Goal: Task Accomplishment & Management: Contribute content

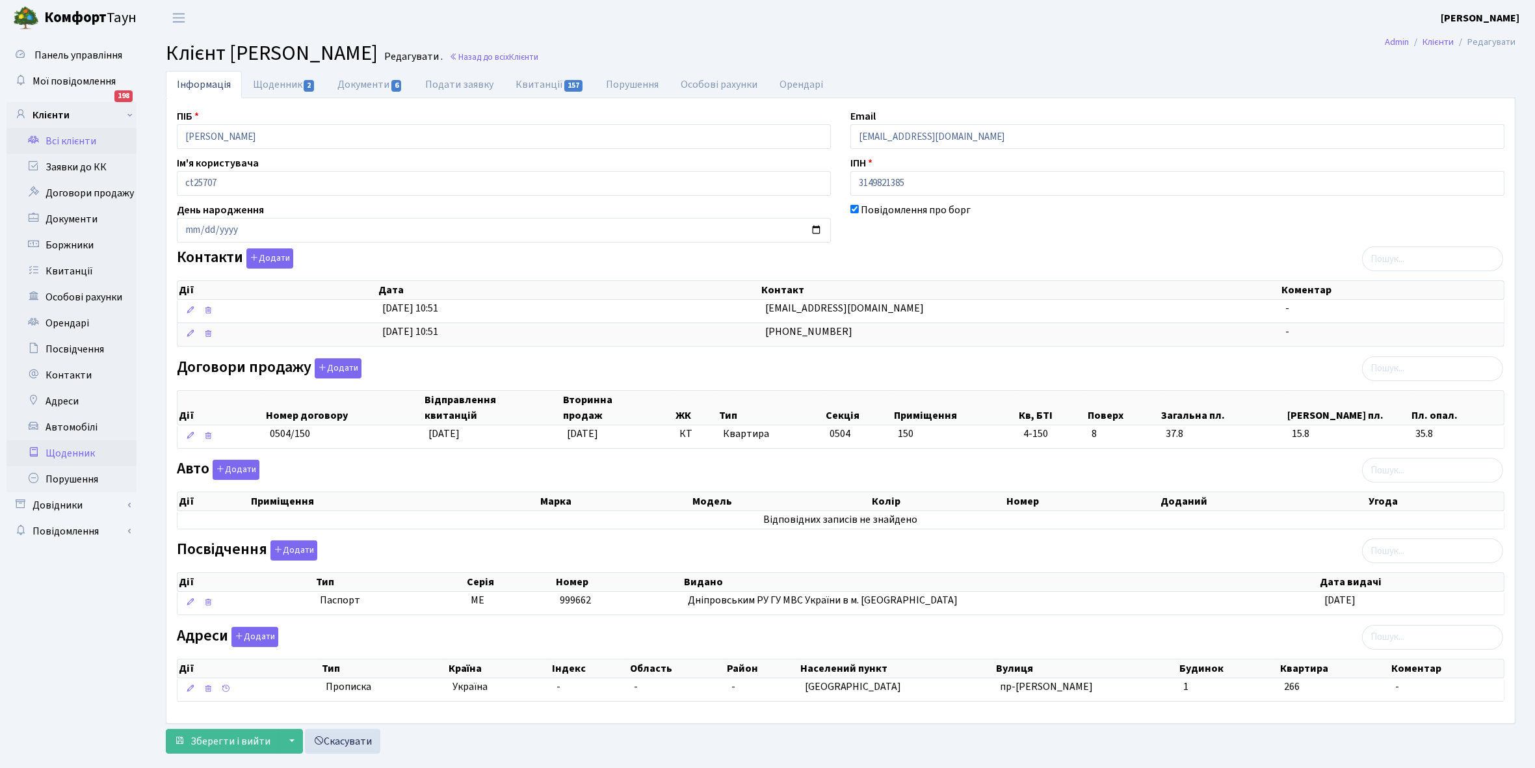
click at [66, 453] on link "Щоденник" at bounding box center [72, 453] width 130 height 26
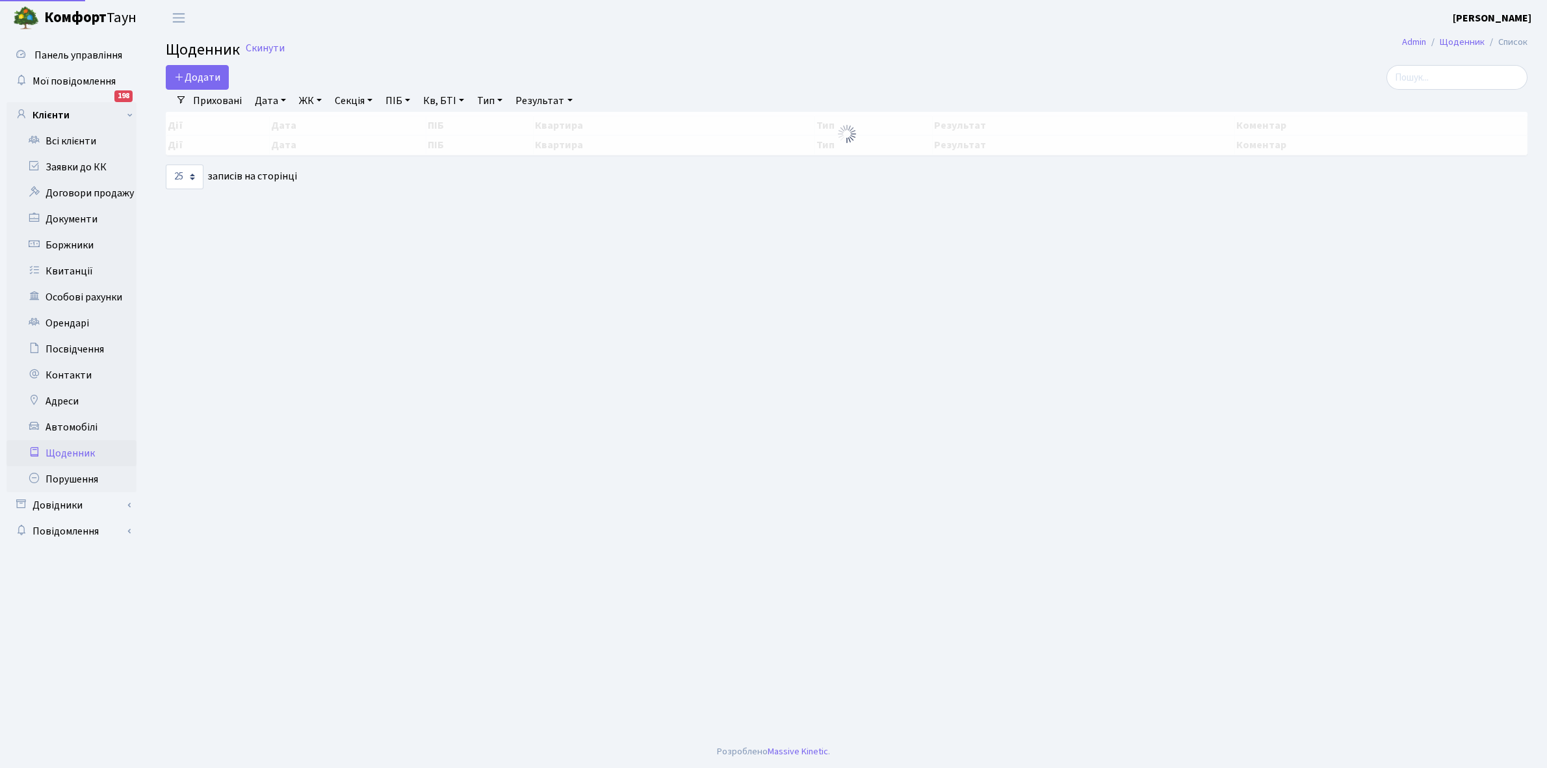
select select "25"
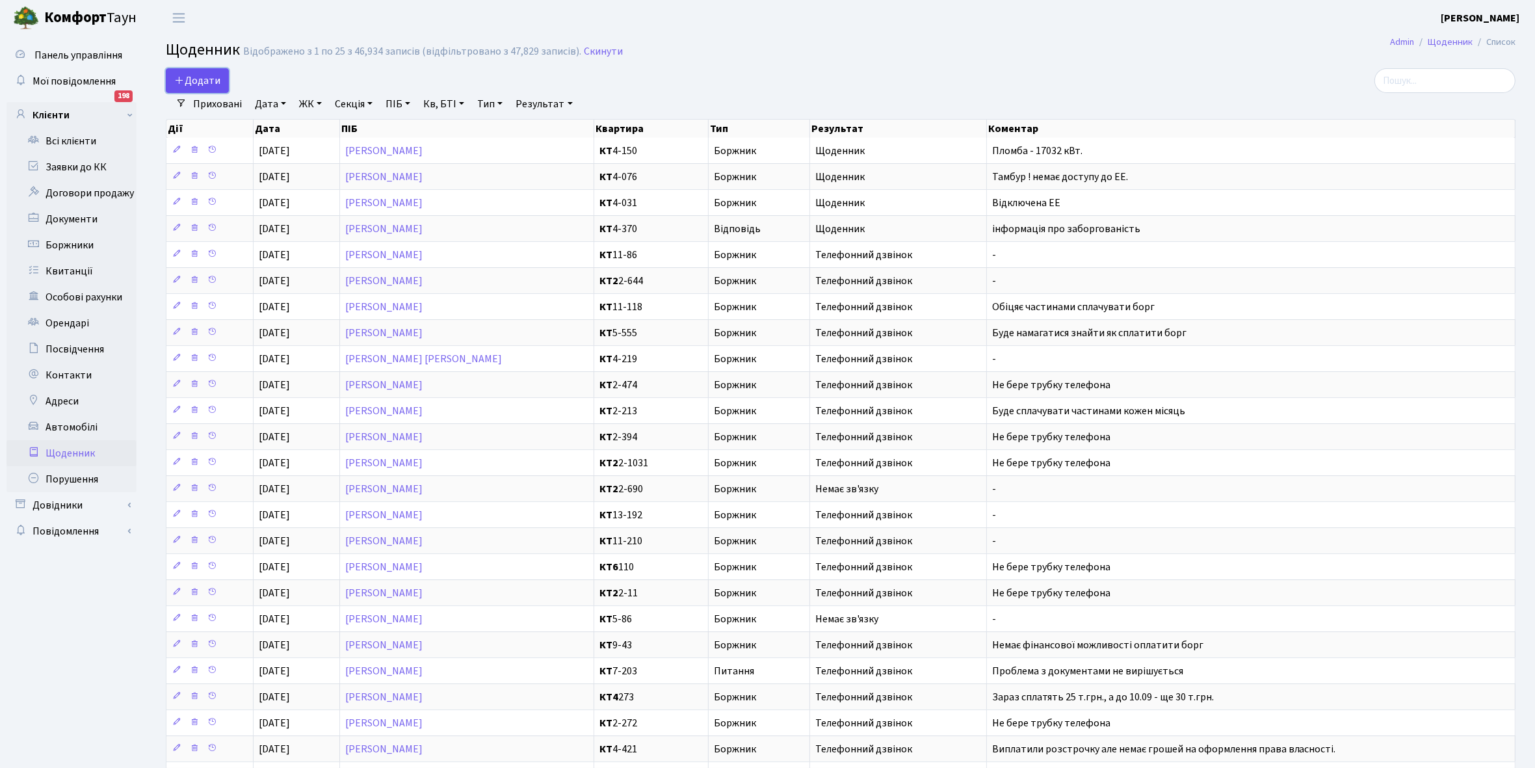
click at [205, 79] on span "Додати" at bounding box center [197, 80] width 46 height 14
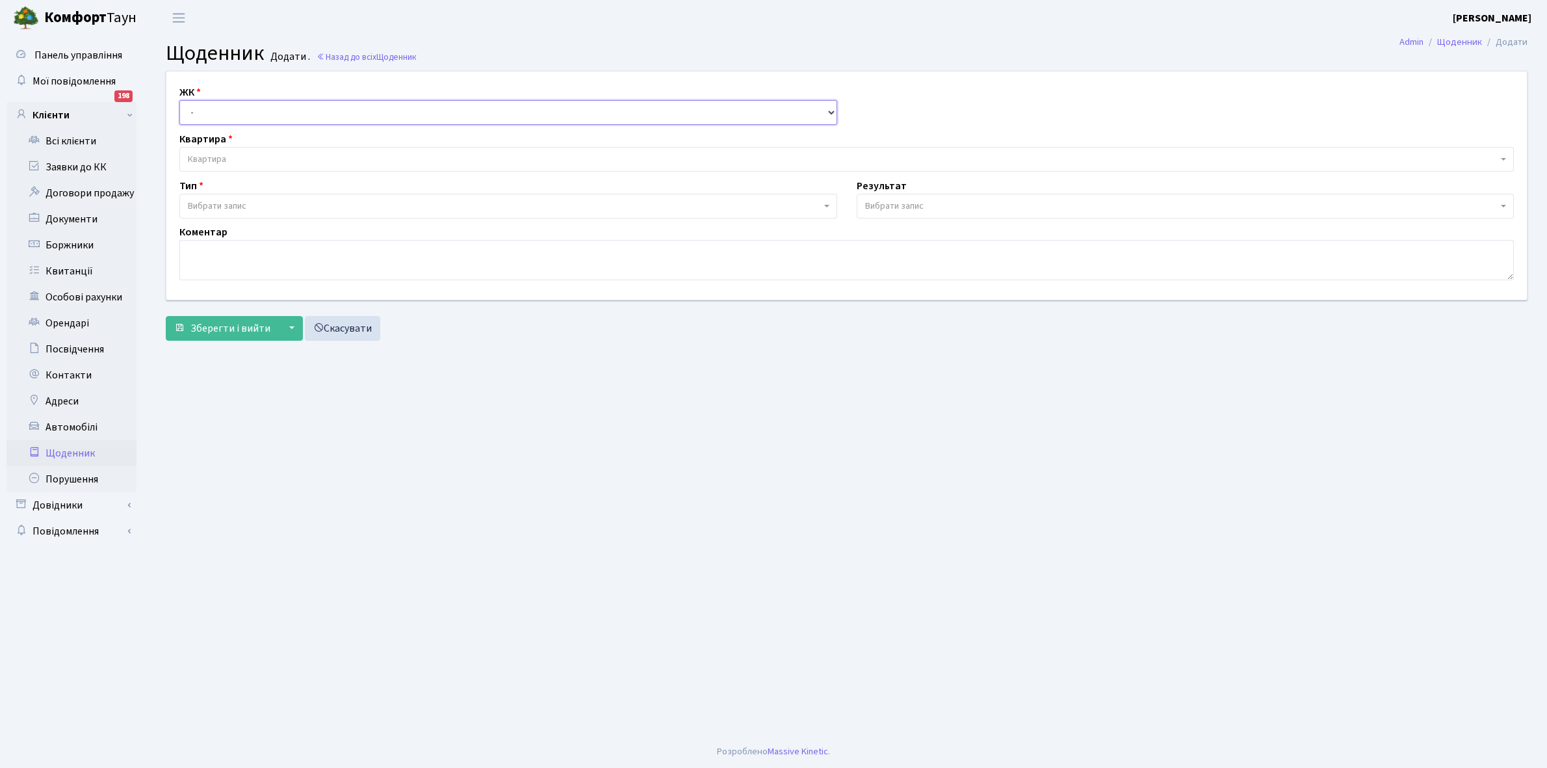
click at [208, 105] on select "- КТ, вул. Регенераторна, 4 КТ2, просп. [STREET_ADDRESS] [STREET_ADDRESS] [PERS…" at bounding box center [508, 112] width 658 height 25
select select "271"
click at [179, 100] on select "- КТ, вул. Регенераторна, 4 КТ2, просп. Соборності, 17 КТ3, вул. Березнева, 16 …" at bounding box center [508, 112] width 658 height 25
select select
click at [231, 158] on span "Квартира" at bounding box center [843, 159] width 1310 height 13
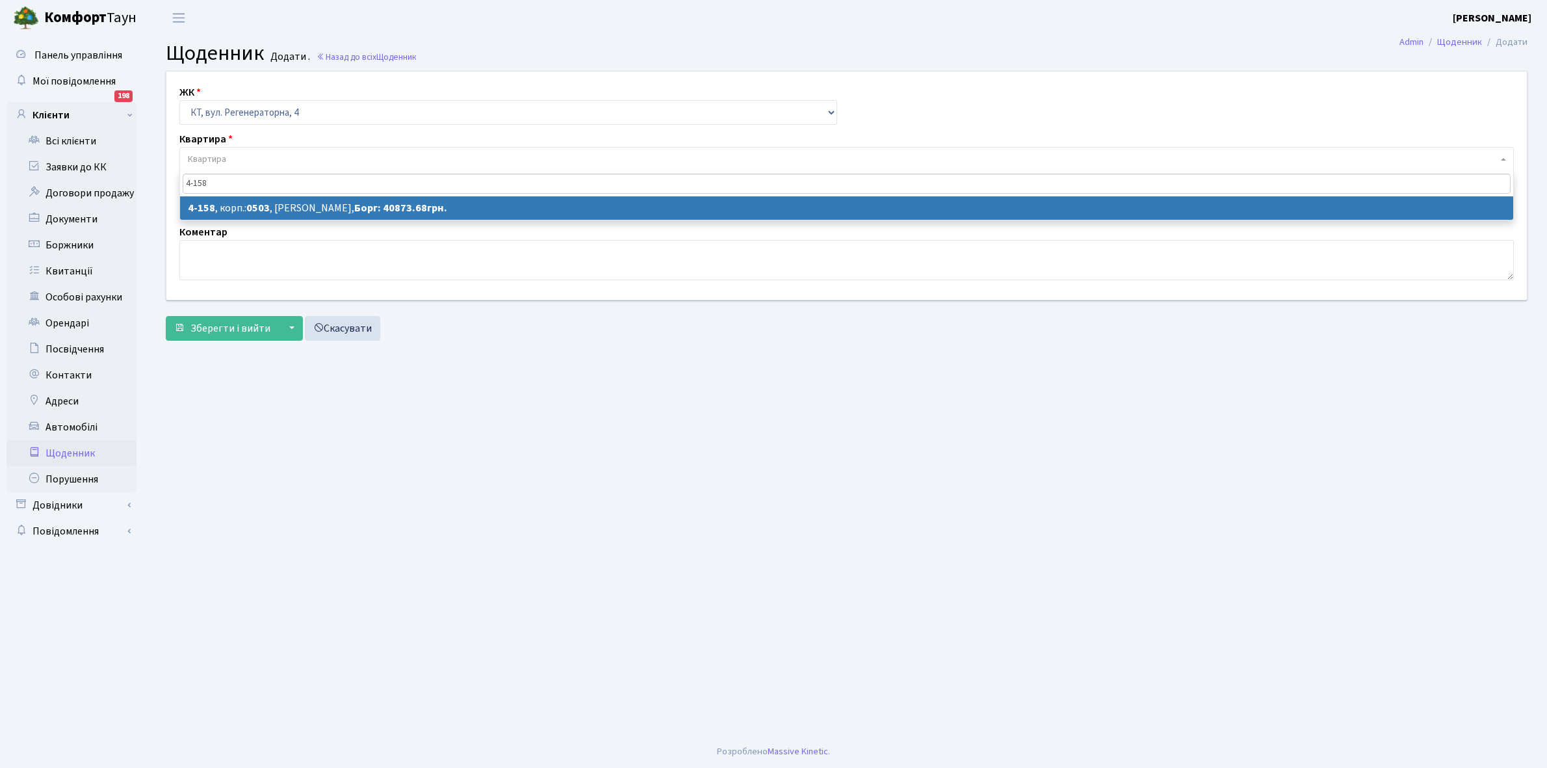
type input "4-158"
select select "1084"
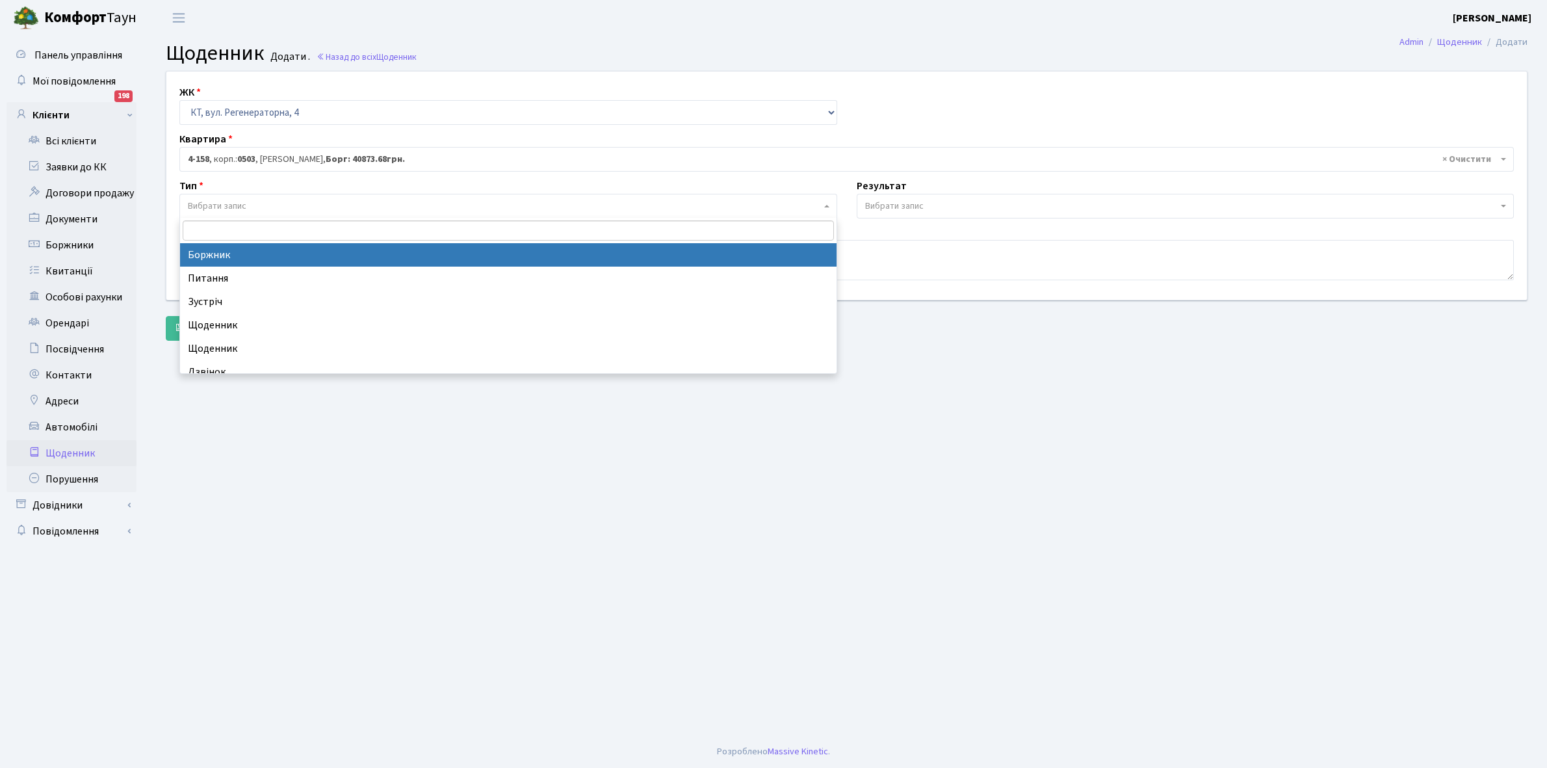
click at [252, 205] on span "Вибрати запис" at bounding box center [504, 206] width 633 height 13
select select "189"
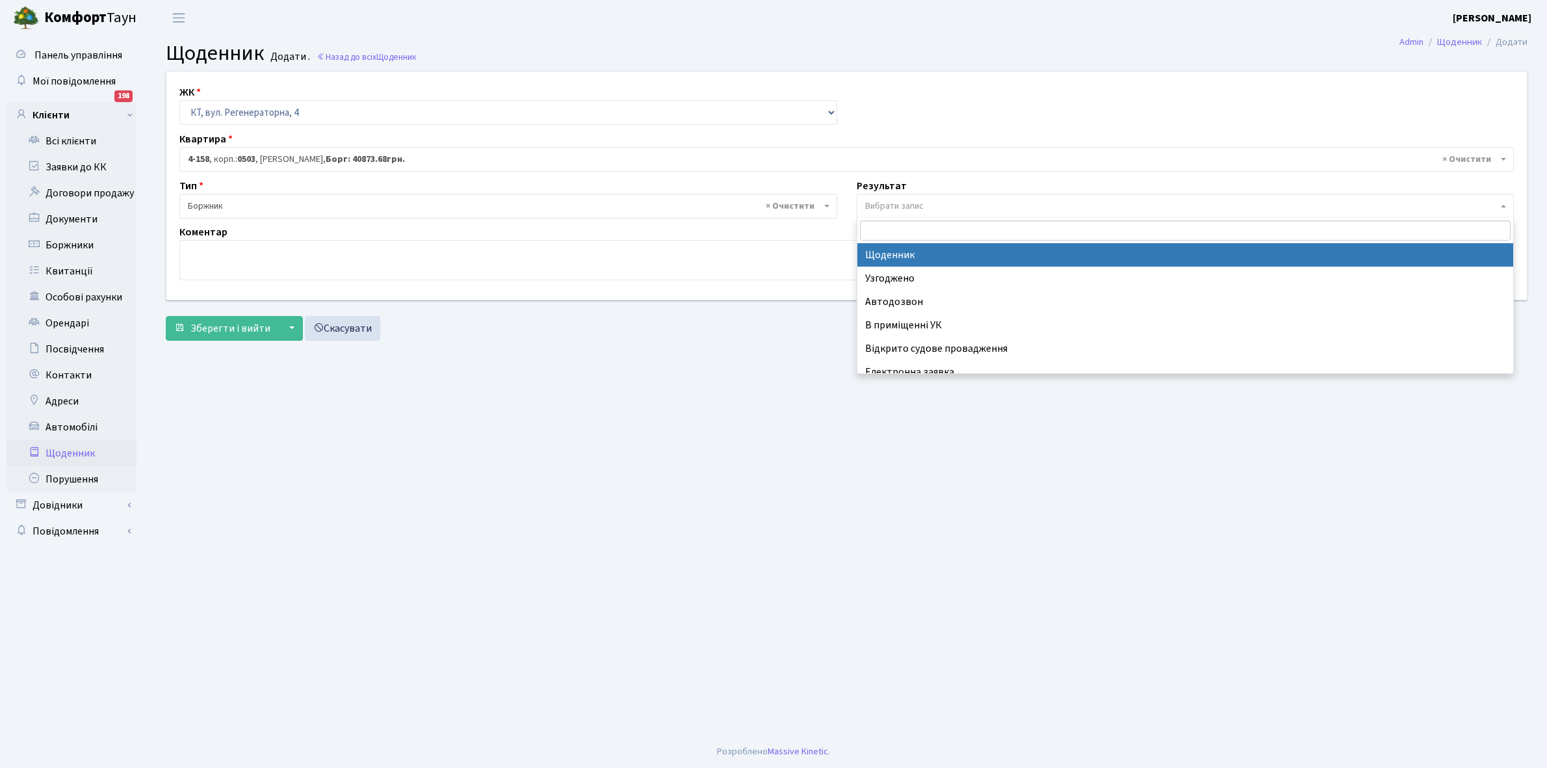
click at [880, 202] on span "Вибрати запис" at bounding box center [894, 206] width 59 height 13
select select "14"
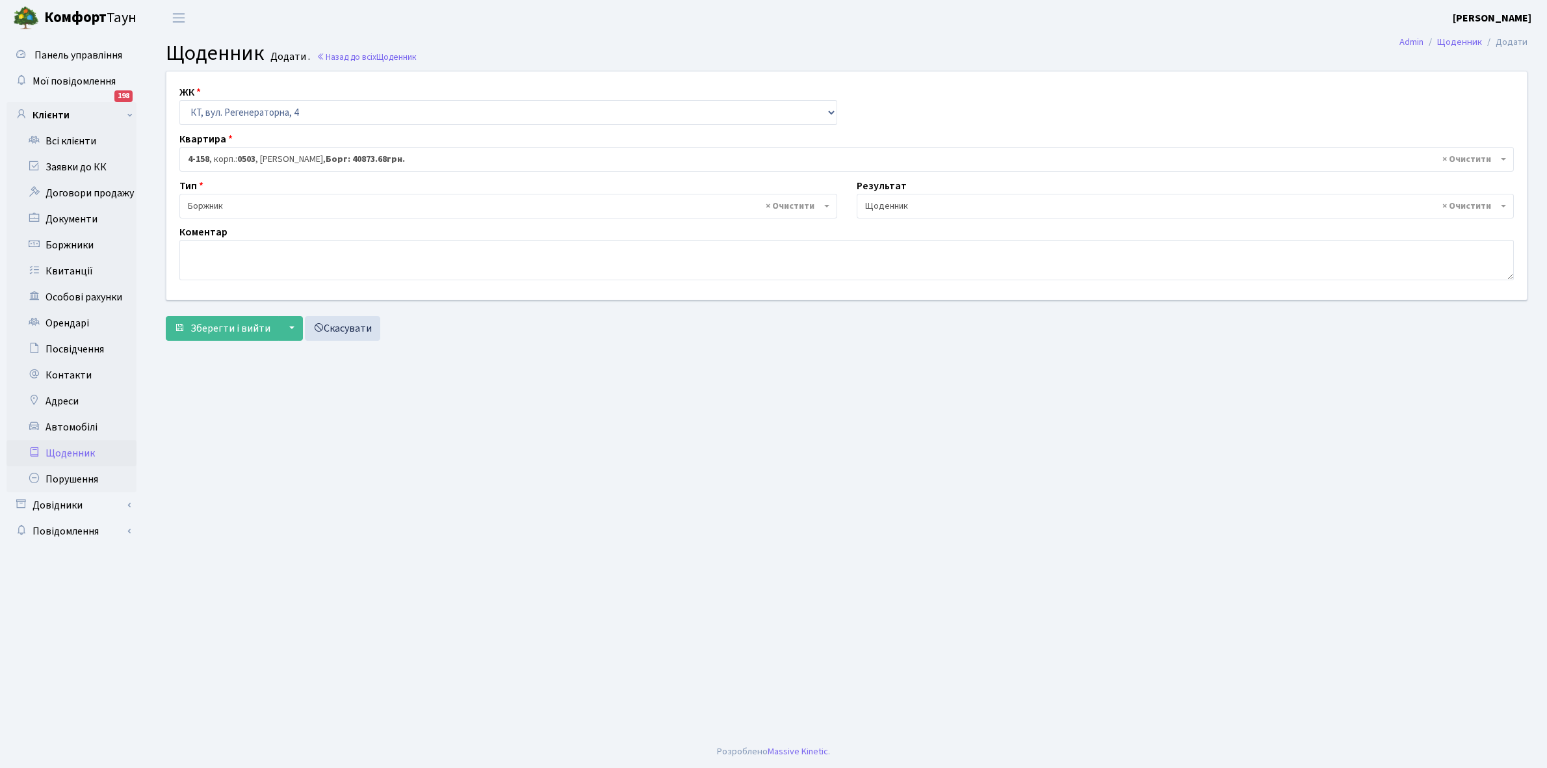
drag, startPoint x: 191, startPoint y: 262, endPoint x: 505, endPoint y: 450, distance: 366.5
click at [505, 450] on main "Admin Щоденник Додати Щоденник Додати . Назад до всіх Щоденник ЖК - КТ, вул. Ре…" at bounding box center [846, 386] width 1401 height 700
drag, startPoint x: 202, startPoint y: 258, endPoint x: 515, endPoint y: 518, distance: 406.8
click at [515, 518] on main "Admin Щоденник Додати Щоденник Додати . Назад до всіх Щоденник ЖК - КТ, вул. Ре…" at bounding box center [846, 386] width 1401 height 700
click at [207, 254] on textarea at bounding box center [846, 260] width 1335 height 40
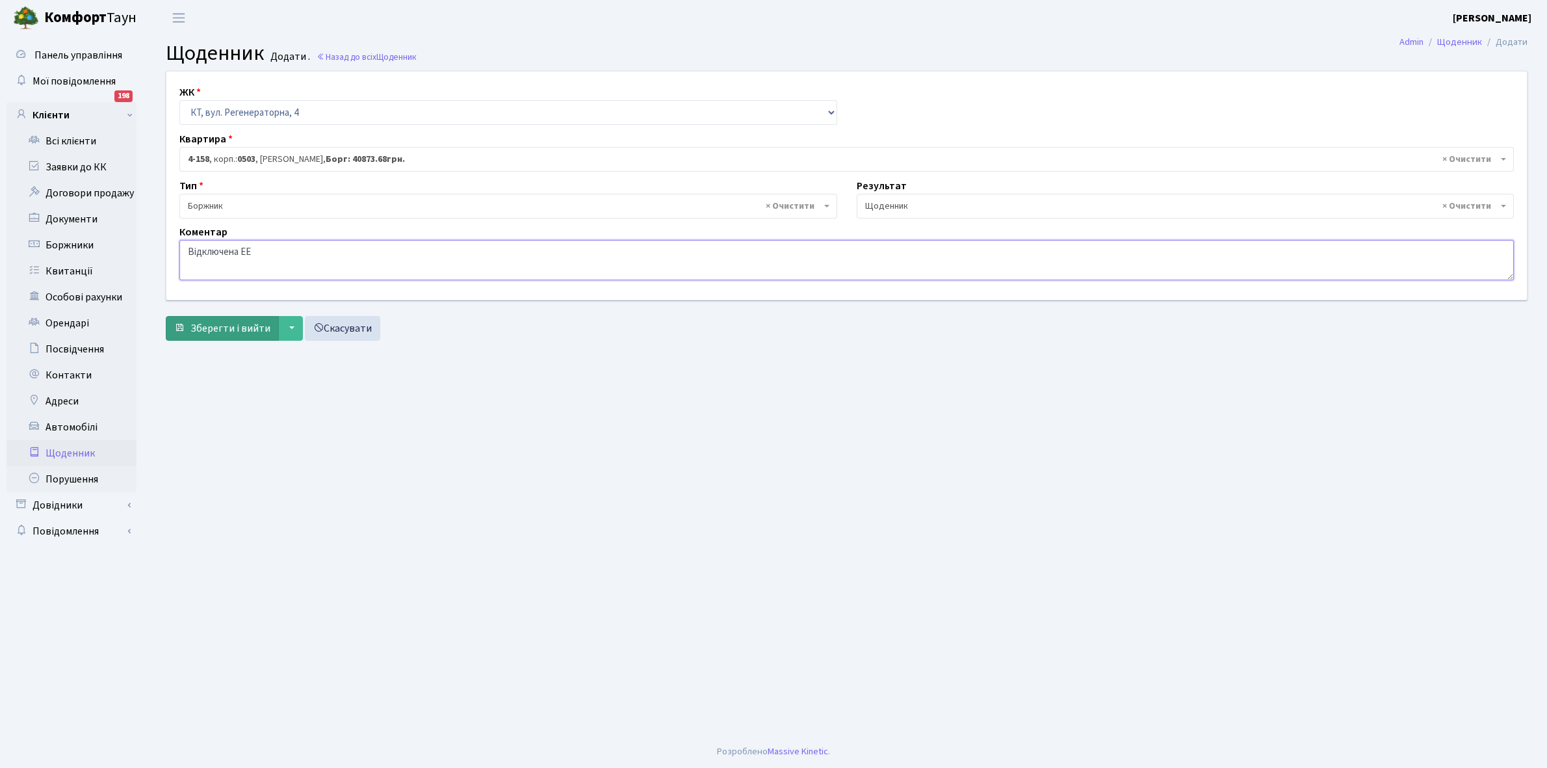
type textarea "Відключена ЕЕ"
click at [218, 323] on span "Зберегти і вийти" at bounding box center [231, 328] width 80 height 14
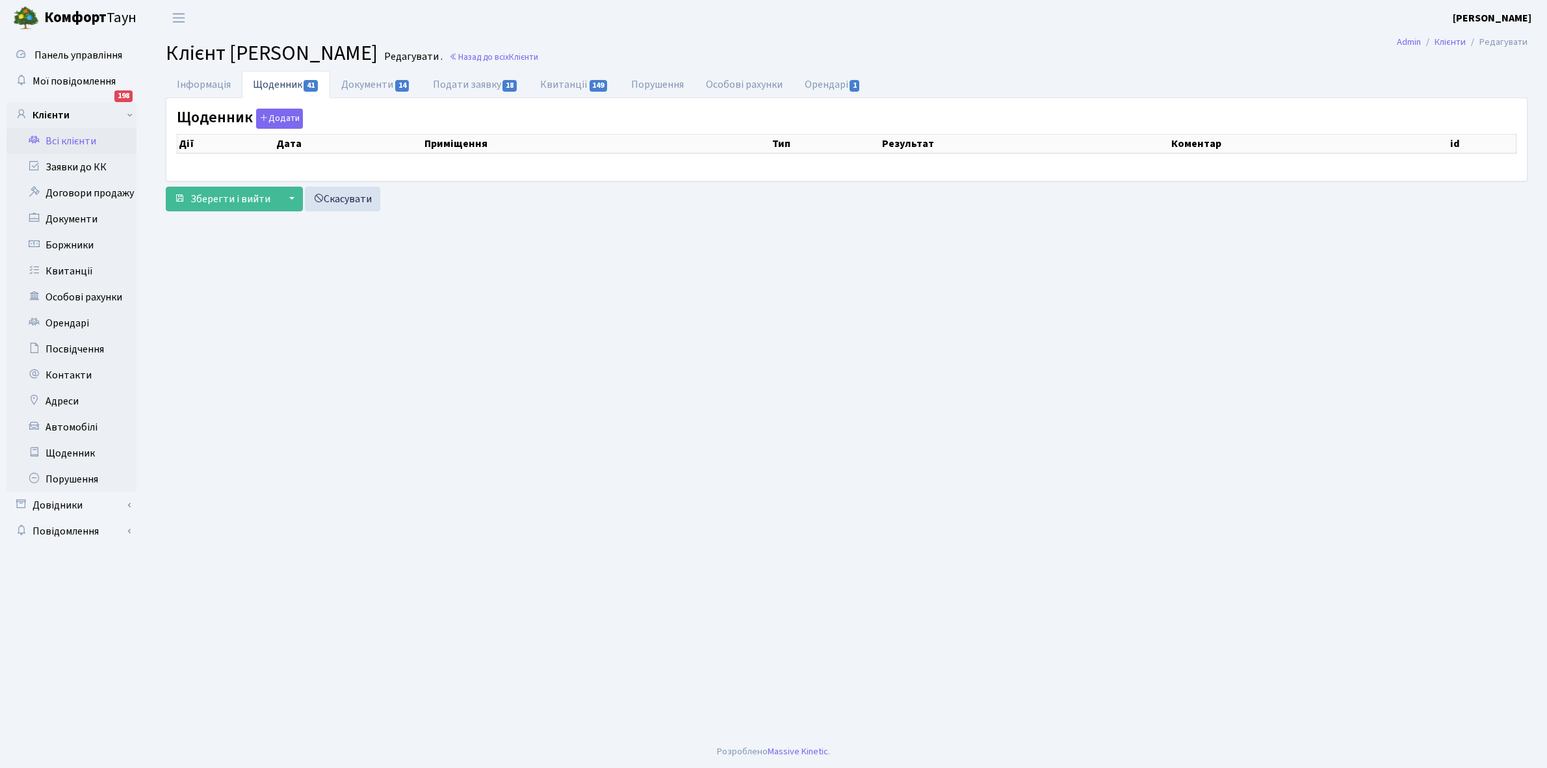
select select "25"
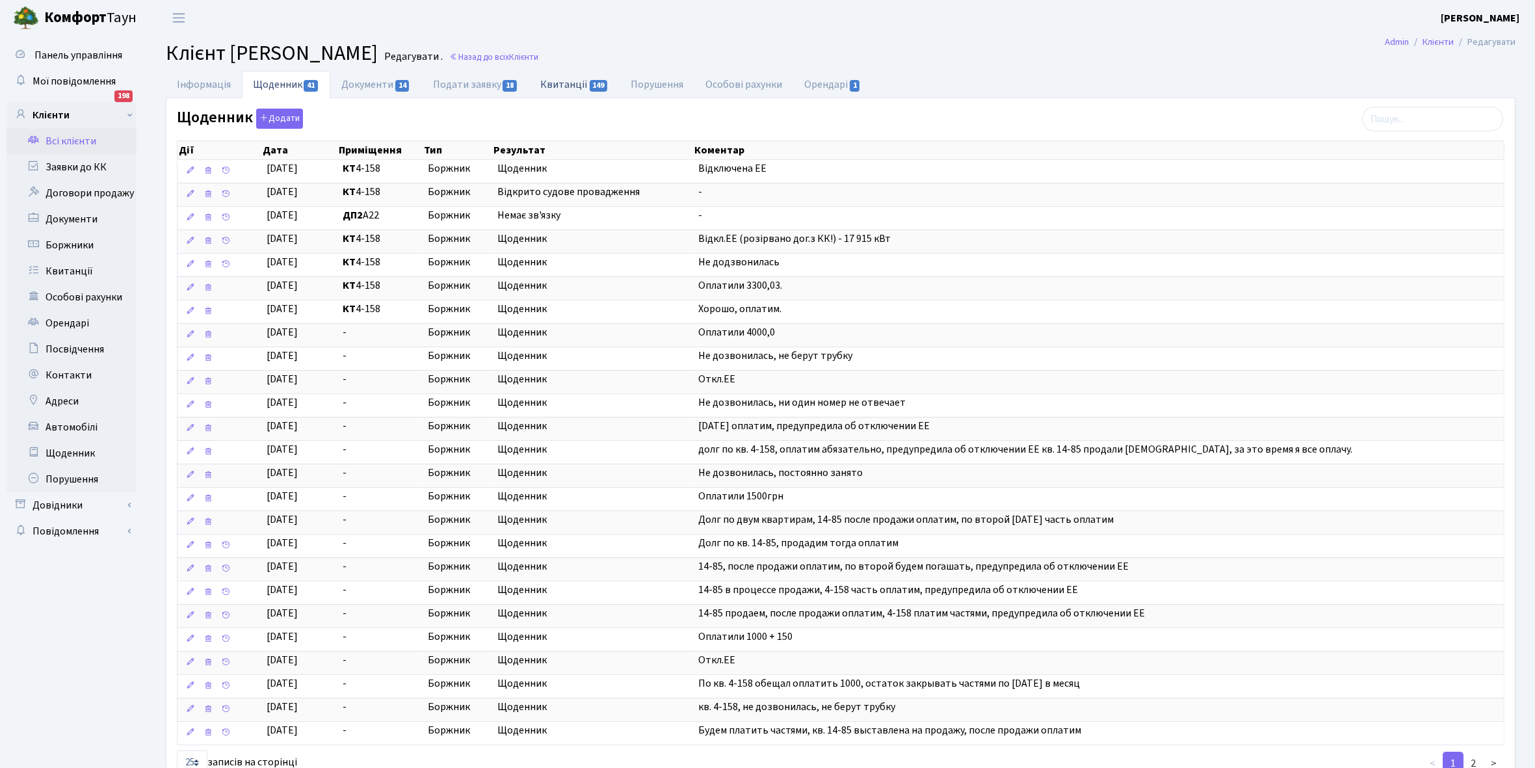
click at [563, 82] on link "Квитанції 149" at bounding box center [574, 84] width 90 height 27
select select "25"
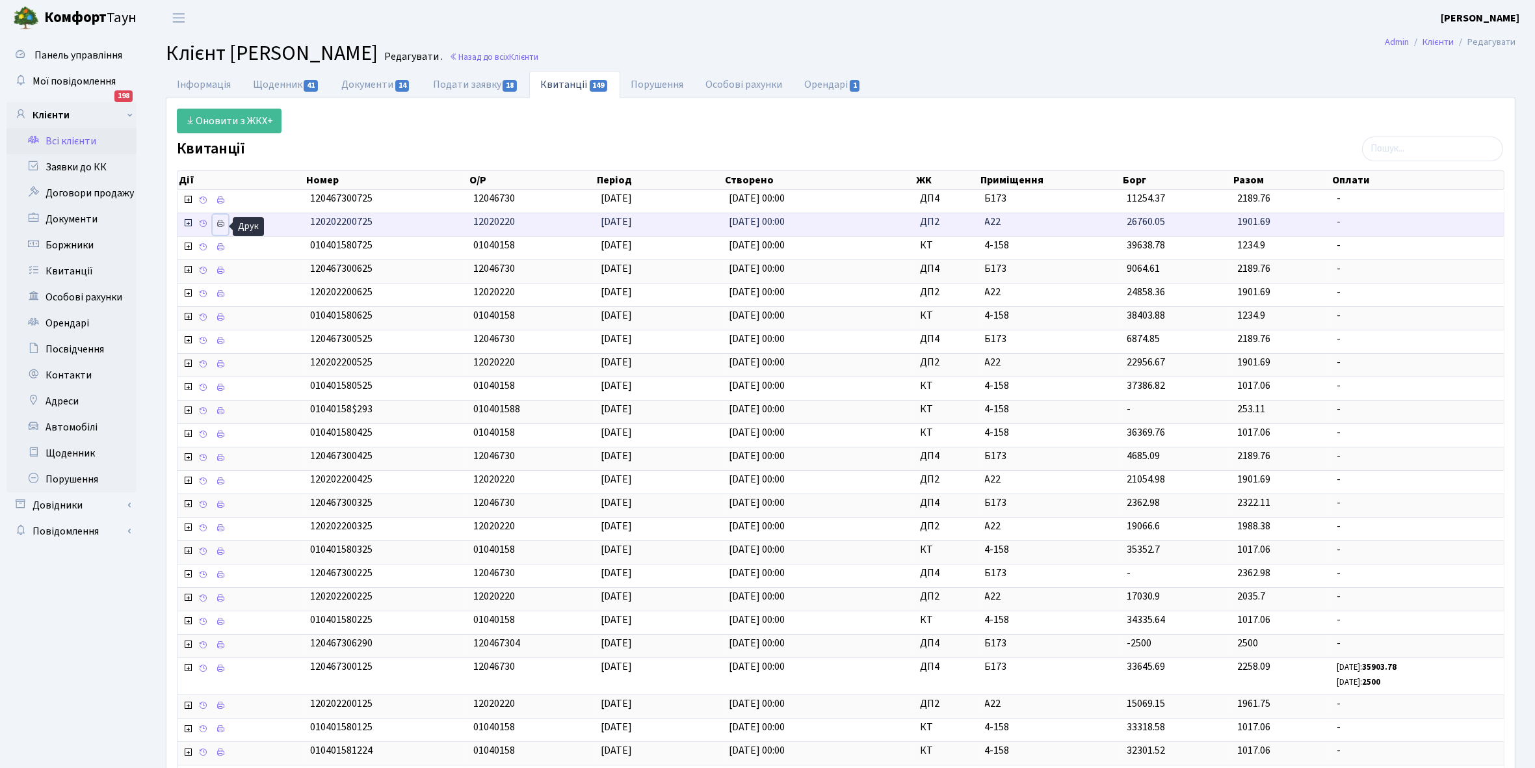
click at [221, 220] on icon at bounding box center [220, 223] width 9 height 9
click at [79, 453] on link "Щоденник" at bounding box center [72, 453] width 130 height 26
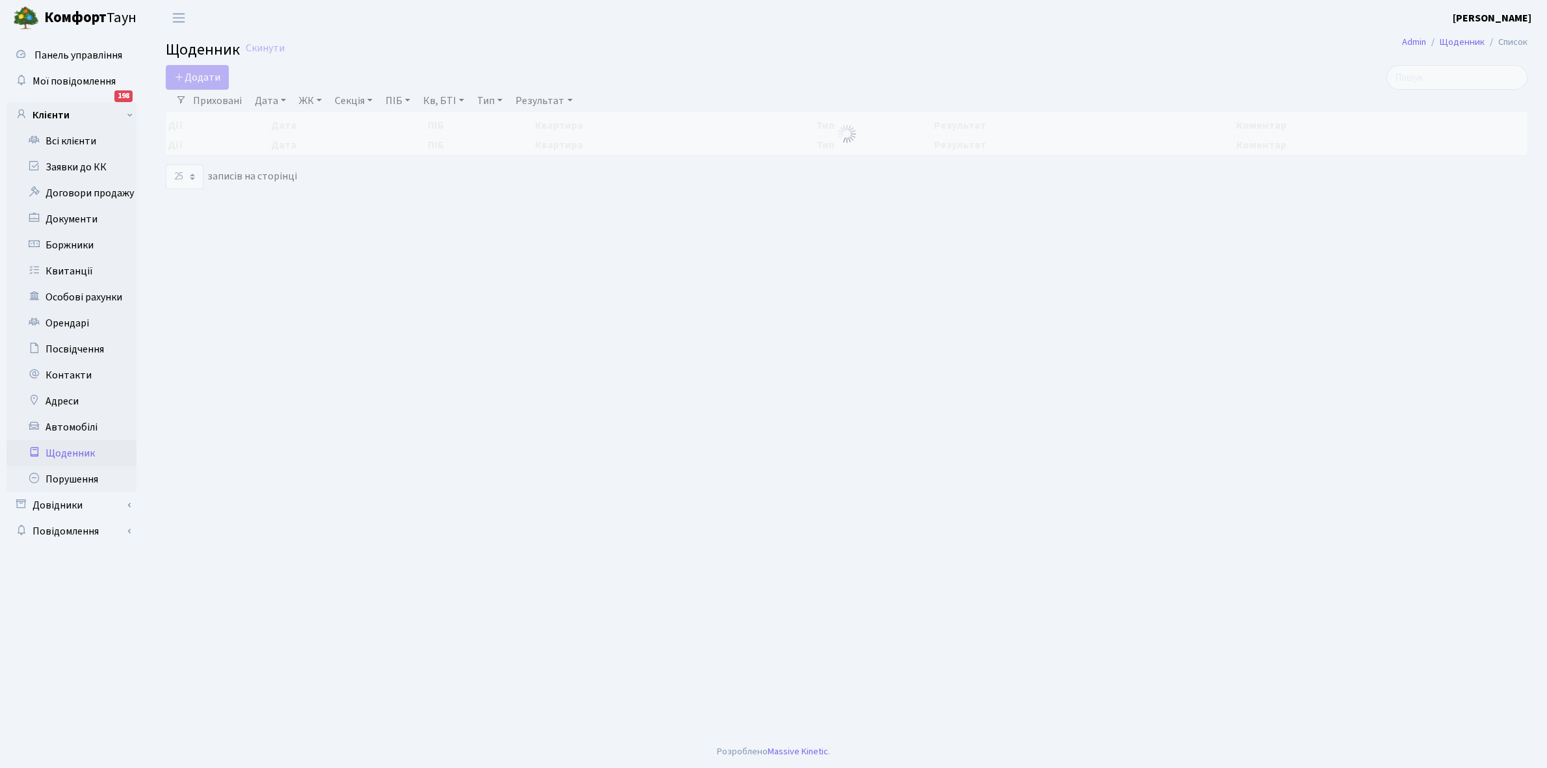
select select "25"
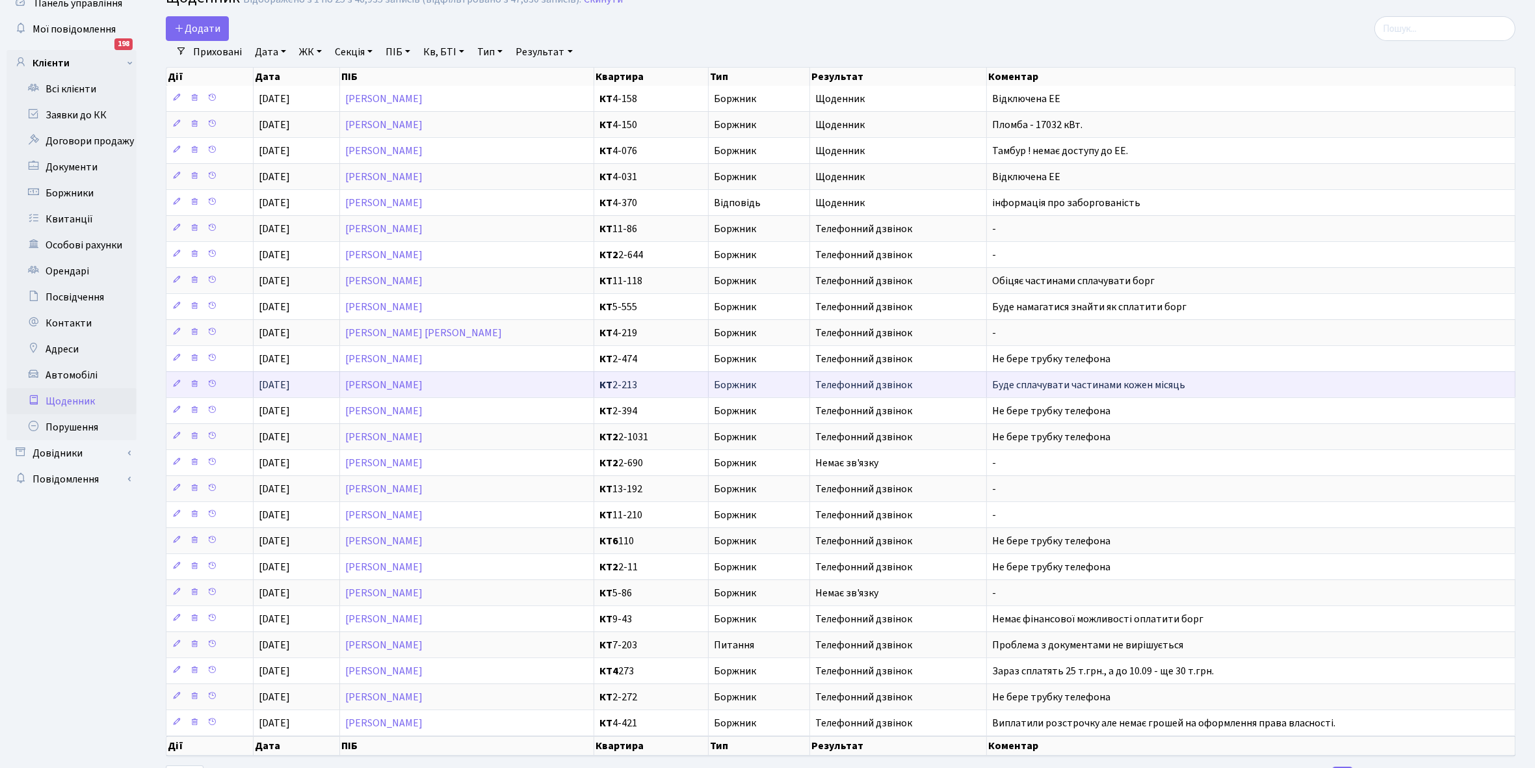
scroll to position [120, 0]
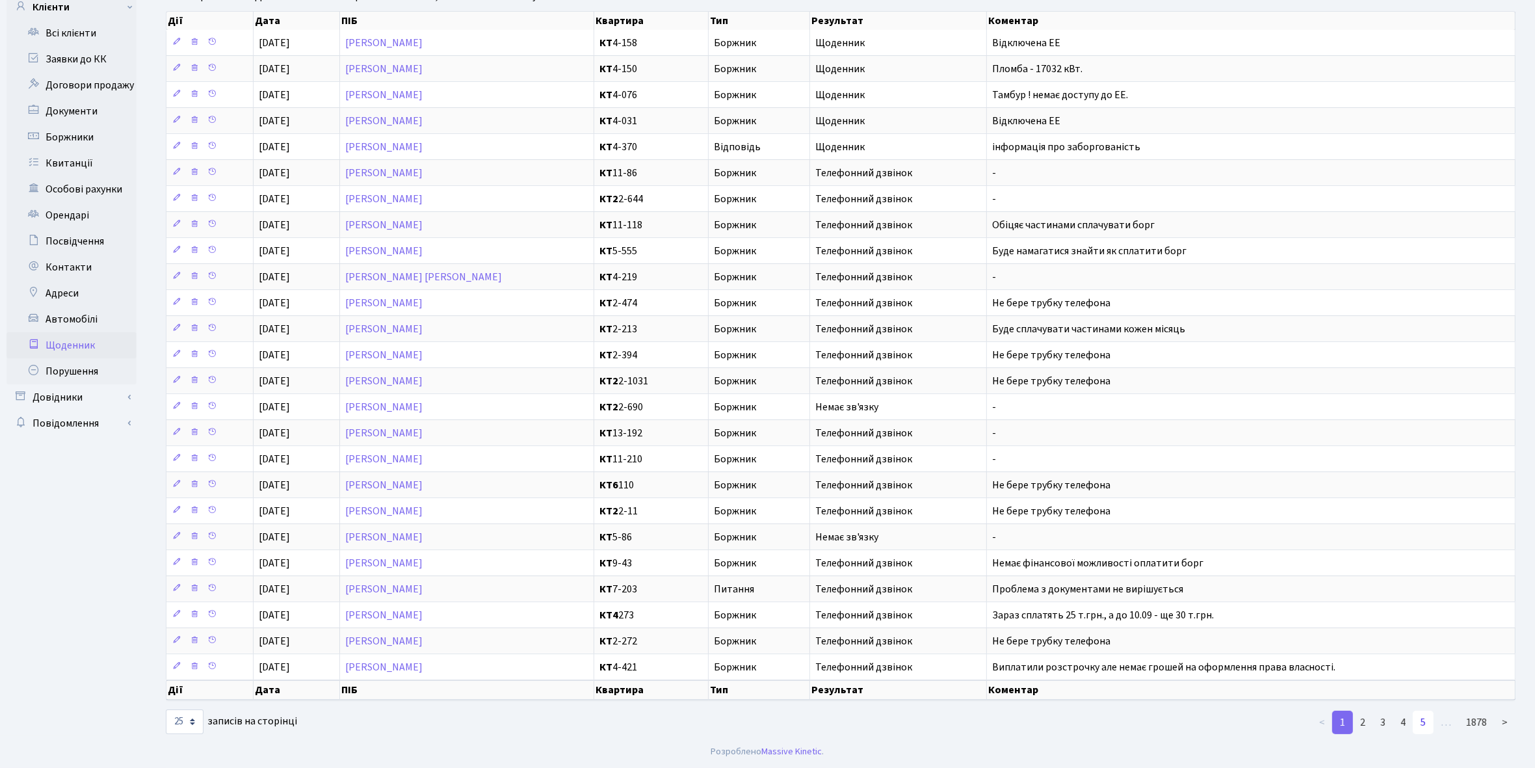
click at [1425, 722] on link "5" at bounding box center [1423, 722] width 21 height 23
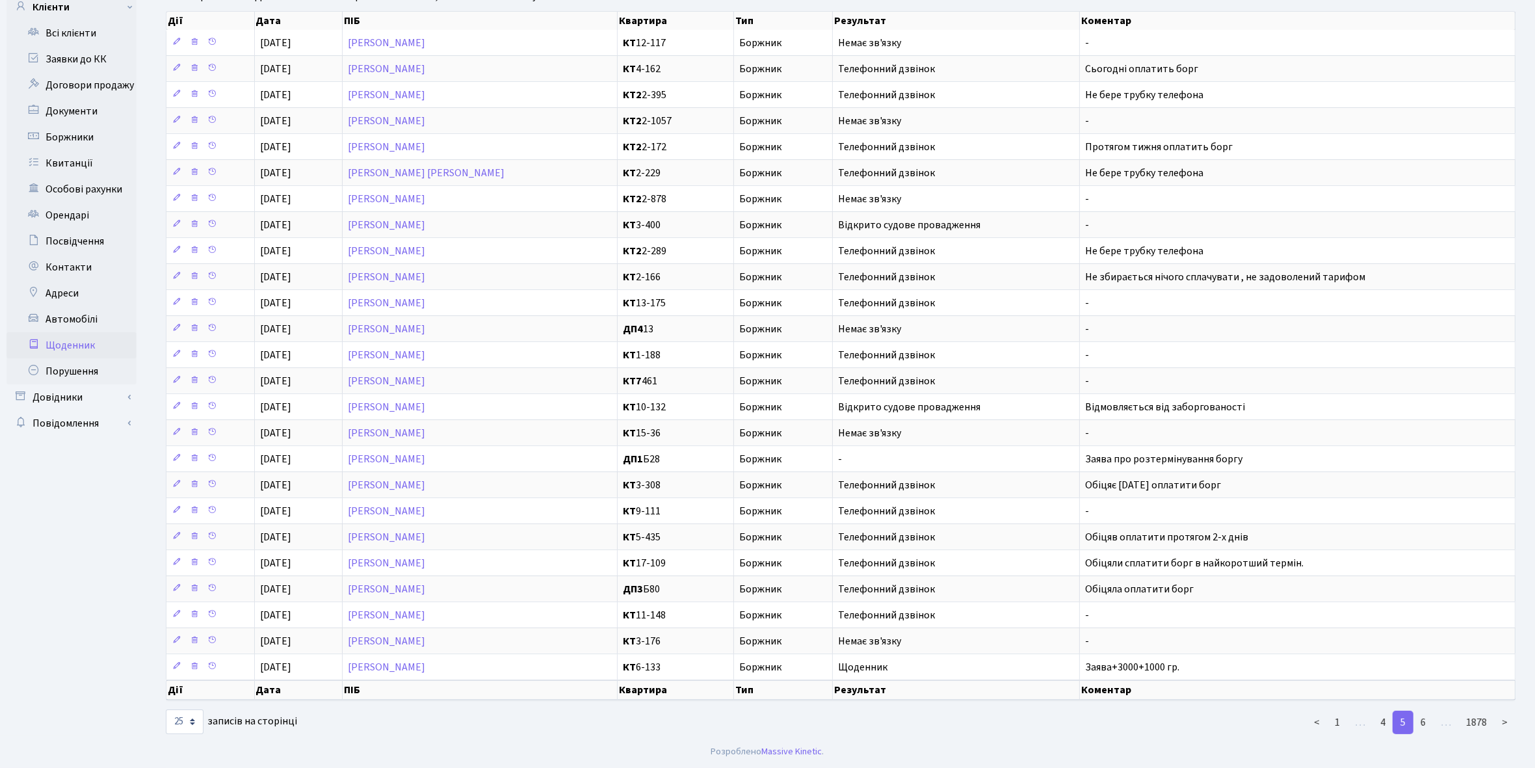
click at [1426, 722] on link "6" at bounding box center [1423, 722] width 21 height 23
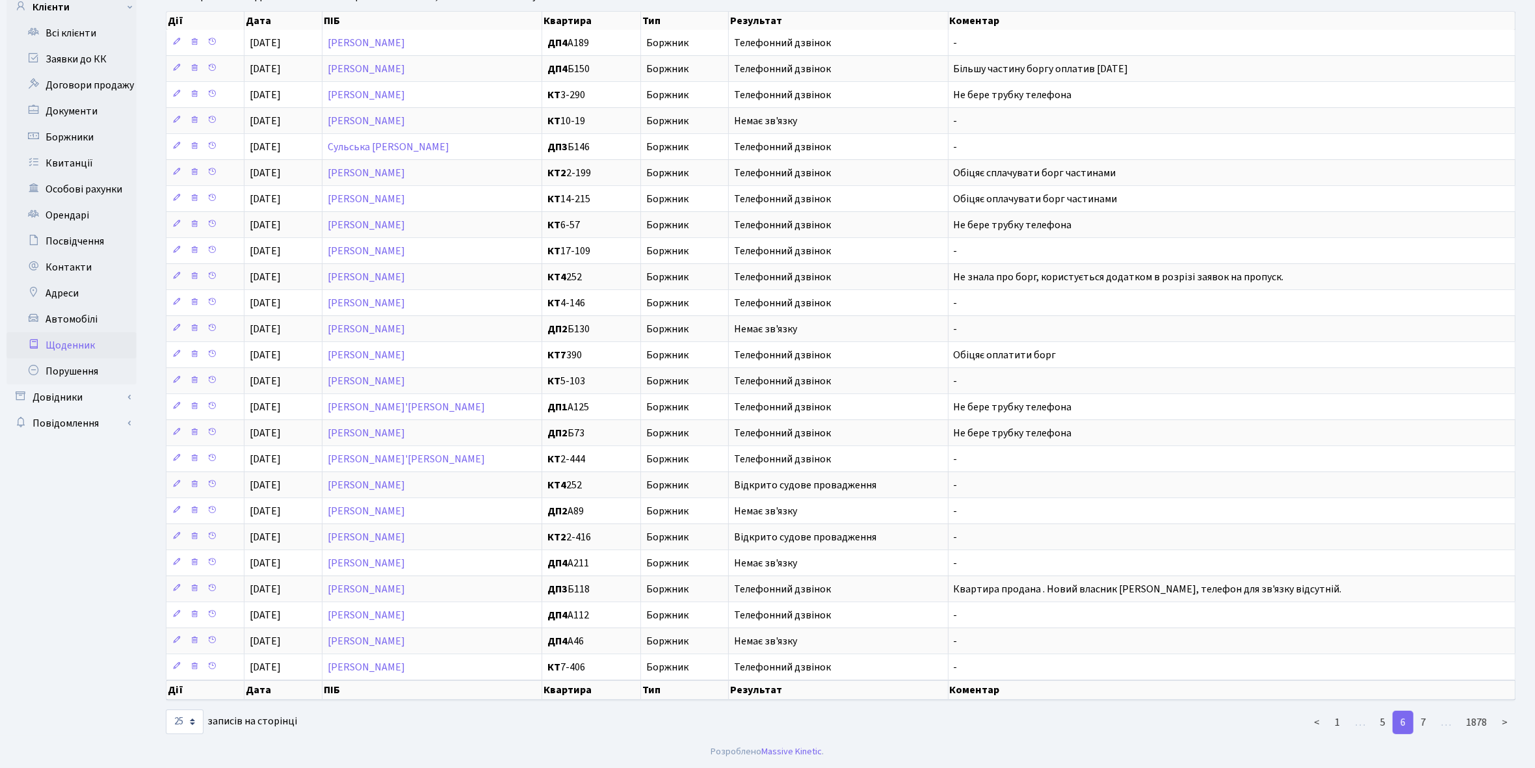
click at [1426, 722] on link "7" at bounding box center [1423, 722] width 21 height 23
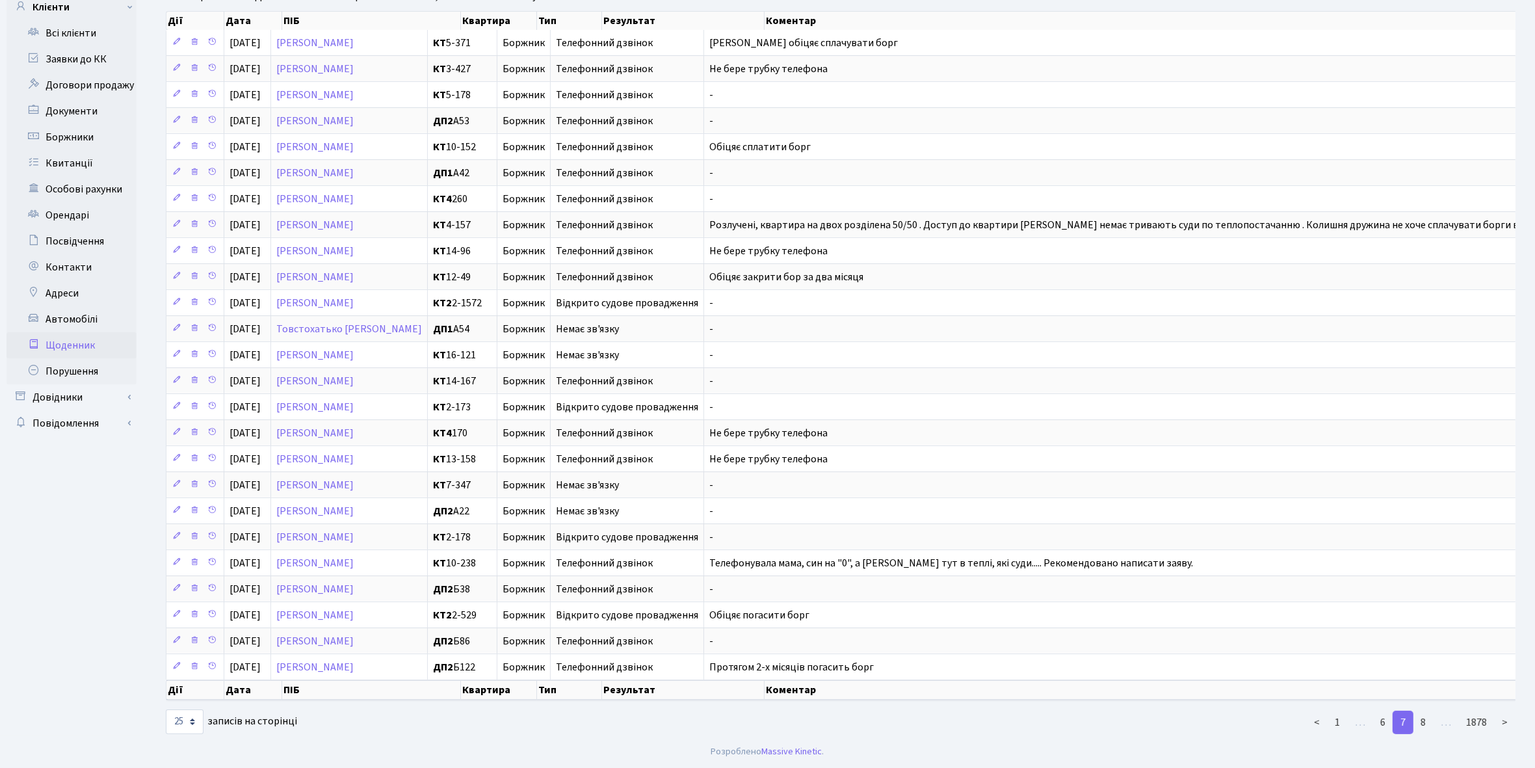
click at [1426, 722] on div "< 1 … 6 7 8 … 1878 >" at bounding box center [1297, 722] width 456 height 26
click at [1430, 733] on link "8" at bounding box center [1423, 722] width 21 height 23
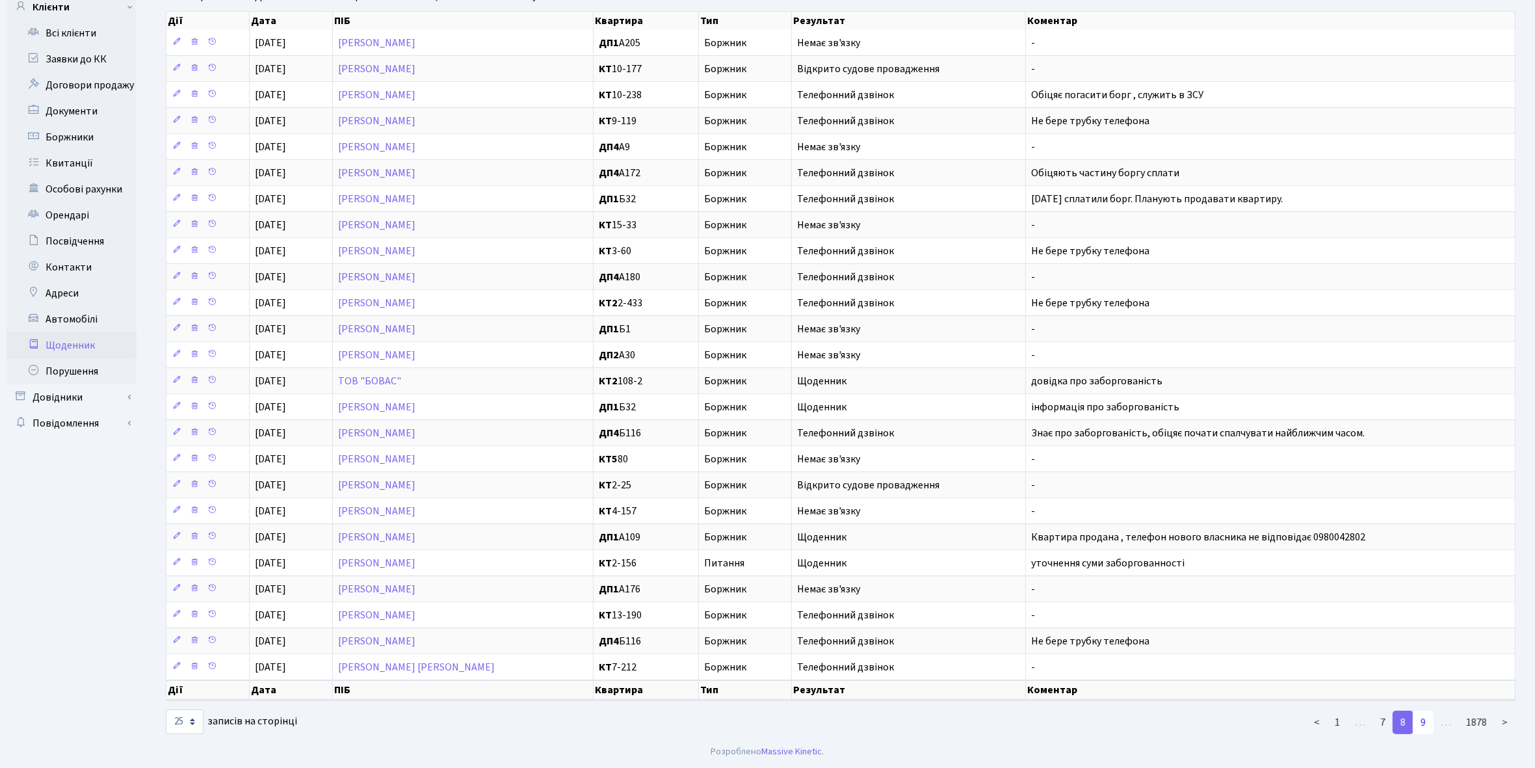
click at [1426, 722] on link "9" at bounding box center [1423, 722] width 21 height 23
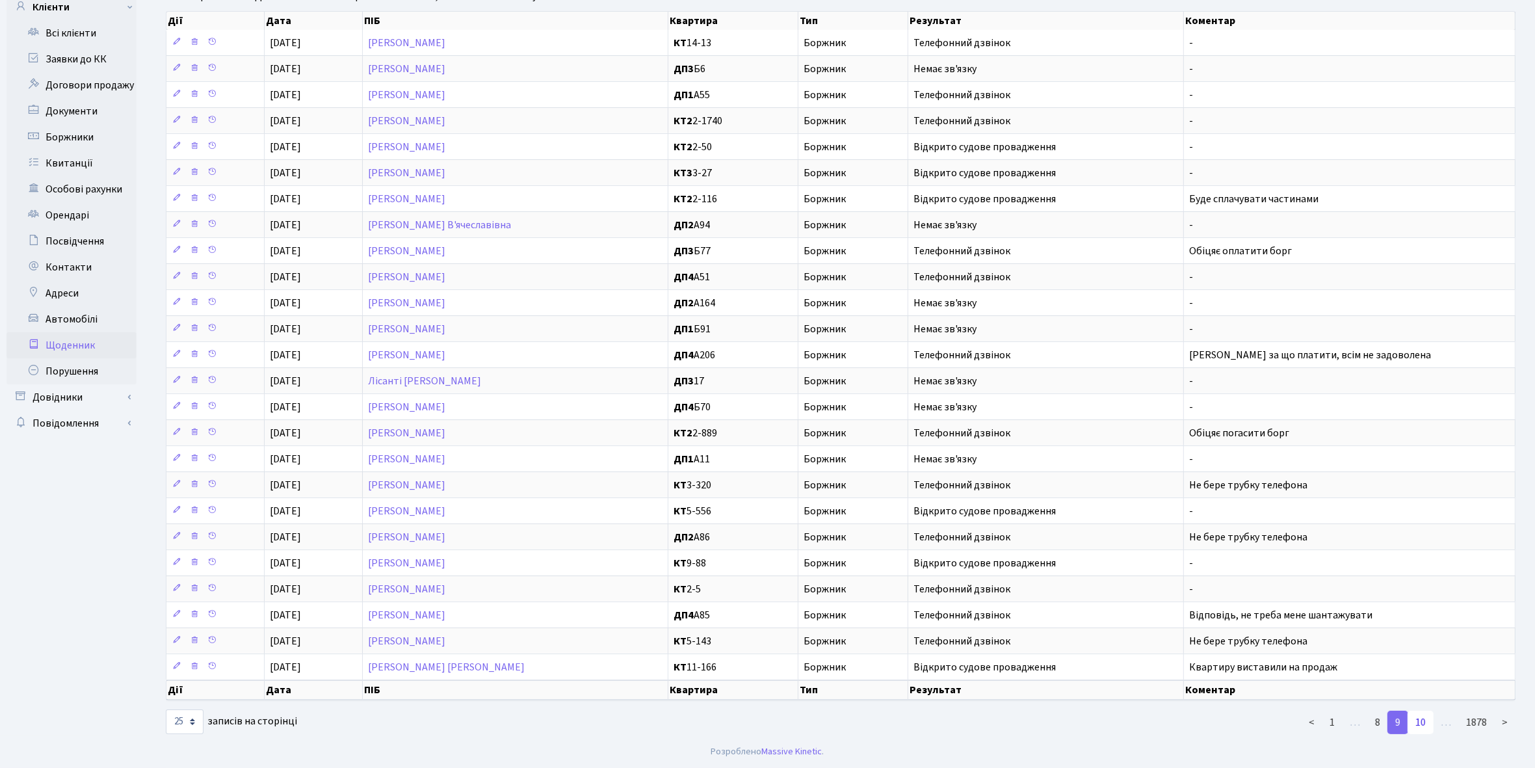
click at [1424, 724] on link "10" at bounding box center [1421, 722] width 26 height 23
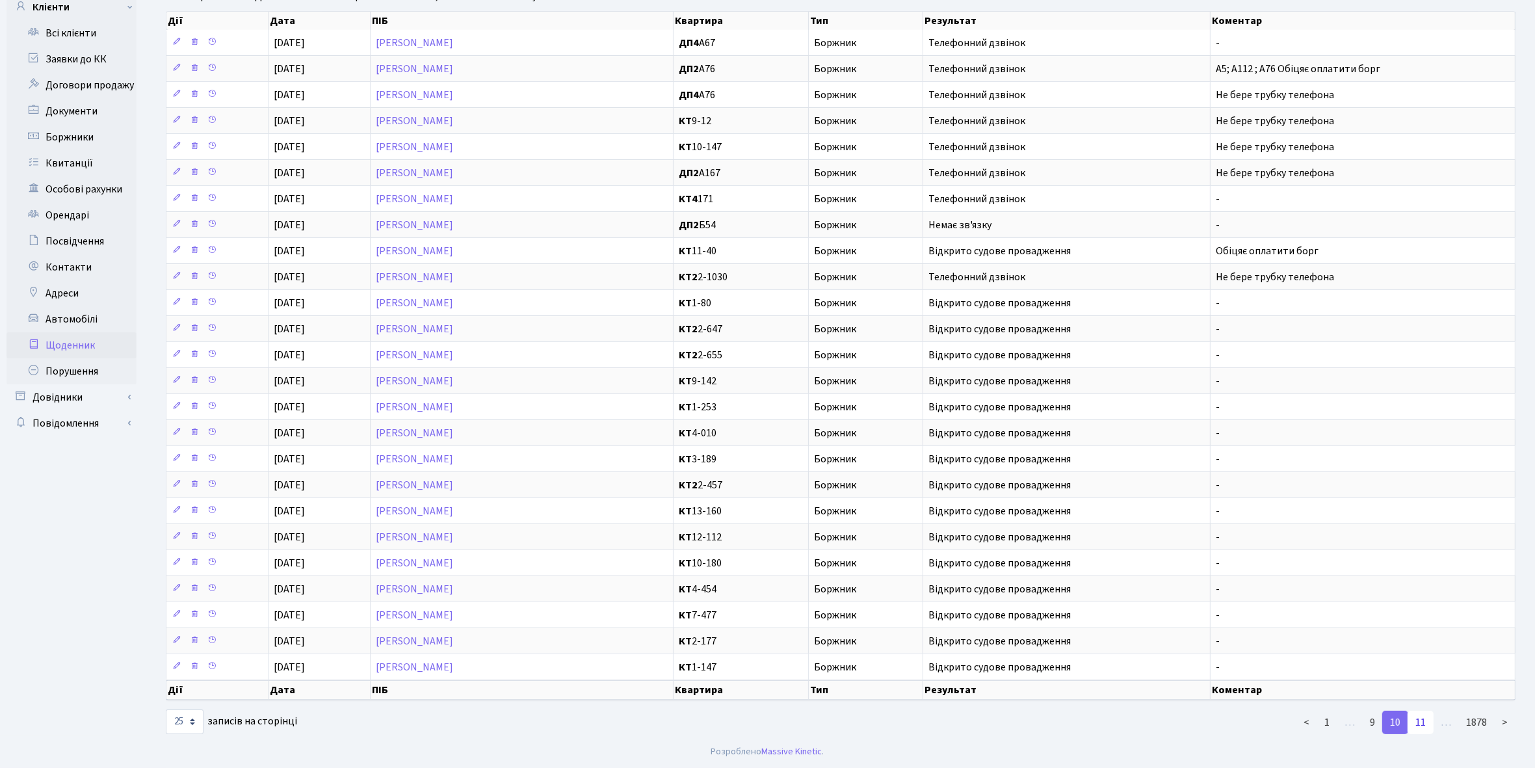
click at [1422, 718] on link "11" at bounding box center [1421, 722] width 26 height 23
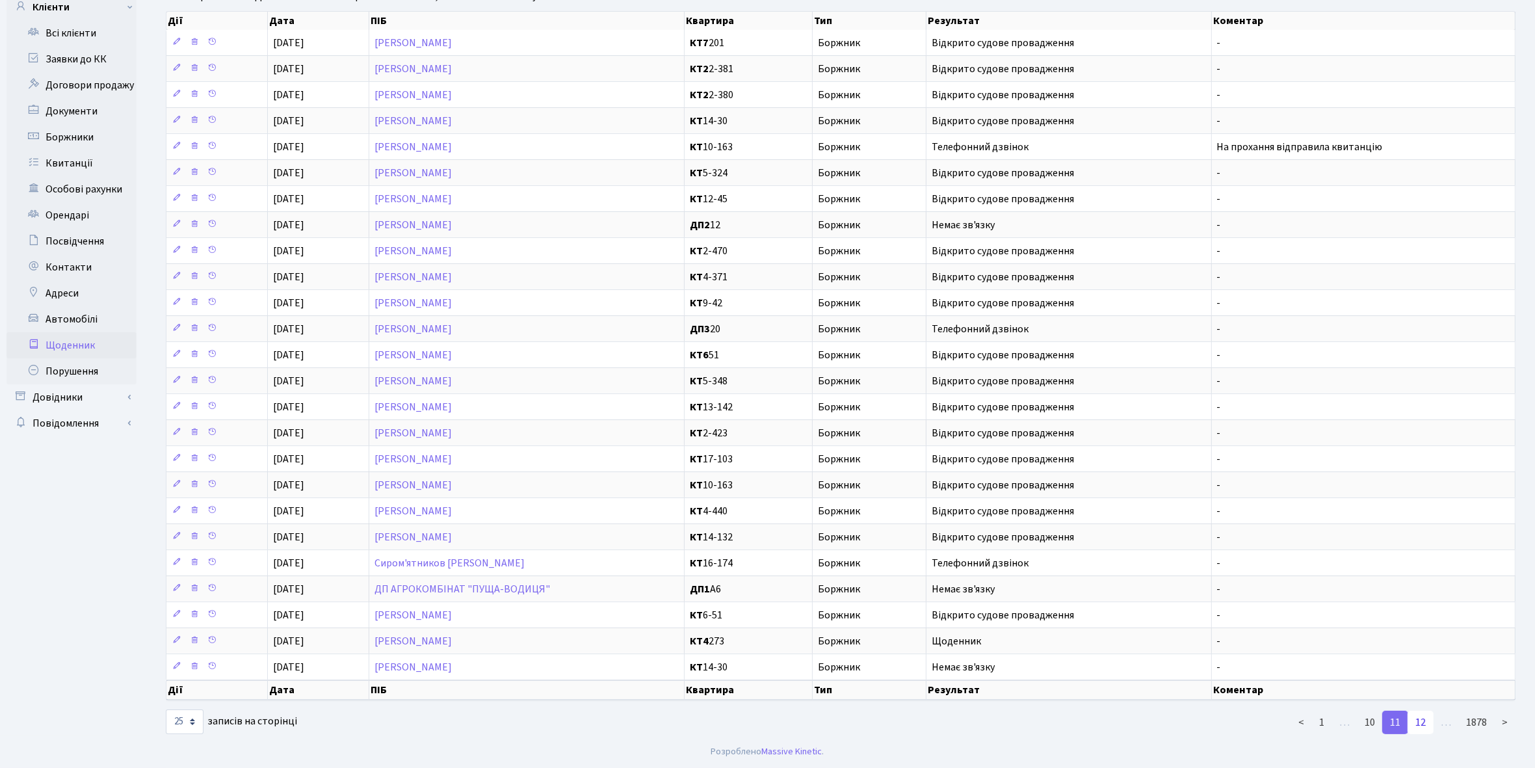
click at [1423, 717] on link "12" at bounding box center [1421, 722] width 26 height 23
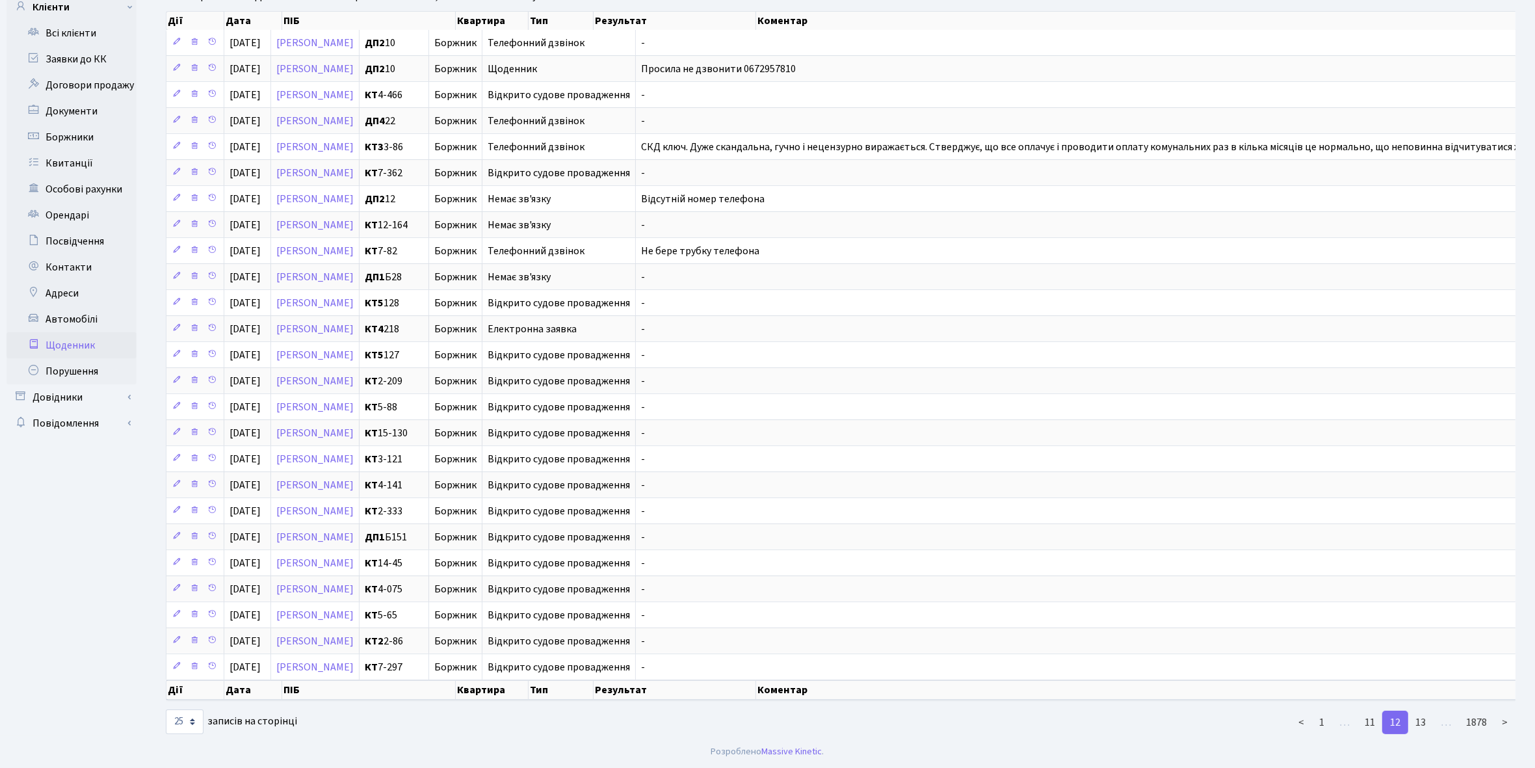
click at [1423, 717] on div "Дії Дата ПІБ Квартира Тип Результат Коментар Дії Дата ПІБ Квартира Тип Результа…" at bounding box center [841, 371] width 1350 height 728
click at [1423, 734] on link "13" at bounding box center [1421, 722] width 26 height 23
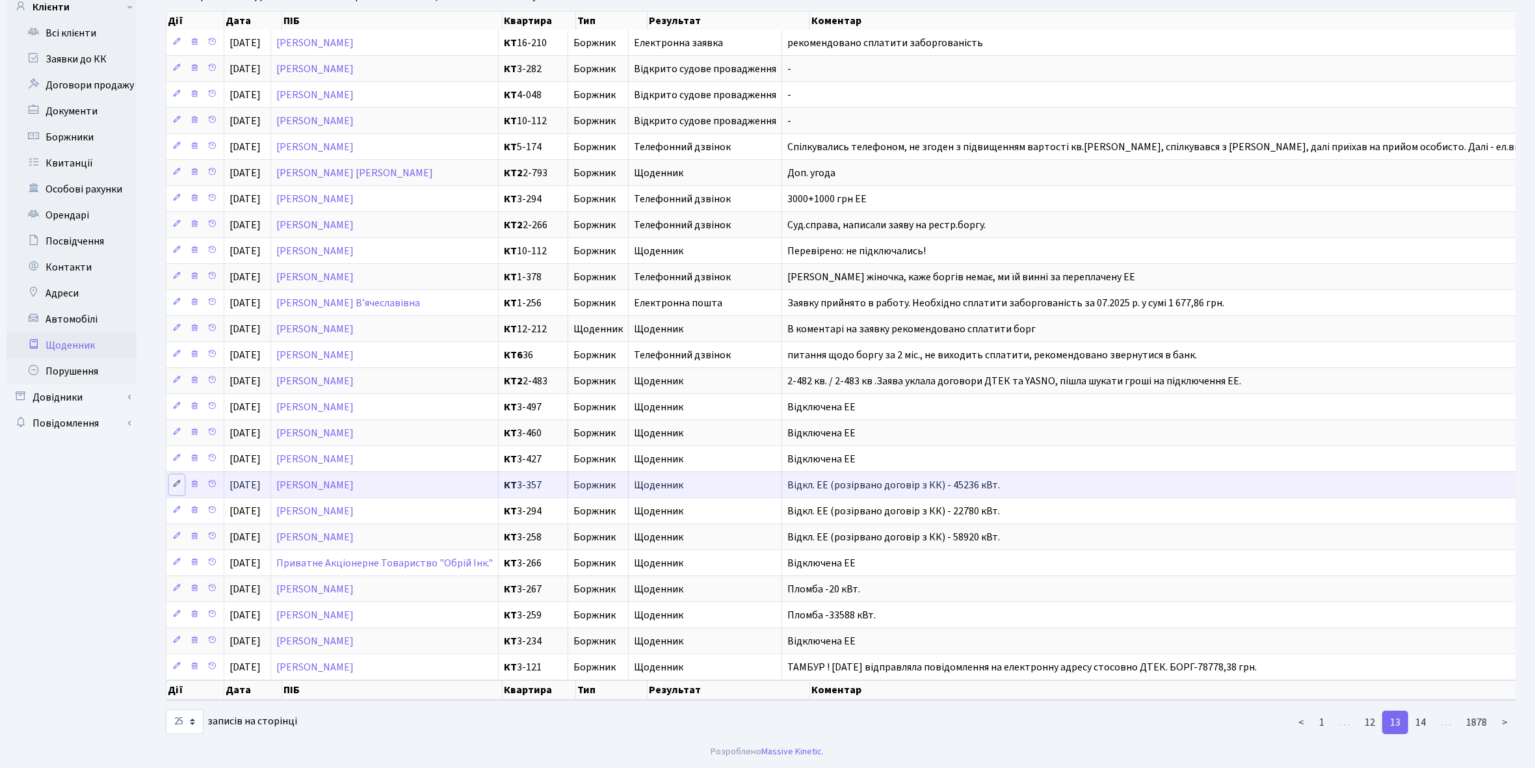
click at [172, 475] on link at bounding box center [177, 485] width 16 height 20
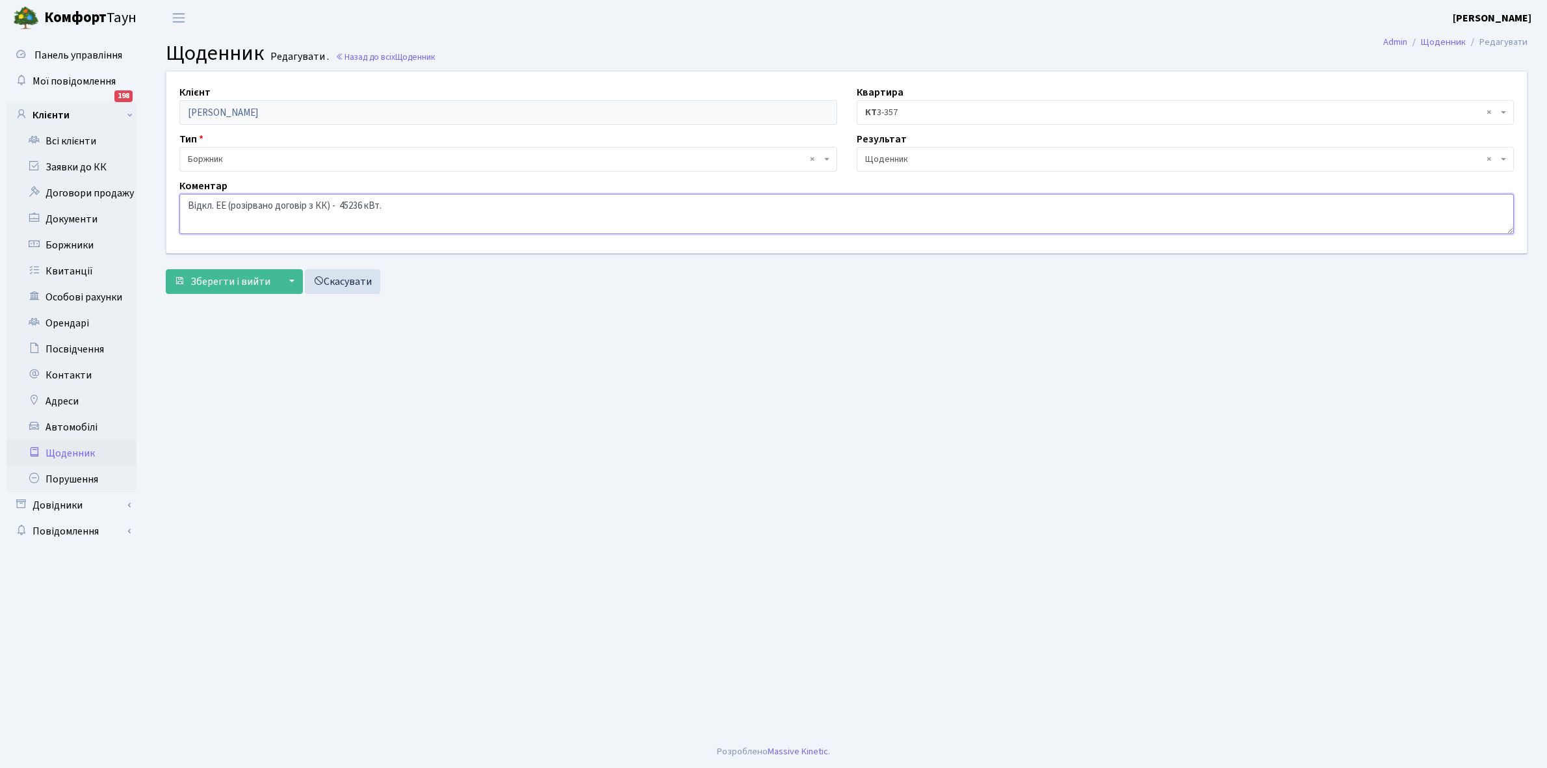
drag, startPoint x: 182, startPoint y: 200, endPoint x: 443, endPoint y: 218, distance: 262.0
click at [443, 218] on textarea "Відкл. ЕЕ (розірвано договір з КК) - 45236 кВт." at bounding box center [846, 214] width 1335 height 40
click at [79, 141] on link "Всі клієнти" at bounding box center [72, 141] width 130 height 26
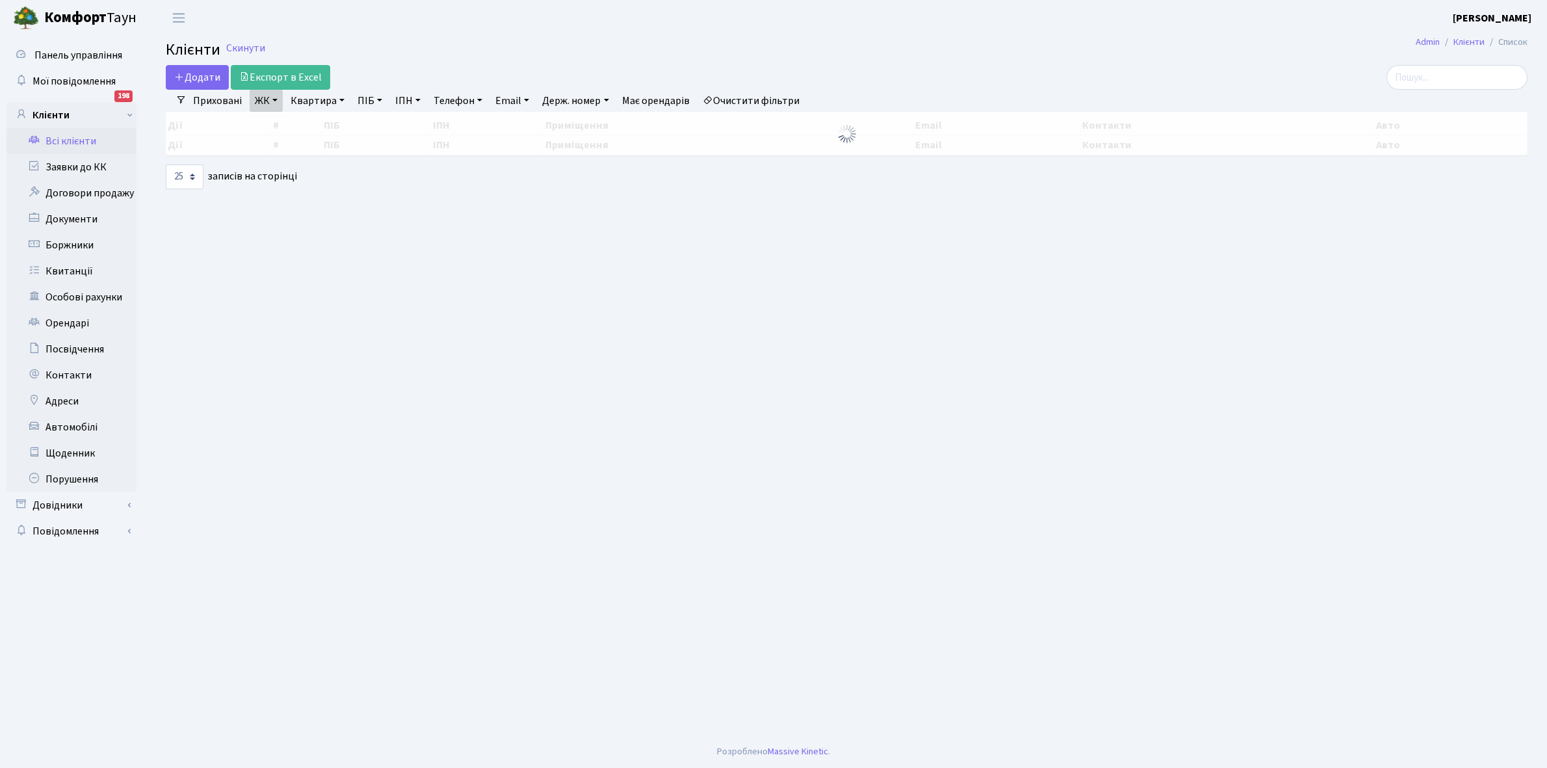
select select "25"
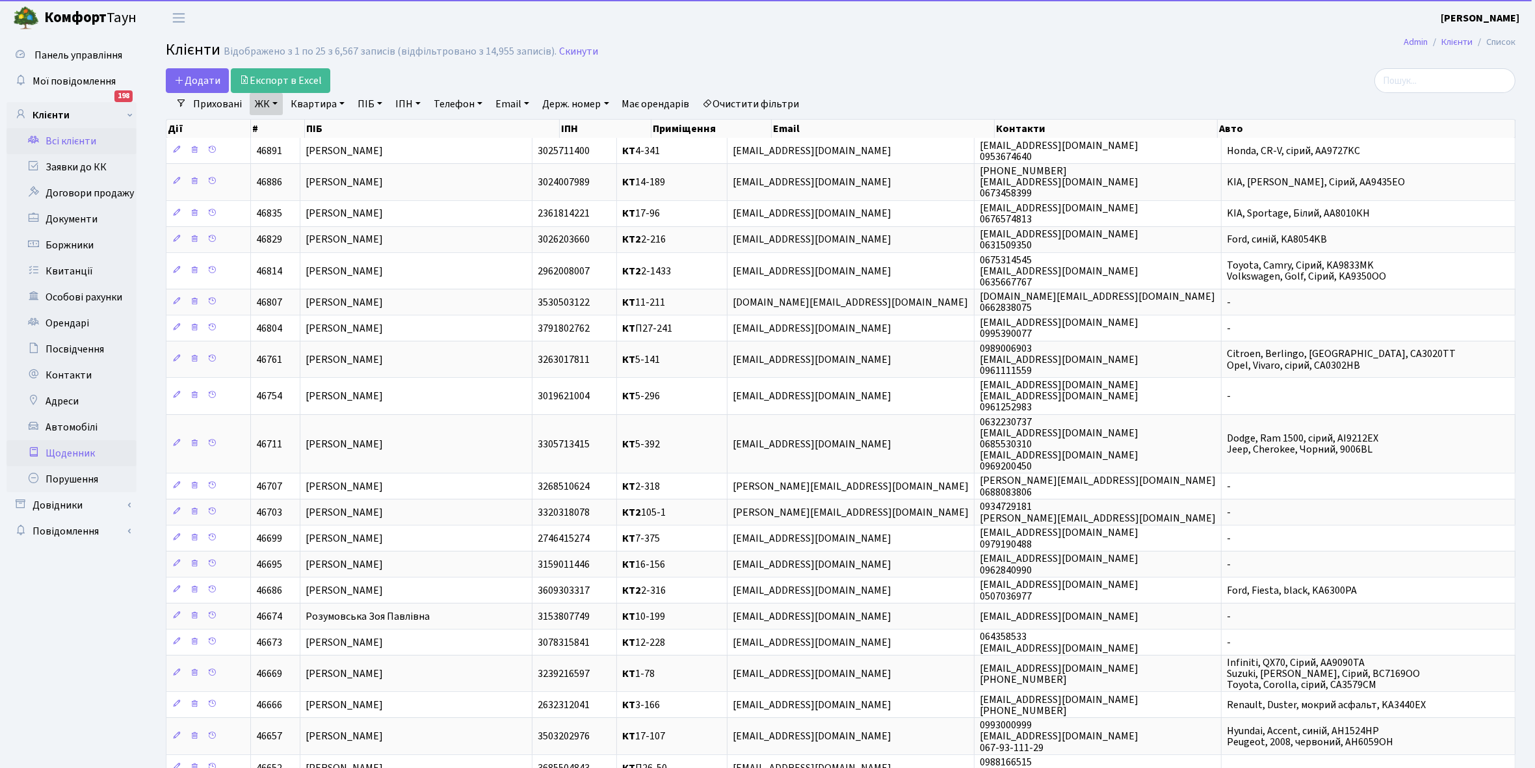
click at [62, 449] on link "Щоденник" at bounding box center [72, 453] width 130 height 26
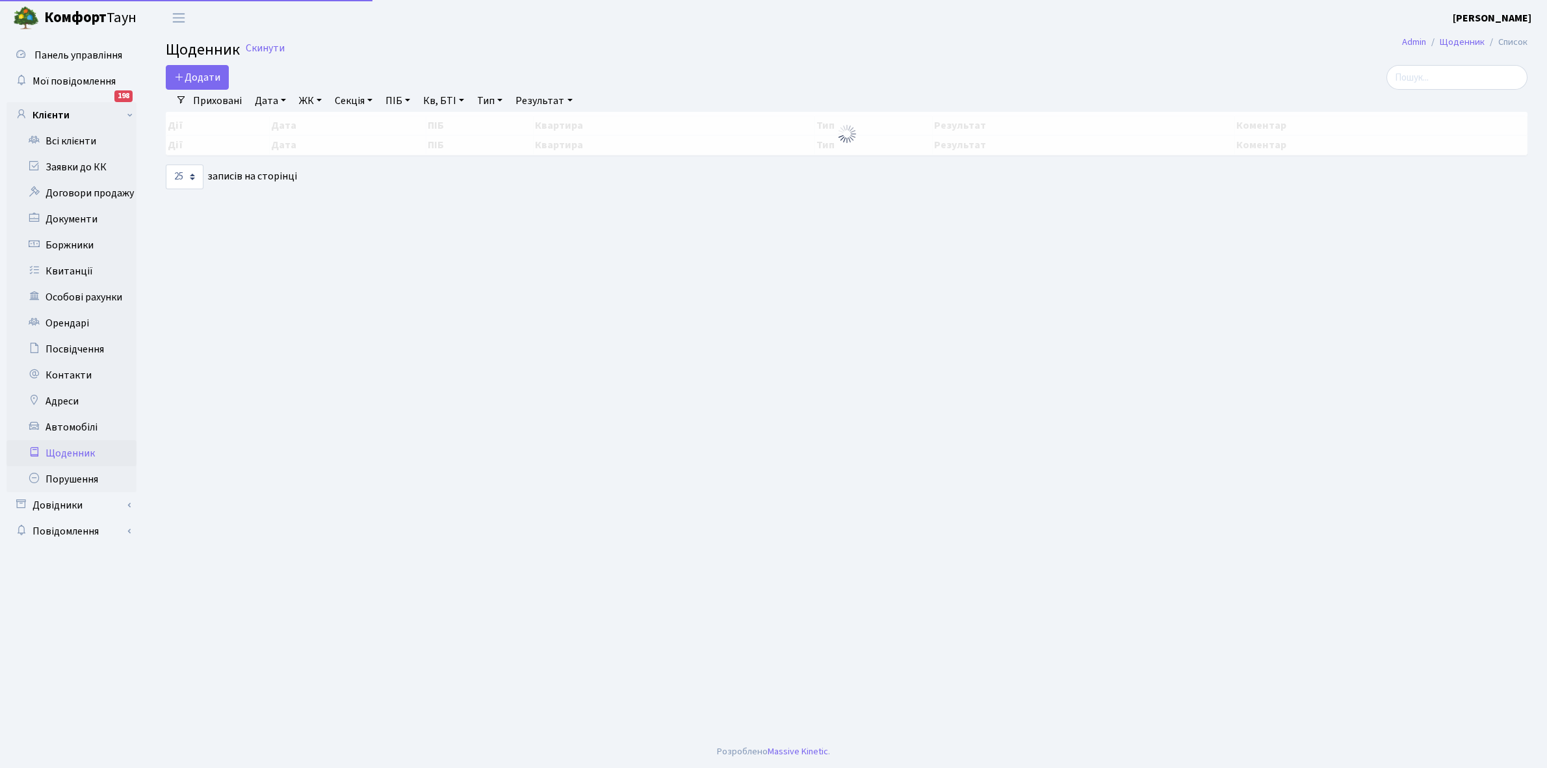
select select "25"
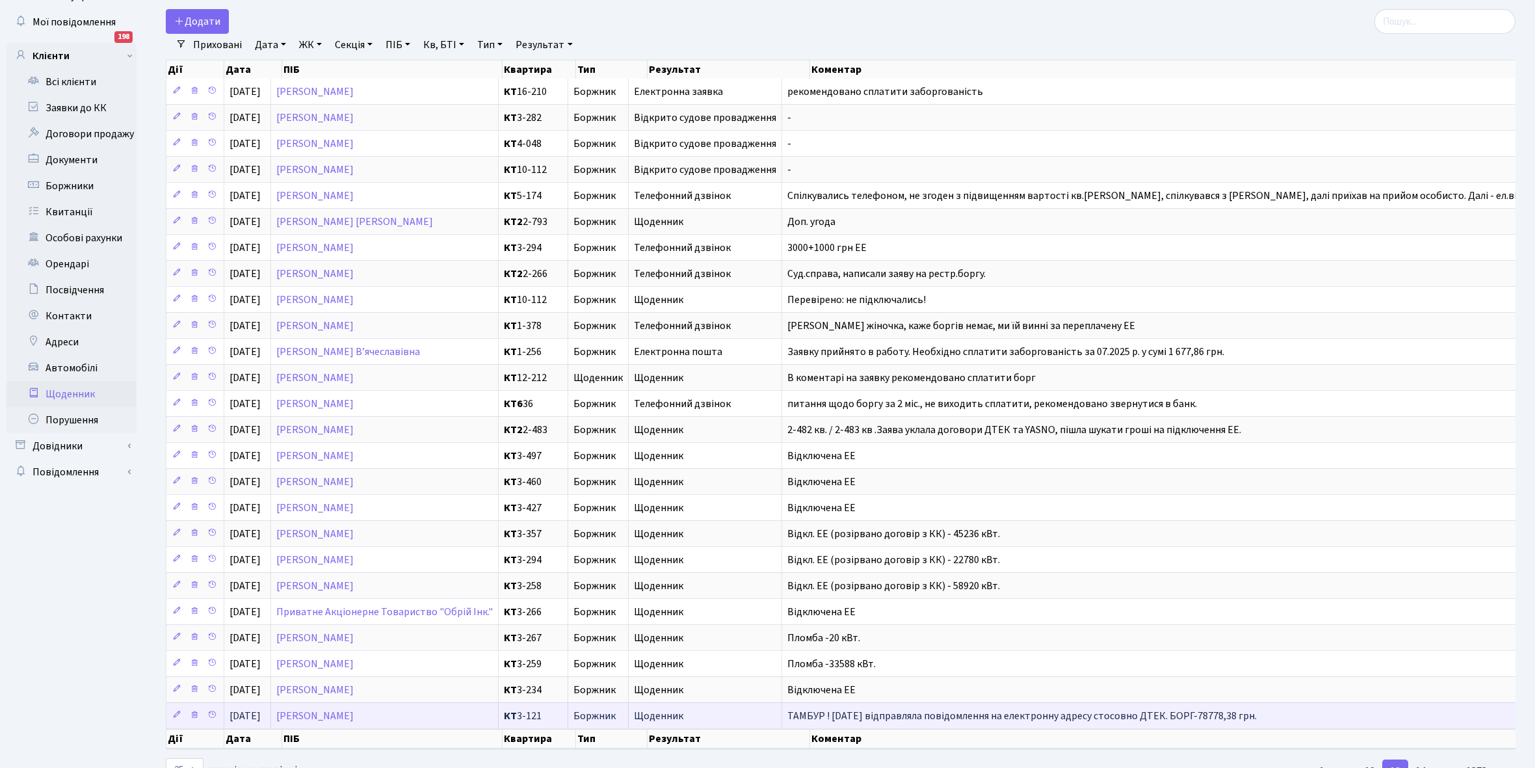
scroll to position [132, 0]
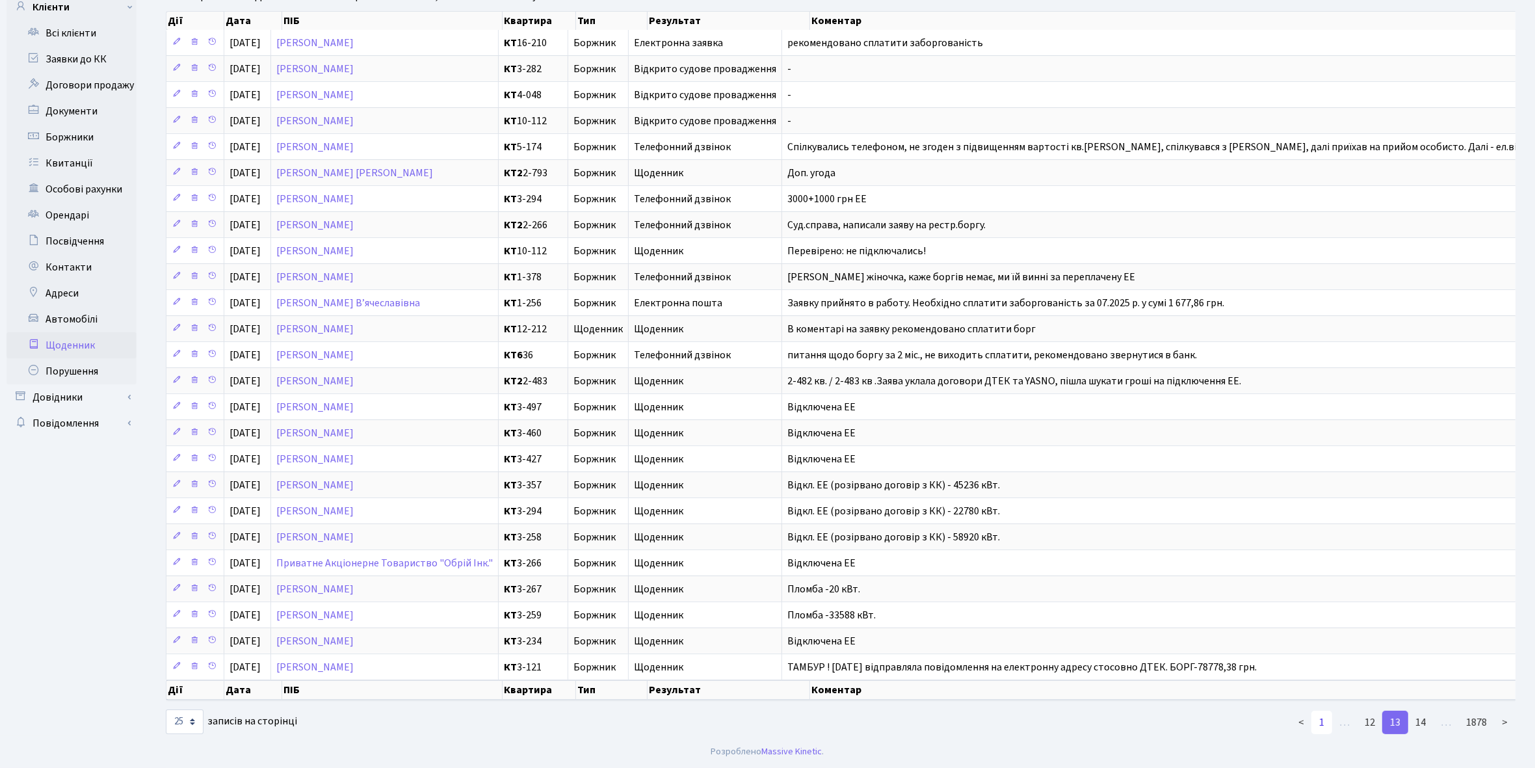
click at [1327, 722] on link "1" at bounding box center [1321, 722] width 21 height 23
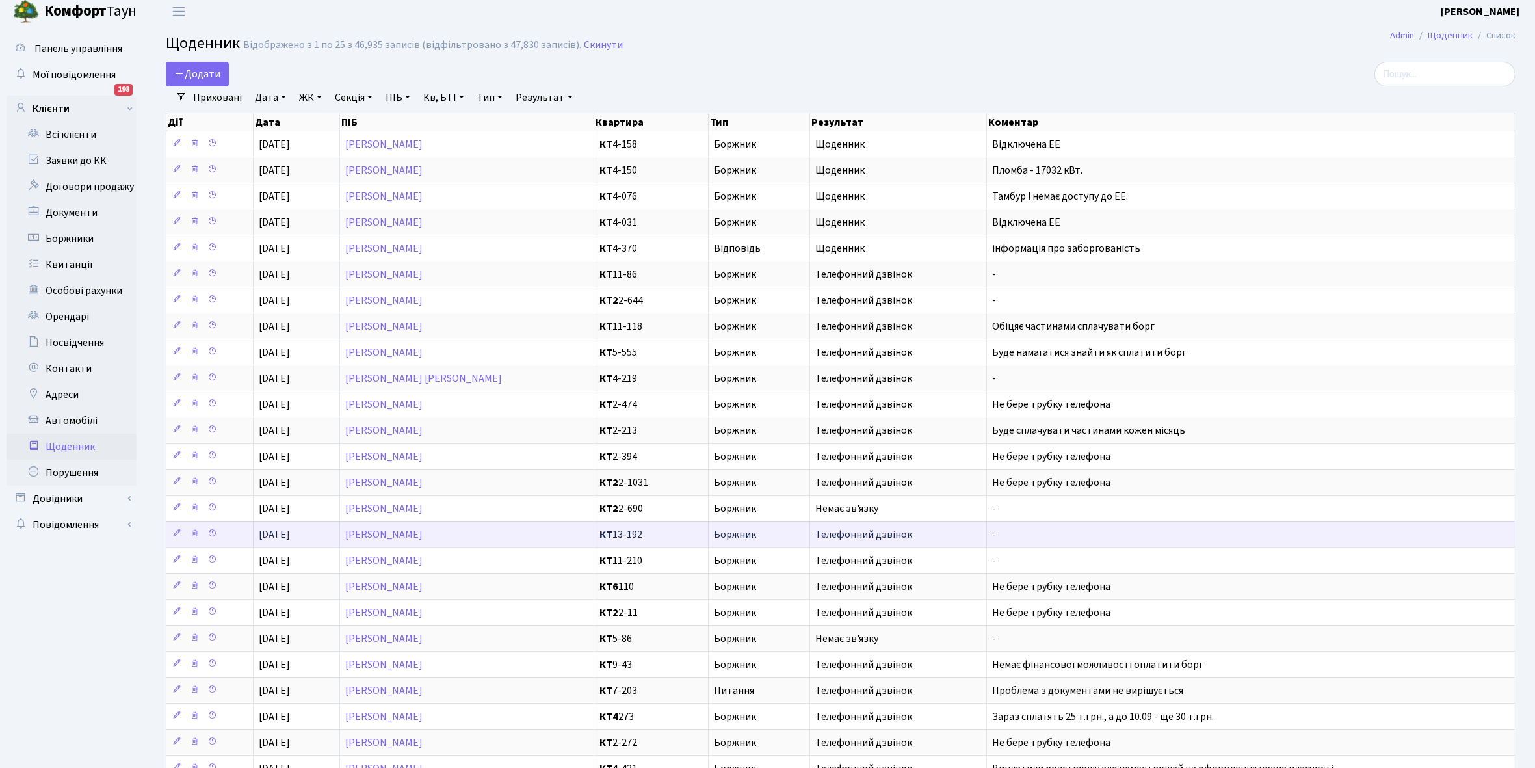
scroll to position [0, 0]
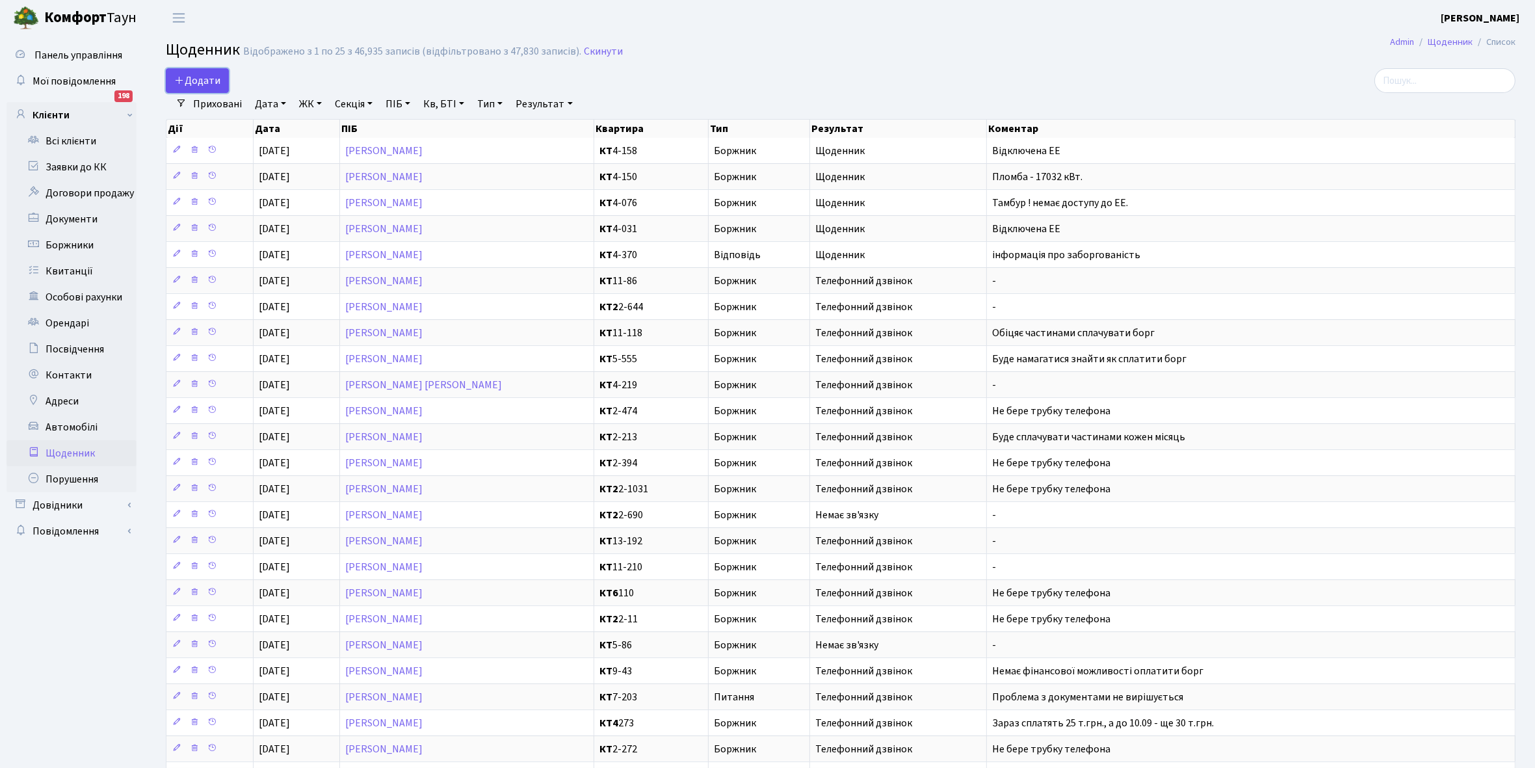
click at [200, 79] on span "Додати" at bounding box center [197, 80] width 46 height 14
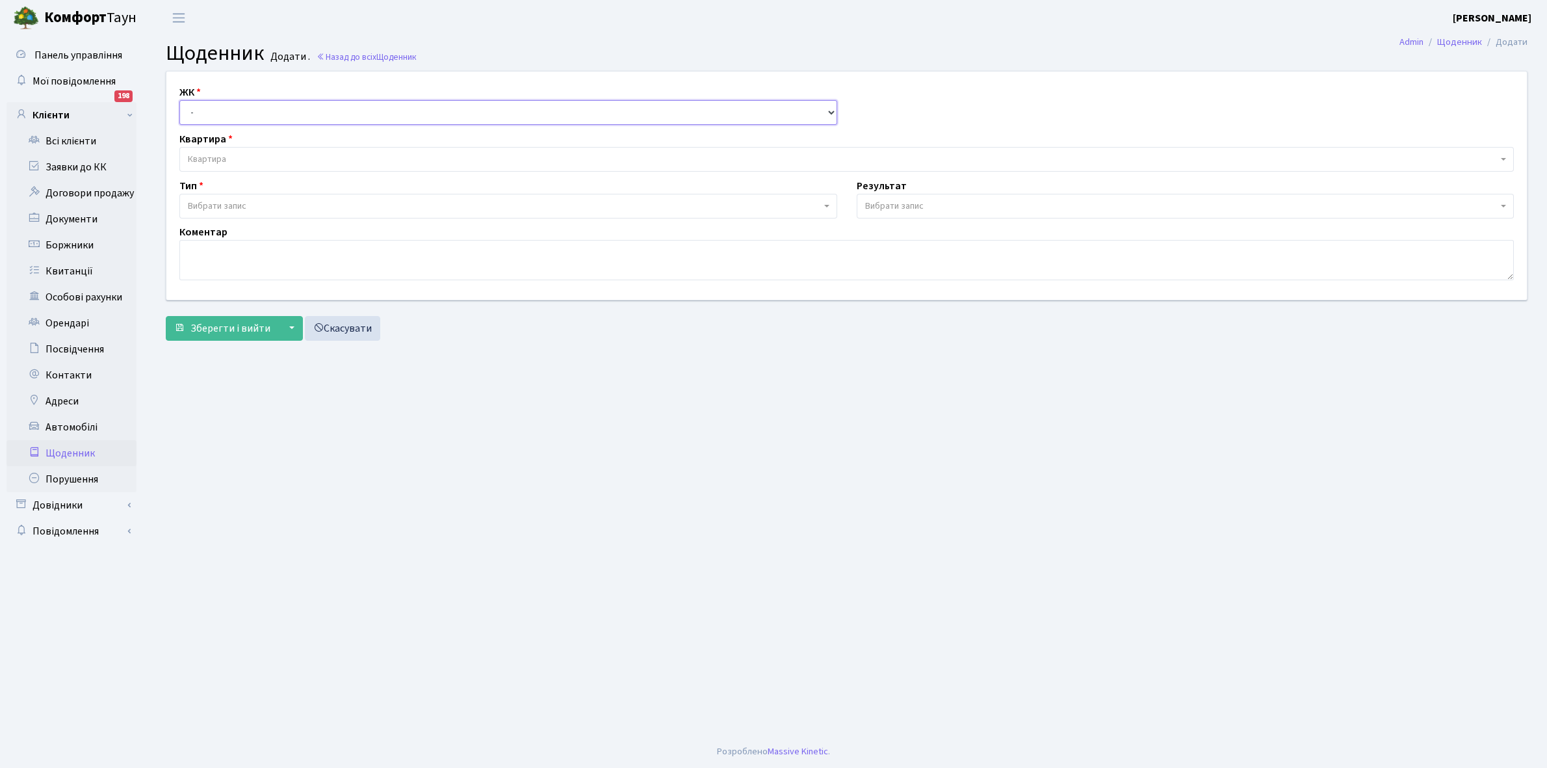
click at [211, 109] on select "- КТ, вул. Регенераторна, 4 КТ2, просп. Соборності, 17 КТ3, вул. Березнева, 16 …" at bounding box center [508, 112] width 658 height 25
select select "271"
click at [179, 100] on select "- КТ, вул. Регенераторна, 4 КТ2, просп. Соборності, 17 КТ3, вул. Березнева, 16 …" at bounding box center [508, 112] width 658 height 25
select select
click at [222, 156] on span "Квартира" at bounding box center [207, 159] width 38 height 13
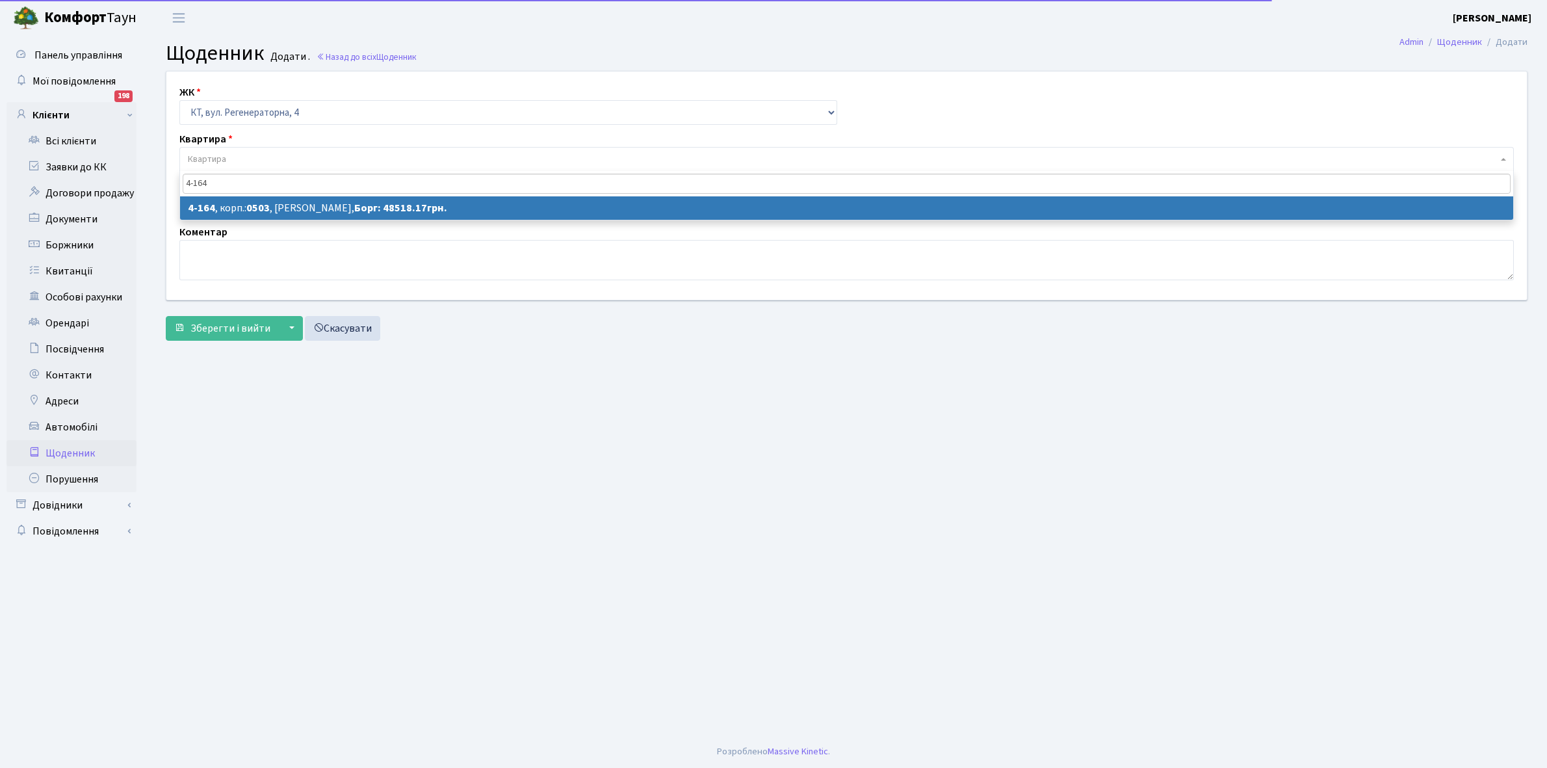
type input "4-164"
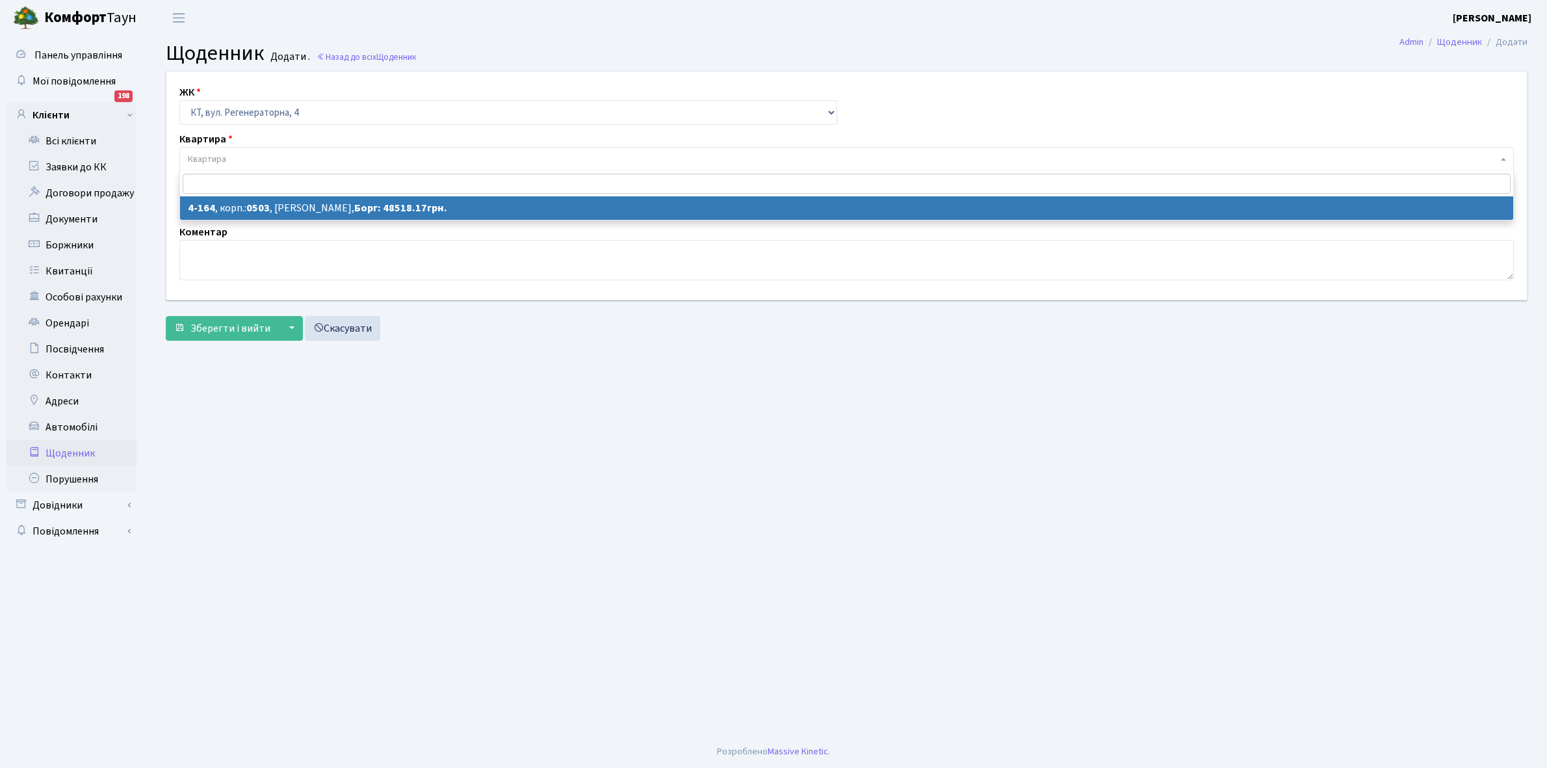
select select "1090"
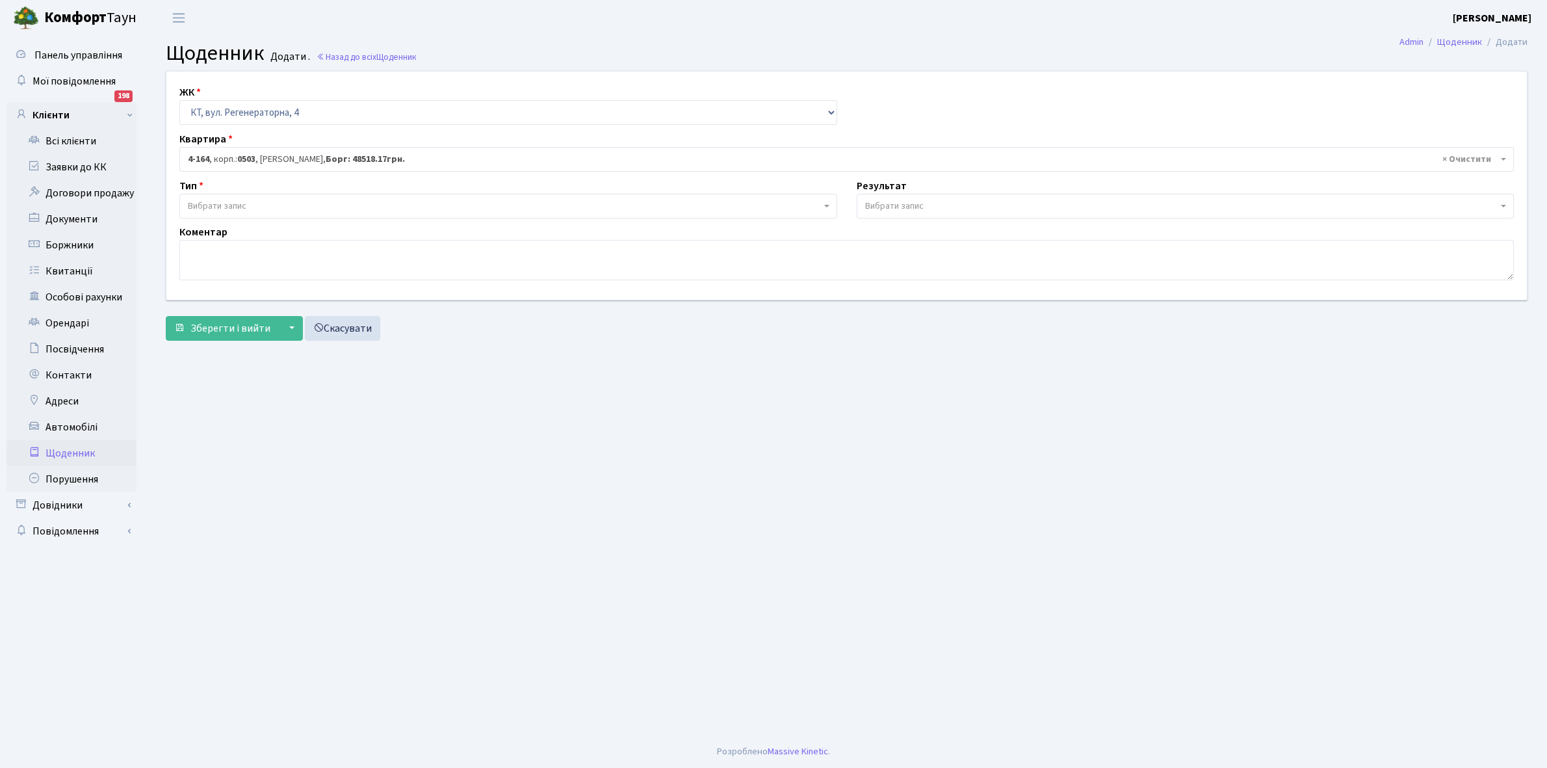
click at [267, 203] on span "Вибрати запис" at bounding box center [504, 206] width 633 height 13
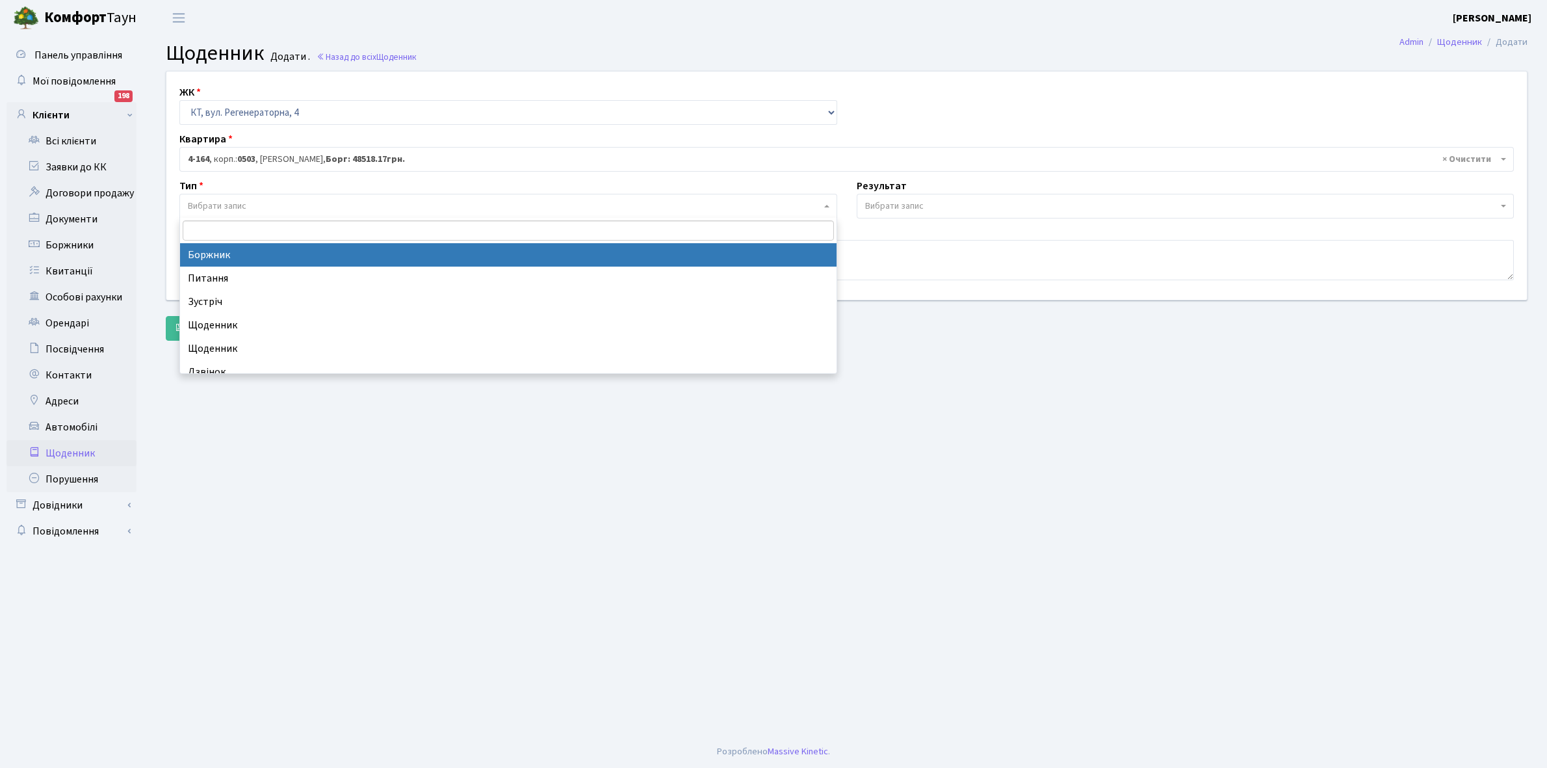
select select "189"
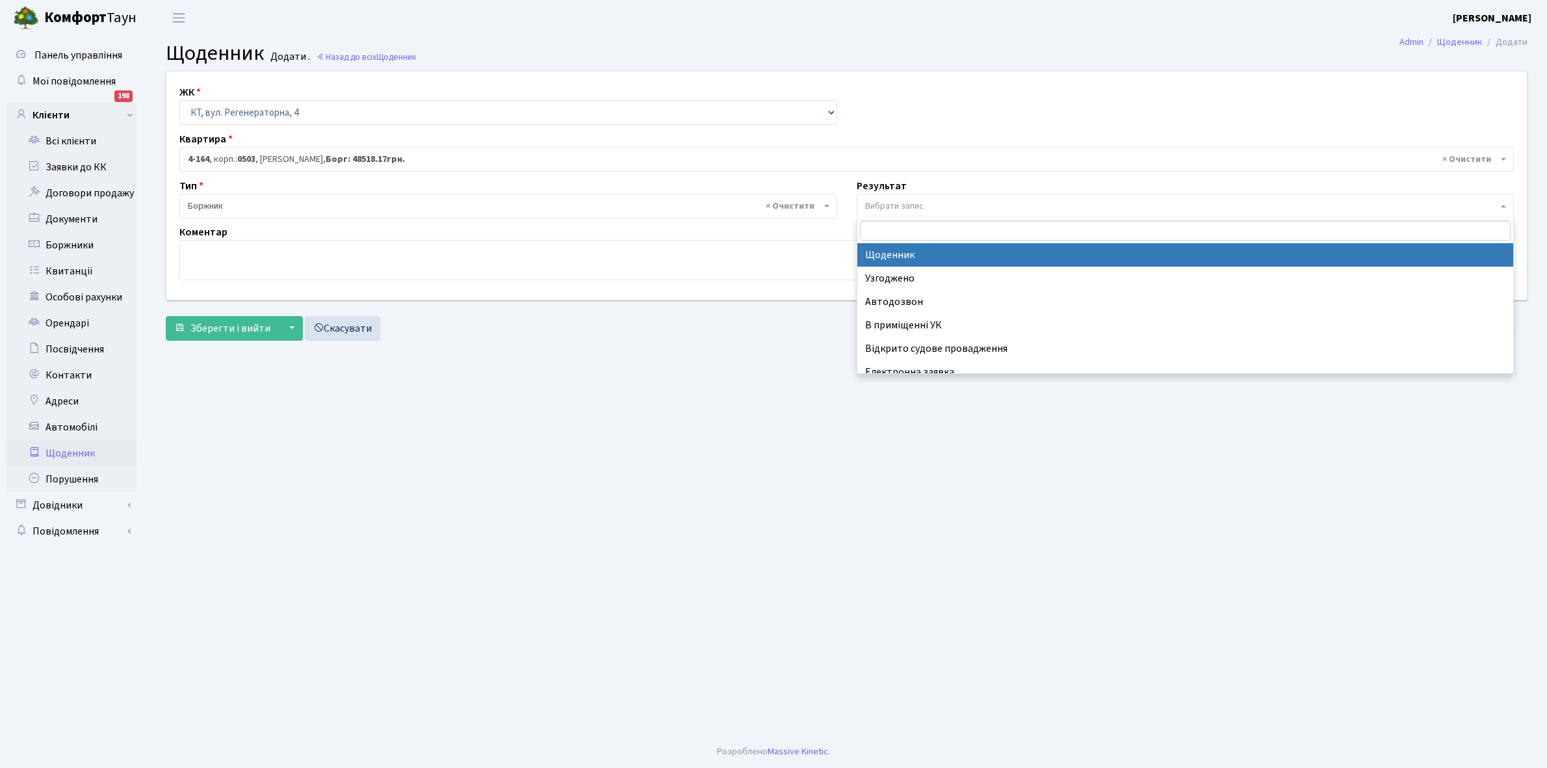
click at [944, 202] on span "Вибрати запис" at bounding box center [1181, 206] width 633 height 13
select select "14"
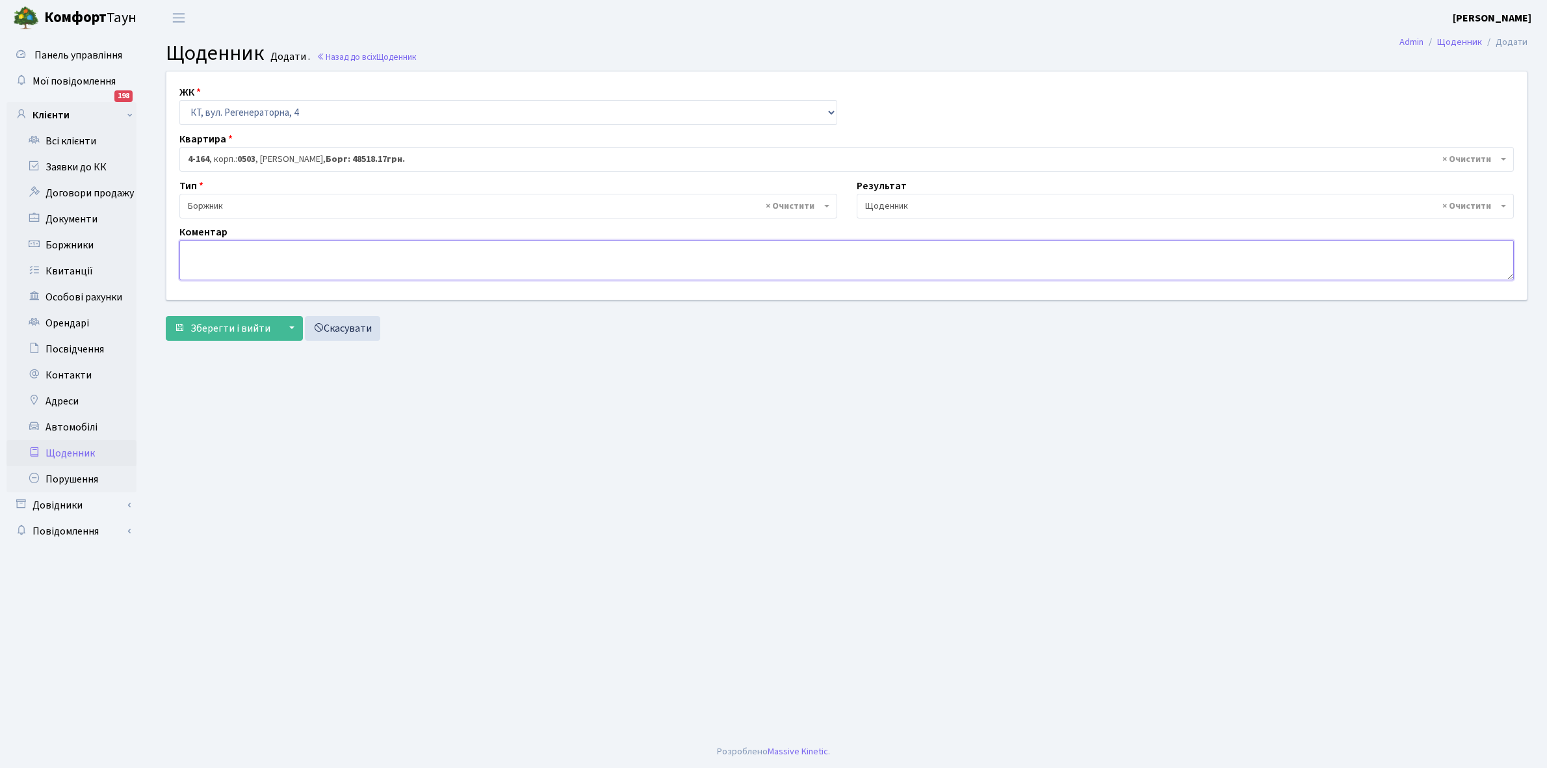
click at [204, 242] on textarea at bounding box center [846, 260] width 1335 height 40
type textarea "Відключена ЕЕ"
click at [218, 324] on span "Зберегти і вийти" at bounding box center [231, 328] width 80 height 14
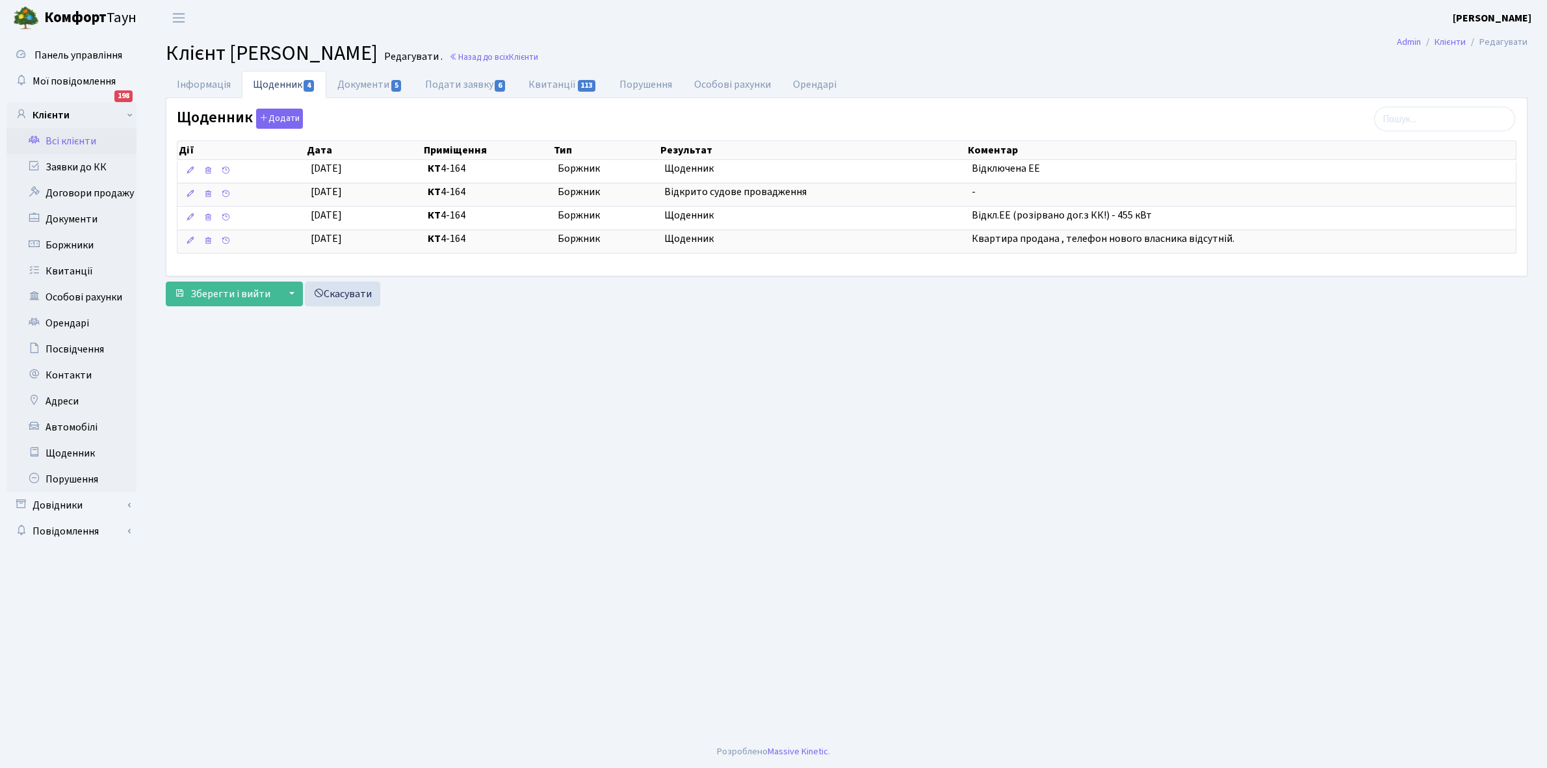
click at [72, 135] on link "Всі клієнти" at bounding box center [72, 141] width 130 height 26
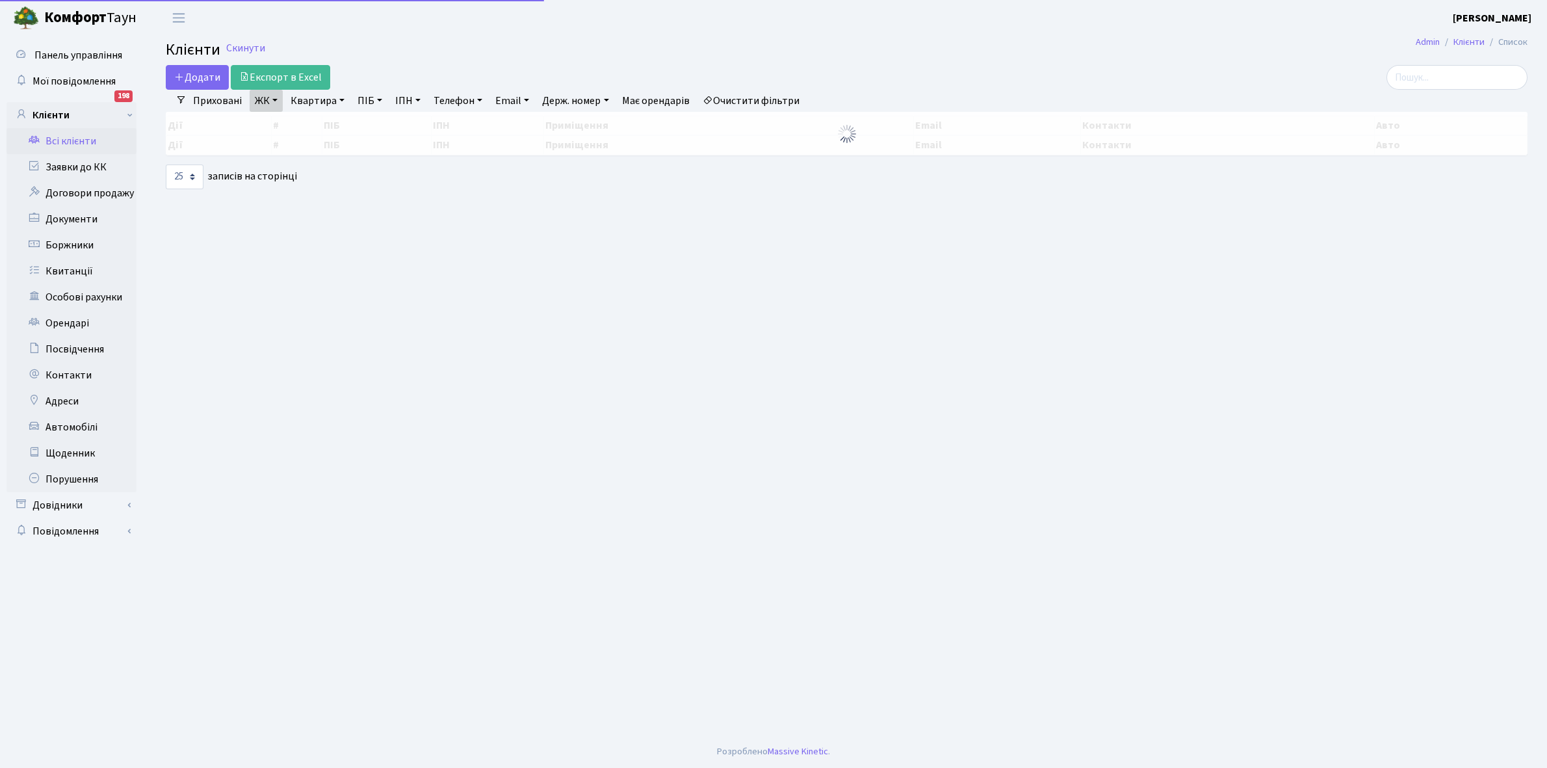
select select "25"
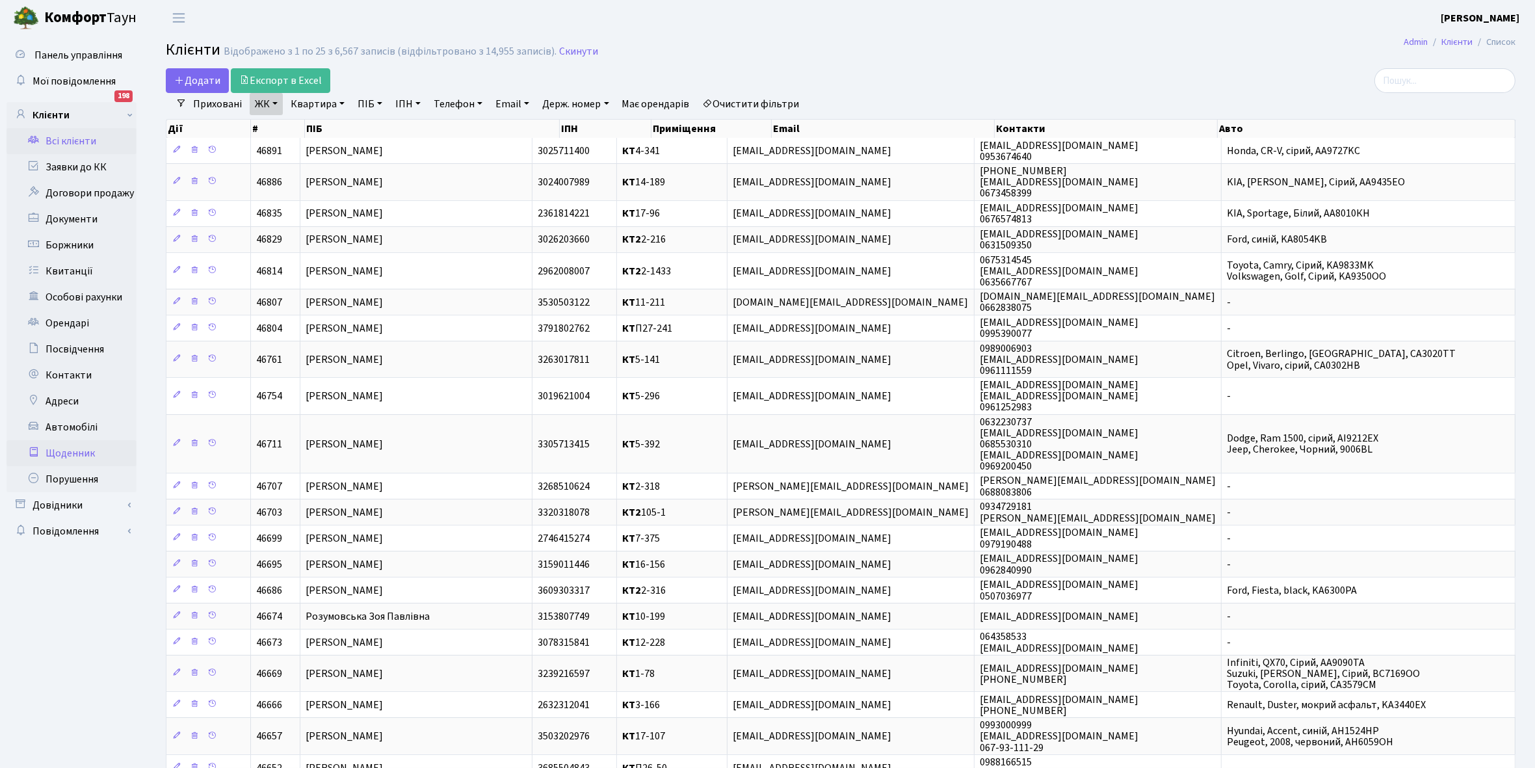
click at [64, 453] on link "Щоденник" at bounding box center [72, 453] width 130 height 26
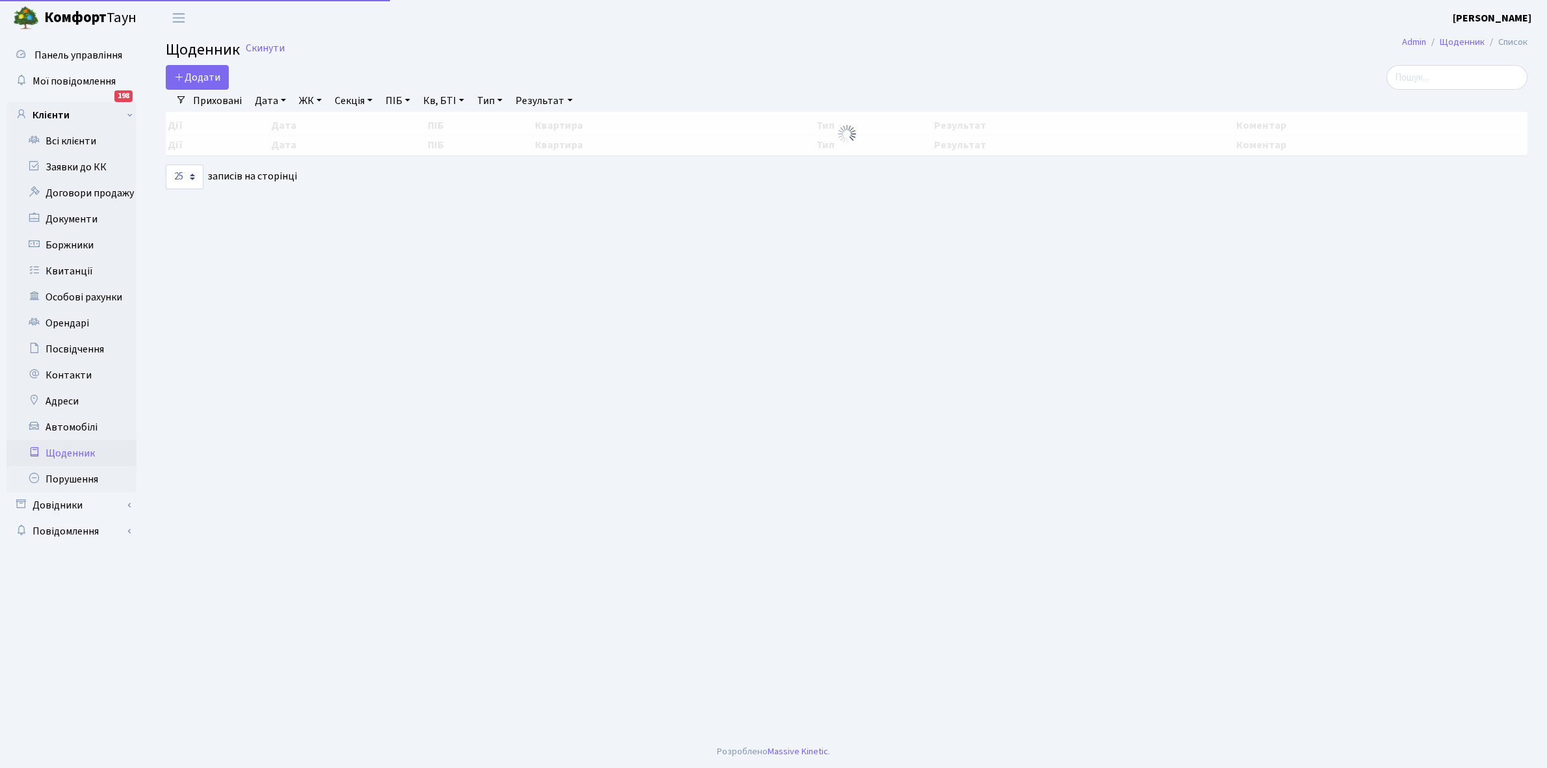
select select "25"
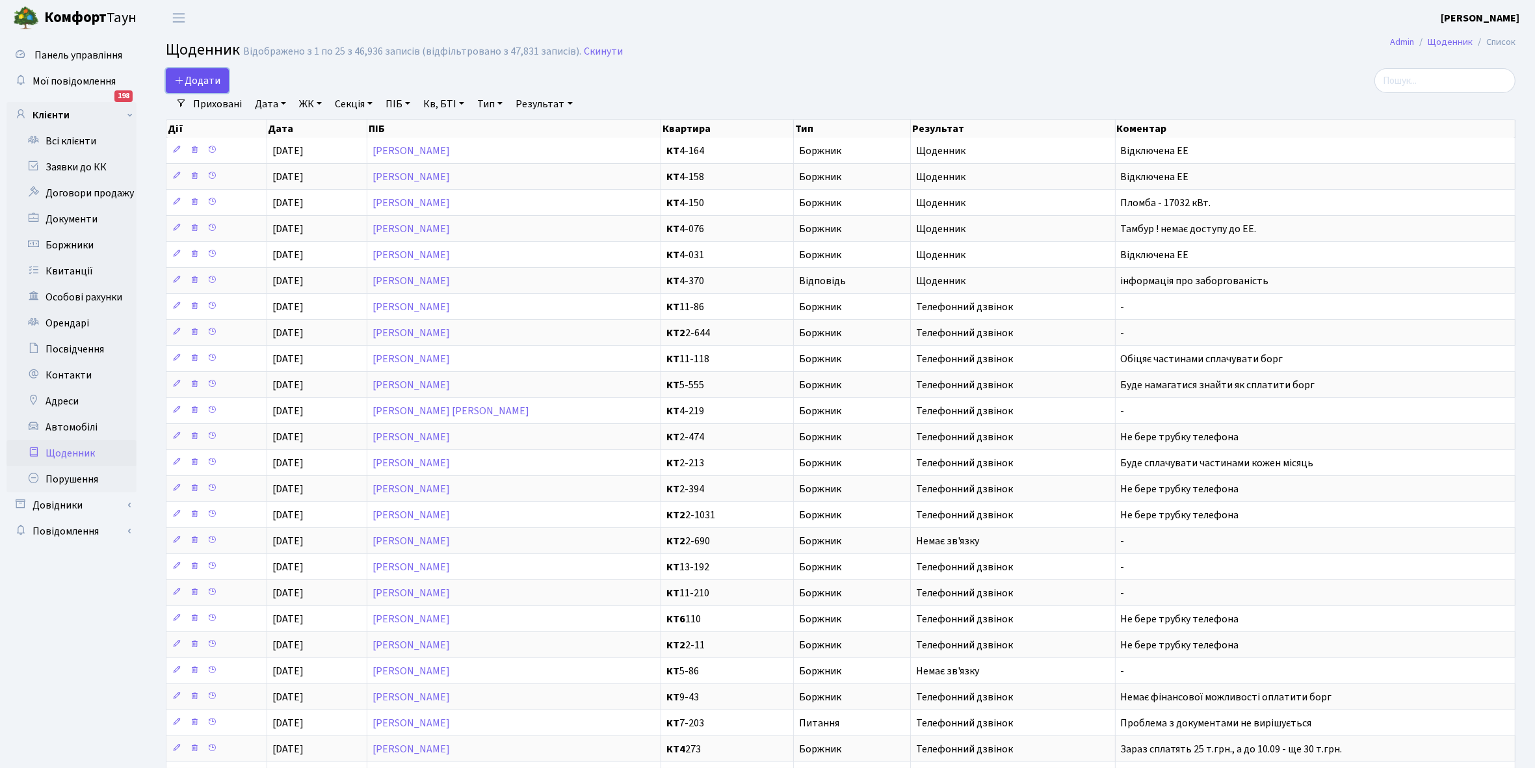
click at [189, 75] on span "Додати" at bounding box center [197, 80] width 46 height 14
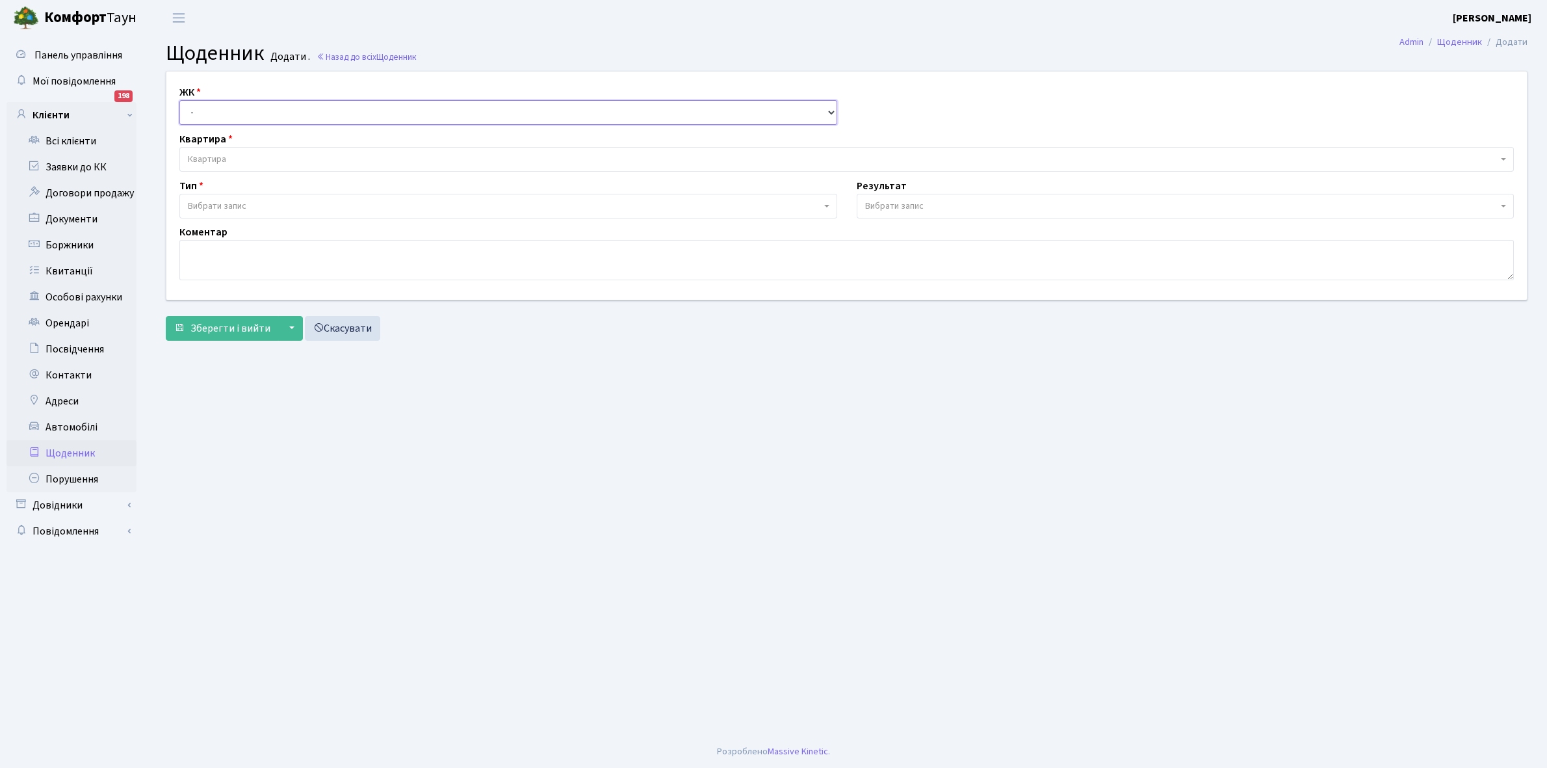
click at [222, 105] on select "- КТ, вул. Регенераторна, 4 КТ2, просп. Соборності, 17 КТ3, вул. Березнева, 16 …" at bounding box center [508, 112] width 658 height 25
select select "271"
click at [179, 100] on select "- КТ, вул. Регенераторна, 4 КТ2, просп. Соборності, 17 КТ3, вул. Березнева, 16 …" at bounding box center [508, 112] width 658 height 25
select select
click at [236, 155] on span "Квартира" at bounding box center [843, 159] width 1310 height 13
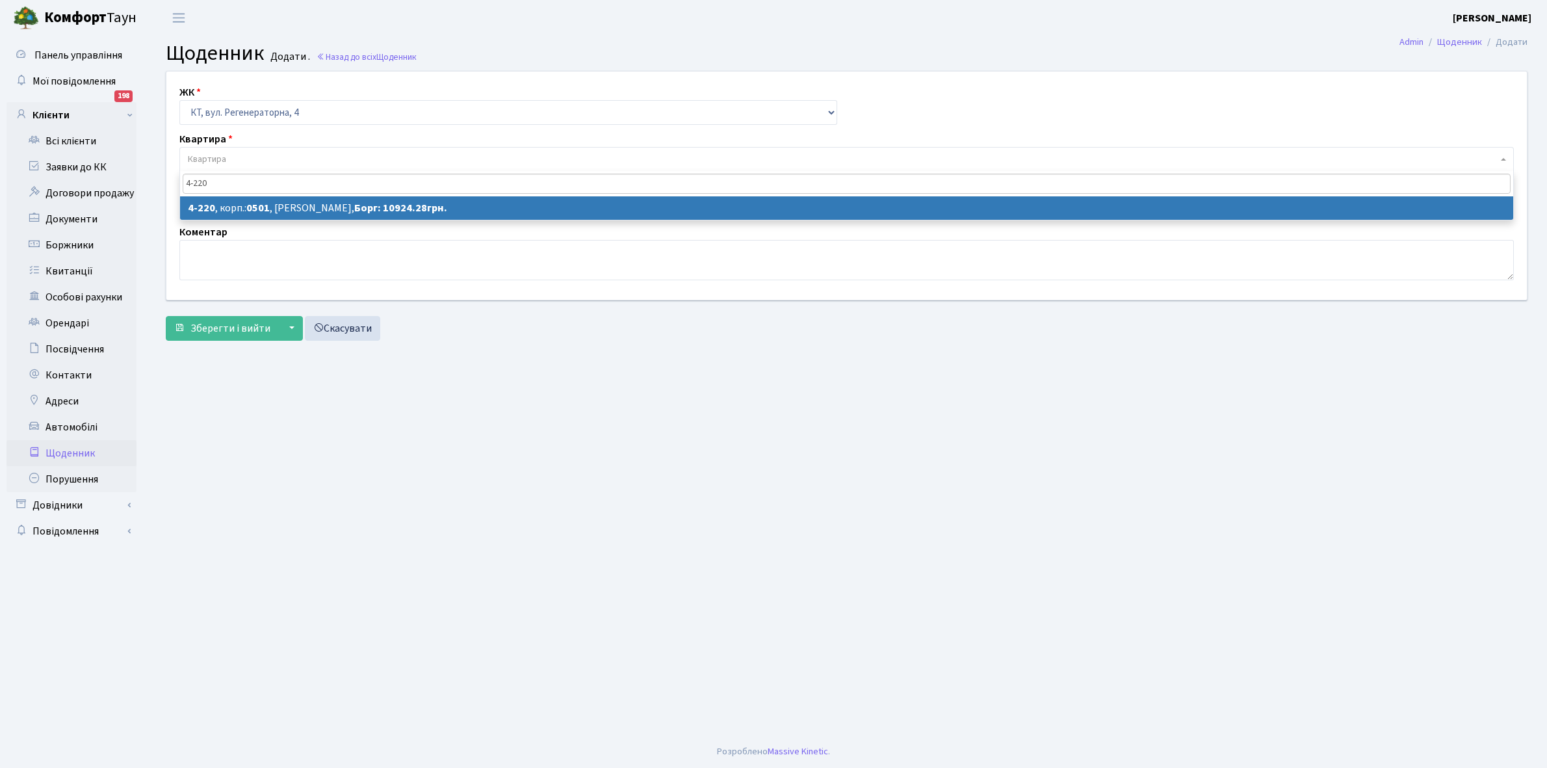
type input "4-220"
select select "1038"
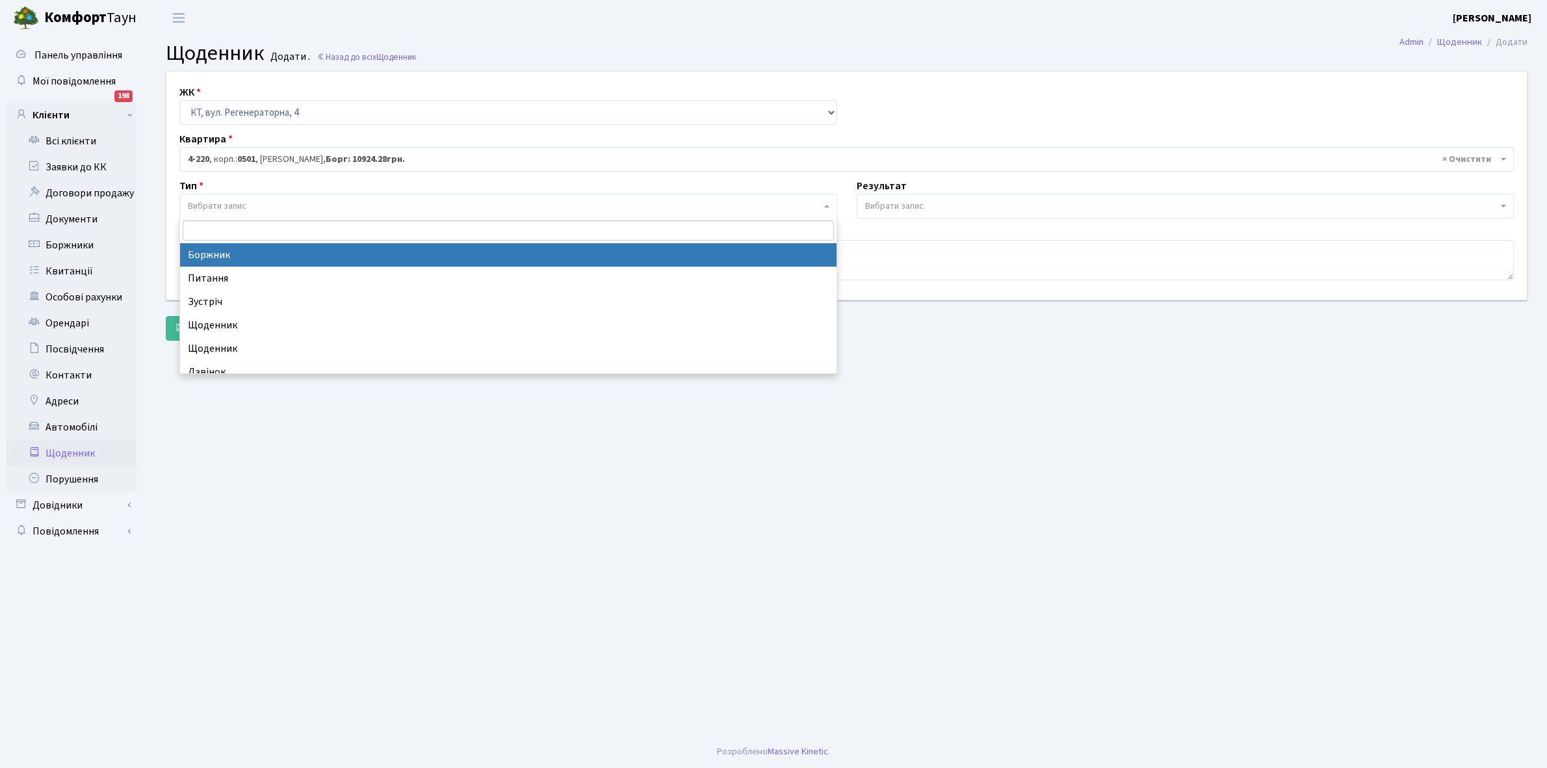
click at [229, 202] on span "Вибрати запис" at bounding box center [217, 206] width 59 height 13
select select "189"
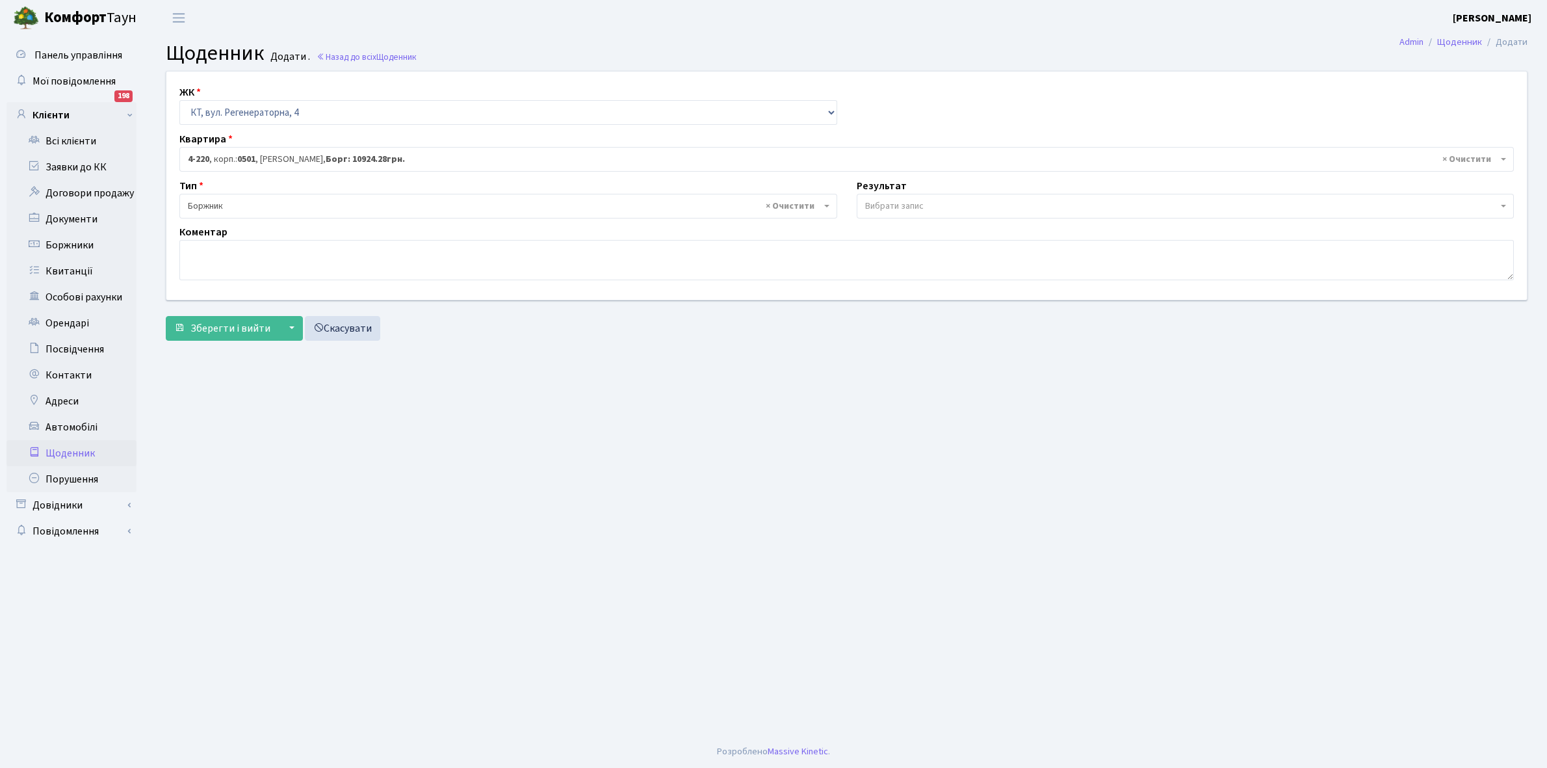
click at [888, 204] on span "Вибрати запис" at bounding box center [894, 206] width 59 height 13
select select "14"
click at [202, 255] on textarea at bounding box center [846, 260] width 1335 height 40
paste textarea "Відкл. ЕЕ (розірвано договір з КК) - 45236 кВт."
click at [365, 246] on textarea "Відкл. ЕЕ (розірвано договір з КК) - 45236 кВт." at bounding box center [846, 260] width 1335 height 40
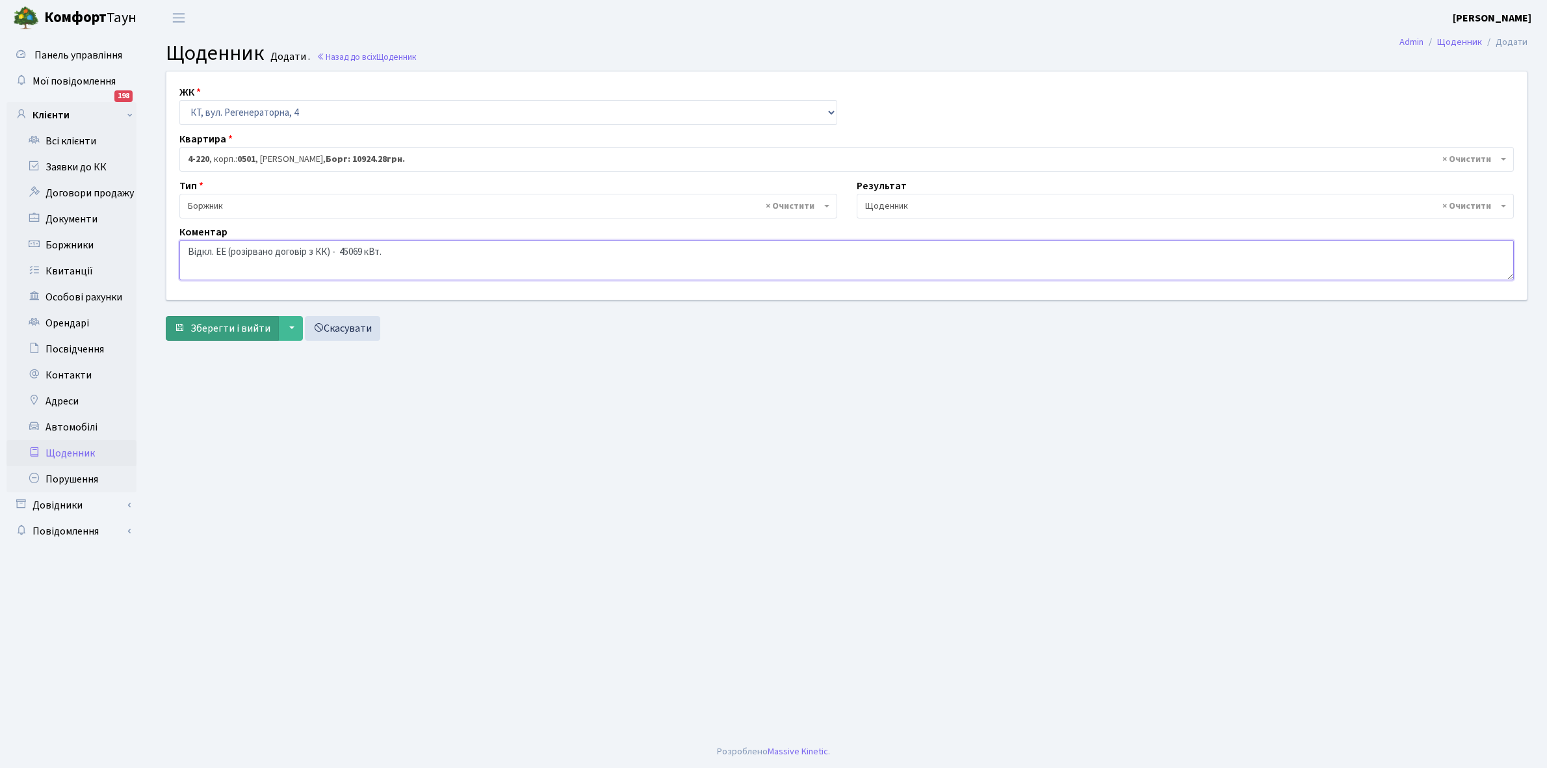
type textarea "Відкл. ЕЕ (розірвано договір з КК) - 45069 кВт."
click at [218, 334] on span "Зберегти і вийти" at bounding box center [231, 328] width 80 height 14
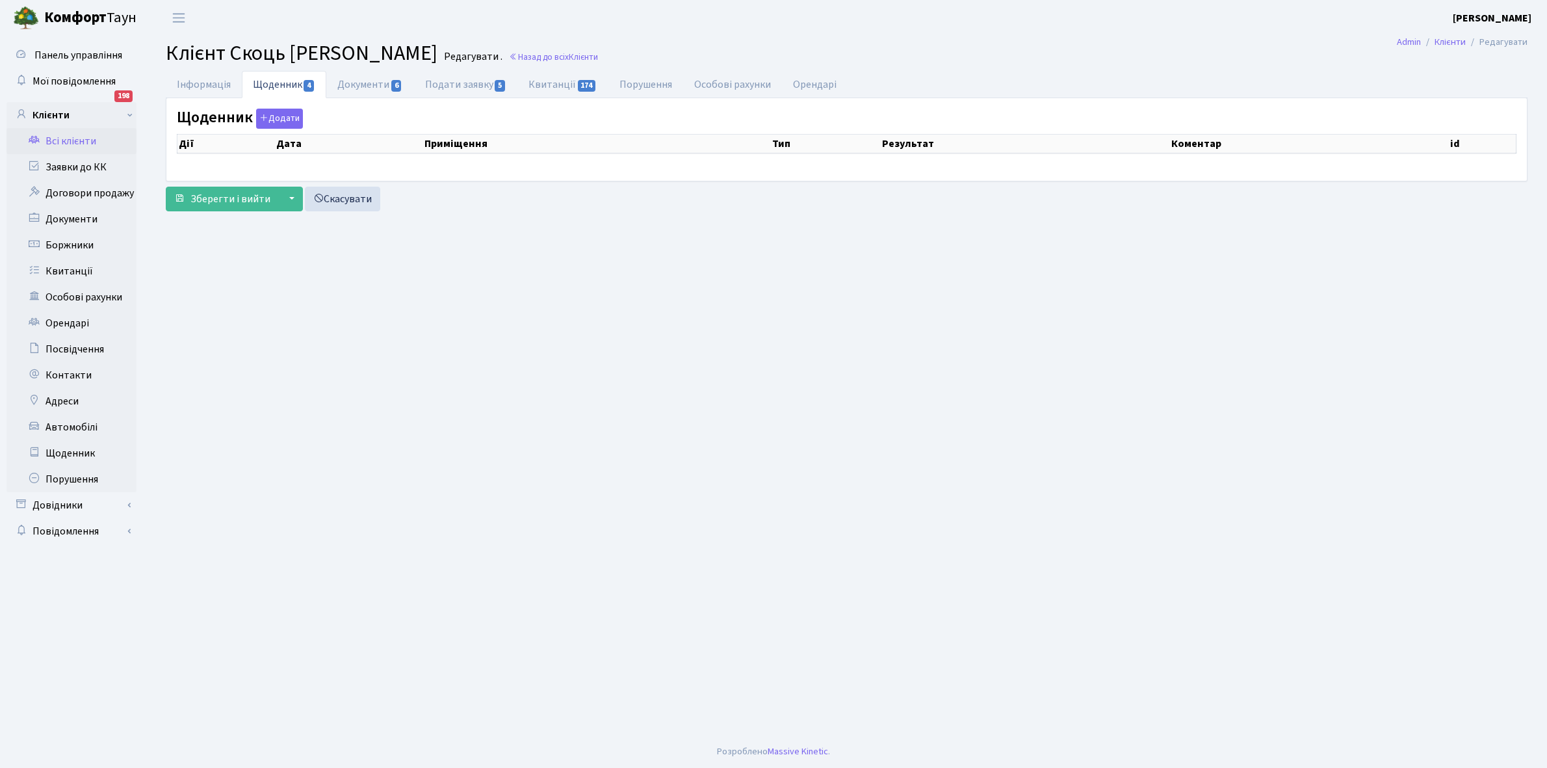
select select "25"
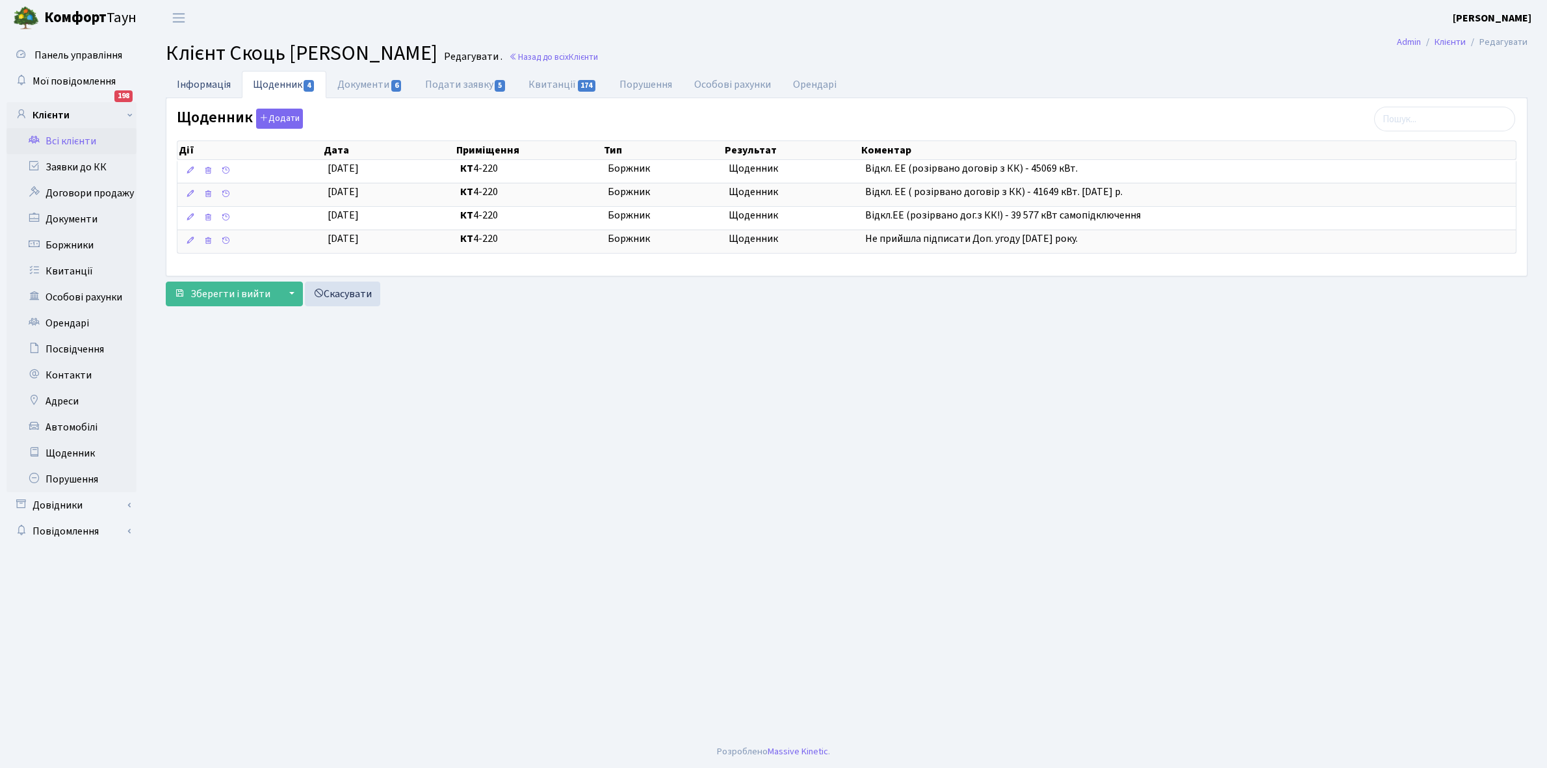
click at [196, 88] on link "Інформація" at bounding box center [204, 84] width 76 height 27
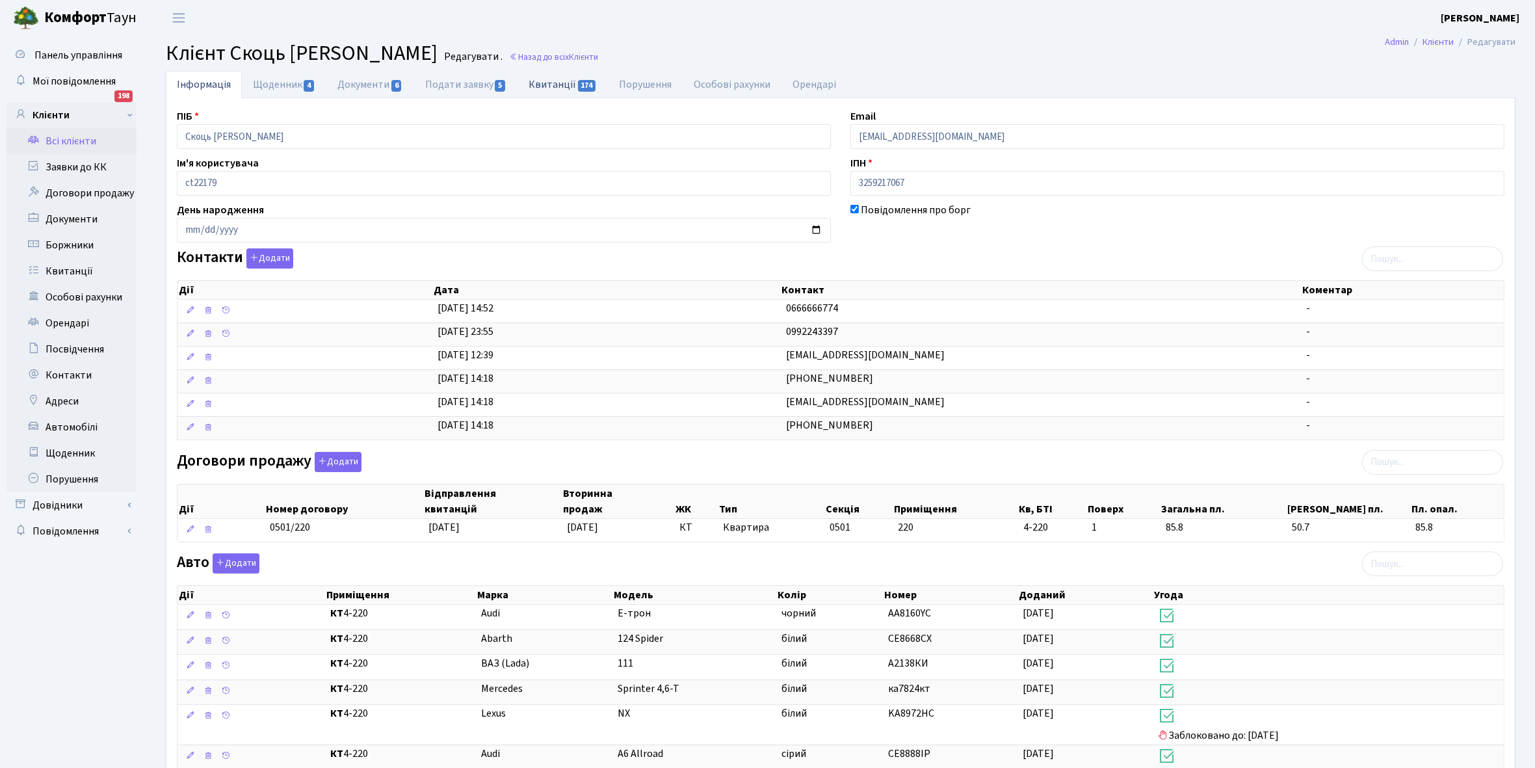
click at [553, 83] on link "Квитанції 174" at bounding box center [563, 84] width 90 height 27
select select "25"
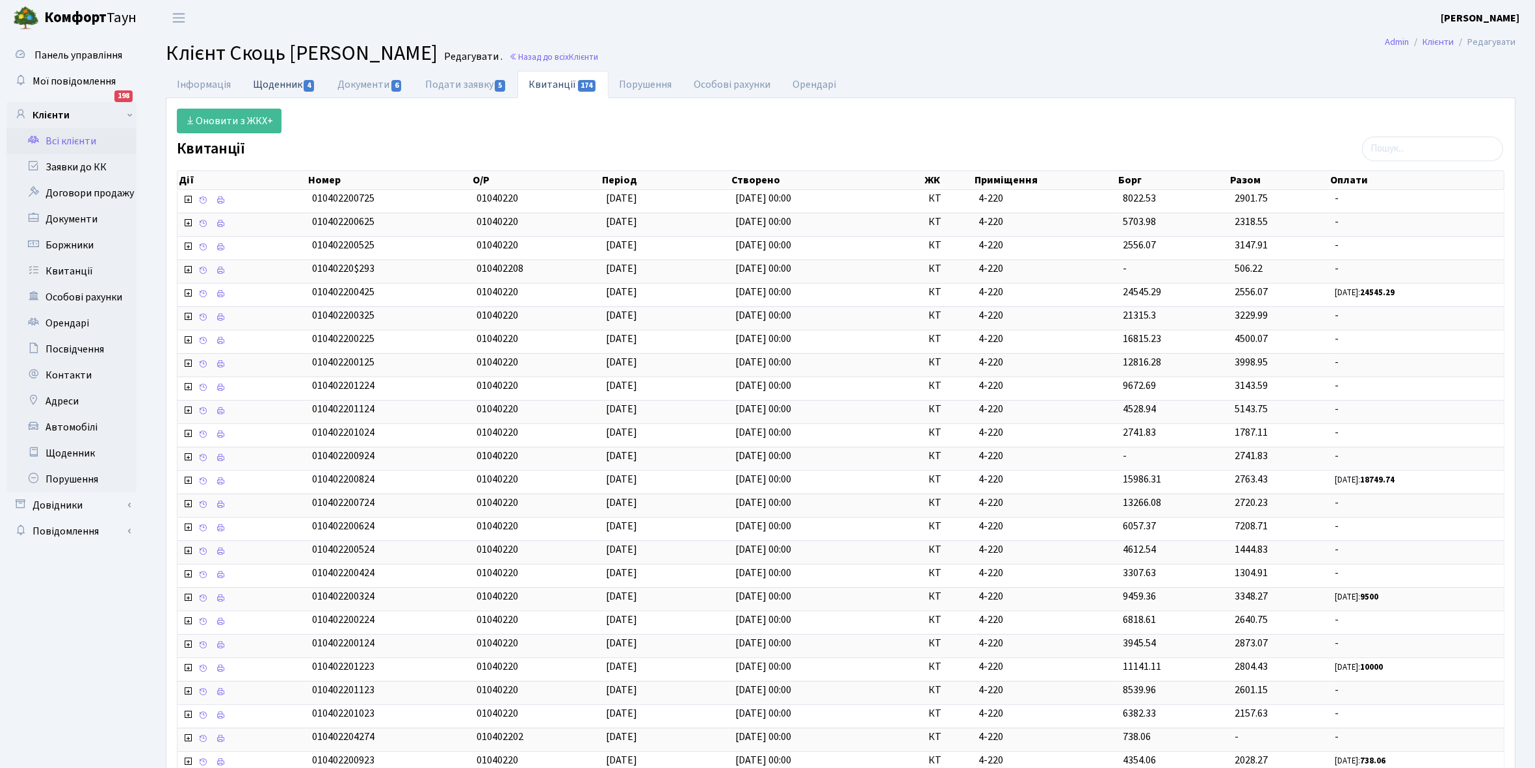
click at [263, 83] on link "Щоденник 4" at bounding box center [284, 84] width 85 height 27
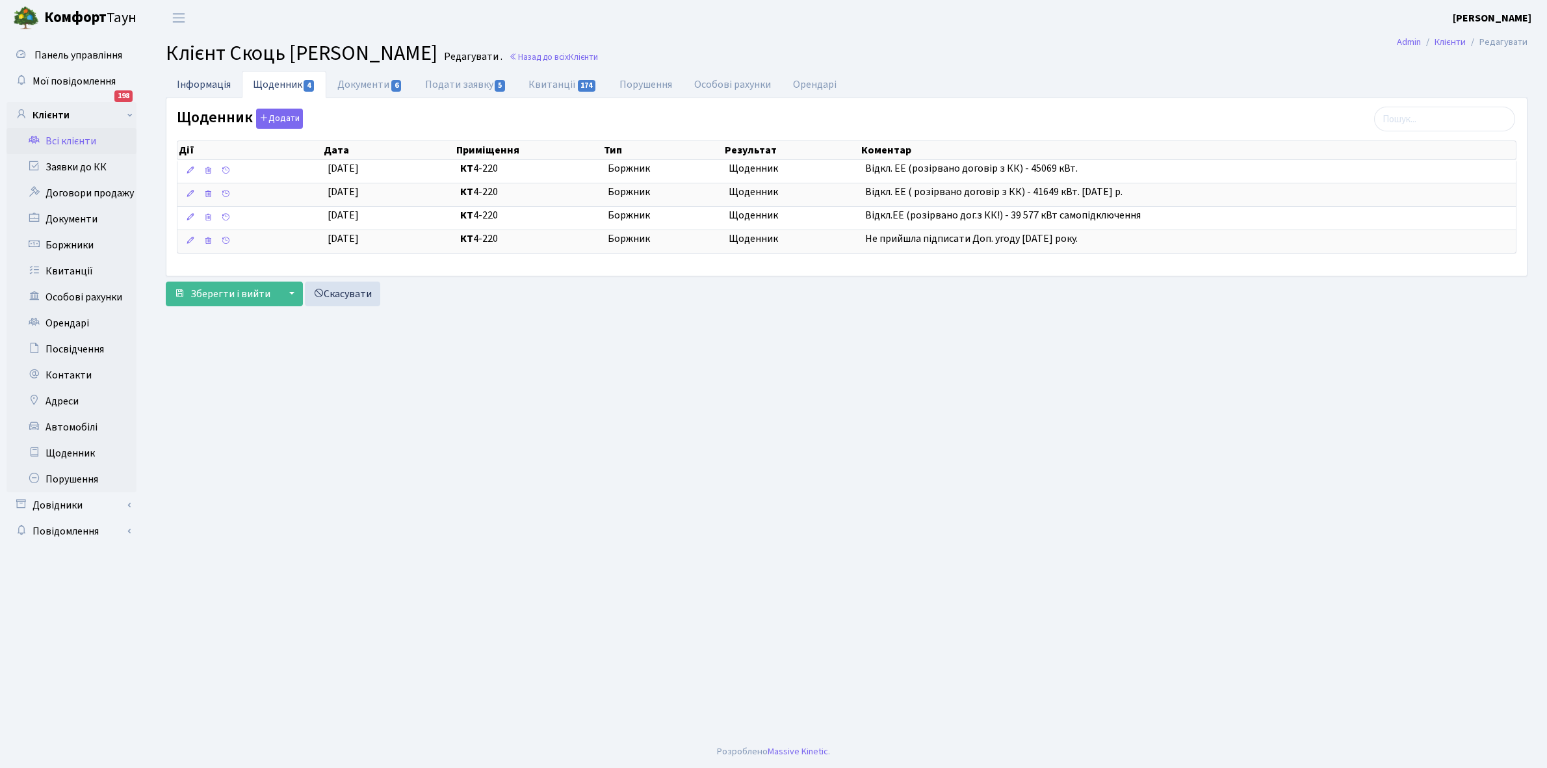
click at [186, 79] on link "Інформація" at bounding box center [204, 84] width 76 height 27
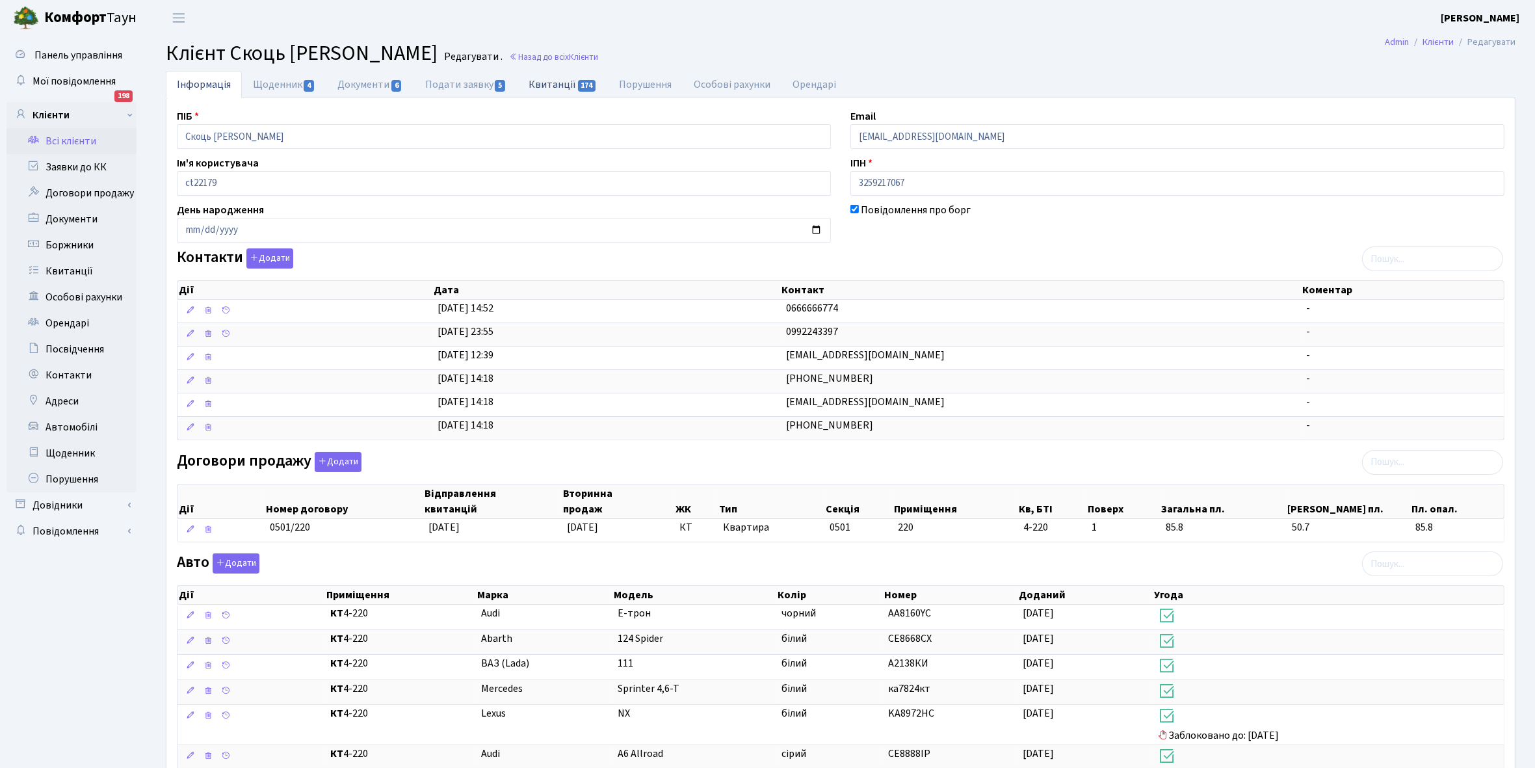
click at [550, 85] on link "Квитанції 174" at bounding box center [563, 84] width 90 height 27
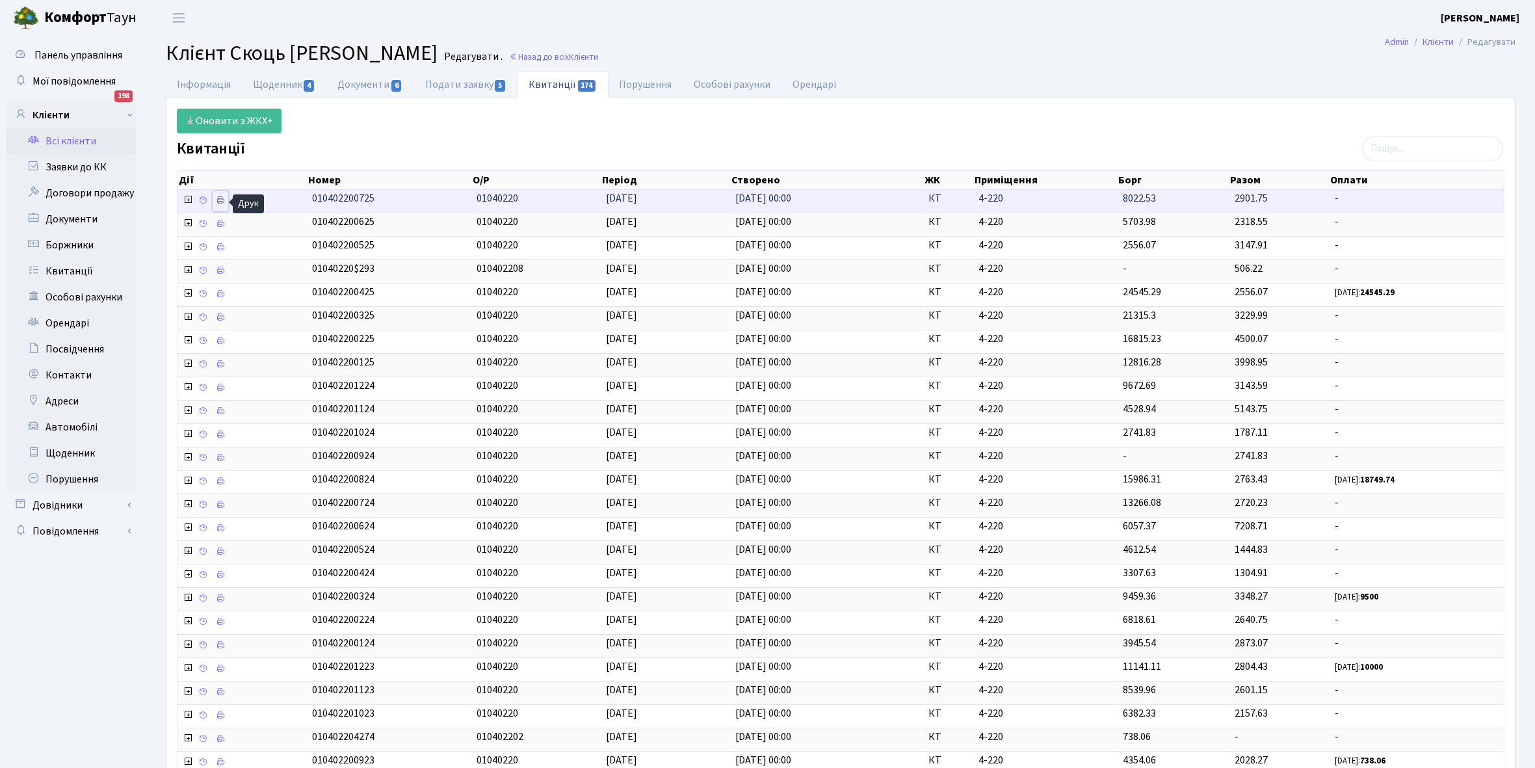
click at [223, 200] on icon at bounding box center [220, 200] width 9 height 9
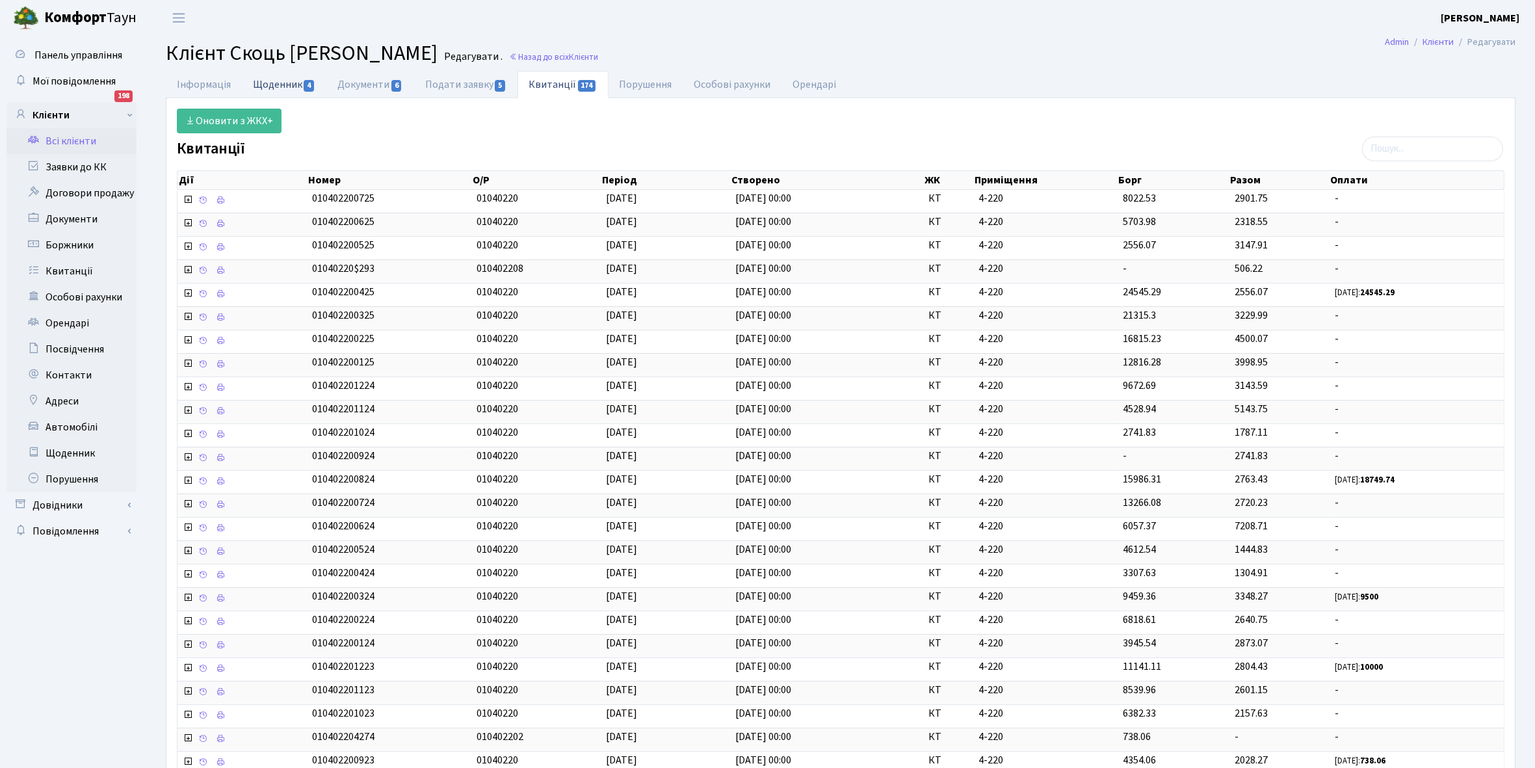
click at [274, 83] on link "Щоденник 4" at bounding box center [284, 84] width 85 height 27
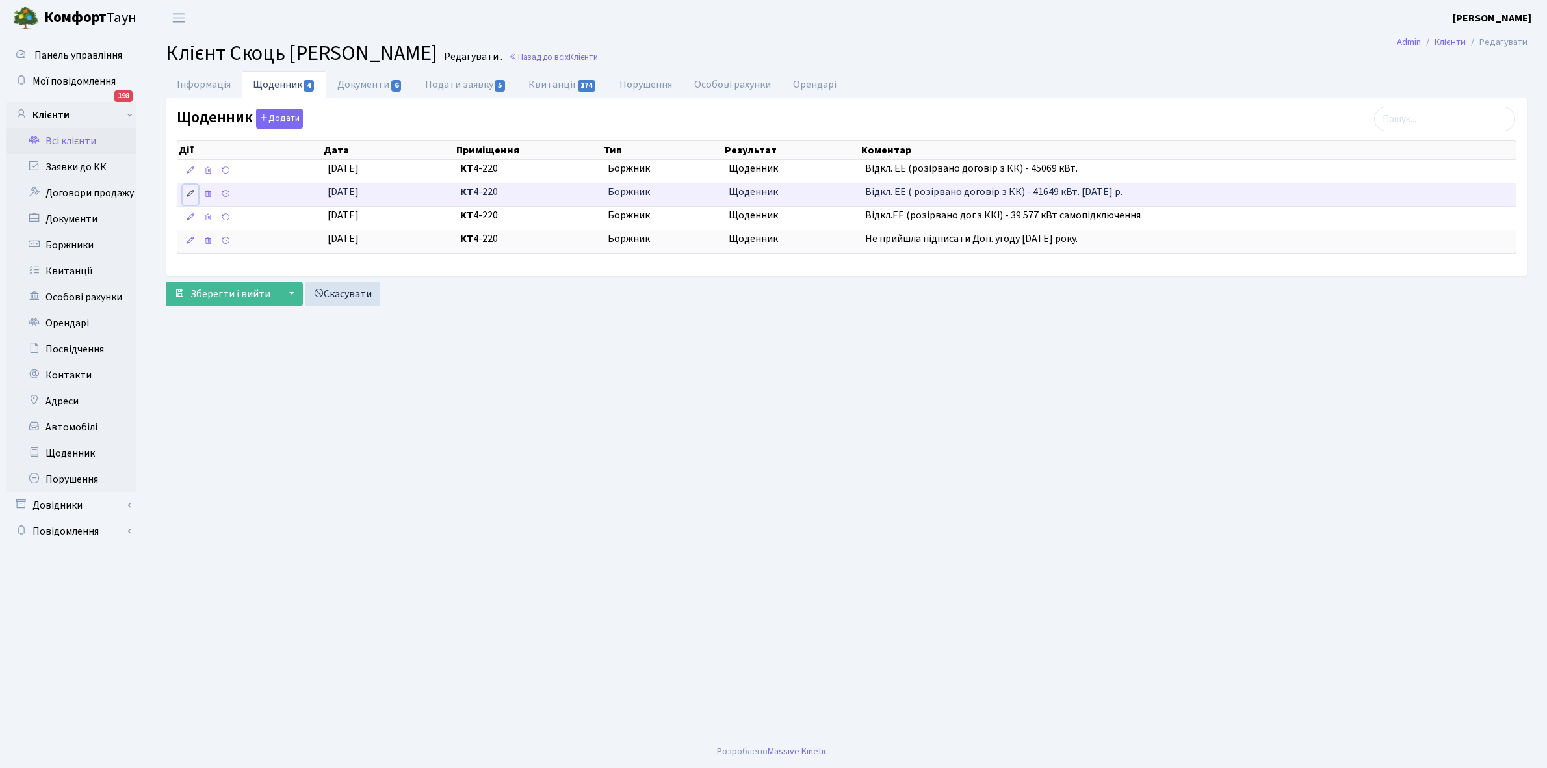
click at [190, 196] on icon at bounding box center [190, 193] width 9 height 9
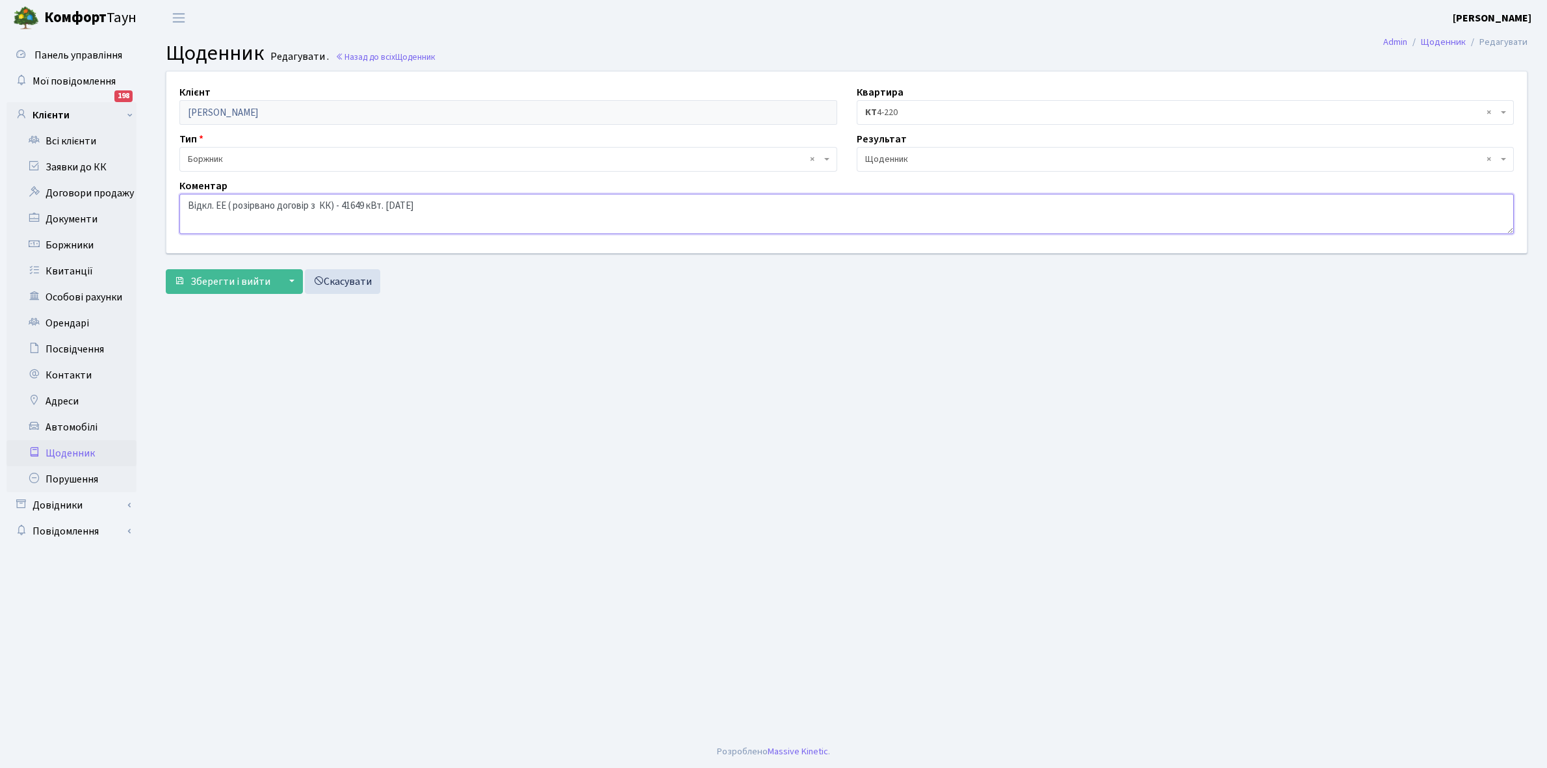
click at [492, 203] on textarea "Відкл. ЕЕ ( розірвано договір з КК) - 41649 кВт. [DATE]" at bounding box center [846, 214] width 1335 height 40
type textarea "Відкл. ЕЕ ( розірвано договір з КК) - 41649 кВт. [DATE] самопідключення"
click at [241, 284] on span "Зберегти і вийти" at bounding box center [231, 281] width 80 height 14
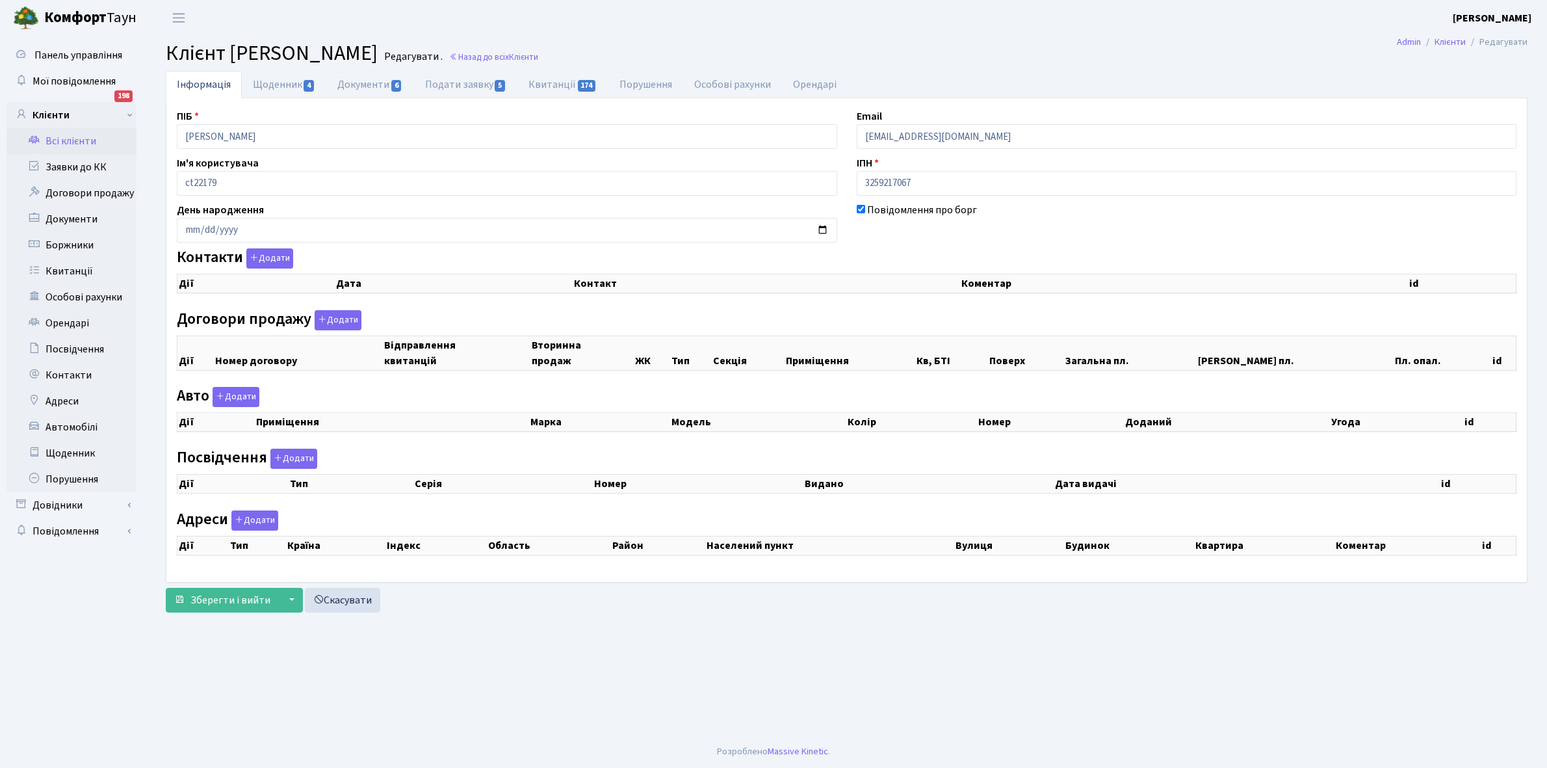
checkbox input "true"
select select "25"
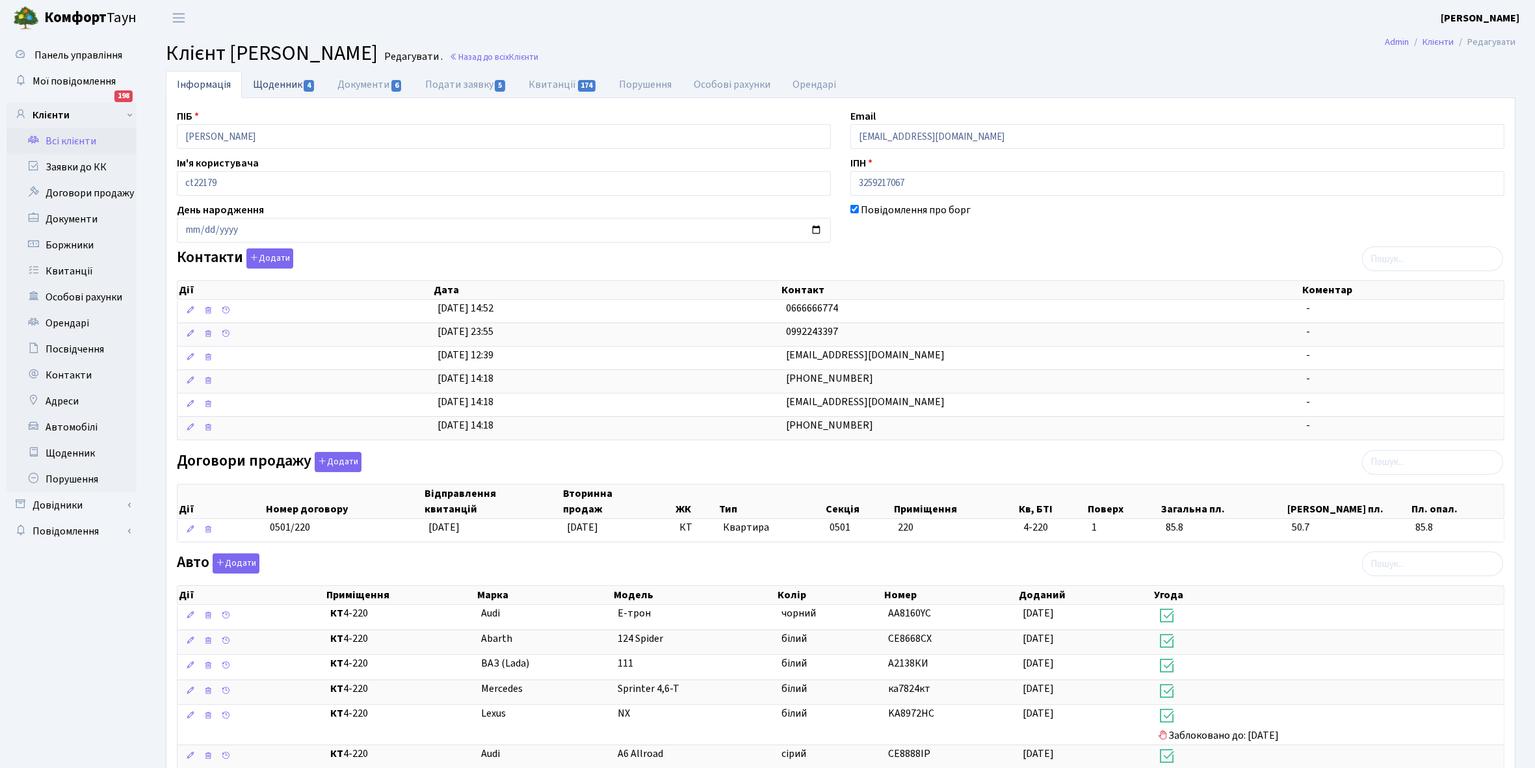
click at [280, 88] on link "Щоденник 4" at bounding box center [284, 84] width 85 height 27
select select "25"
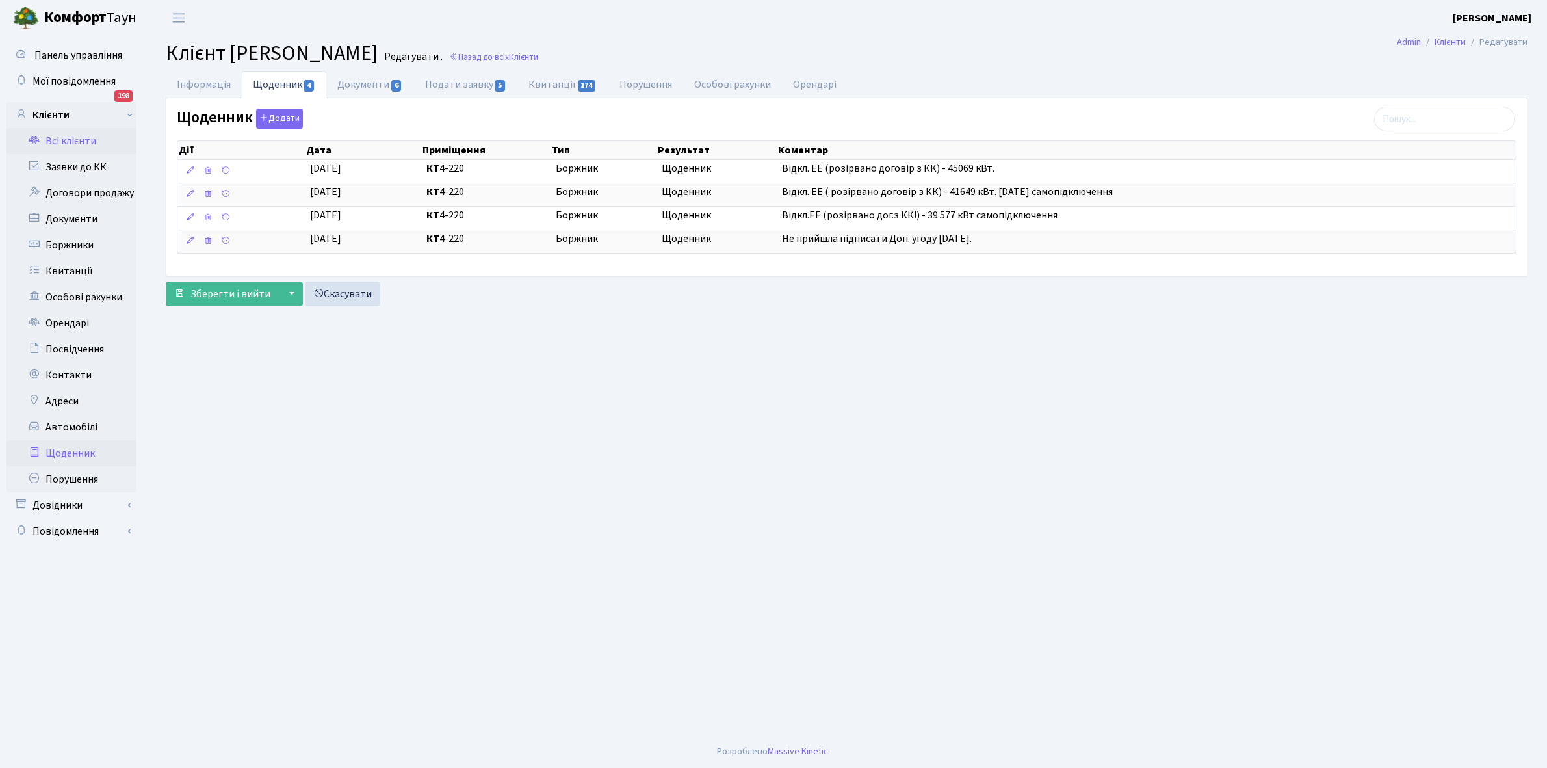
click at [76, 454] on link "Щоденник" at bounding box center [72, 453] width 130 height 26
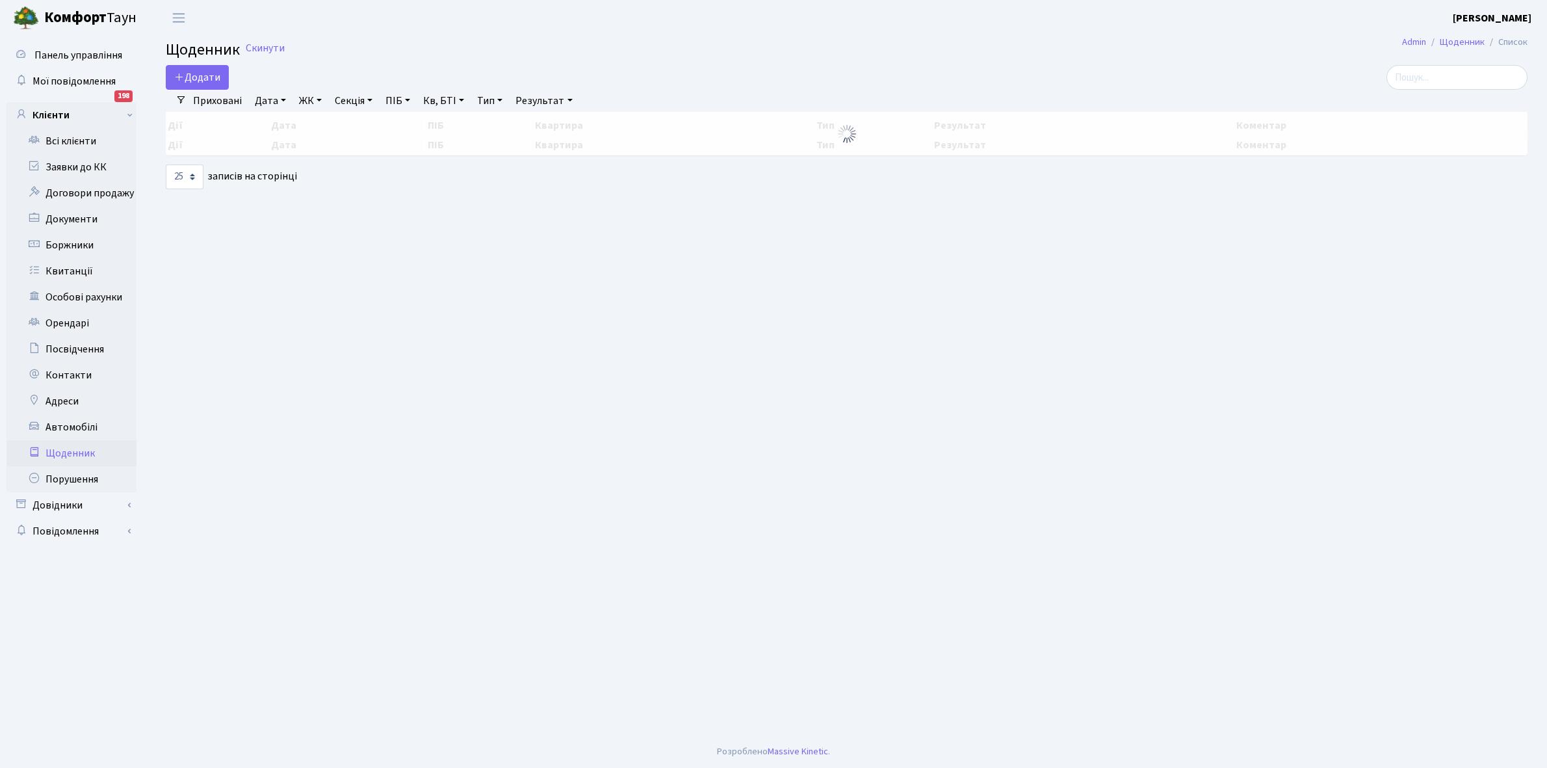
select select "25"
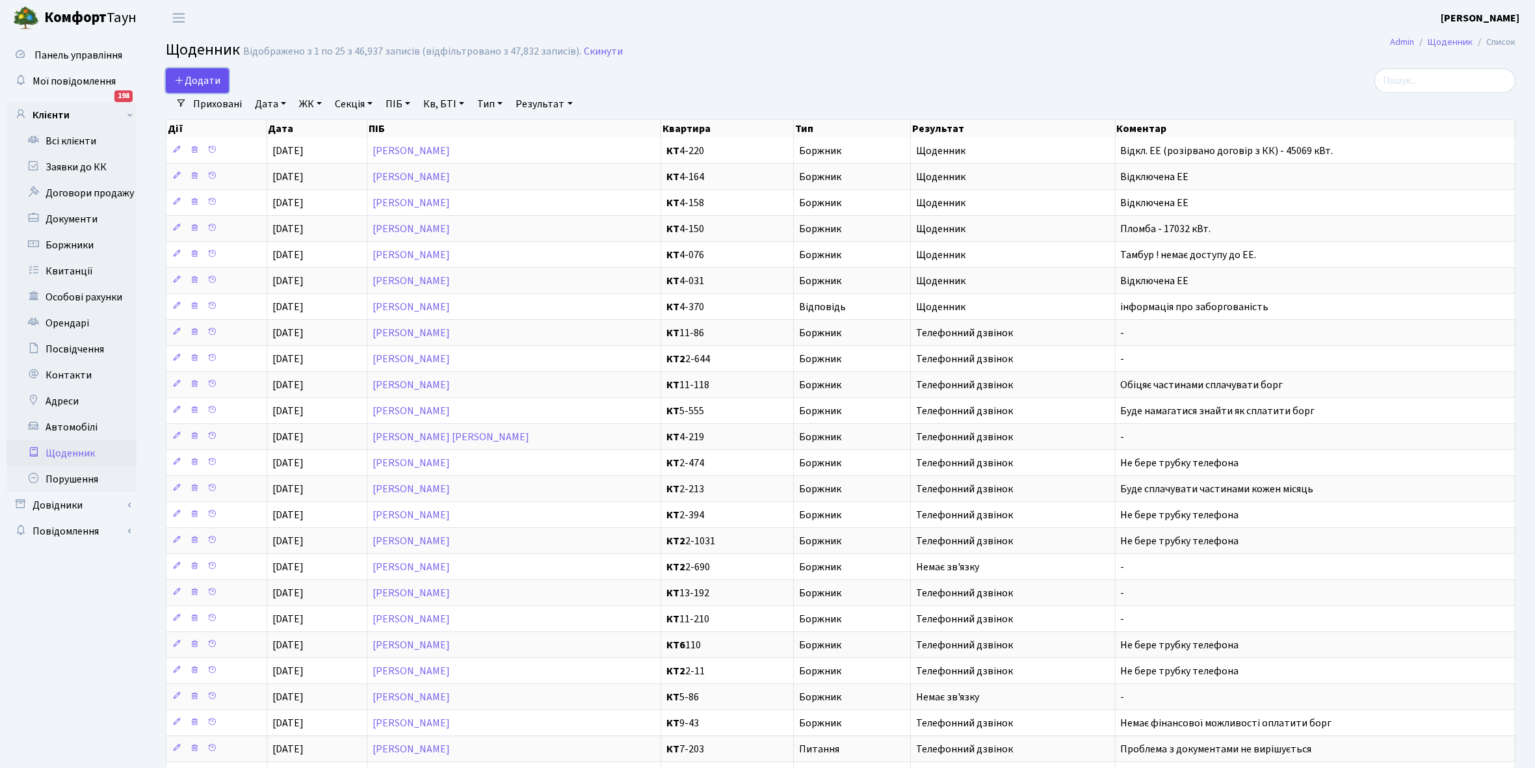
click at [193, 75] on span "Додати" at bounding box center [197, 80] width 46 height 14
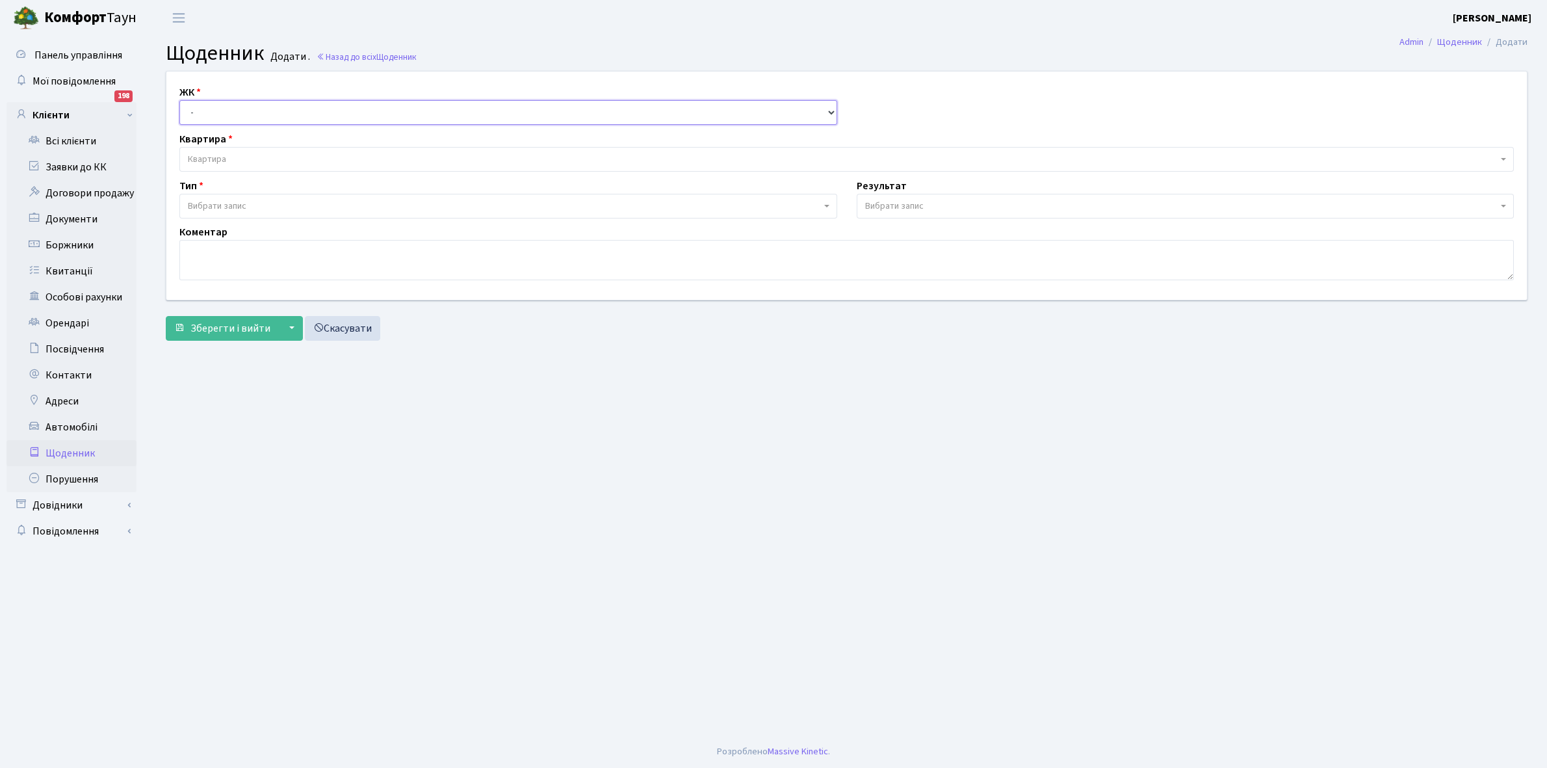
click at [229, 108] on select "- КТ, вул. Регенераторна, 4 КТ2, просп. Соборності, 17 КТ3, вул. Березнева, 16 …" at bounding box center [508, 112] width 658 height 25
select select "271"
click at [179, 100] on select "- КТ, вул. Регенераторна, 4 КТ2, просп. Соборності, 17 КТ3, вул. Березнева, 16 …" at bounding box center [508, 112] width 658 height 25
select select
click at [228, 154] on span "Квартира" at bounding box center [843, 159] width 1310 height 13
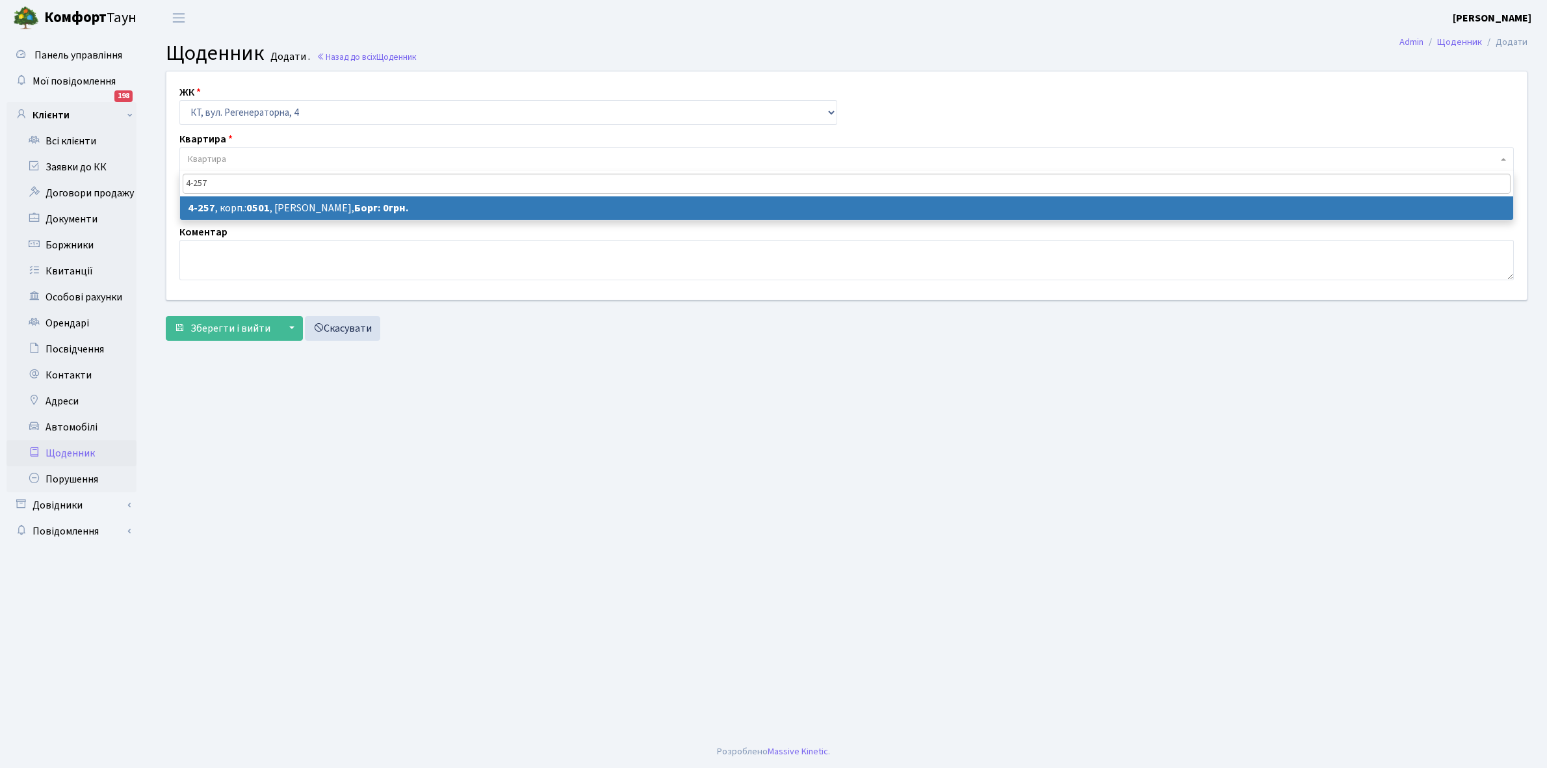
type input "4-257"
select select "1035"
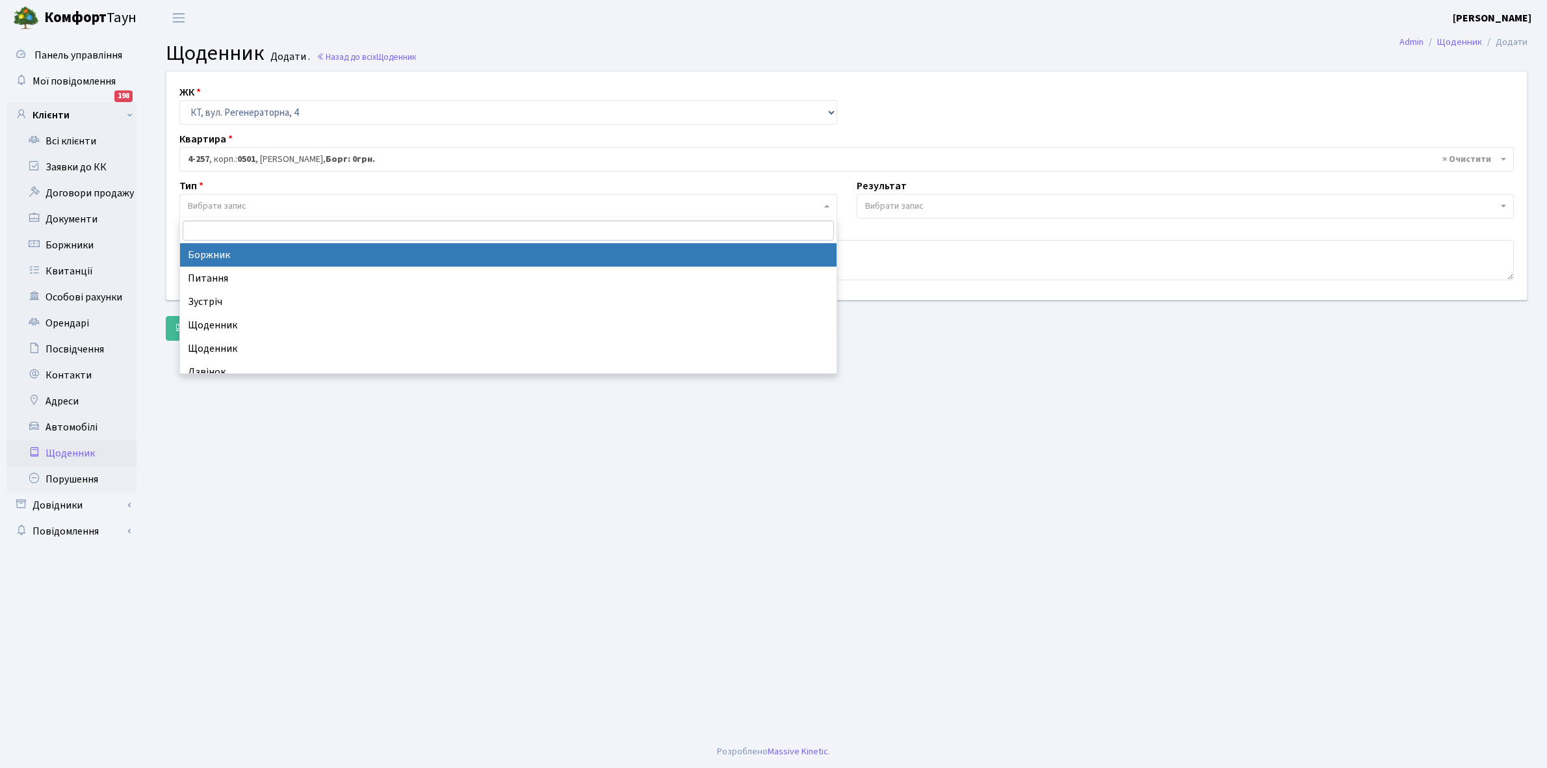
click at [235, 204] on span "Вибрати запис" at bounding box center [217, 206] width 59 height 13
select select "189"
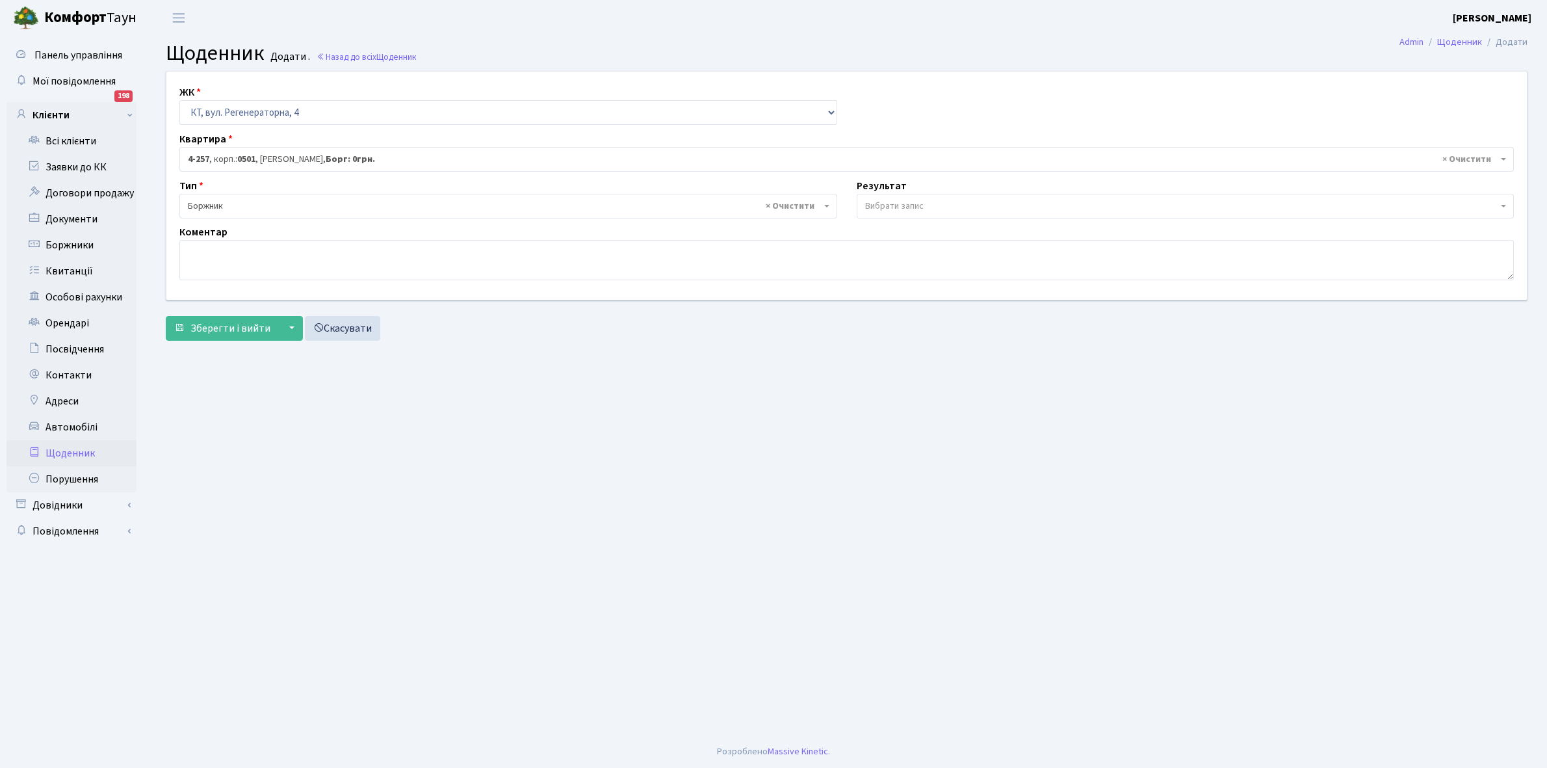
click at [893, 200] on span "Вибрати запис" at bounding box center [894, 206] width 59 height 13
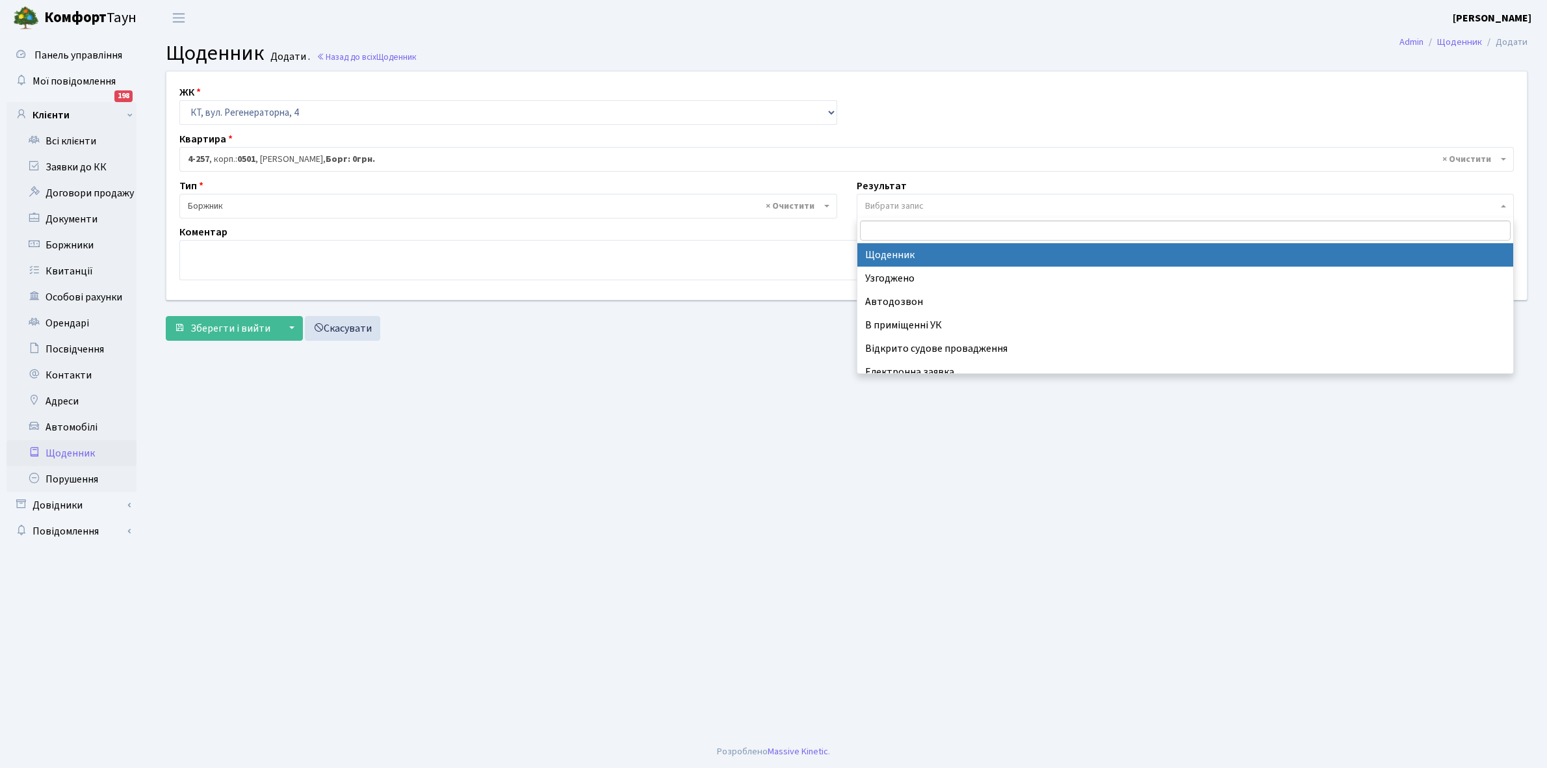
select select "14"
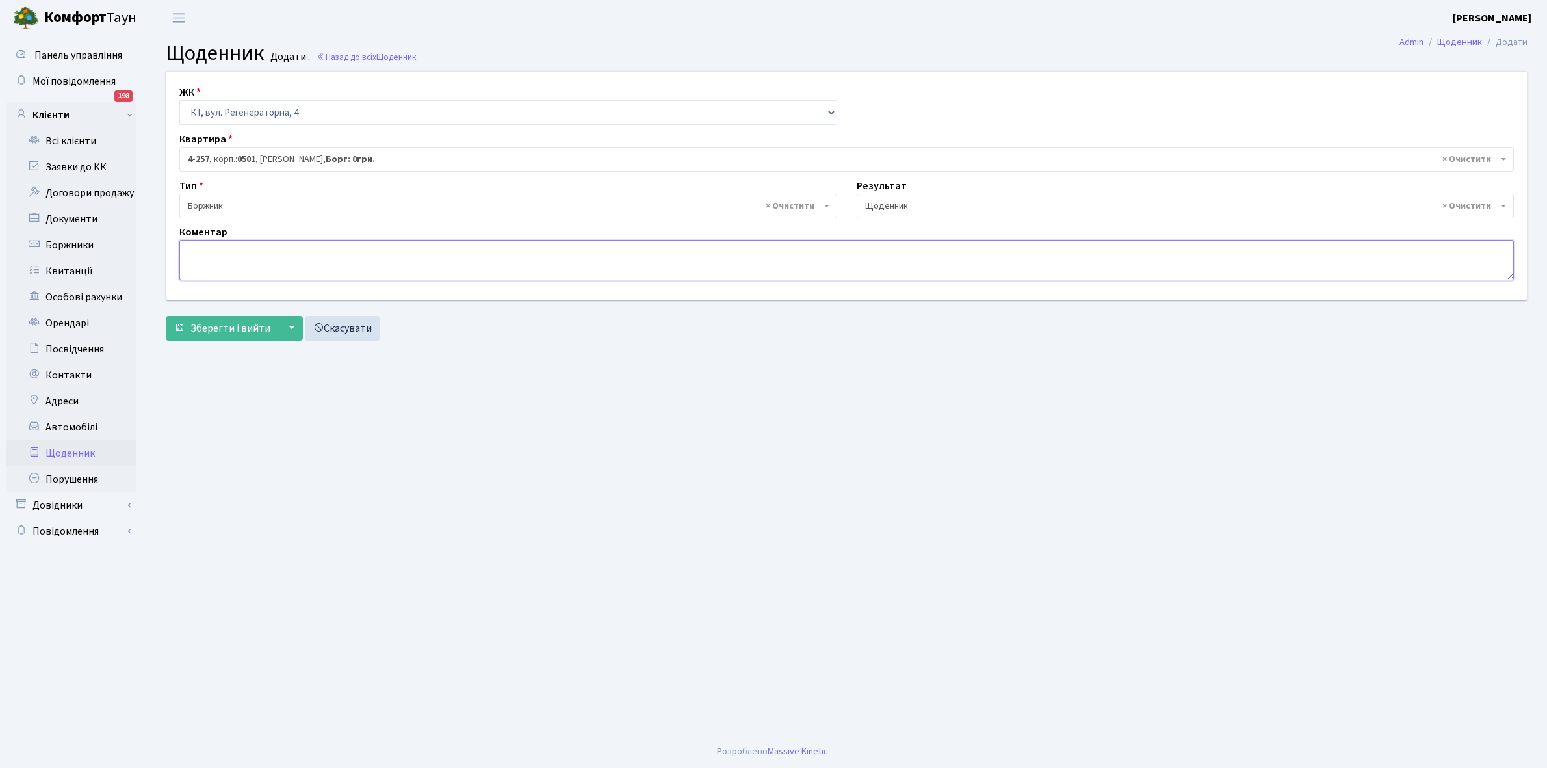
click at [202, 246] on textarea at bounding box center [846, 260] width 1335 height 40
type textarea "Пломба-34982 кВт."
click at [216, 326] on span "Зберегти і вийти" at bounding box center [231, 328] width 80 height 14
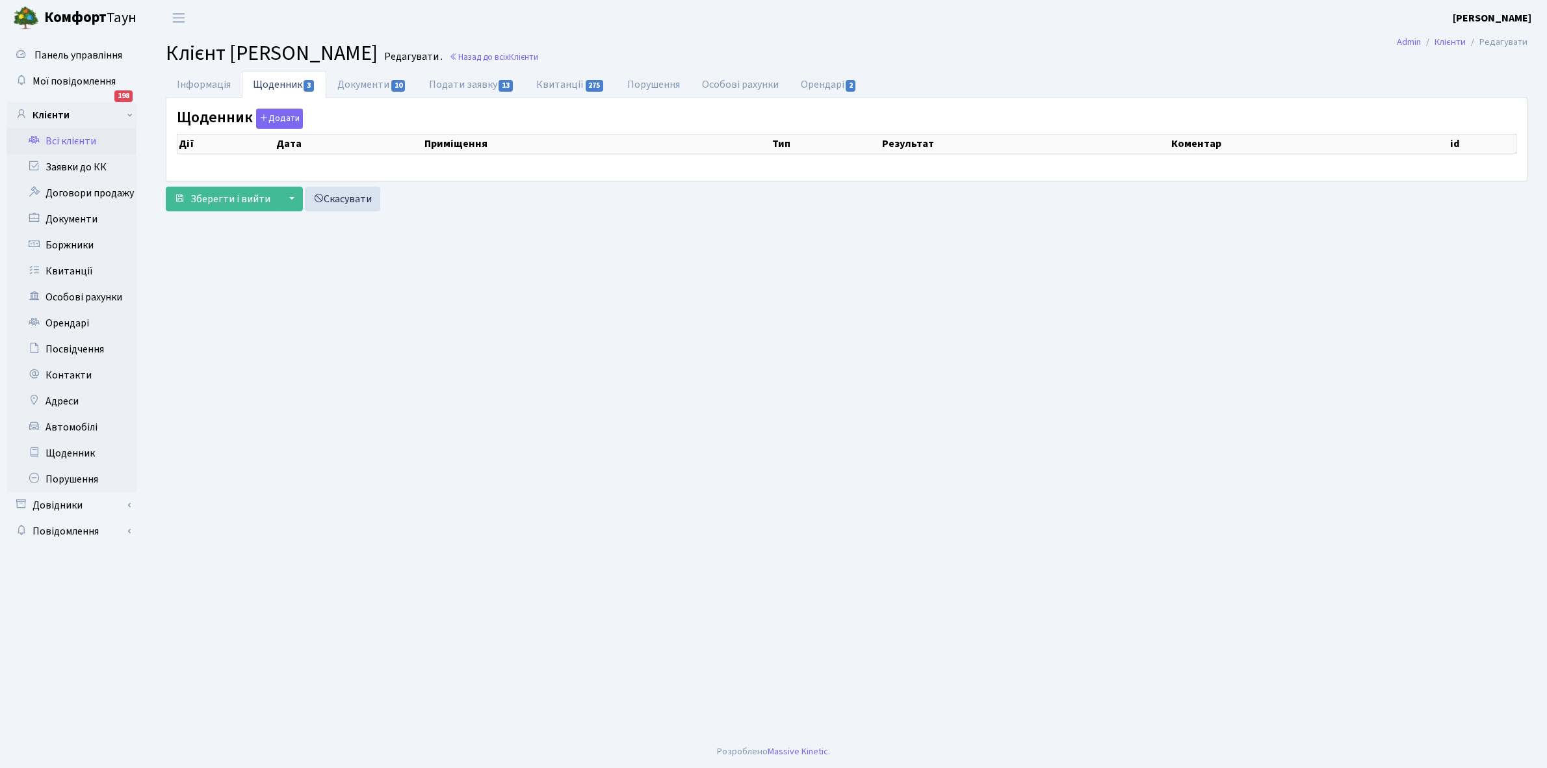
select select "25"
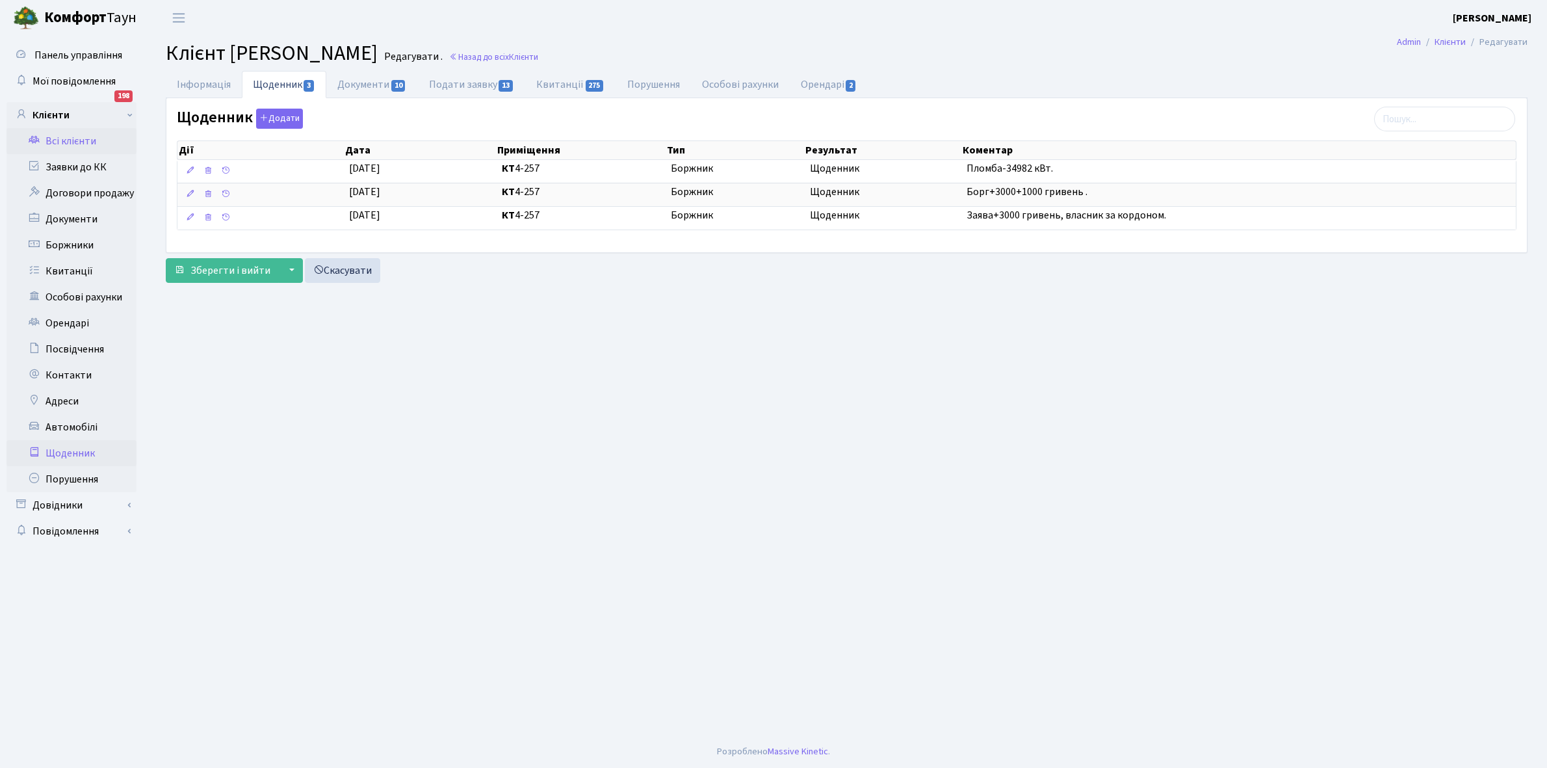
click at [59, 449] on link "Щоденник" at bounding box center [72, 453] width 130 height 26
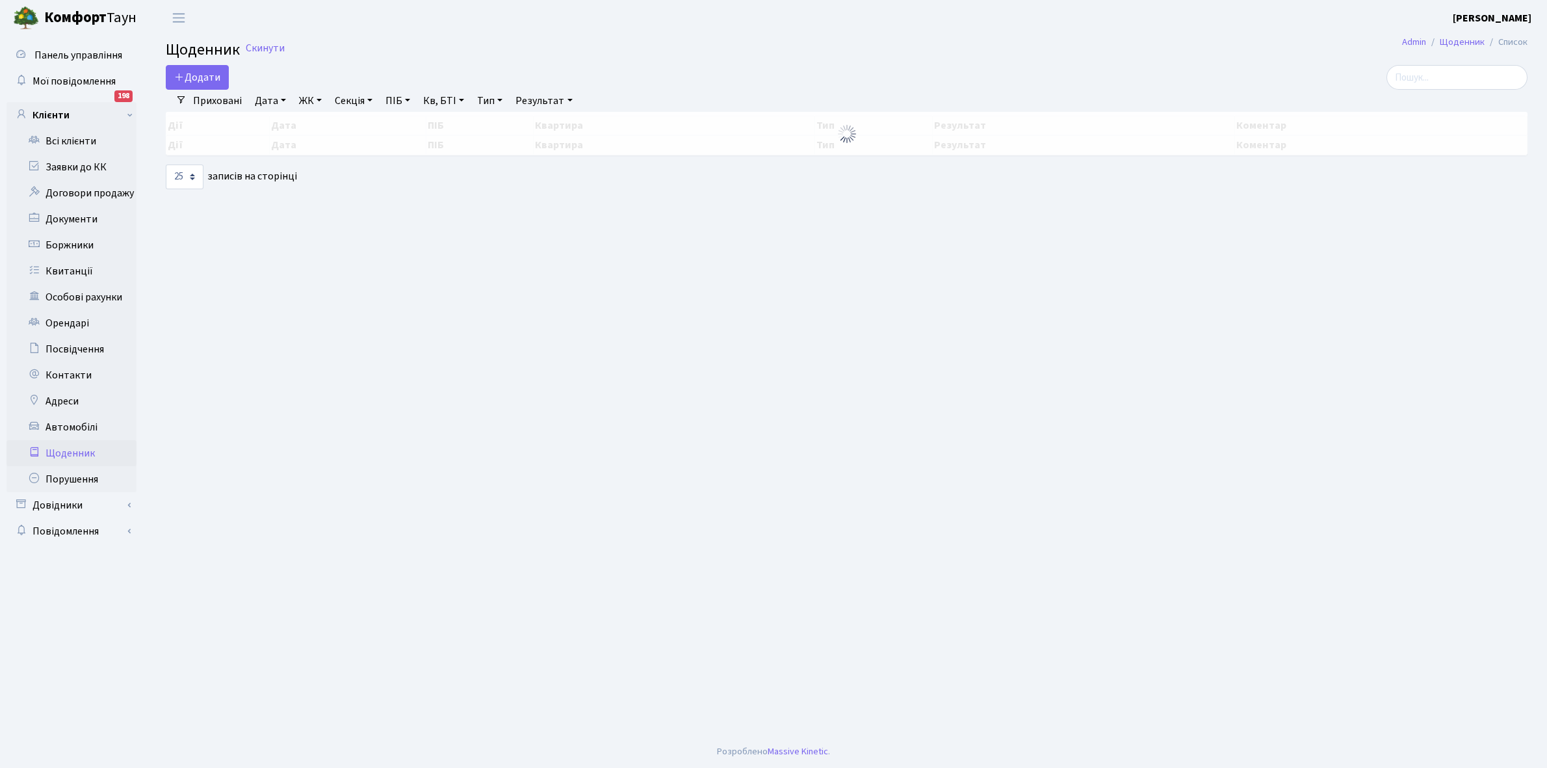
select select "25"
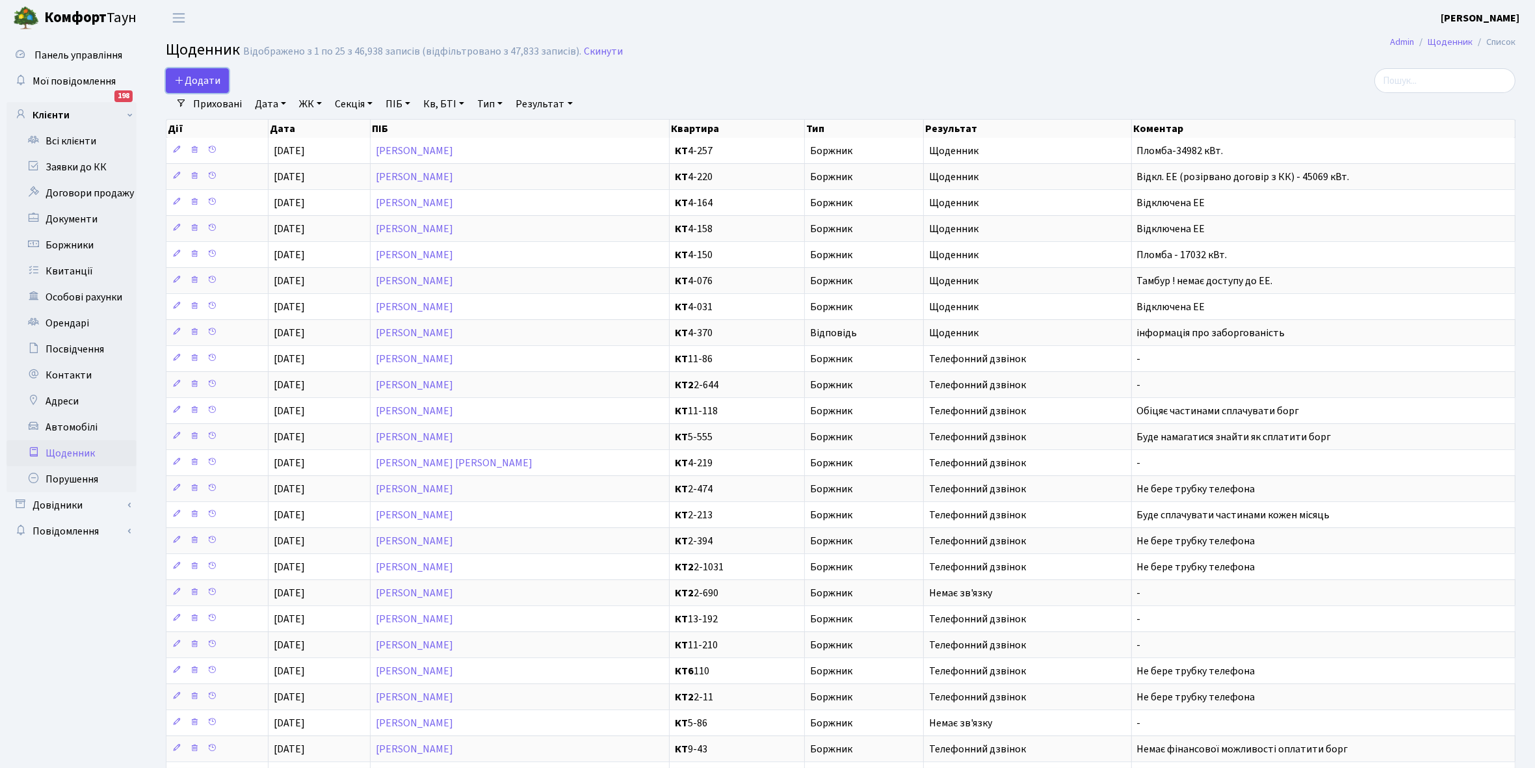
click at [199, 82] on span "Додати" at bounding box center [197, 80] width 46 height 14
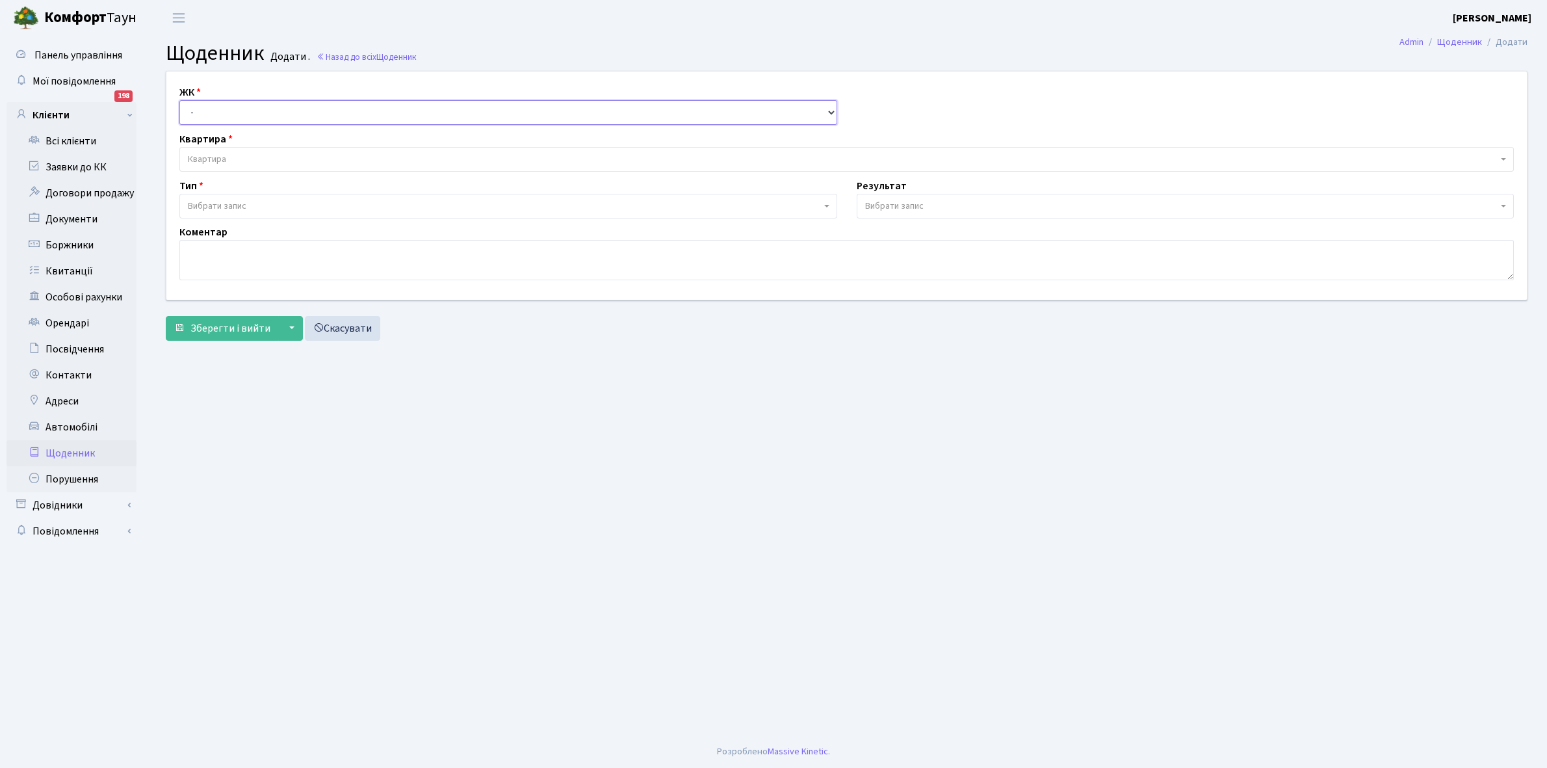
click at [230, 111] on select "- КТ, вул. Регенераторна, 4 КТ2, просп. [STREET_ADDRESS] [STREET_ADDRESS] [PERS…" at bounding box center [508, 112] width 658 height 25
select select "271"
click at [179, 100] on select "- КТ, вул. Регенераторна, 4 КТ2, просп. [STREET_ADDRESS] [STREET_ADDRESS] [PERS…" at bounding box center [508, 112] width 658 height 25
select select
click at [220, 151] on span "Квартира" at bounding box center [846, 159] width 1335 height 25
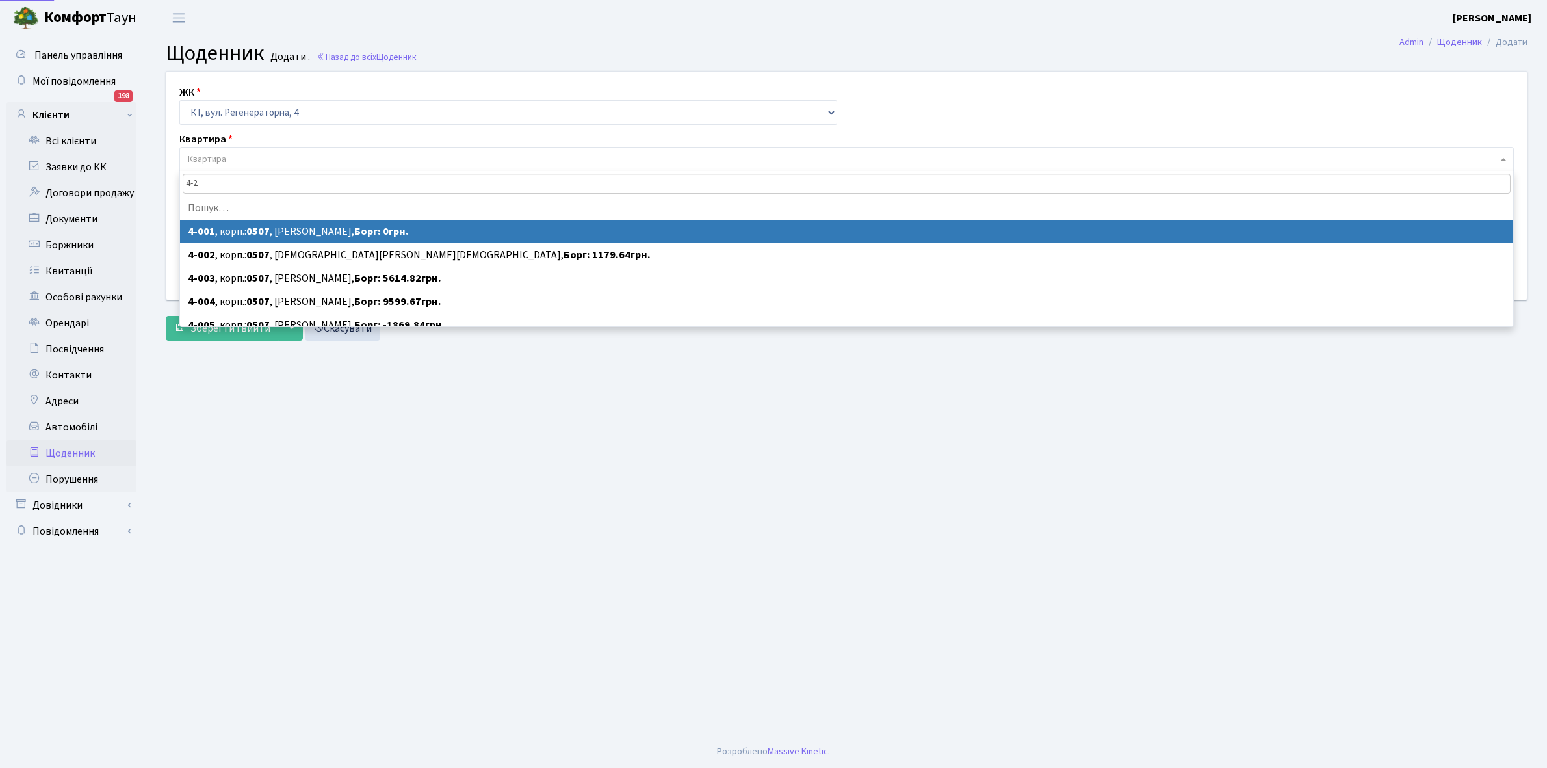
type input "4-27"
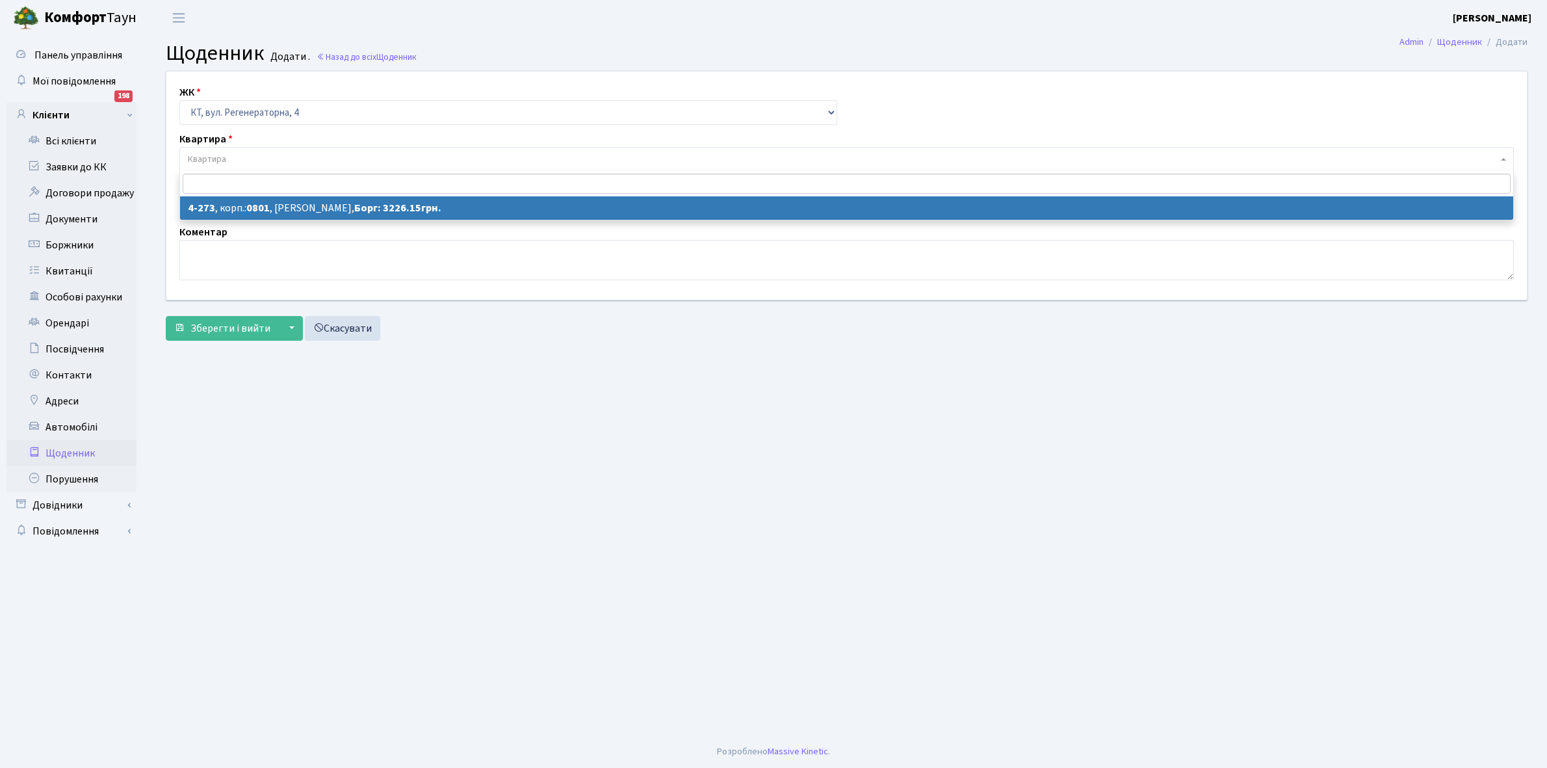
select select "1732"
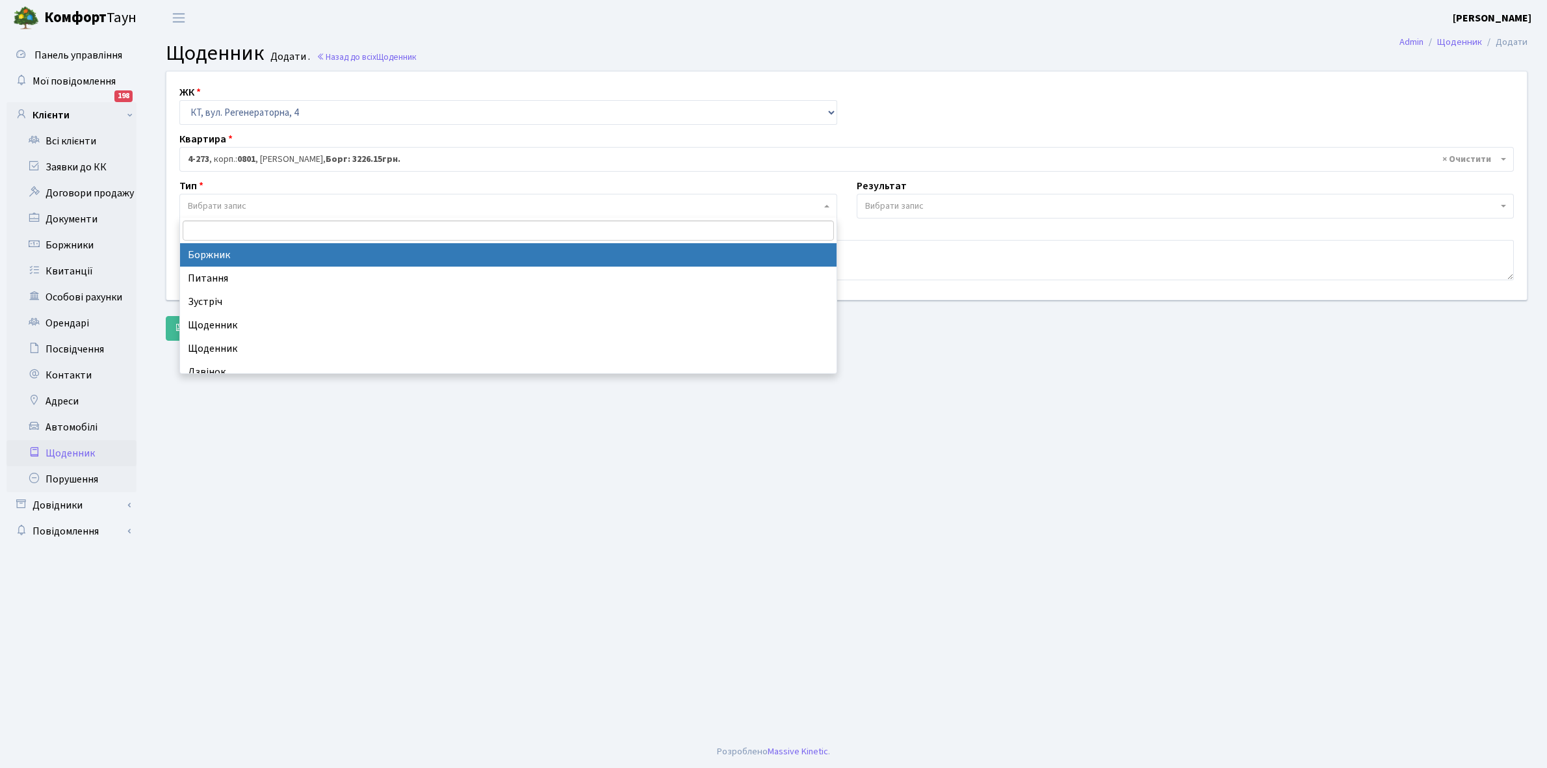
click at [248, 202] on span "Вибрати запис" at bounding box center [504, 206] width 633 height 13
select select "189"
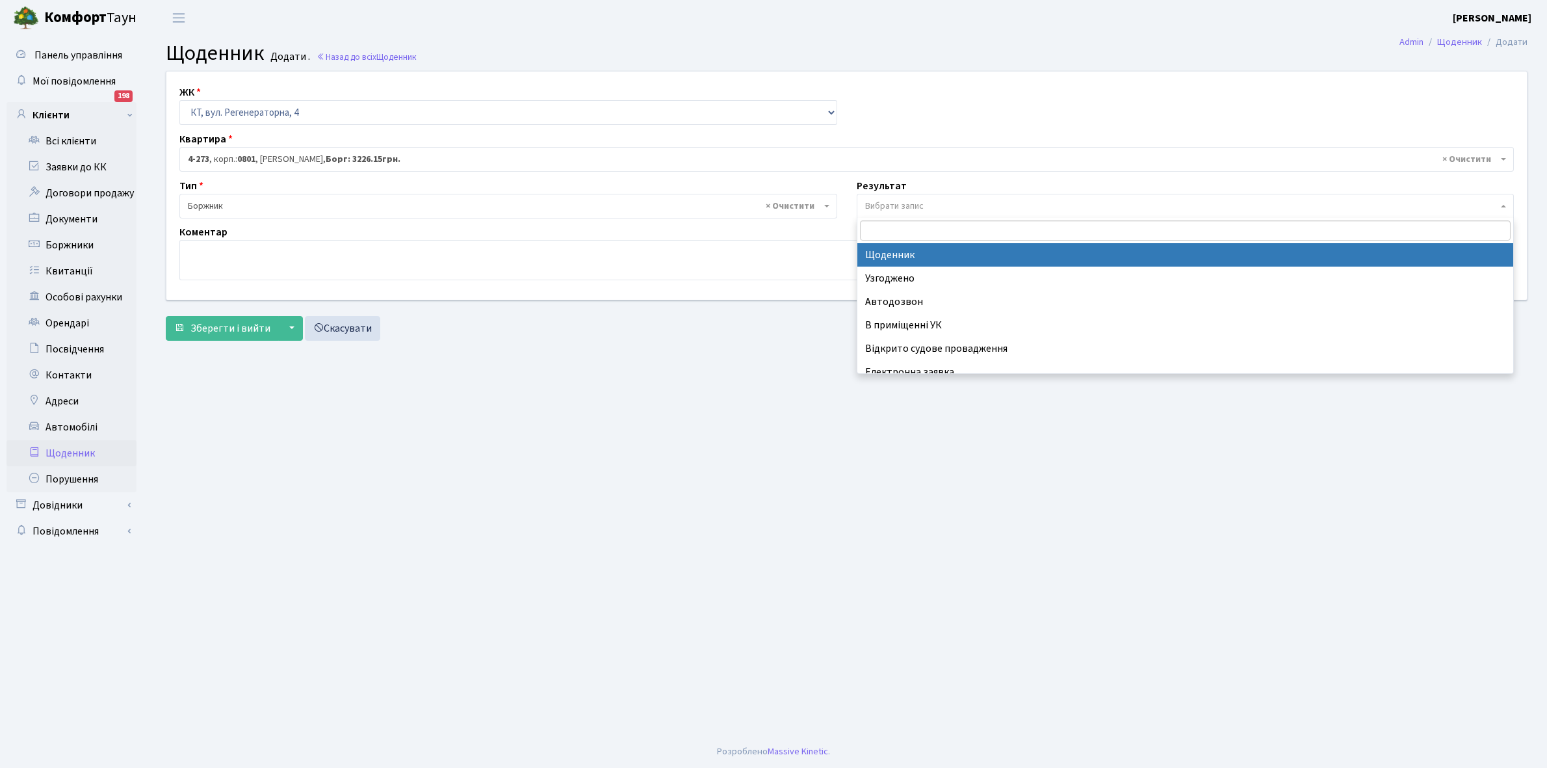
click at [901, 198] on span "Вибрати запис" at bounding box center [1186, 206] width 658 height 25
select select "14"
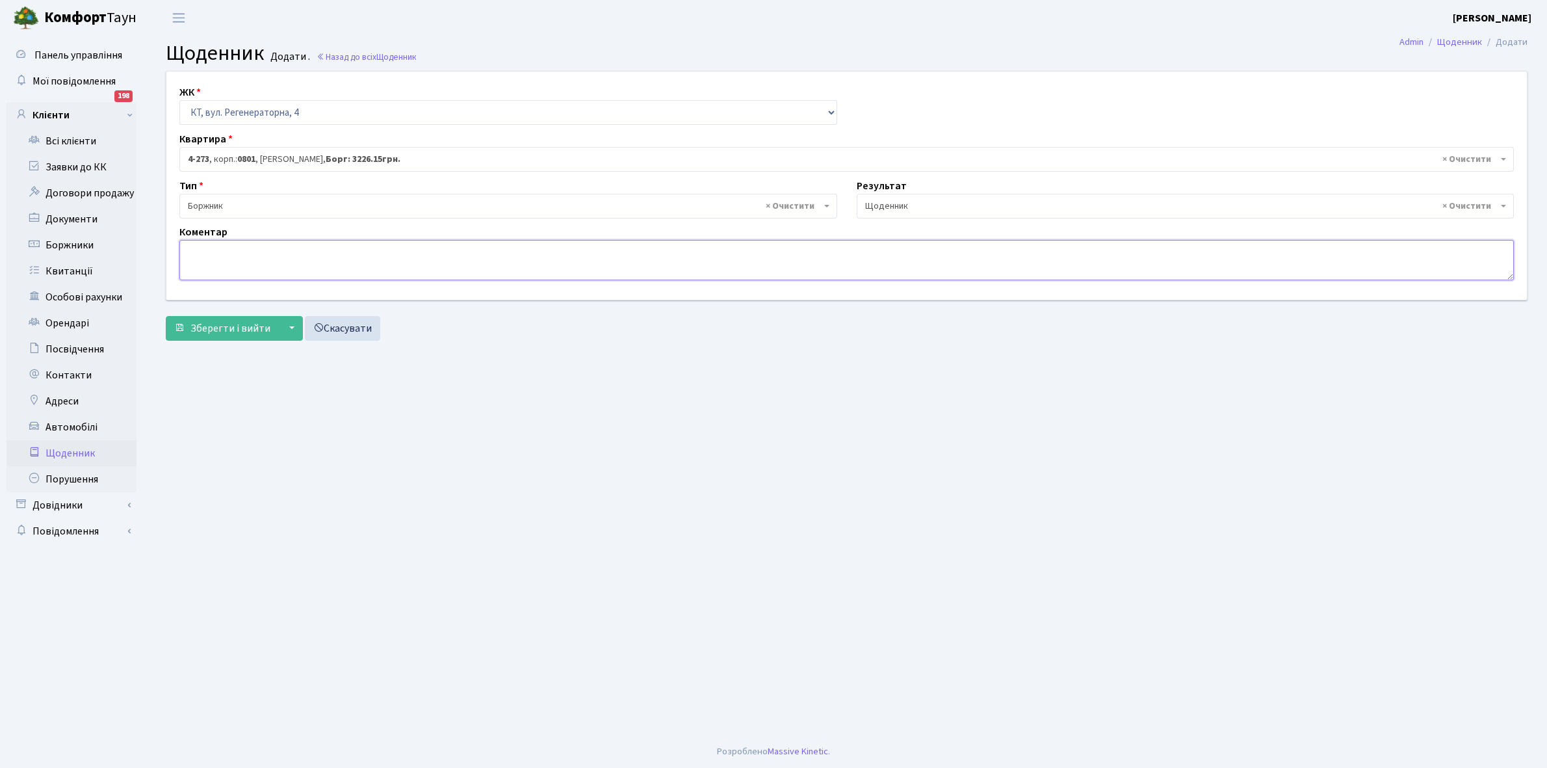
click at [187, 256] on textarea at bounding box center [846, 260] width 1335 height 40
paste textarea "Відкл. ЕЕ (розірвано договір з КК) - 45236 кВт."
click at [365, 248] on textarea "Відкл. ЕЕ (розірвано договір з КК) - 45236 кВт." at bounding box center [846, 260] width 1335 height 40
type textarea "Відкл. ЕЕ (розірвано договір з КК) - 42217 кВт."
click at [236, 327] on span "Зберегти і вийти" at bounding box center [231, 328] width 80 height 14
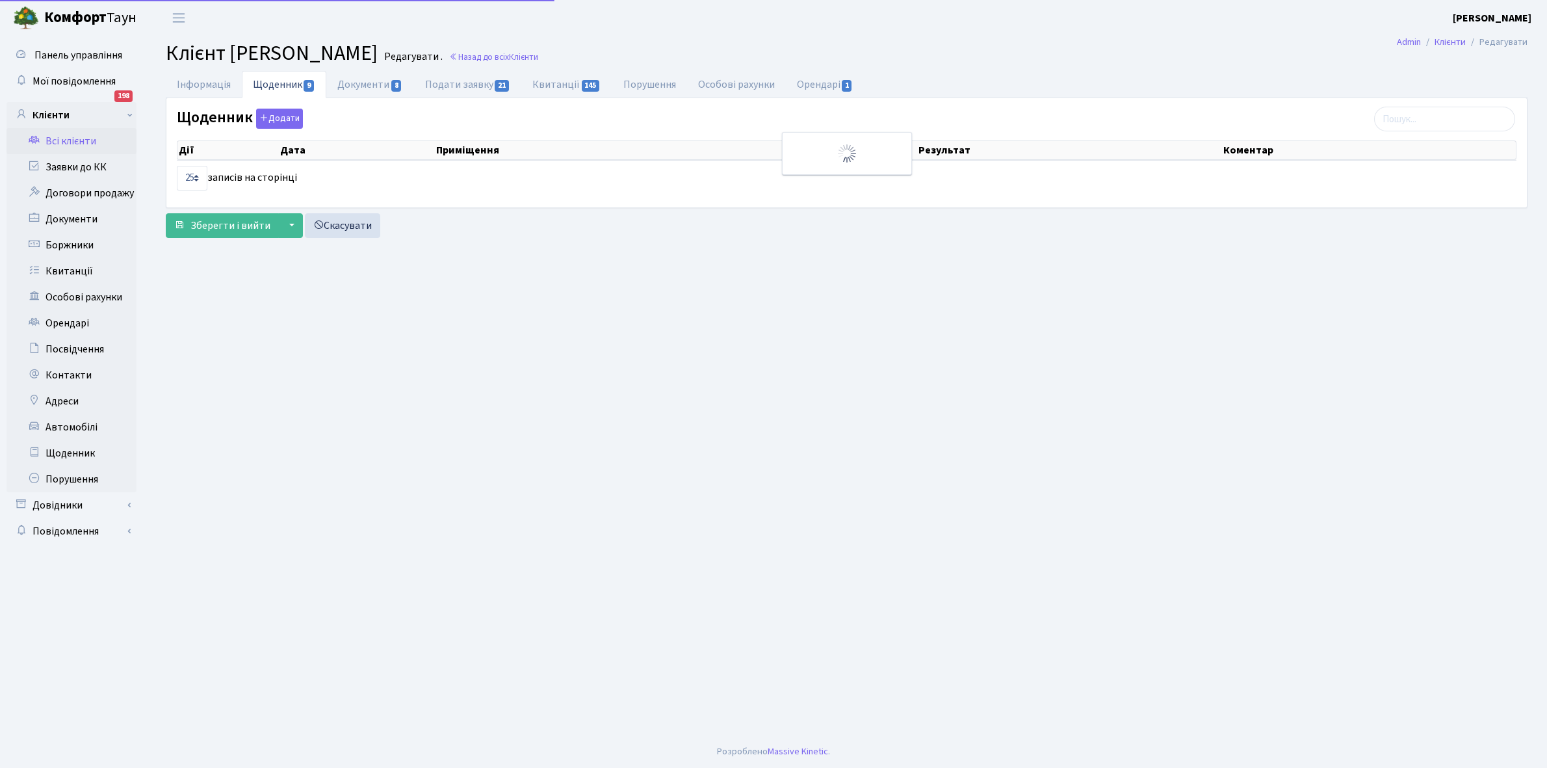
select select "25"
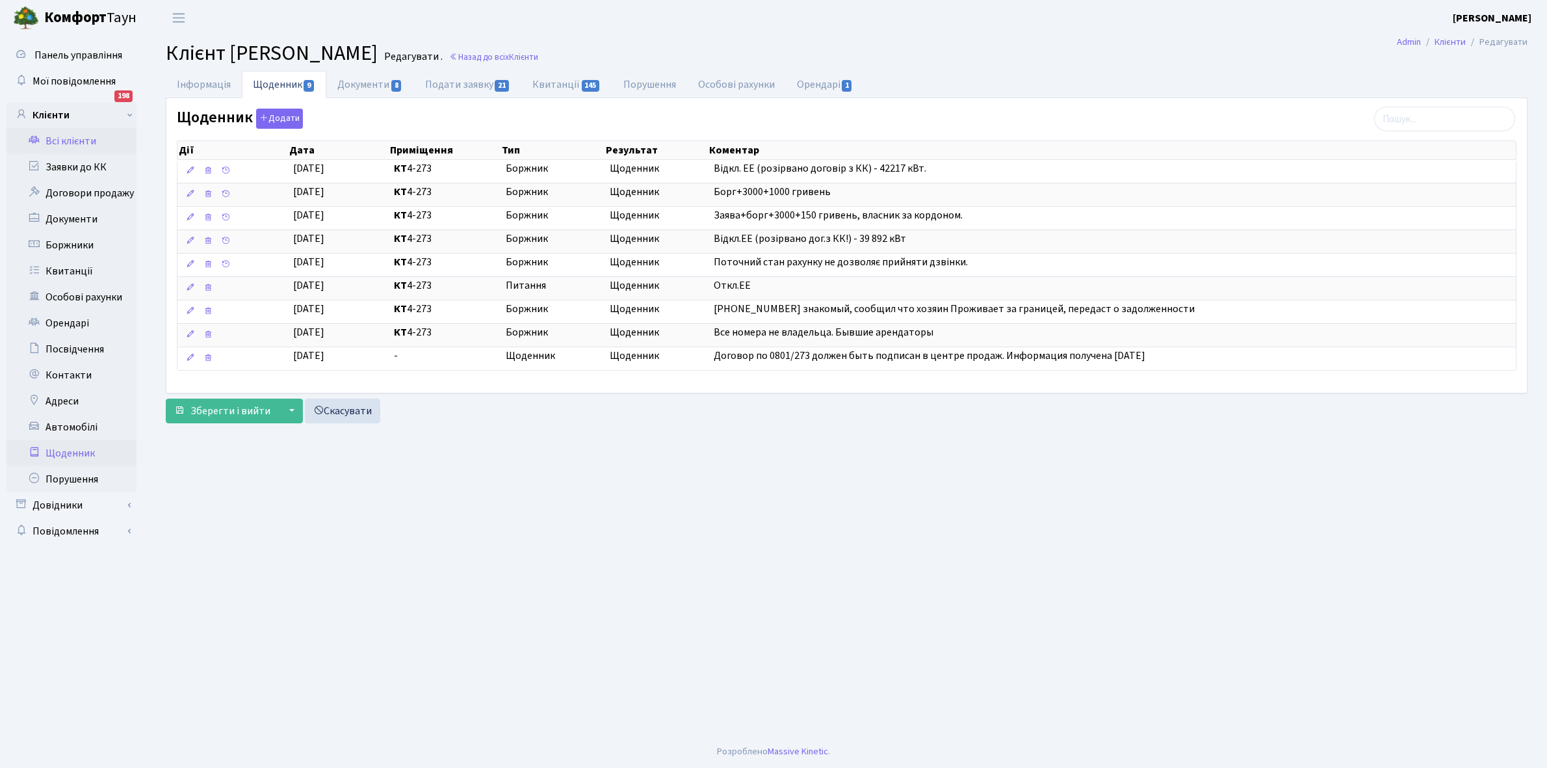
click at [79, 452] on link "Щоденник" at bounding box center [72, 453] width 130 height 26
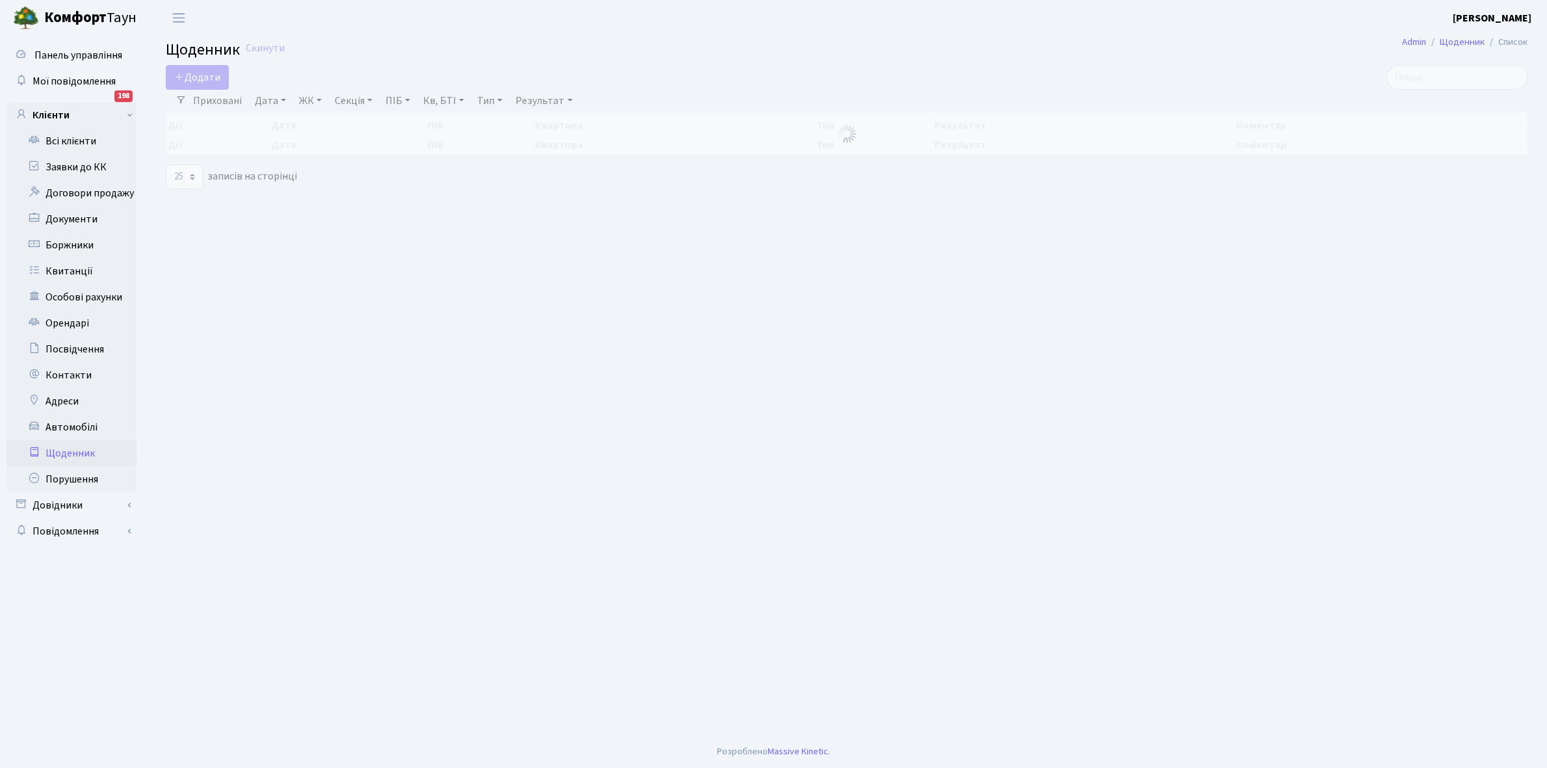
select select "25"
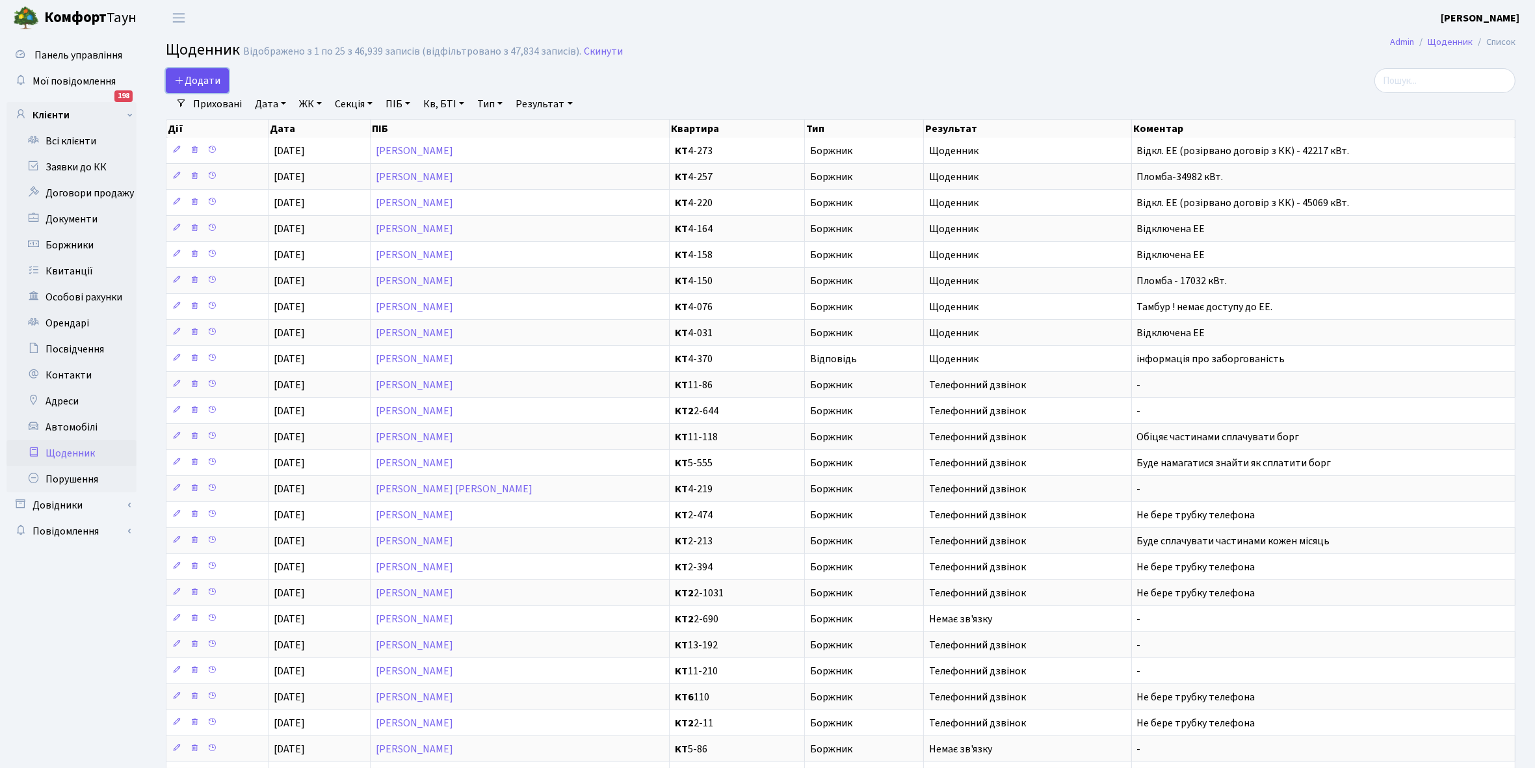
click at [213, 77] on span "Додати" at bounding box center [197, 80] width 46 height 14
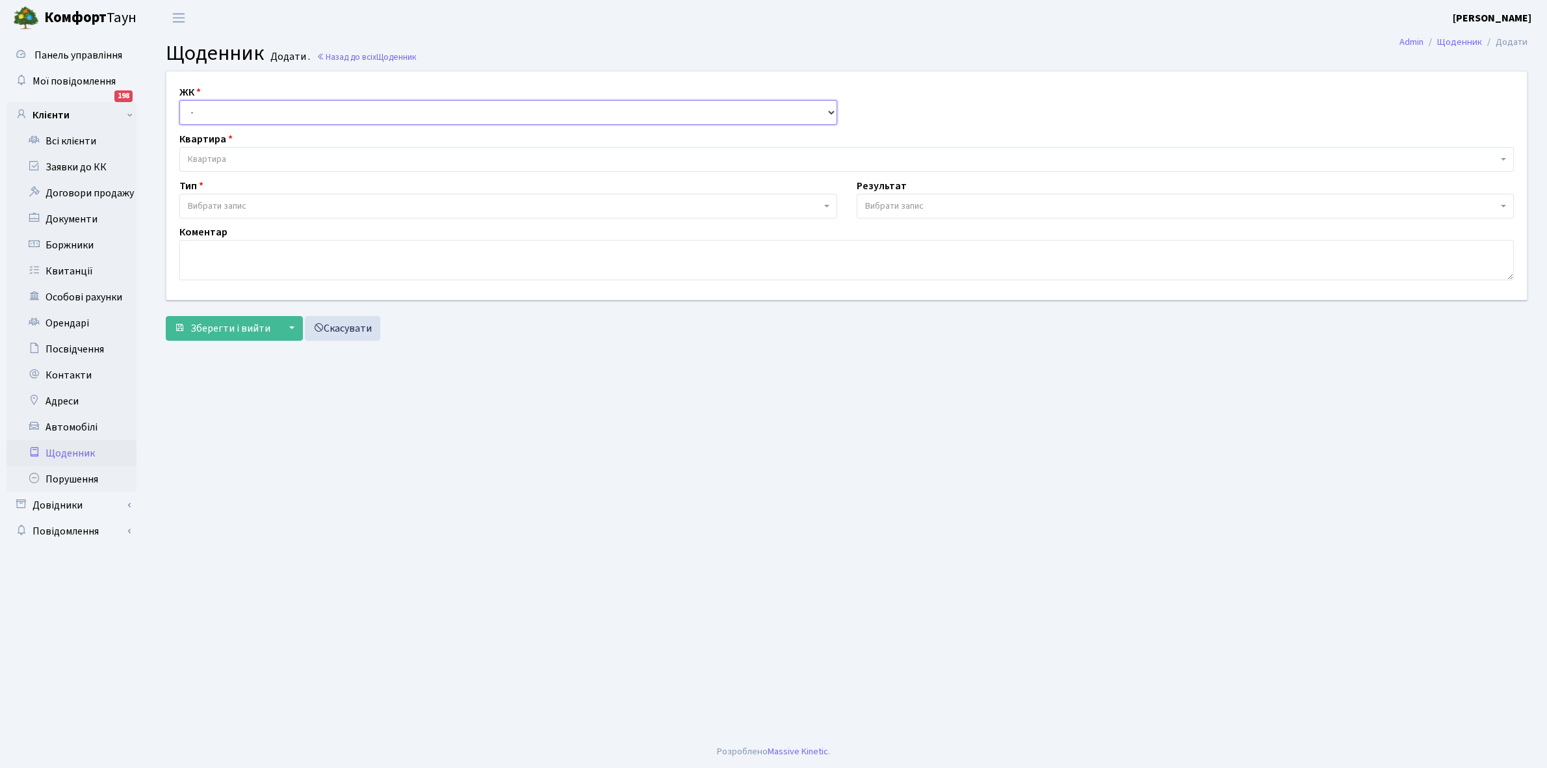
click at [204, 109] on select "- КТ, вул. Регенераторна, 4 КТ2, просп. [STREET_ADDRESS] [STREET_ADDRESS] [PERS…" at bounding box center [508, 112] width 658 height 25
select select "271"
click at [179, 100] on select "- КТ, вул. Регенераторна, 4 КТ2, просп. [STREET_ADDRESS] [STREET_ADDRESS] [PERS…" at bounding box center [508, 112] width 658 height 25
select select
click at [243, 153] on span "Квартира" at bounding box center [843, 159] width 1310 height 13
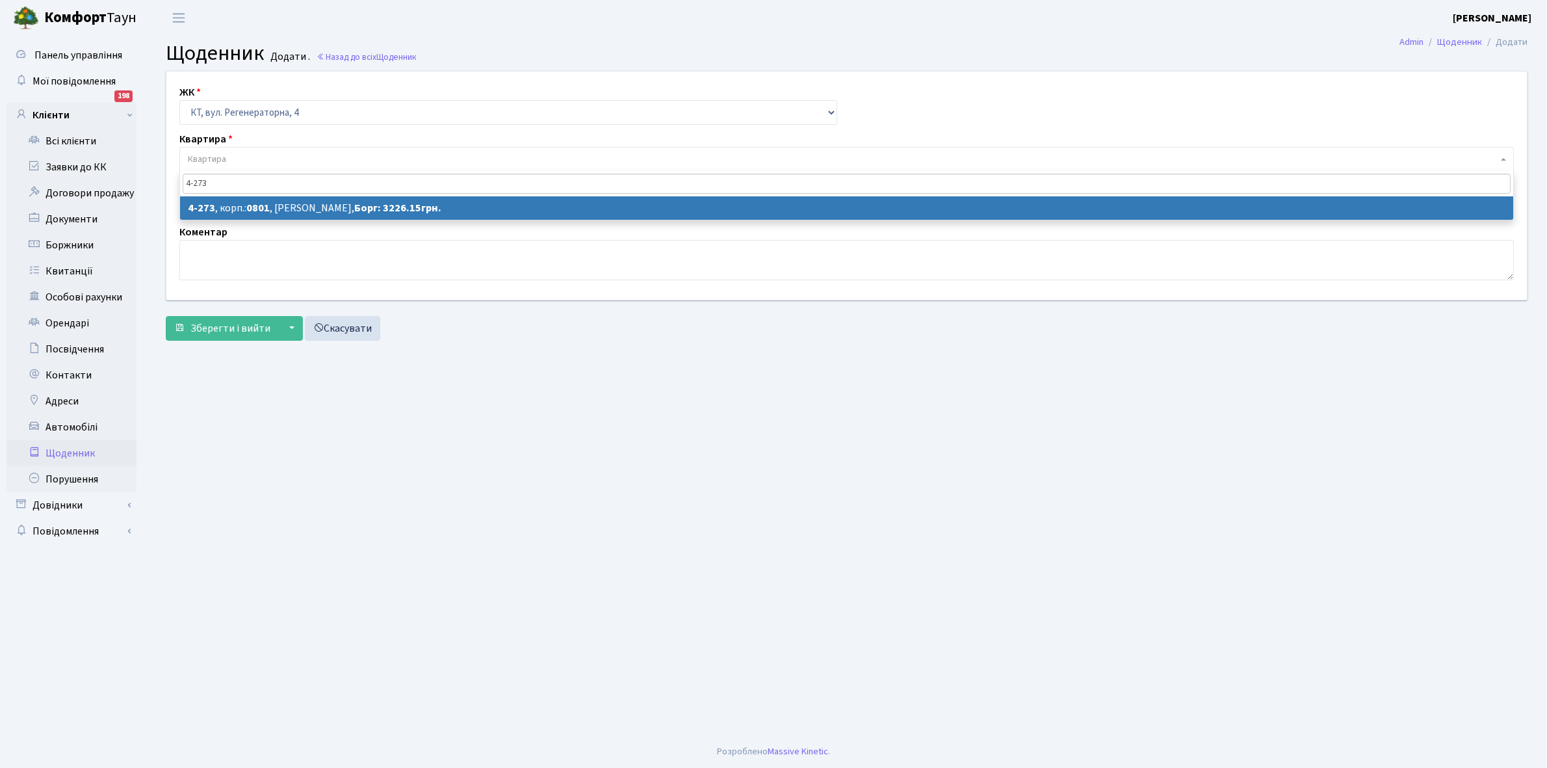
type input "4-273"
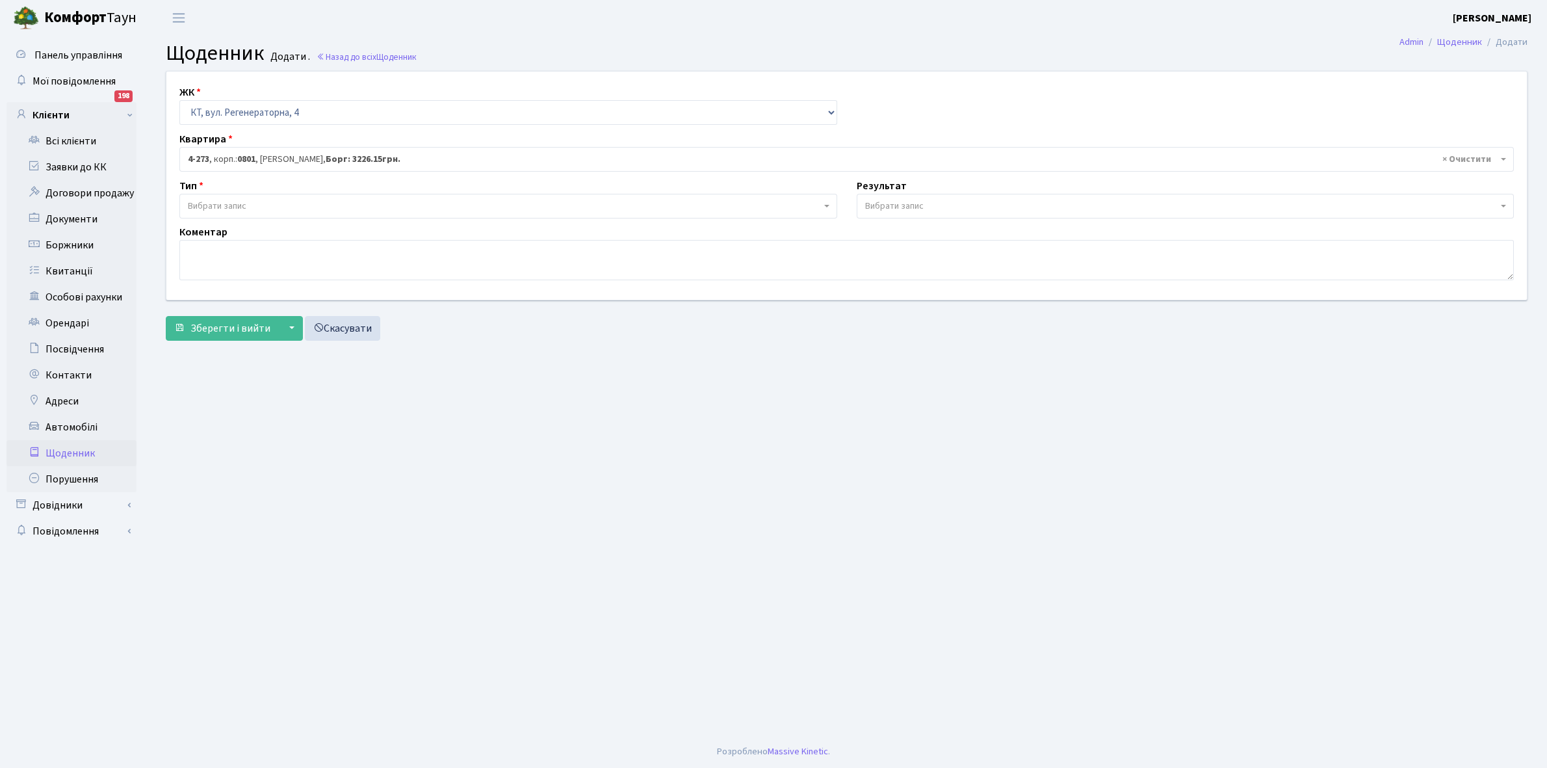
select select "1732"
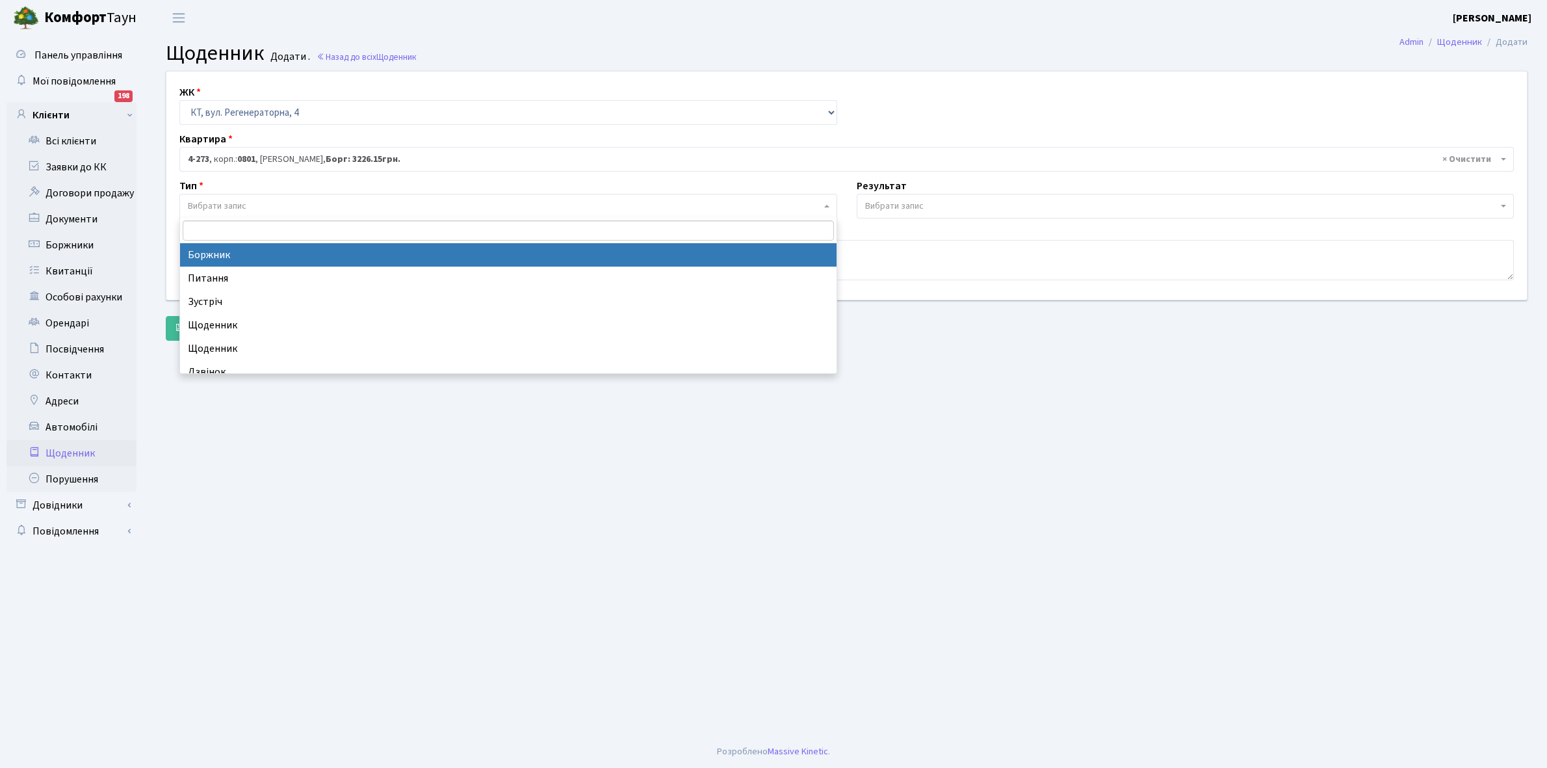
click at [254, 206] on span "Вибрати запис" at bounding box center [504, 206] width 633 height 13
select select "189"
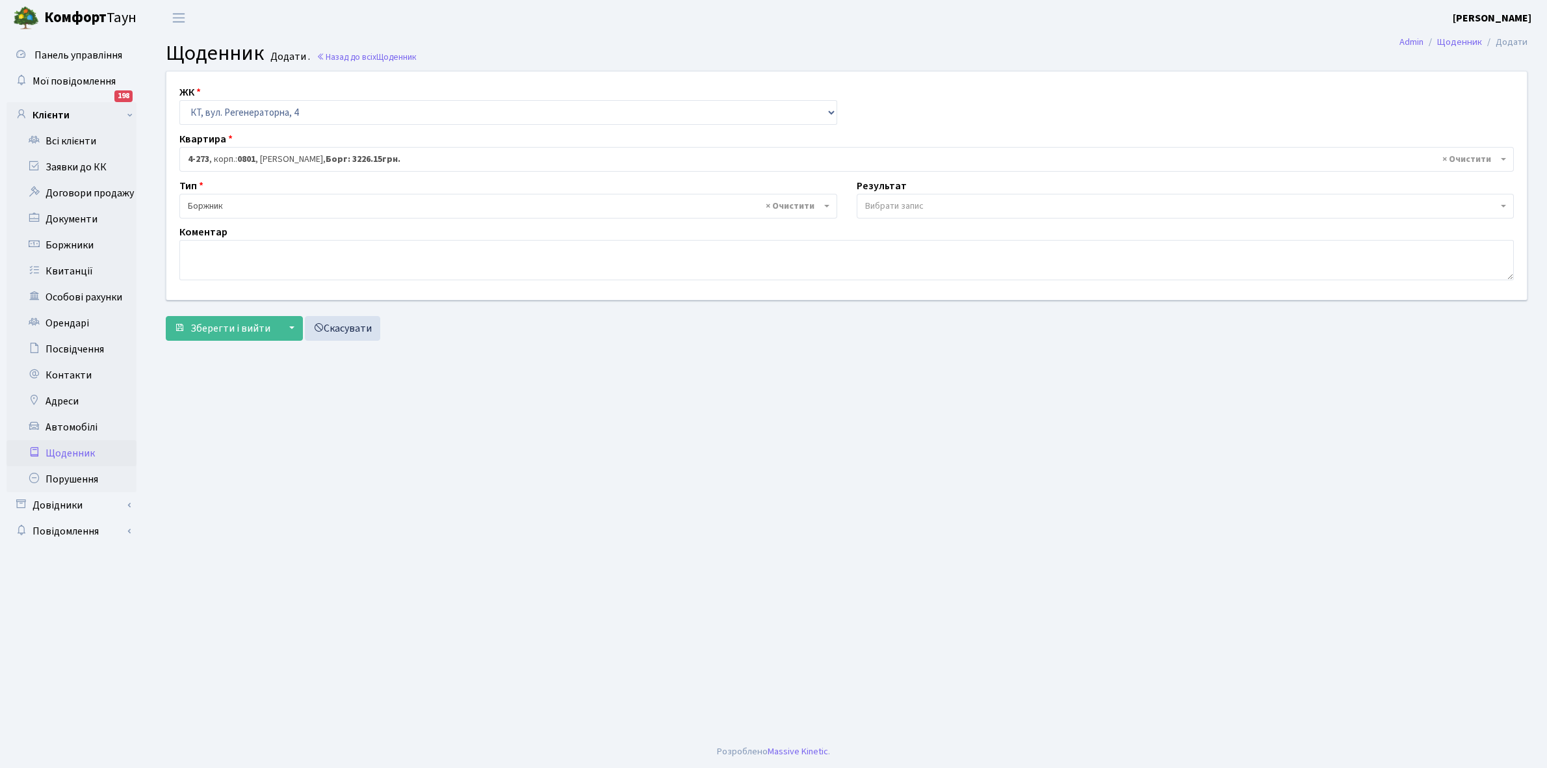
click at [915, 205] on span "Вибрати запис" at bounding box center [894, 206] width 59 height 13
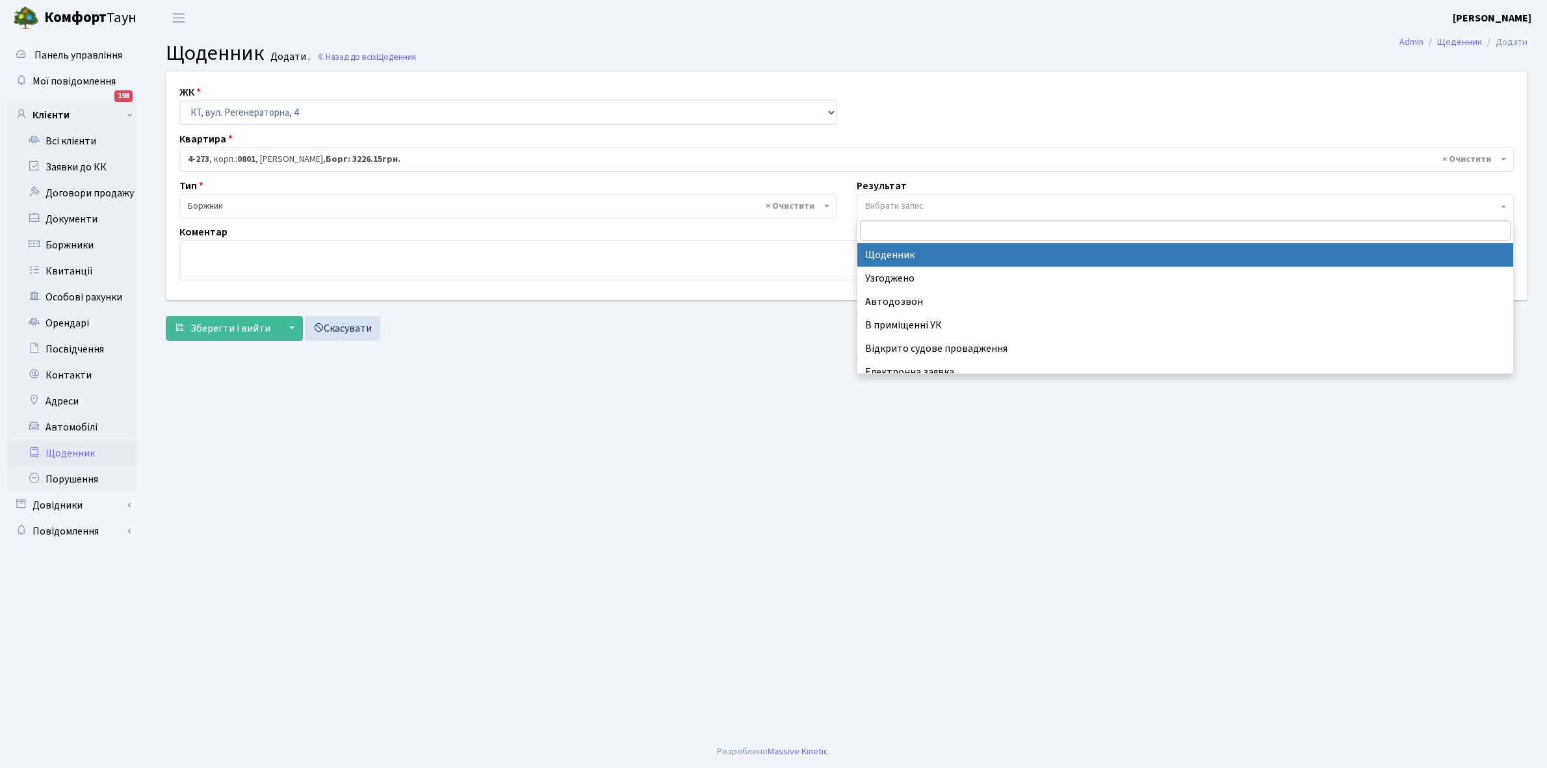
select select "14"
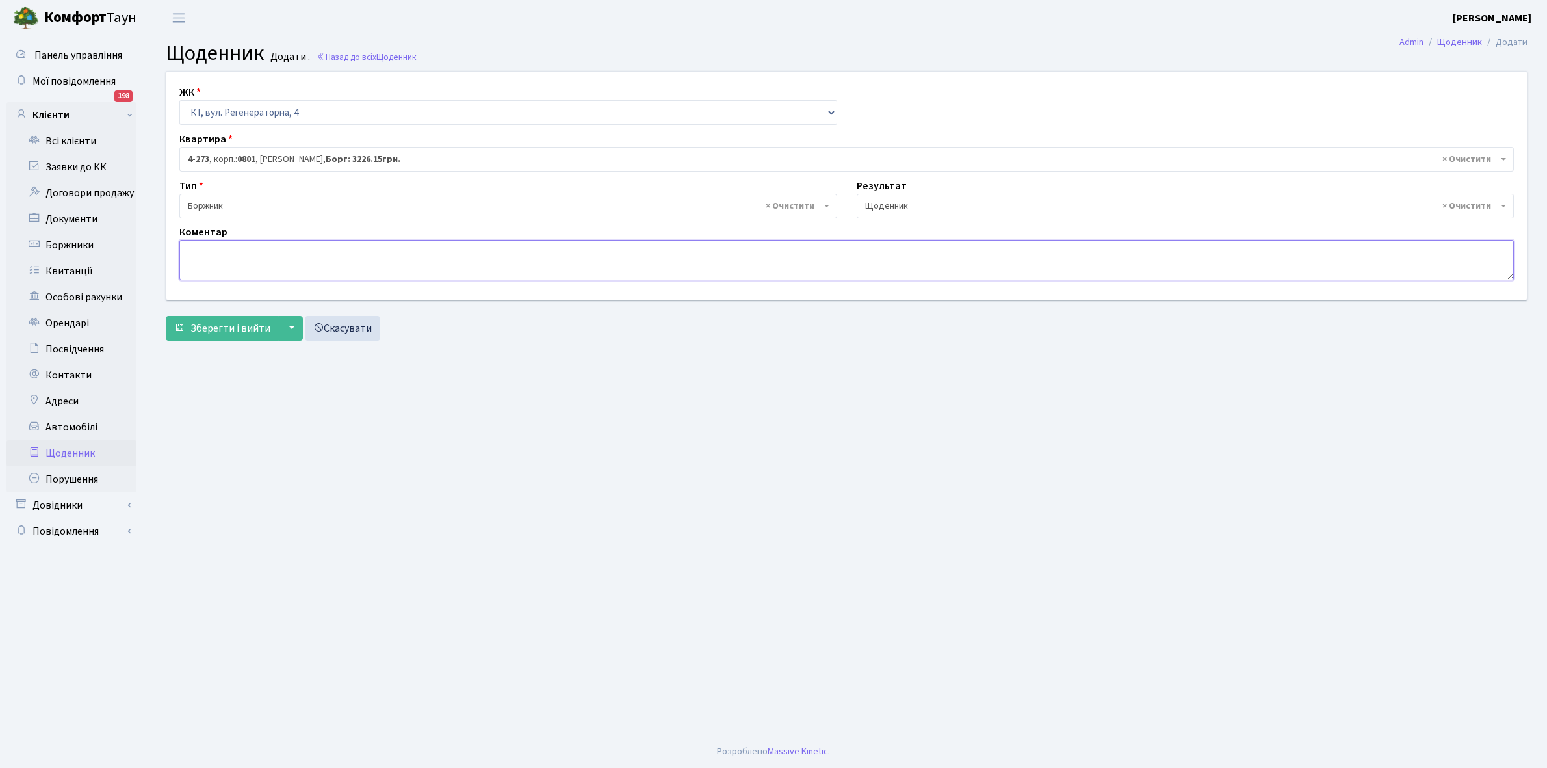
click at [198, 260] on textarea at bounding box center [846, 260] width 1335 height 40
type textarea "6226,15+1000 грн ЕЕ"
click at [238, 326] on span "Зберегти і вийти" at bounding box center [231, 328] width 80 height 14
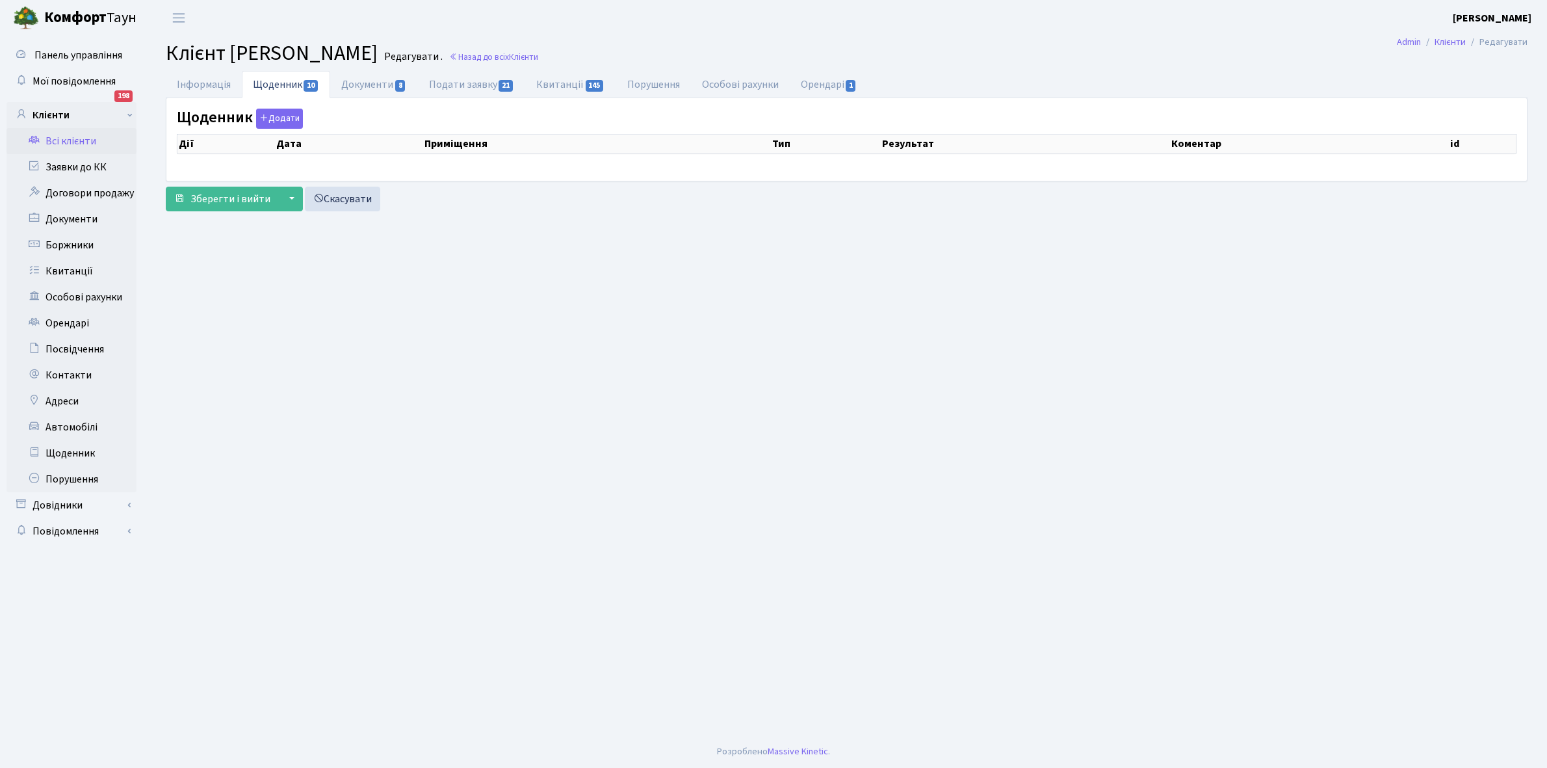
select select "25"
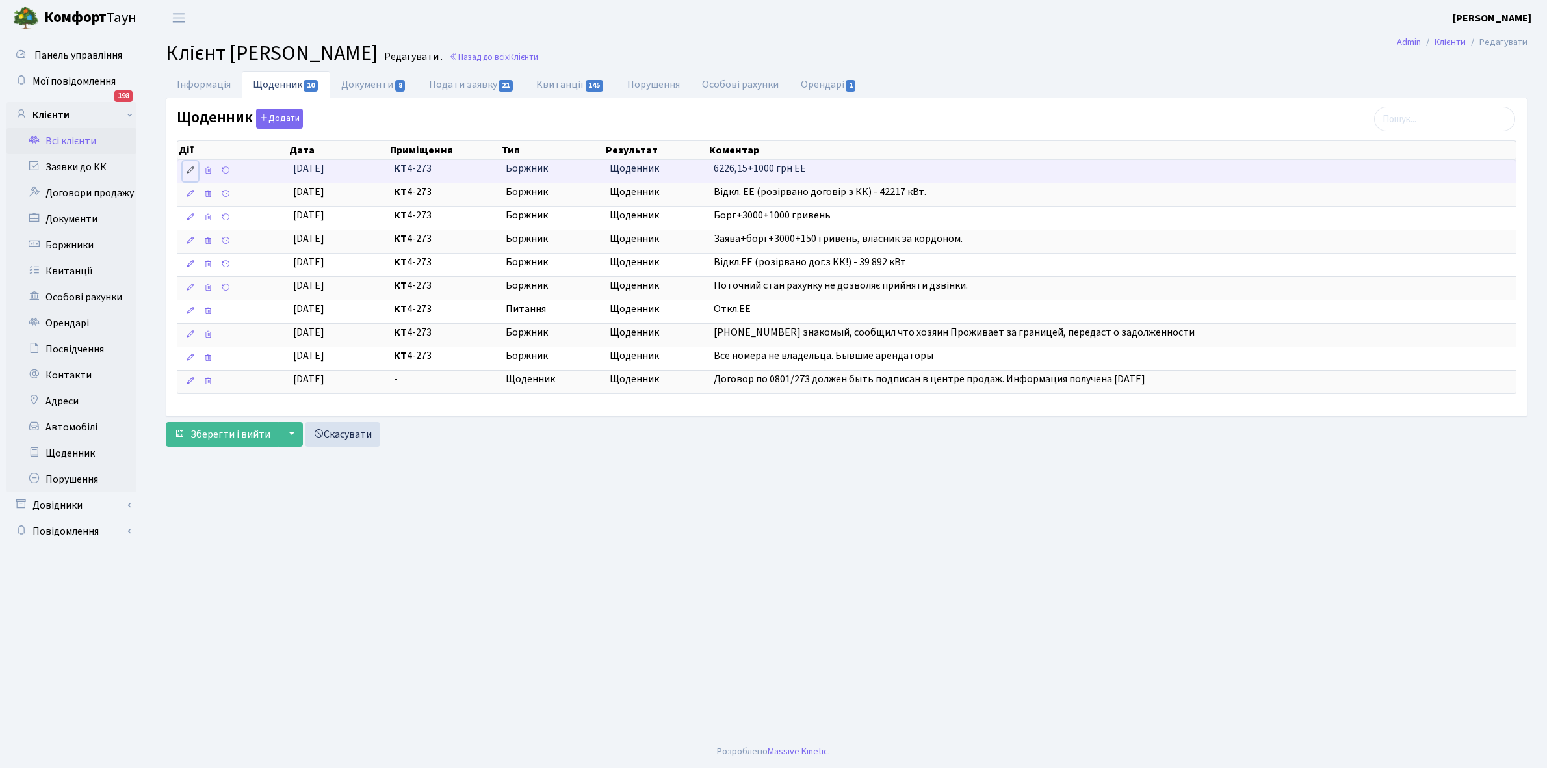
click at [189, 170] on icon at bounding box center [190, 170] width 9 height 9
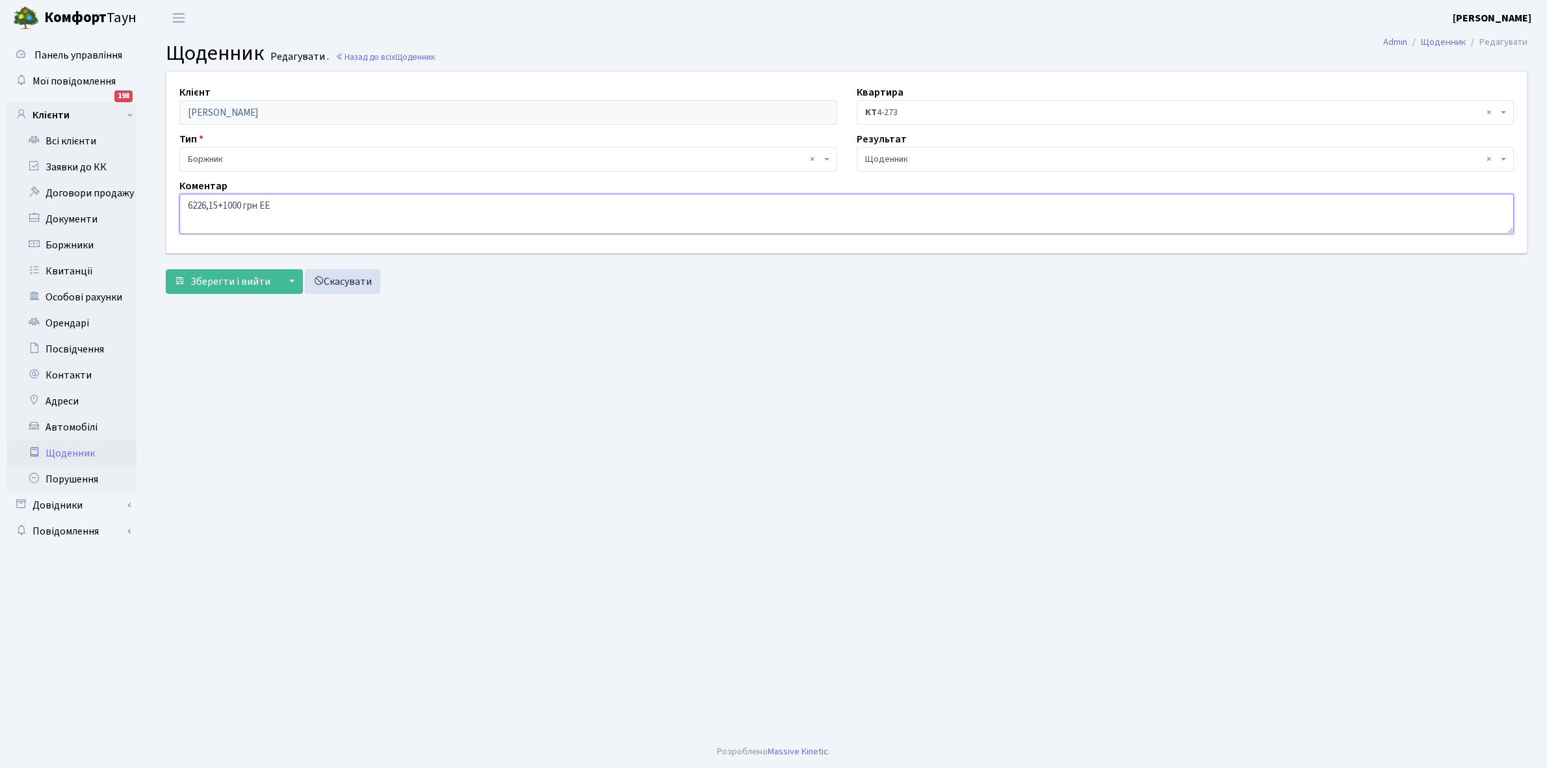
click at [298, 204] on textarea "6226,15+1000 грн ЕЕ" at bounding box center [846, 214] width 1335 height 40
click at [277, 202] on textarea "6226,15+1000 грн ЕЕ" at bounding box center [846, 214] width 1335 height 40
type textarea "6226,15+1000 грн , немає часу укласти договори ЕЕ"
click at [230, 283] on span "Зберегти і вийти" at bounding box center [231, 281] width 80 height 14
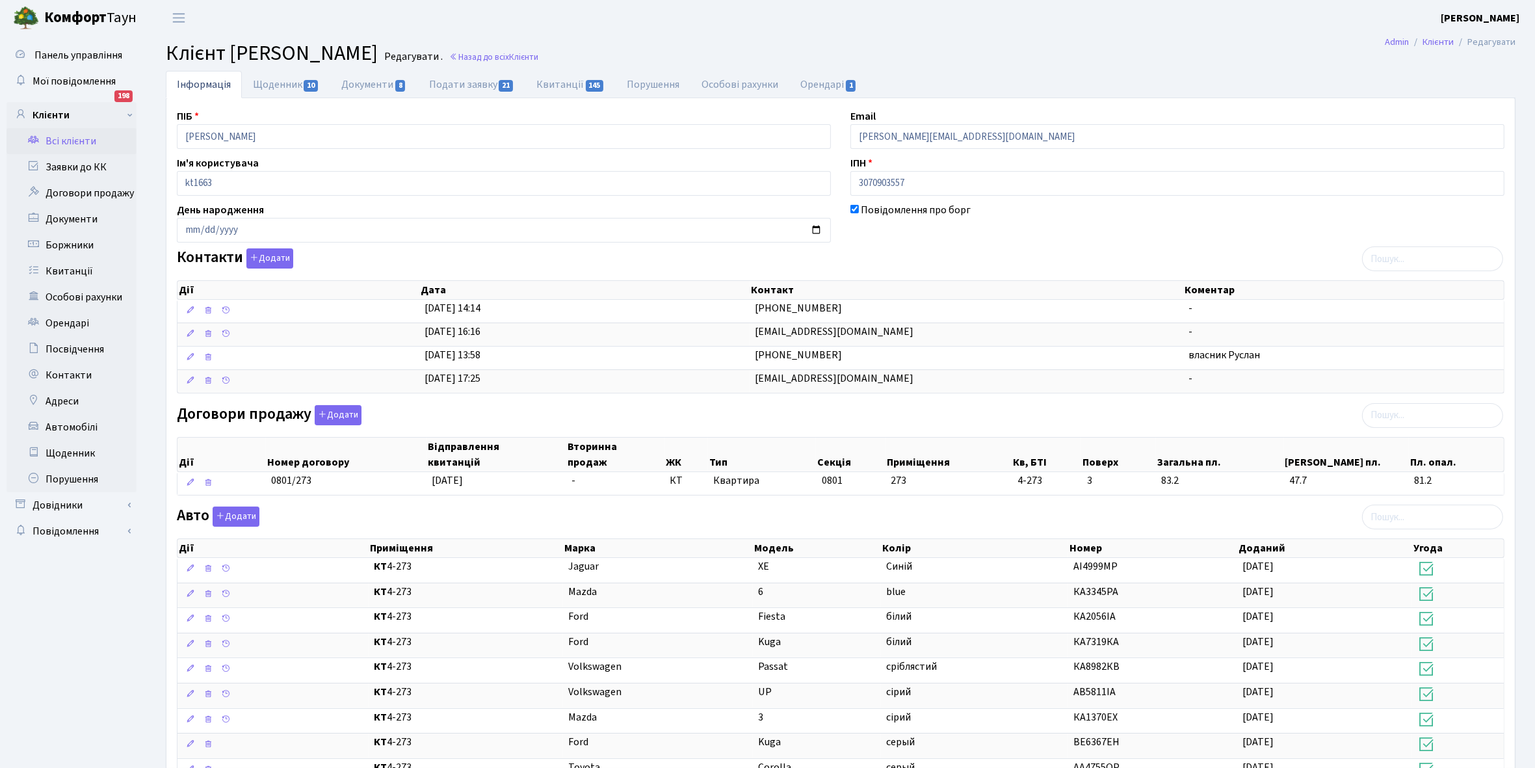
click at [75, 138] on link "Всі клієнти" at bounding box center [72, 141] width 130 height 26
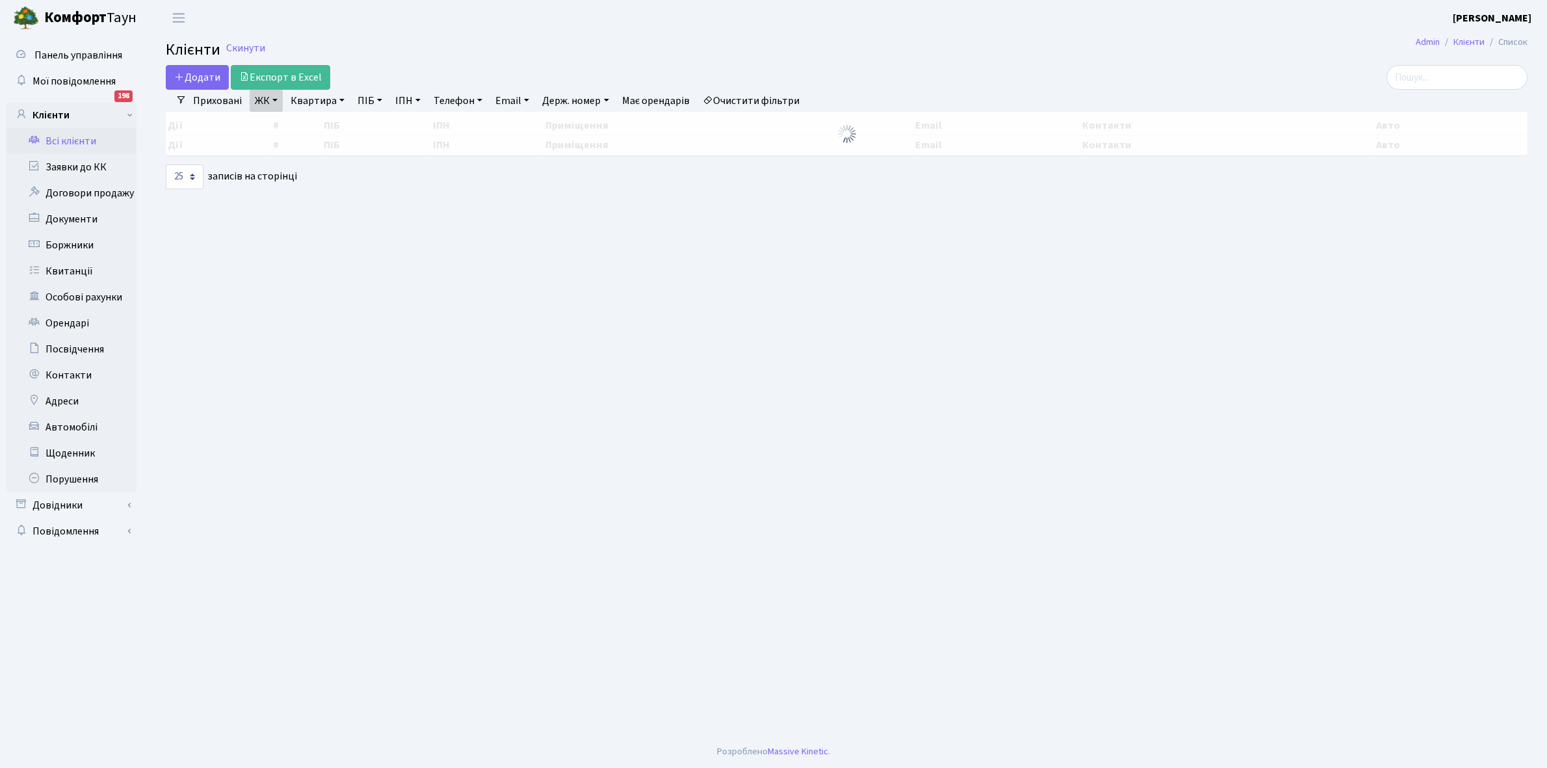
select select "25"
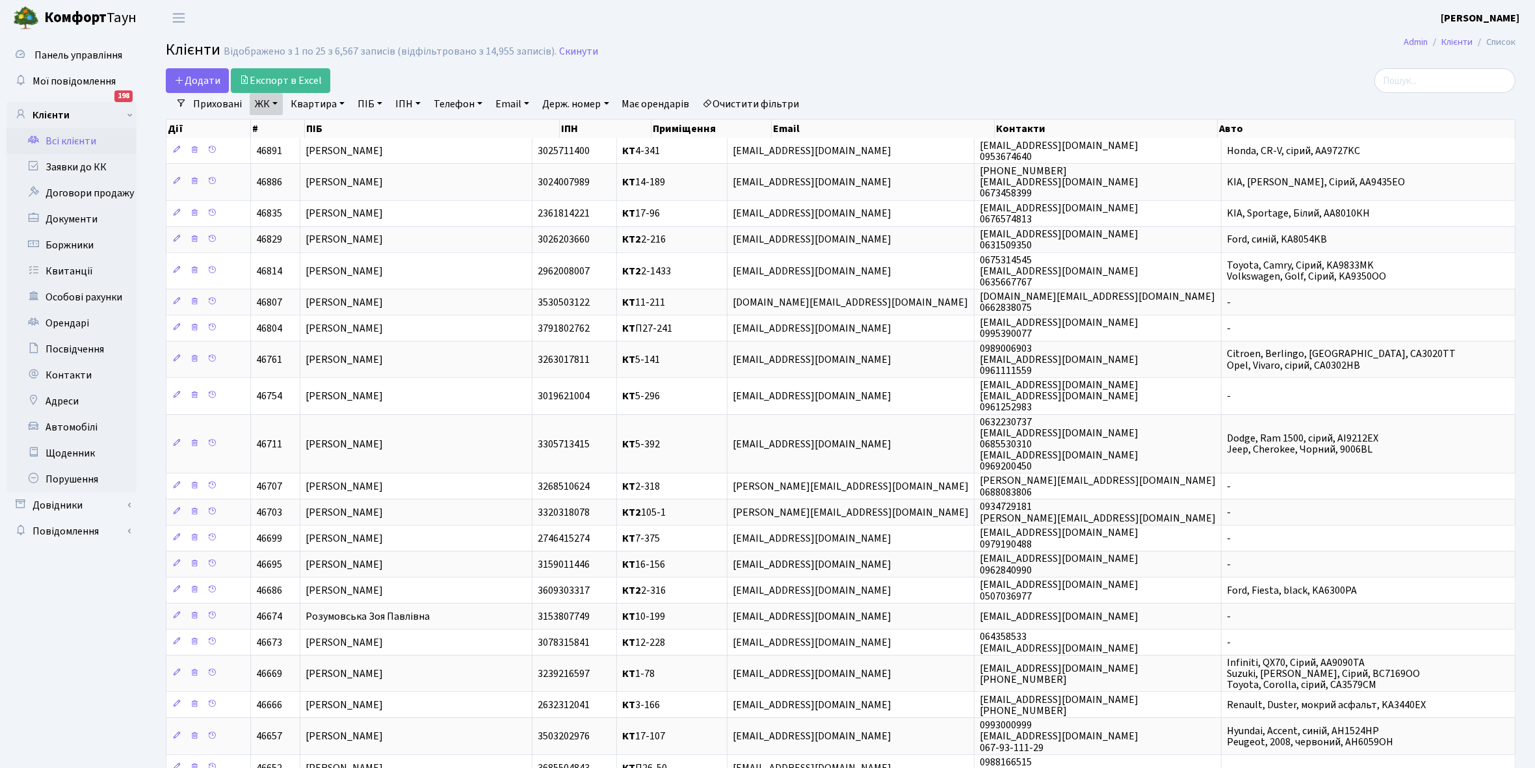
click at [341, 103] on link "Квартира" at bounding box center [317, 104] width 64 height 22
click at [308, 130] on input "text" at bounding box center [324, 129] width 76 height 25
type input "4-294"
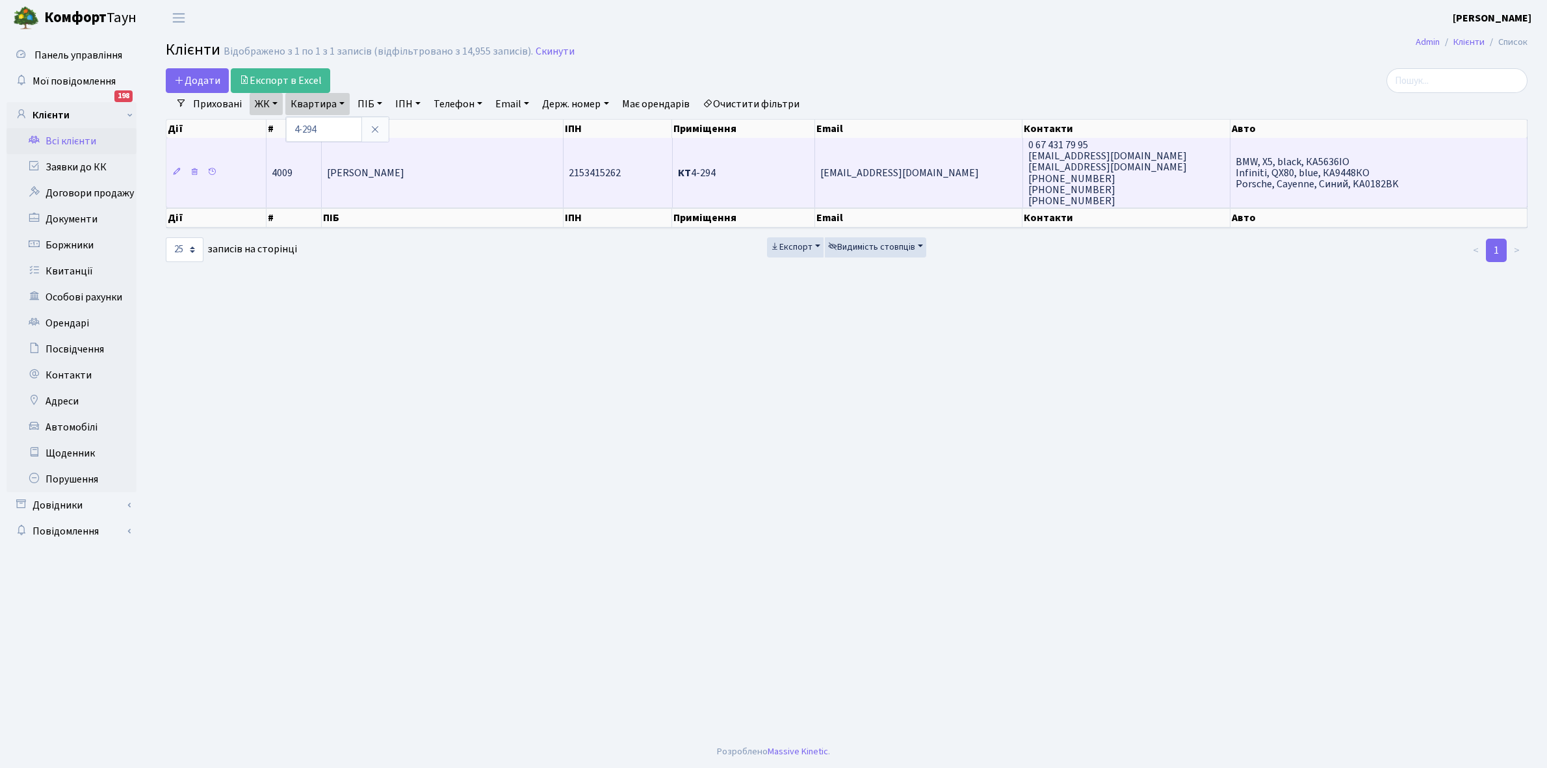
click at [507, 174] on td "[PERSON_NAME]" at bounding box center [443, 173] width 242 height 70
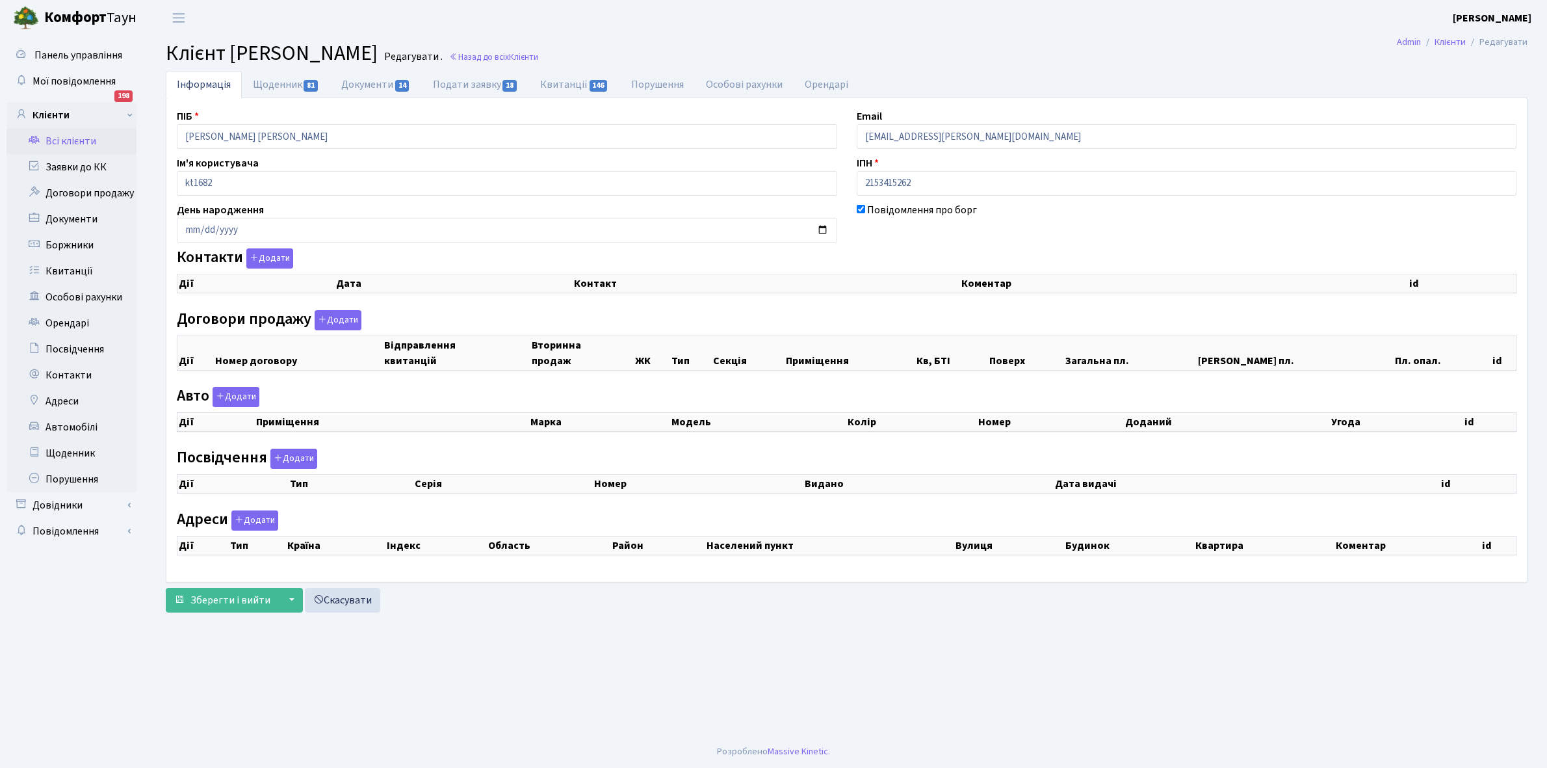
checkbox input "true"
select select "25"
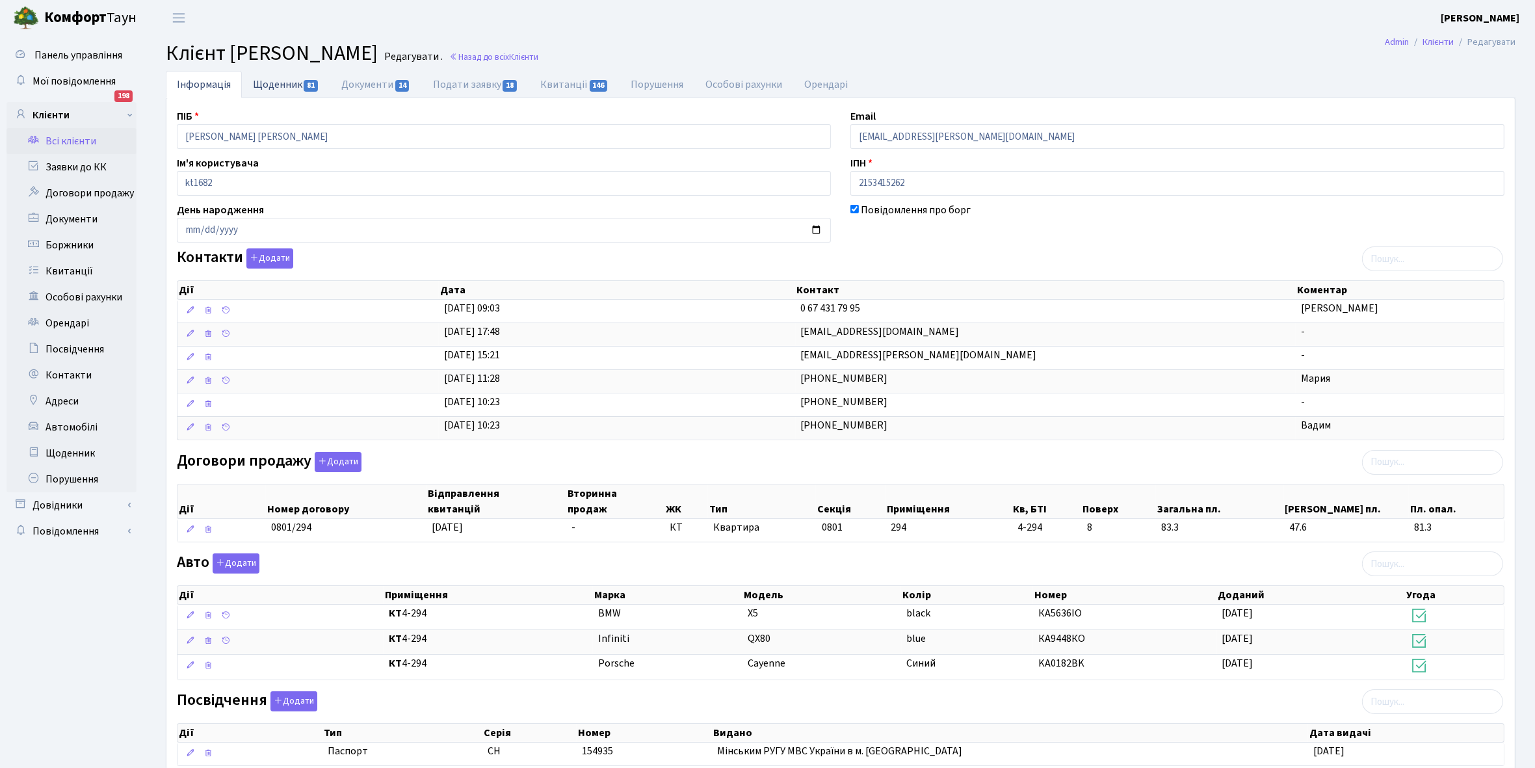
click at [274, 83] on link "Щоденник 81" at bounding box center [286, 84] width 88 height 27
select select "25"
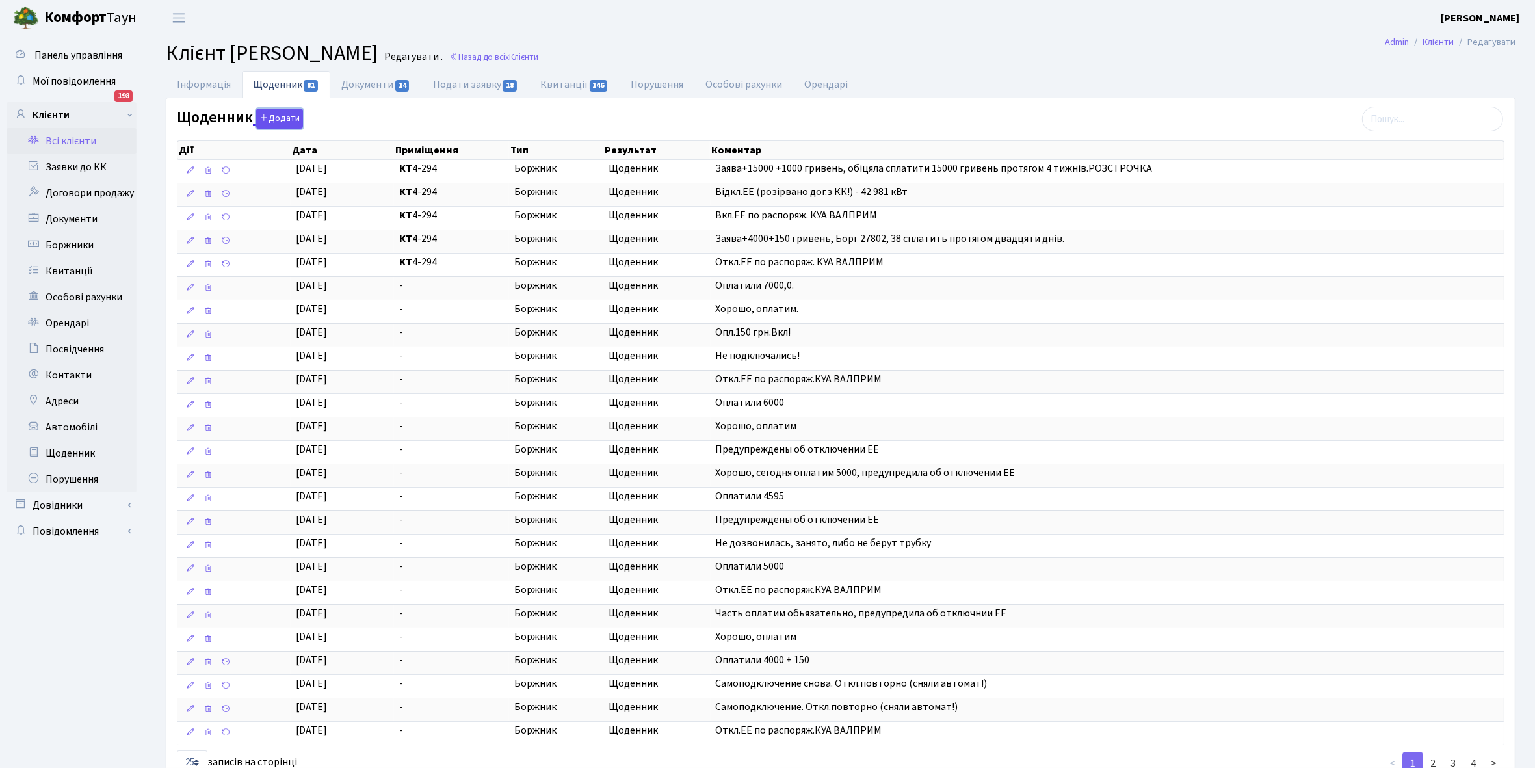
click at [282, 118] on button "Додати" at bounding box center [279, 119] width 47 height 20
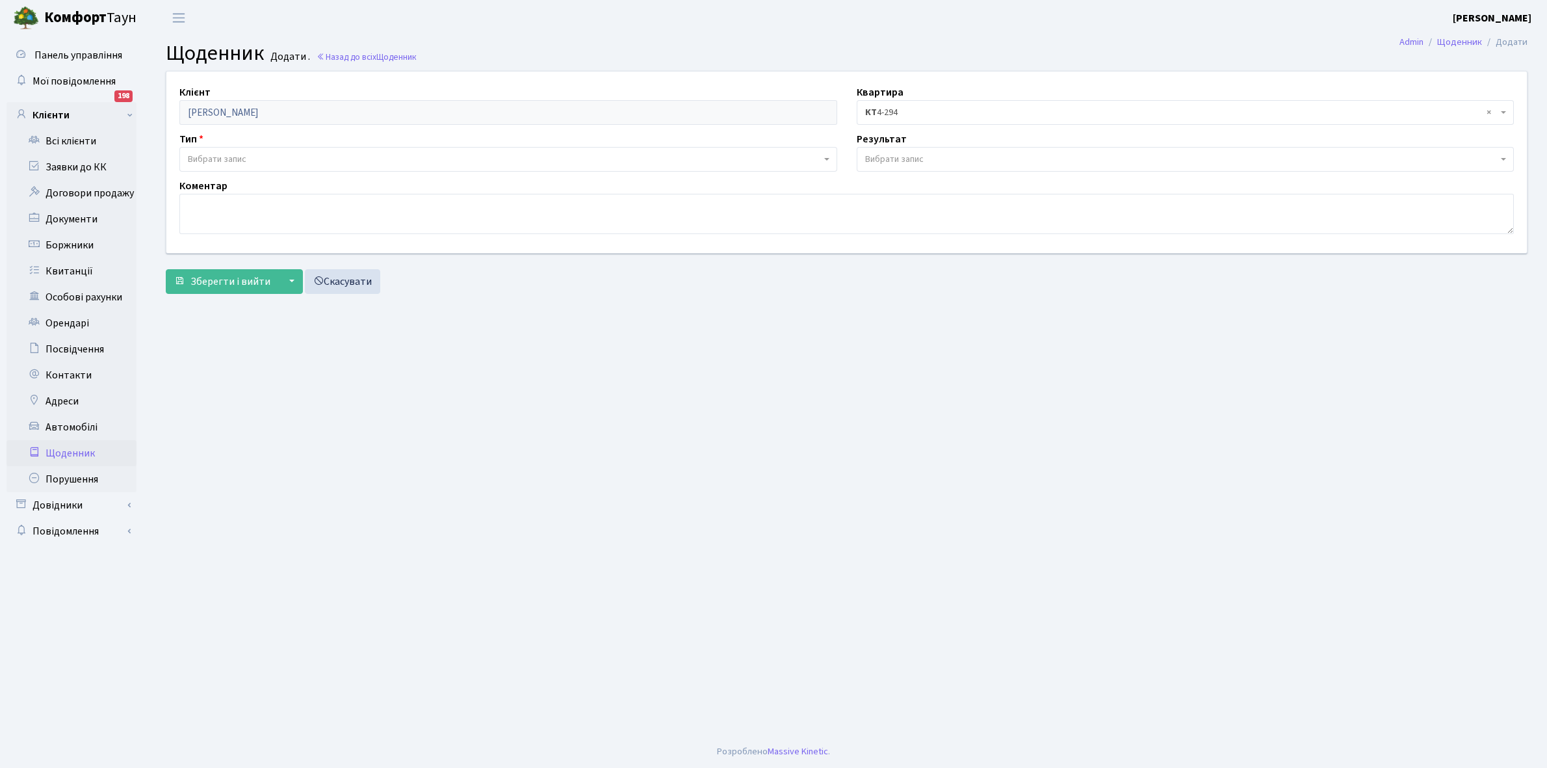
click at [241, 154] on span "Вибрати запис" at bounding box center [217, 159] width 59 height 13
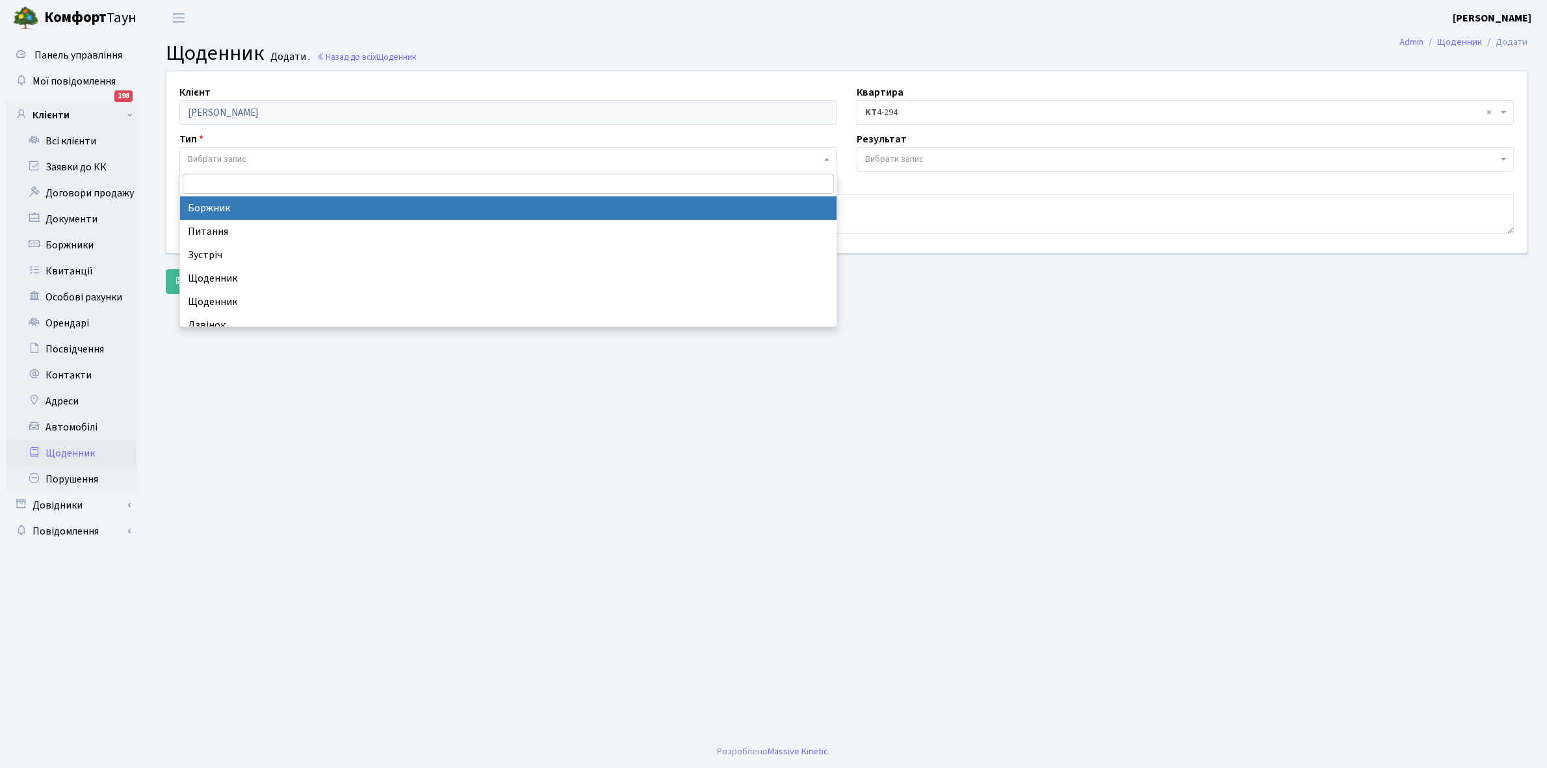
select select "189"
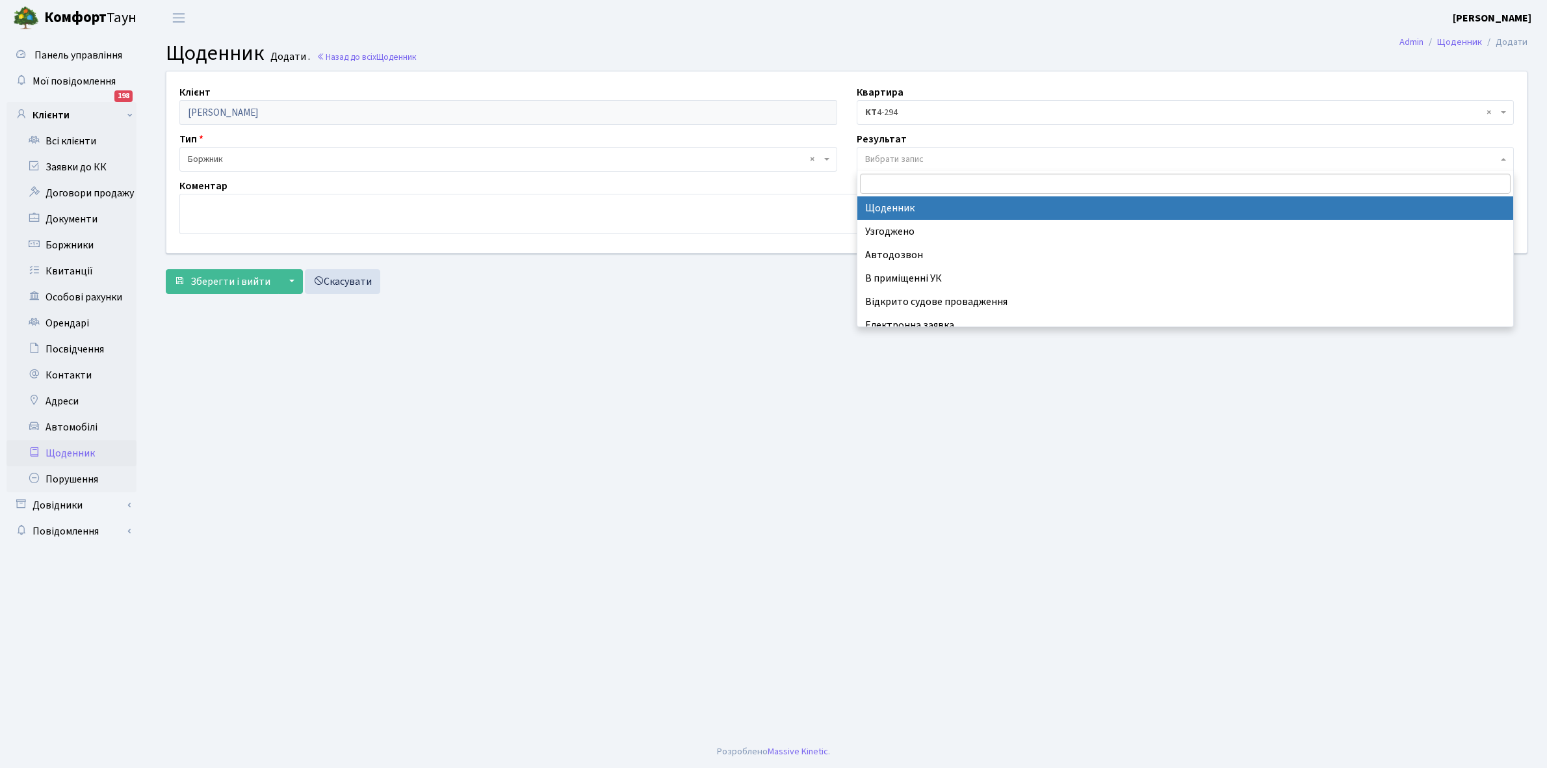
click at [902, 158] on span "Вибрати запис" at bounding box center [894, 159] width 59 height 13
select select "14"
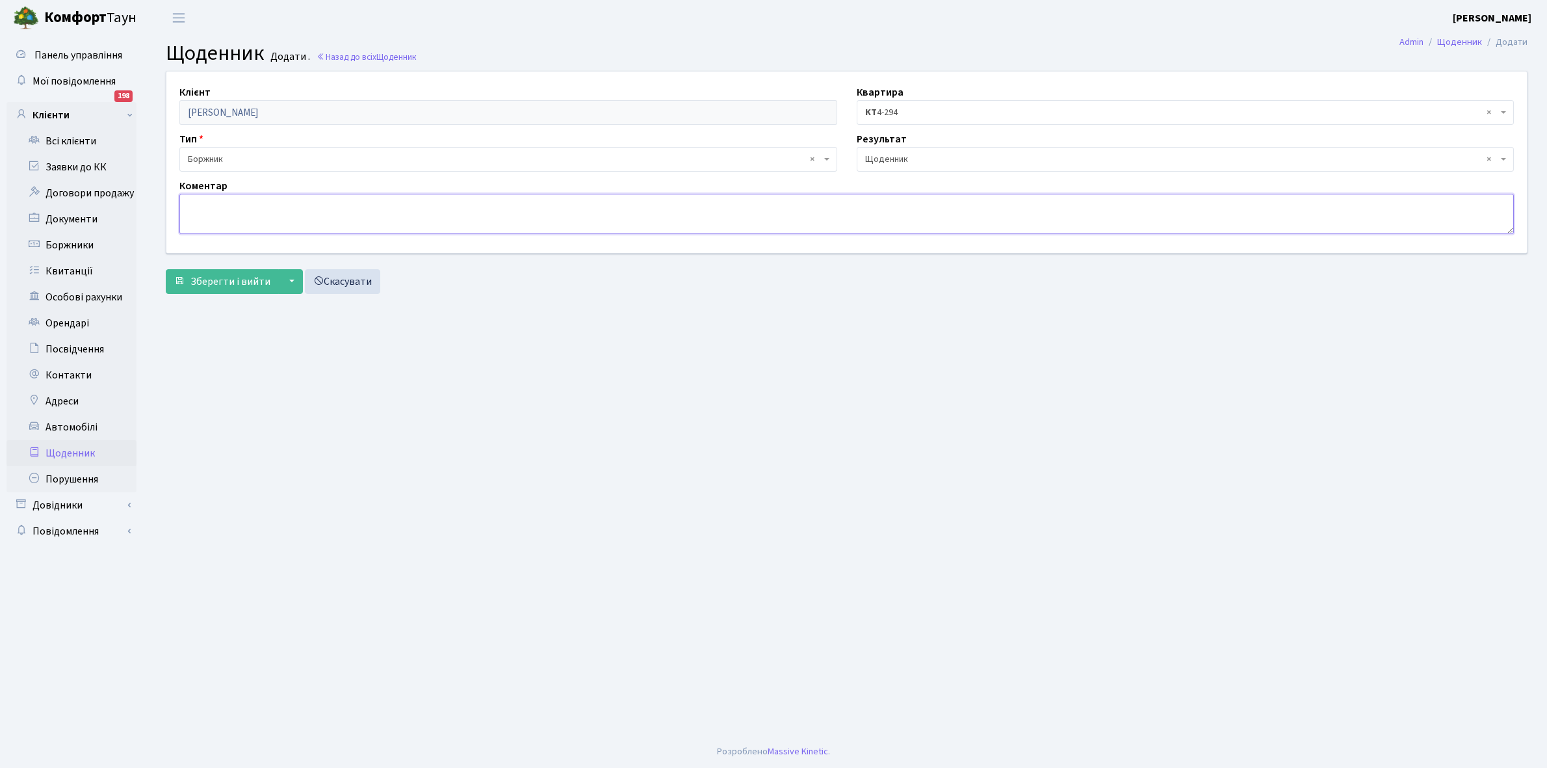
click at [202, 209] on textarea at bounding box center [846, 214] width 1335 height 40
paste textarea "Відкл. ЕЕ (розірвано договір з КК) - 45236 кВт."
click at [364, 202] on textarea "Відкл. ЕЕ (розірвано договір з КК) - 45236 кВт." at bounding box center [846, 214] width 1335 height 40
type textarea "Відкл. ЕЕ (розірвано договір з КК) - 47574 кВт."
click at [224, 280] on span "Зберегти і вийти" at bounding box center [231, 281] width 80 height 14
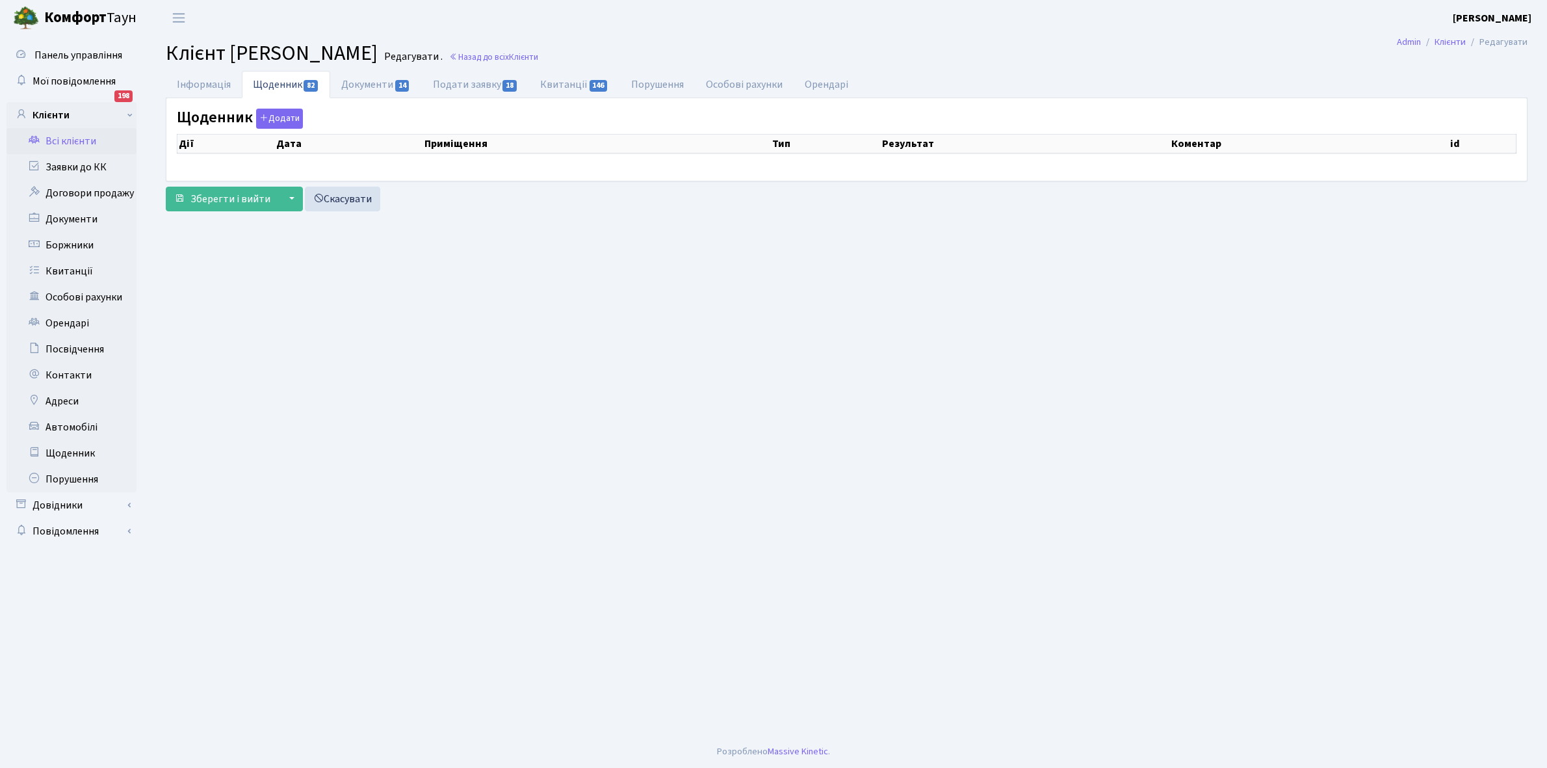
select select "25"
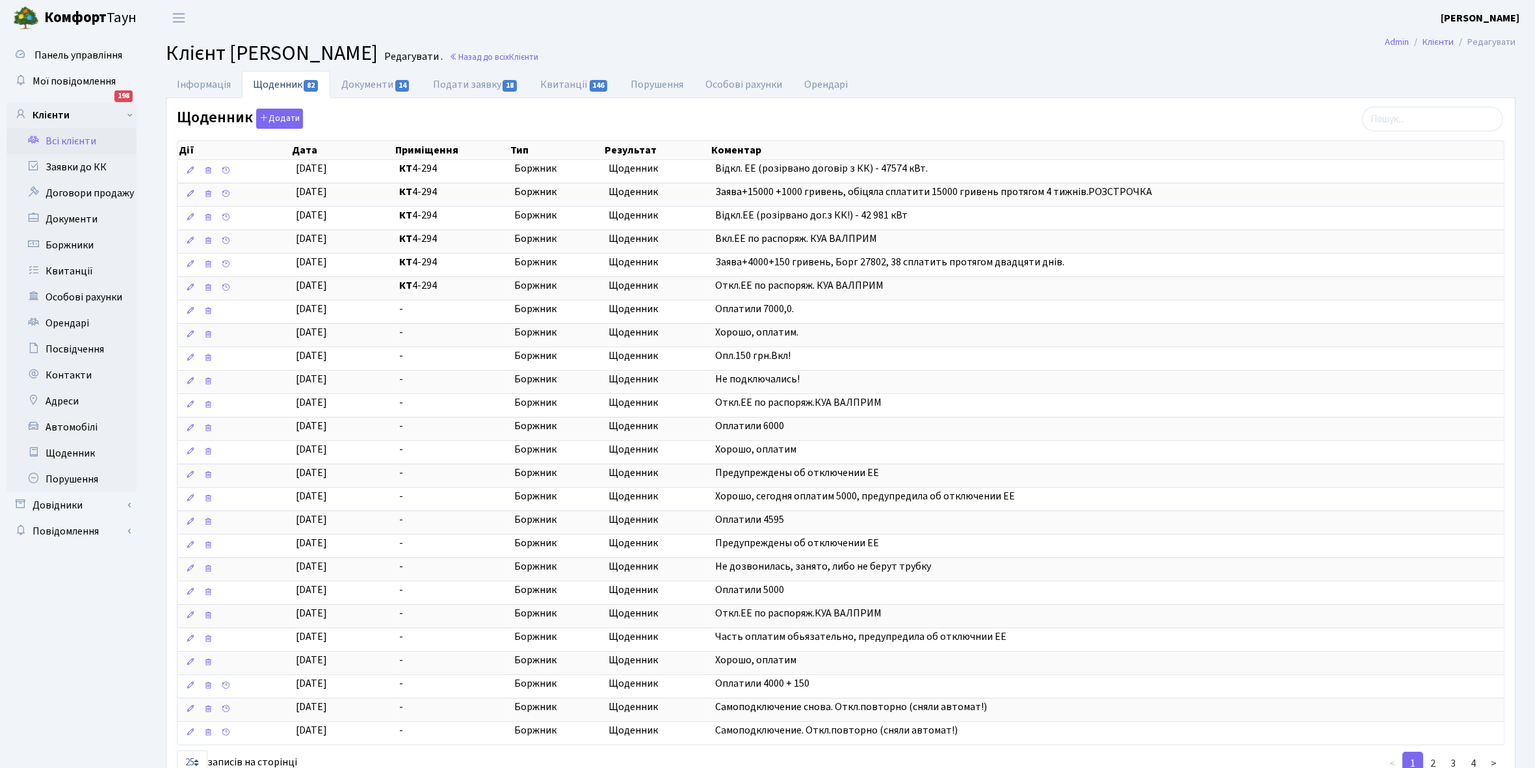
click at [77, 137] on link "Всі клієнти" at bounding box center [72, 141] width 130 height 26
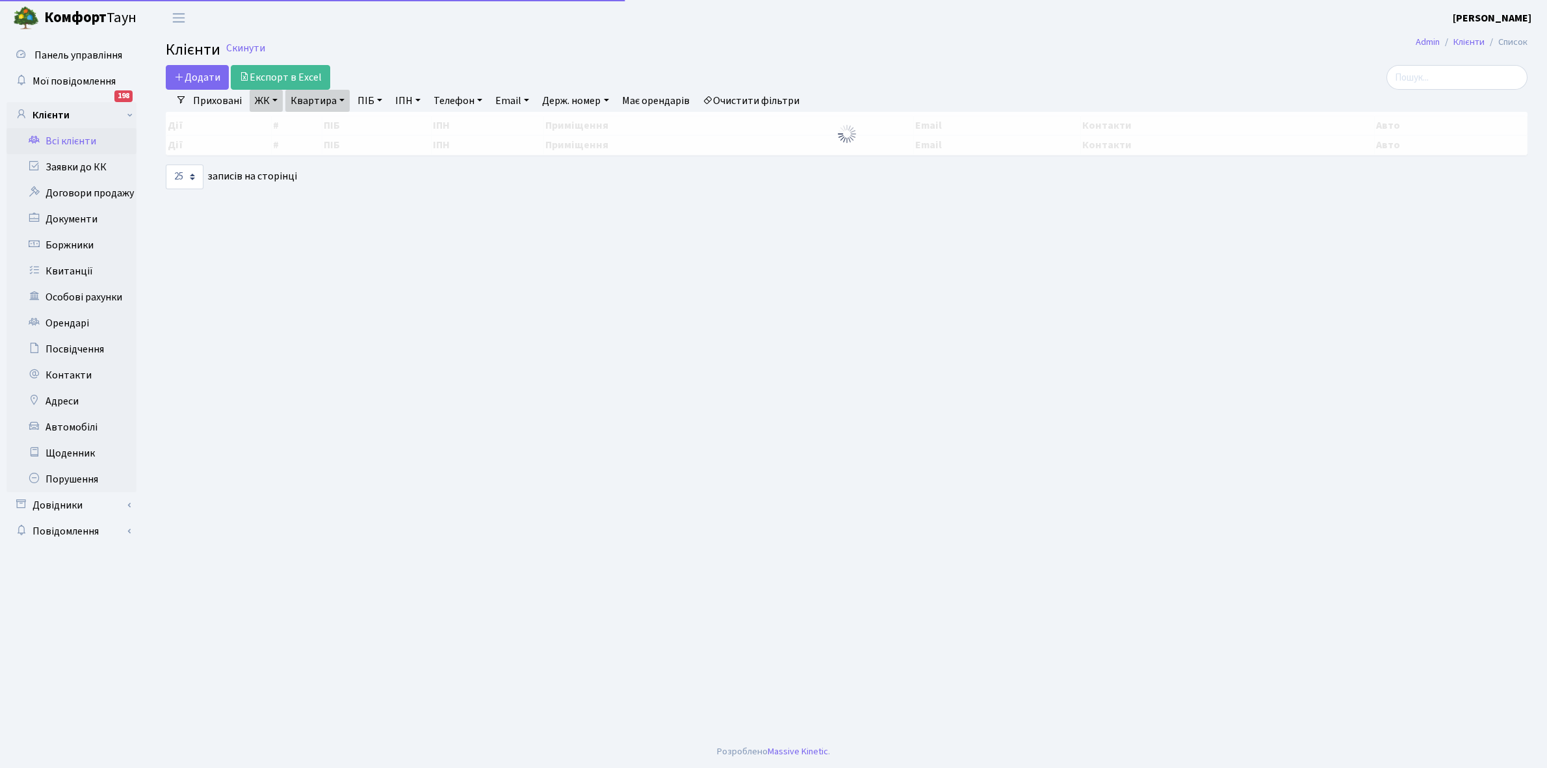
select select "25"
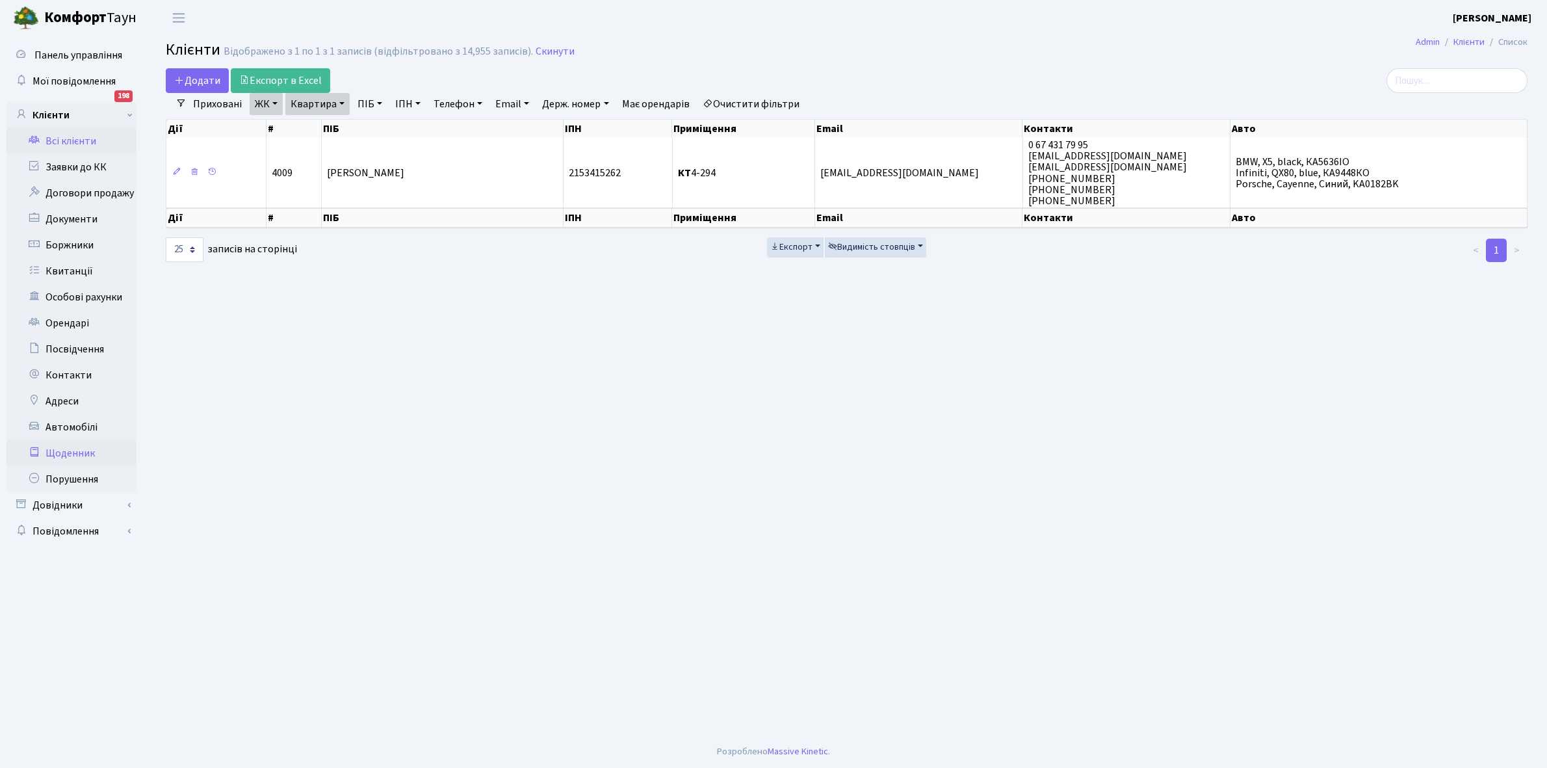
click at [55, 449] on link "Щоденник" at bounding box center [72, 453] width 130 height 26
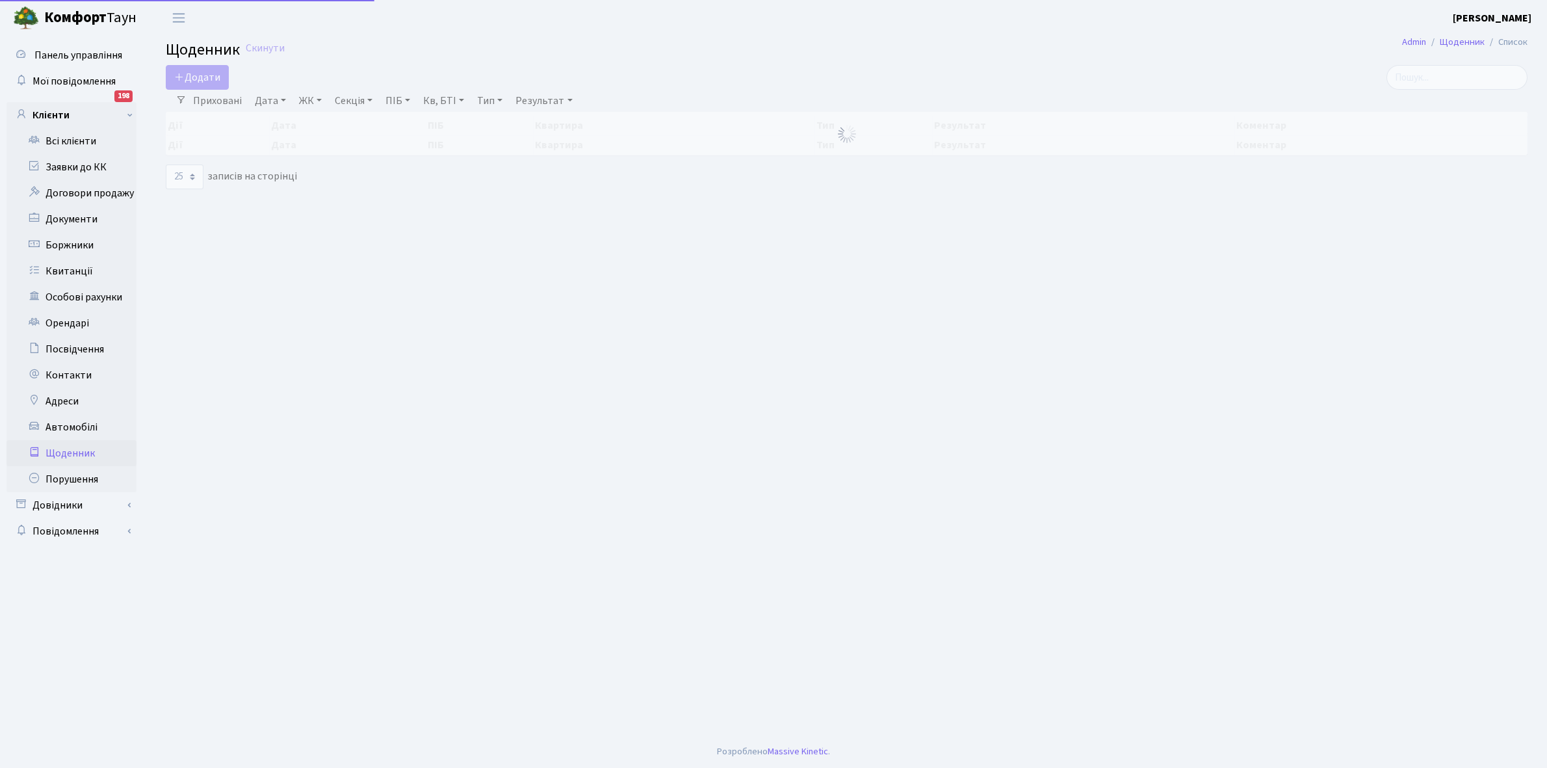
select select "25"
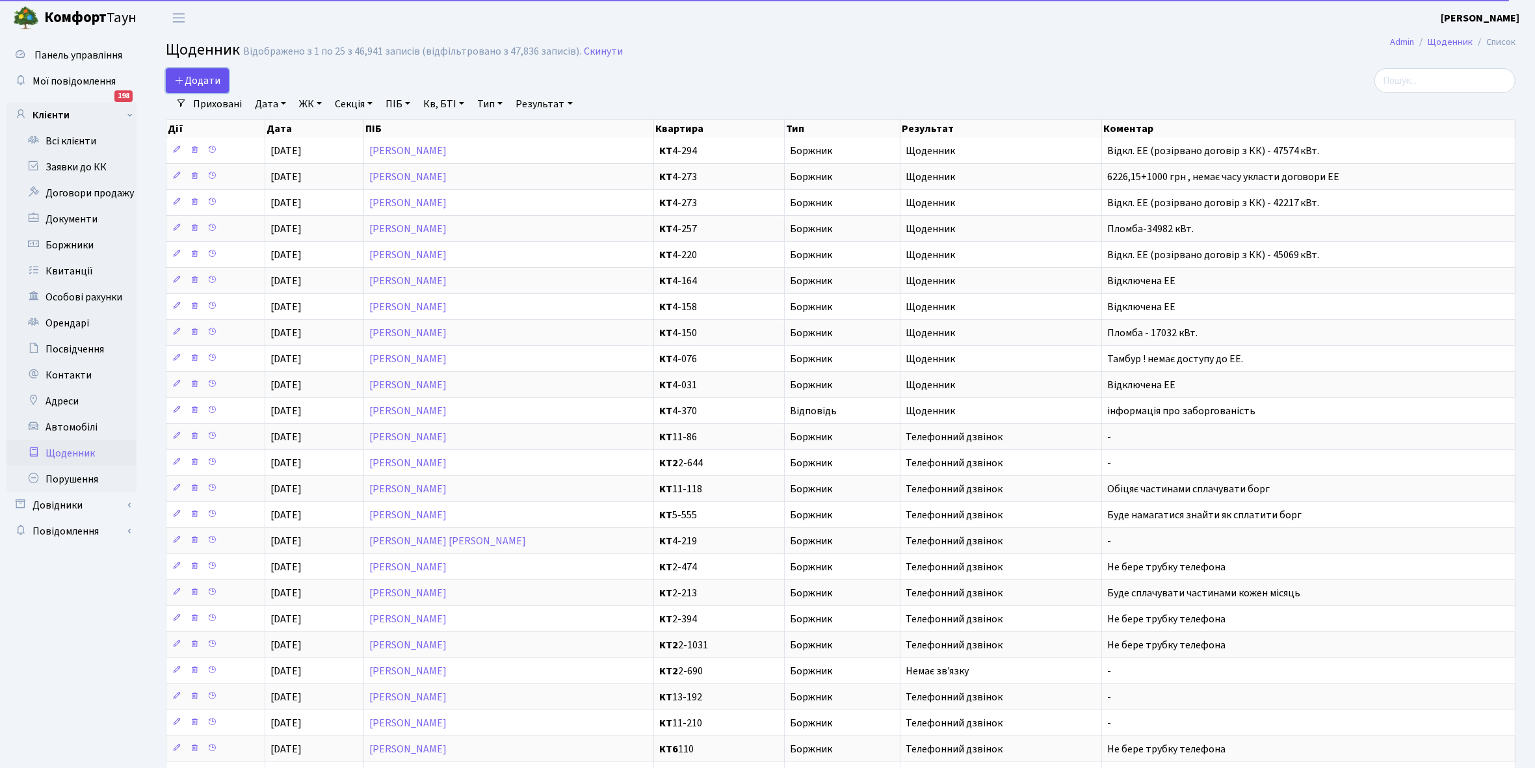
click at [207, 78] on span "Додати" at bounding box center [197, 80] width 46 height 14
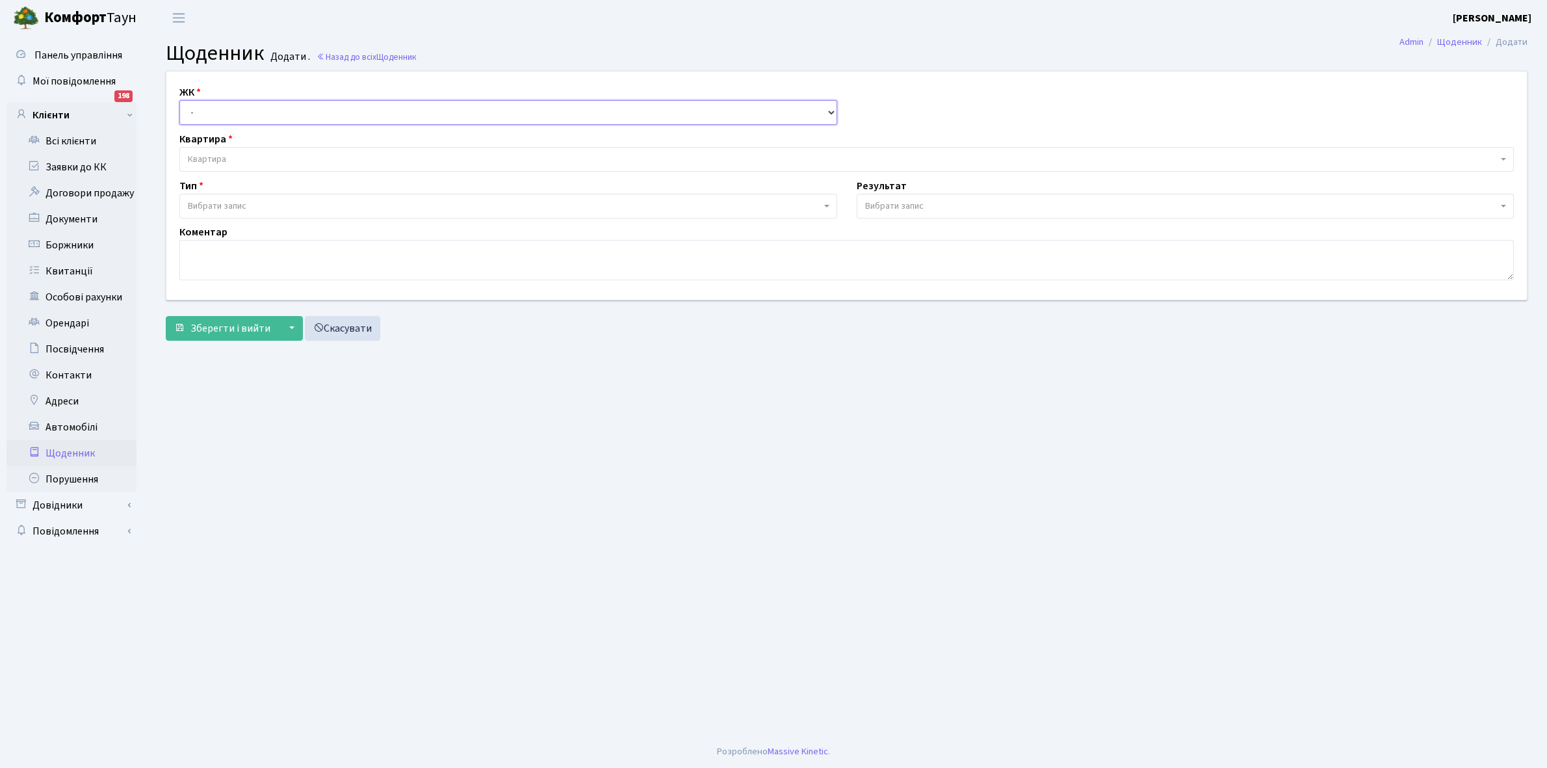
click at [207, 109] on select "- КТ, вул. Регенераторна, 4 КТ2, просп. Соборності, 17 КТ3, вул. Березнева, 16 …" at bounding box center [508, 112] width 658 height 25
select select "271"
click at [179, 100] on select "- КТ, вул. Регенераторна, 4 КТ2, просп. Соборності, 17 КТ3, вул. Березнева, 16 …" at bounding box center [508, 112] width 658 height 25
select select
click at [243, 159] on span "Квартира" at bounding box center [843, 159] width 1310 height 13
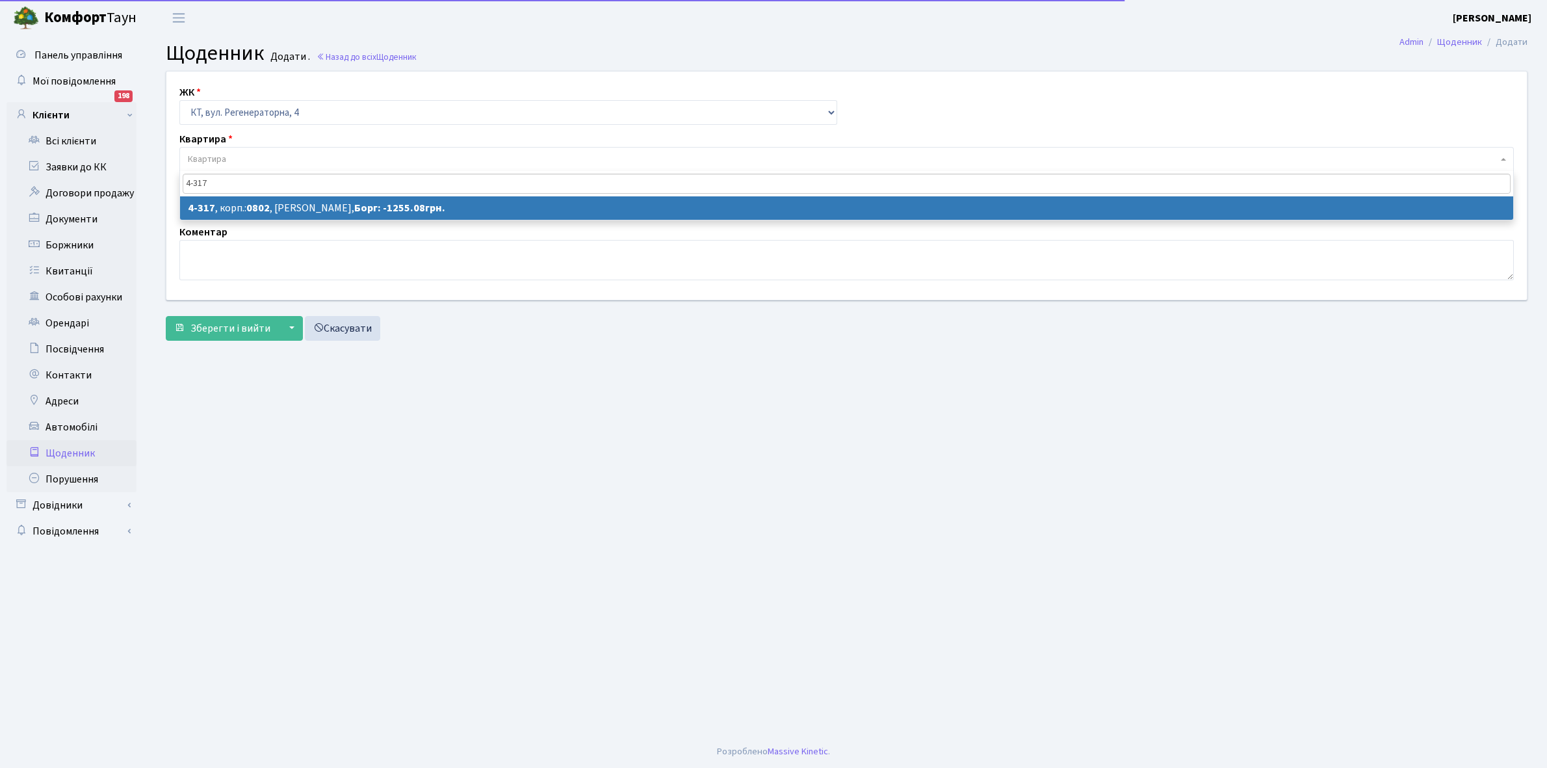
type input "4-317"
select select "1776"
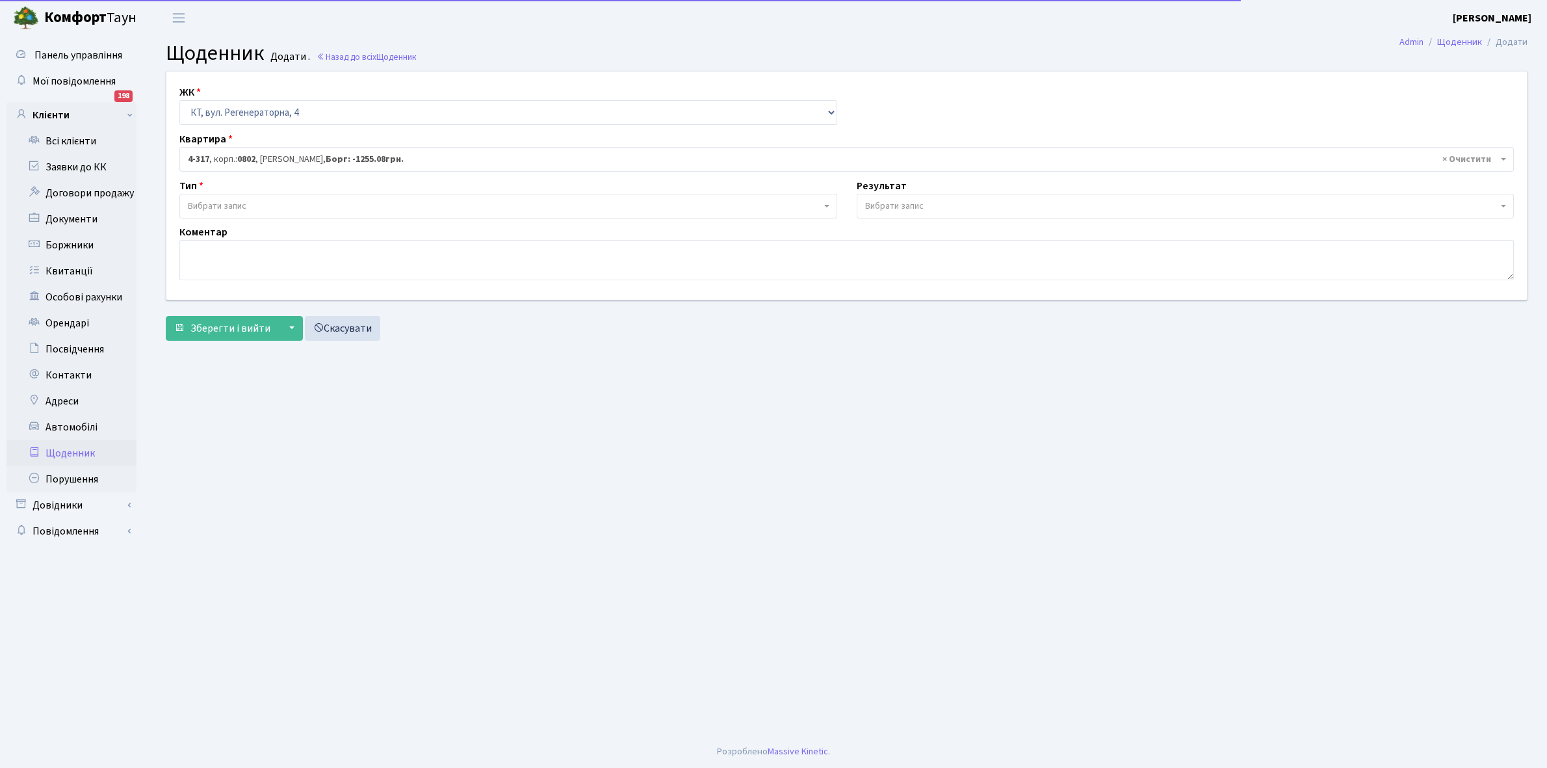
click at [257, 205] on span "Вибрати запис" at bounding box center [504, 206] width 633 height 13
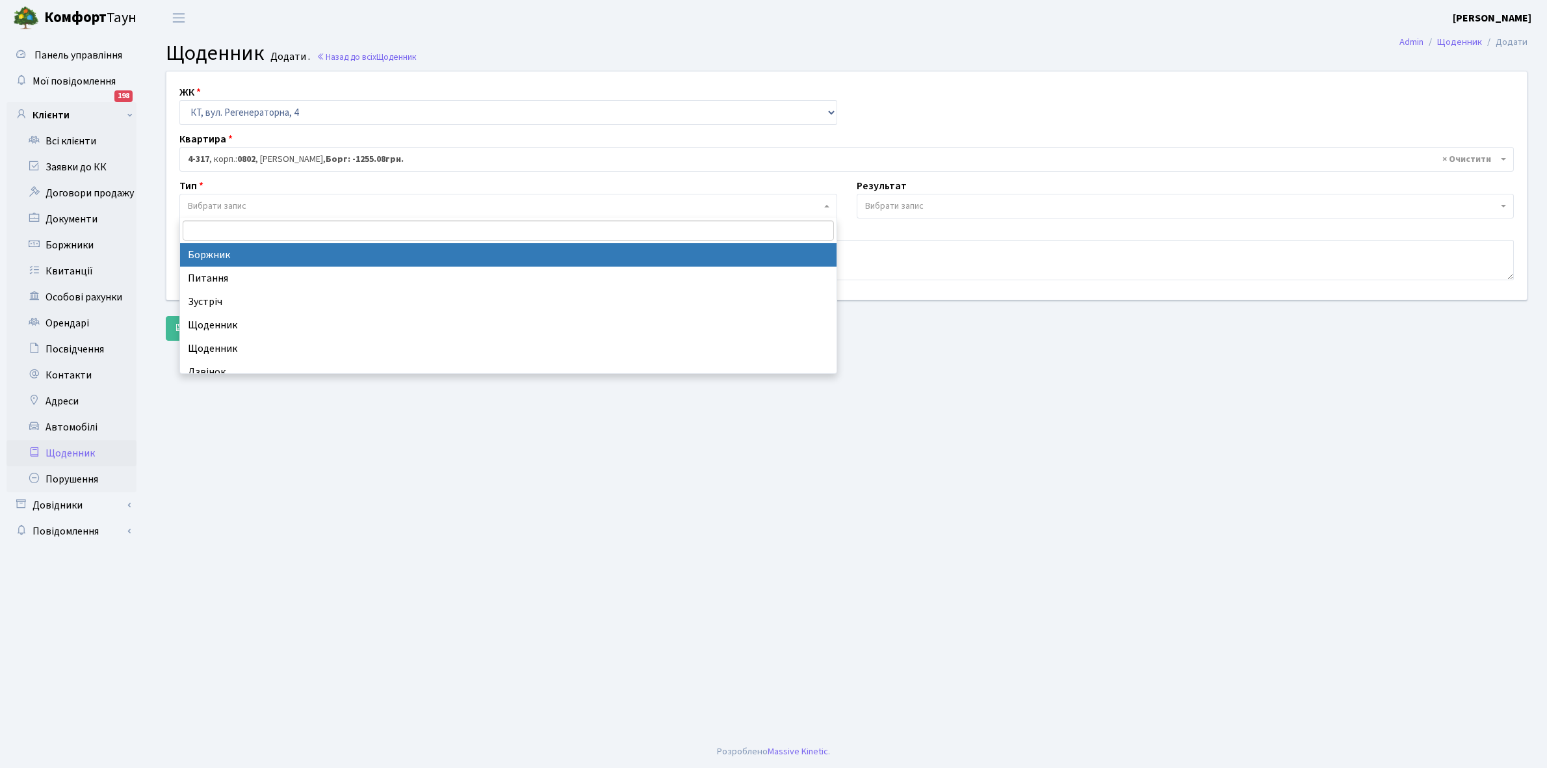
select select "189"
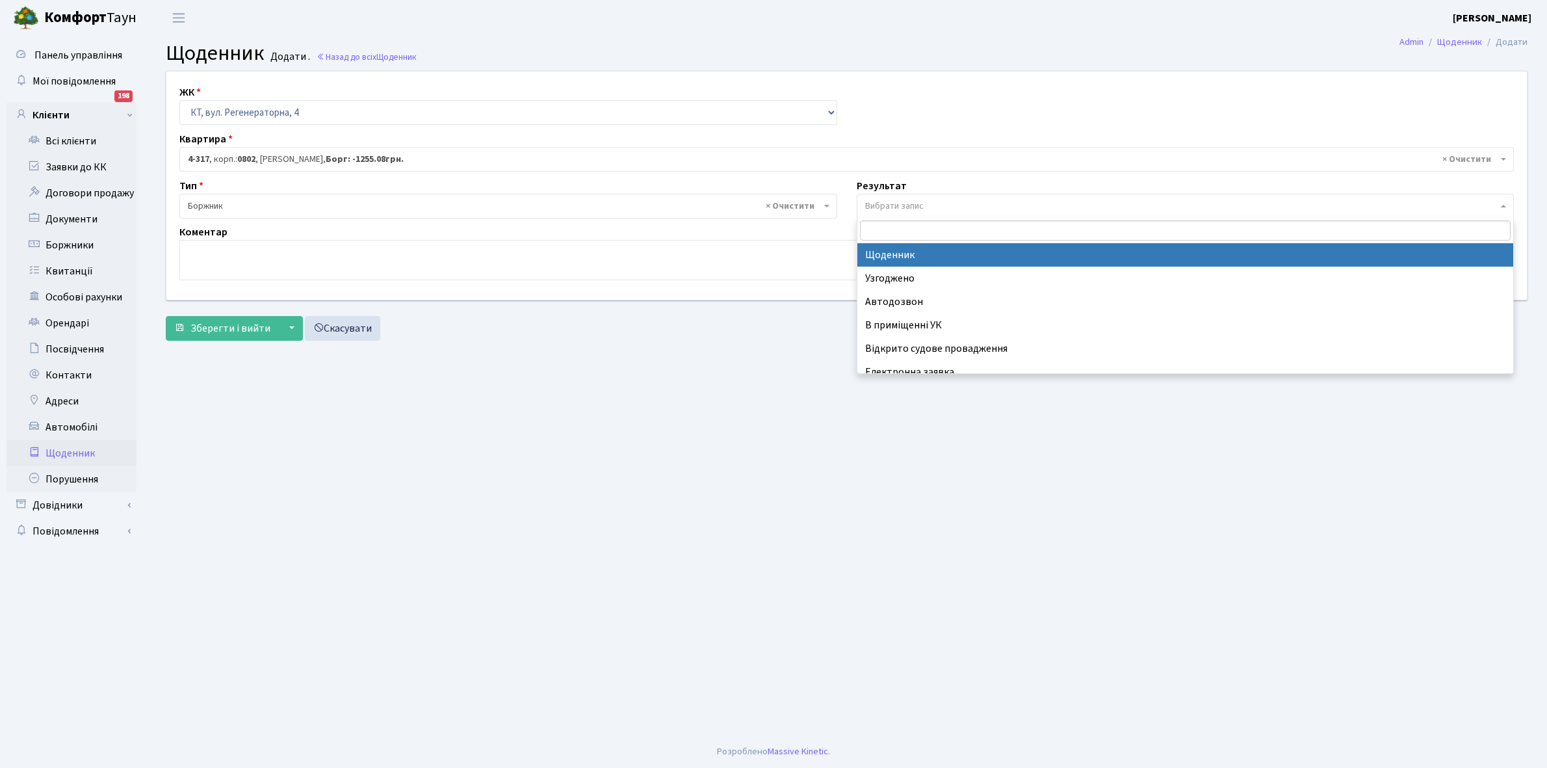
click at [911, 205] on span "Вибрати запис" at bounding box center [894, 206] width 59 height 13
select select "14"
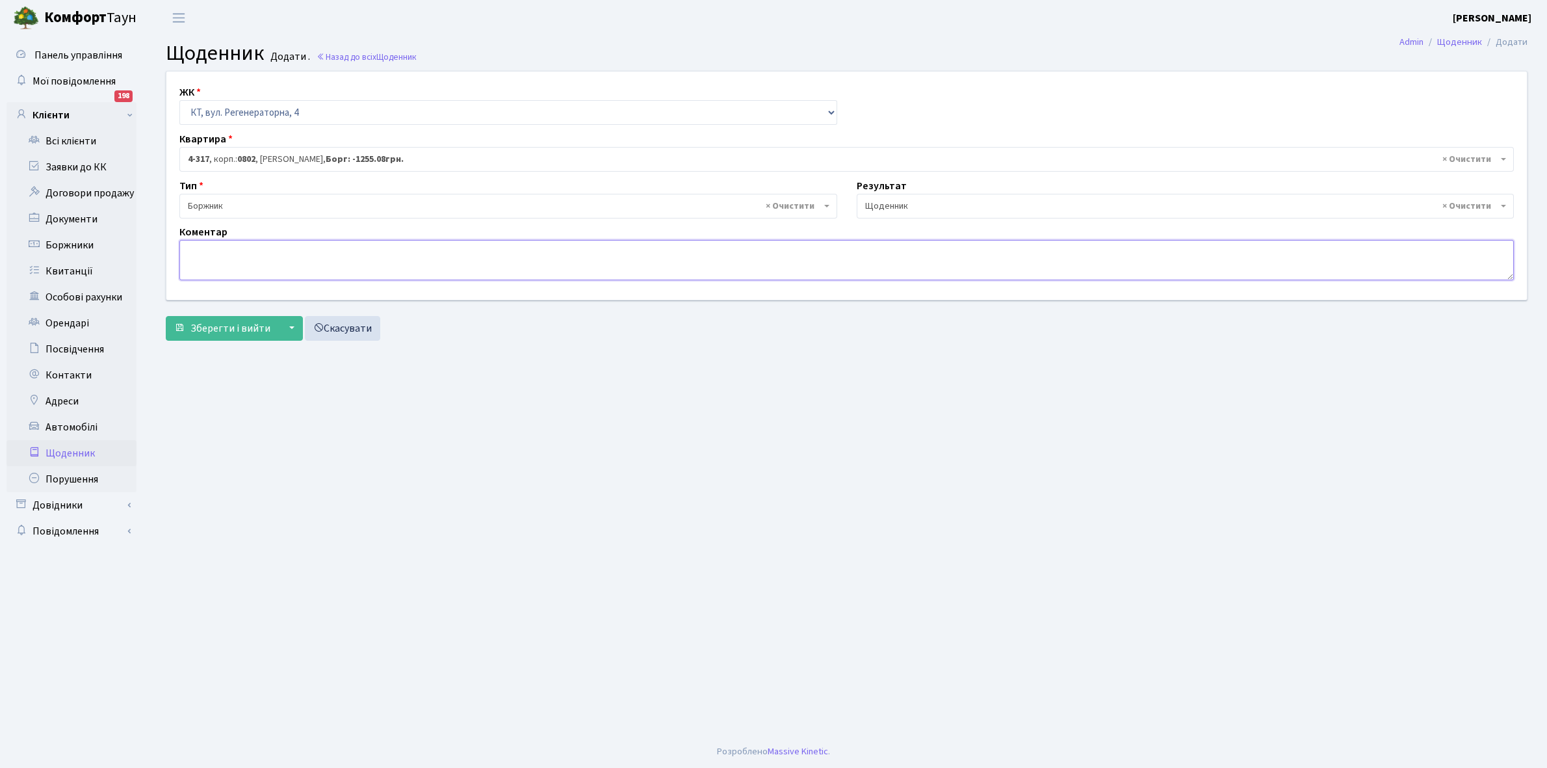
click at [198, 259] on textarea at bounding box center [846, 260] width 1335 height 40
paste textarea "Відкл. ЕЕ (розірвано договір з КК) - 45236 кВт."
click at [365, 249] on textarea "Відкл. ЕЕ (розірвано договір з КК) - 45236 кВт." at bounding box center [846, 260] width 1335 height 40
type textarea "Відкл. ЕЕ (розірвано договір з КК) - 8906 кВт."
click at [241, 325] on span "Зберегти і вийти" at bounding box center [231, 328] width 80 height 14
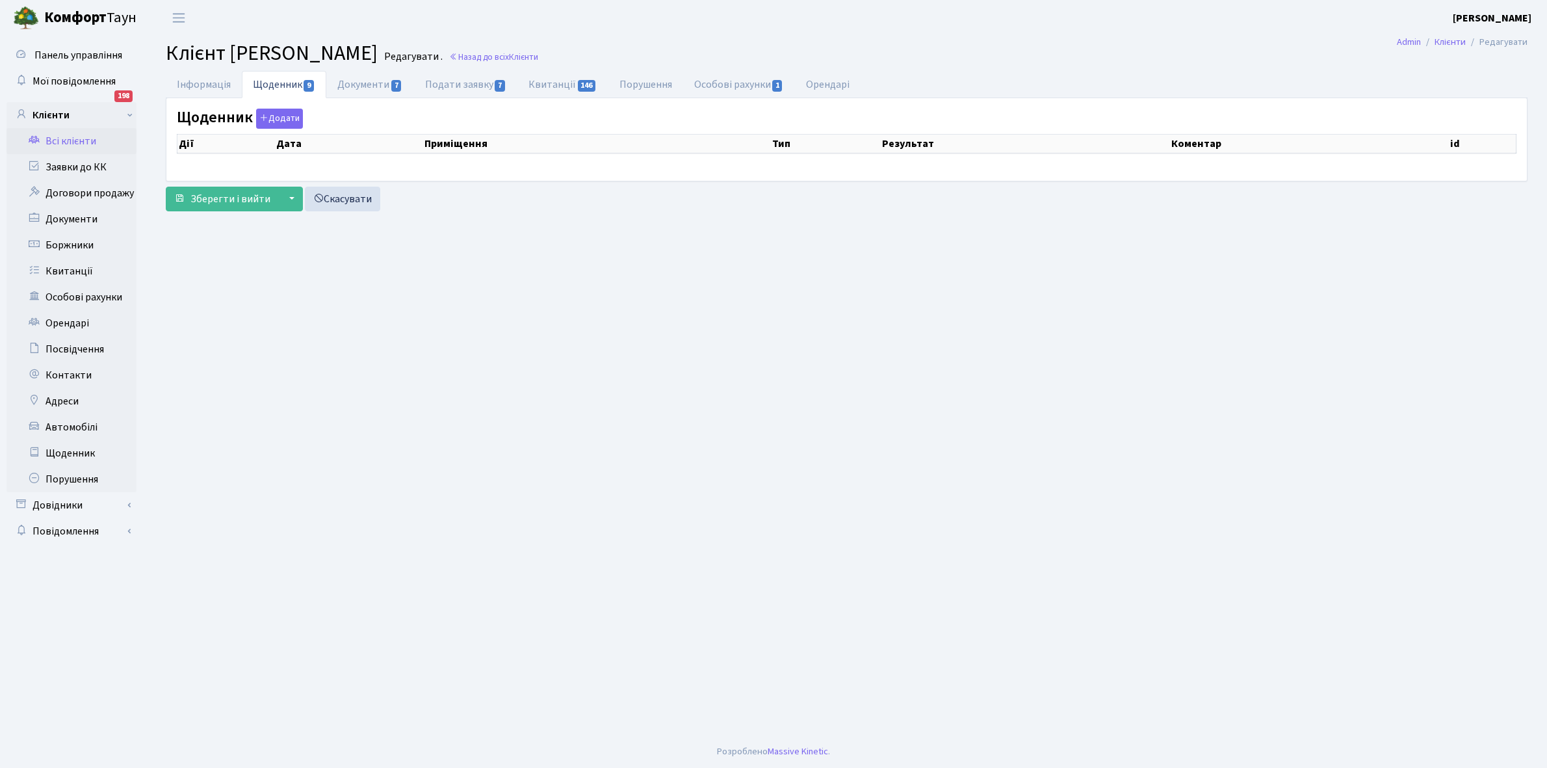
select select "25"
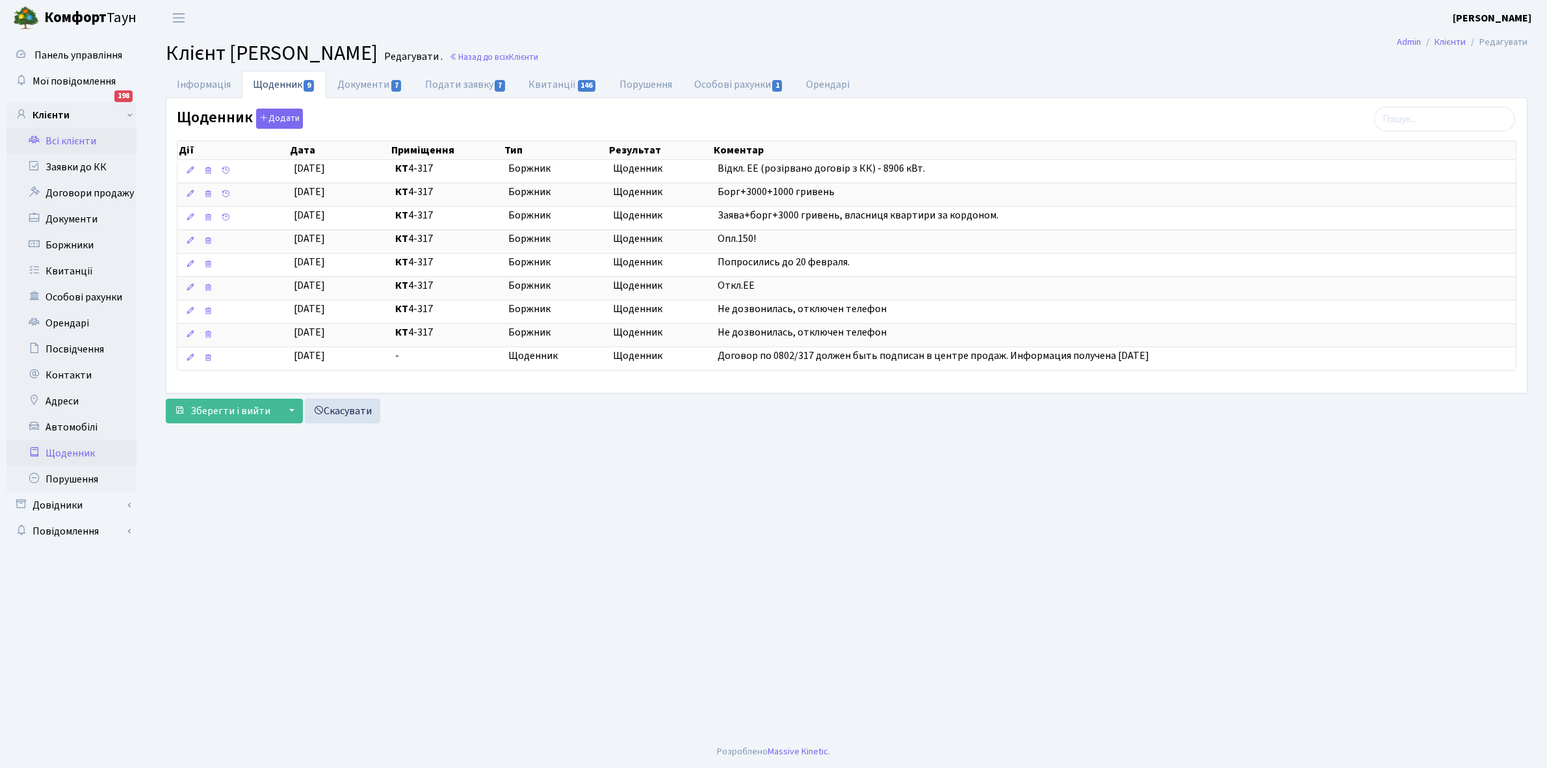
click at [72, 453] on link "Щоденник" at bounding box center [72, 453] width 130 height 26
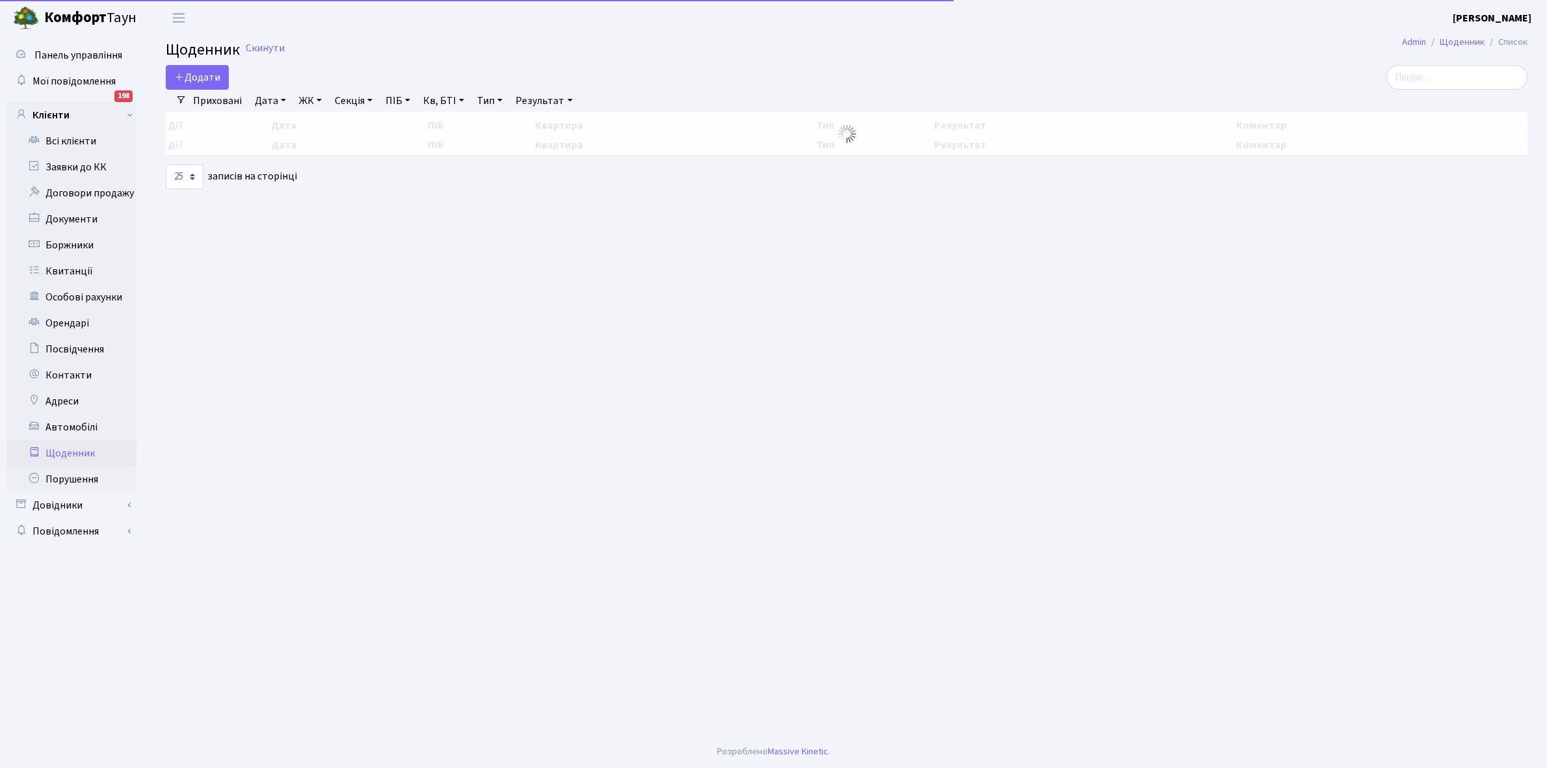
select select "25"
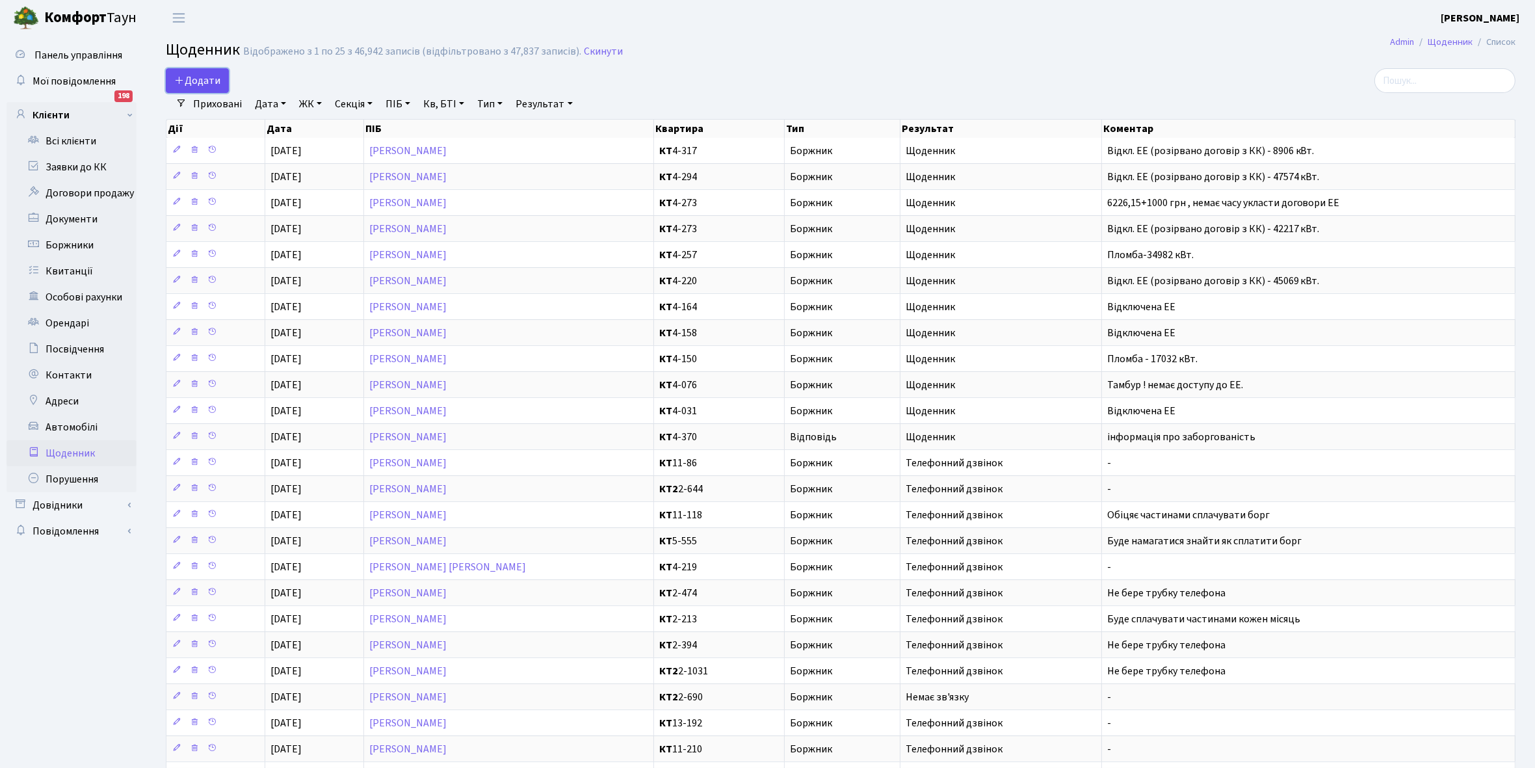
click at [209, 77] on span "Додати" at bounding box center [197, 80] width 46 height 14
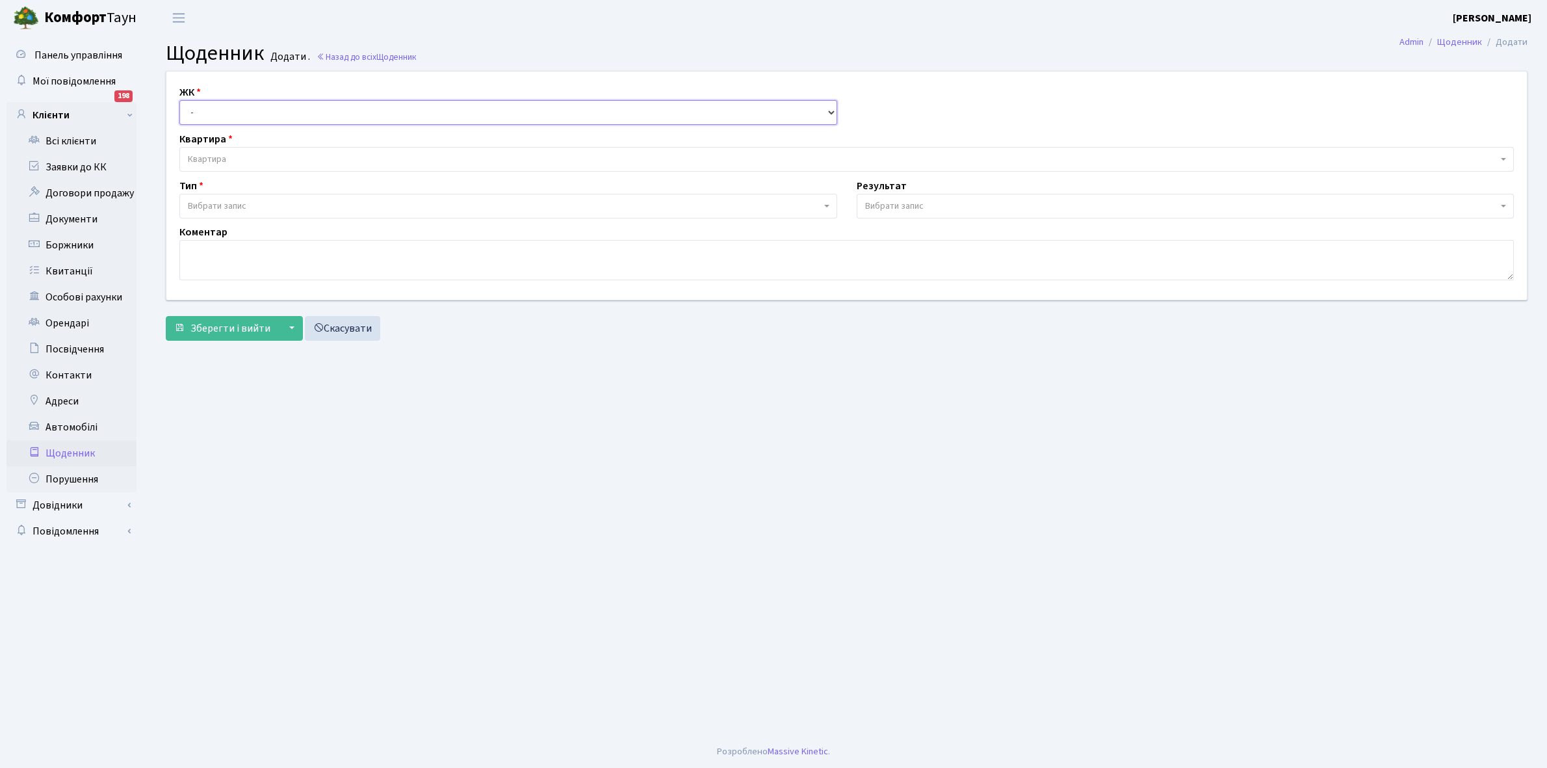
click at [234, 109] on select "- КТ, вул. Регенераторна, 4 КТ2, просп. Соборності, 17 КТ3, вул. Березнева, 16 …" at bounding box center [508, 112] width 658 height 25
select select "271"
click at [179, 100] on select "- КТ, вул. Регенераторна, 4 КТ2, просп. Соборності, 17 КТ3, вул. Березнева, 16 …" at bounding box center [508, 112] width 658 height 25
select select
click at [241, 154] on span "Квартира" at bounding box center [843, 159] width 1310 height 13
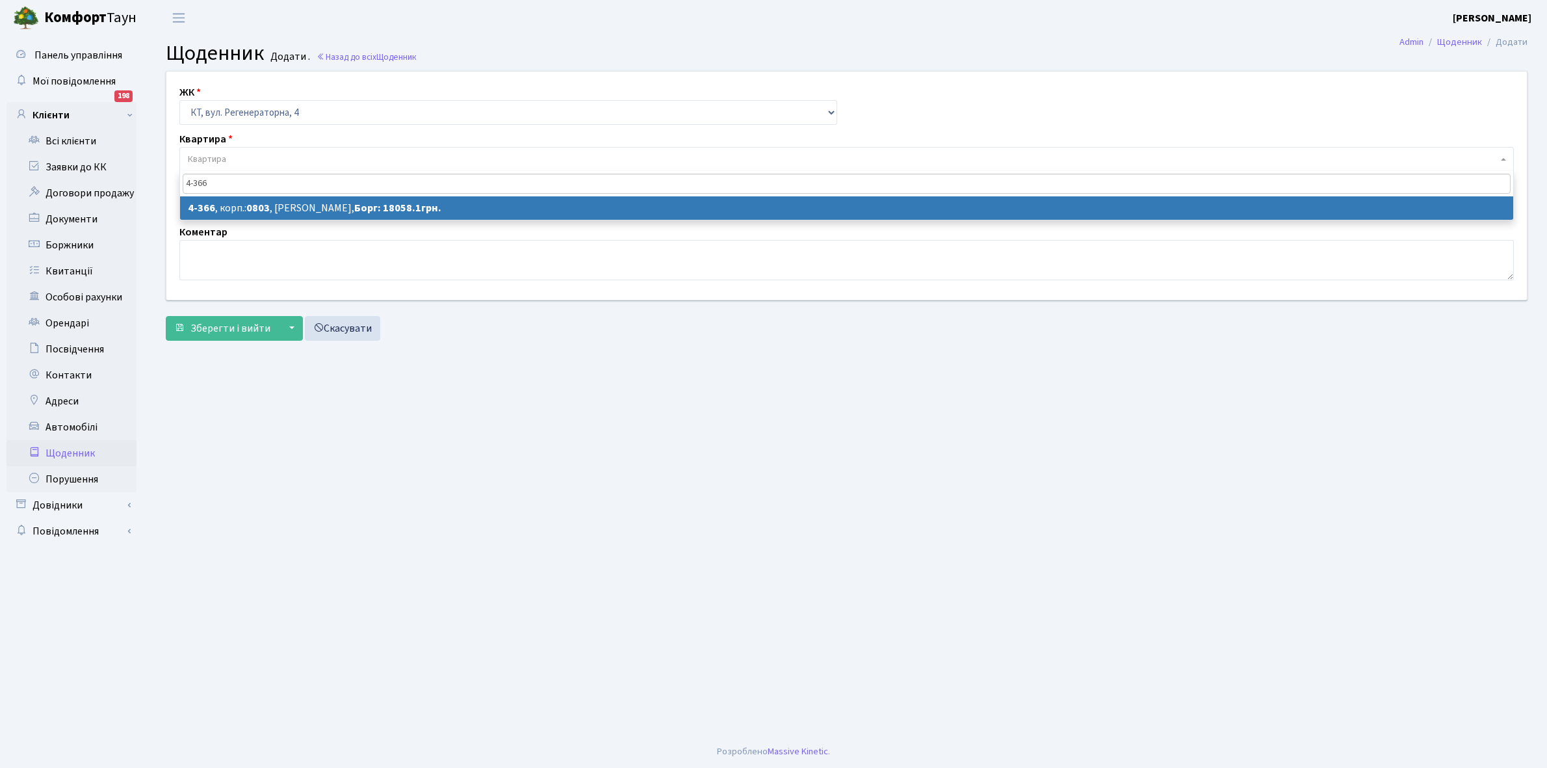
type input "4-366"
select select "1825"
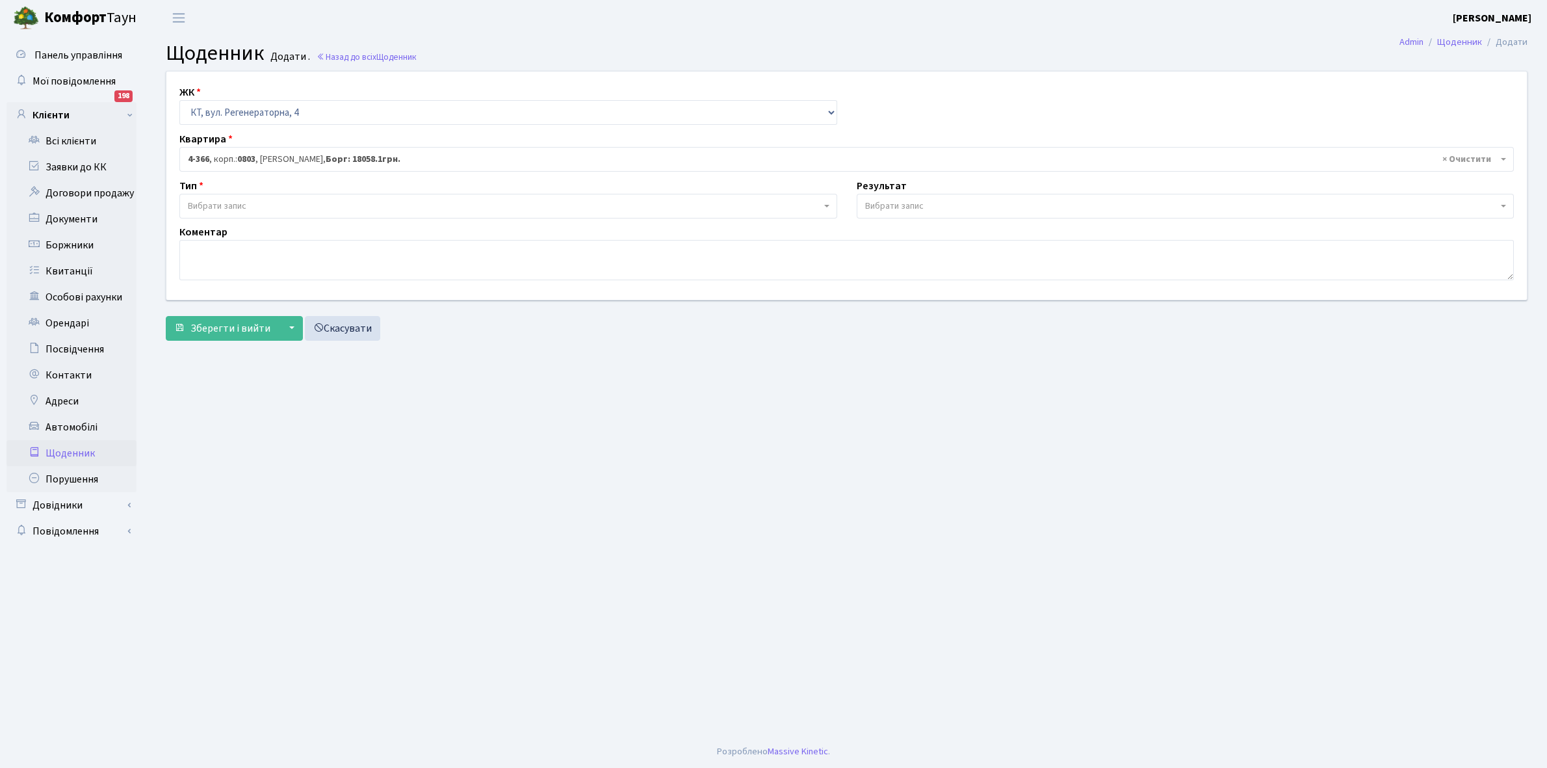
click at [269, 203] on span "Вибрати запис" at bounding box center [504, 206] width 633 height 13
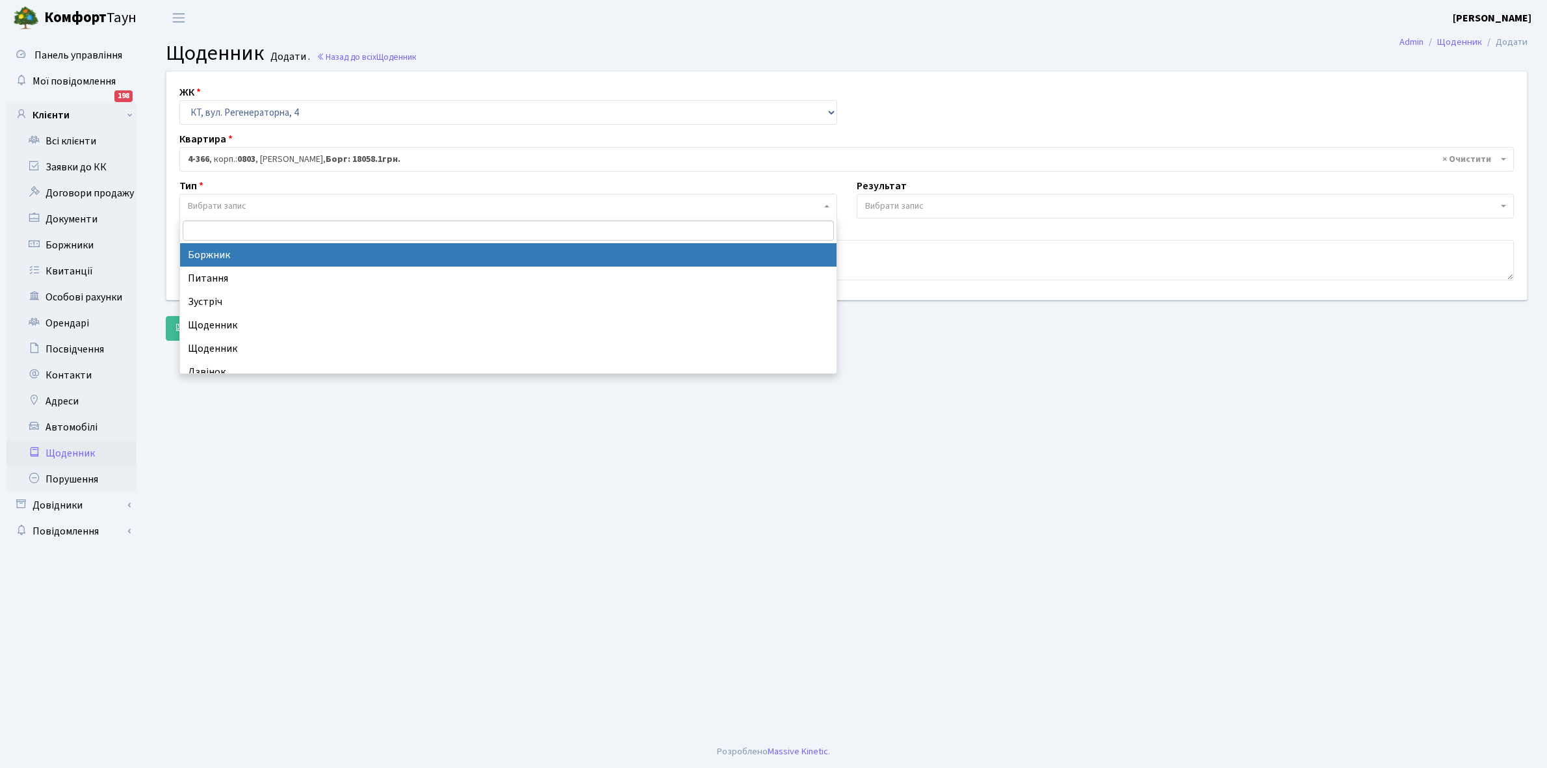
select select "189"
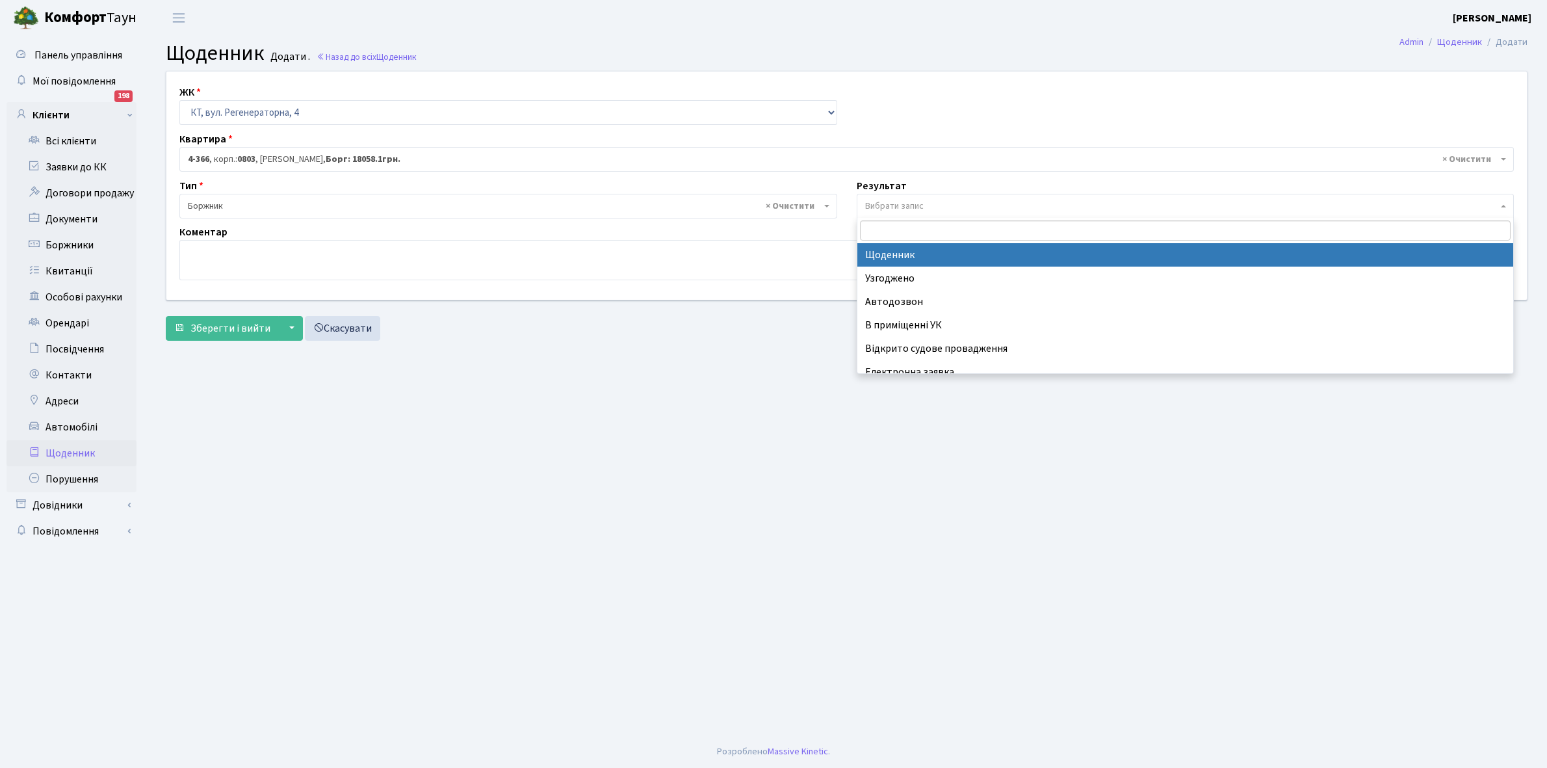
click at [915, 202] on span "Вибрати запис" at bounding box center [894, 206] width 59 height 13
select select "14"
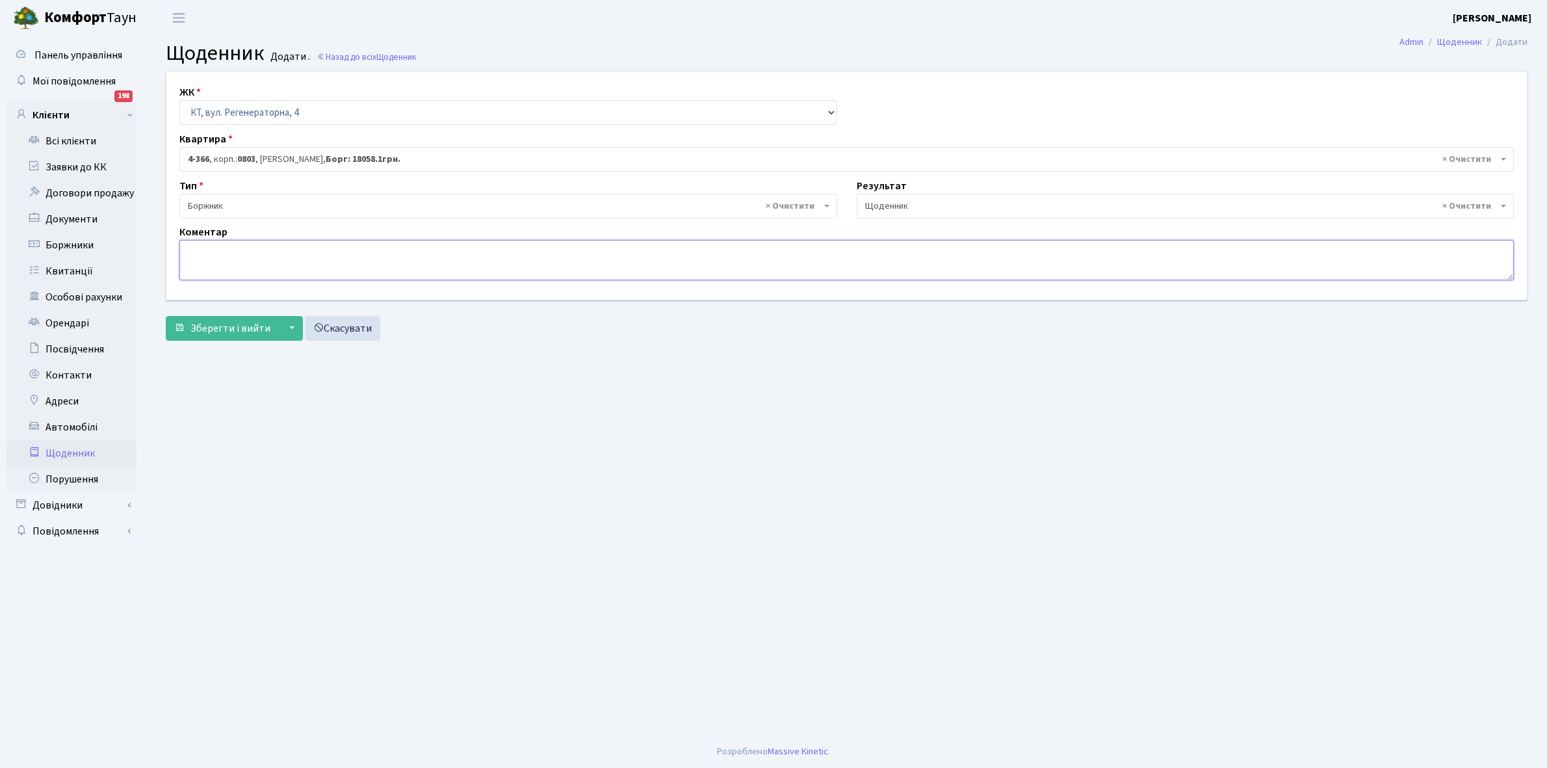
click at [206, 259] on textarea at bounding box center [846, 260] width 1335 height 40
paste textarea "Відкл. ЕЕ (розірвано договір з КК) - 45236 кВт."
click at [364, 254] on textarea "Відкл. ЕЕ (розірвано договір з КК) - 45236 кВт." at bounding box center [846, 260] width 1335 height 40
type textarea "Відкл. ЕЕ (розірвано договір з КК) - 16632 кВт."
click at [226, 328] on span "Зберегти і вийти" at bounding box center [231, 328] width 80 height 14
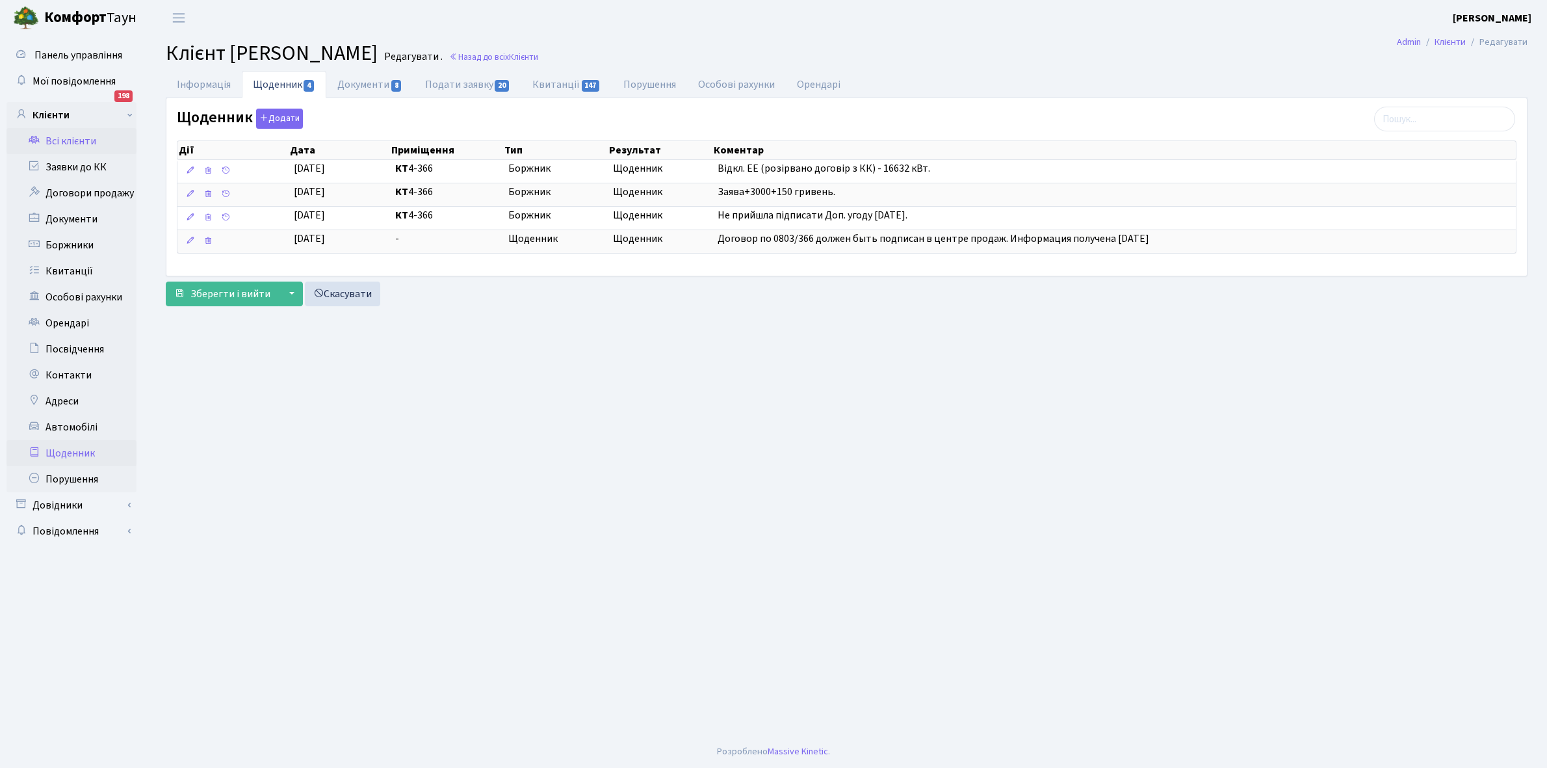
click at [69, 452] on link "Щоденник" at bounding box center [72, 453] width 130 height 26
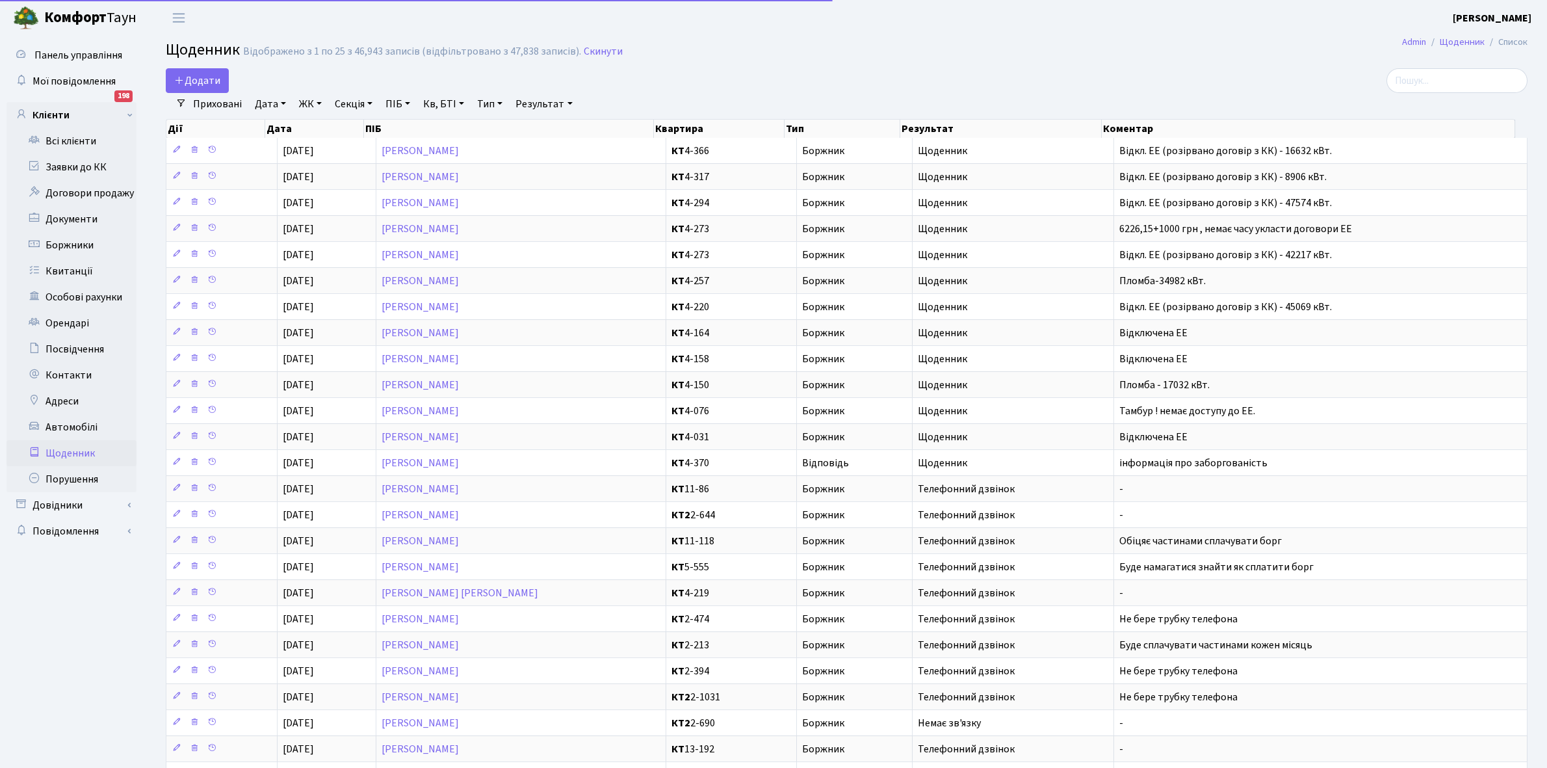
select select "25"
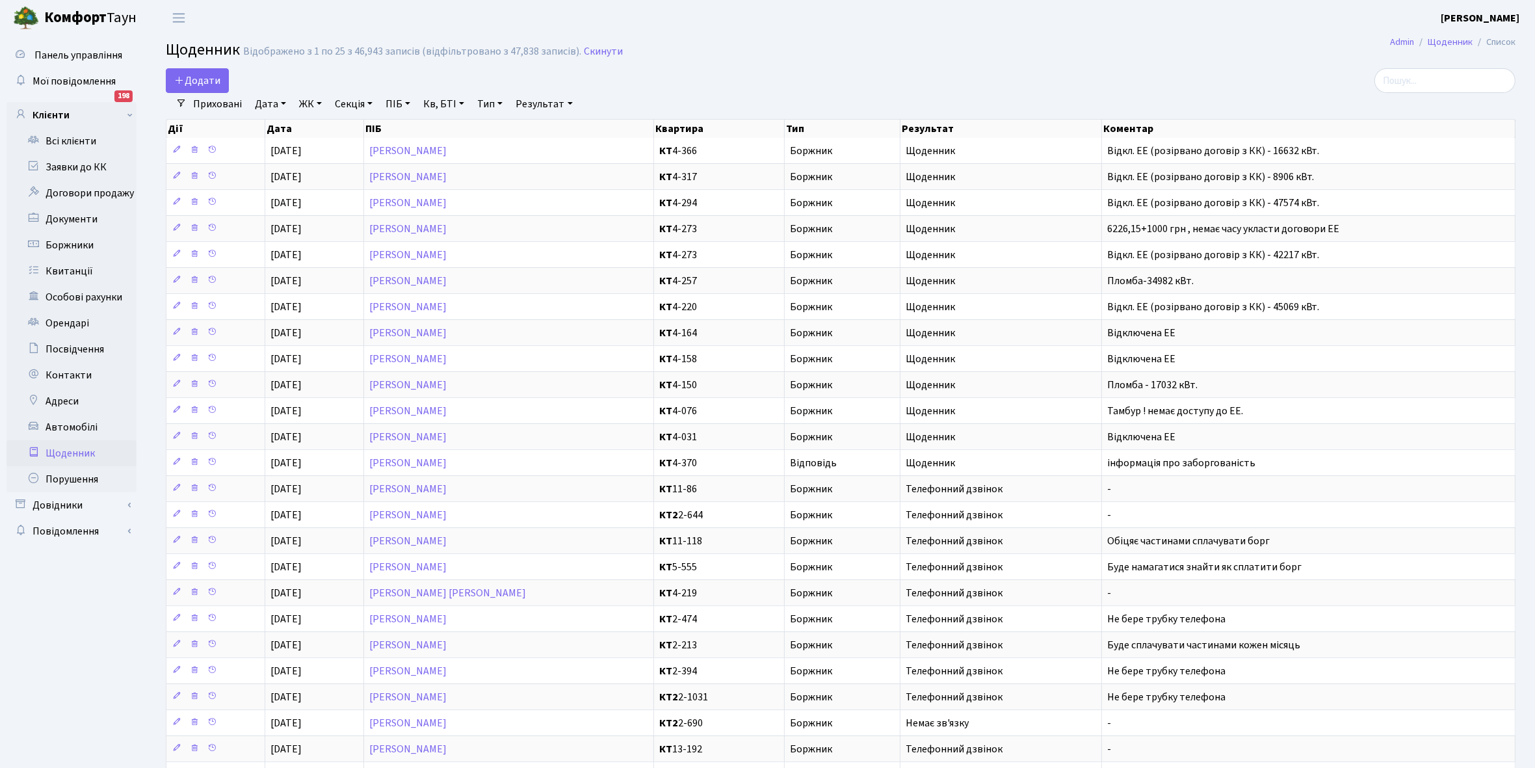
click at [63, 453] on link "Щоденник" at bounding box center [72, 453] width 130 height 26
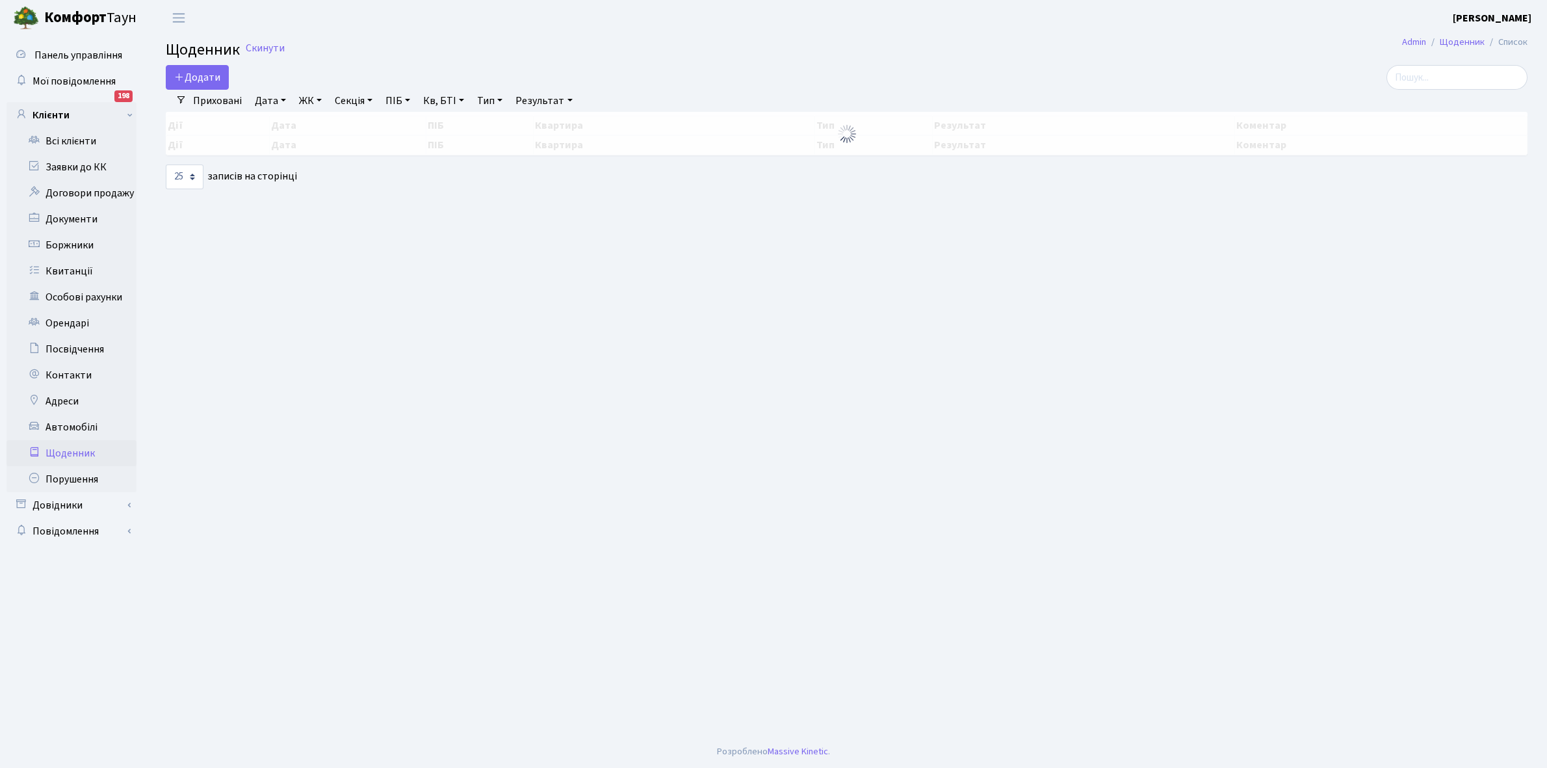
select select "25"
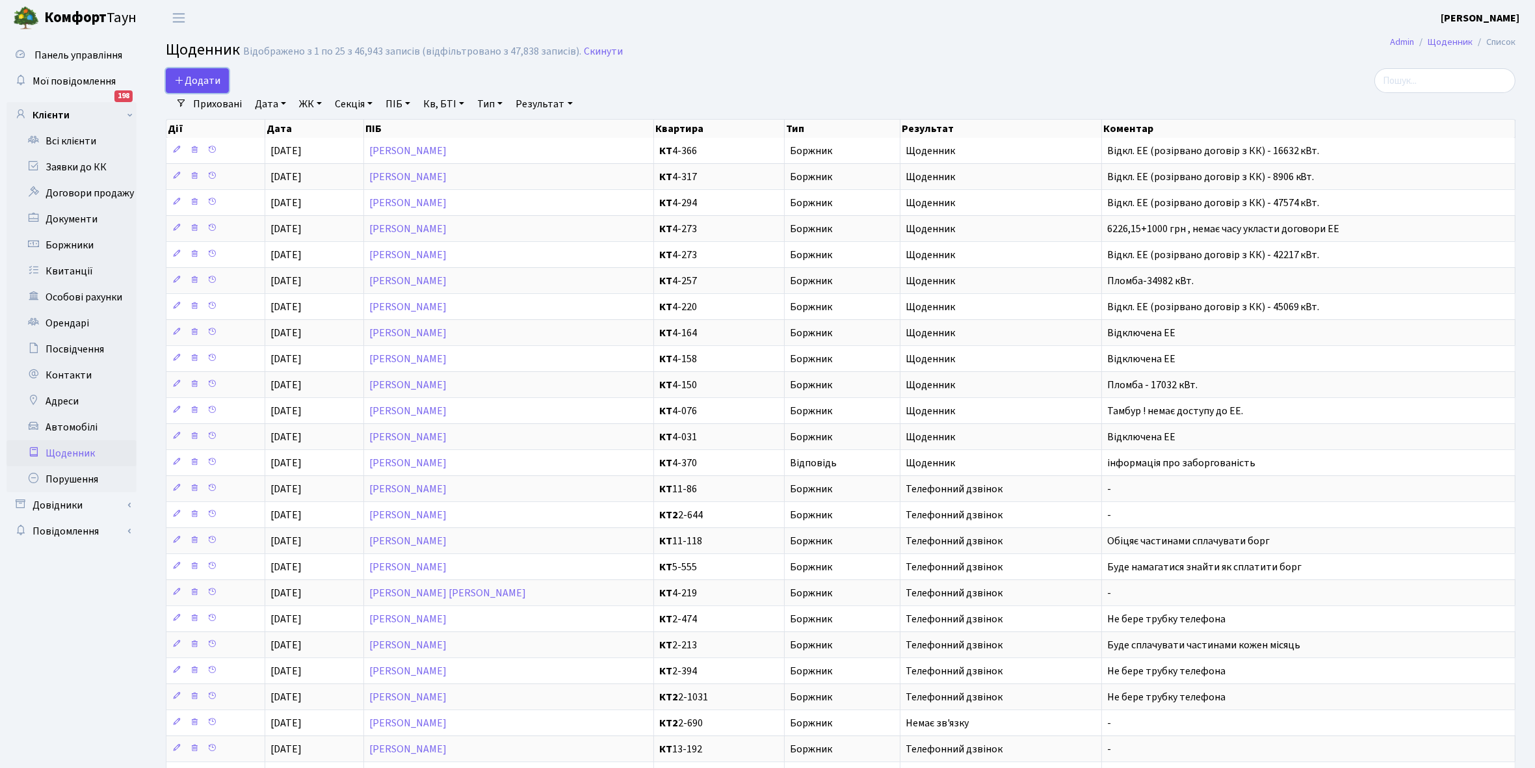
click at [204, 77] on span "Додати" at bounding box center [197, 80] width 46 height 14
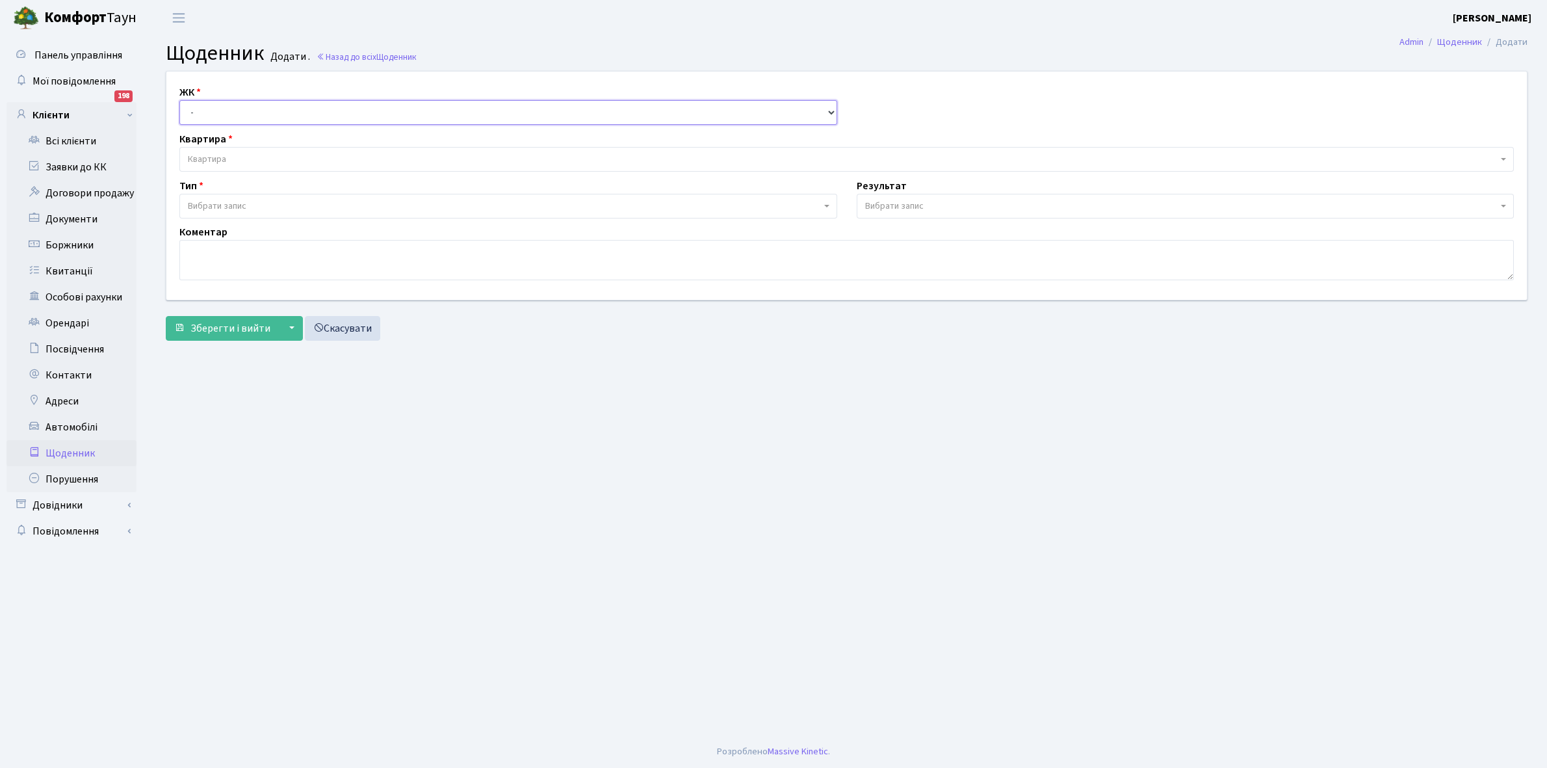
click at [212, 109] on select "- КТ, вул. Регенераторна, 4 КТ2, просп. Соборності, 17 КТ3, вул. Березнева, 16 …" at bounding box center [508, 112] width 658 height 25
select select "271"
click at [179, 100] on select "- КТ, вул. Регенераторна, 4 КТ2, просп. Соборності, 17 КТ3, вул. Березнева, 16 …" at bounding box center [508, 112] width 658 height 25
select select
click at [215, 153] on span "Квартира" at bounding box center [207, 159] width 38 height 13
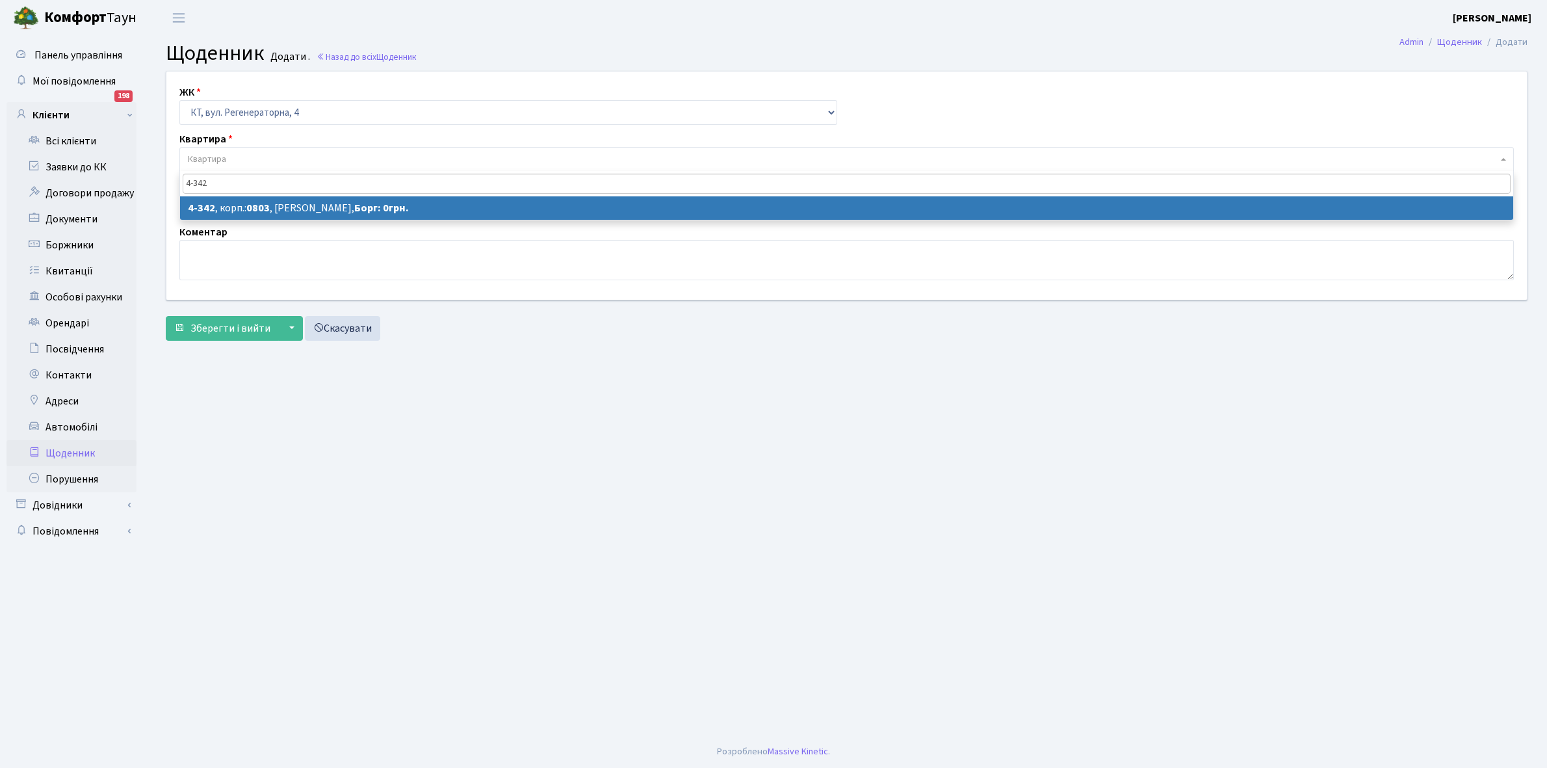
type input "4-342"
select select "1801"
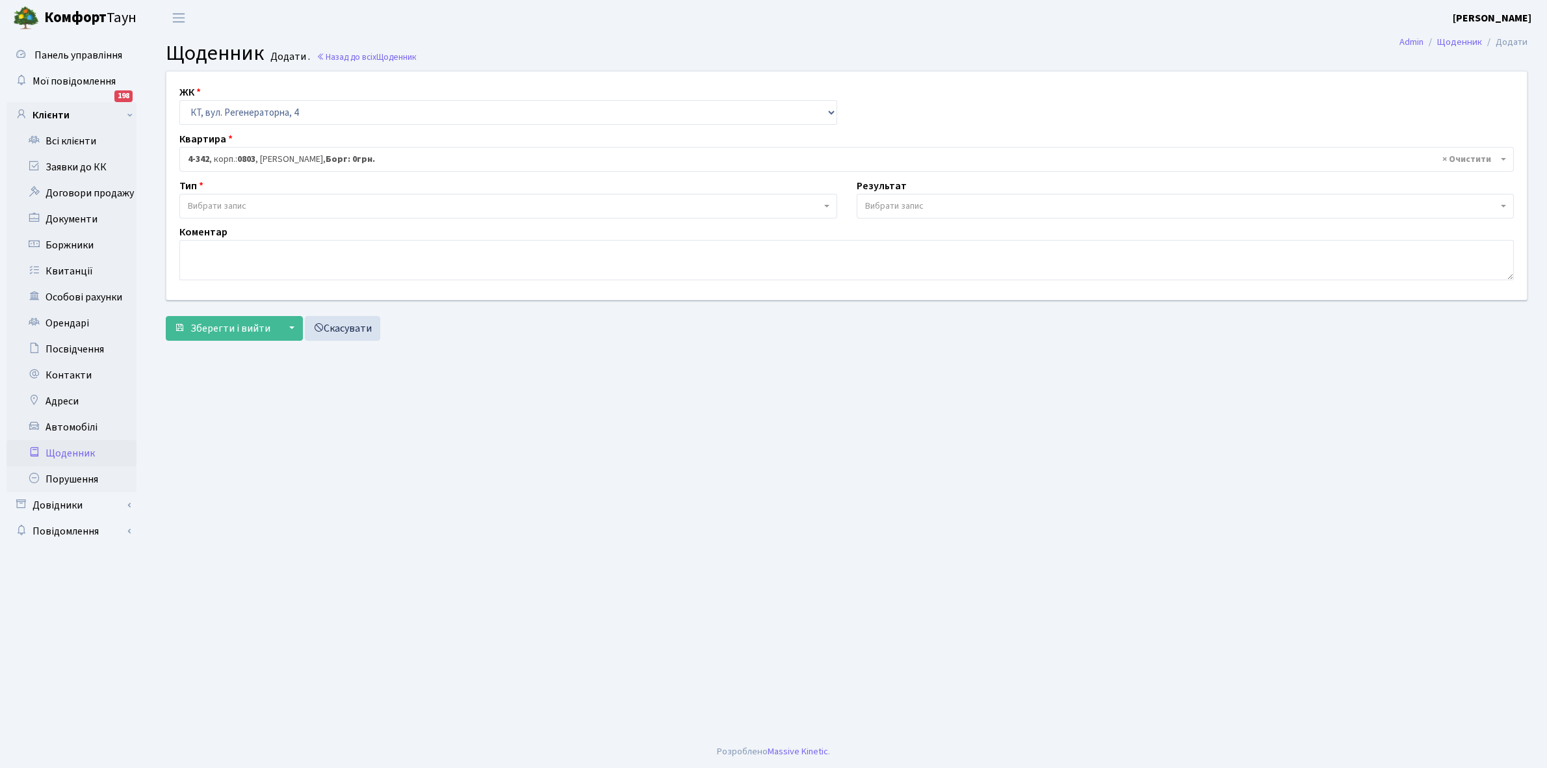
click at [248, 200] on span "Вибрати запис" at bounding box center [504, 206] width 633 height 13
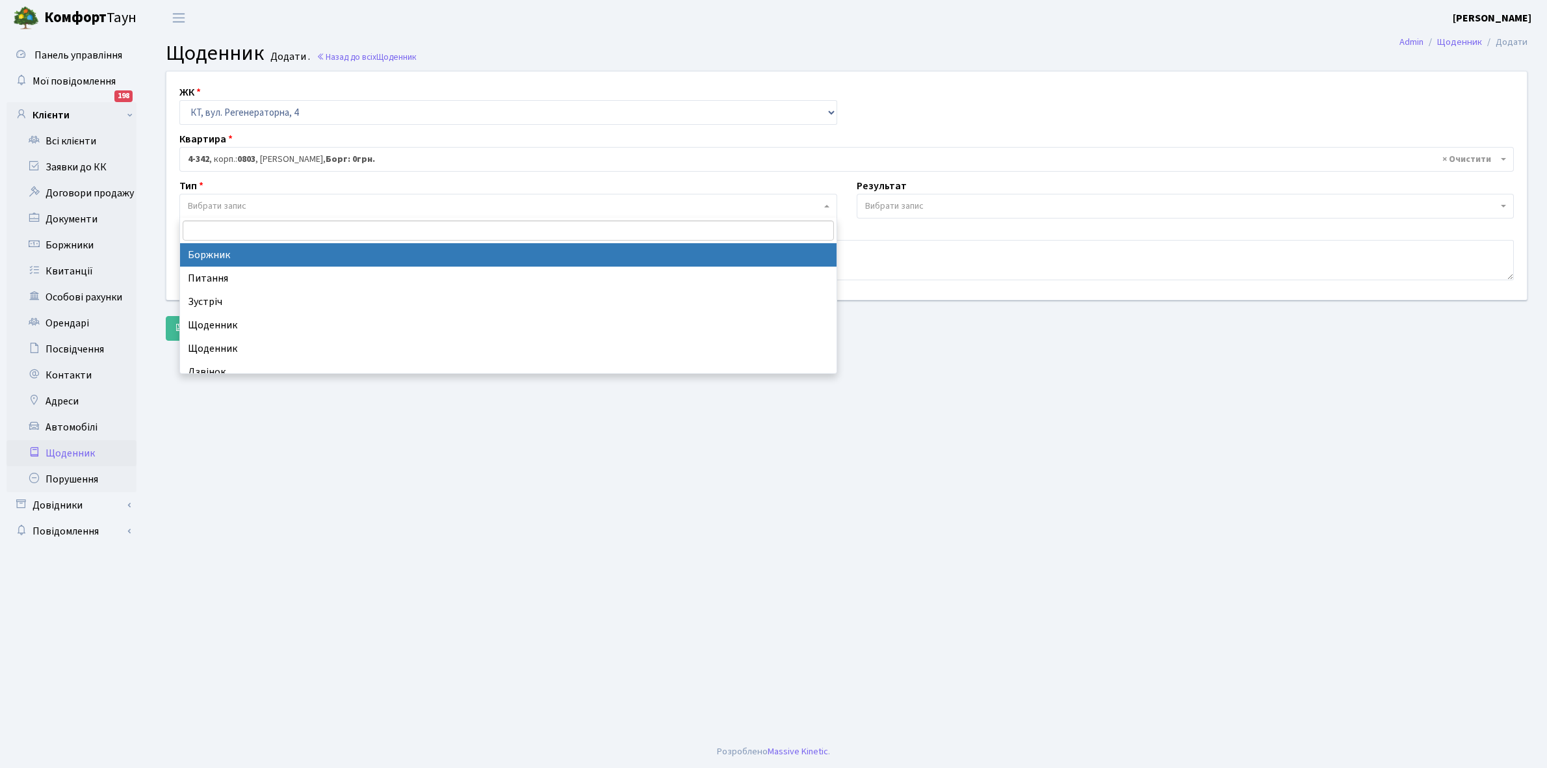
select select "189"
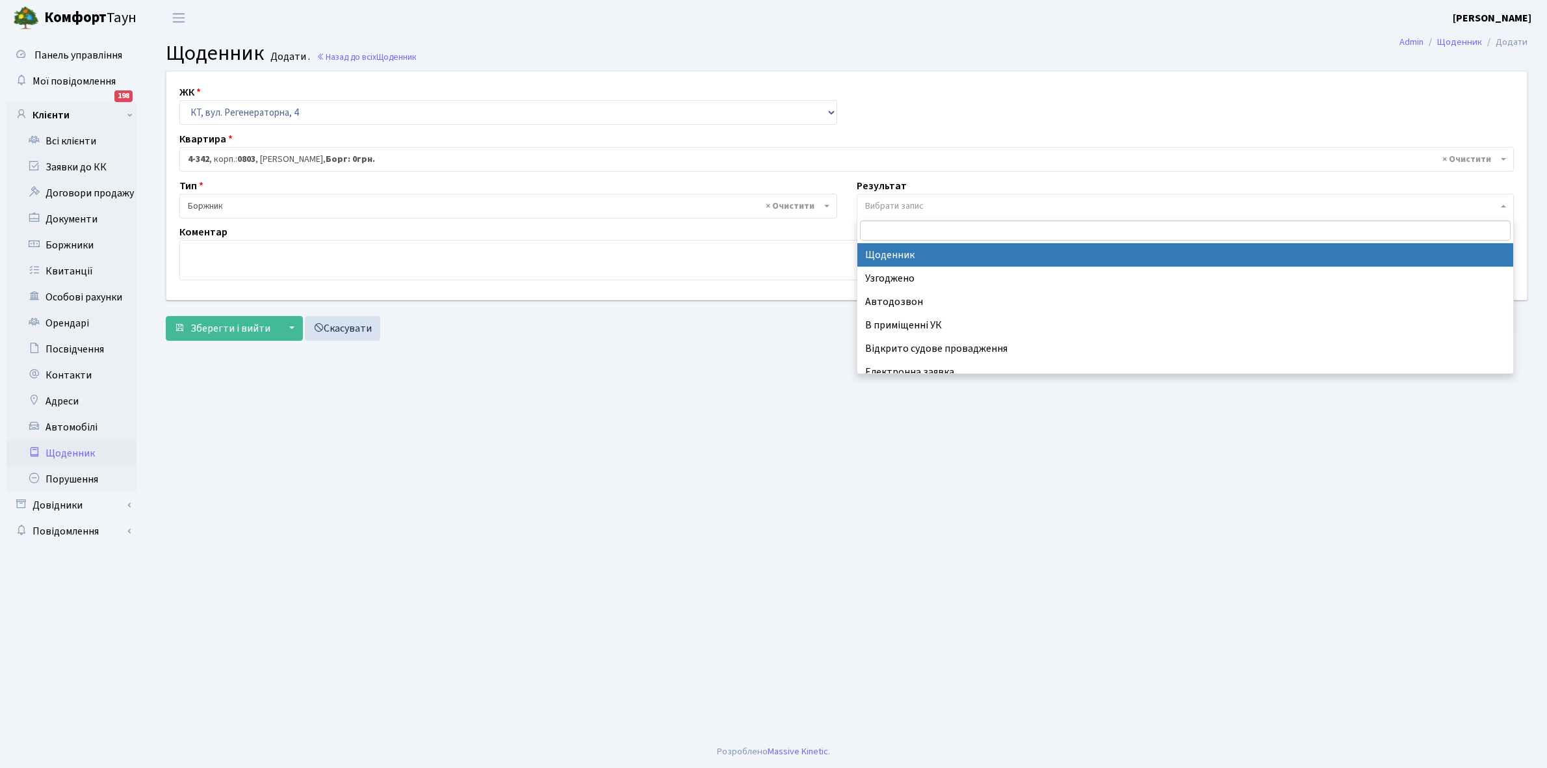
drag, startPoint x: 918, startPoint y: 202, endPoint x: 914, endPoint y: 296, distance: 93.7
click at [918, 218] on body "Комфорт Таун Кладко Т. Мій обліковий запис Вийти Панель управління Мої повідомл…" at bounding box center [773, 384] width 1547 height 768
select select "14"
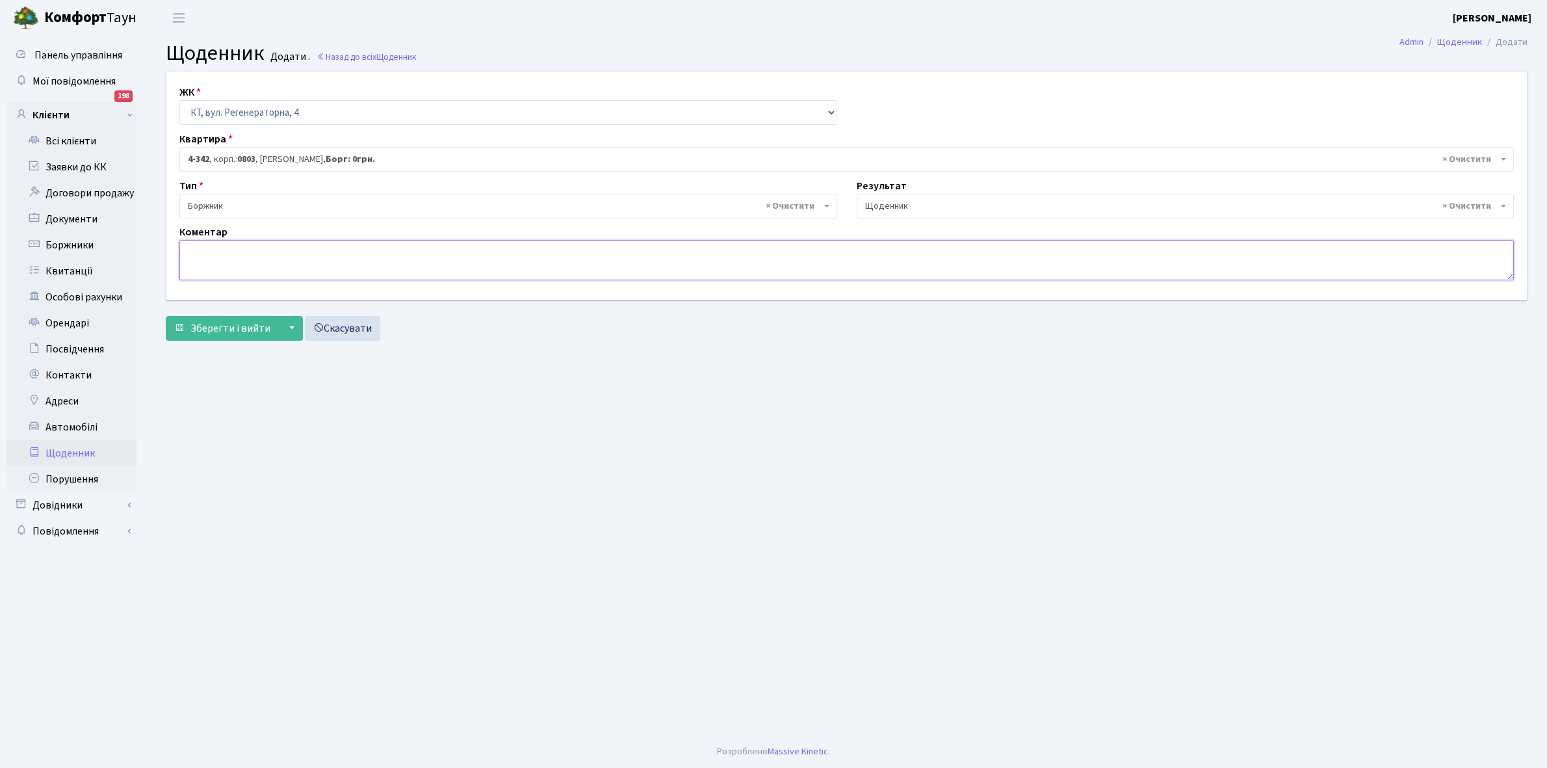
click at [195, 260] on textarea at bounding box center [846, 260] width 1335 height 40
type textarea "Пломба -12394 кВт."
click at [234, 323] on span "Зберегти і вийти" at bounding box center [231, 328] width 80 height 14
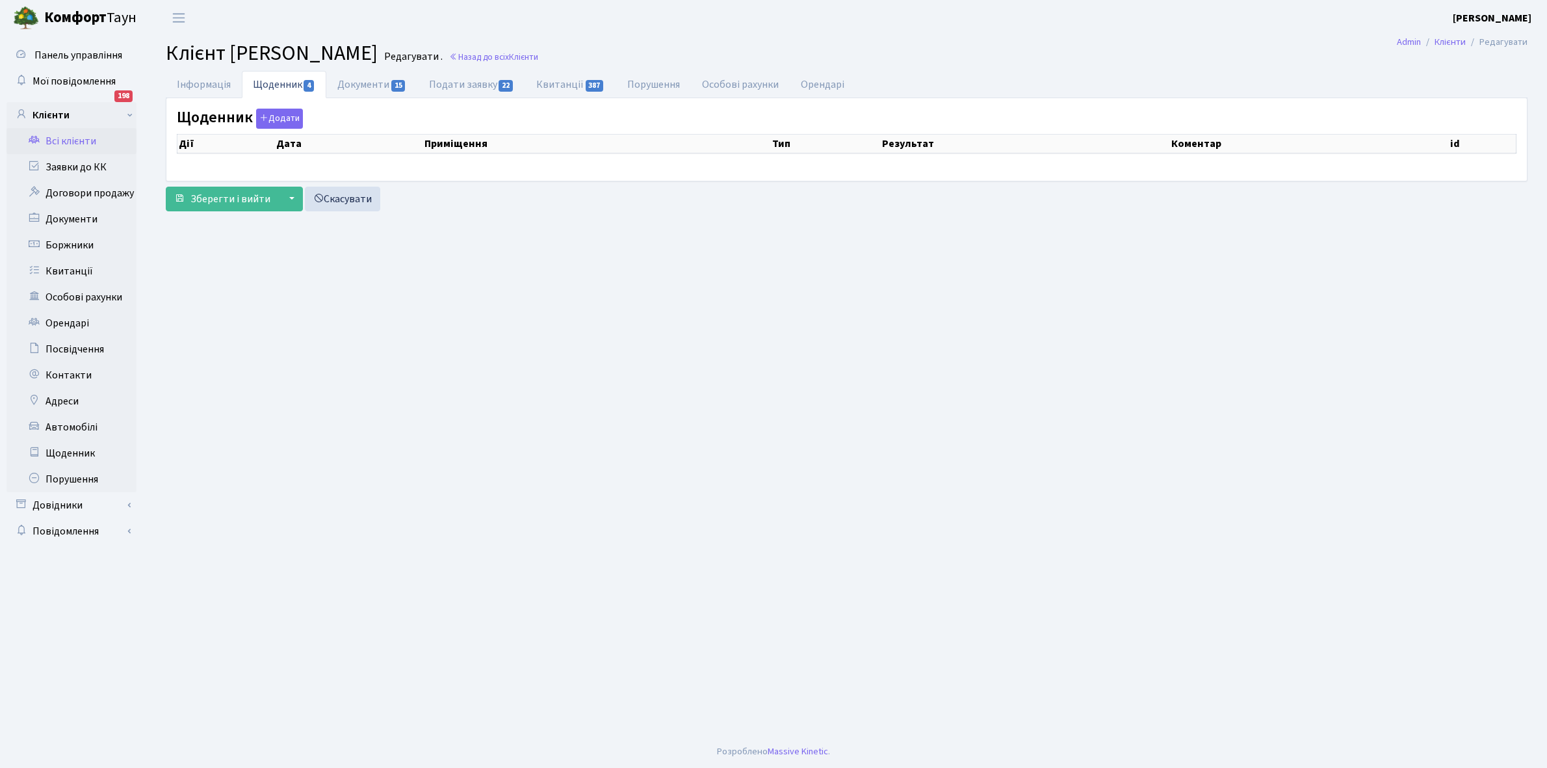
select select "25"
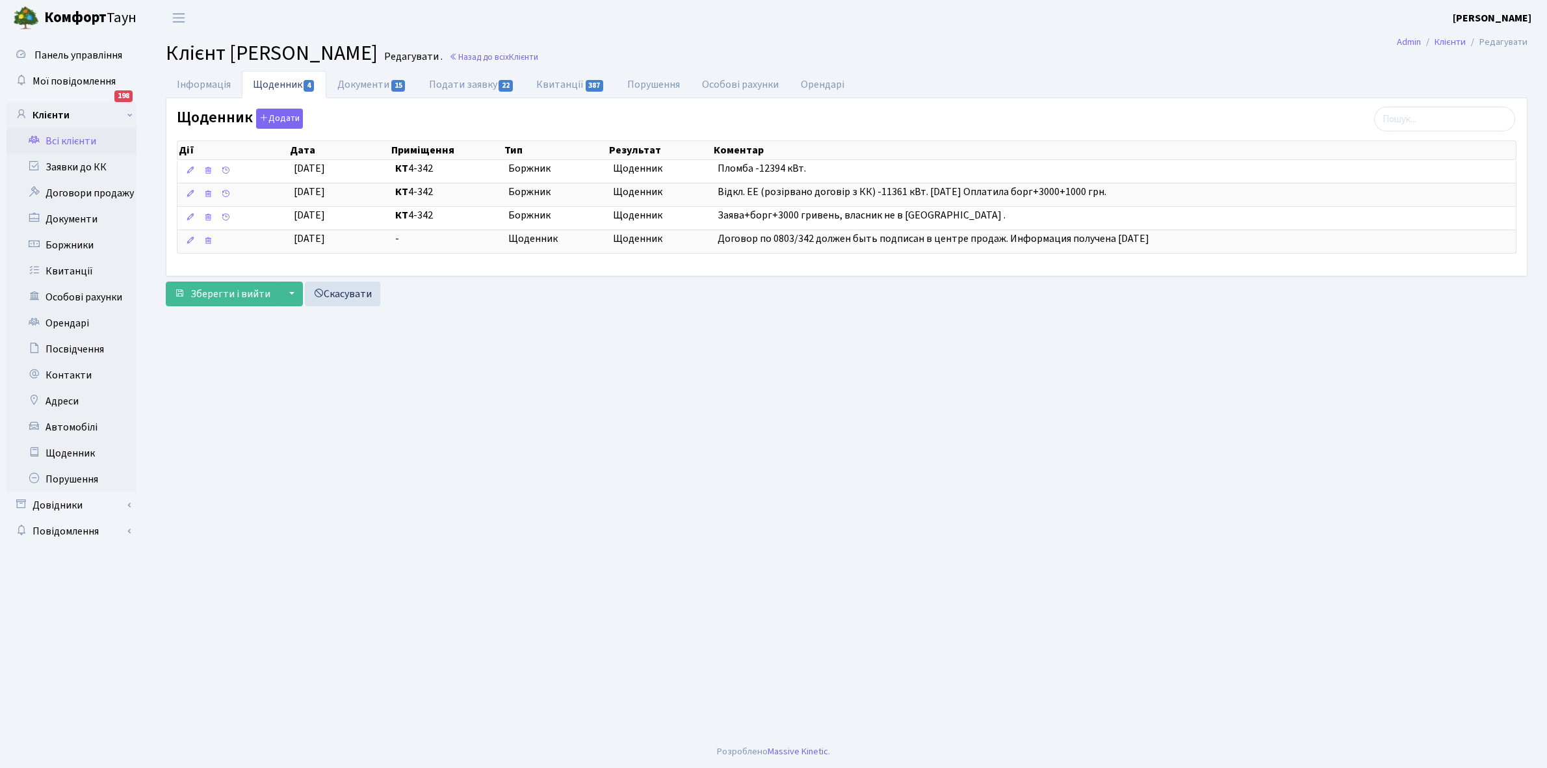
click at [72, 135] on link "Всі клієнти" at bounding box center [72, 141] width 130 height 26
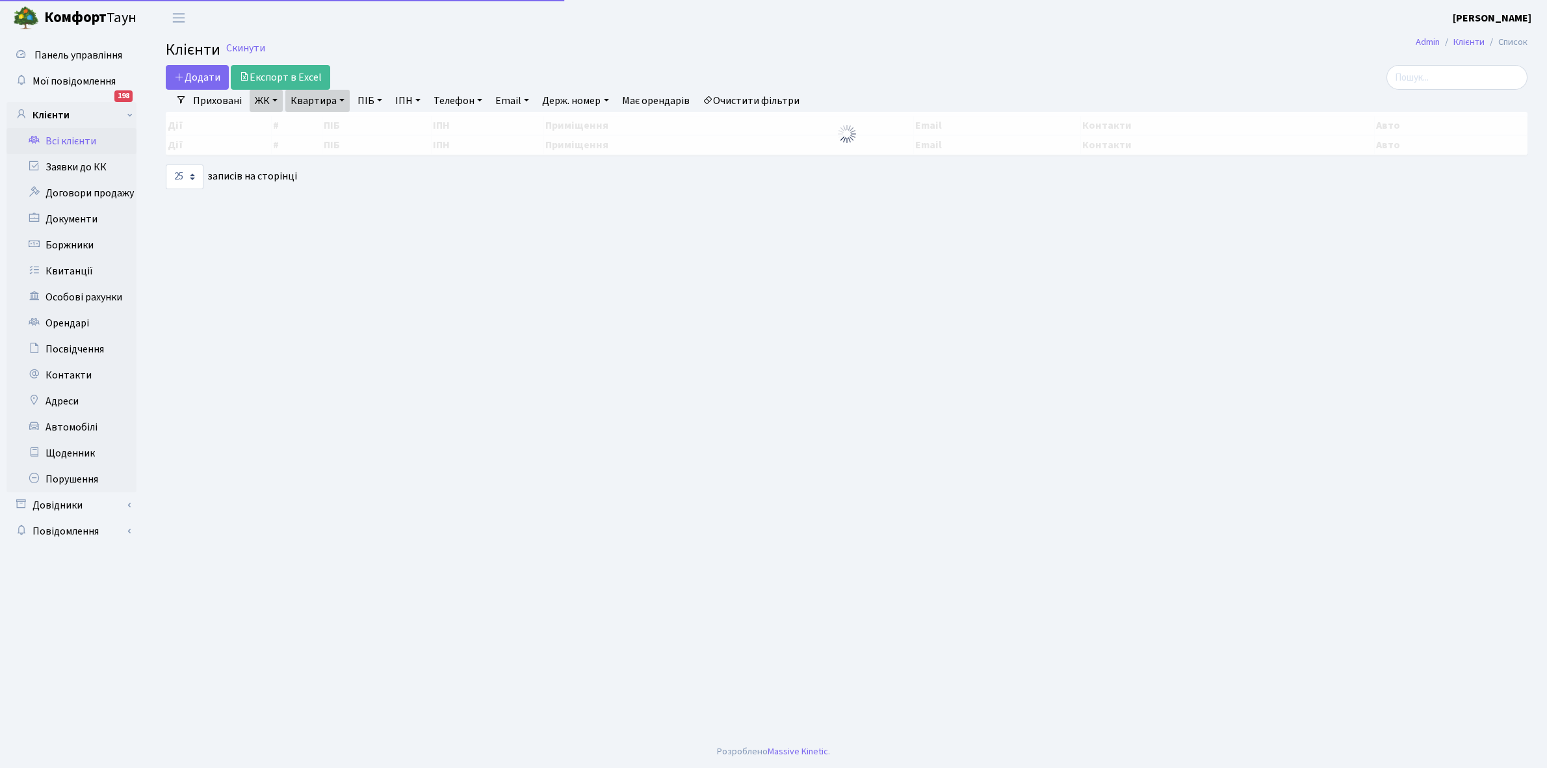
select select "25"
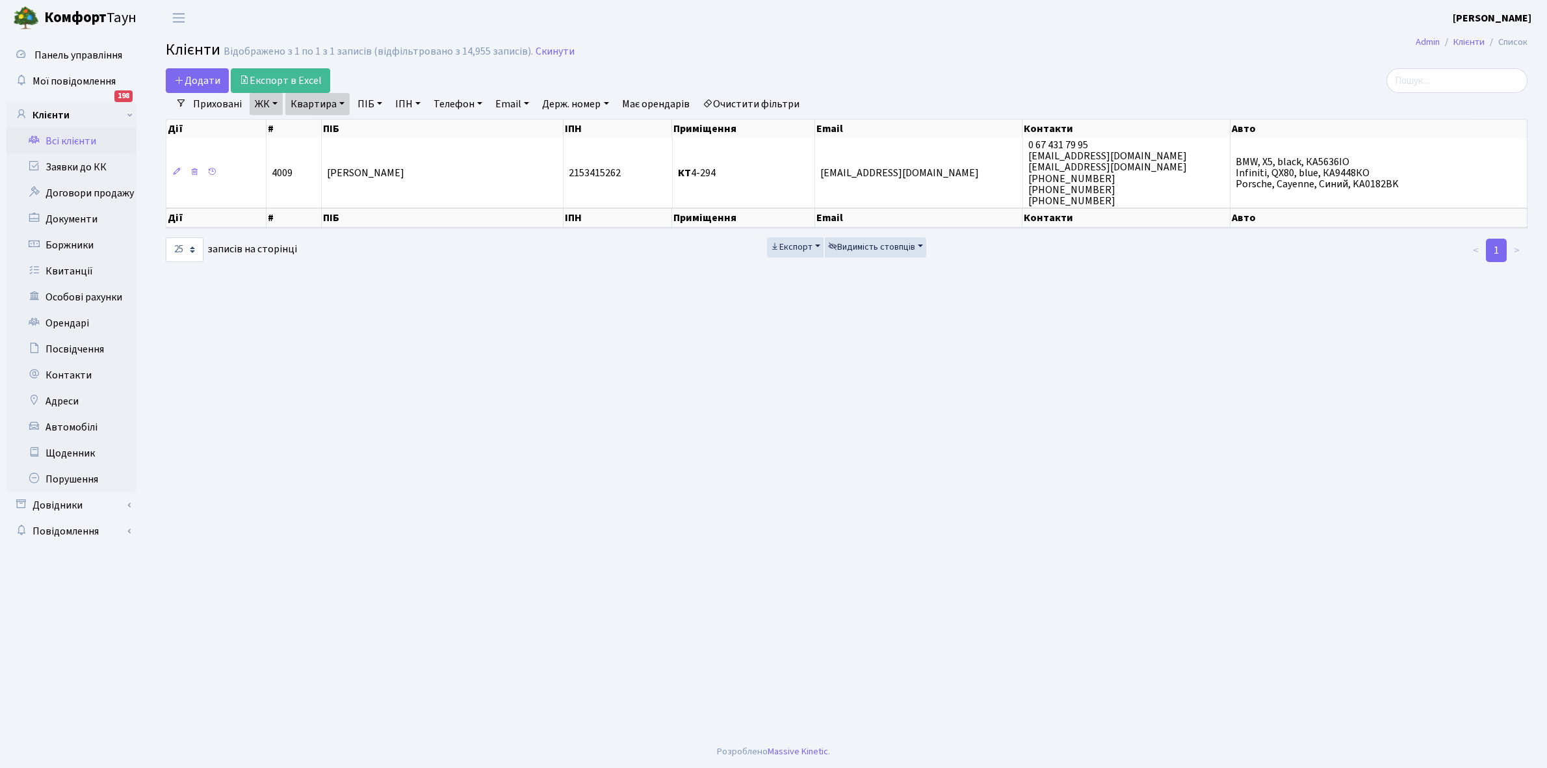
click at [340, 101] on link "Квартира" at bounding box center [317, 104] width 64 height 22
click at [59, 449] on link "Щоденник" at bounding box center [72, 453] width 130 height 26
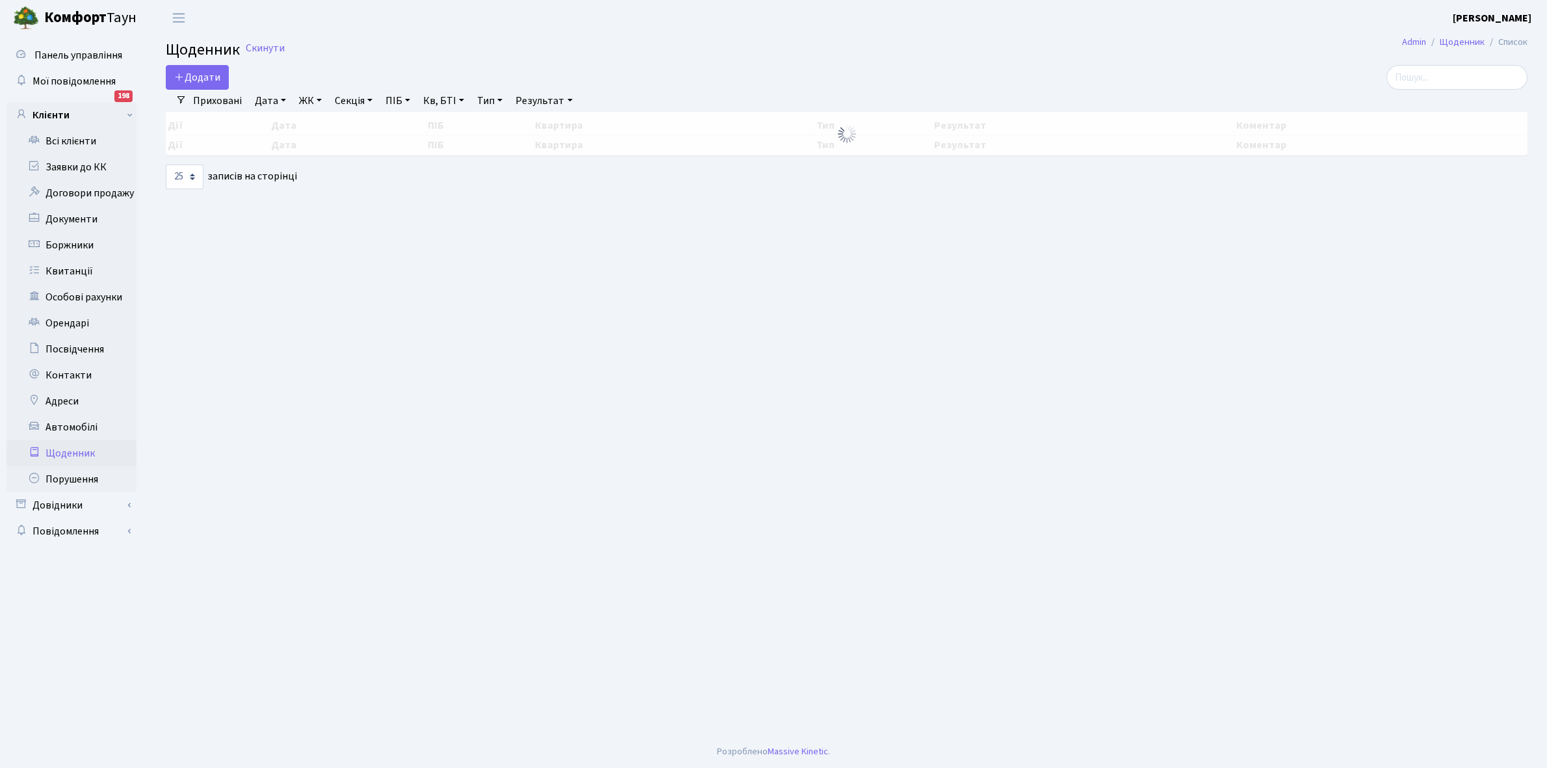
select select "25"
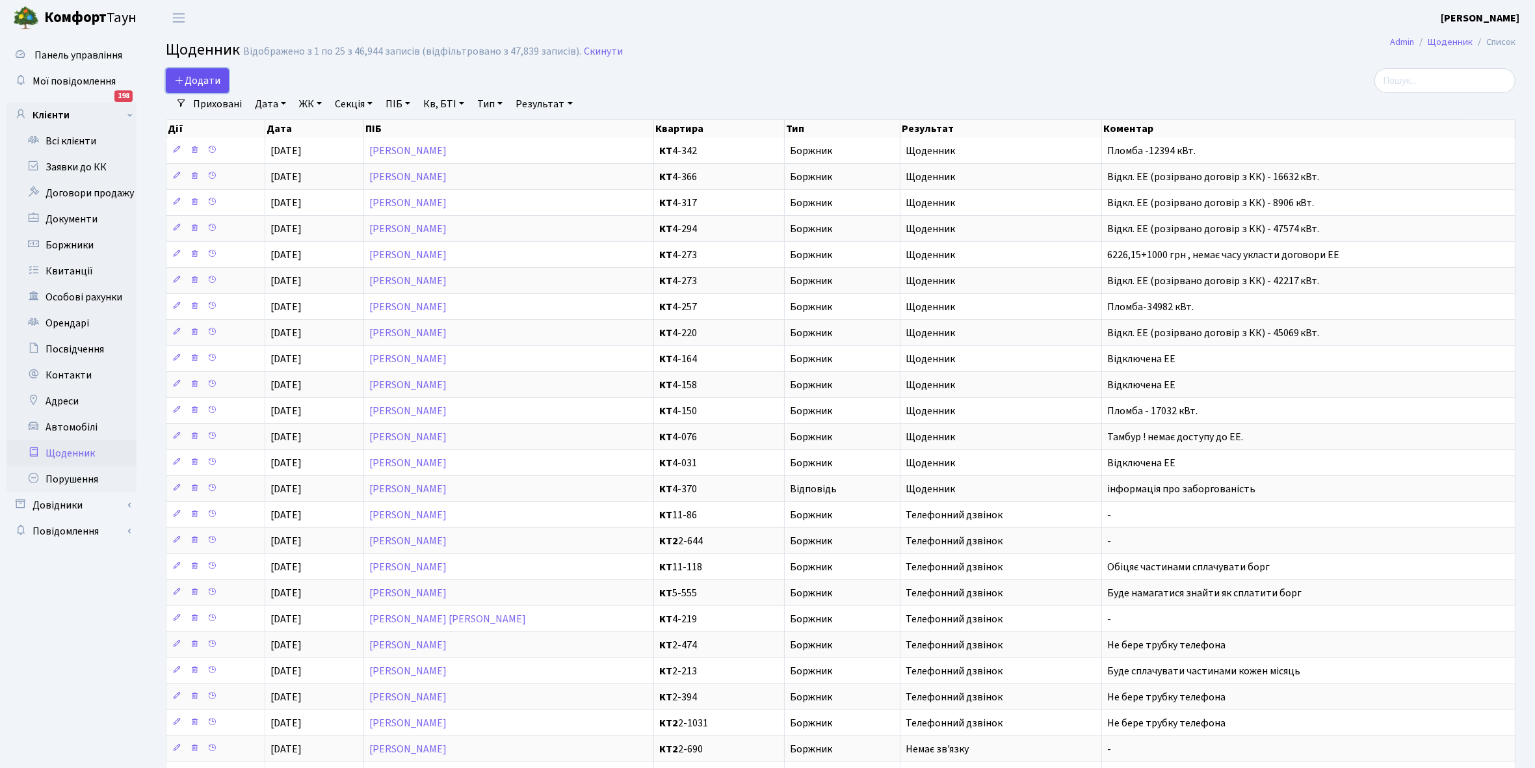
click at [207, 75] on span "Додати" at bounding box center [197, 80] width 46 height 14
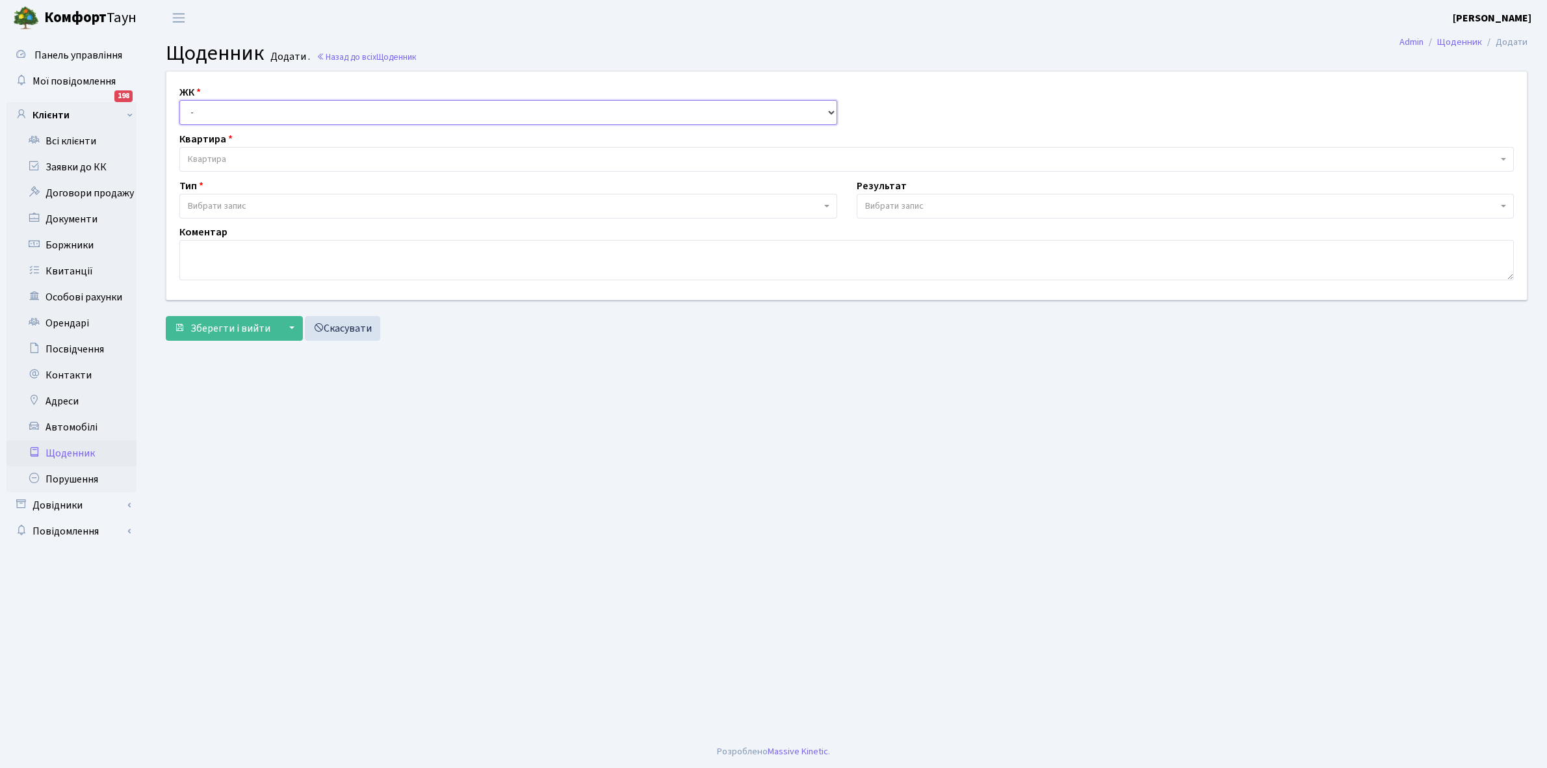
click at [211, 108] on select "- КТ, вул. Регенераторна, 4 КТ2, просп. Соборності, 17 КТ3, вул. Березнева, 16 …" at bounding box center [508, 112] width 658 height 25
select select "271"
click at [179, 100] on select "- КТ, вул. Регенераторна, 4 КТ2, просп. Соборності, 17 КТ3, вул. Березнева, 16 …" at bounding box center [508, 112] width 658 height 25
select select
click at [237, 157] on span "Квартира" at bounding box center [843, 159] width 1310 height 13
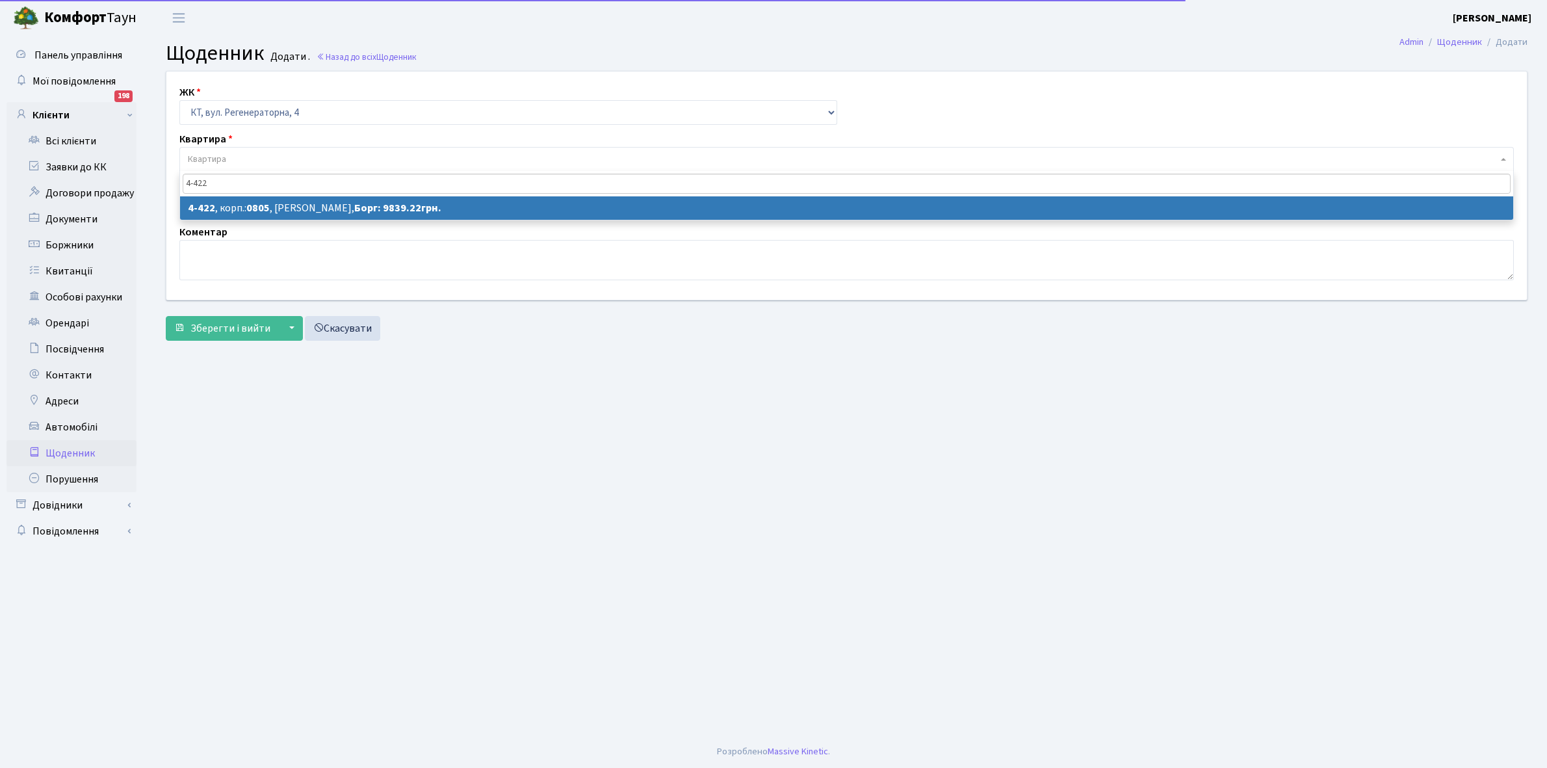
type input "4-422"
select select "1881"
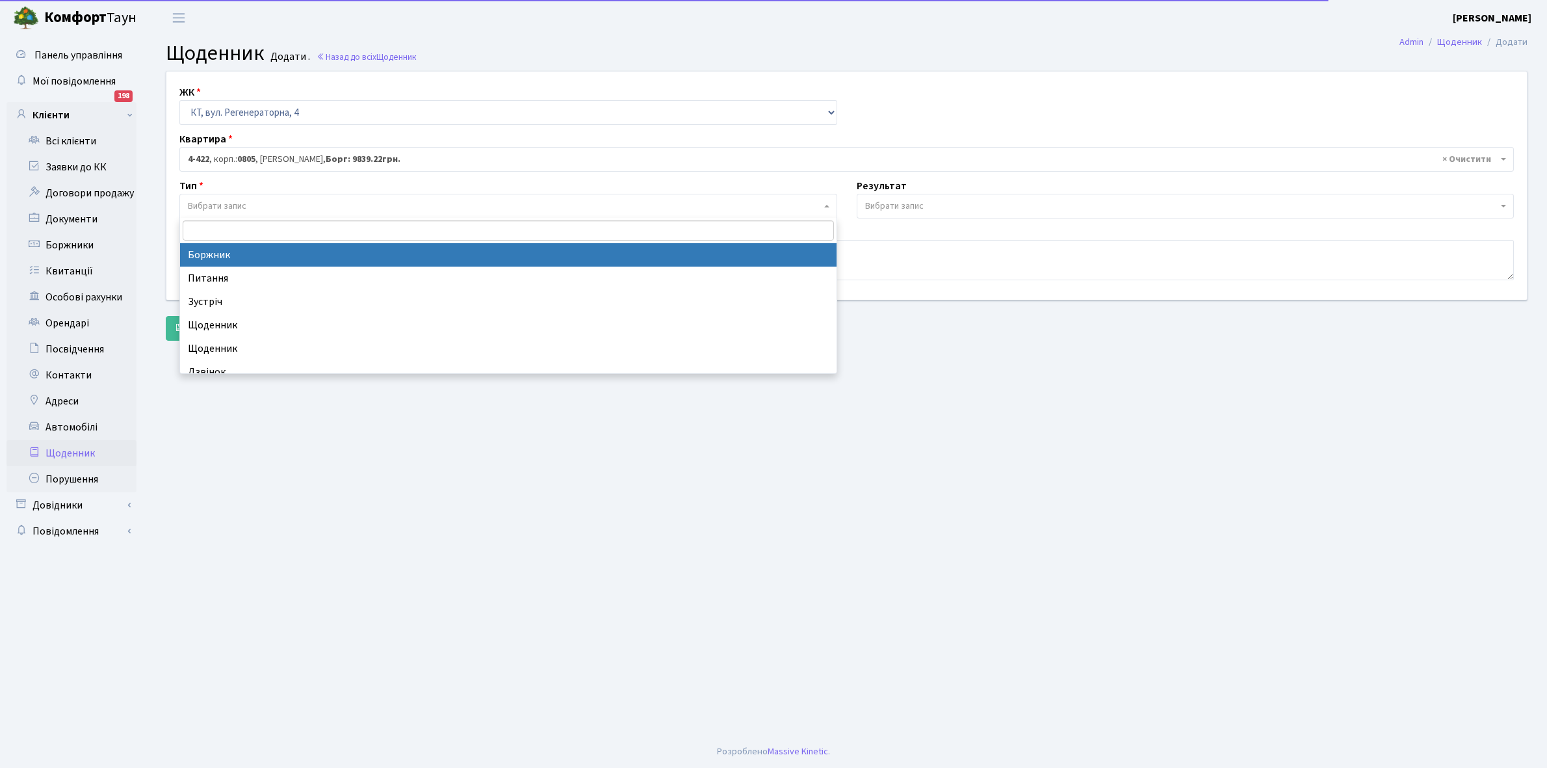
click at [255, 202] on span "Вибрати запис" at bounding box center [504, 206] width 633 height 13
select select "189"
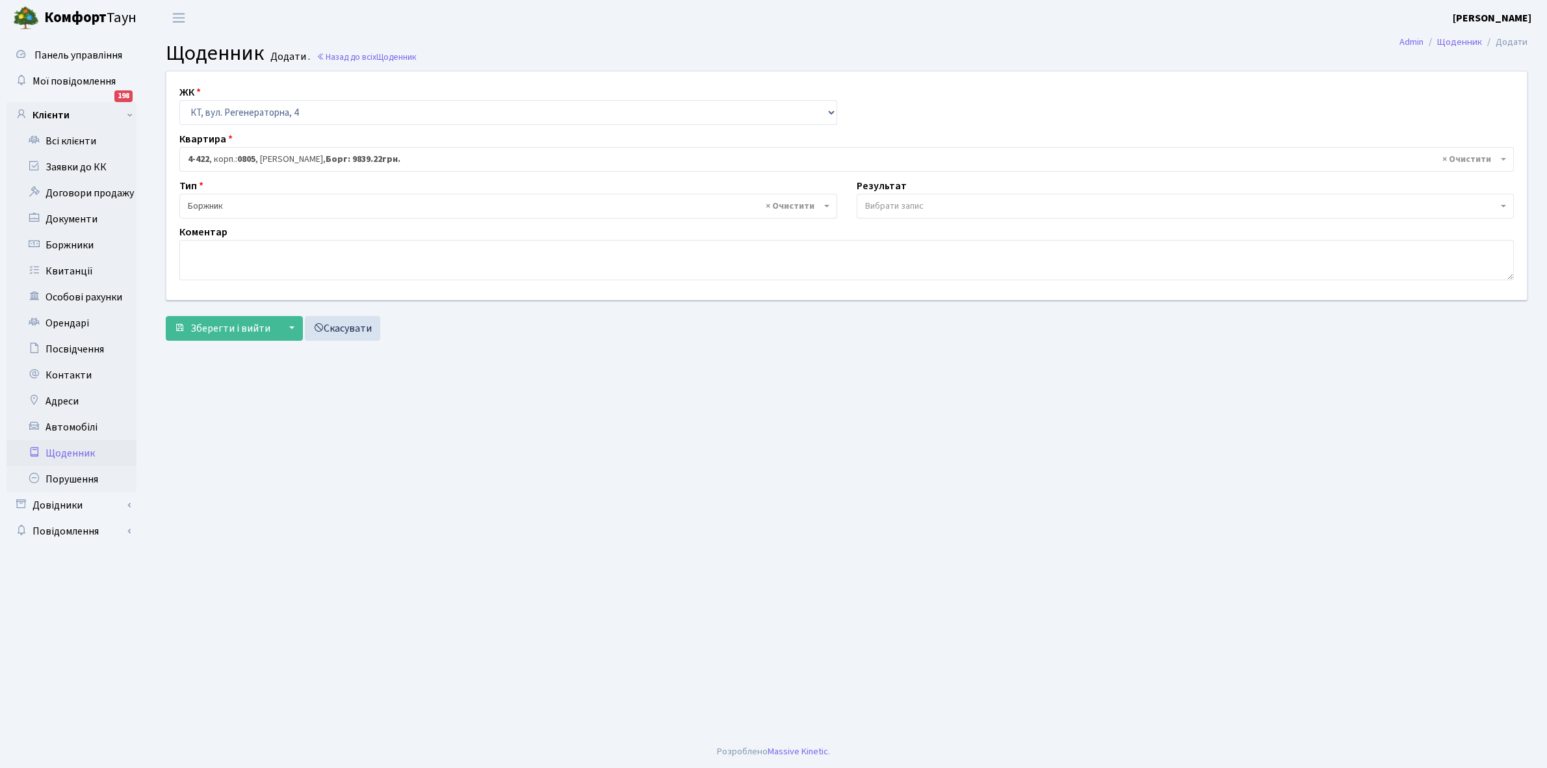
click at [881, 203] on span "Вибрати запис" at bounding box center [894, 206] width 59 height 13
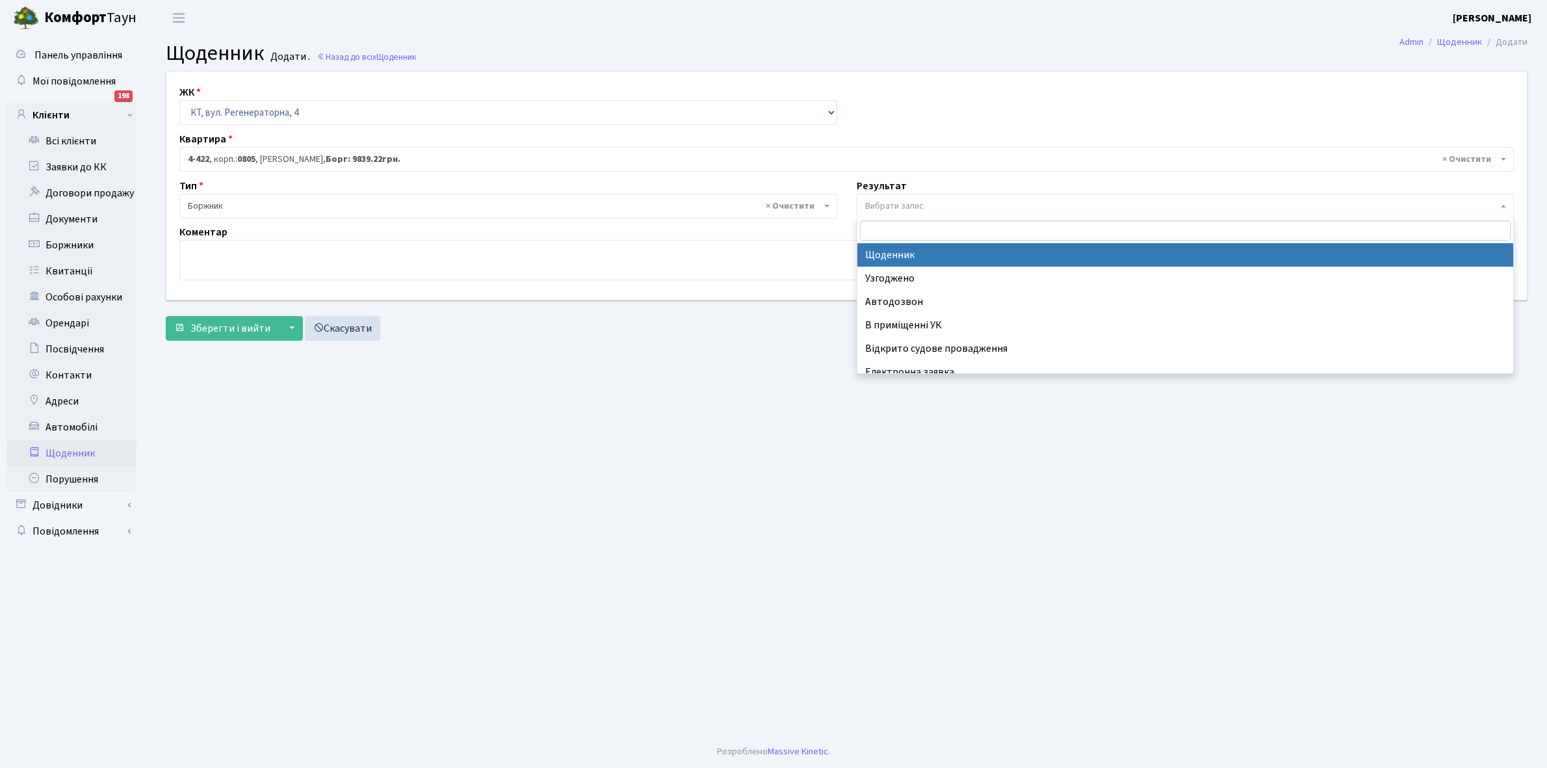
select select "14"
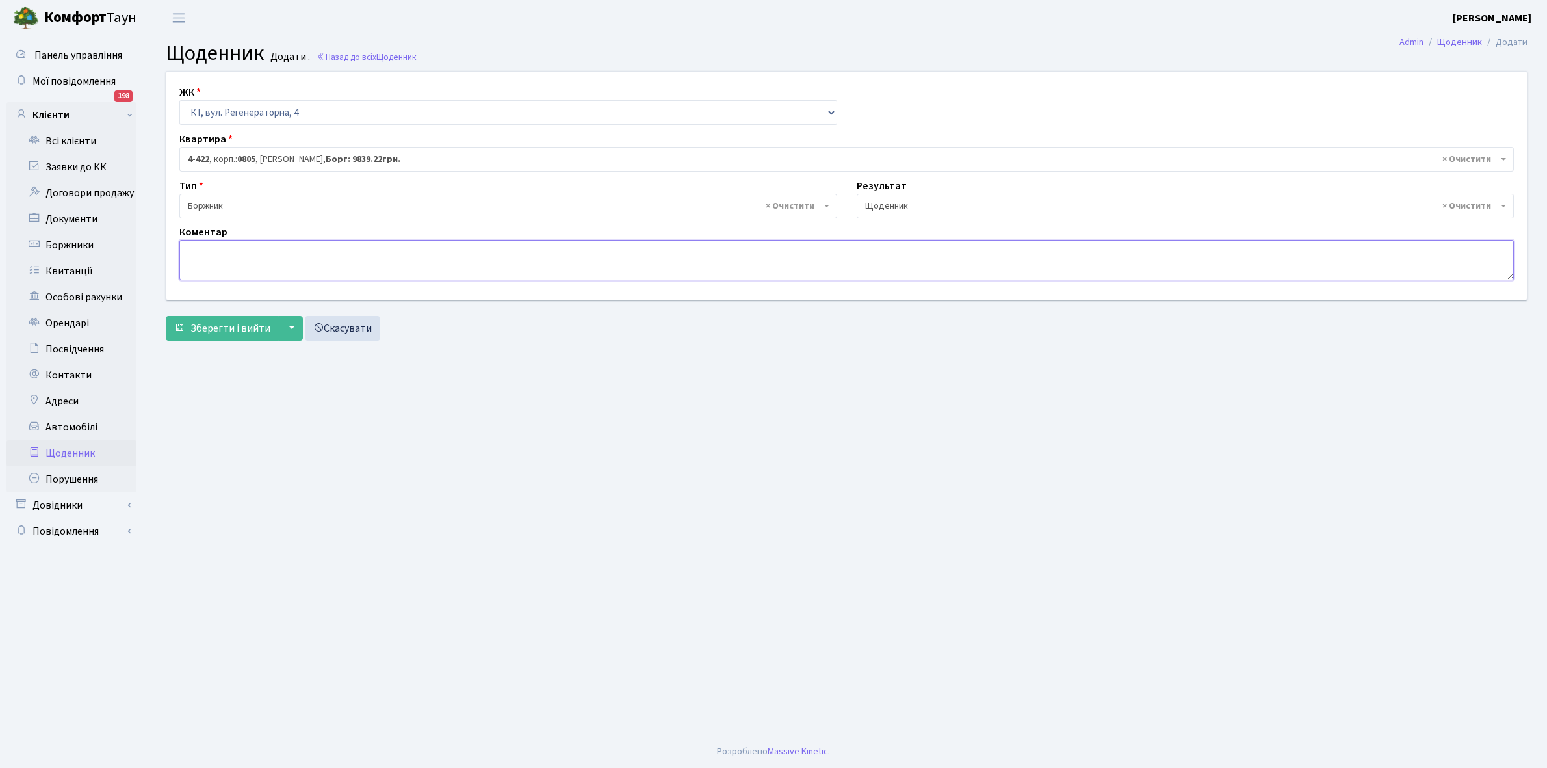
click at [221, 265] on textarea at bounding box center [846, 260] width 1335 height 40
type textarea "Відсутній лічильник"
click at [208, 332] on span "Зберегти і вийти" at bounding box center [231, 328] width 80 height 14
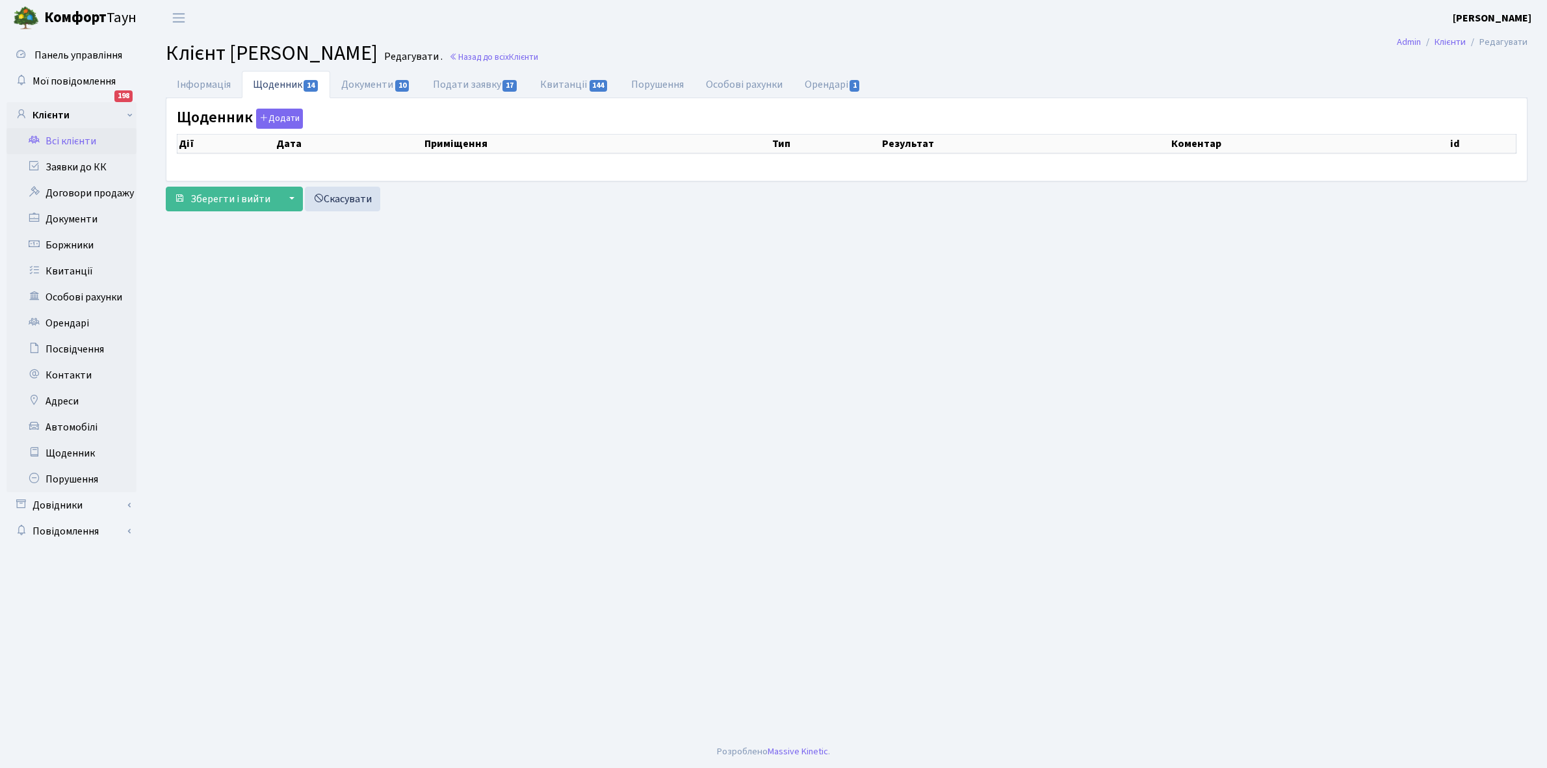
select select "25"
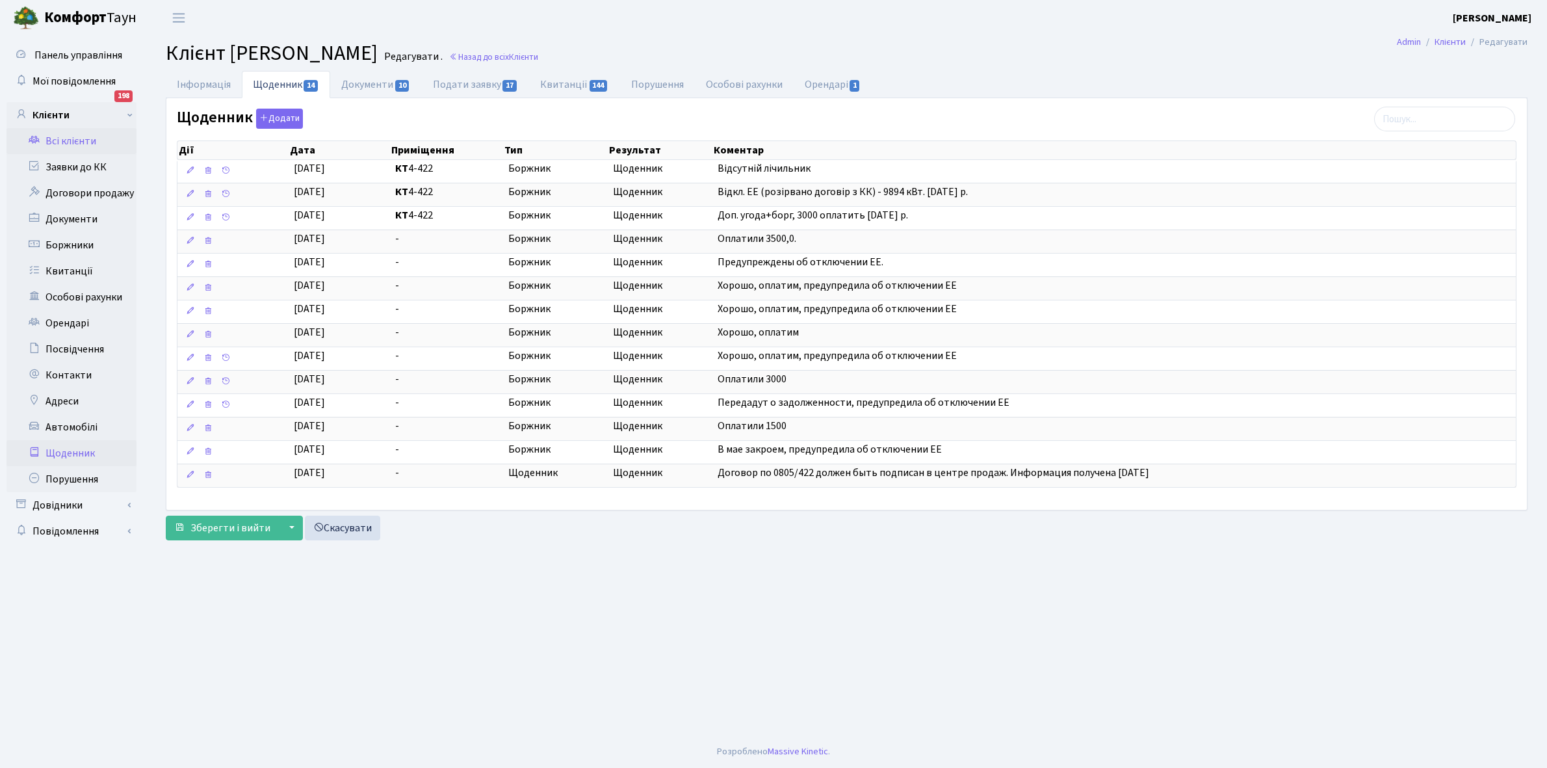
click at [77, 451] on link "Щоденник" at bounding box center [72, 453] width 130 height 26
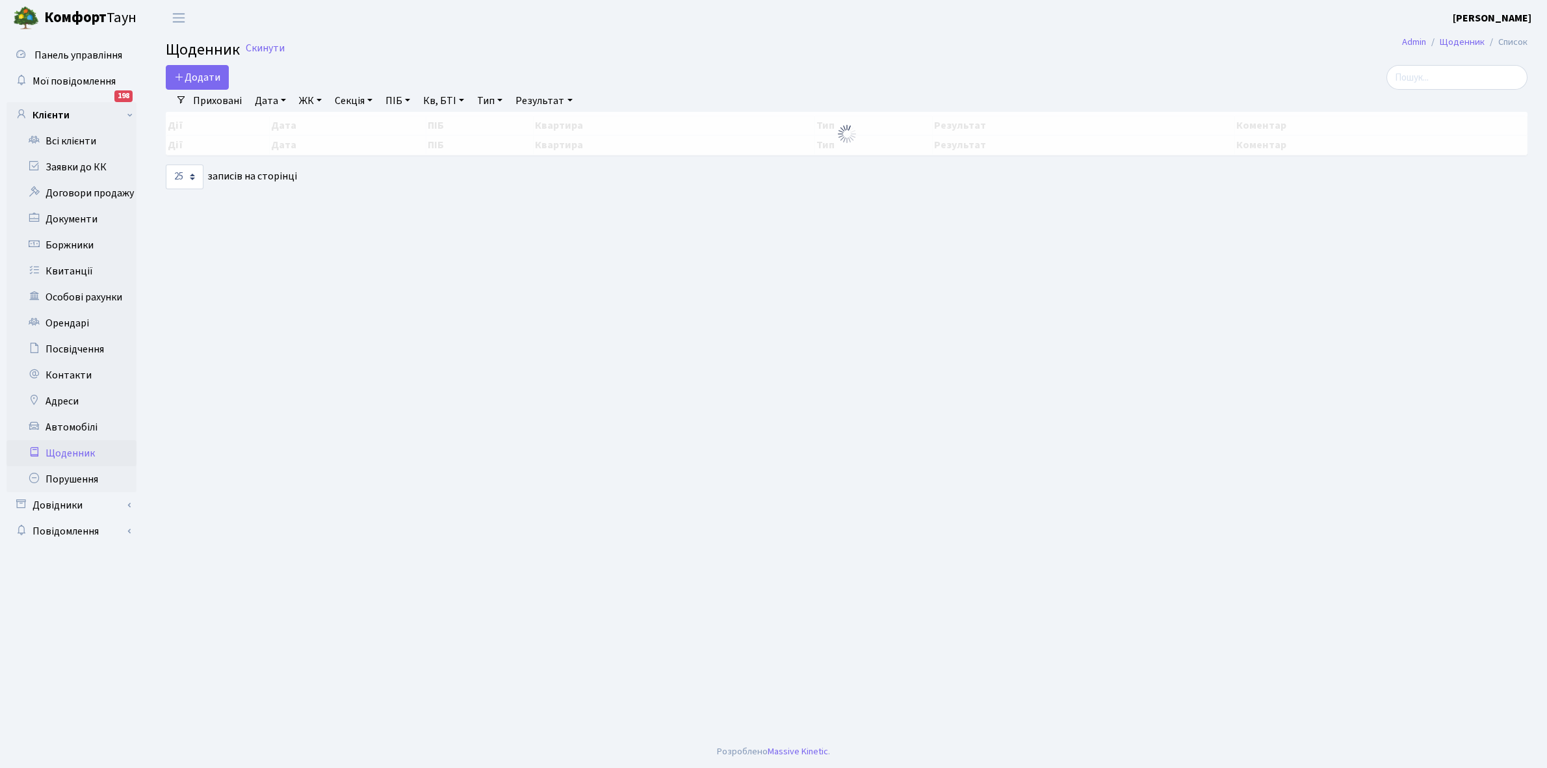
select select "25"
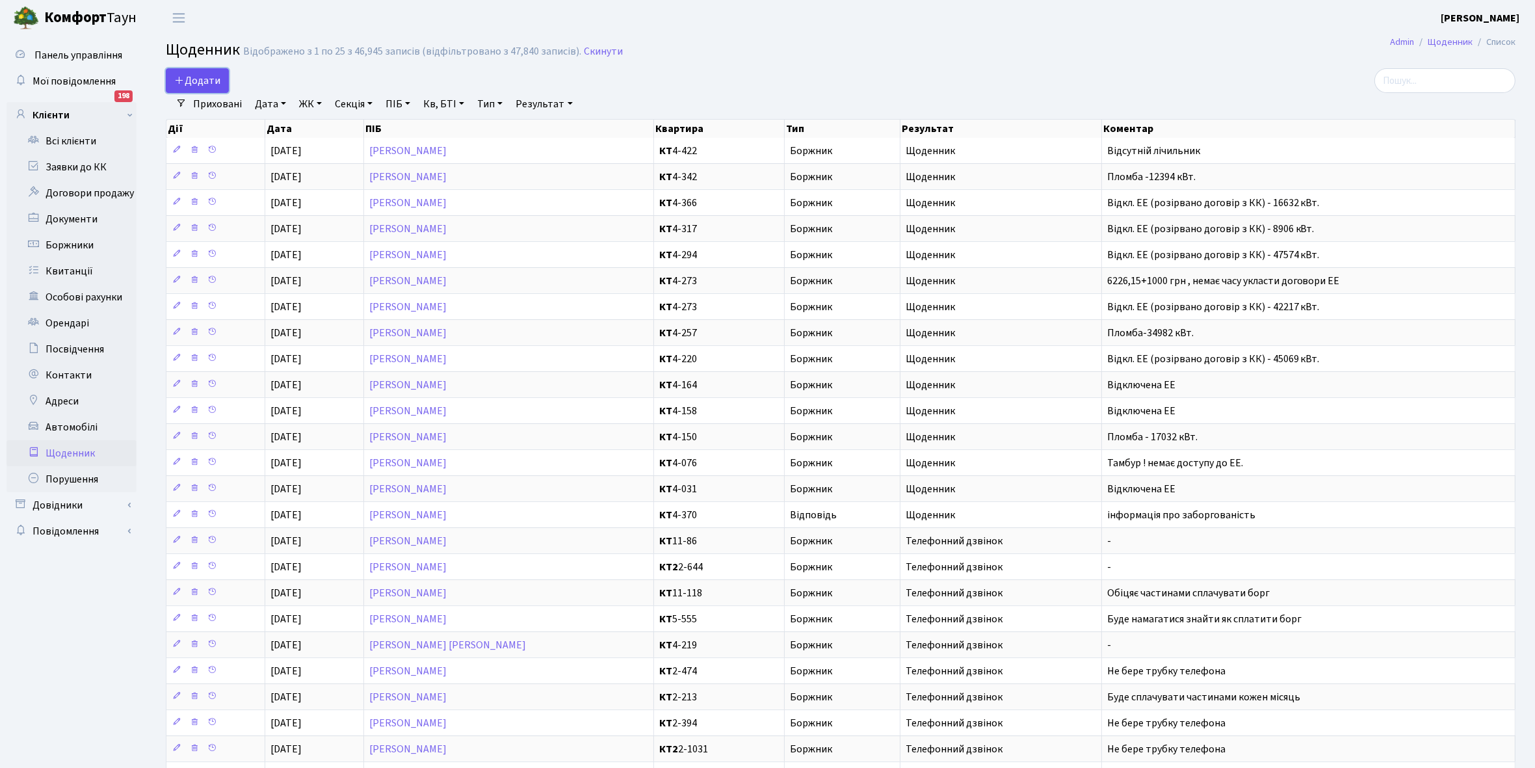
click at [200, 77] on span "Додати" at bounding box center [197, 80] width 46 height 14
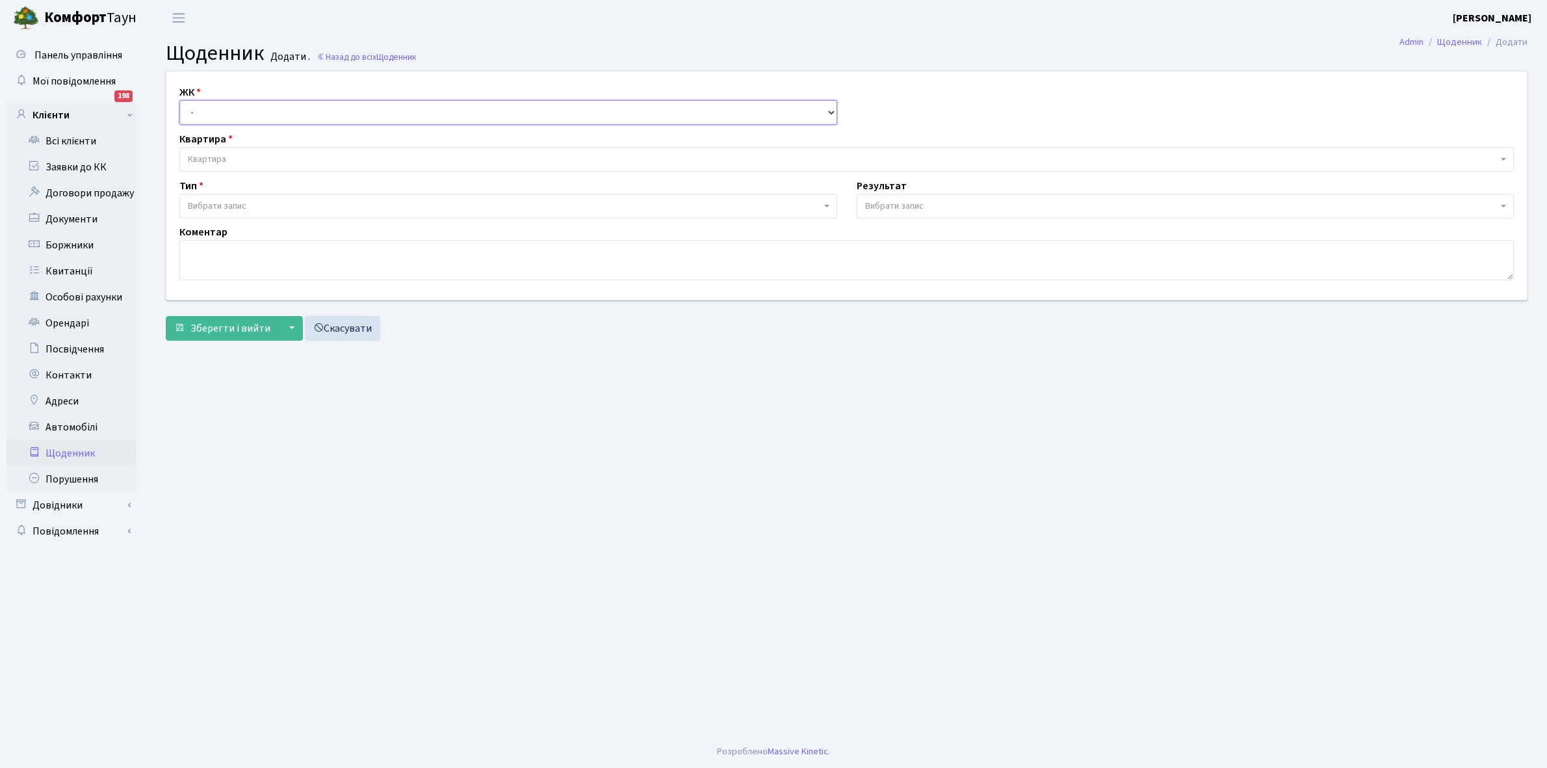
click at [216, 107] on select "- КТ, вул. Регенераторна, 4 КТ2, просп. Соборності, 17 КТ3, вул. Березнева, 16 …" at bounding box center [508, 112] width 658 height 25
select select "271"
click at [179, 100] on select "- КТ, вул. Регенераторна, 4 КТ2, просп. Соборності, 17 КТ3, вул. Березнева, 16 …" at bounding box center [508, 112] width 658 height 25
select select
click at [228, 154] on span "Квартира" at bounding box center [843, 159] width 1310 height 13
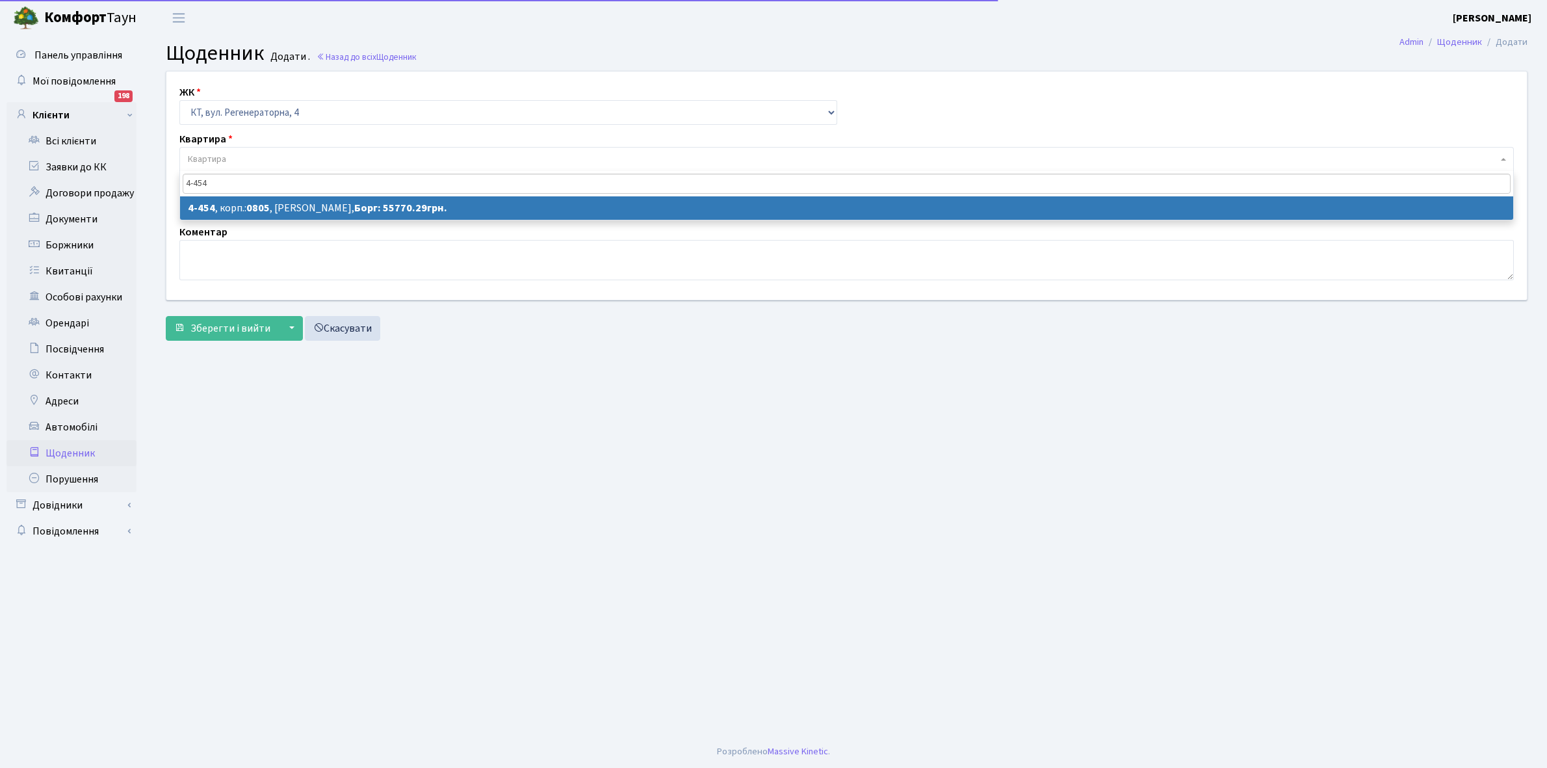
type input "4-454"
select select "1913"
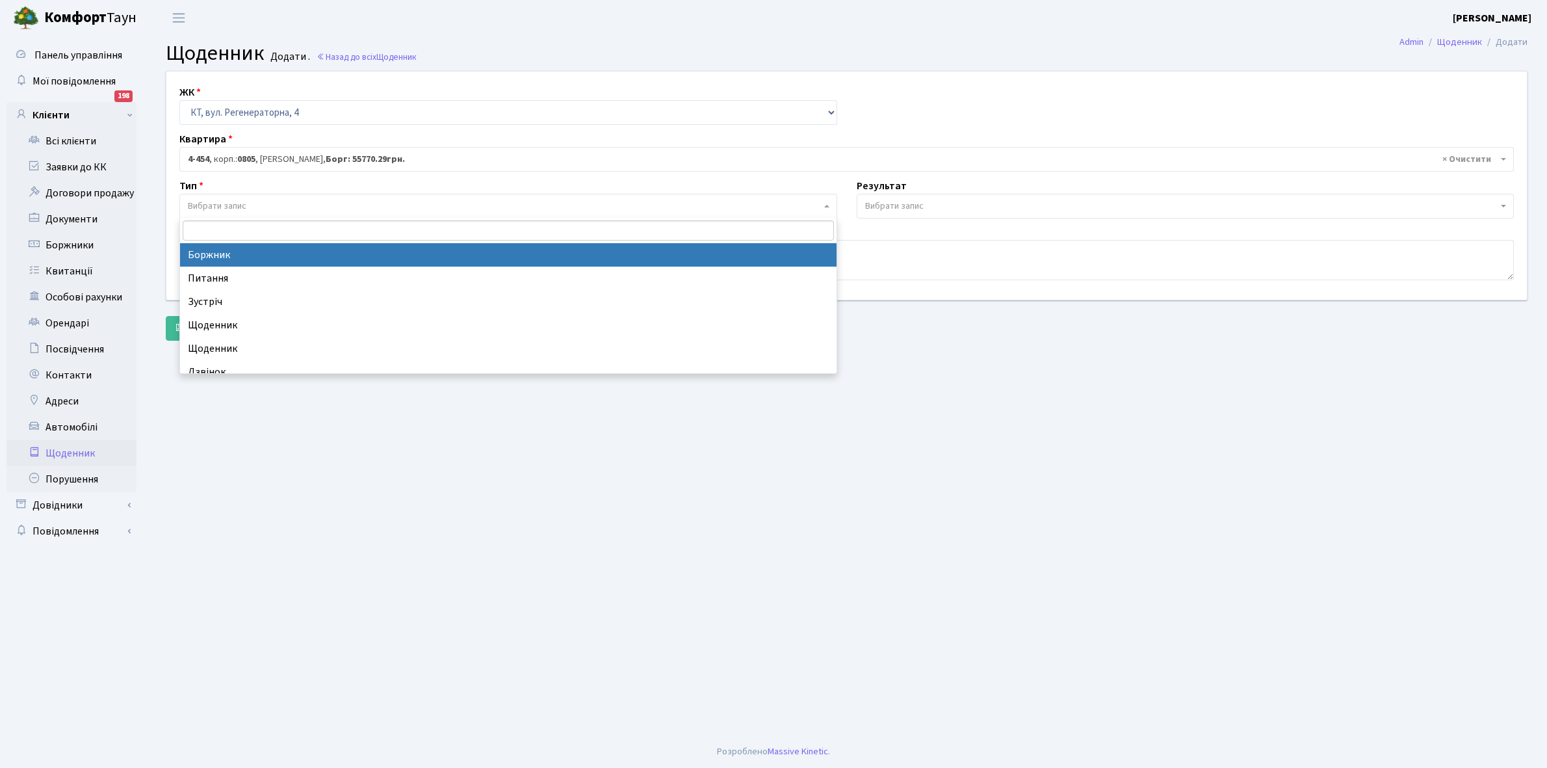
click at [257, 205] on span "Вибрати запис" at bounding box center [504, 206] width 633 height 13
select select "189"
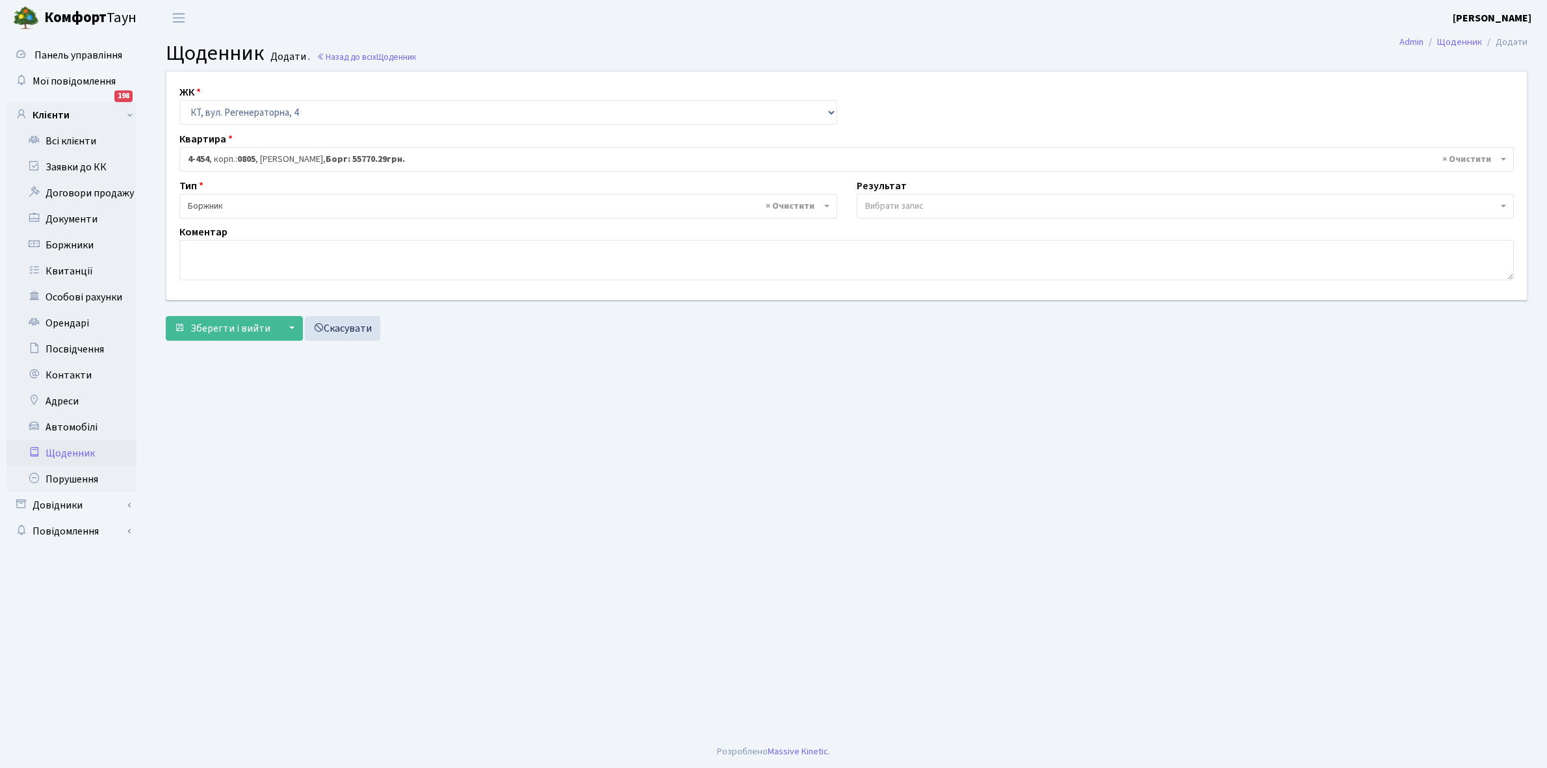
click at [901, 196] on span "Вибрати запис" at bounding box center [1186, 206] width 658 height 25
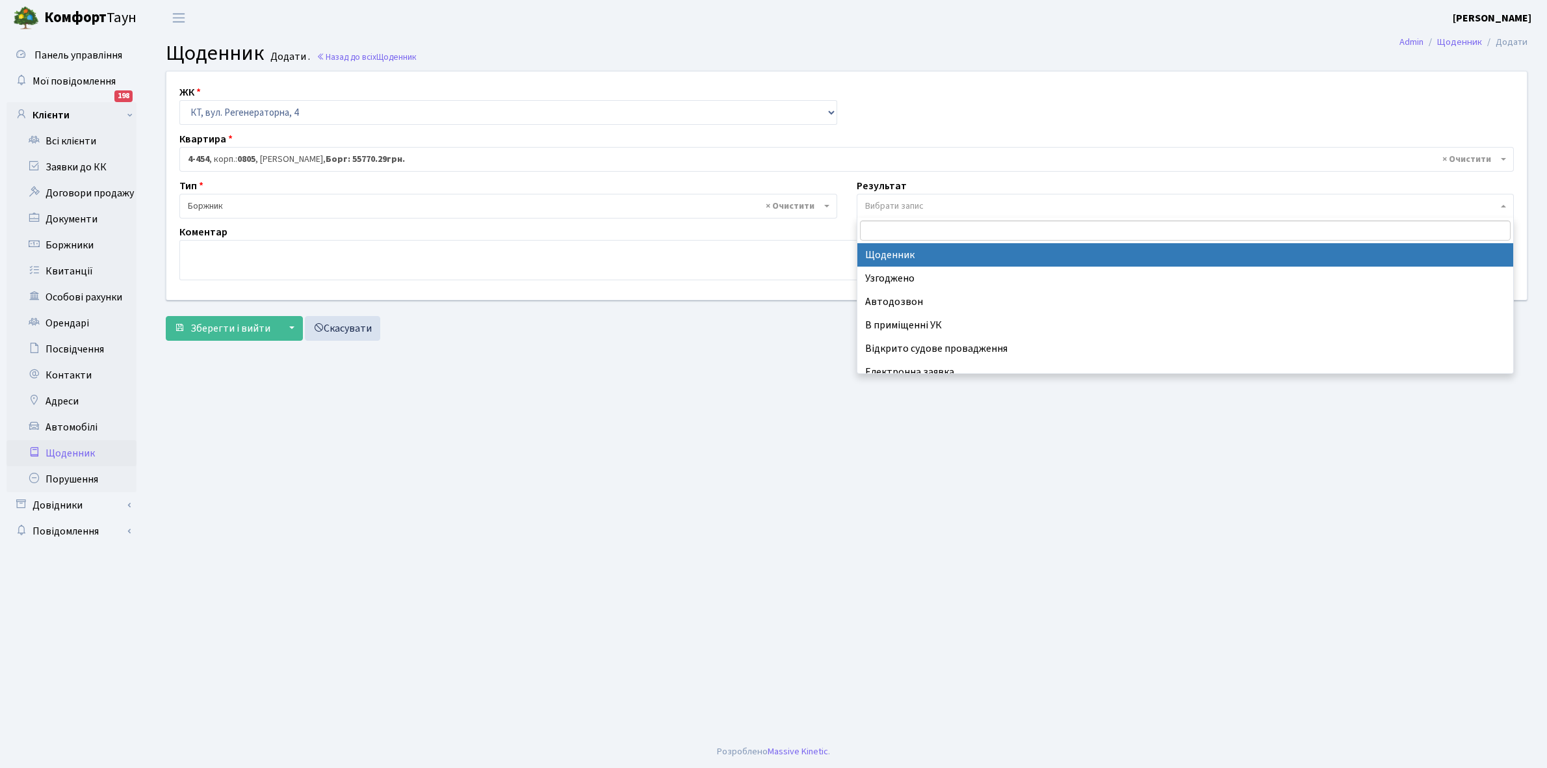
select select "14"
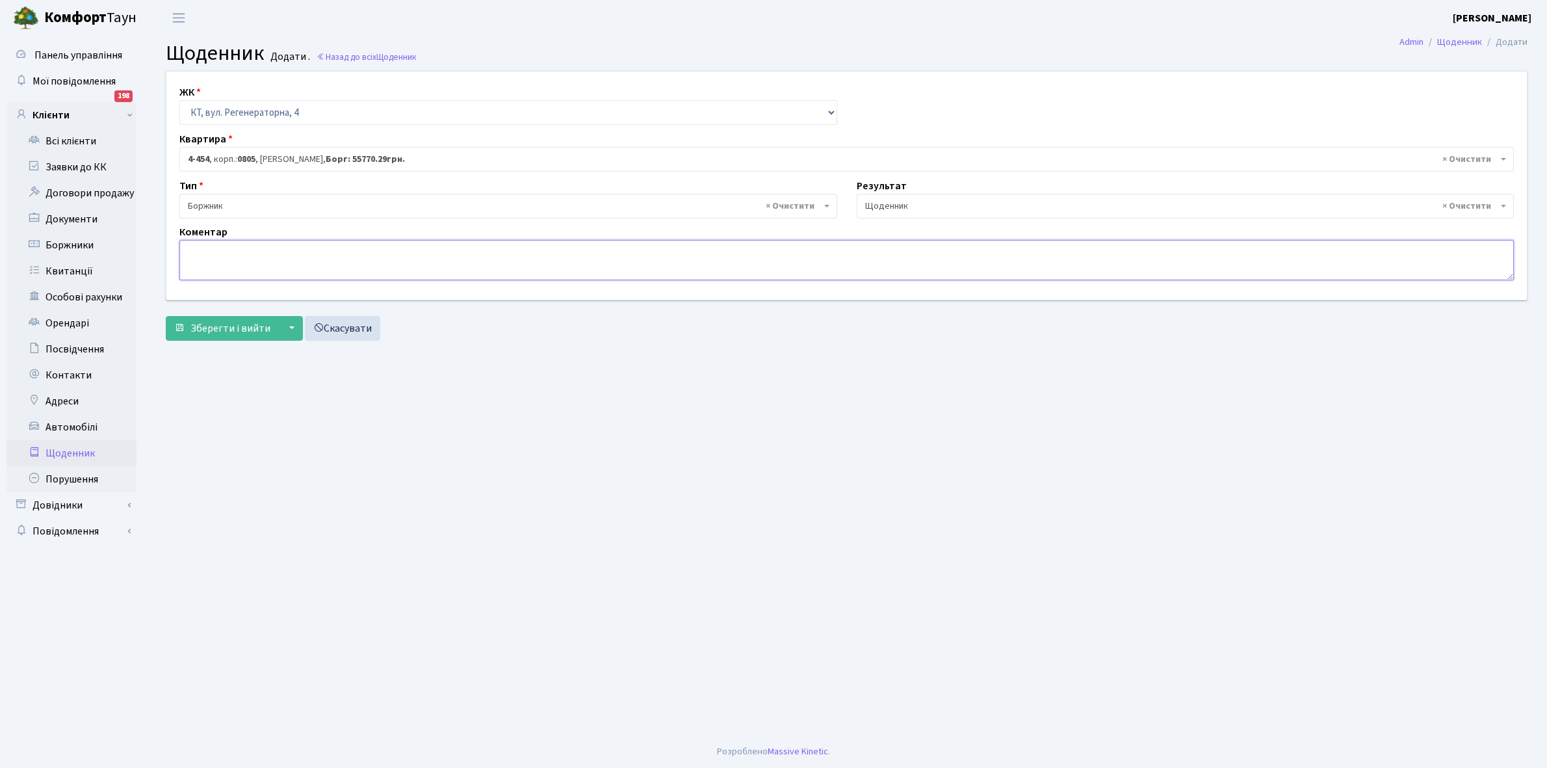
click at [187, 254] on textarea at bounding box center [846, 260] width 1335 height 40
type textarea "Відключена ЕЕ"
click at [221, 326] on span "Зберегти і вийти" at bounding box center [231, 328] width 80 height 14
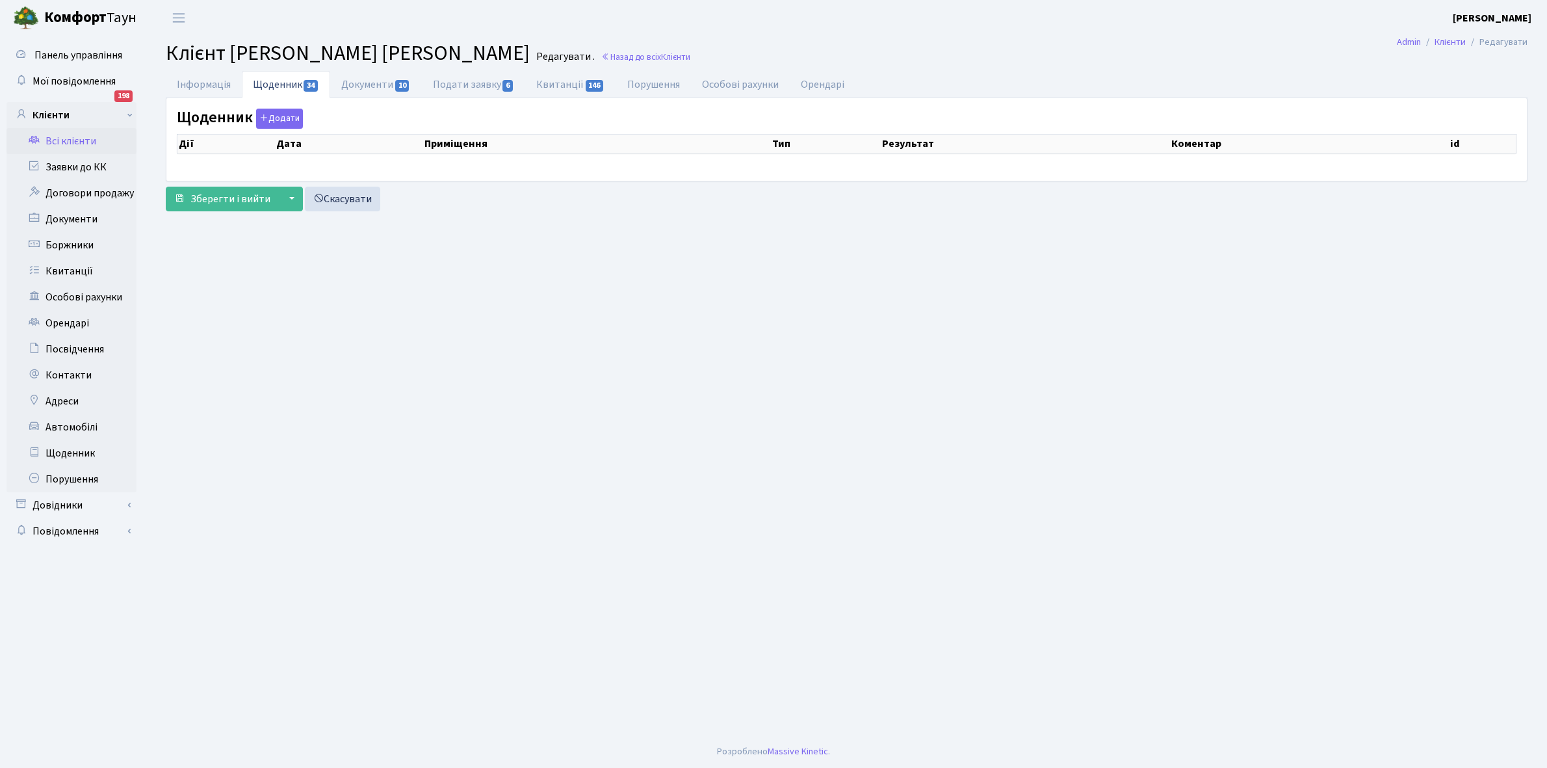
select select "25"
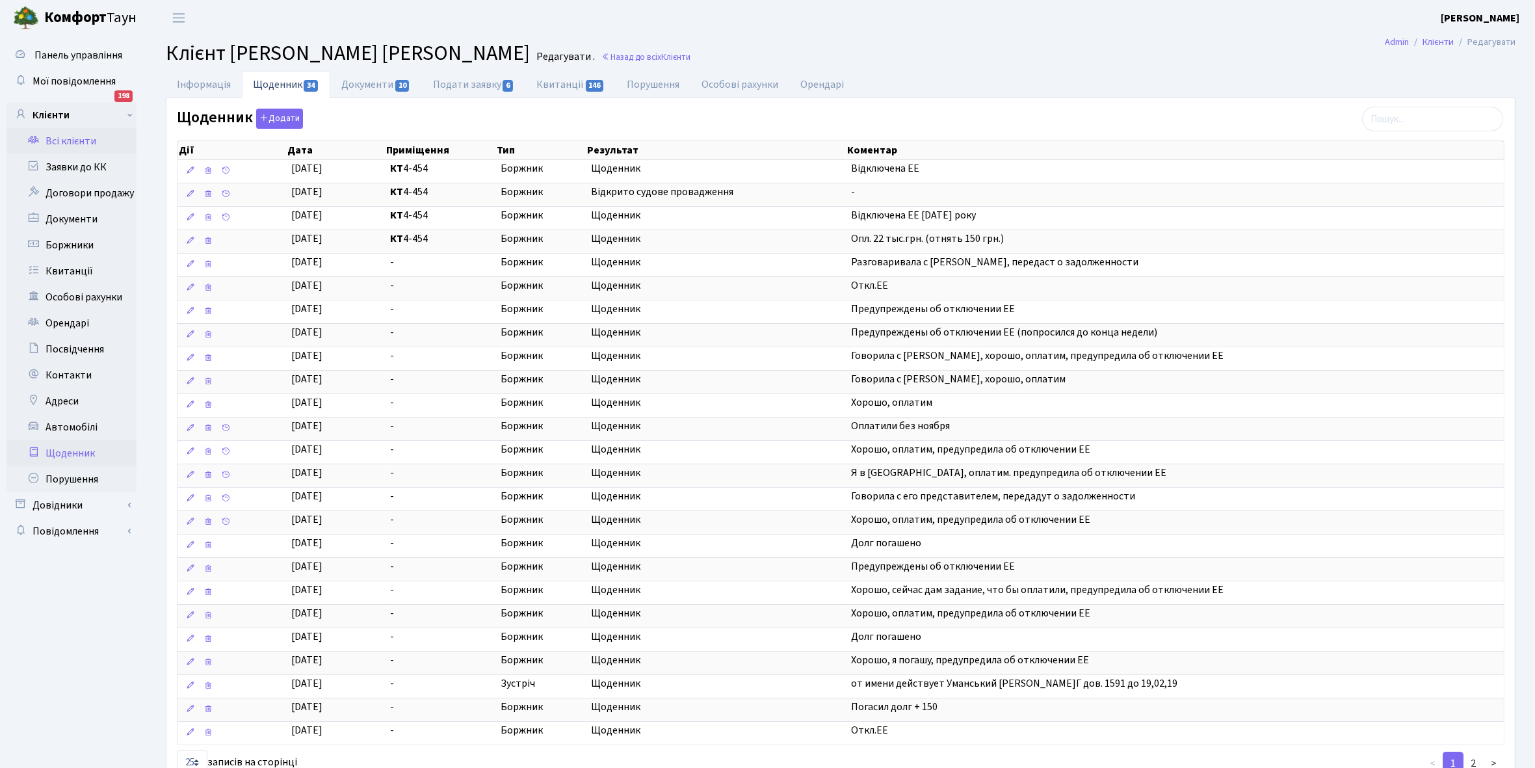
click at [76, 449] on link "Щоденник" at bounding box center [72, 453] width 130 height 26
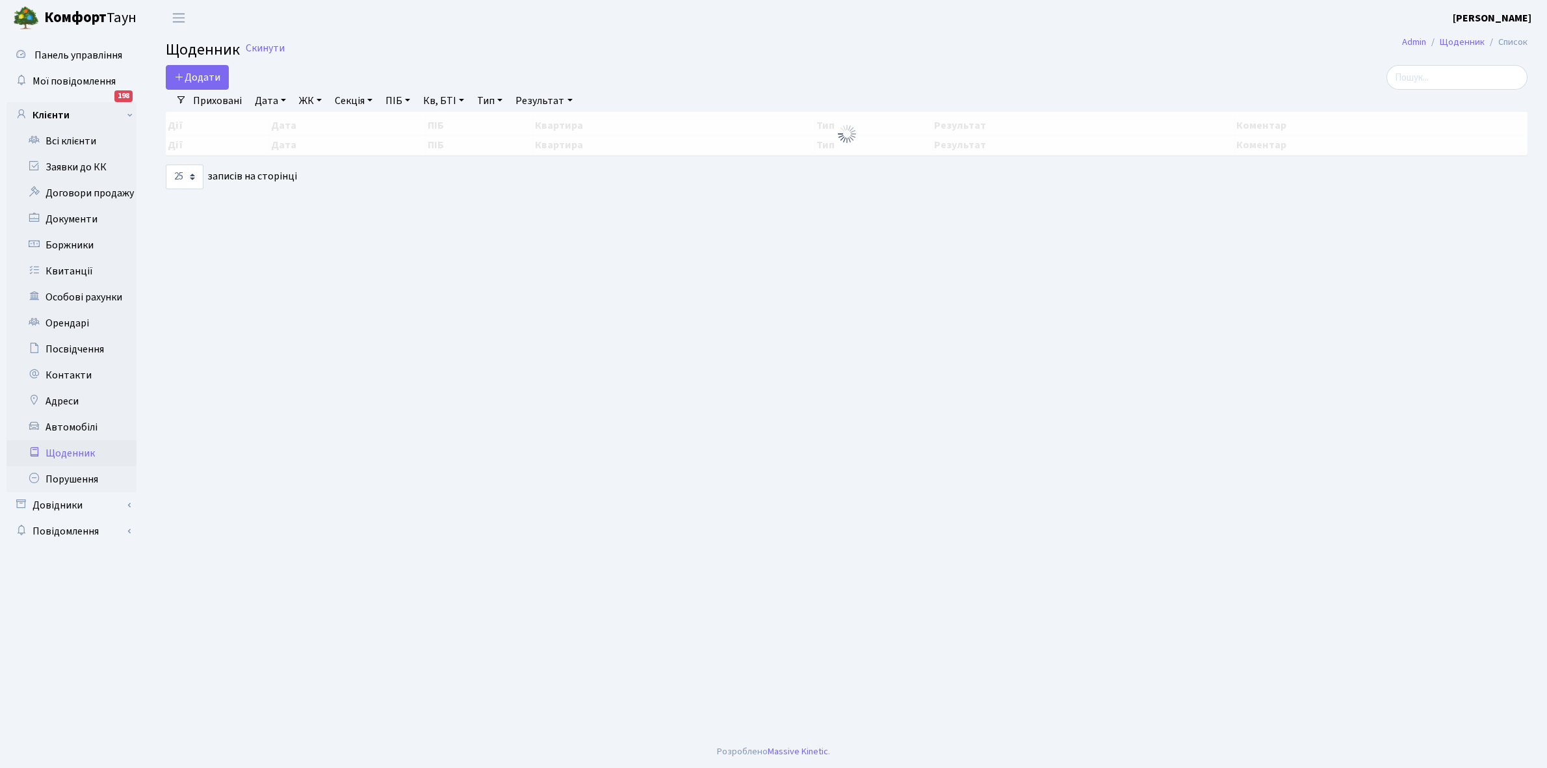
select select "25"
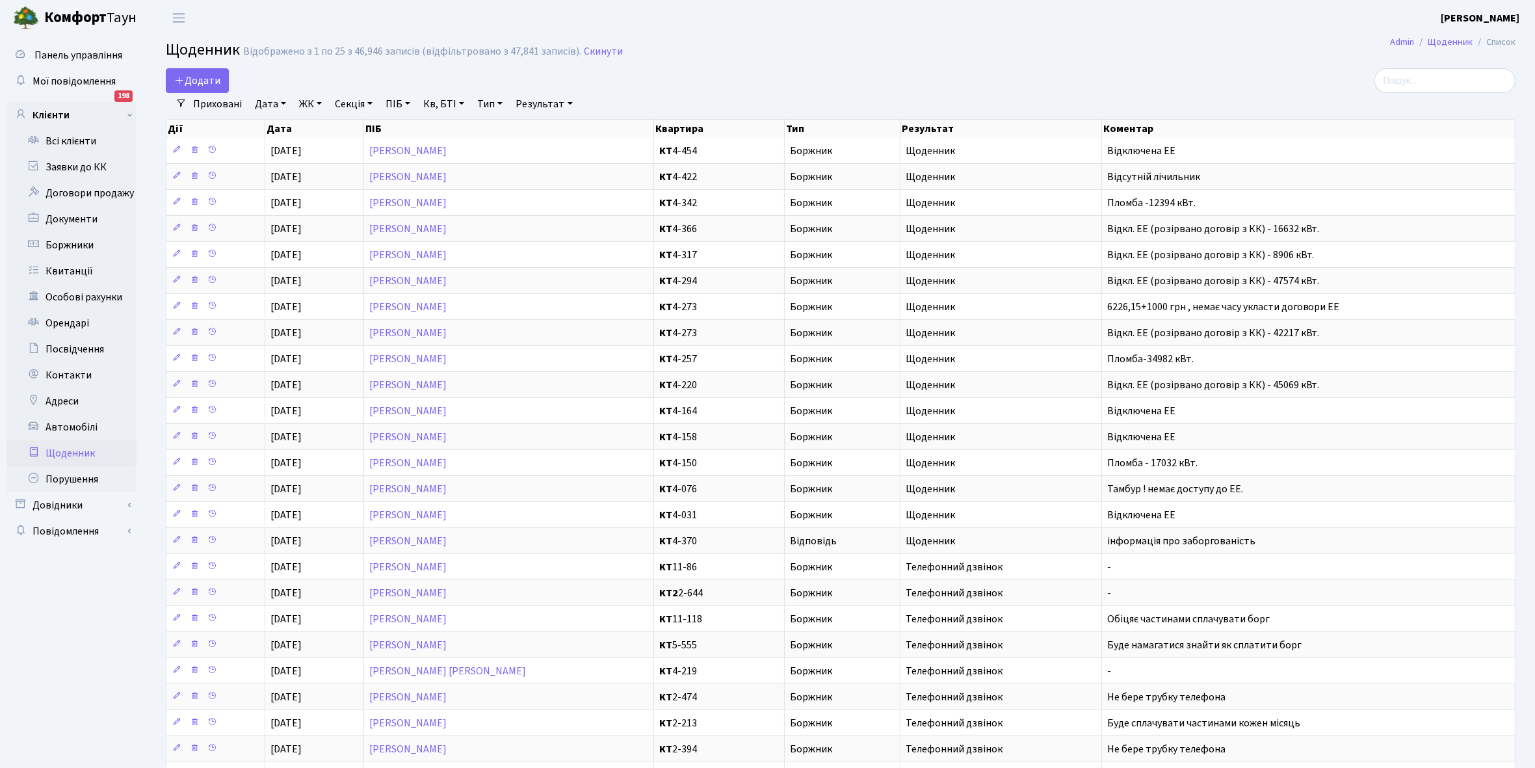
click at [59, 456] on link "Щоденник" at bounding box center [72, 453] width 130 height 26
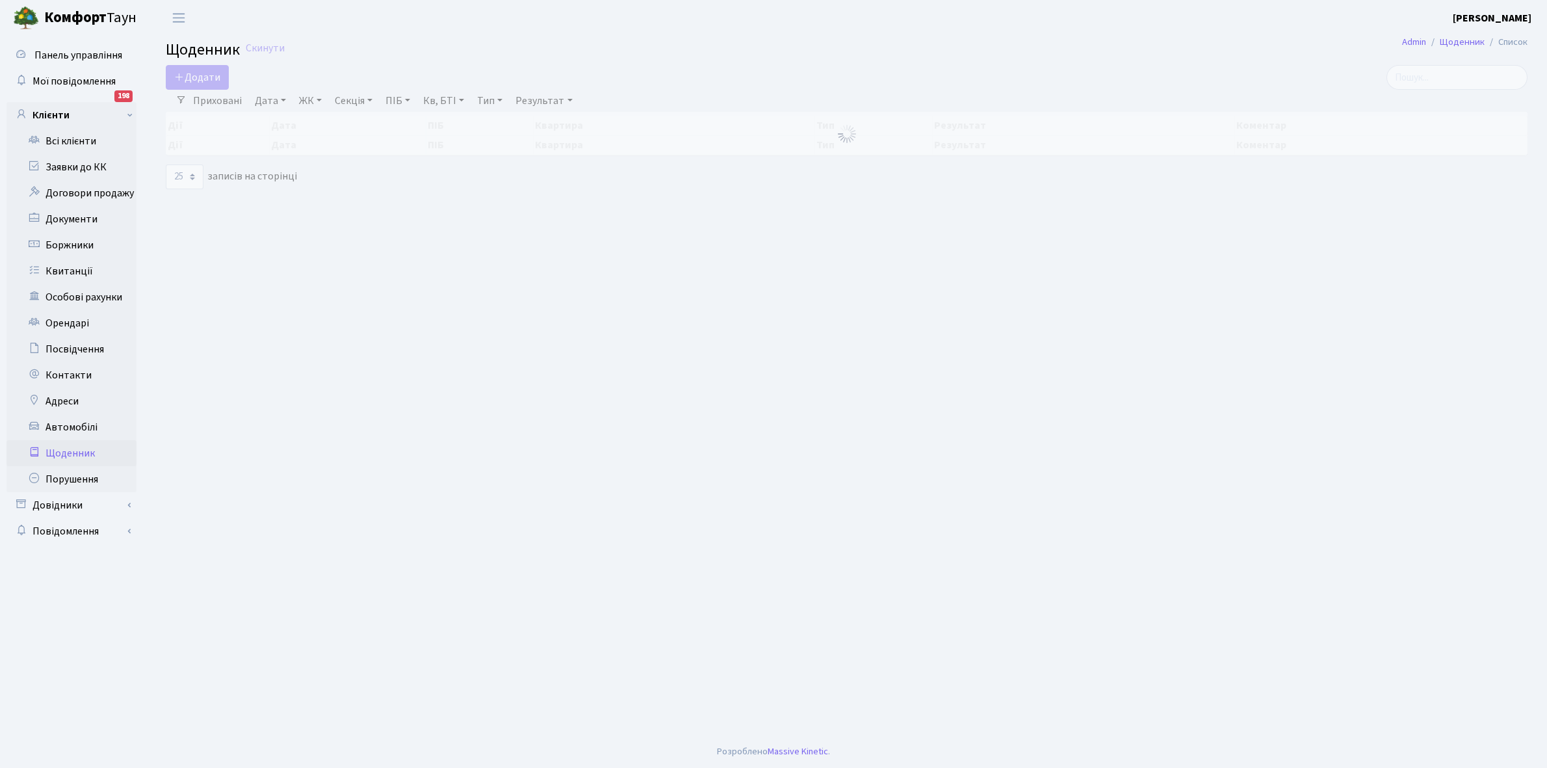
select select "25"
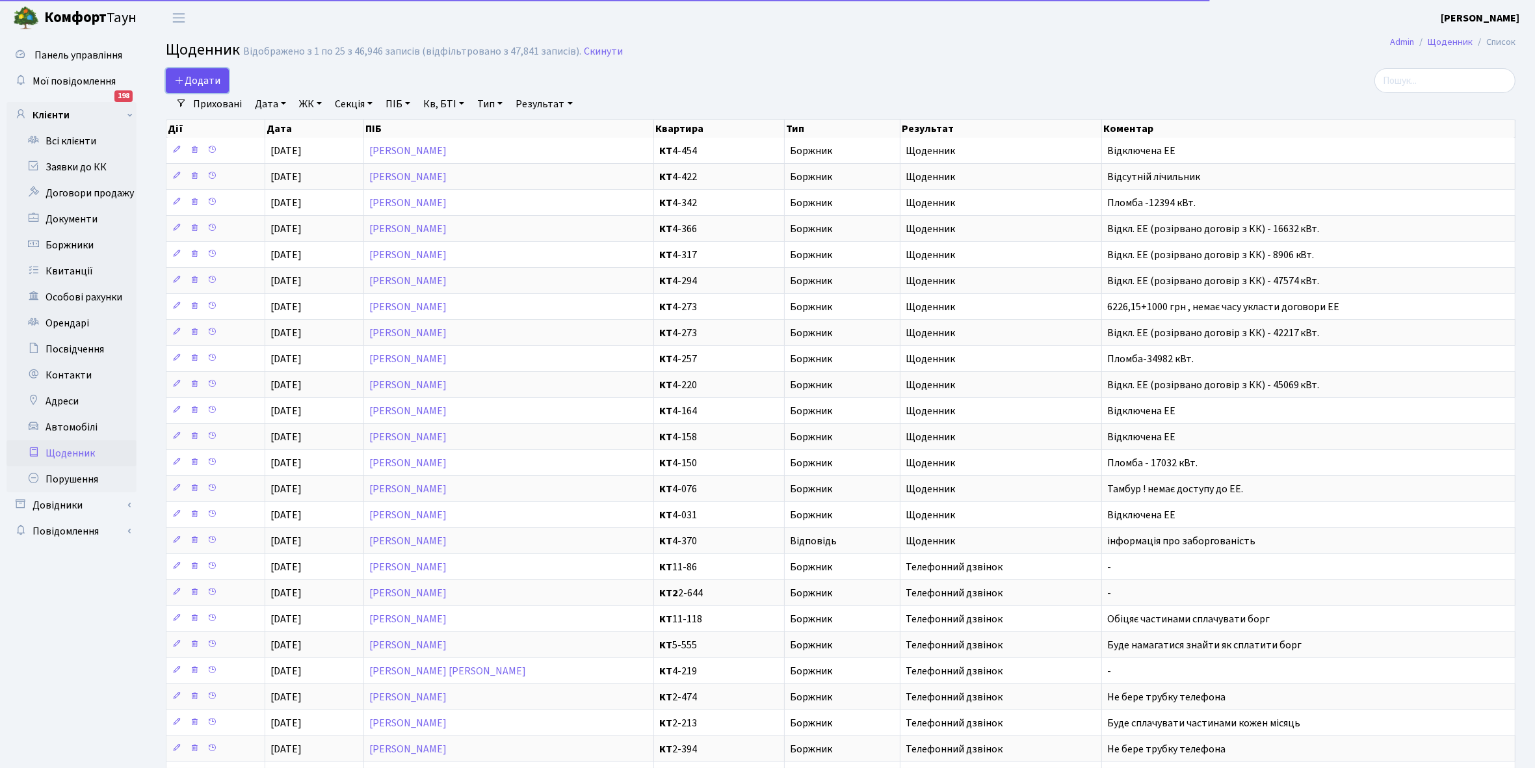
click at [204, 75] on span "Додати" at bounding box center [197, 80] width 46 height 14
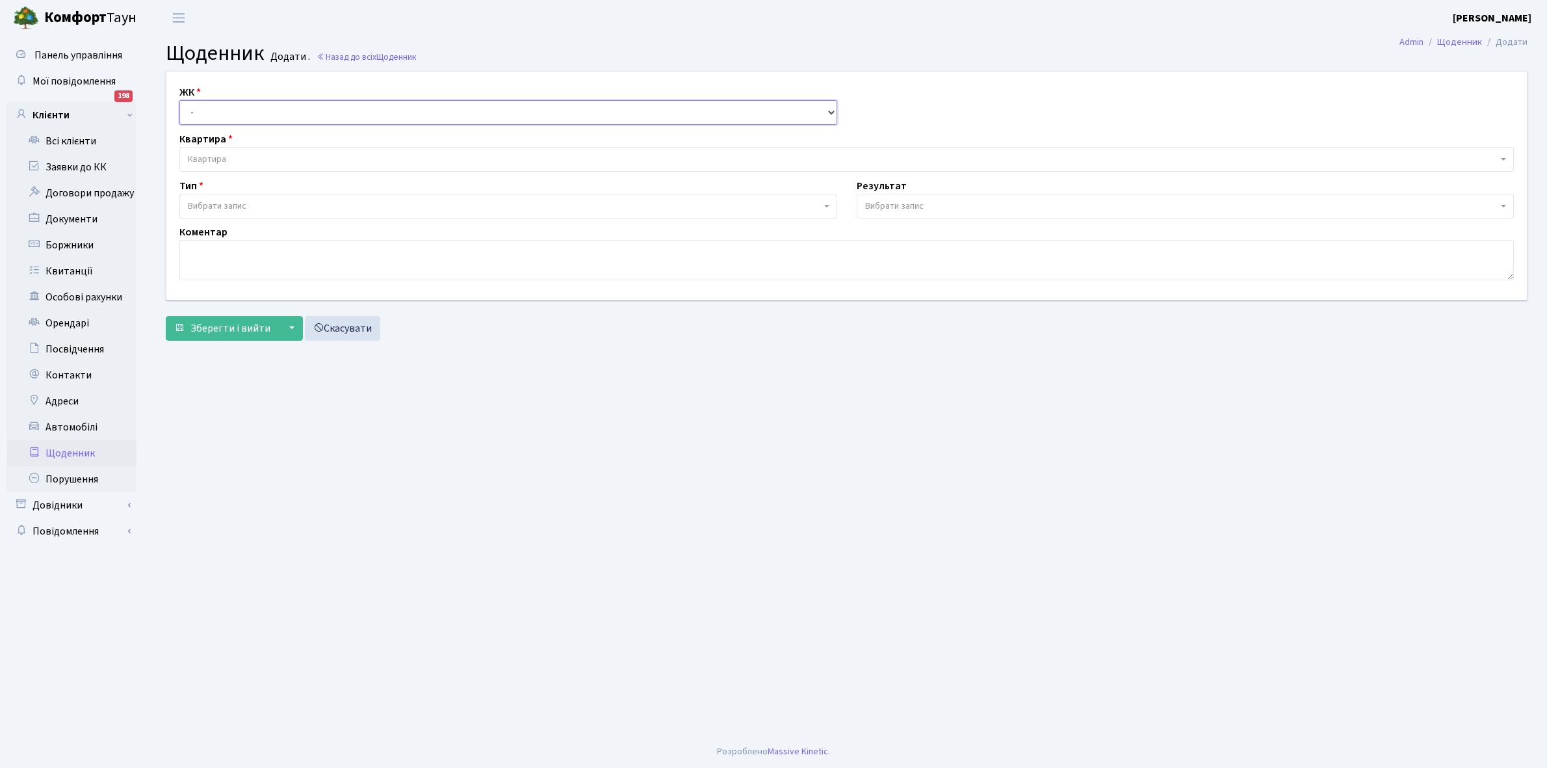
click at [213, 112] on select "- КТ, вул. Регенераторна, 4 КТ2, просп. Соборності, 17 КТ3, вул. Березнева, 16 …" at bounding box center [508, 112] width 658 height 25
select select "271"
click at [179, 100] on select "- КТ, вул. Регенераторна, 4 КТ2, просп. Соборності, 17 КТ3, вул. Березнева, 16 …" at bounding box center [508, 112] width 658 height 25
select select
click at [235, 153] on span "Квартира" at bounding box center [843, 159] width 1310 height 13
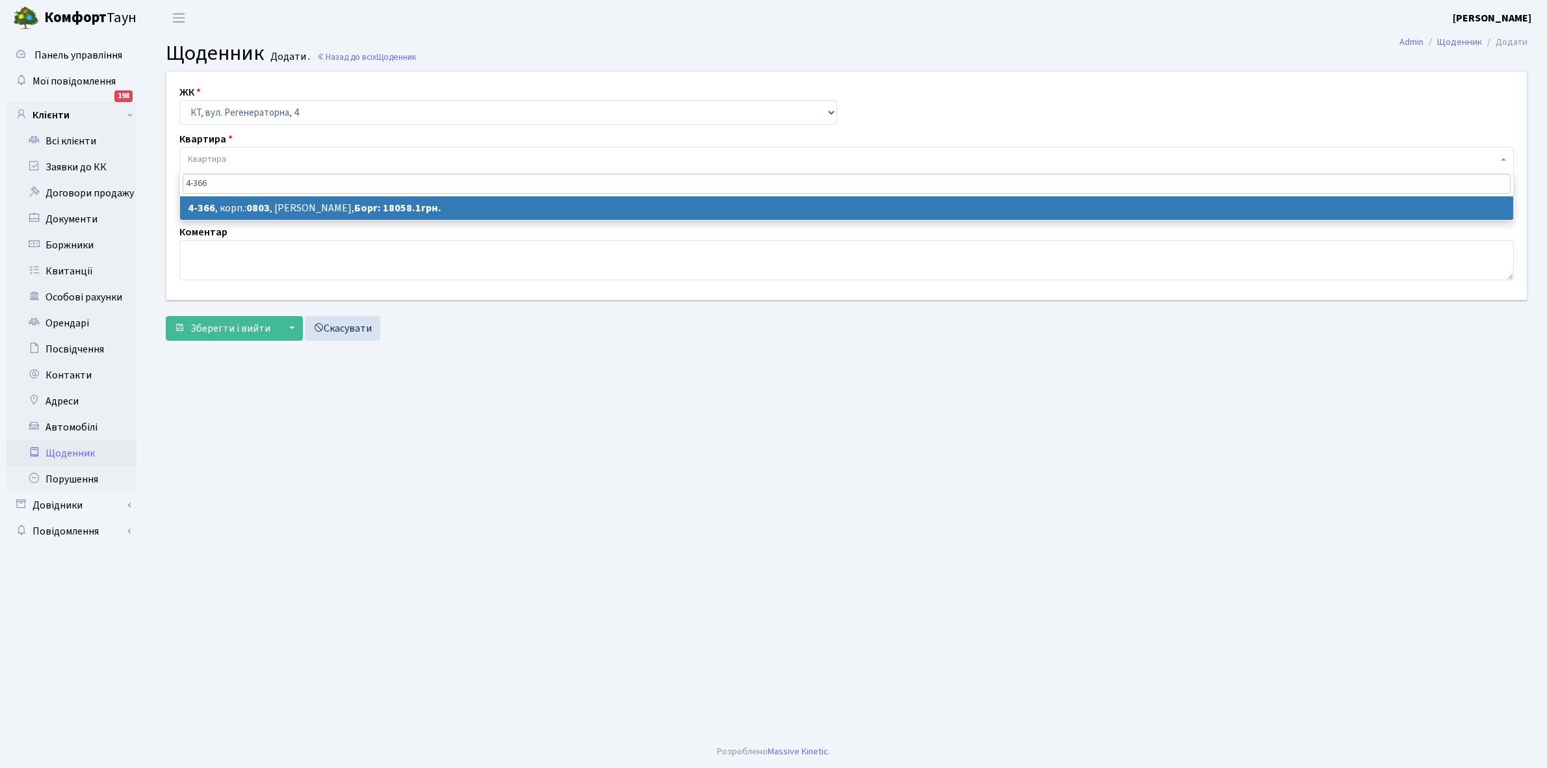
type input "4-366"
select select "1825"
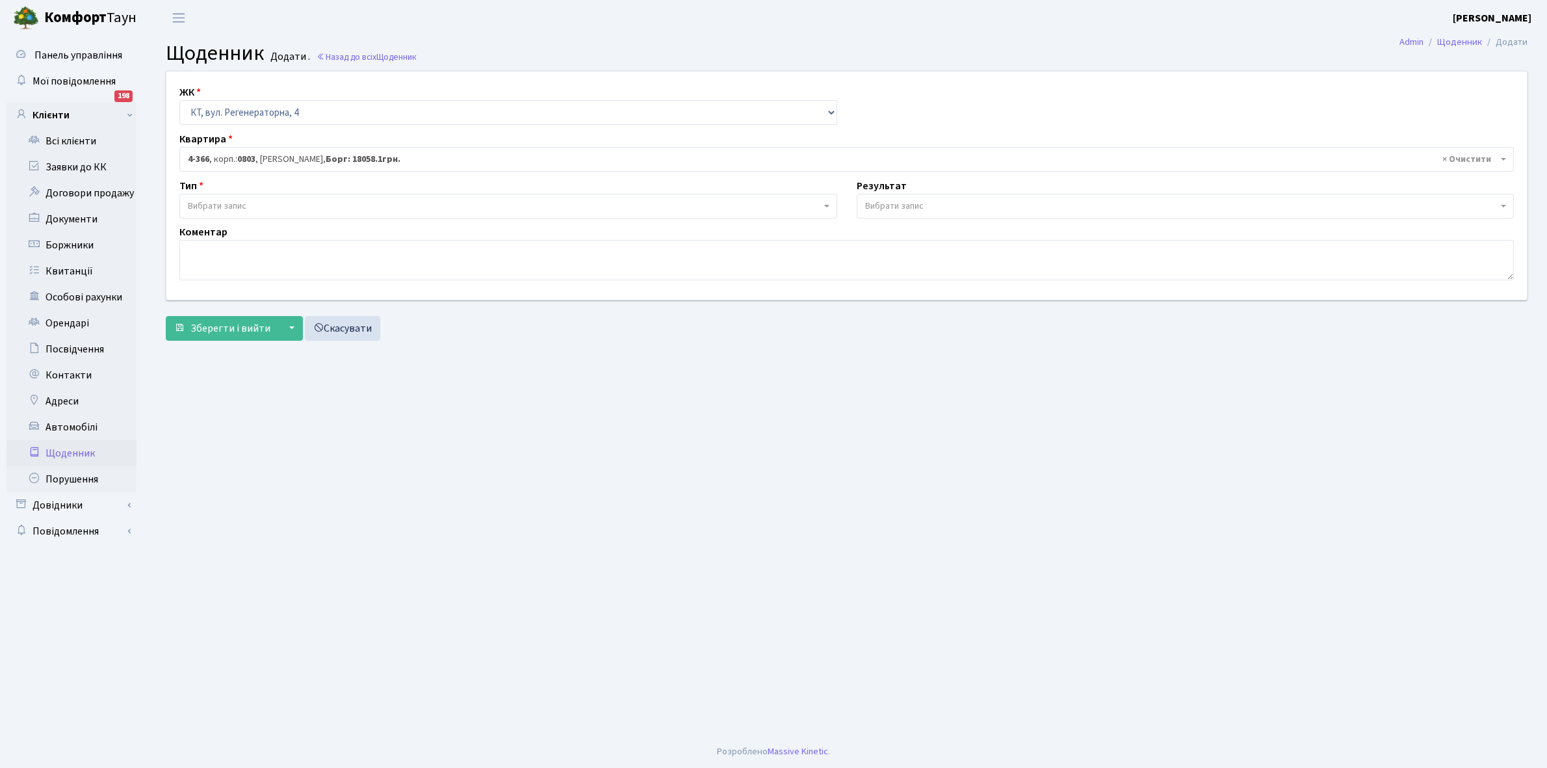
click at [226, 205] on span "Вибрати запис" at bounding box center [217, 206] width 59 height 13
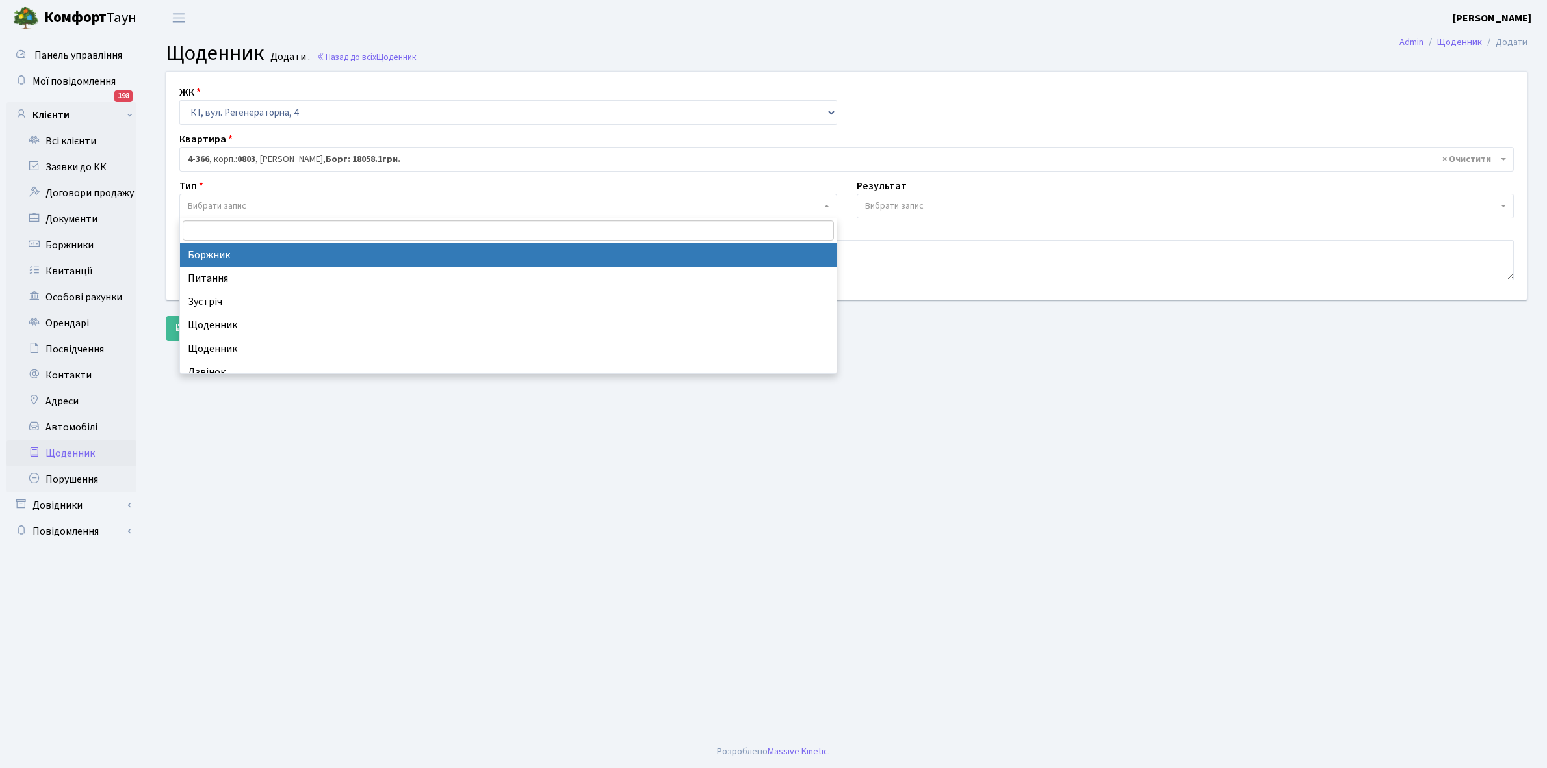
select select "189"
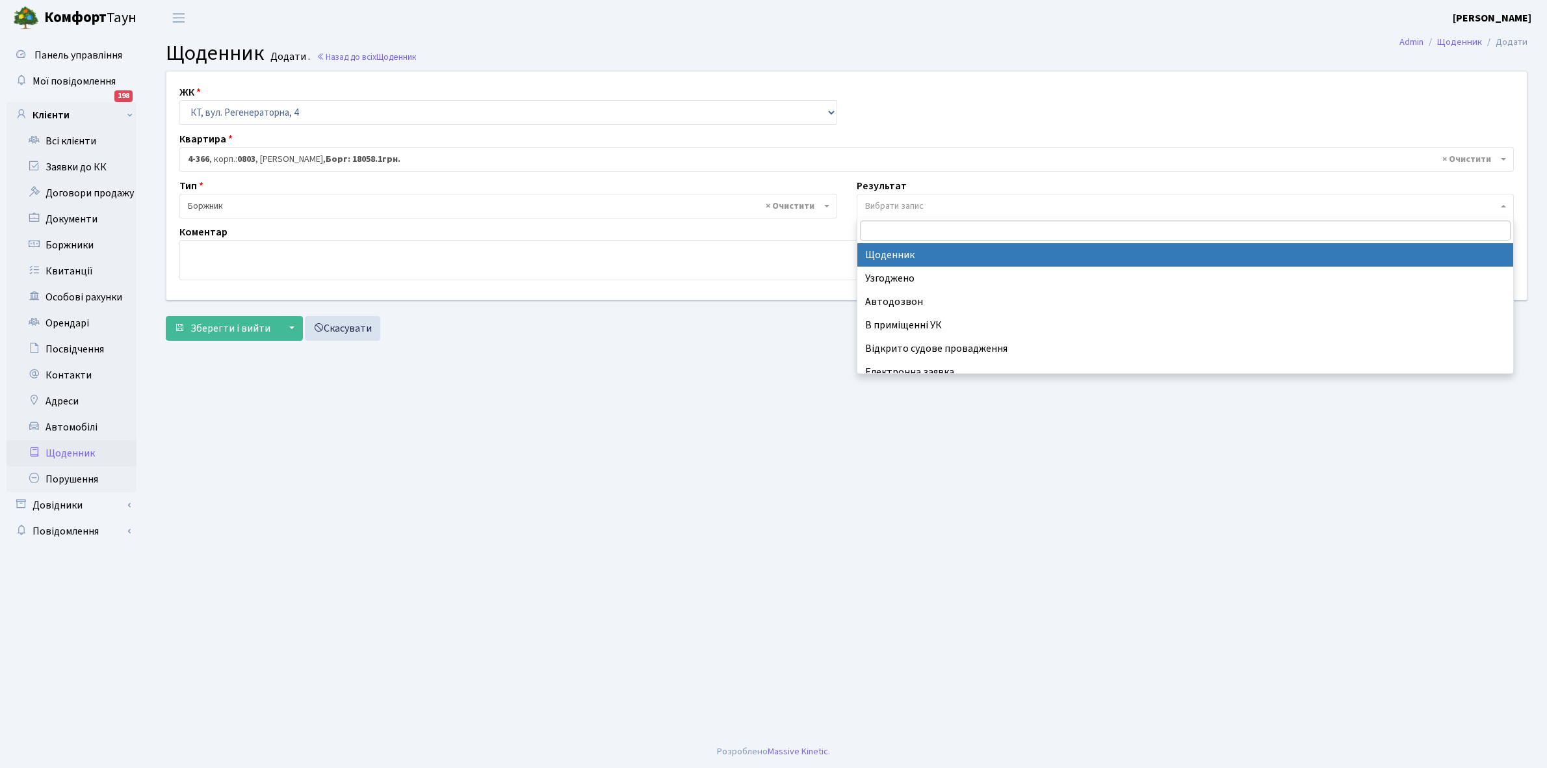
drag, startPoint x: 914, startPoint y: 200, endPoint x: 902, endPoint y: 299, distance: 99.5
click at [912, 202] on span "Вибрати запис" at bounding box center [894, 206] width 59 height 13
select select "14"
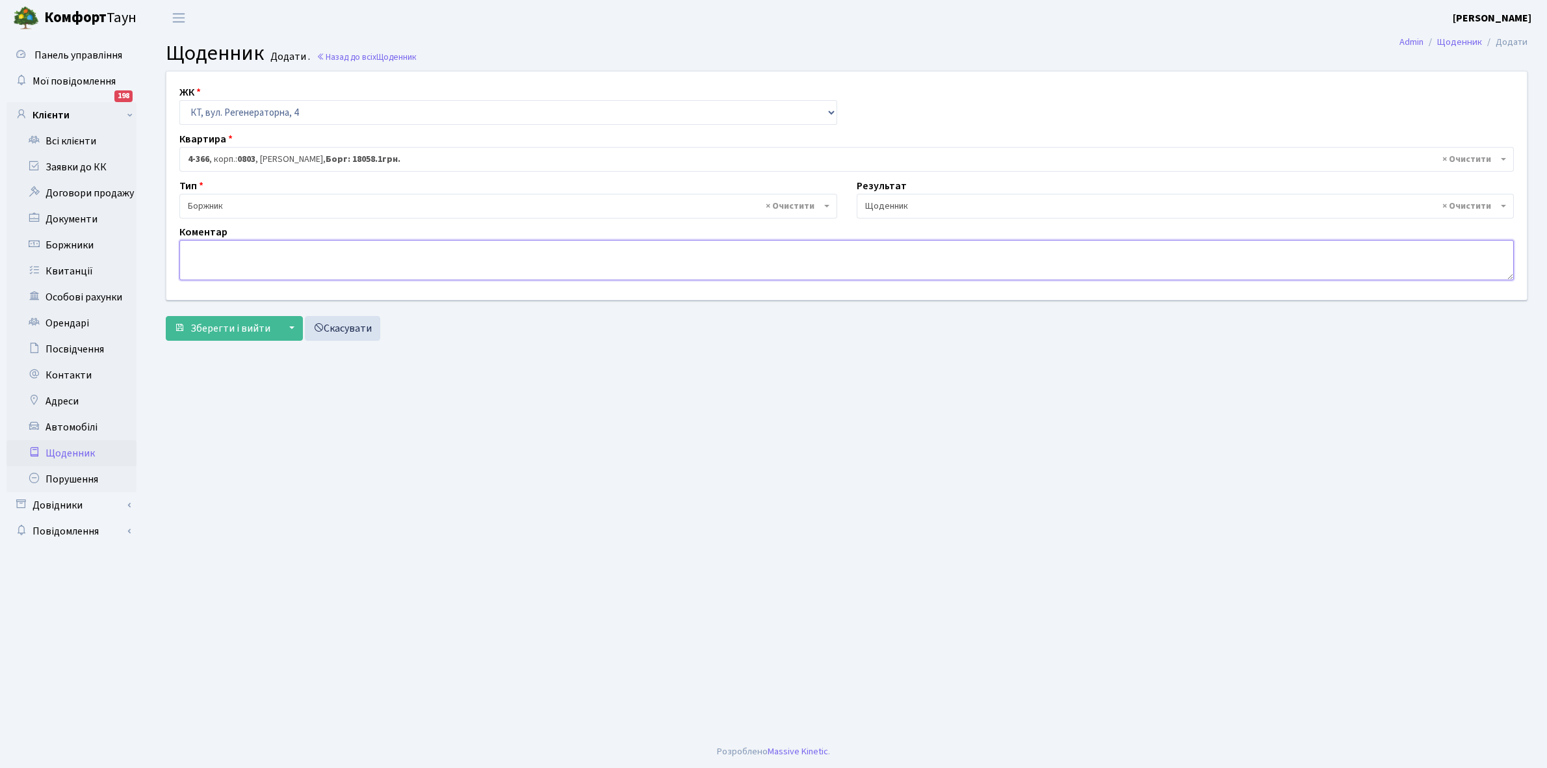
click at [198, 250] on textarea at bounding box center [846, 260] width 1335 height 40
click at [322, 252] on textarea "21058,10 +1000 грн, спробували укласти але не получилось" at bounding box center [846, 260] width 1335 height 40
click at [360, 249] on textarea "21058,10 +1000 грн, спробувала укласти але не получилось" at bounding box center [846, 260] width 1335 height 40
type textarea "21058,10 +1000 грн, спробувала укласти договори ЕЕ але не получилось"
click at [215, 323] on span "Зберегти і вийти" at bounding box center [231, 328] width 80 height 14
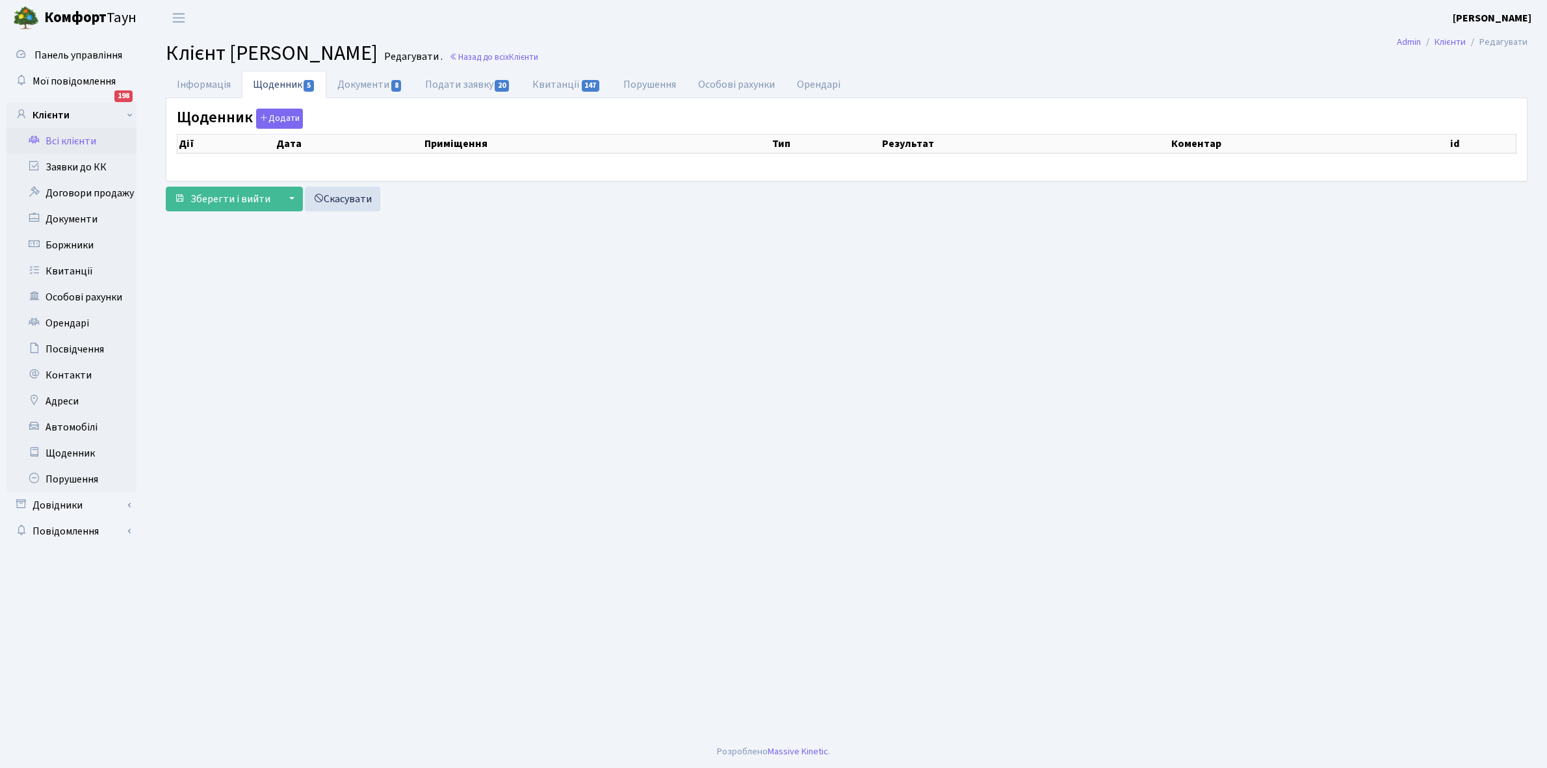
select select "25"
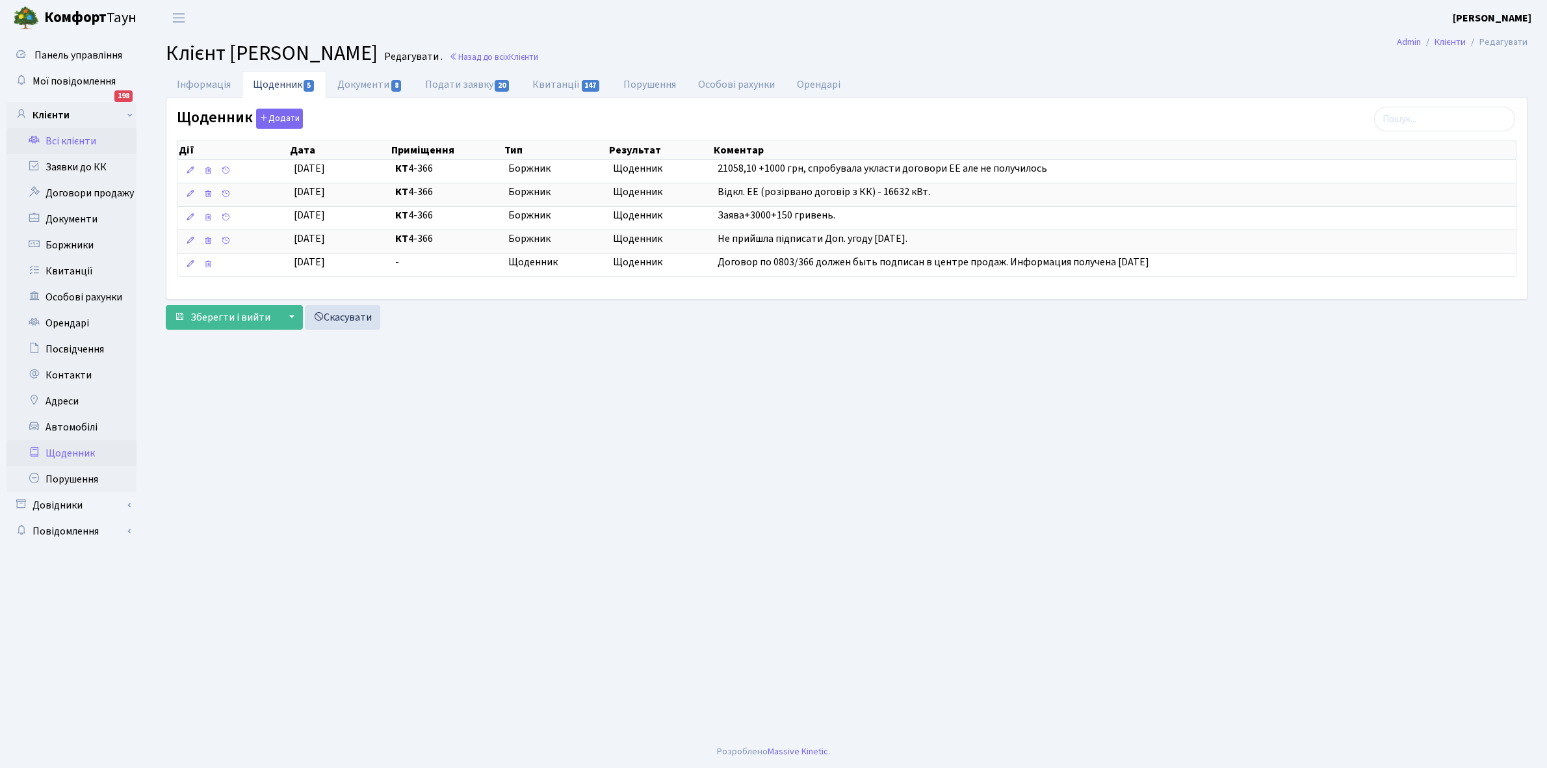
click at [70, 449] on link "Щоденник" at bounding box center [72, 453] width 130 height 26
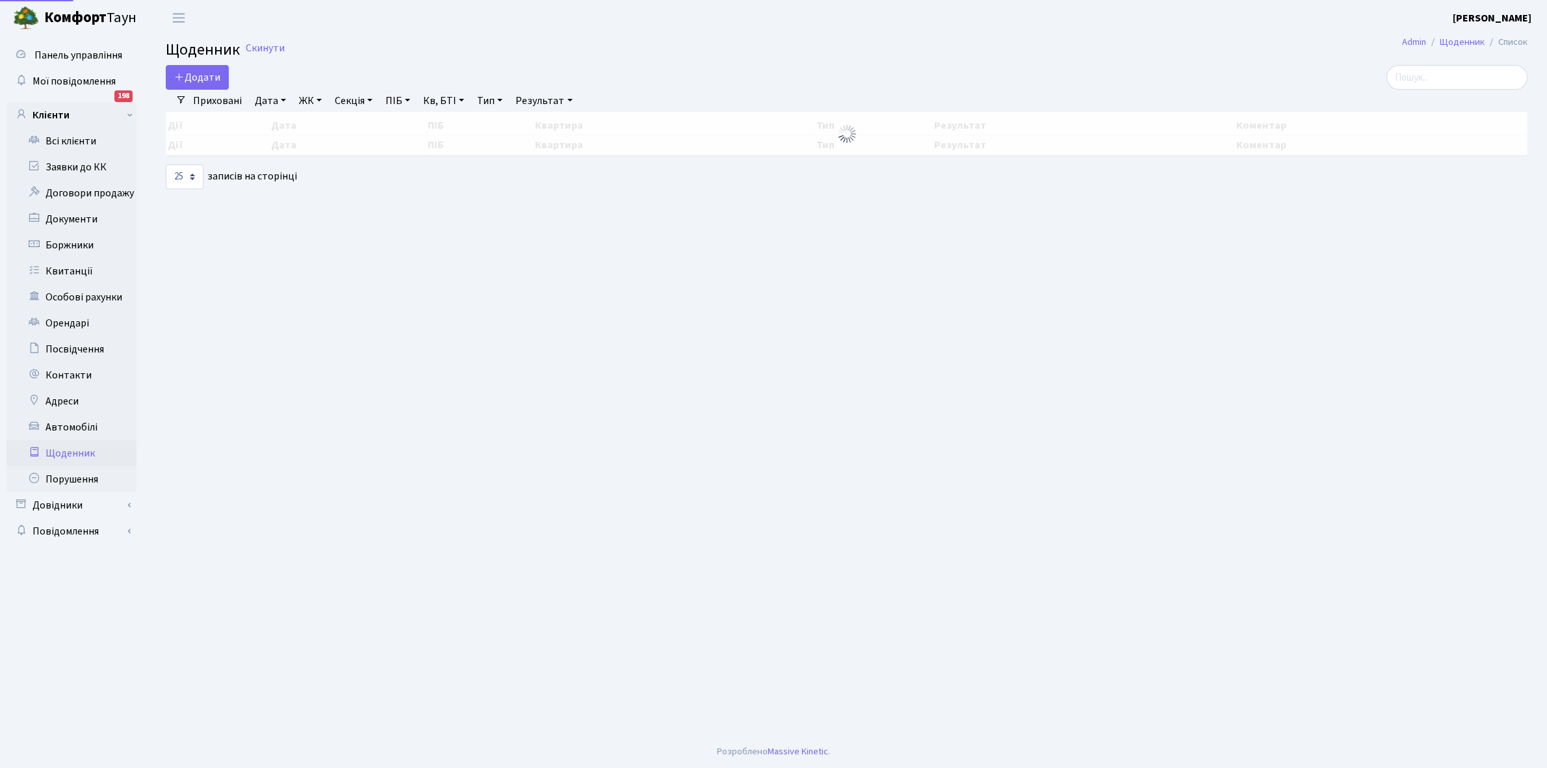
select select "25"
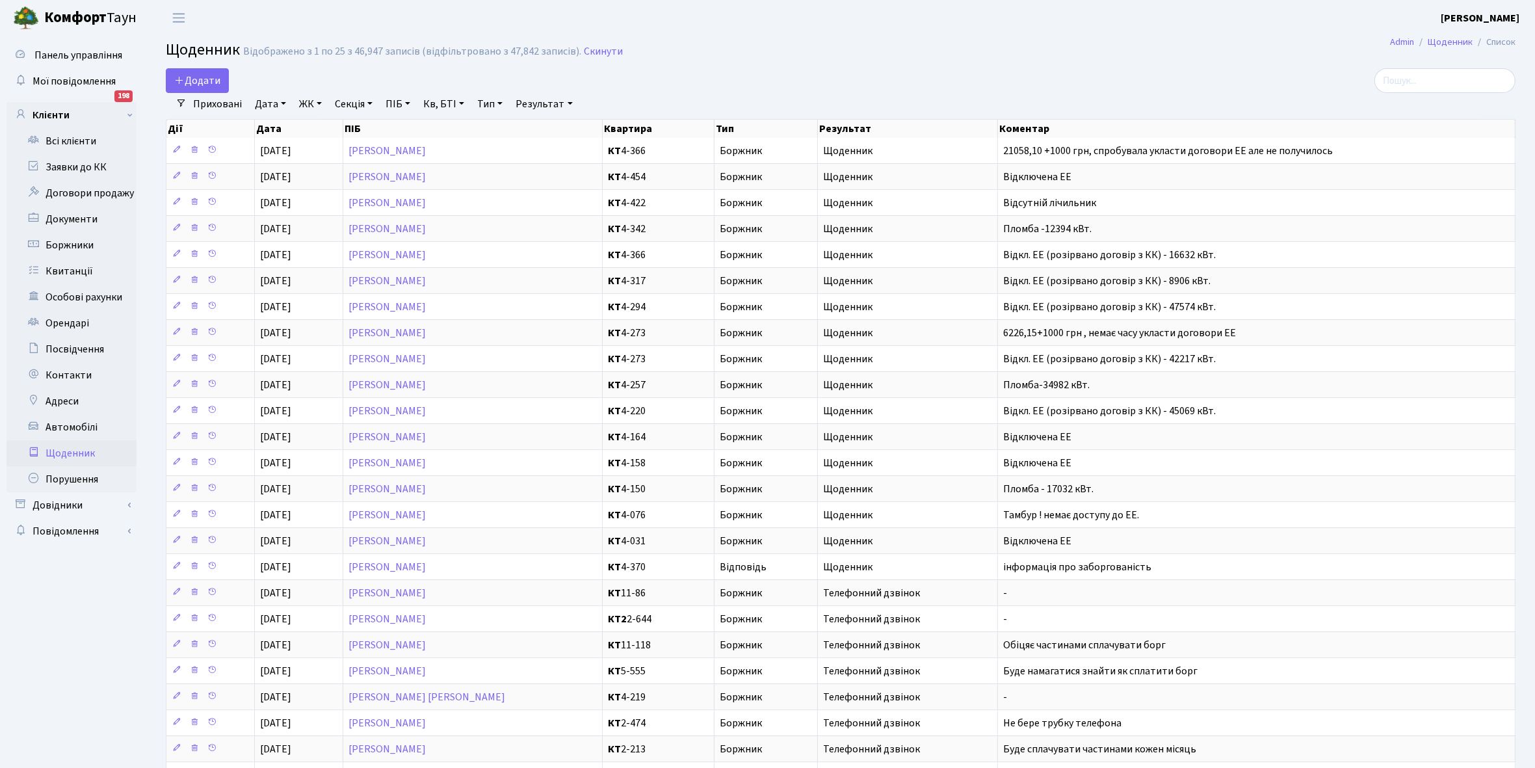
click at [59, 453] on link "Щоденник" at bounding box center [72, 453] width 130 height 26
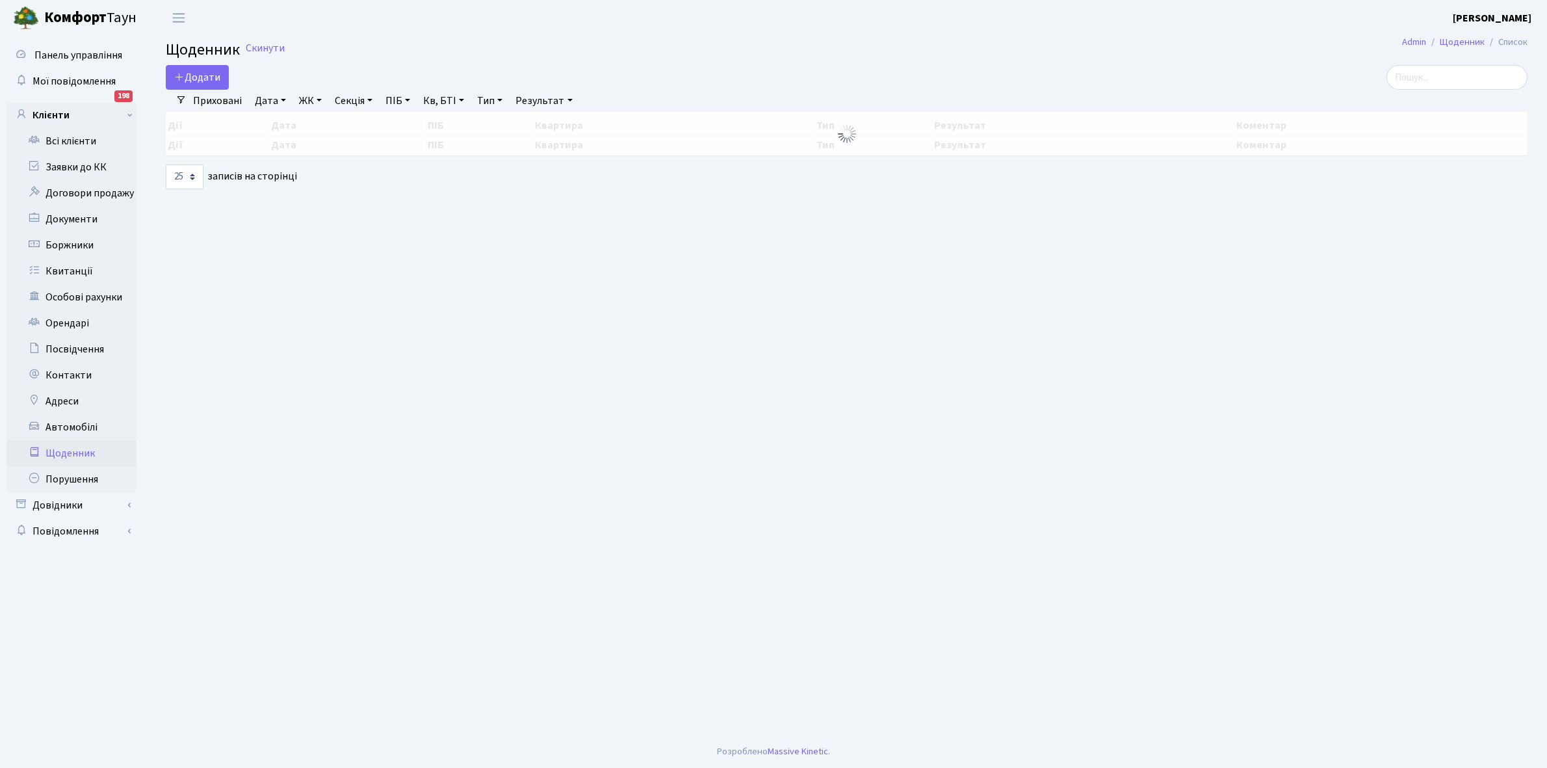
select select "25"
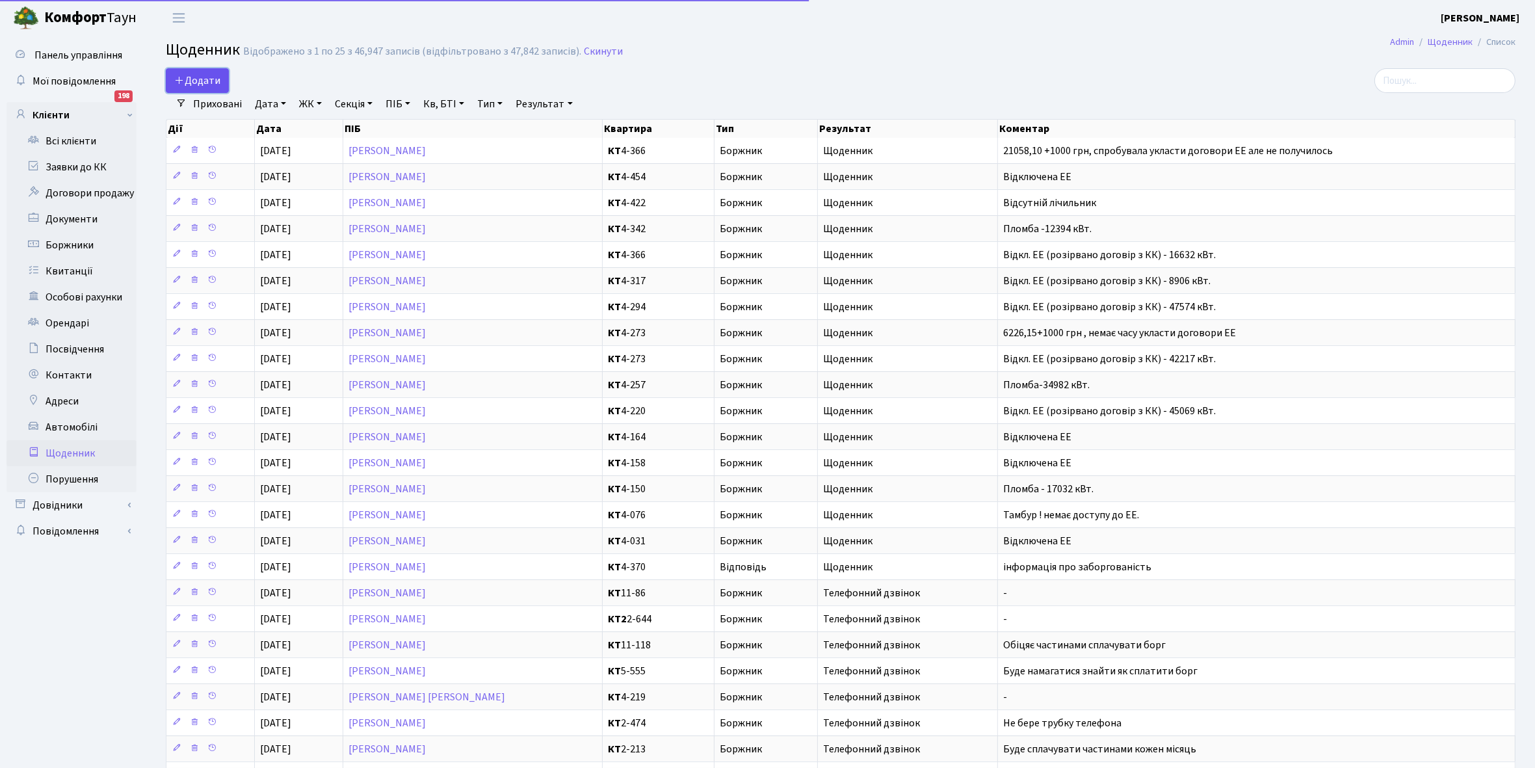
click at [202, 81] on span "Додати" at bounding box center [197, 80] width 46 height 14
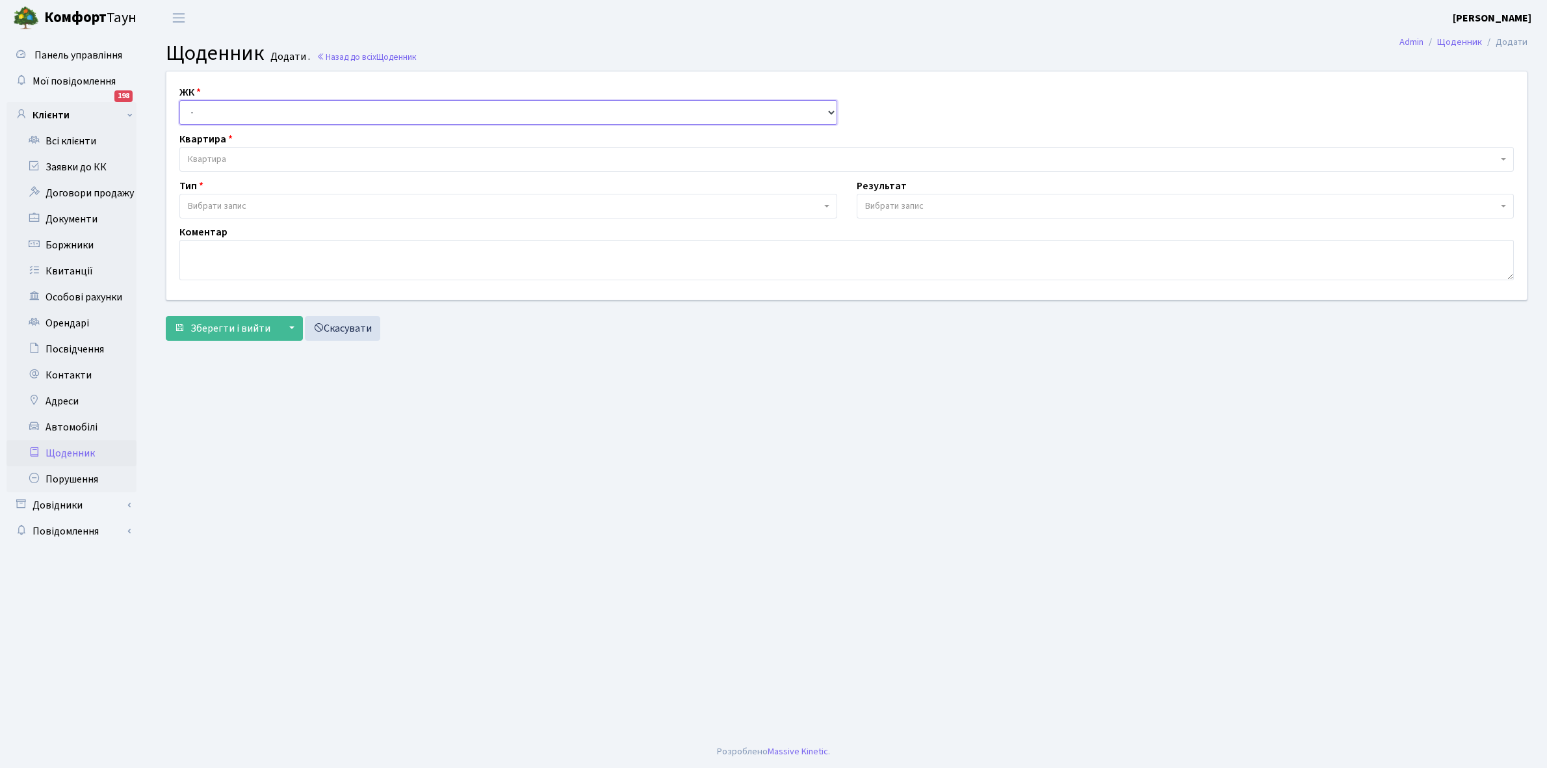
click at [218, 108] on select "- КТ, вул. Регенераторна, 4 КТ2, просп. [STREET_ADDRESS] [STREET_ADDRESS] [PERS…" at bounding box center [508, 112] width 658 height 25
select select "271"
click at [179, 100] on select "- КТ, вул. Регенераторна, 4 КТ2, просп. [STREET_ADDRESS] [STREET_ADDRESS] [PERS…" at bounding box center [508, 112] width 658 height 25
select select
click at [234, 153] on span "Квартира" at bounding box center [843, 159] width 1310 height 13
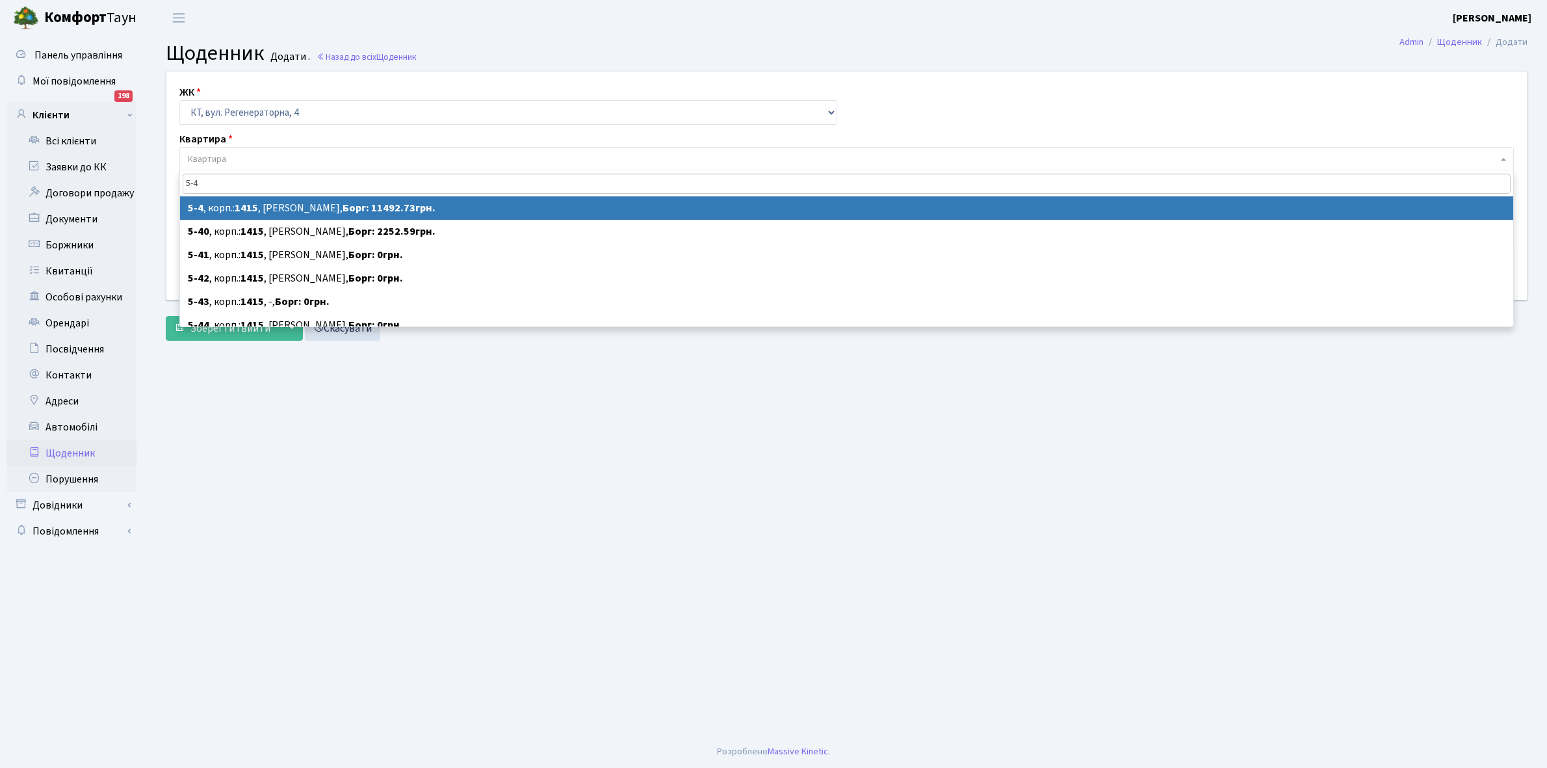
type input "5-4"
select select "2496"
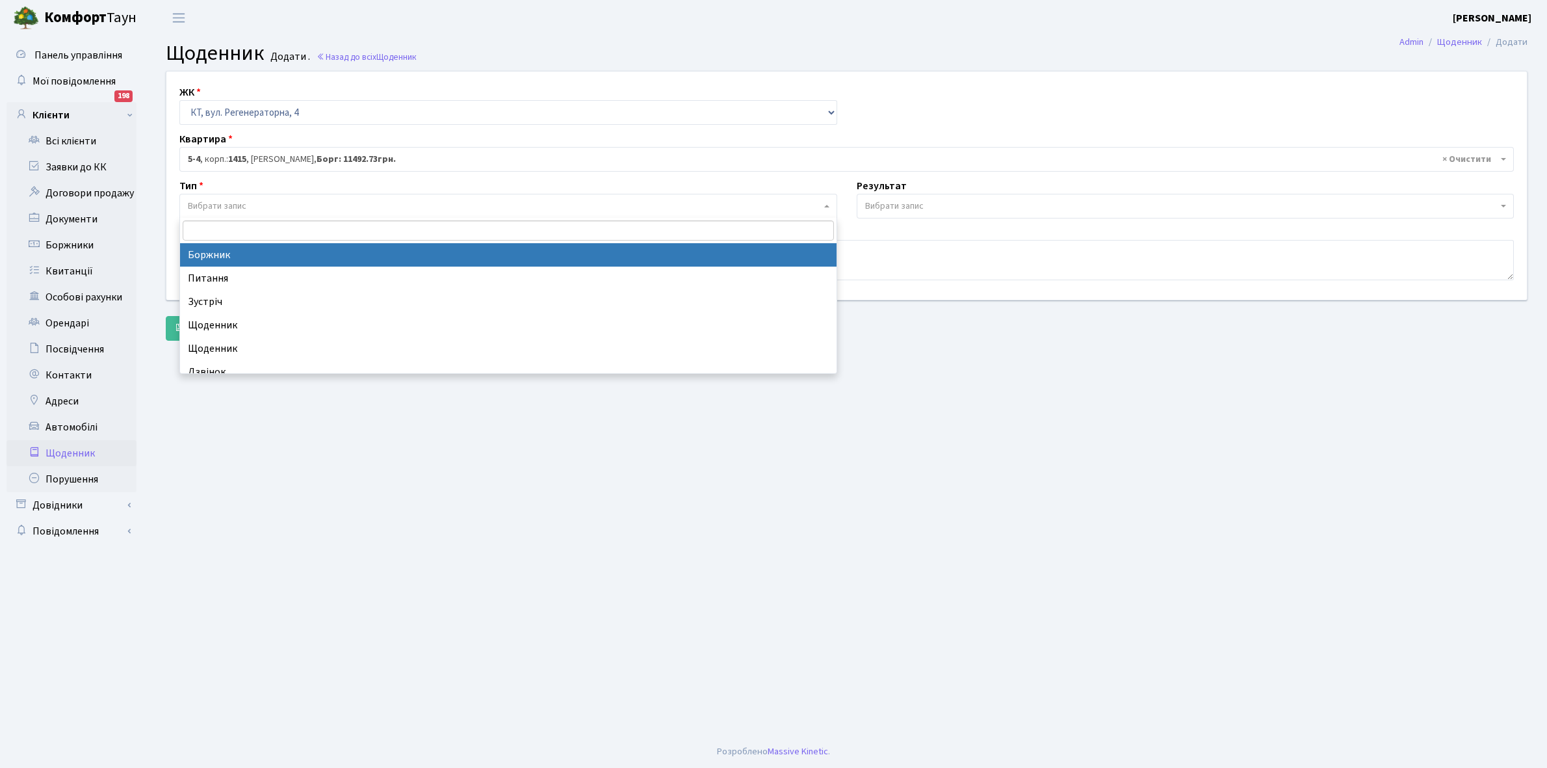
click at [241, 205] on span "Вибрати запис" at bounding box center [217, 206] width 59 height 13
select select "189"
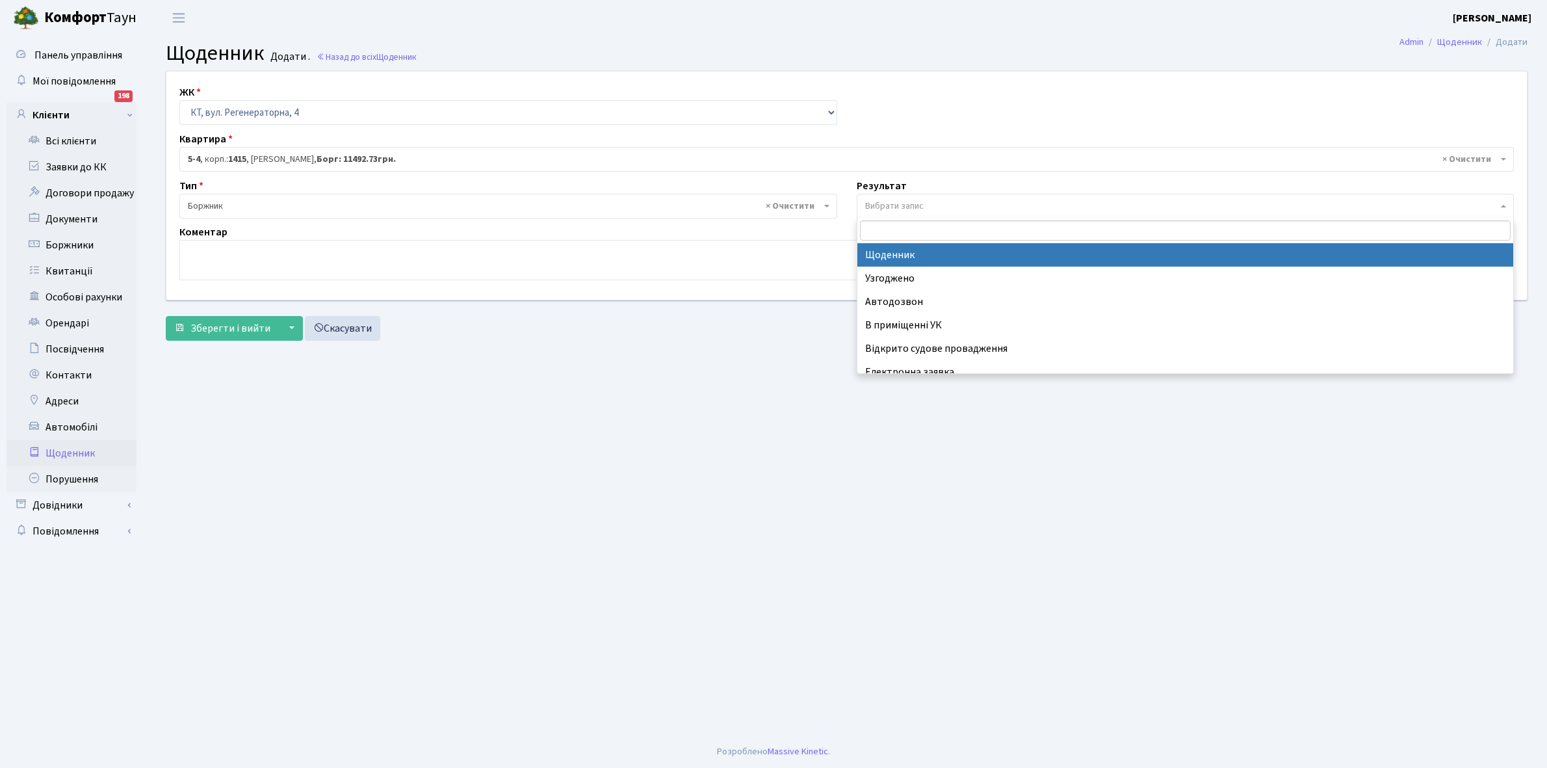
click at [899, 205] on span "Вибрати запис" at bounding box center [894, 206] width 59 height 13
select select "14"
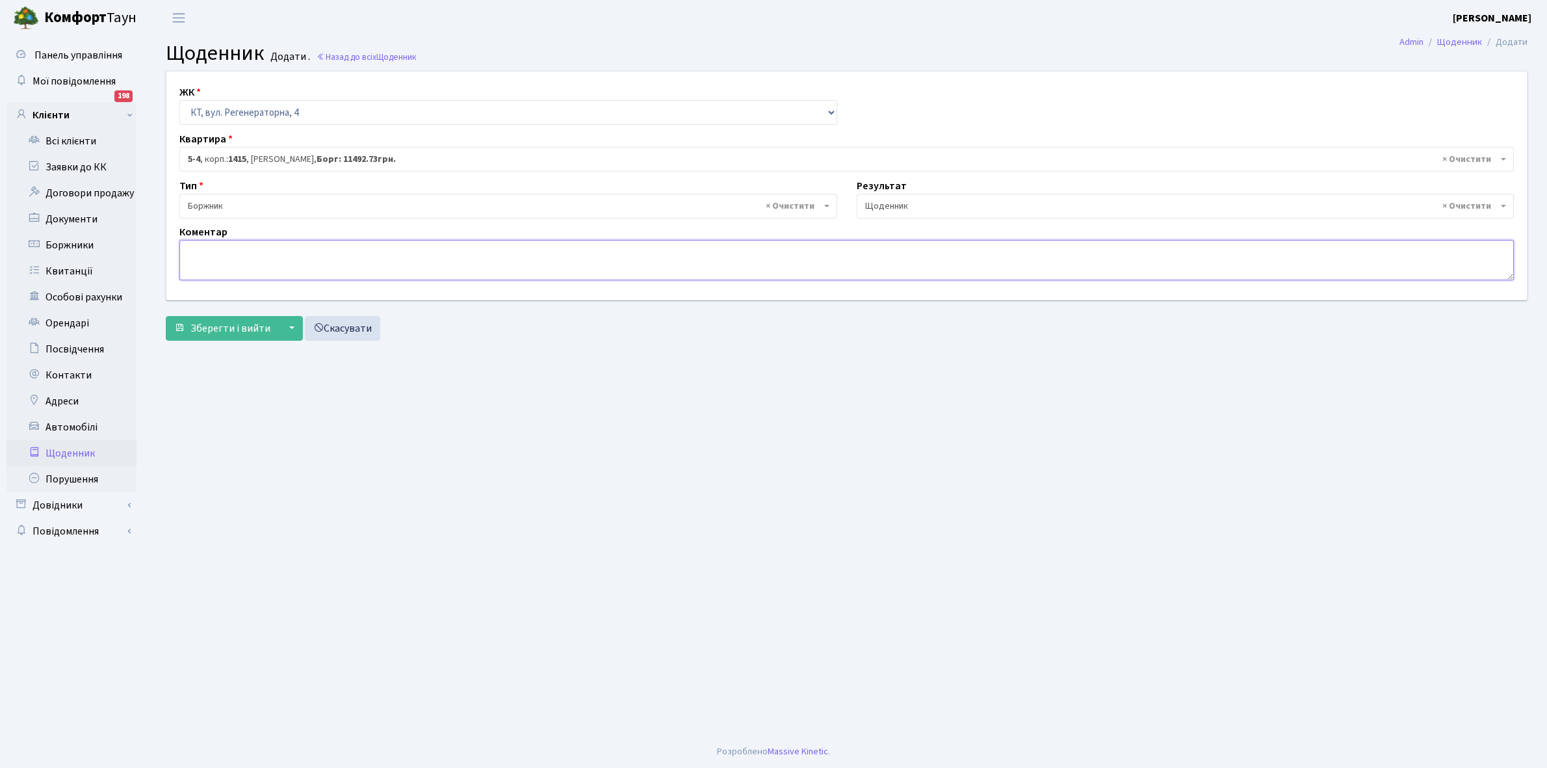
click at [207, 257] on textarea at bounding box center [846, 260] width 1335 height 40
type textarea "Оплатили борг"
click at [231, 332] on span "Зберегти і вийти" at bounding box center [231, 328] width 80 height 14
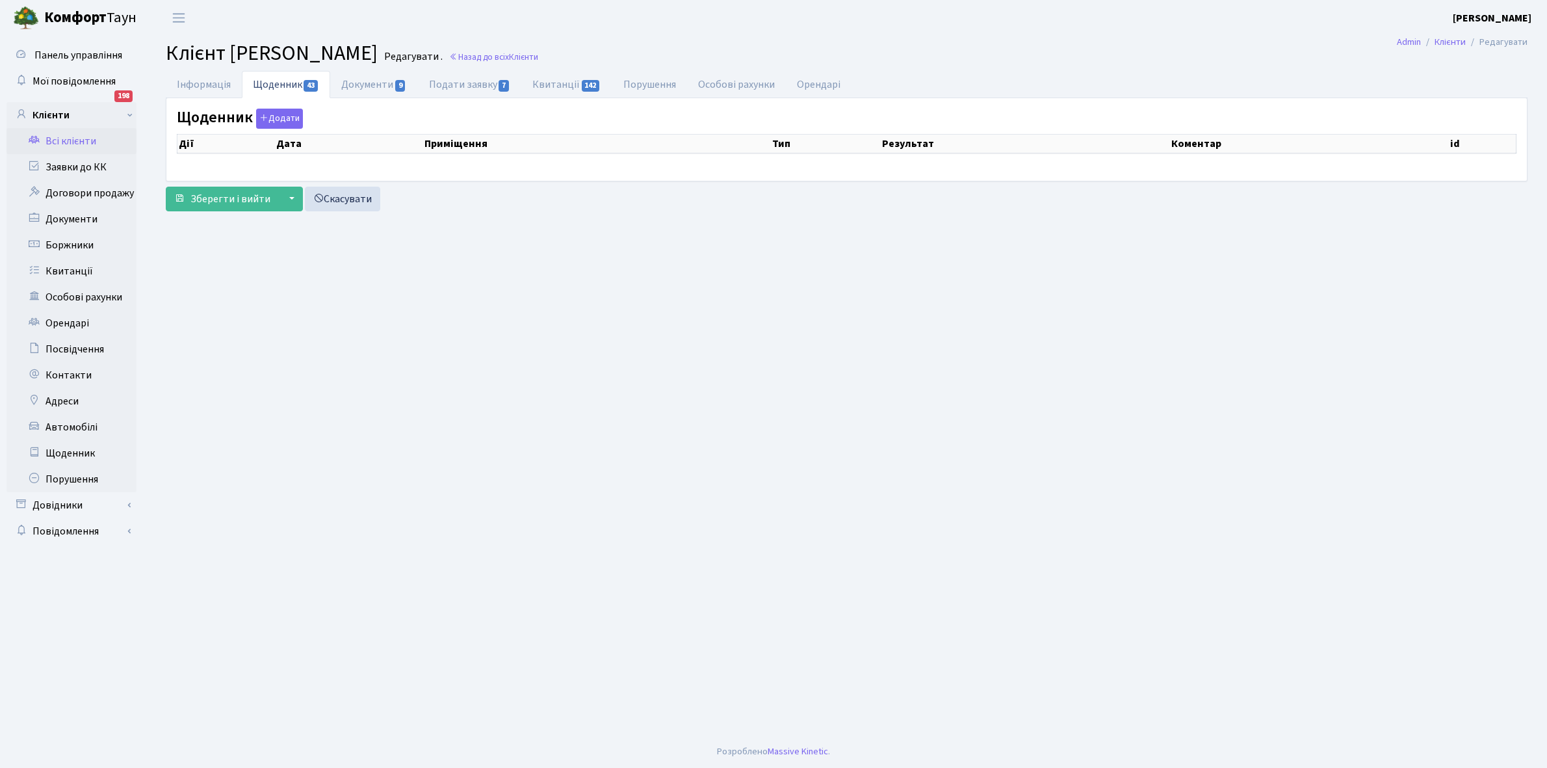
select select "25"
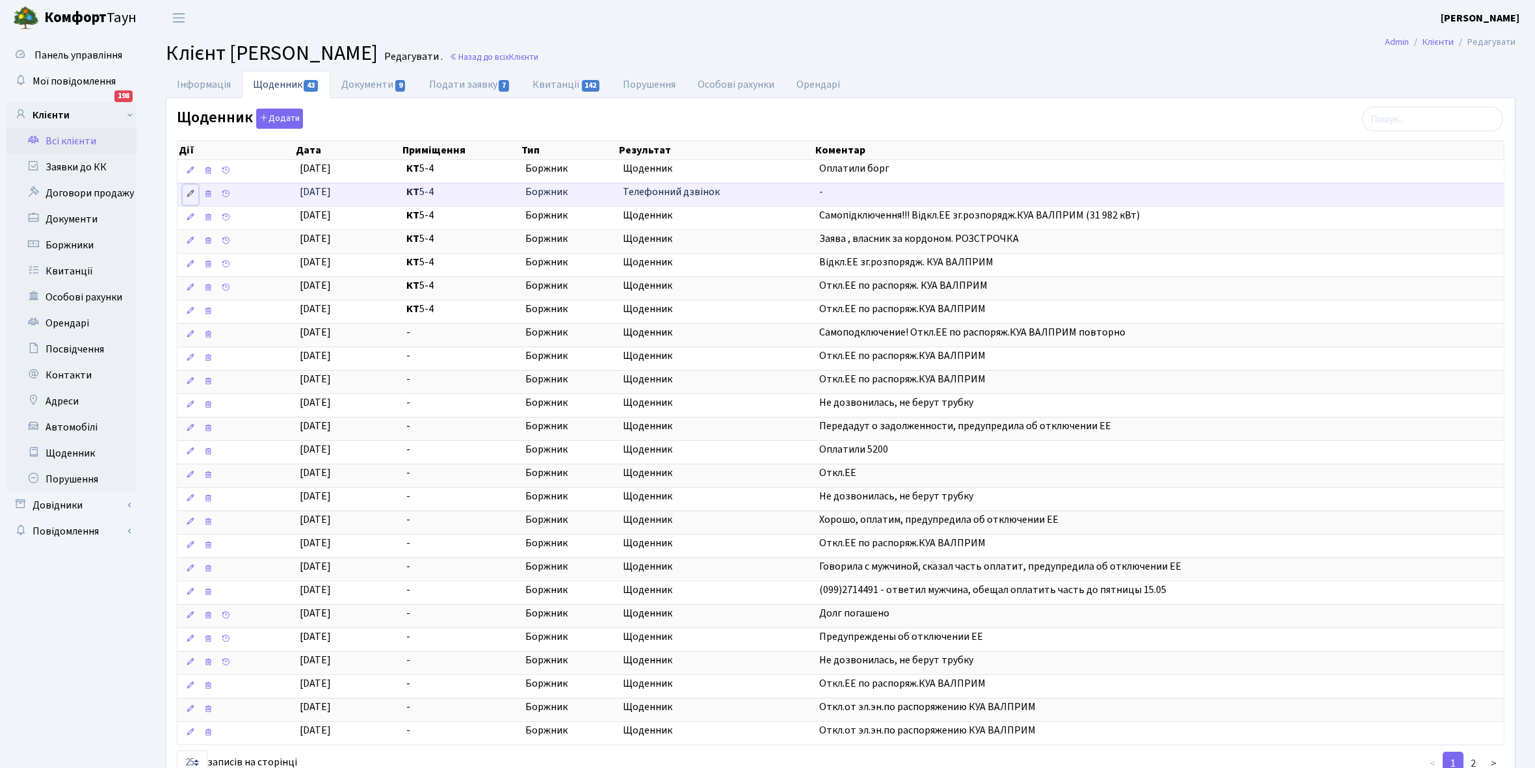
click at [189, 197] on icon at bounding box center [190, 193] width 9 height 9
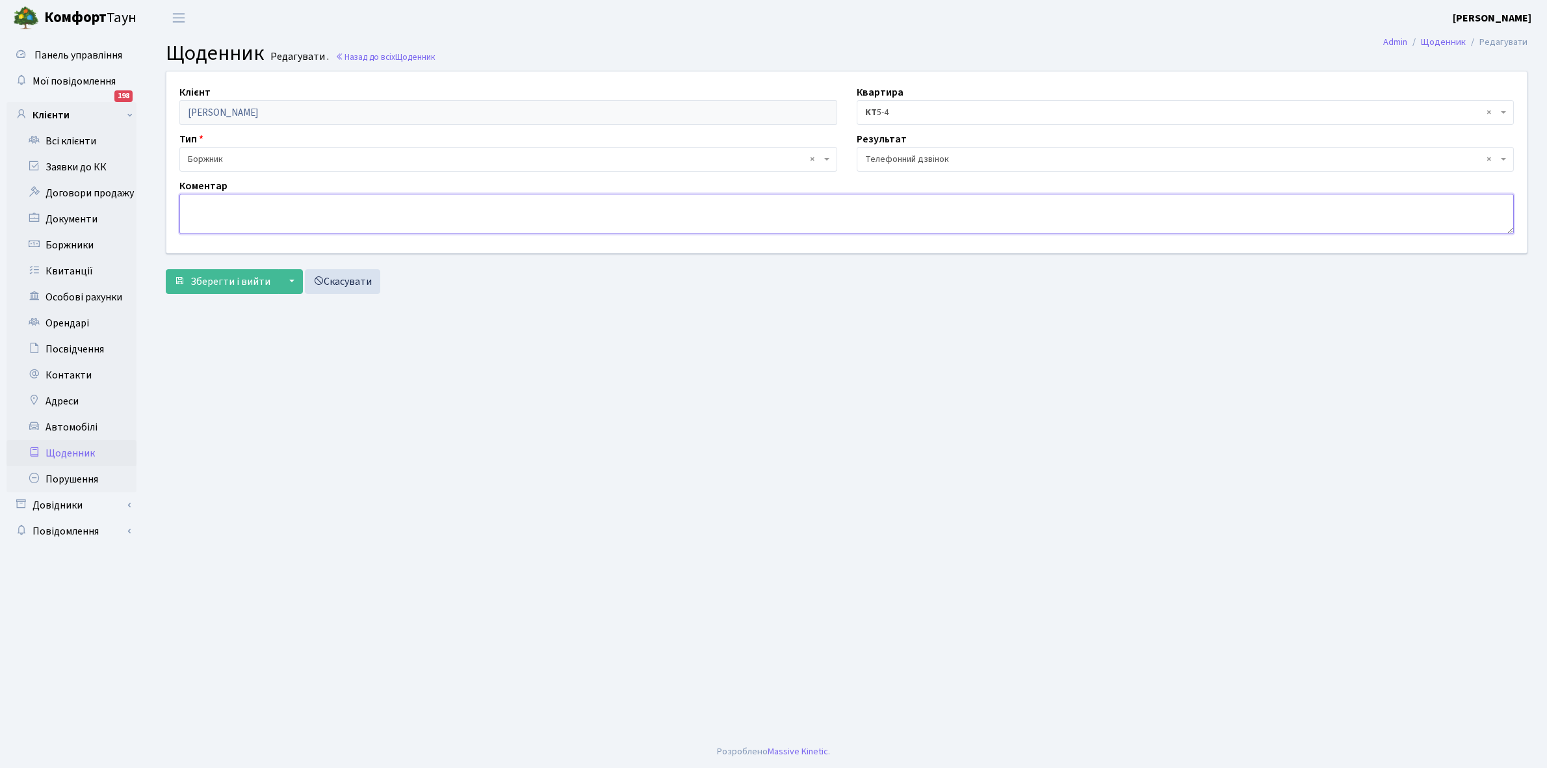
click at [202, 215] on textarea at bounding box center [846, 214] width 1335 height 40
type textarea "Оплатили борг"
click at [233, 286] on span "Зберегти і вийти" at bounding box center [231, 281] width 80 height 14
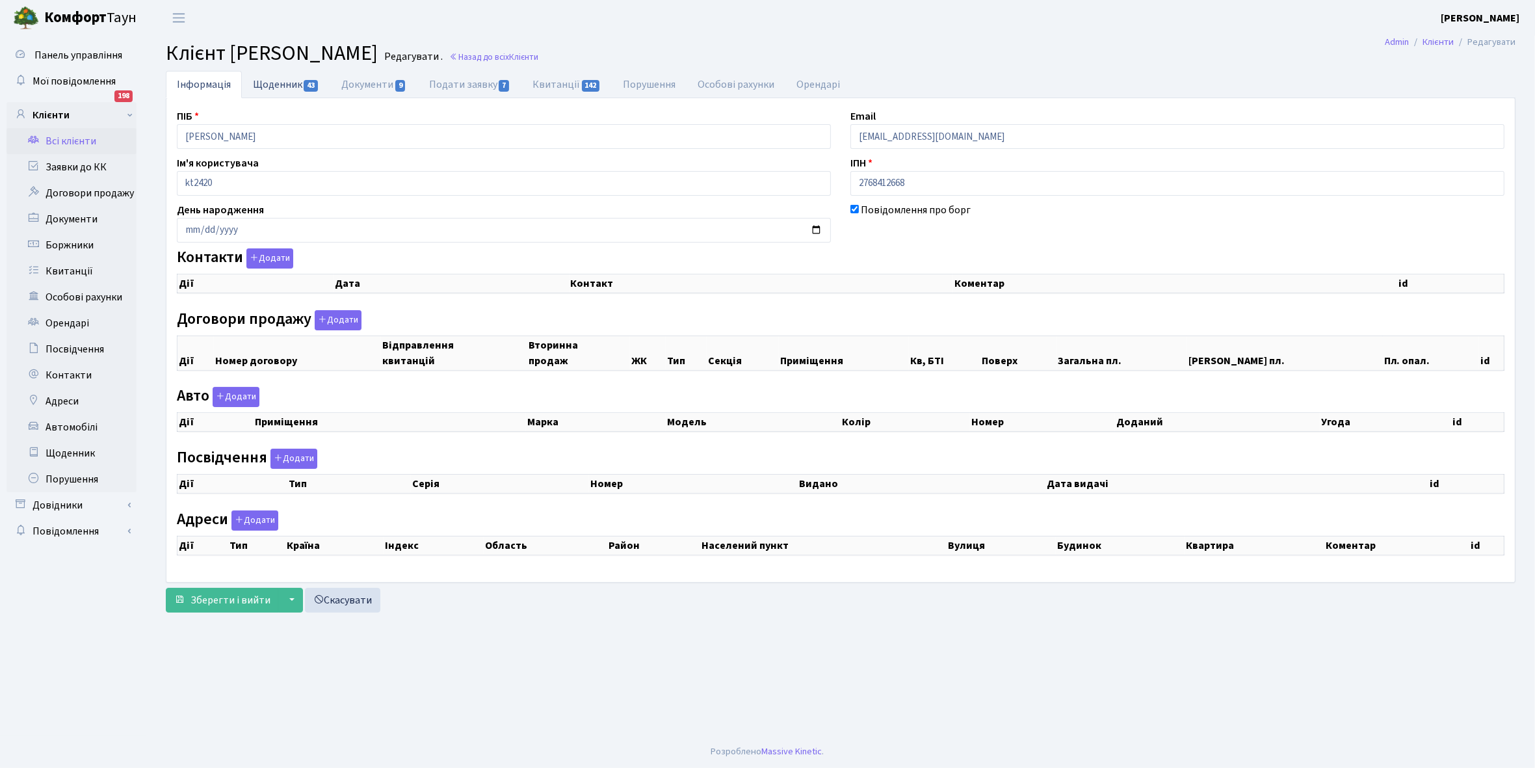
checkbox input "true"
select select "25"
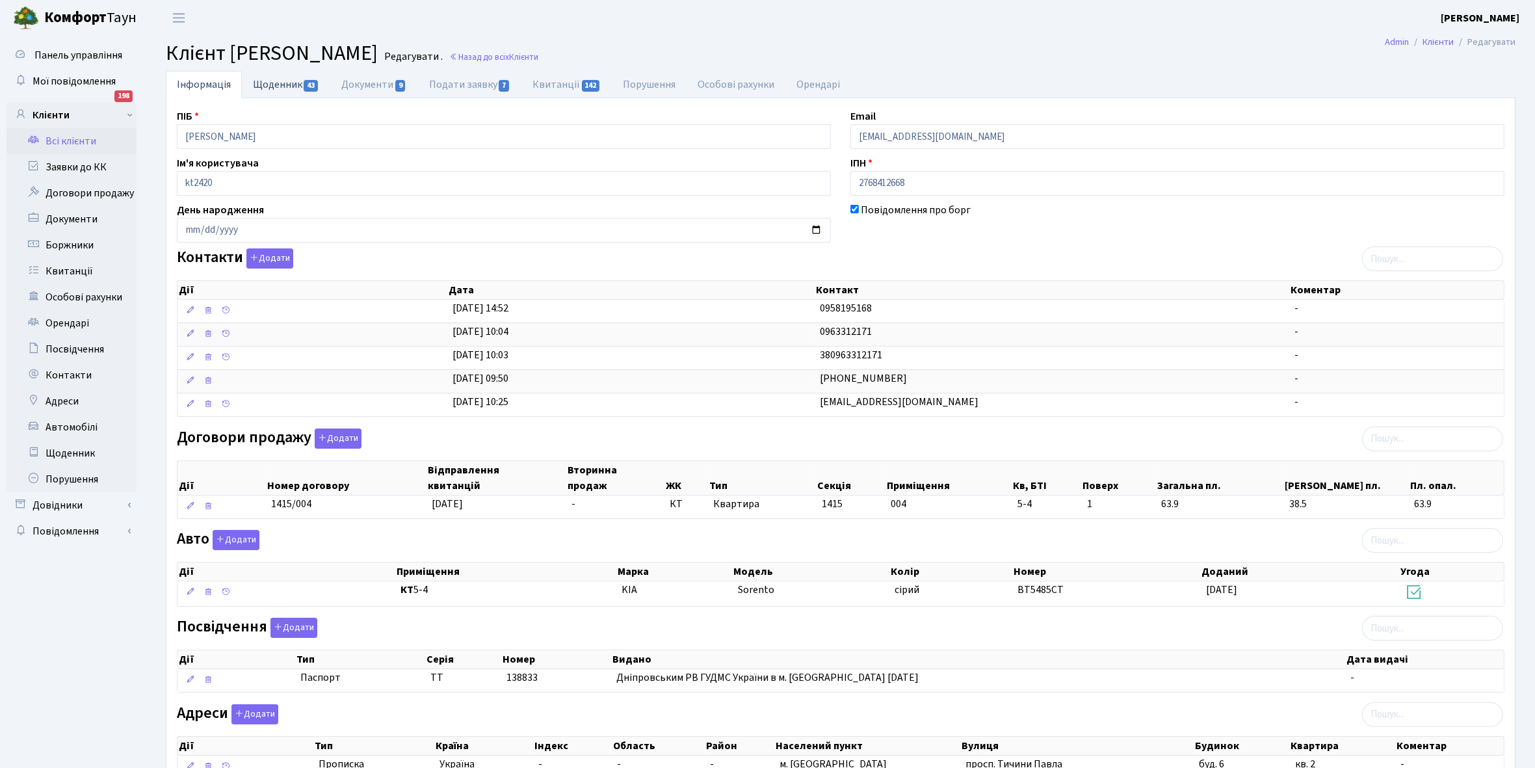
click at [281, 86] on link "Щоденник 43" at bounding box center [286, 84] width 88 height 27
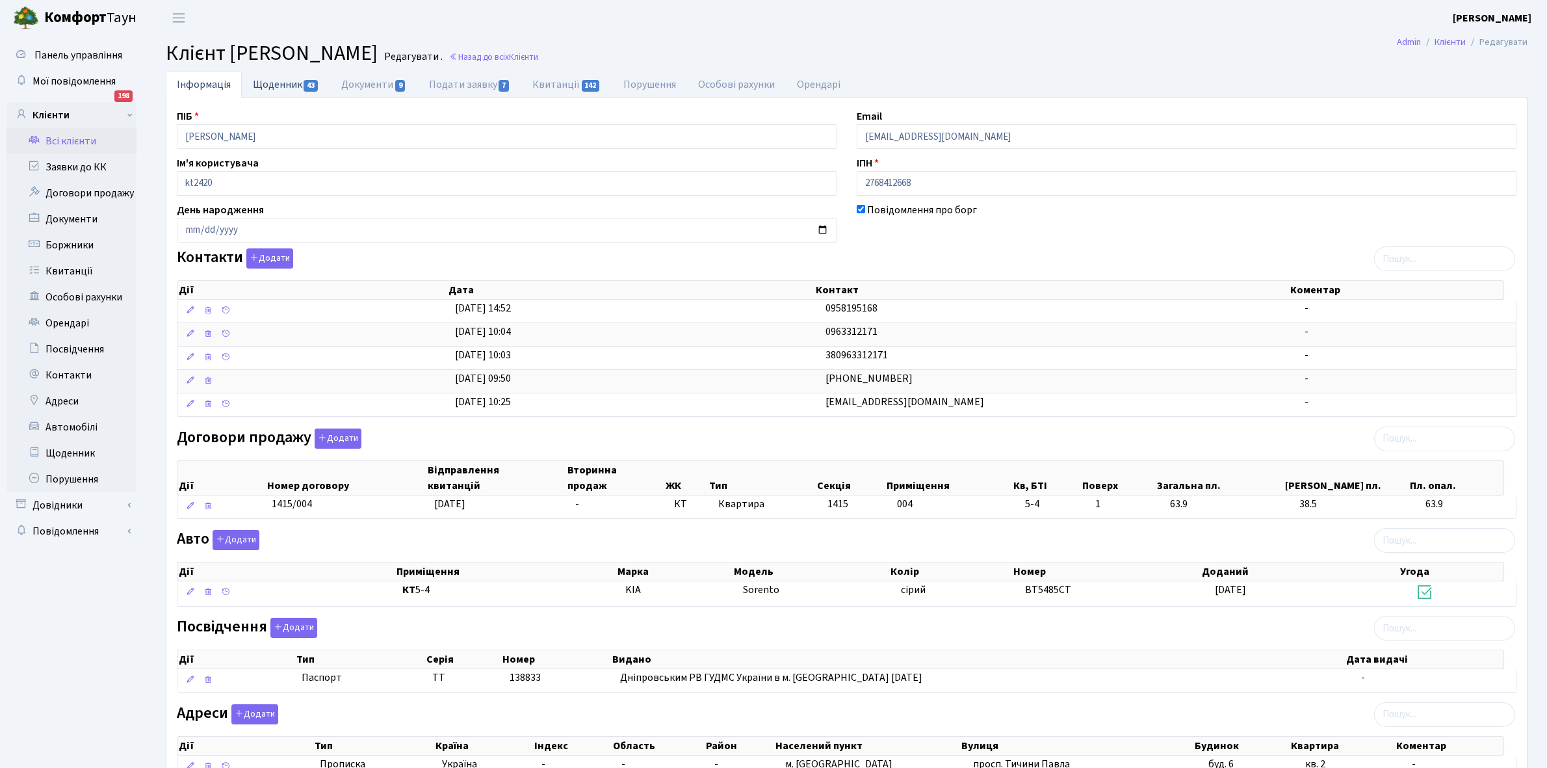
select select "25"
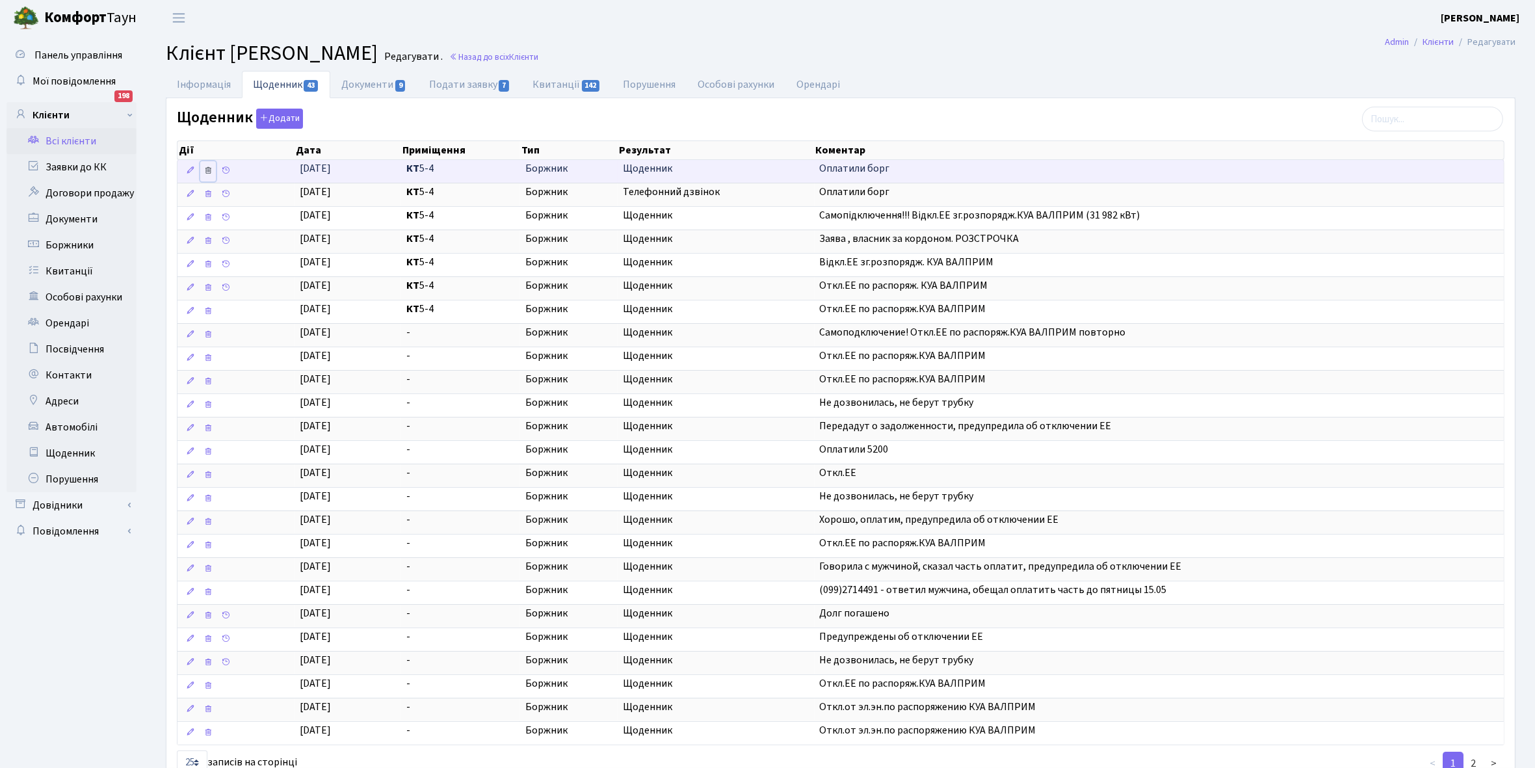
click at [210, 171] on icon at bounding box center [208, 170] width 9 height 9
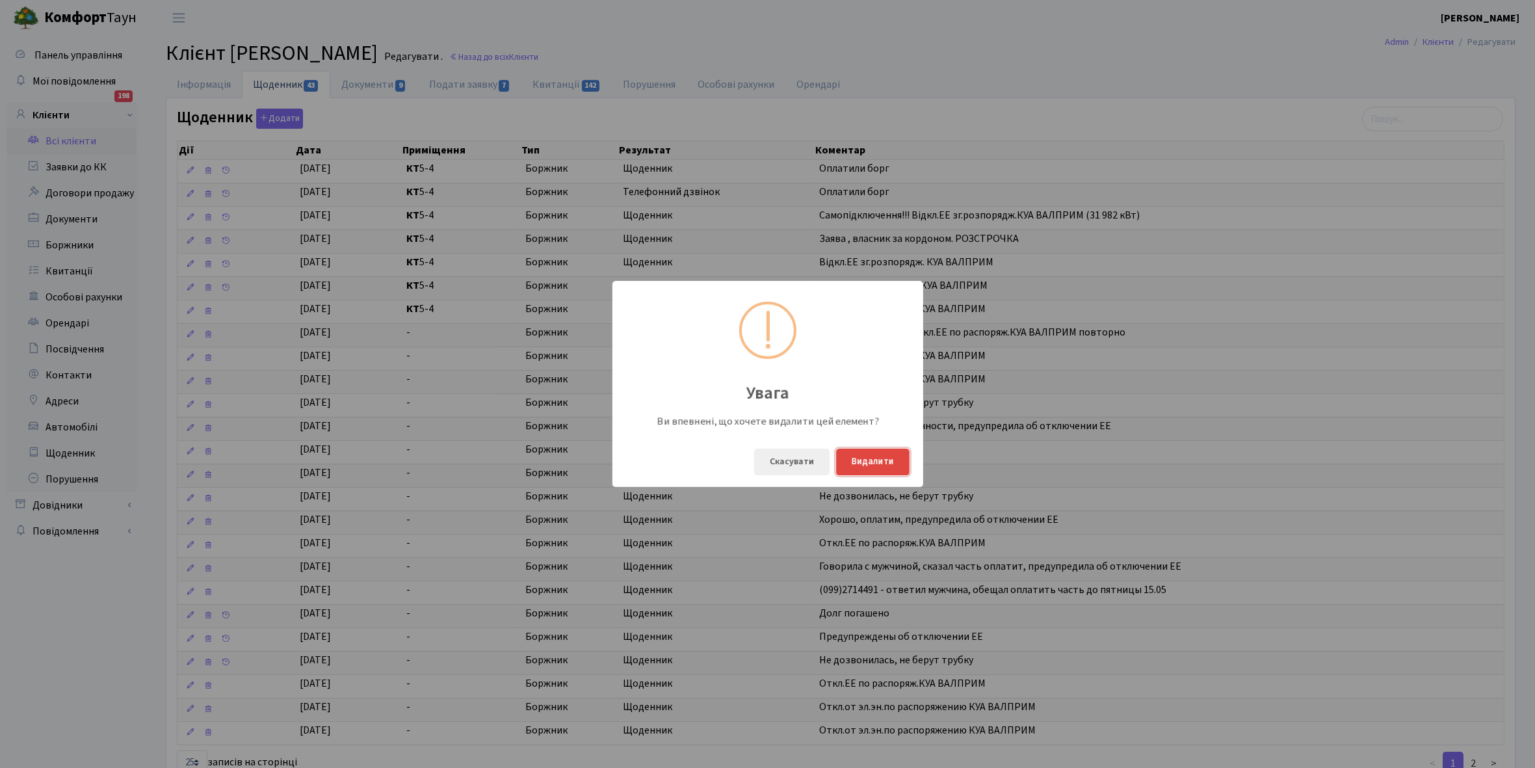
click at [882, 462] on button "Видалити" at bounding box center [872, 462] width 73 height 27
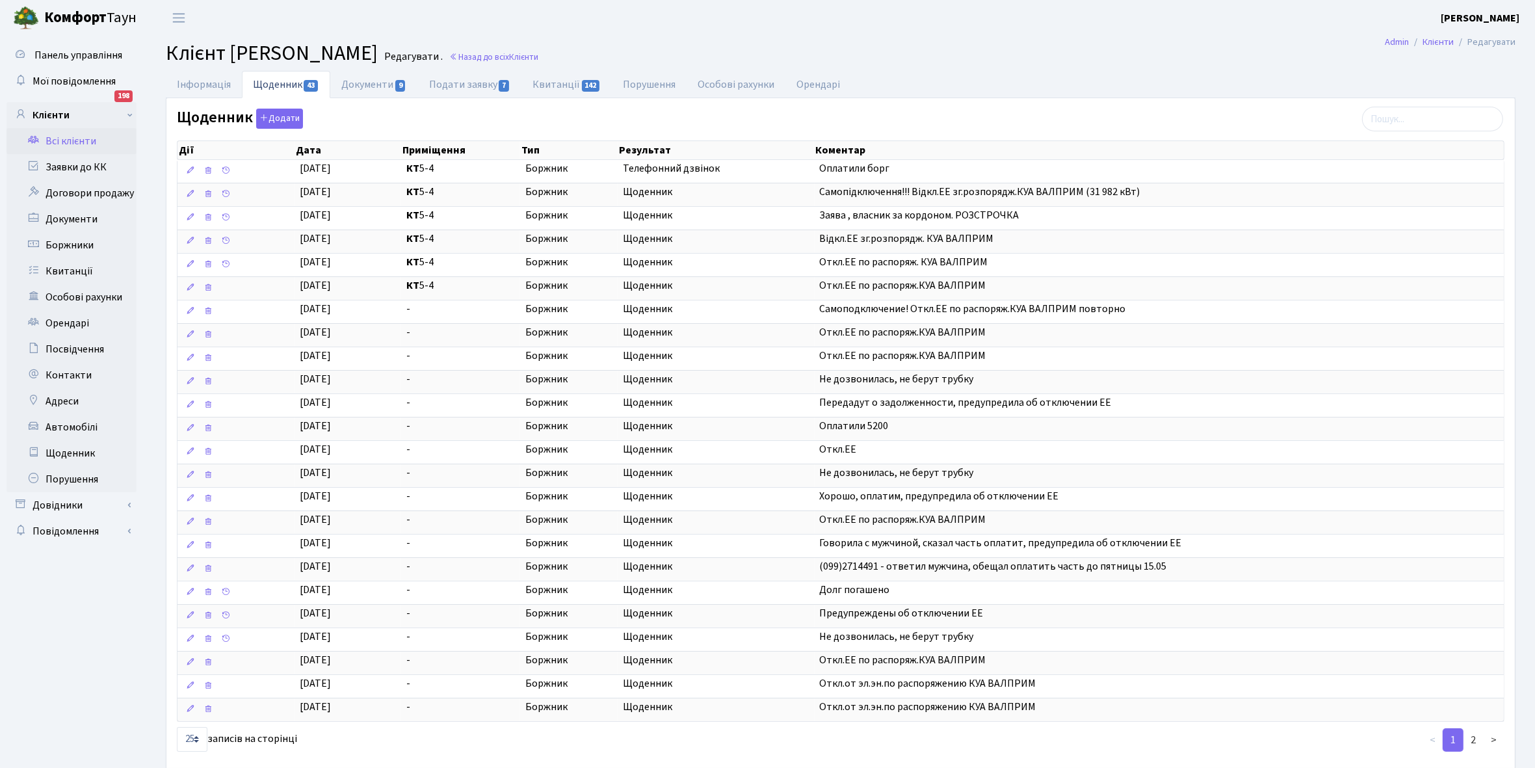
click at [73, 141] on link "Всі клієнти" at bounding box center [72, 141] width 130 height 26
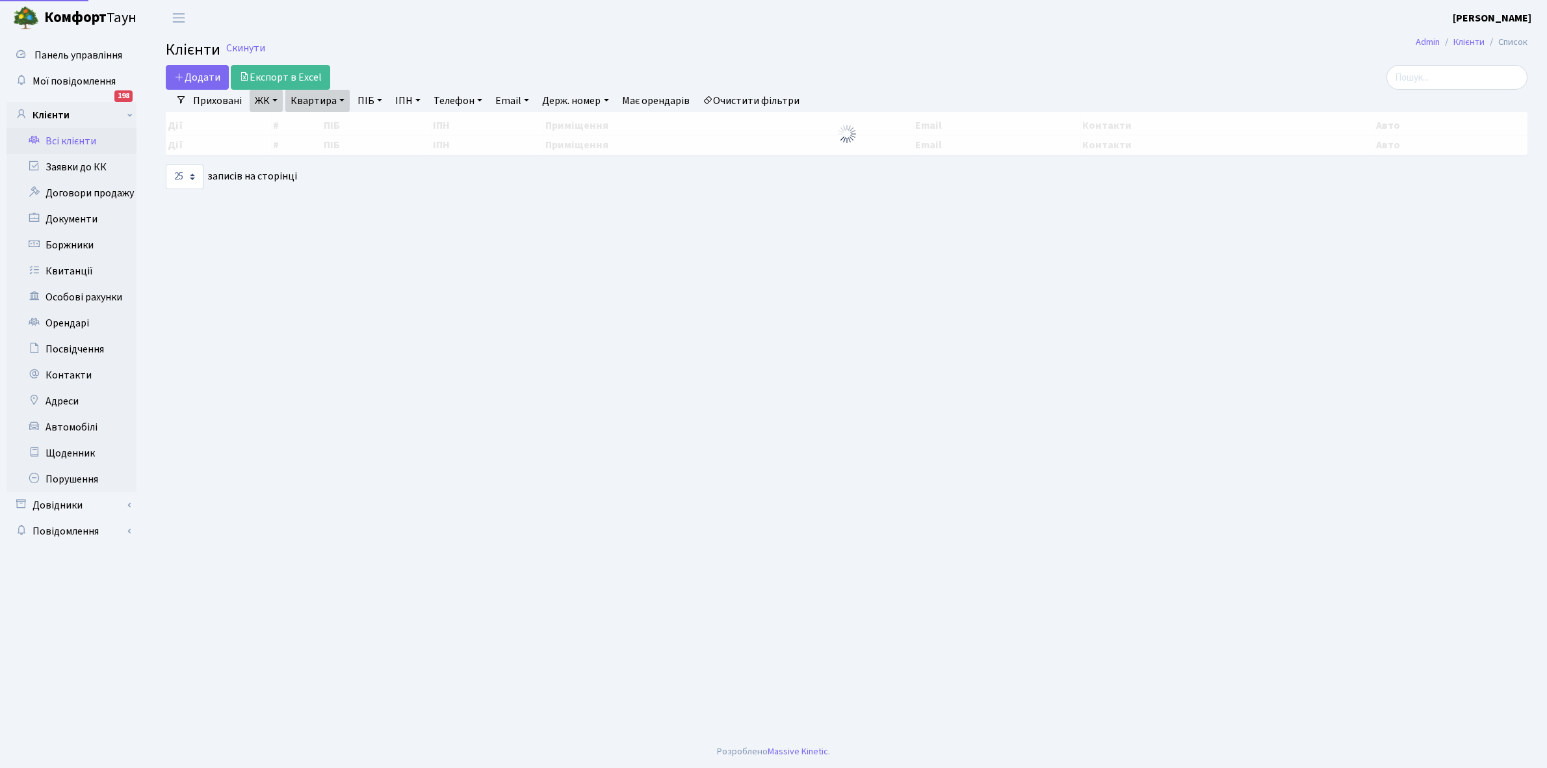
select select "25"
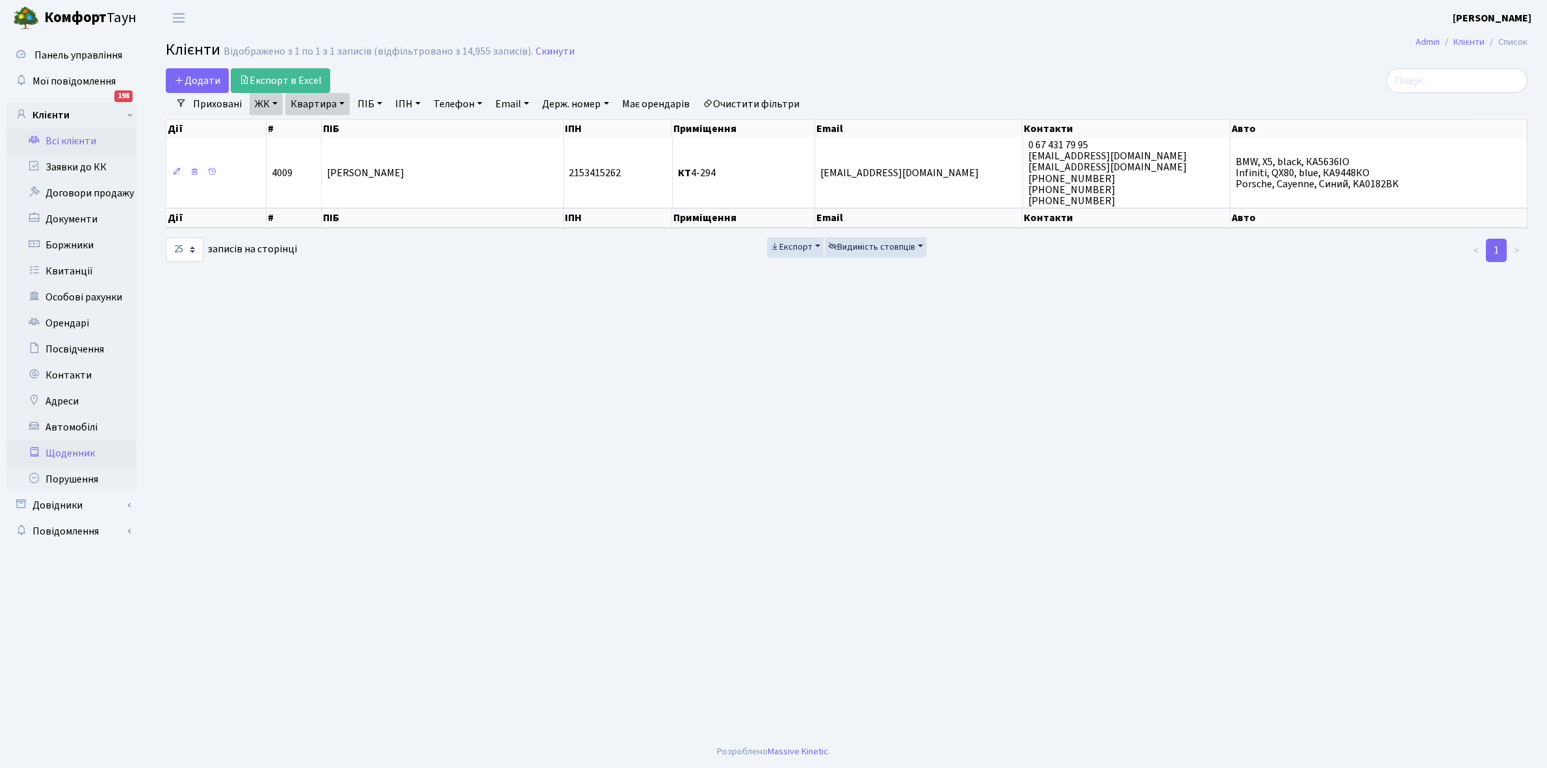
click at [72, 452] on link "Щоденник" at bounding box center [72, 453] width 130 height 26
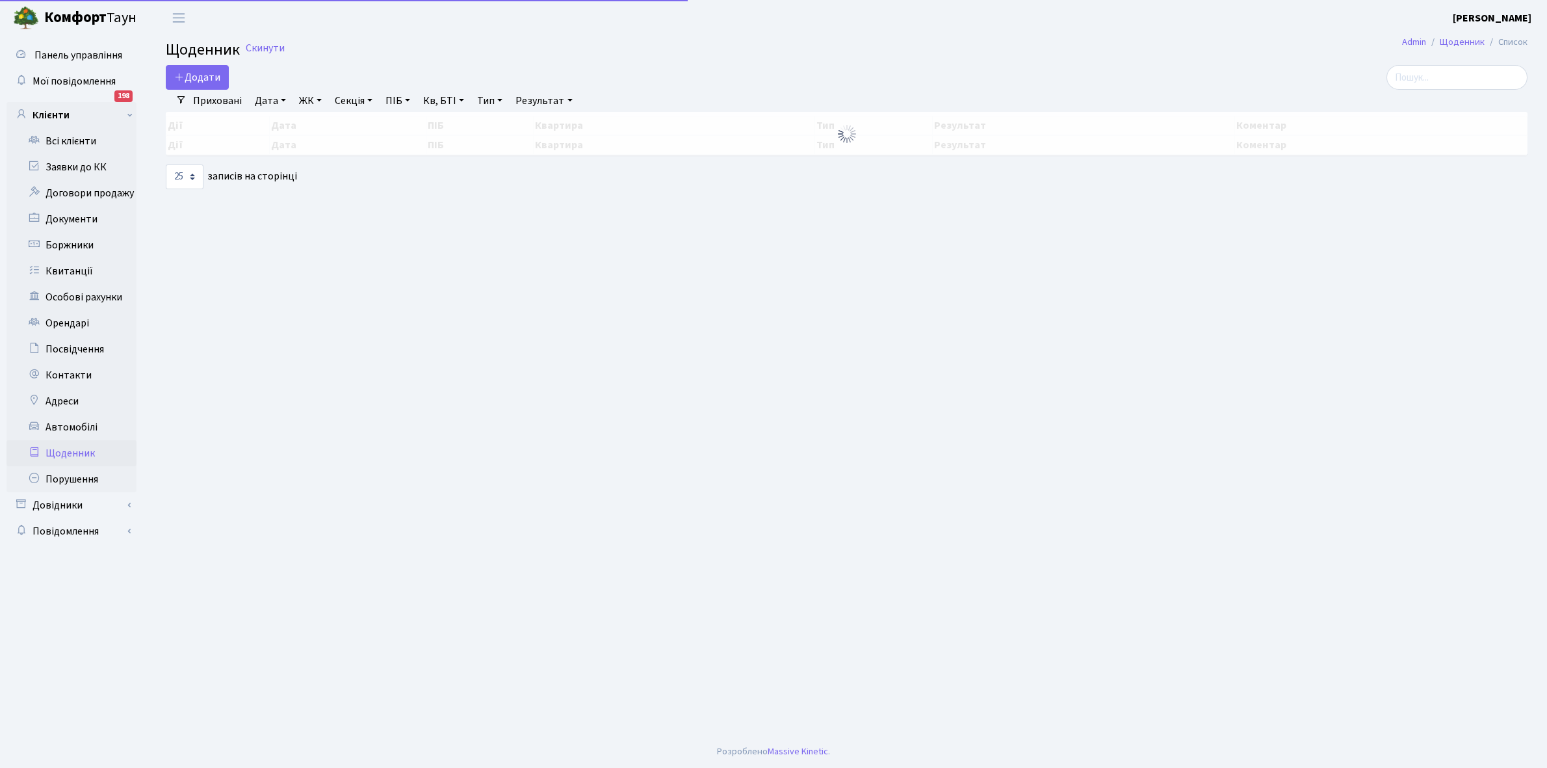
select select "25"
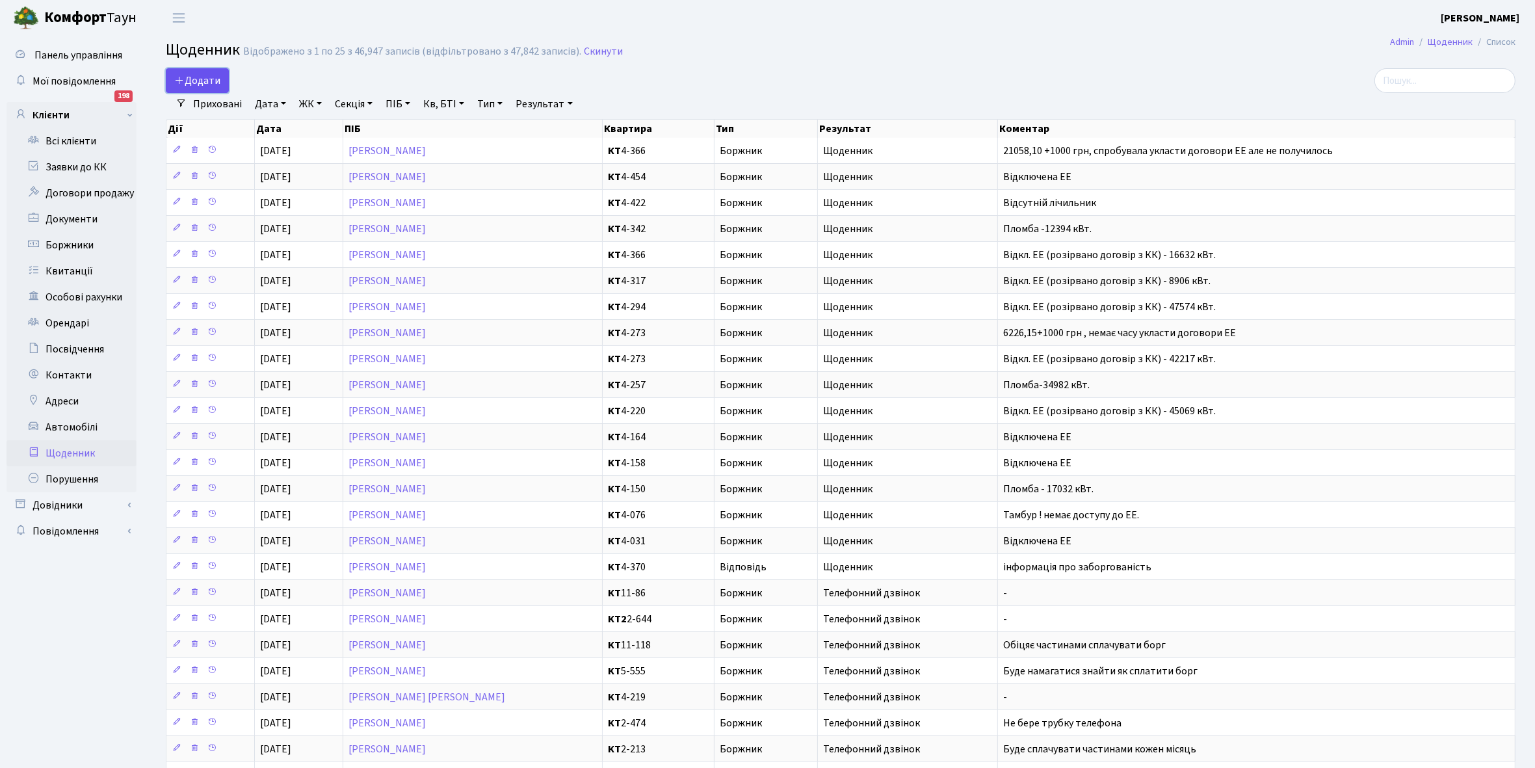
click at [205, 82] on span "Додати" at bounding box center [197, 80] width 46 height 14
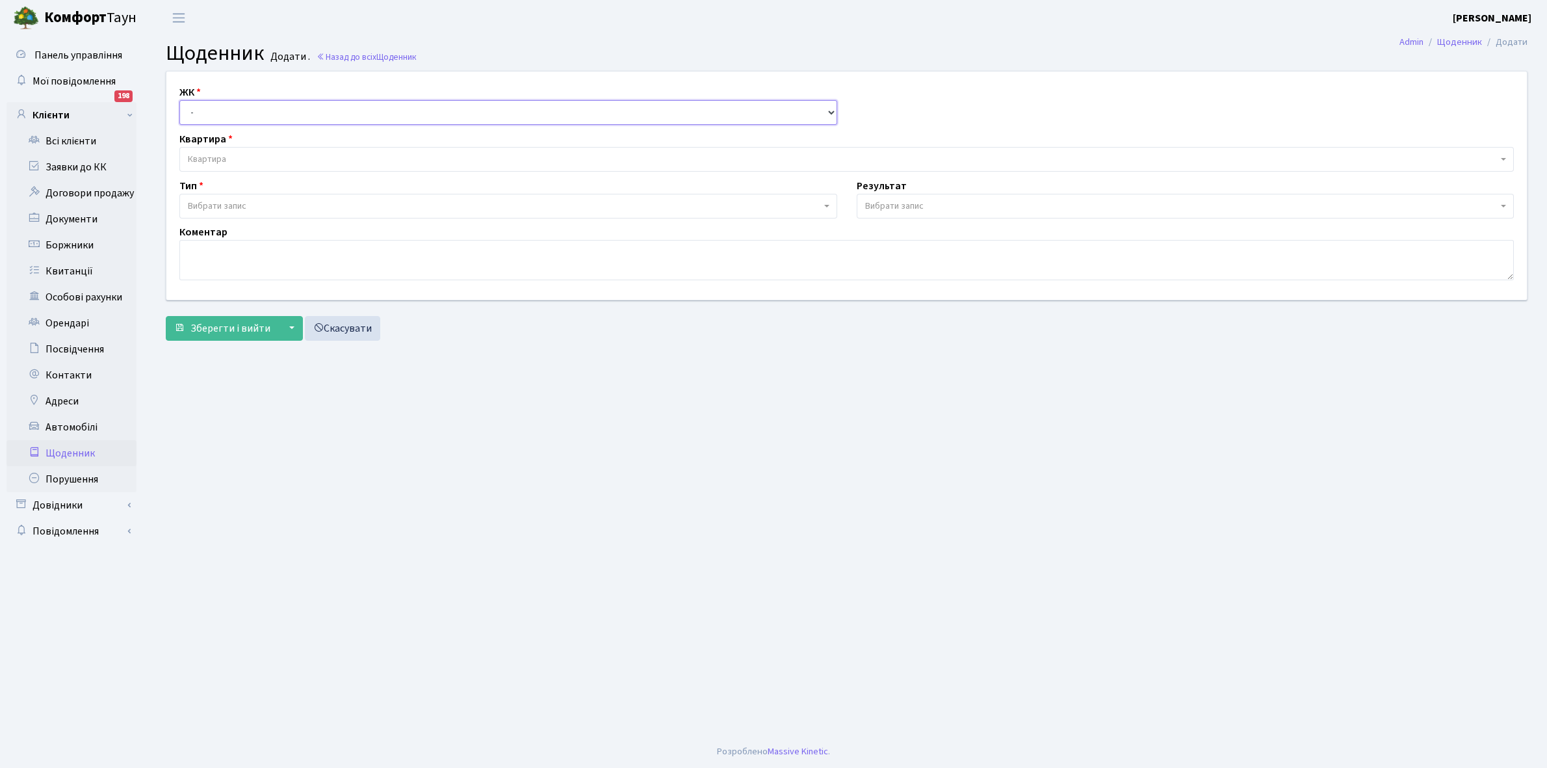
click at [205, 111] on select "- КТ, вул. Регенераторна, 4 КТ2, просп. [STREET_ADDRESS] [STREET_ADDRESS] [PERS…" at bounding box center [508, 112] width 658 height 25
select select "271"
click at [179, 100] on select "- КТ, вул. Регенераторна, 4 КТ2, просп. Соборності, 17 КТ3, вул. Березнева, 16 …" at bounding box center [508, 112] width 658 height 25
select select
click at [225, 156] on span "Квартира" at bounding box center [207, 159] width 38 height 13
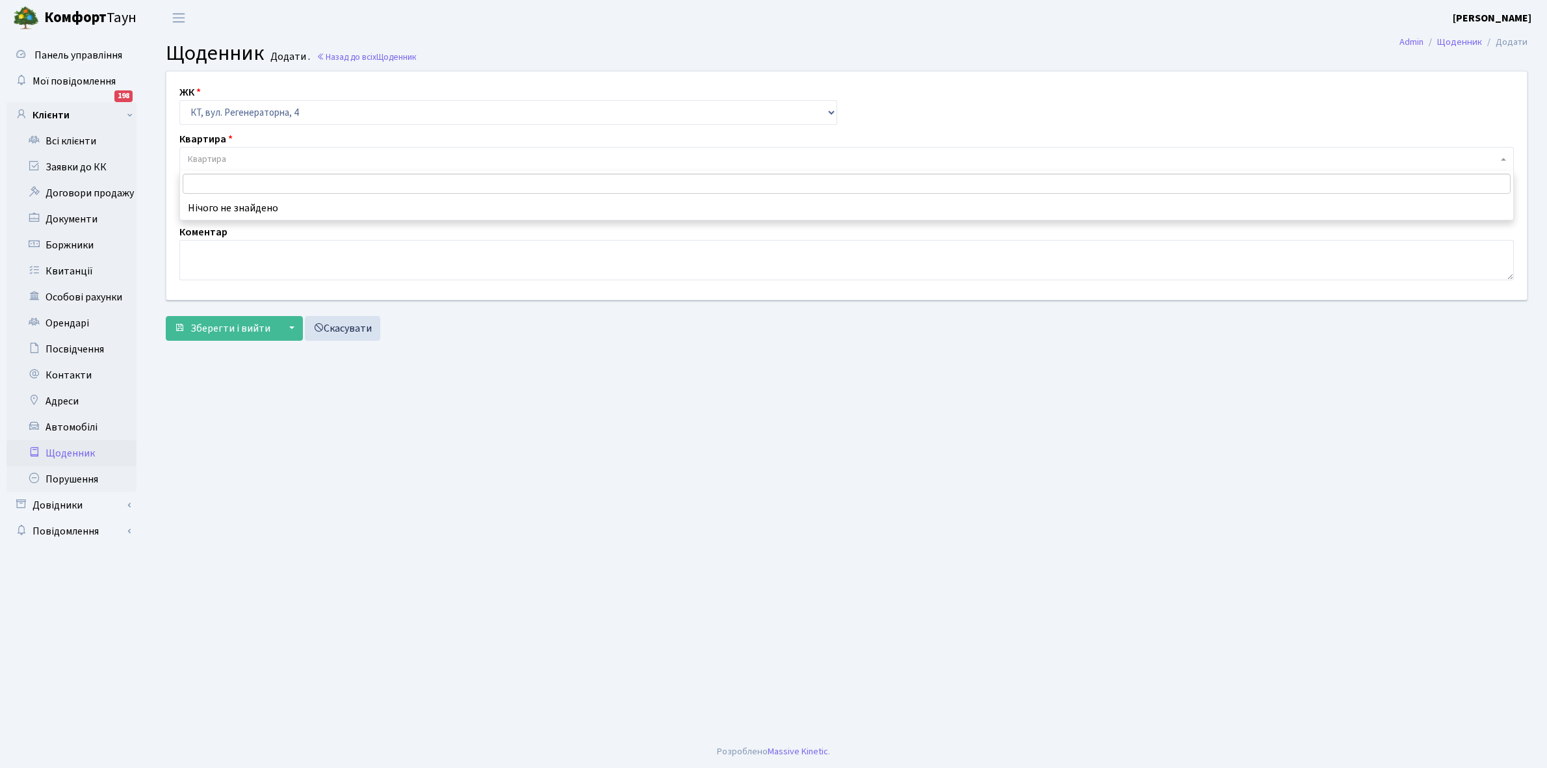
click at [220, 180] on input "search" at bounding box center [847, 184] width 1328 height 20
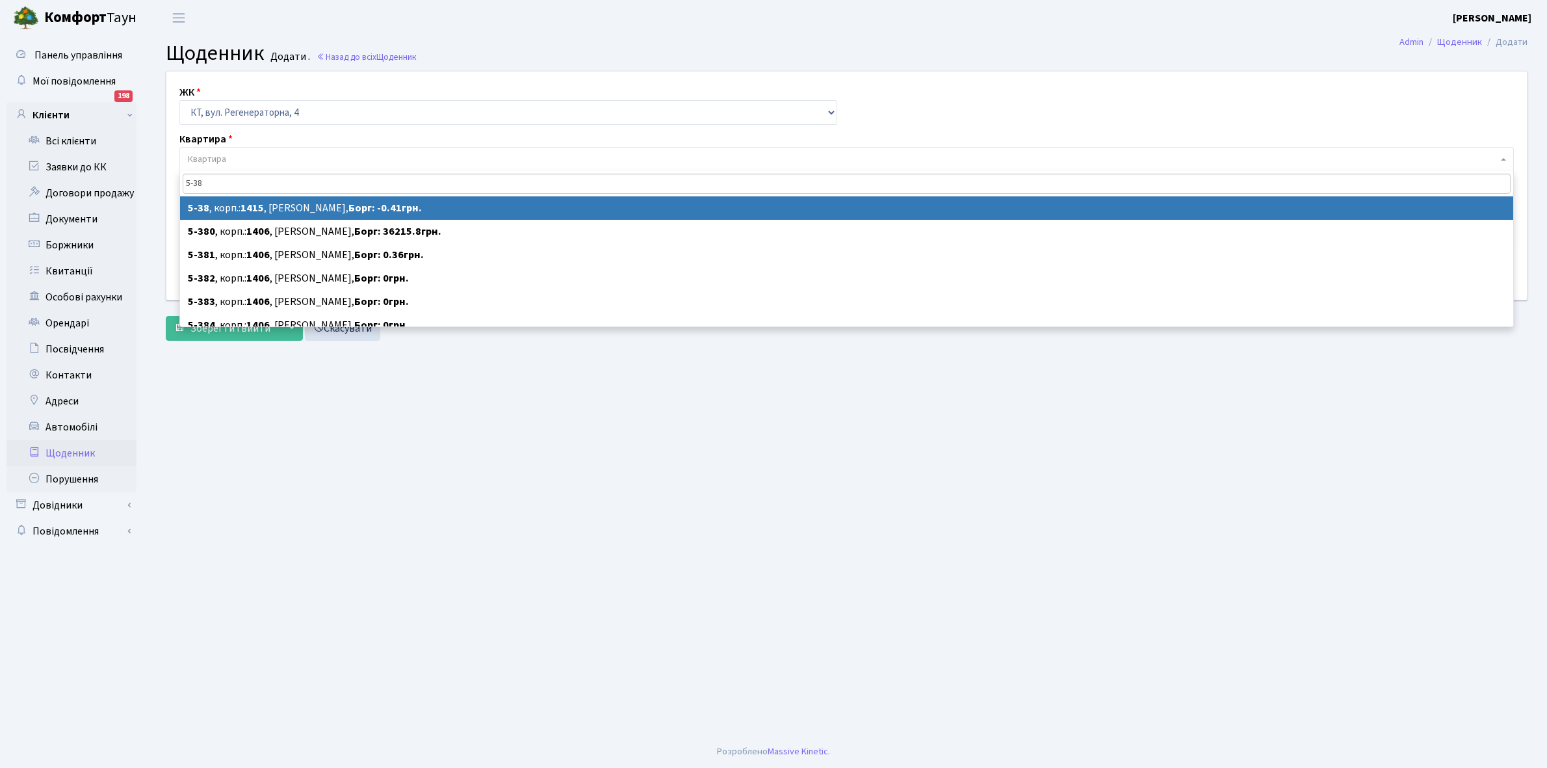
type input "5-38"
select select "2530"
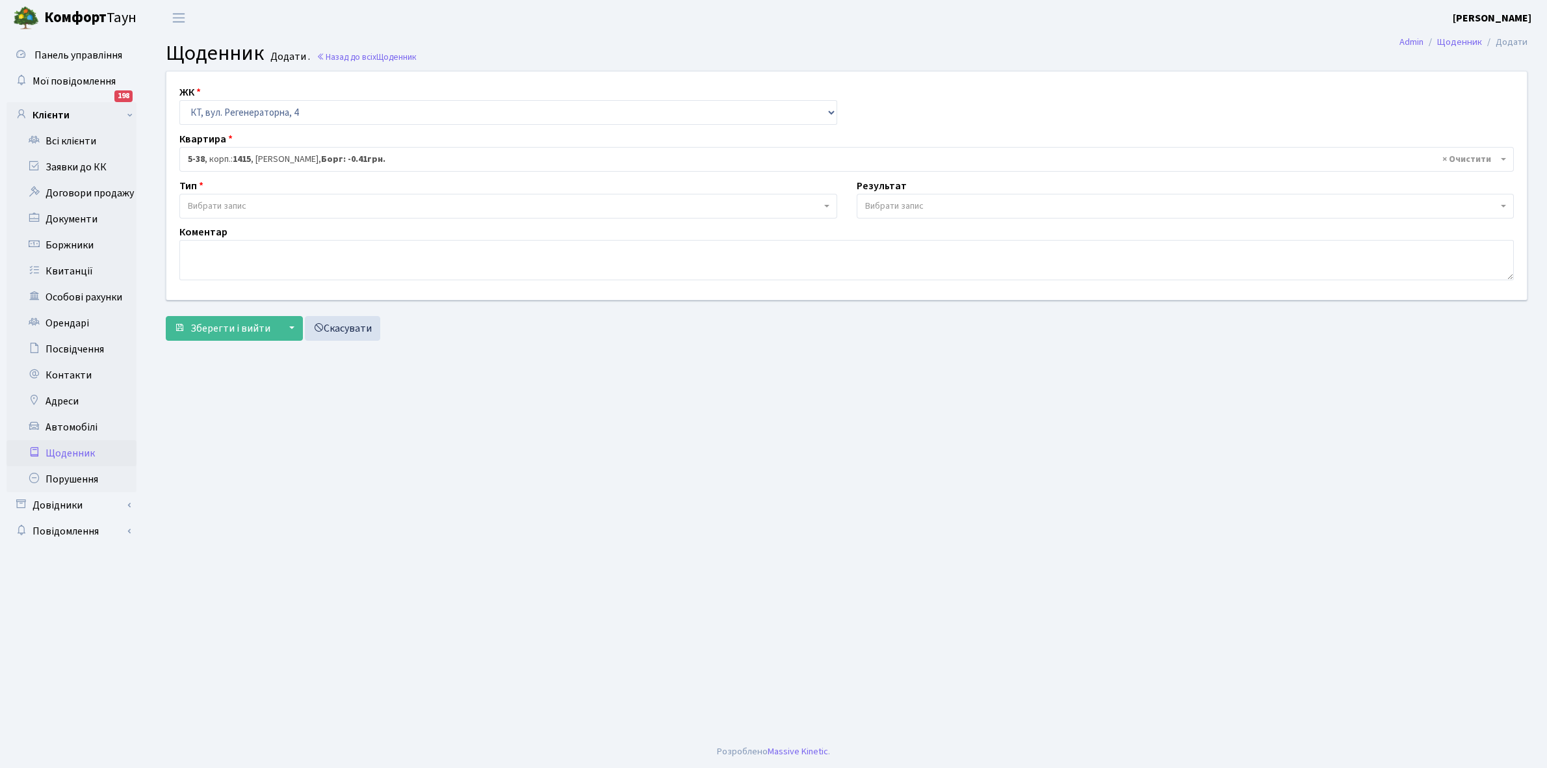
click at [239, 202] on span "Вибрати запис" at bounding box center [217, 206] width 59 height 13
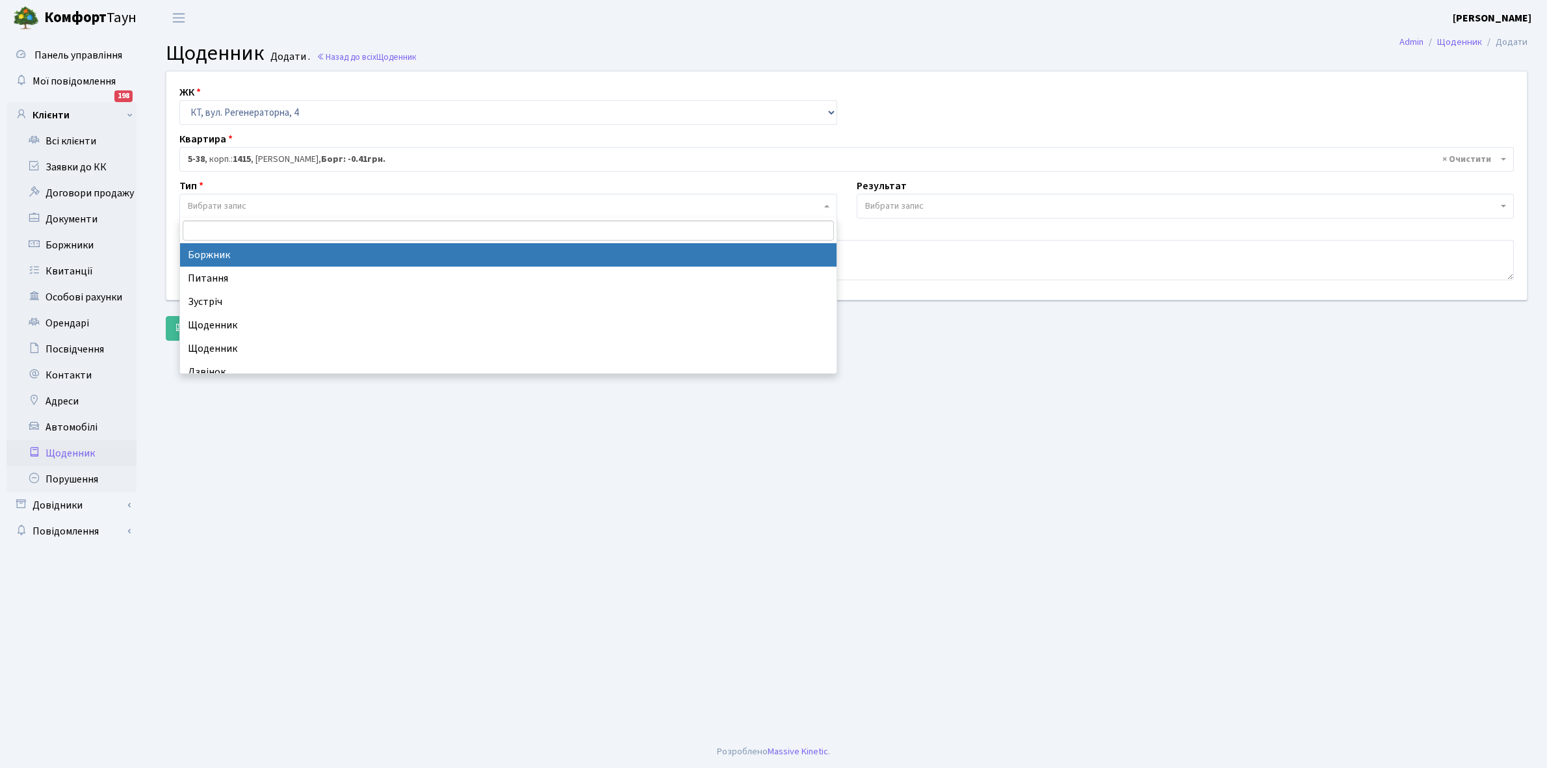
select select "189"
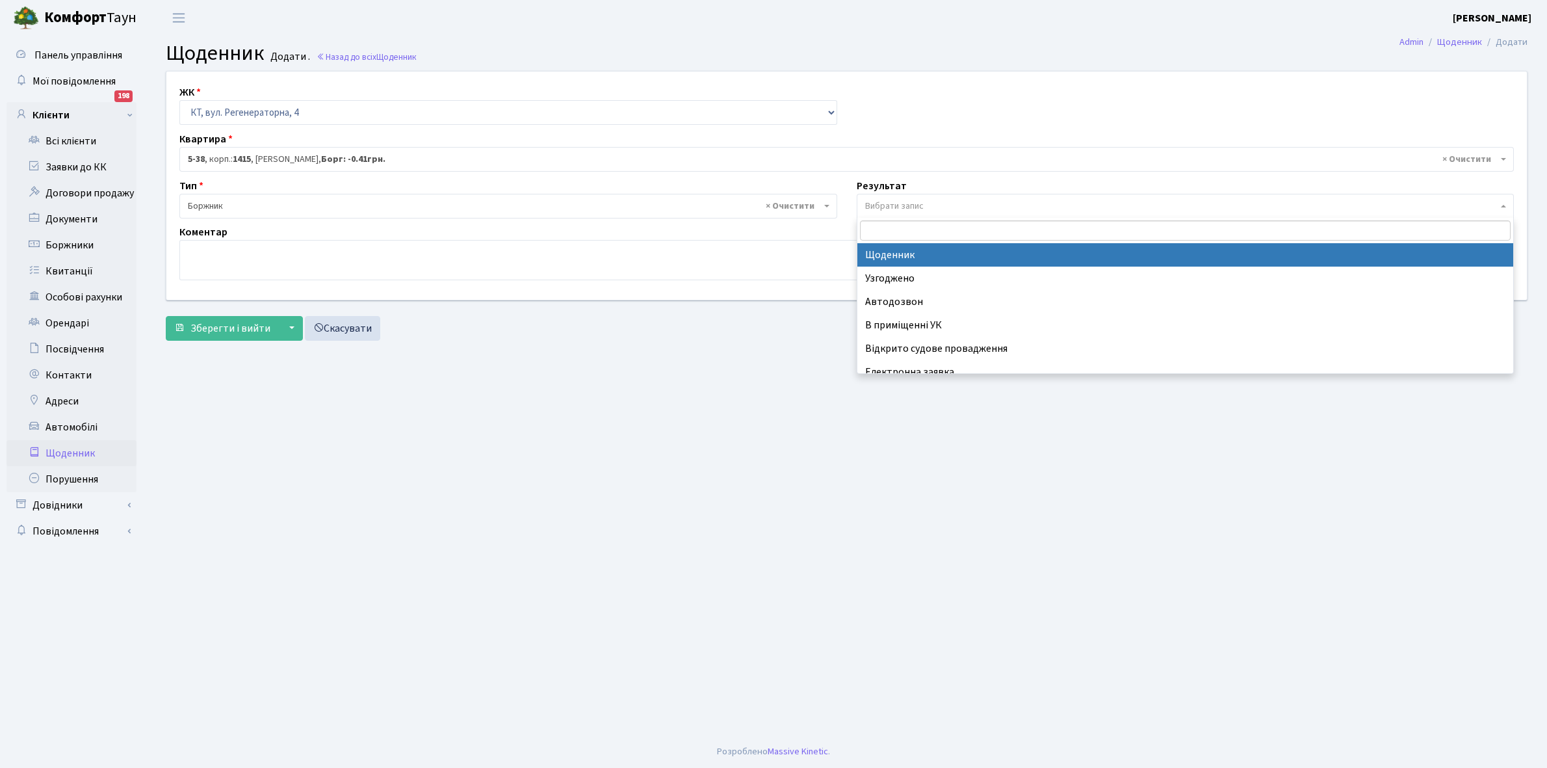
click at [898, 207] on span "Вибрати запис" at bounding box center [894, 206] width 59 height 13
select select "14"
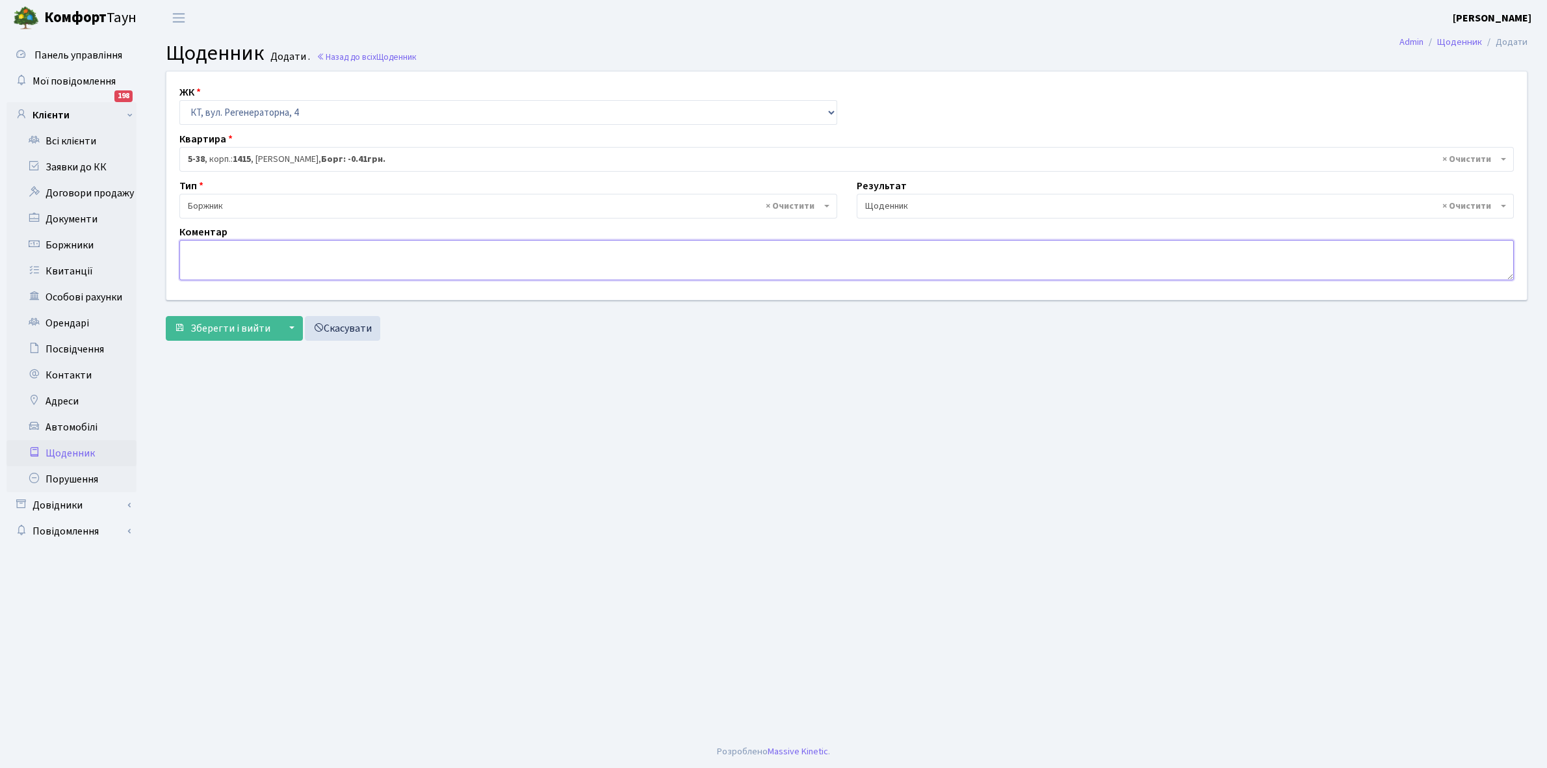
click at [191, 267] on textarea at bounding box center [846, 260] width 1335 height 40
paste textarea "Відкл. ЕЕ (розірвано договір з КК) - 45236 кВт."
click at [364, 247] on textarea "Відкл. ЕЕ (розірвано договір з КК) - 45236 кВт." at bounding box center [846, 260] width 1335 height 40
type textarea "Відкл. ЕЕ (розірвано договір з КК) - 13840 кВт."
click at [225, 322] on span "Зберегти і вийти" at bounding box center [231, 328] width 80 height 14
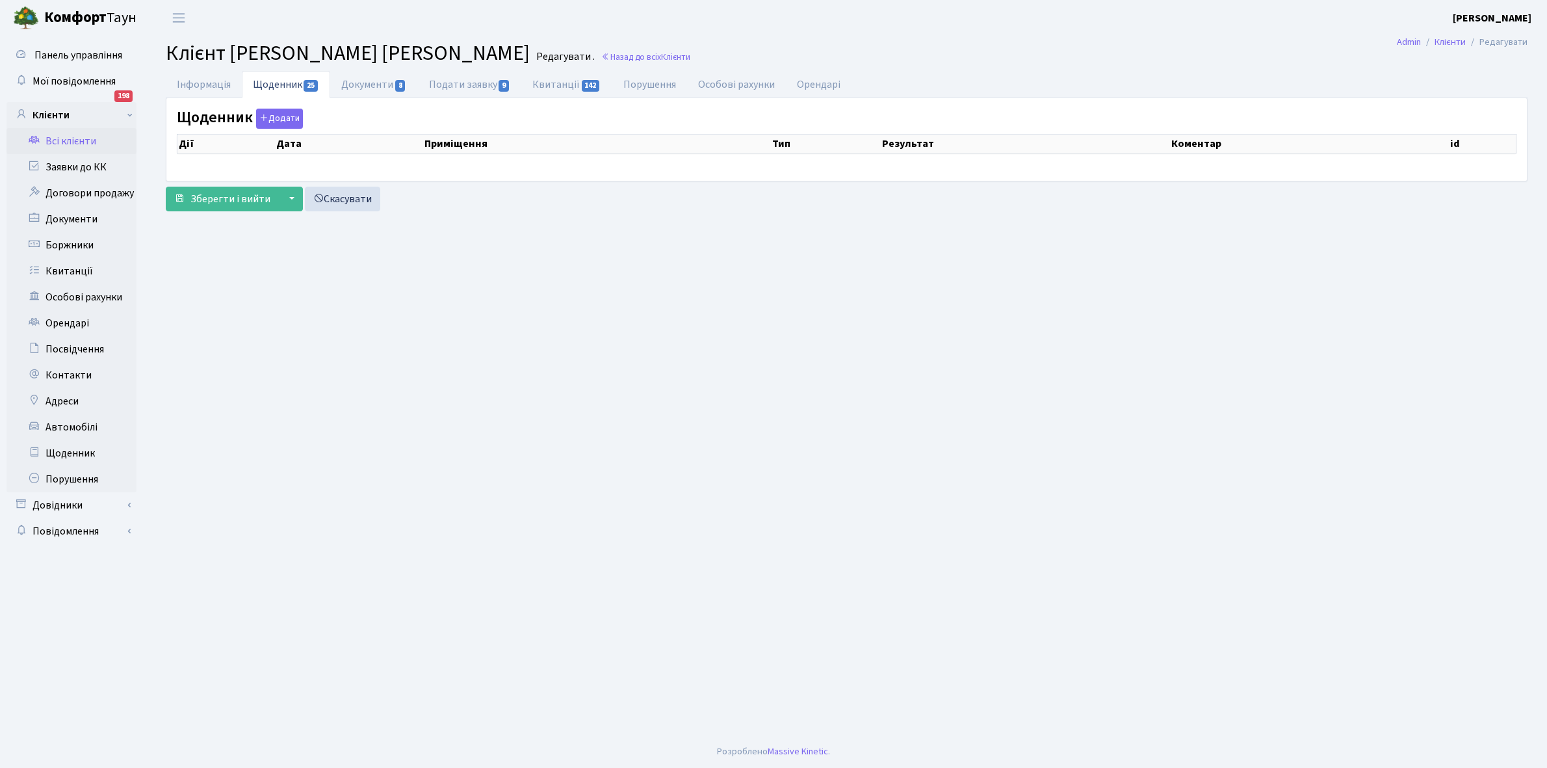
select select "25"
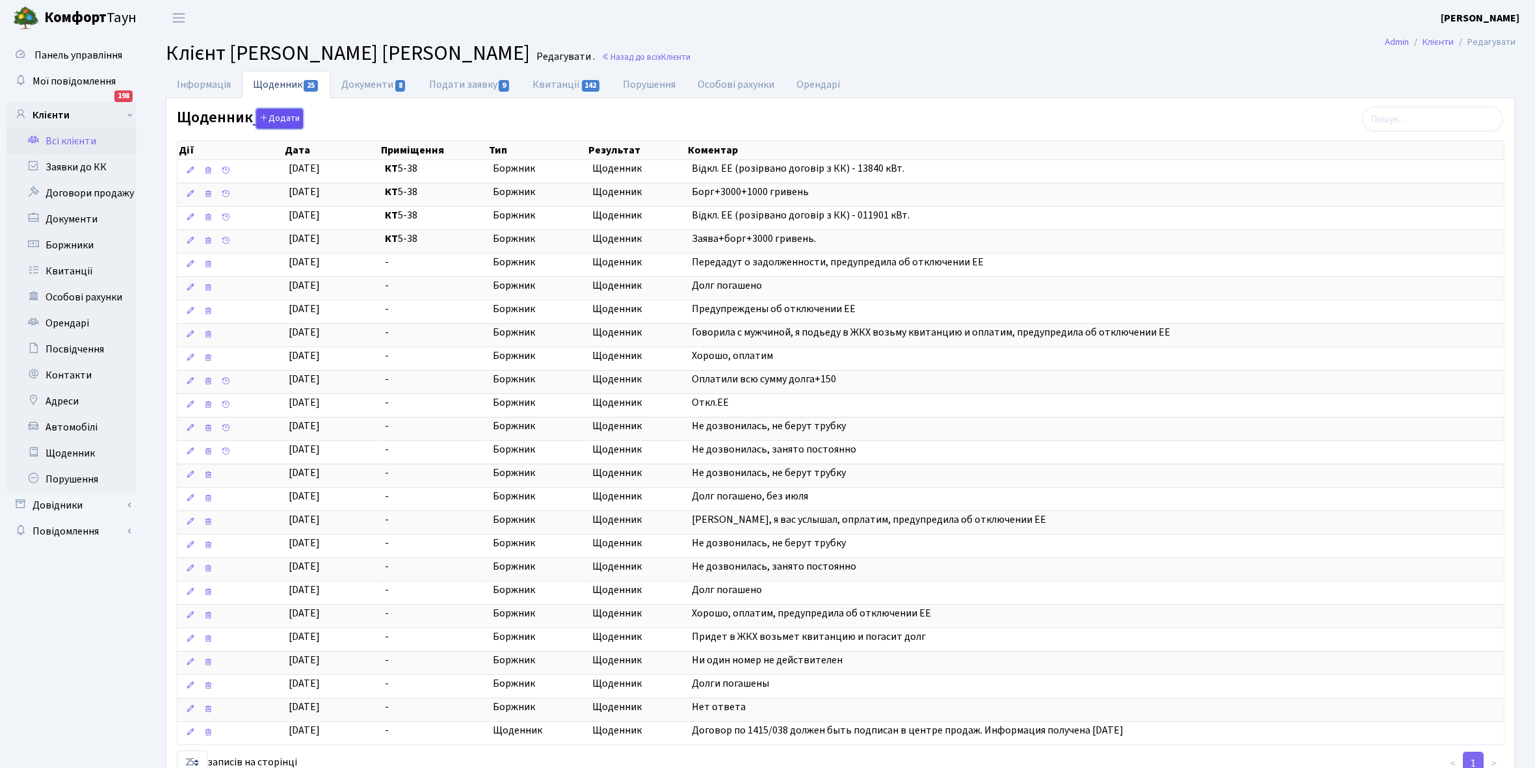
click at [281, 119] on button "Додати" at bounding box center [279, 119] width 47 height 20
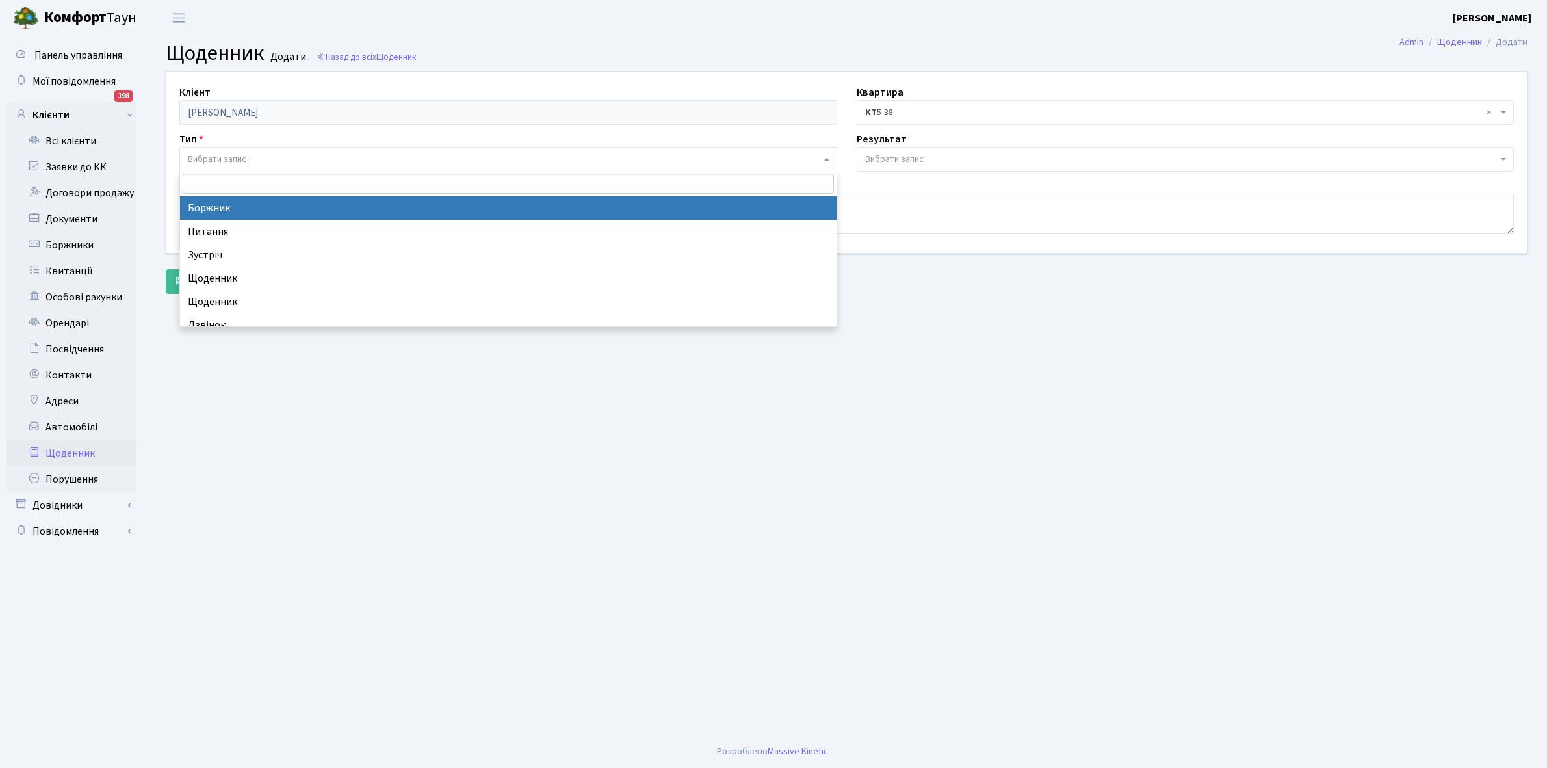
click at [228, 153] on span "Вибрати запис" at bounding box center [217, 159] width 59 height 13
select select "189"
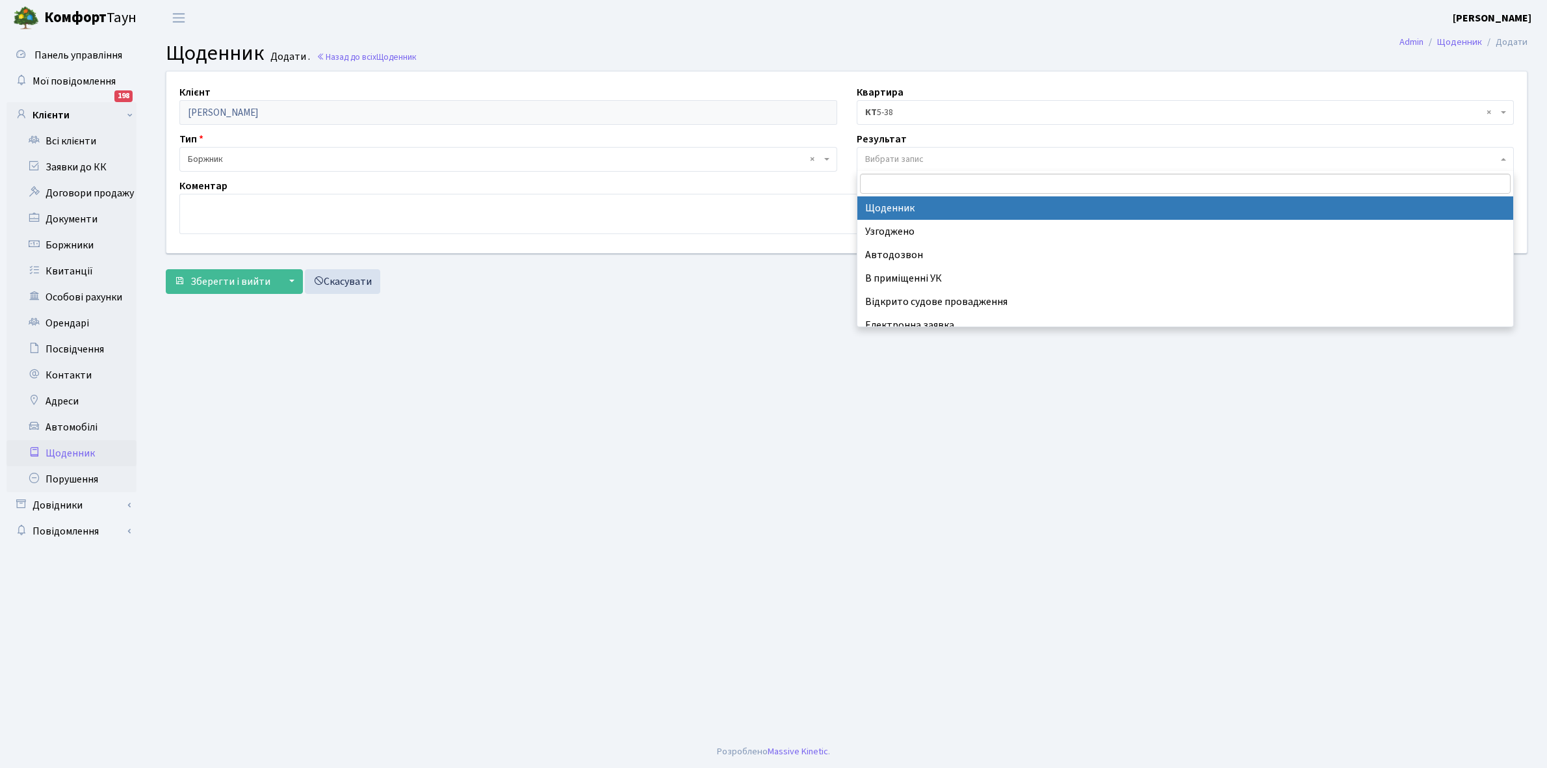
click at [915, 157] on span "Вибрати запис" at bounding box center [894, 159] width 59 height 13
select select "14"
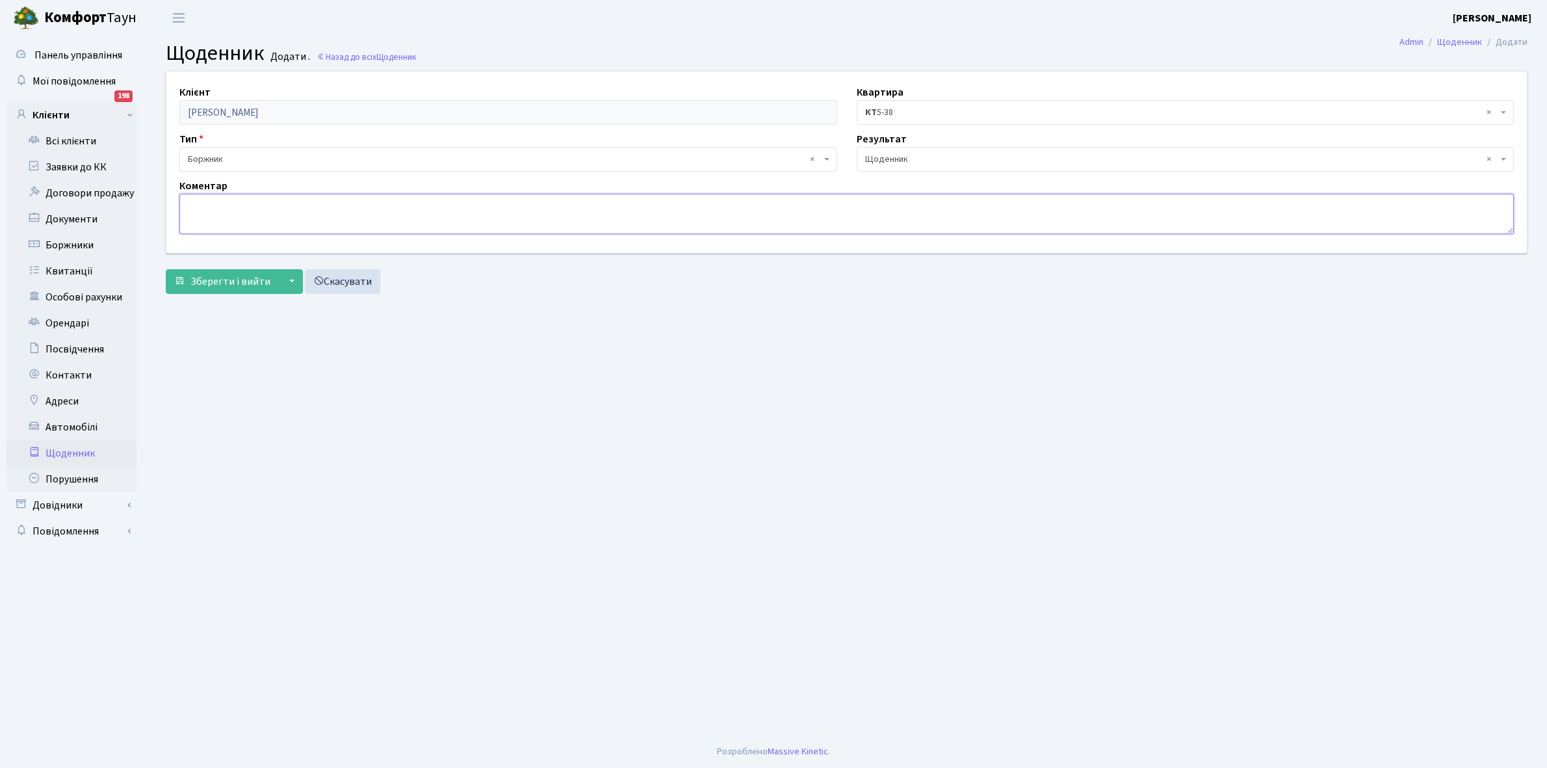
click at [192, 205] on textarea at bounding box center [846, 214] width 1335 height 40
drag, startPoint x: 192, startPoint y: 205, endPoint x: 535, endPoint y: 390, distance: 390.1
click at [535, 390] on main "Admin Щоденник Додати Щоденник Додати . Назад до всіх Щоденник Клієнт Музика Га…" at bounding box center [846, 386] width 1401 height 700
click at [200, 205] on textarea at bounding box center [846, 214] width 1335 height 40
click at [255, 205] on textarea "3000+1000 грн, спробують укласти договори" at bounding box center [846, 214] width 1335 height 40
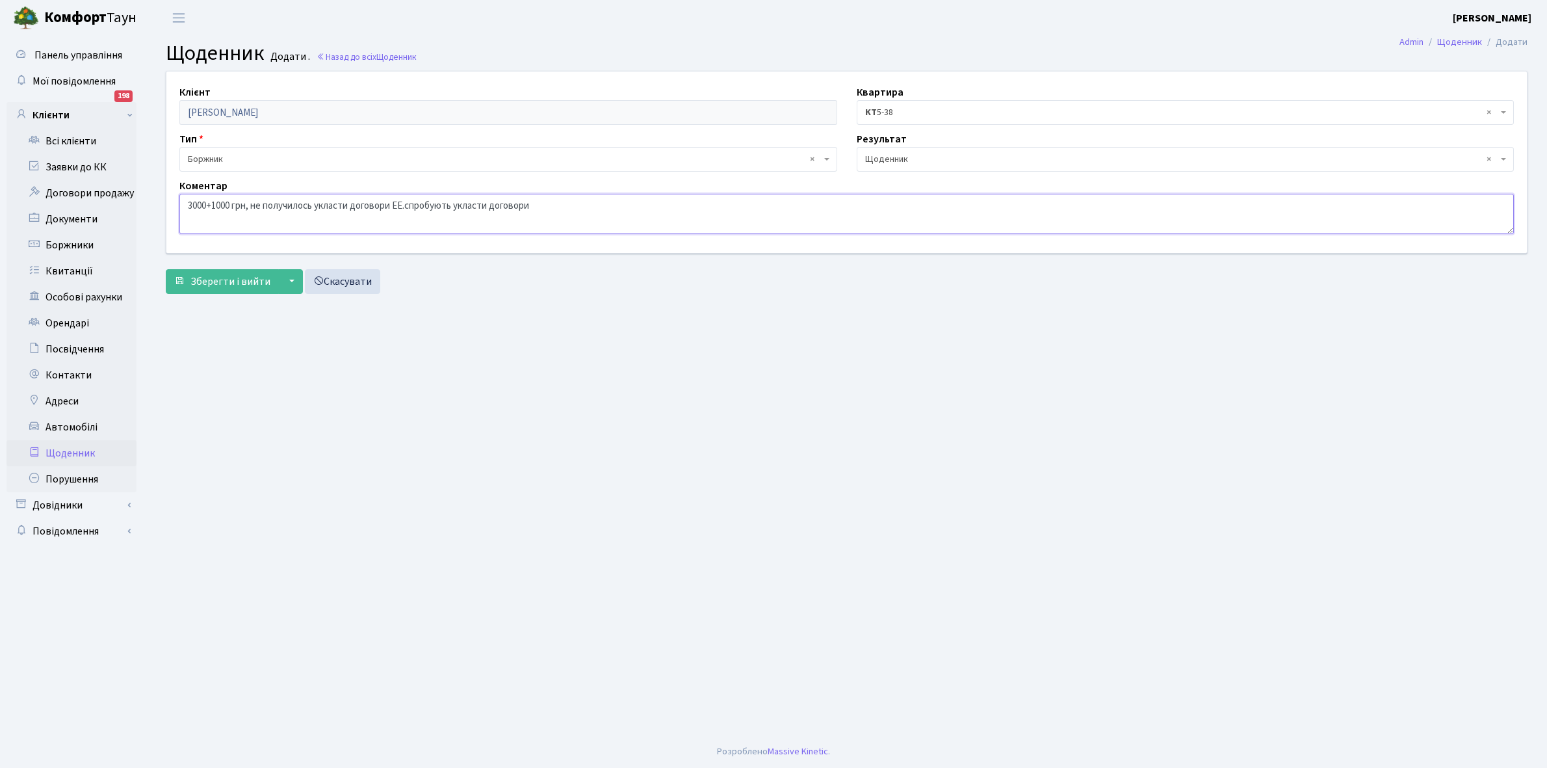
click at [562, 205] on textarea "3000+1000 грн, не получилось укласти договори ЕЕ.спробують укласти договори" at bounding box center [846, 214] width 1335 height 40
type textarea "3000+1000 грн, не получилось укласти договори ЕЕ."
click at [235, 277] on span "Зберегти і вийти" at bounding box center [231, 281] width 80 height 14
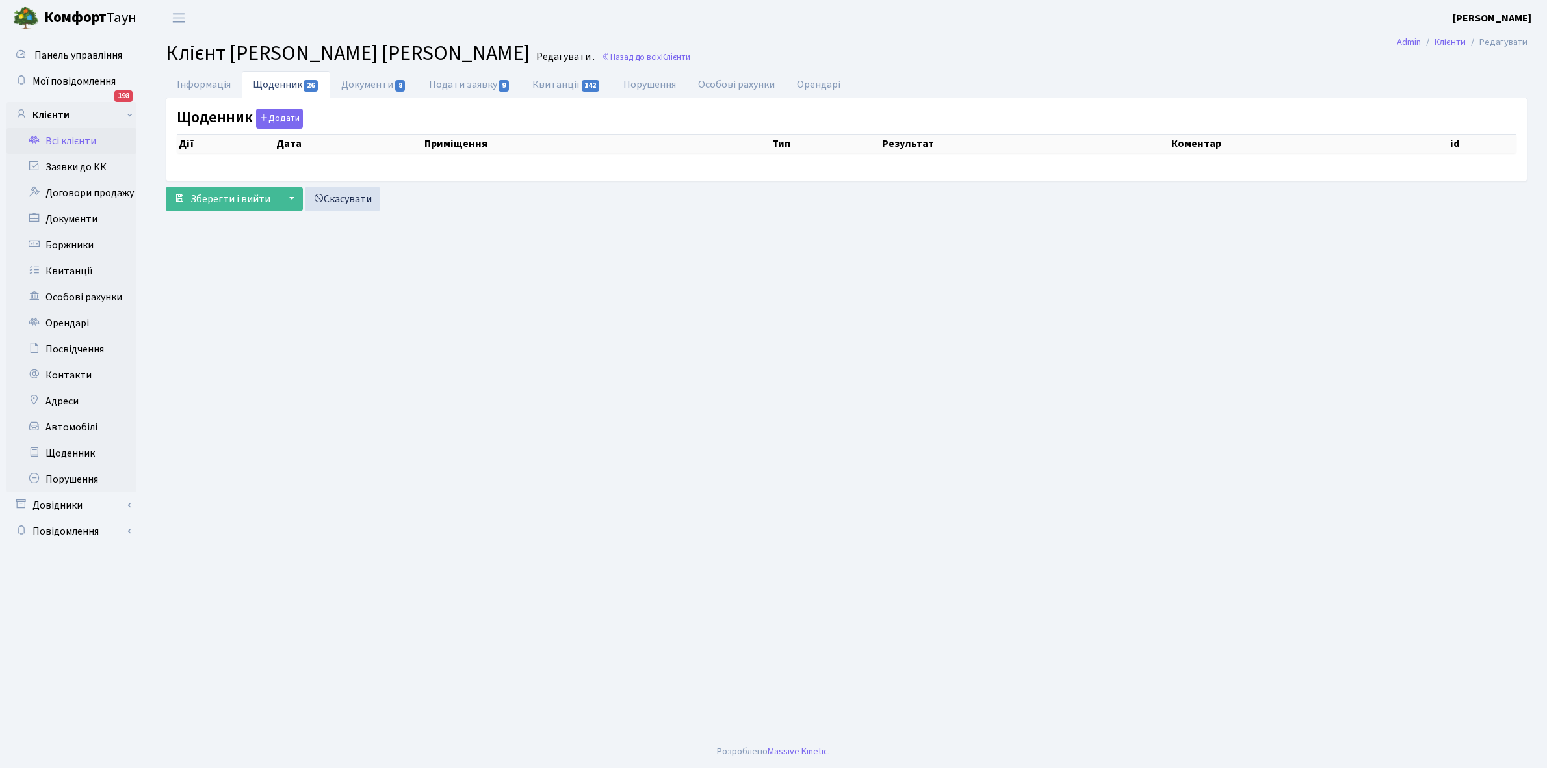
select select "25"
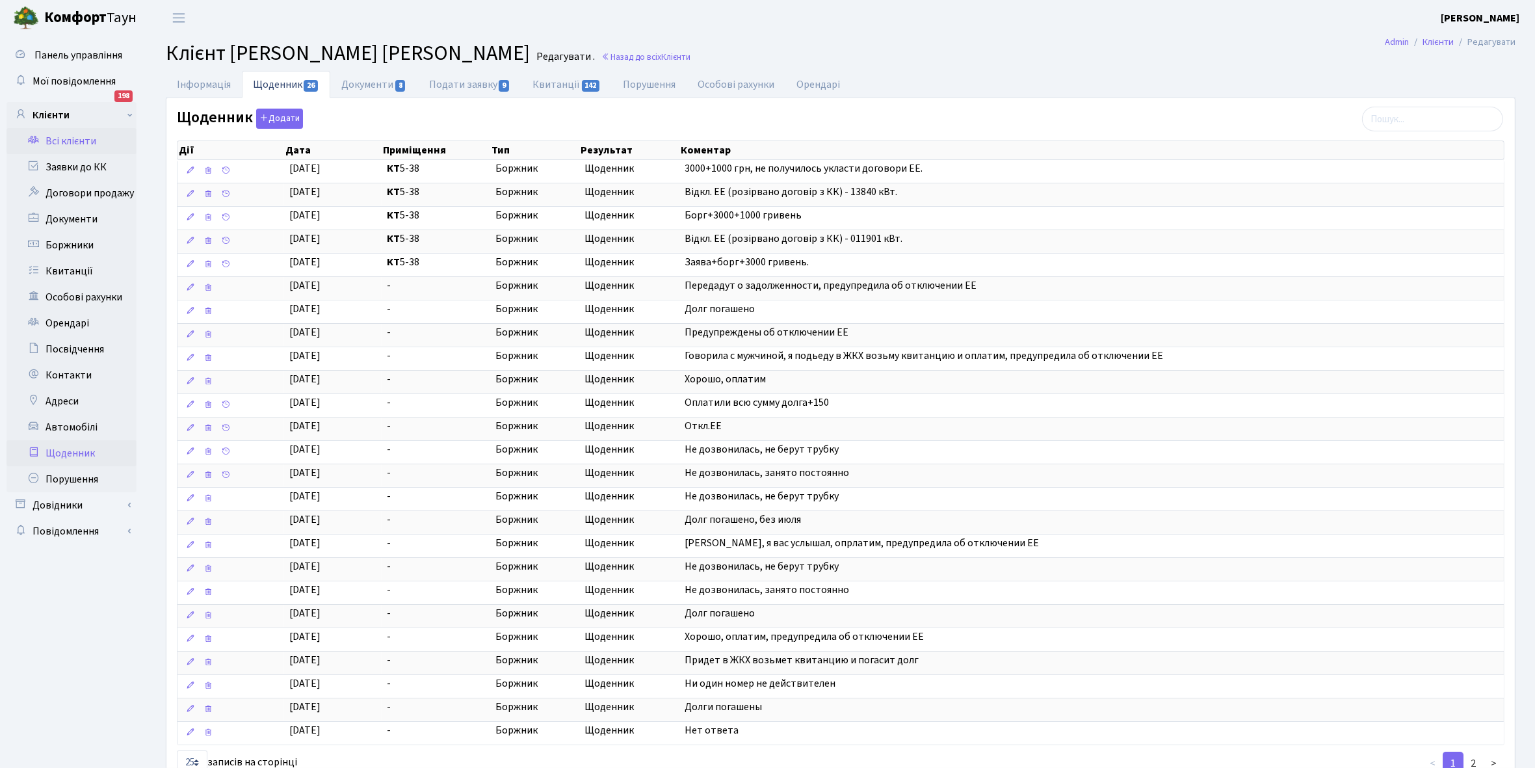
click at [72, 452] on link "Щоденник" at bounding box center [72, 453] width 130 height 26
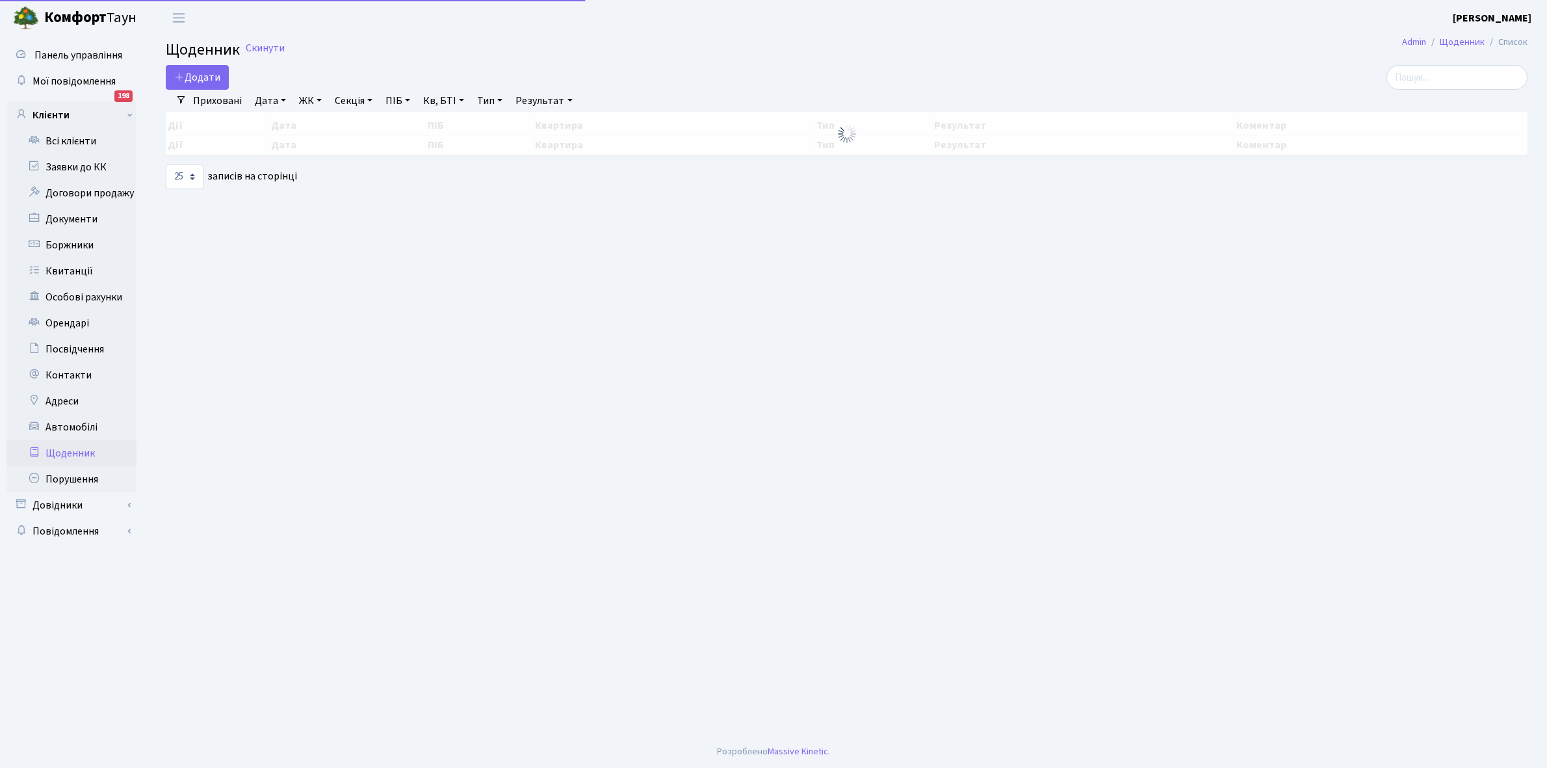
select select "25"
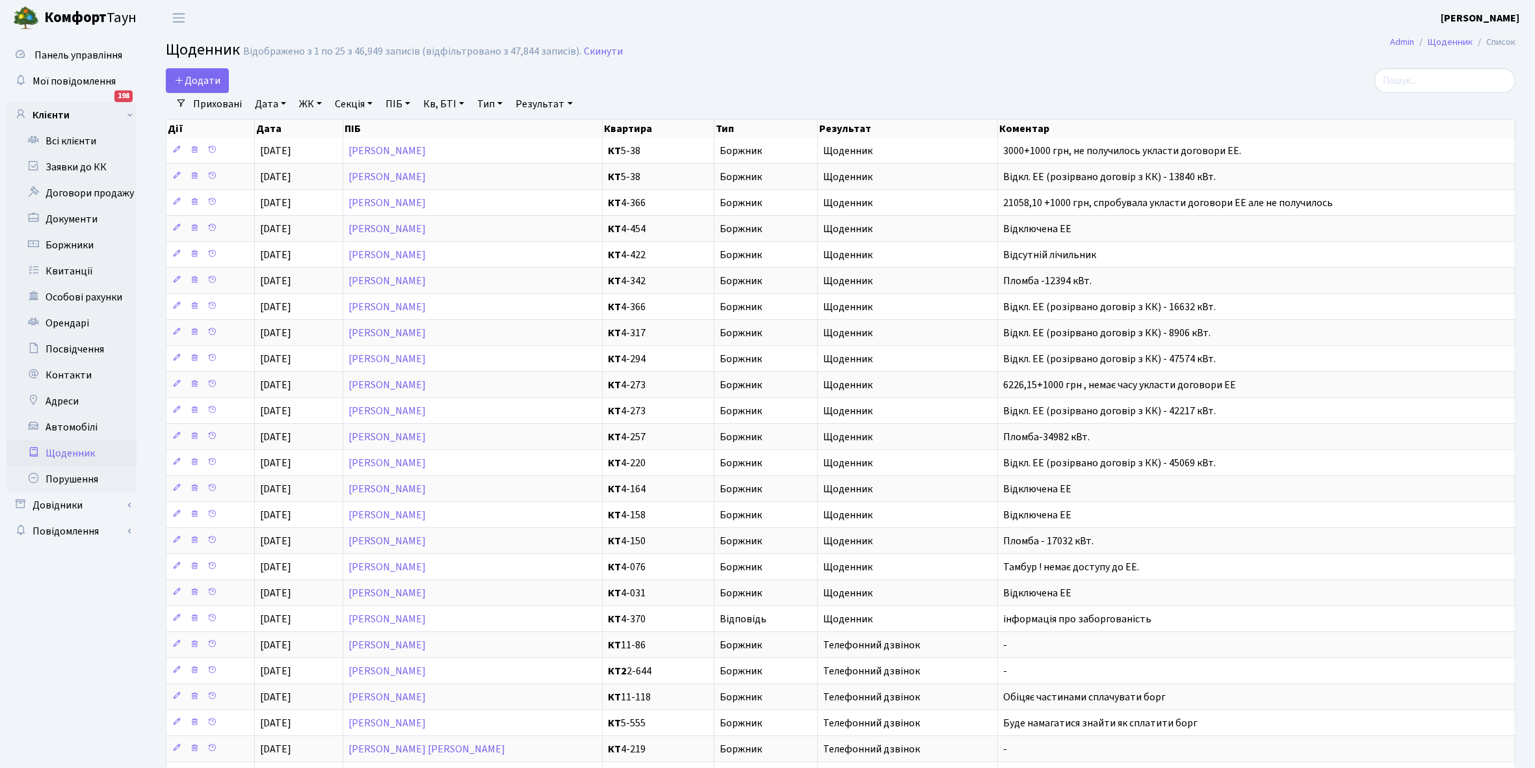
click at [77, 447] on link "Щоденник" at bounding box center [72, 453] width 130 height 26
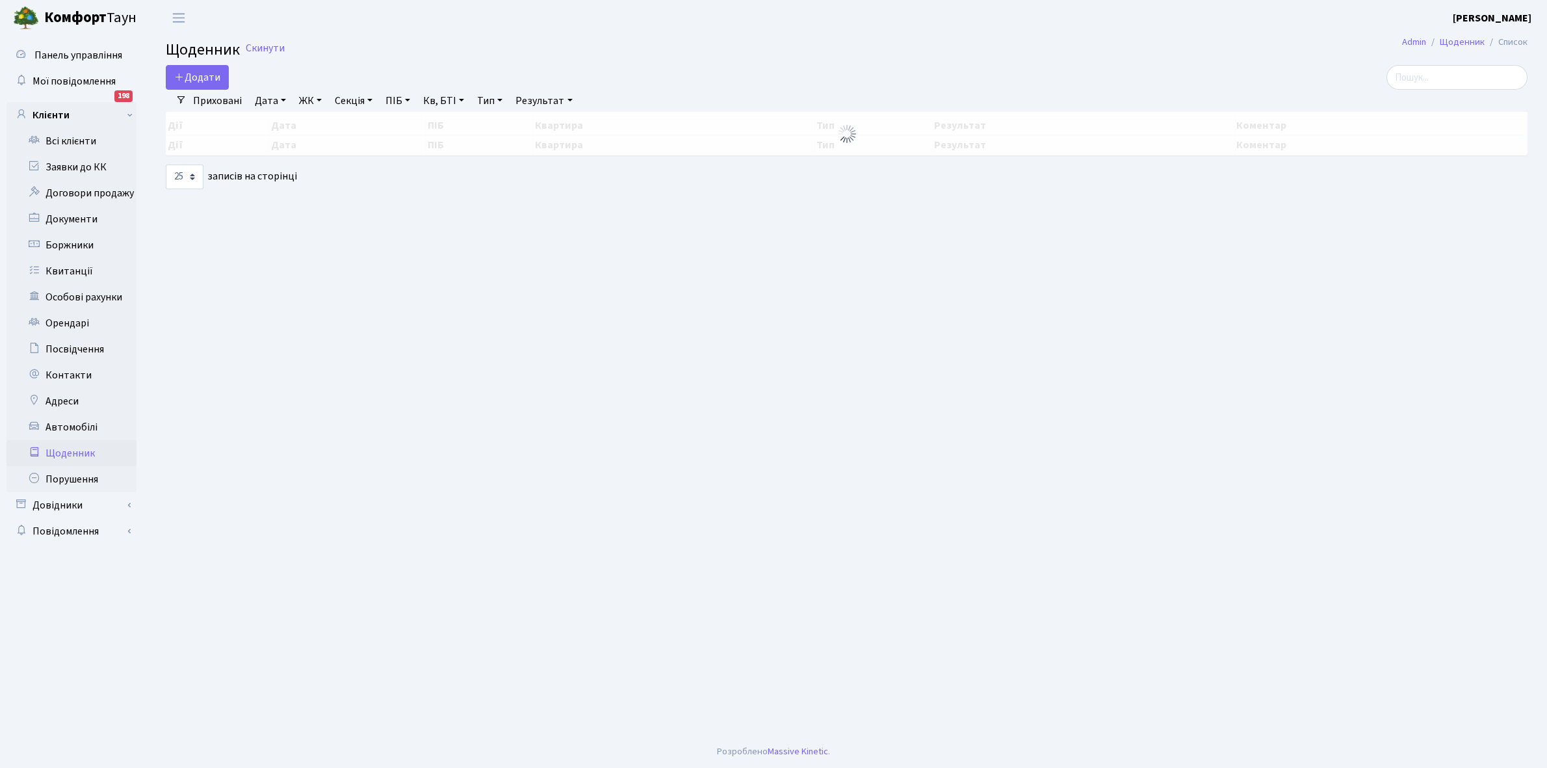
select select "25"
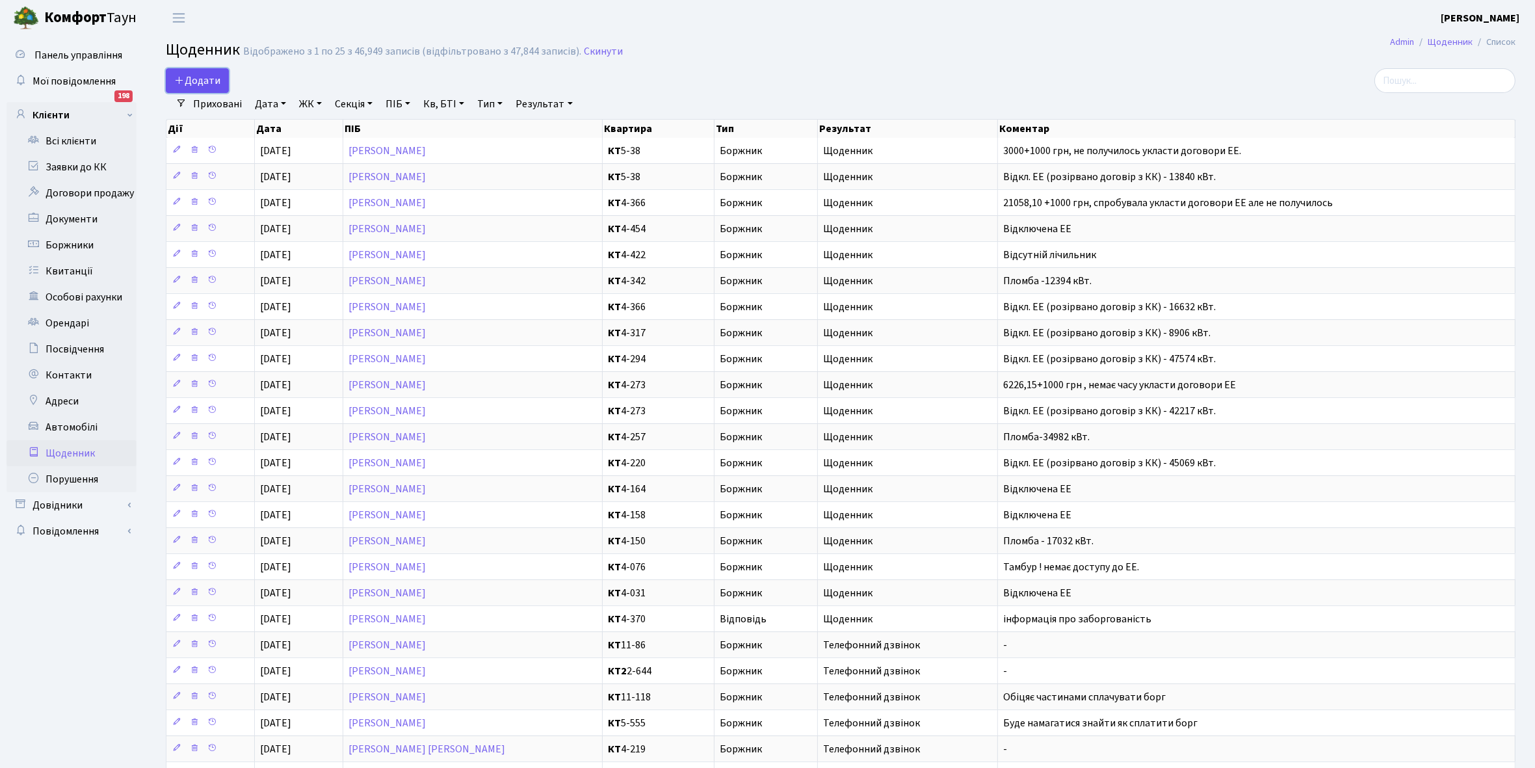
click at [200, 75] on span "Додати" at bounding box center [197, 80] width 46 height 14
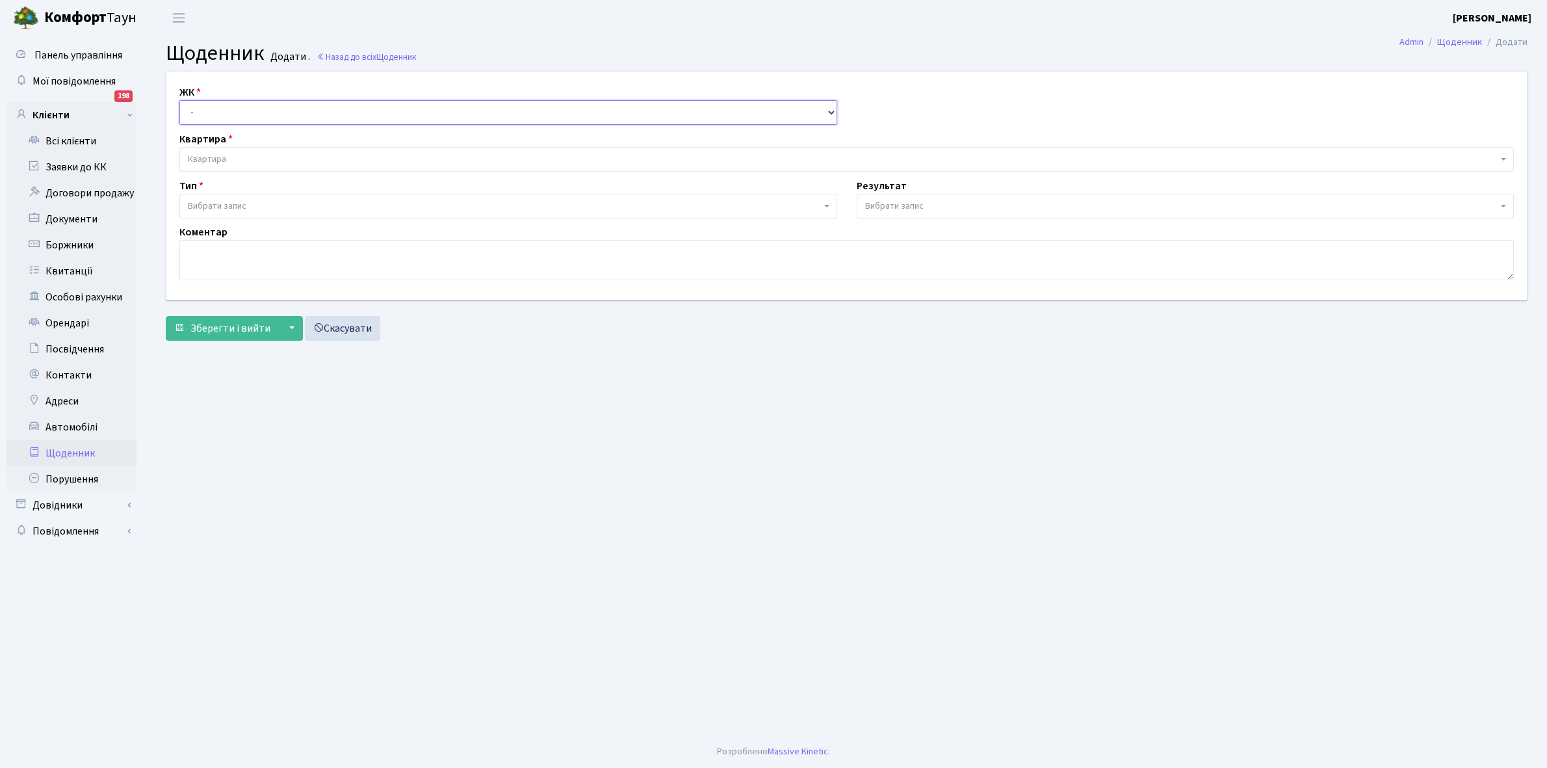
click at [215, 106] on select "- КТ, вул. Регенераторна, 4 КТ2, просп. [STREET_ADDRESS] [STREET_ADDRESS] [PERS…" at bounding box center [508, 112] width 658 height 25
select select "271"
click at [179, 100] on select "- КТ, вул. Регенераторна, 4 КТ2, просп. Соборності, 17 КТ3, вул. Березнева, 16 …" at bounding box center [508, 112] width 658 height 25
select select
click at [233, 153] on span "Квартира" at bounding box center [843, 159] width 1310 height 13
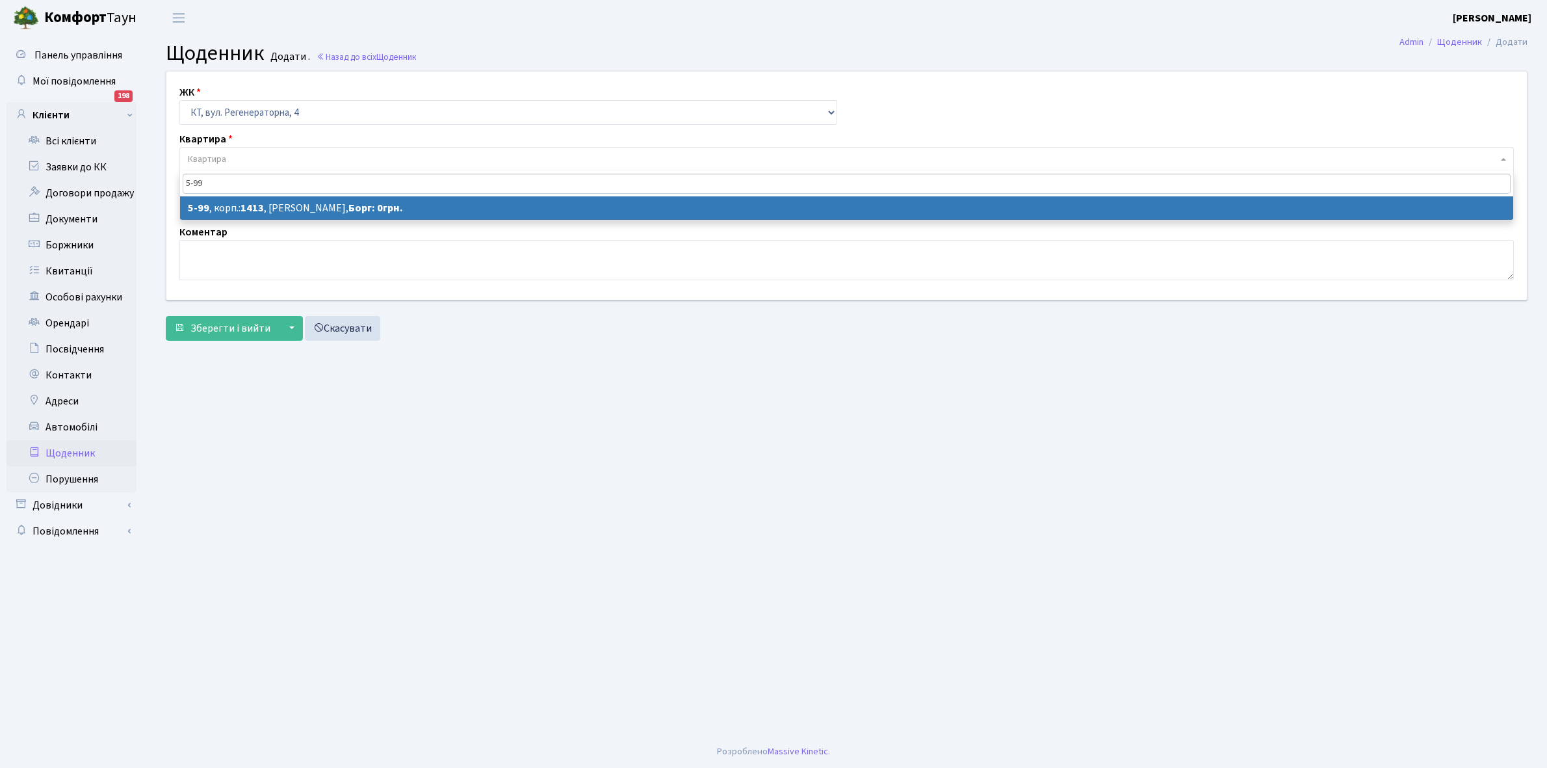
type input "5-99"
select select "2455"
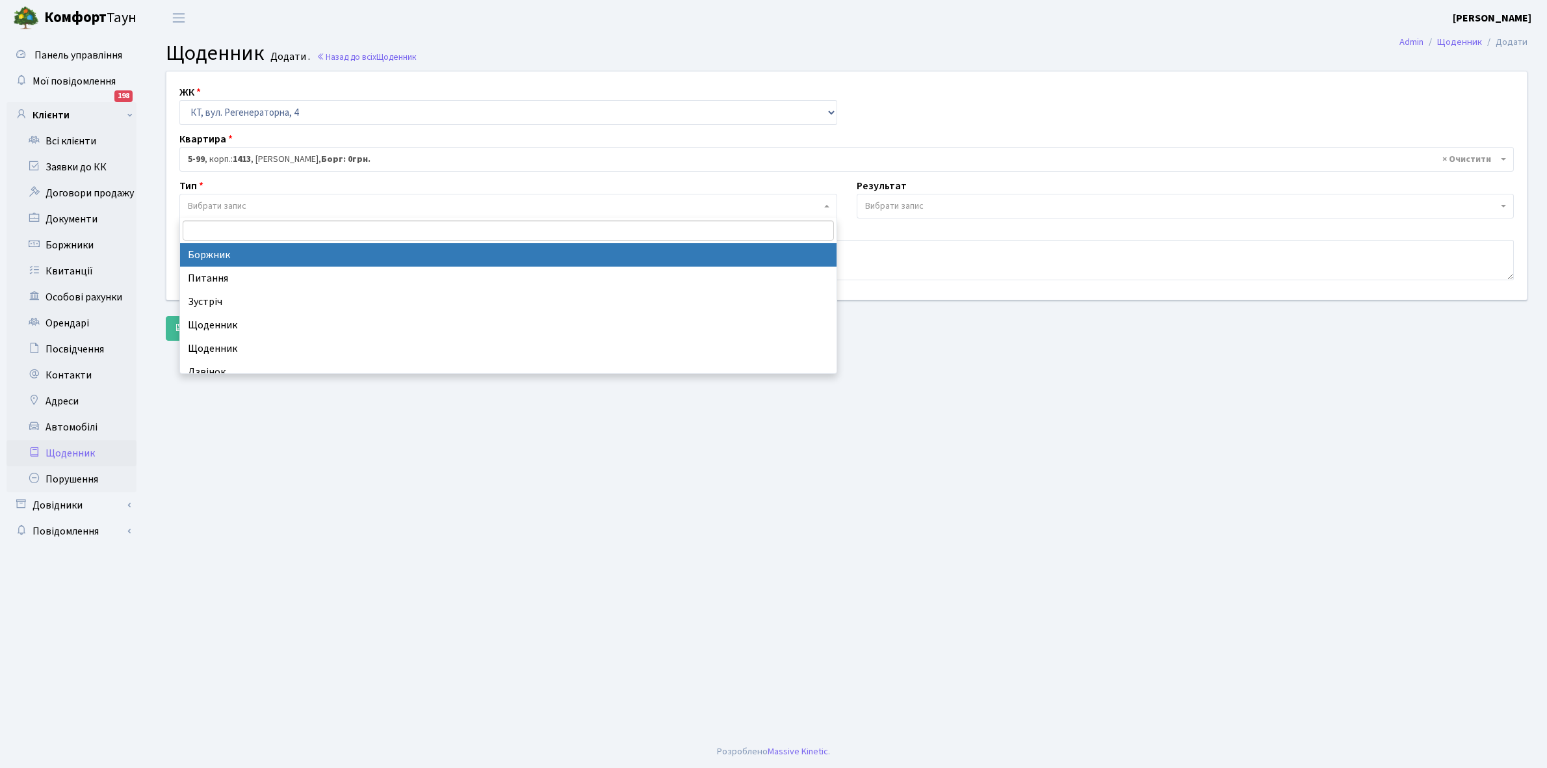
click at [250, 207] on span "Вибрати запис" at bounding box center [504, 206] width 633 height 13
select select "189"
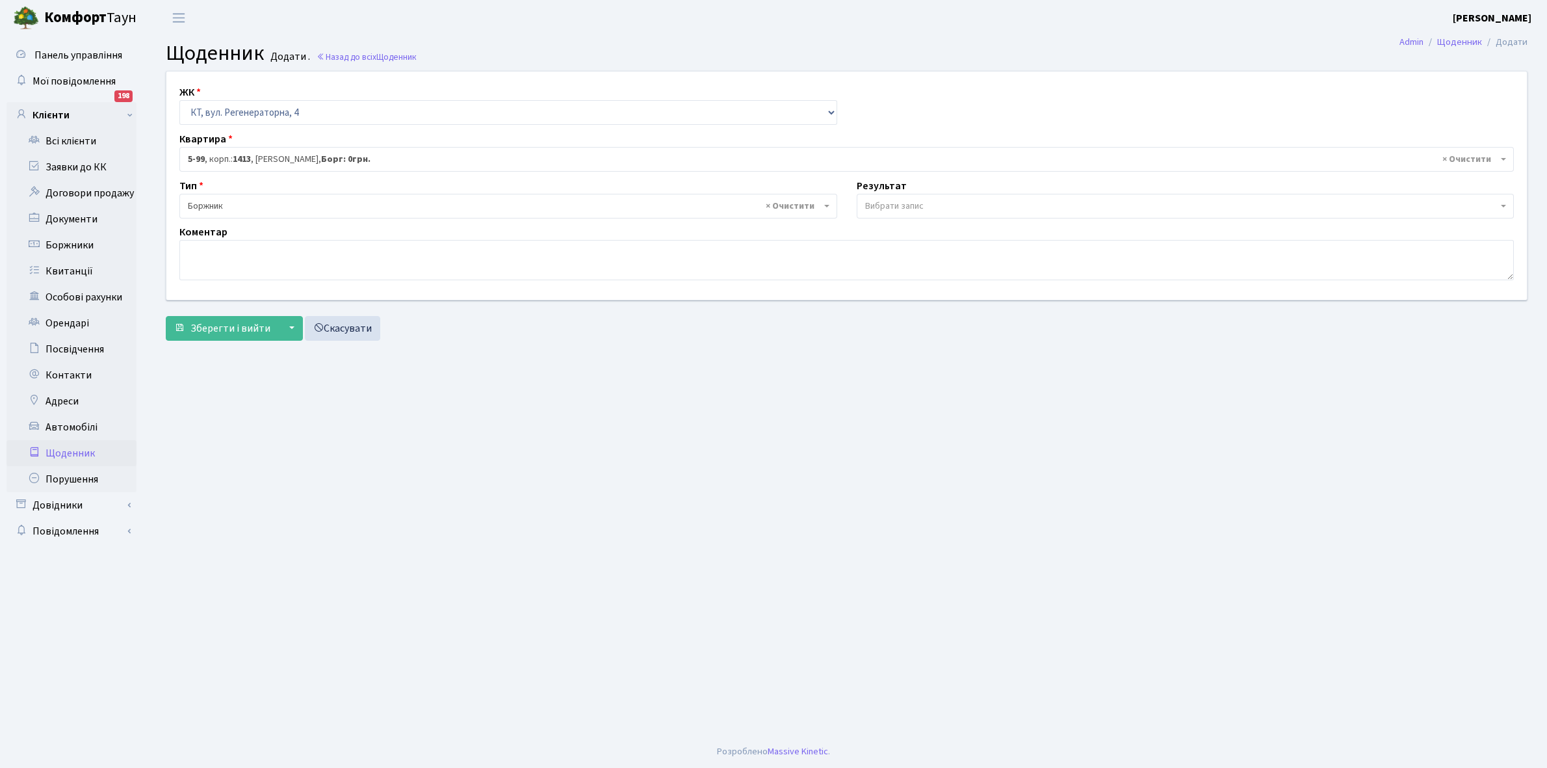
click at [889, 207] on span "Вибрати запис" at bounding box center [894, 206] width 59 height 13
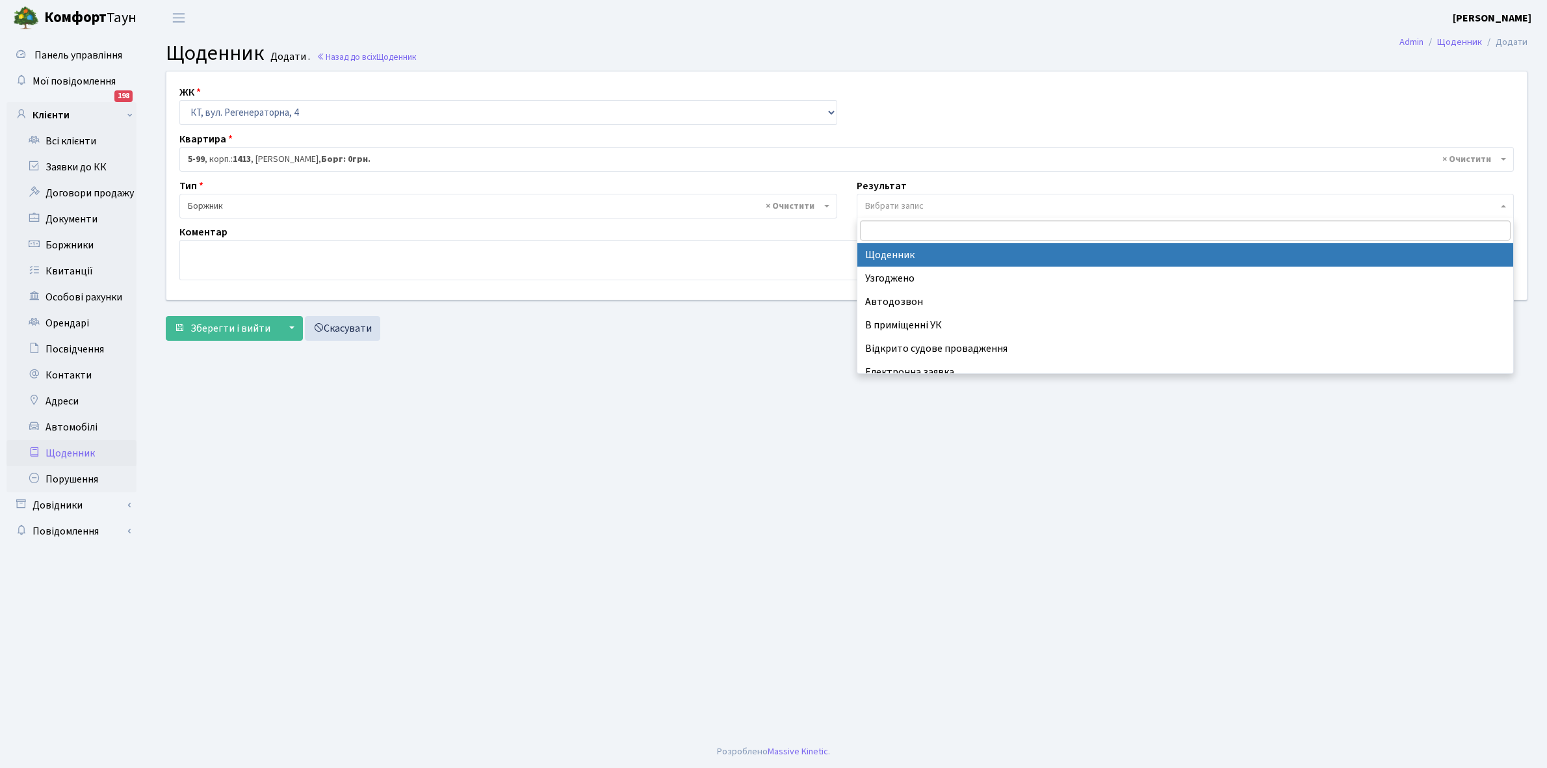
select select "14"
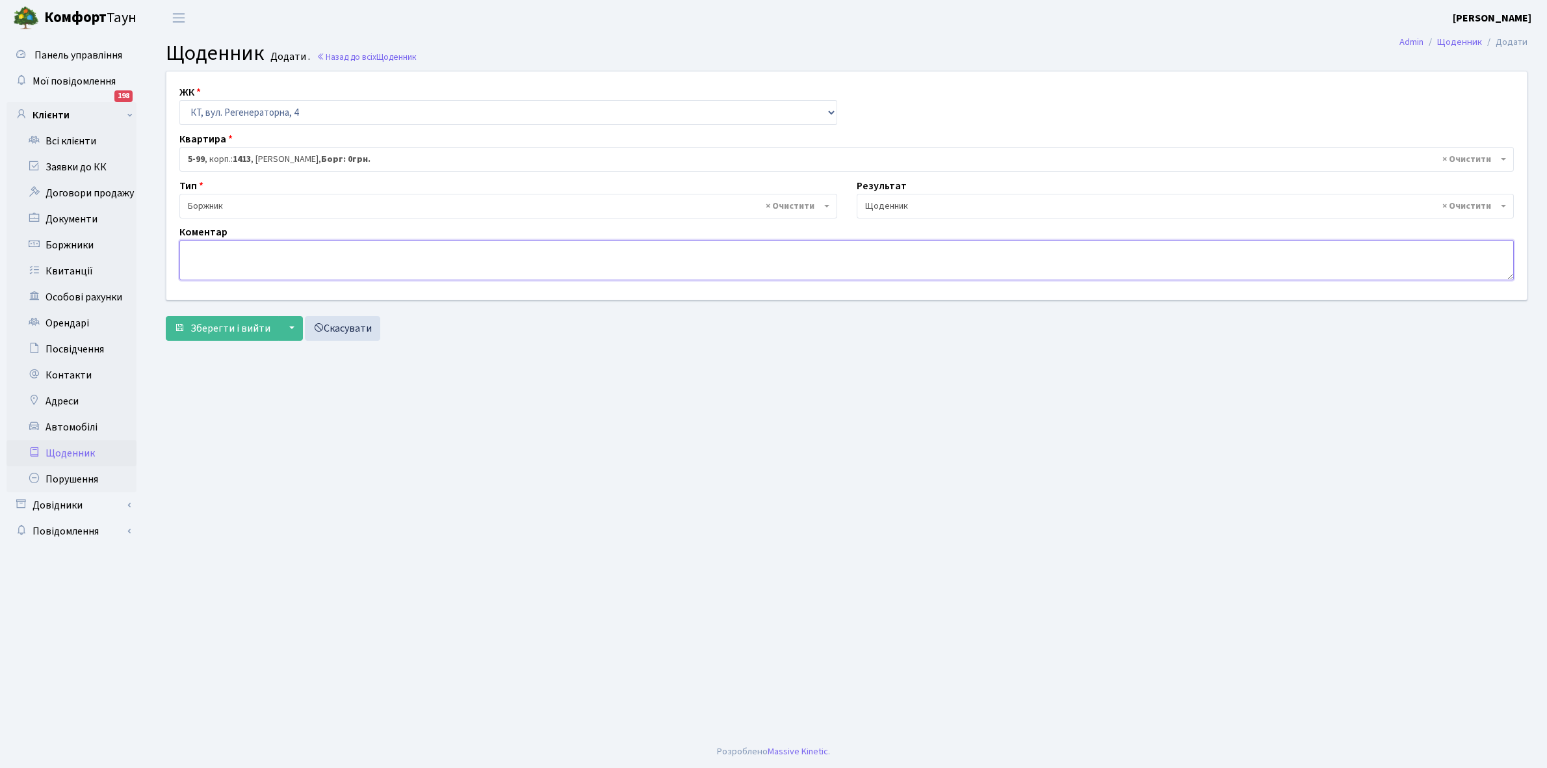
click at [194, 250] on textarea at bounding box center [846, 260] width 1335 height 40
type textarea "Пломба -4353 кВт"
click at [220, 326] on span "Зберегти і вийти" at bounding box center [231, 328] width 80 height 14
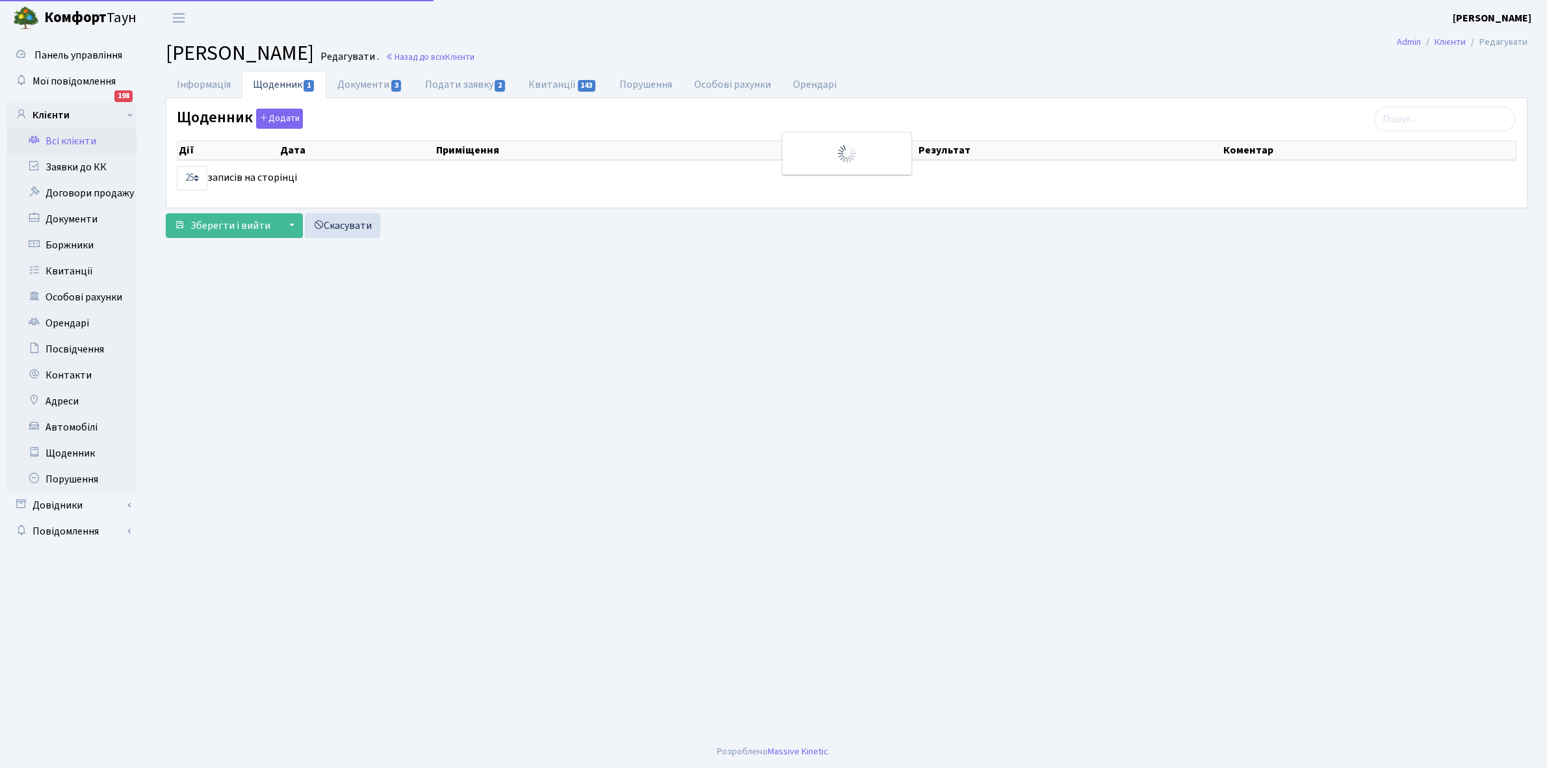
select select "25"
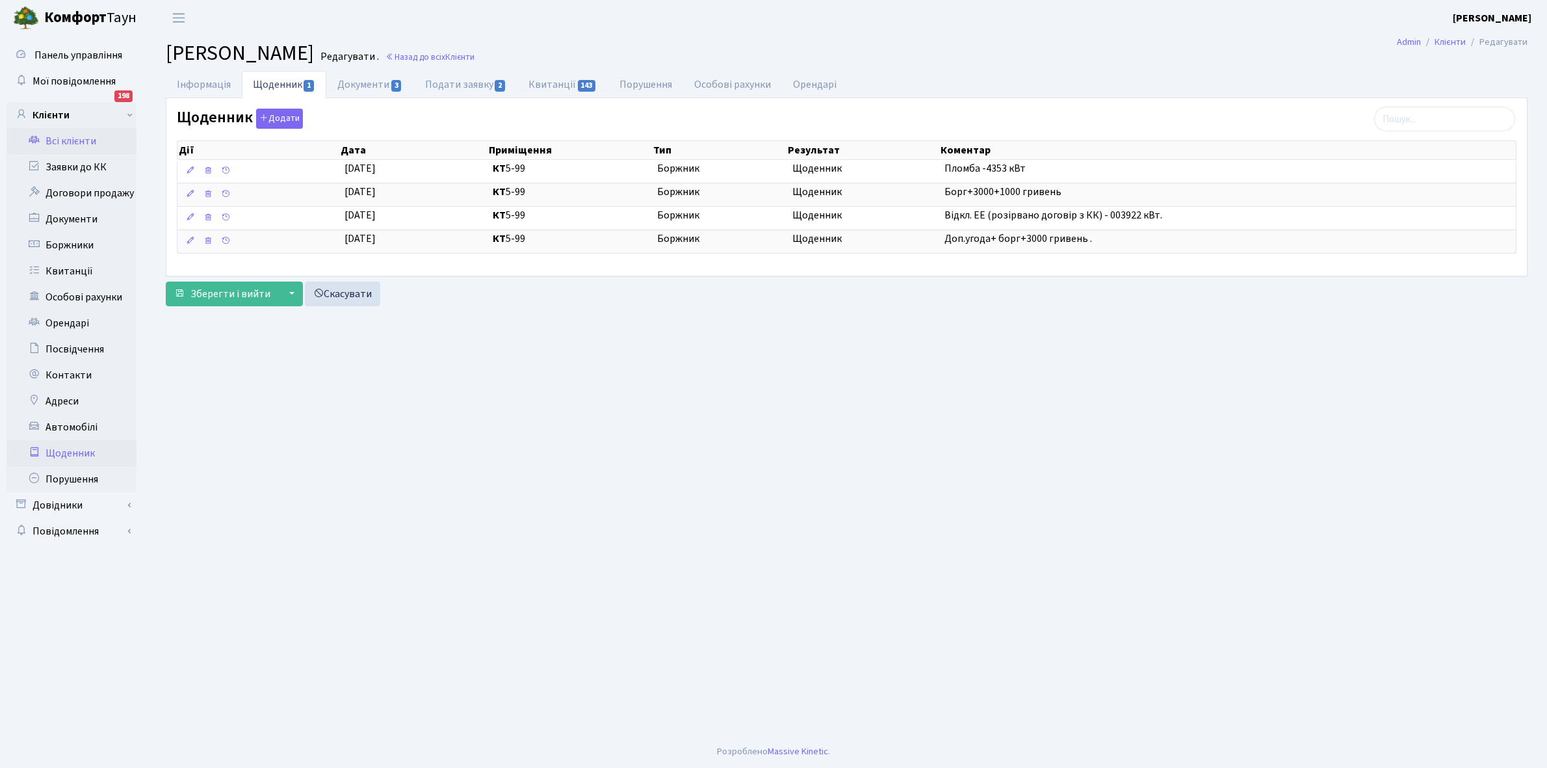
click at [70, 447] on link "Щоденник" at bounding box center [72, 453] width 130 height 26
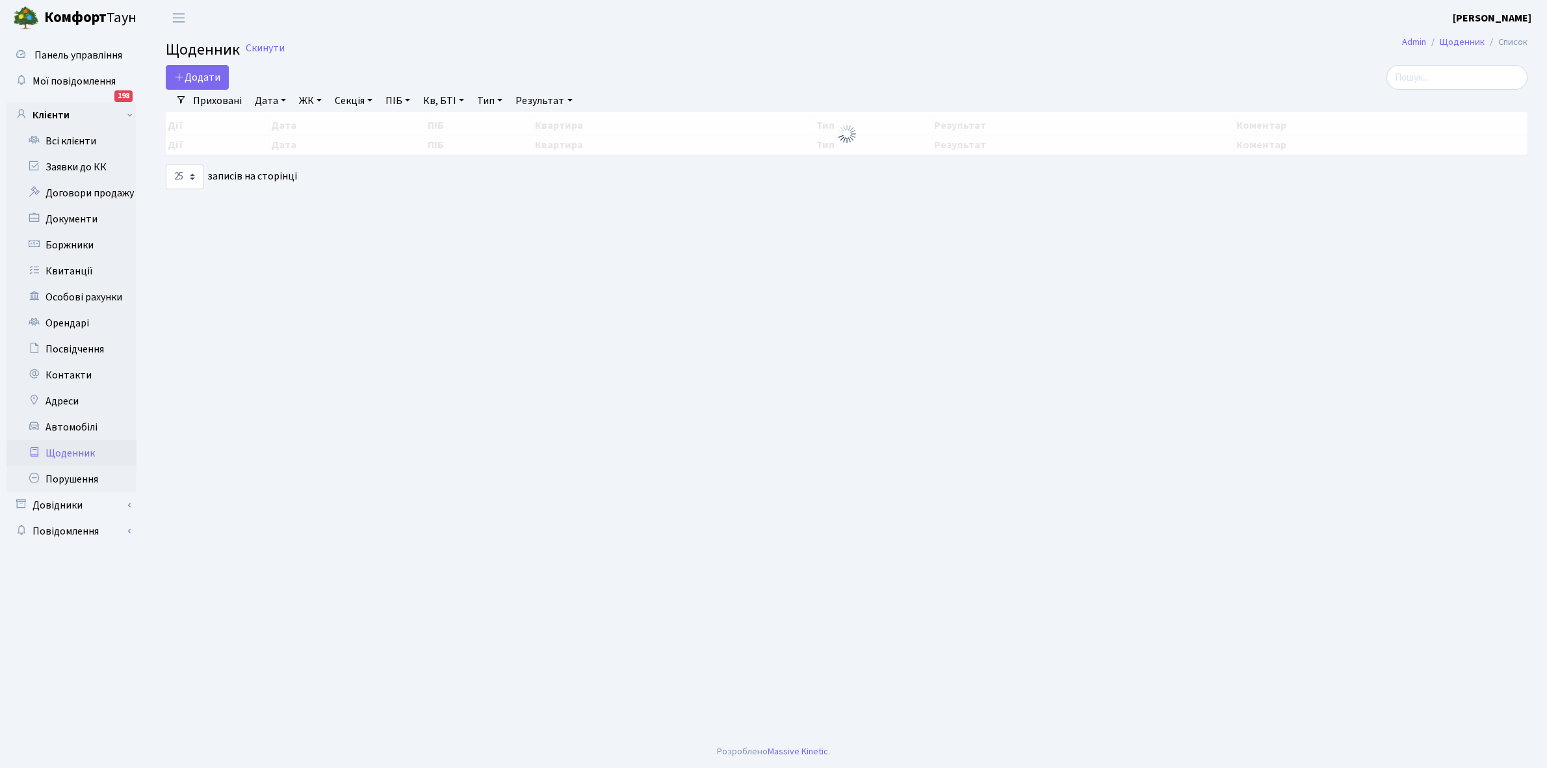
select select "25"
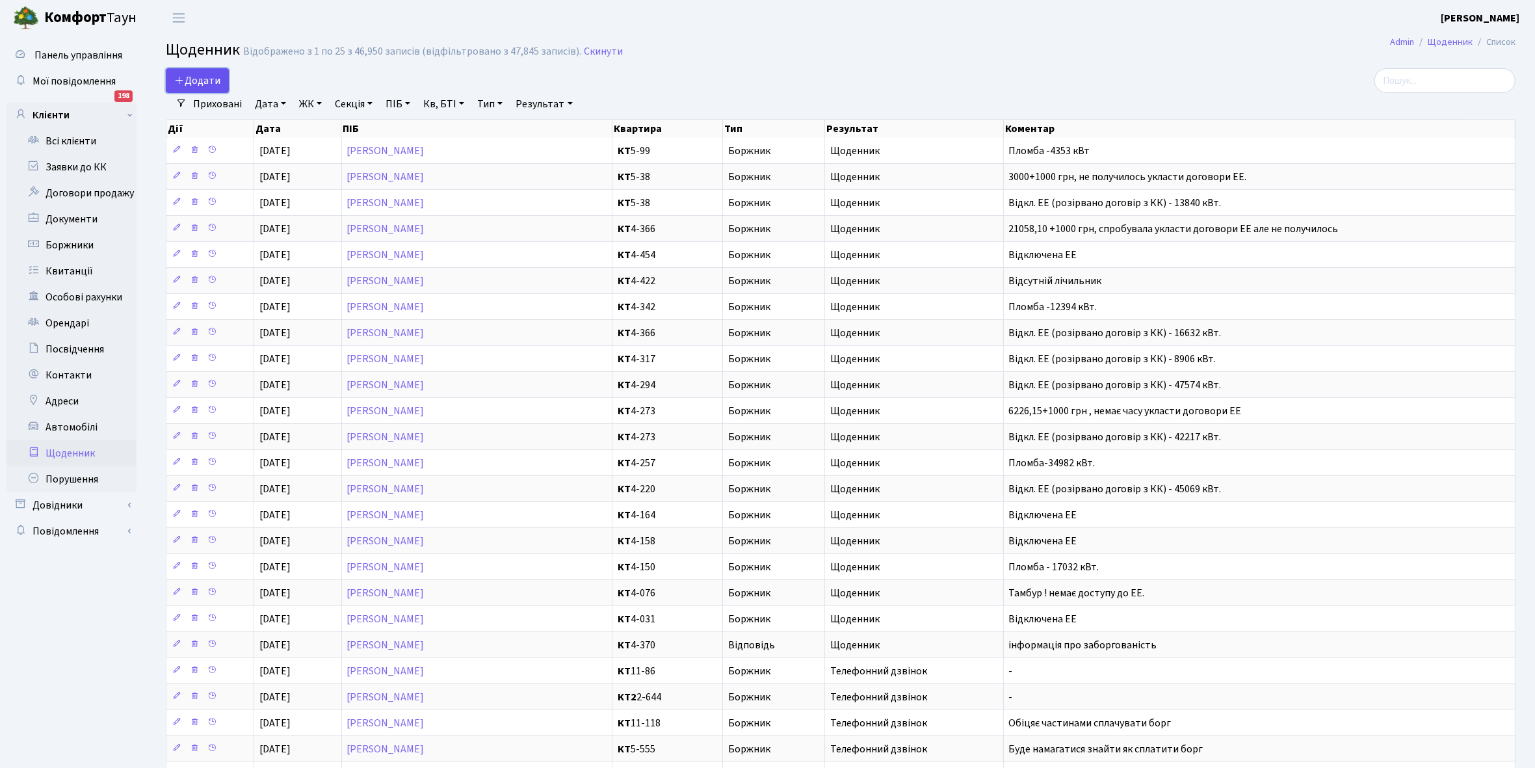
click at [209, 78] on span "Додати" at bounding box center [197, 80] width 46 height 14
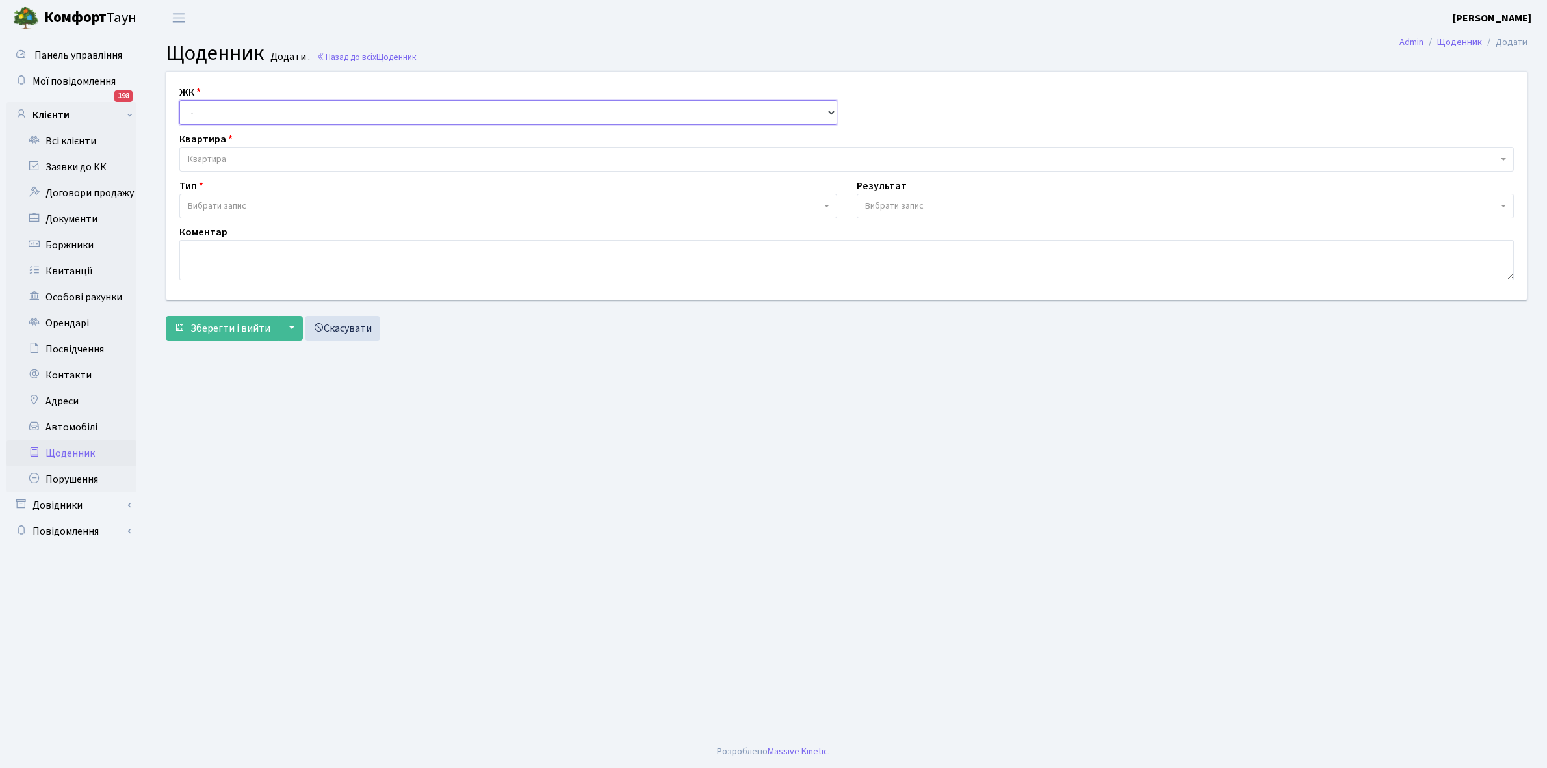
click at [210, 105] on select "- КТ, вул. Регенераторна, 4 КТ2, просп. Соборності, 17 КТ3, вул. Березнева, 16 …" at bounding box center [508, 112] width 658 height 25
select select "271"
click at [179, 100] on select "- КТ, вул. Регенераторна, 4 КТ2, просп. [STREET_ADDRESS] [STREET_ADDRESS] [PERS…" at bounding box center [508, 112] width 658 height 25
select select
click at [226, 154] on span "Квартира" at bounding box center [843, 159] width 1310 height 13
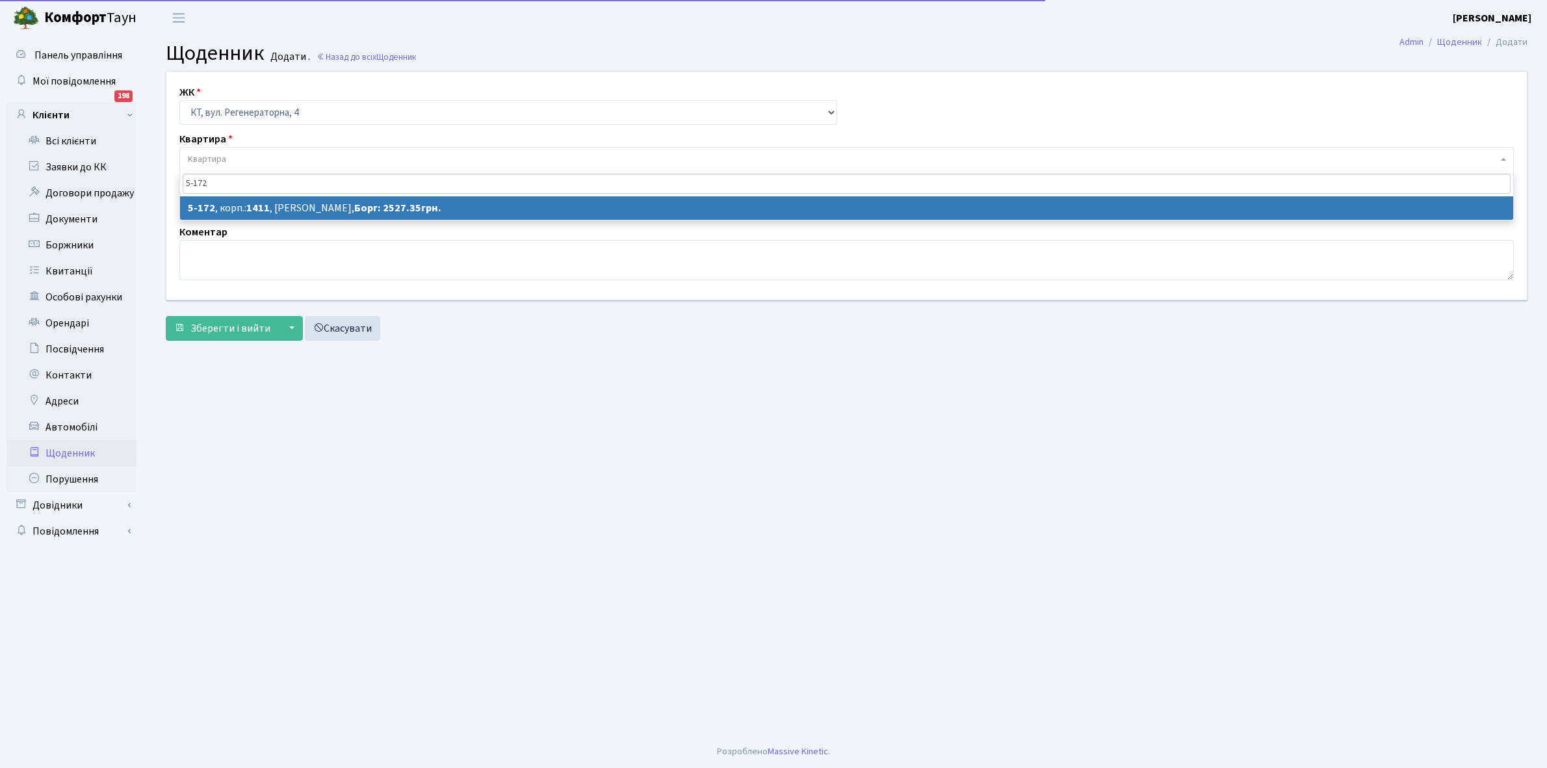
type input "5-172"
select select "2330"
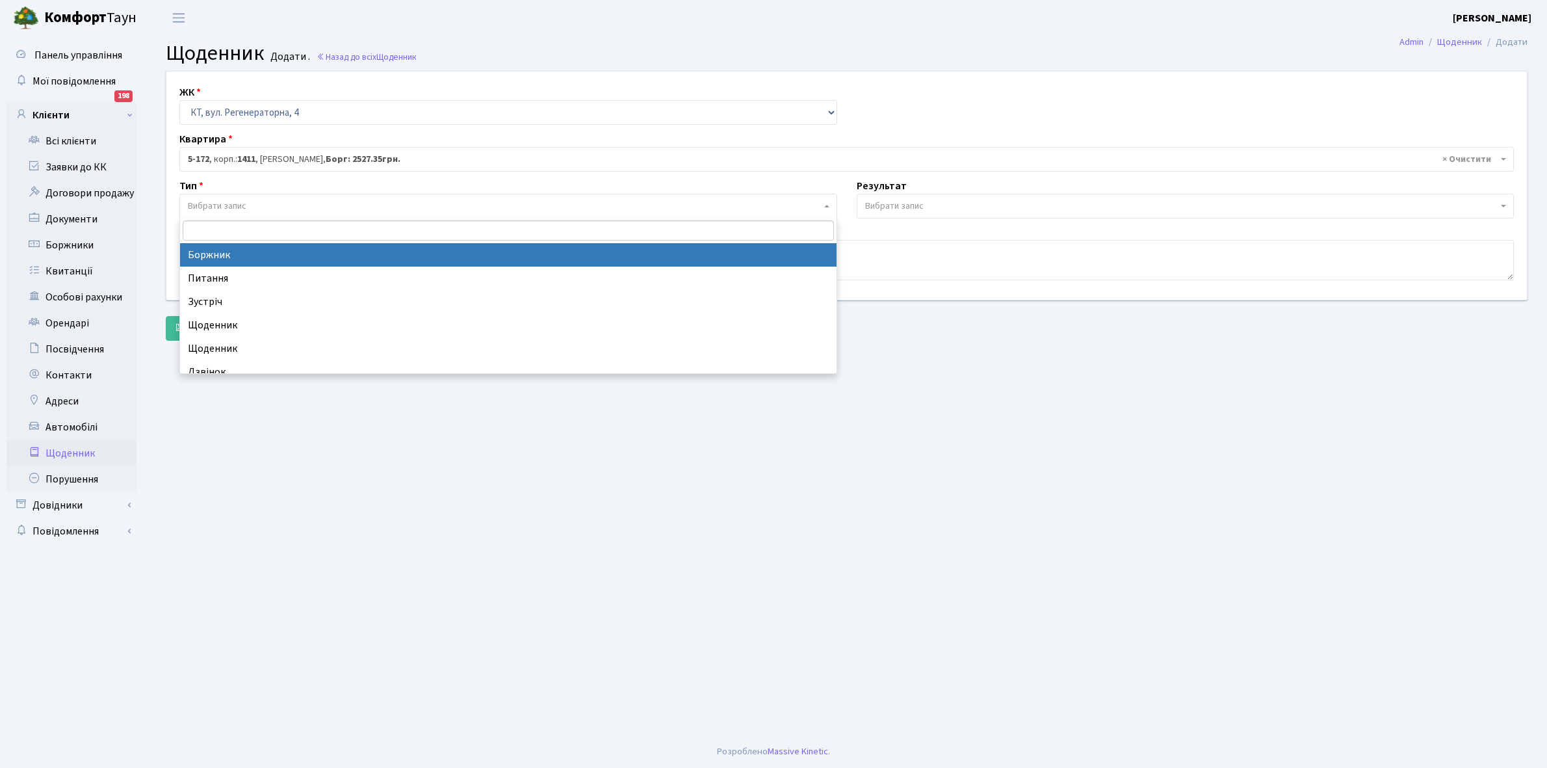
click at [277, 205] on span "Вибрати запис" at bounding box center [504, 206] width 633 height 13
select select "189"
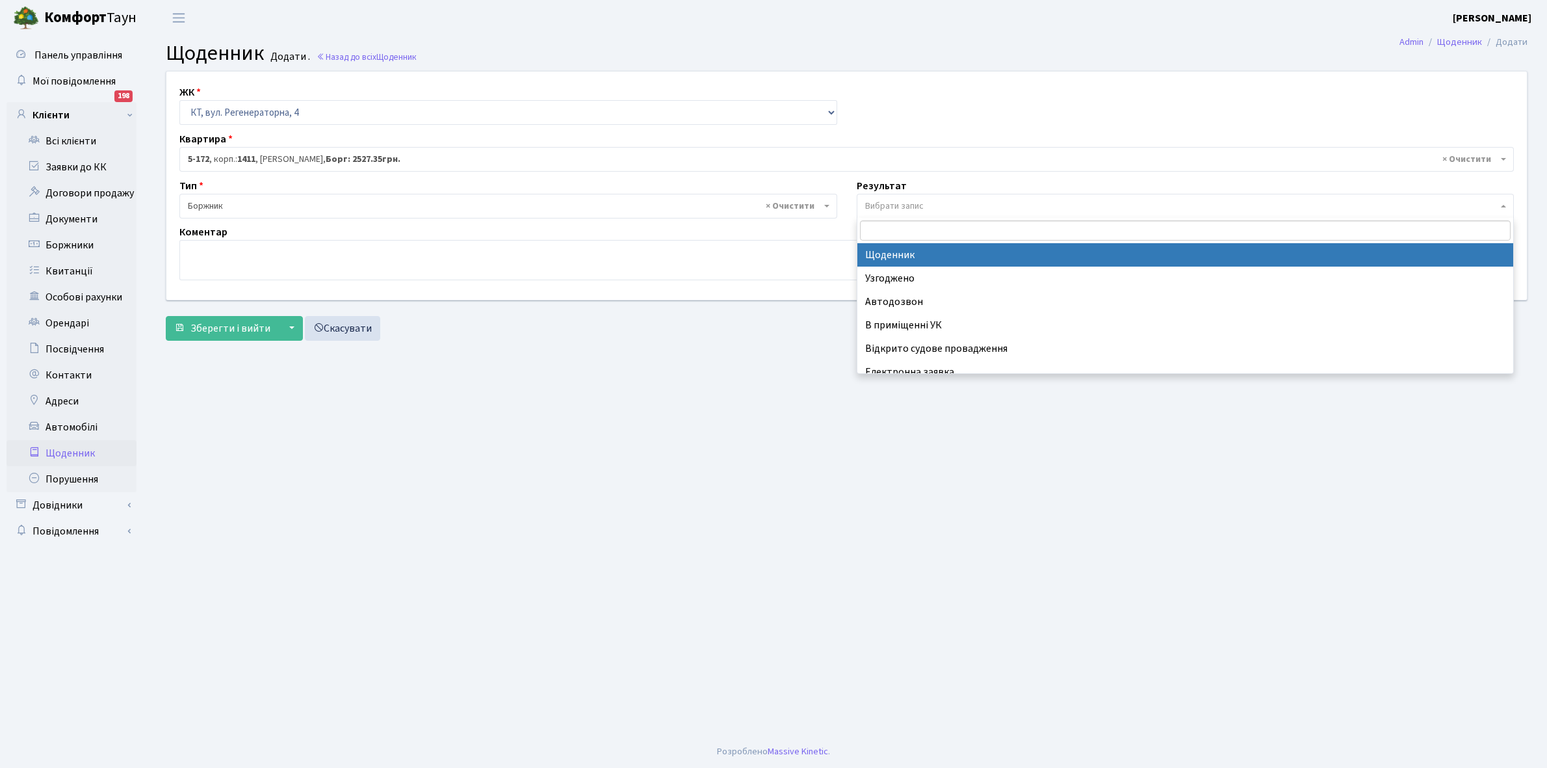
click at [912, 204] on span "Вибрати запис" at bounding box center [894, 206] width 59 height 13
select select "14"
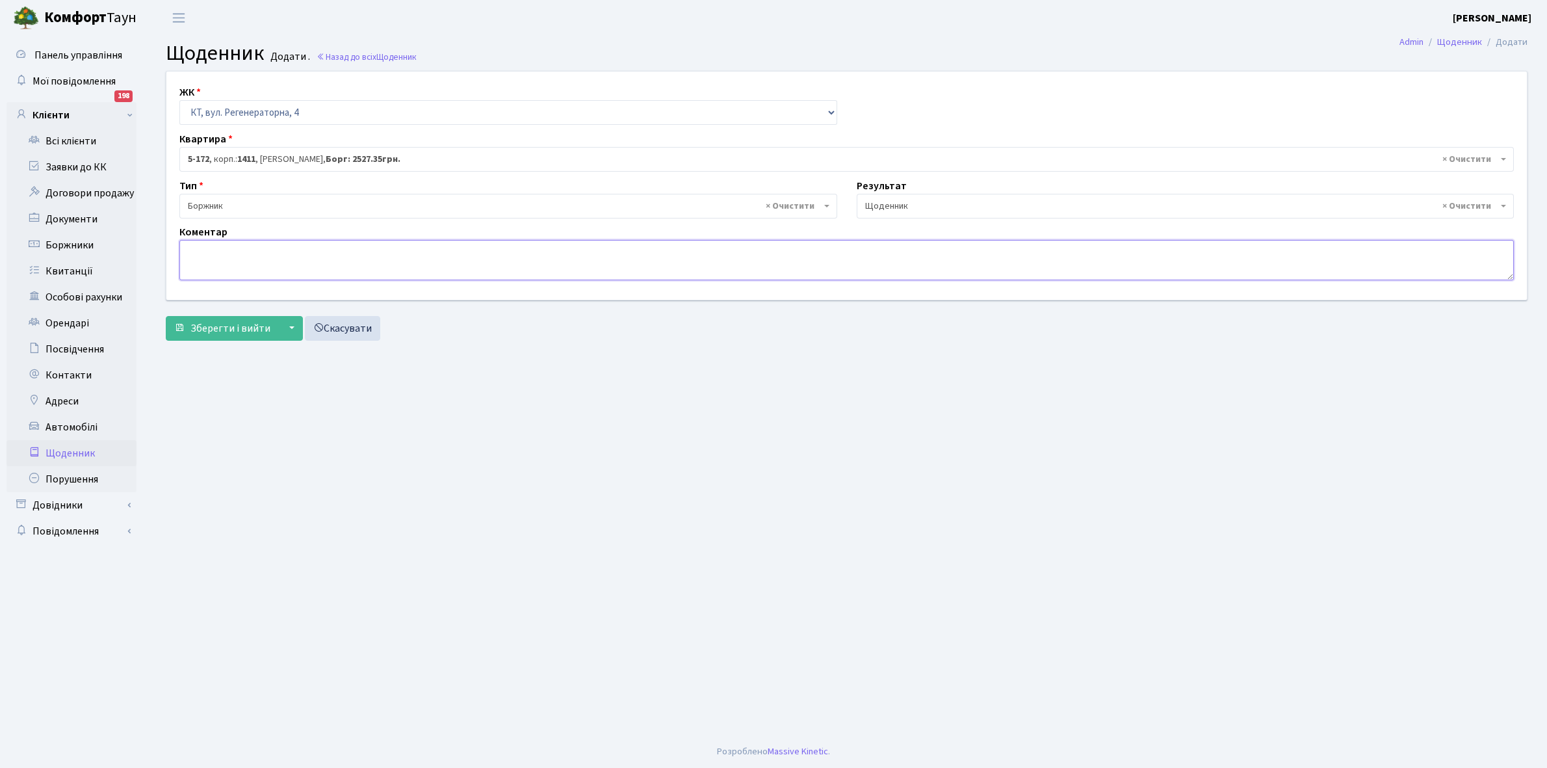
click at [193, 254] on textarea at bounding box center [846, 260] width 1335 height 40
paste textarea "Відкл. ЕЕ (розірвано договір з КК) - 45236 кВт."
click at [363, 246] on textarea "Відкл. ЕЕ (розірвано договір з КК) - 45236 кВт." at bounding box center [846, 260] width 1335 height 40
type textarea "Відкл. ЕЕ (розірвано договір з КК) - 12213 кВт."
click at [229, 319] on button "Зберегти і вийти" at bounding box center [222, 328] width 113 height 25
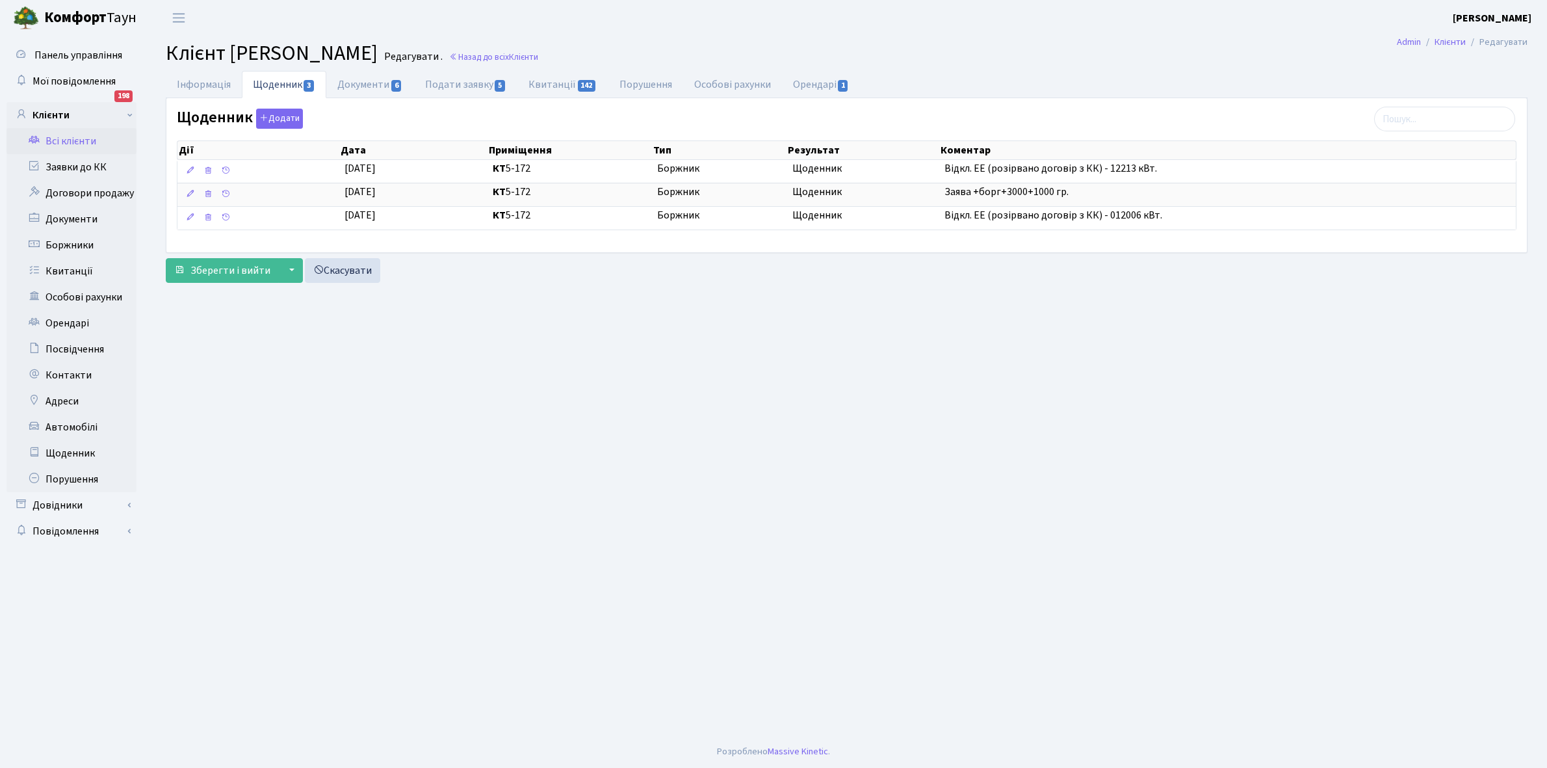
click at [70, 132] on link "Всі клієнти" at bounding box center [72, 141] width 130 height 26
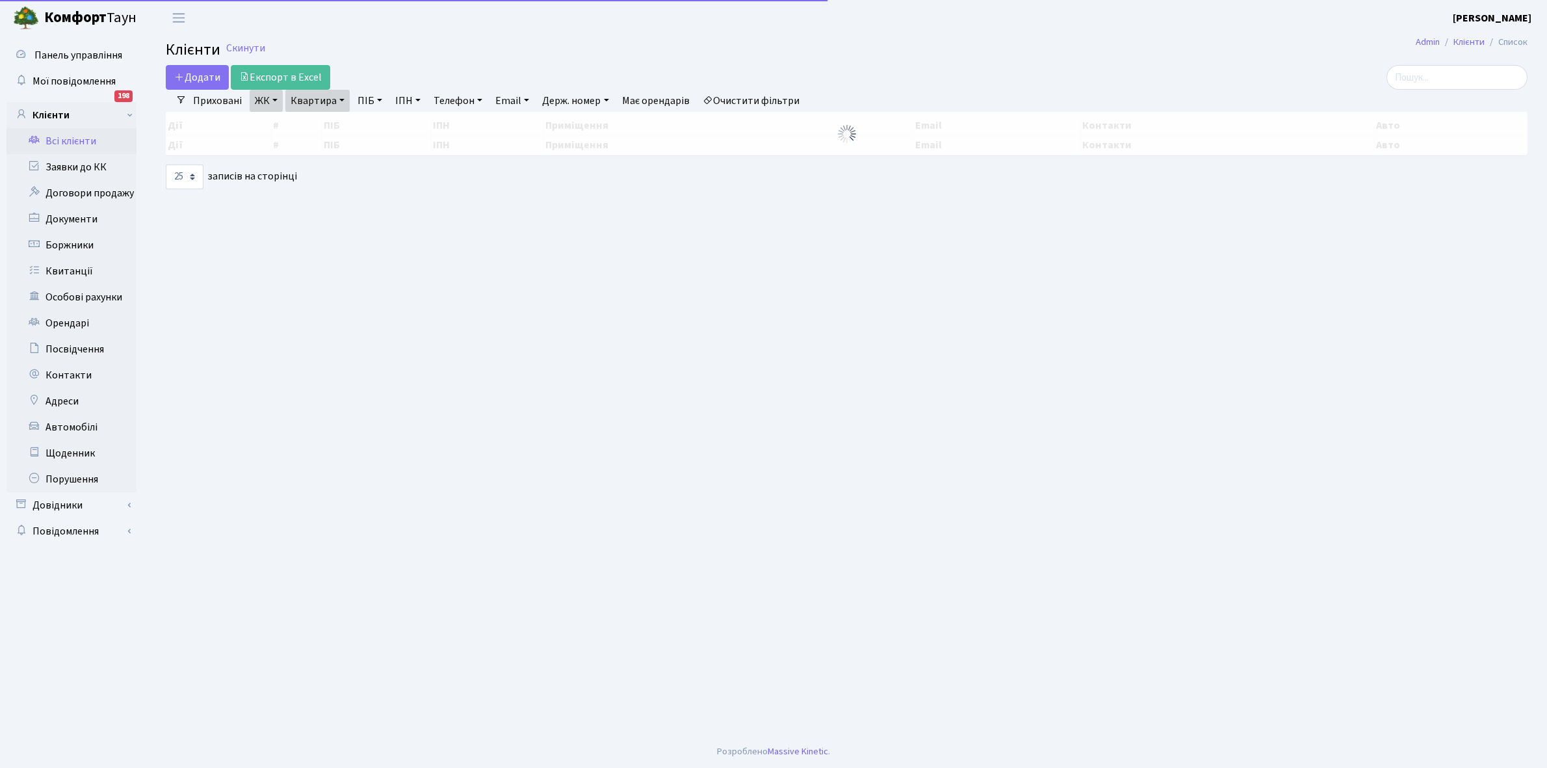
select select "25"
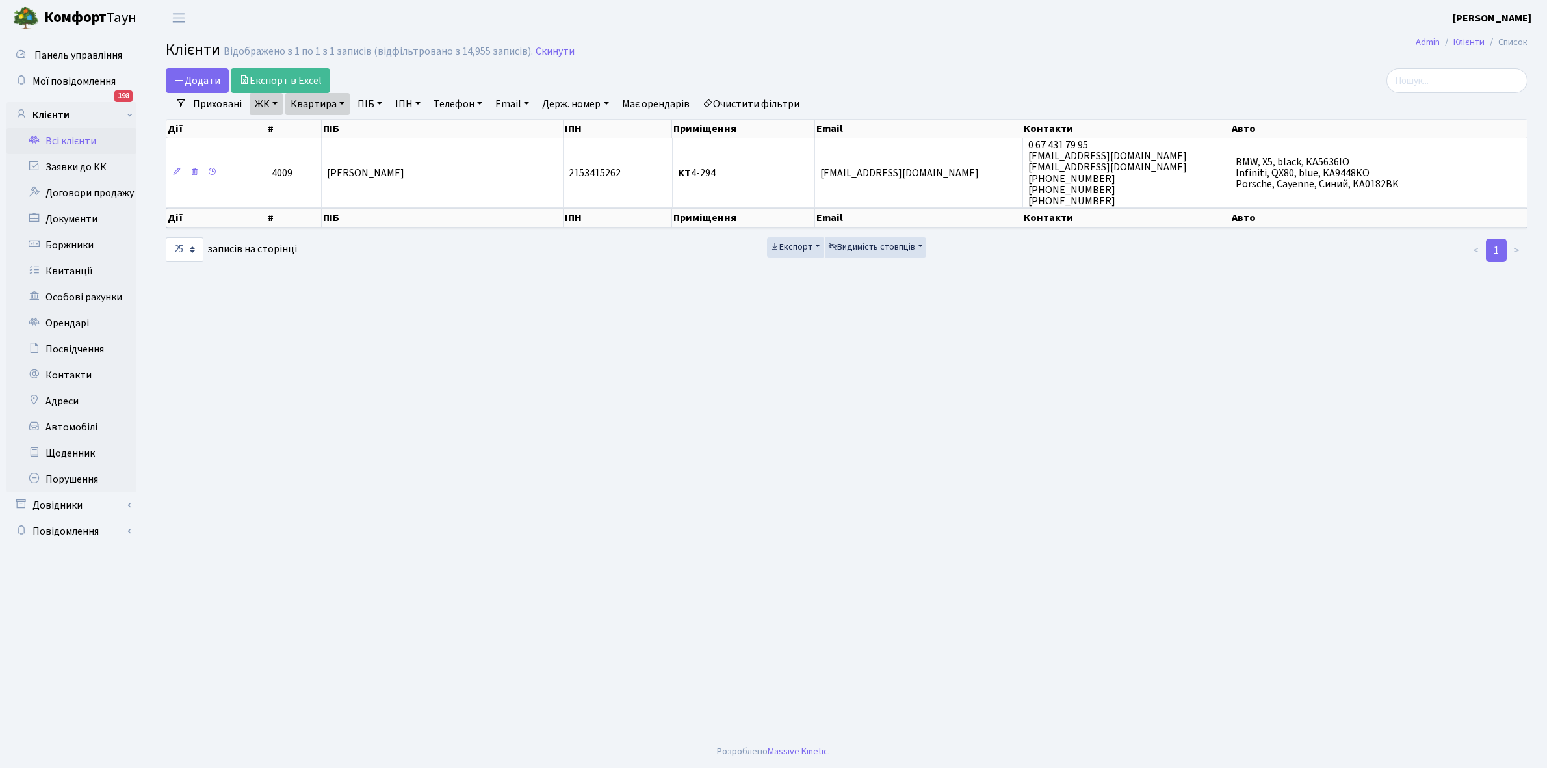
click at [339, 102] on link "Квартира" at bounding box center [317, 104] width 64 height 22
click at [327, 128] on input "4-294" at bounding box center [324, 129] width 76 height 25
click at [73, 452] on link "Щоденник" at bounding box center [72, 453] width 130 height 26
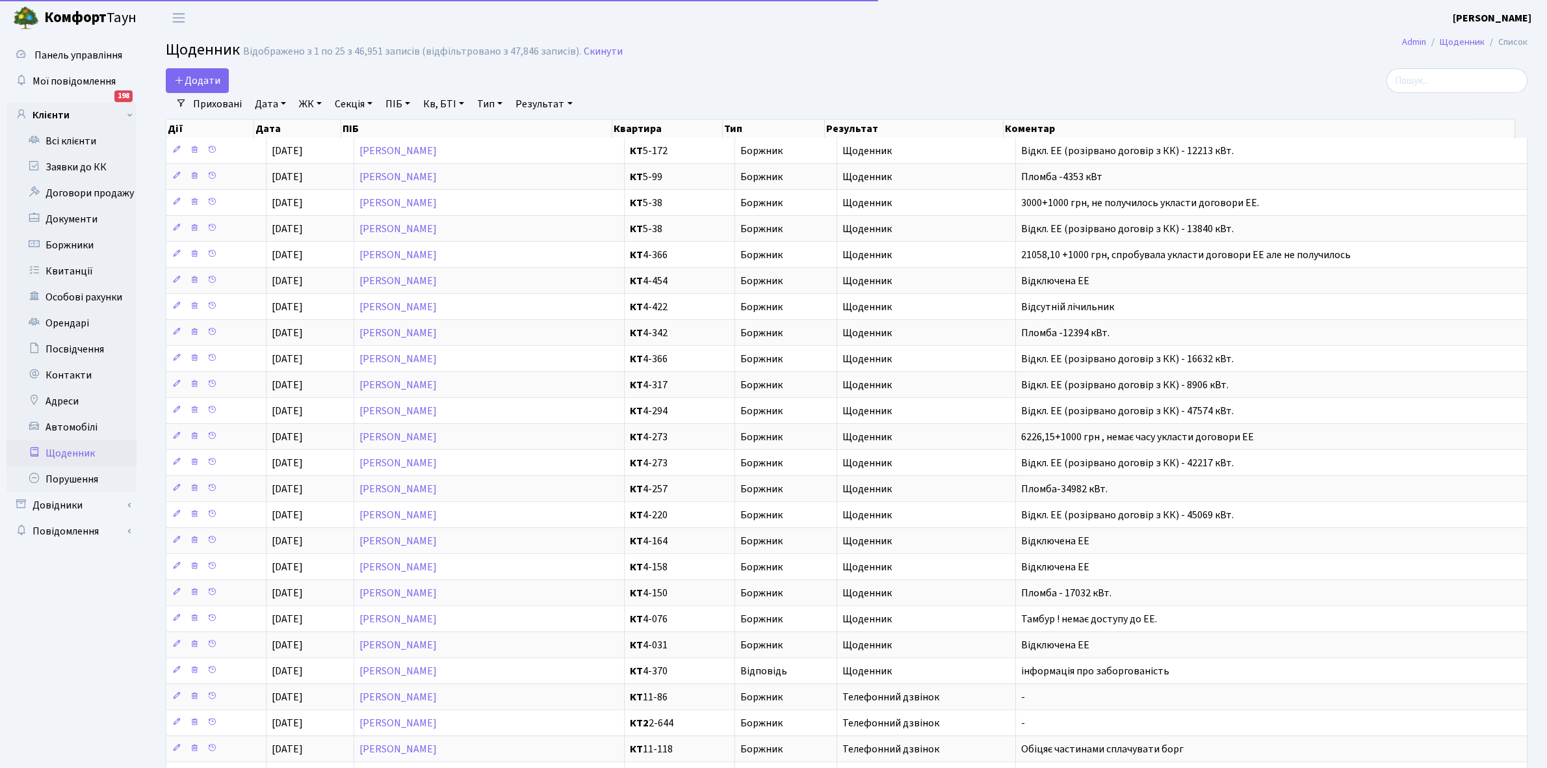
select select "25"
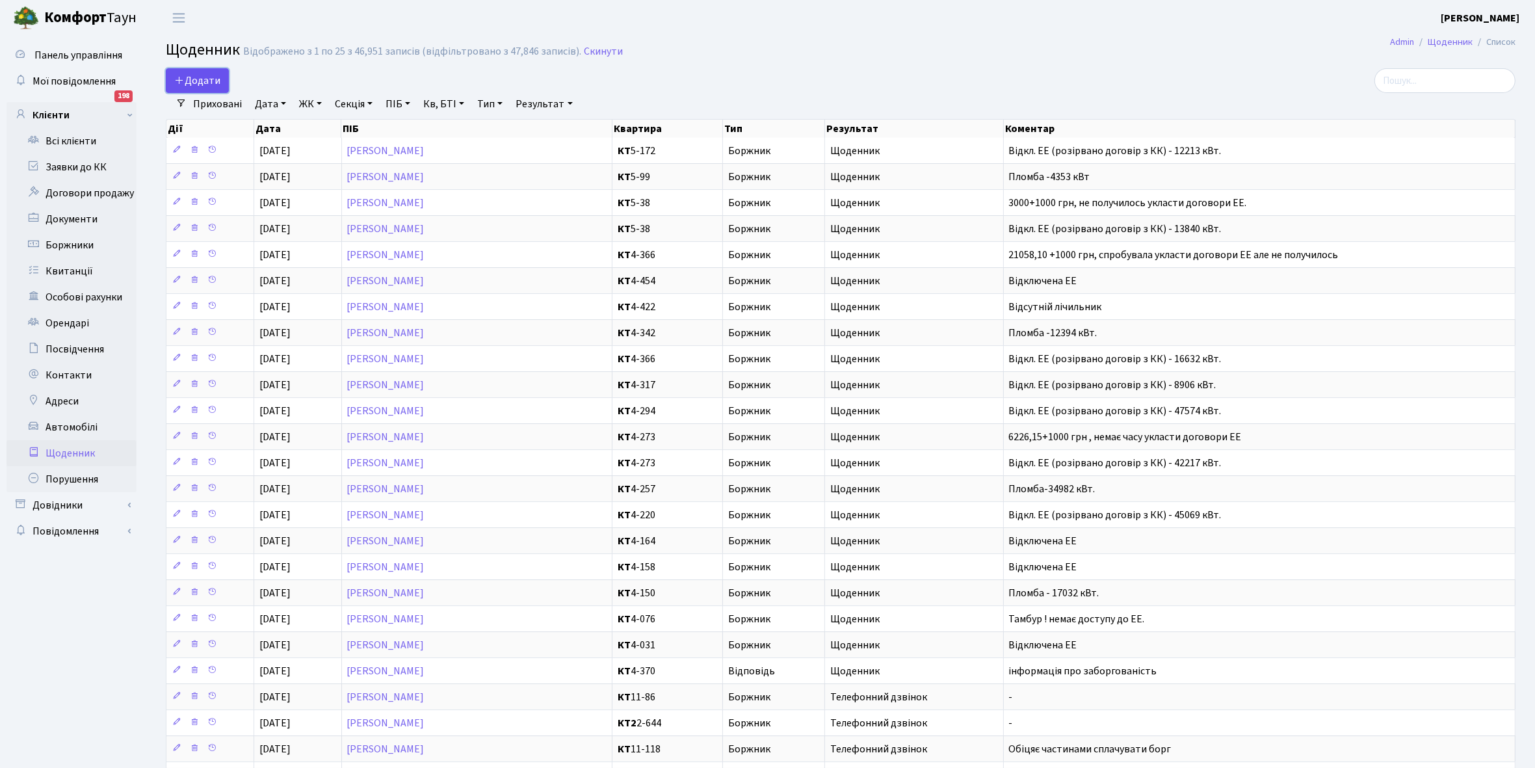
click at [196, 81] on span "Додати" at bounding box center [197, 80] width 46 height 14
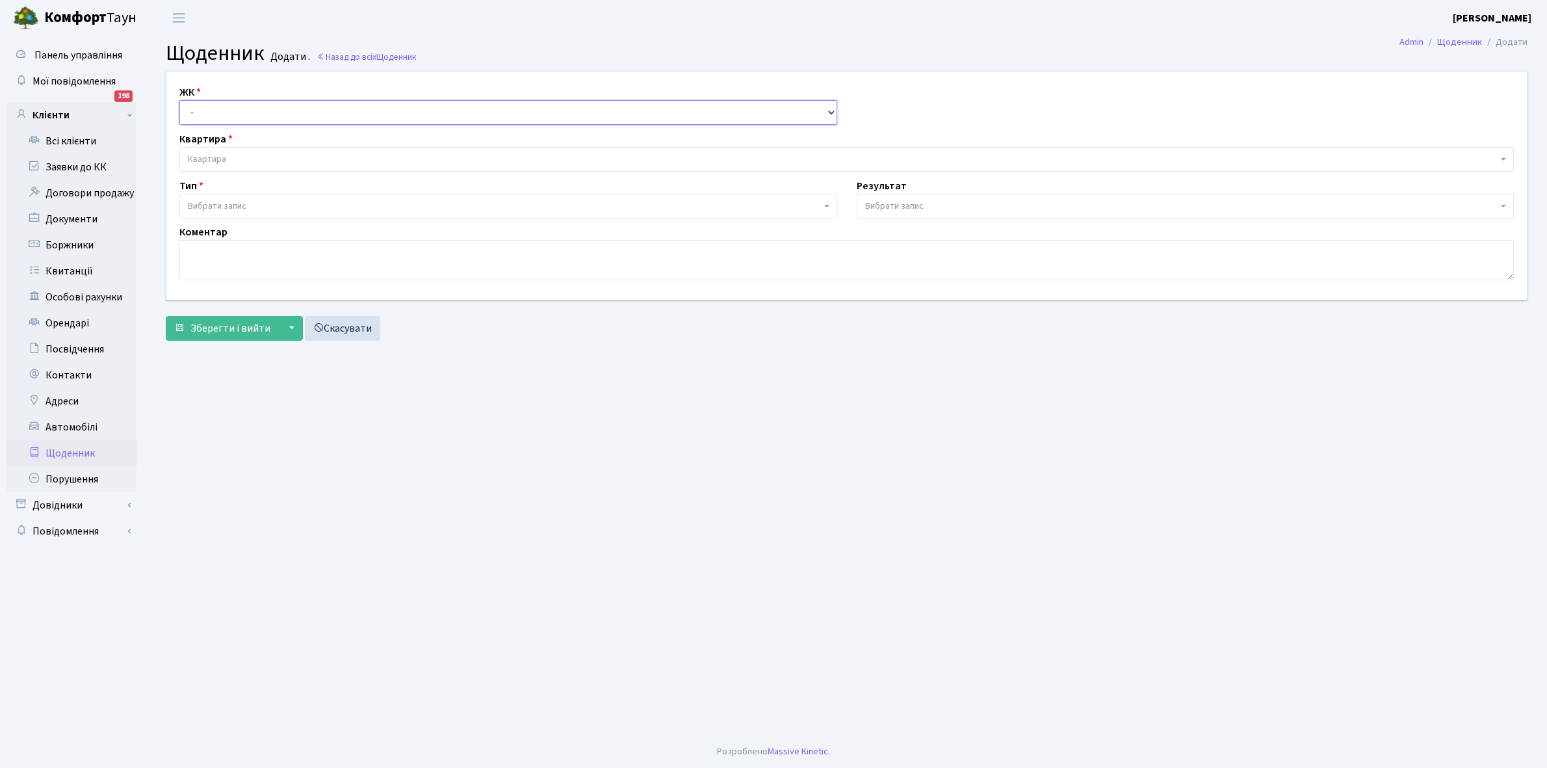
click at [203, 108] on select "- КТ, вул. Регенераторна, 4 КТ2, просп. Соборності, 17 КТ3, вул. Березнева, 16 …" at bounding box center [508, 112] width 658 height 25
select select "271"
click at [179, 100] on select "- КТ, вул. Регенераторна, 4 КТ2, просп. Соборності, 17 КТ3, вул. Березнева, 16 …" at bounding box center [508, 112] width 658 height 25
select select
click at [231, 155] on span "Квартира" at bounding box center [843, 159] width 1310 height 13
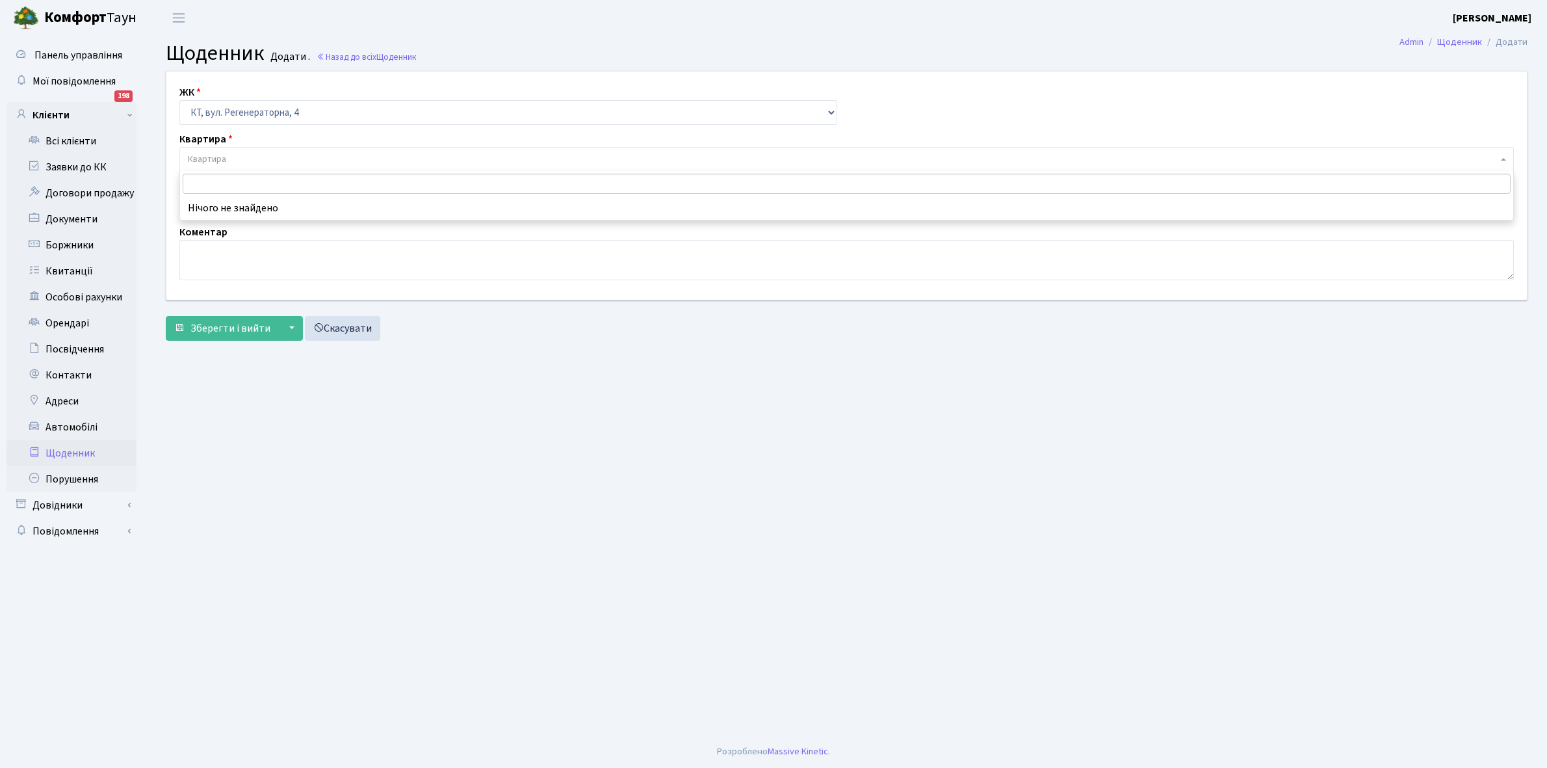
click at [220, 176] on input "search" at bounding box center [847, 184] width 1328 height 20
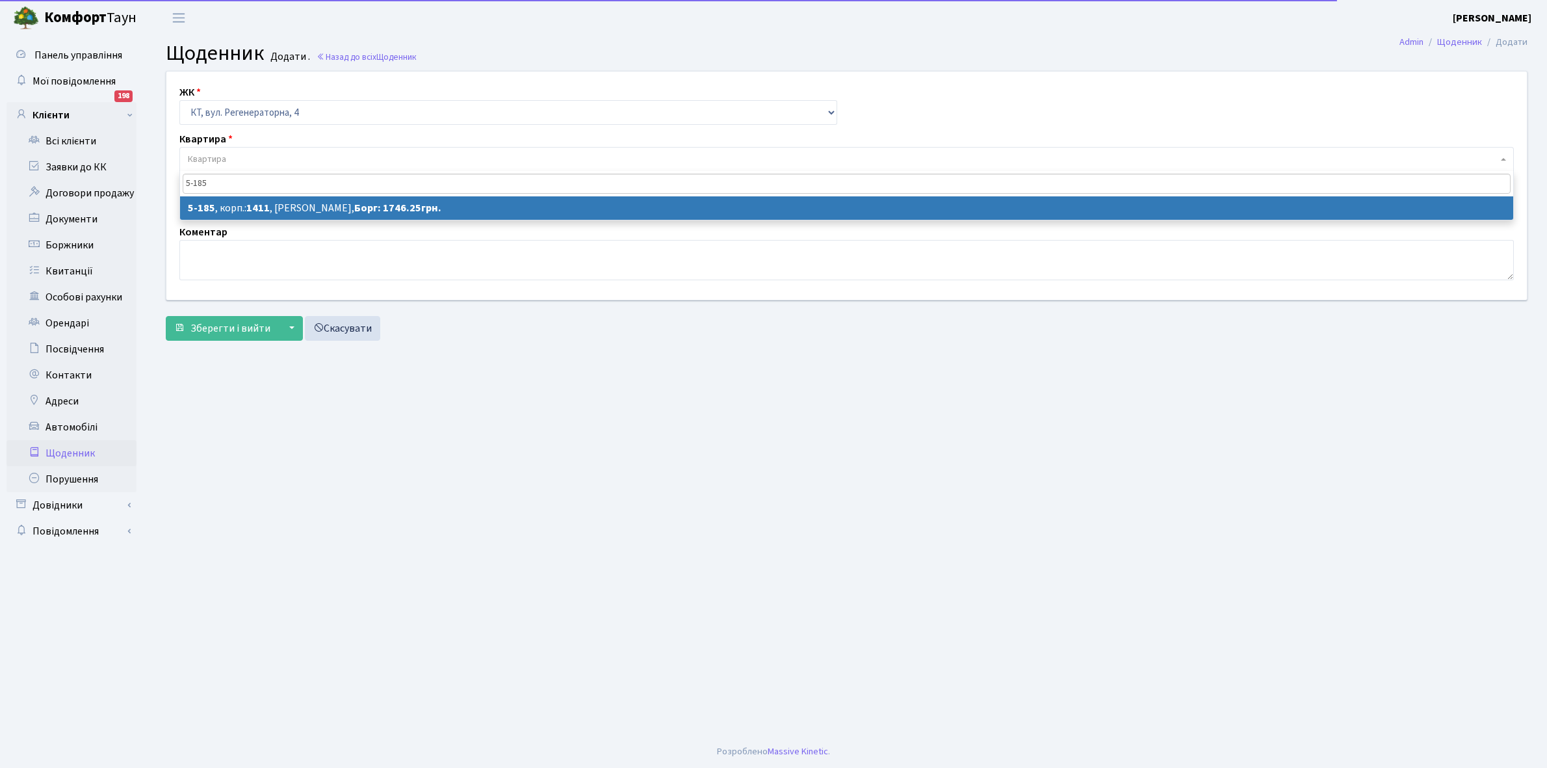
type input "5-185"
select select "2343"
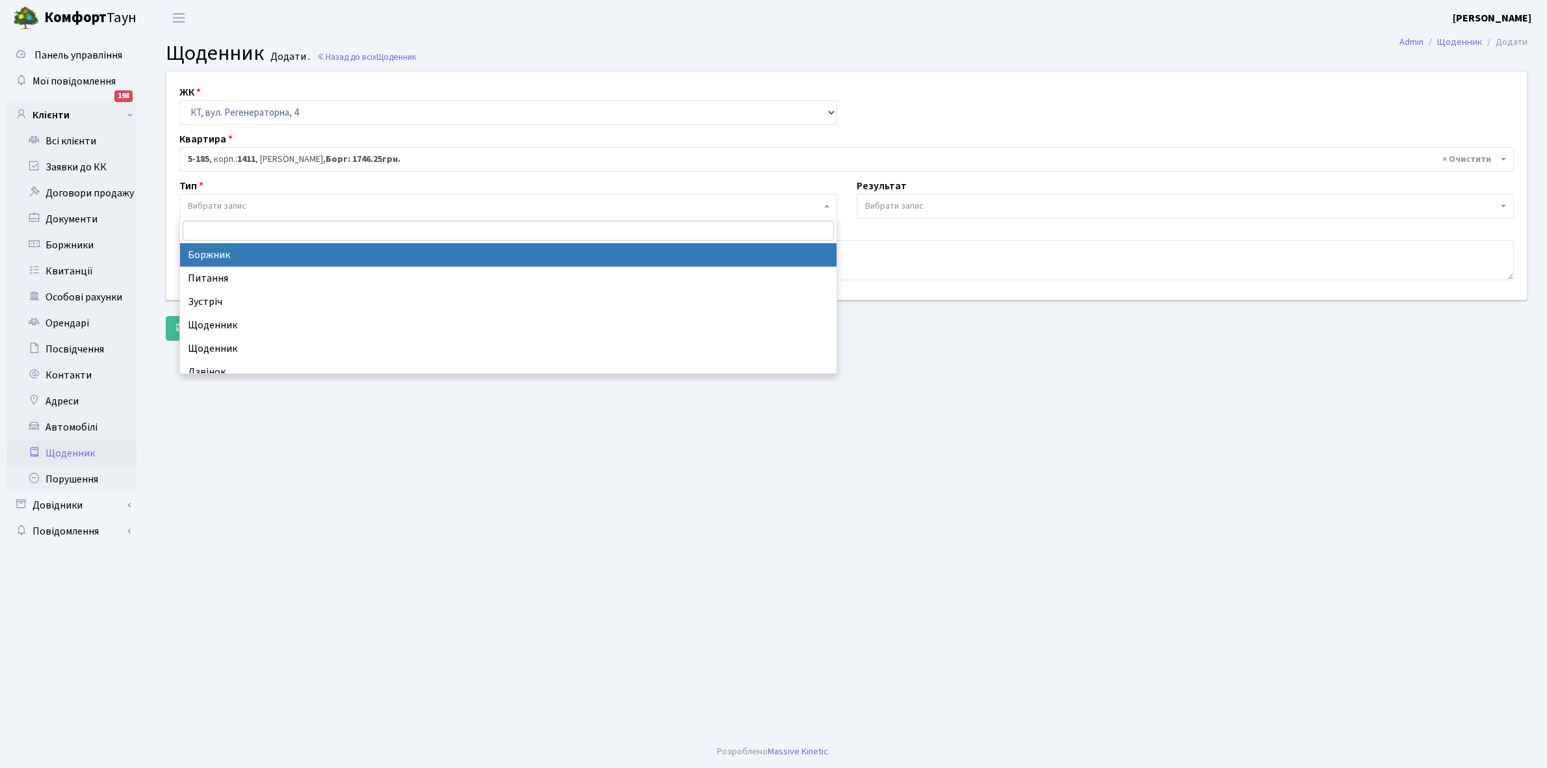
click at [225, 207] on span "Вибрати запис" at bounding box center [217, 206] width 59 height 13
select select "189"
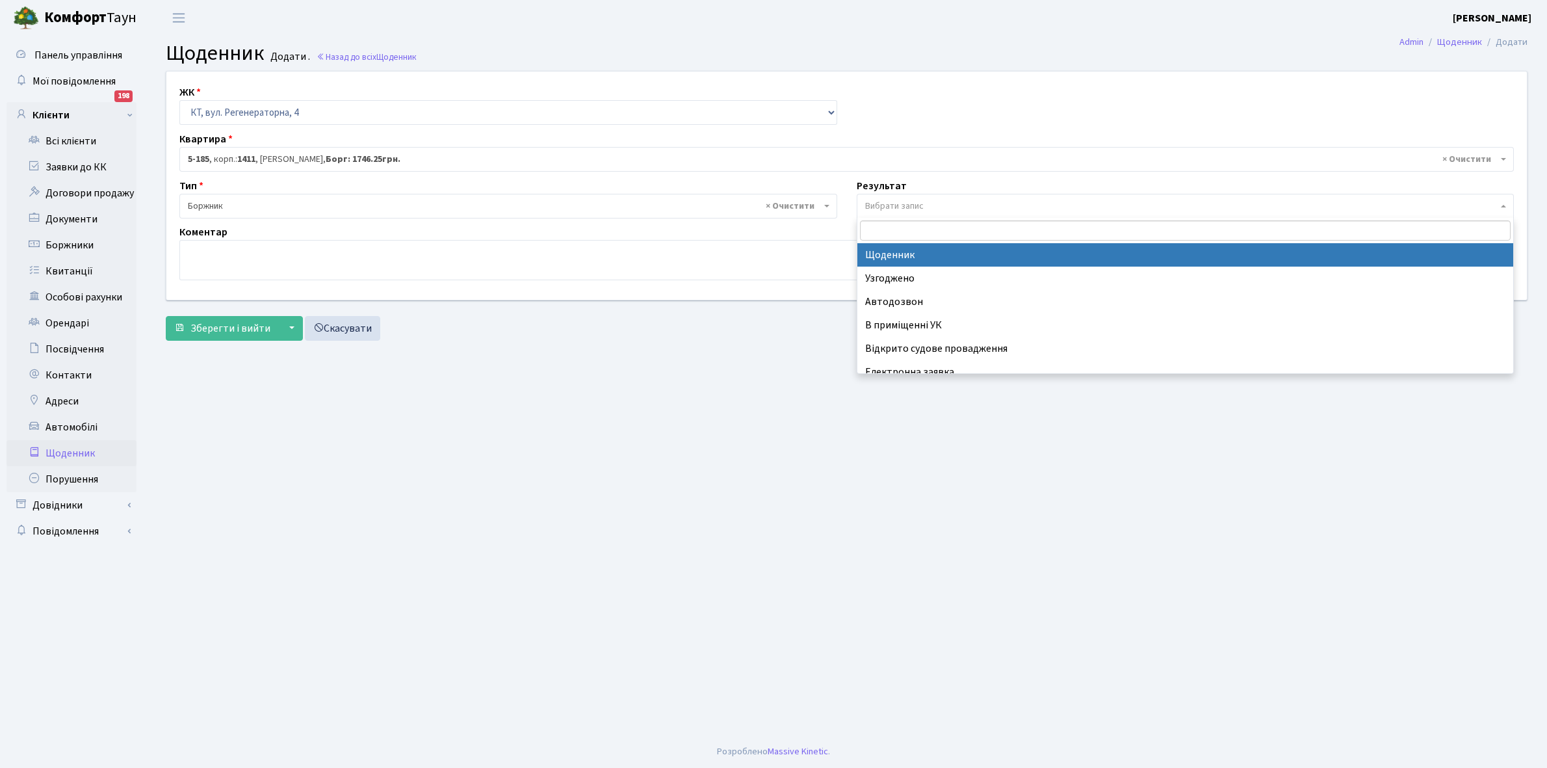
click at [895, 200] on span "Вибрати запис" at bounding box center [894, 206] width 59 height 13
select select "14"
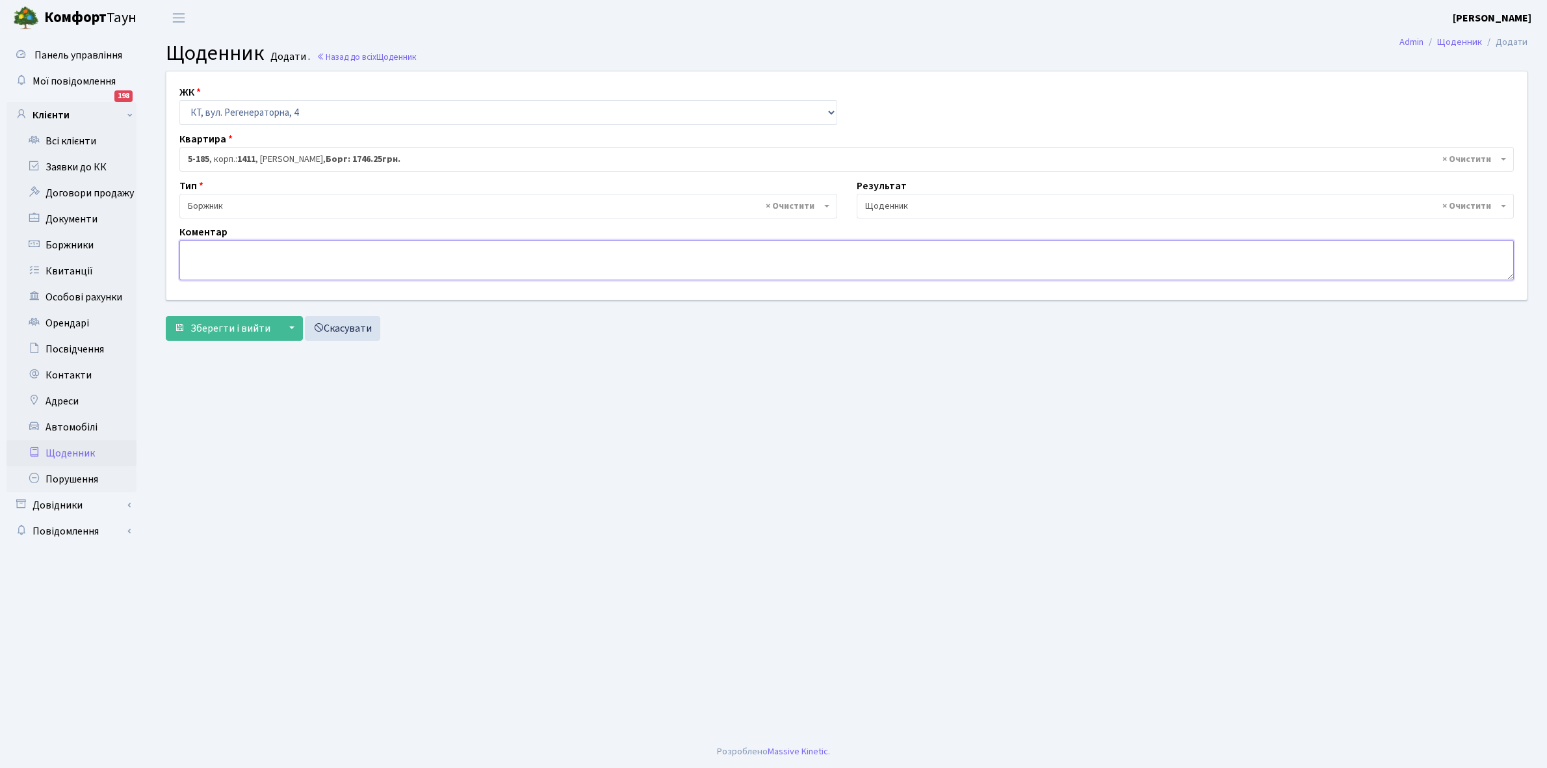
click at [200, 252] on textarea at bounding box center [846, 260] width 1335 height 40
type textarea "Пломба -8969 кВт."
click at [222, 322] on span "Зберегти і вийти" at bounding box center [231, 328] width 80 height 14
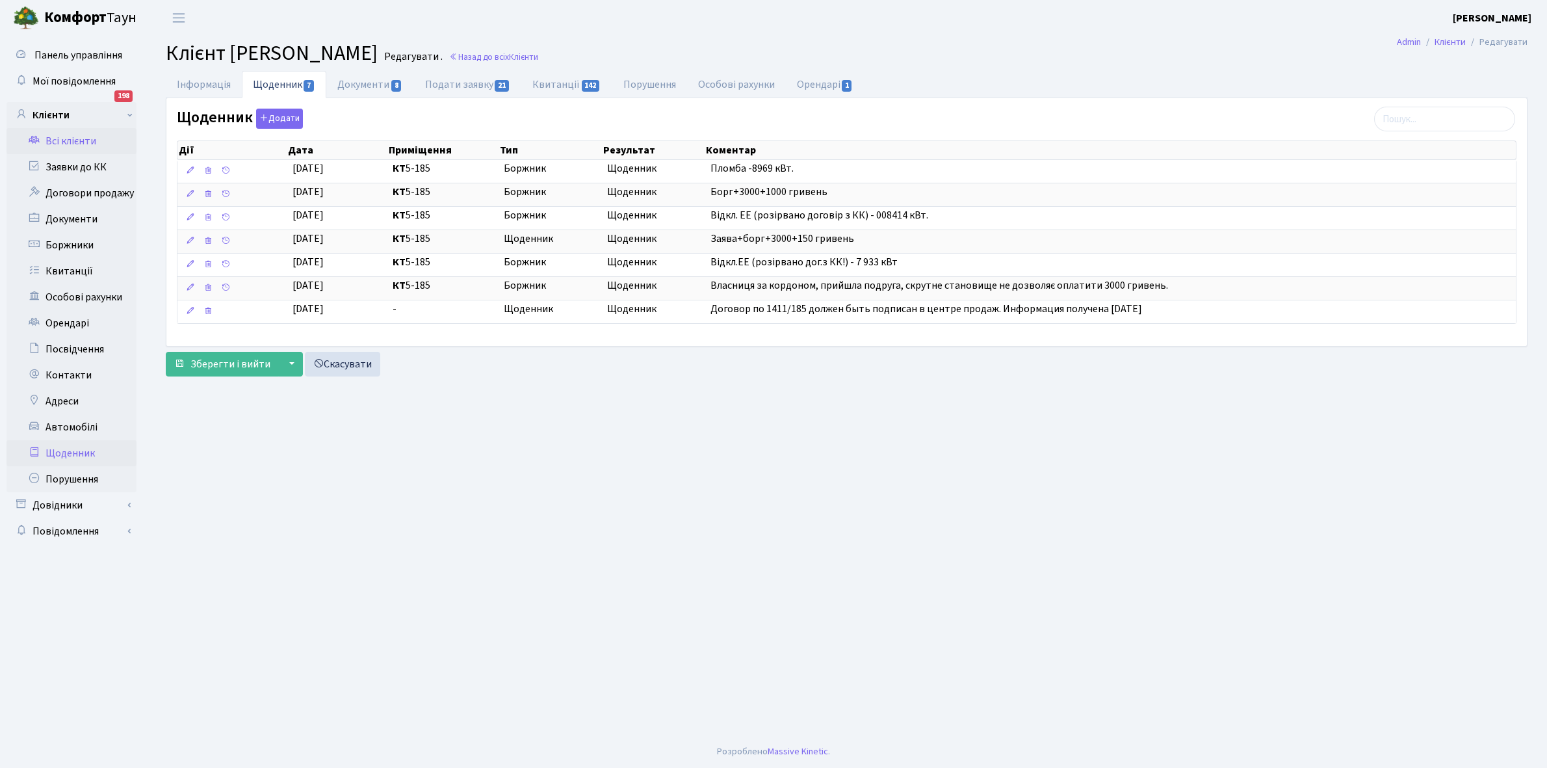
click at [62, 451] on link "Щоденник" at bounding box center [72, 453] width 130 height 26
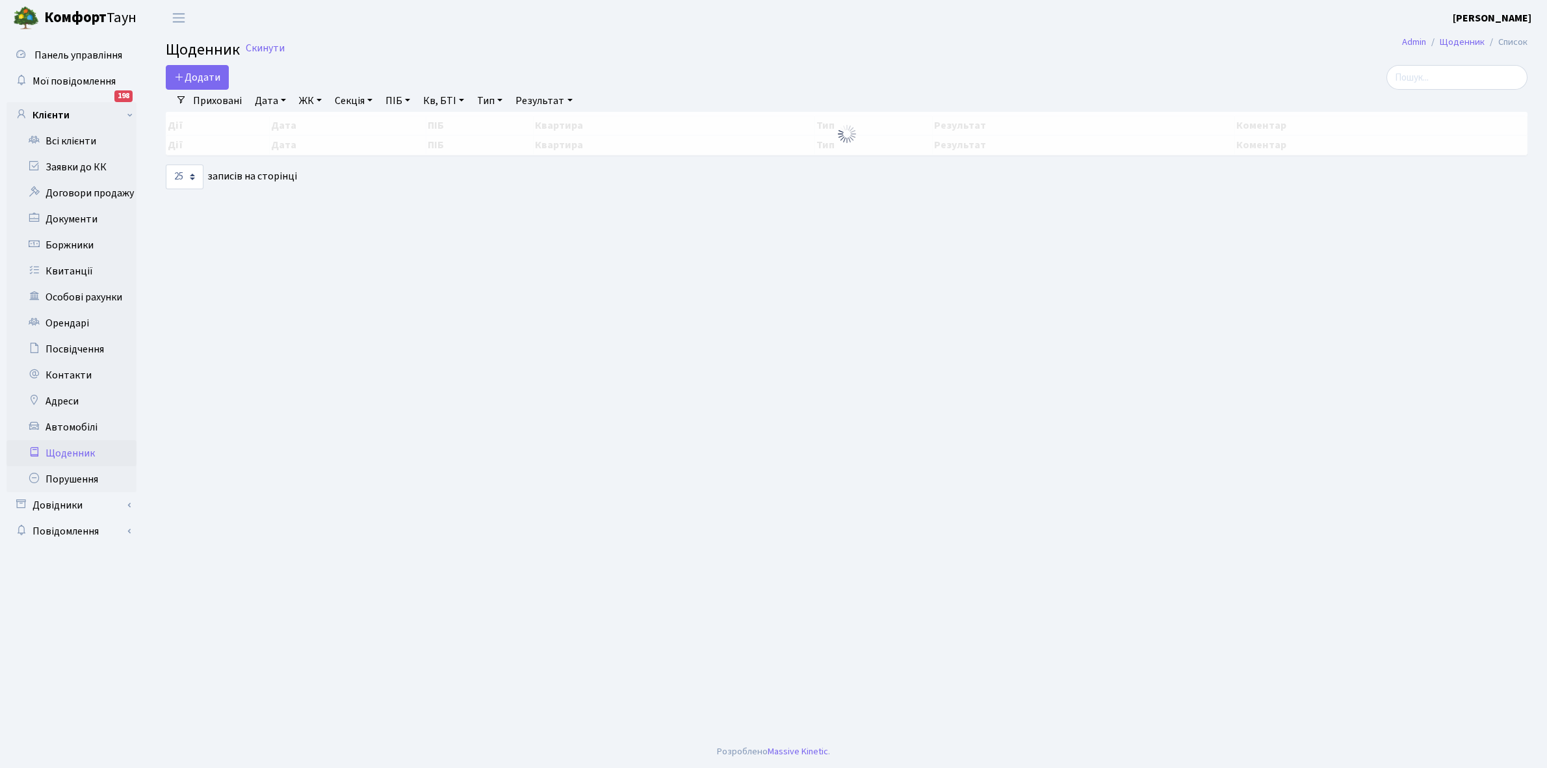
select select "25"
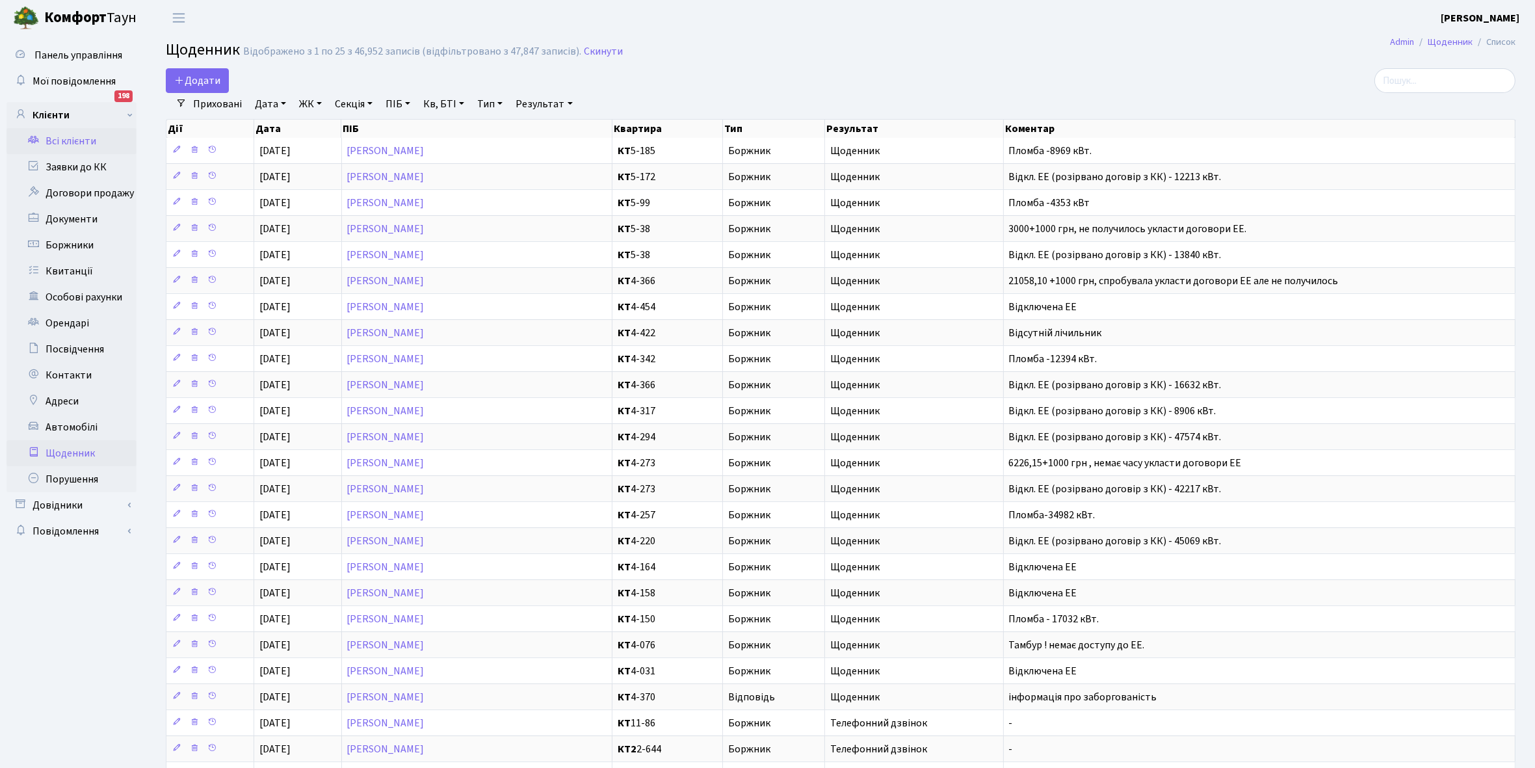
click at [69, 135] on link "Всі клієнти" at bounding box center [72, 141] width 130 height 26
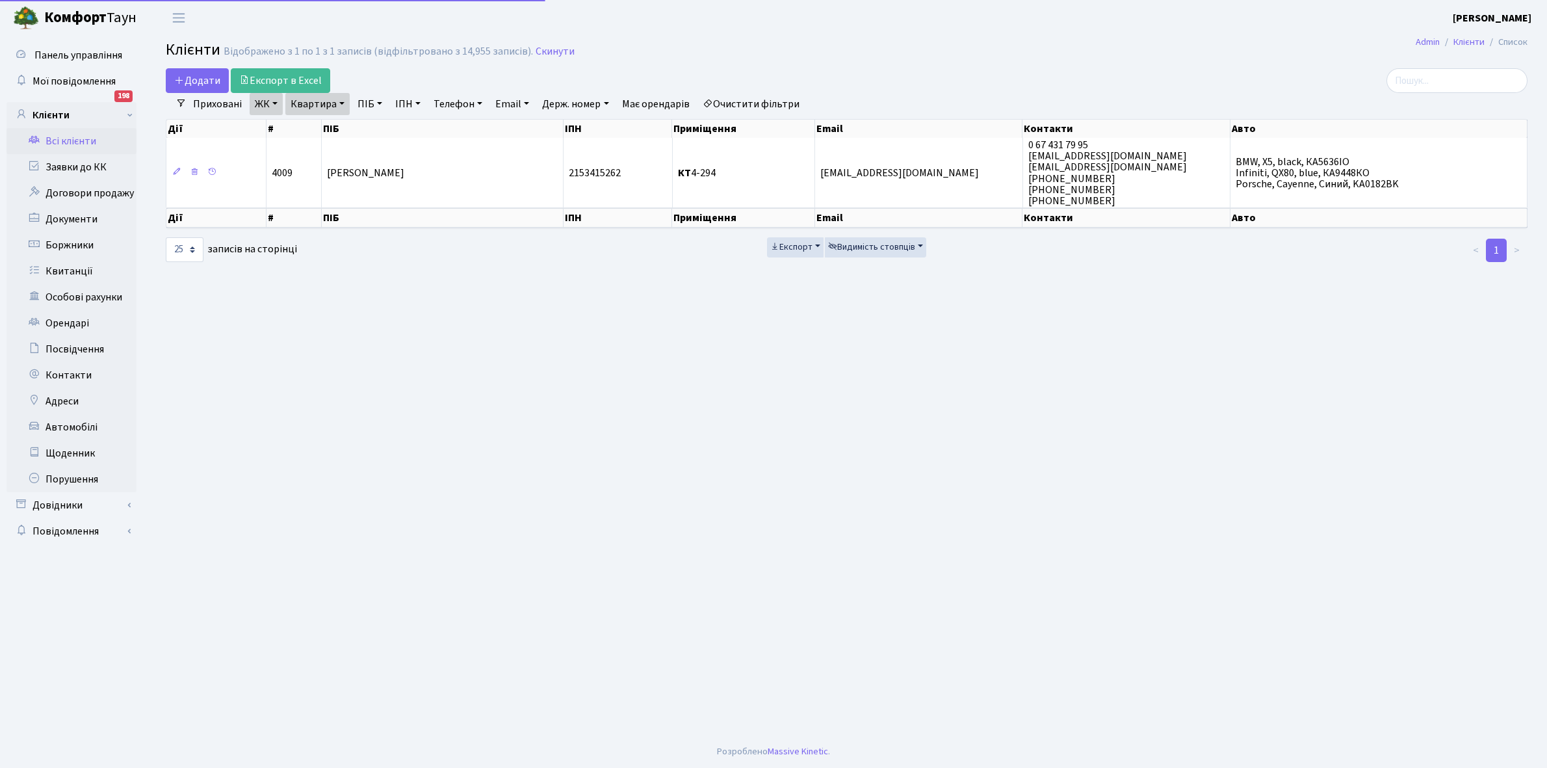
select select "25"
click at [341, 105] on link "Квартира" at bounding box center [317, 104] width 64 height 22
click at [345, 124] on input "4-294" at bounding box center [324, 129] width 76 height 25
click at [66, 452] on link "Щоденник" at bounding box center [72, 453] width 130 height 26
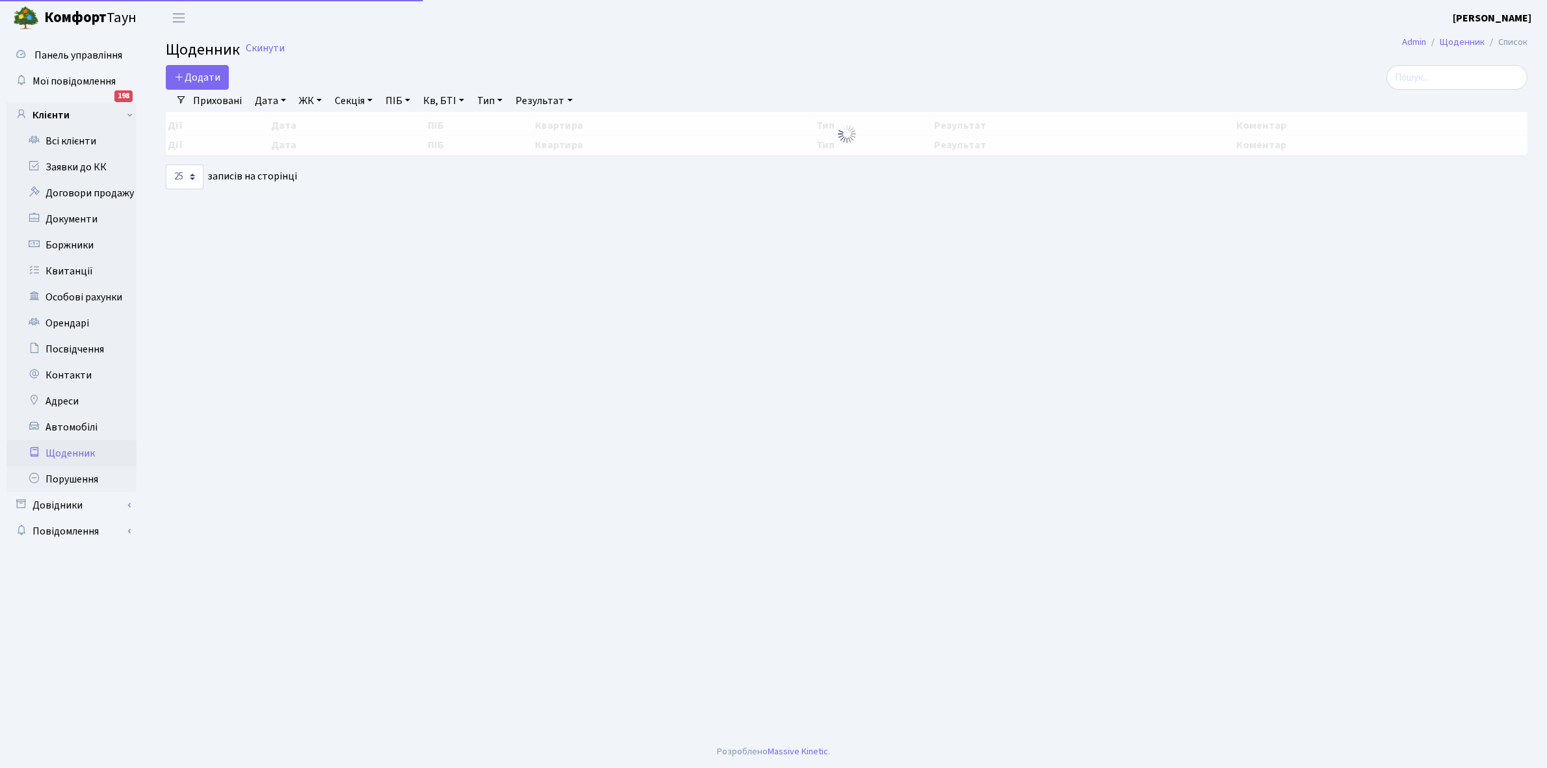
select select "25"
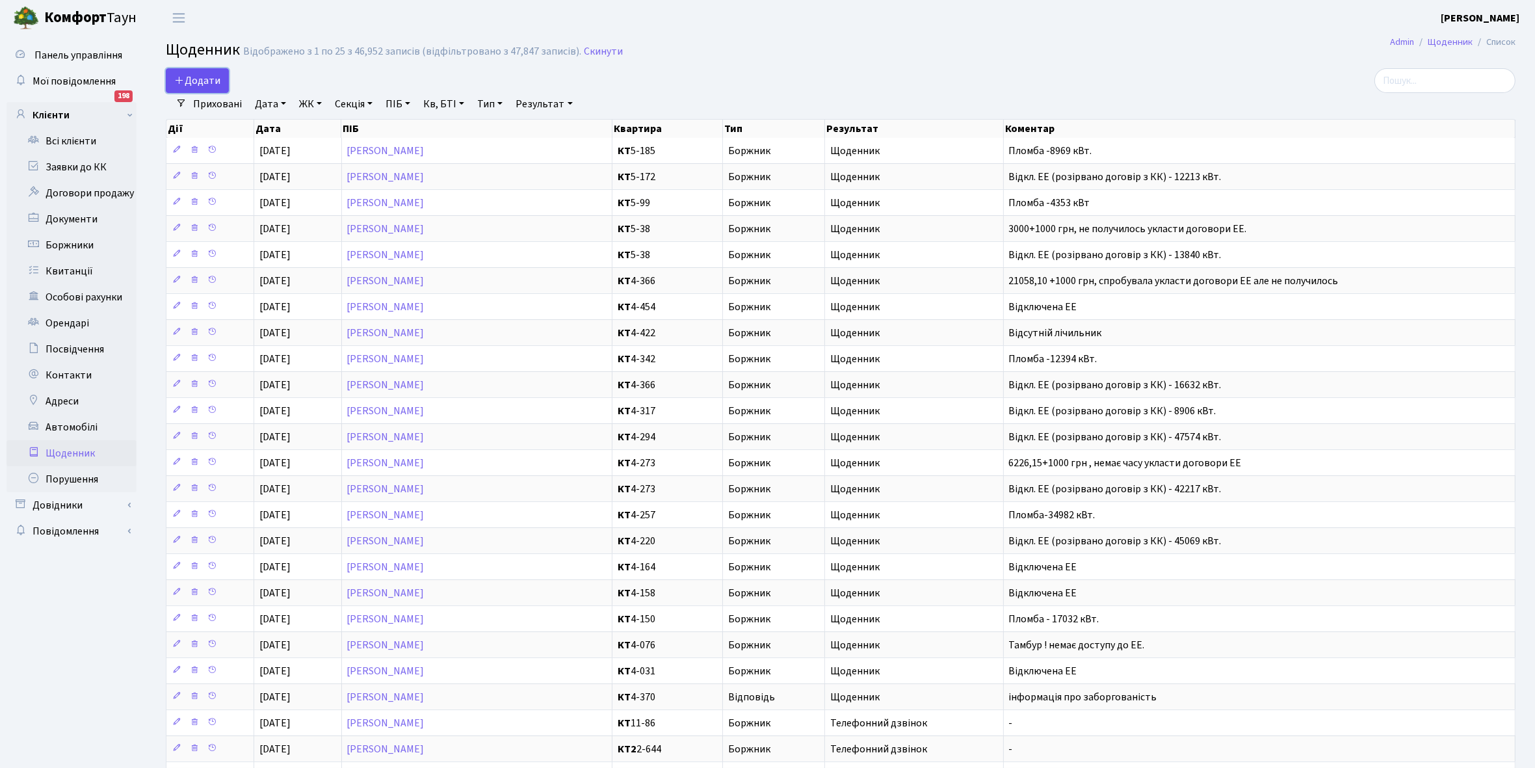
click at [207, 80] on span "Додати" at bounding box center [197, 80] width 46 height 14
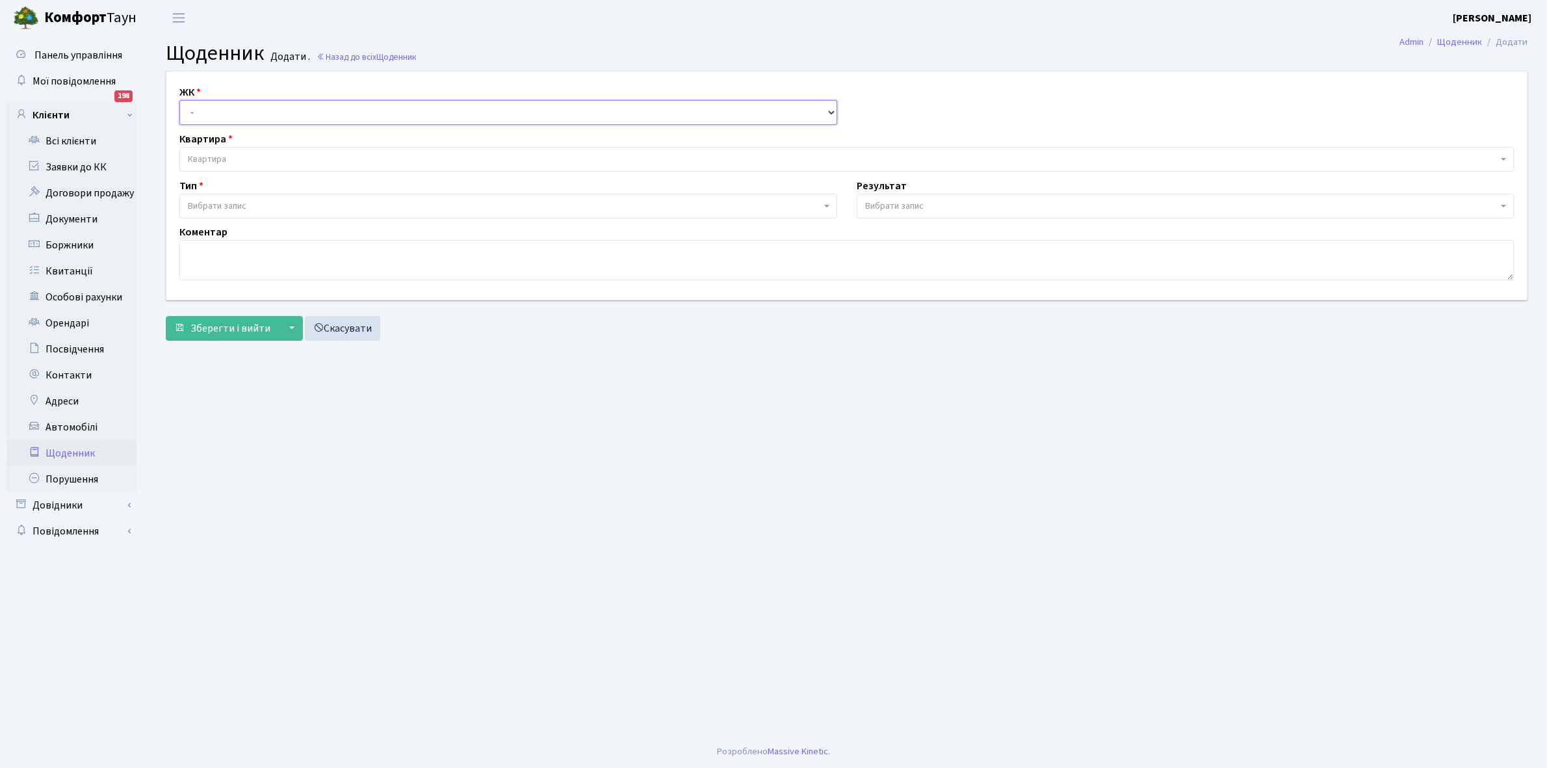
click at [205, 105] on select "- КТ, вул. Регенераторна, 4 КТ2, просп. Соборності, 17 КТ3, вул. Березнева, 16 …" at bounding box center [508, 112] width 658 height 25
select select "271"
click at [179, 100] on select "- КТ, вул. Регенераторна, 4 КТ2, просп. Соборності, 17 КТ3, вул. Березнева, 16 …" at bounding box center [508, 112] width 658 height 25
select select
click at [246, 155] on span "Квартира" at bounding box center [843, 159] width 1310 height 13
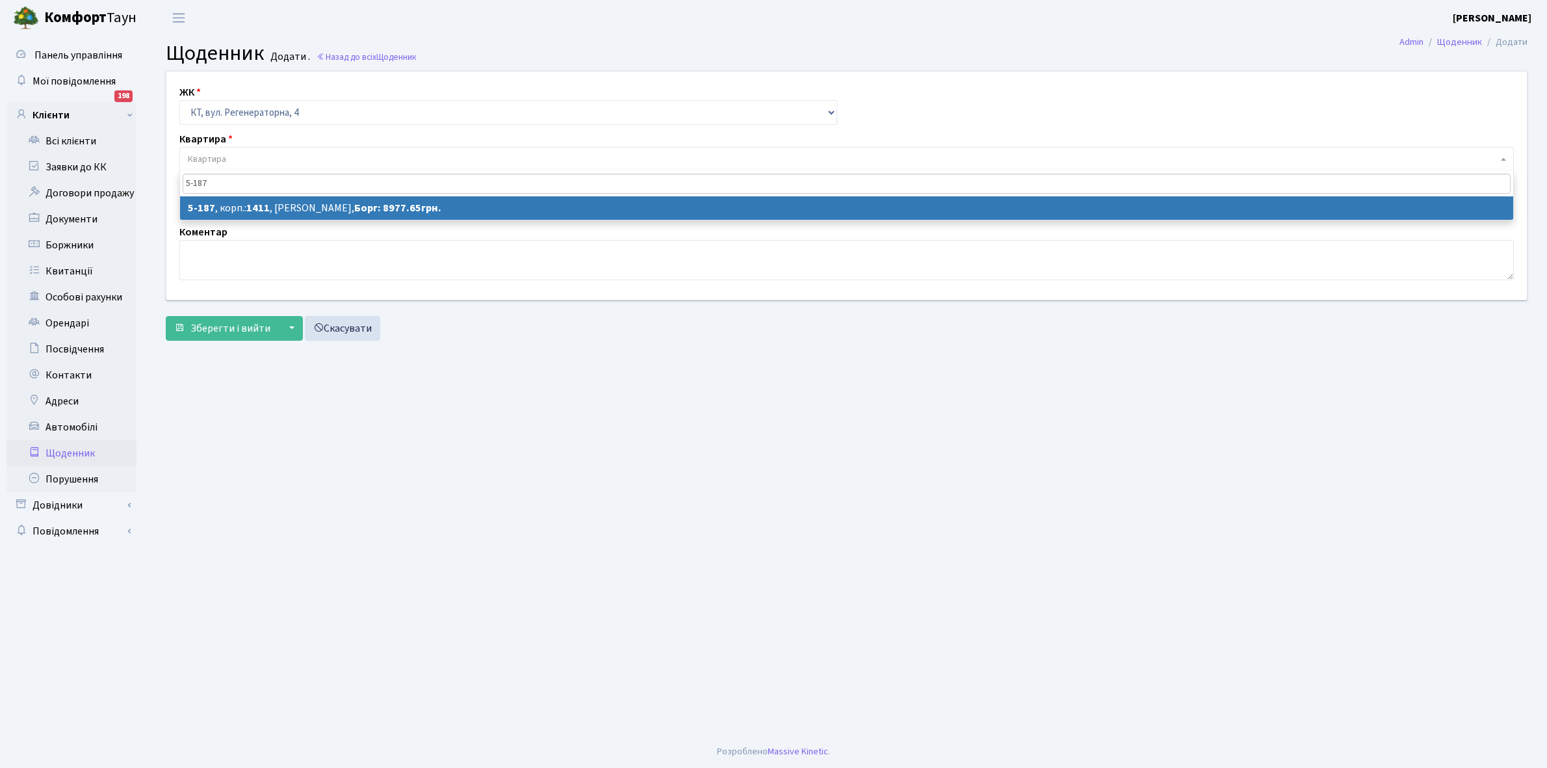
type input "5-187"
select select "2345"
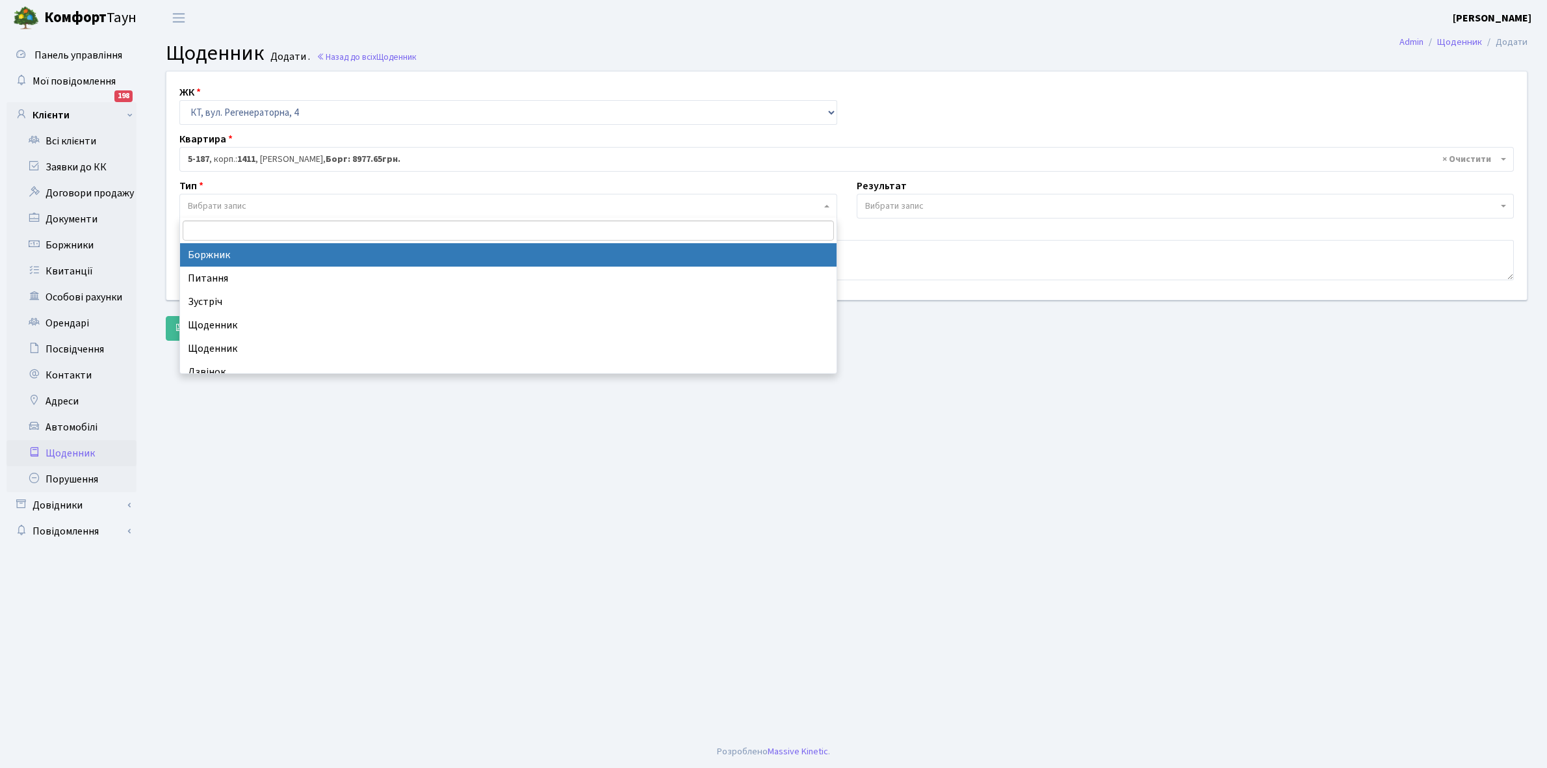
click at [257, 209] on span "Вибрати запис" at bounding box center [504, 206] width 633 height 13
select select "189"
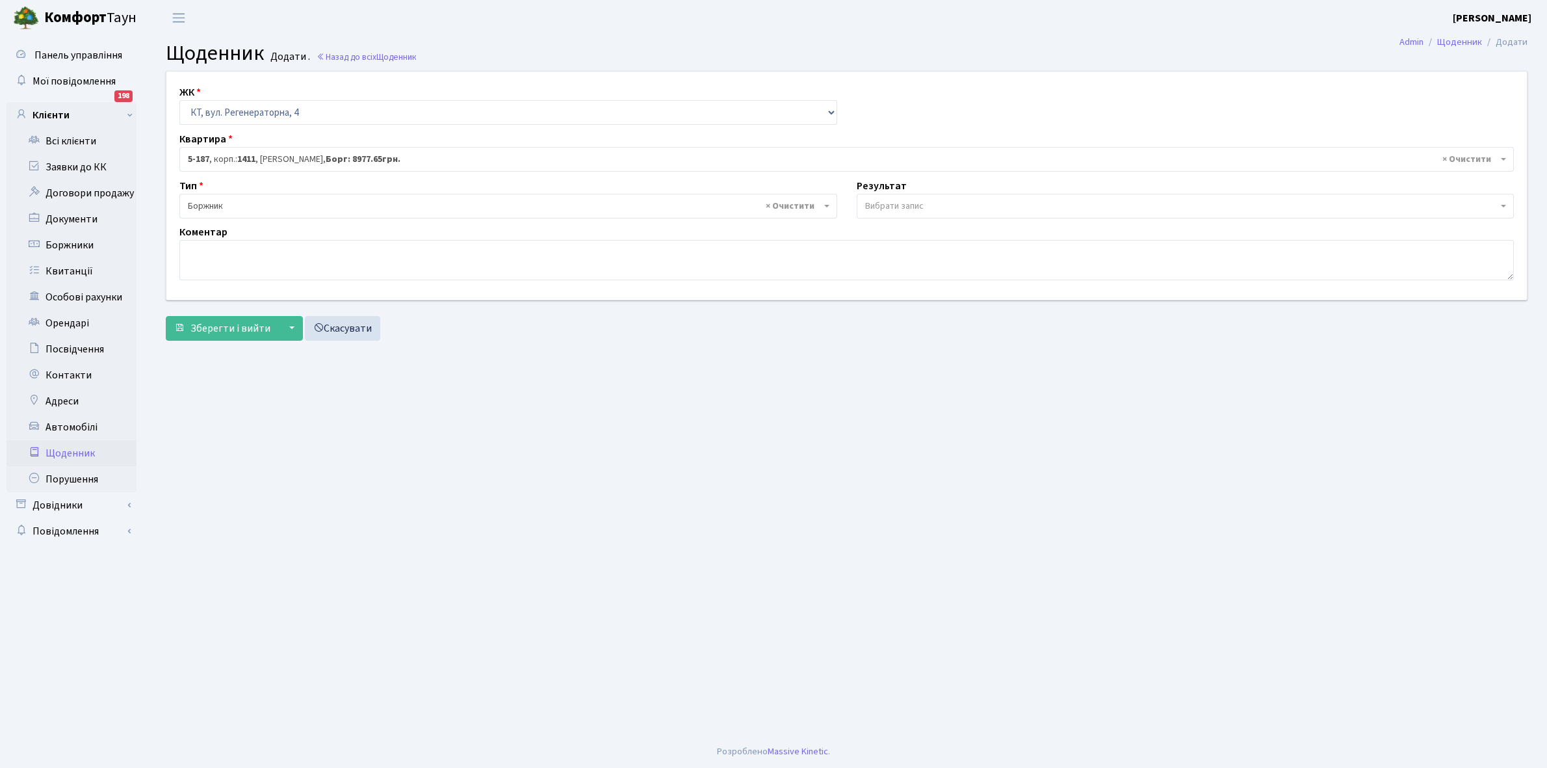
click at [891, 200] on span "Вибрати запис" at bounding box center [894, 206] width 59 height 13
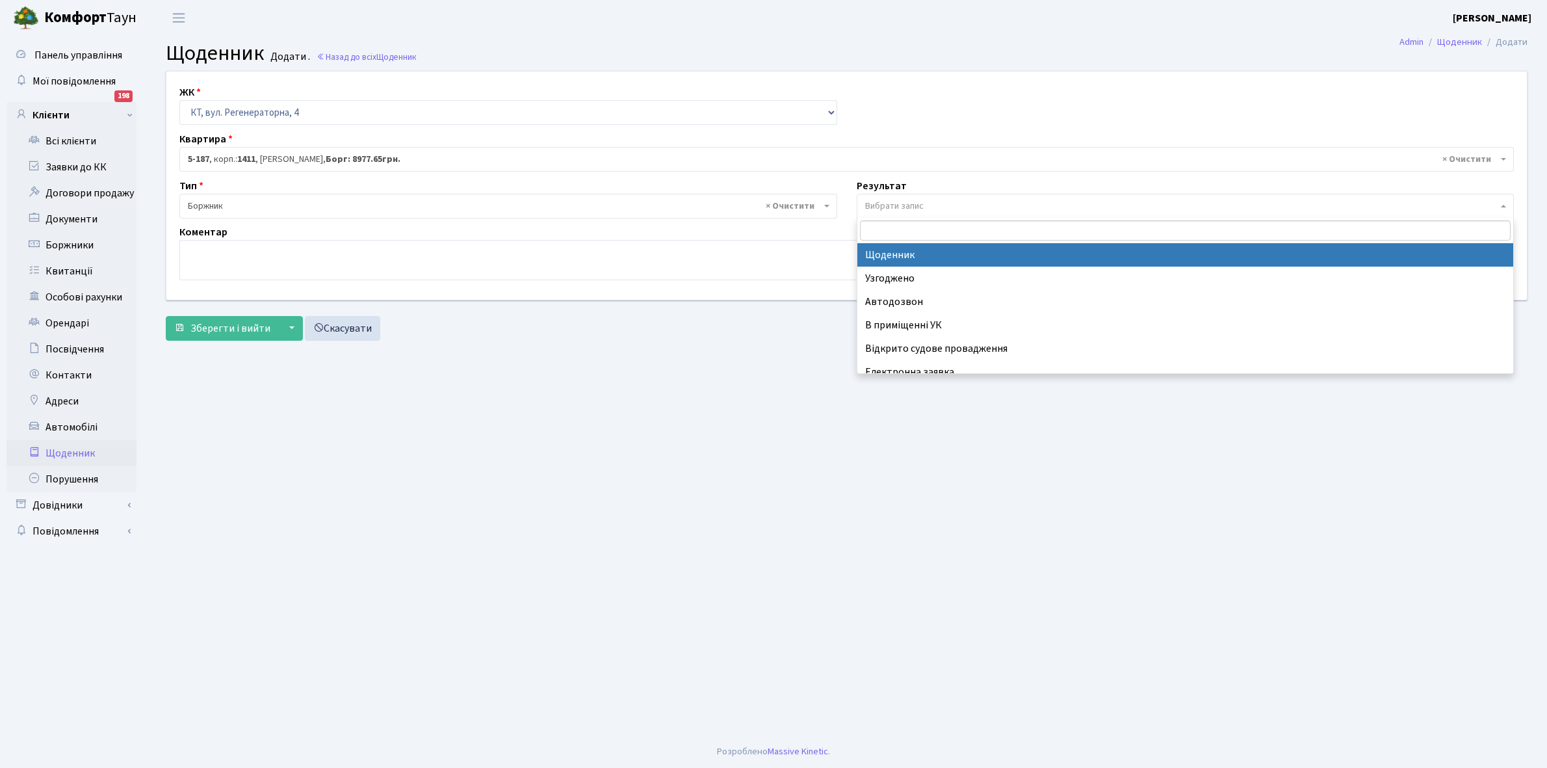
select select "14"
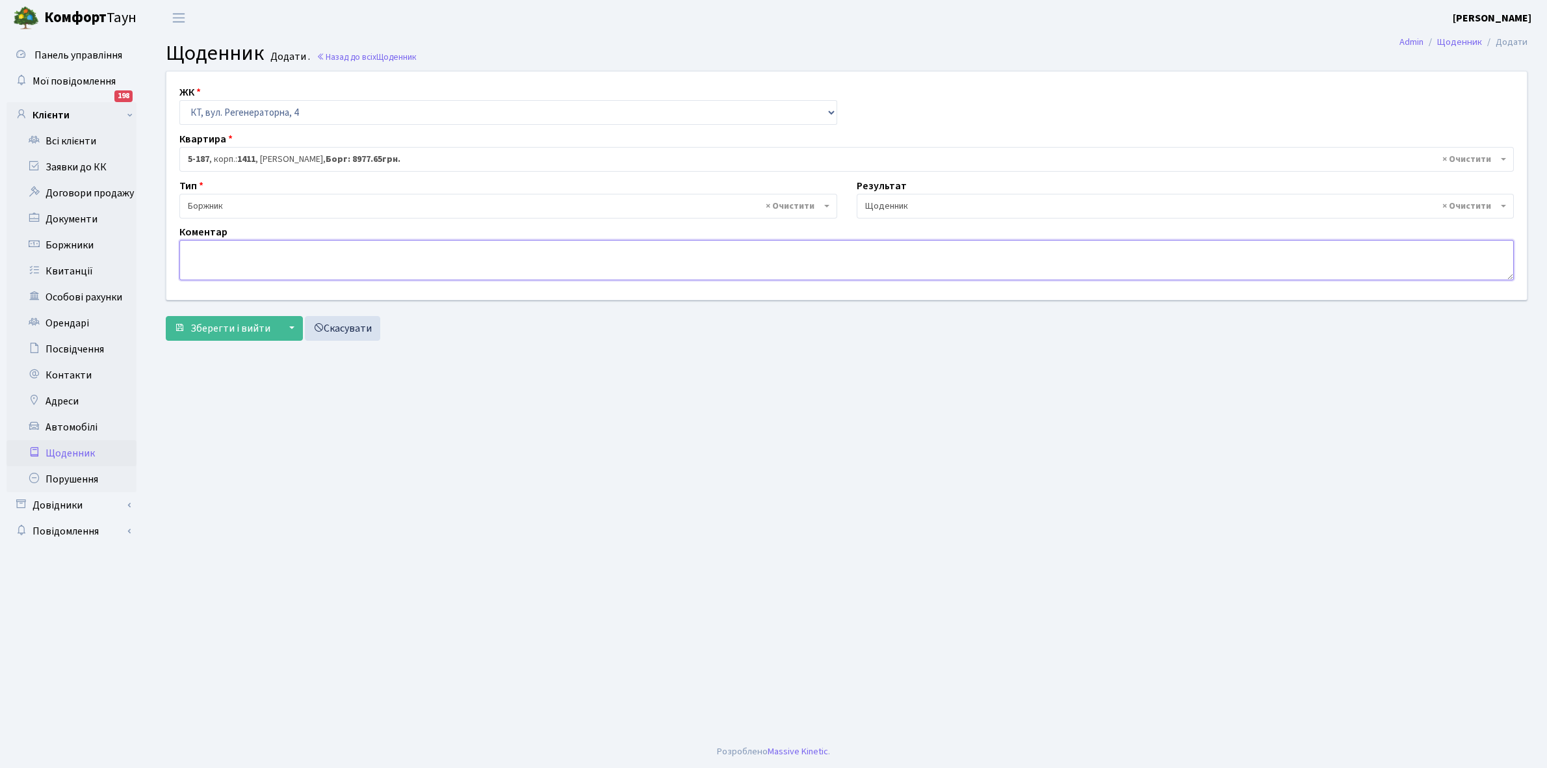
click at [217, 251] on textarea at bounding box center [846, 260] width 1335 height 40
paste textarea "Відкл. ЕЕ (розірвано договір з КК) - 45236 кВт."
click at [365, 244] on textarea "Відкл. ЕЕ (розірвано договір з КК) - 45236 кВт." at bounding box center [846, 260] width 1335 height 40
type textarea "Відкл. ЕЕ (розірвано договір з КК) - 35512 кВт."
click at [225, 326] on span "Зберегти і вийти" at bounding box center [231, 328] width 80 height 14
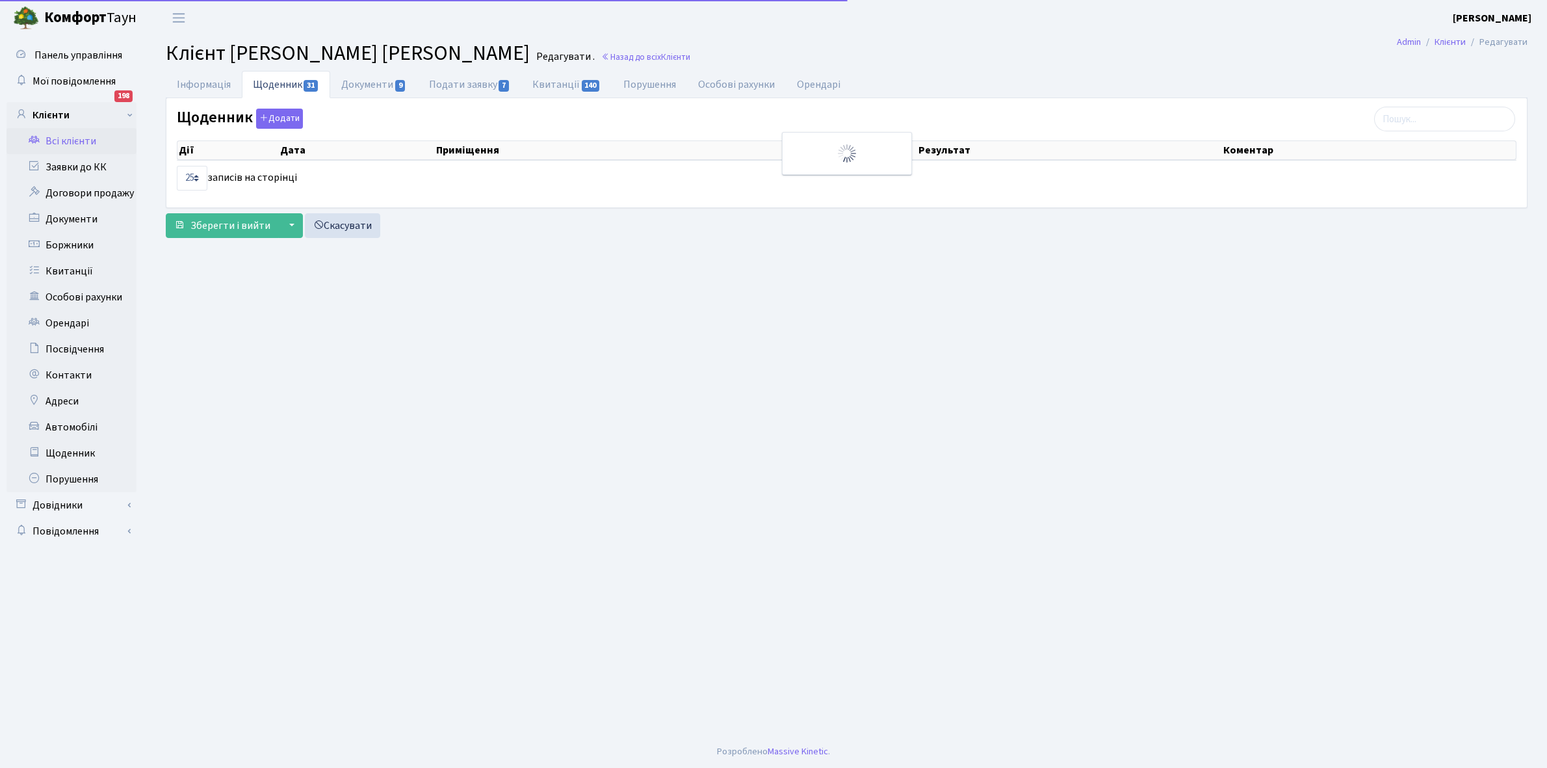
select select "25"
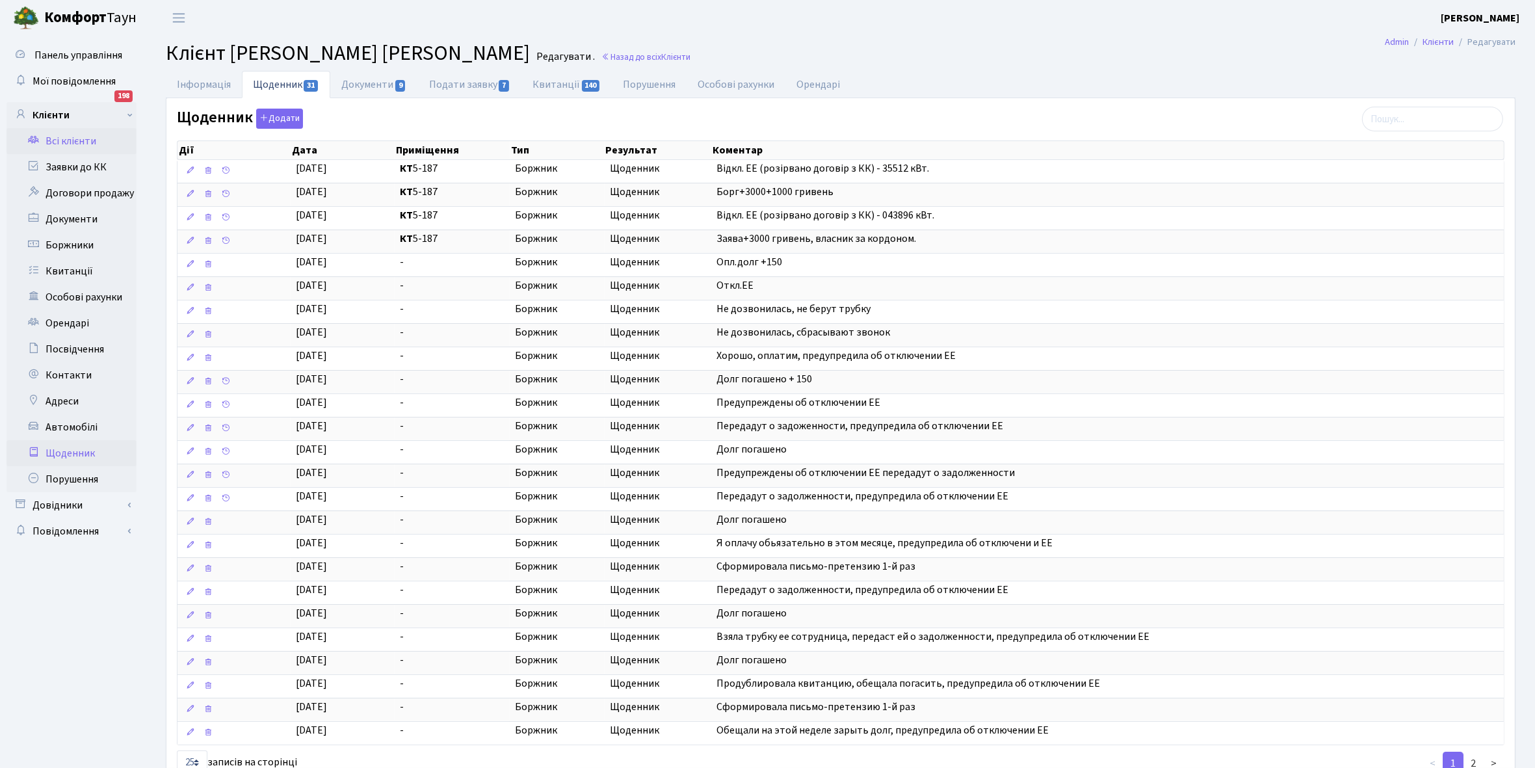
click at [73, 453] on link "Щоденник" at bounding box center [72, 453] width 130 height 26
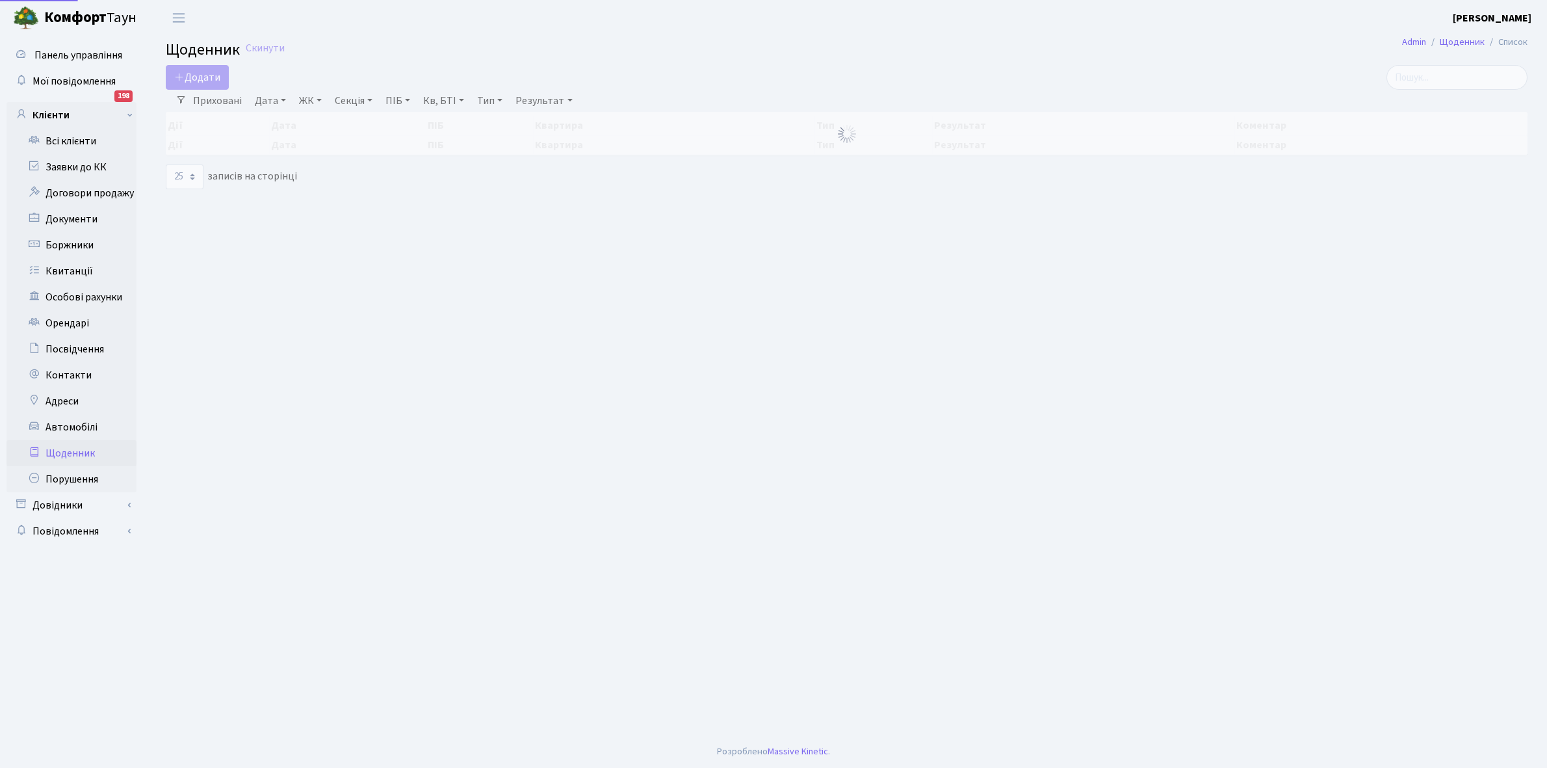
select select "25"
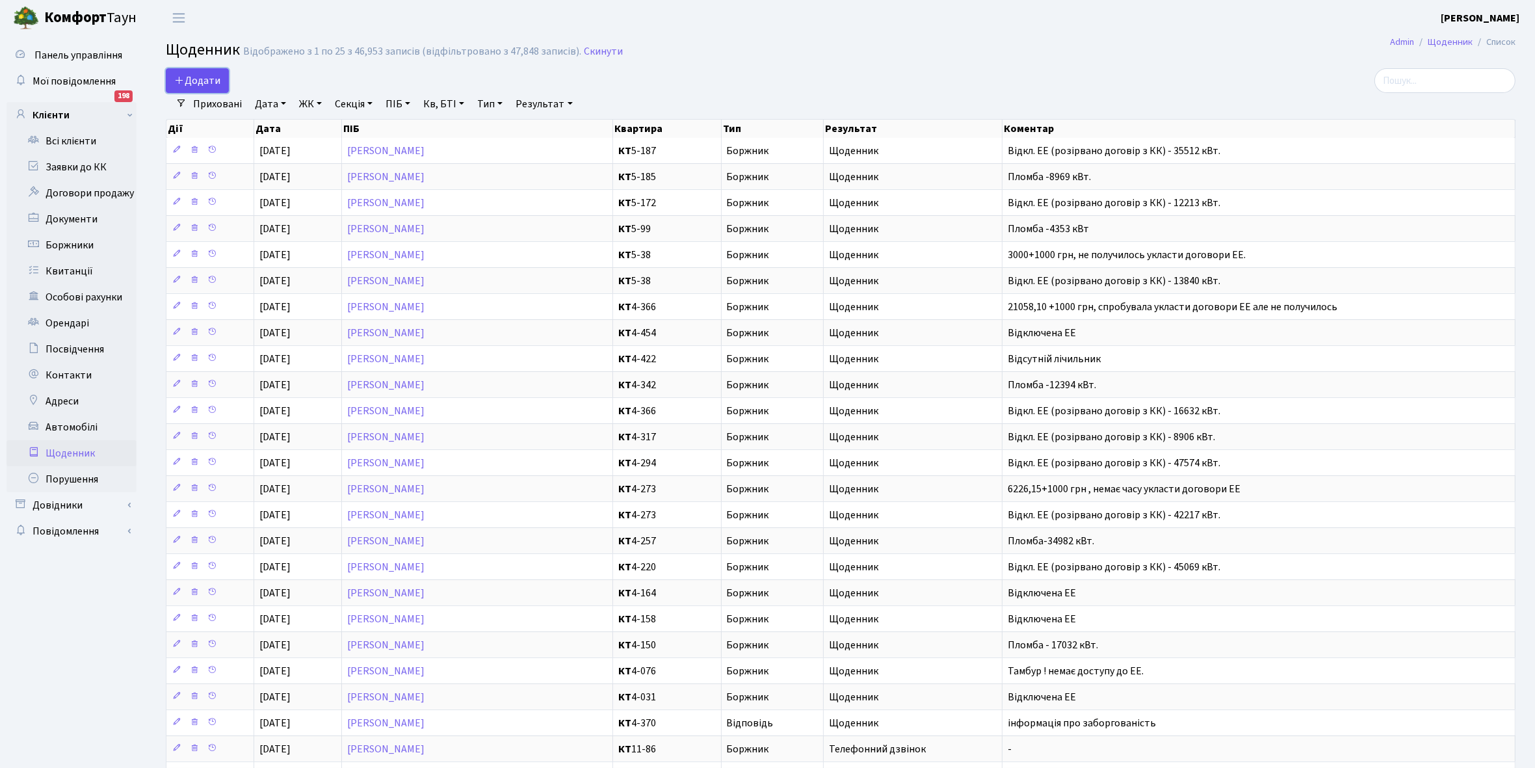
click at [205, 83] on span "Додати" at bounding box center [197, 80] width 46 height 14
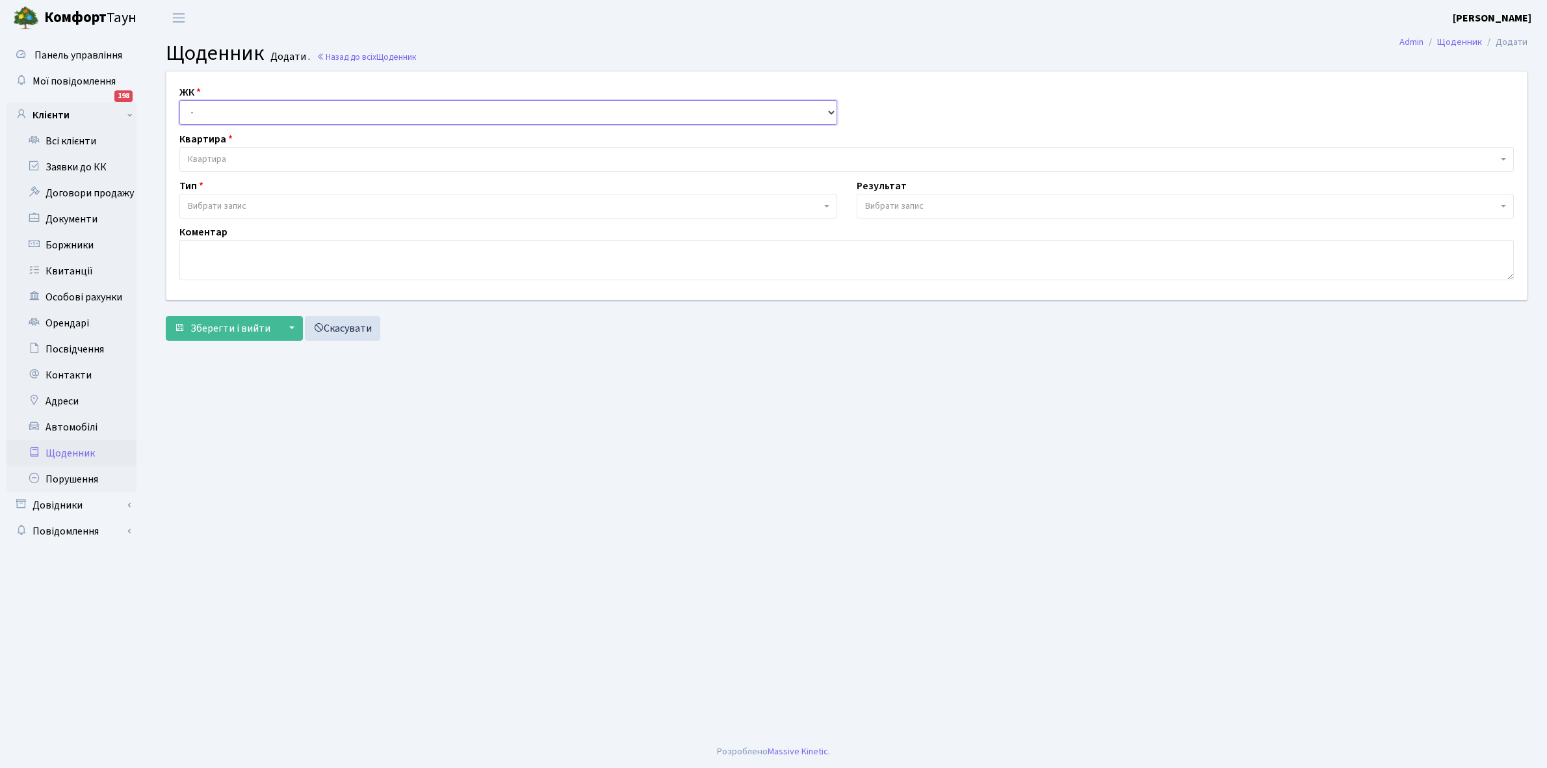
click at [206, 109] on select "- КТ, вул. Регенераторна, 4 КТ2, просп. [STREET_ADDRESS] [STREET_ADDRESS] [PERS…" at bounding box center [508, 112] width 658 height 25
select select "271"
click at [179, 100] on select "- КТ, вул. Регенераторна, 4 КТ2, просп. Соборності, 17 КТ3, вул. Березнева, 16 …" at bounding box center [508, 112] width 658 height 25
select select
click at [221, 155] on span "Квартира" at bounding box center [207, 159] width 38 height 13
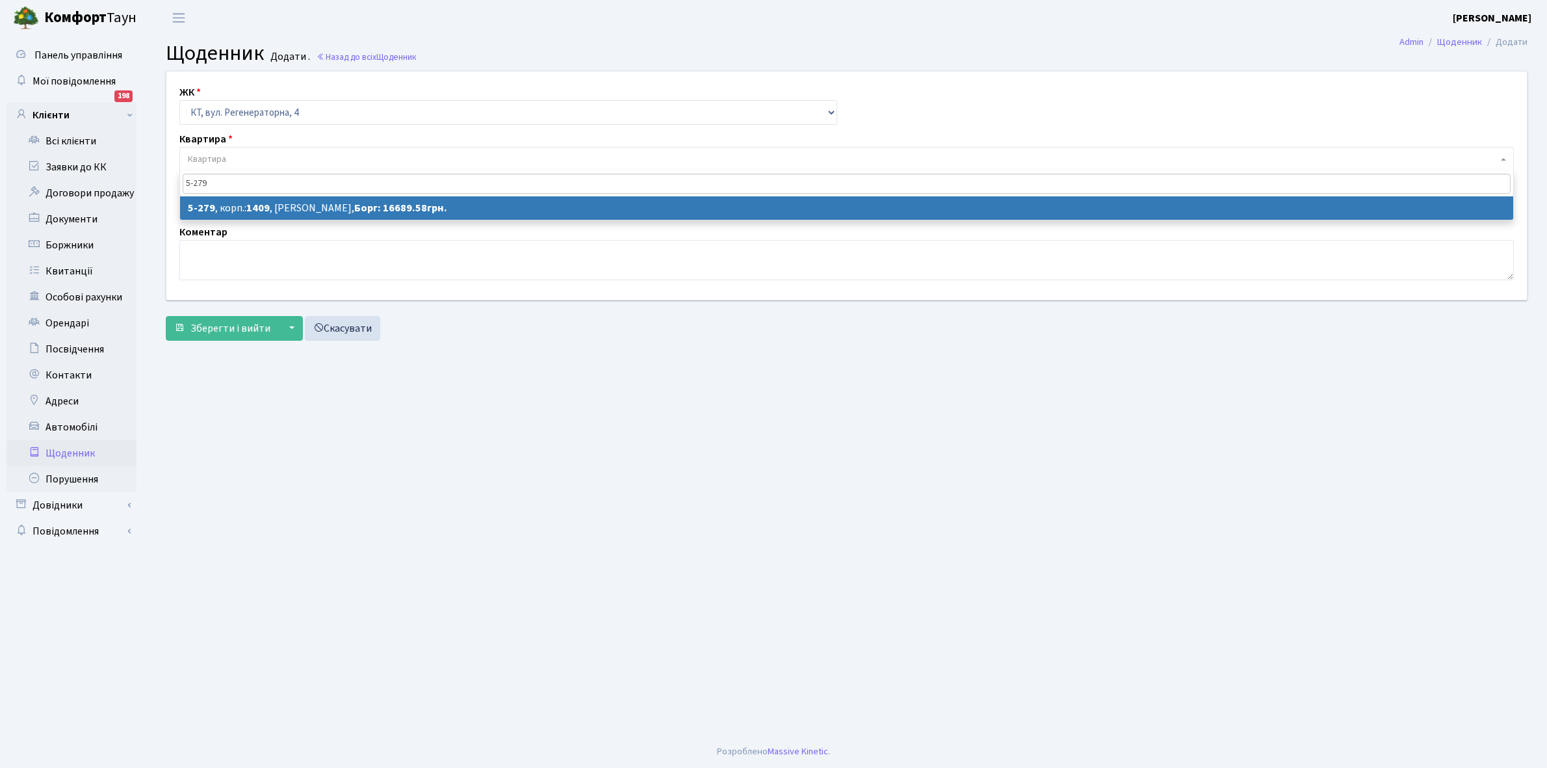
type input "5-279"
select select "2290"
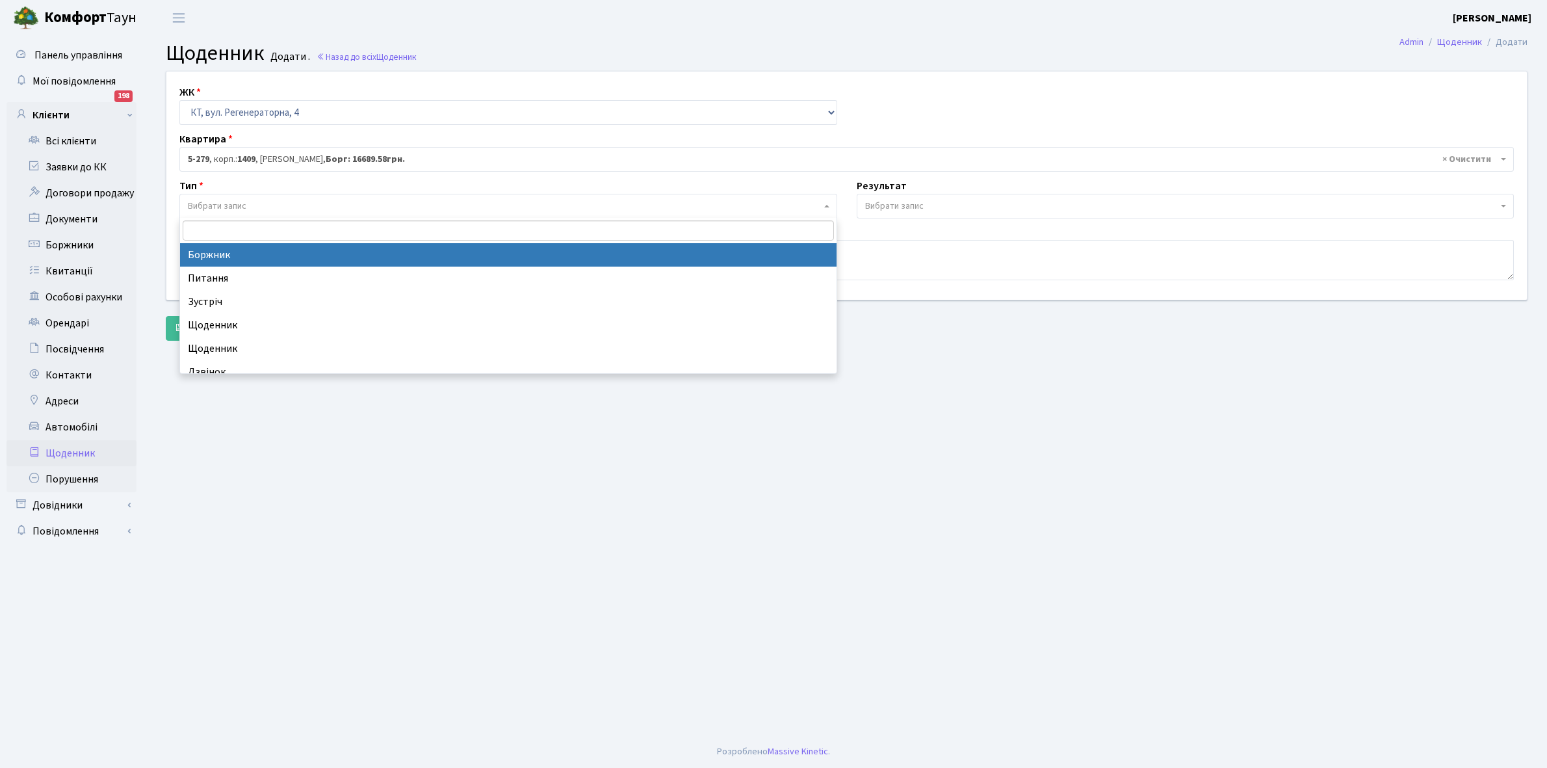
click at [239, 205] on span "Вибрати запис" at bounding box center [217, 206] width 59 height 13
select select "189"
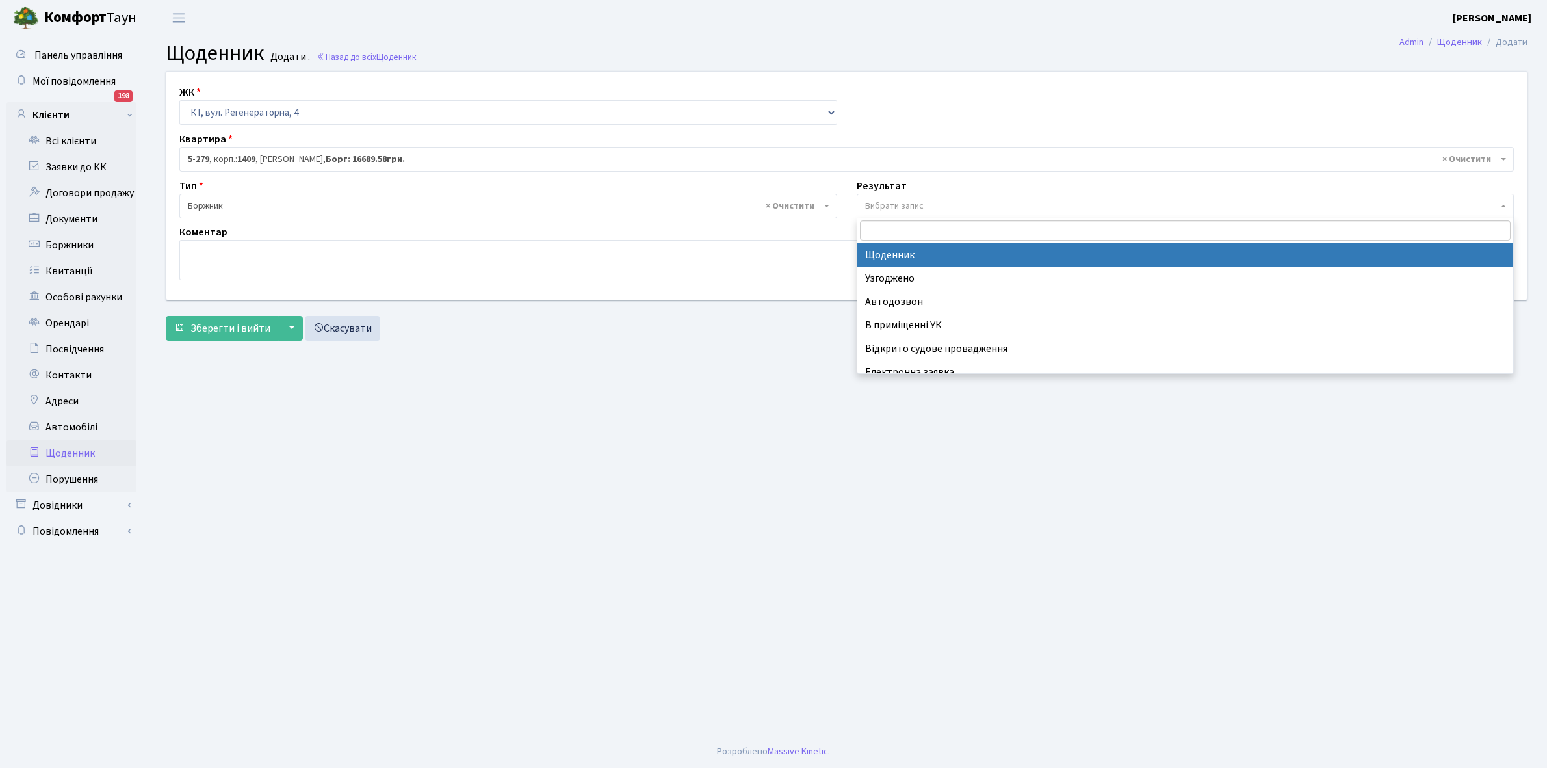
click at [935, 200] on span "Вибрати запис" at bounding box center [1181, 206] width 633 height 13
select select "14"
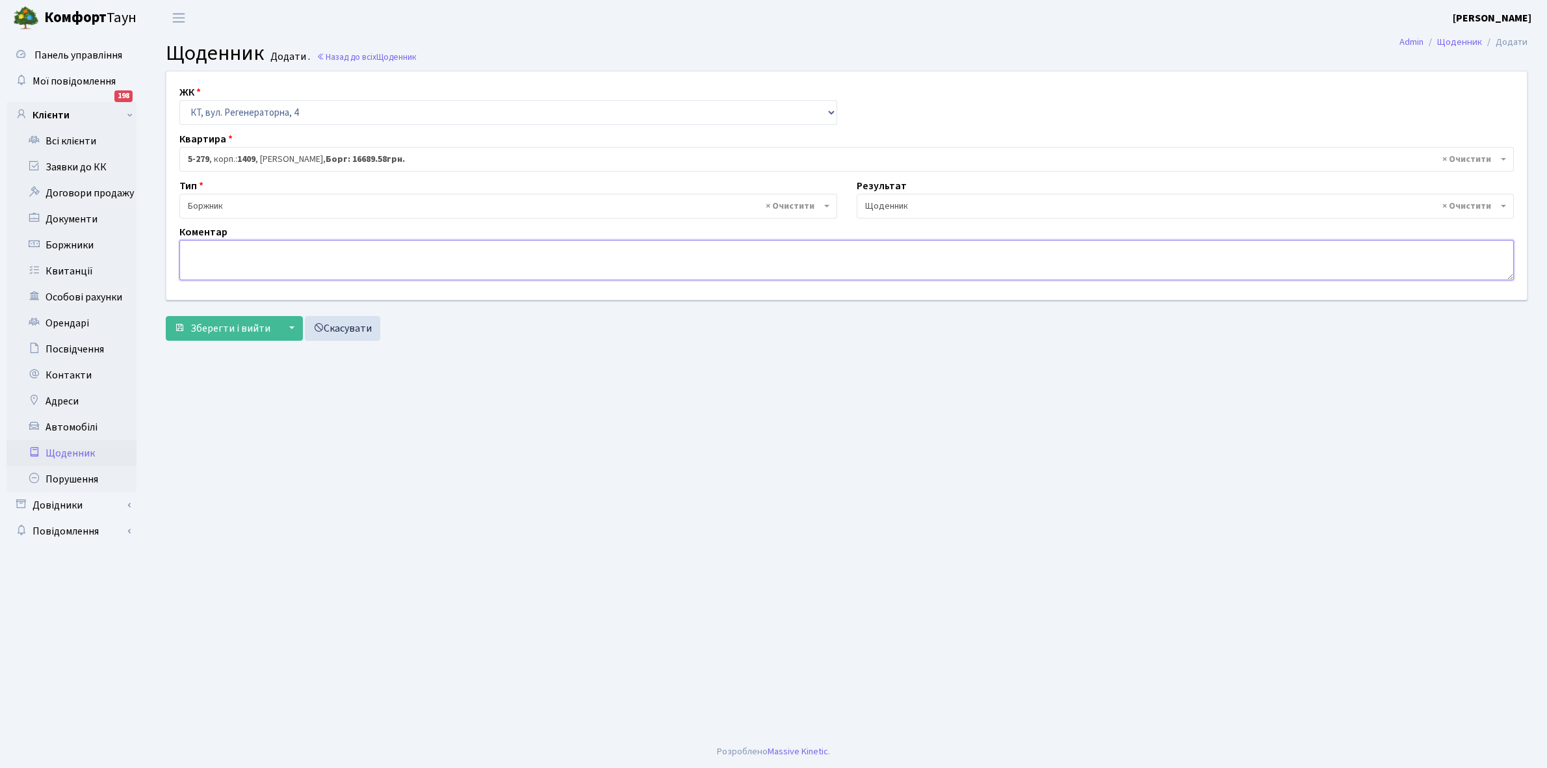
click at [202, 247] on textarea at bounding box center [846, 260] width 1335 height 40
type textarea "Пломба ! Відключена ЕЕ"
click at [225, 327] on span "Зберегти і вийти" at bounding box center [231, 328] width 80 height 14
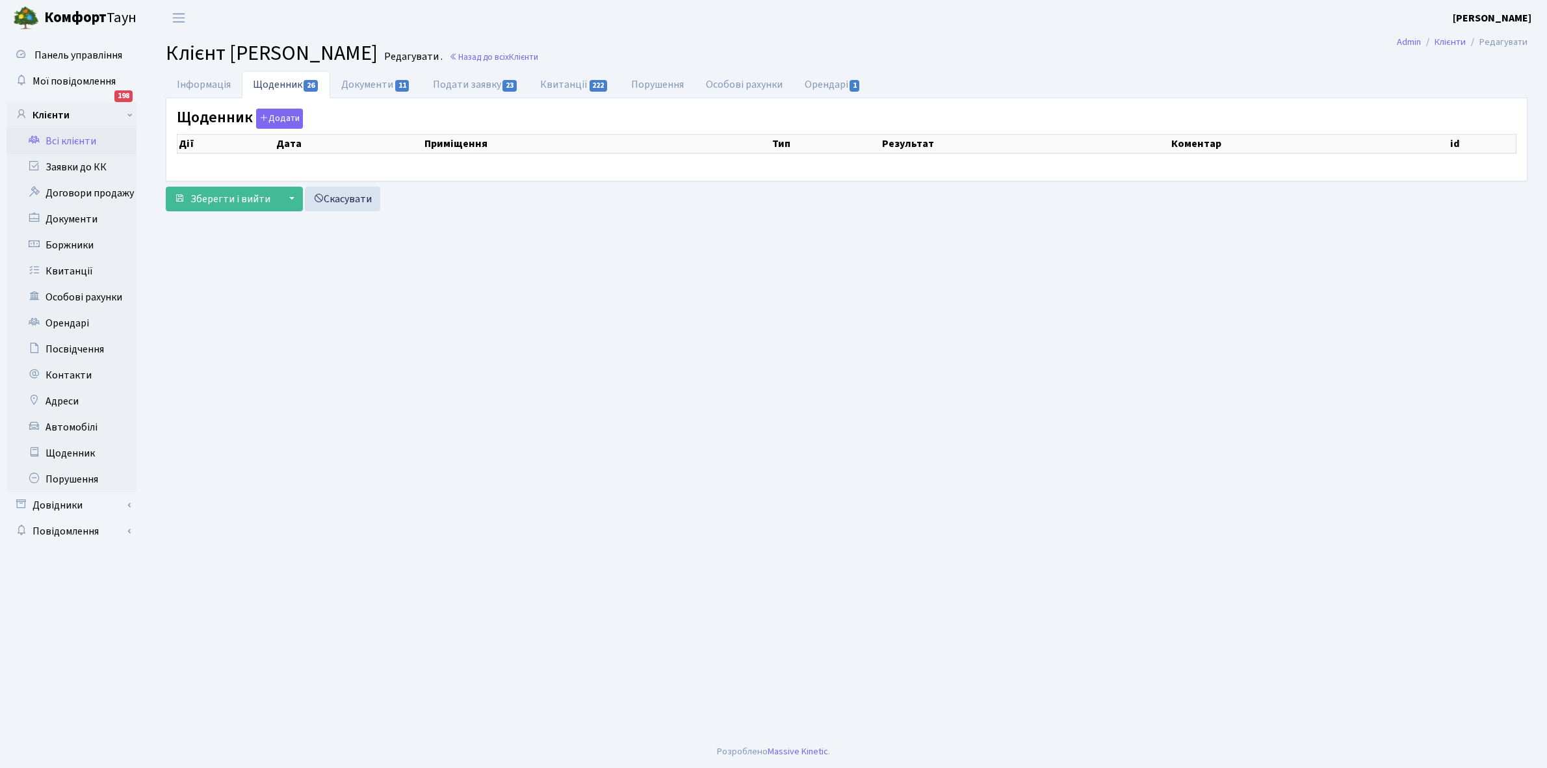
select select "25"
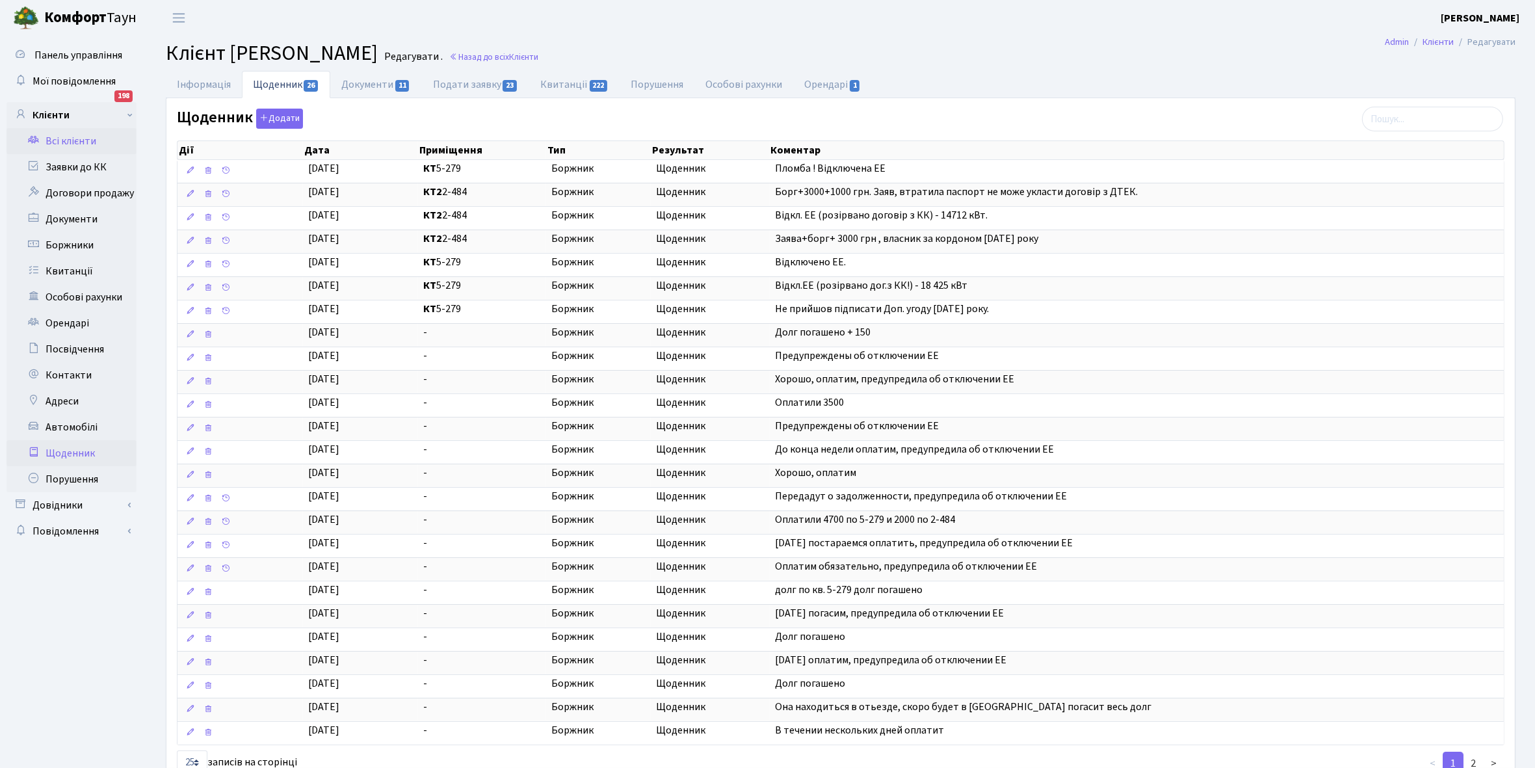
click at [70, 454] on link "Щоденник" at bounding box center [72, 453] width 130 height 26
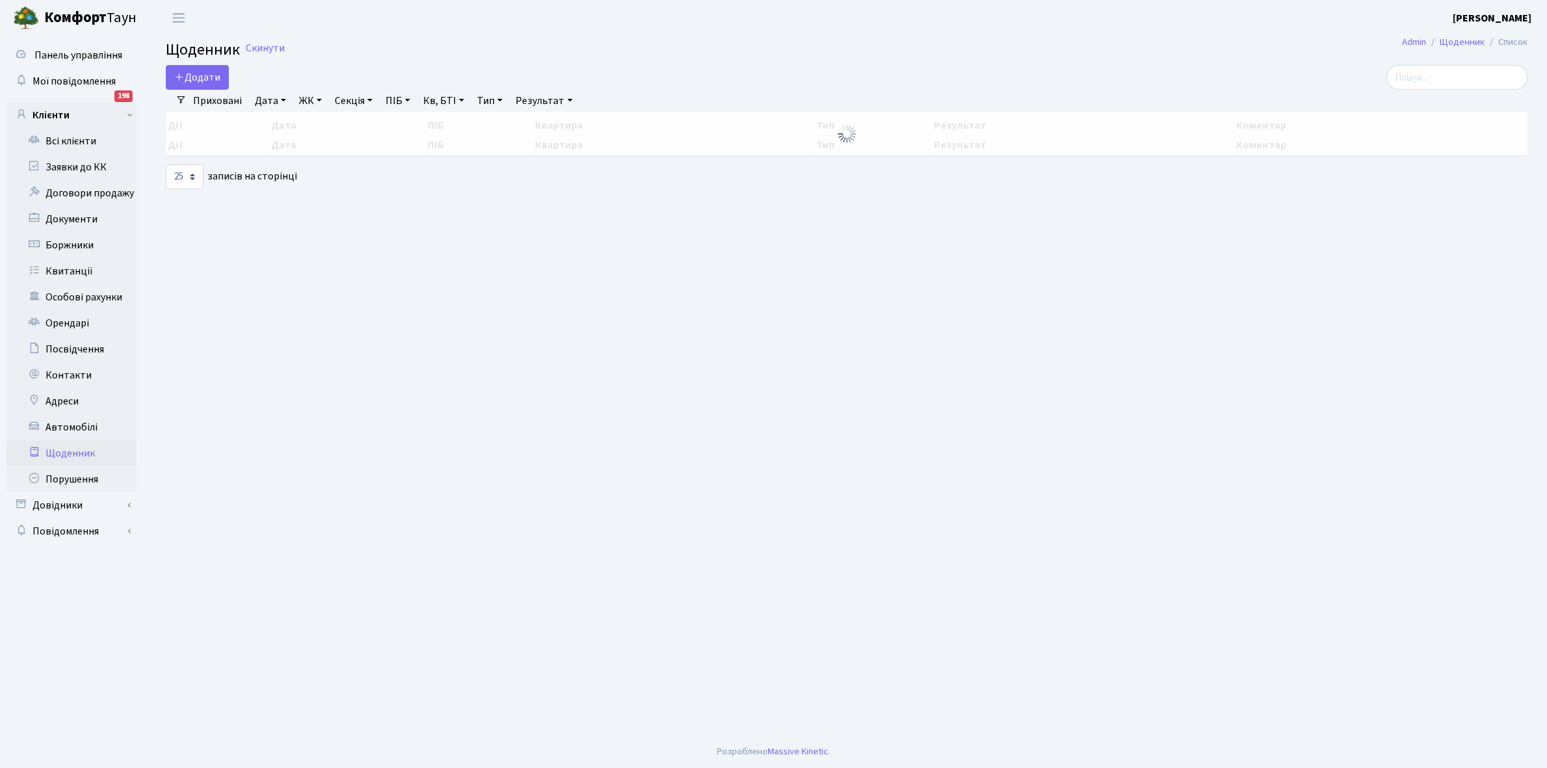
select select "25"
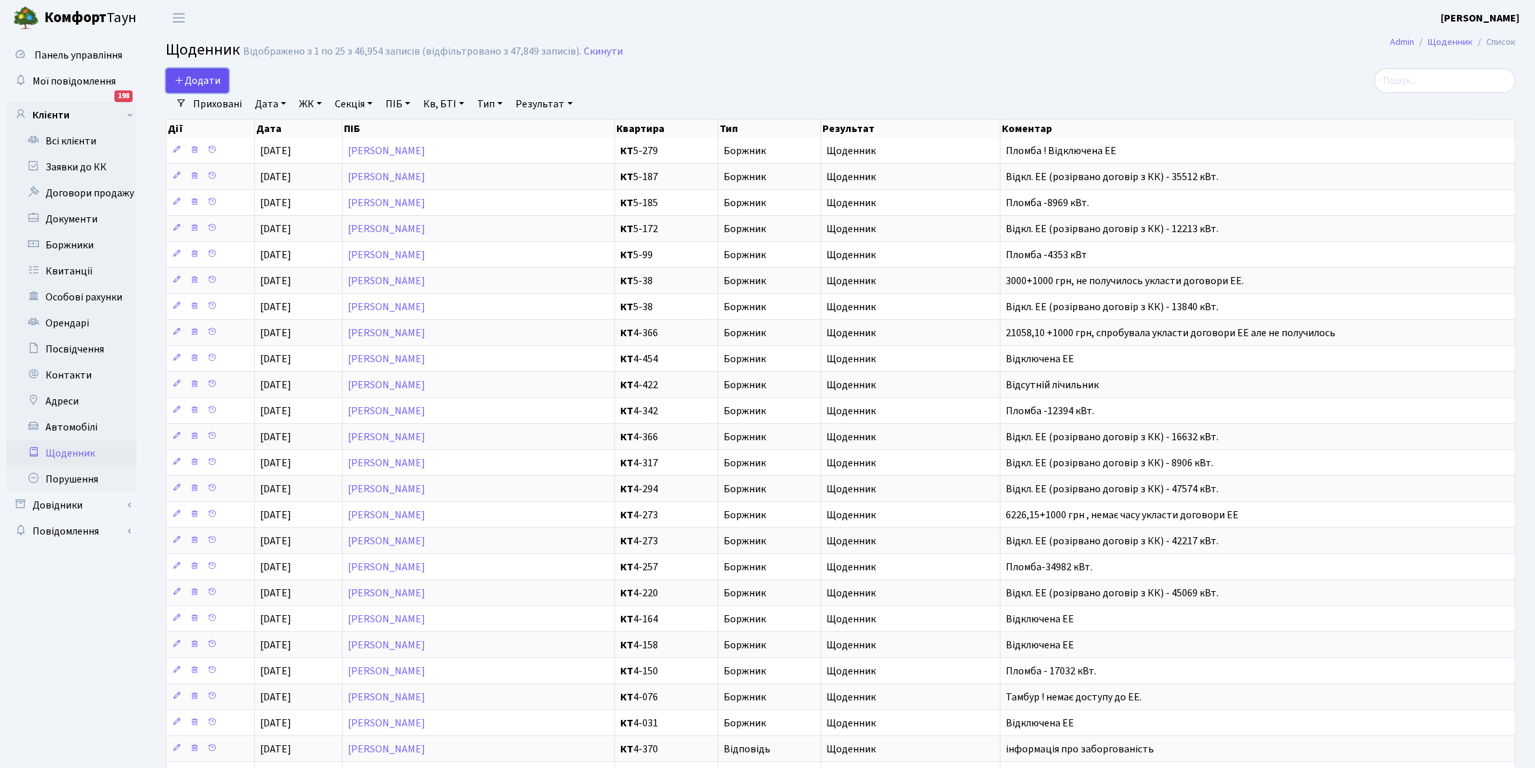
click at [203, 77] on span "Додати" at bounding box center [197, 80] width 46 height 14
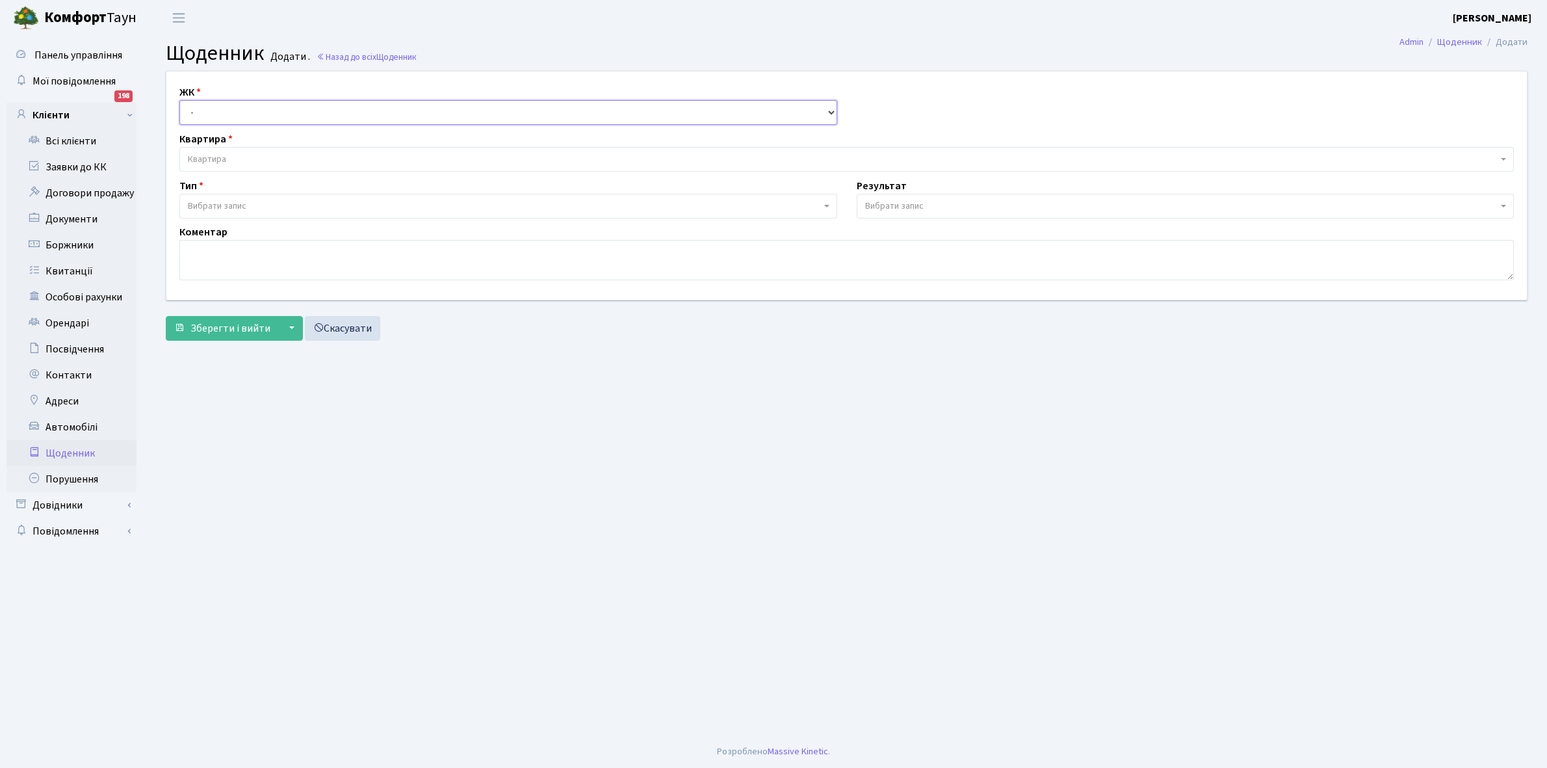
click at [210, 114] on select "- КТ, вул. Регенераторна, 4 КТ2, просп. Соборності, 17 КТ3, вул. Березнева, 16 …" at bounding box center [508, 112] width 658 height 25
select select "271"
click at [179, 100] on select "- КТ, вул. Регенераторна, 4 КТ2, просп. Соборності, 17 КТ3, вул. Березнева, 16 …" at bounding box center [508, 112] width 658 height 25
select select
click at [237, 155] on span "Квартира" at bounding box center [843, 159] width 1310 height 13
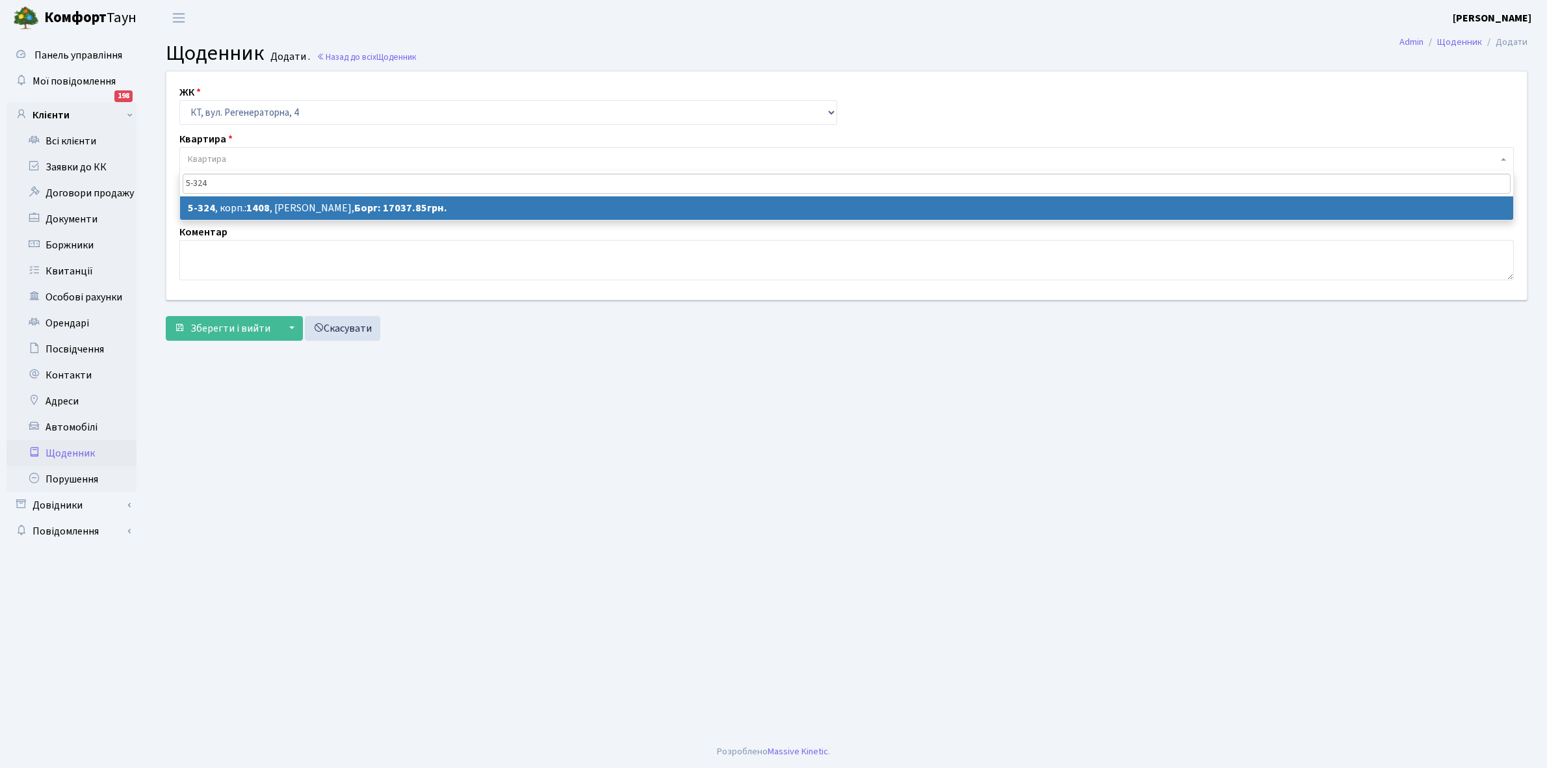
type input "5-324"
select select "2247"
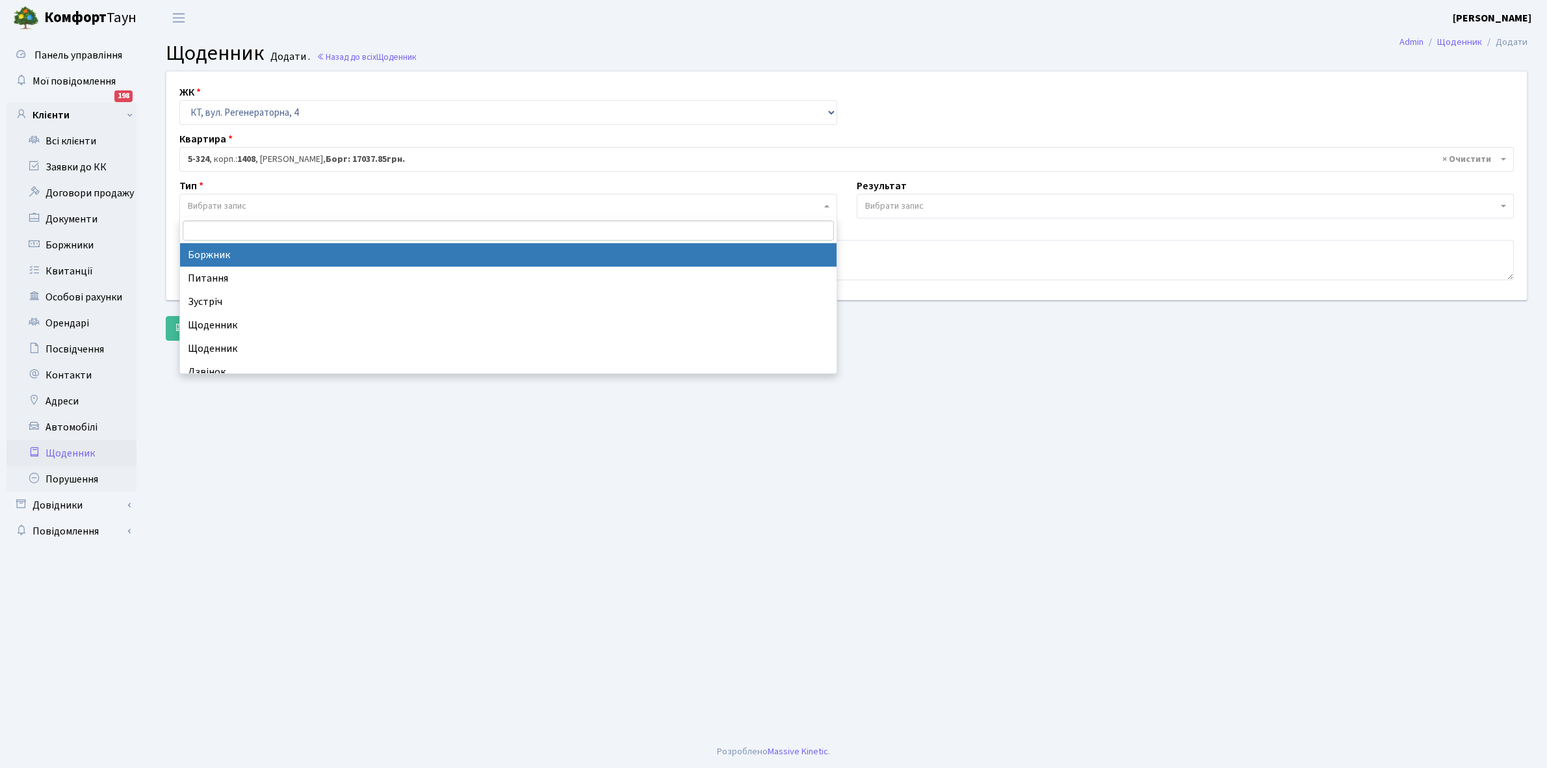
click at [257, 209] on span "Вибрати запис" at bounding box center [504, 206] width 633 height 13
select select "189"
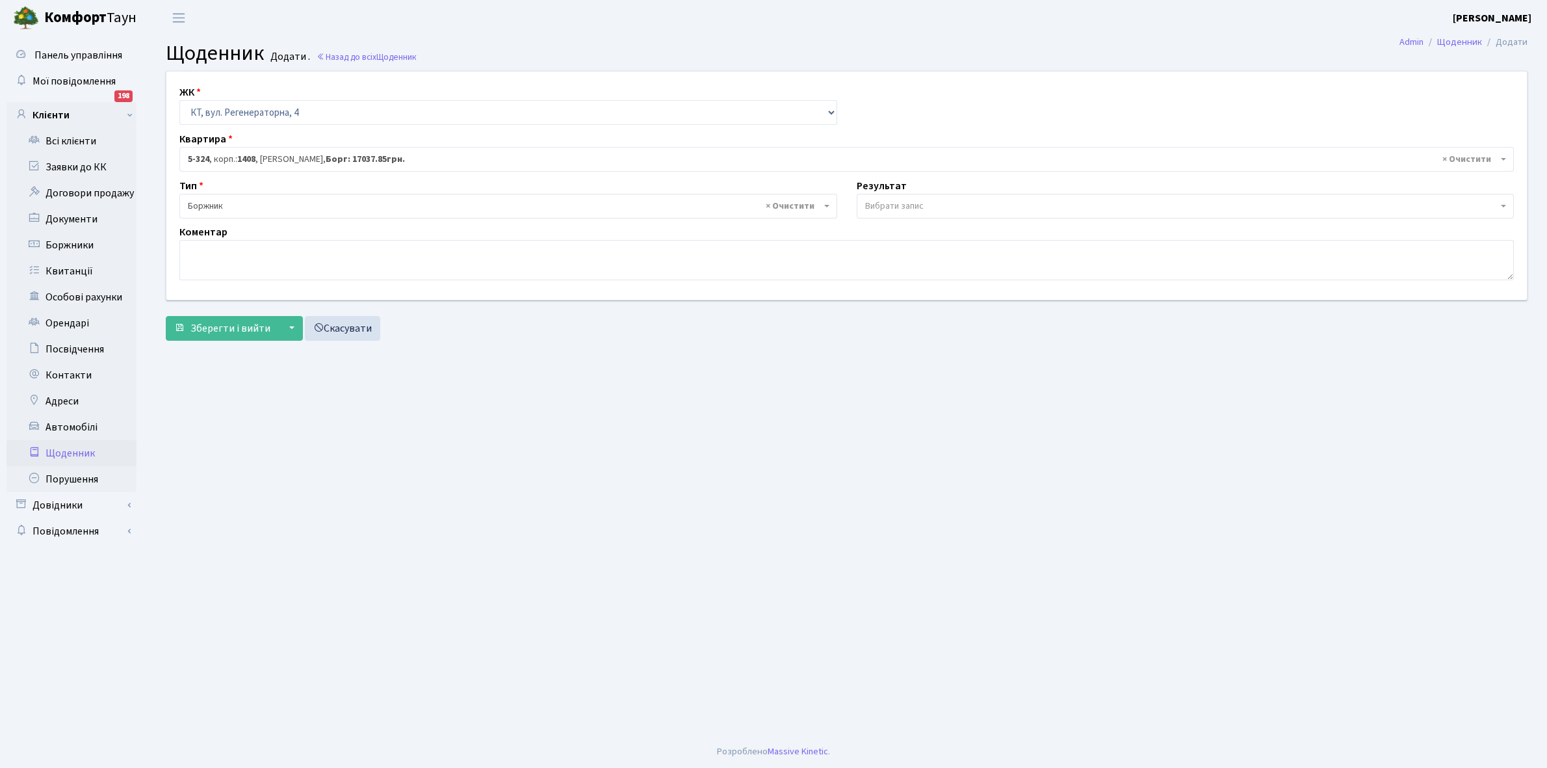
click at [898, 202] on span "Вибрати запис" at bounding box center [894, 206] width 59 height 13
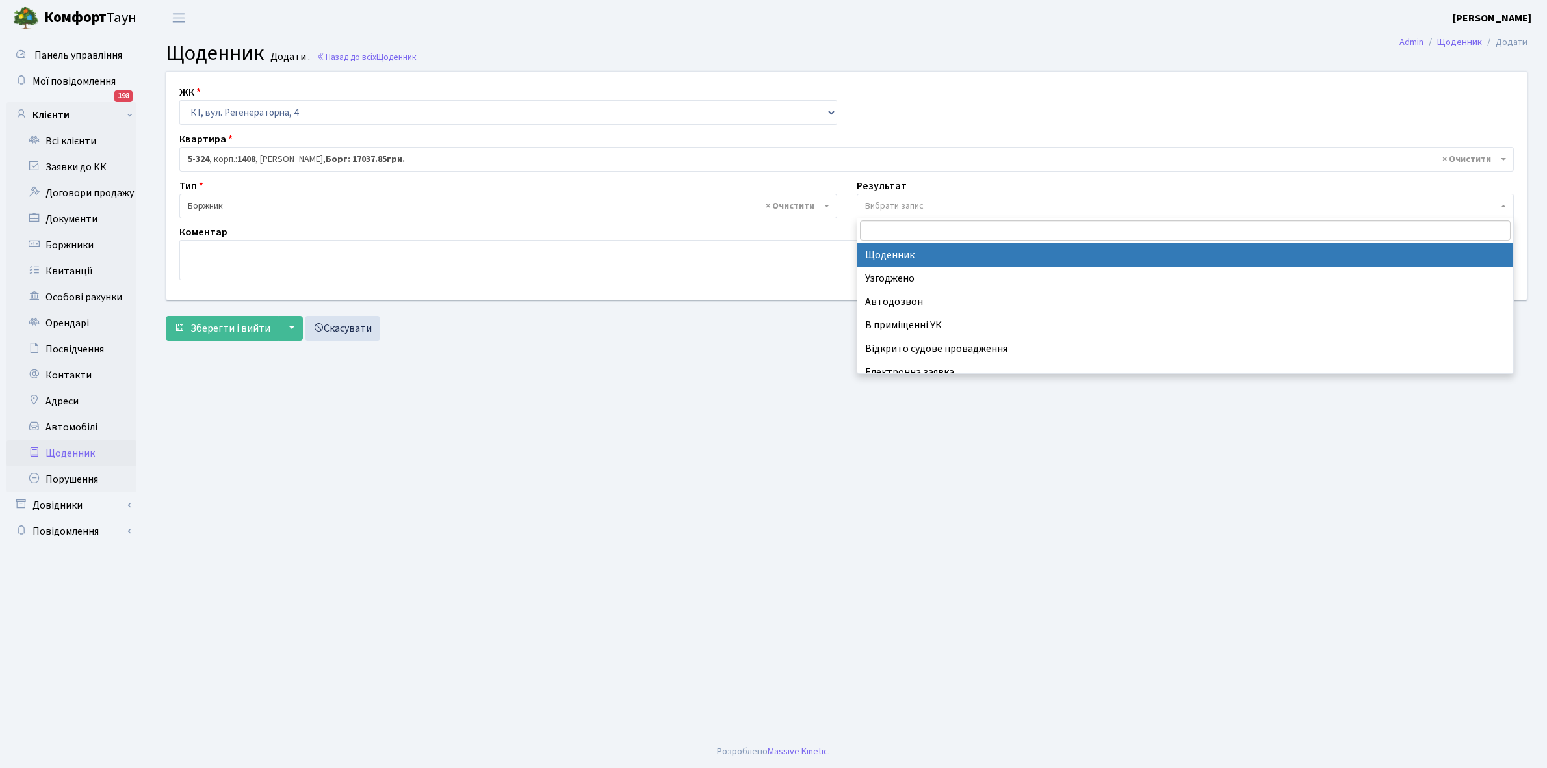
select select "14"
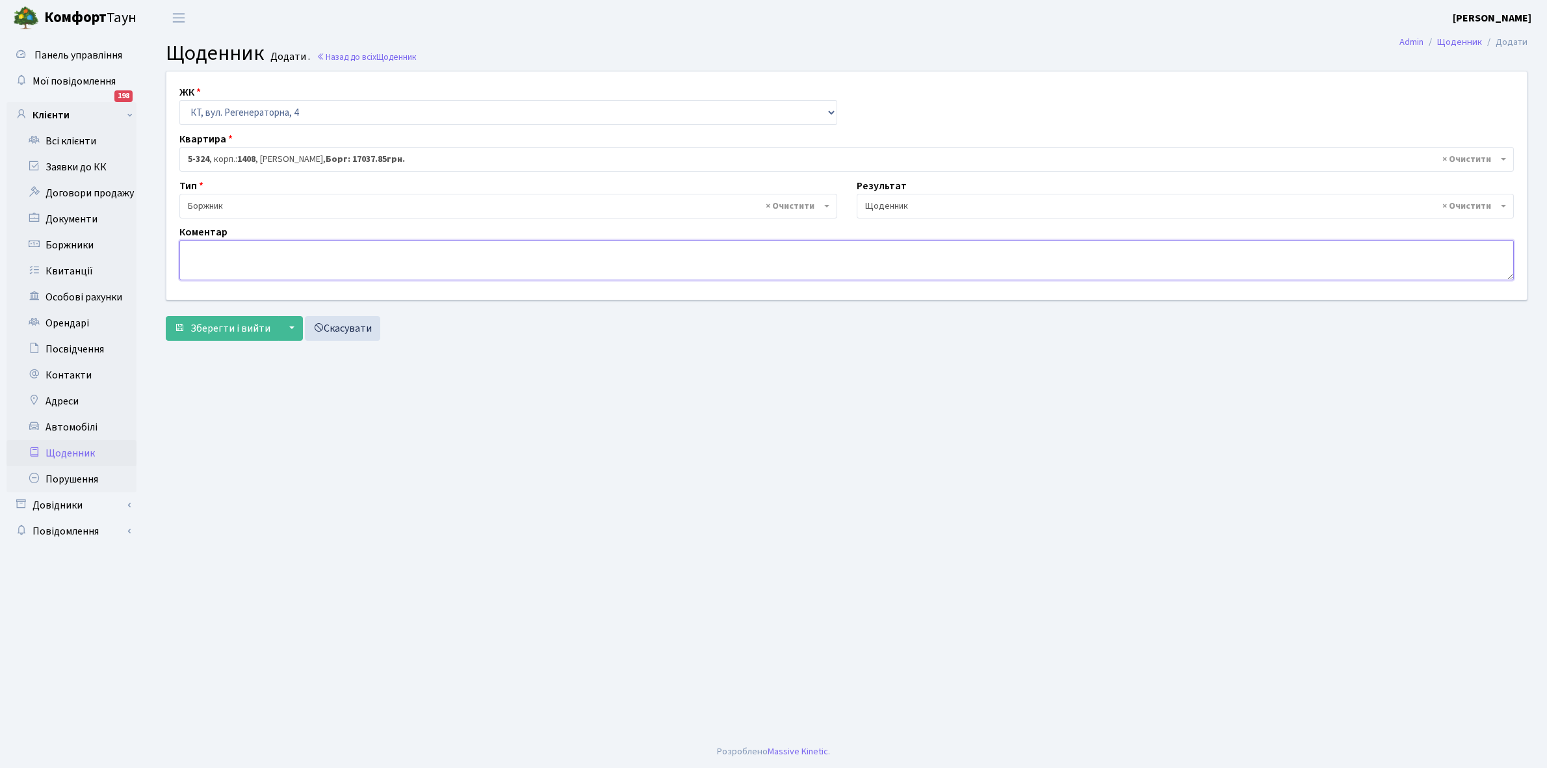
click at [196, 252] on textarea at bounding box center [846, 260] width 1335 height 40
type textarea "Відключена ЕЕ"
click at [228, 322] on span "Зберегти і вийти" at bounding box center [231, 328] width 80 height 14
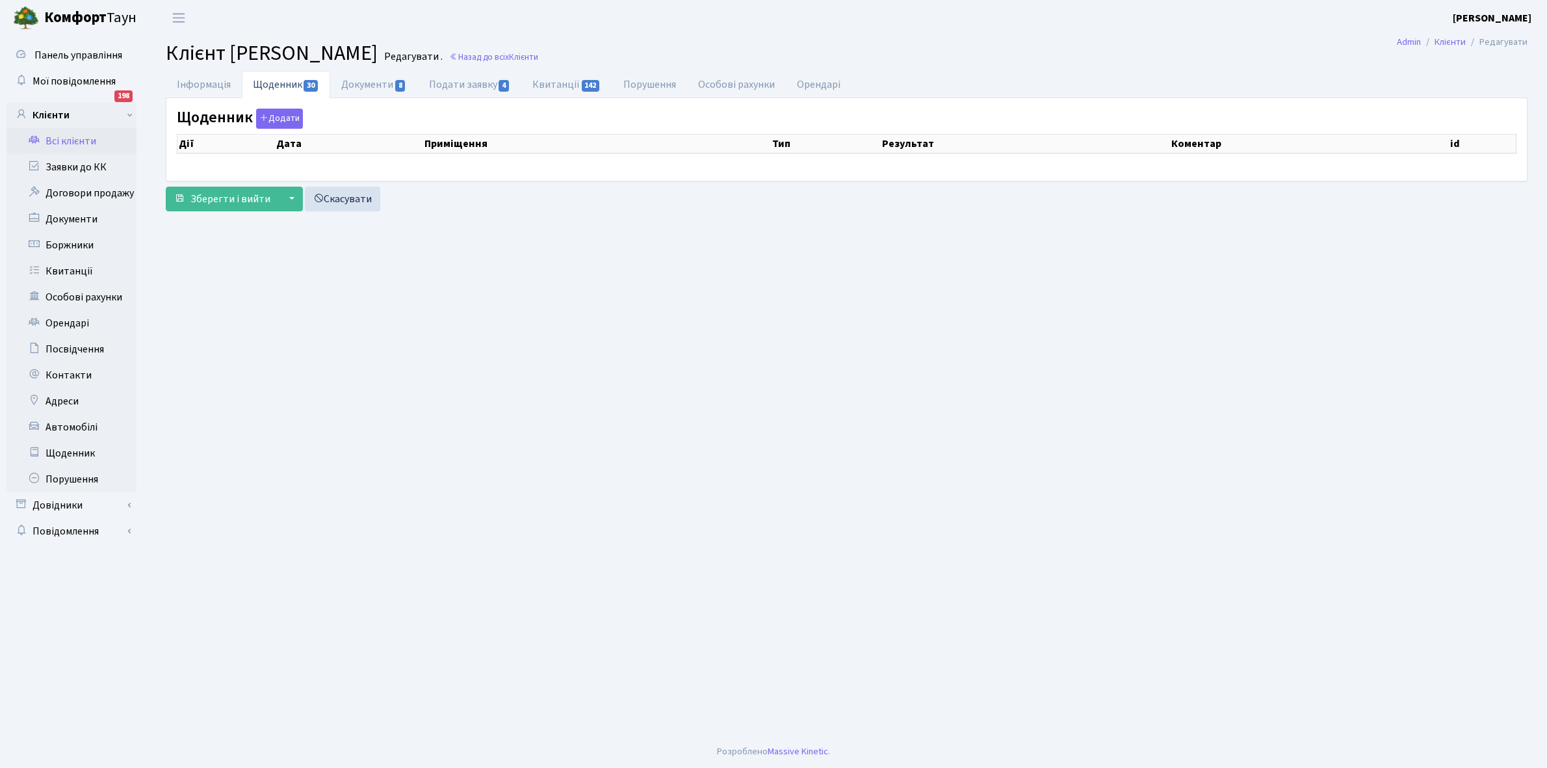
select select "25"
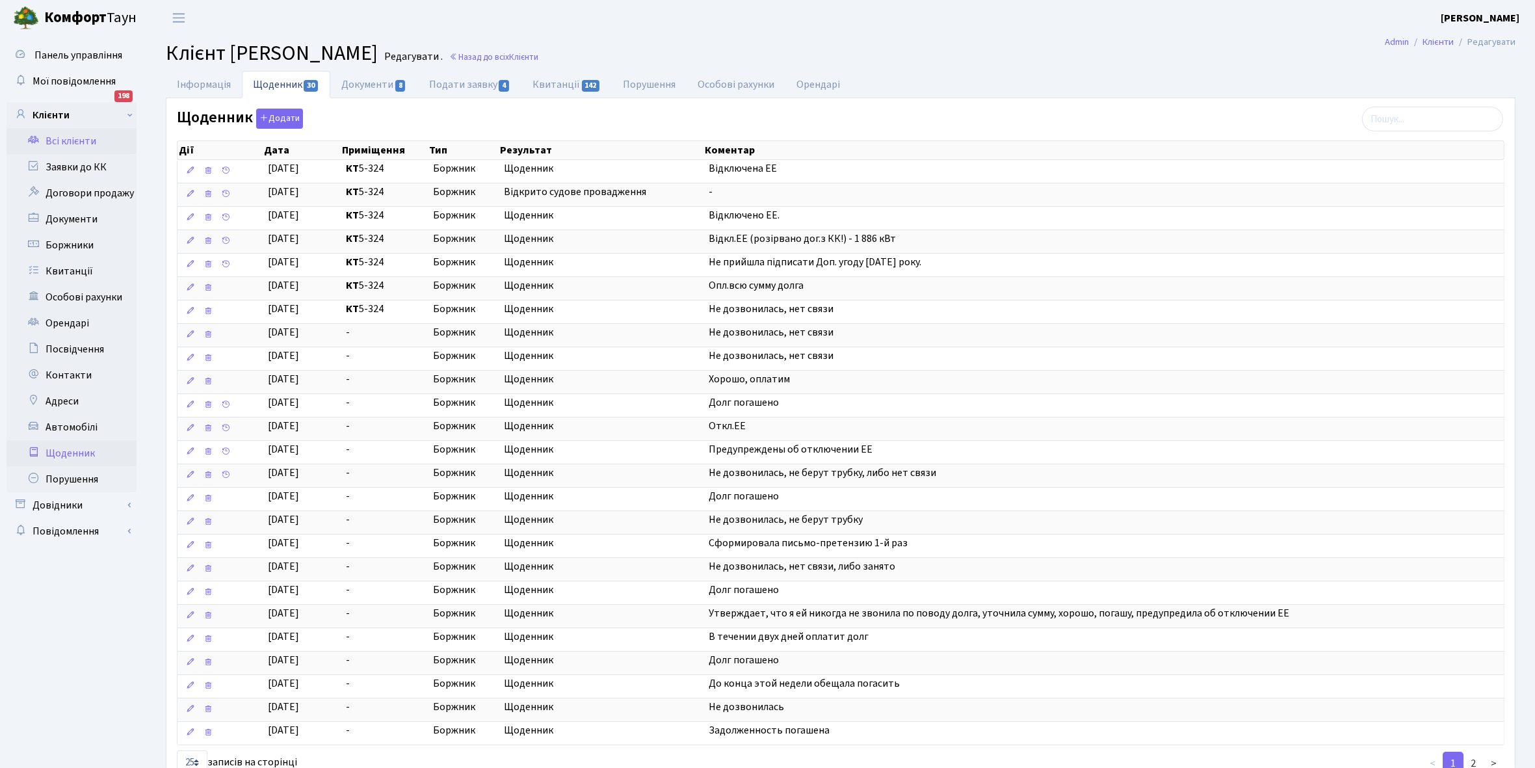
click at [66, 447] on link "Щоденник" at bounding box center [72, 453] width 130 height 26
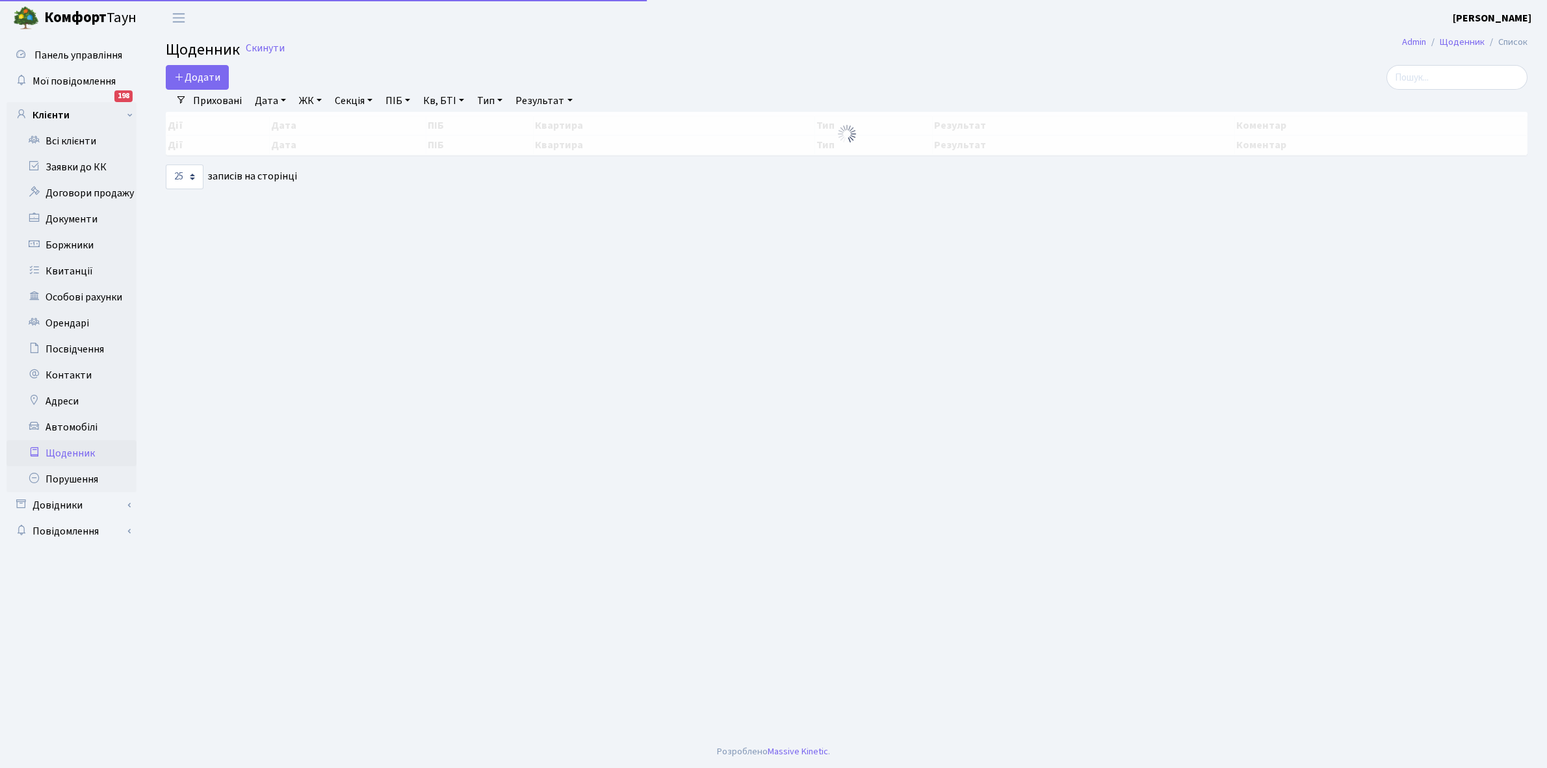
select select "25"
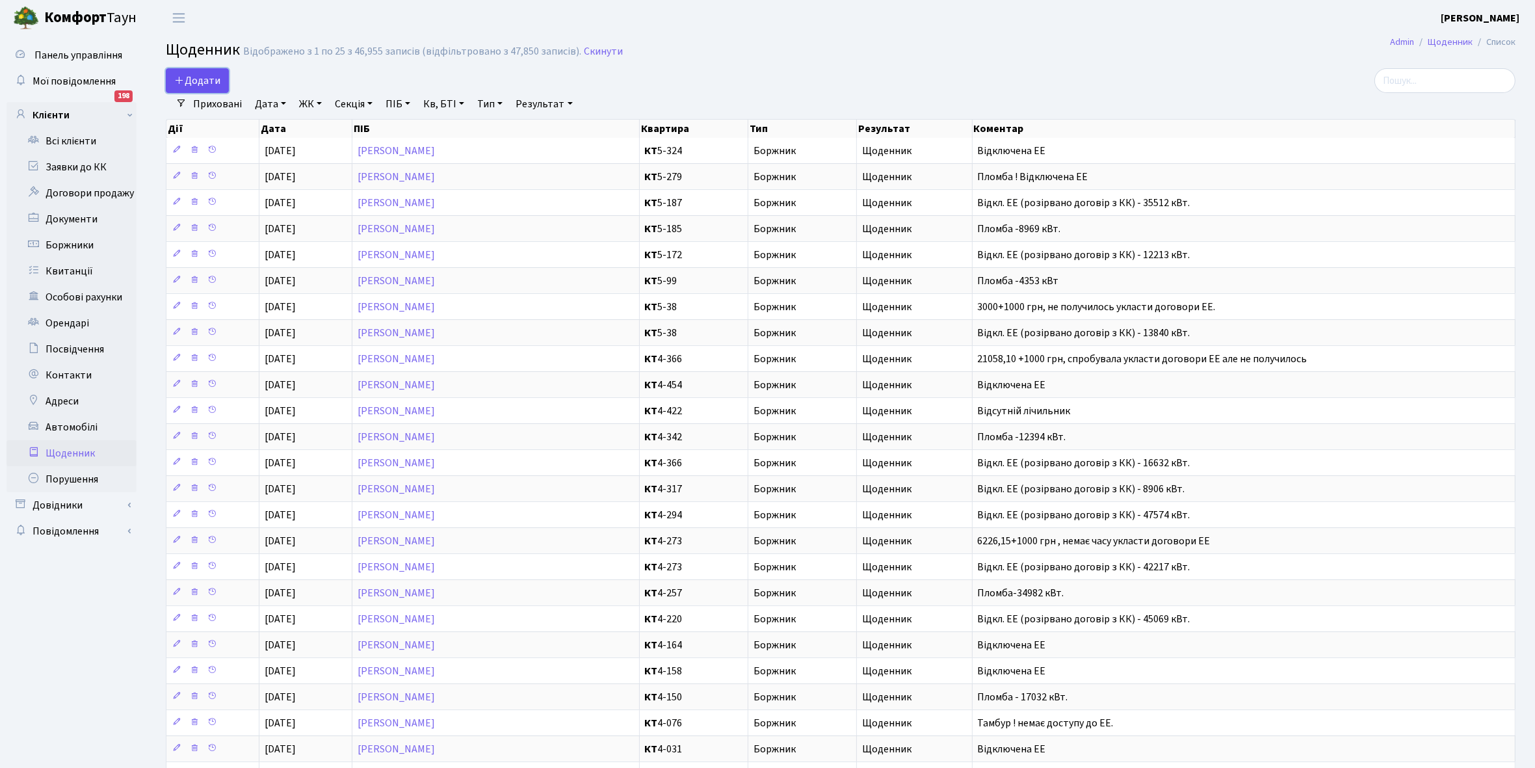
click at [210, 79] on span "Додати" at bounding box center [197, 80] width 46 height 14
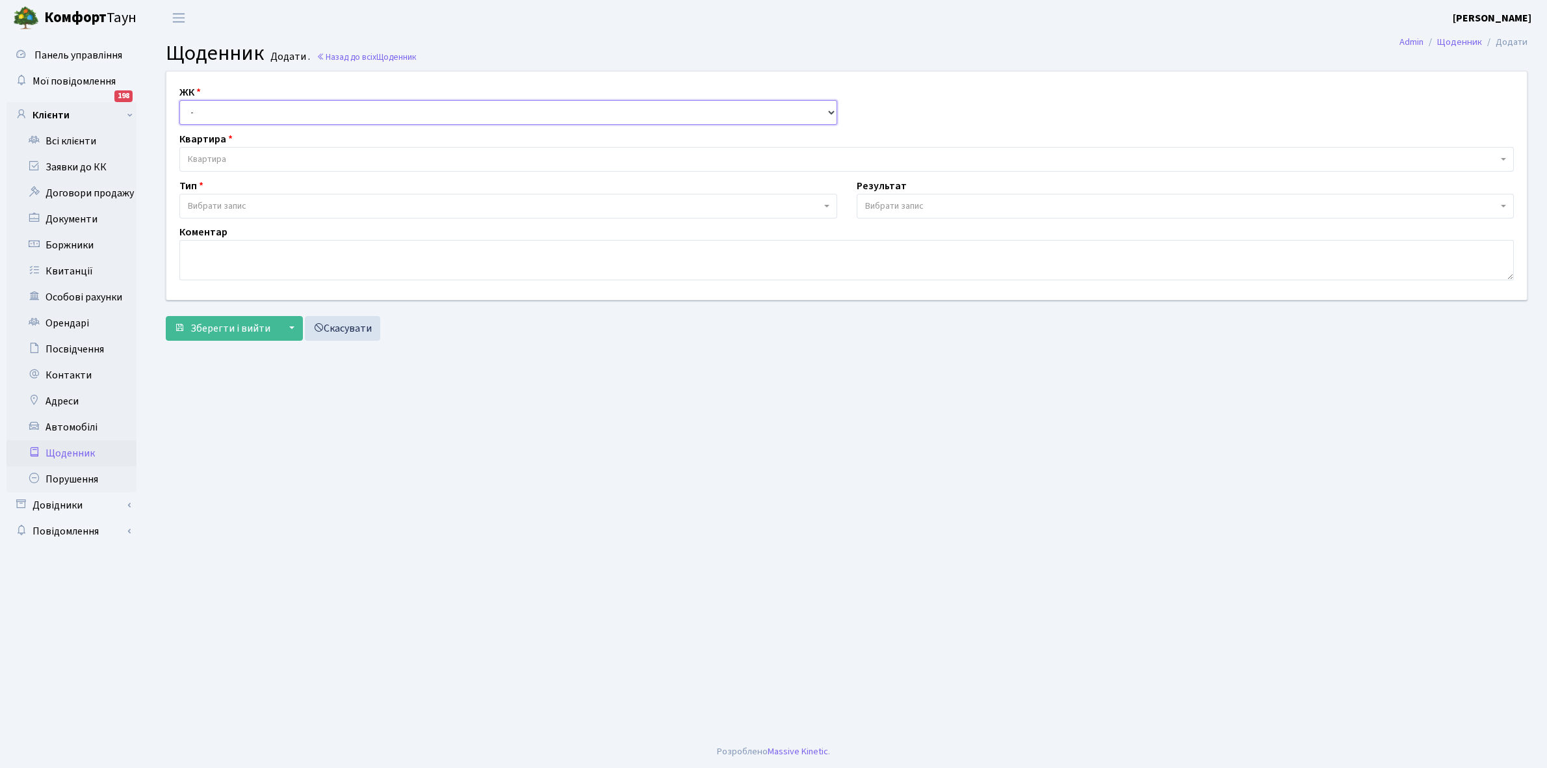
click at [225, 111] on select "- КТ, вул. Регенераторна, 4 КТ2, просп. [STREET_ADDRESS] [STREET_ADDRESS] [PERS…" at bounding box center [508, 112] width 658 height 25
select select "271"
click at [179, 100] on select "- КТ, вул. Регенераторна, 4 КТ2, просп. [STREET_ADDRESS] [STREET_ADDRESS] [PERS…" at bounding box center [508, 112] width 658 height 25
select select
click at [234, 157] on span "Квартира" at bounding box center [843, 159] width 1310 height 13
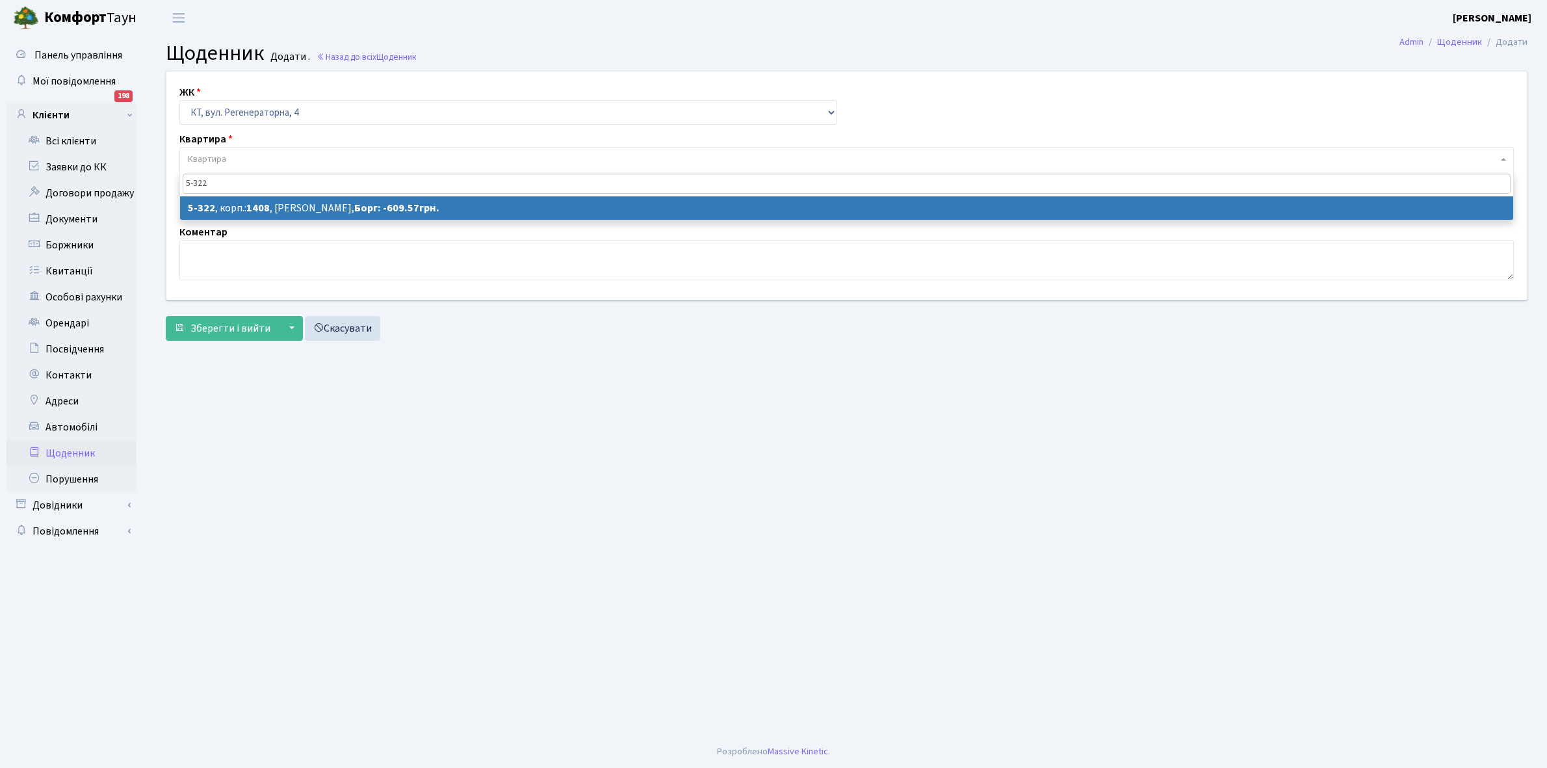
type input "5-322"
select select "2245"
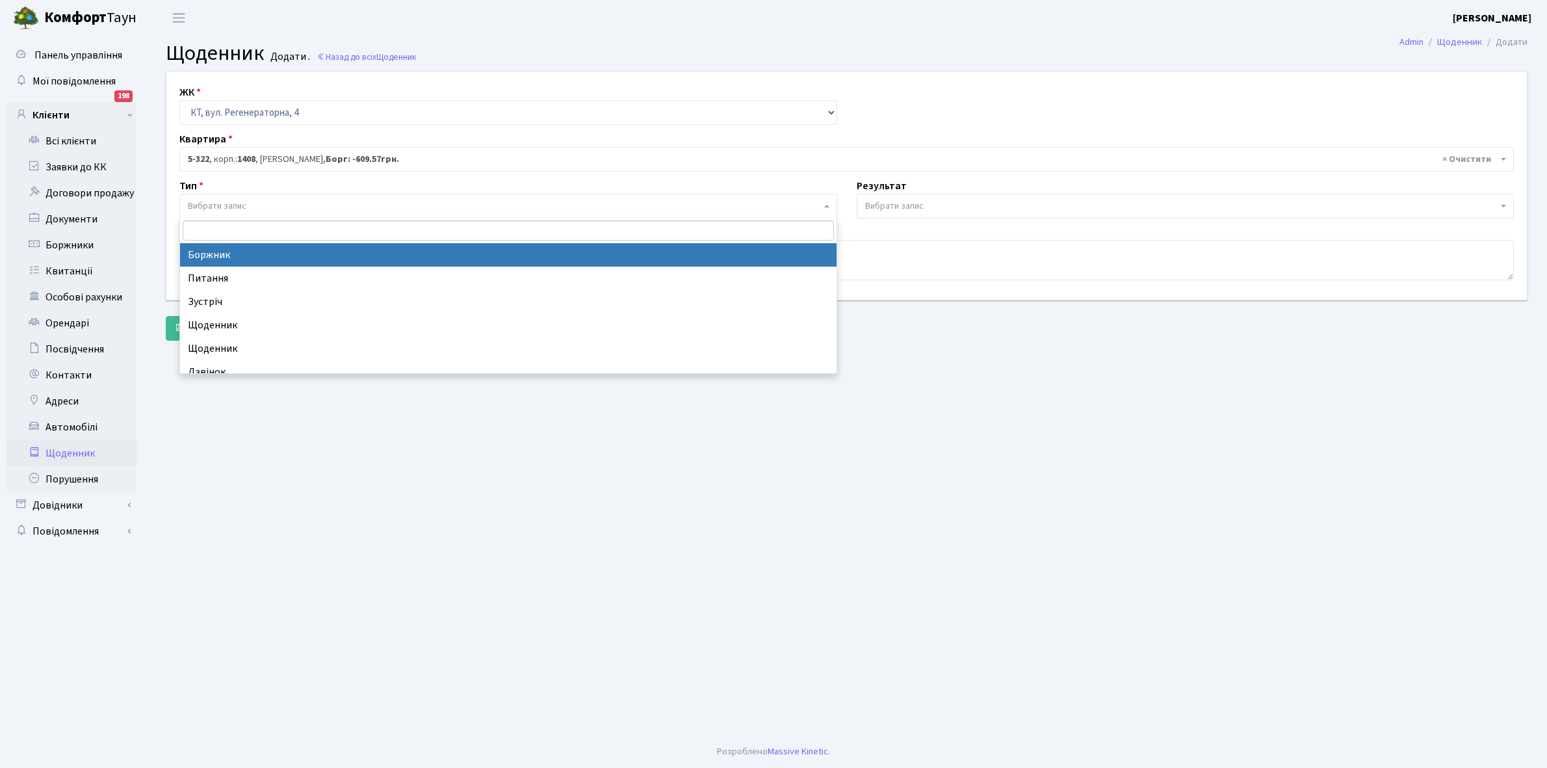
click at [248, 205] on span "Вибрати запис" at bounding box center [504, 206] width 633 height 13
select select "189"
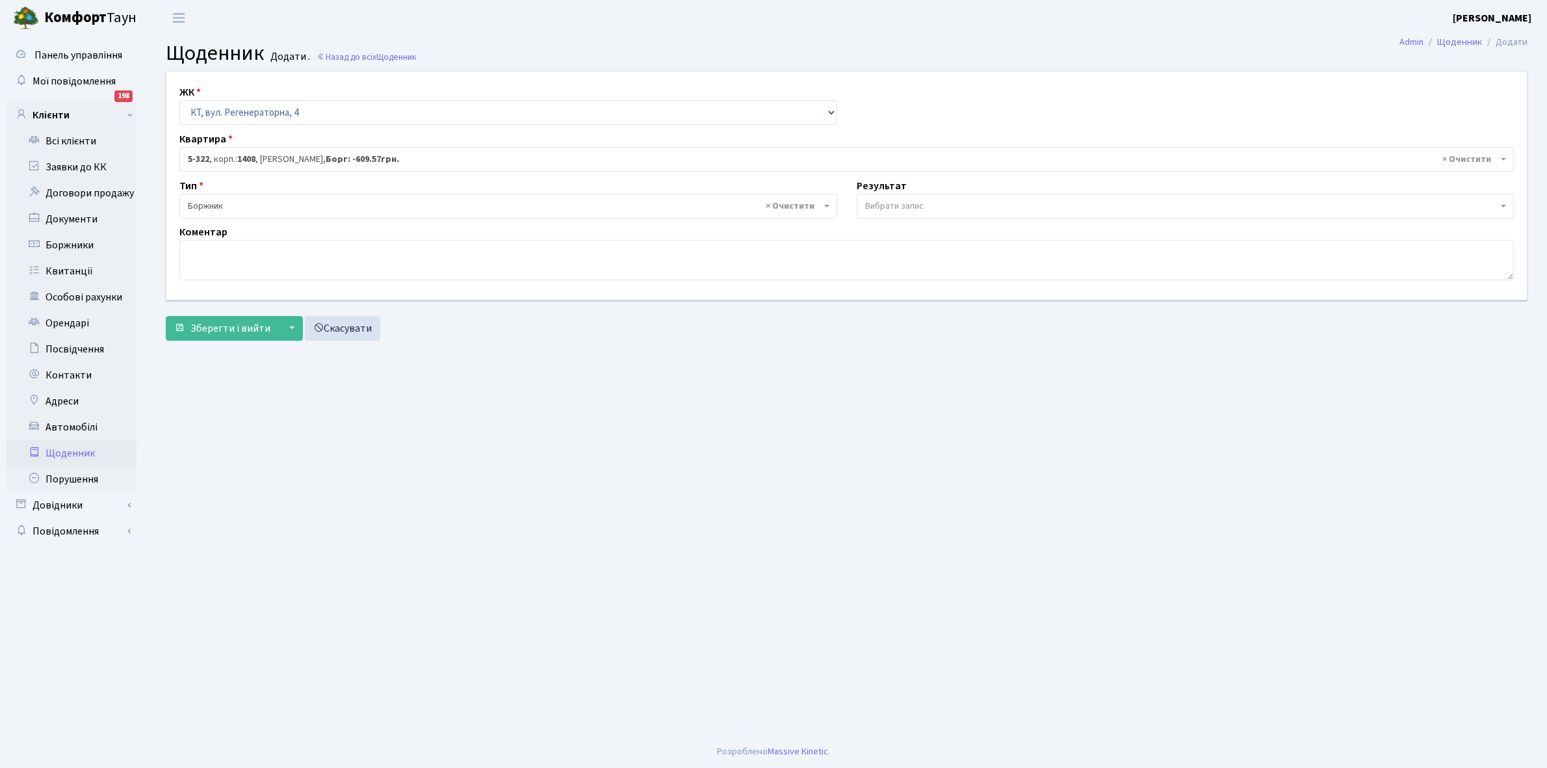
click at [908, 202] on span "Вибрати запис" at bounding box center [894, 206] width 59 height 13
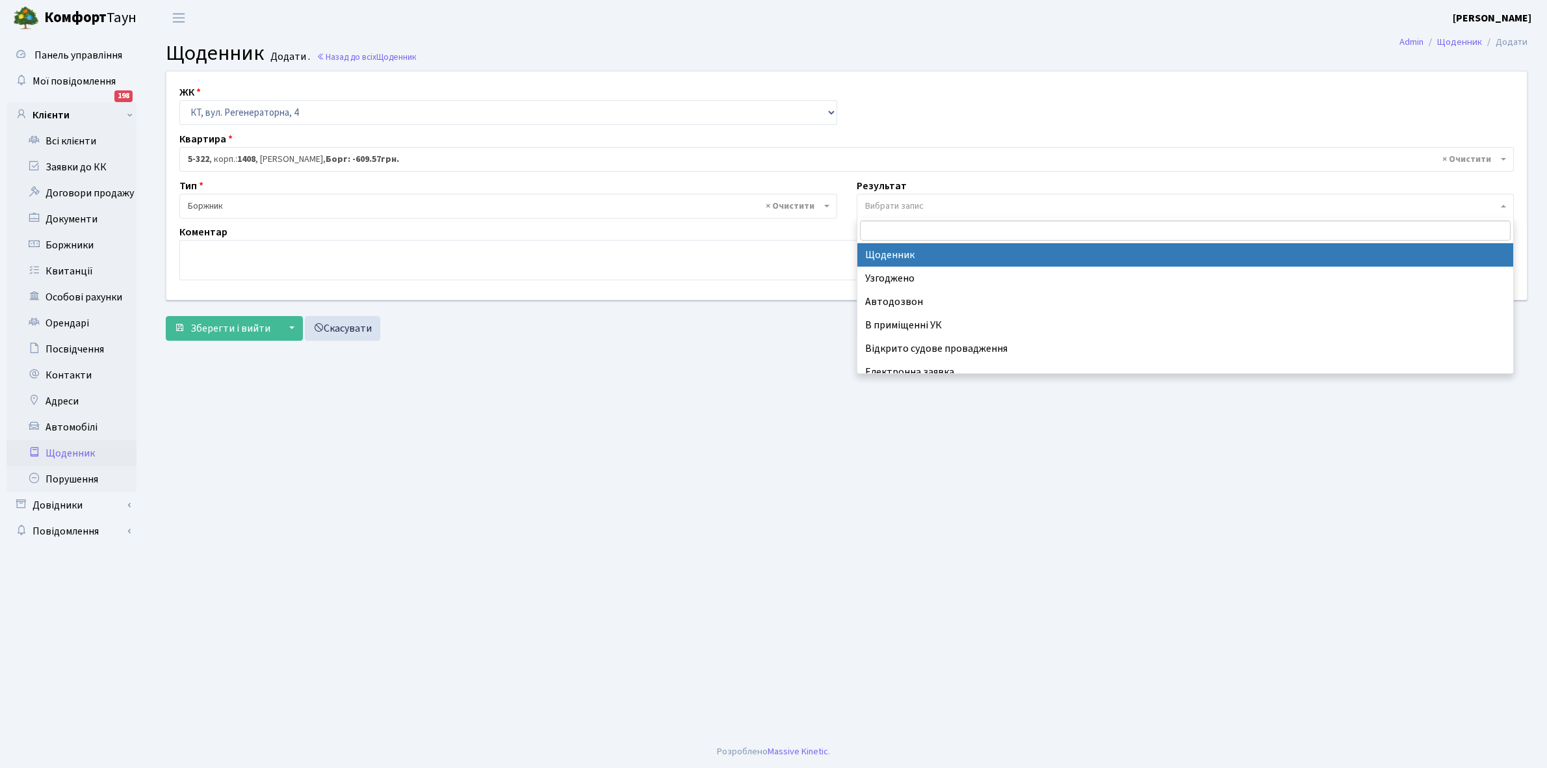
select select "14"
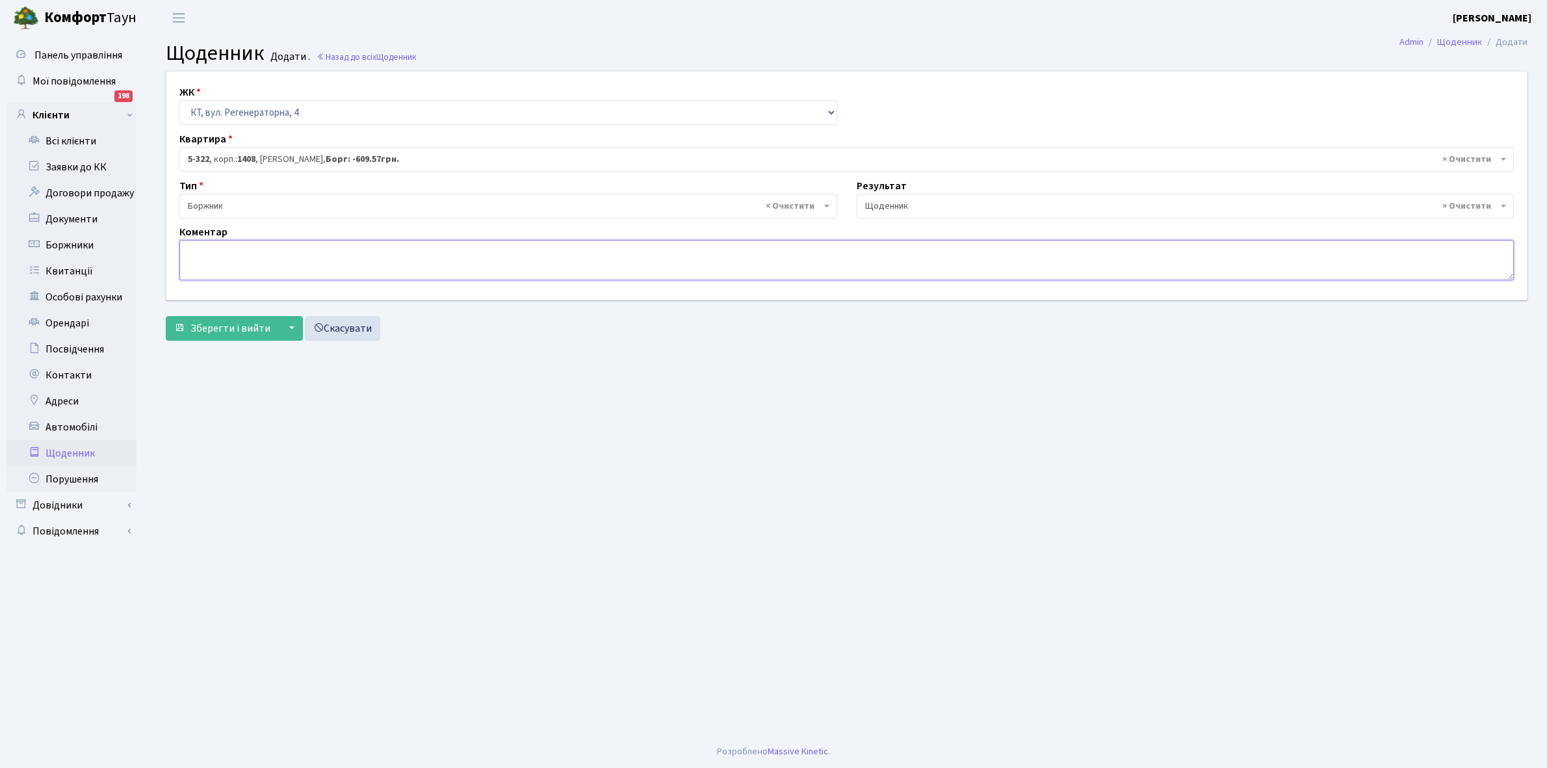
click at [202, 250] on textarea at bounding box center [846, 260] width 1335 height 40
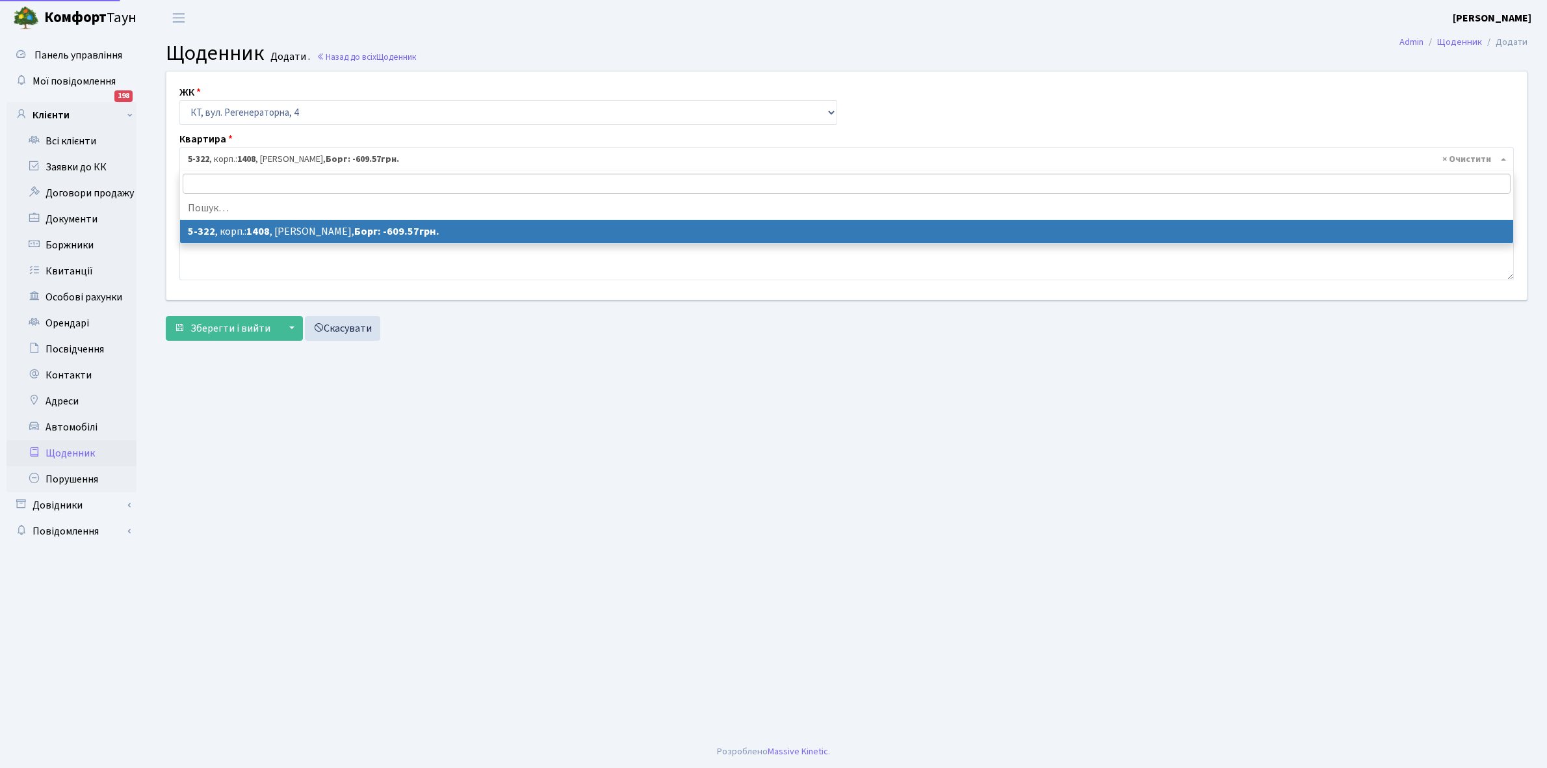
click at [233, 157] on span "× 5-322 , корп.: 1408 , Костюк Тамара Анатоліївна, Борг: -609.57грн." at bounding box center [843, 159] width 1310 height 13
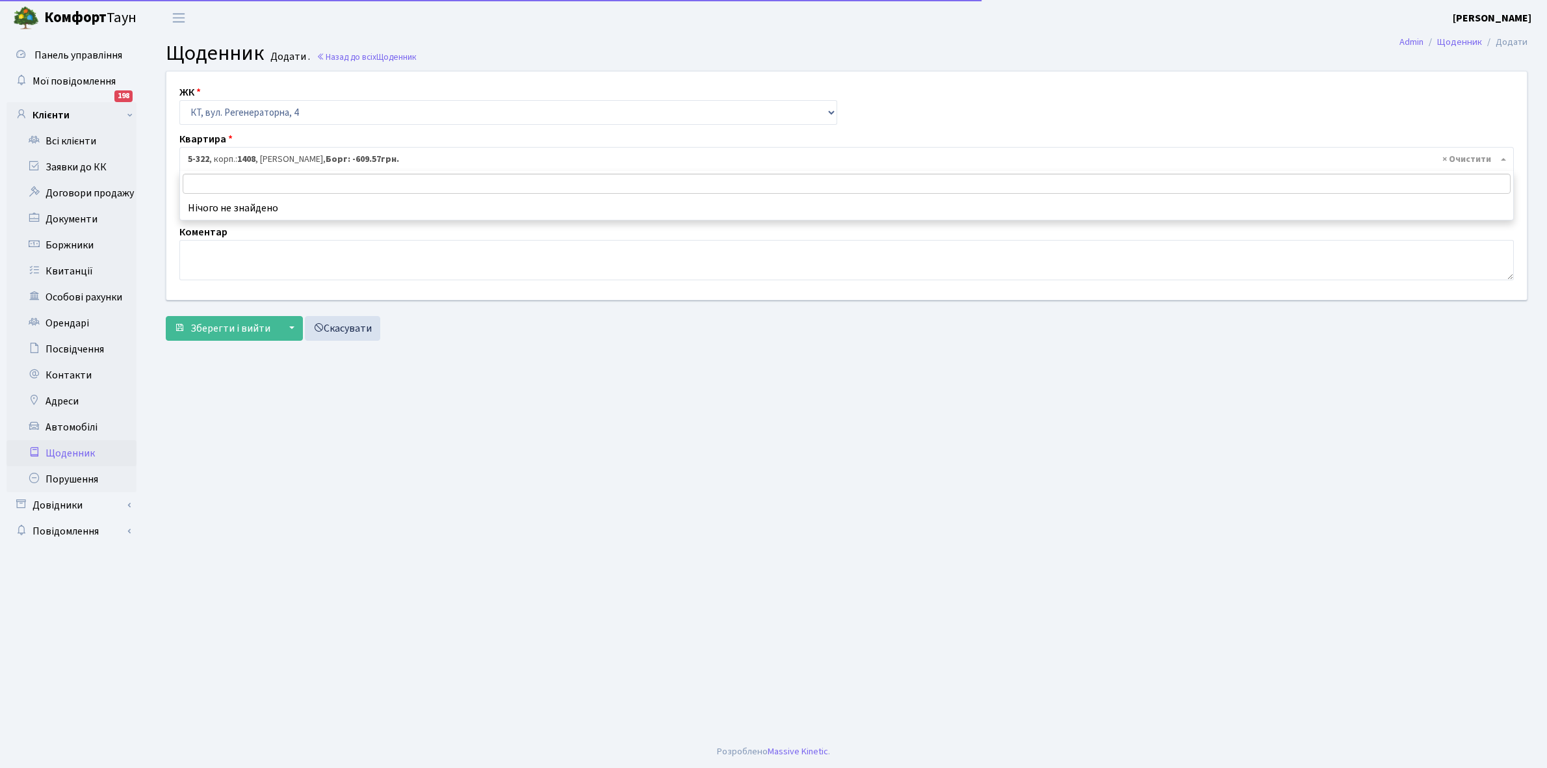
click at [225, 182] on input "search" at bounding box center [847, 184] width 1328 height 20
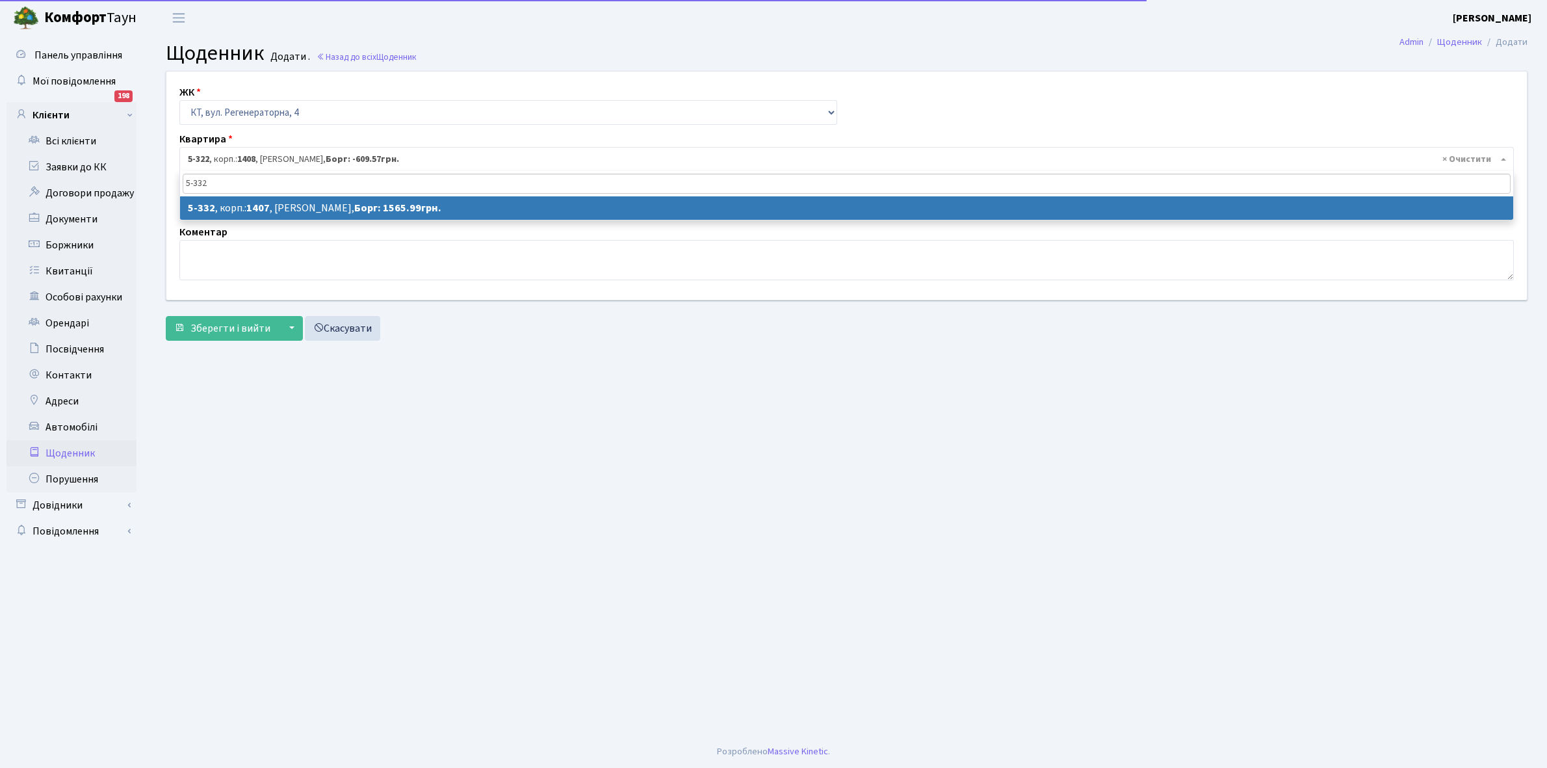
type input "5-332"
select select "2167"
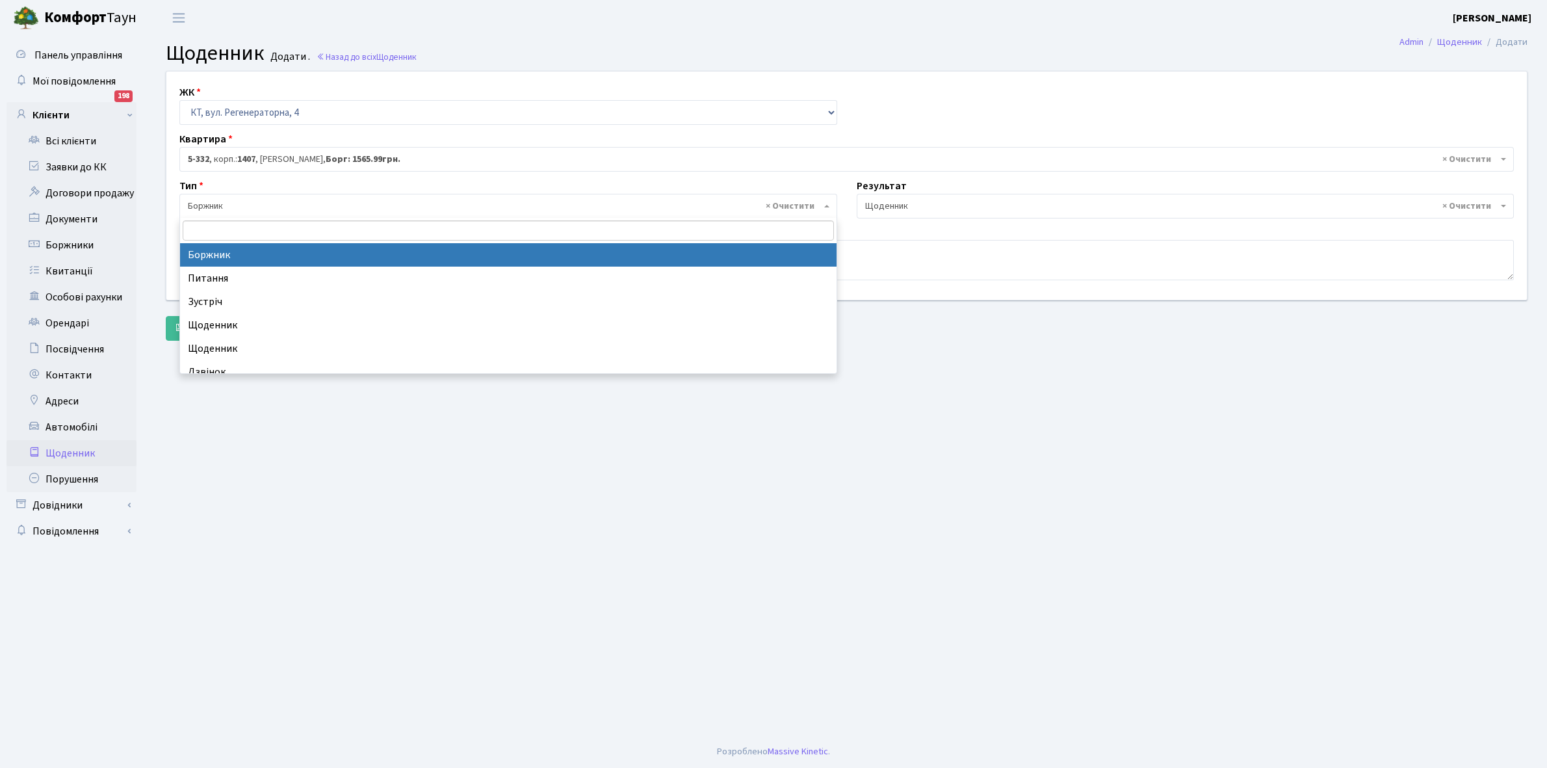
click at [228, 202] on span "× Боржник" at bounding box center [504, 206] width 633 height 13
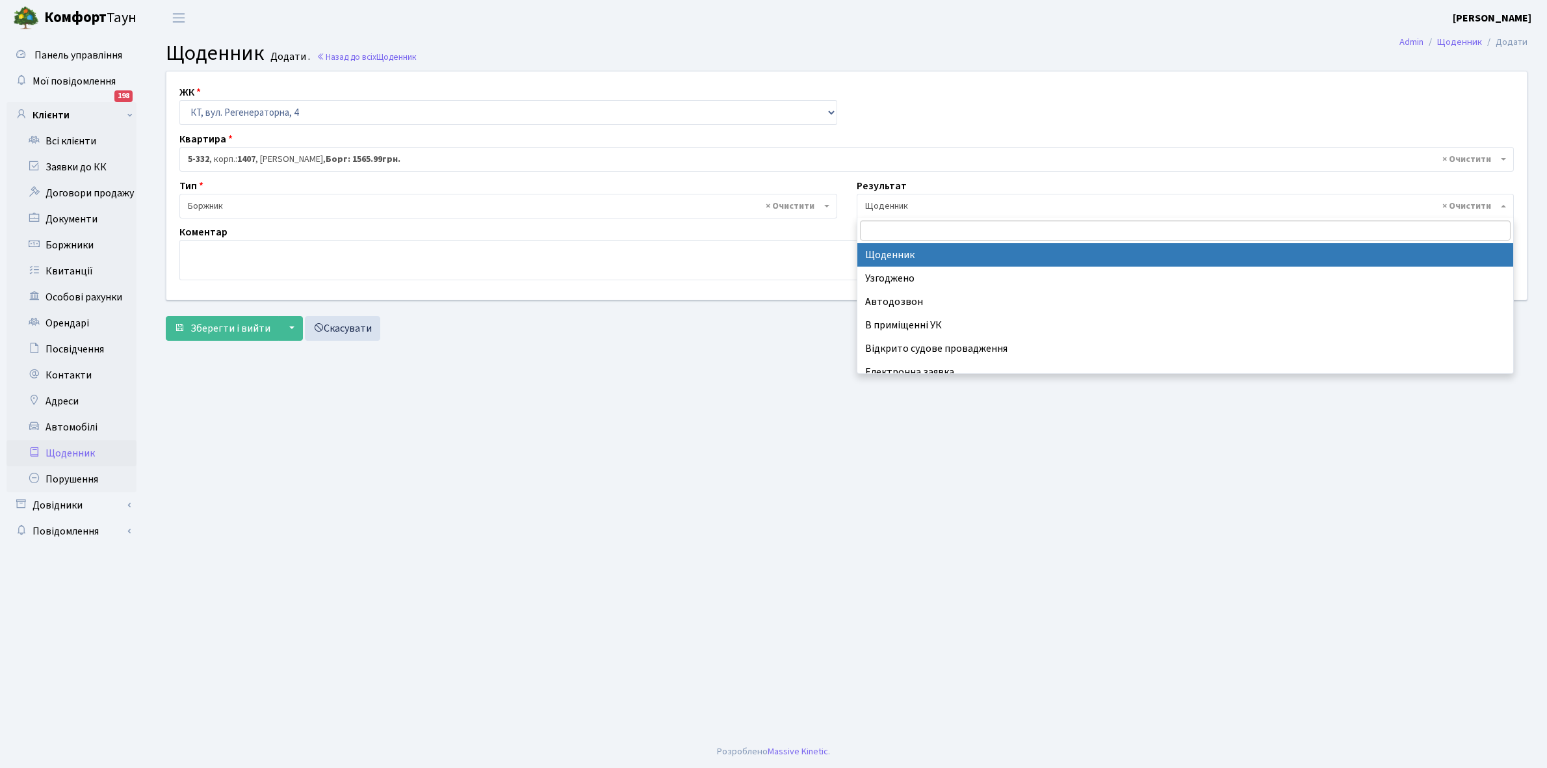
click at [908, 200] on span "× Щоденник" at bounding box center [1181, 206] width 633 height 13
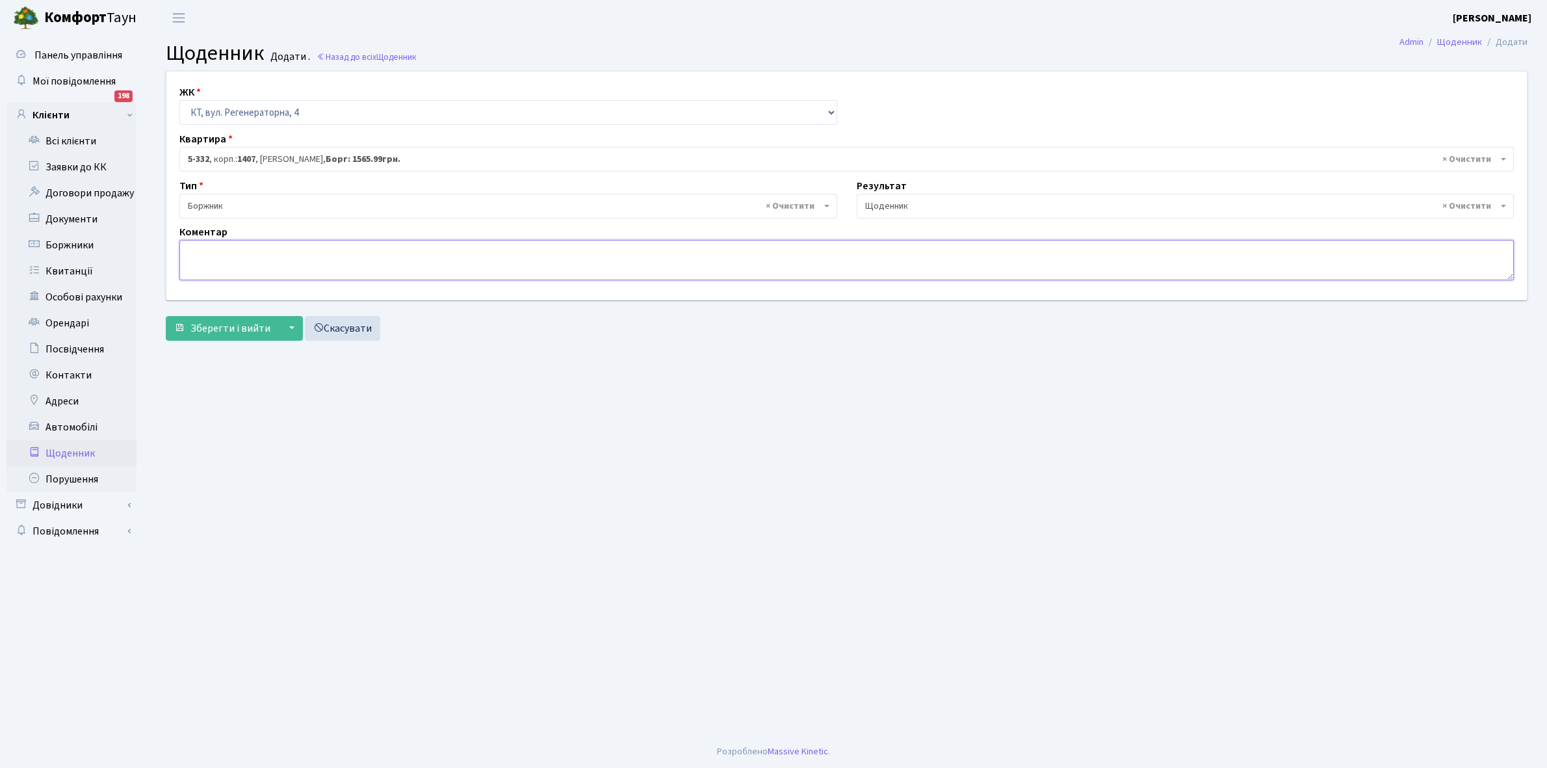
click at [196, 255] on textarea at bounding box center [846, 260] width 1335 height 40
paste textarea "Відкл. ЕЕ (розірвано договір з КК) - 45236 кВт."
click at [362, 249] on textarea "Відкл. ЕЕ (розірвано договір з КК) - 45236 кВт." at bounding box center [846, 260] width 1335 height 40
type textarea "Відкл. ЕЕ (розірвано договір з КК) - 117857 кВт."
click at [219, 323] on span "Зберегти і вийти" at bounding box center [231, 328] width 80 height 14
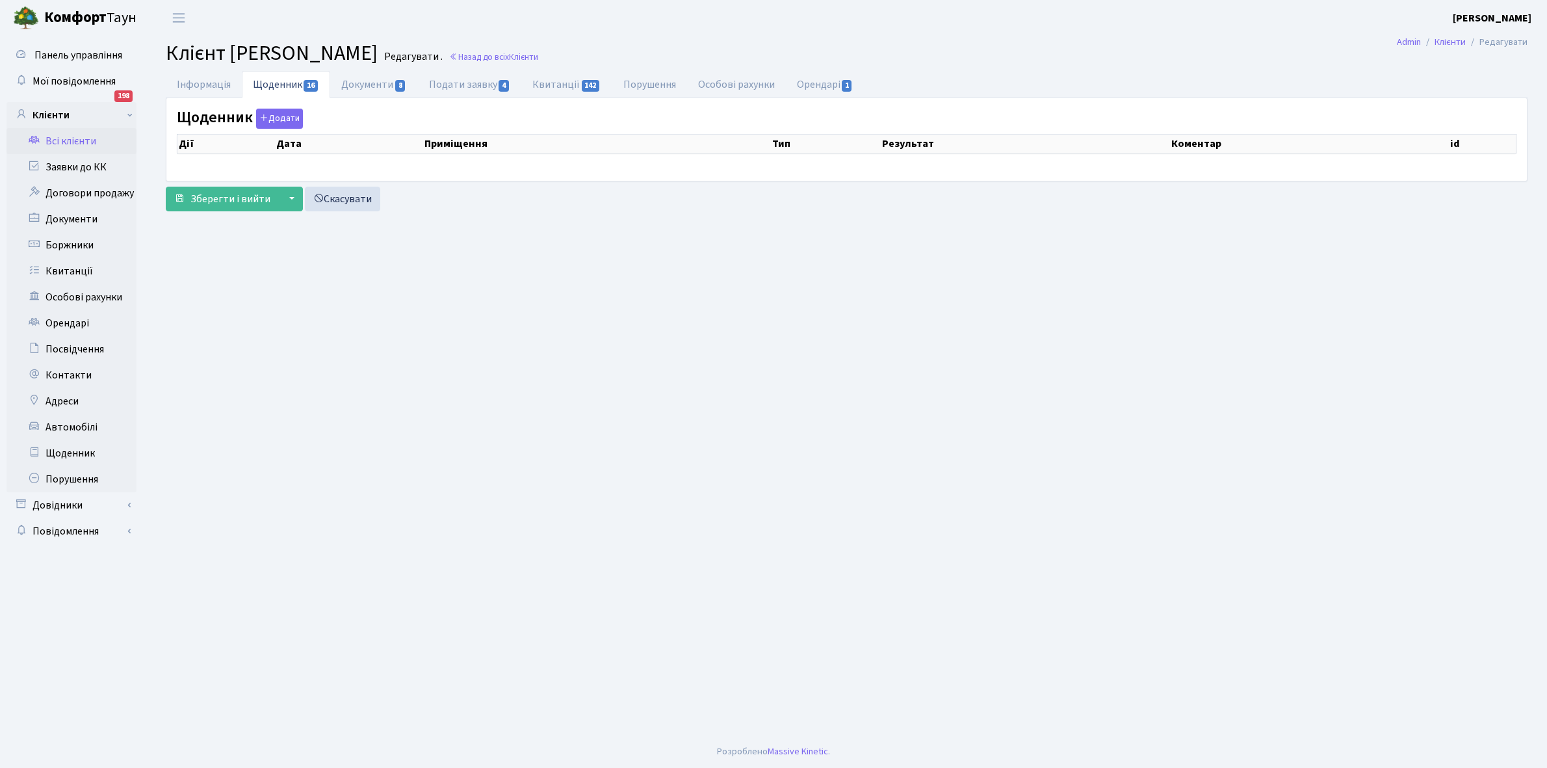
select select "25"
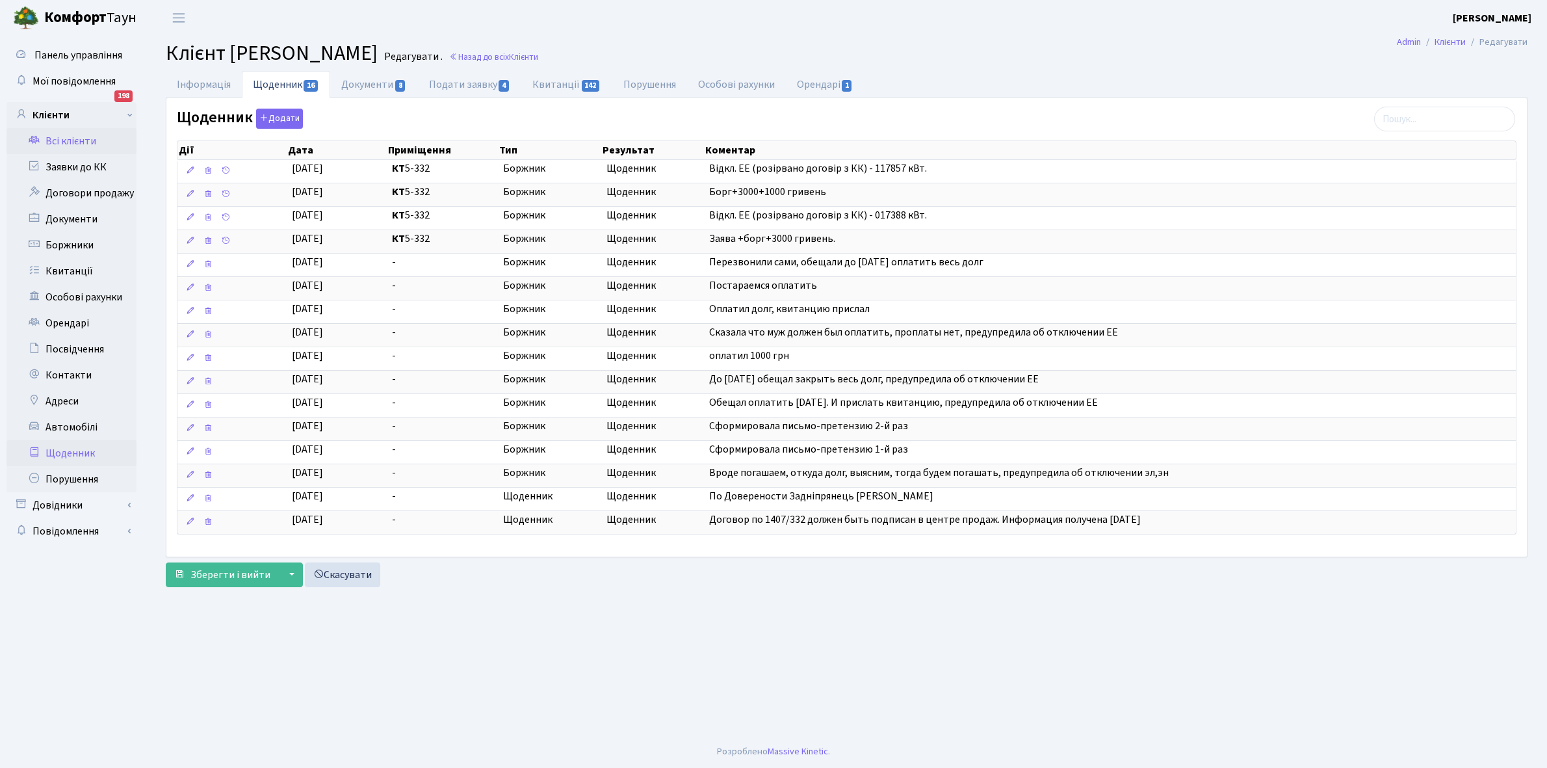
click at [66, 451] on link "Щоденник" at bounding box center [72, 453] width 130 height 26
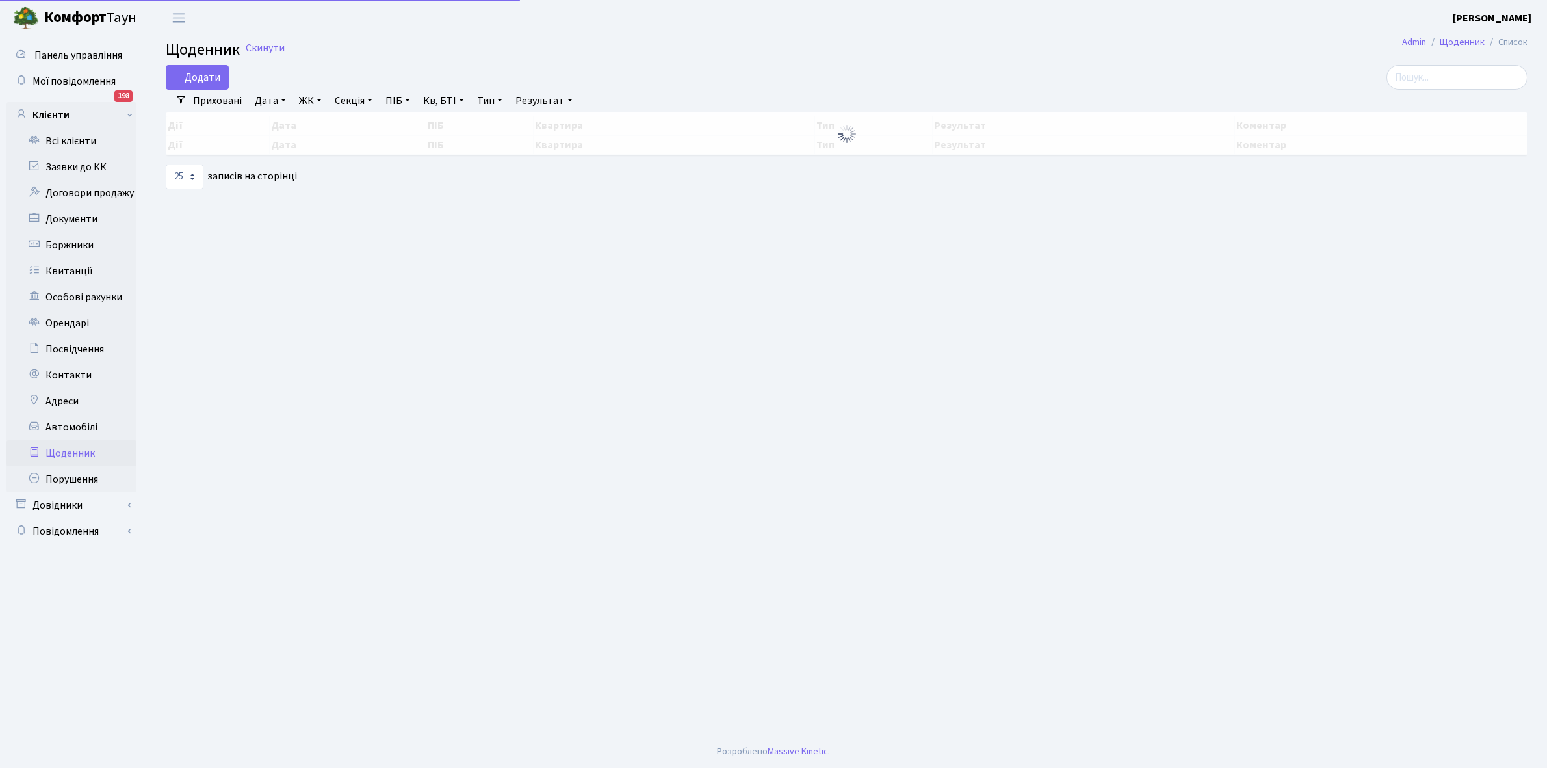
select select "25"
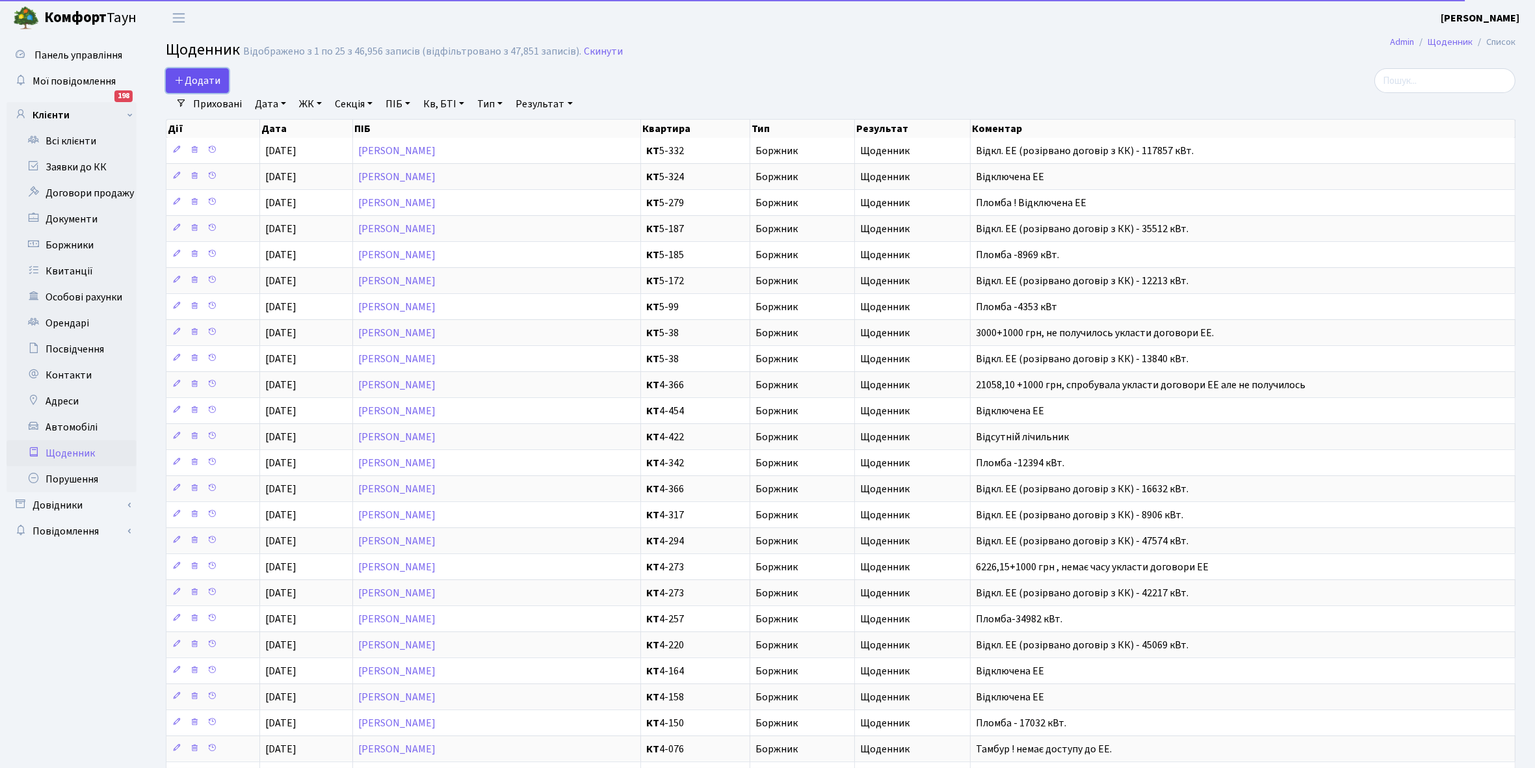
click at [207, 76] on span "Додати" at bounding box center [197, 80] width 46 height 14
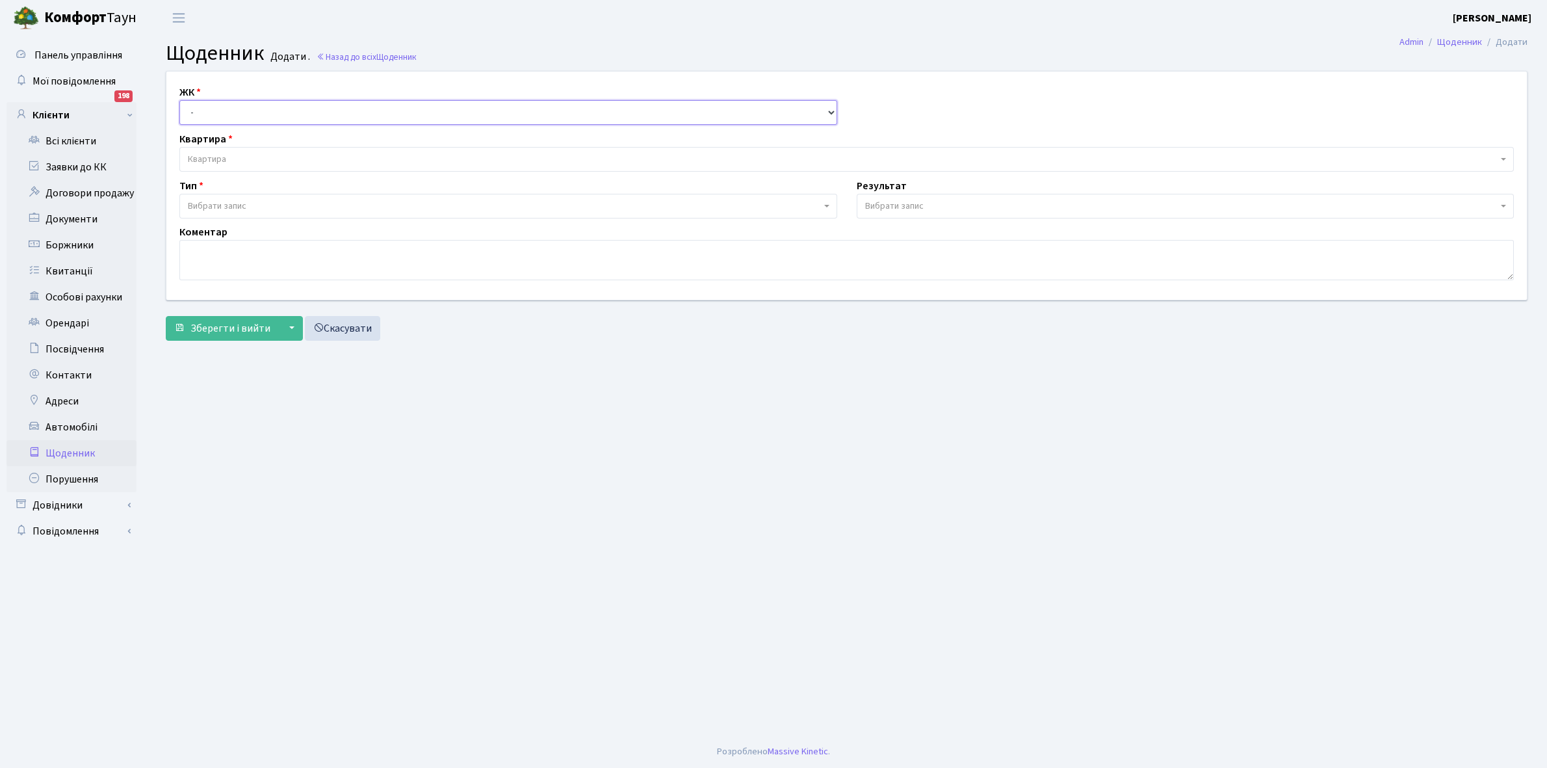
click at [215, 106] on select "- КТ, вул. Регенераторна, 4 КТ2, просп. Соборності, 17 КТ3, вул. Березнева, 16 …" at bounding box center [508, 112] width 658 height 25
select select "271"
click at [179, 100] on select "- КТ, вул. Регенераторна, 4 КТ2, просп. Соборності, 17 КТ3, вул. Березнева, 16 …" at bounding box center [508, 112] width 658 height 25
select select
click at [224, 157] on span "Квартира" at bounding box center [207, 159] width 38 height 13
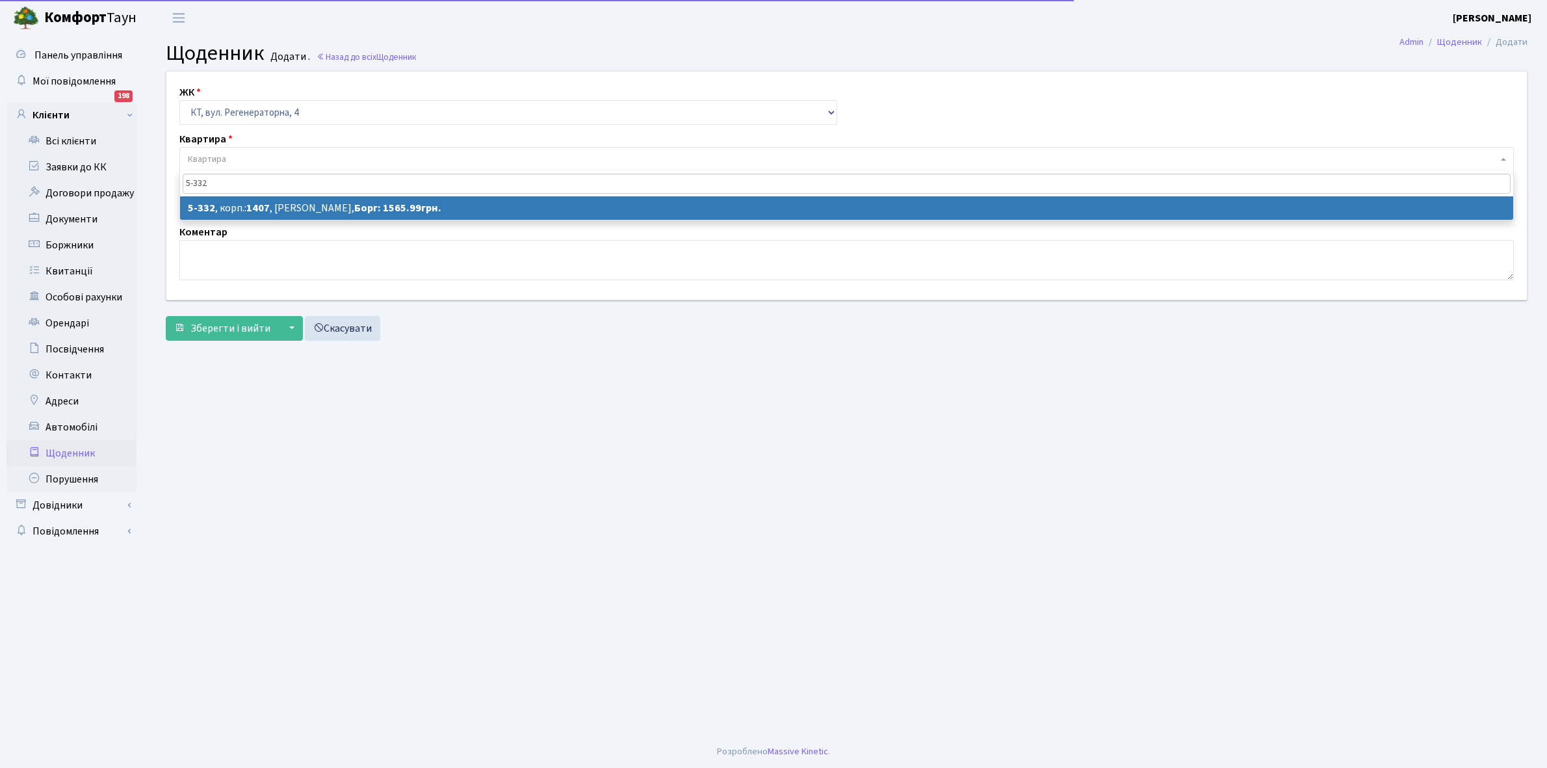
type input "5-332"
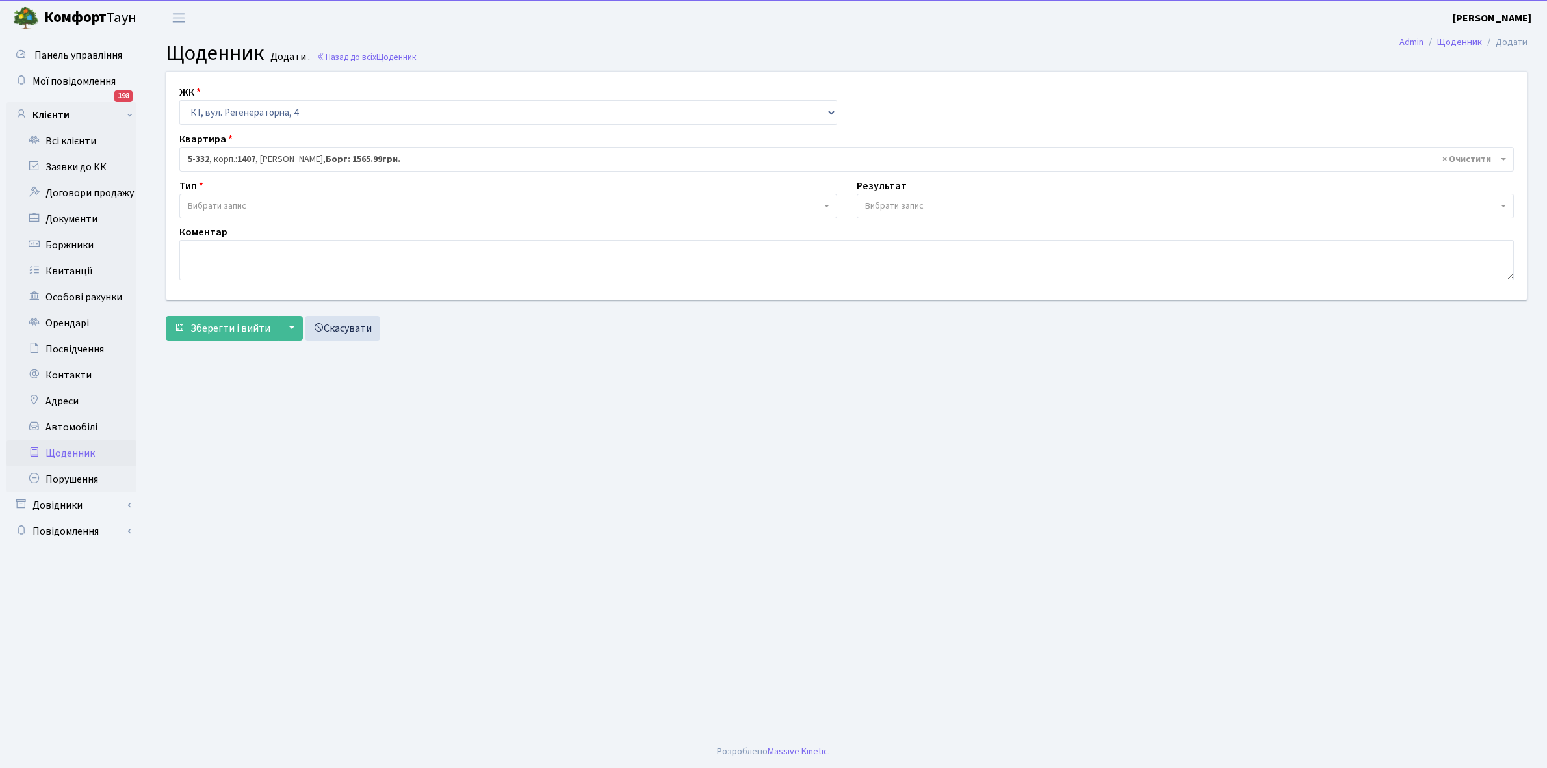
select select "2167"
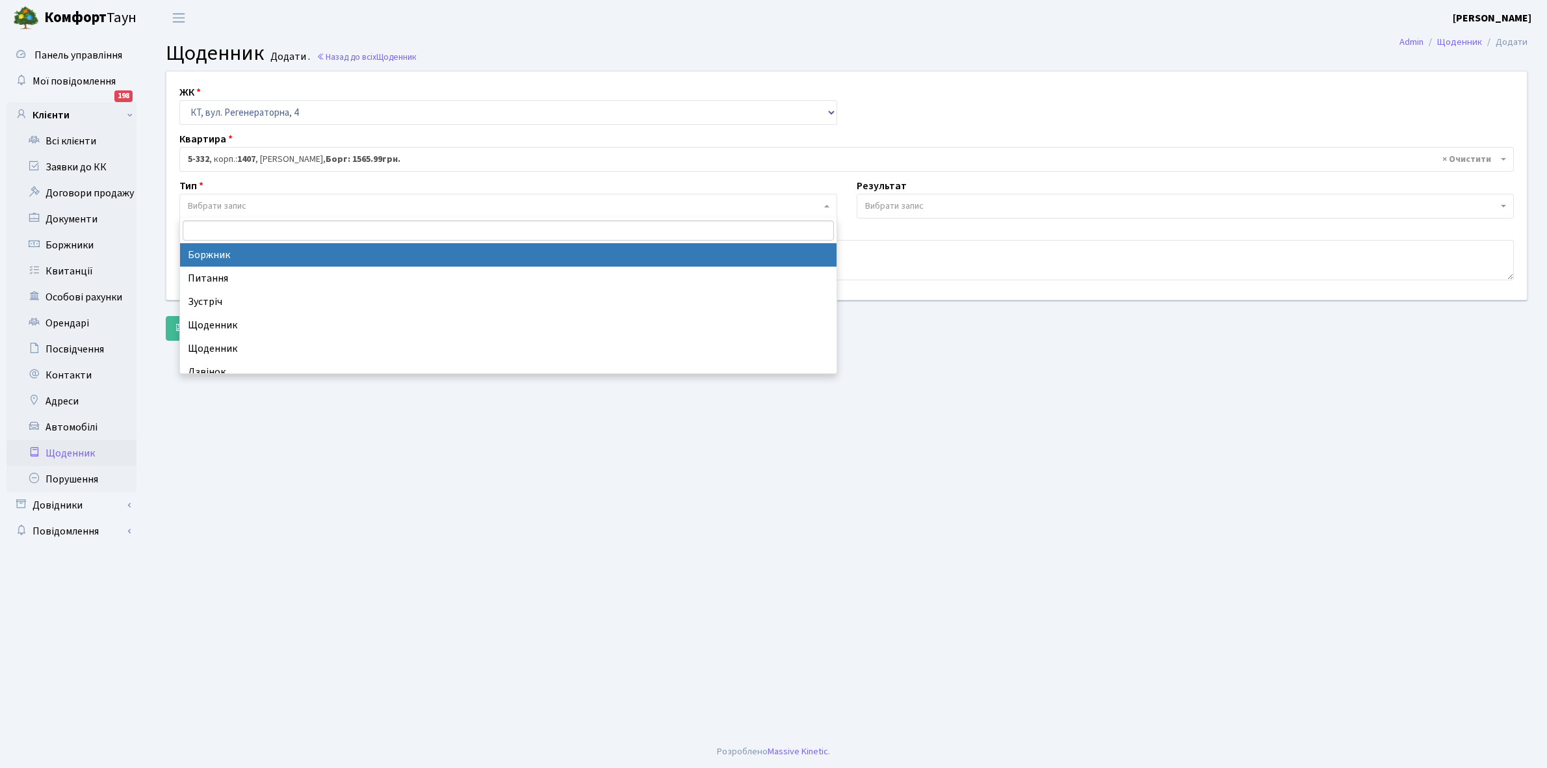
click at [242, 205] on span "Вибрати запис" at bounding box center [217, 206] width 59 height 13
select select "189"
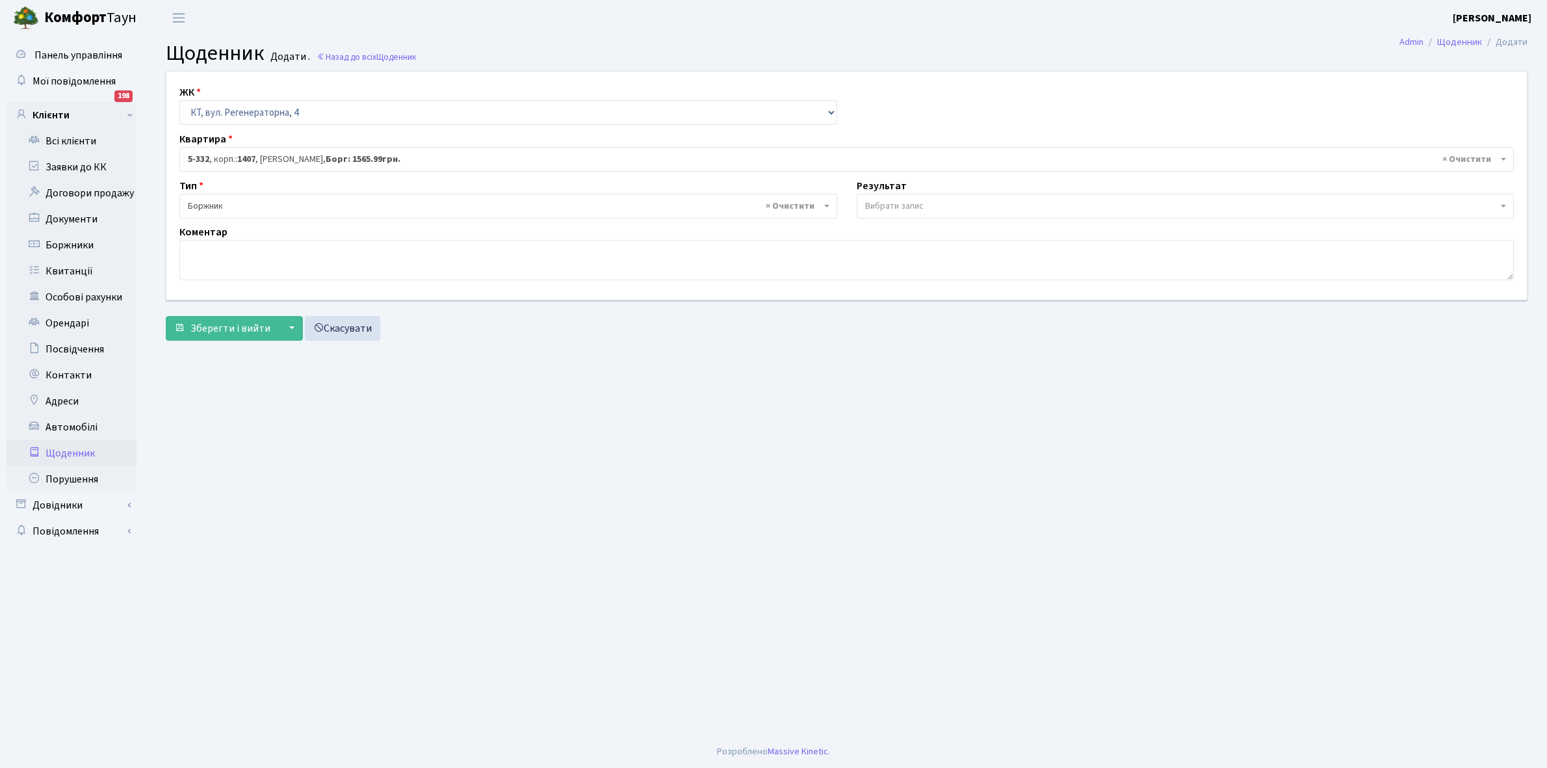
click at [876, 205] on span "Вибрати запис" at bounding box center [894, 206] width 59 height 13
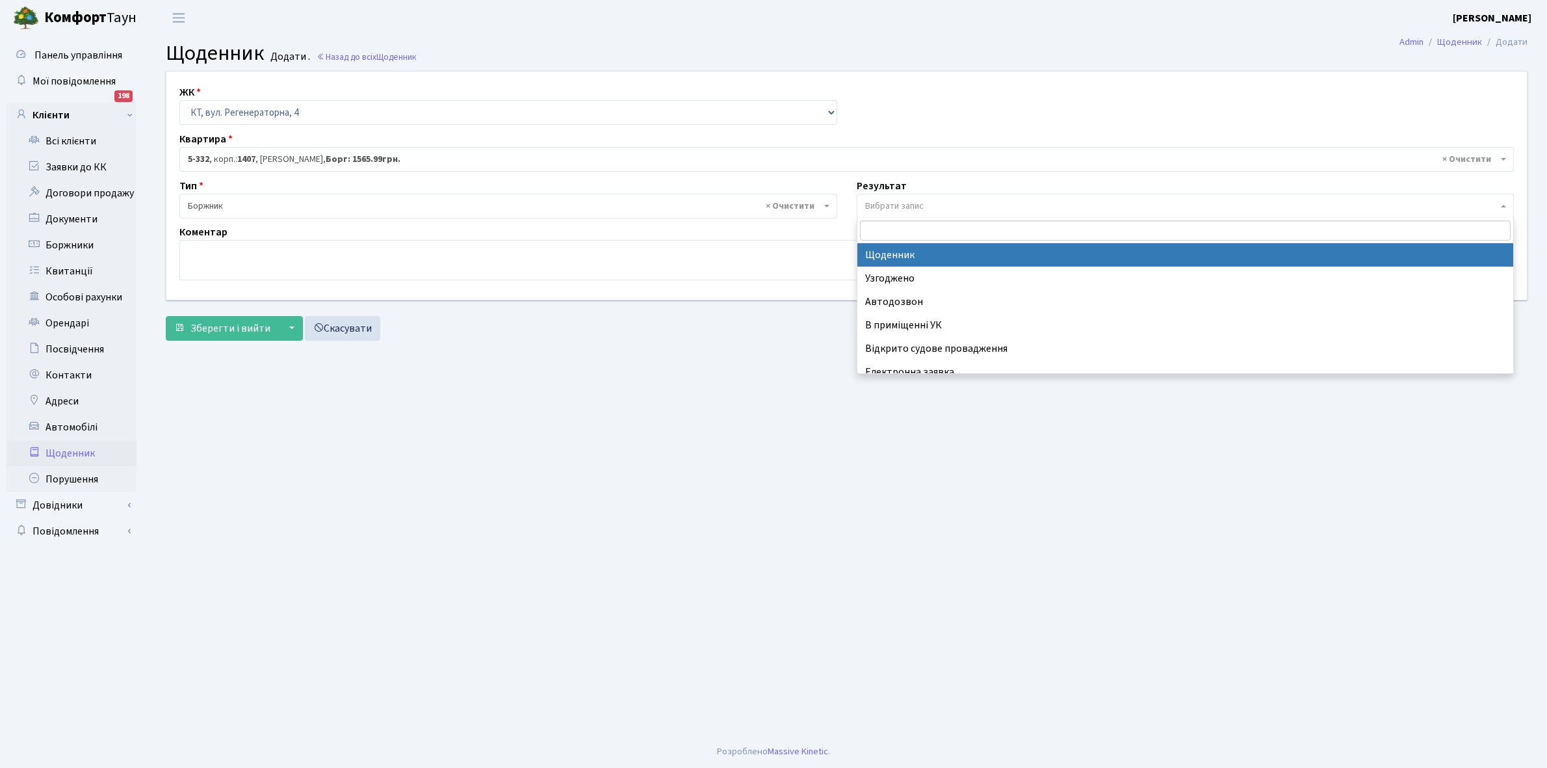
select select "14"
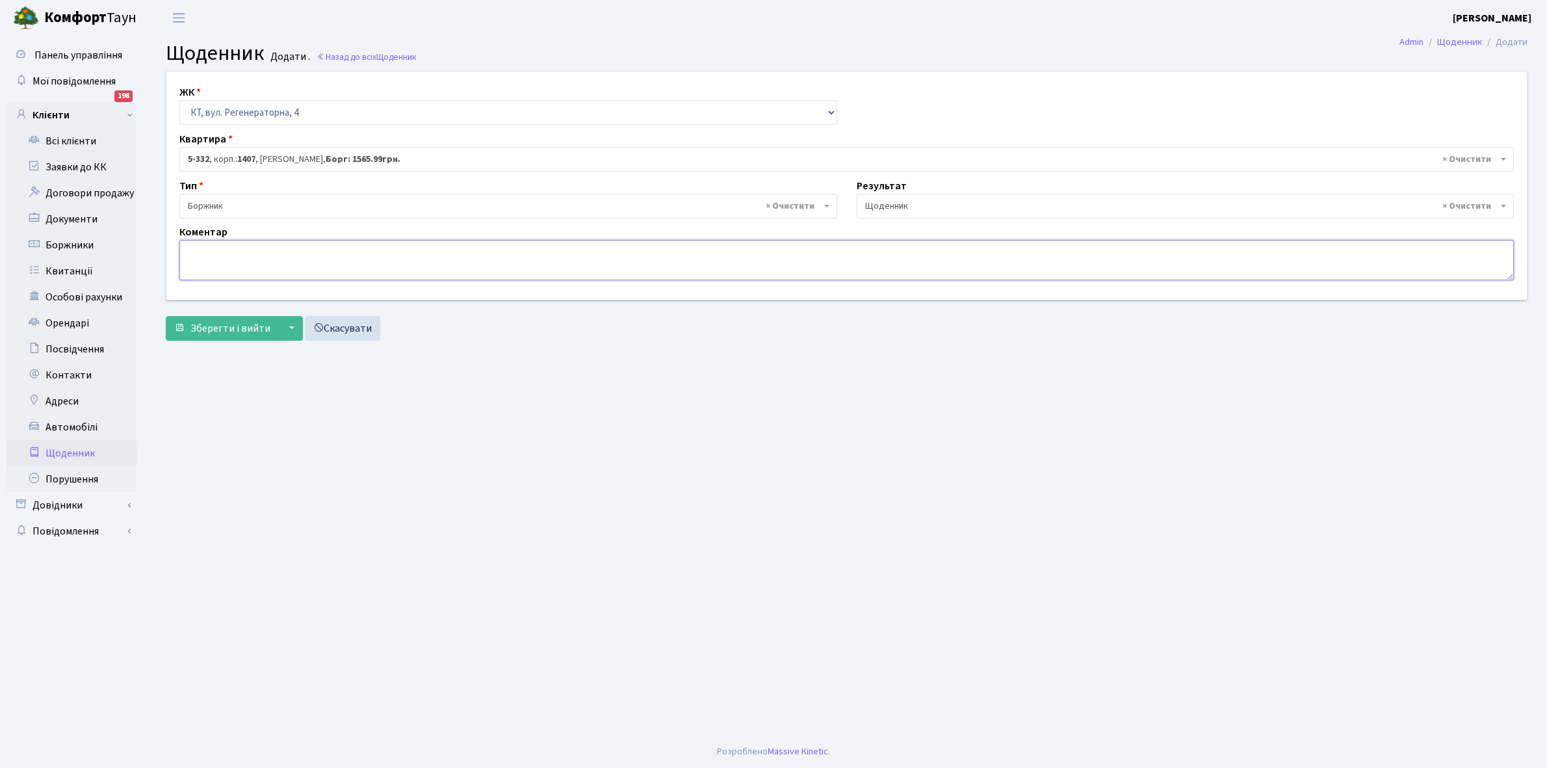
click at [200, 245] on textarea at bounding box center [846, 260] width 1335 height 40
click at [432, 254] on textarea "1565,99+3000+1000 грн , не получилось укласти договориЕЕ" at bounding box center [846, 260] width 1335 height 40
type textarea "1565,99+3000+1000 грн , не получилось укласти договори ЕЕ"
click at [241, 322] on span "Зберегти і вийти" at bounding box center [231, 328] width 80 height 14
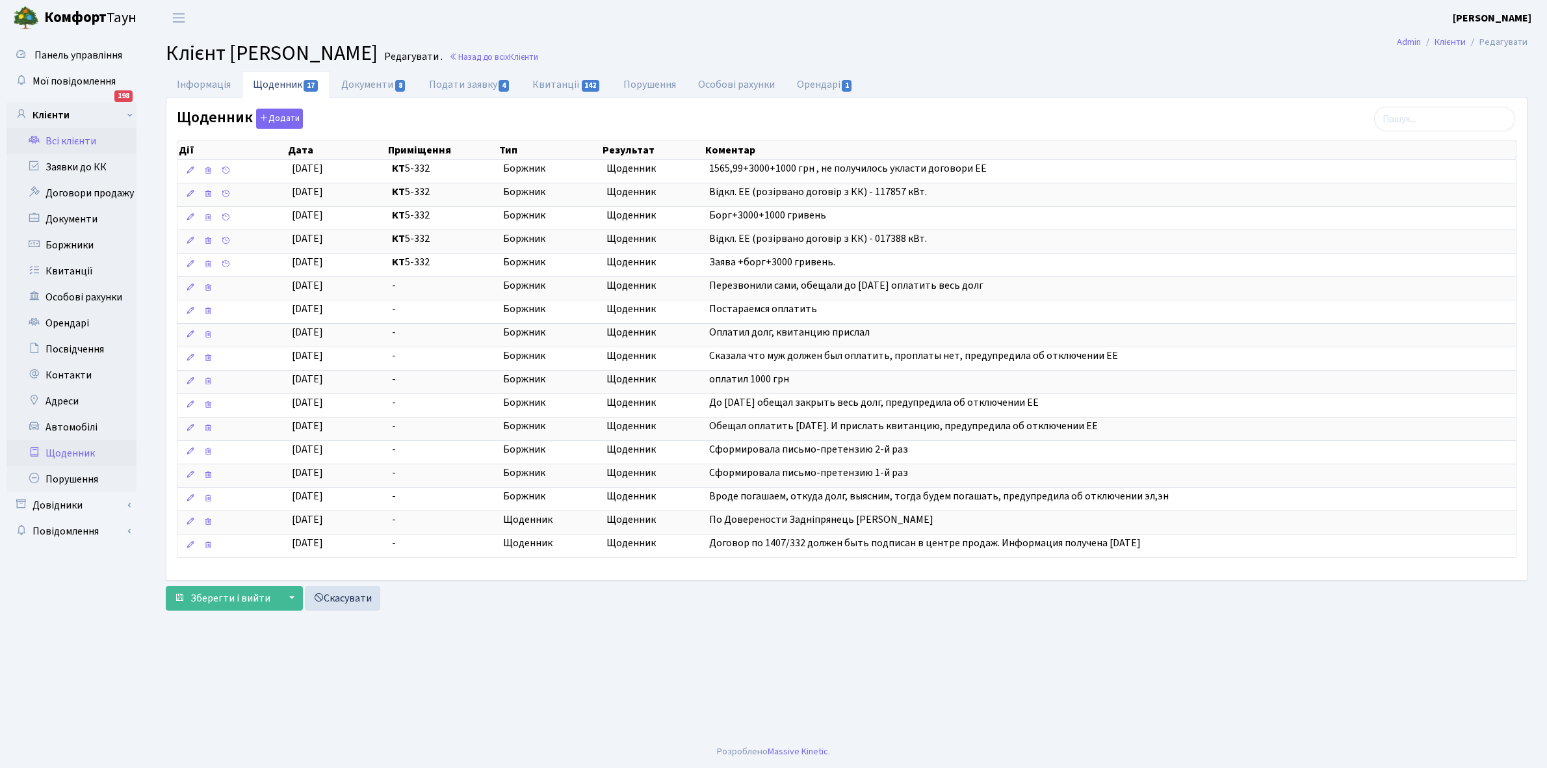
click at [72, 450] on link "Щоденник" at bounding box center [72, 453] width 130 height 26
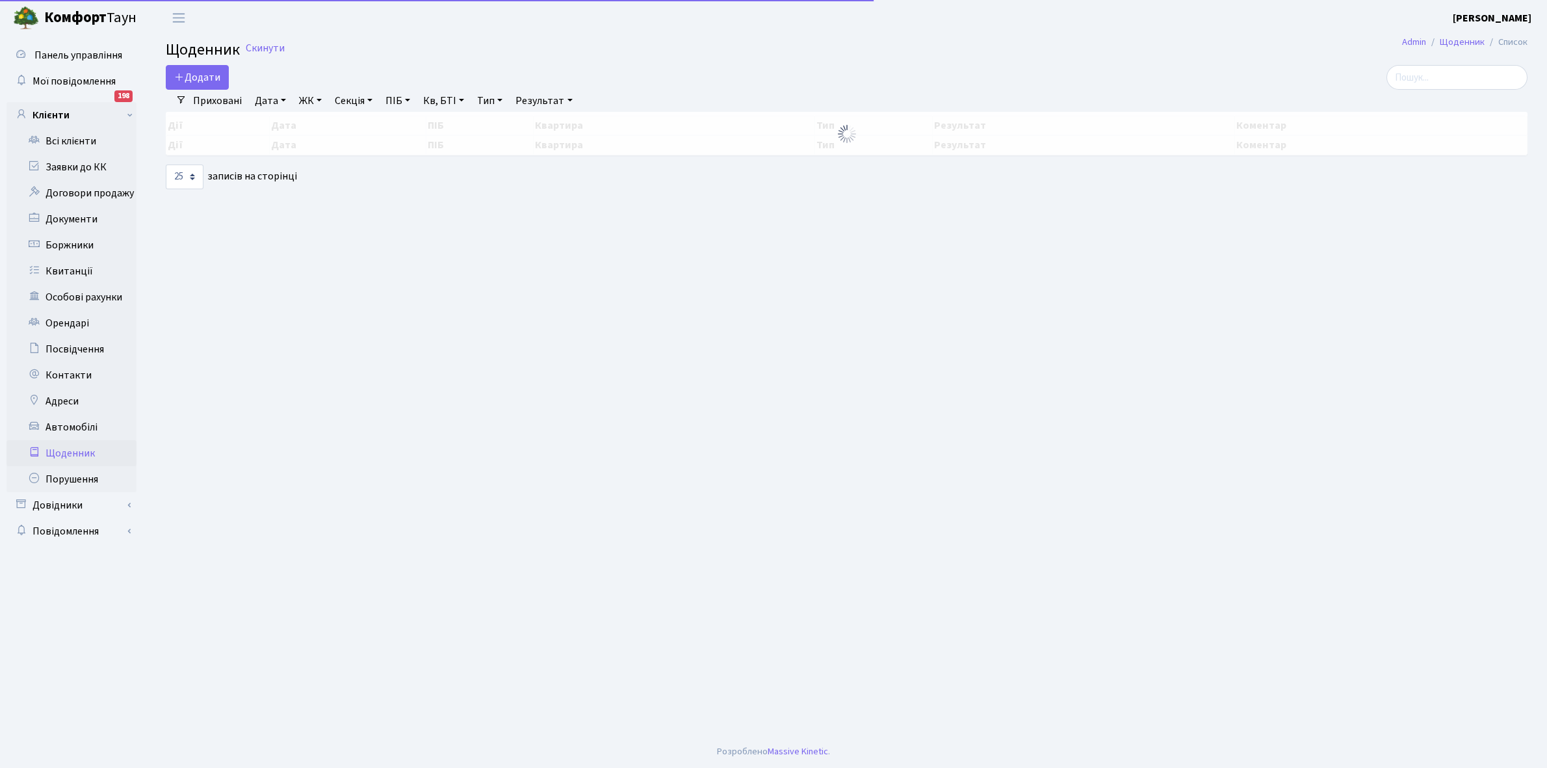
select select "25"
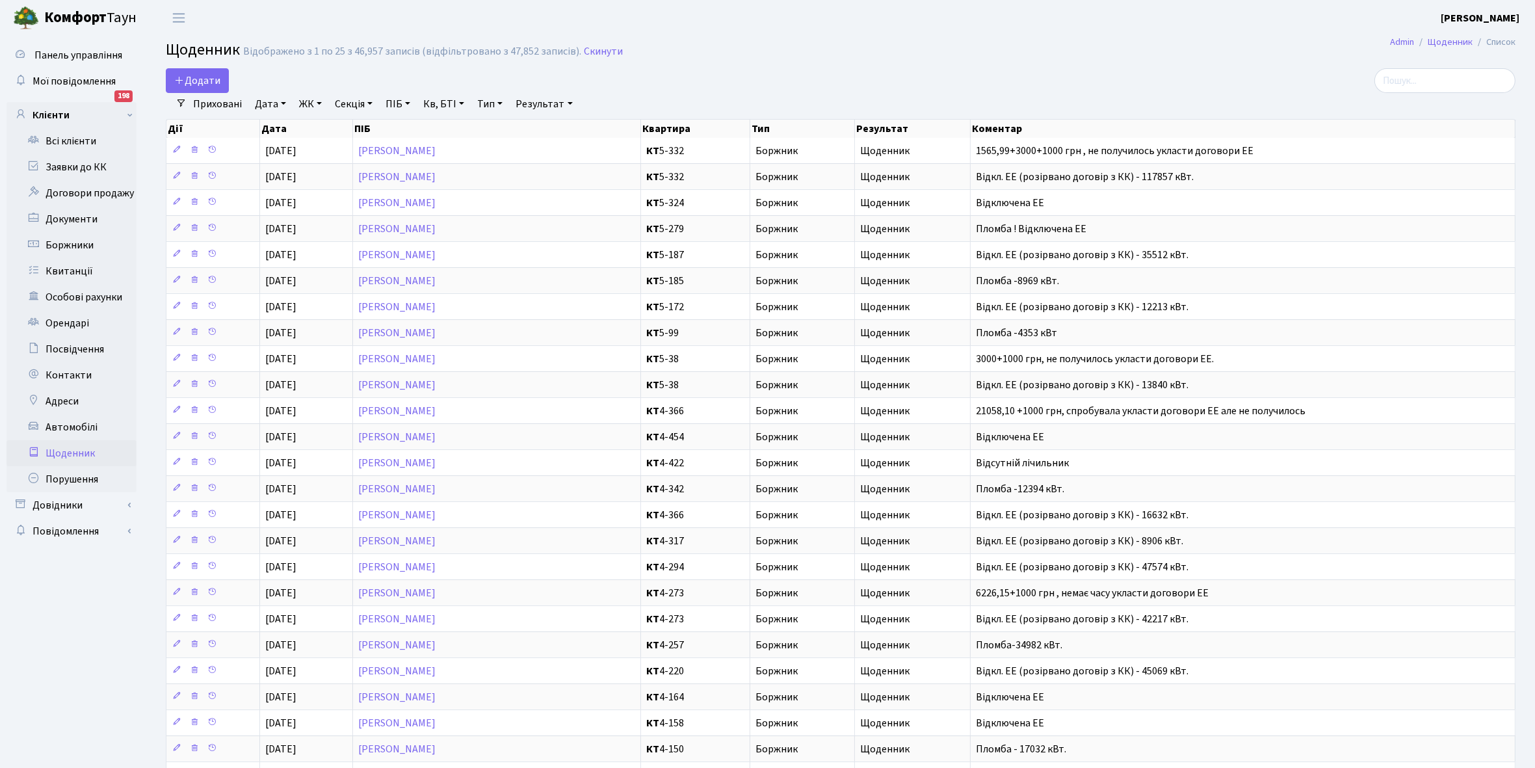
click at [75, 452] on link "Щоденник" at bounding box center [72, 453] width 130 height 26
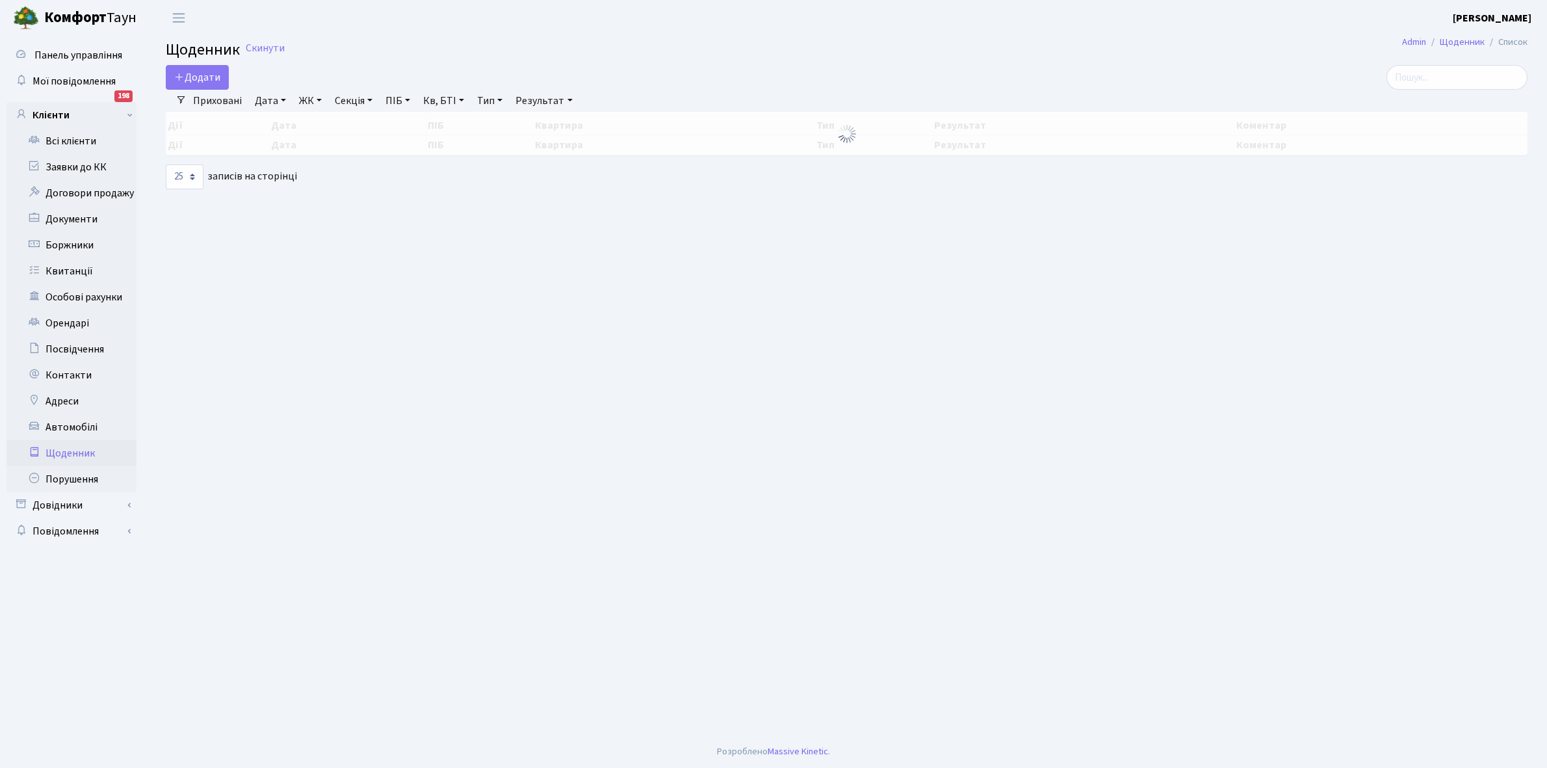
select select "25"
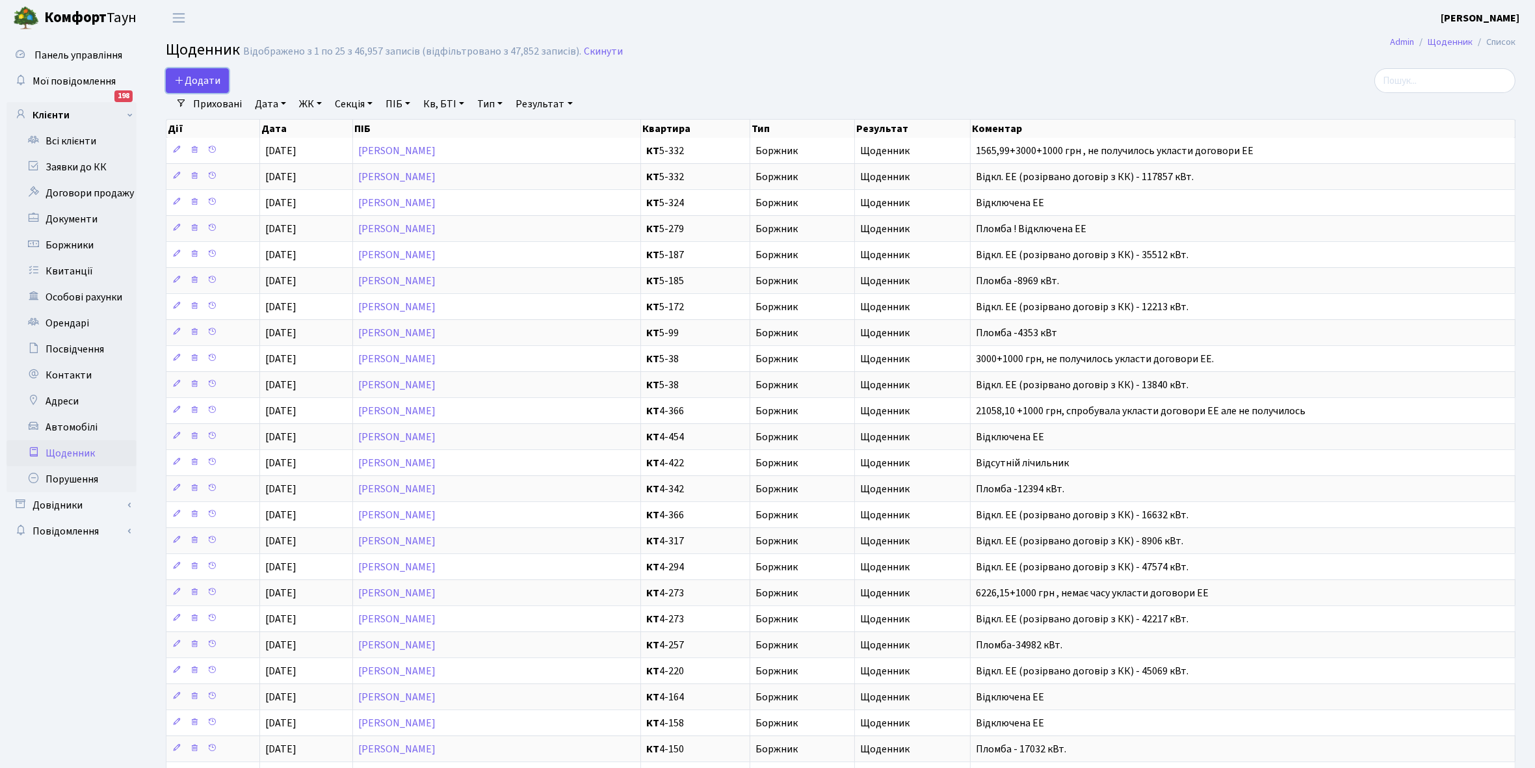
click at [202, 79] on span "Додати" at bounding box center [197, 80] width 46 height 14
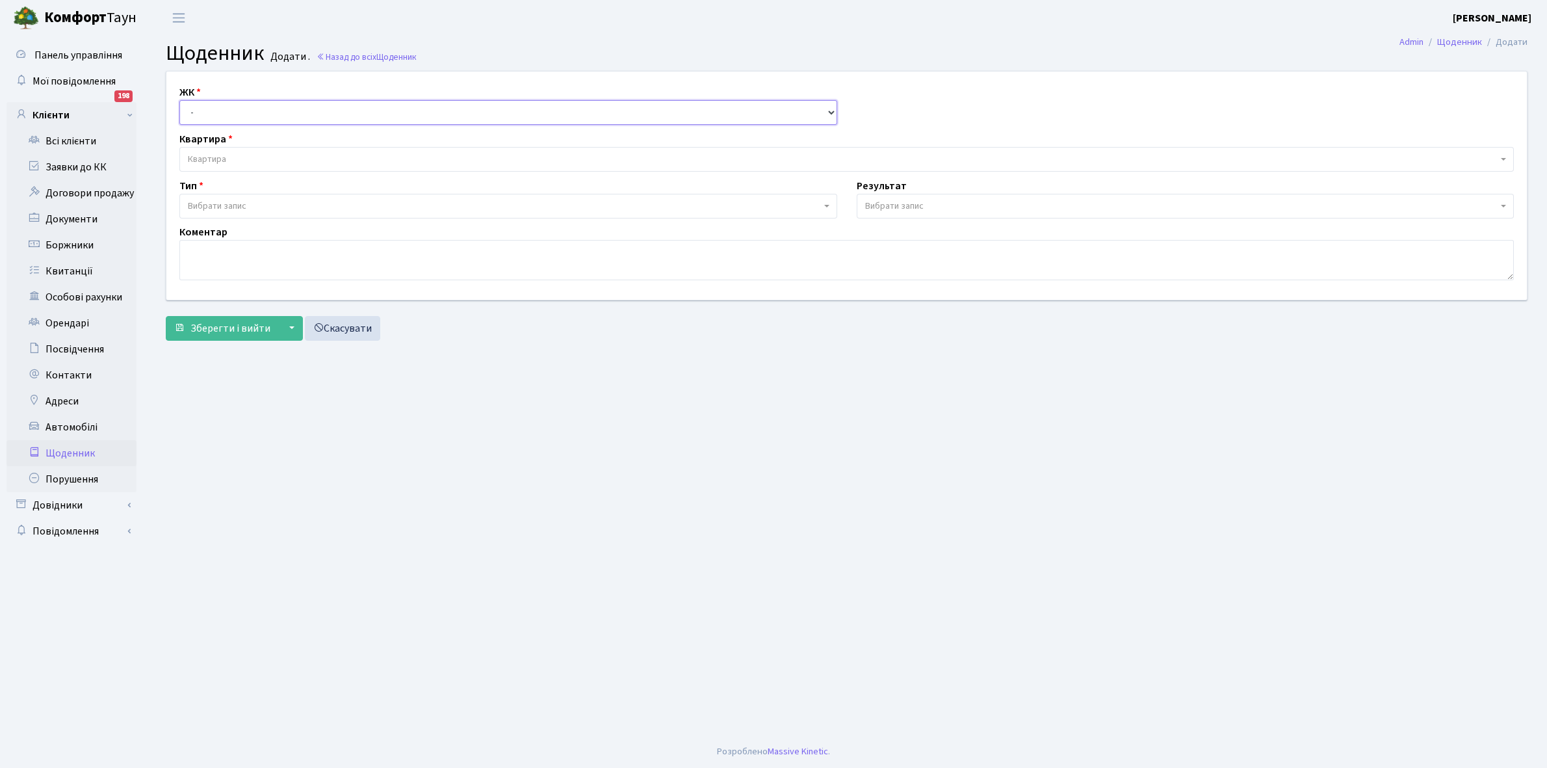
click at [219, 106] on select "- КТ, вул. Регенераторна, 4 КТ2, просп. [STREET_ADDRESS] [STREET_ADDRESS] [PERS…" at bounding box center [508, 112] width 658 height 25
select select "271"
click at [179, 100] on select "- КТ, вул. Регенераторна, 4 КТ2, просп. Соборності, 17 КТ3, вул. Березнева, 16 …" at bounding box center [508, 112] width 658 height 25
select select
click at [230, 155] on span "Квартира" at bounding box center [843, 159] width 1310 height 13
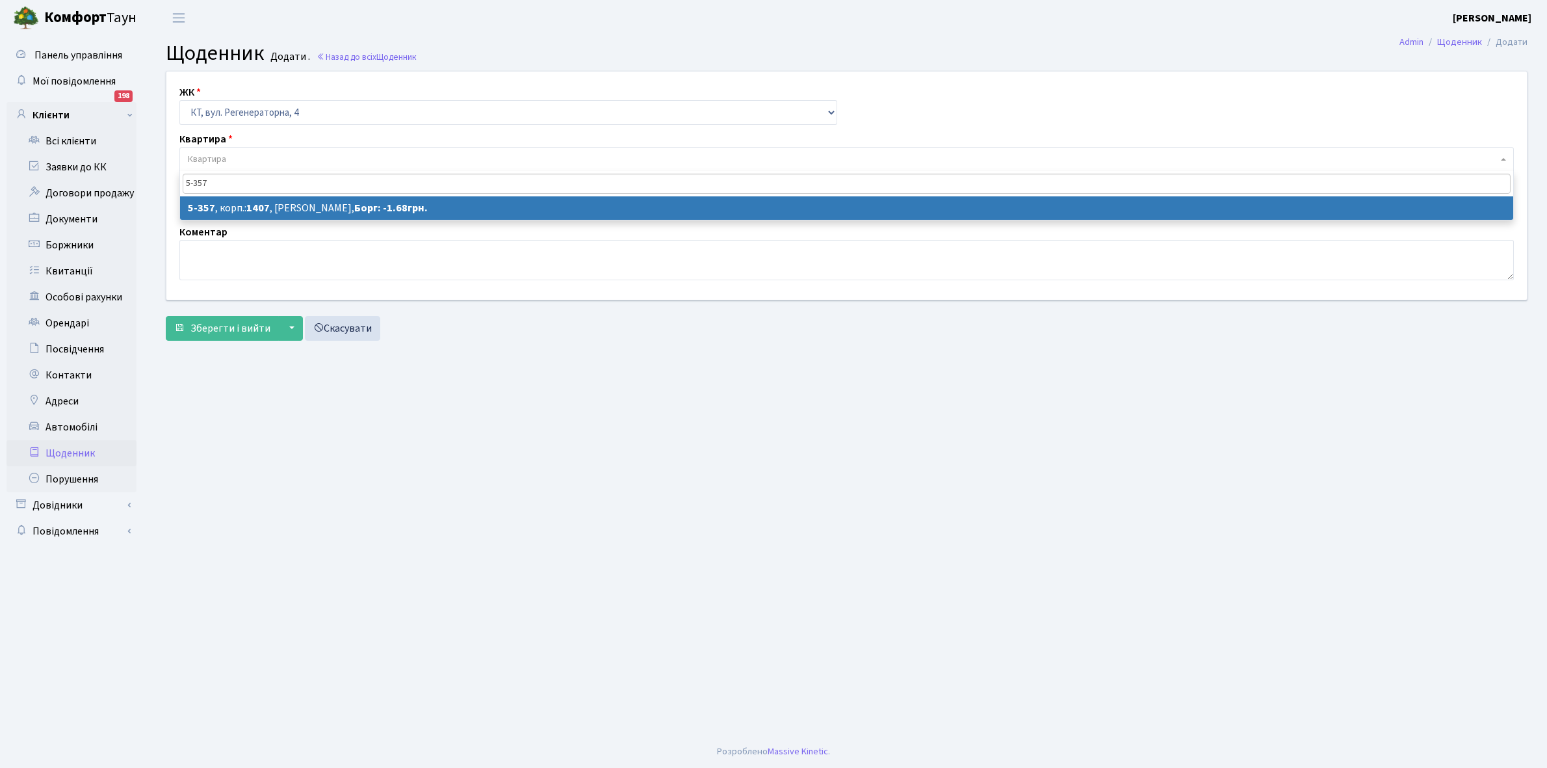
type input "5-357"
click at [81, 451] on link "Щоденник" at bounding box center [72, 453] width 130 height 26
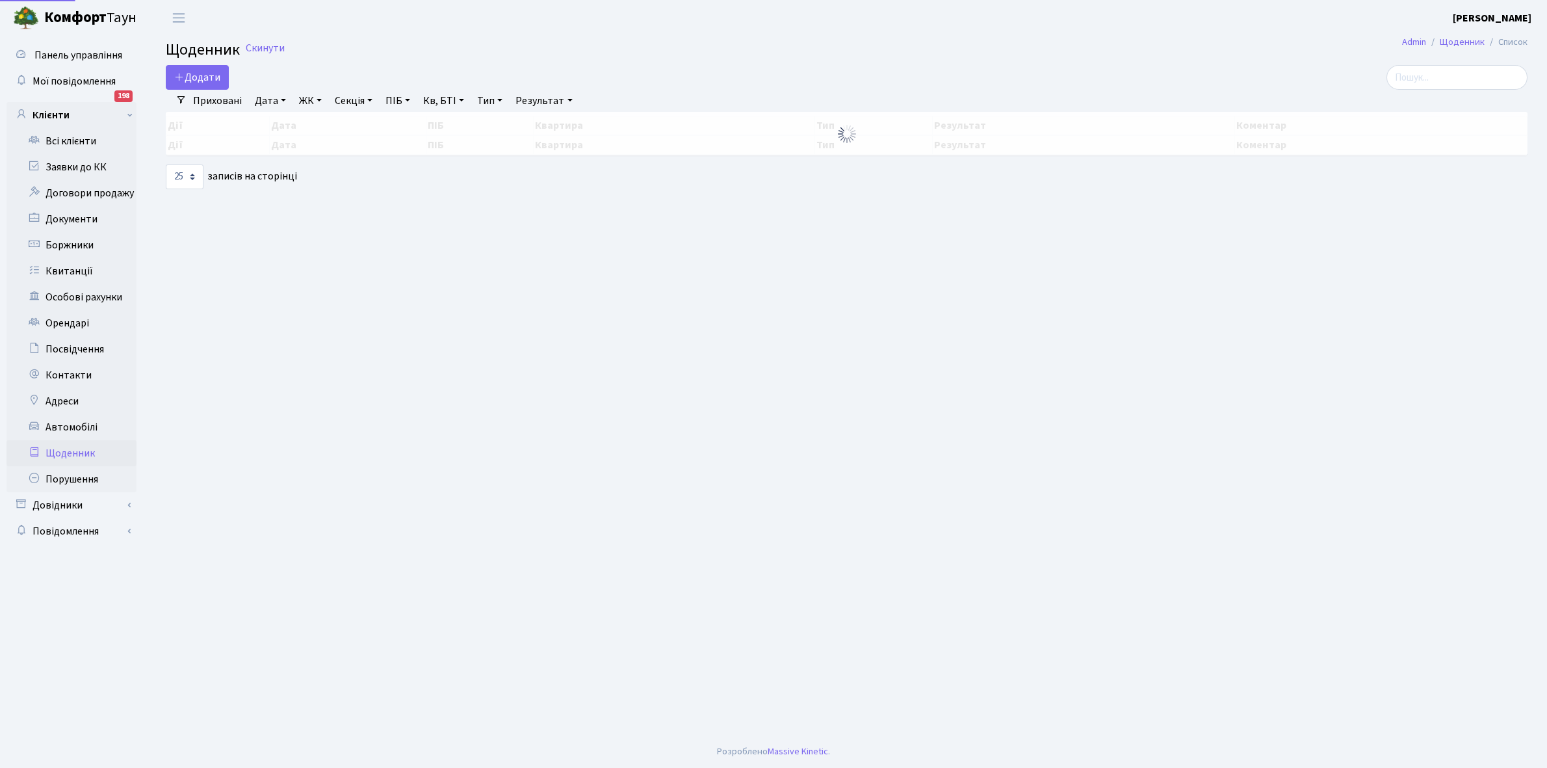
select select "25"
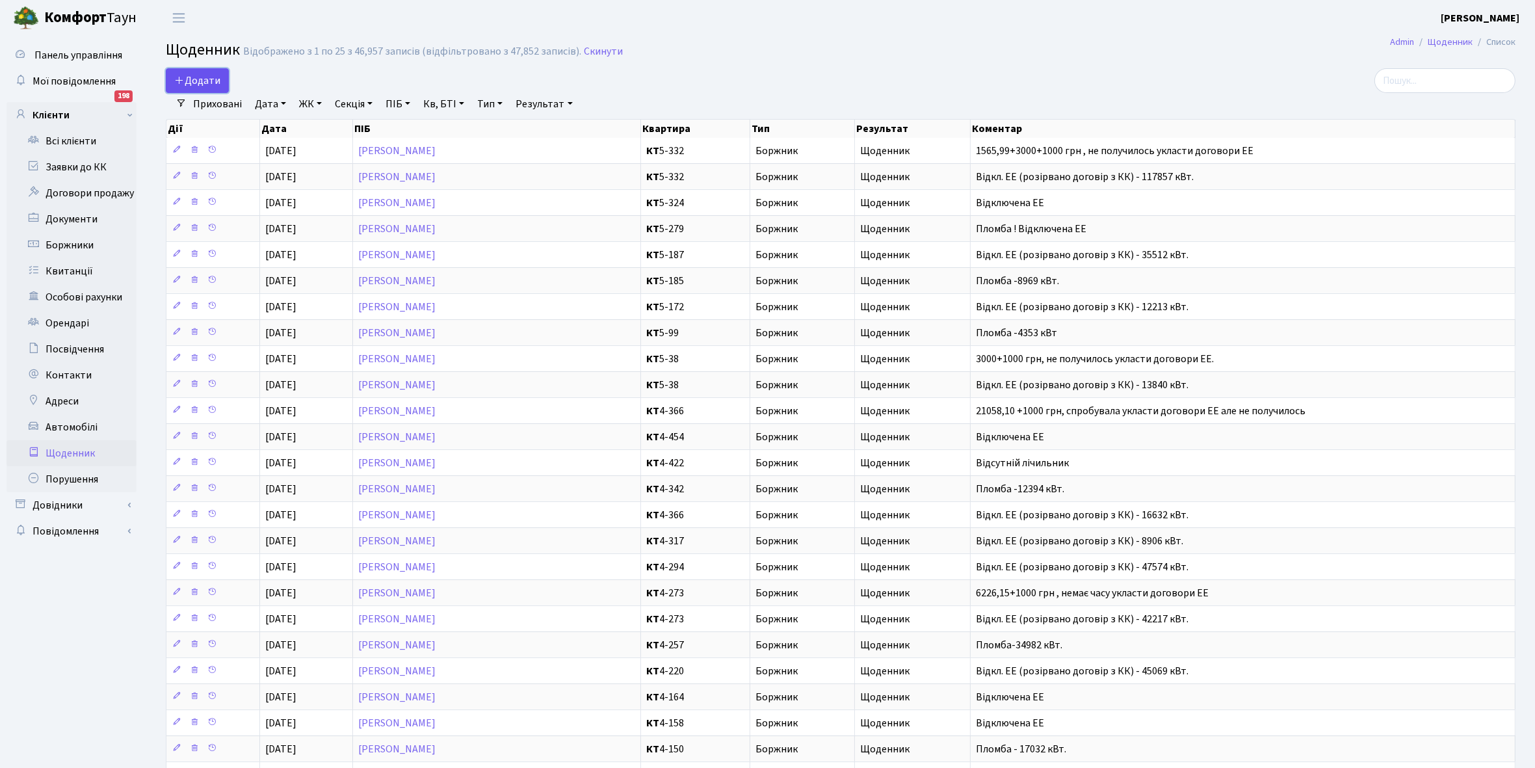
click at [198, 82] on span "Додати" at bounding box center [197, 80] width 46 height 14
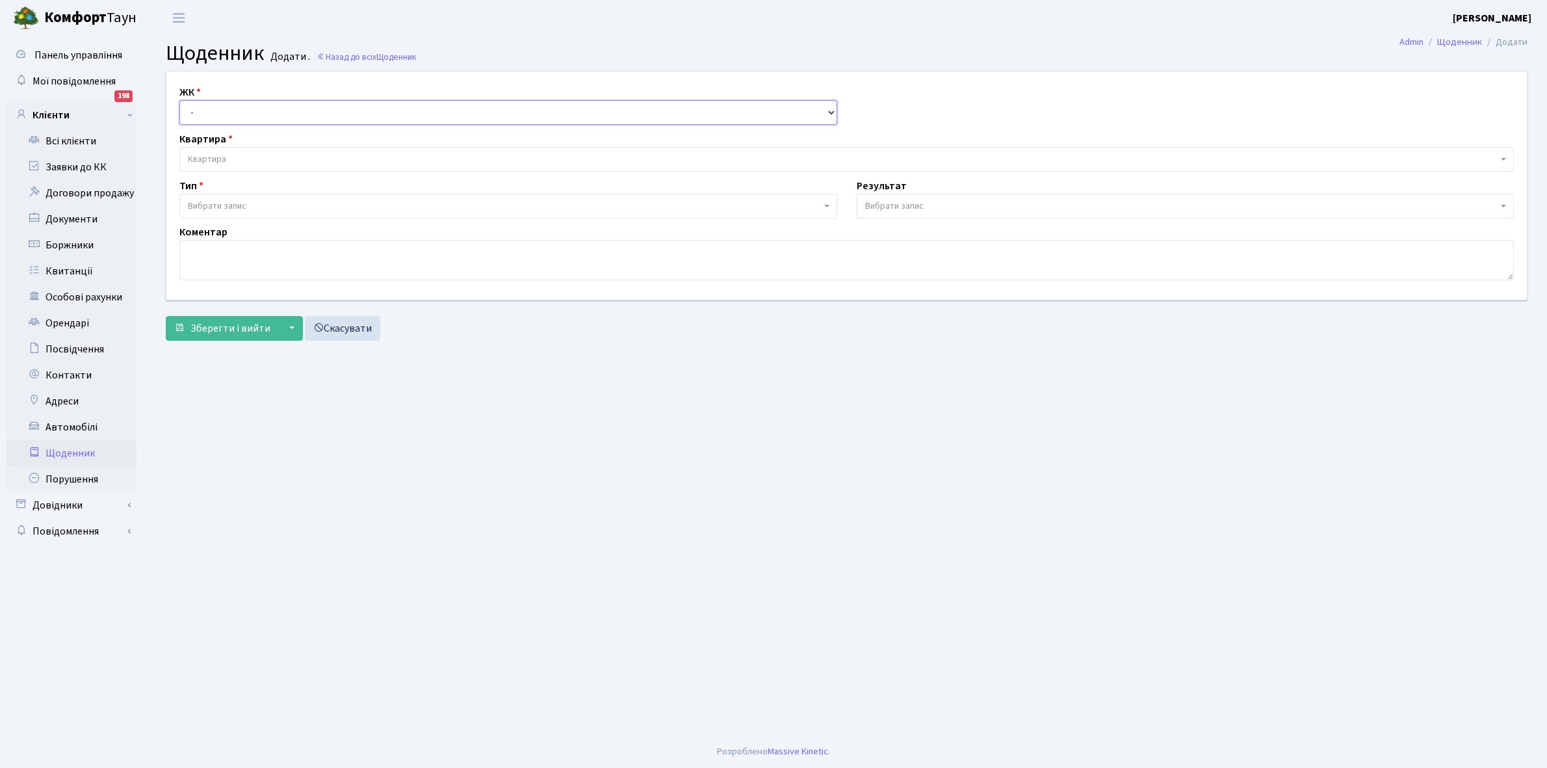
click at [209, 107] on select "- КТ, вул. Регенераторна, 4 КТ2, просп. Соборності, 17 КТ3, вул. Березнева, 16 …" at bounding box center [508, 112] width 658 height 25
select select "271"
click at [179, 100] on select "- КТ, вул. Регенераторна, 4 КТ2, просп. Соборності, 17 КТ3, вул. Березнева, 16 …" at bounding box center [508, 112] width 658 height 25
select select
click at [242, 155] on span "Квартира" at bounding box center [843, 159] width 1310 height 13
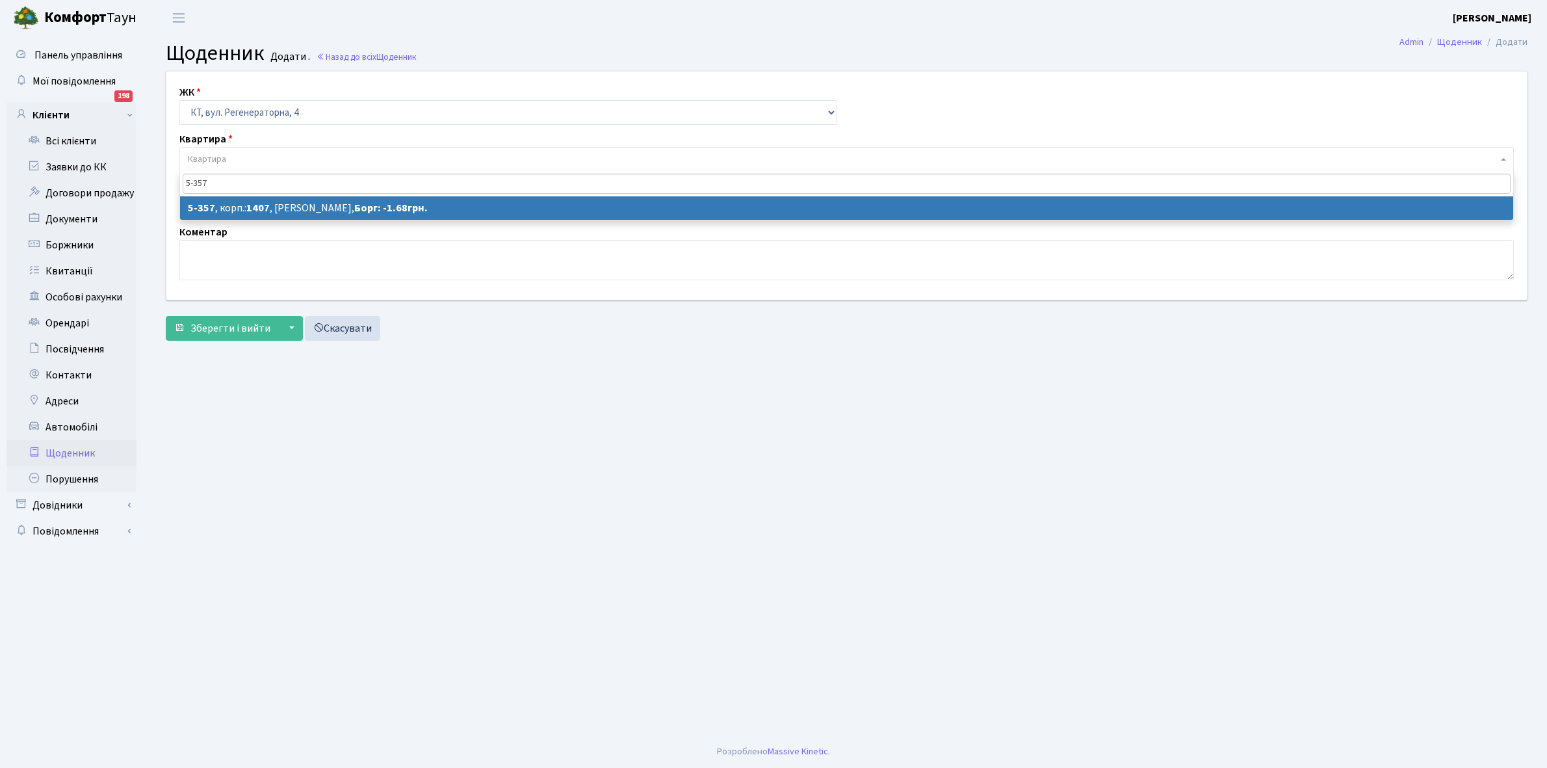
type input "5-357"
select select "2192"
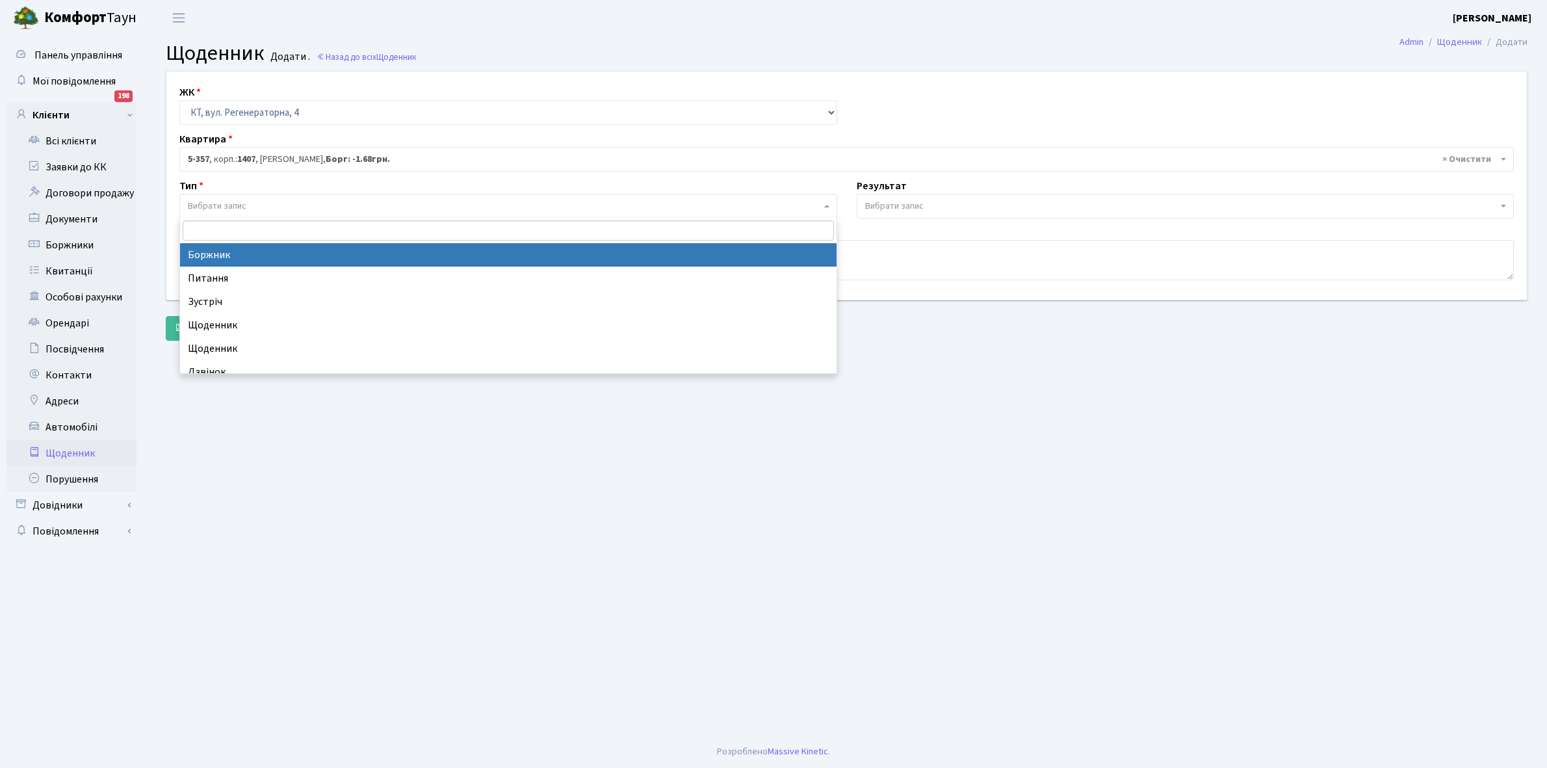
click at [296, 205] on span "Вибрати запис" at bounding box center [504, 206] width 633 height 13
select select "189"
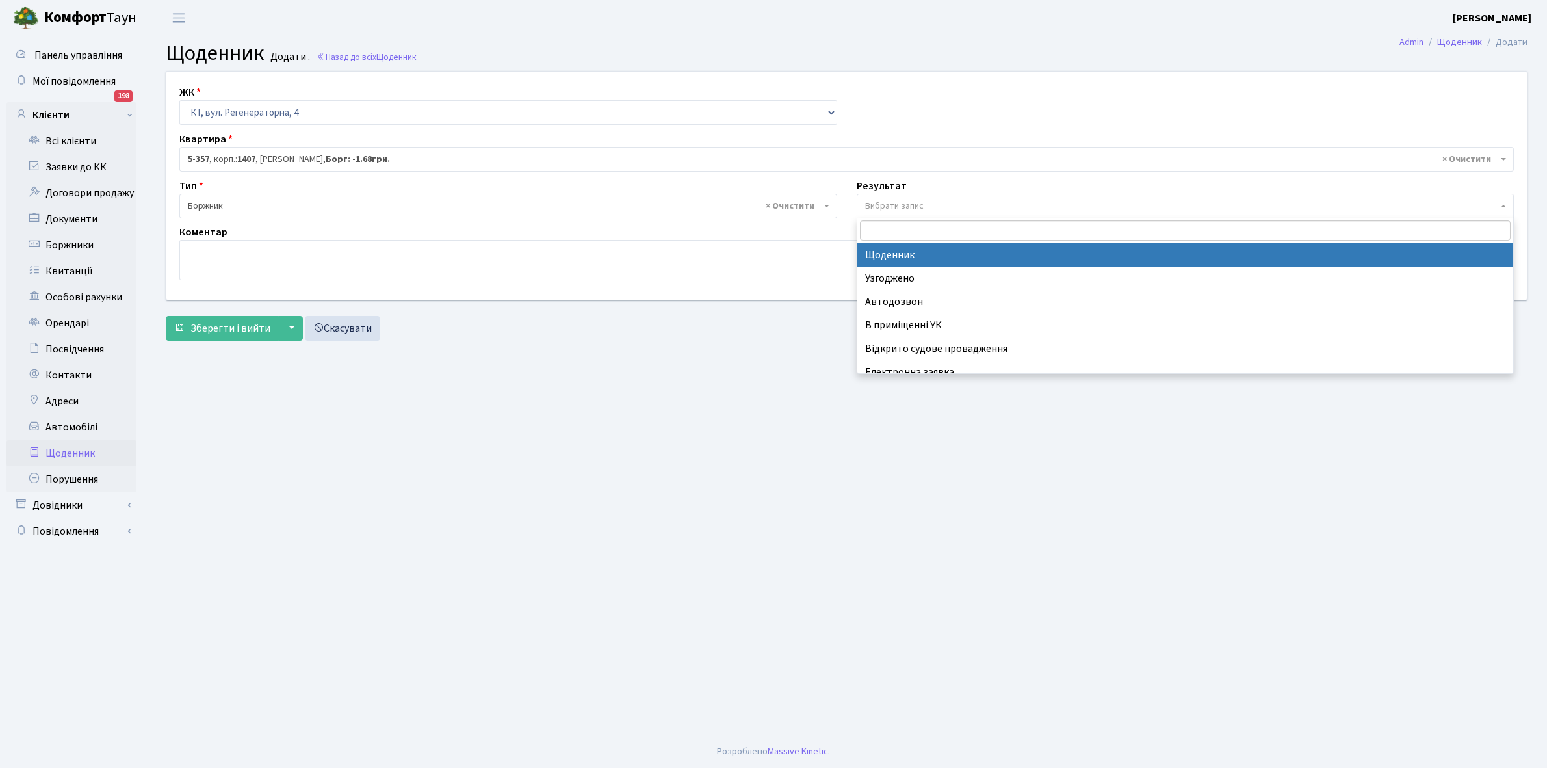
click at [885, 204] on span "Вибрати запис" at bounding box center [894, 206] width 59 height 13
select select "14"
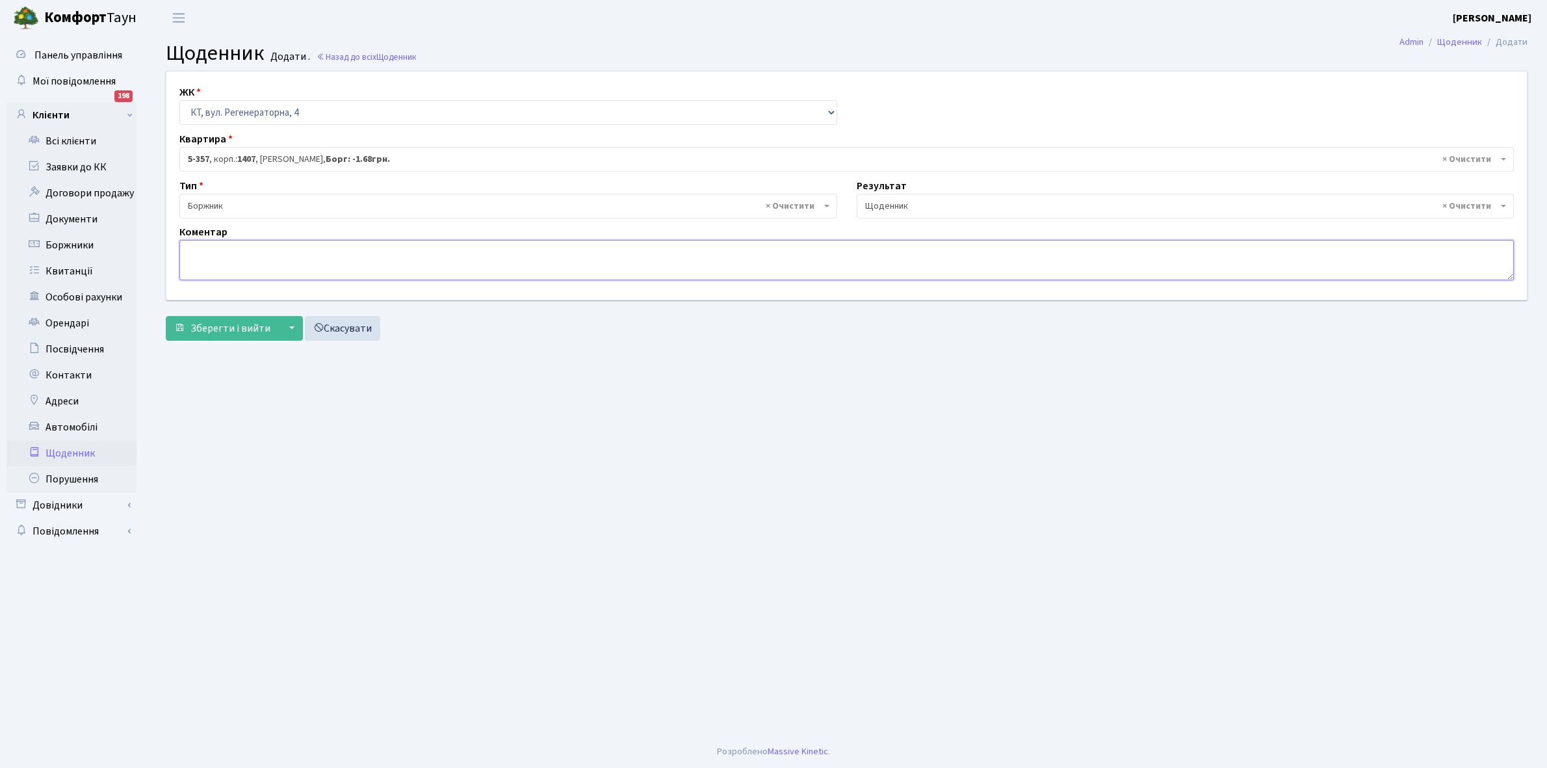
click at [196, 248] on textarea at bounding box center [846, 260] width 1335 height 40
type textarea "G"
type textarea "Пломба! Відключена ЕЕ"
click at [213, 328] on span "Зберегти і вийти" at bounding box center [231, 328] width 80 height 14
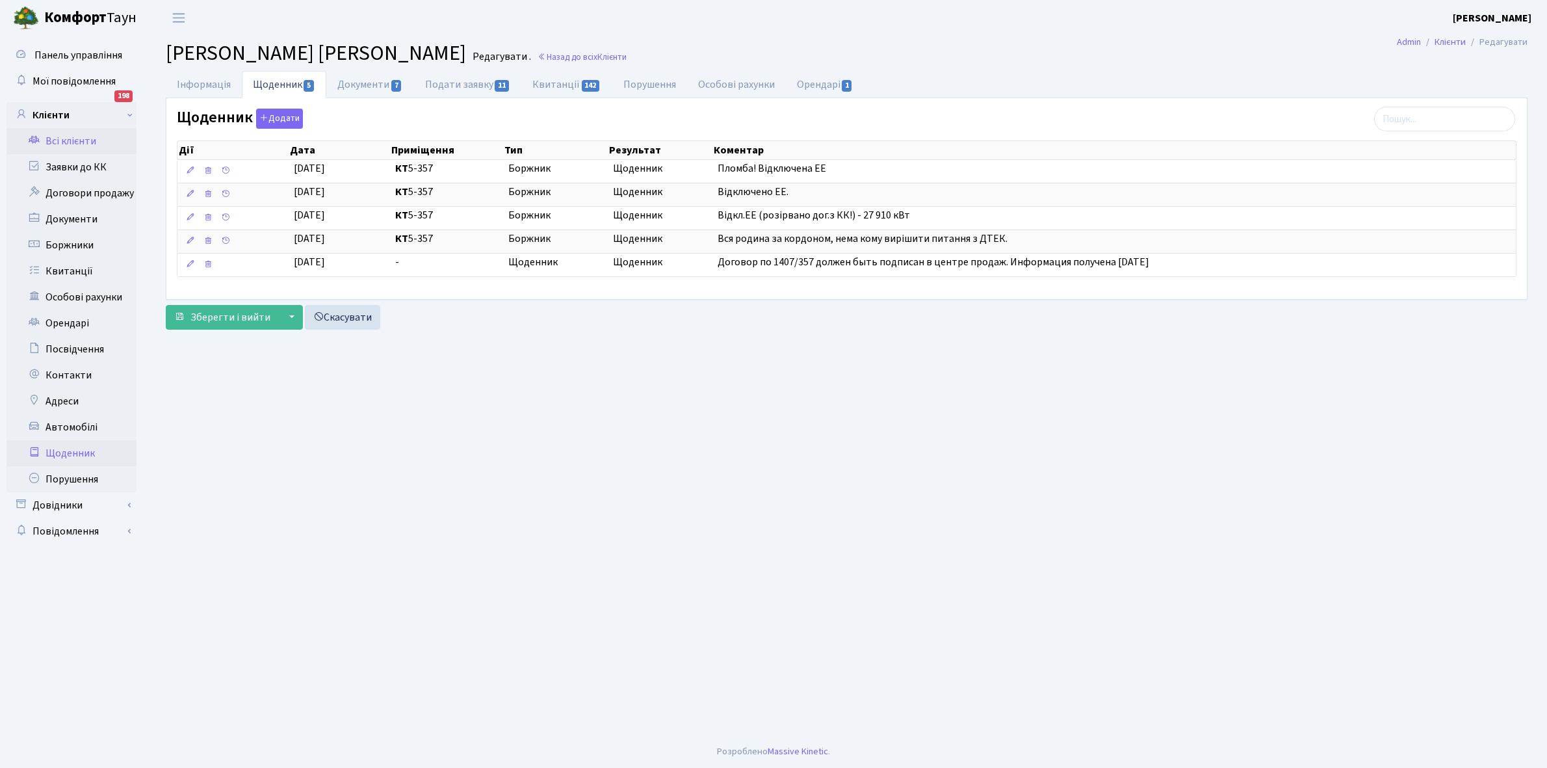
click at [66, 453] on link "Щоденник" at bounding box center [72, 453] width 130 height 26
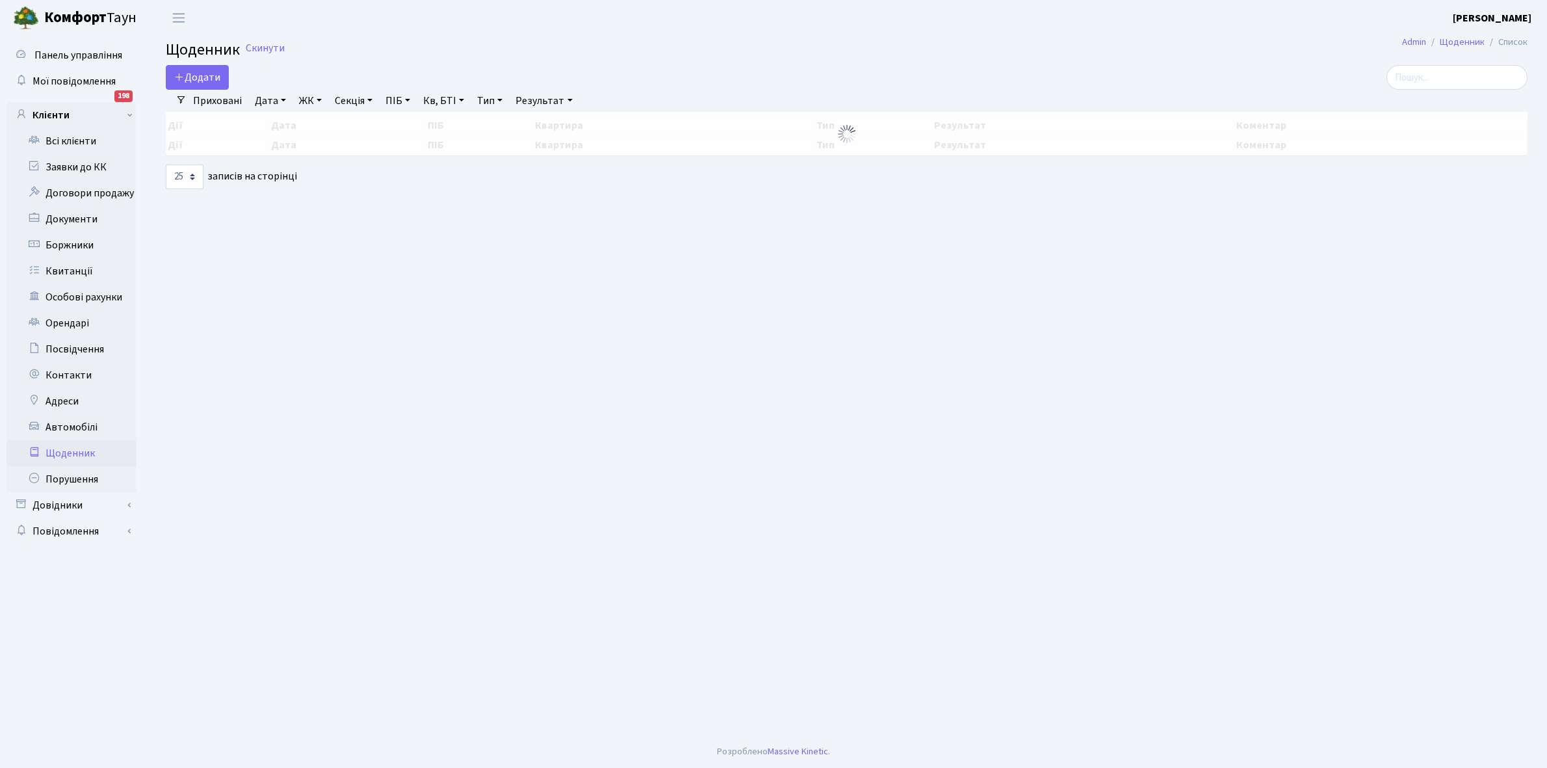
select select "25"
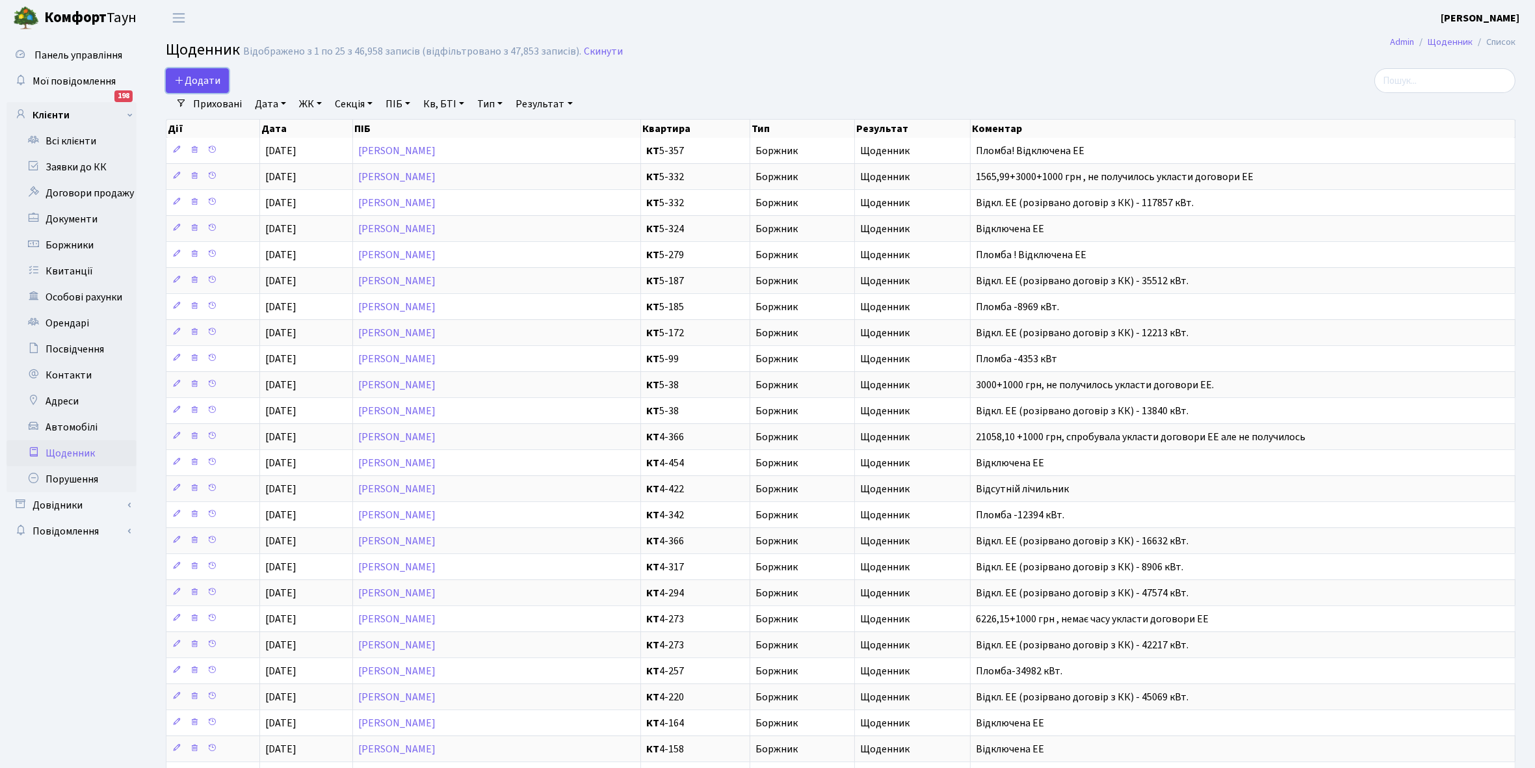
click at [194, 82] on span "Додати" at bounding box center [197, 80] width 46 height 14
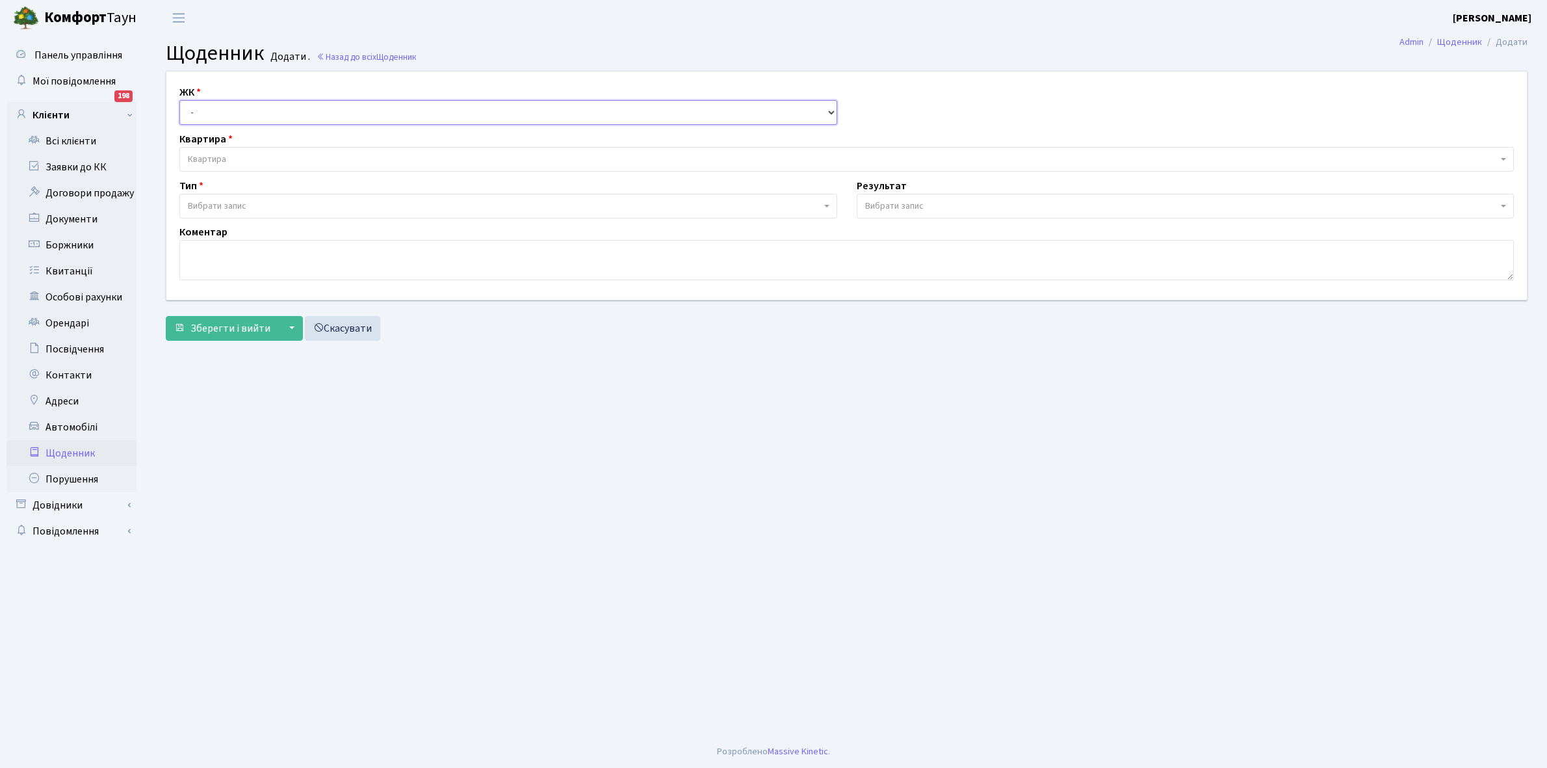
click at [218, 105] on select "- КТ, вул. Регенераторна, 4 КТ2, просп. [STREET_ADDRESS] [STREET_ADDRESS] [PERS…" at bounding box center [508, 112] width 658 height 25
select select "271"
click at [179, 100] on select "- КТ, вул. Регенераторна, 4 КТ2, просп. [STREET_ADDRESS] [STREET_ADDRESS] [PERS…" at bounding box center [508, 112] width 658 height 25
select select
click at [222, 155] on span "Квартира" at bounding box center [207, 159] width 38 height 13
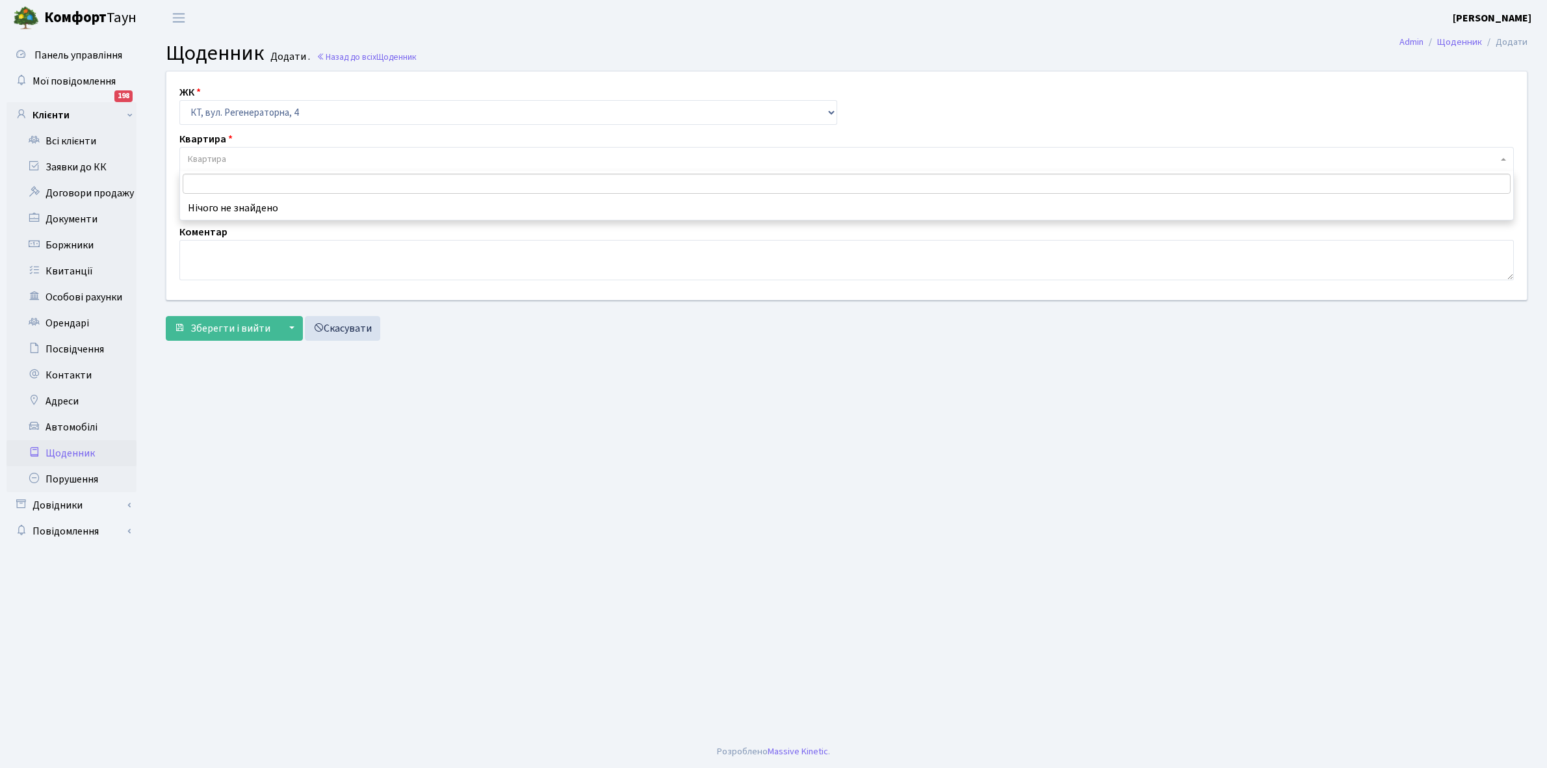
click at [215, 186] on input "search" at bounding box center [847, 184] width 1328 height 20
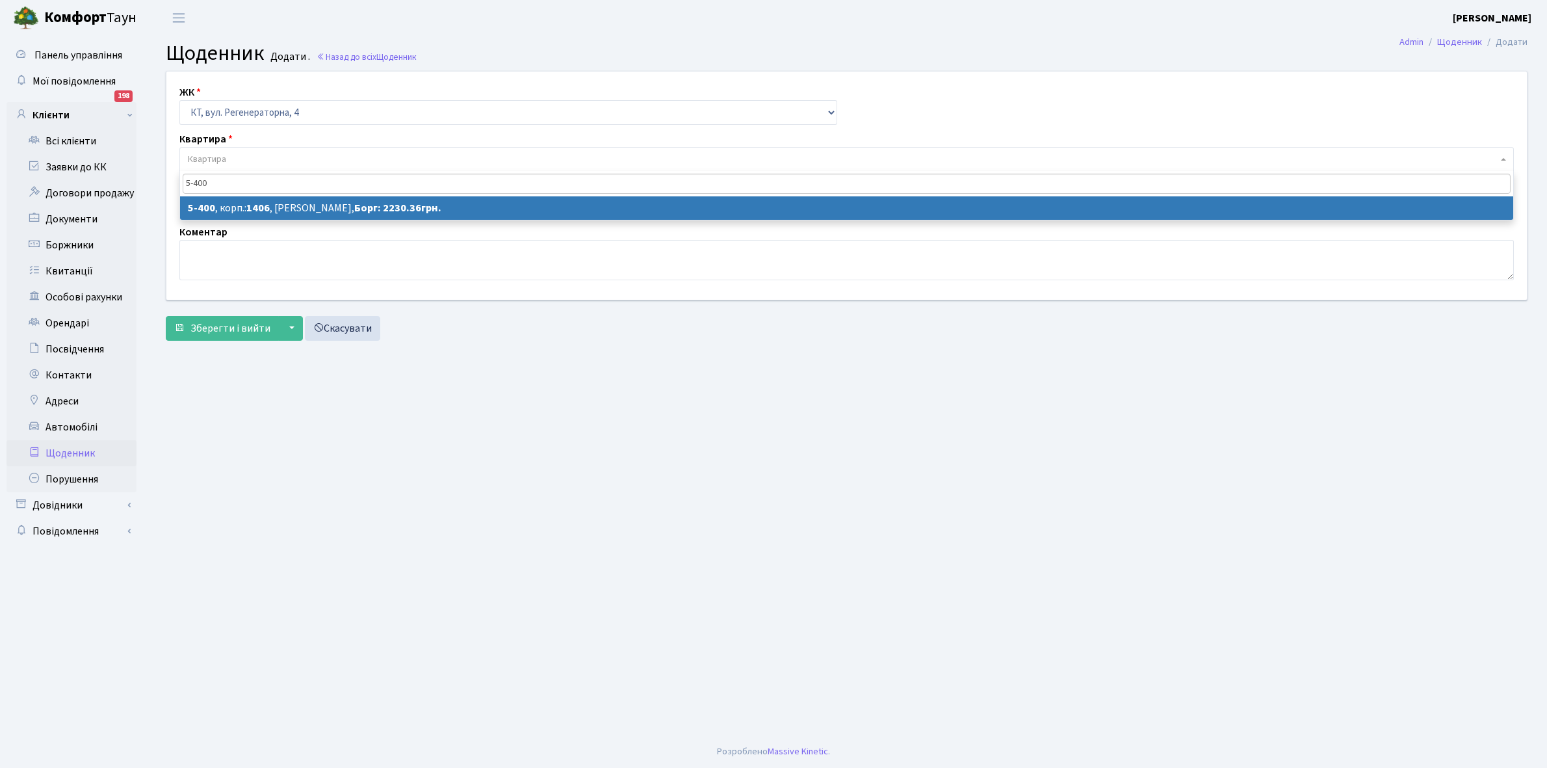
type input "5-400"
select select "2158"
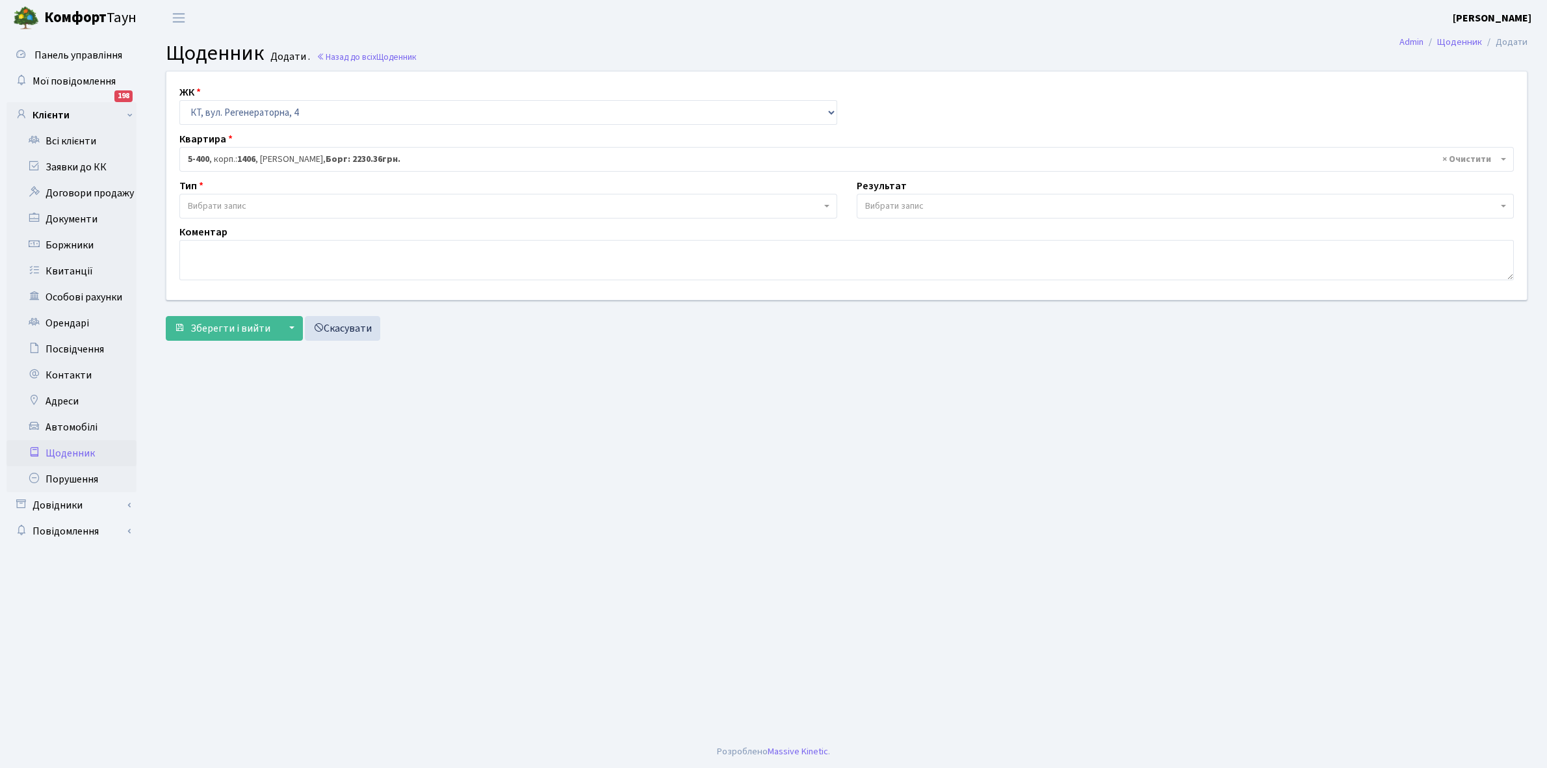
click at [261, 202] on span "Вибрати запис" at bounding box center [504, 206] width 633 height 13
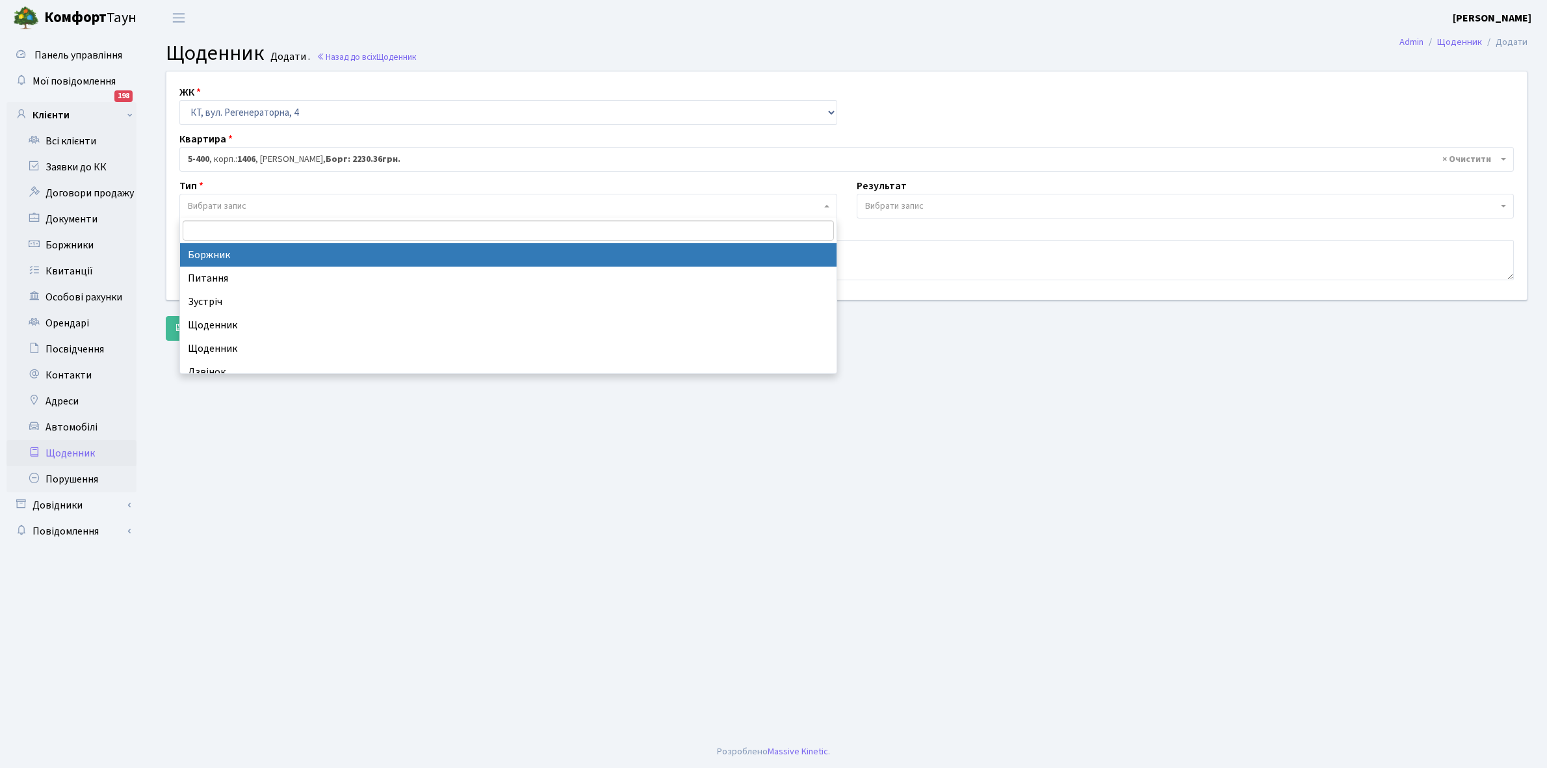
select select "189"
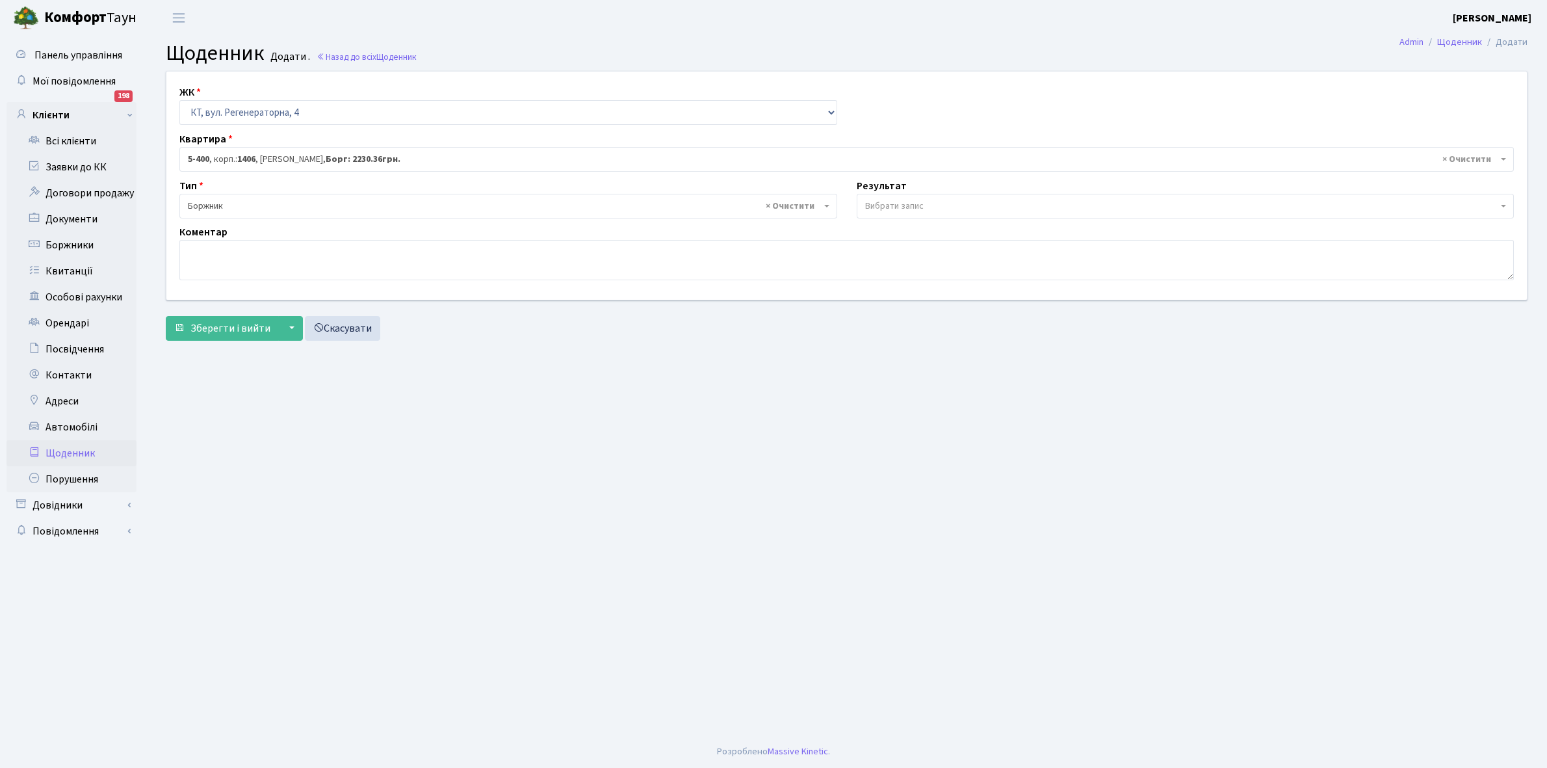
click at [889, 205] on span "Вибрати запис" at bounding box center [894, 206] width 59 height 13
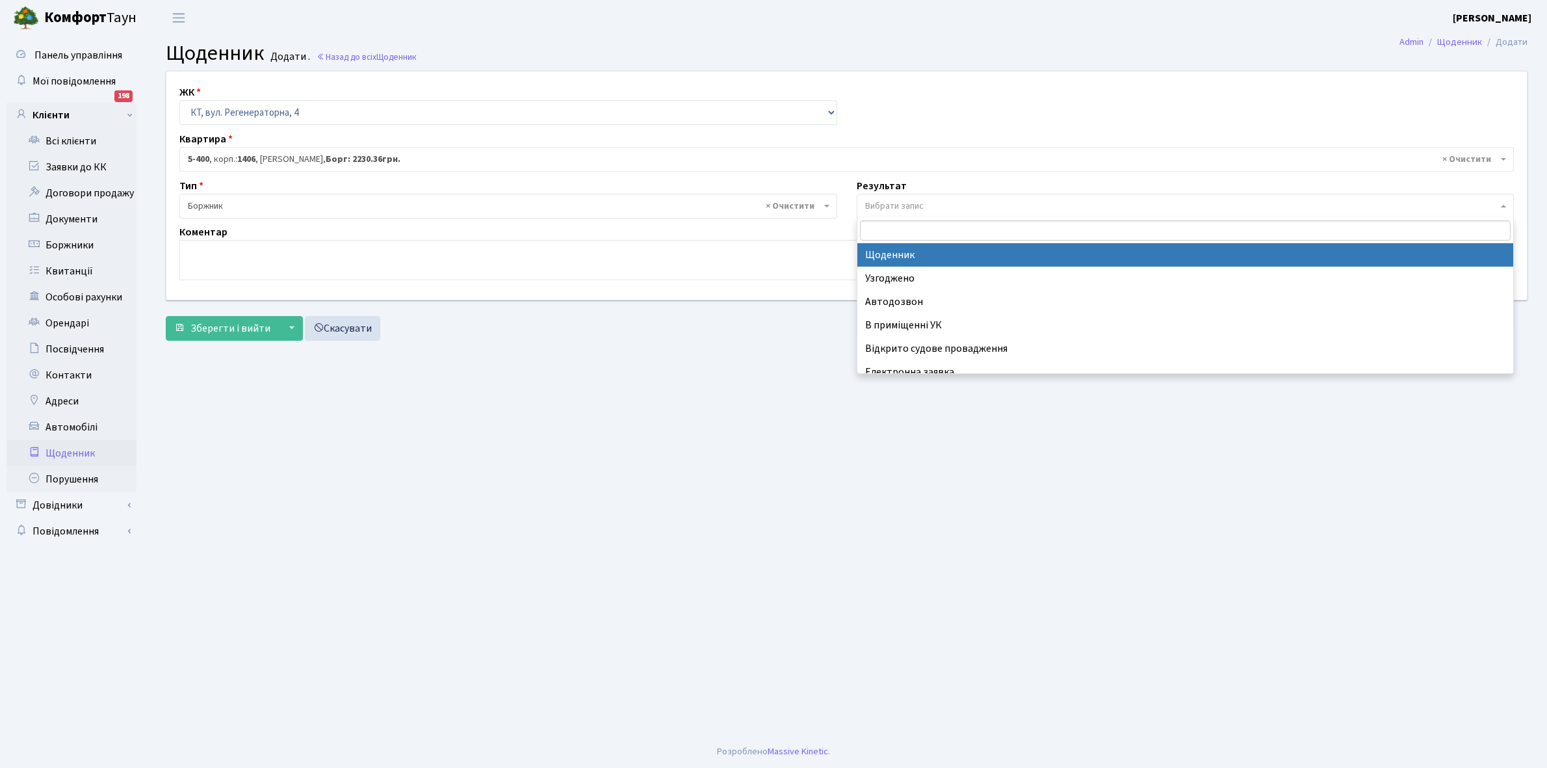
select select "14"
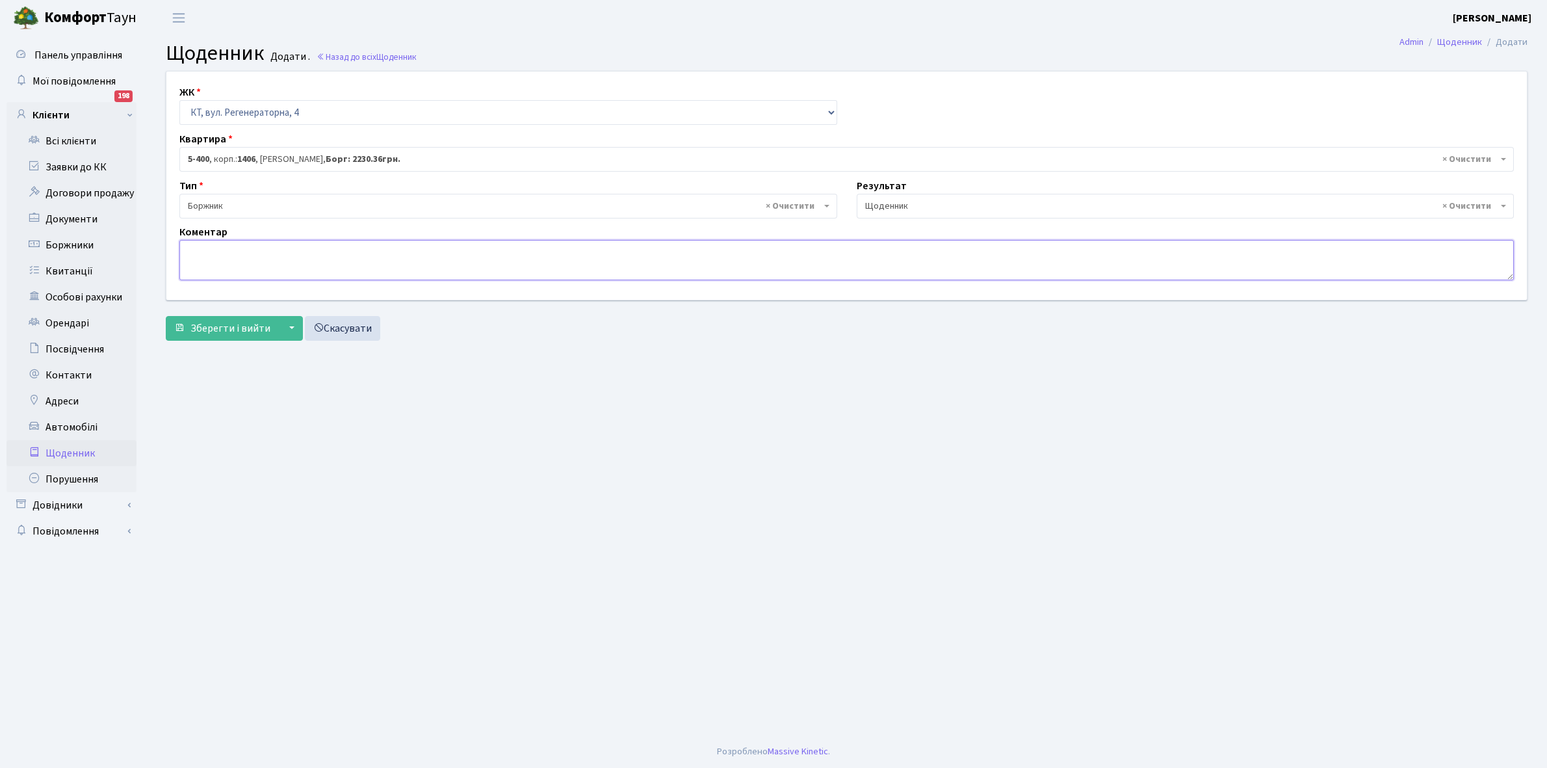
click at [202, 254] on textarea at bounding box center [846, 260] width 1335 height 40
type textarea "Пломба -32060 кВт."
click at [239, 326] on span "Зберегти і вийти" at bounding box center [231, 328] width 80 height 14
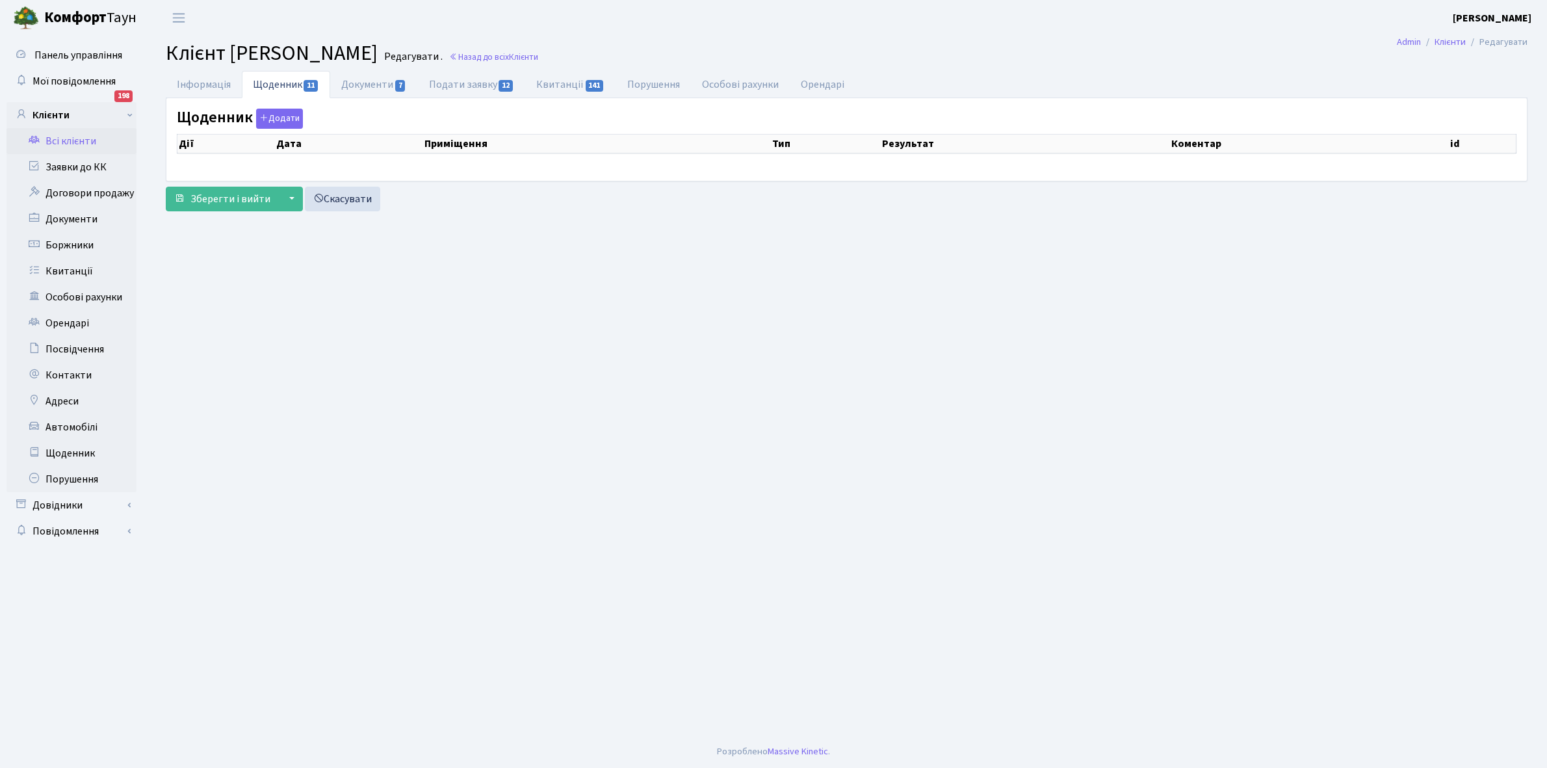
select select "25"
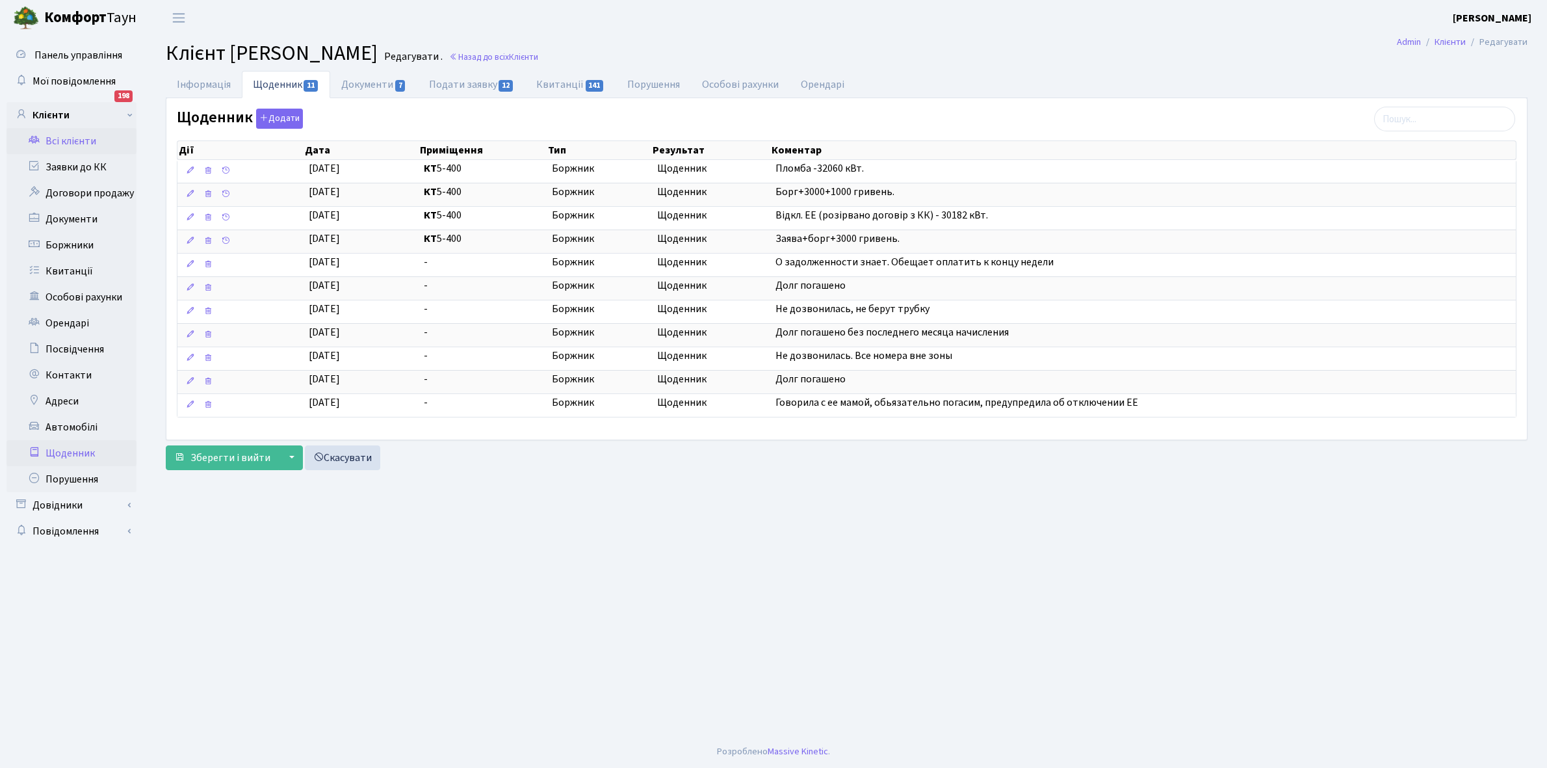
click at [77, 454] on link "Щоденник" at bounding box center [72, 453] width 130 height 26
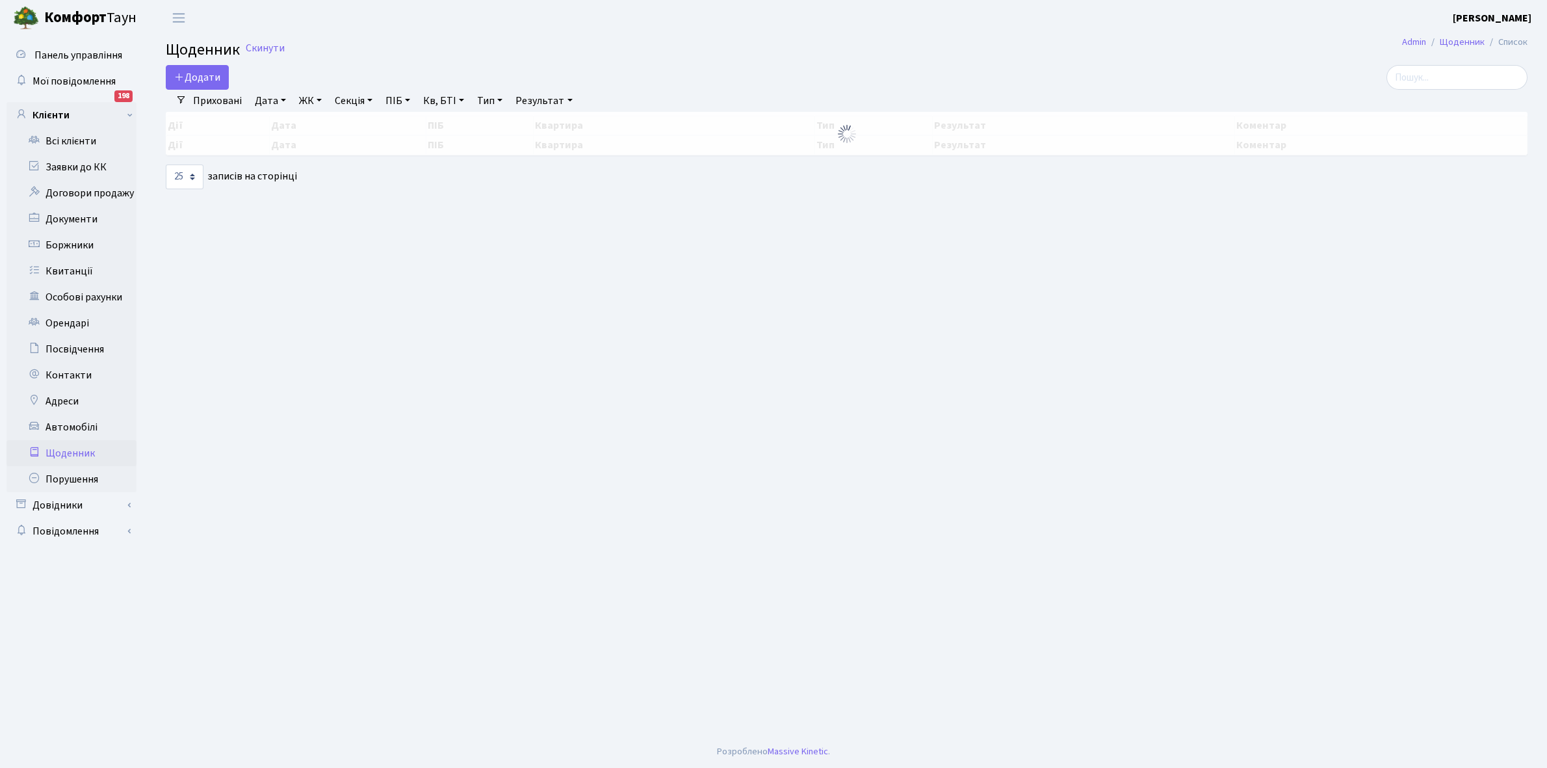
select select "25"
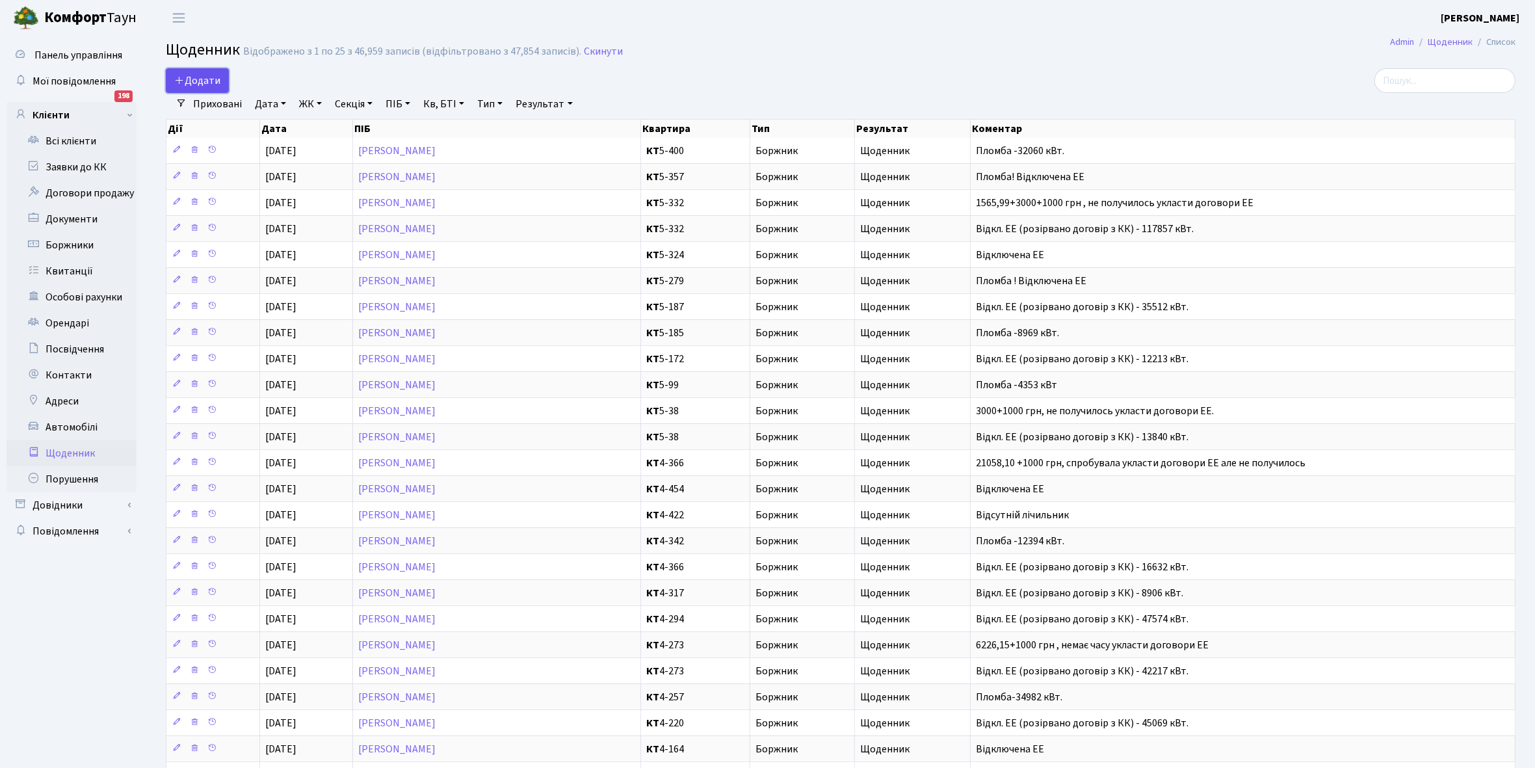
click at [204, 79] on span "Додати" at bounding box center [197, 80] width 46 height 14
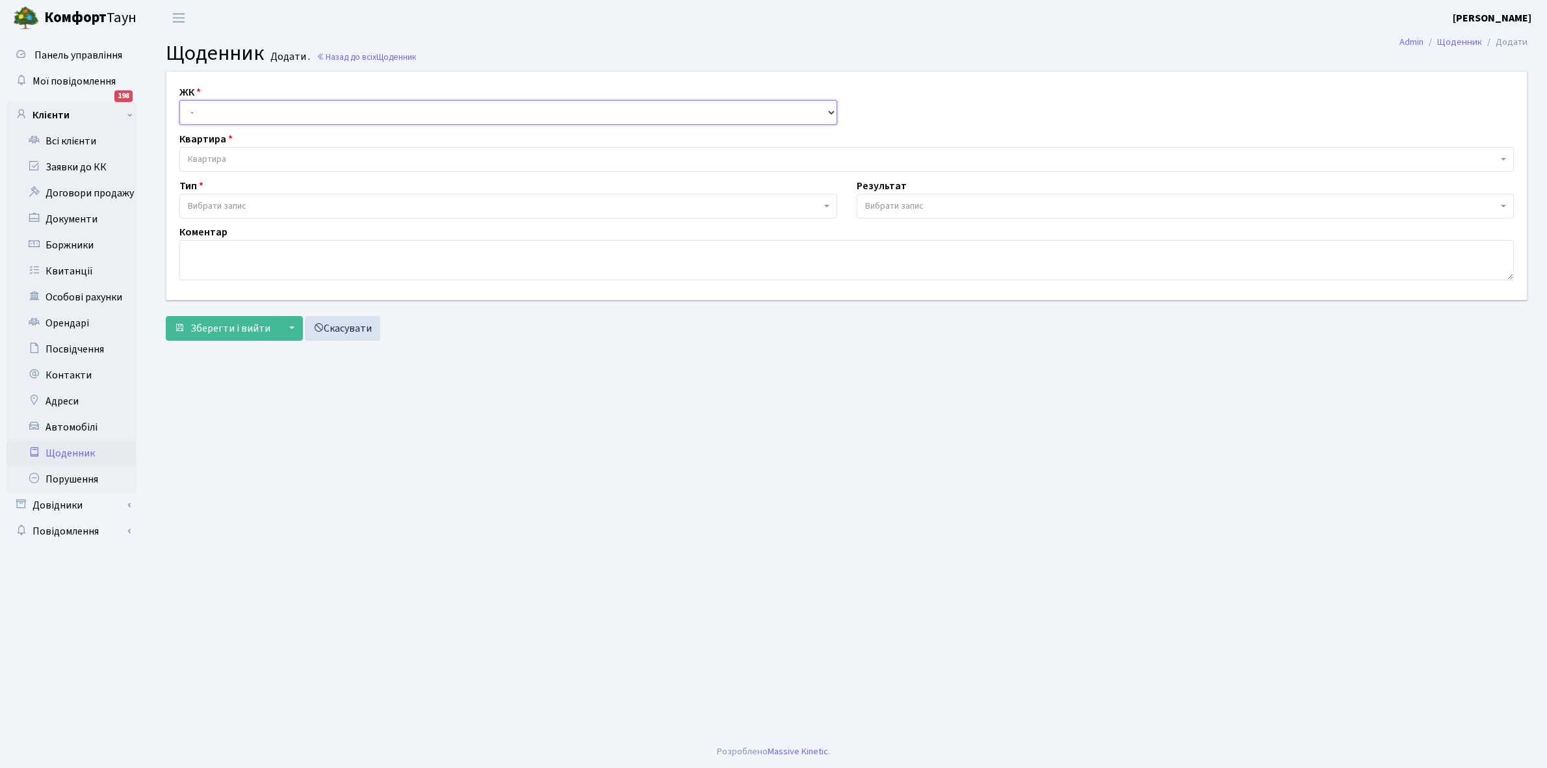
click at [209, 109] on select "- КТ, вул. Регенераторна, 4 КТ2, просп. Соборності, 17 КТ3, вул. Березнева, 16 …" at bounding box center [508, 112] width 658 height 25
select select "271"
click at [179, 100] on select "- КТ, вул. Регенераторна, 4 КТ2, просп. Соборності, 17 КТ3, вул. Березнева, 16 …" at bounding box center [508, 112] width 658 height 25
select select
click at [239, 155] on span "Квартира" at bounding box center [843, 159] width 1310 height 13
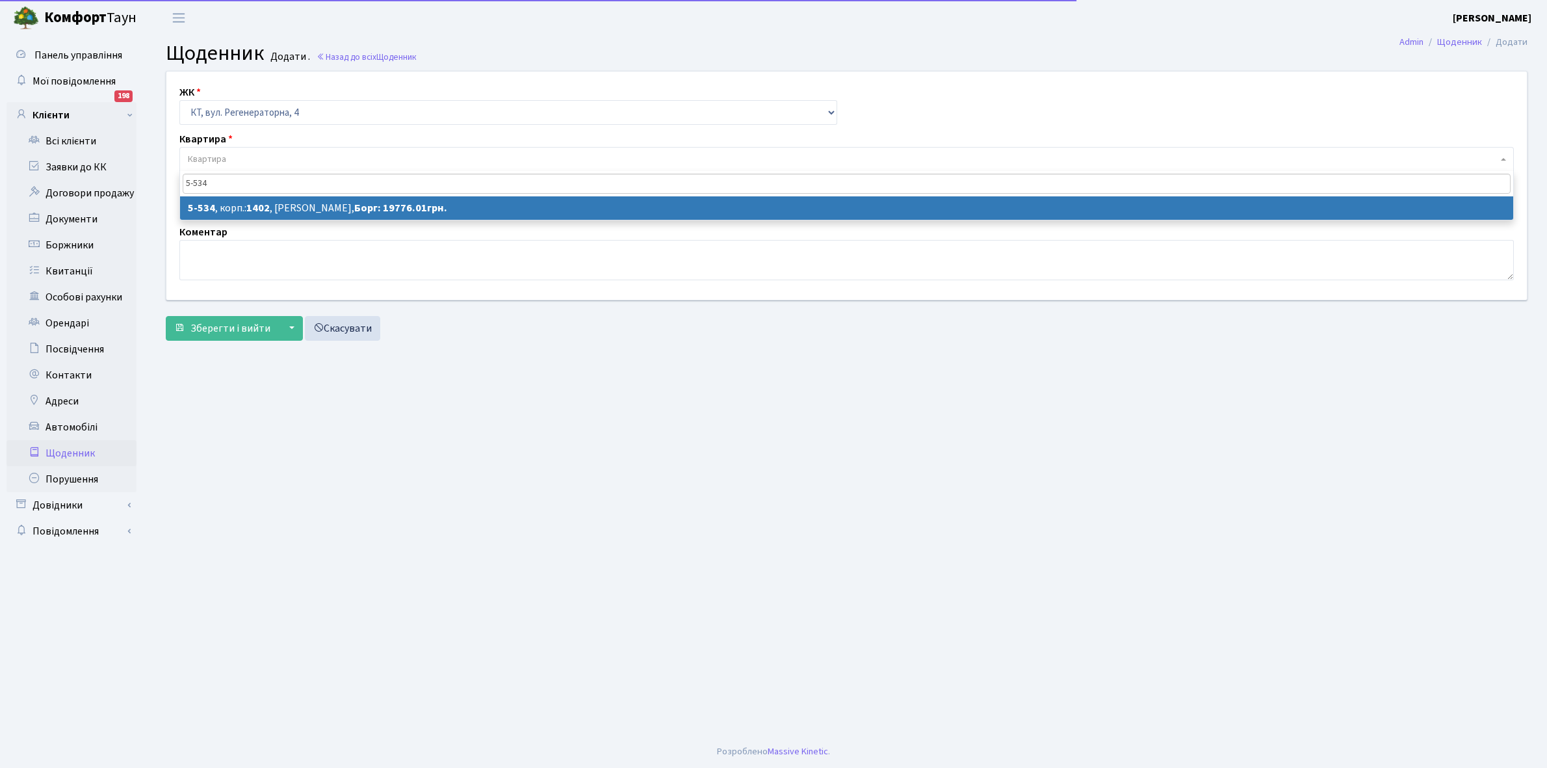
type input "5-534"
select select "2000"
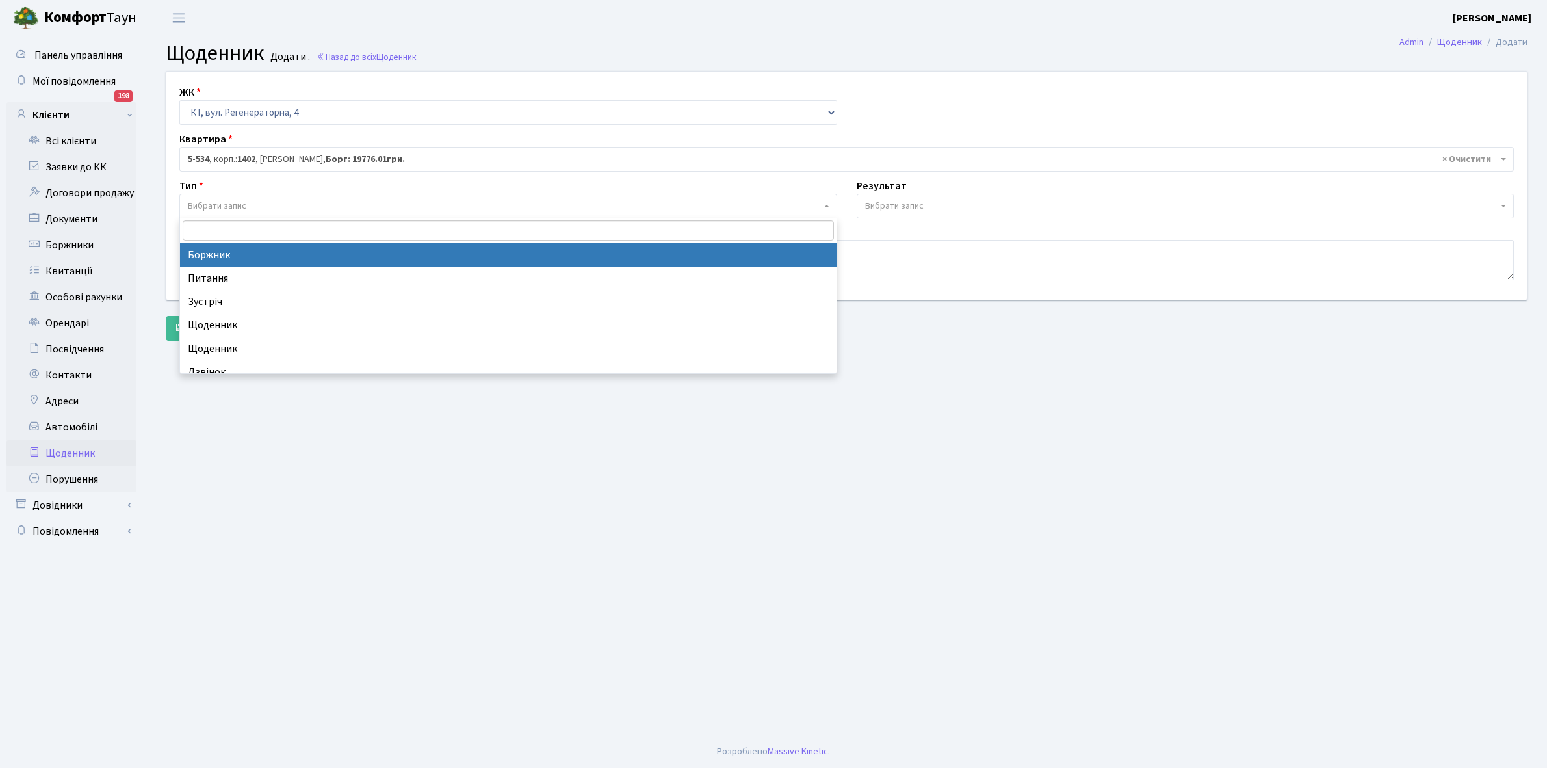
click at [282, 204] on span "Вибрати запис" at bounding box center [504, 206] width 633 height 13
select select "189"
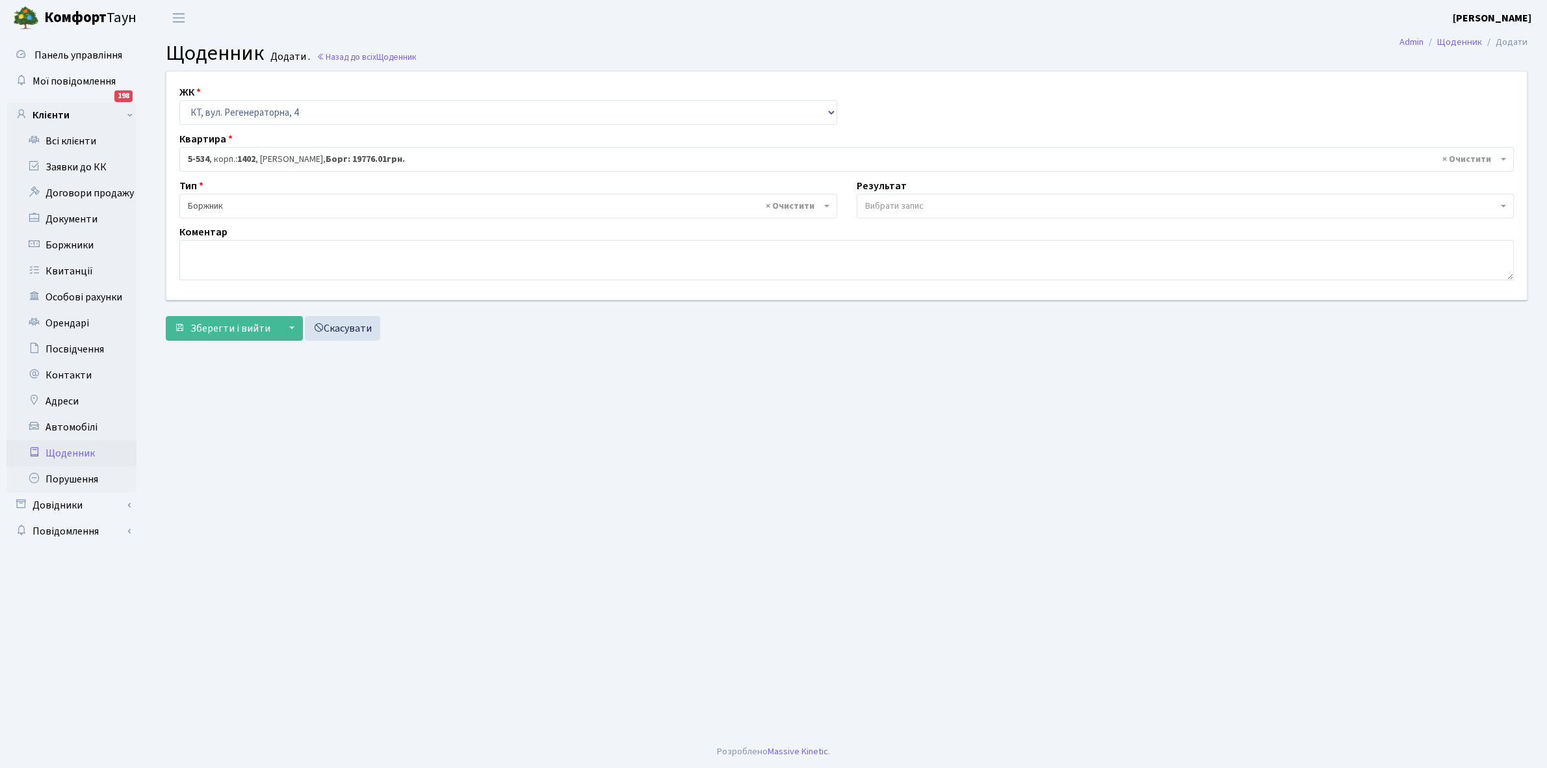
click at [888, 198] on span "Вибрати запис" at bounding box center [1186, 206] width 658 height 25
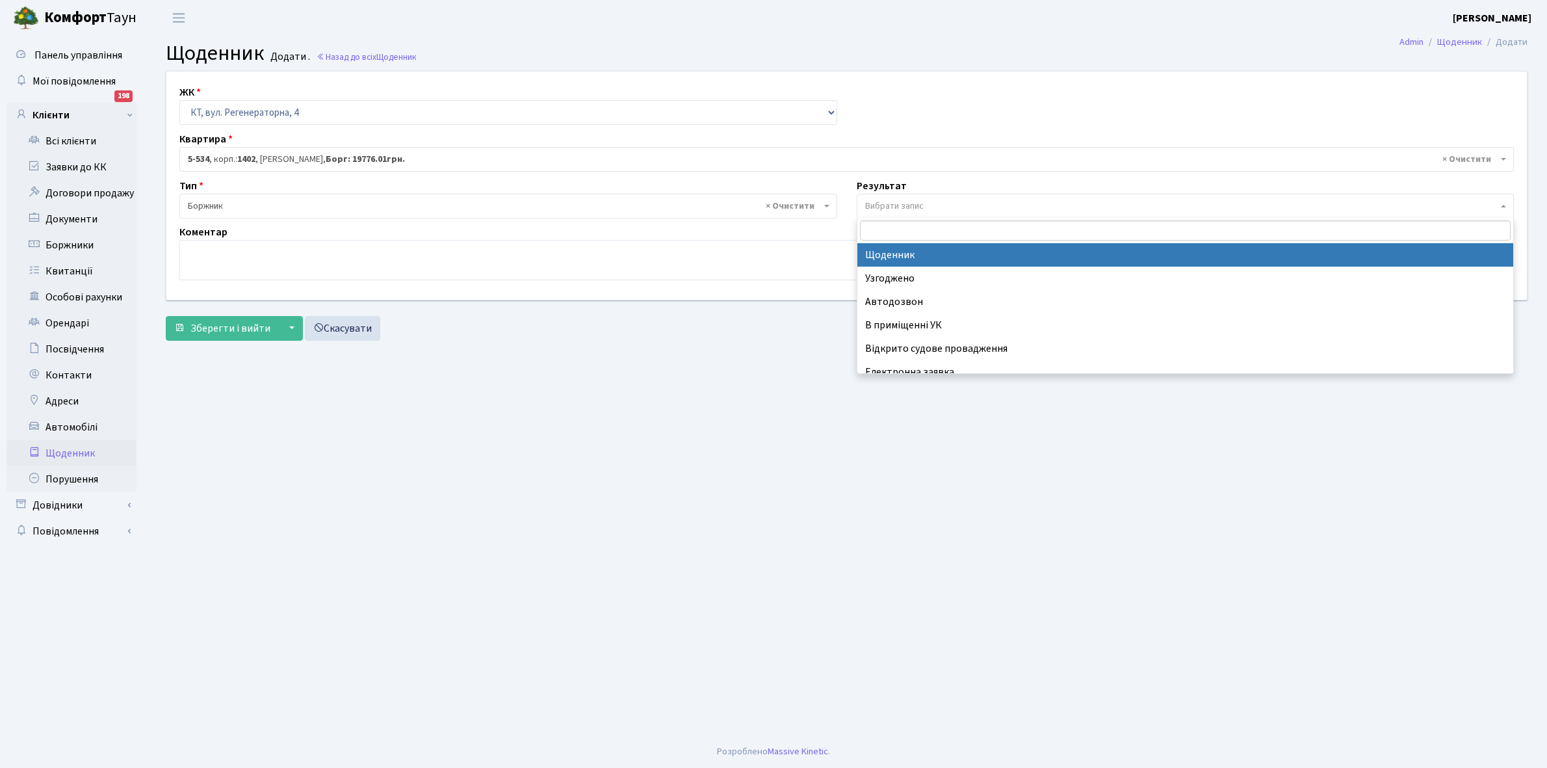
select select "14"
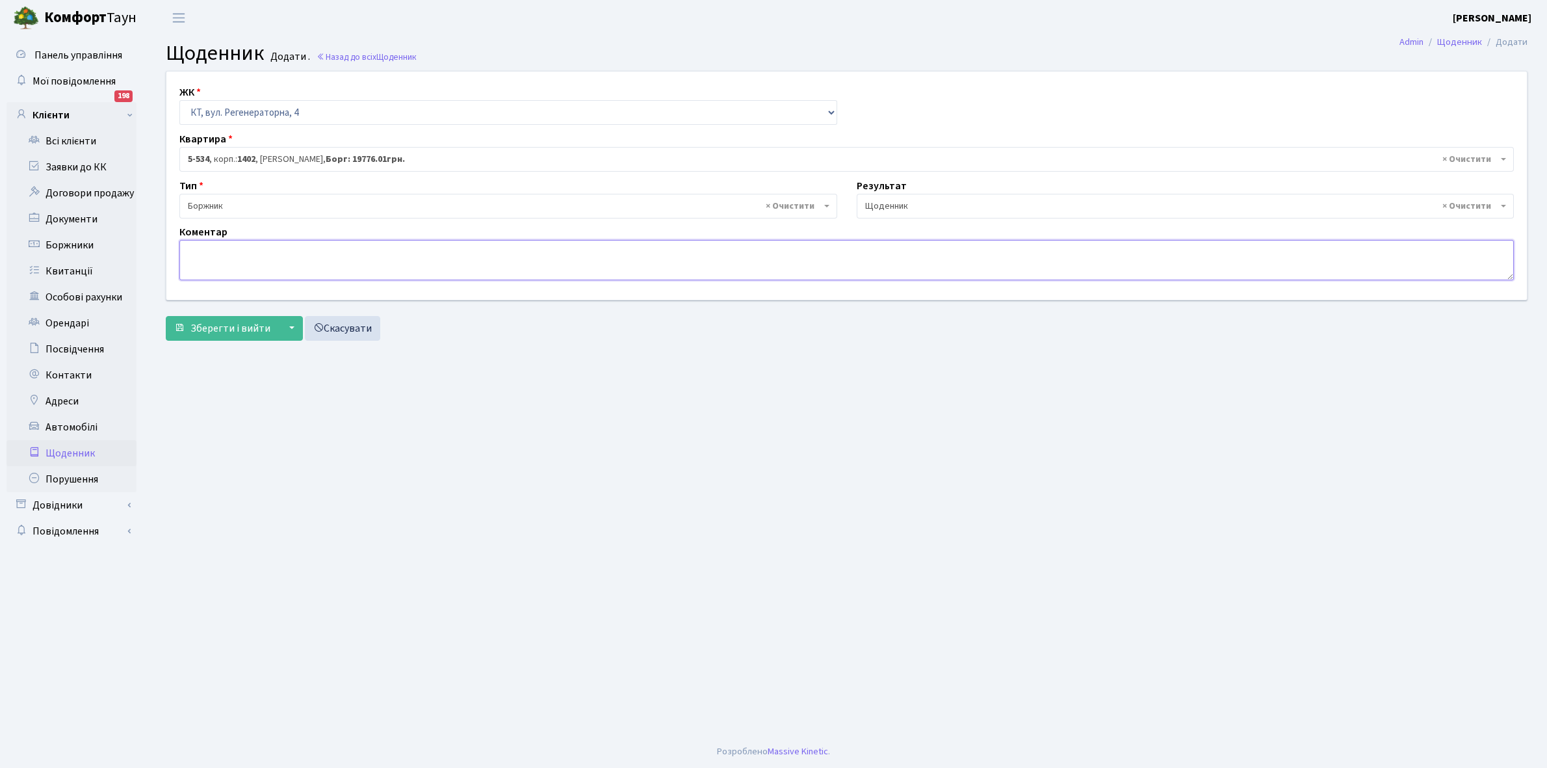
click at [207, 254] on textarea at bounding box center [846, 260] width 1335 height 40
paste textarea "Відкл. ЕЕ (розірвано договір з КК) - 45236 кВт."
click at [365, 248] on textarea "Відкл. ЕЕ (розірвано договір з КК) - 45236 кВт." at bounding box center [846, 260] width 1335 height 40
type textarea "Відкл. ЕЕ (розірвано договір з КК) - 30551 кВт."
click at [238, 327] on span "Зберегти і вийти" at bounding box center [231, 328] width 80 height 14
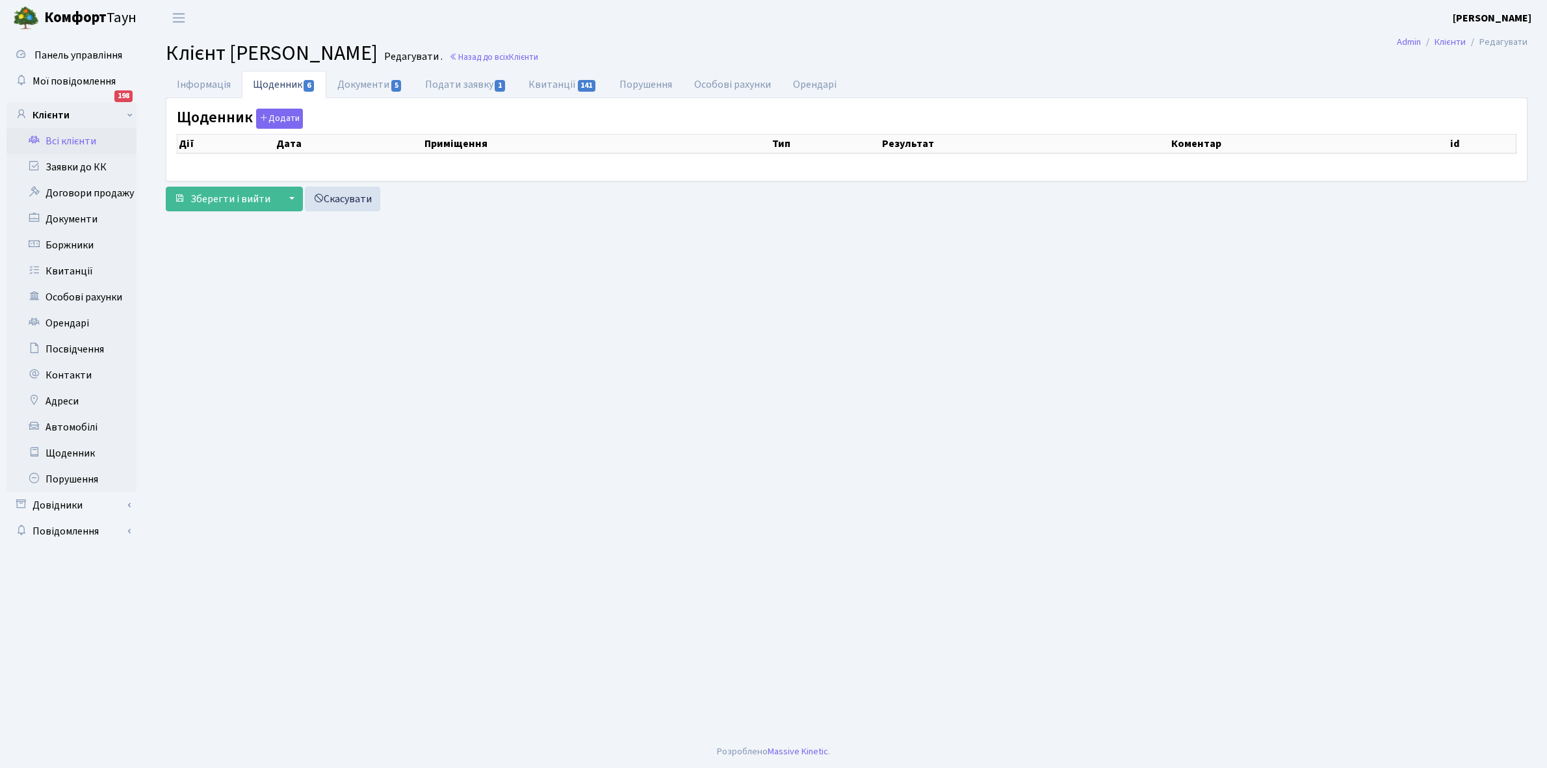
select select "25"
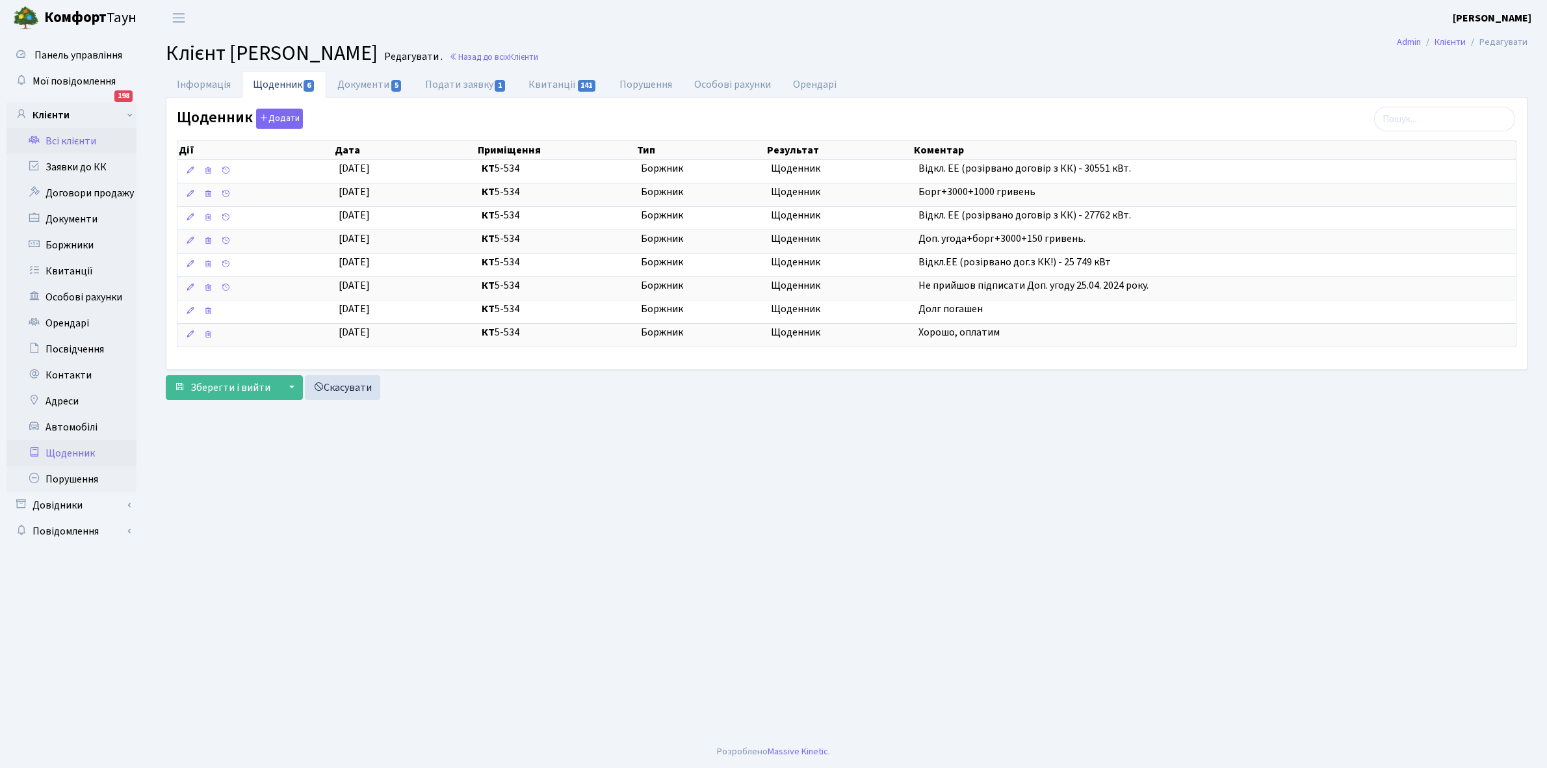
click at [65, 451] on link "Щоденник" at bounding box center [72, 453] width 130 height 26
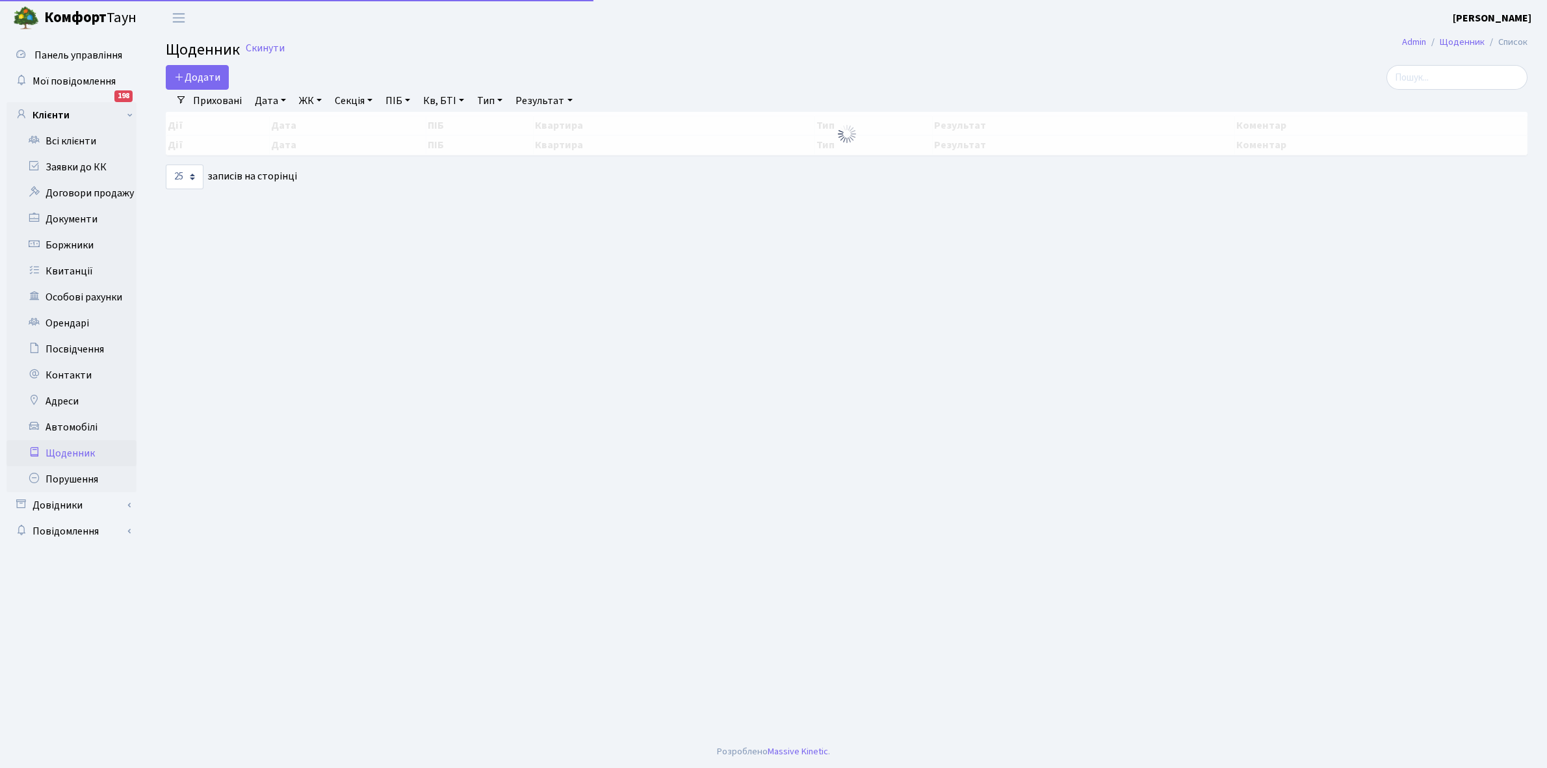
select select "25"
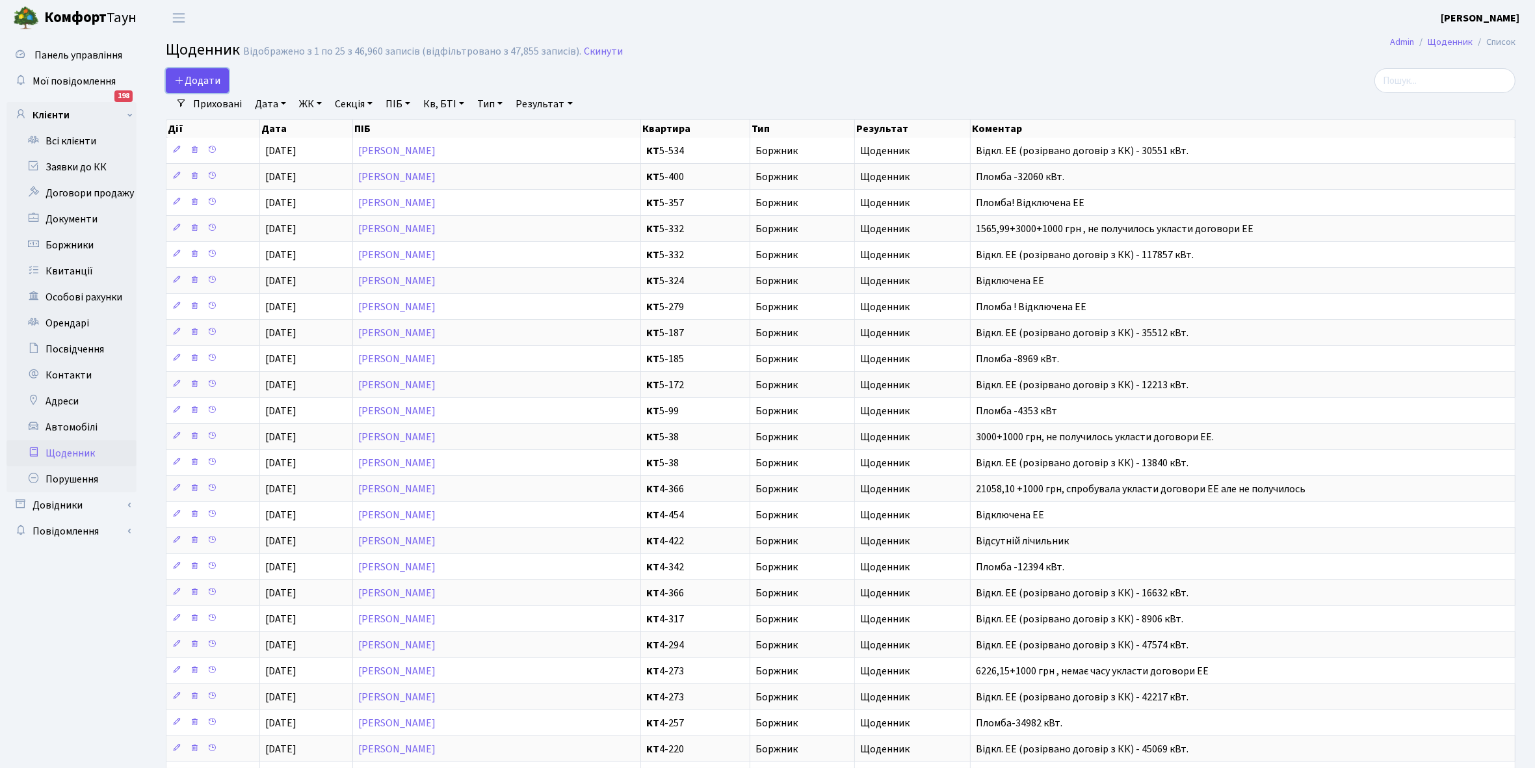
click at [196, 78] on span "Додати" at bounding box center [197, 80] width 46 height 14
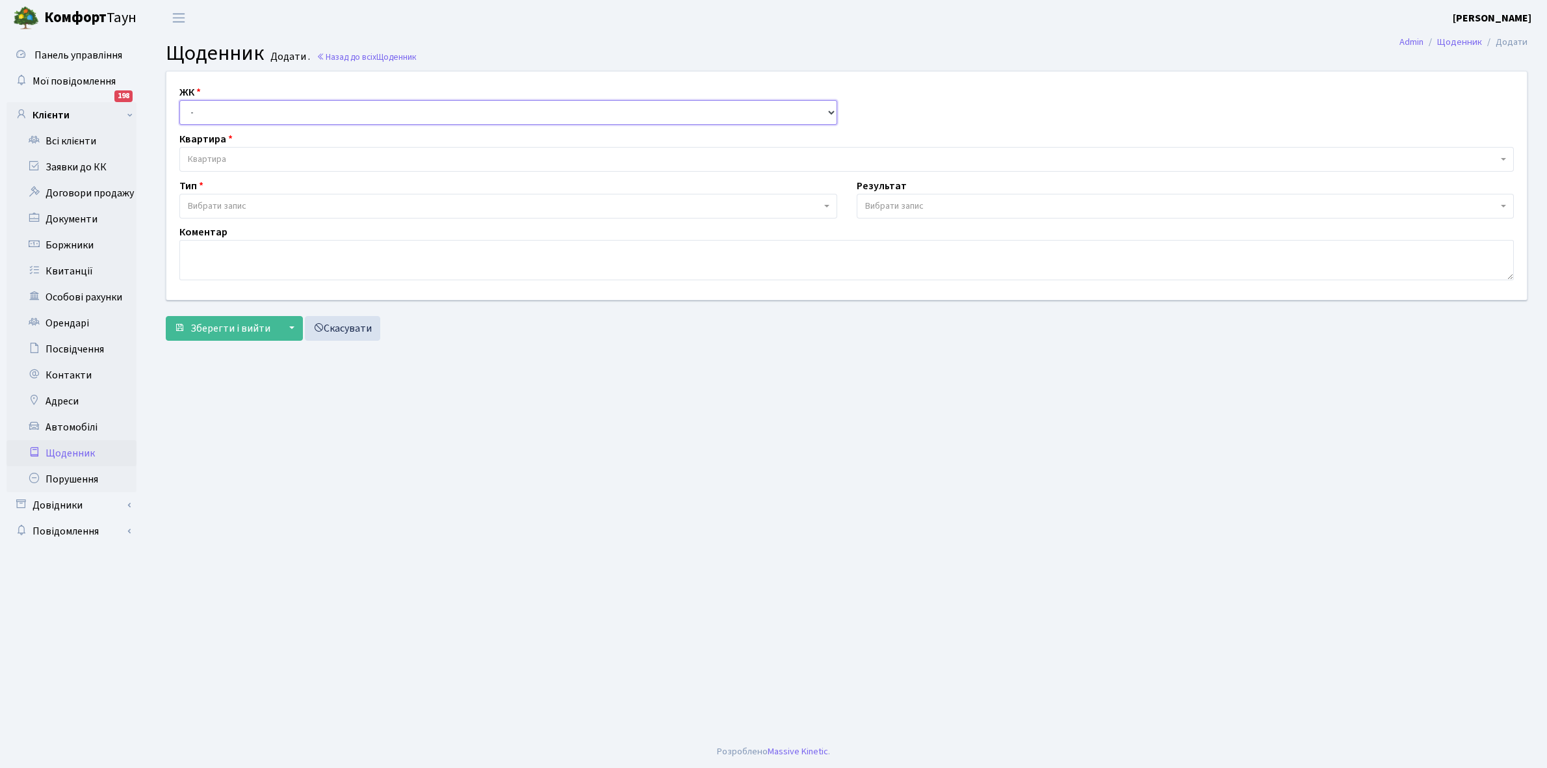
click at [205, 109] on select "- КТ, вул. Регенераторна, 4 КТ2, просп. [STREET_ADDRESS] [STREET_ADDRESS] [PERS…" at bounding box center [508, 112] width 658 height 25
select select "271"
click at [179, 100] on select "- КТ, вул. Регенераторна, 4 КТ2, просп. [STREET_ADDRESS] [STREET_ADDRESS] [PERS…" at bounding box center [508, 112] width 658 height 25
select select
click at [218, 154] on span "Квартира" at bounding box center [207, 159] width 38 height 13
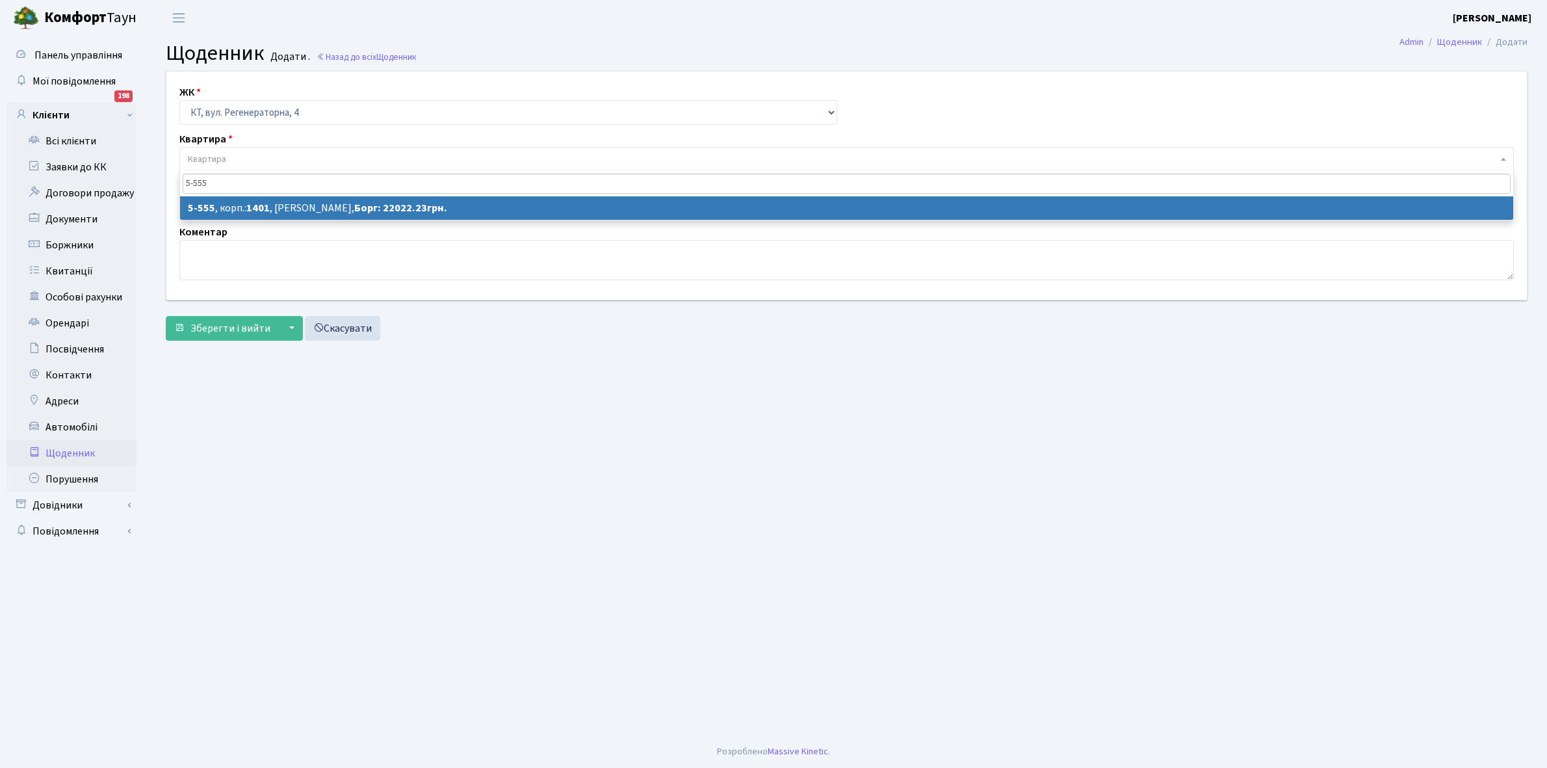
type input "5-555"
select select "1949"
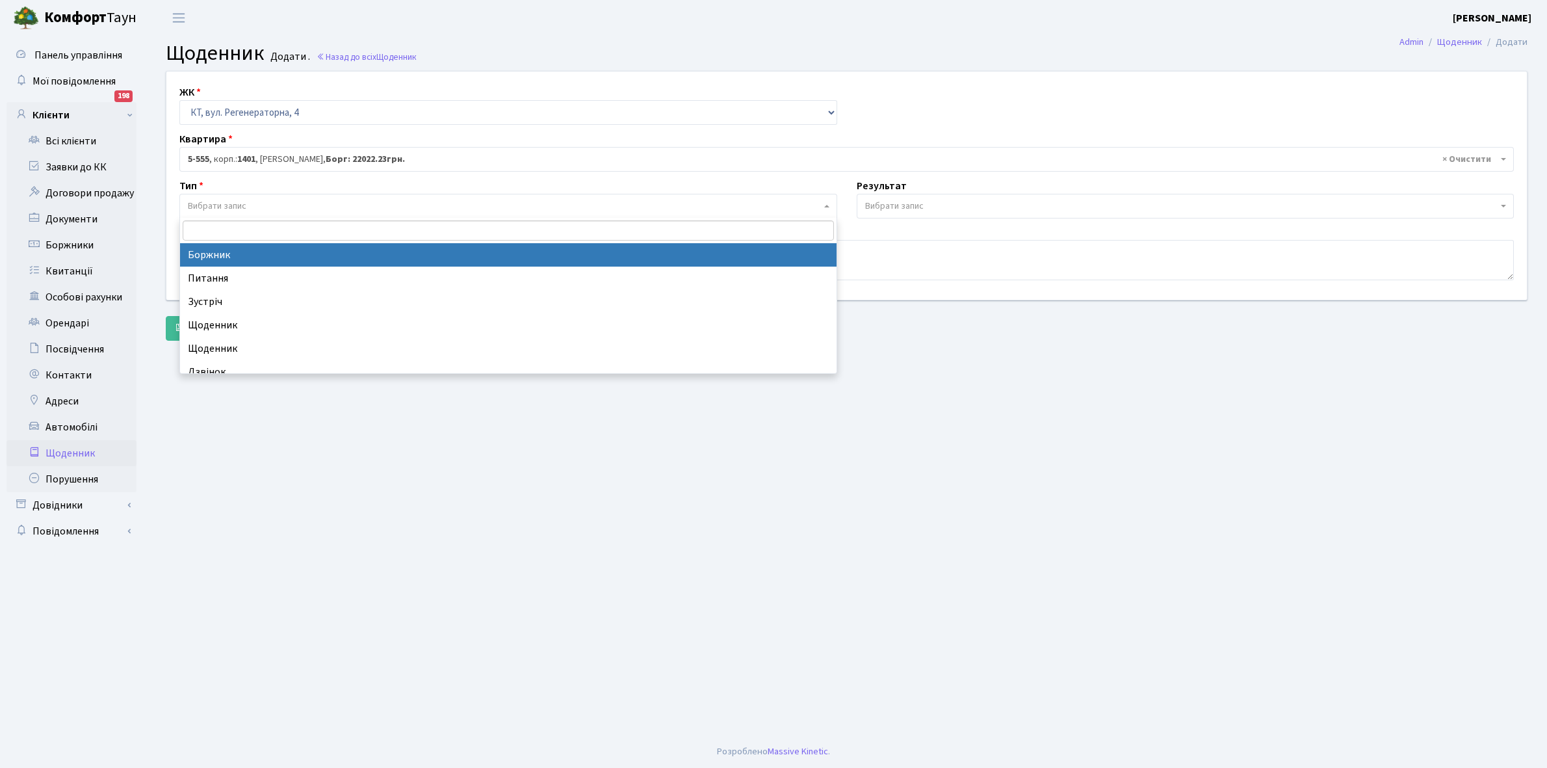
click at [264, 205] on span "Вибрати запис" at bounding box center [504, 206] width 633 height 13
select select "189"
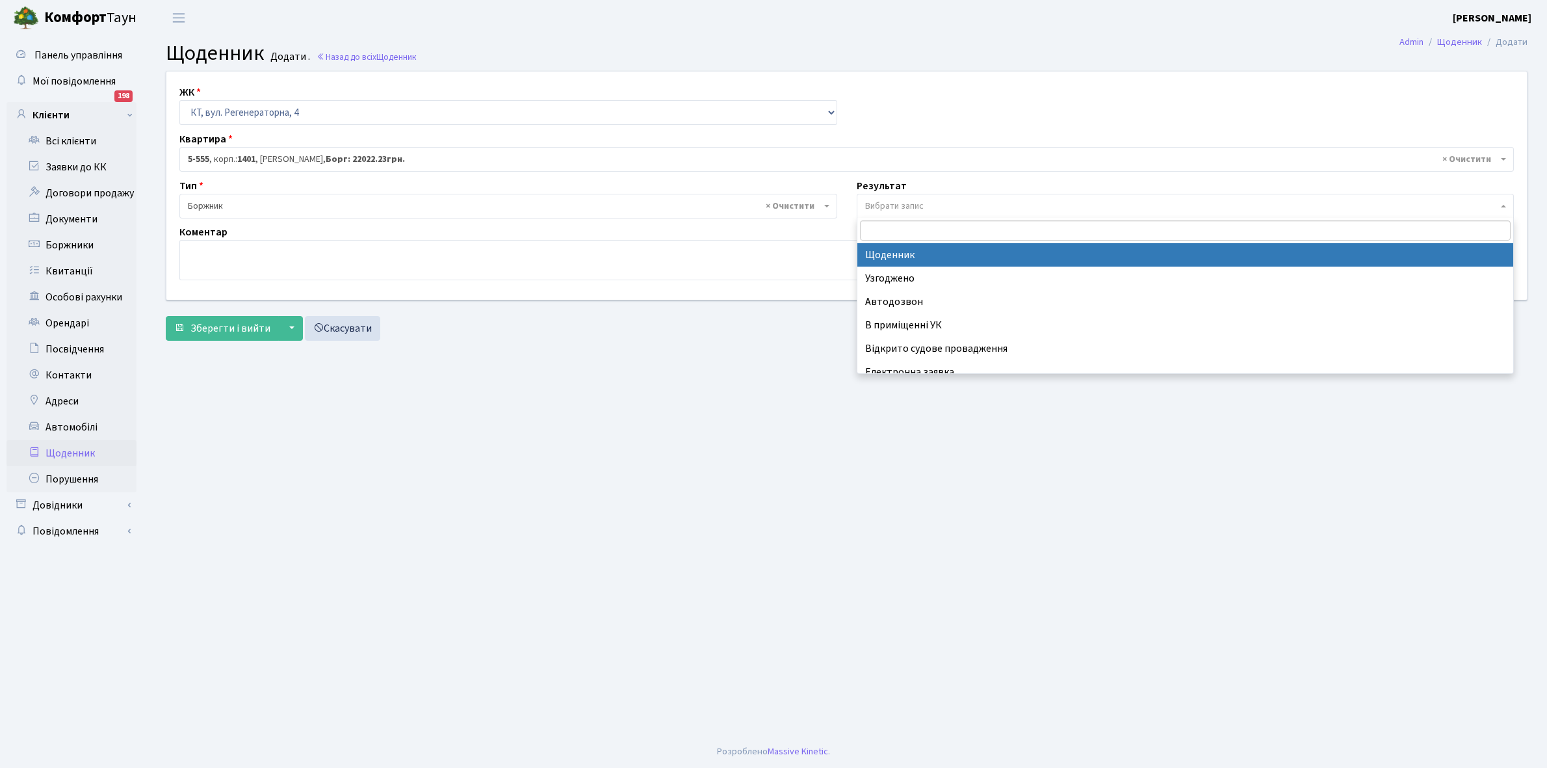
click at [899, 200] on span "Вибрати запис" at bounding box center [894, 206] width 59 height 13
select select "14"
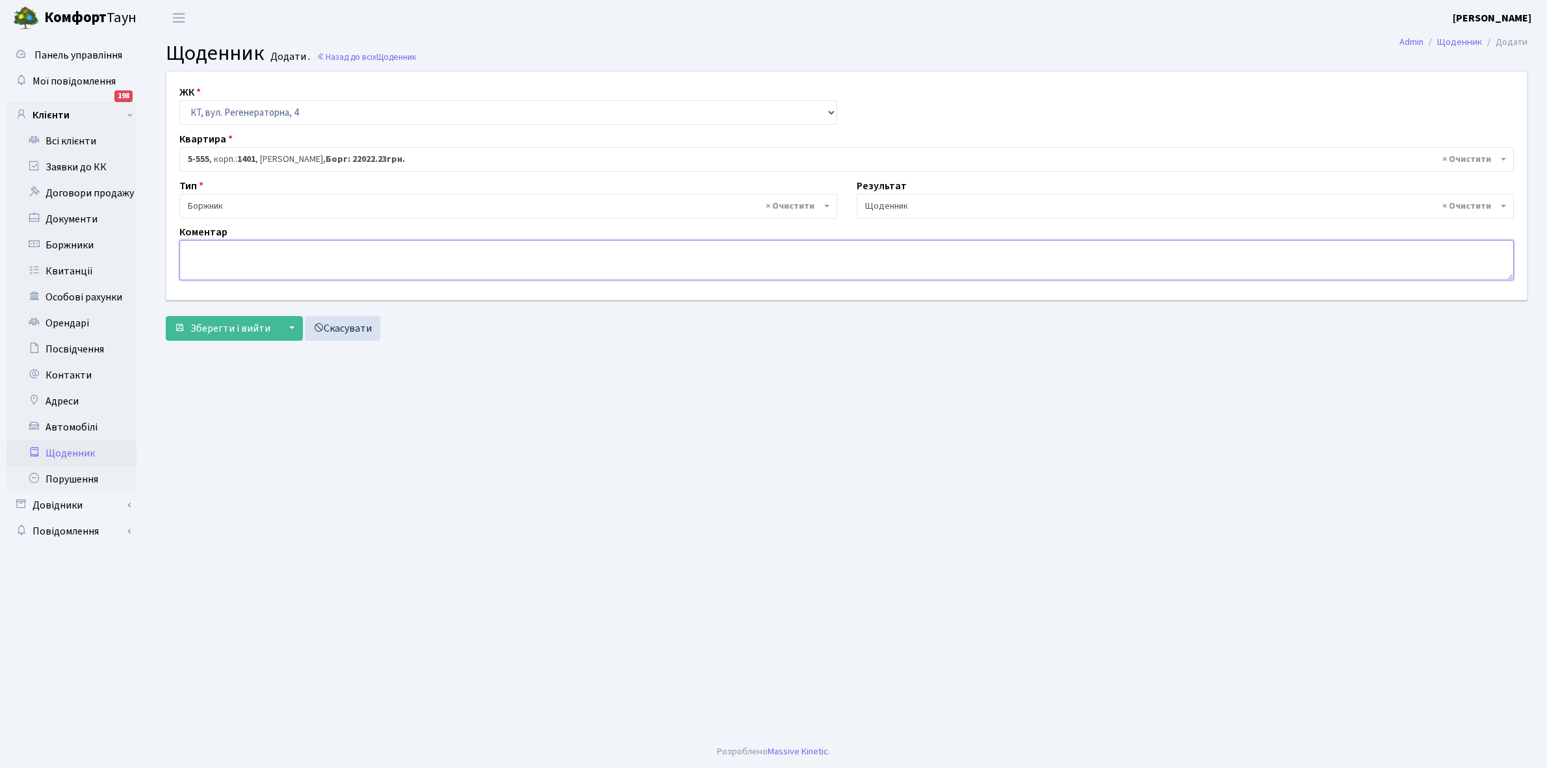
click at [209, 251] on textarea at bounding box center [846, 260] width 1335 height 40
paste textarea "Відкл. ЕЕ (розірвано договір з КК) - 45236 кВт."
type textarea "В"
type textarea "Відключена ЕЕ"
click at [223, 330] on span "Зберегти і вийти" at bounding box center [231, 328] width 80 height 14
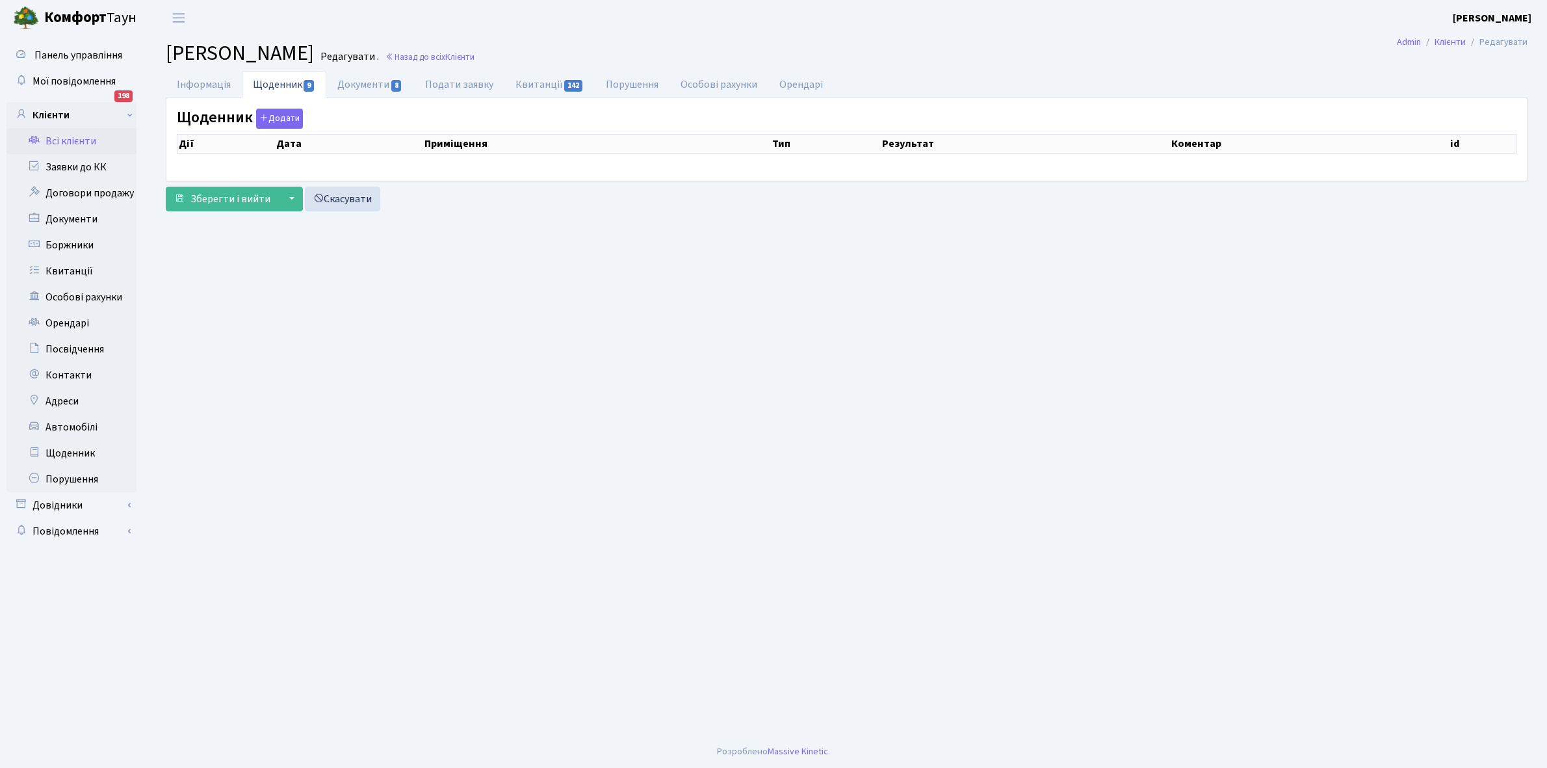
select select "25"
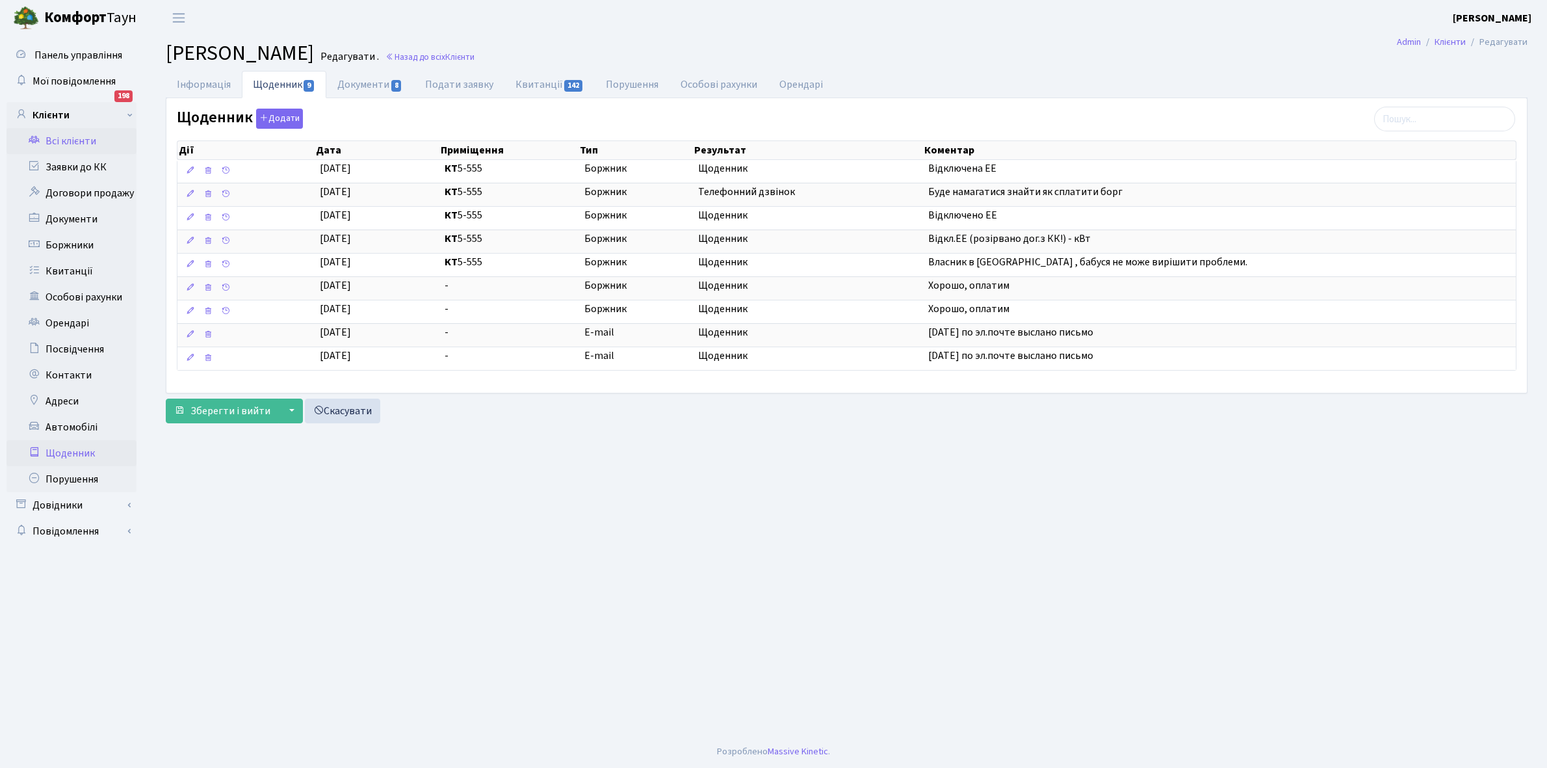
click at [64, 447] on link "Щоденник" at bounding box center [72, 453] width 130 height 26
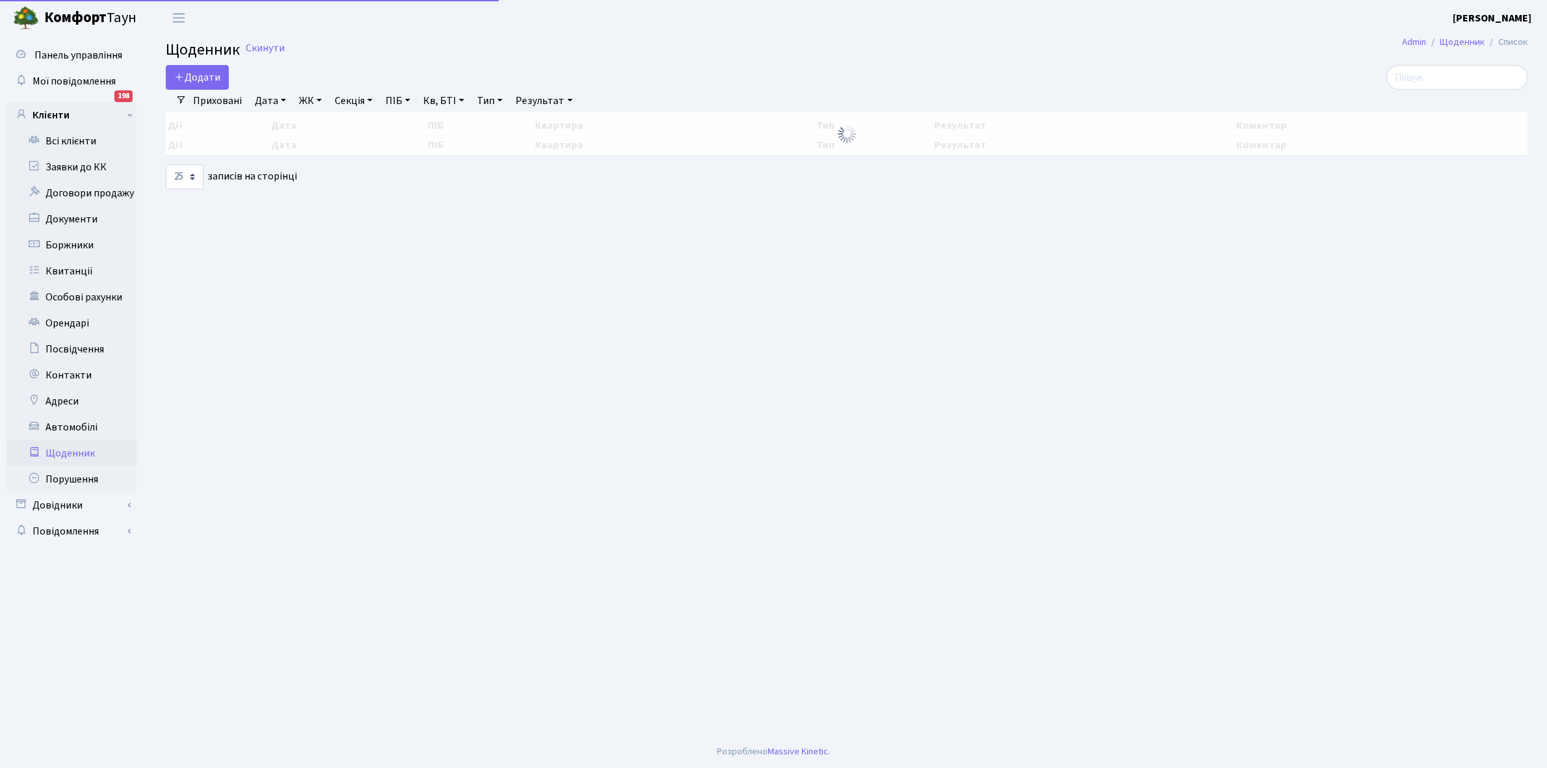
select select "25"
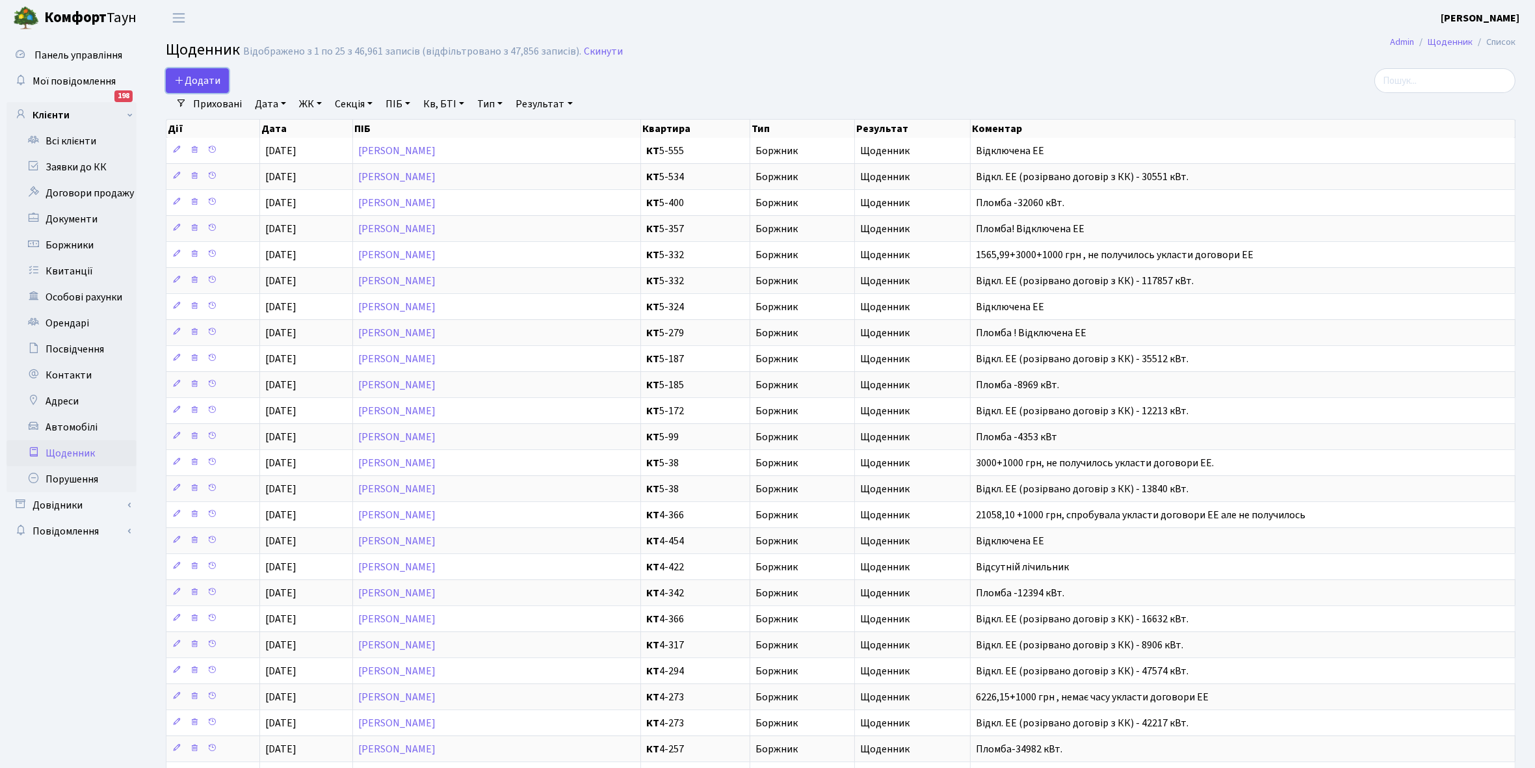
click at [196, 73] on span "Додати" at bounding box center [197, 80] width 46 height 14
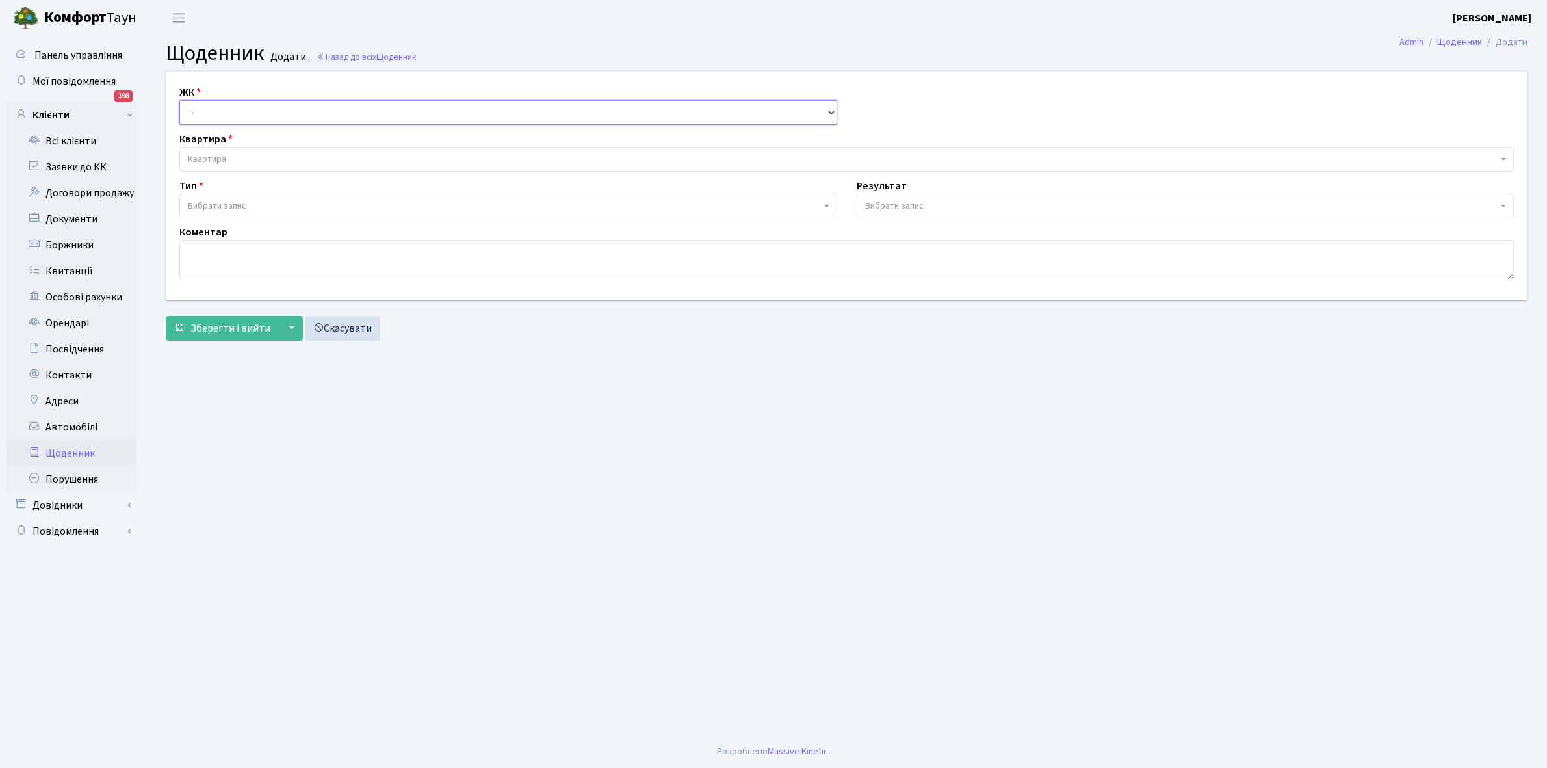
click at [241, 114] on select "- КТ, вул. Регенераторна, 4 КТ2, просп. Соборності, 17 КТ3, вул. Березнева, 16 …" at bounding box center [508, 112] width 658 height 25
select select "271"
click at [179, 100] on select "- КТ, вул. Регенераторна, 4 КТ2, просп. Соборності, 17 КТ3, вул. Березнева, 16 …" at bounding box center [508, 112] width 658 height 25
select select
click at [248, 159] on span "Квартира" at bounding box center [843, 159] width 1310 height 13
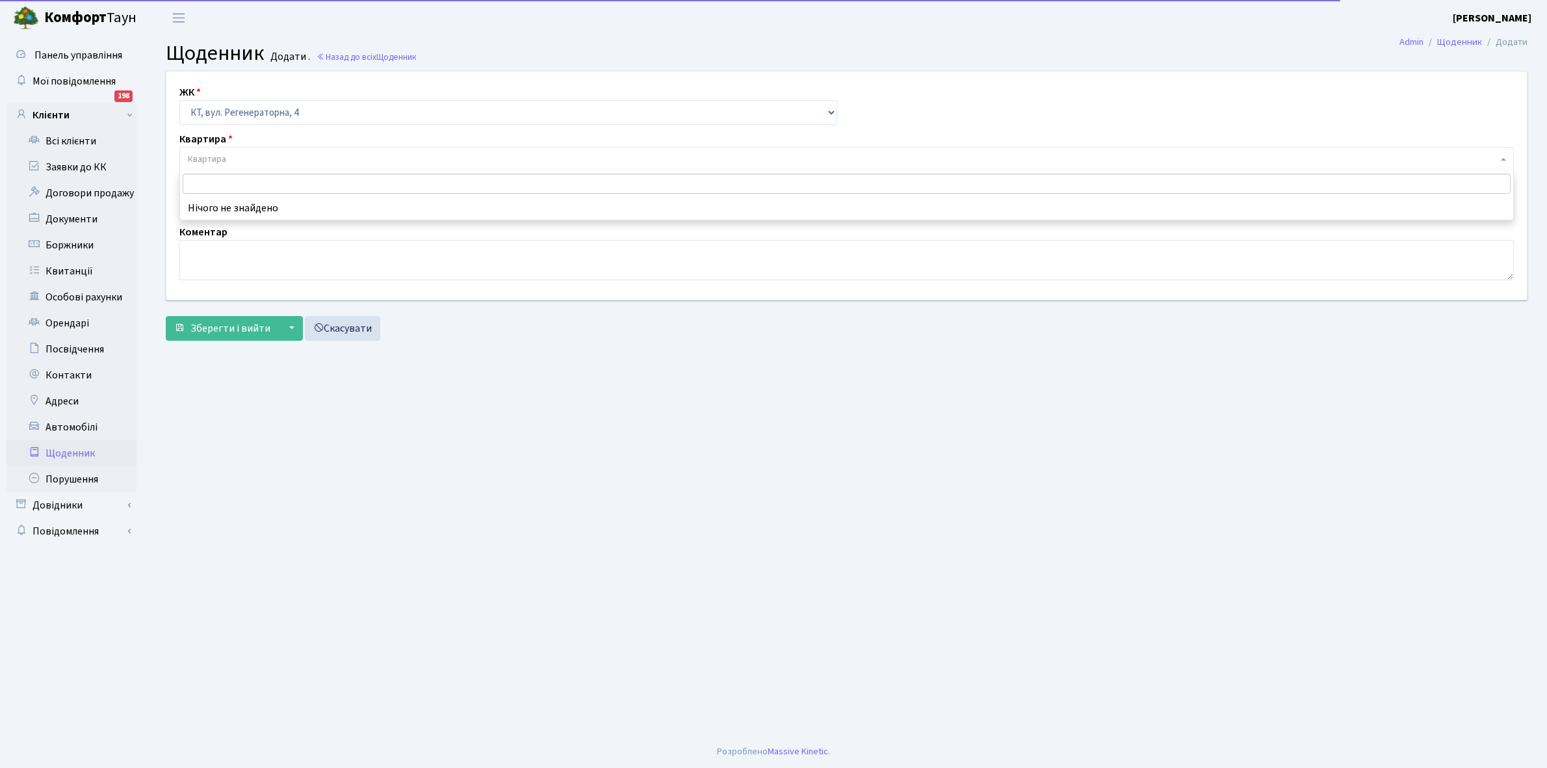
click at [222, 184] on input "search" at bounding box center [847, 184] width 1328 height 20
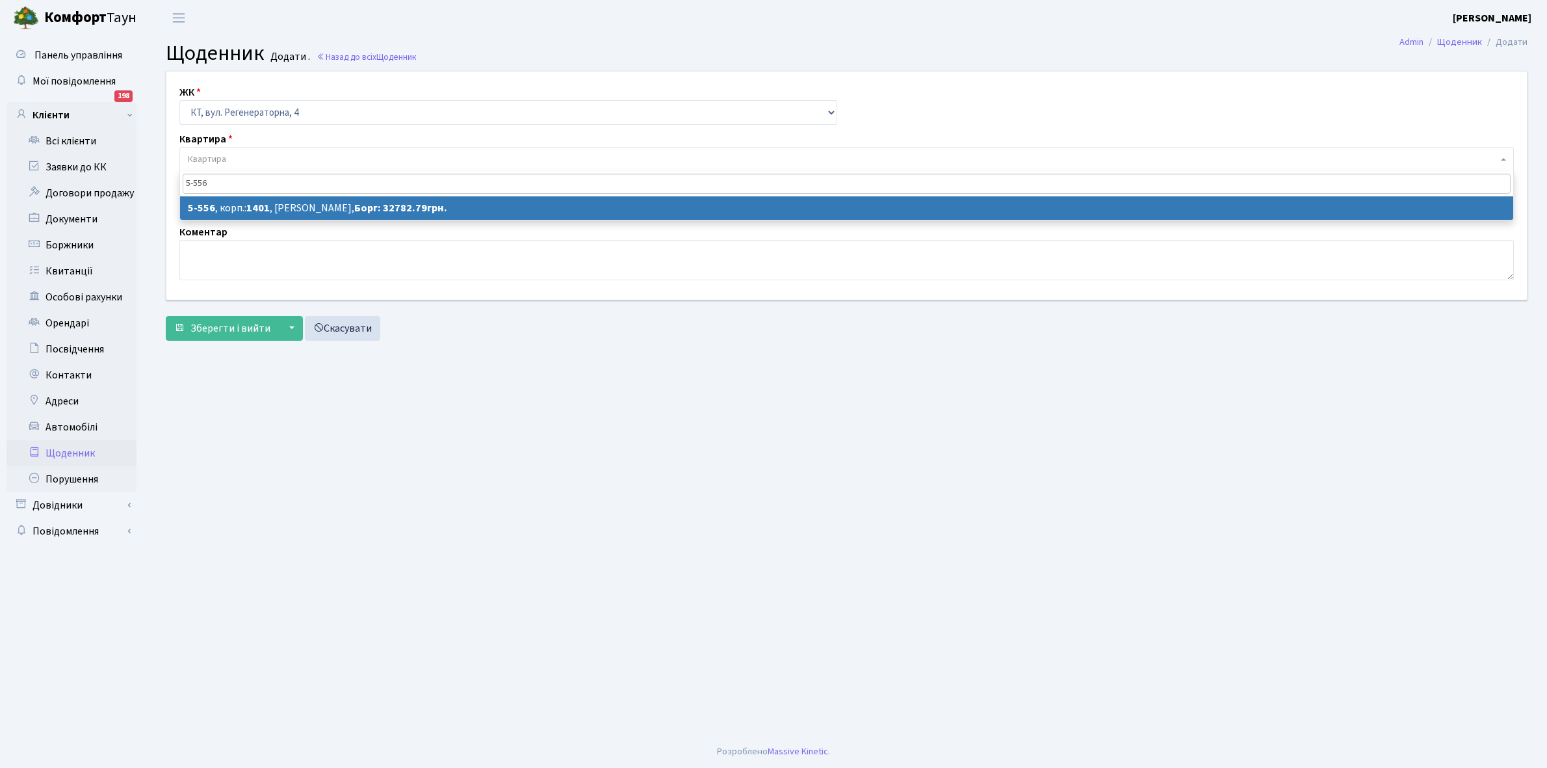
type input "5-556"
select select "1950"
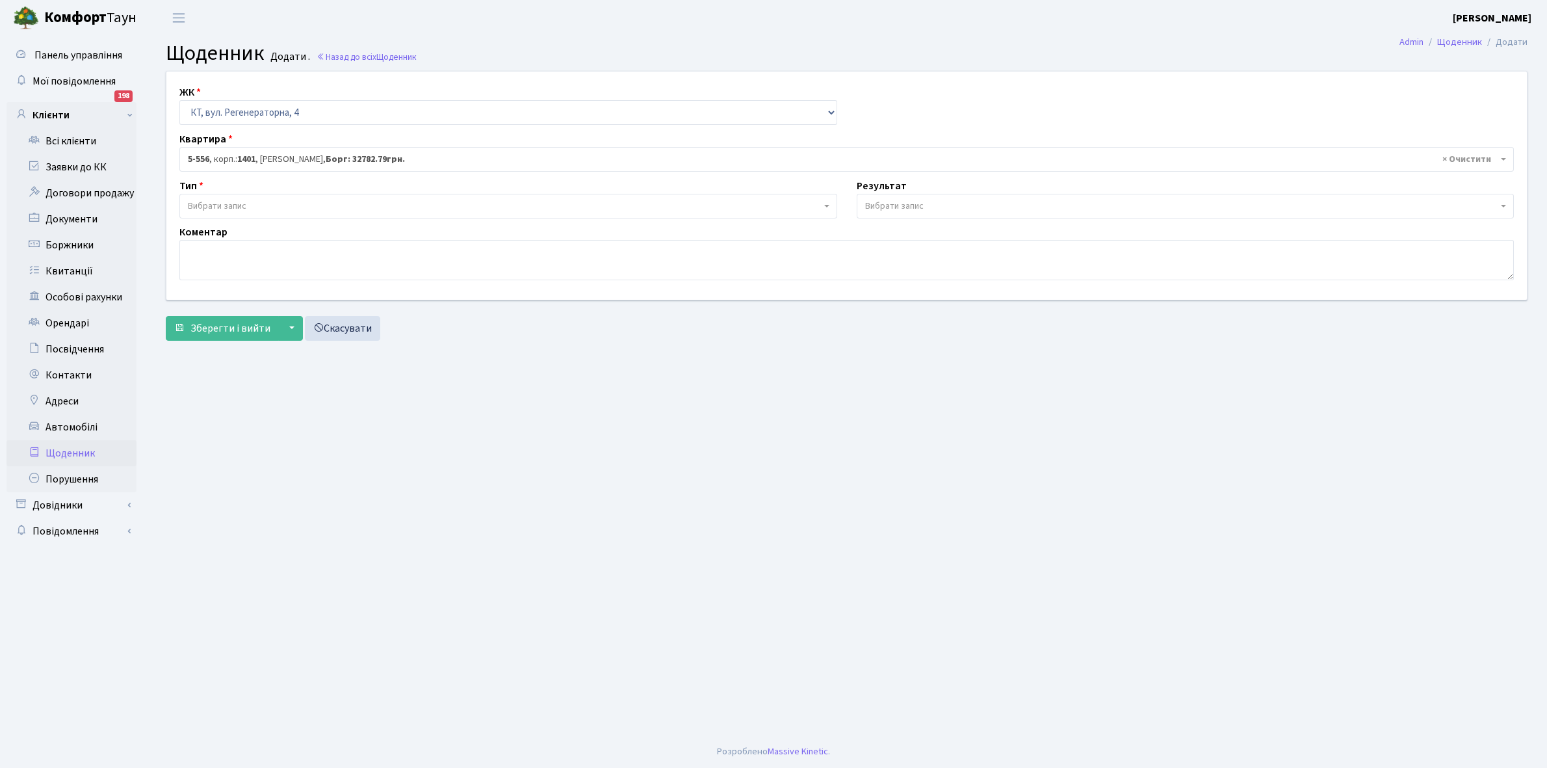
click at [254, 205] on span "Вибрати запис" at bounding box center [504, 206] width 633 height 13
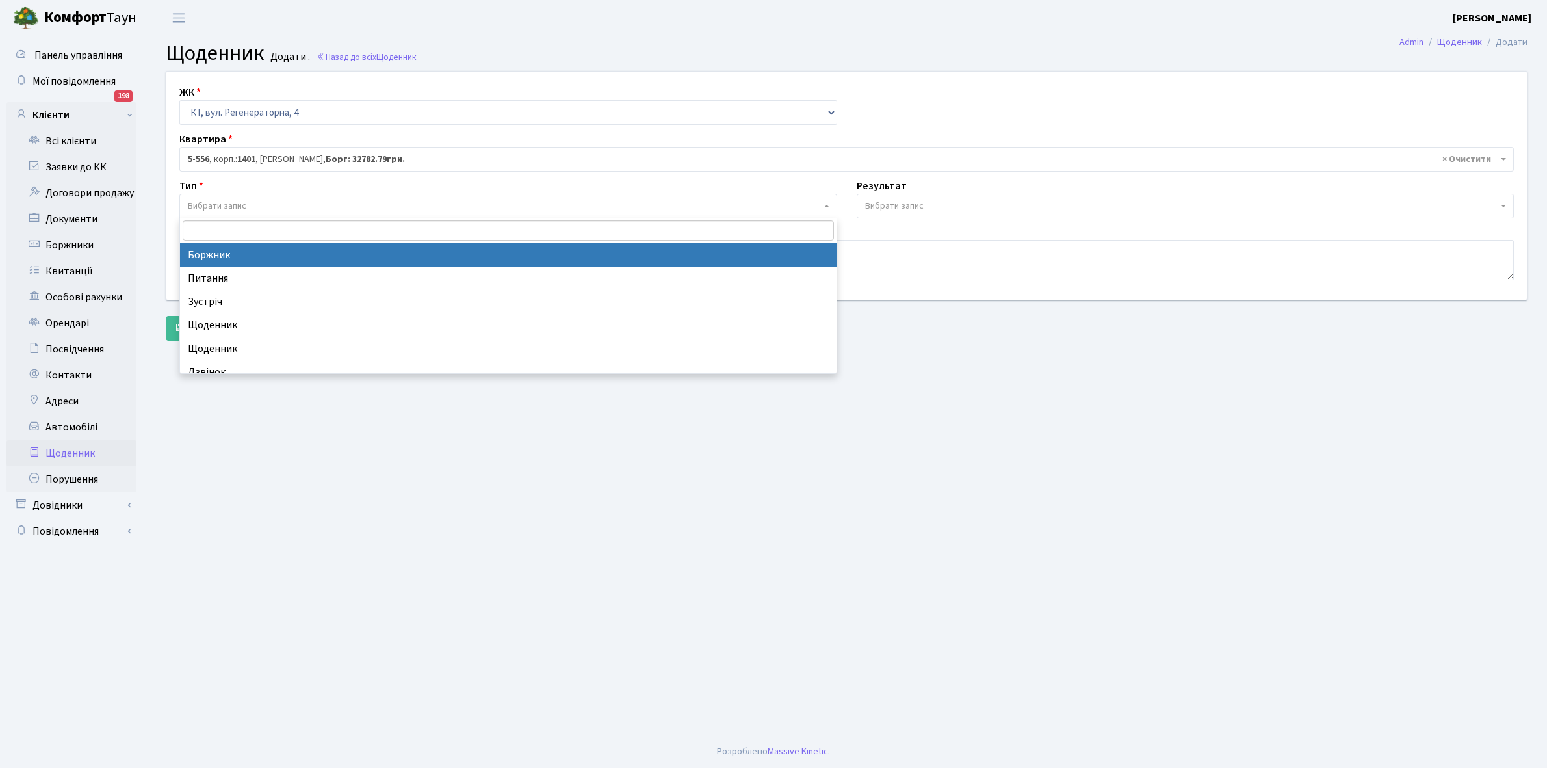
select select "189"
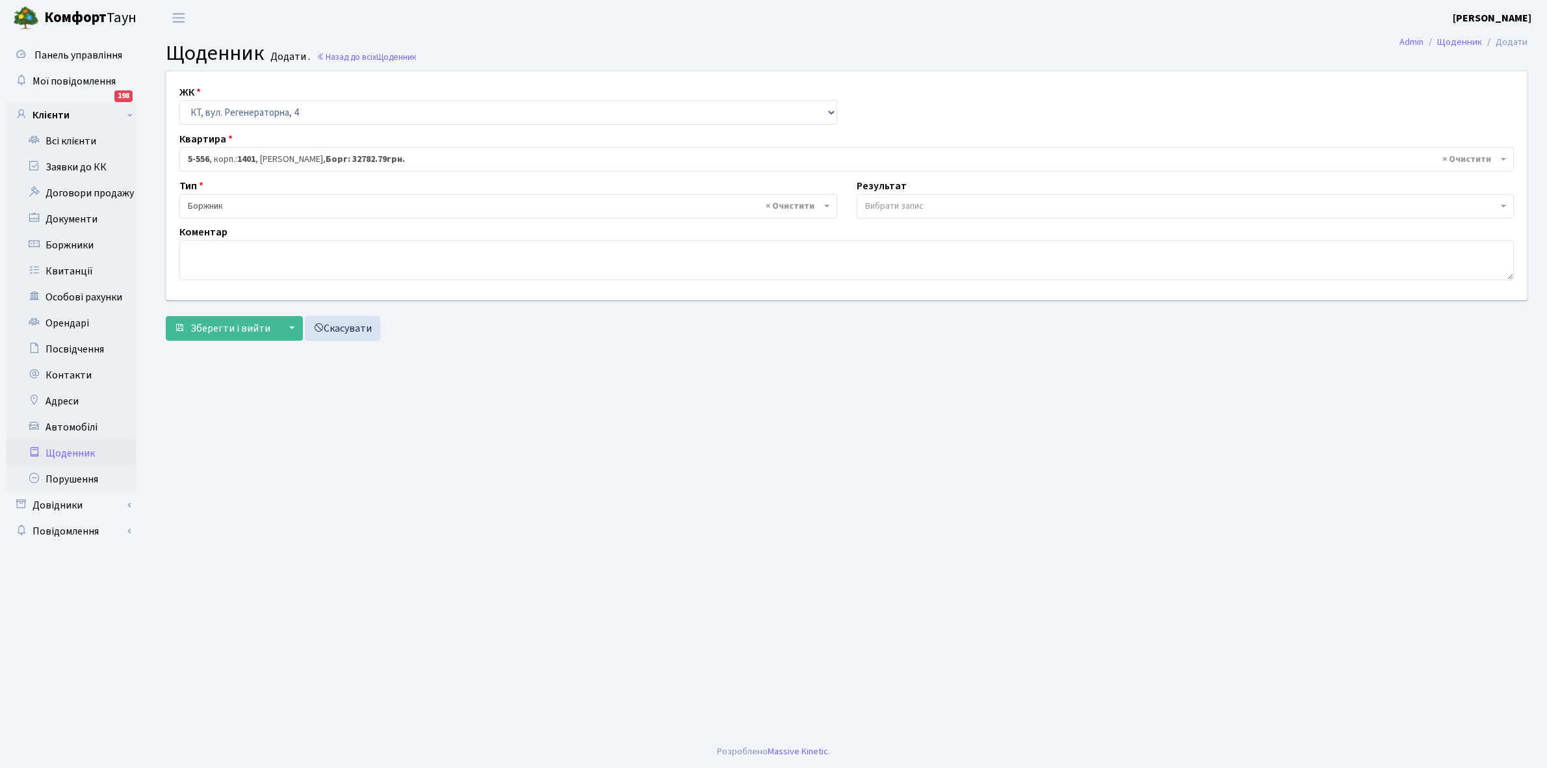
click at [910, 197] on span "Вибрати запис" at bounding box center [1186, 206] width 658 height 25
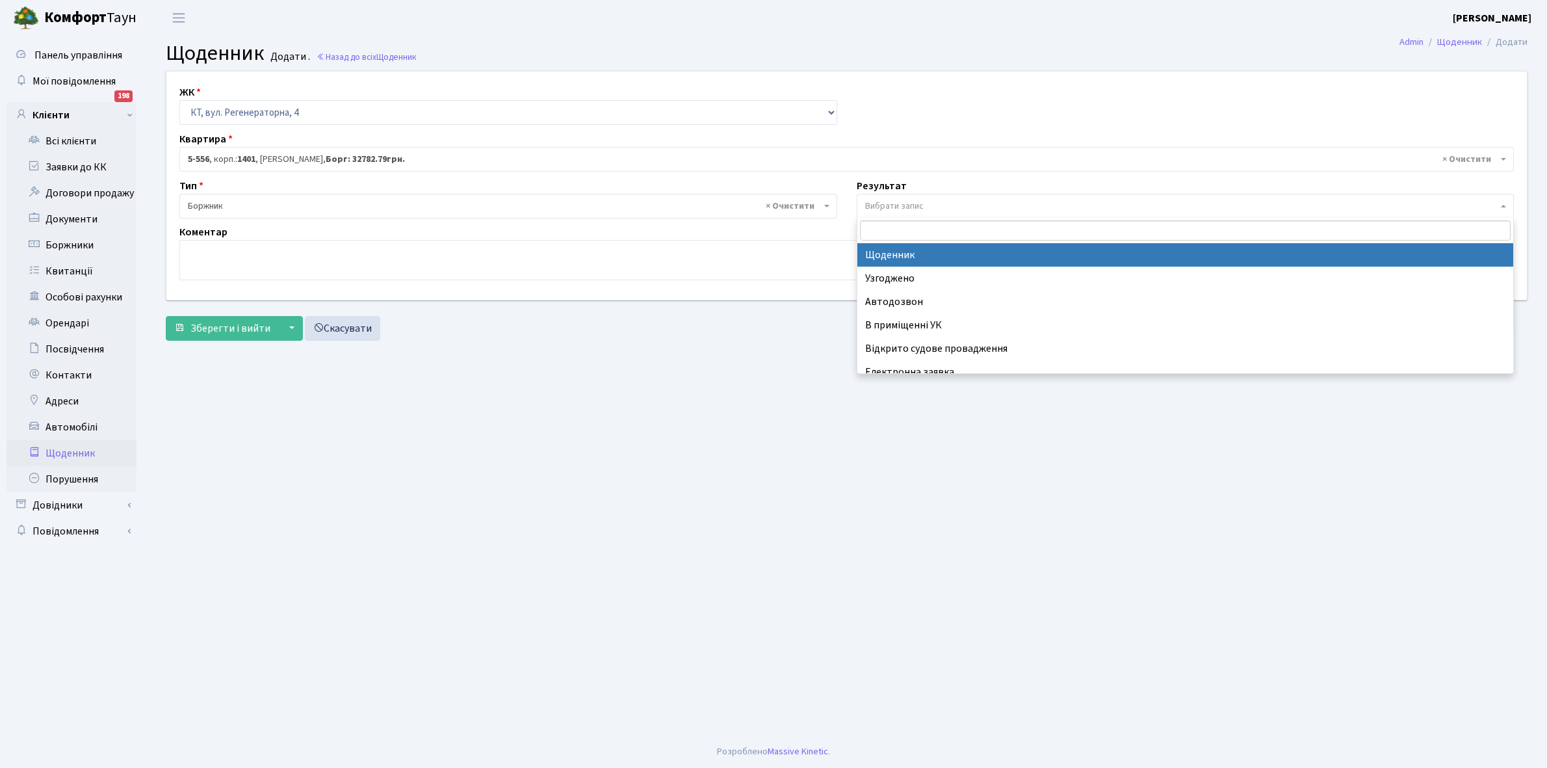
select select "14"
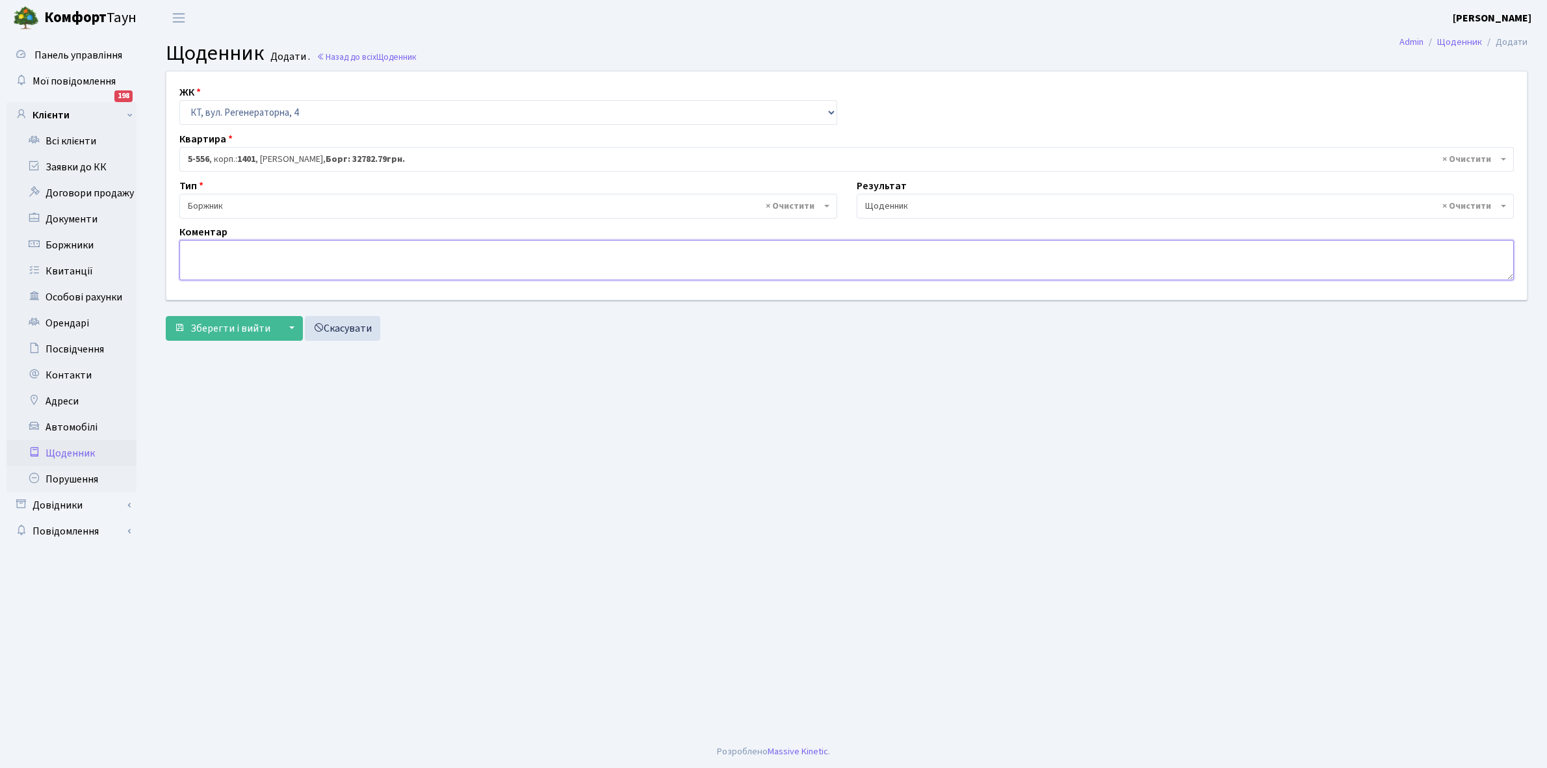
click at [187, 258] on textarea at bounding box center [846, 260] width 1335 height 40
type textarea "Відключена ЕЕ"
click at [213, 325] on span "Зберегти і вийти" at bounding box center [231, 328] width 80 height 14
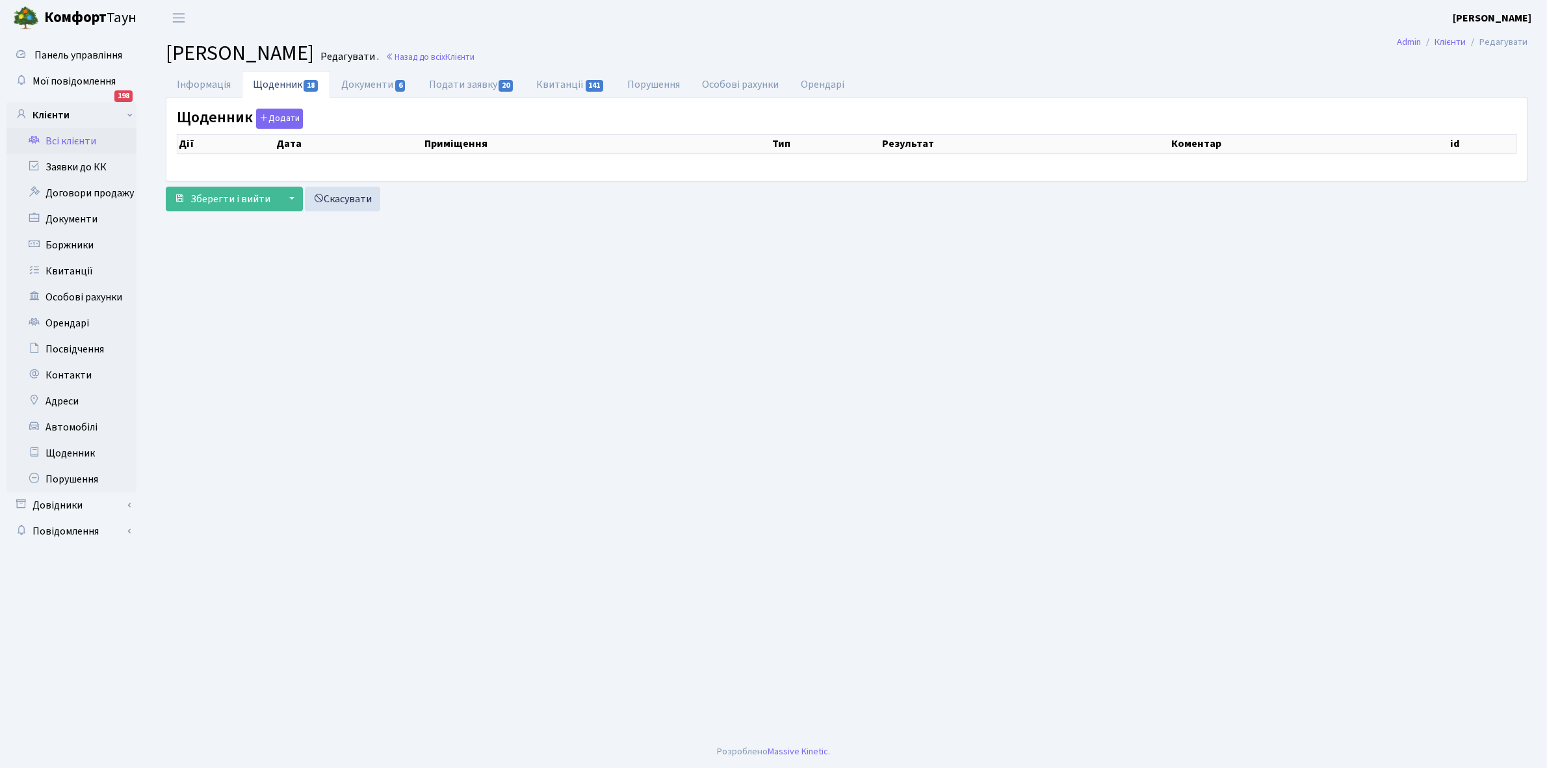
select select "25"
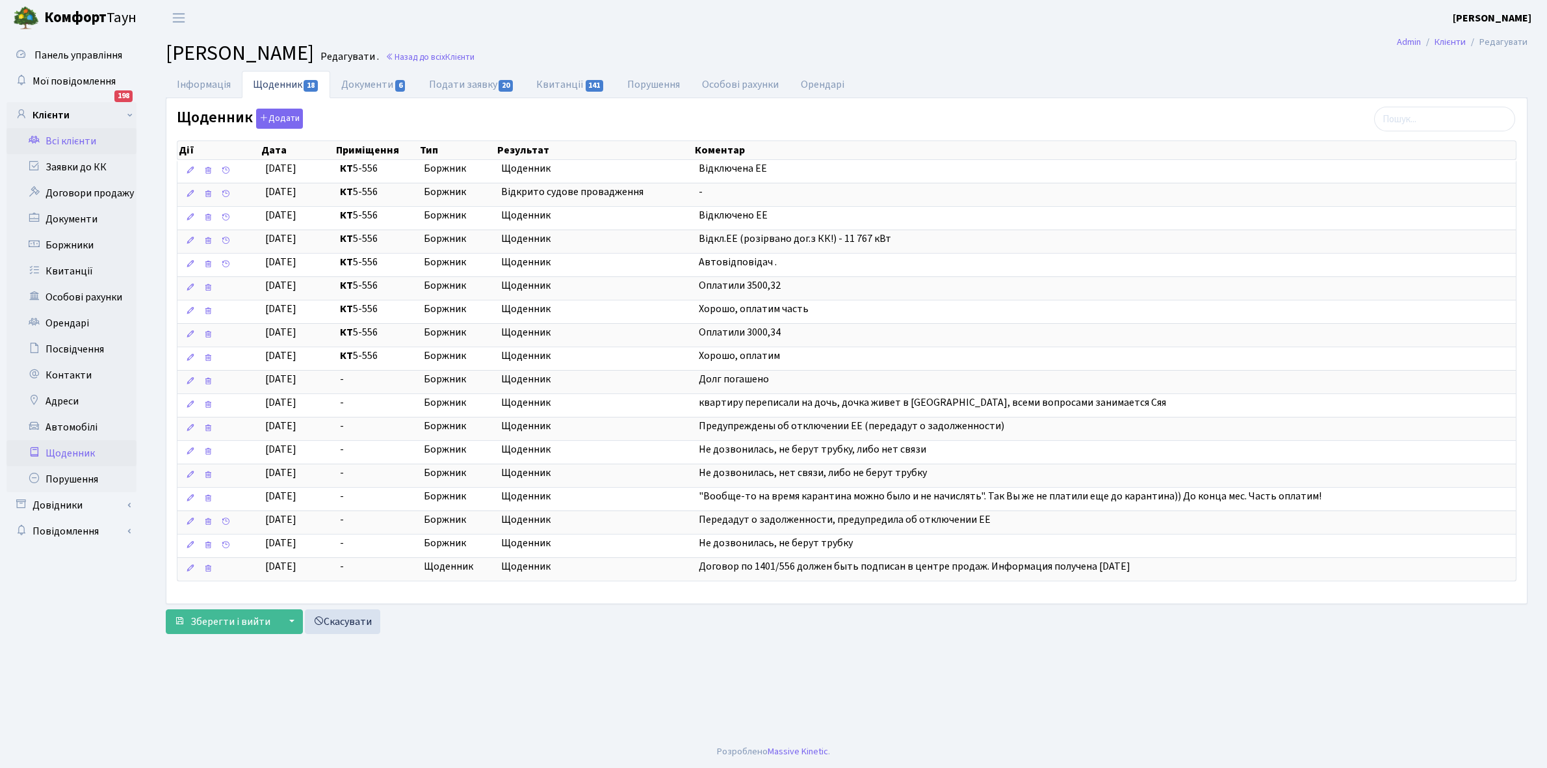
click at [70, 451] on link "Щоденник" at bounding box center [72, 453] width 130 height 26
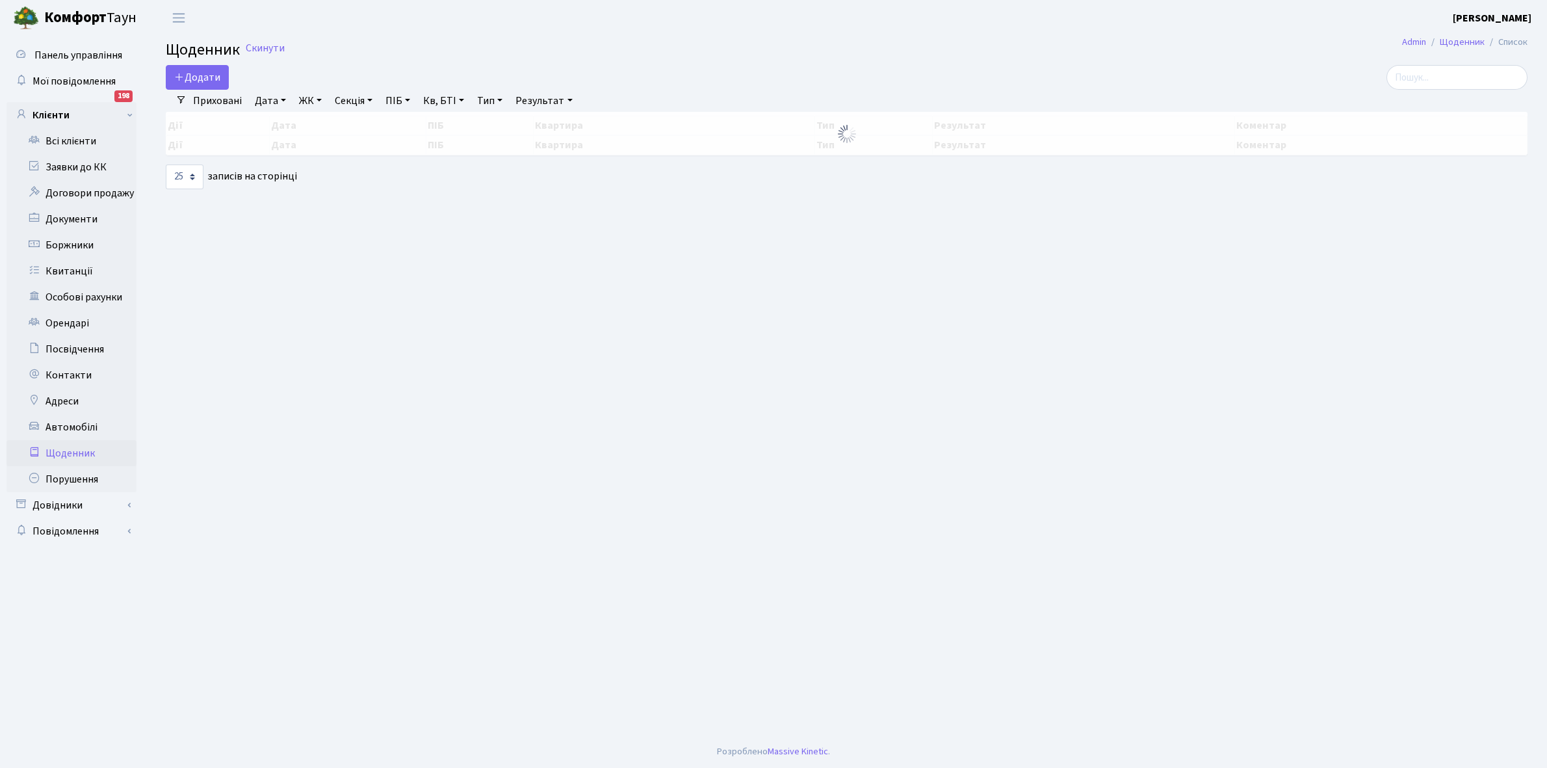
select select "25"
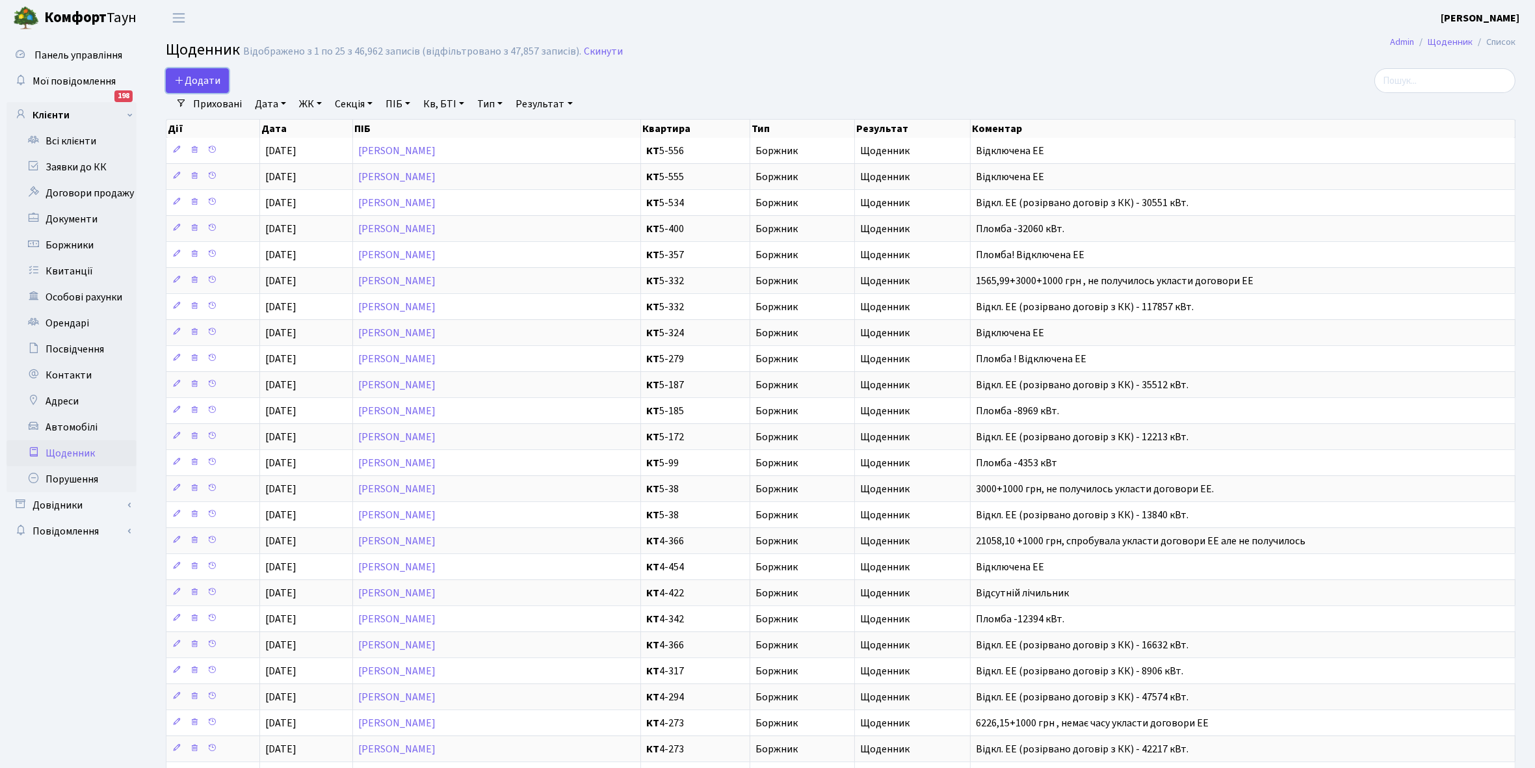
click at [199, 78] on span "Додати" at bounding box center [197, 80] width 46 height 14
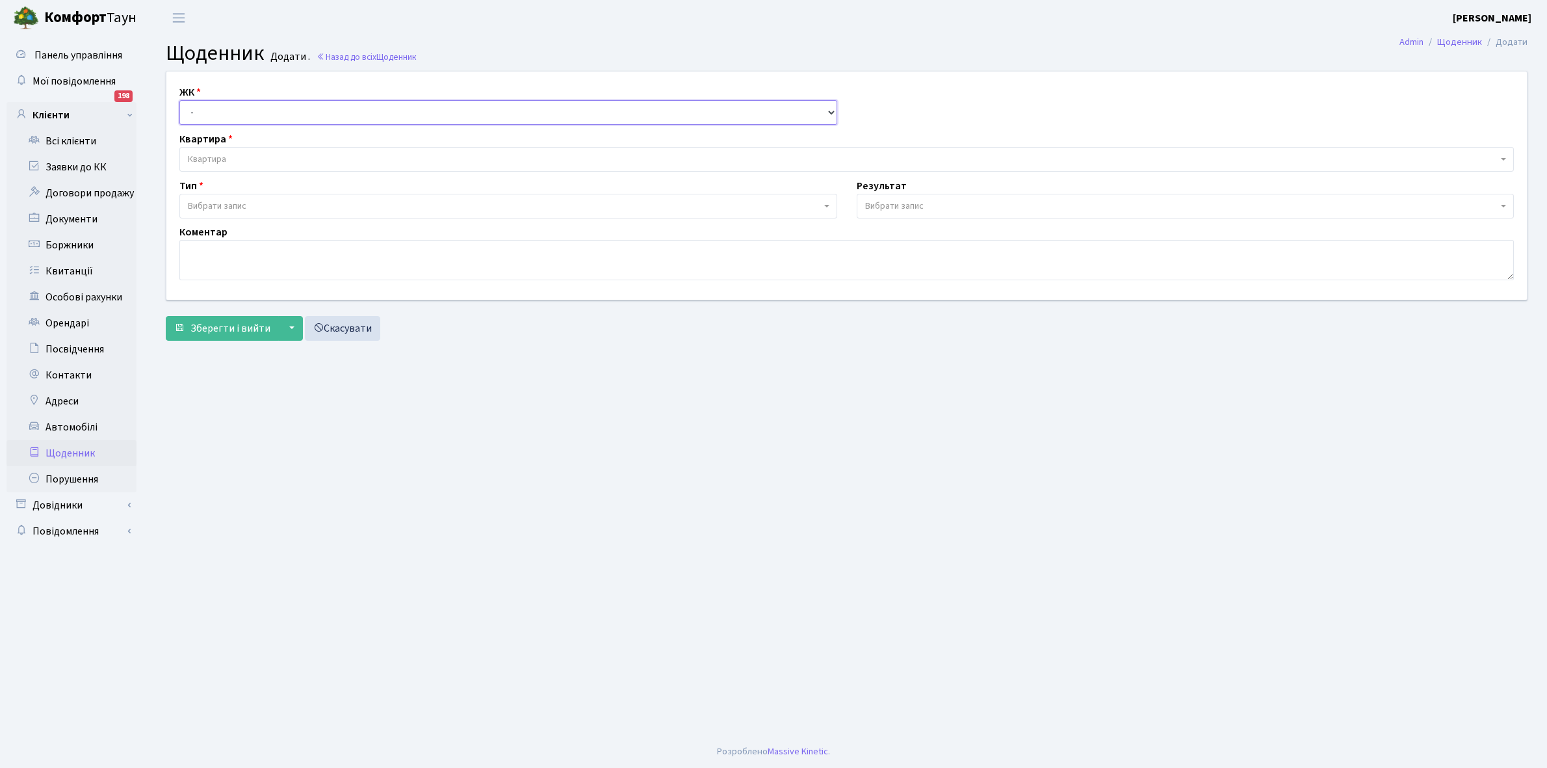
click at [208, 109] on select "- КТ, вул. Регенераторна, 4 КТ2, просп. [STREET_ADDRESS] [STREET_ADDRESS] [PERS…" at bounding box center [508, 112] width 658 height 25
select select "271"
click at [179, 100] on select "- КТ, вул. Регенераторна, 4 КТ2, просп. [STREET_ADDRESS] [STREET_ADDRESS] [PERS…" at bounding box center [508, 112] width 658 height 25
select select
click at [224, 148] on span "Квартира" at bounding box center [846, 159] width 1335 height 25
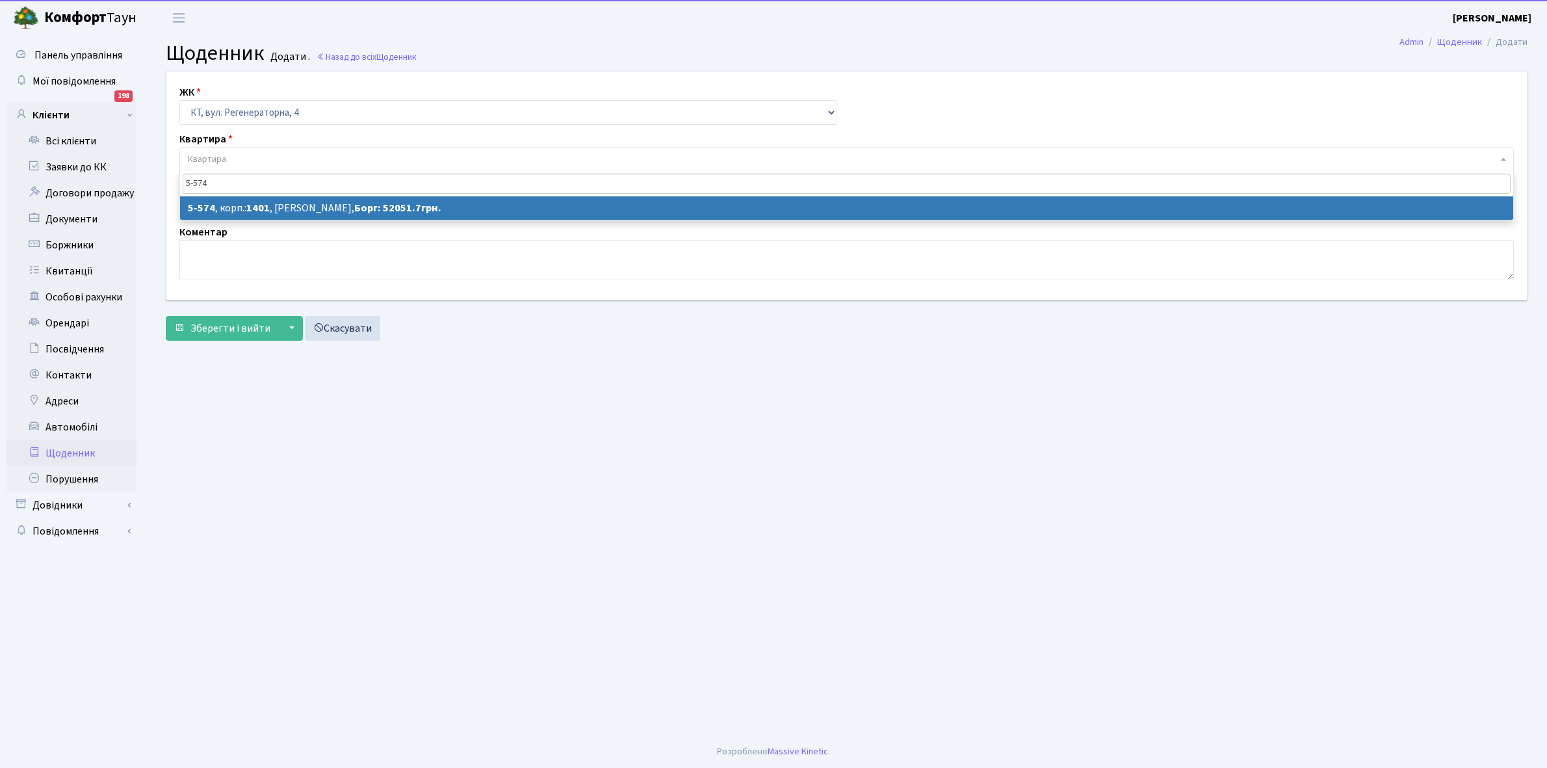
type input "5-574"
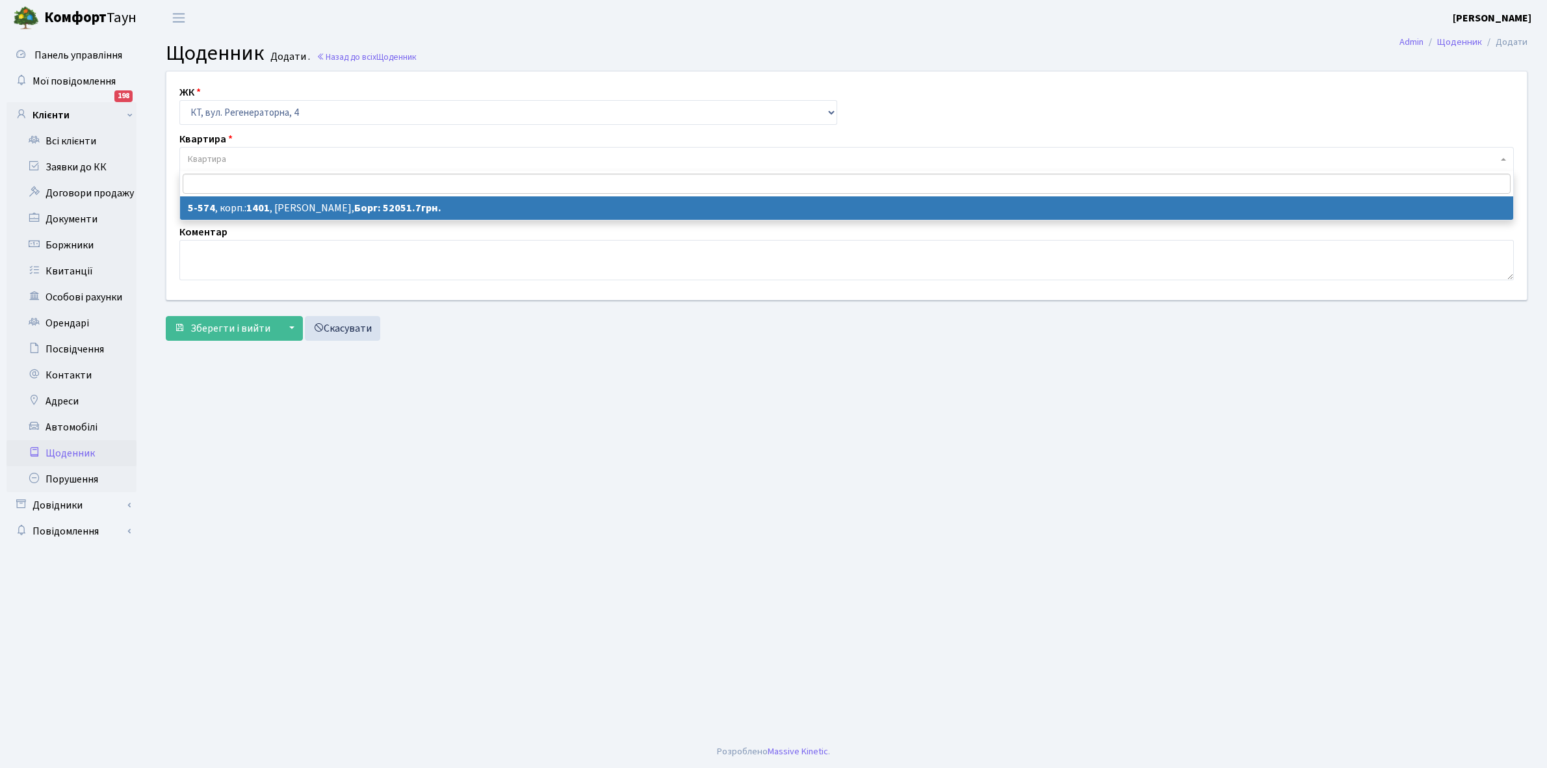
select select "1968"
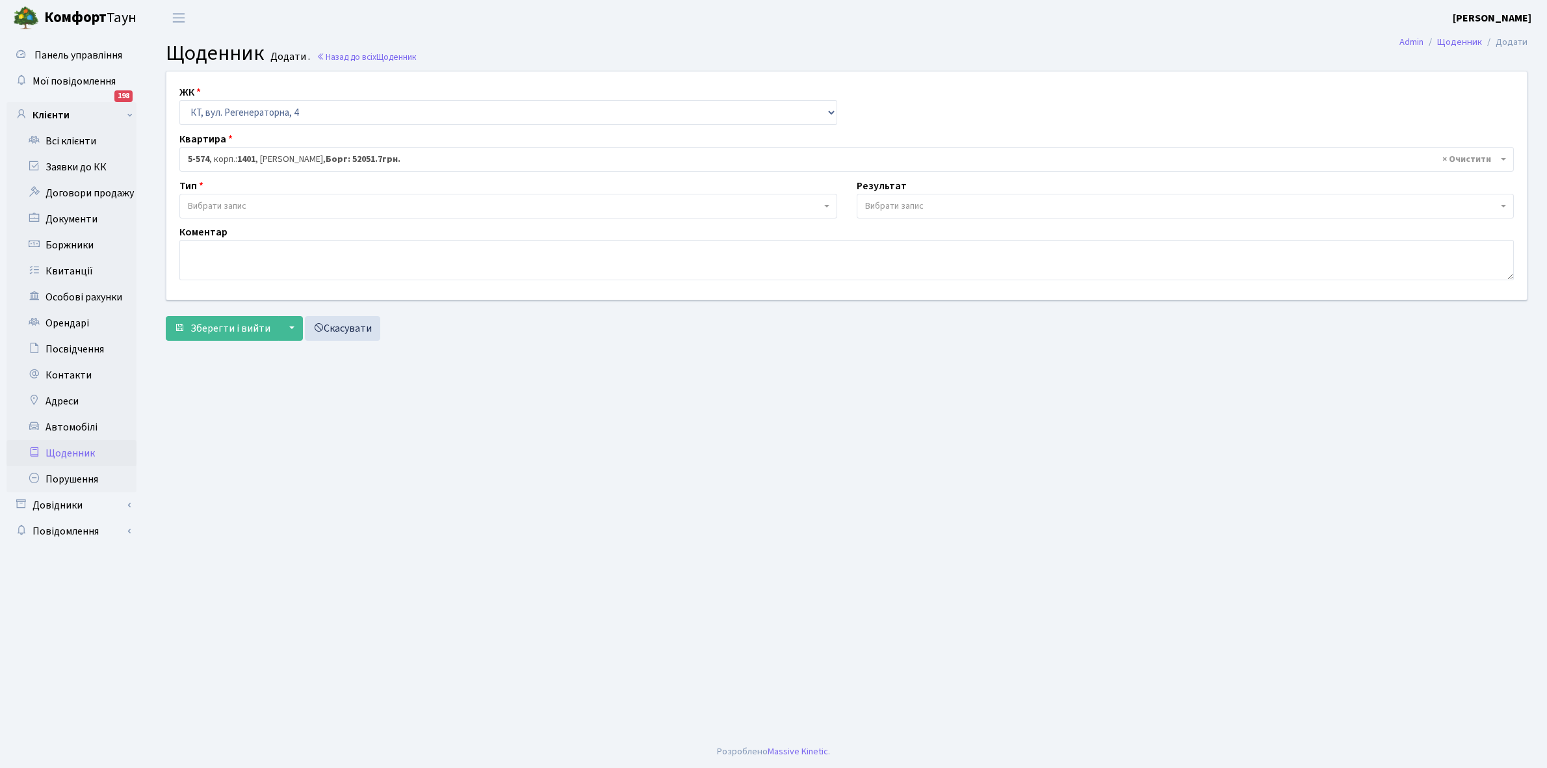
click at [245, 206] on span "Вибрати запис" at bounding box center [217, 206] width 59 height 13
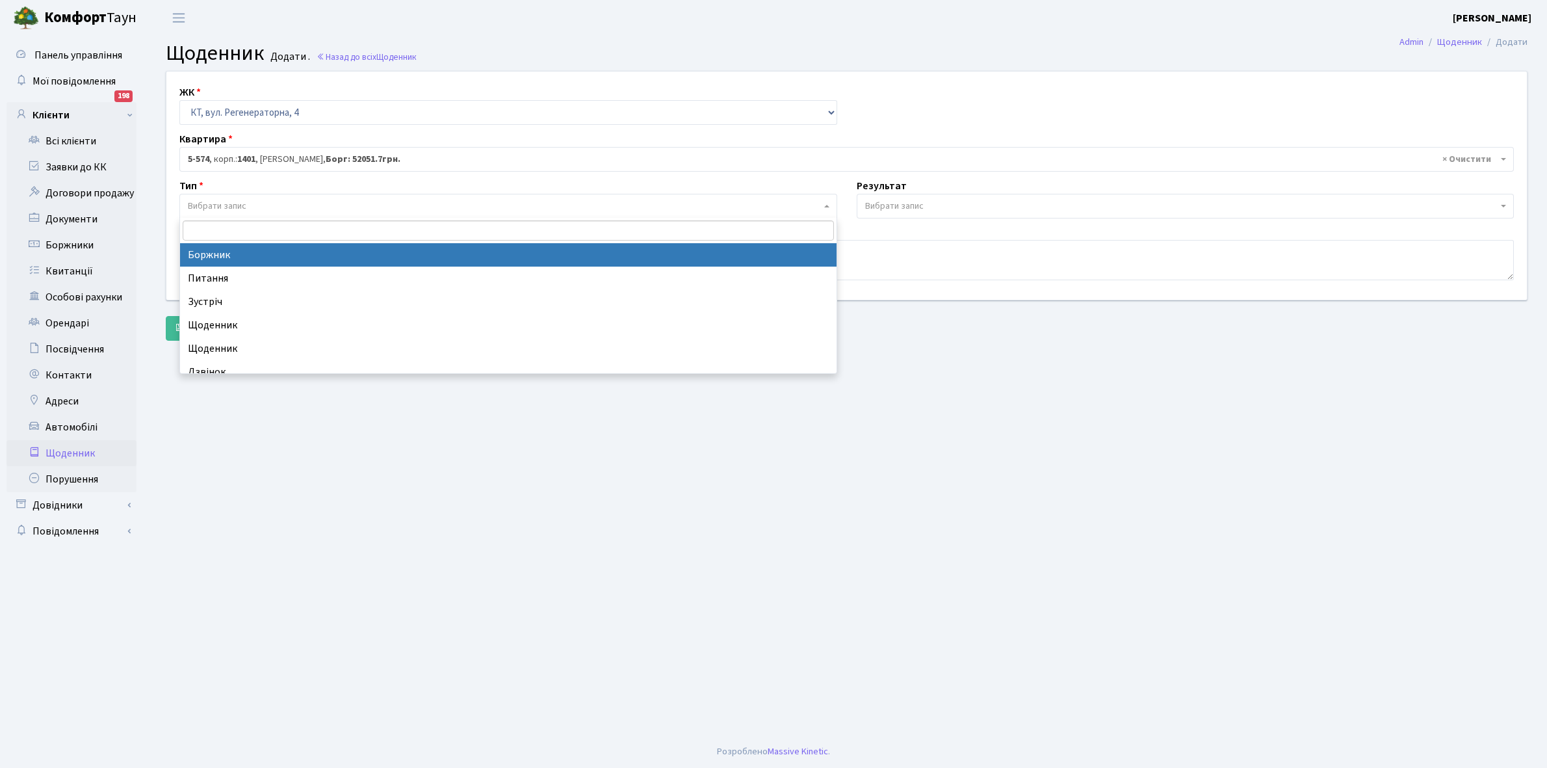
select select "189"
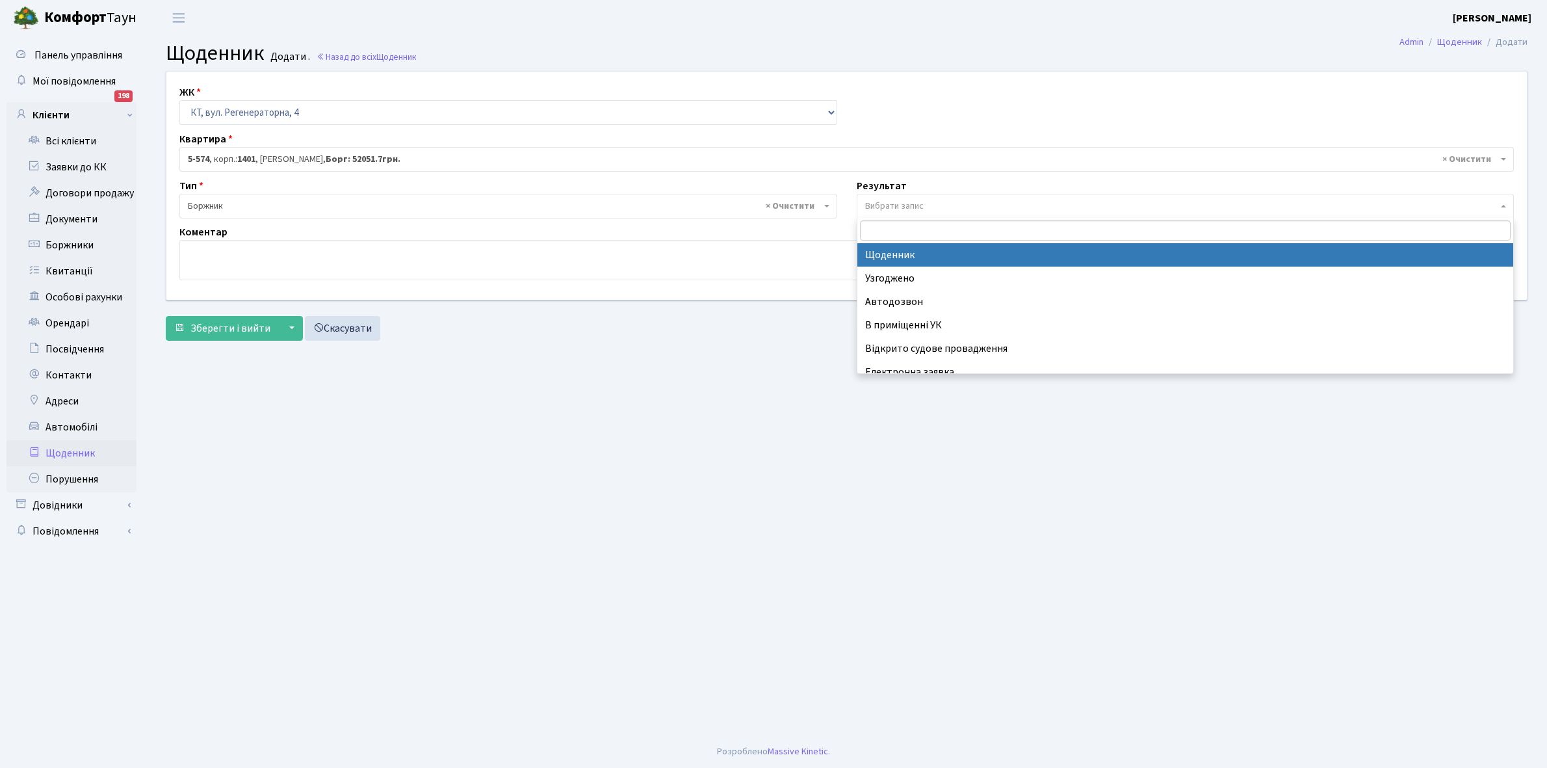
click at [914, 205] on span "Вибрати запис" at bounding box center [894, 206] width 59 height 13
select select "14"
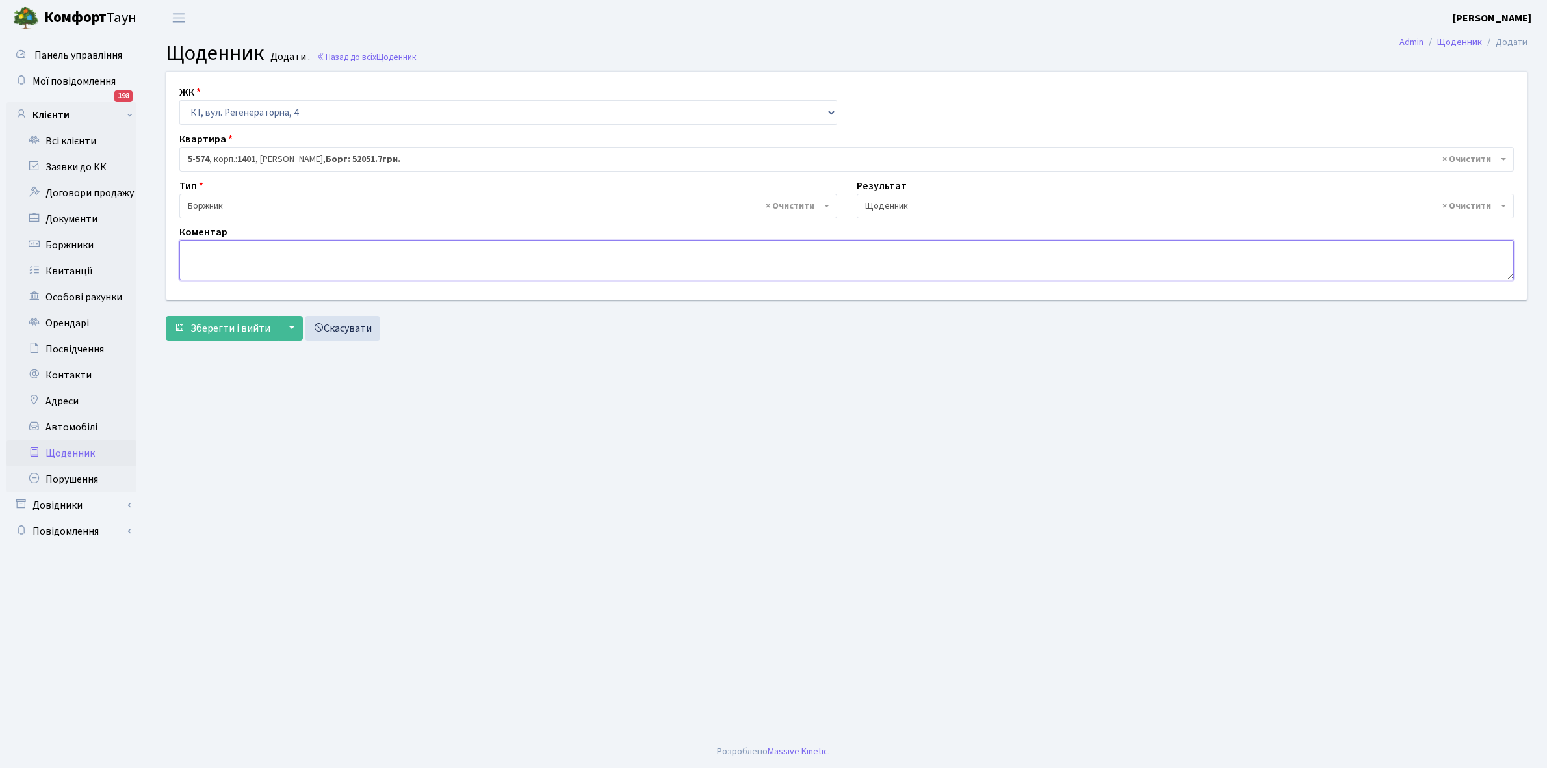
click at [190, 244] on textarea at bounding box center [846, 260] width 1335 height 40
type textarea "Відключена ЕЕ"
click at [215, 328] on span "Зберегти і вийти" at bounding box center [231, 328] width 80 height 14
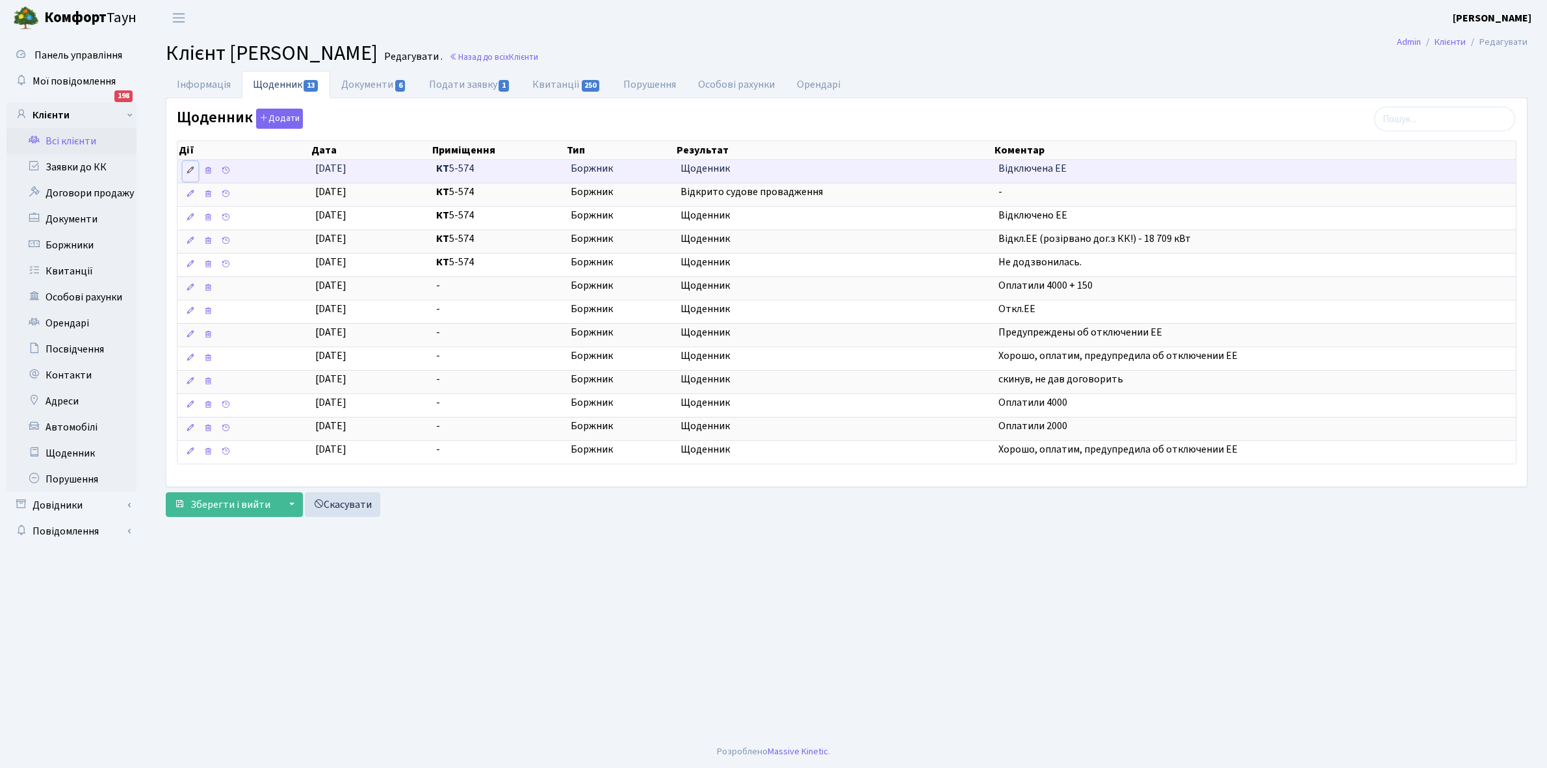
click at [191, 170] on icon at bounding box center [190, 170] width 9 height 9
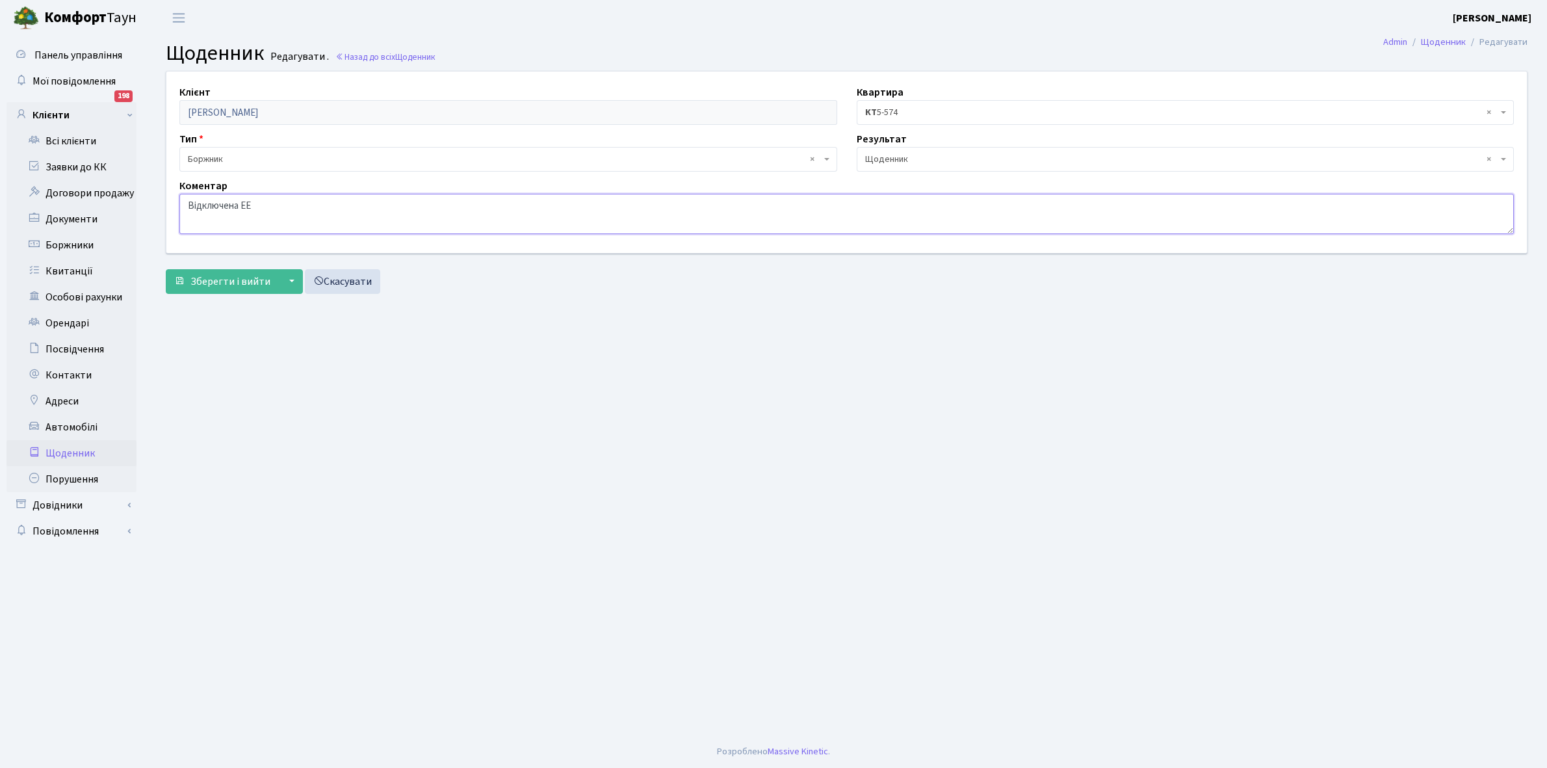
click at [186, 202] on textarea "Відключена ЕЕ" at bounding box center [846, 214] width 1335 height 40
type textarea "Пломба ! Відключена ЕЕ"
click at [229, 281] on span "Зберегти і вийти" at bounding box center [231, 281] width 80 height 14
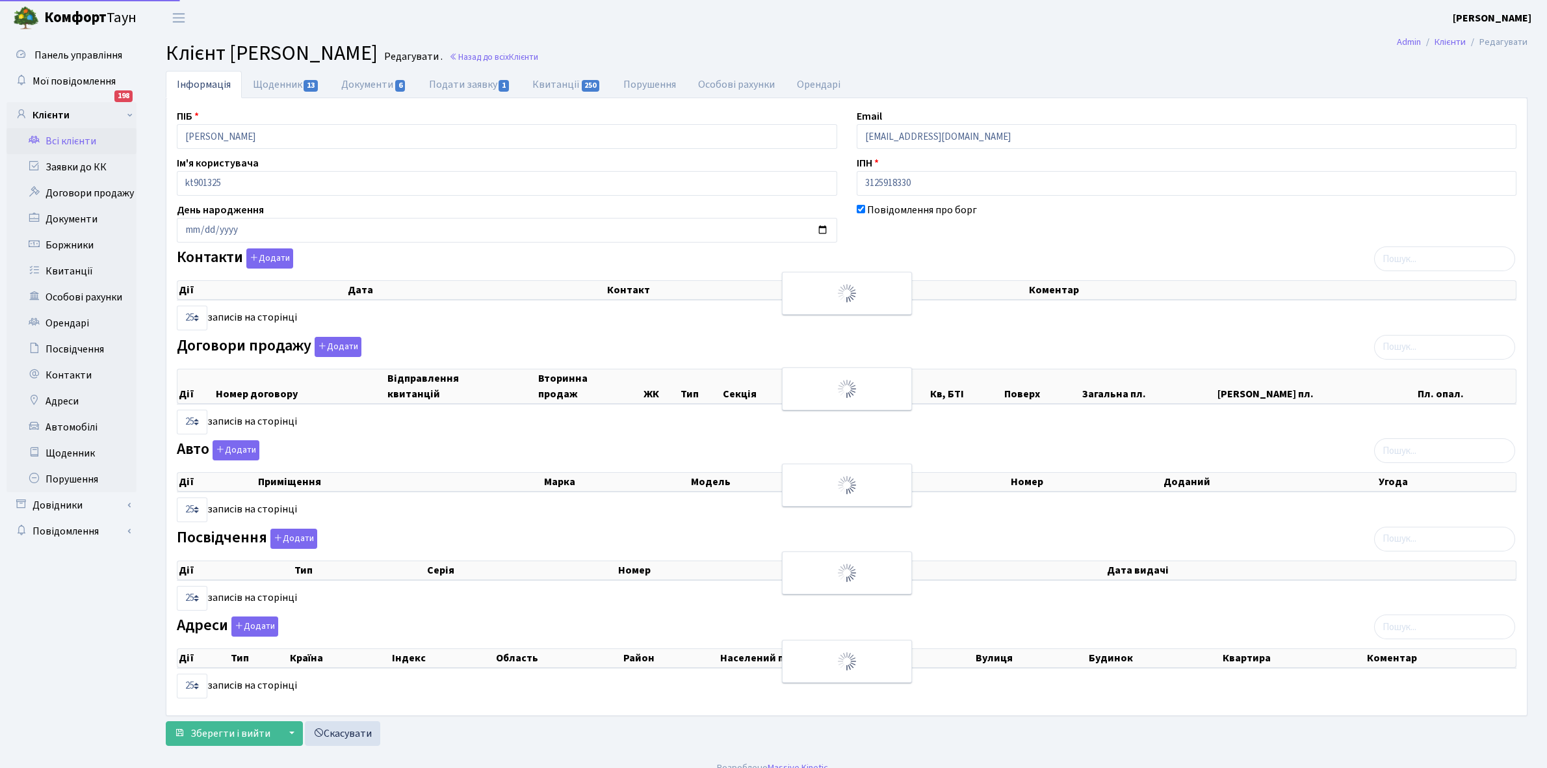
select select "25"
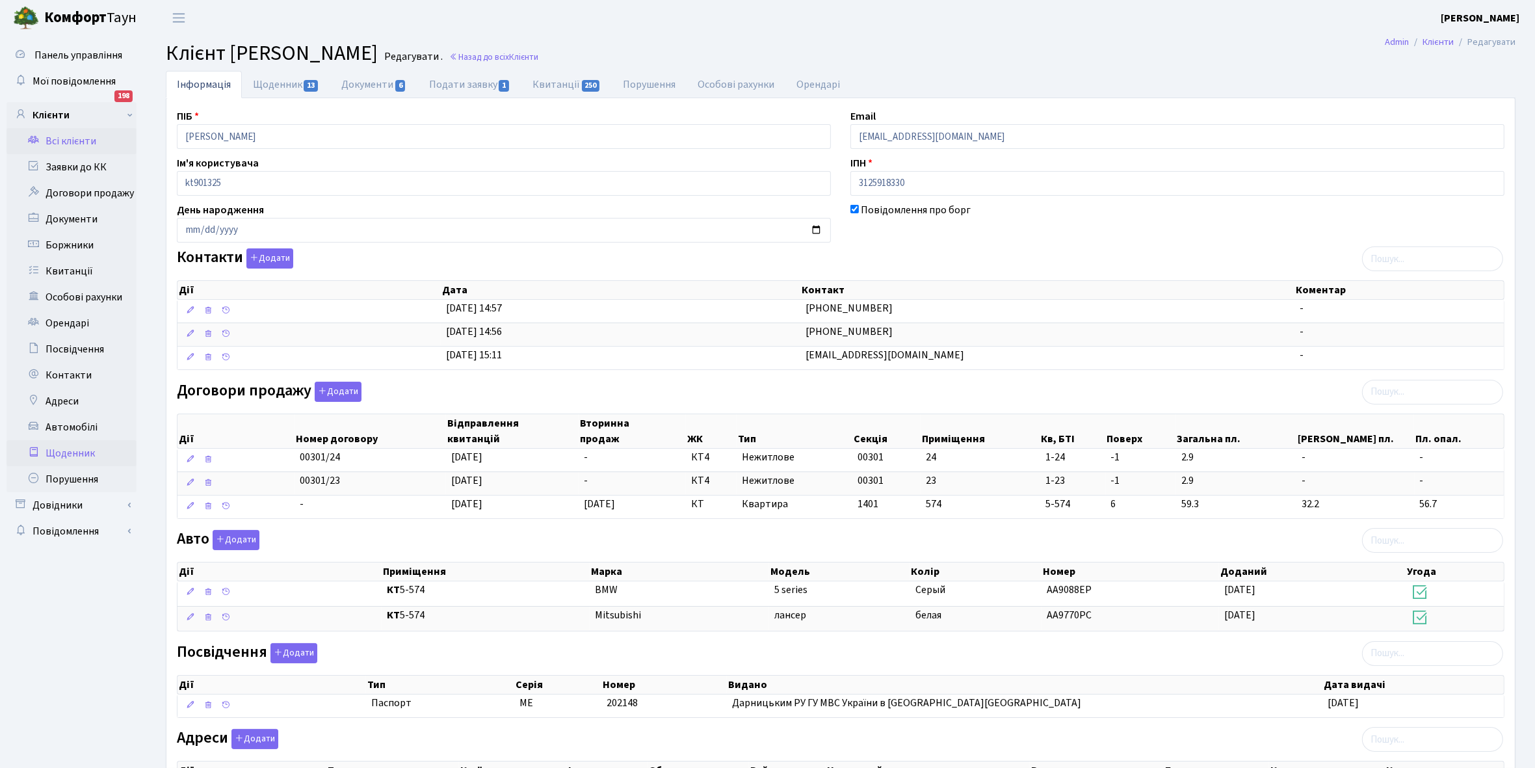
click at [65, 451] on link "Щоденник" at bounding box center [72, 453] width 130 height 26
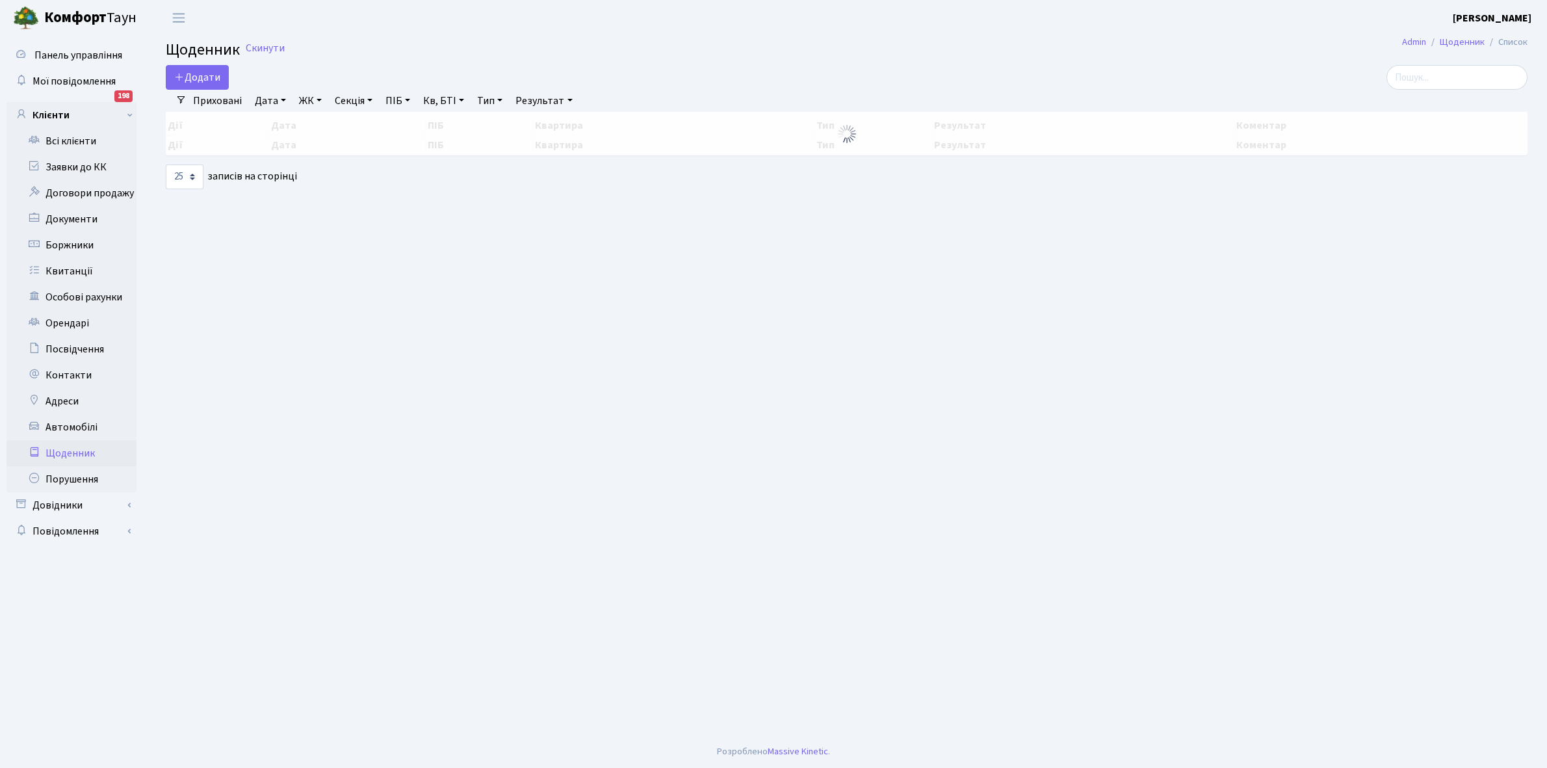
select select "25"
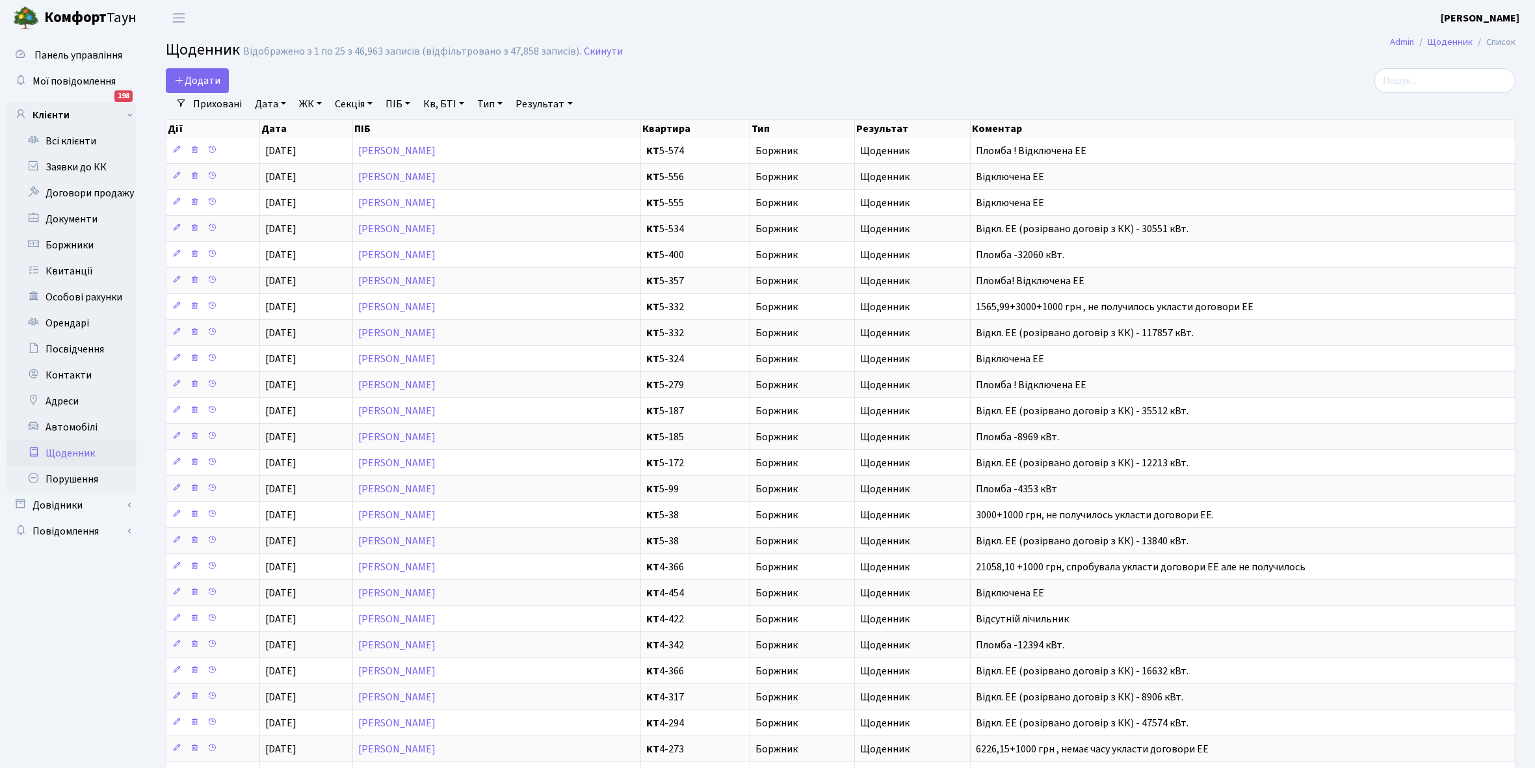
click at [70, 451] on link "Щоденник" at bounding box center [72, 453] width 130 height 26
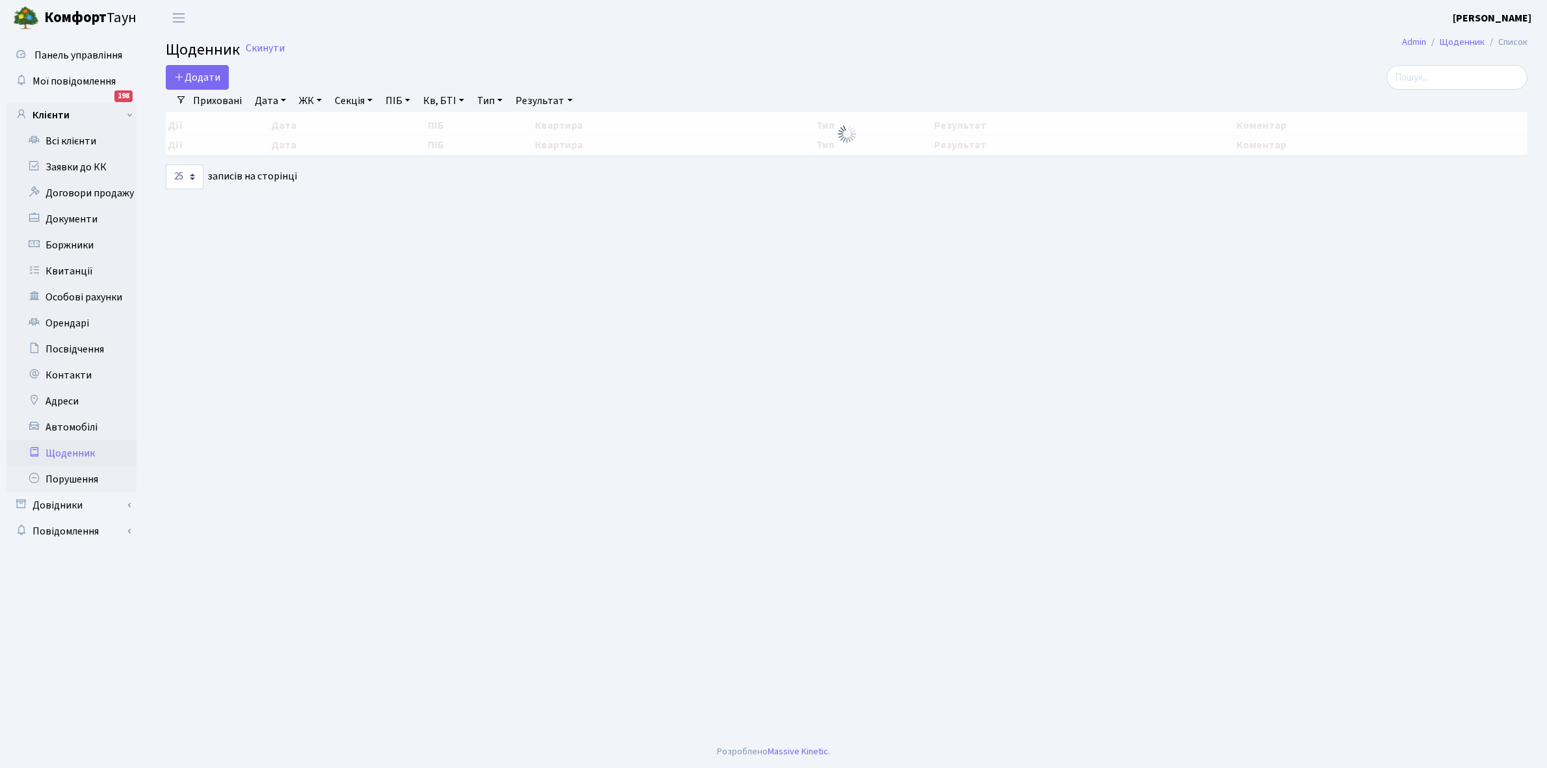
select select "25"
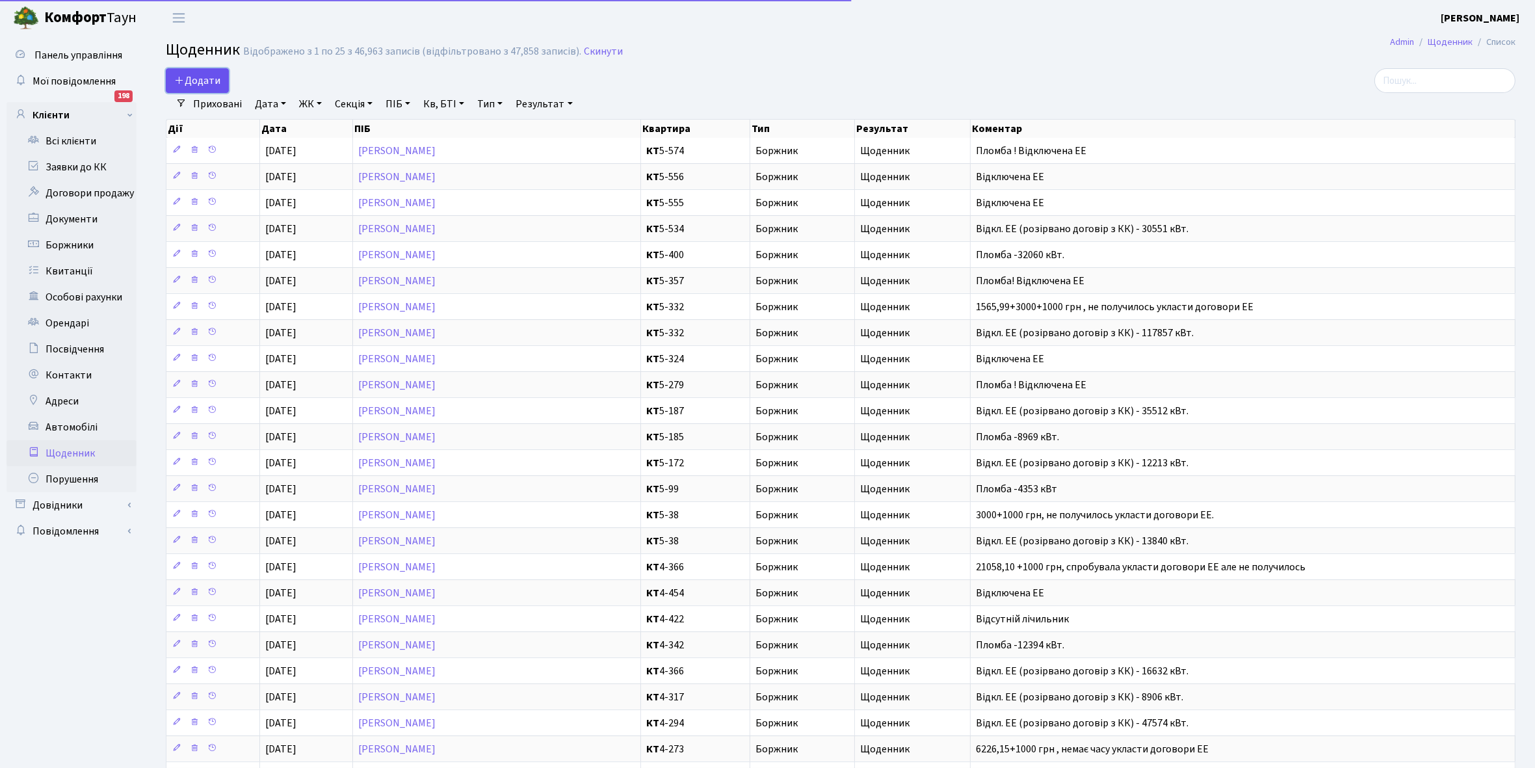
click at [200, 81] on span "Додати" at bounding box center [197, 80] width 46 height 14
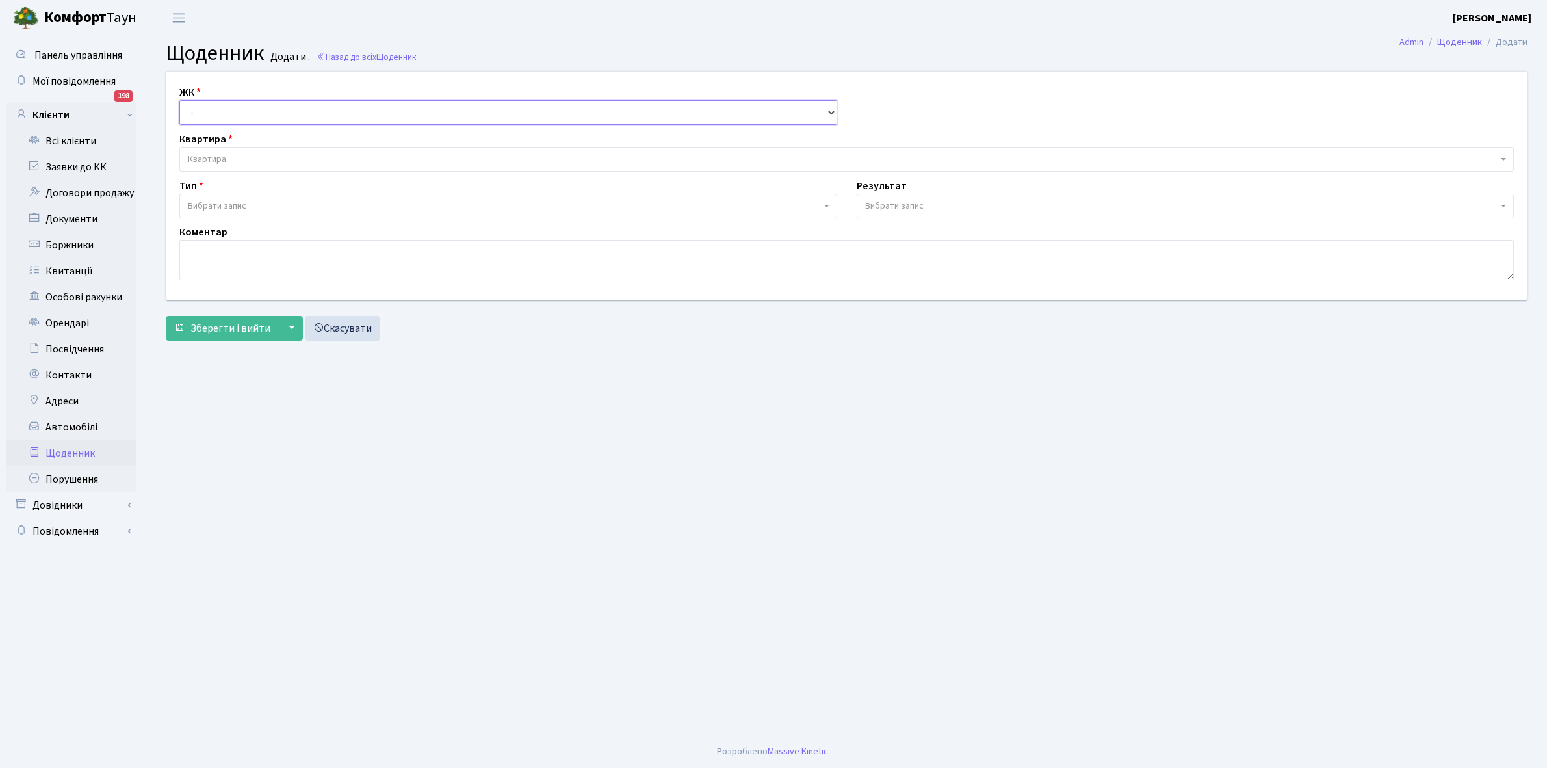
click at [215, 114] on select "- КТ, вул. Регенераторна, 4 КТ2, просп. [STREET_ADDRESS] [STREET_ADDRESS] [PERS…" at bounding box center [508, 112] width 658 height 25
select select "271"
click at [179, 100] on select "- КТ, вул. Регенераторна, 4 КТ2, просп. [STREET_ADDRESS] [STREET_ADDRESS] [PERS…" at bounding box center [508, 112] width 658 height 25
select select
click at [239, 155] on span "Квартира" at bounding box center [843, 159] width 1310 height 13
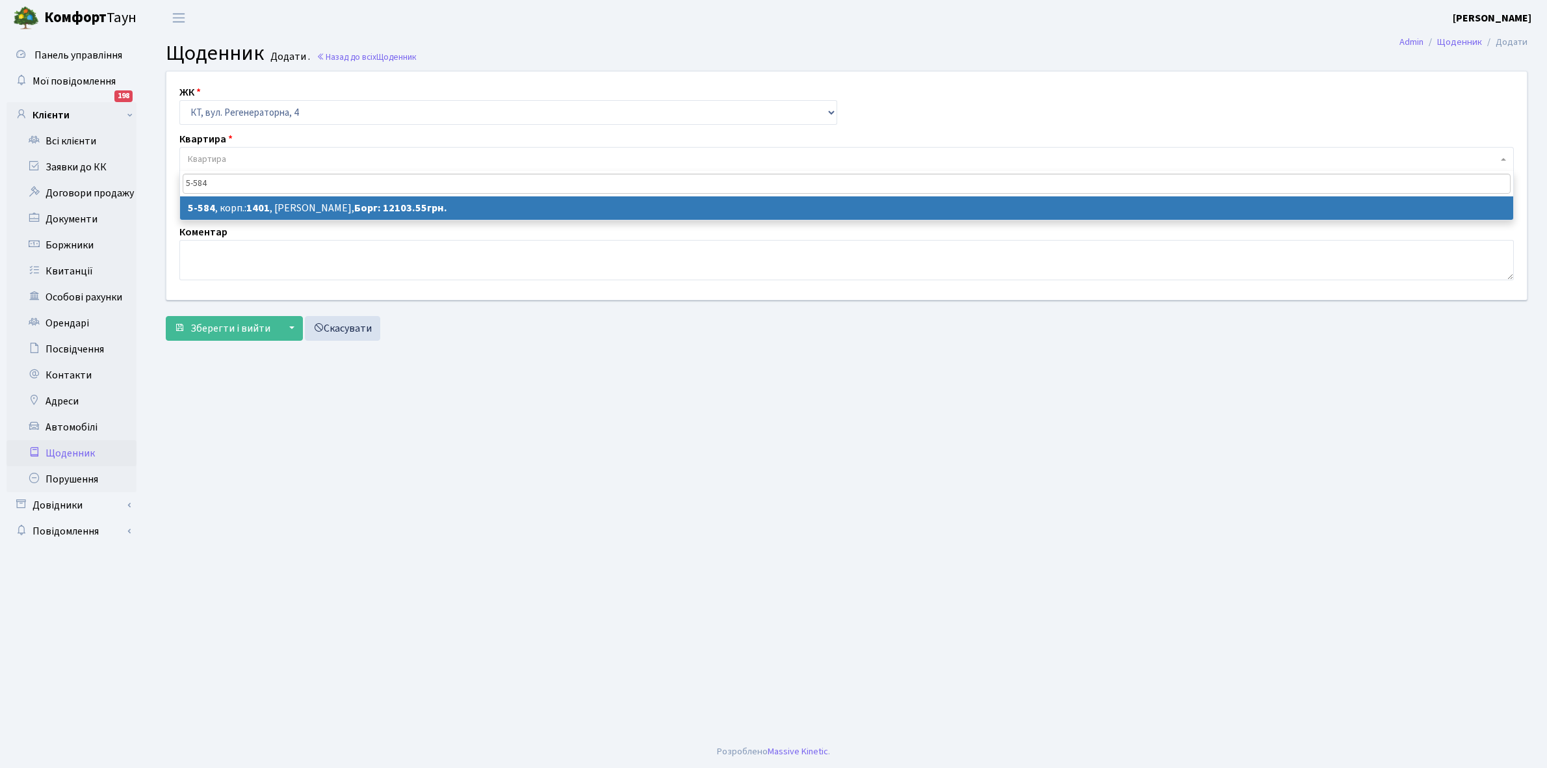
type input "5-584"
select select "1978"
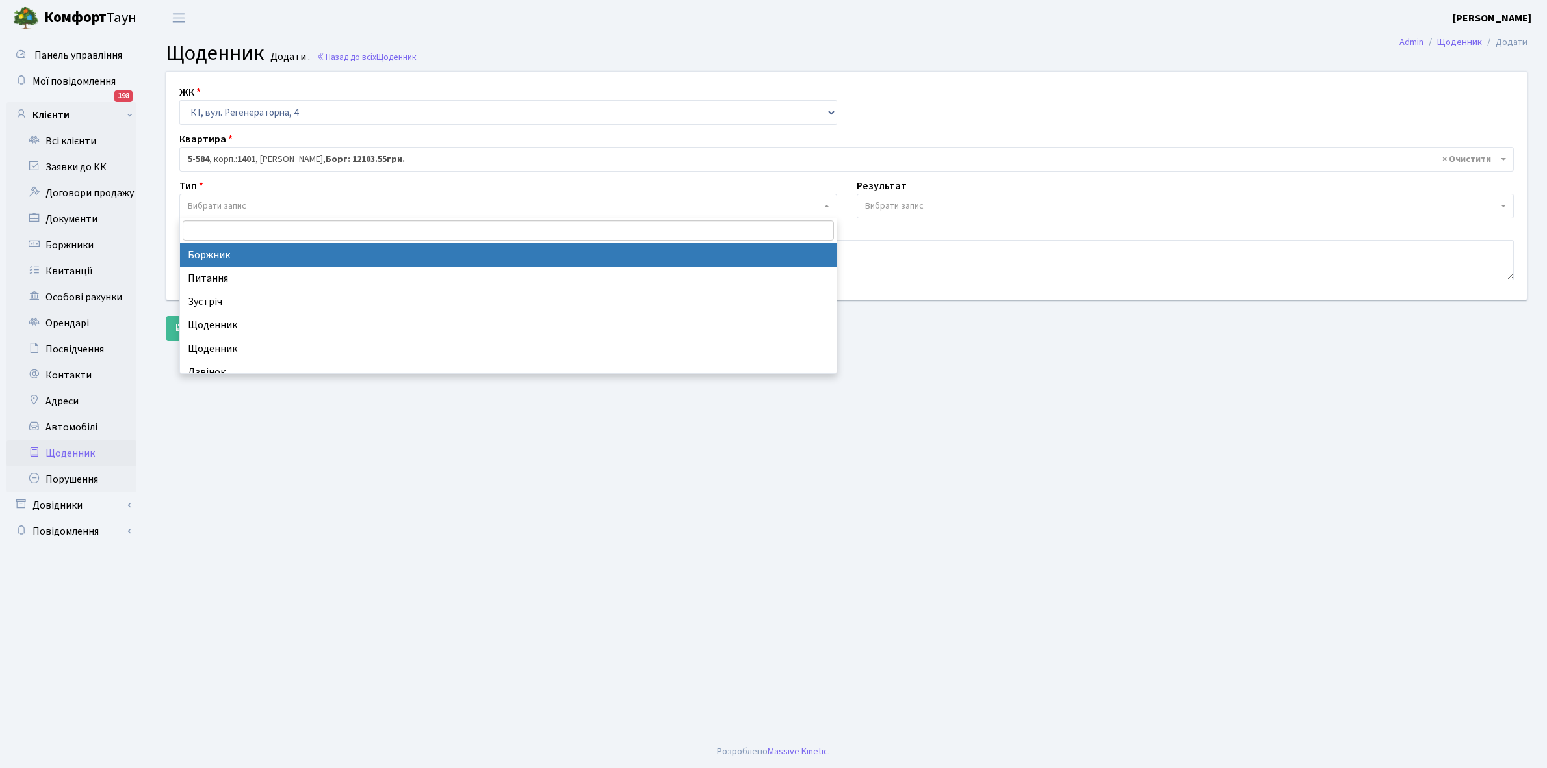
click at [250, 205] on span "Вибрати запис" at bounding box center [504, 206] width 633 height 13
select select "189"
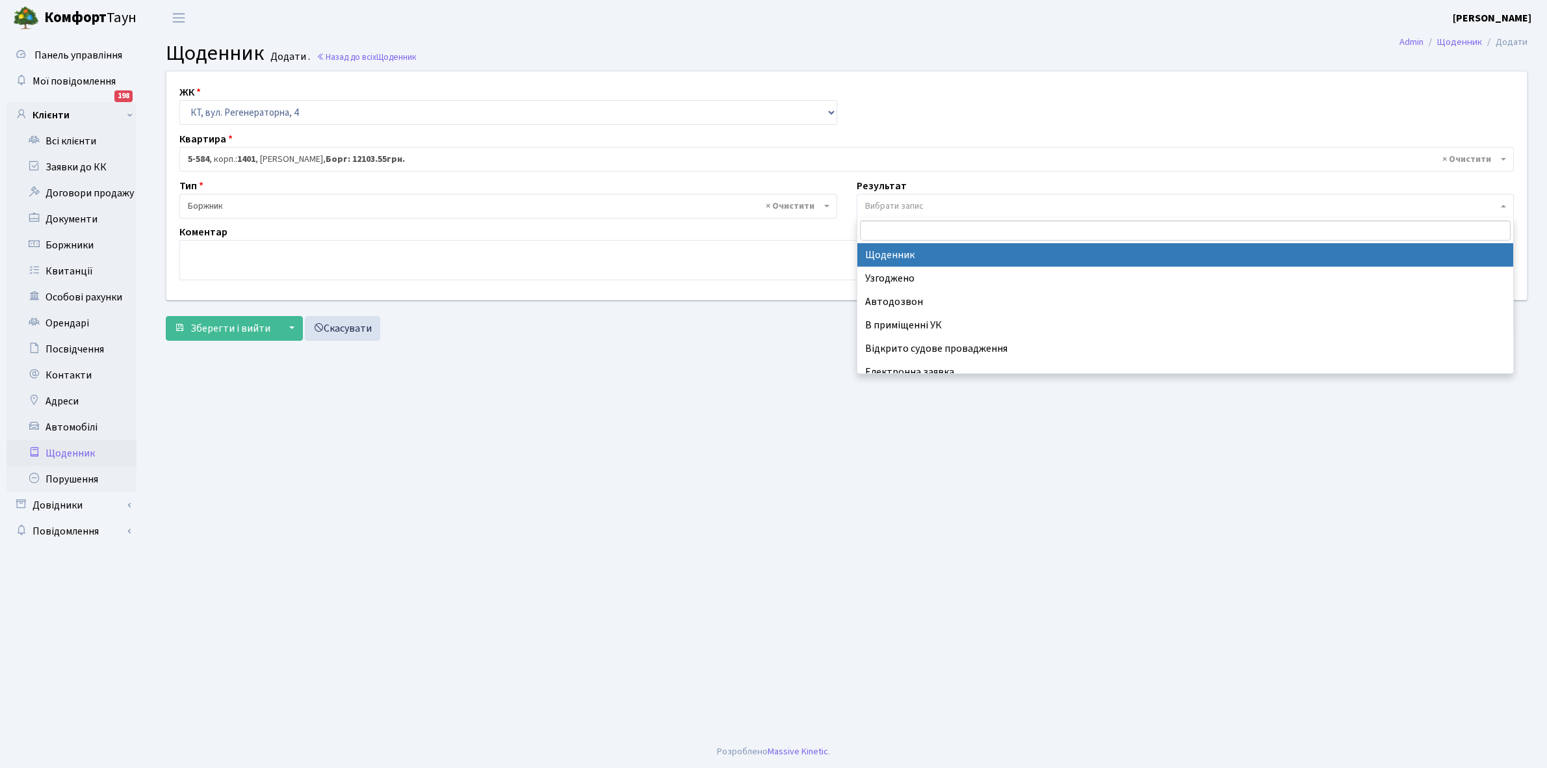
click at [901, 200] on span "Вибрати запис" at bounding box center [894, 206] width 59 height 13
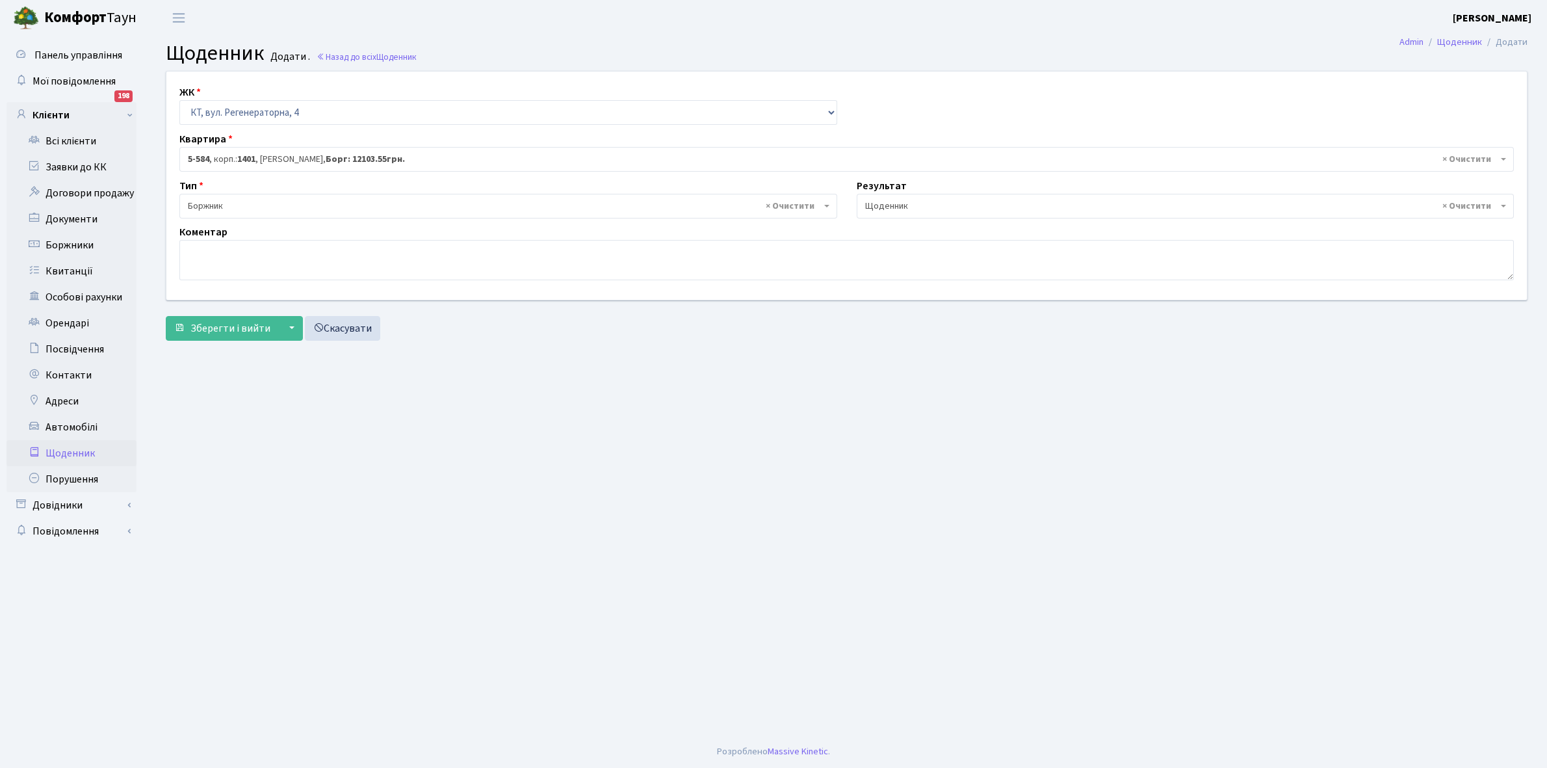
select select "14"
click at [208, 254] on textarea at bounding box center [846, 260] width 1335 height 40
type textarea "Відсутній лічильник"
click at [223, 317] on button "Зберегти і вийти" at bounding box center [222, 328] width 113 height 25
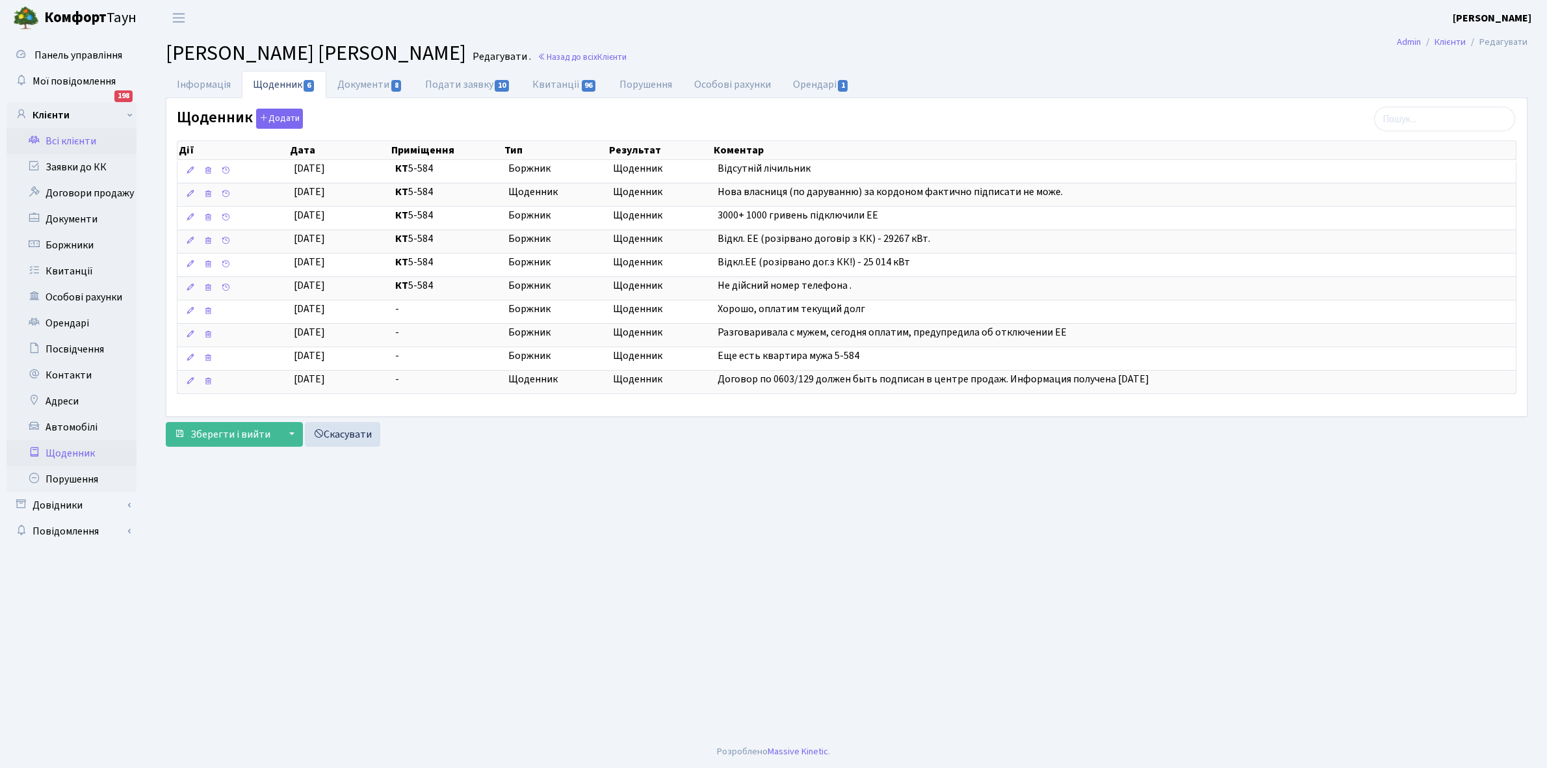
click at [60, 449] on link "Щоденник" at bounding box center [72, 453] width 130 height 26
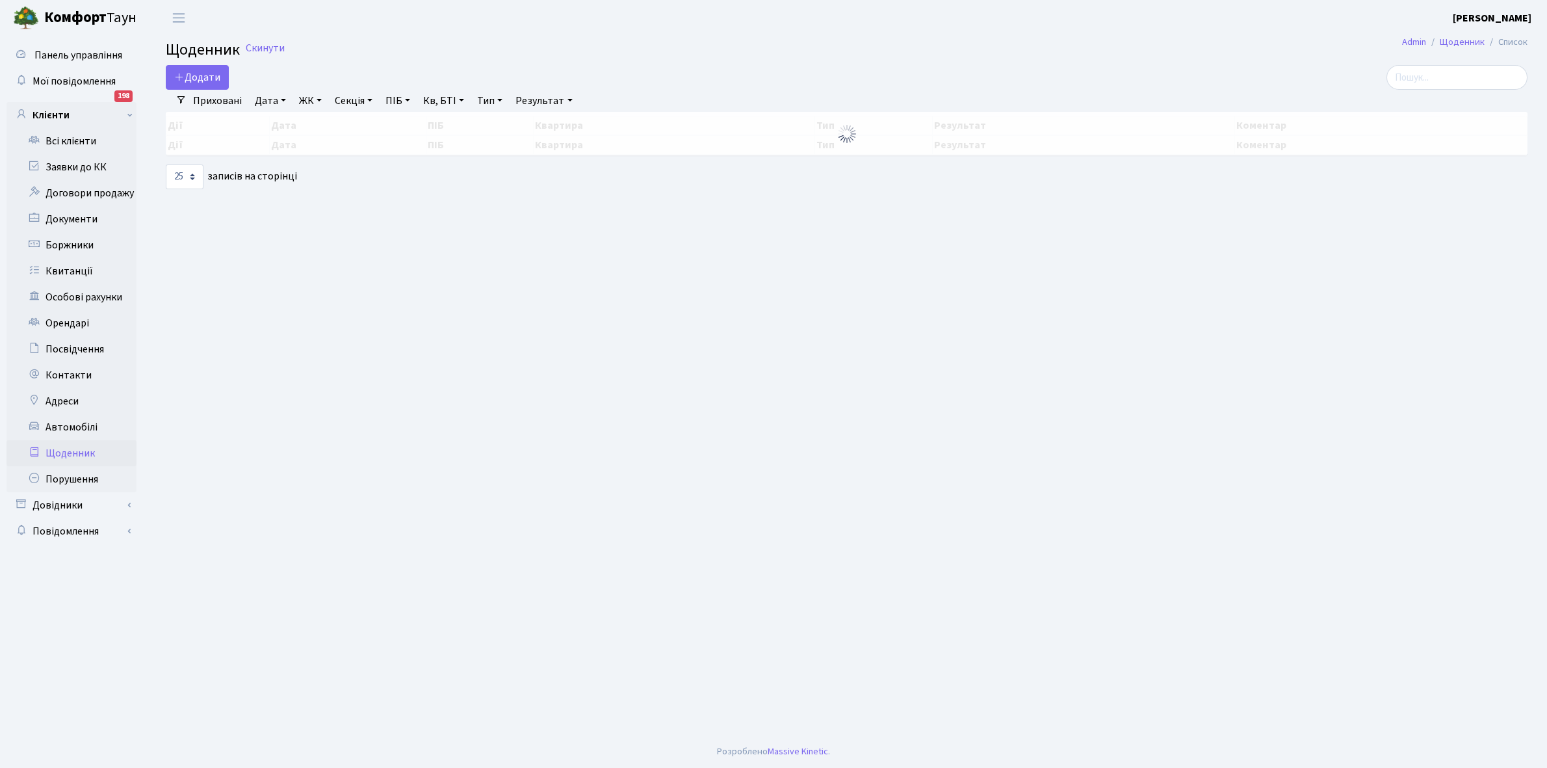
select select "25"
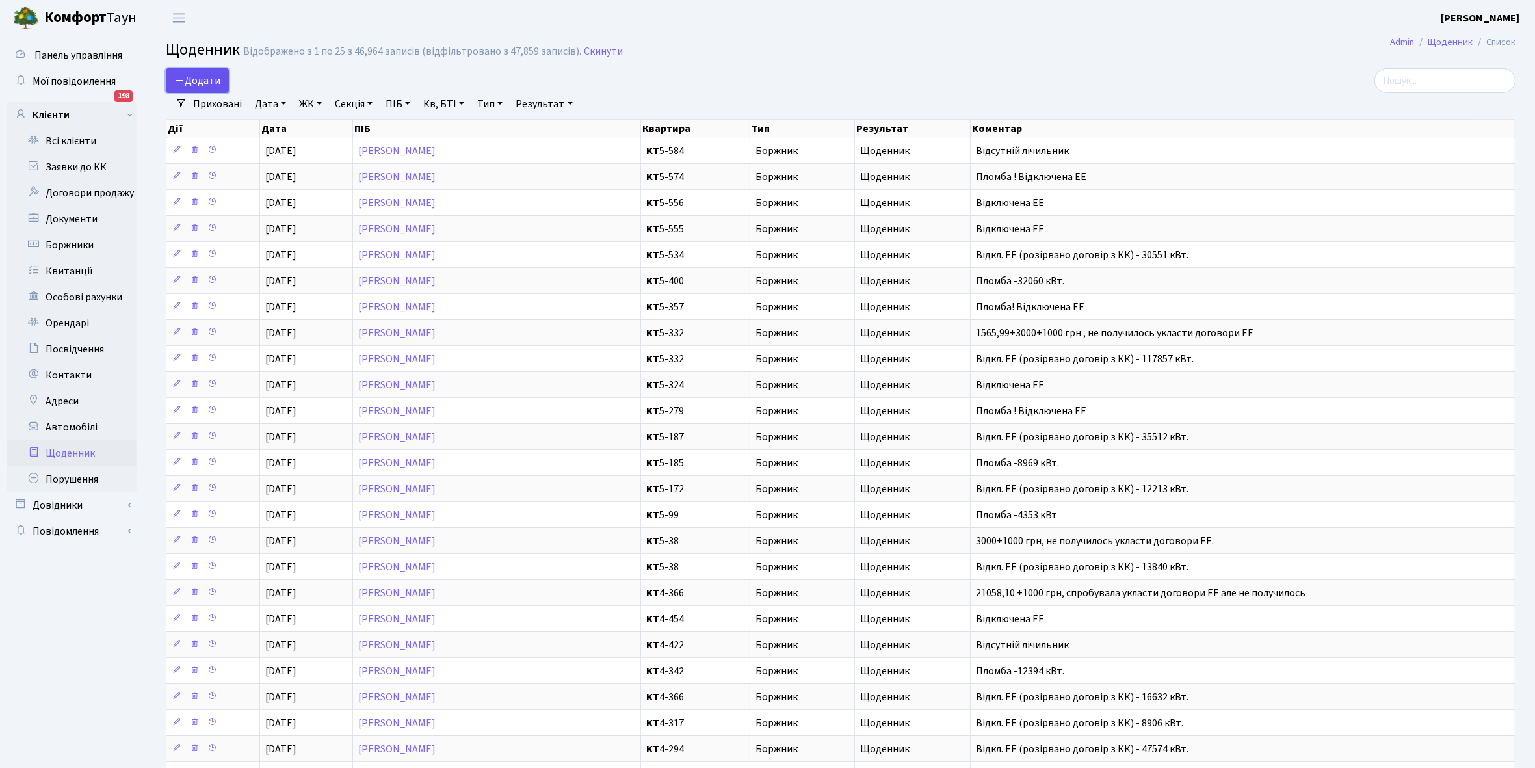
click at [197, 70] on link "Додати" at bounding box center [197, 80] width 63 height 25
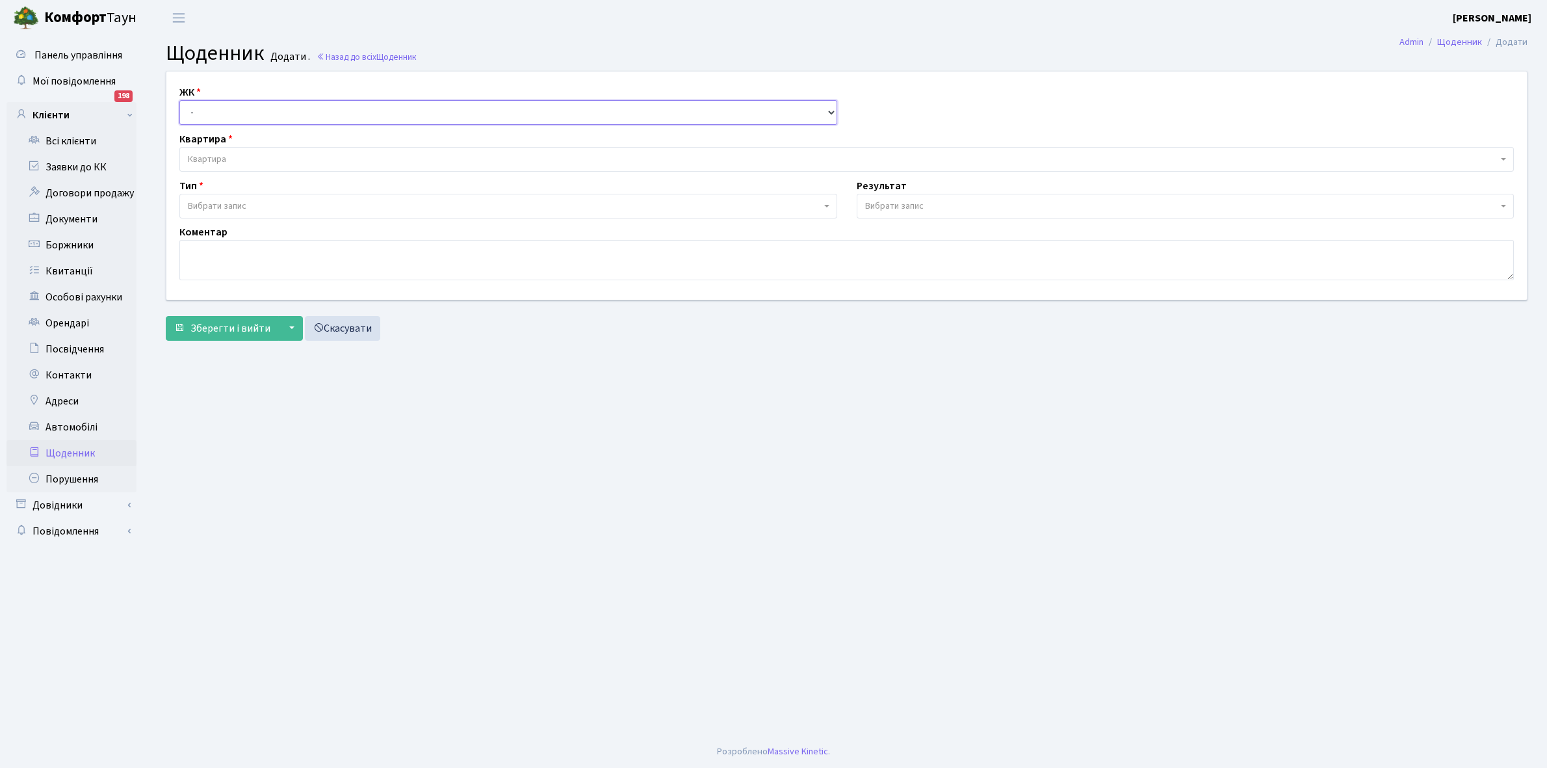
click at [226, 106] on select "- КТ, вул. Регенераторна, 4 КТ2, просп. [STREET_ADDRESS] [STREET_ADDRESS] [PERS…" at bounding box center [508, 112] width 658 height 25
select select "271"
click at [179, 100] on select "- КТ, вул. Регенераторна, 4 КТ2, просп. [STREET_ADDRESS] [STREET_ADDRESS] [PERS…" at bounding box center [508, 112] width 658 height 25
select select
click at [237, 157] on span "Квартира" at bounding box center [843, 159] width 1310 height 13
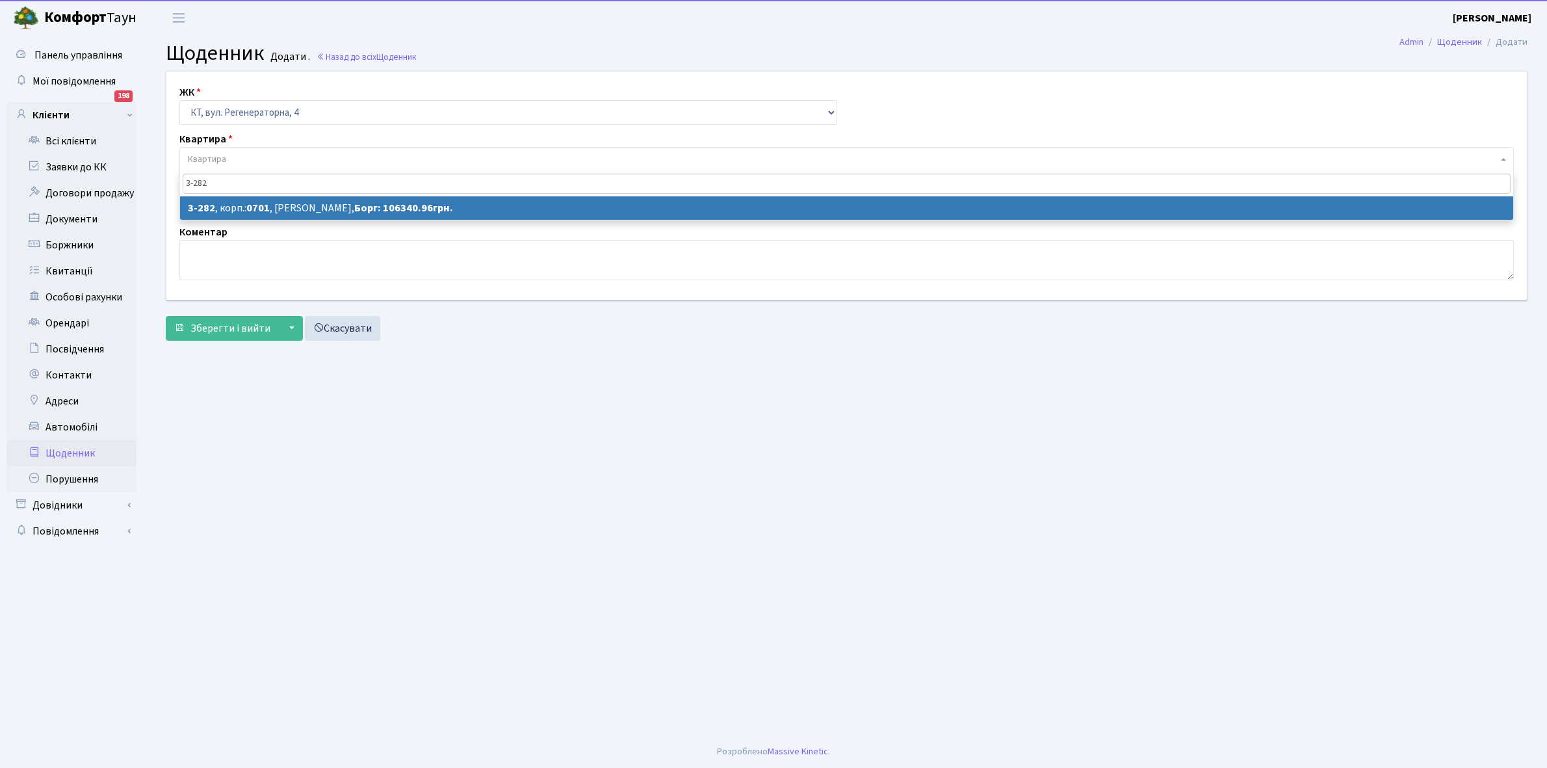
type input "3-282"
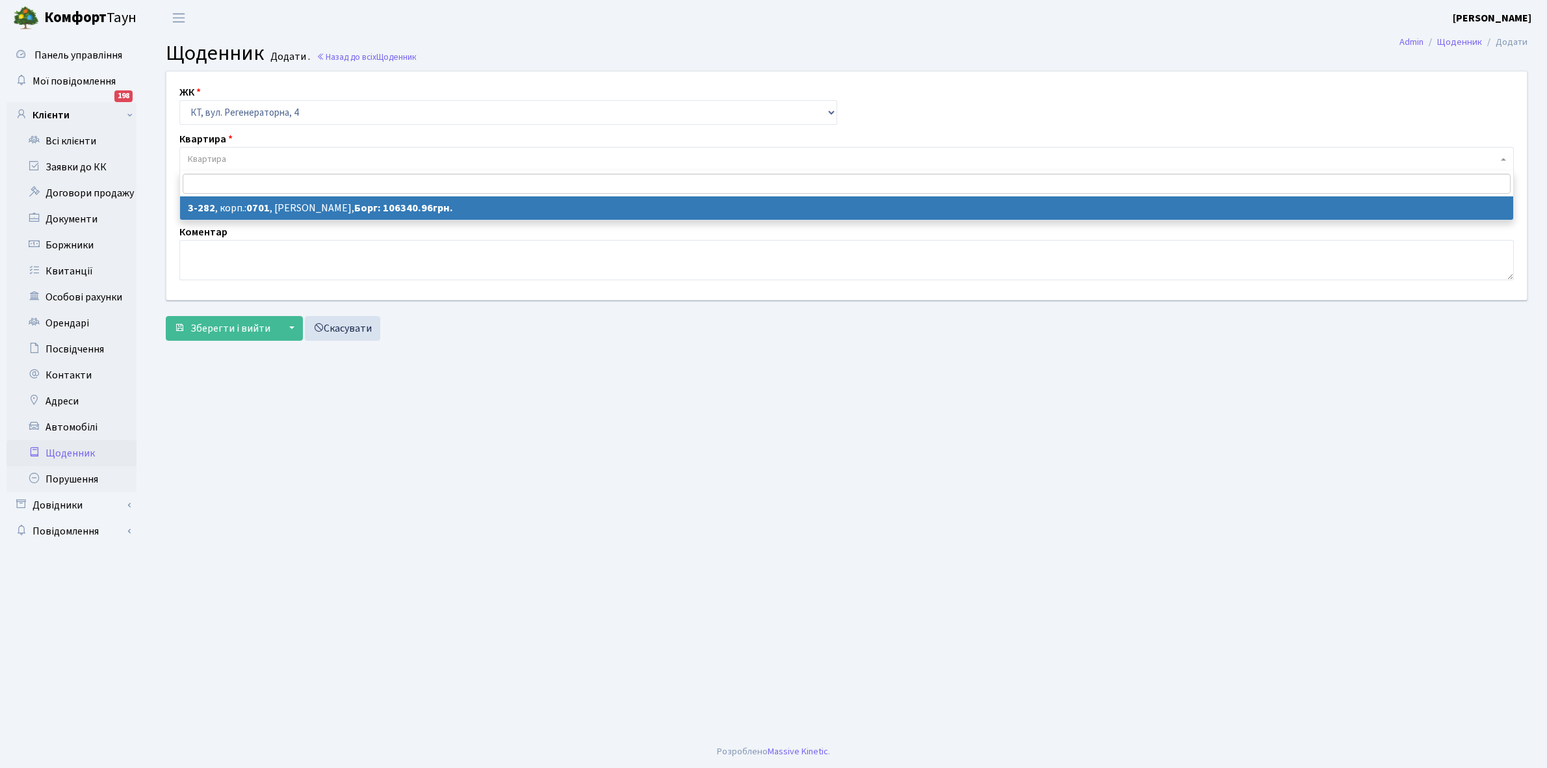
select select "1500"
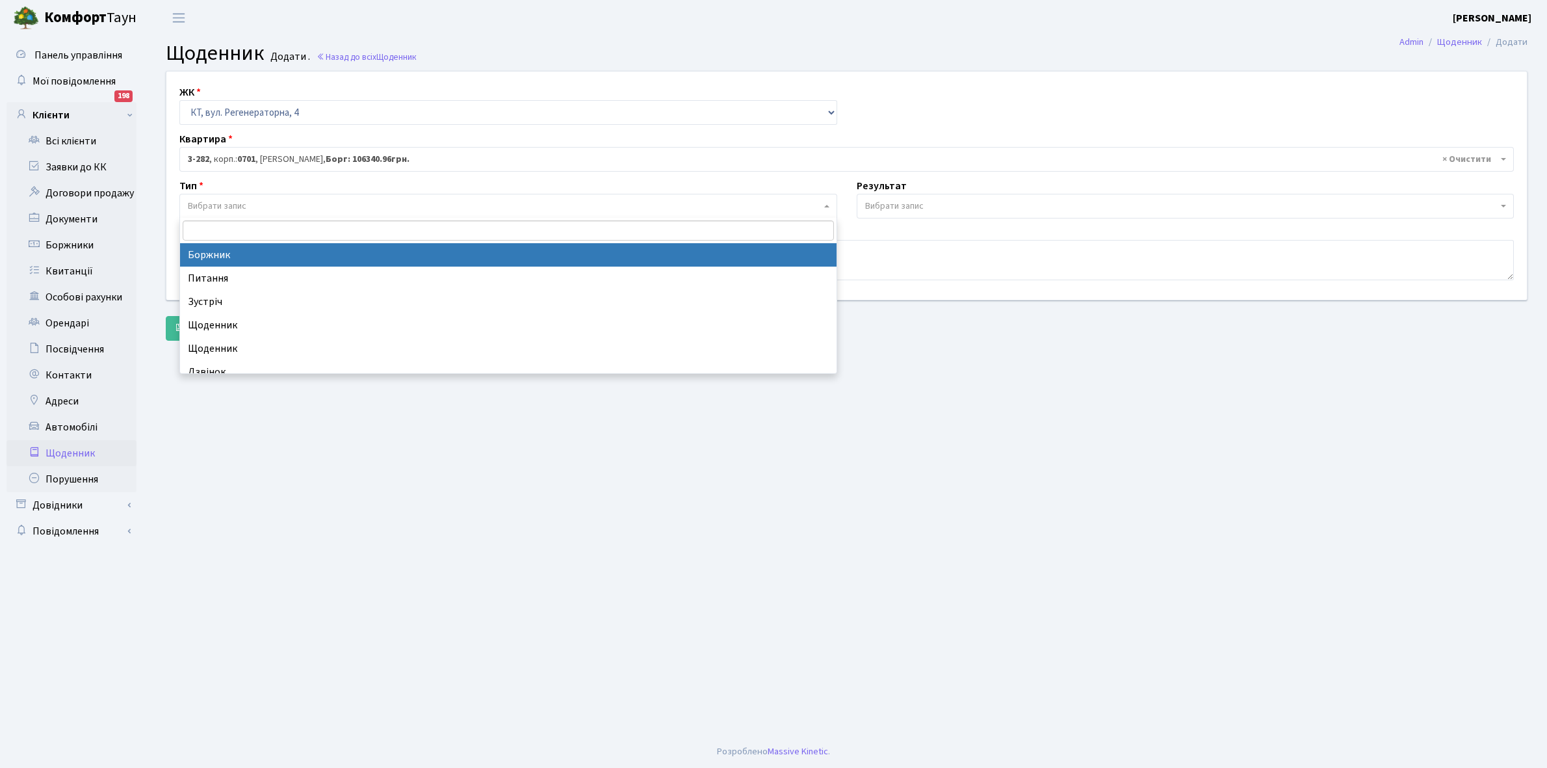
click at [265, 200] on span "Вибрати запис" at bounding box center [504, 206] width 633 height 13
select select "189"
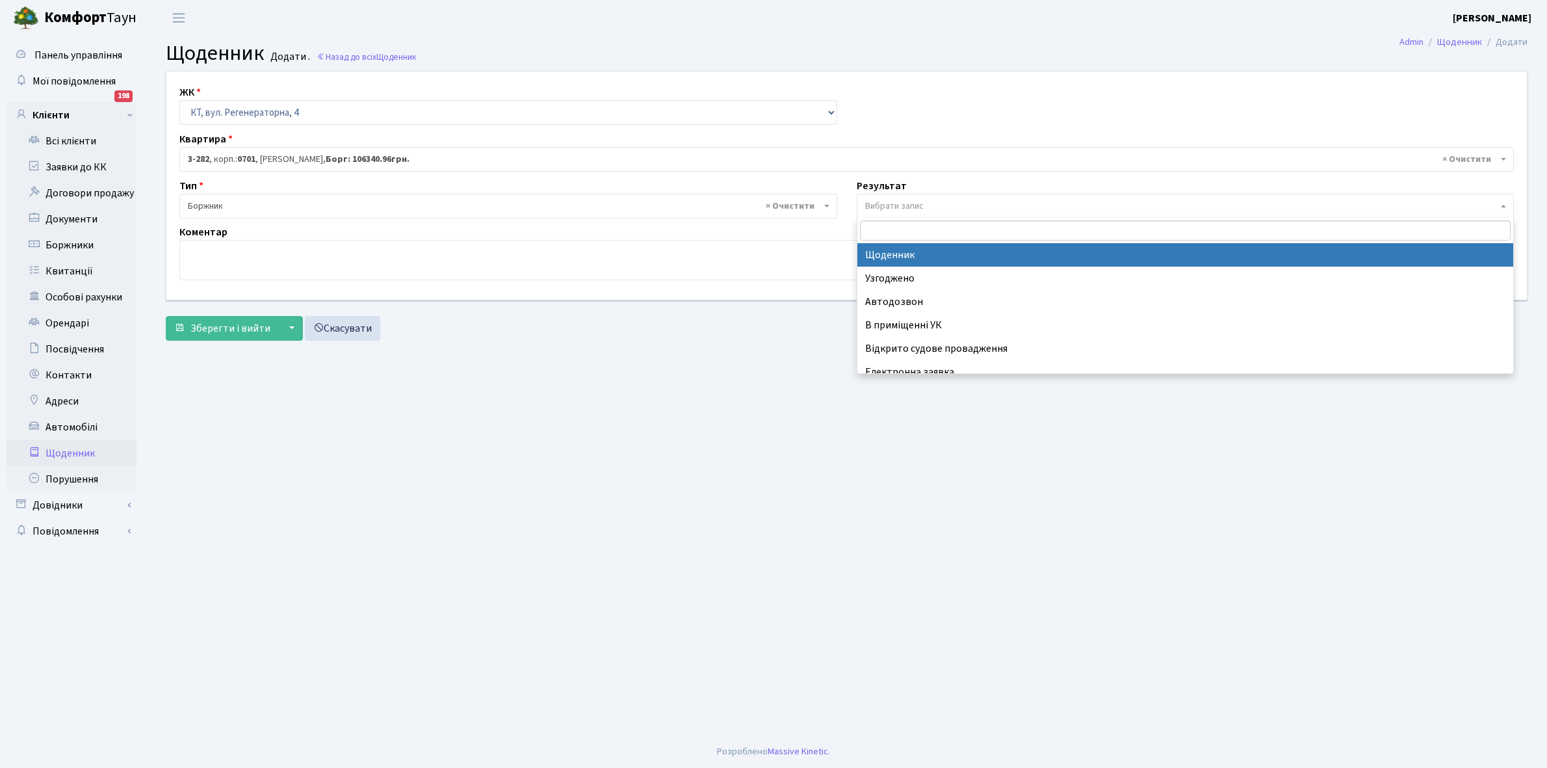
click at [951, 202] on span "Вибрати запис" at bounding box center [1181, 206] width 633 height 13
select select "14"
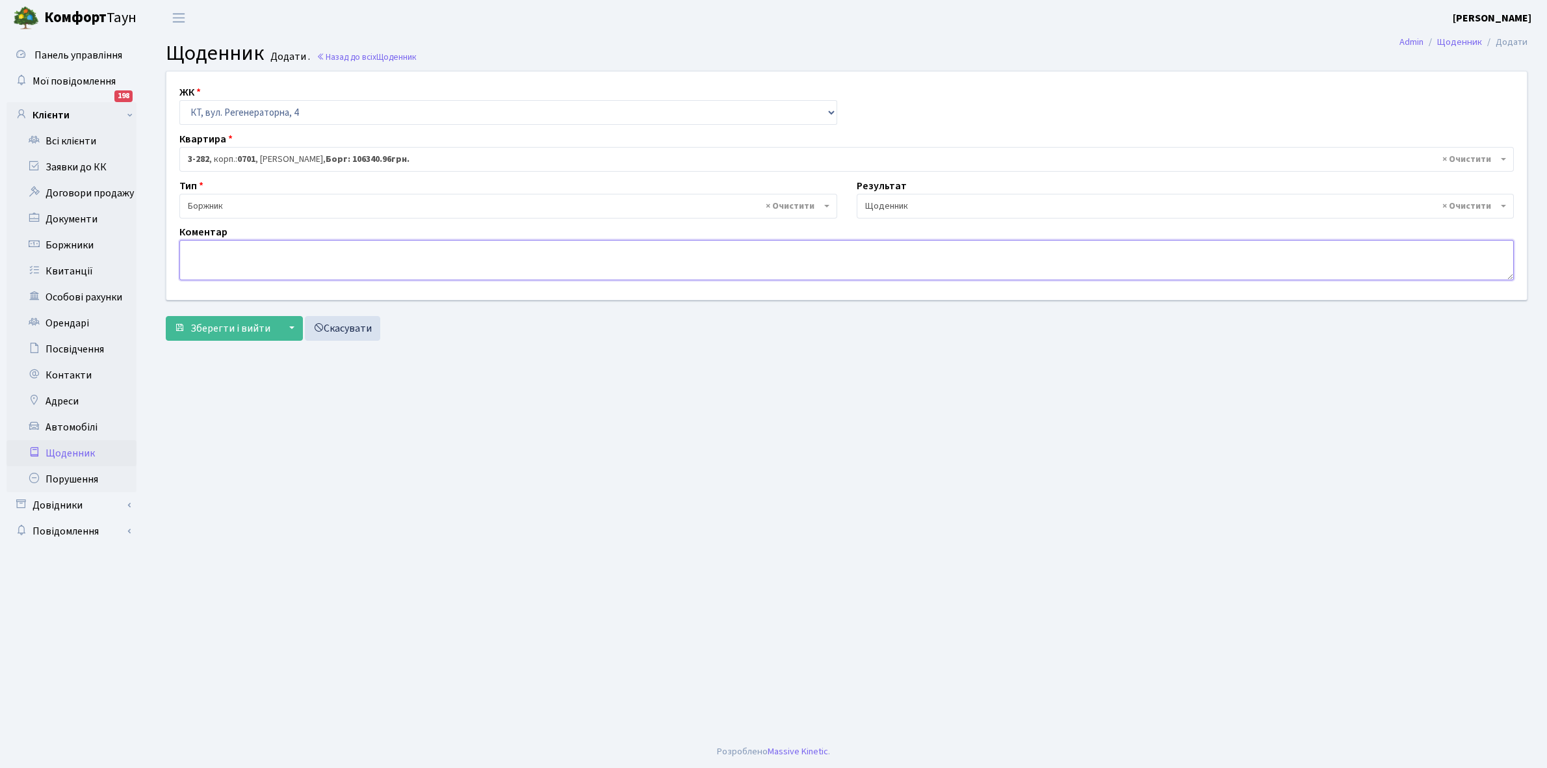
click at [200, 259] on textarea at bounding box center [846, 260] width 1335 height 40
paste textarea "Відкл. ЕЕ (розірвано договір з КК) - 45236 кВт."
click at [365, 250] on textarea "Відкл. ЕЕ (розірвано договір з КК) - 45236 кВт." at bounding box center [846, 260] width 1335 height 40
type textarea "Відкл. ЕЕ (розірвано договір з КК) - 43259 кВт."
click at [248, 330] on span "Зберегти і вийти" at bounding box center [231, 328] width 80 height 14
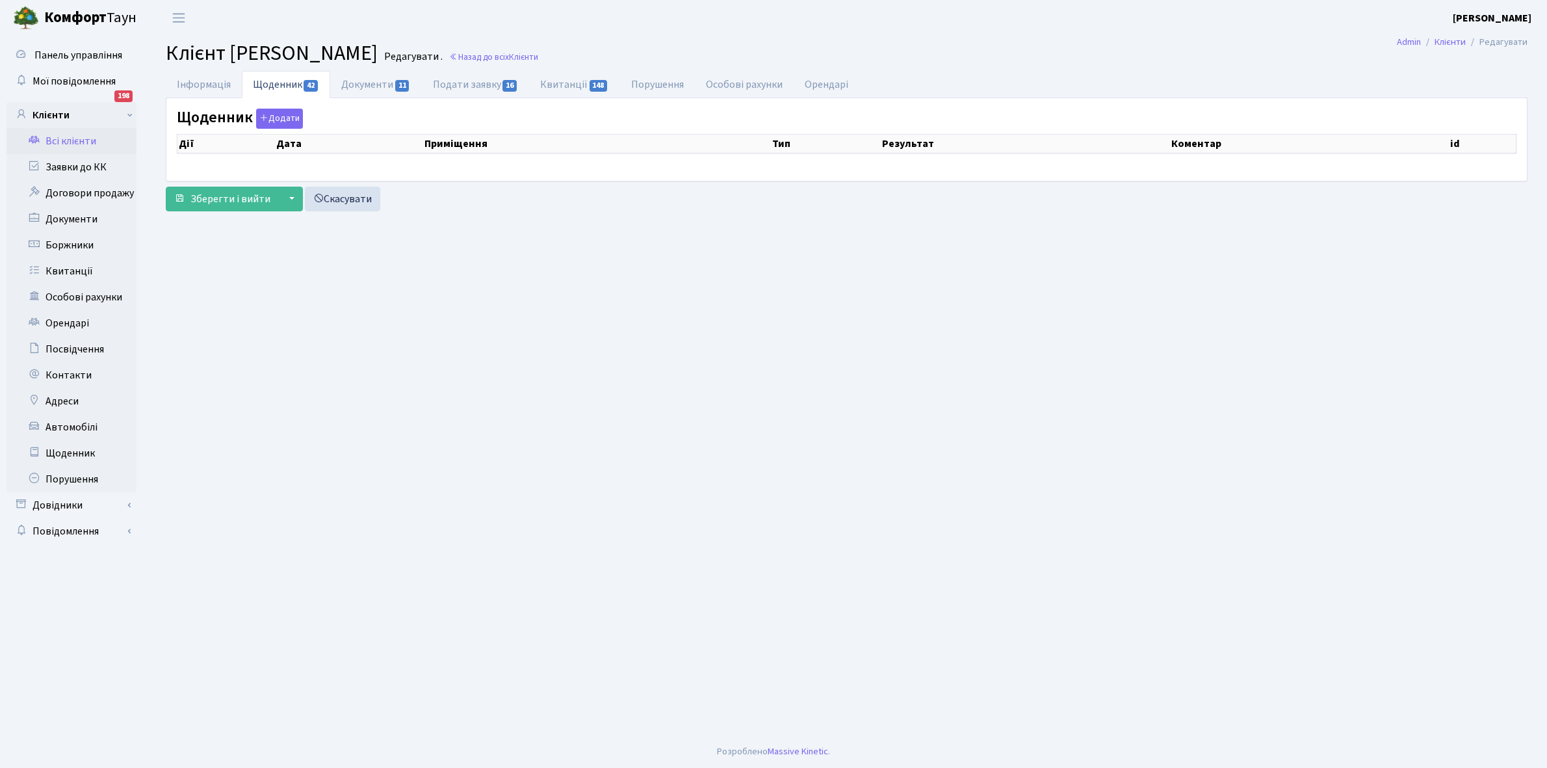
select select "25"
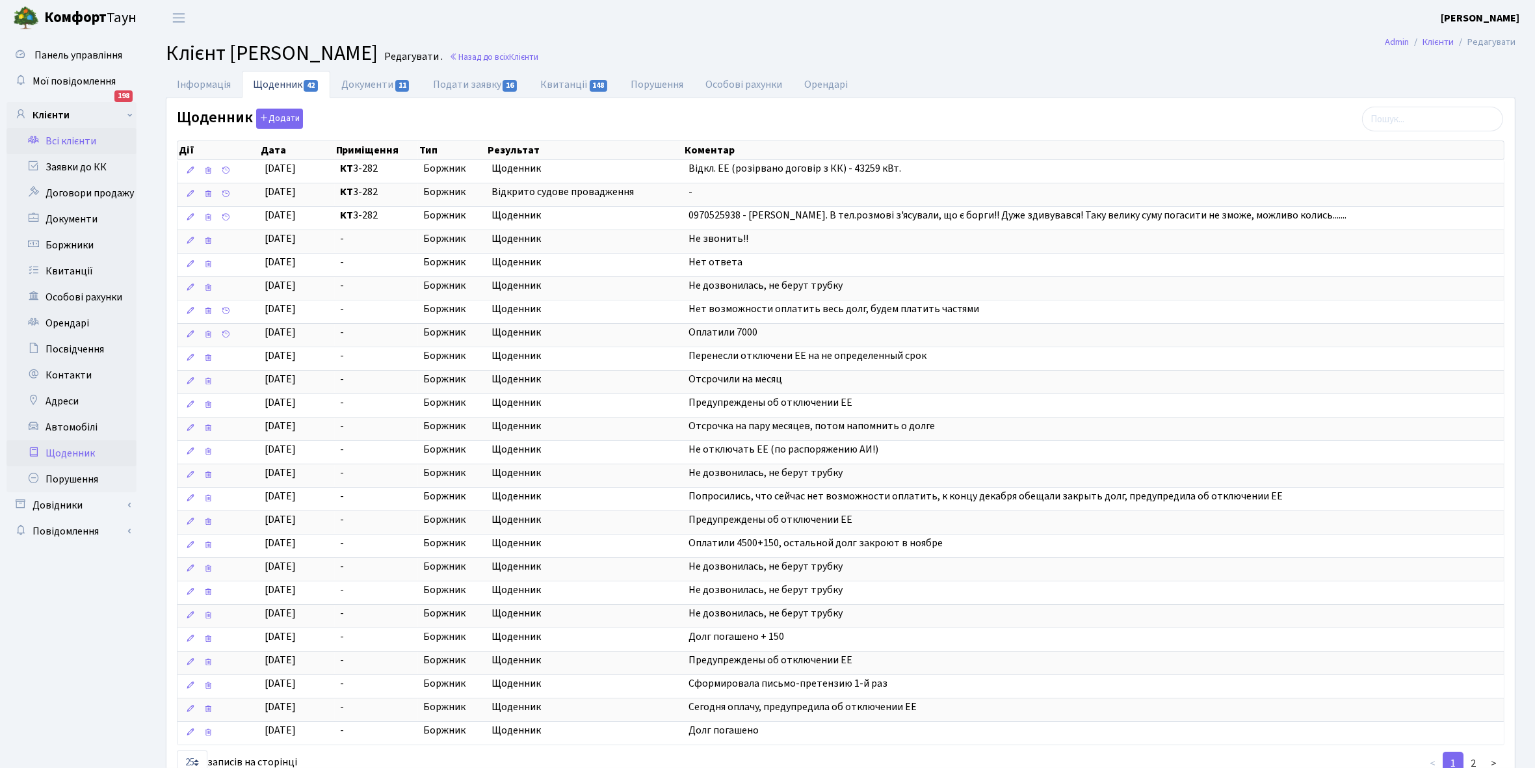
click at [85, 449] on link "Щоденник" at bounding box center [72, 453] width 130 height 26
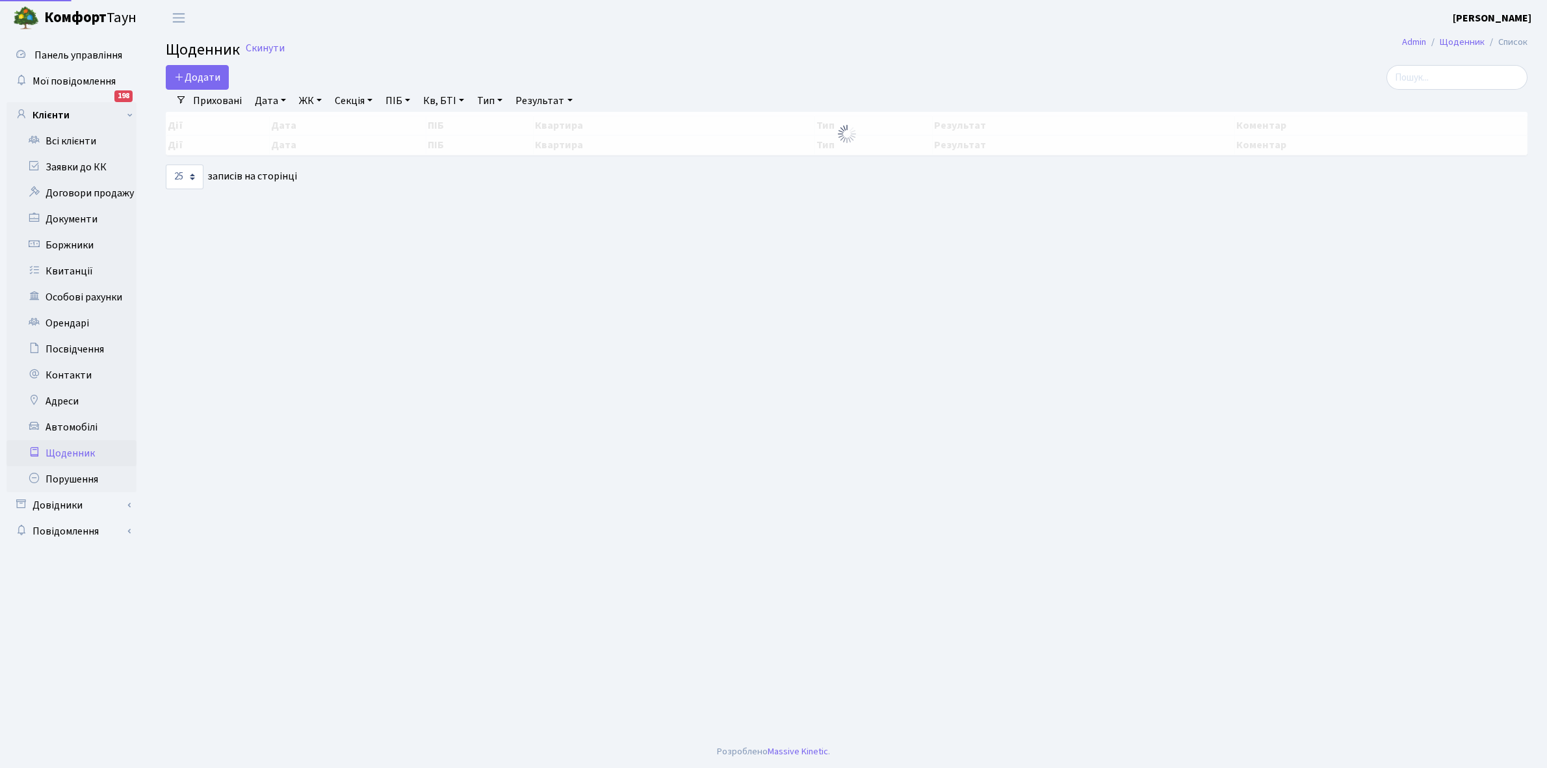
select select "25"
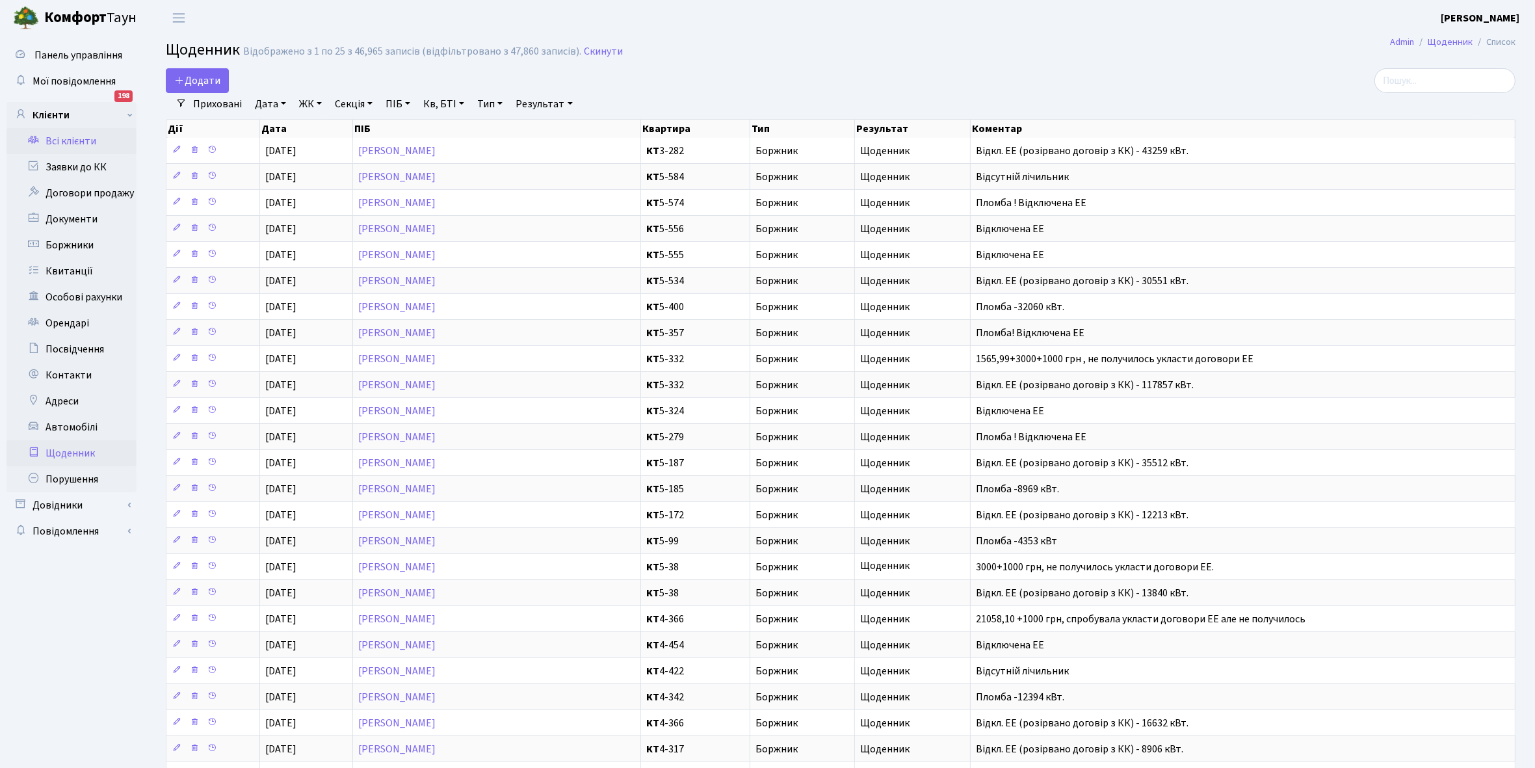
click at [75, 140] on link "Всі клієнти" at bounding box center [72, 141] width 130 height 26
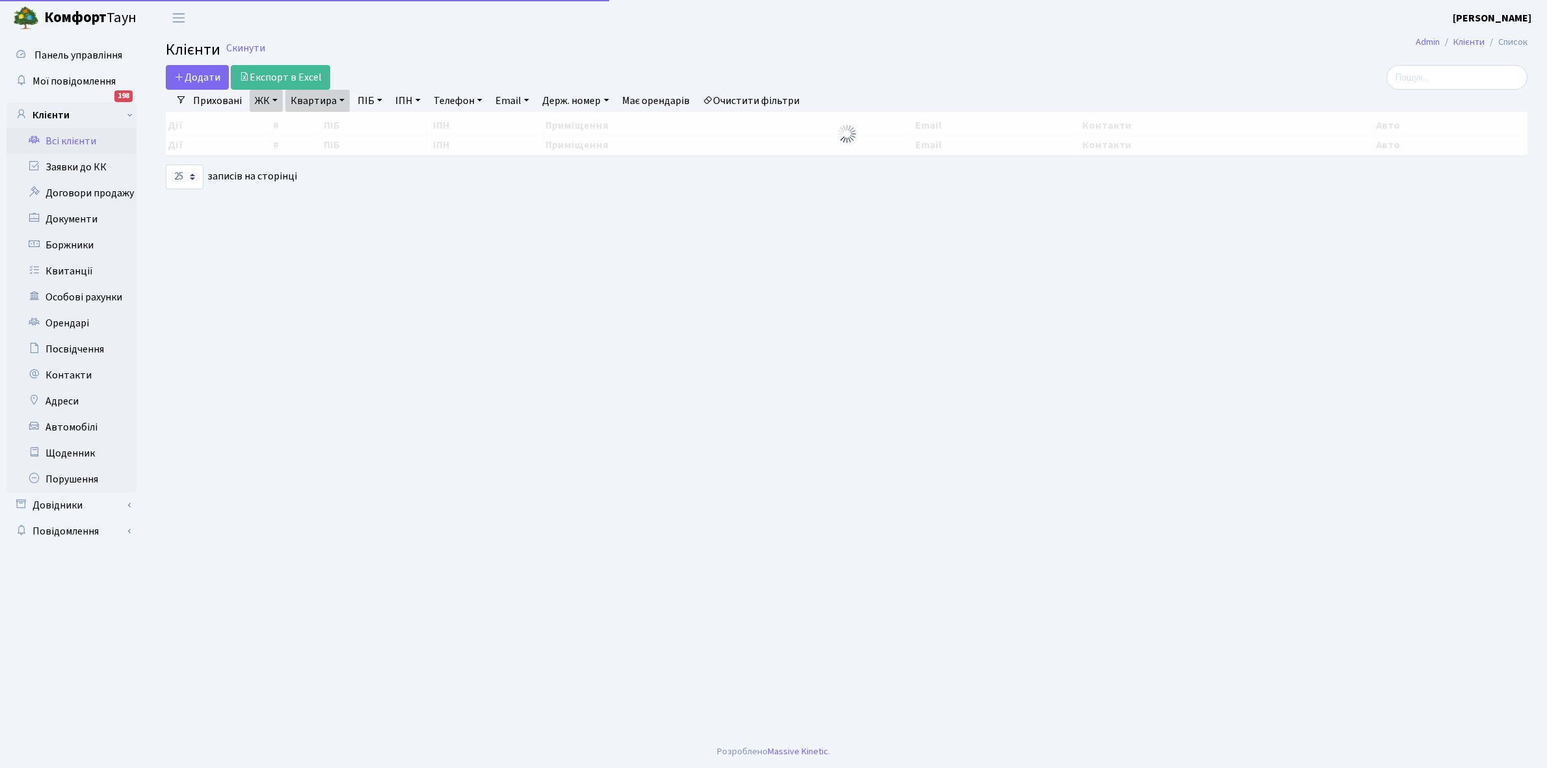
select select "25"
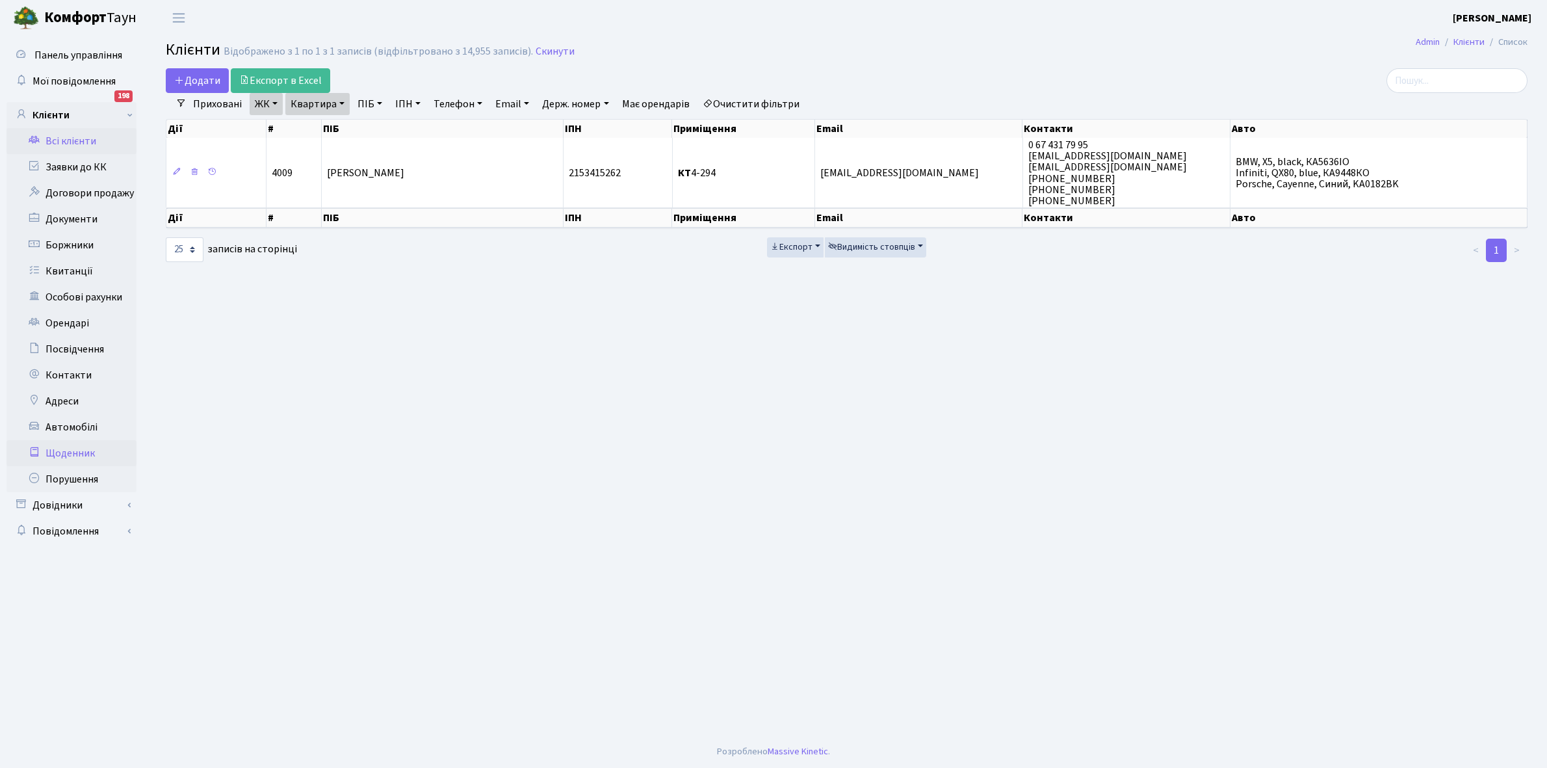
click at [67, 452] on link "Щоденник" at bounding box center [72, 453] width 130 height 26
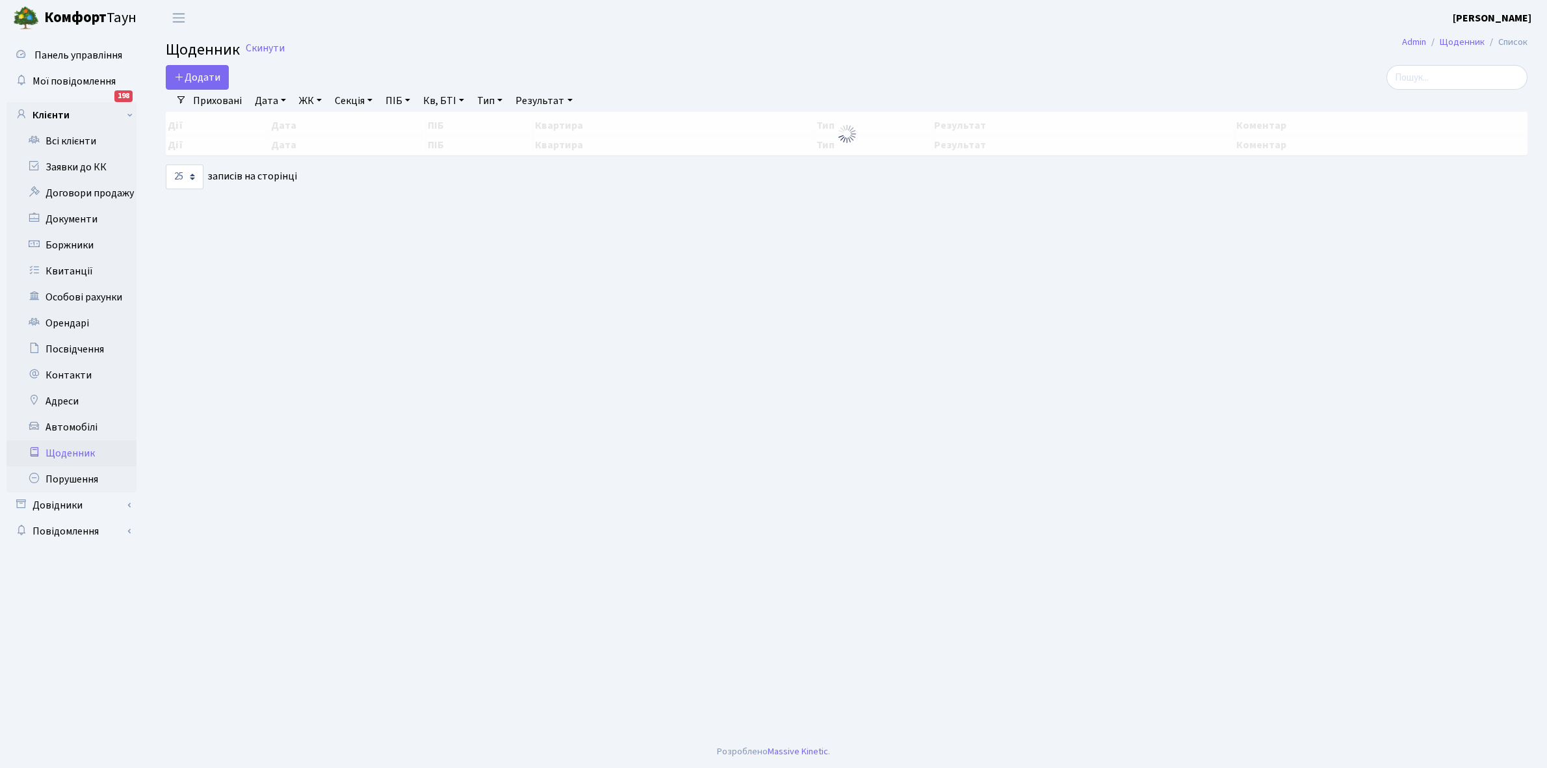
select select "25"
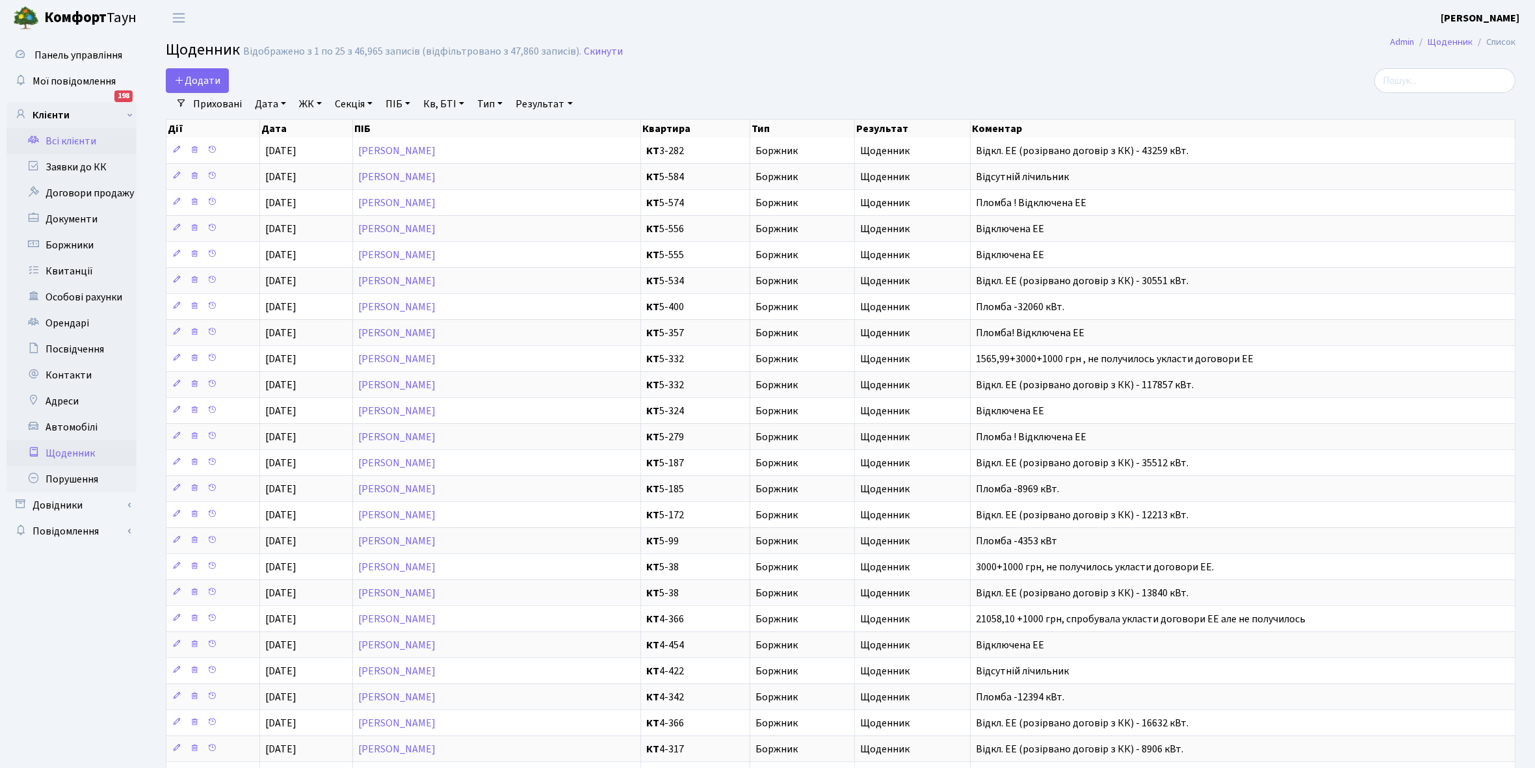
click at [69, 138] on link "Всі клієнти" at bounding box center [72, 141] width 130 height 26
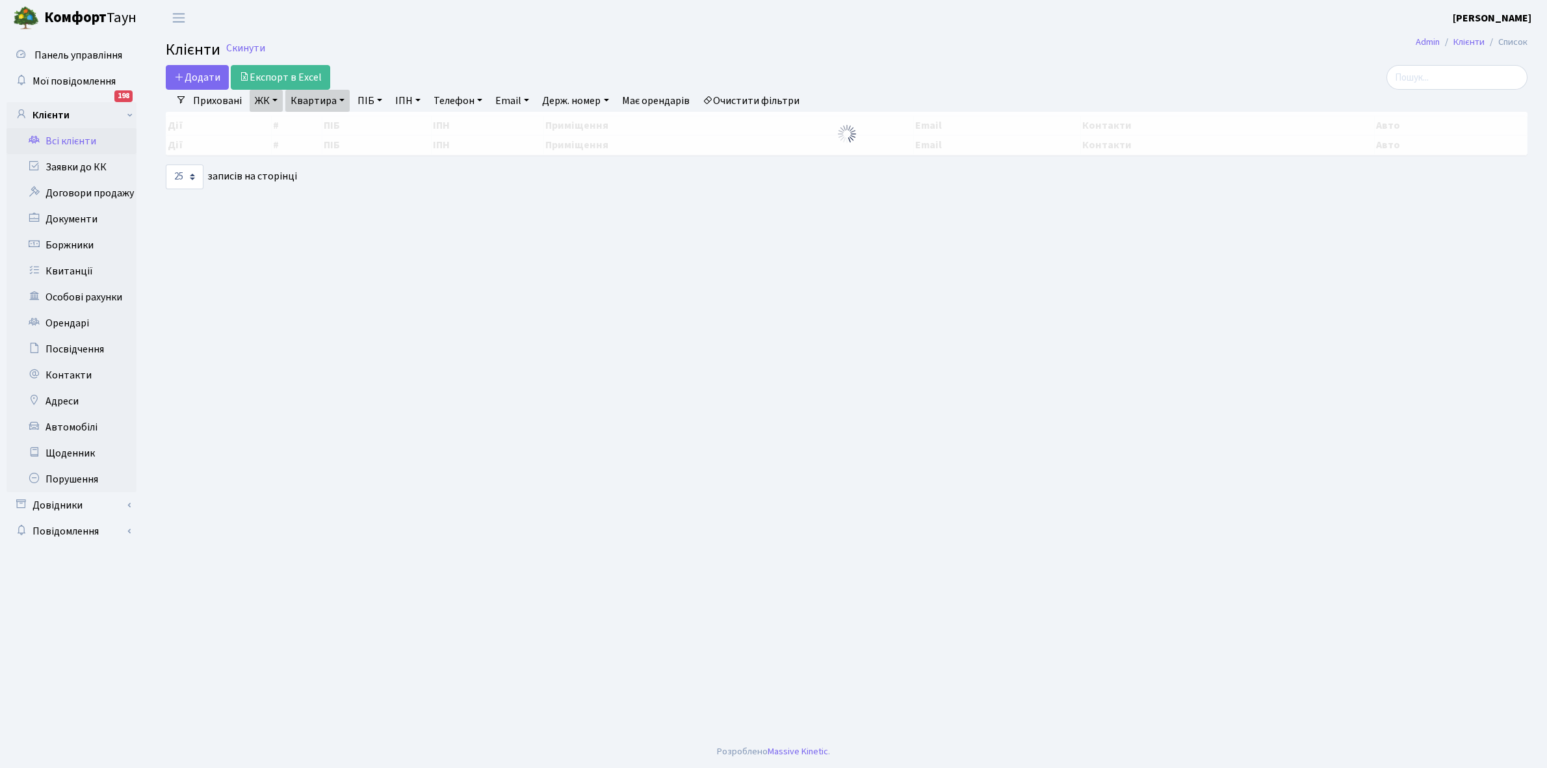
select select "25"
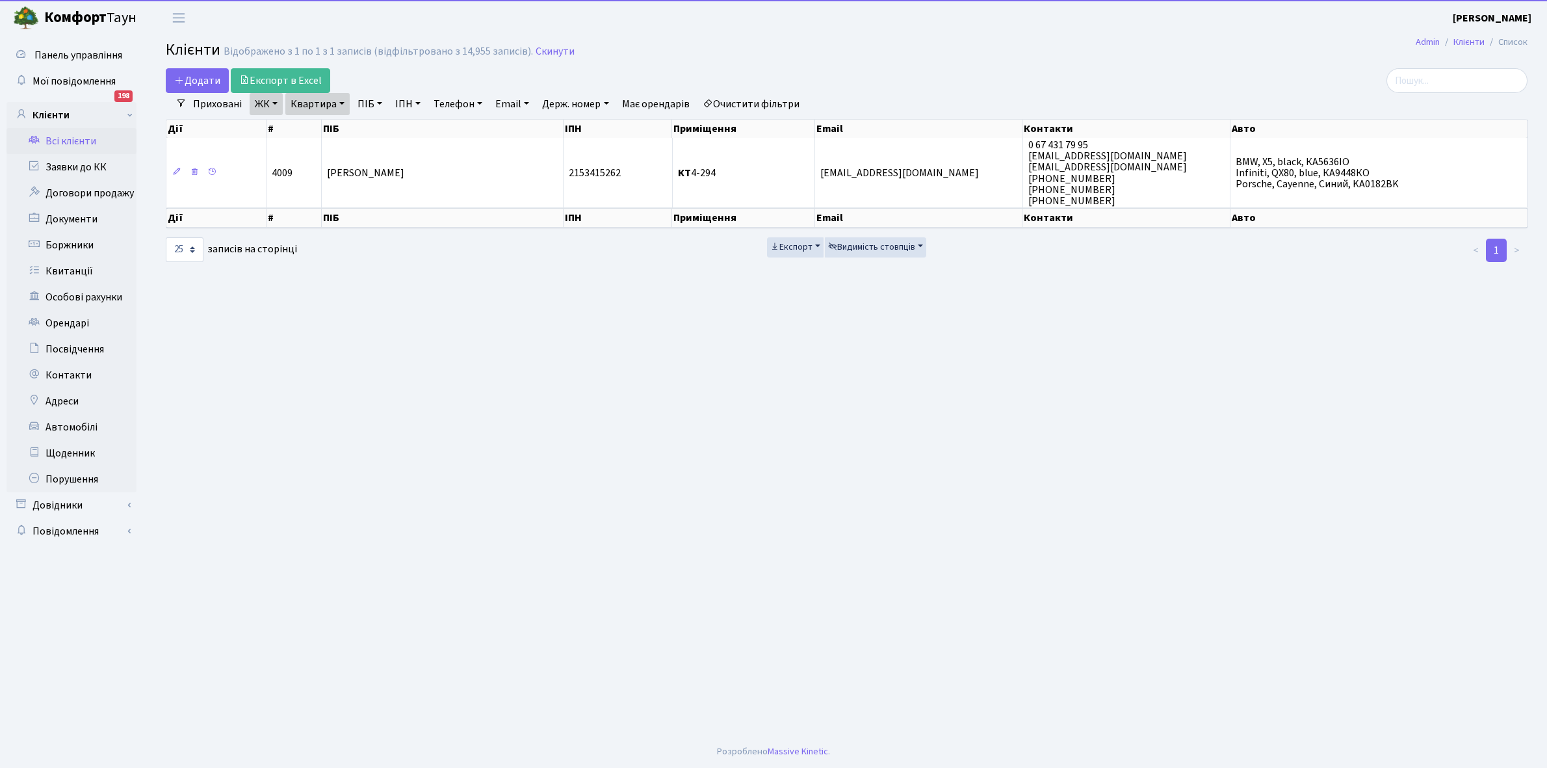
click at [341, 103] on link "Квартира" at bounding box center [317, 104] width 64 height 22
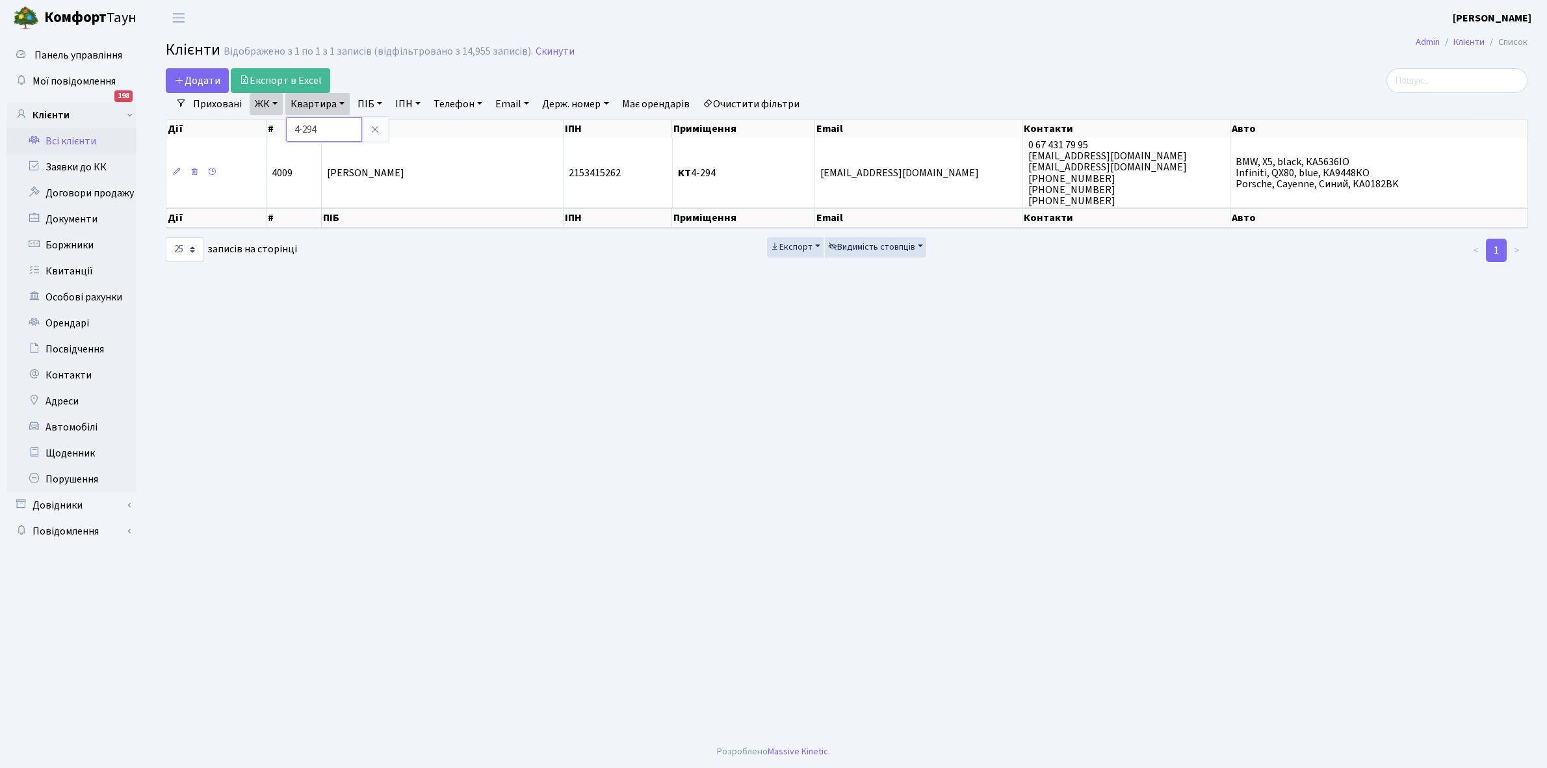
click at [336, 127] on input "4-294" at bounding box center [324, 129] width 76 height 25
type input "4"
type input "4-366"
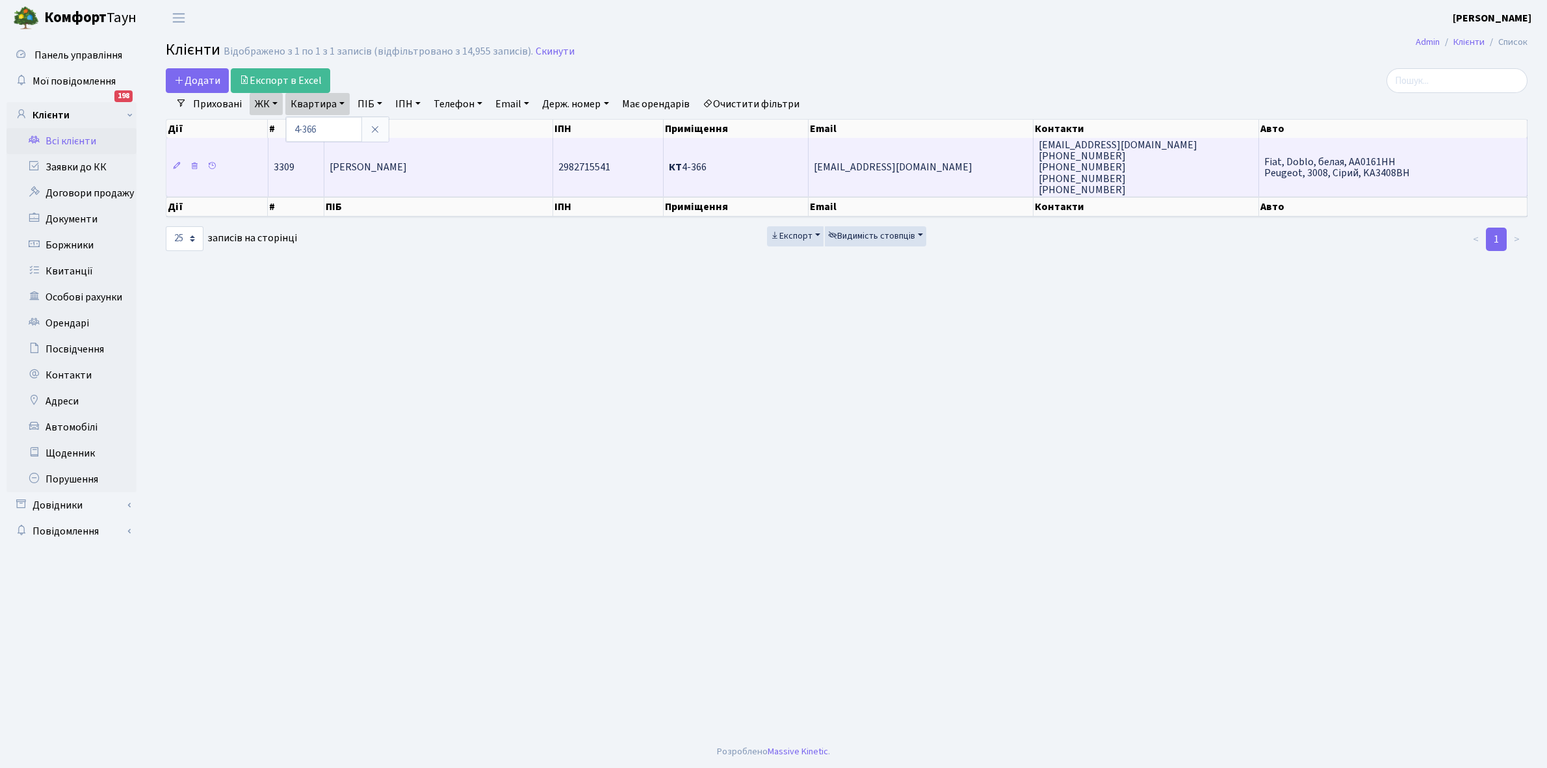
click at [453, 164] on td "[PERSON_NAME]" at bounding box center [439, 167] width 230 height 59
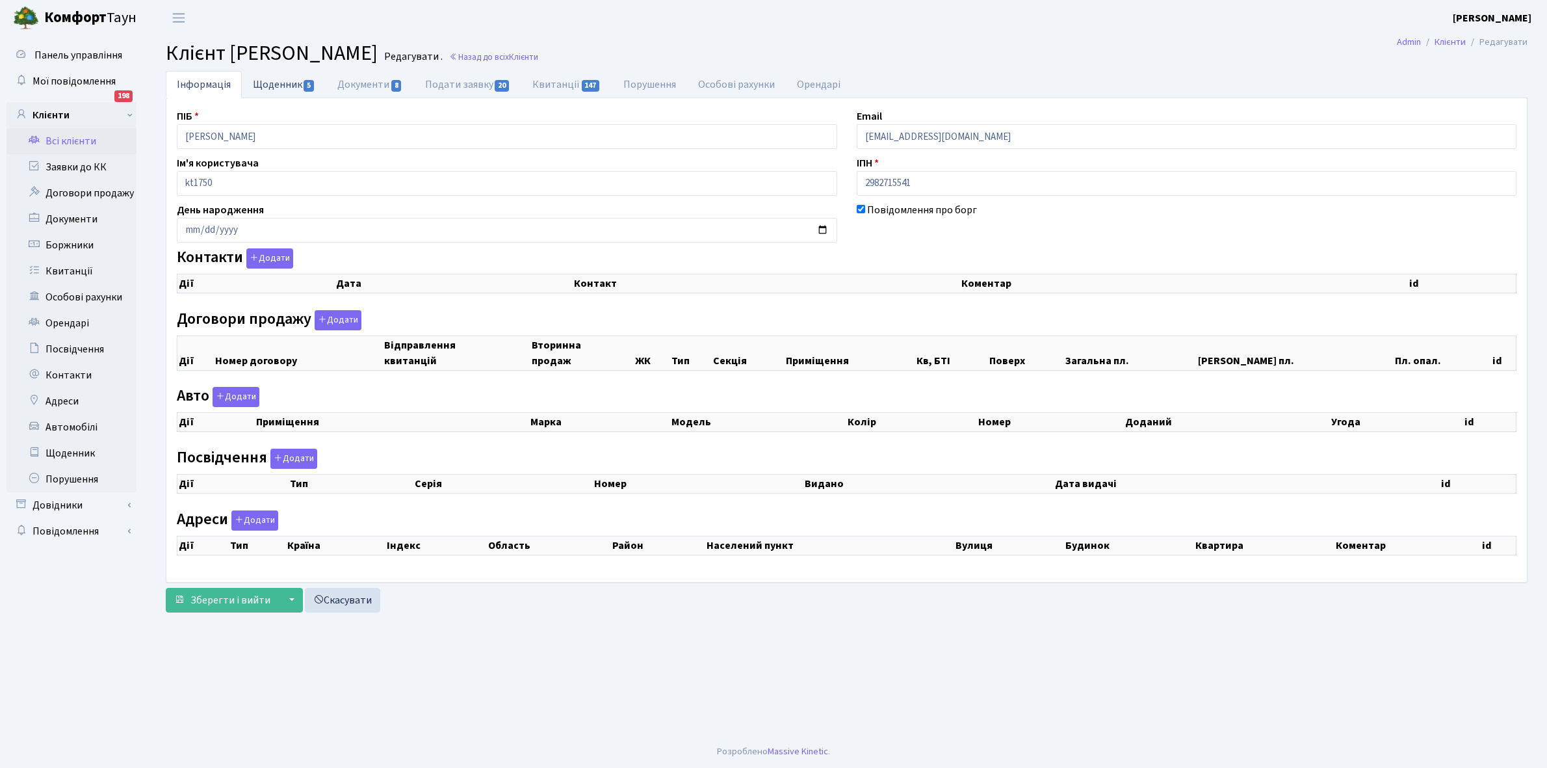
checkbox input "true"
click at [274, 83] on link "Щоденник 5" at bounding box center [284, 84] width 85 height 27
select select "25"
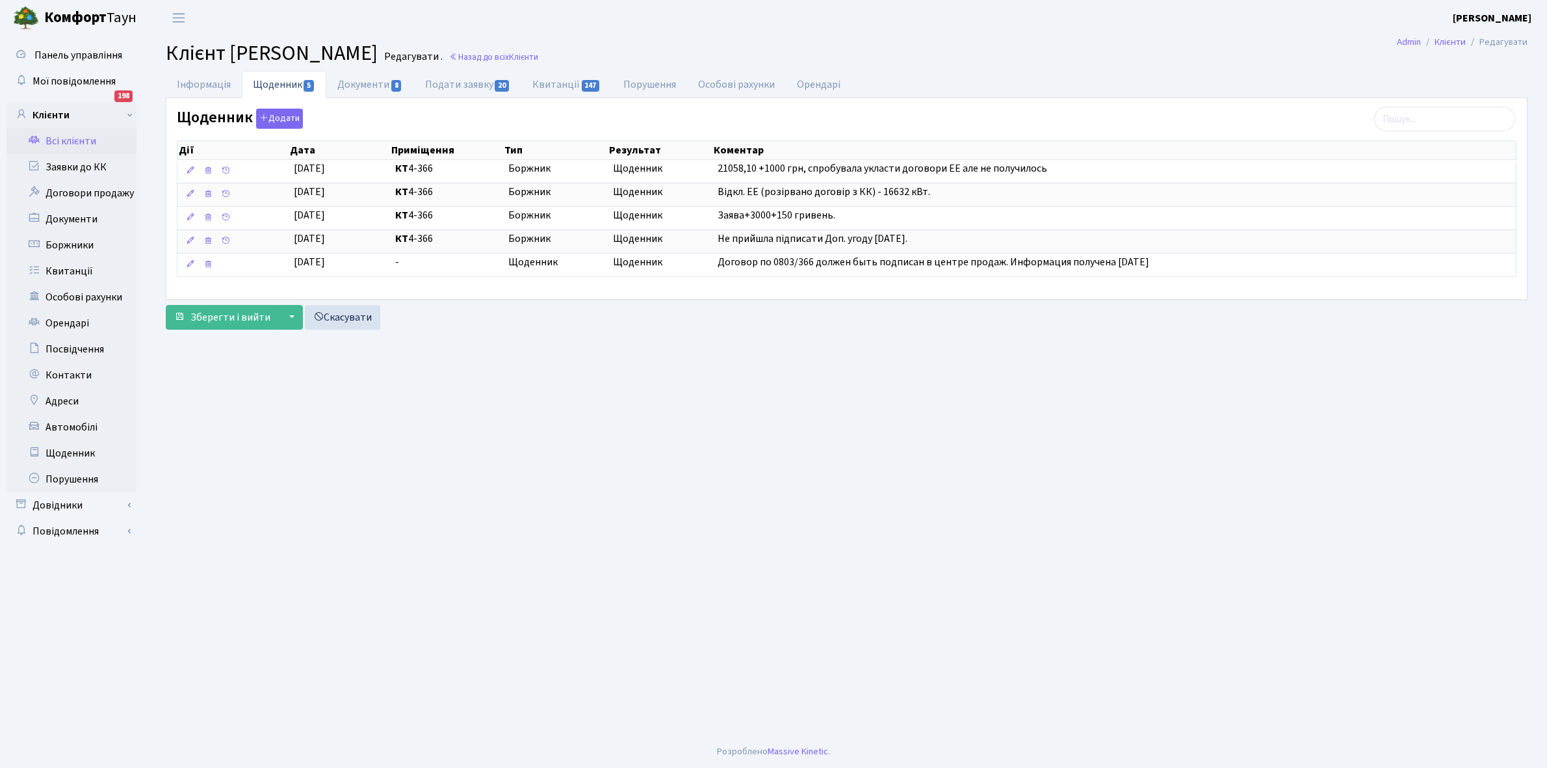
click at [80, 138] on link "Всі клієнти" at bounding box center [72, 141] width 130 height 26
click at [77, 140] on link "Всі клієнти" at bounding box center [72, 141] width 130 height 26
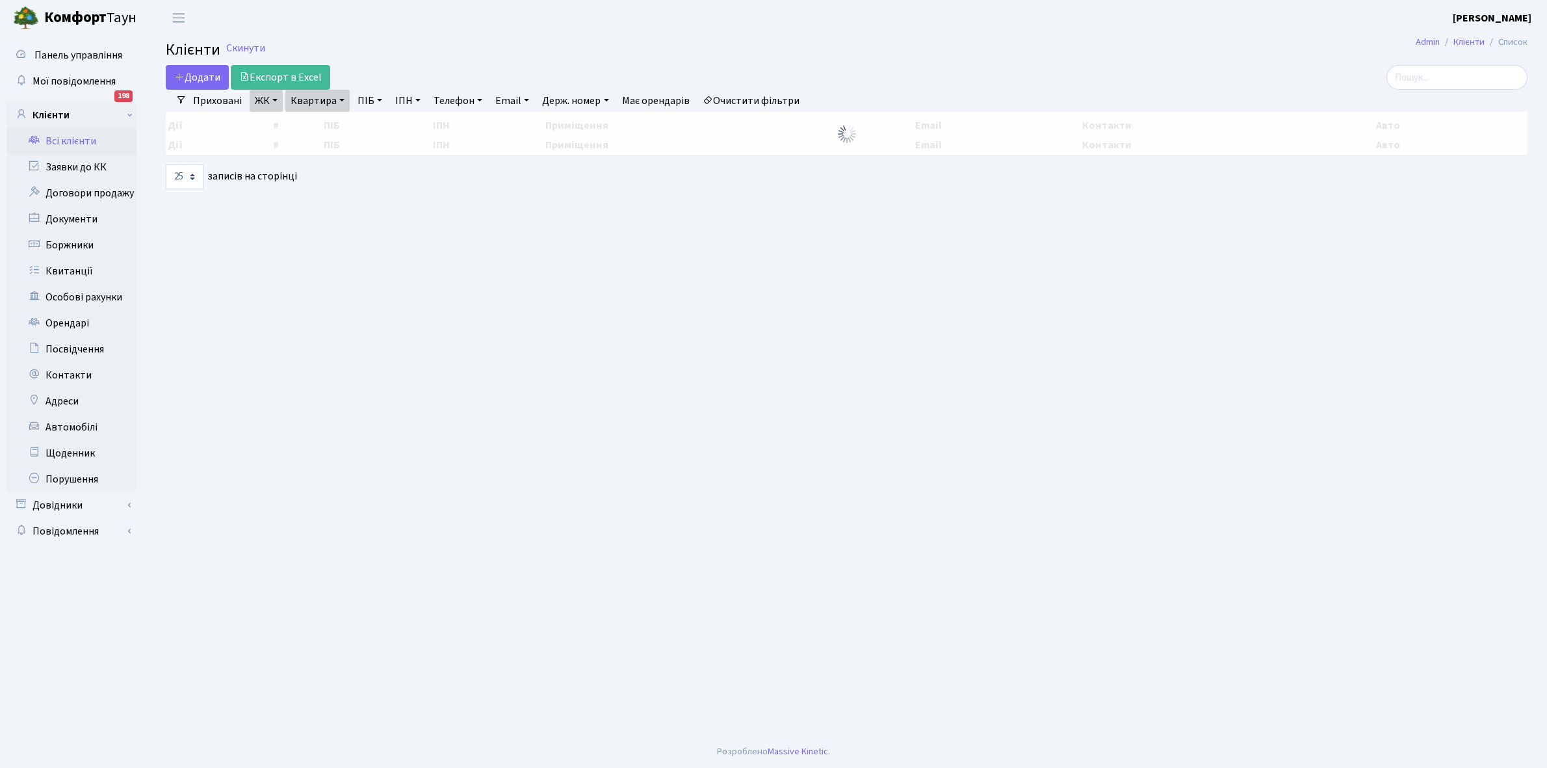
select select "25"
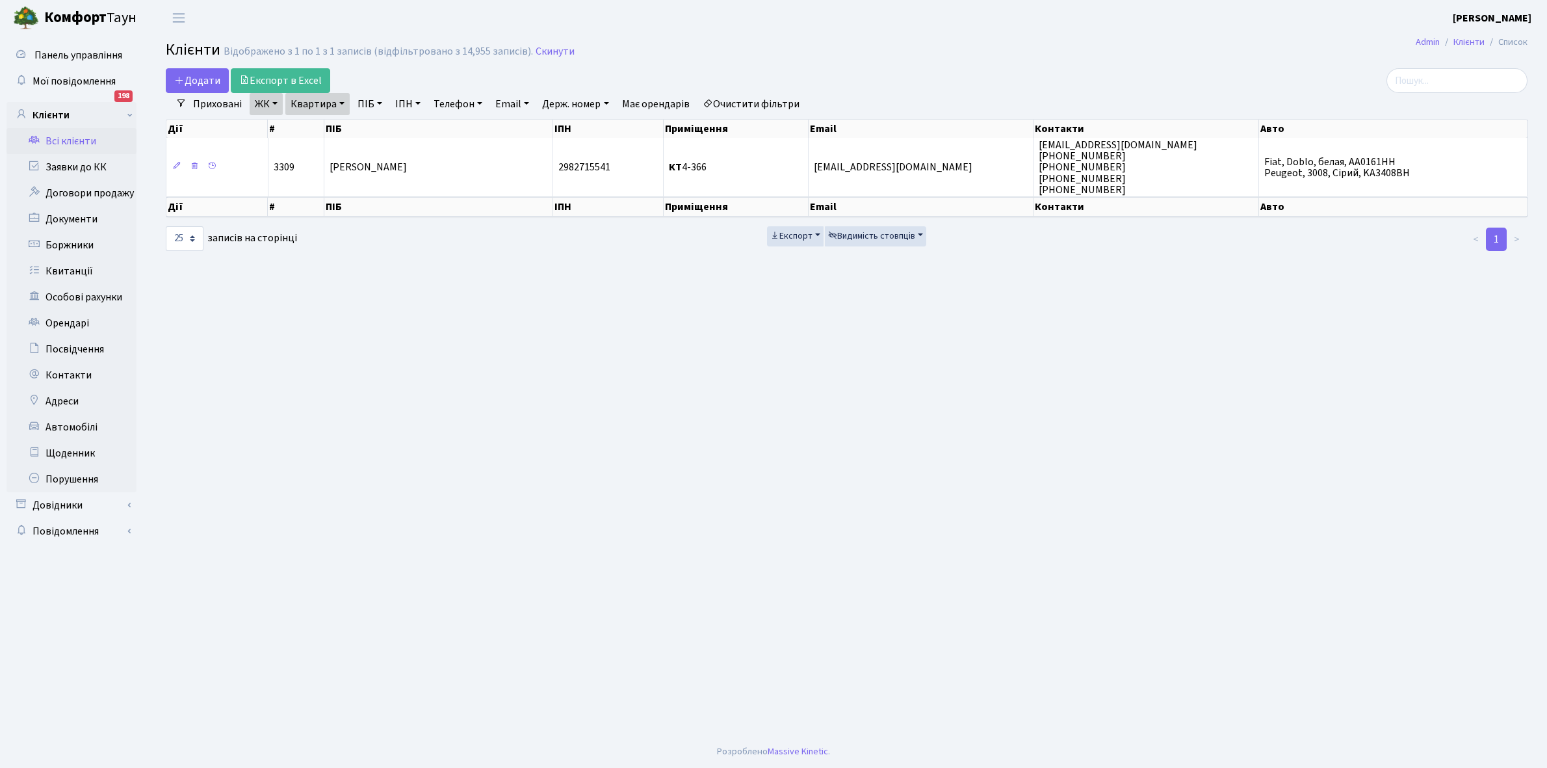
click at [340, 104] on link "Квартира" at bounding box center [317, 104] width 64 height 22
click at [334, 131] on input "4-366" at bounding box center [324, 129] width 76 height 25
type input "4-317"
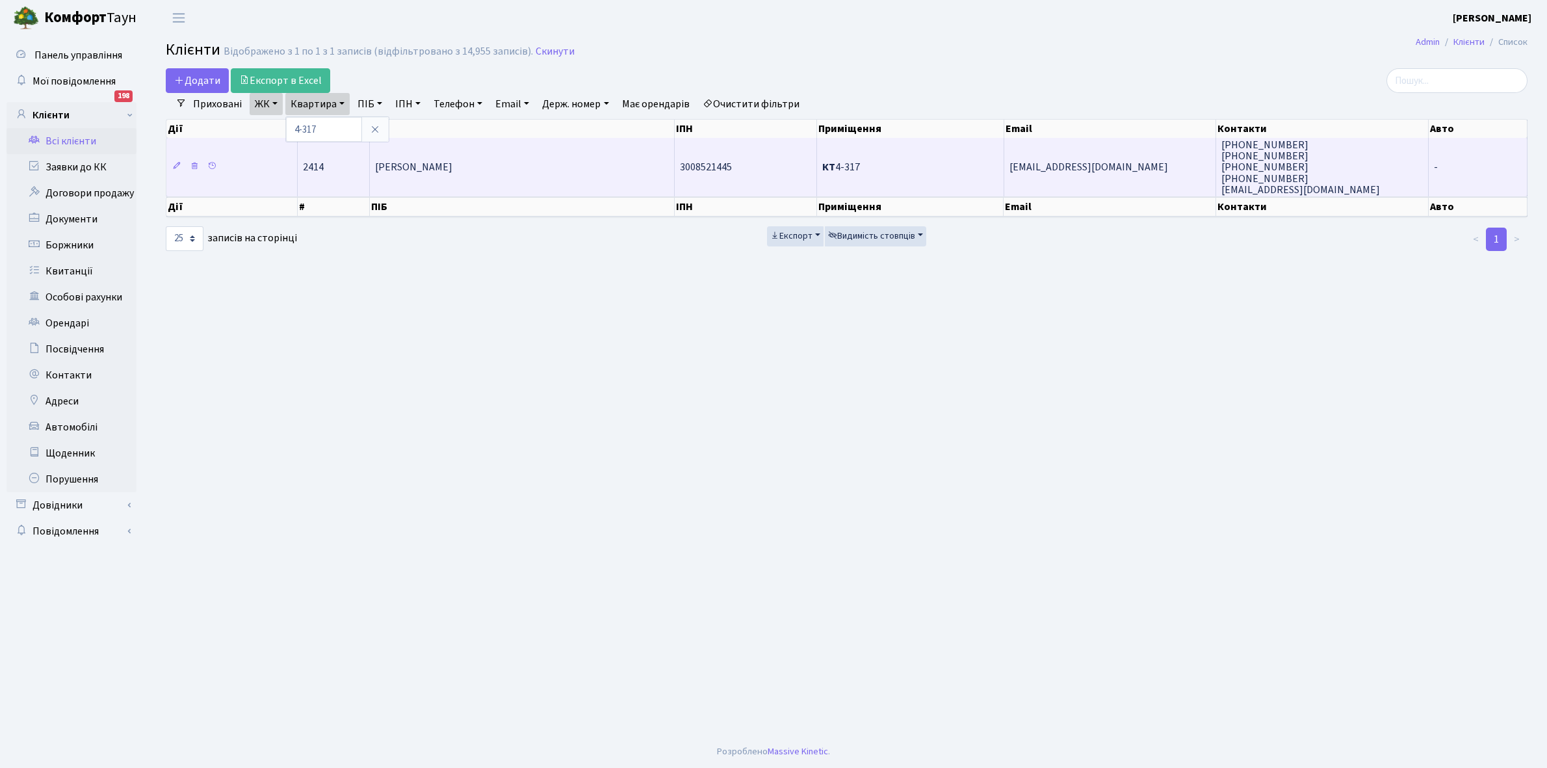
click at [466, 174] on td "[PERSON_NAME]" at bounding box center [522, 167] width 305 height 59
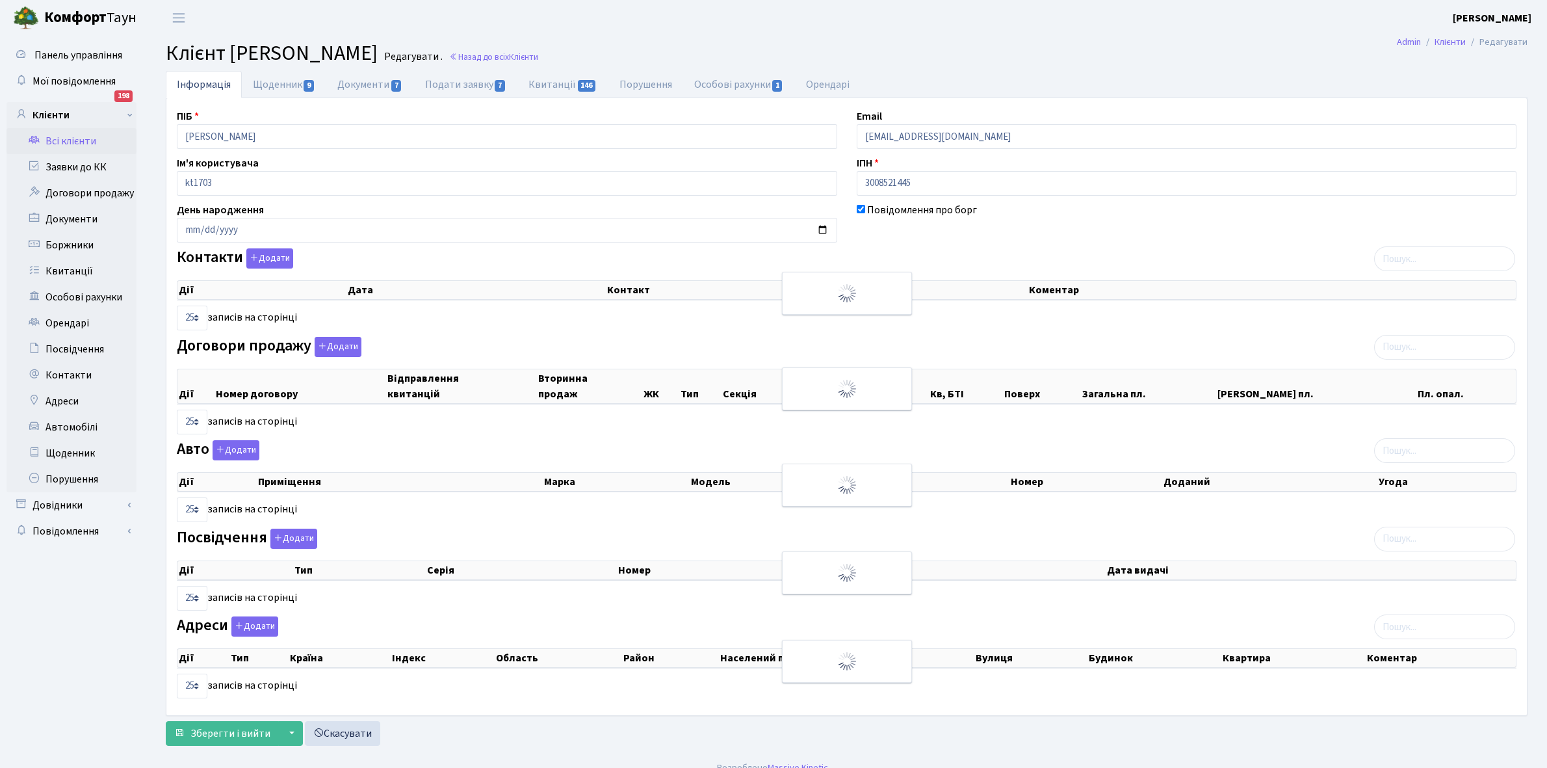
select select "25"
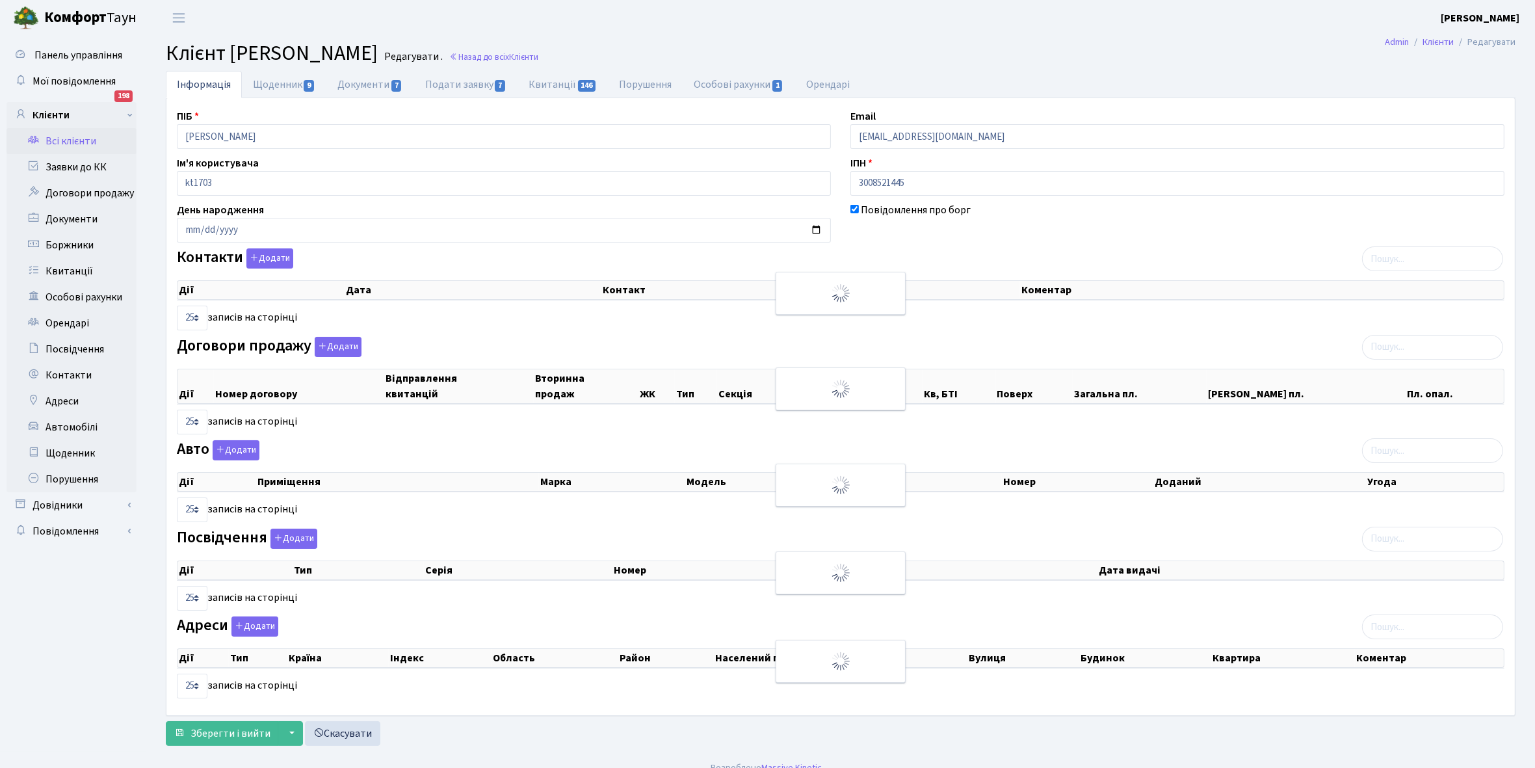
click at [269, 82] on link "Щоденник 9" at bounding box center [284, 84] width 85 height 27
select select "25"
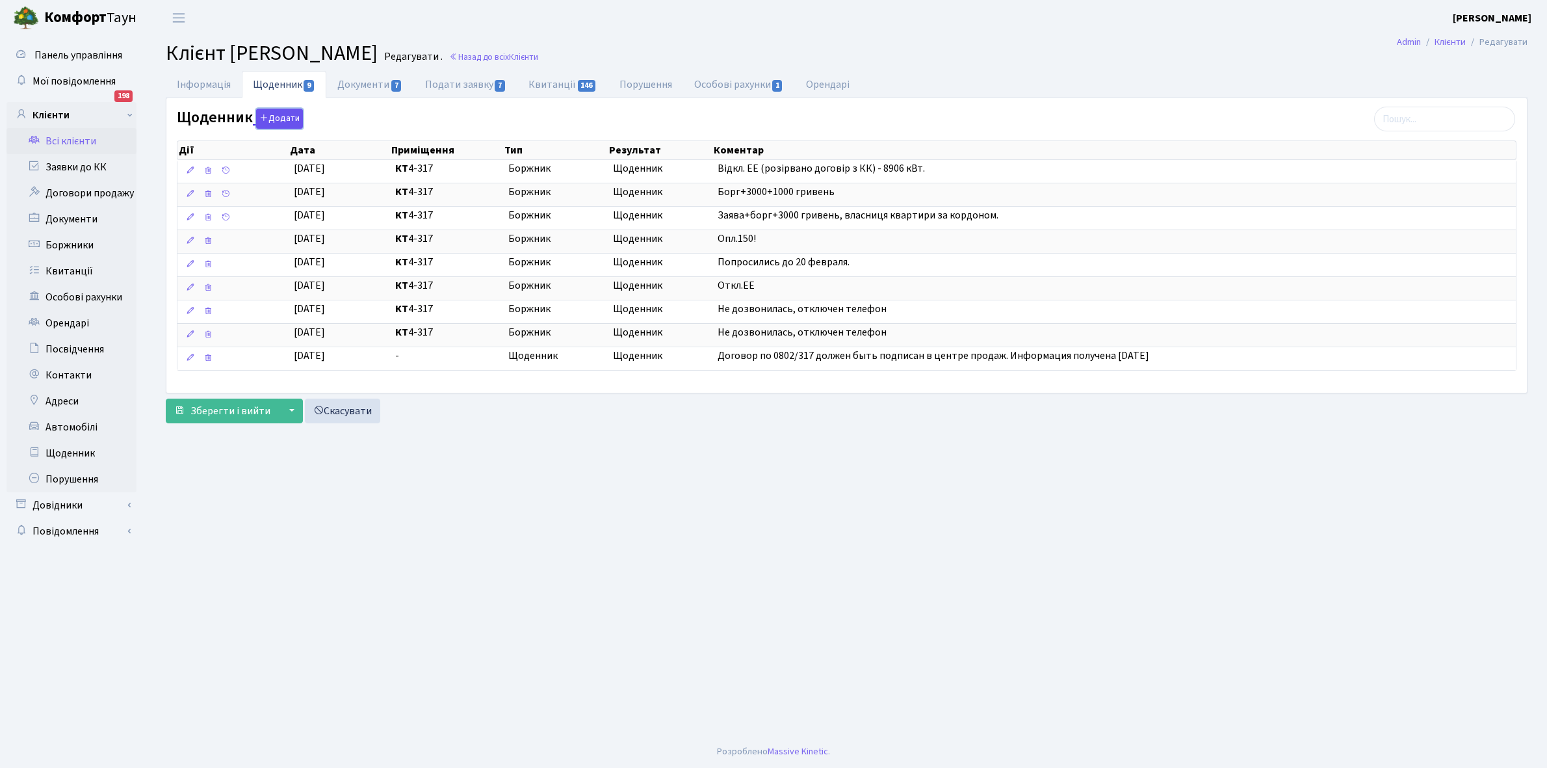
click at [277, 119] on button "Додати" at bounding box center [279, 119] width 47 height 20
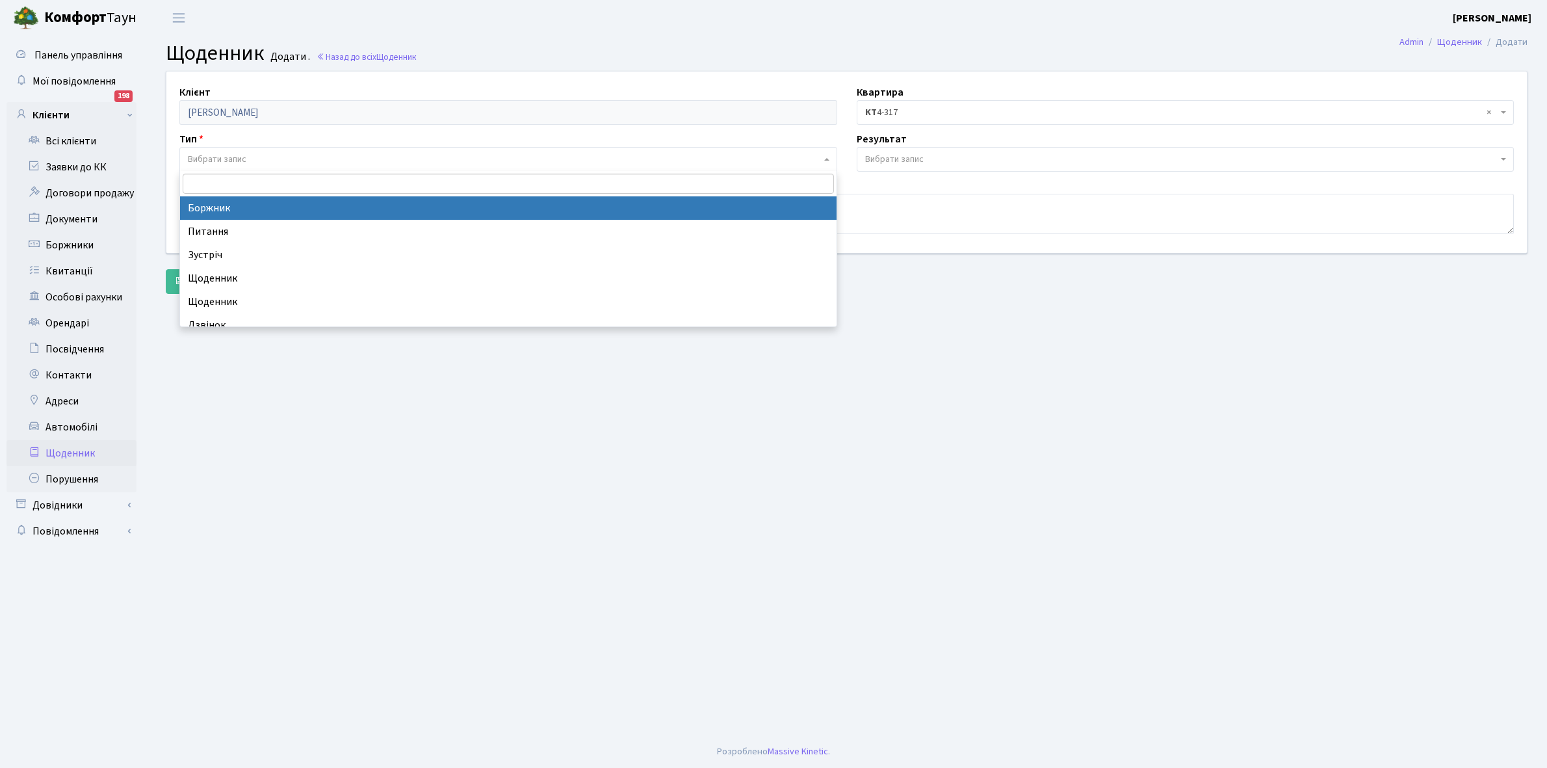
click at [237, 156] on span "Вибрати запис" at bounding box center [217, 159] width 59 height 13
select select "189"
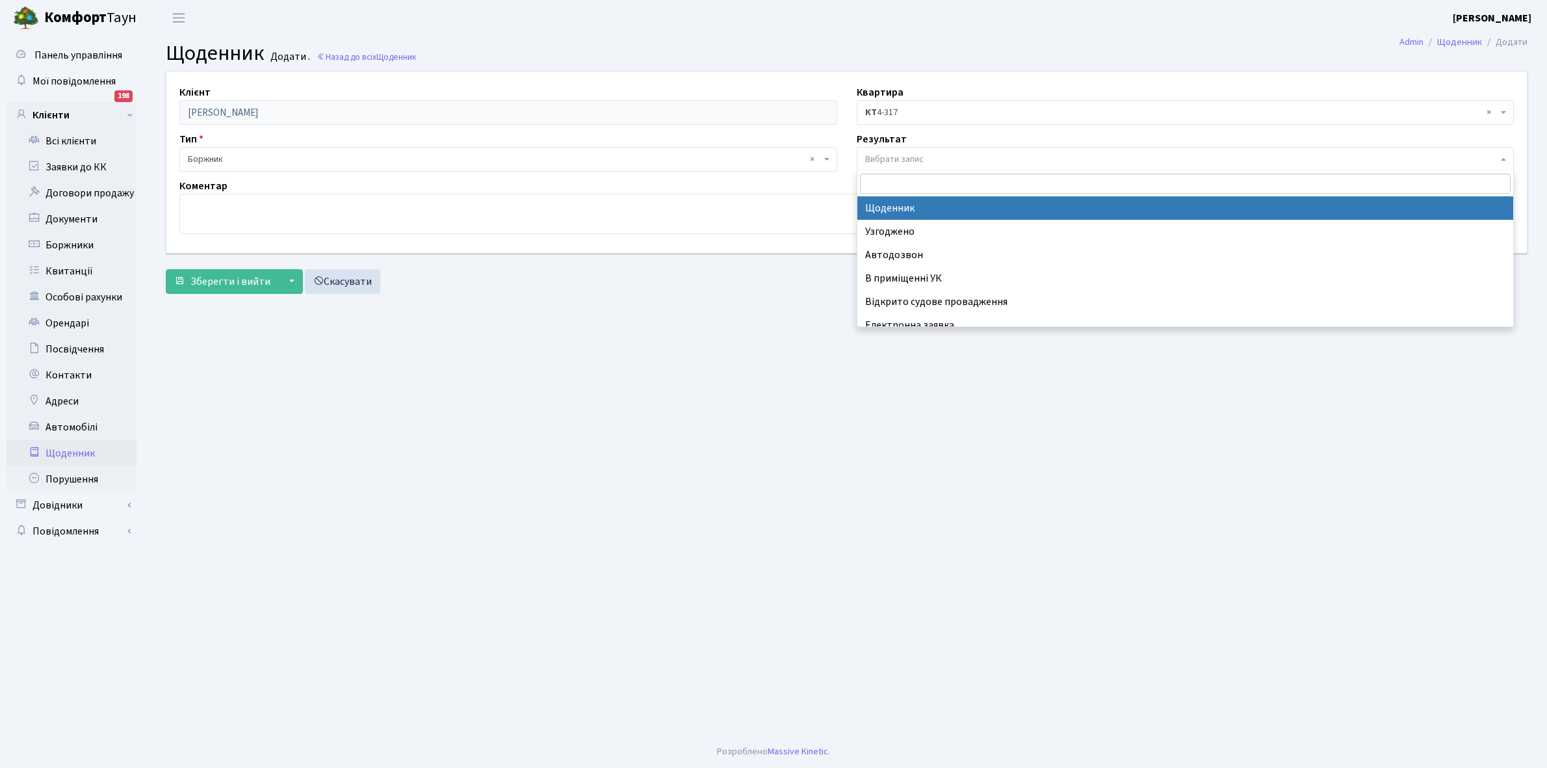
click at [917, 153] on span "Вибрати запис" at bounding box center [894, 159] width 59 height 13
select select "14"
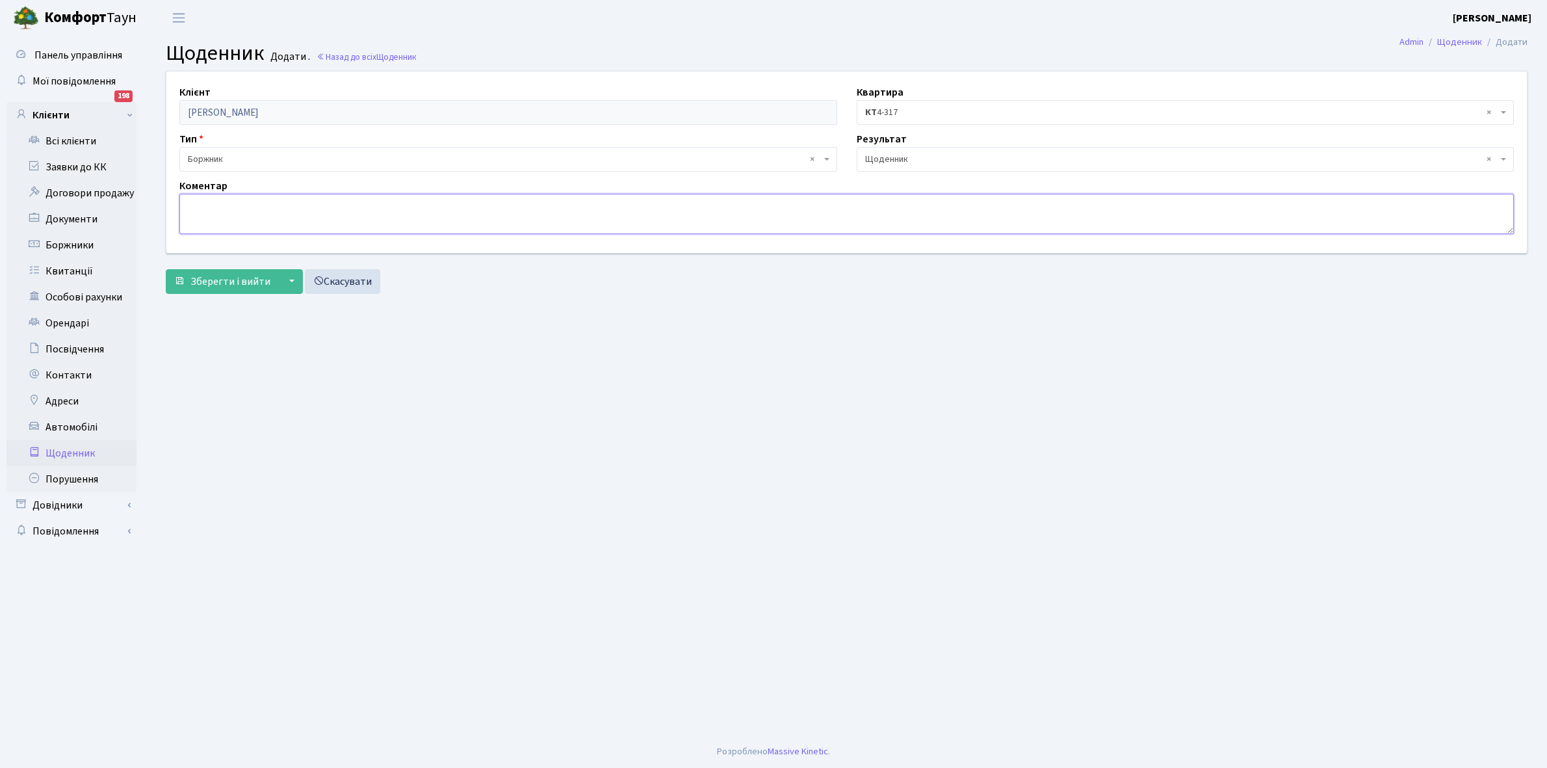
click at [192, 213] on textarea at bounding box center [846, 214] width 1335 height 40
type textarea "2"
type textarea "1800+1000 грн , не було можливості укласти договори ЕЕ"
click at [215, 283] on span "Зберегти і вийти" at bounding box center [231, 281] width 80 height 14
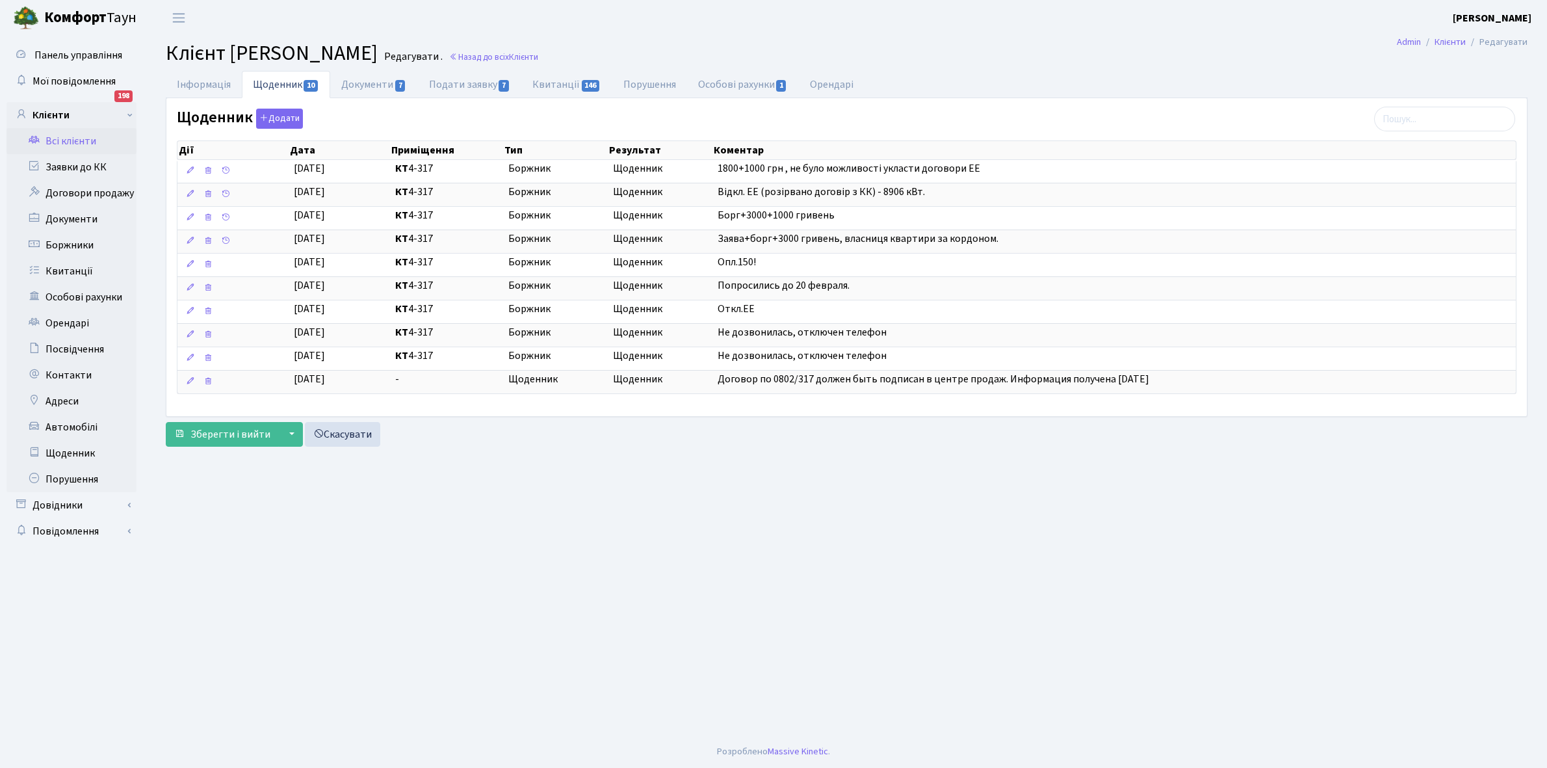
click at [66, 135] on link "Всі клієнти" at bounding box center [72, 141] width 130 height 26
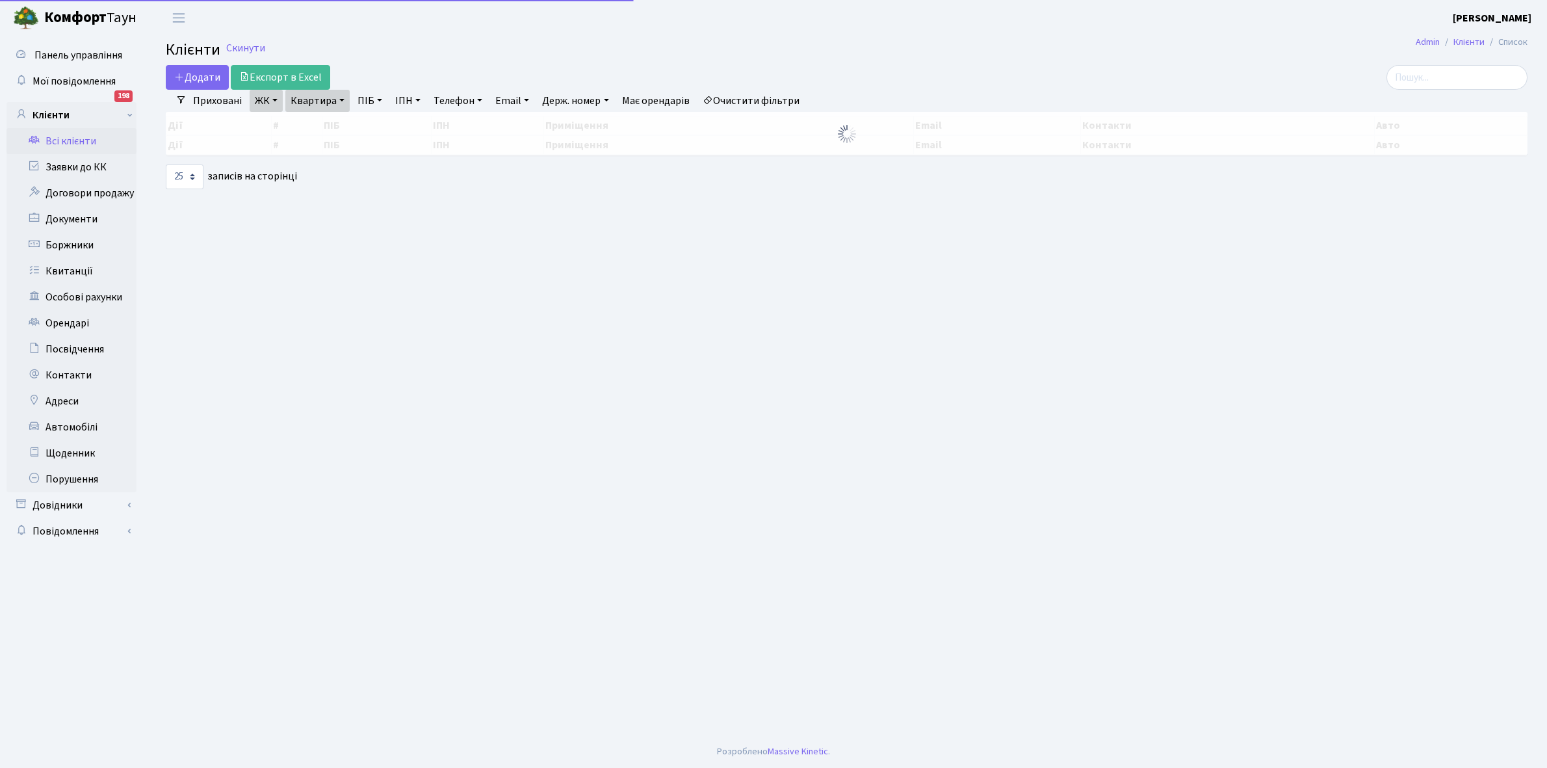
select select "25"
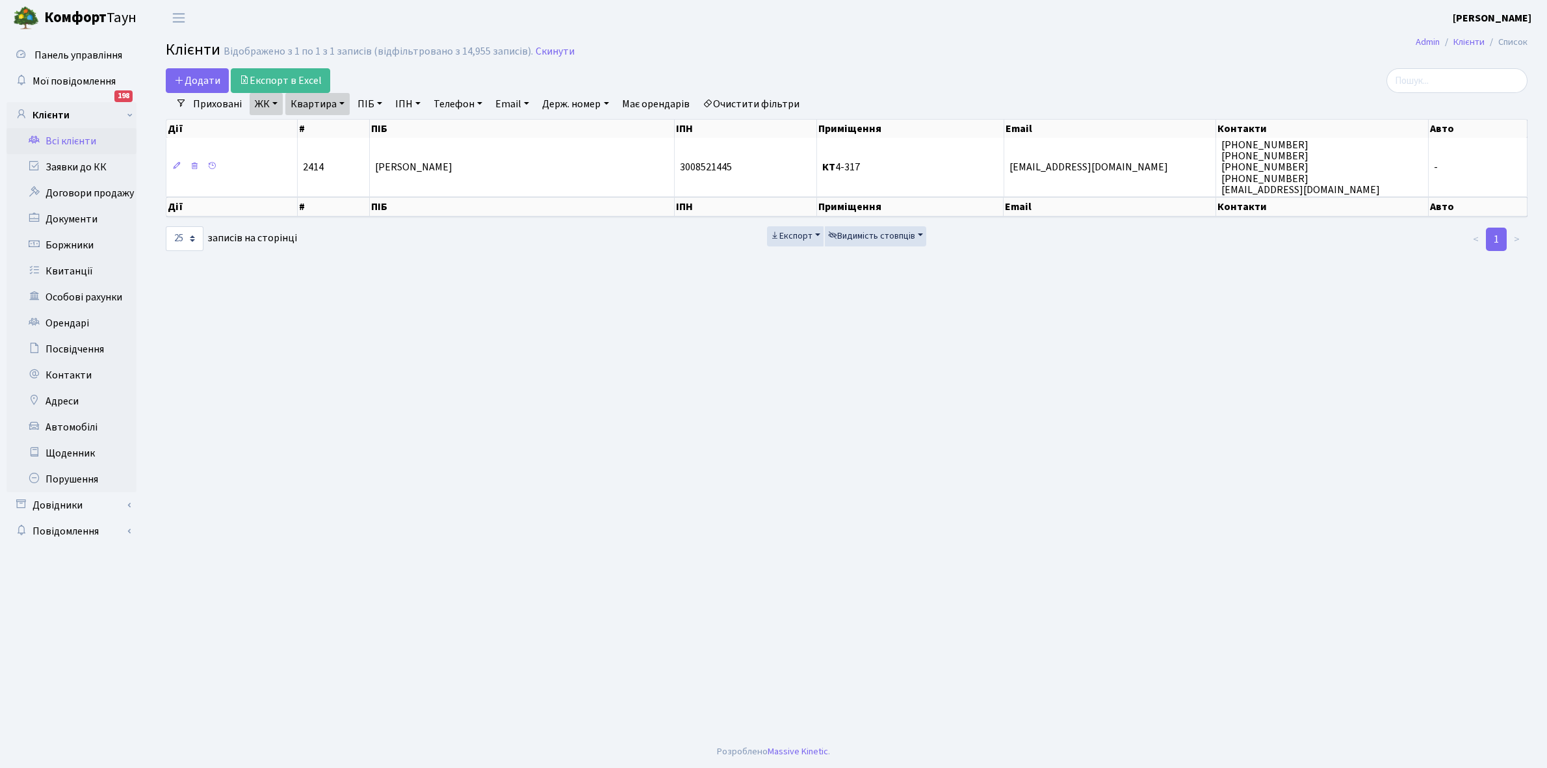
click at [340, 101] on link "Квартира" at bounding box center [317, 104] width 64 height 22
click at [339, 127] on input "4-317" at bounding box center [324, 129] width 76 height 25
type input "4"
type input "5-38"
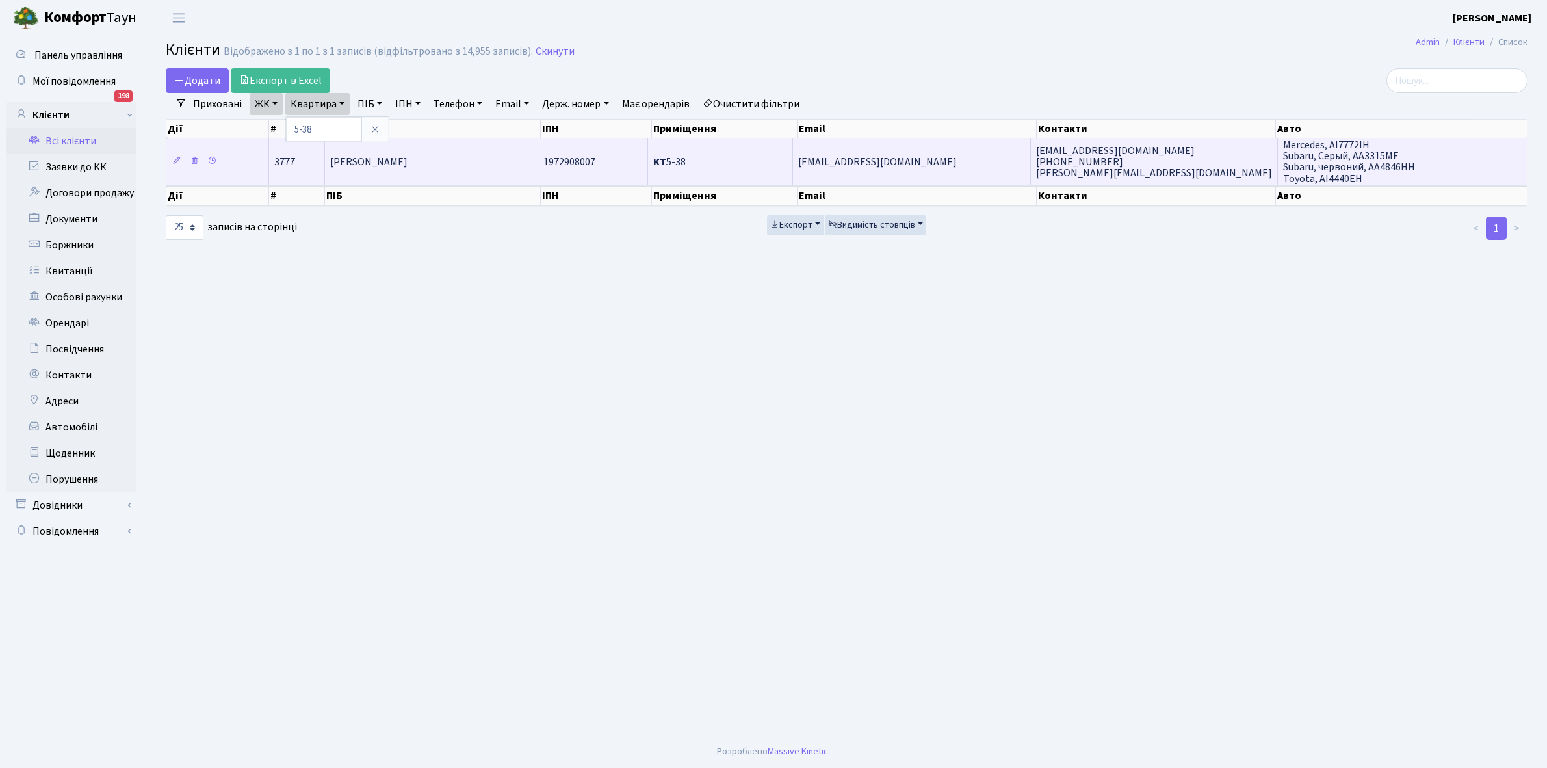
click at [406, 166] on span "Музика [PERSON_NAME]" at bounding box center [368, 162] width 77 height 14
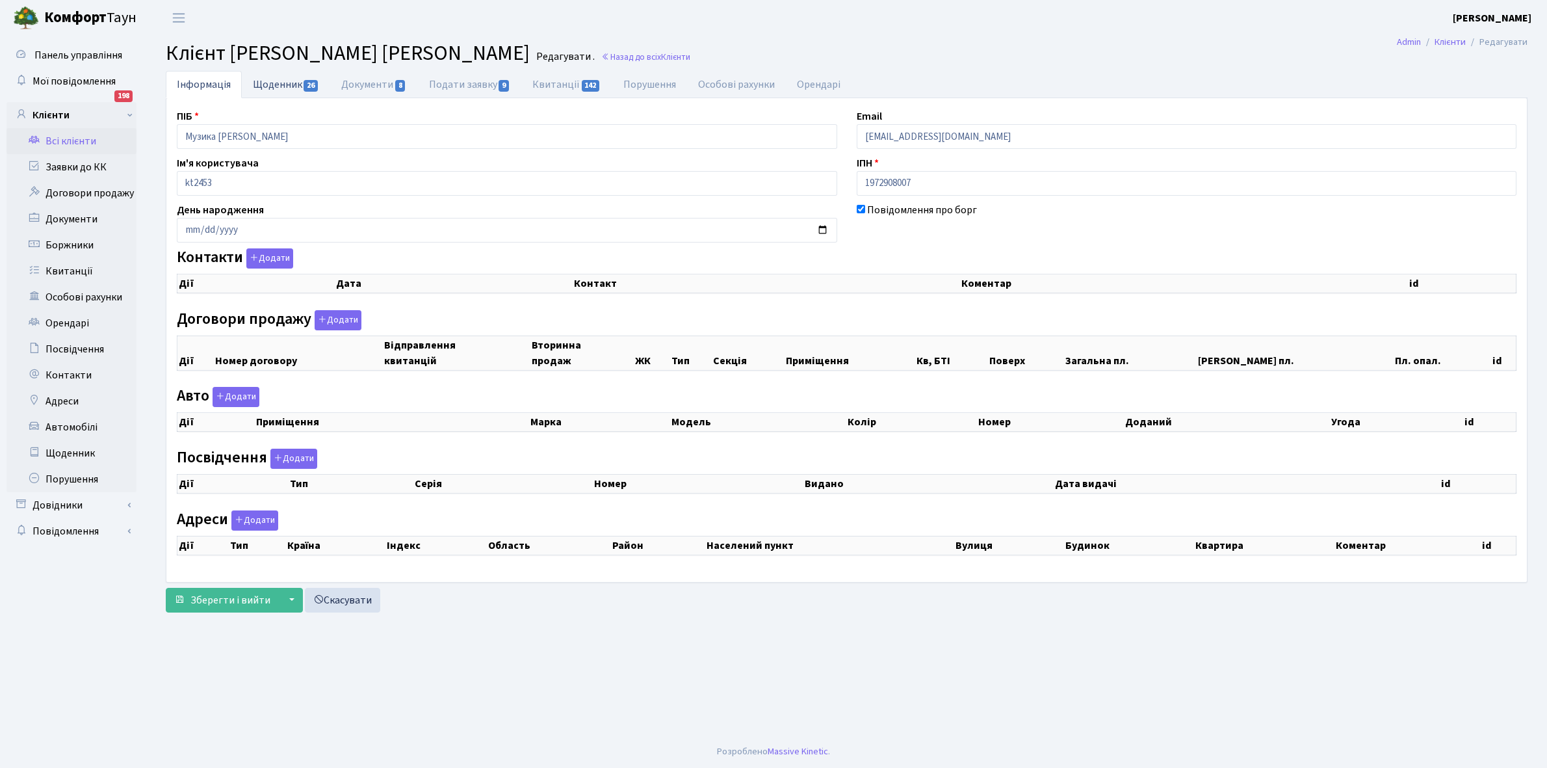
click at [277, 85] on link "Щоденник 26" at bounding box center [286, 84] width 88 height 27
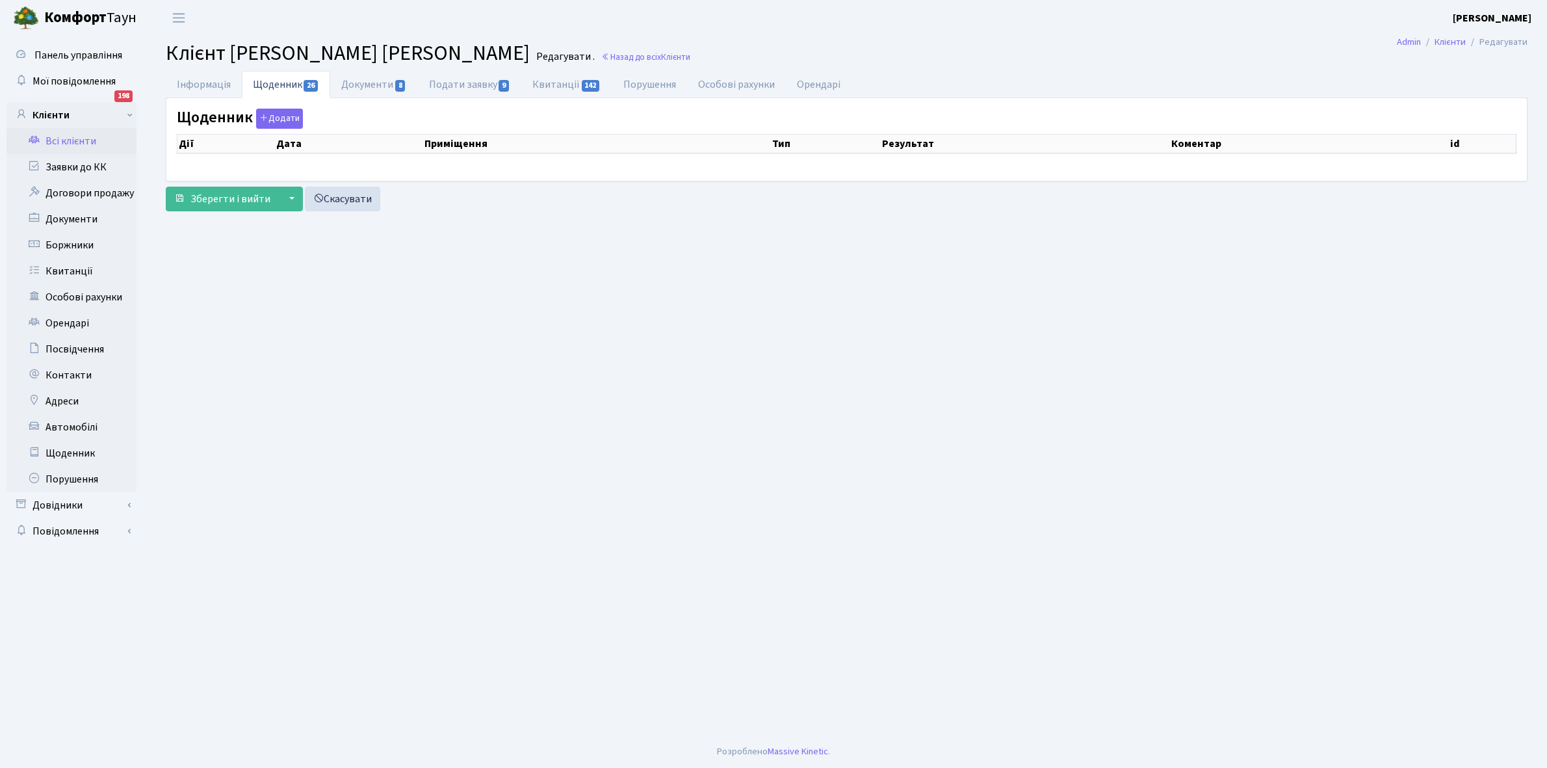
select select "25"
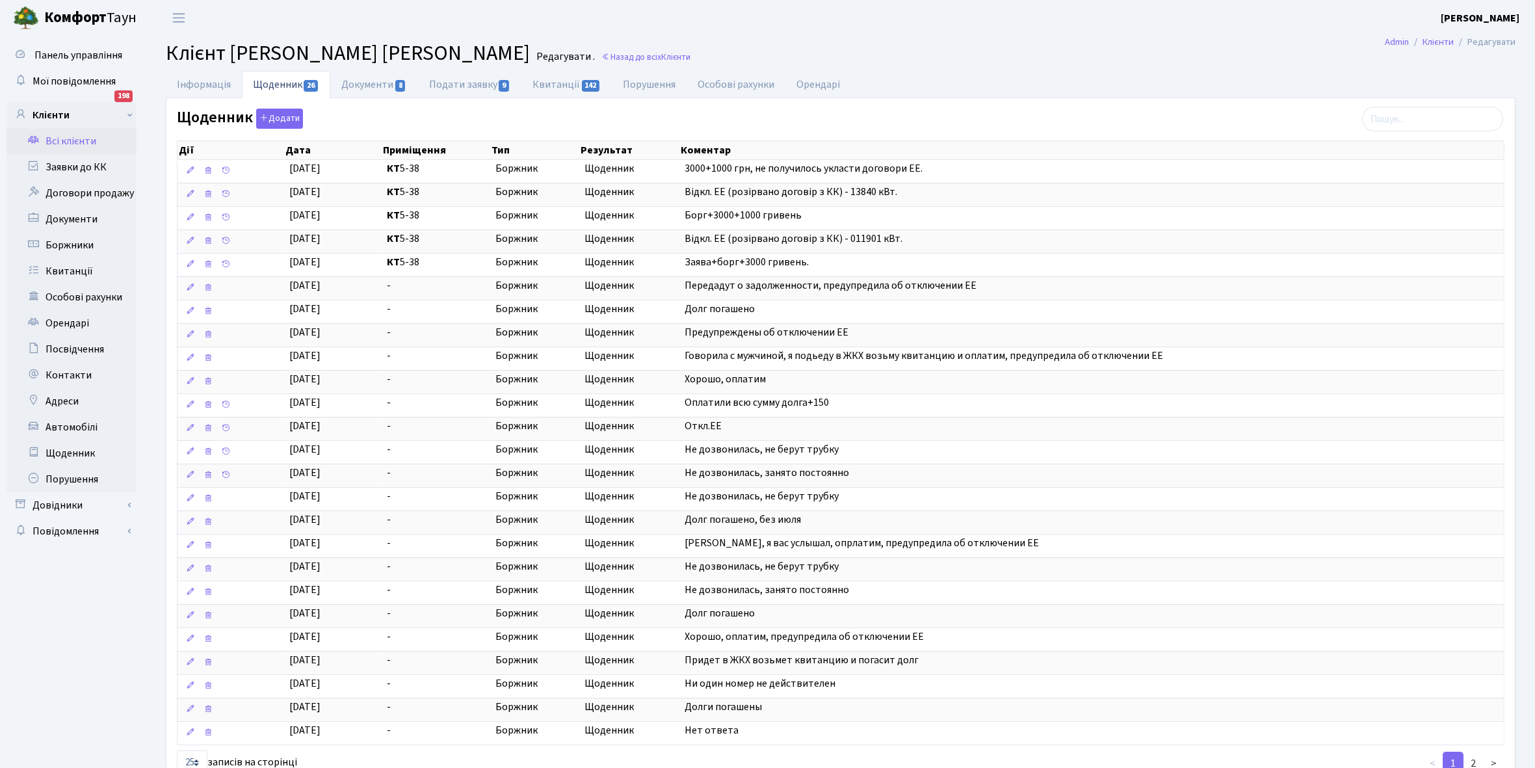
click at [62, 141] on link "Всі клієнти" at bounding box center [72, 141] width 130 height 26
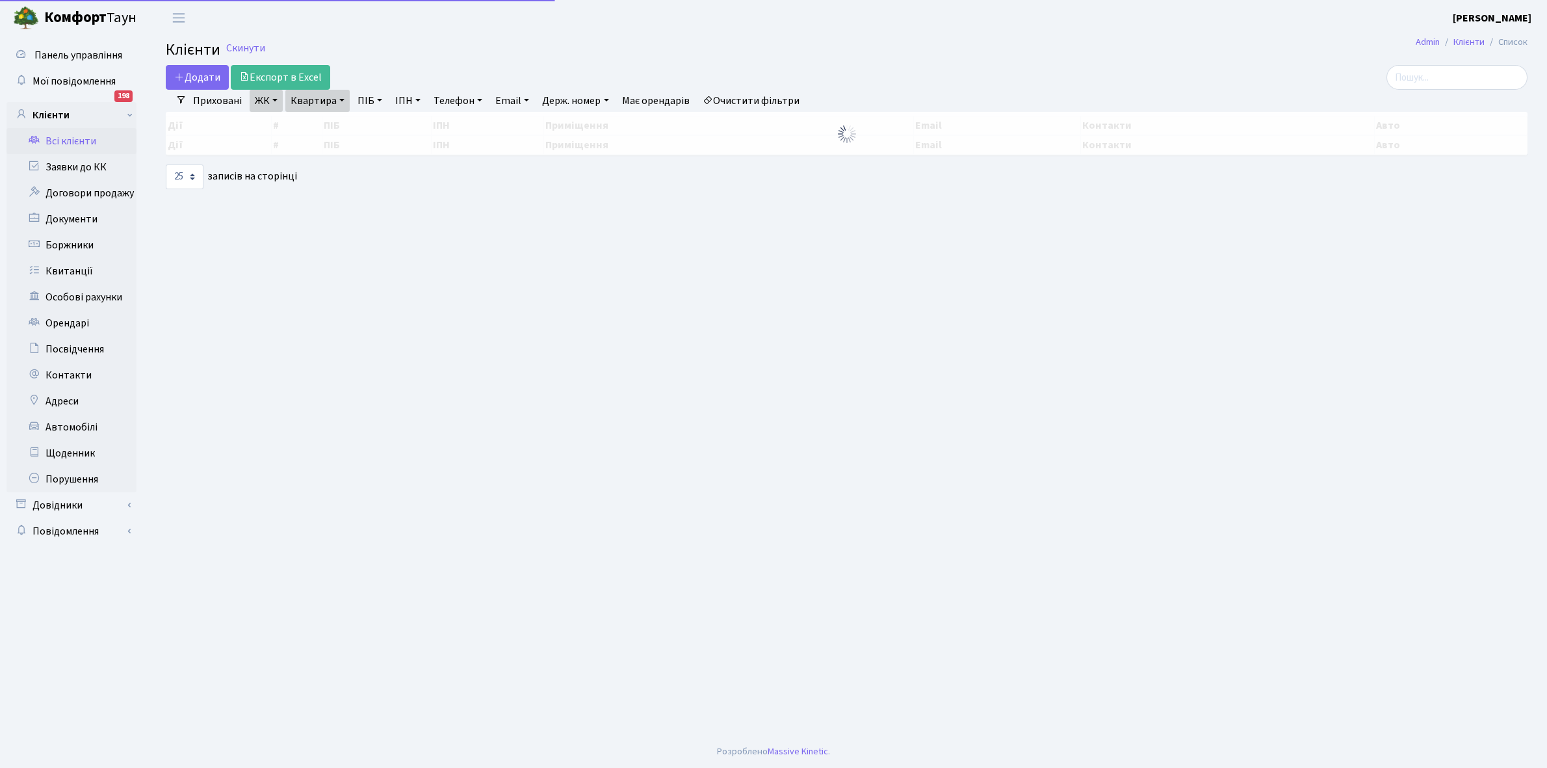
select select "25"
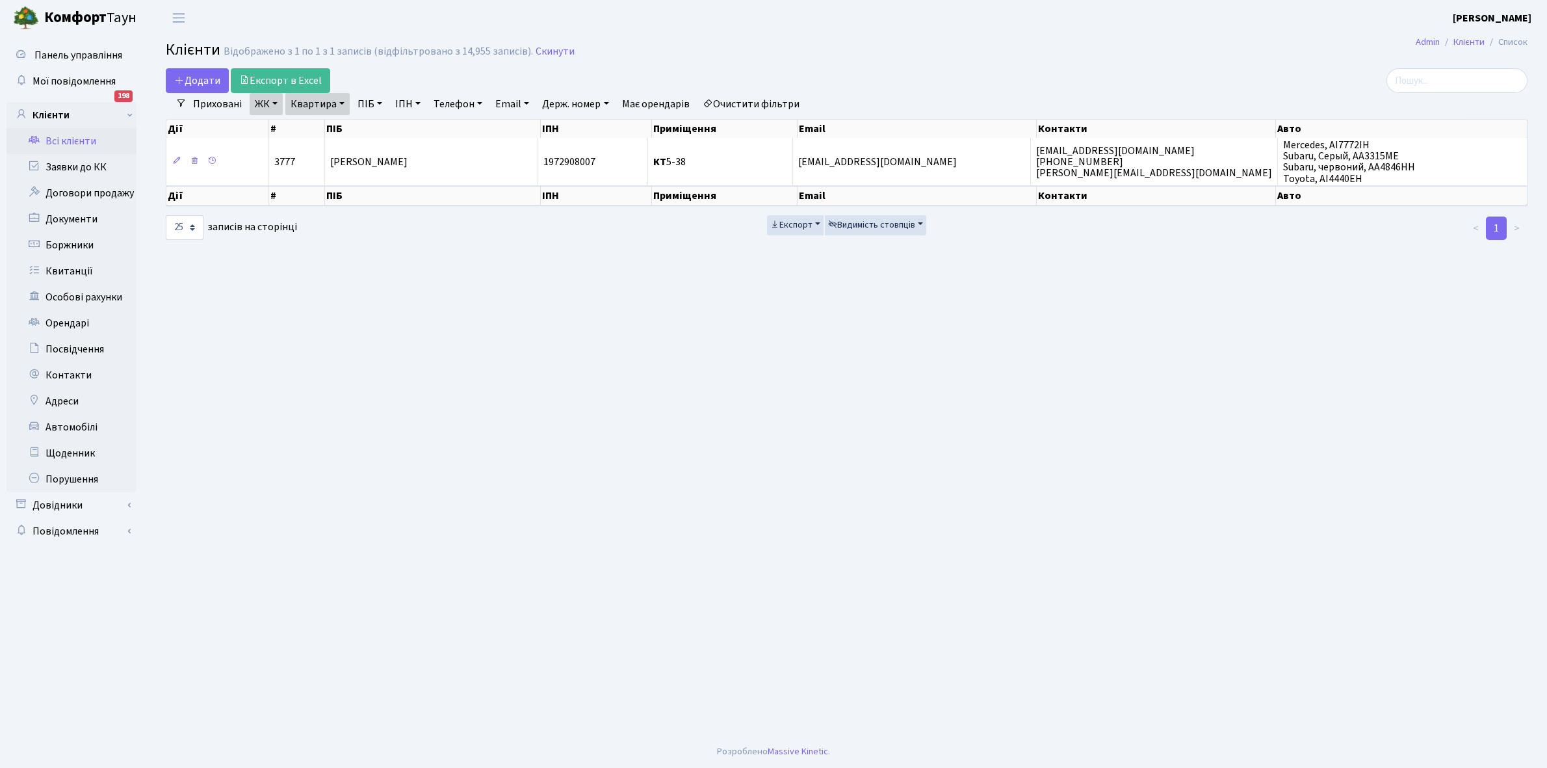
click at [338, 101] on link "Квартира" at bounding box center [317, 104] width 64 height 22
click at [329, 131] on input "5-38" at bounding box center [324, 129] width 76 height 25
type input "5-332"
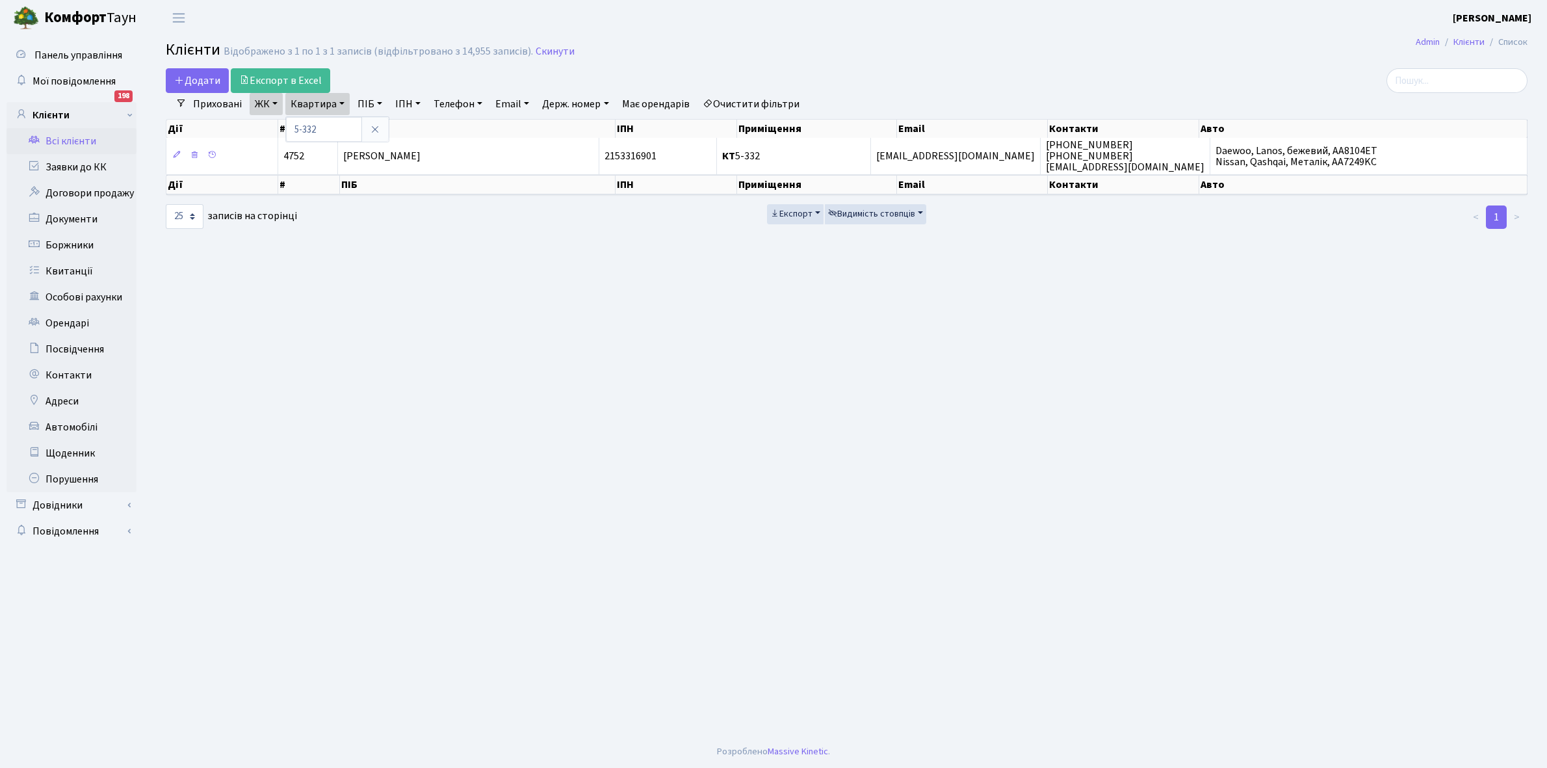
click at [472, 125] on th "ПІБ" at bounding box center [478, 129] width 276 height 18
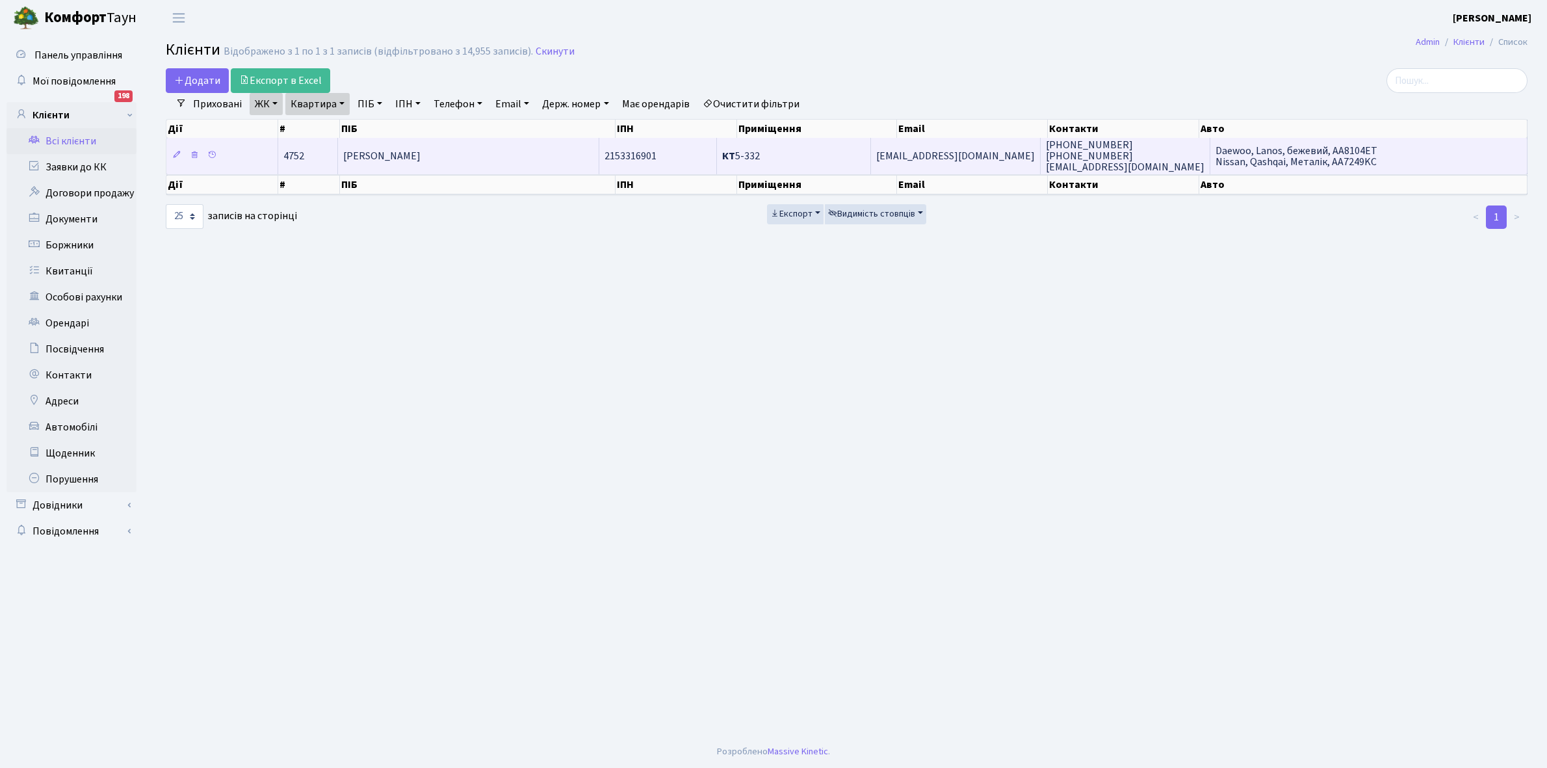
click at [421, 153] on span "[PERSON_NAME]" at bounding box center [381, 156] width 77 height 14
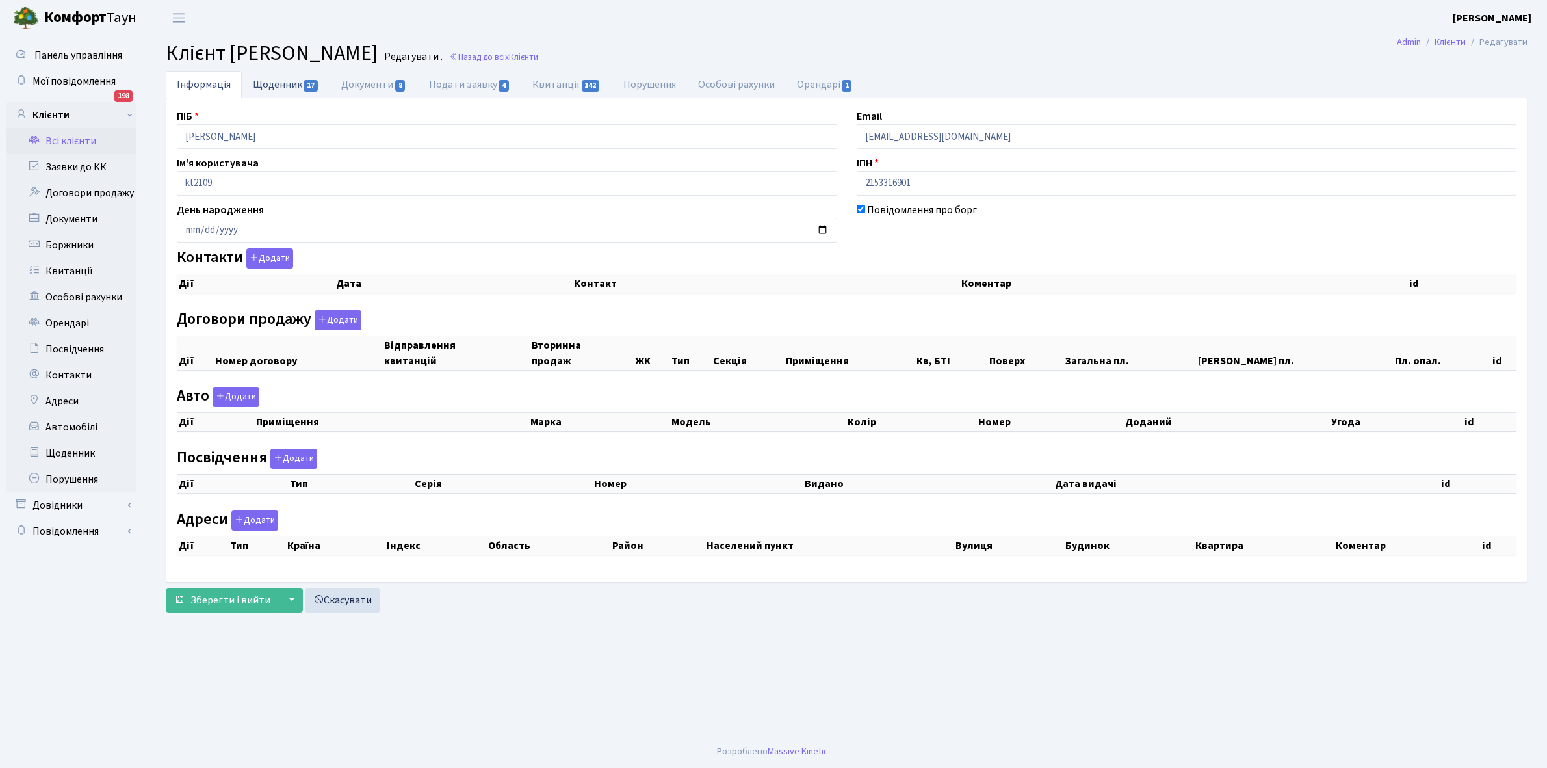
click at [291, 80] on link "Щоденник 17" at bounding box center [286, 84] width 88 height 27
select select "25"
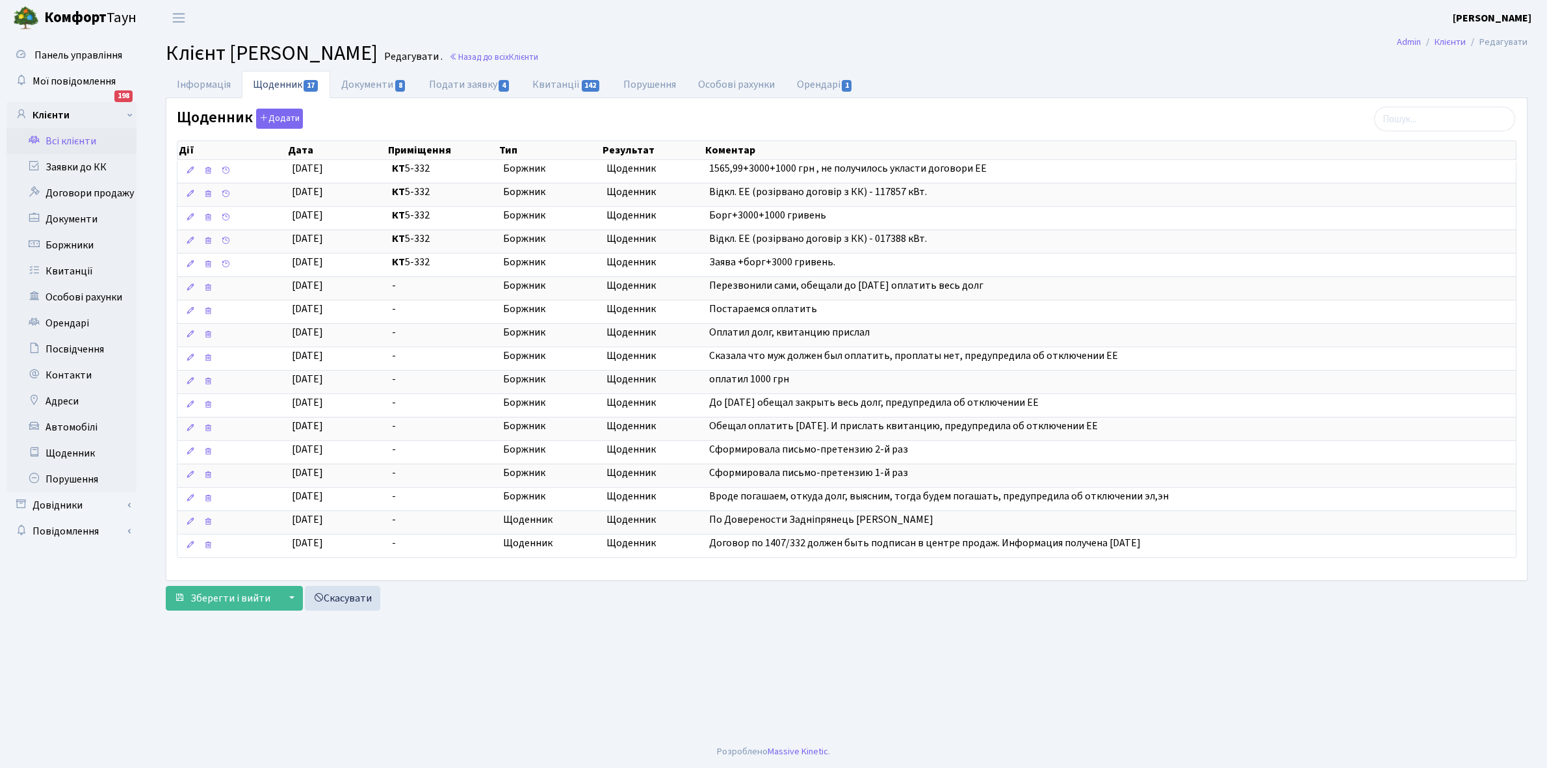
click at [78, 140] on link "Всі клієнти" at bounding box center [72, 141] width 130 height 26
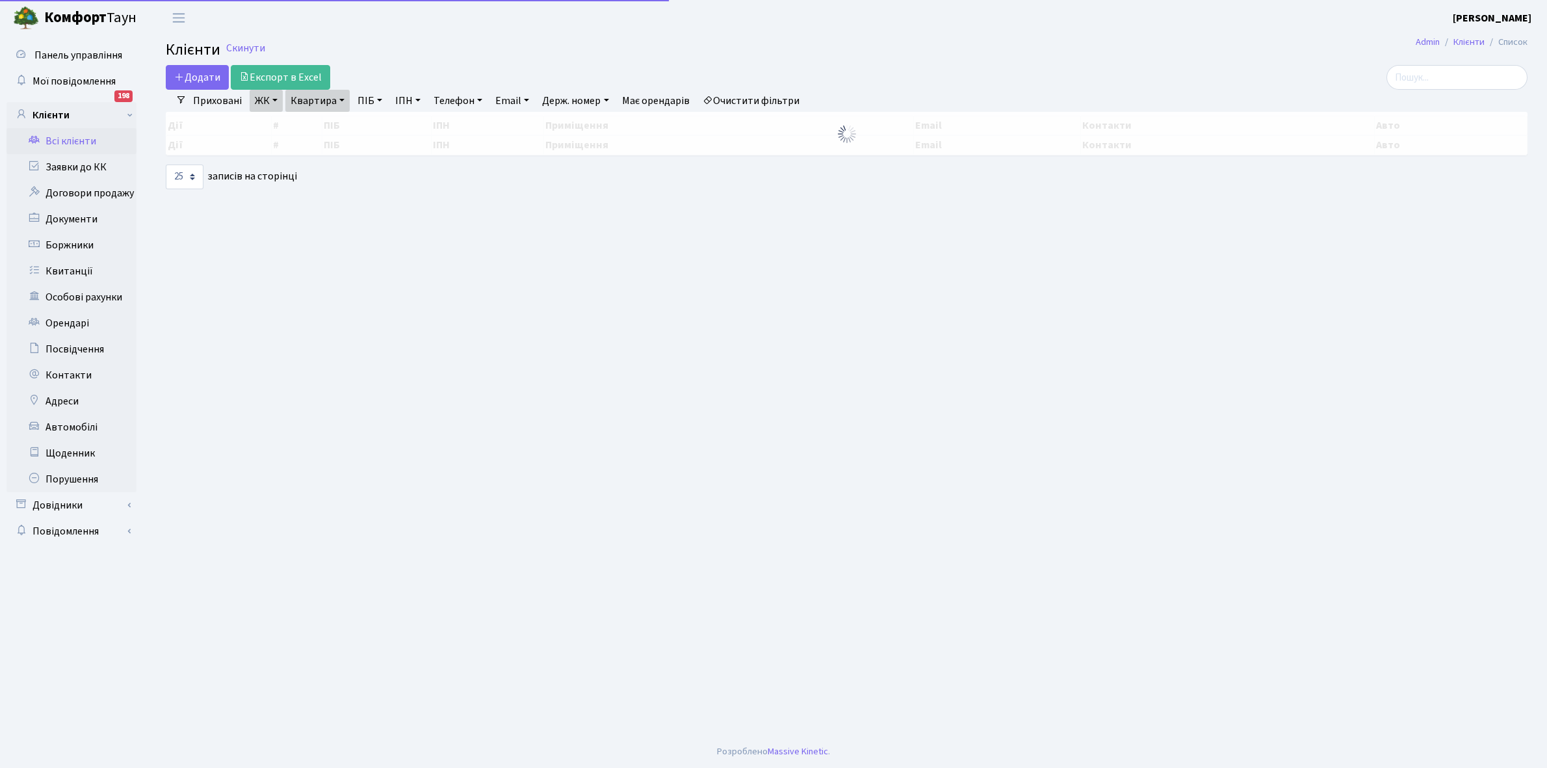
select select "25"
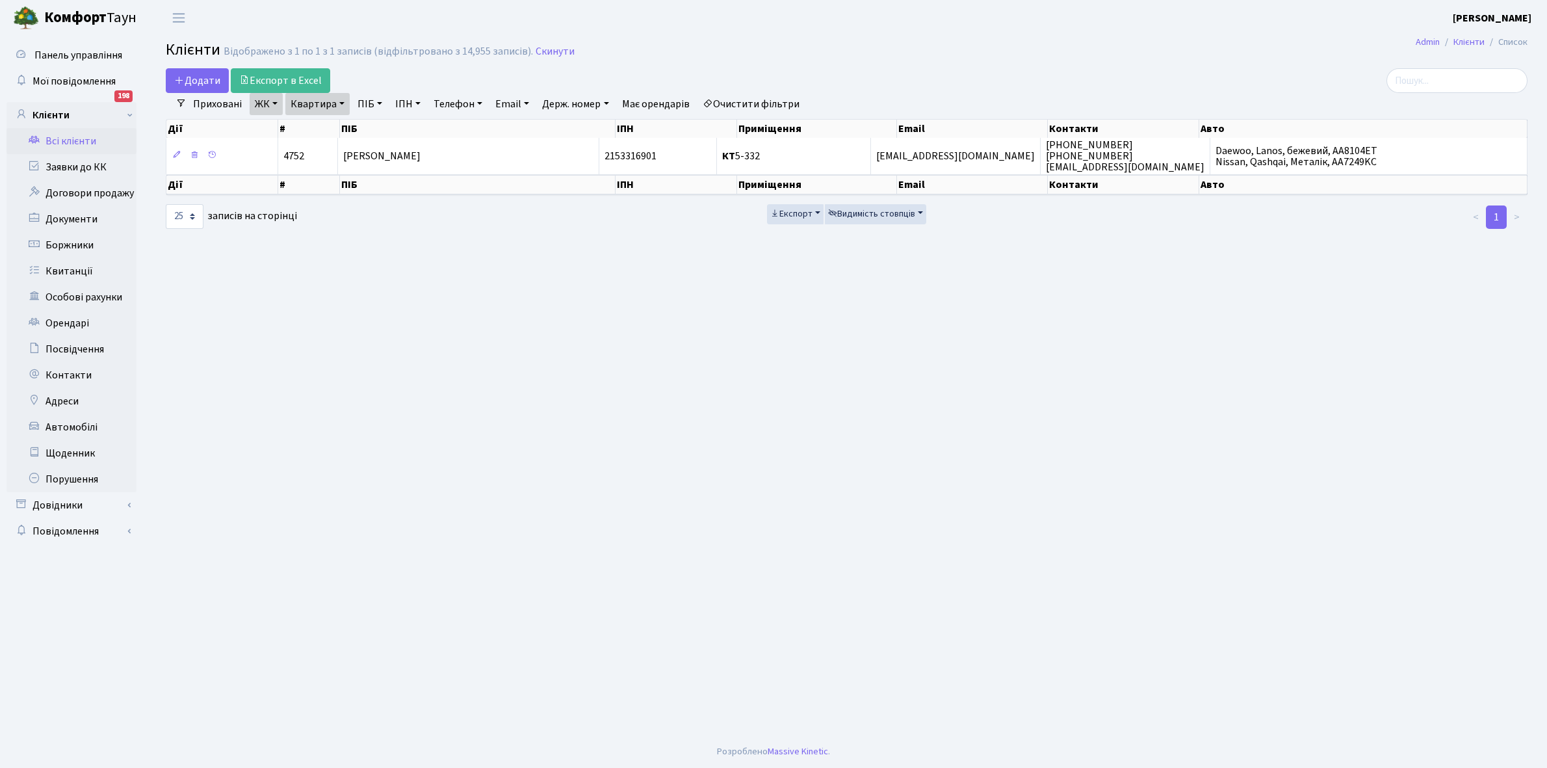
click at [342, 102] on link "Квартира" at bounding box center [317, 104] width 64 height 22
click at [342, 124] on input "5-332" at bounding box center [324, 129] width 76 height 25
type input "5-273"
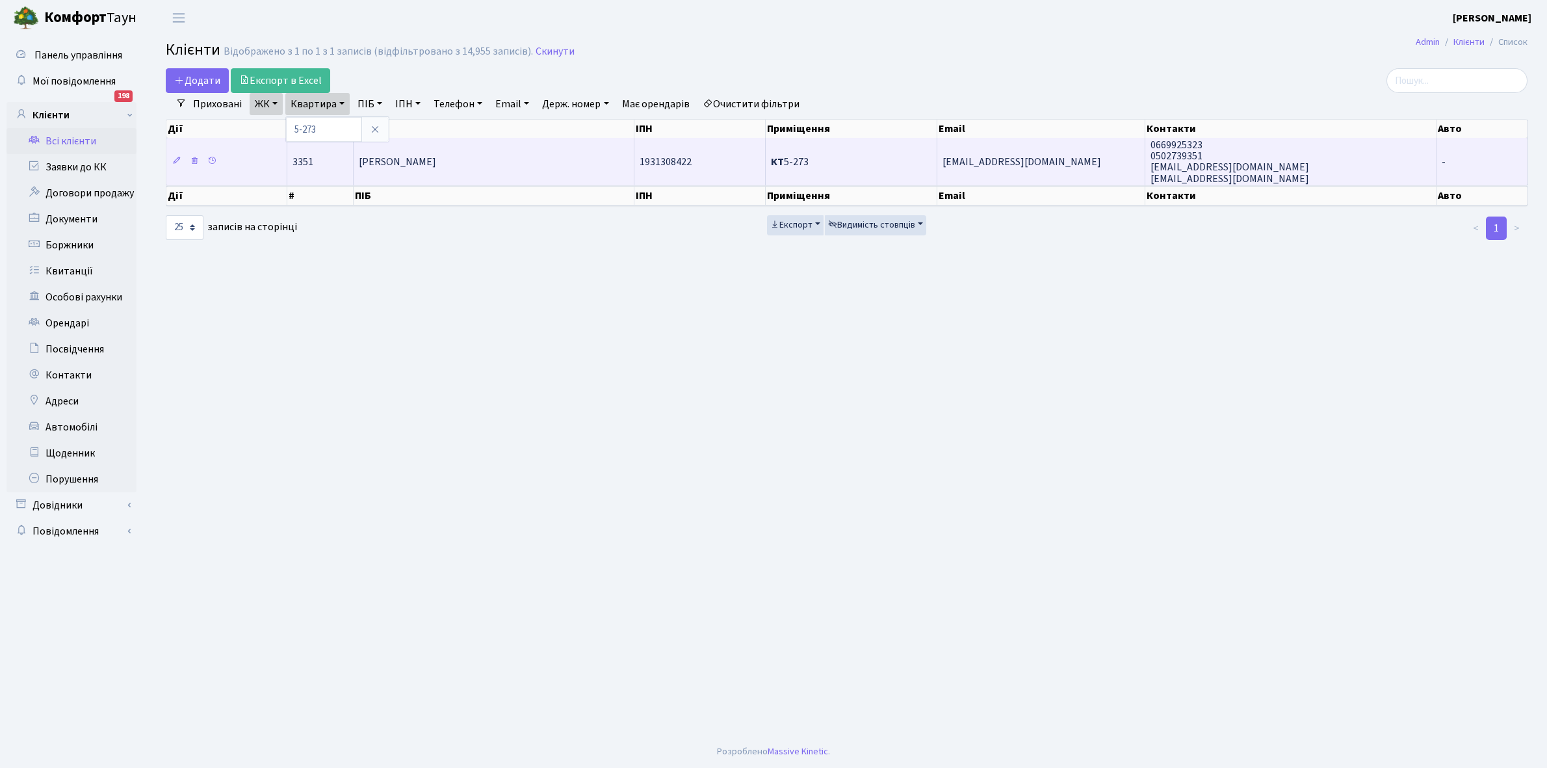
click at [436, 164] on span "[PERSON_NAME]" at bounding box center [397, 162] width 77 height 14
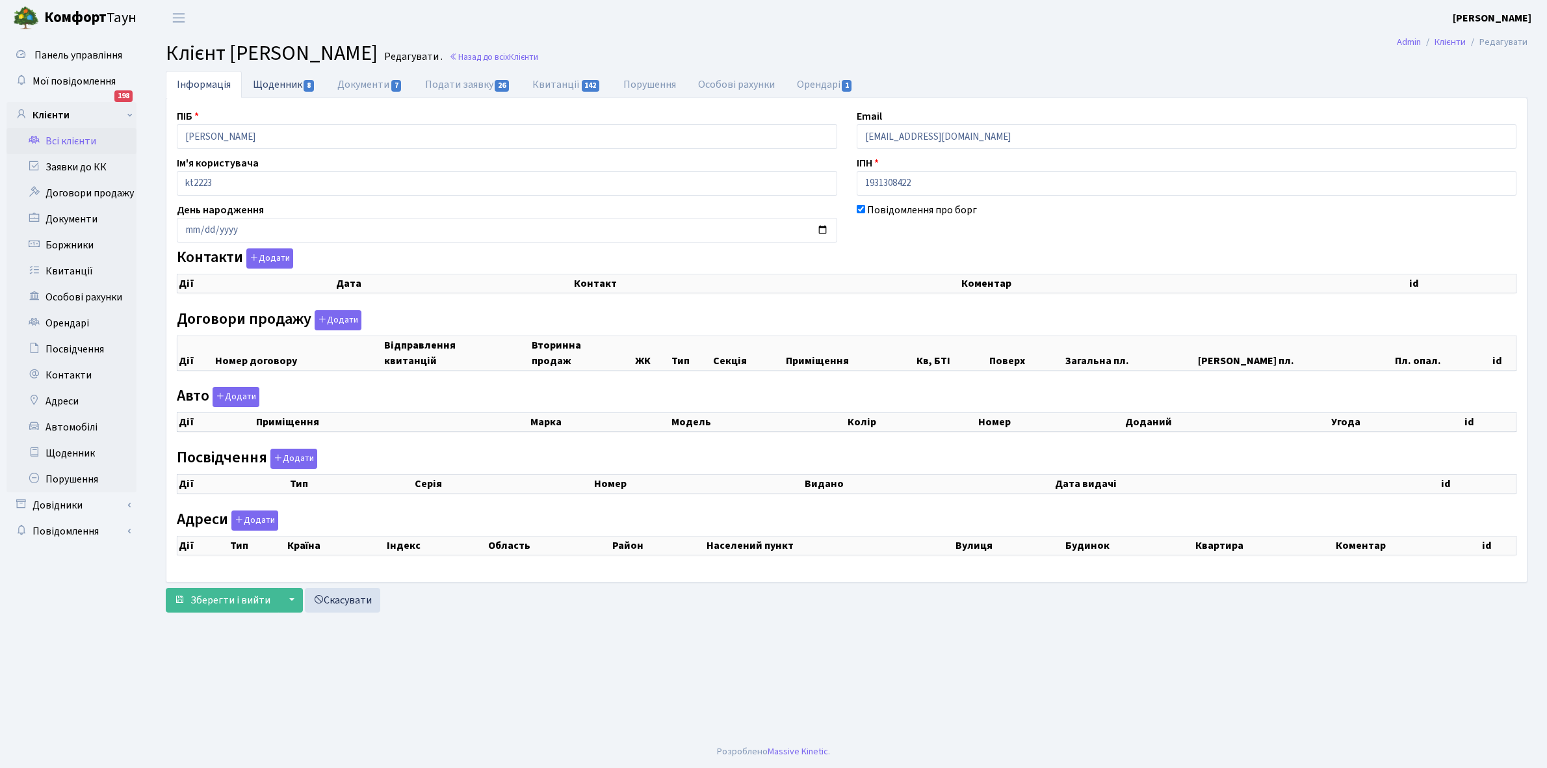
click at [270, 83] on link "Щоденник 8" at bounding box center [284, 84] width 85 height 27
select select "25"
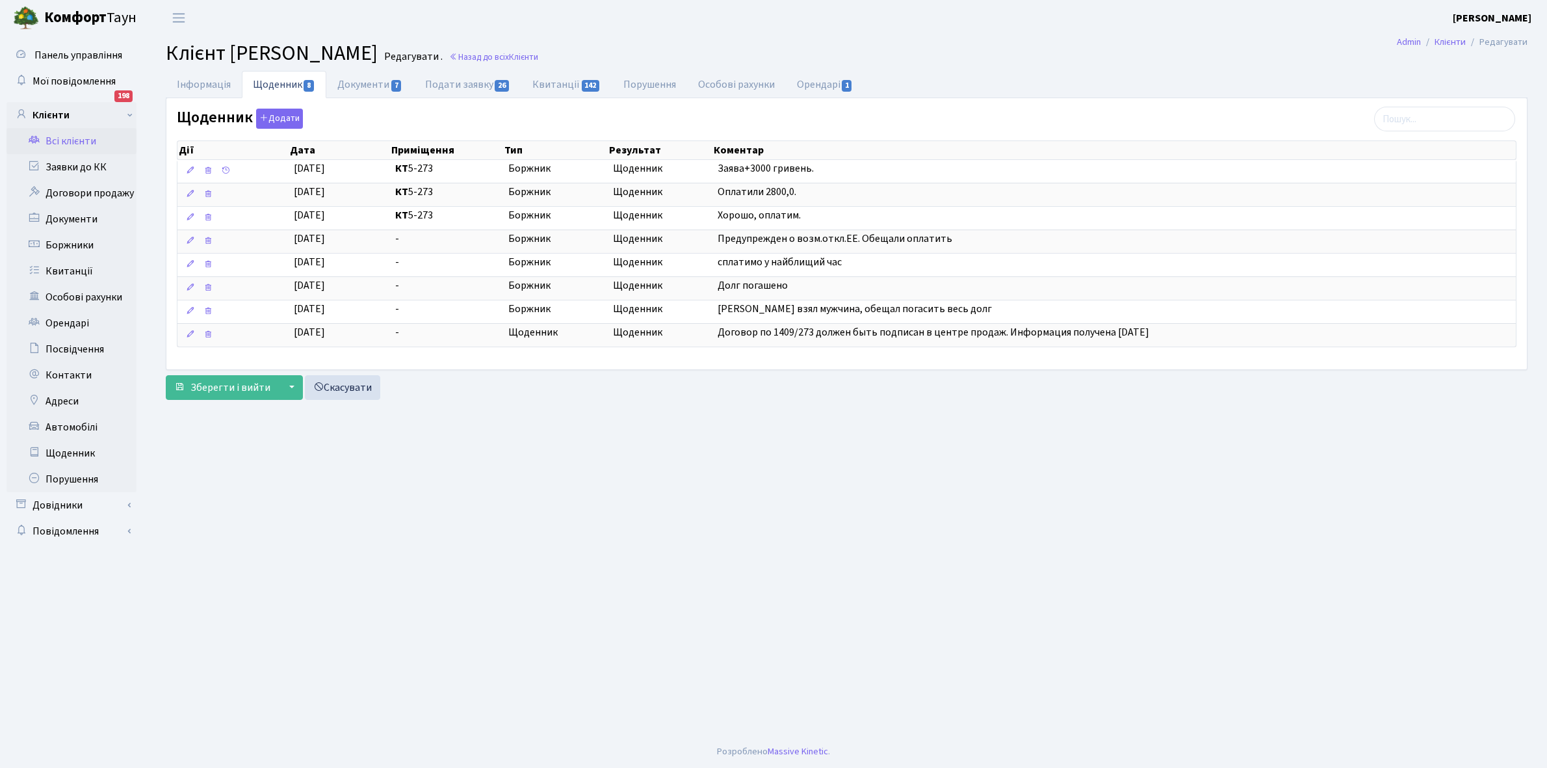
click at [62, 137] on link "Всі клієнти" at bounding box center [72, 141] width 130 height 26
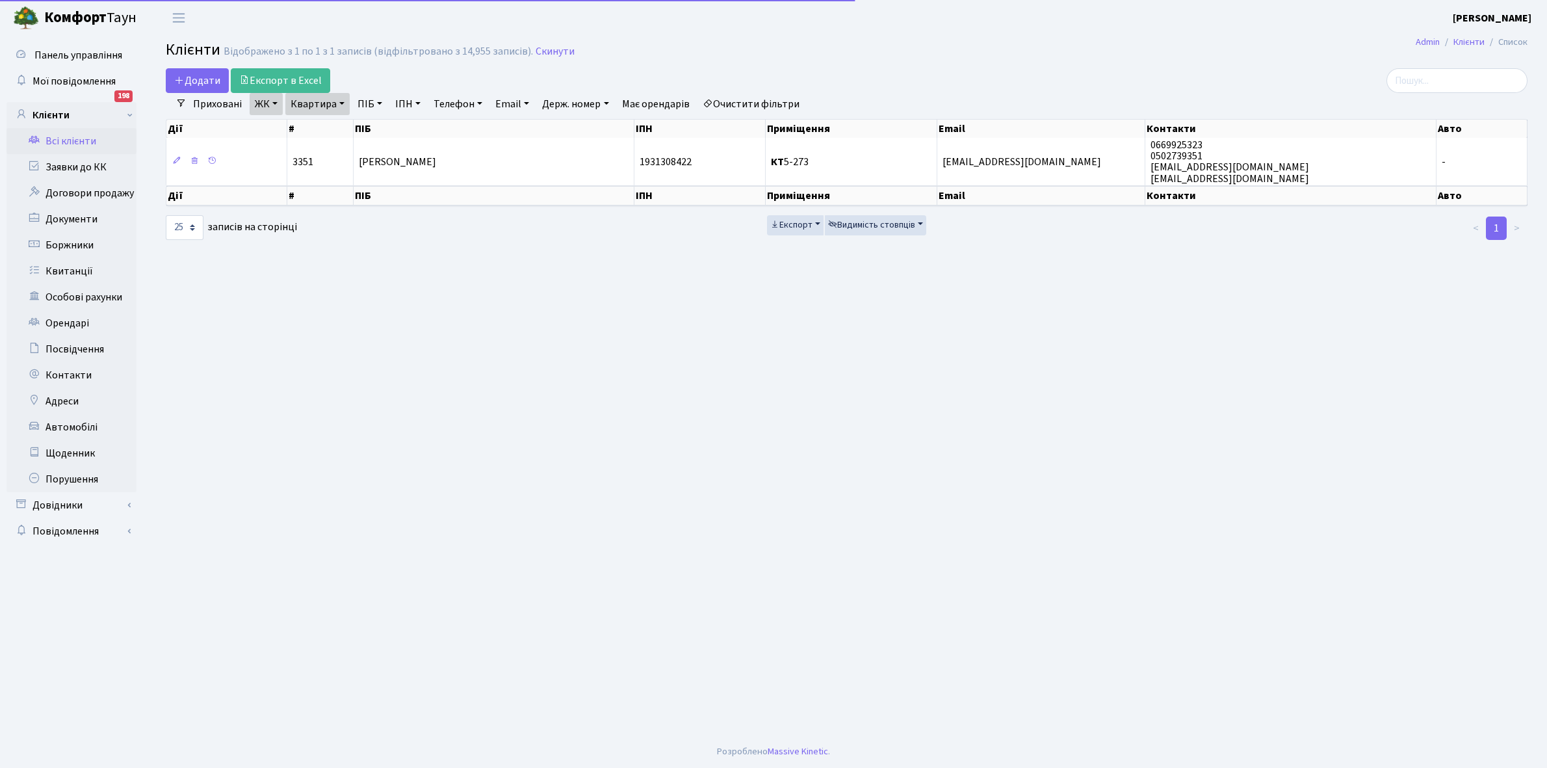
select select "25"
click at [342, 99] on link "Квартира" at bounding box center [317, 104] width 64 height 22
click at [332, 128] on input "5-273" at bounding box center [324, 129] width 76 height 25
type input "5"
type input "4-273"
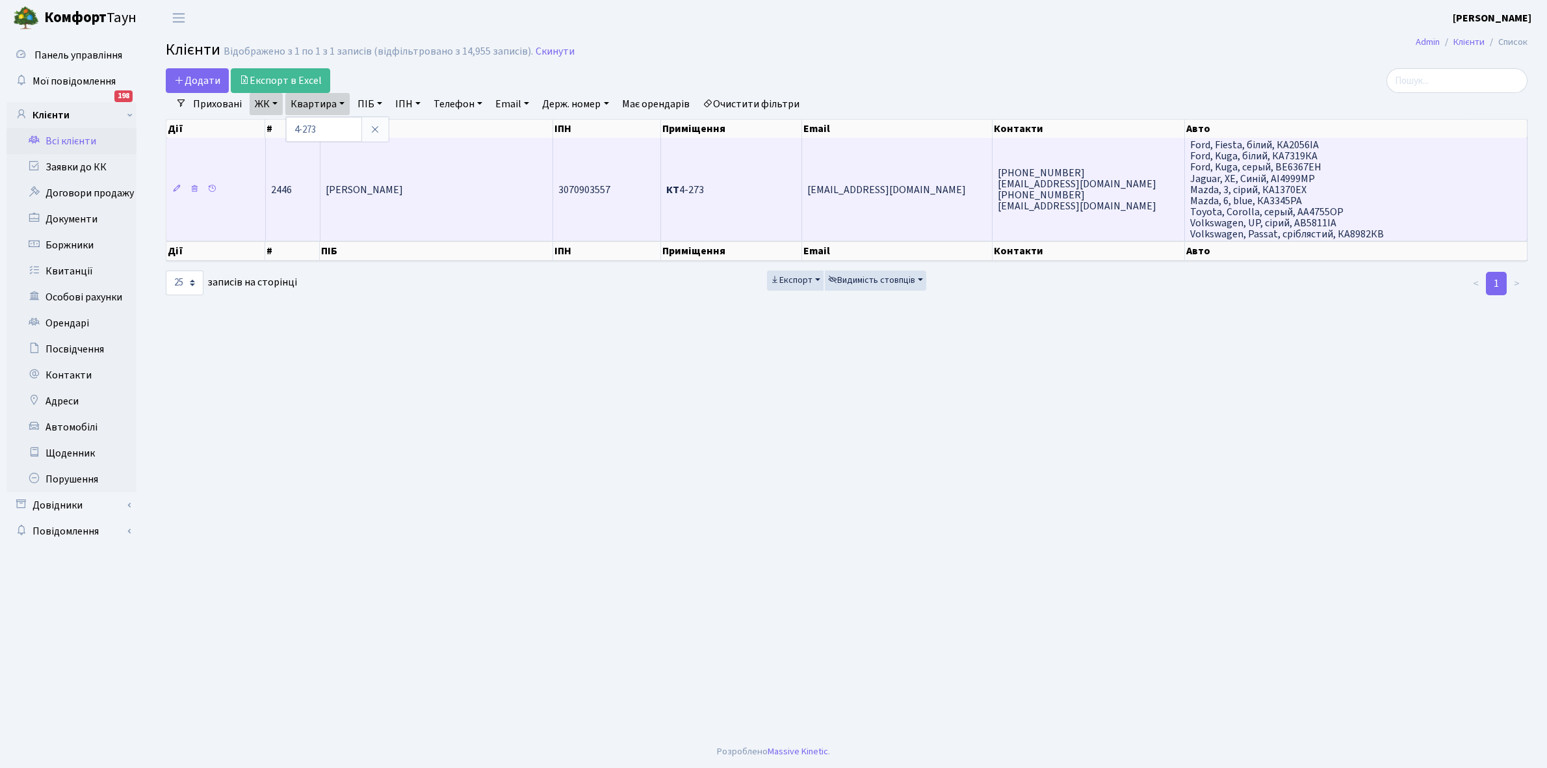
click at [403, 185] on span "Плахута Руслан Федорович" at bounding box center [364, 190] width 77 height 14
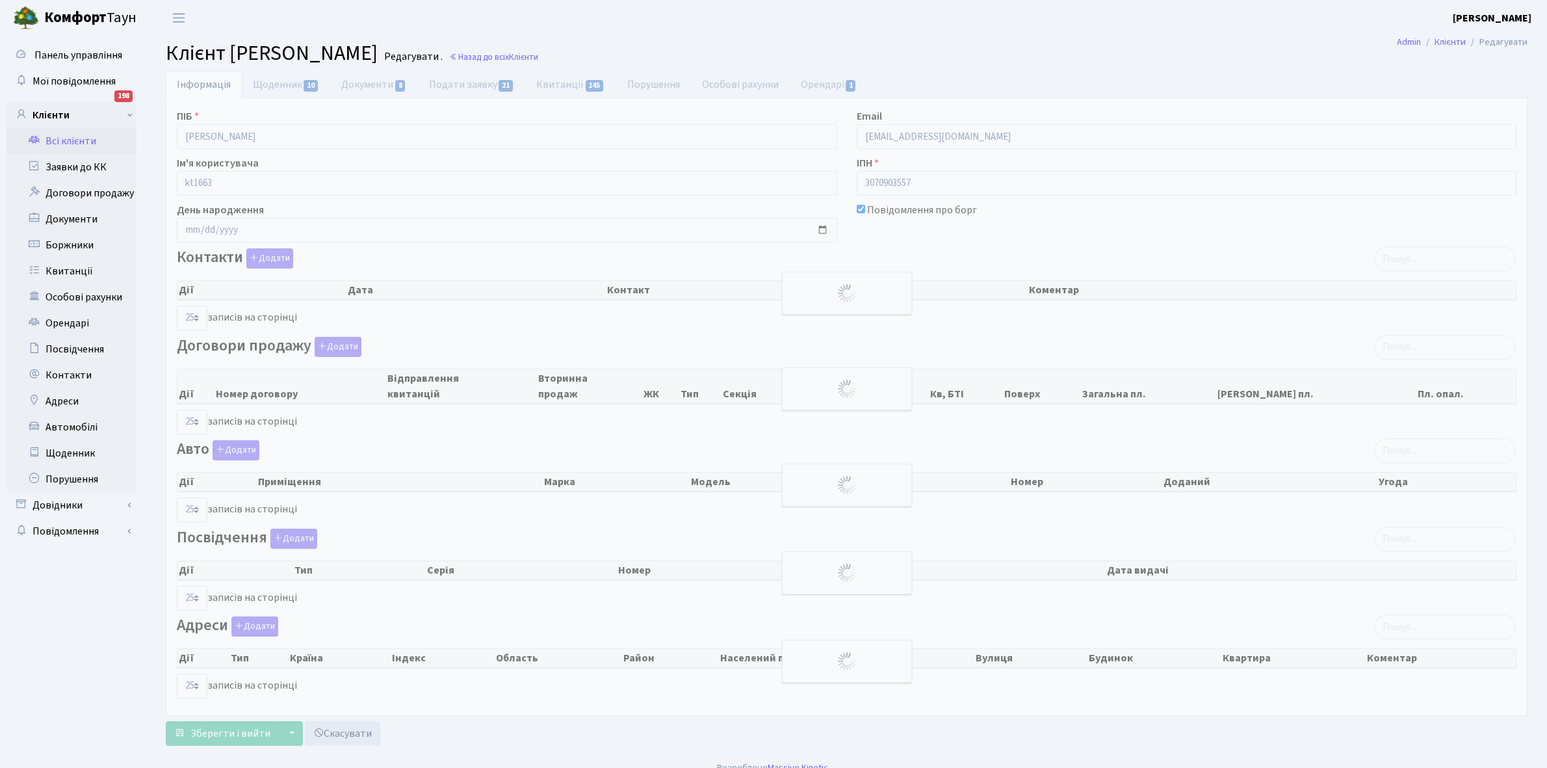
select select "25"
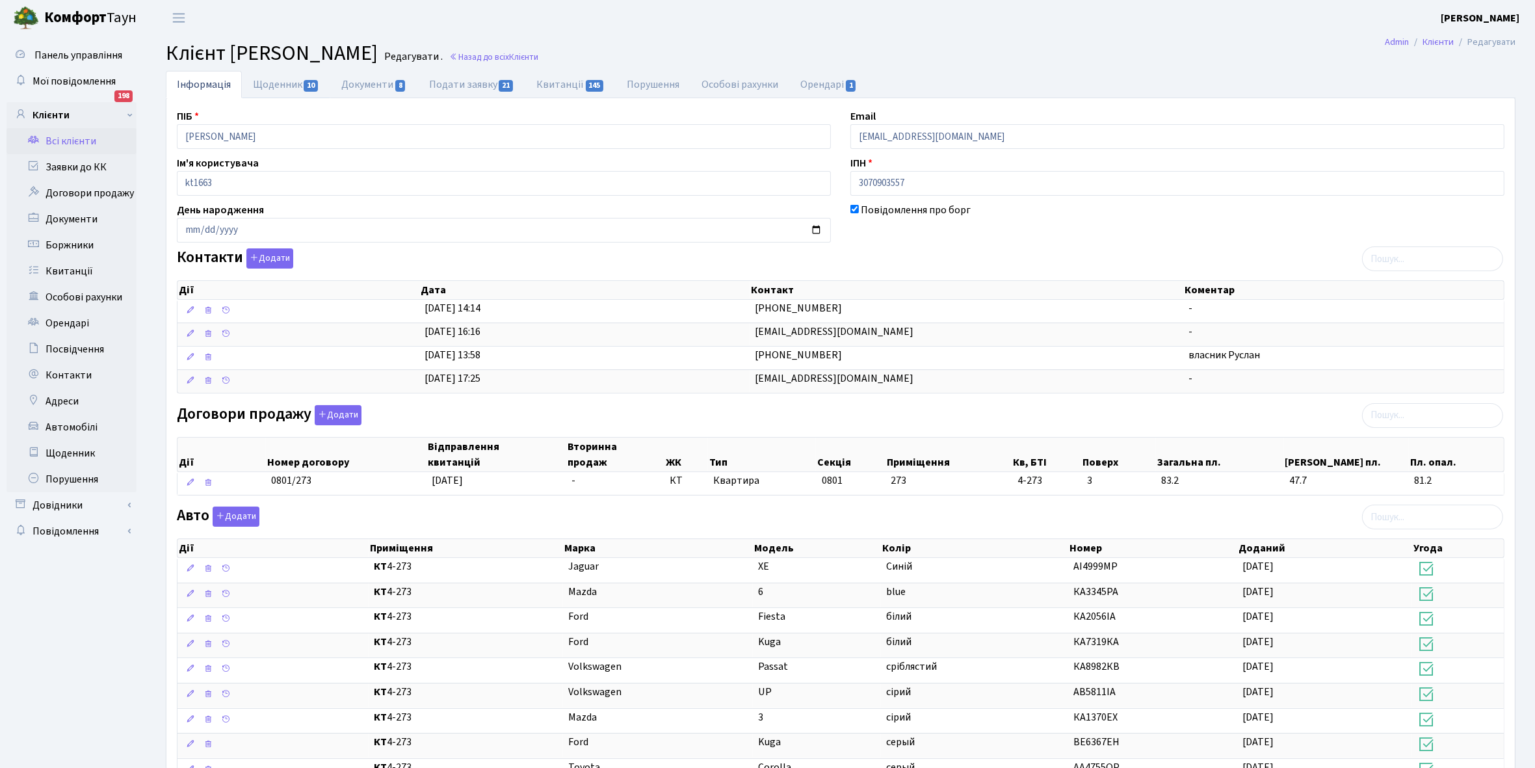
click at [271, 83] on link "Щоденник 10" at bounding box center [286, 84] width 88 height 27
select select "25"
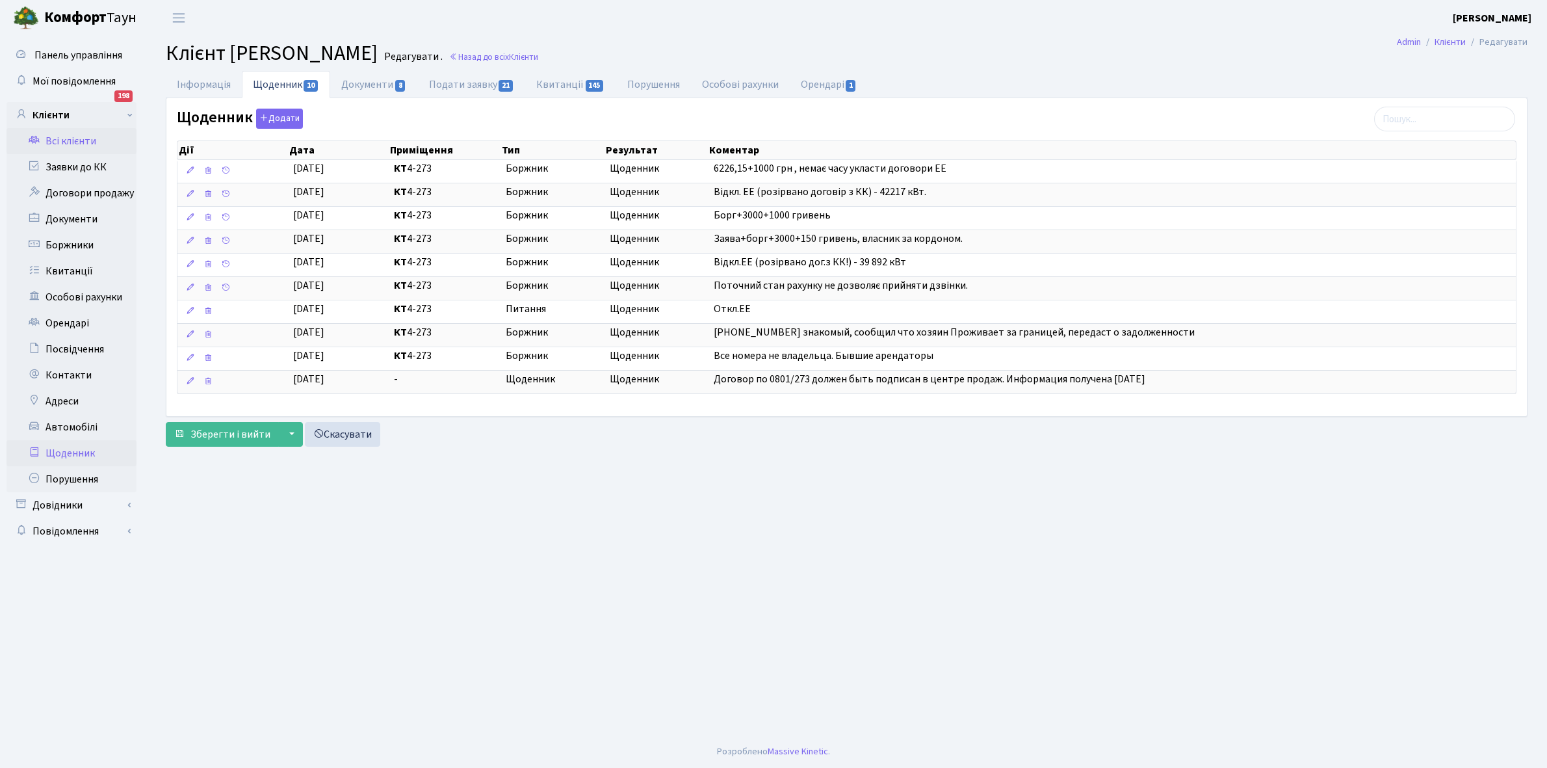
click at [73, 452] on link "Щоденник" at bounding box center [72, 453] width 130 height 26
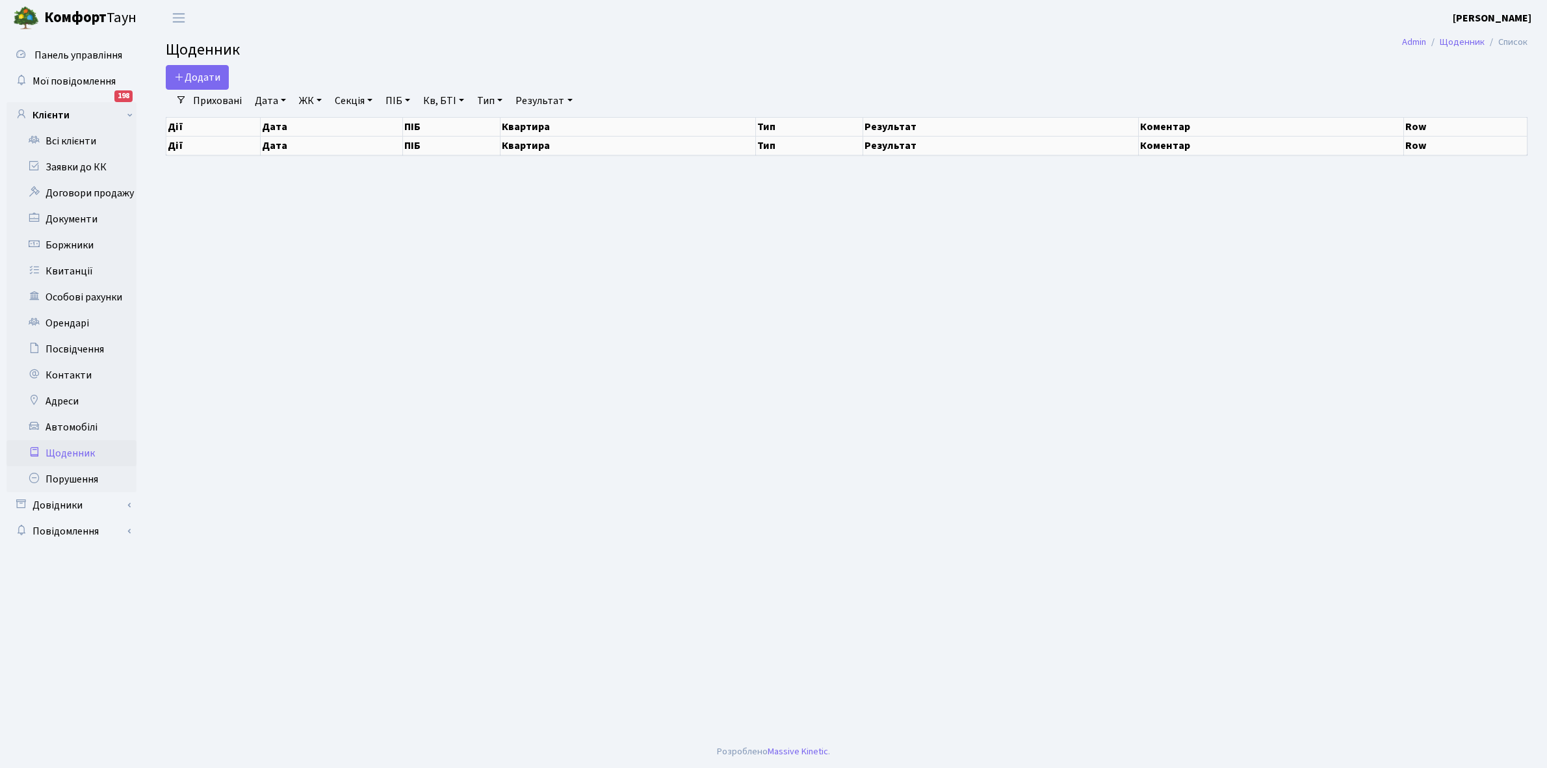
select select "25"
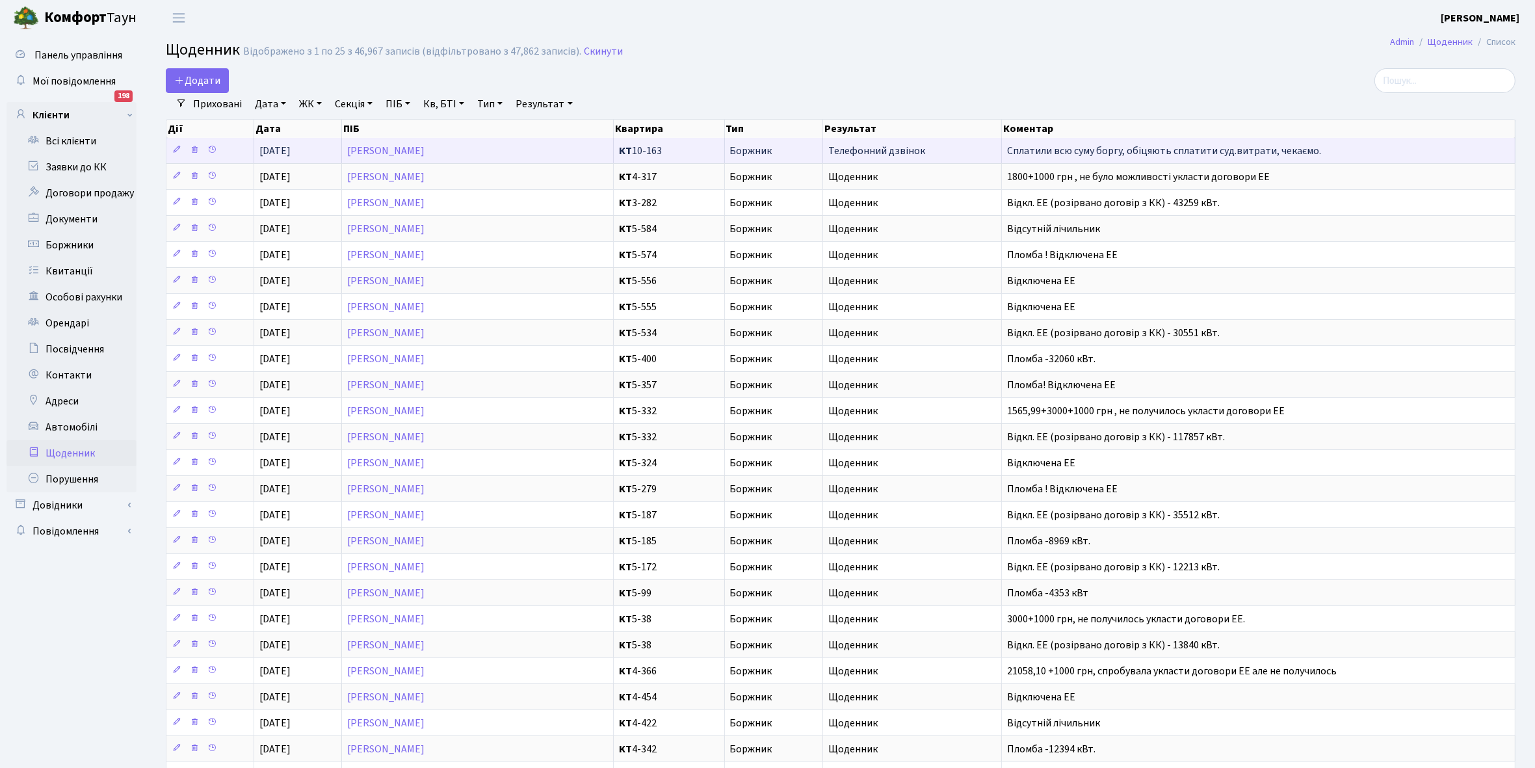
click at [553, 153] on td "[PERSON_NAME]" at bounding box center [478, 150] width 272 height 25
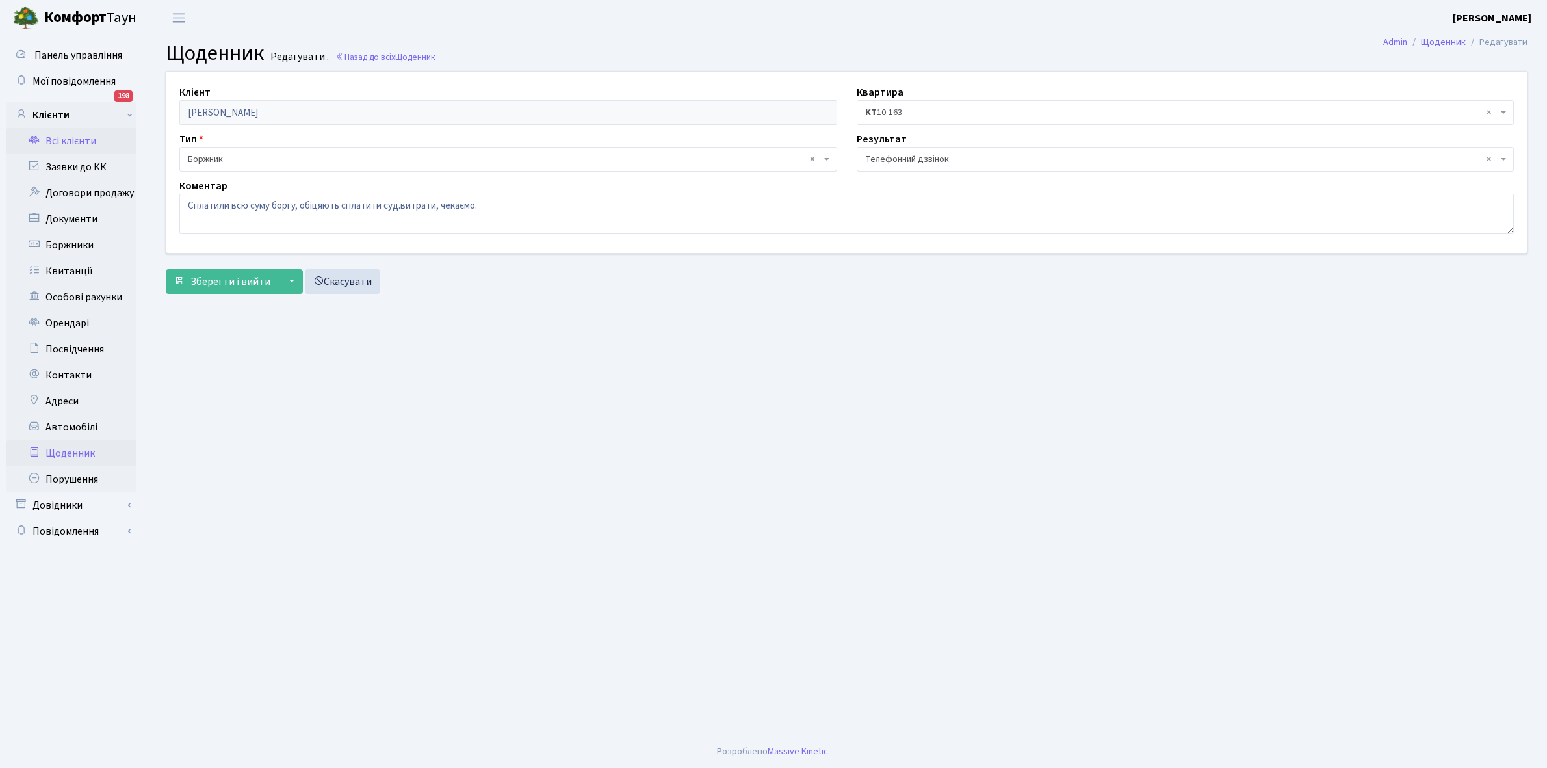
click at [78, 140] on link "Всі клієнти" at bounding box center [72, 141] width 130 height 26
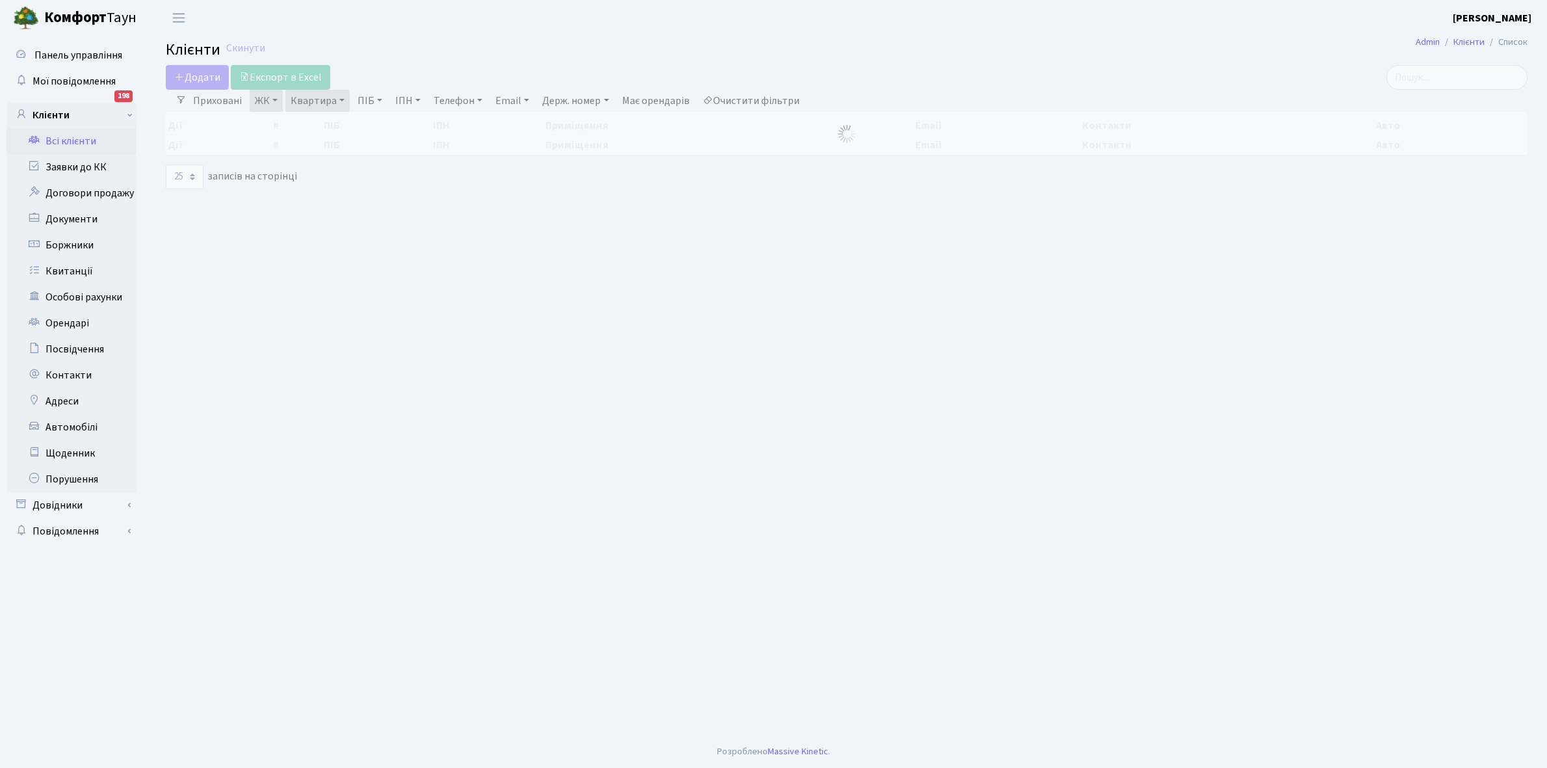
select select "25"
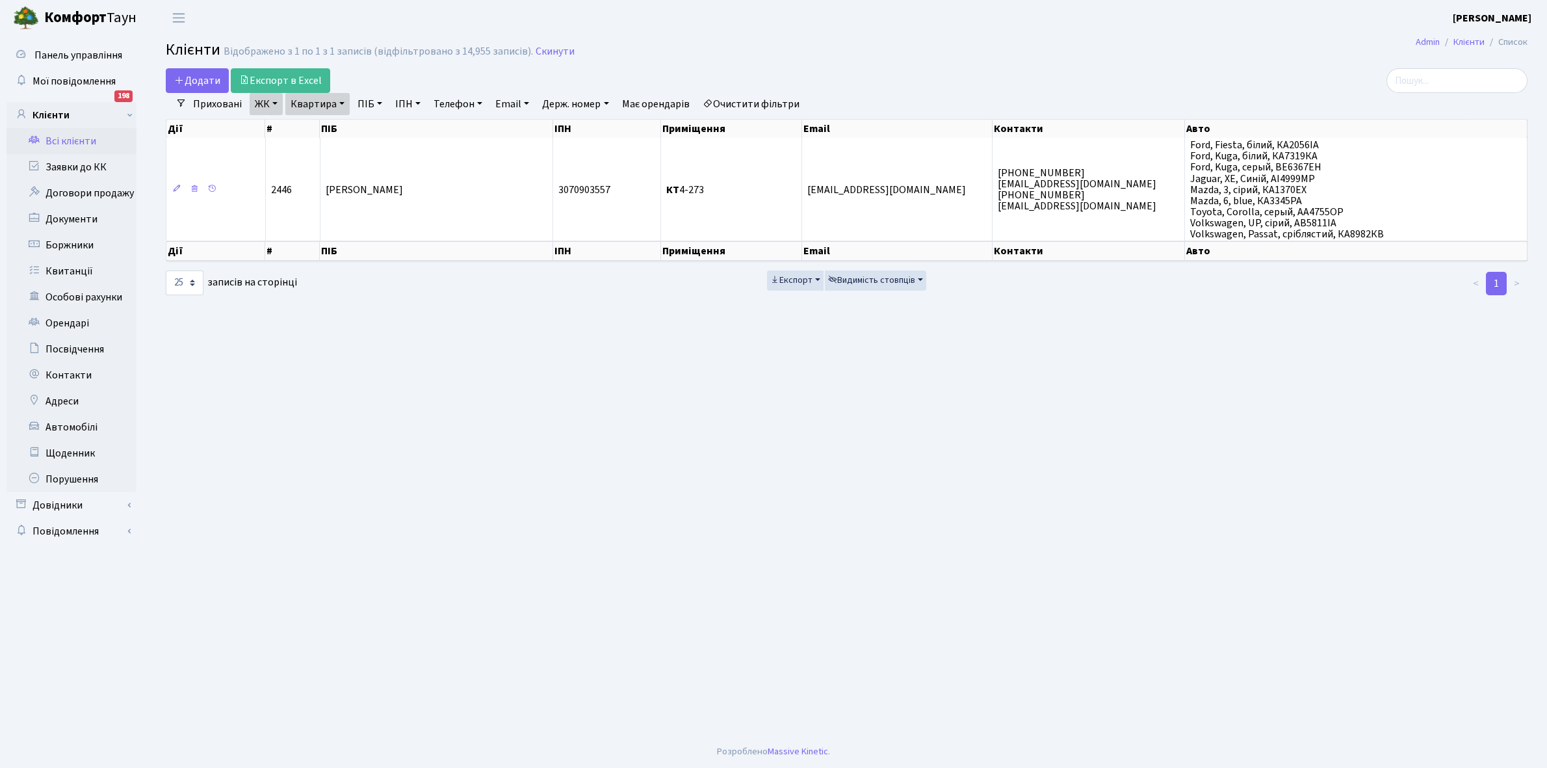
click at [761, 103] on link "Очистити фільтри" at bounding box center [751, 104] width 107 height 22
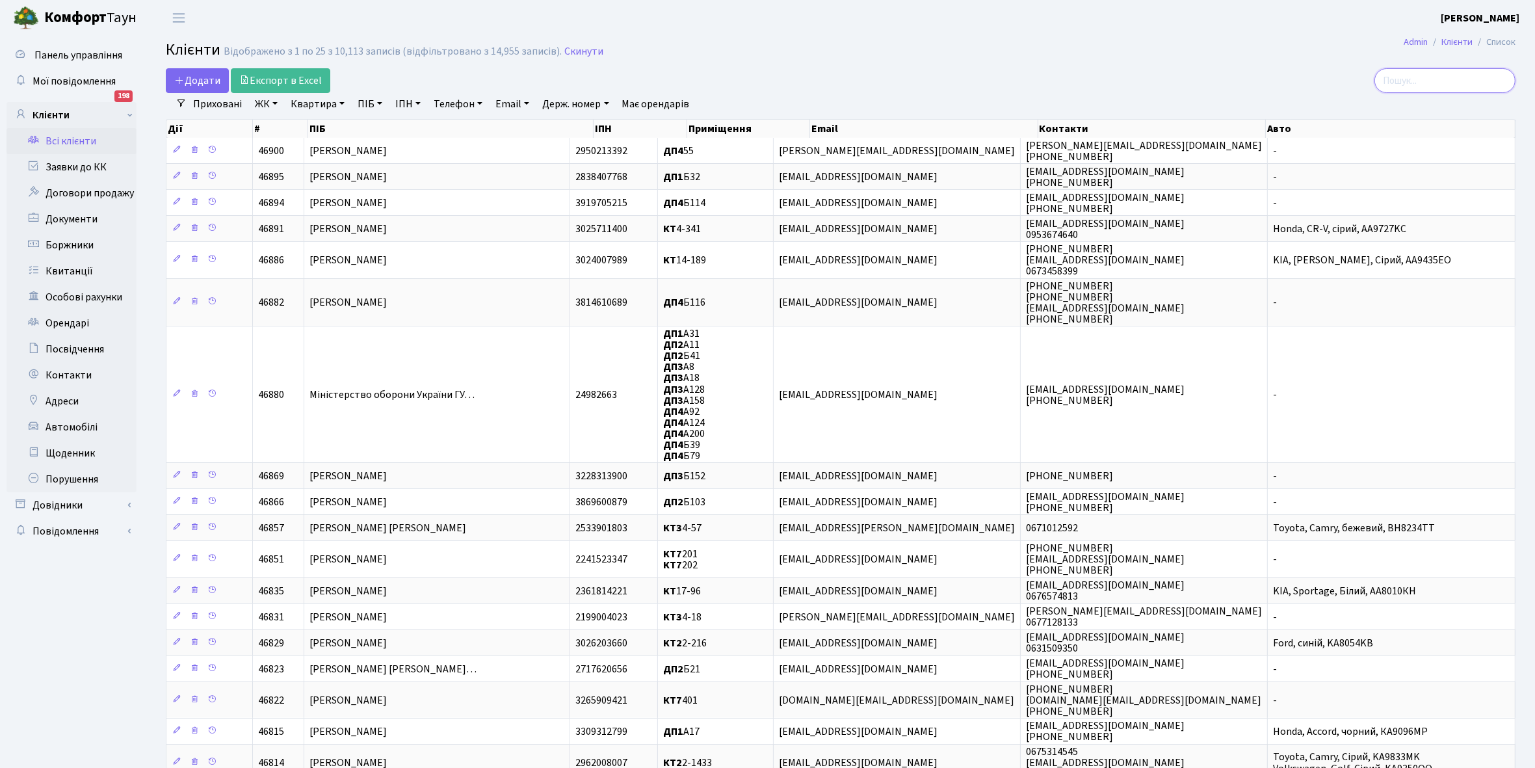
click at [1444, 73] on input "search" at bounding box center [1445, 80] width 141 height 25
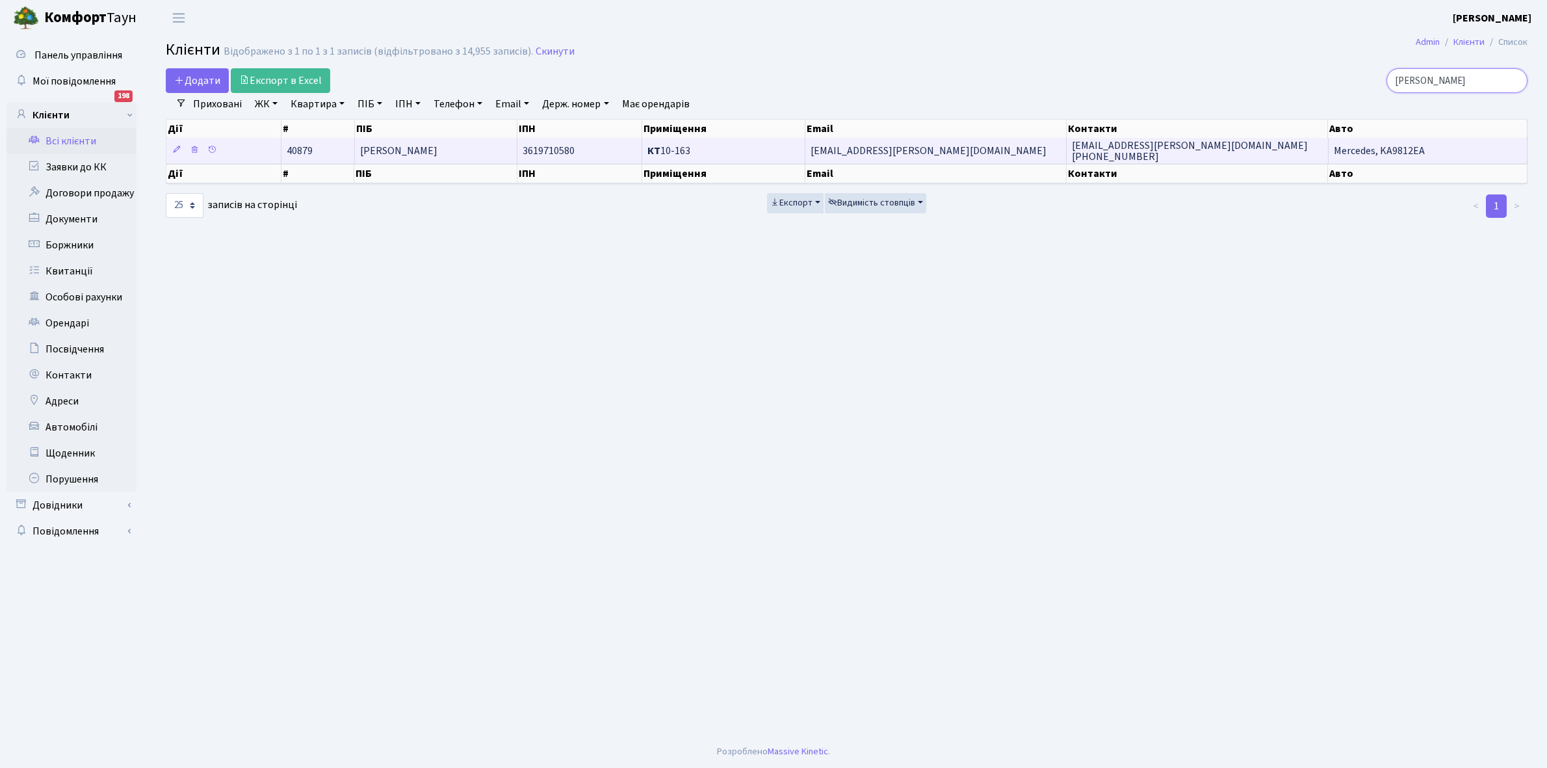
type input "Мишкова"
click at [446, 143] on td "[PERSON_NAME]" at bounding box center [436, 150] width 163 height 25
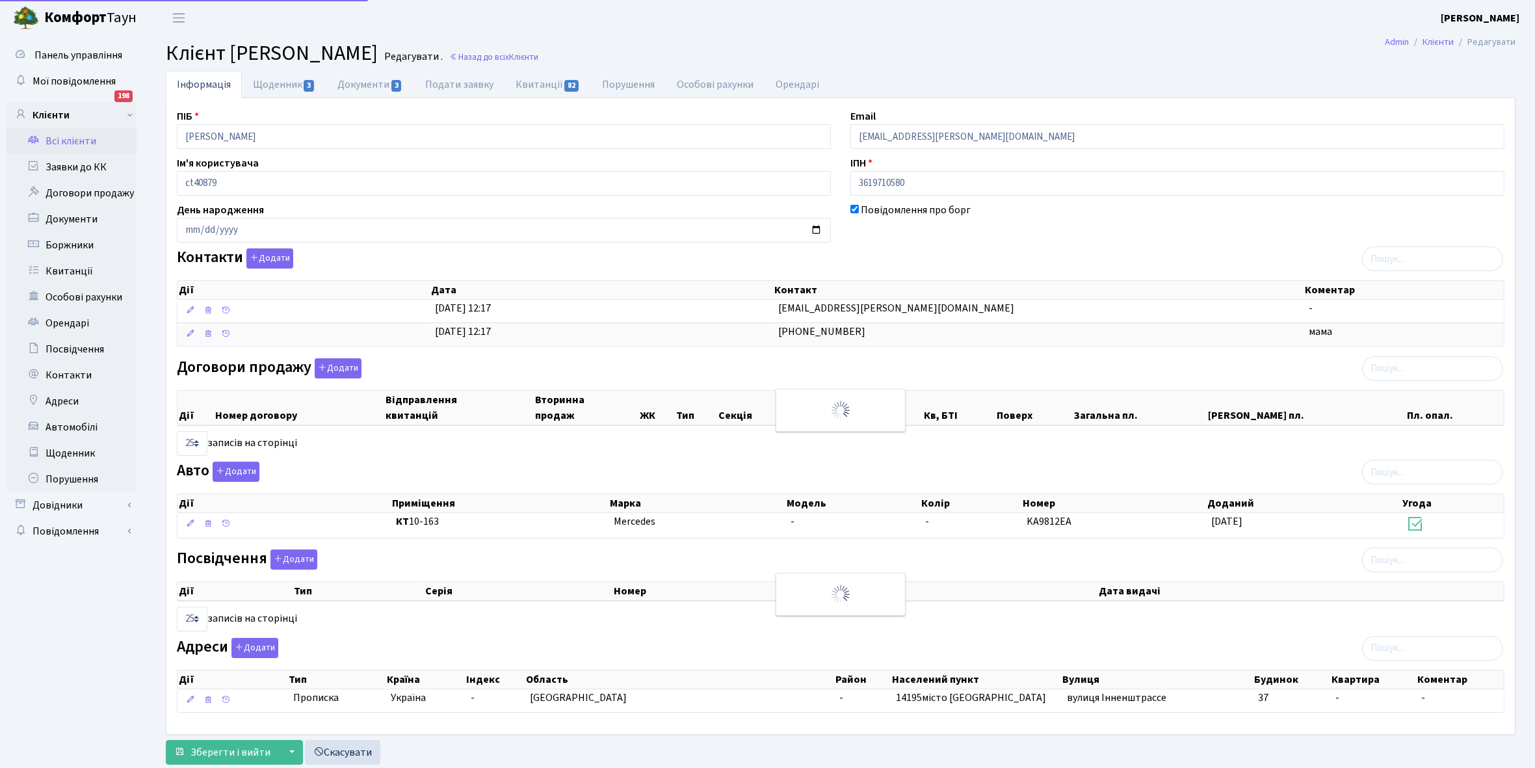
click at [272, 85] on link "Щоденник 3" at bounding box center [284, 84] width 85 height 27
select select "25"
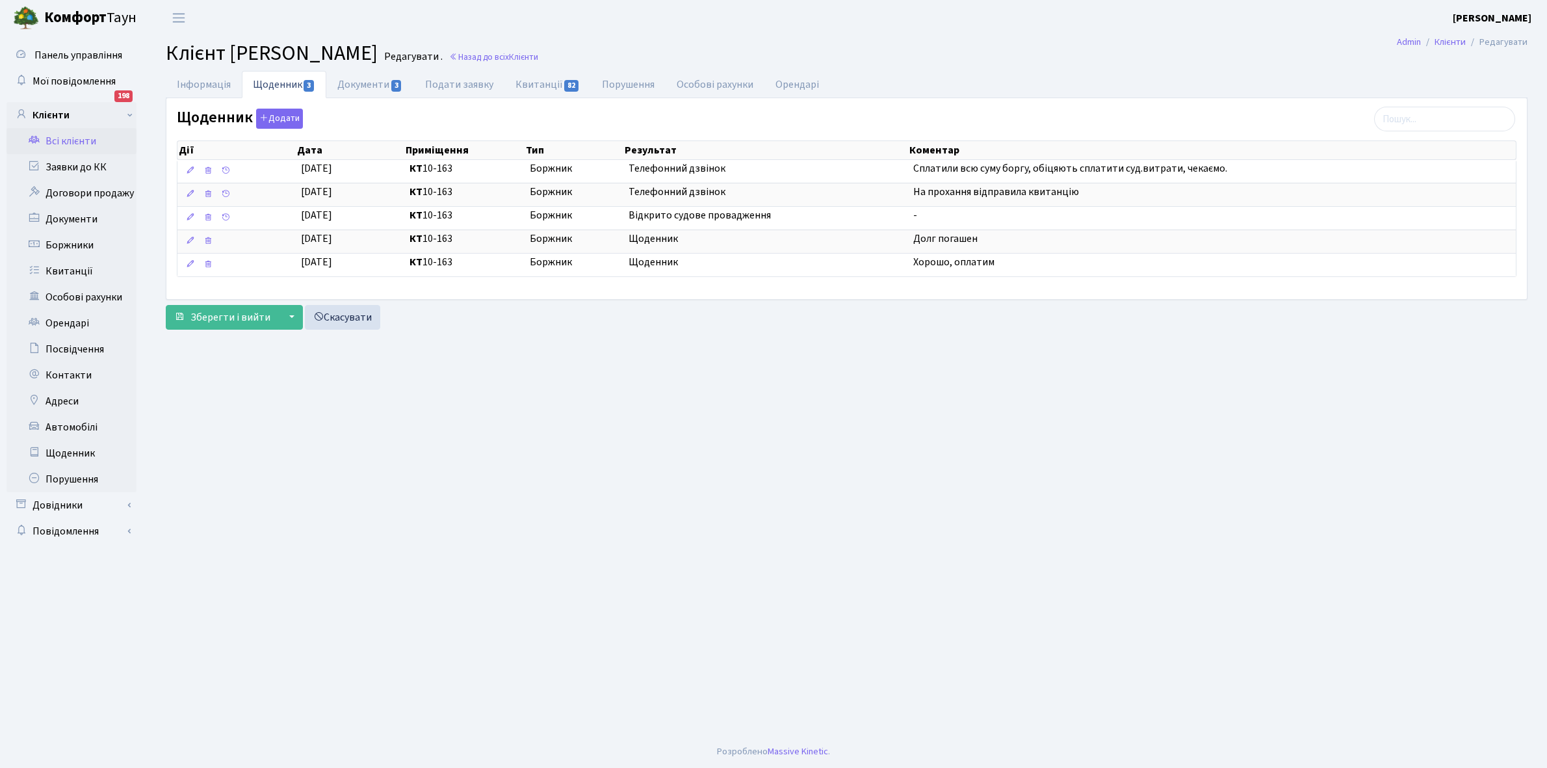
click at [70, 140] on link "Всі клієнти" at bounding box center [72, 141] width 130 height 26
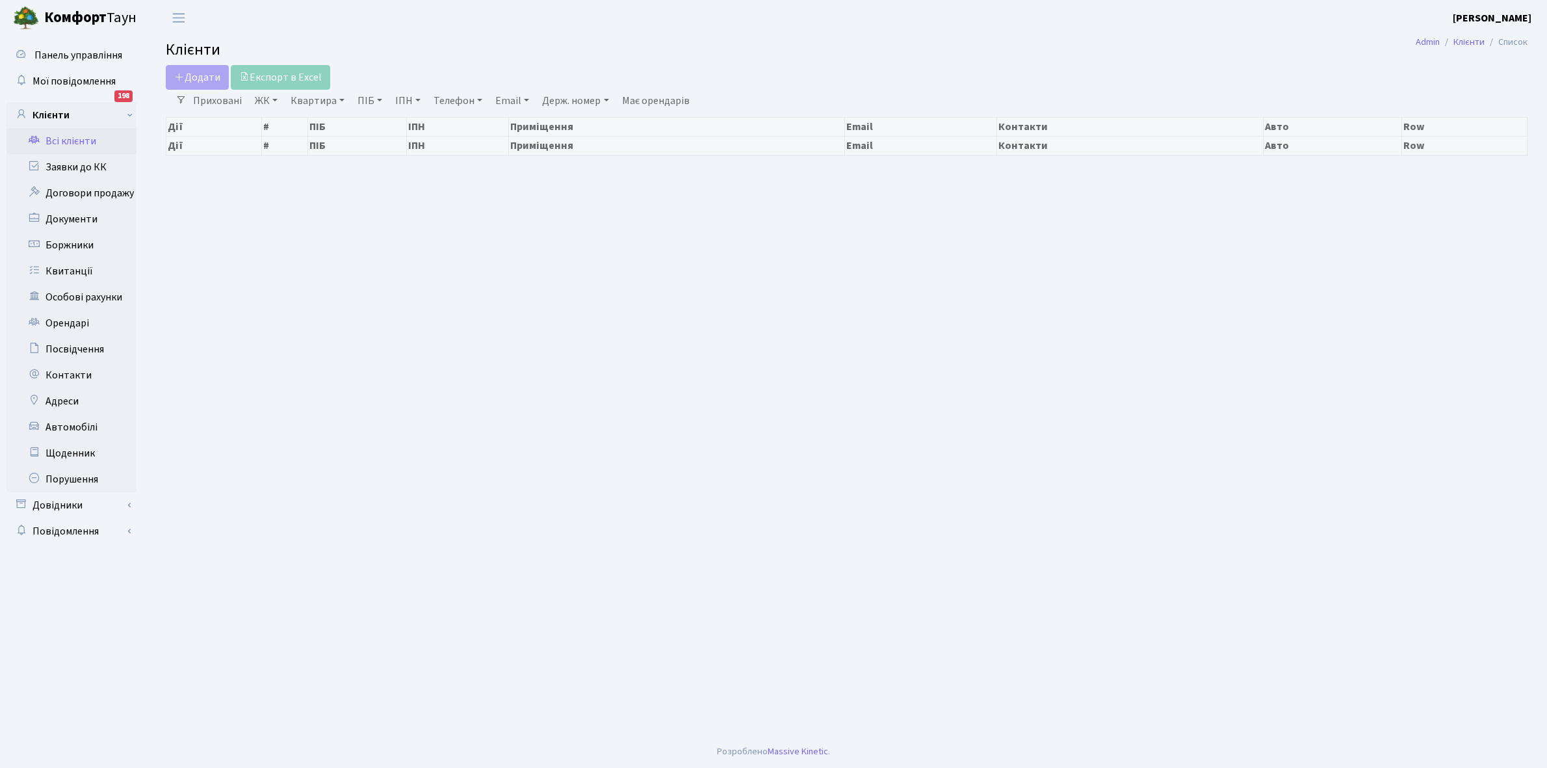
select select "25"
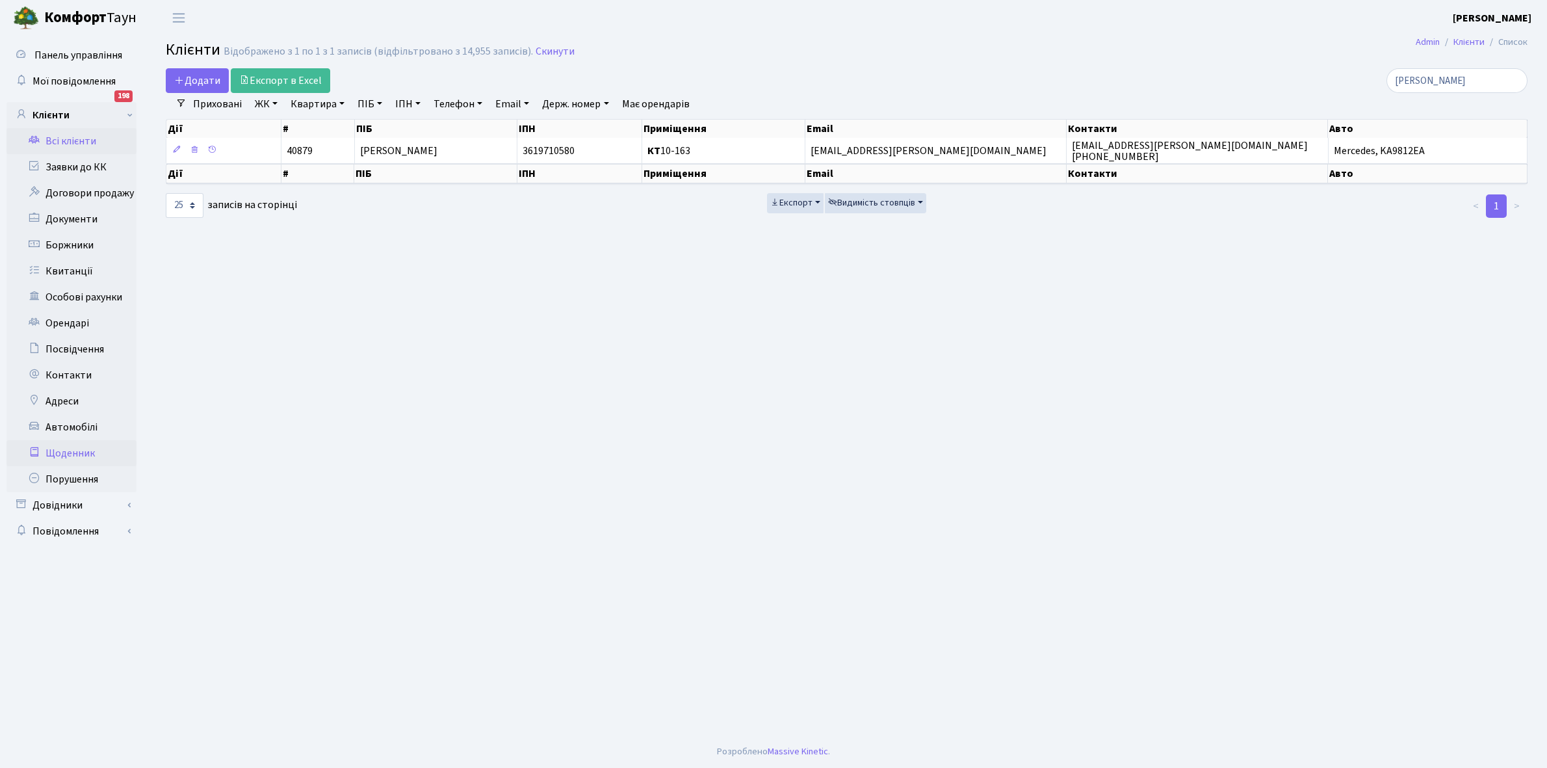
click at [66, 453] on link "Щоденник" at bounding box center [72, 453] width 130 height 26
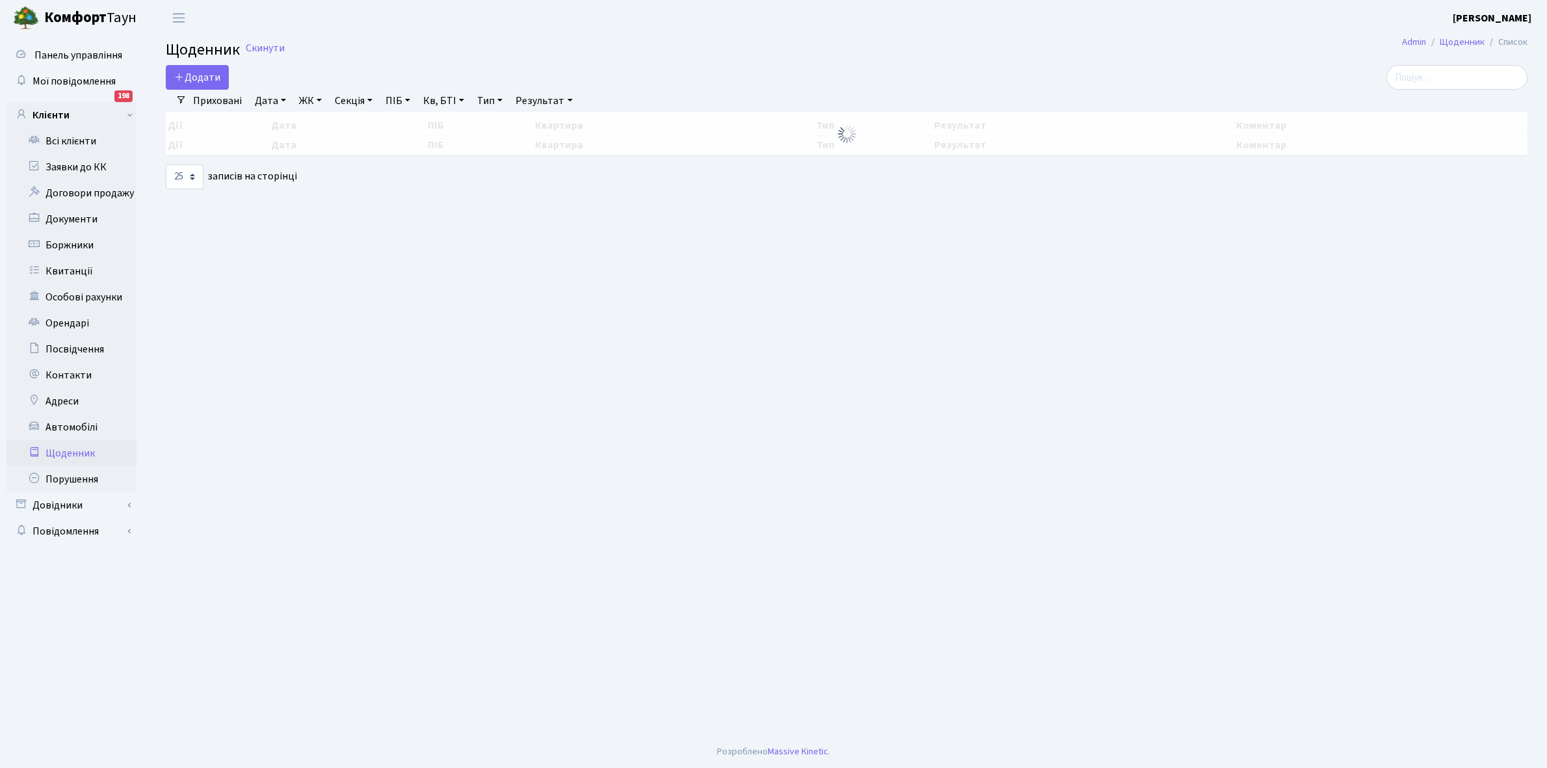
select select "25"
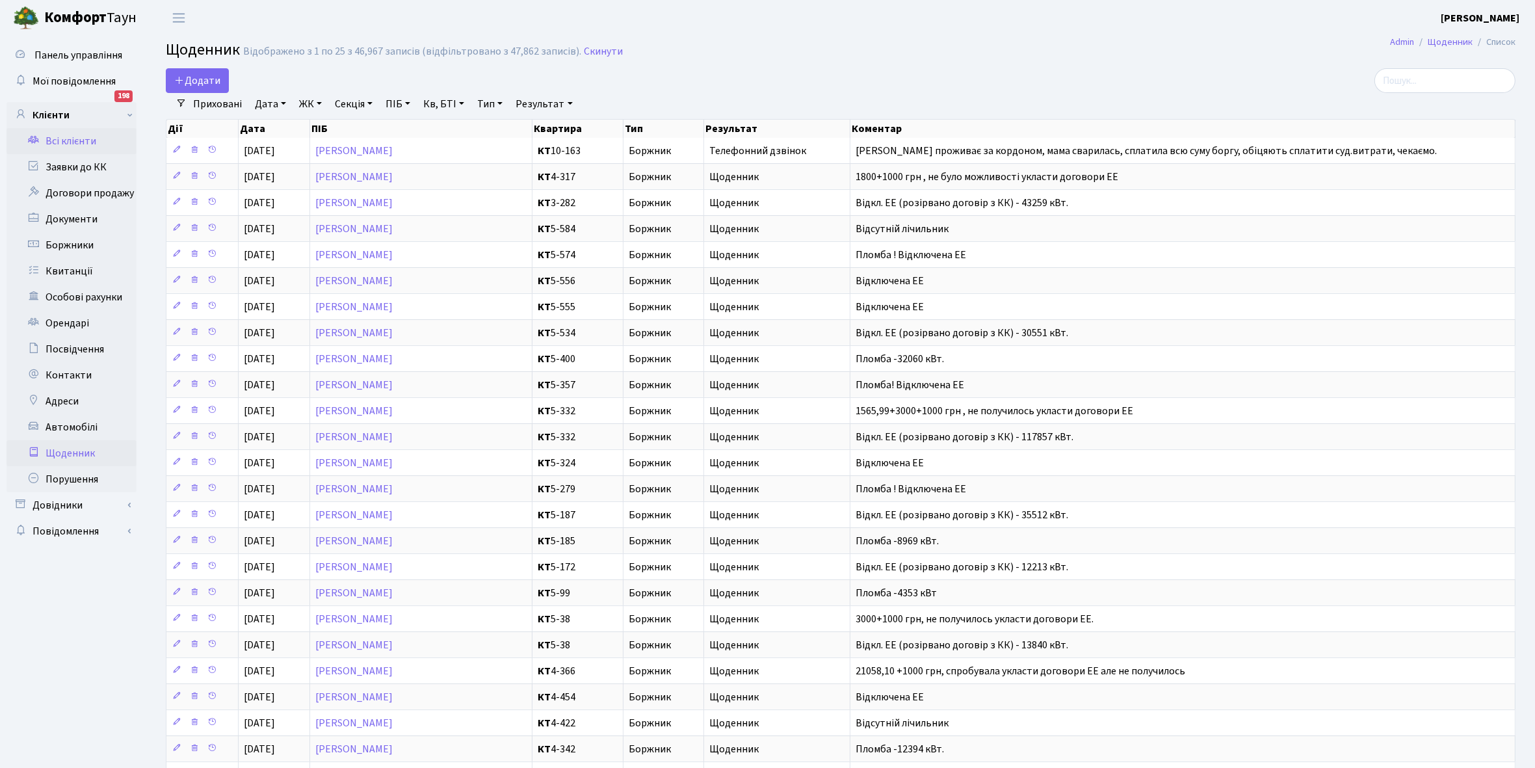
click at [83, 138] on link "Всі клієнти" at bounding box center [72, 141] width 130 height 26
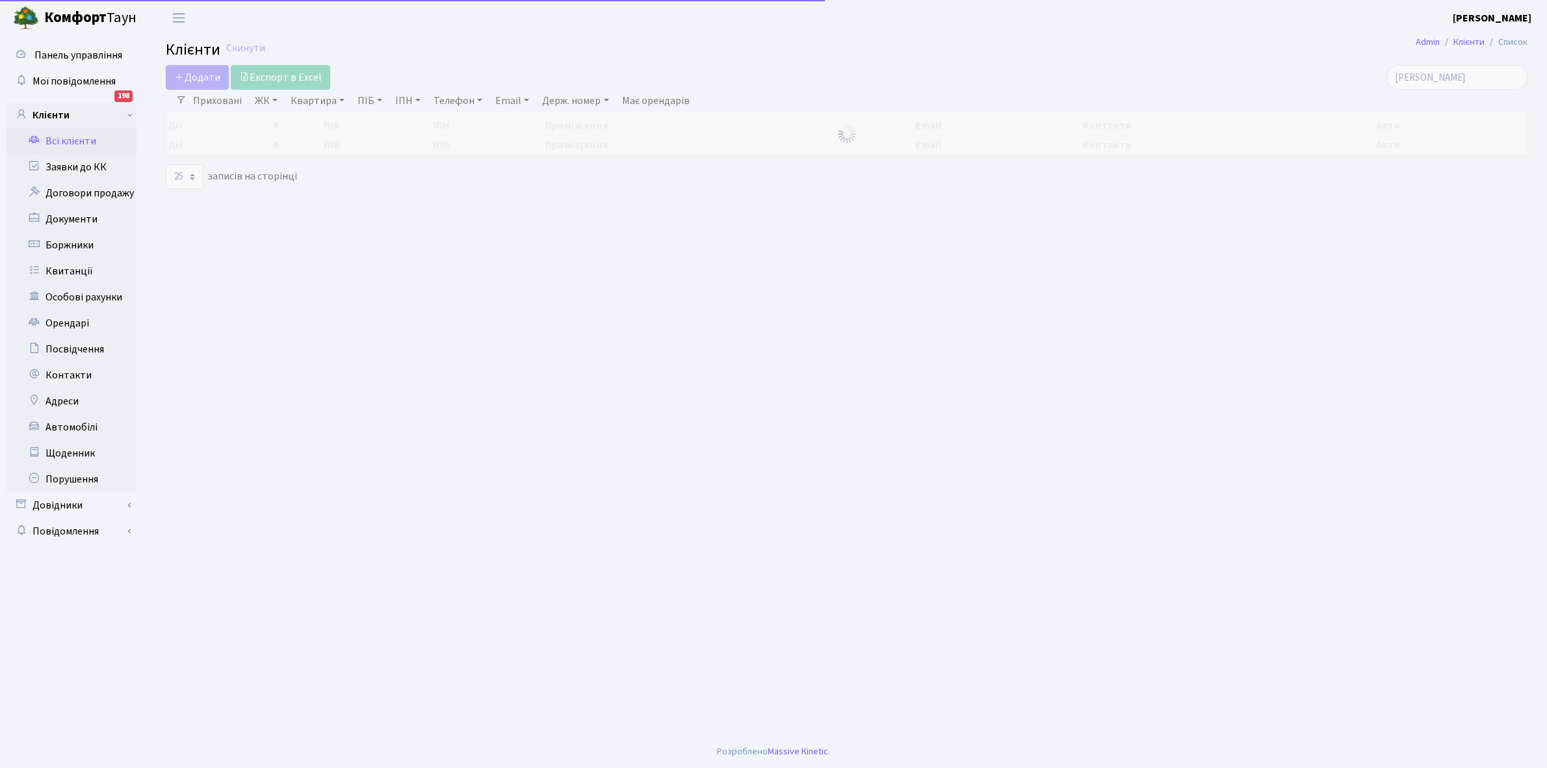
select select "25"
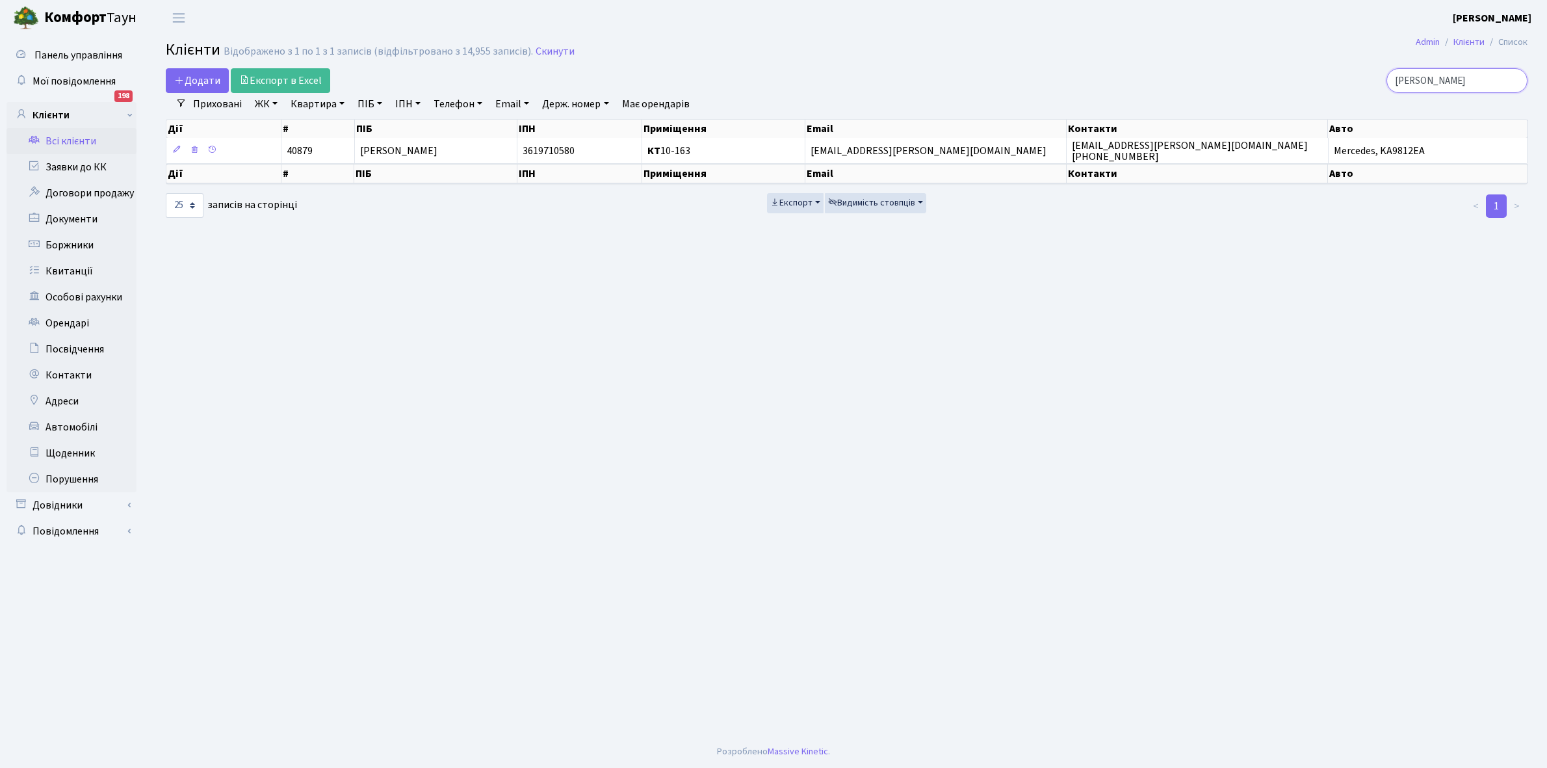
click at [1458, 82] on input "[PERSON_NAME]" at bounding box center [1457, 80] width 141 height 25
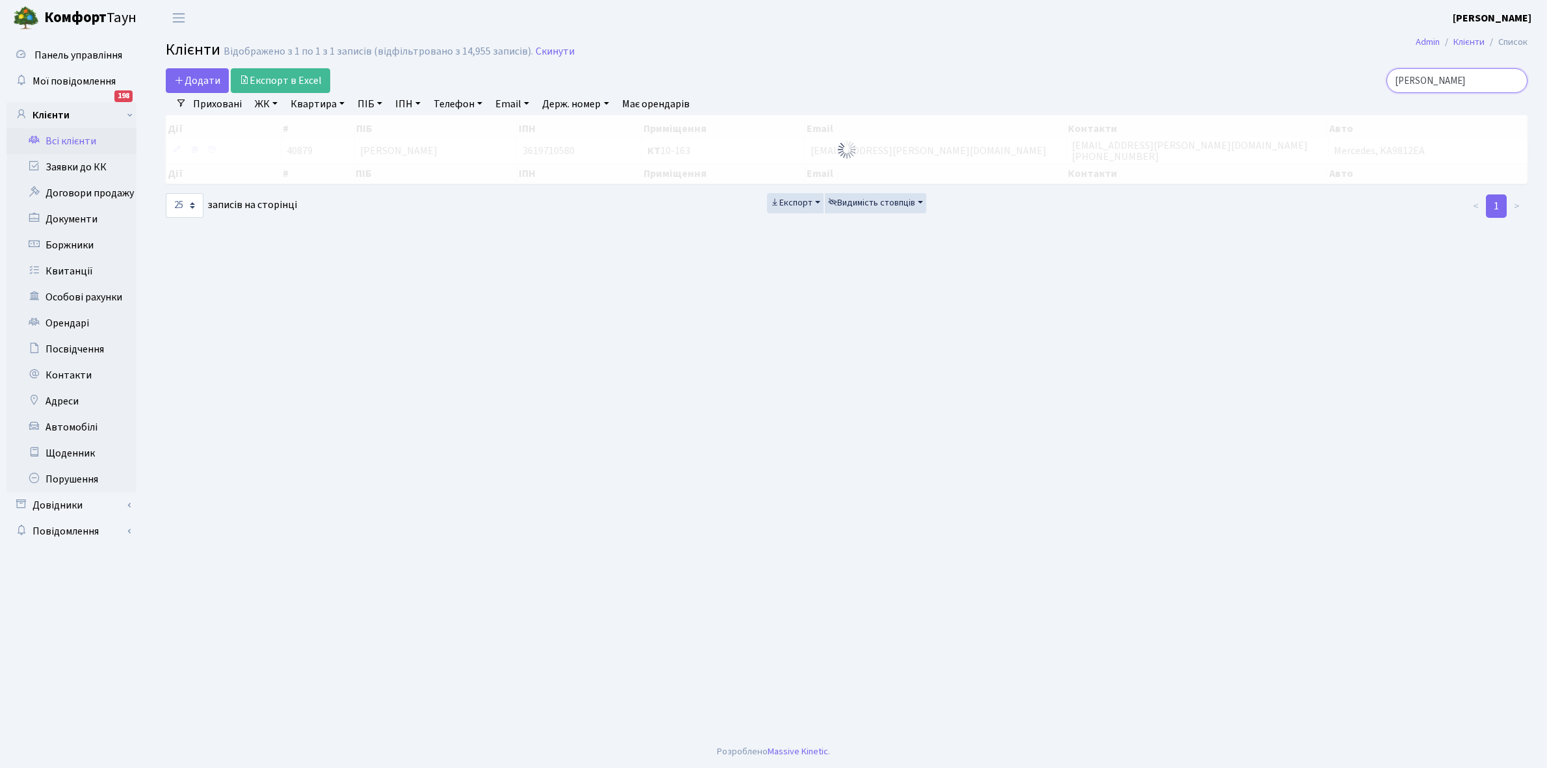
type input "М"
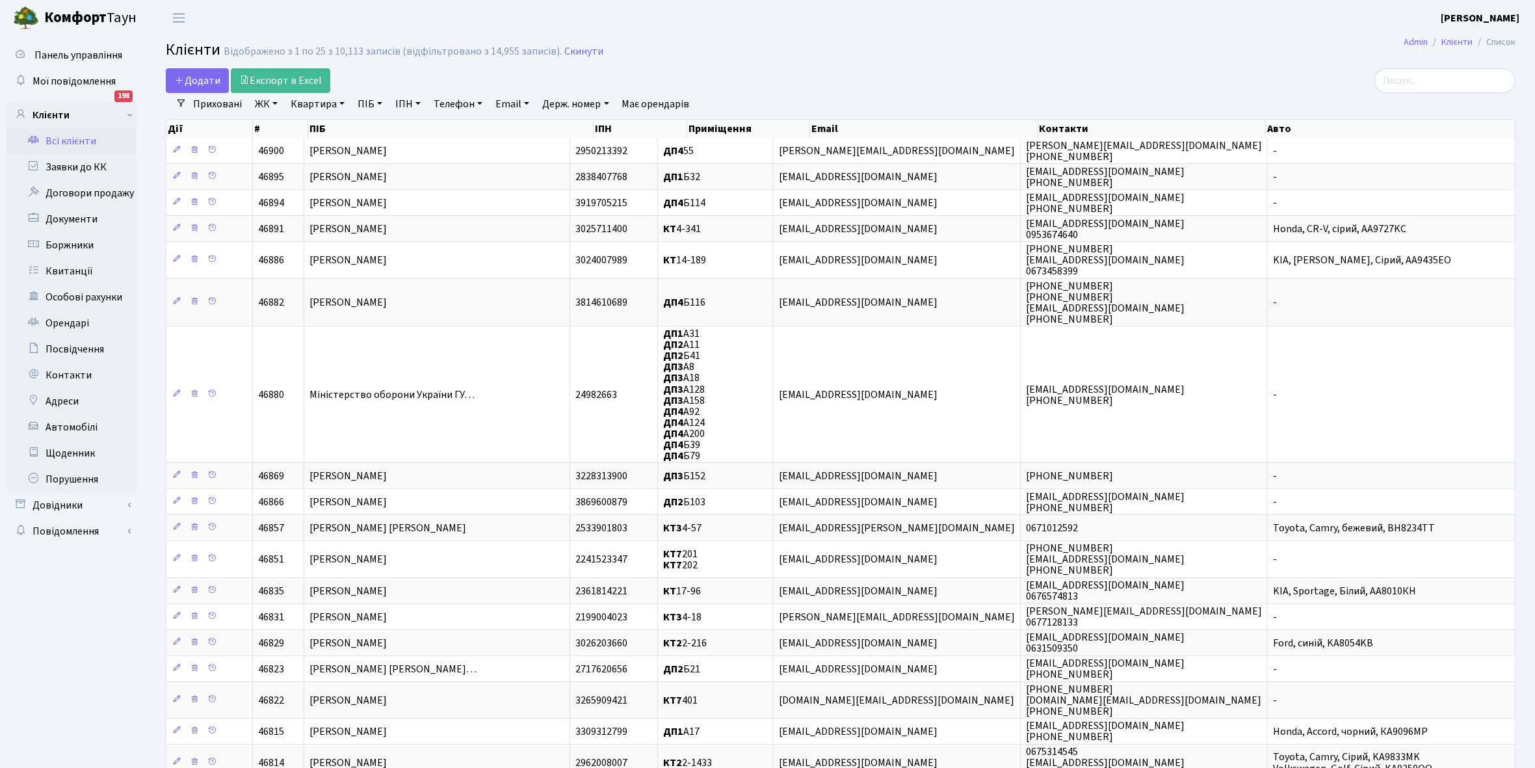
click at [85, 143] on link "Всі клієнти" at bounding box center [72, 141] width 130 height 26
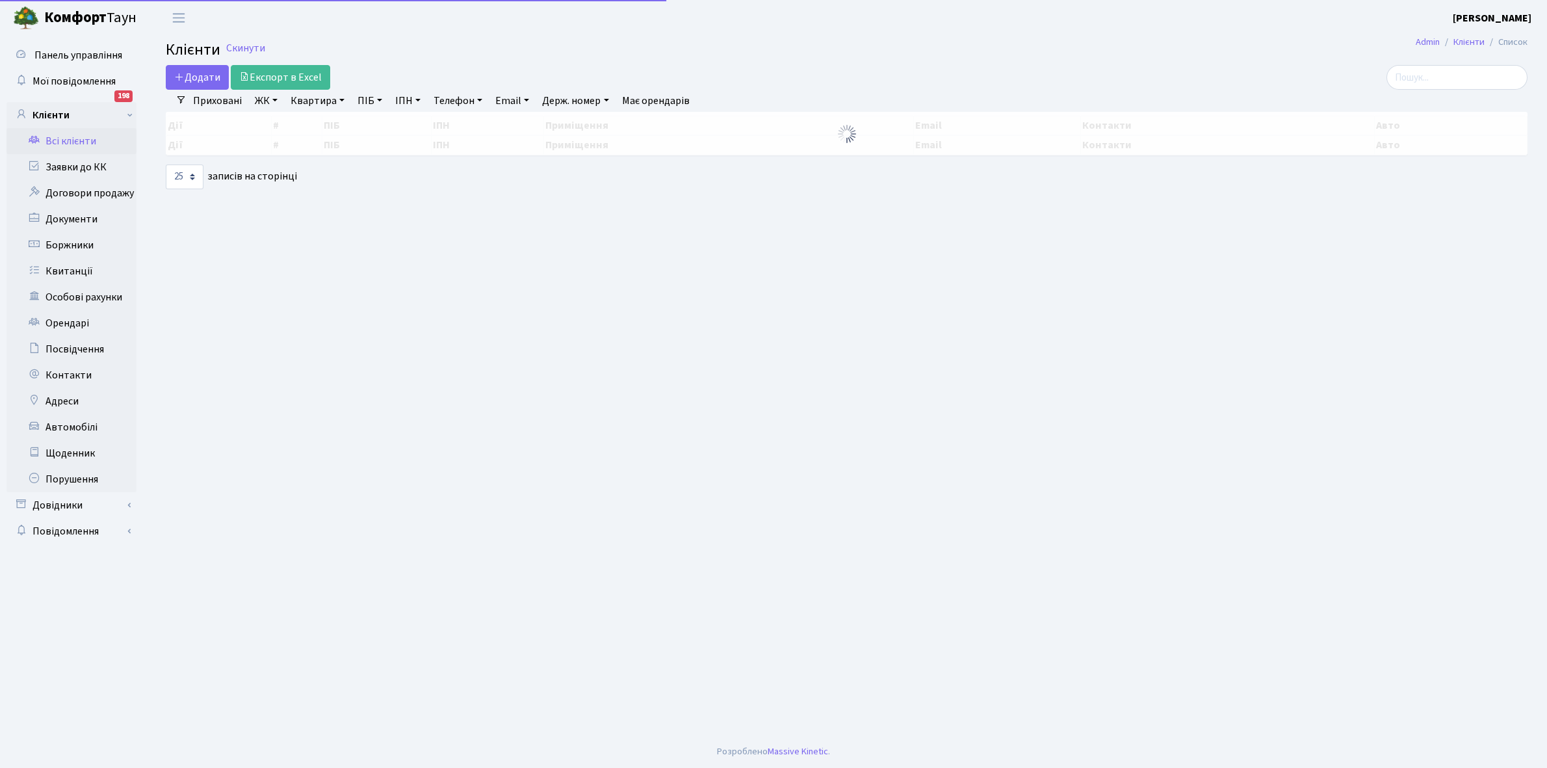
select select "25"
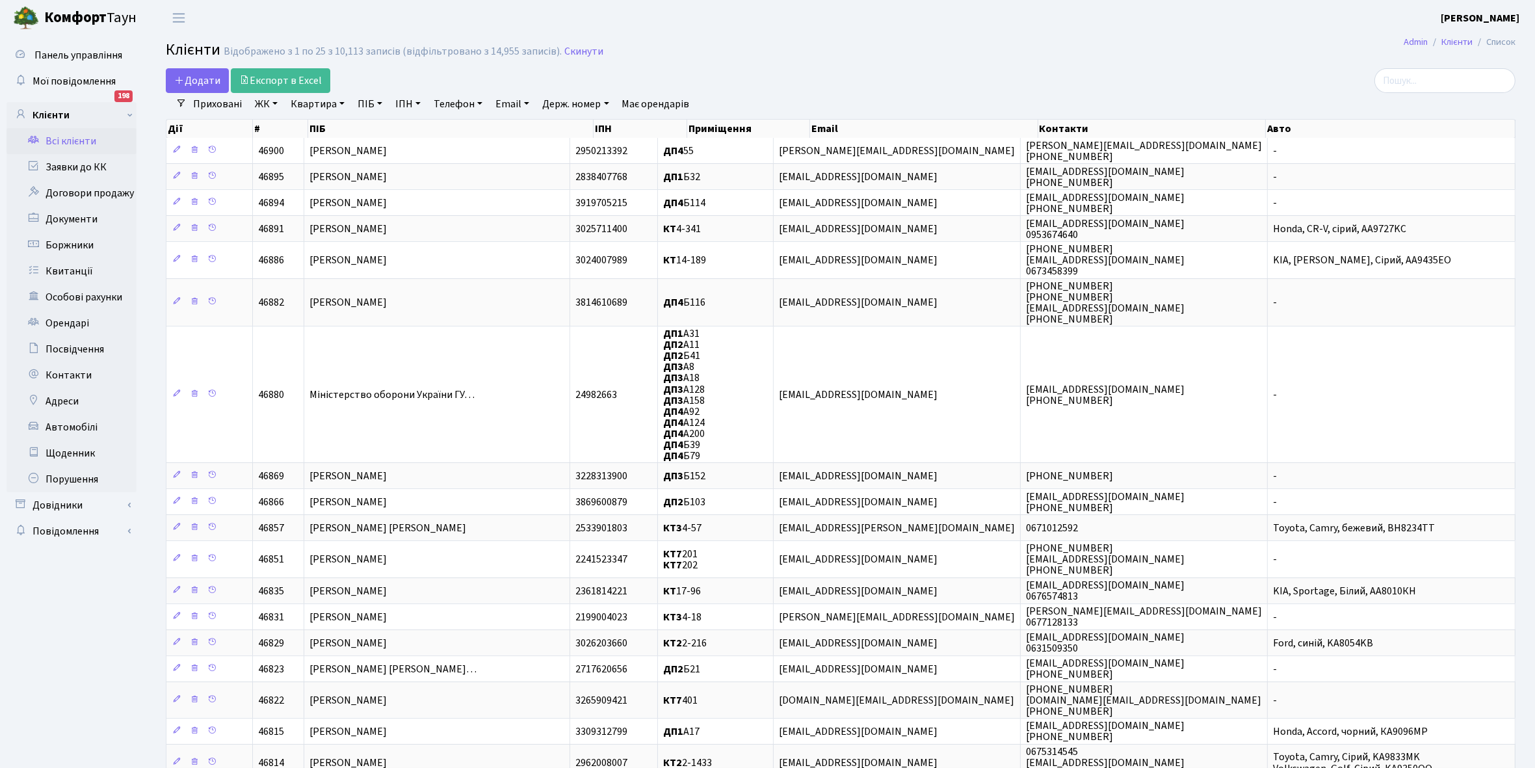
click at [83, 135] on link "Всі клієнти" at bounding box center [72, 141] width 130 height 26
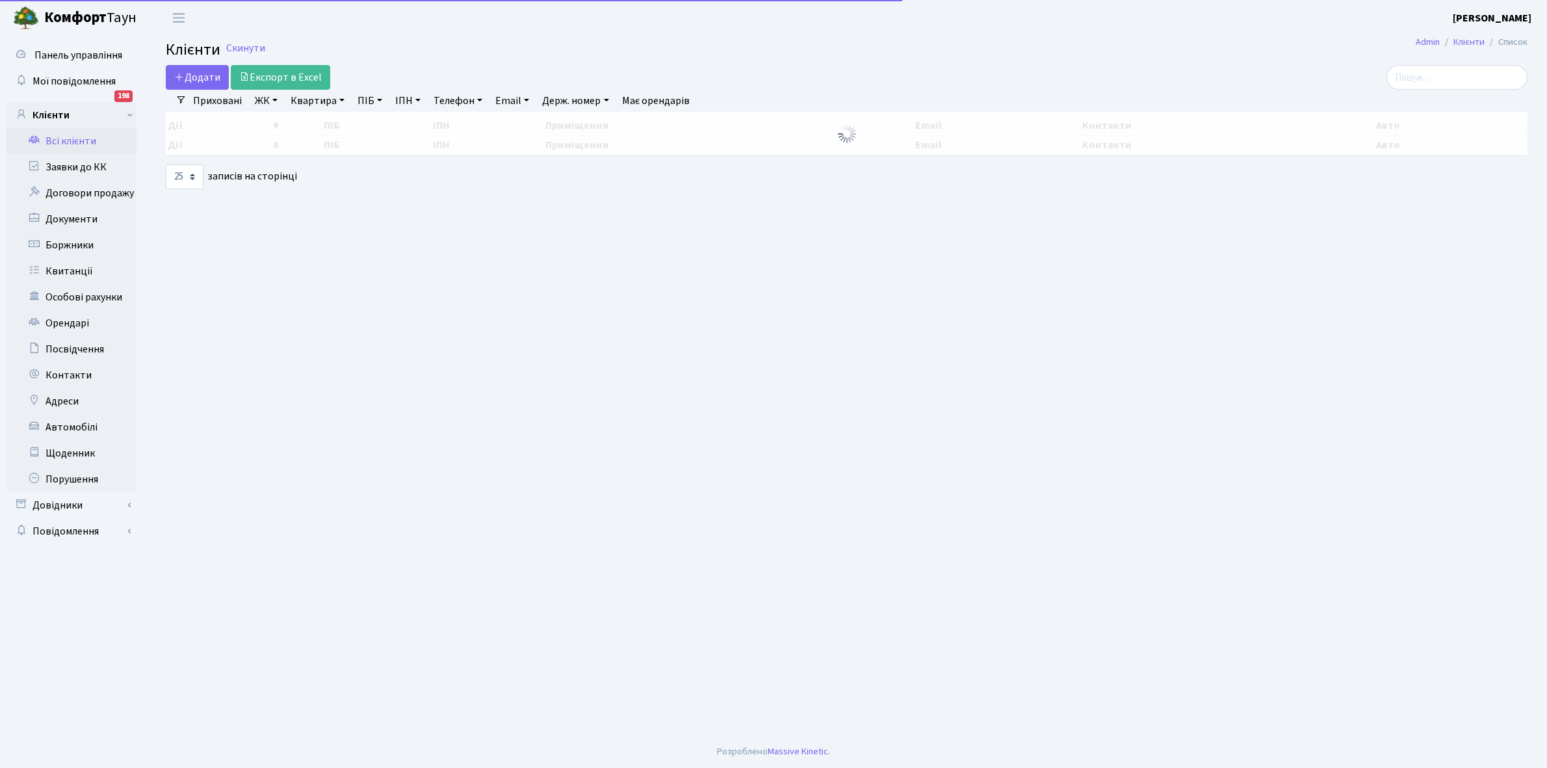
select select "25"
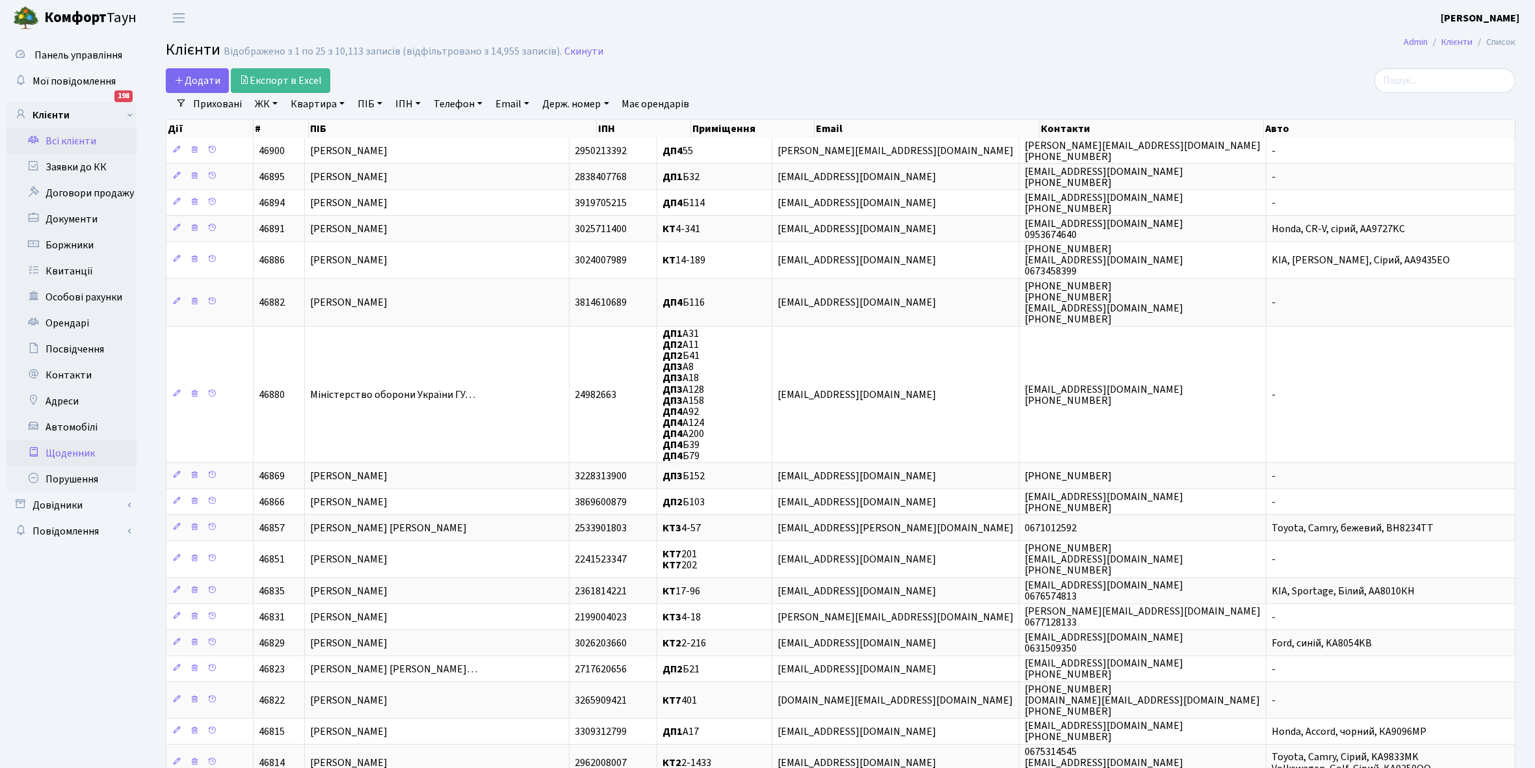
click at [64, 450] on link "Щоденник" at bounding box center [72, 453] width 130 height 26
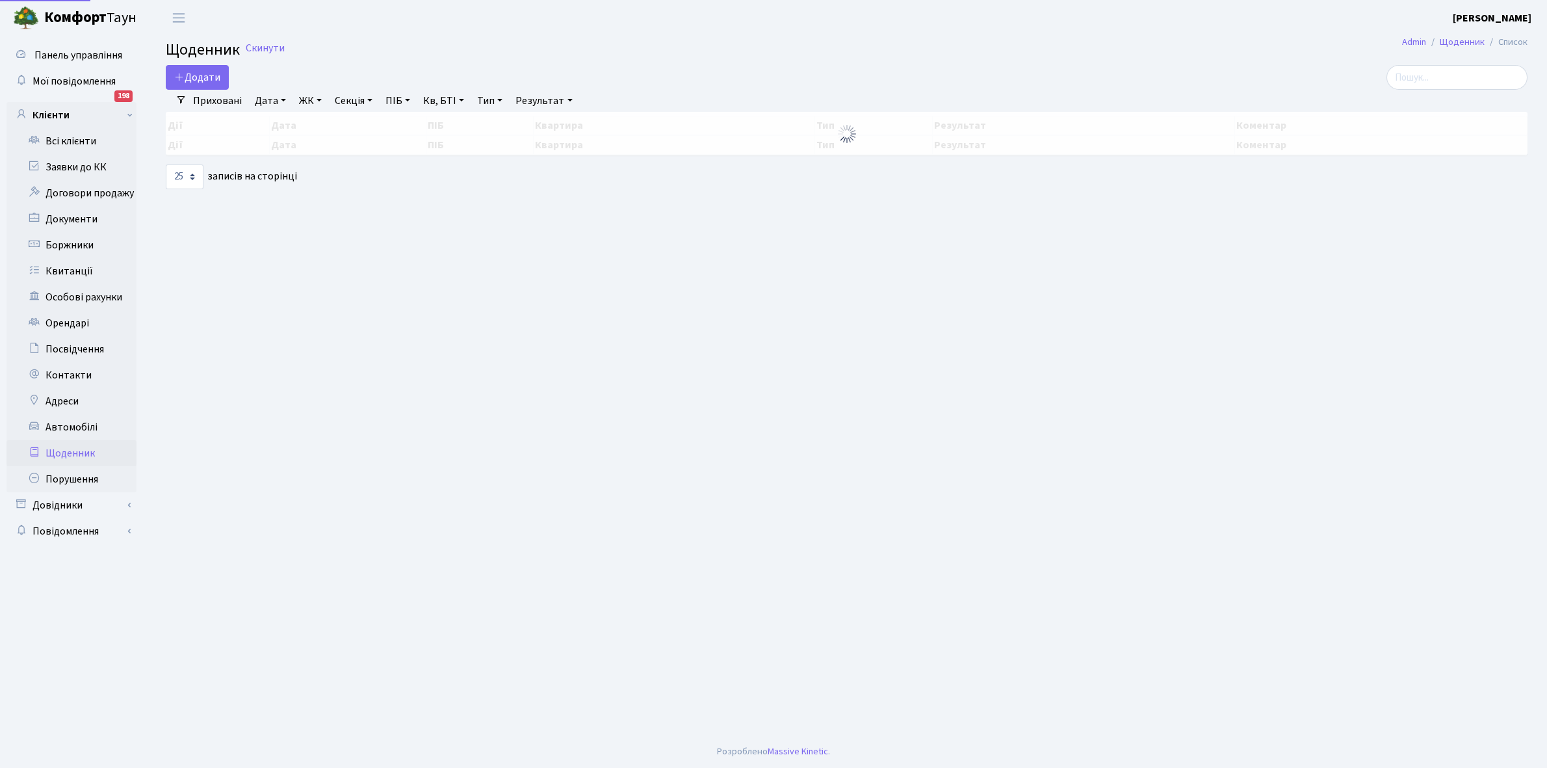
select select "25"
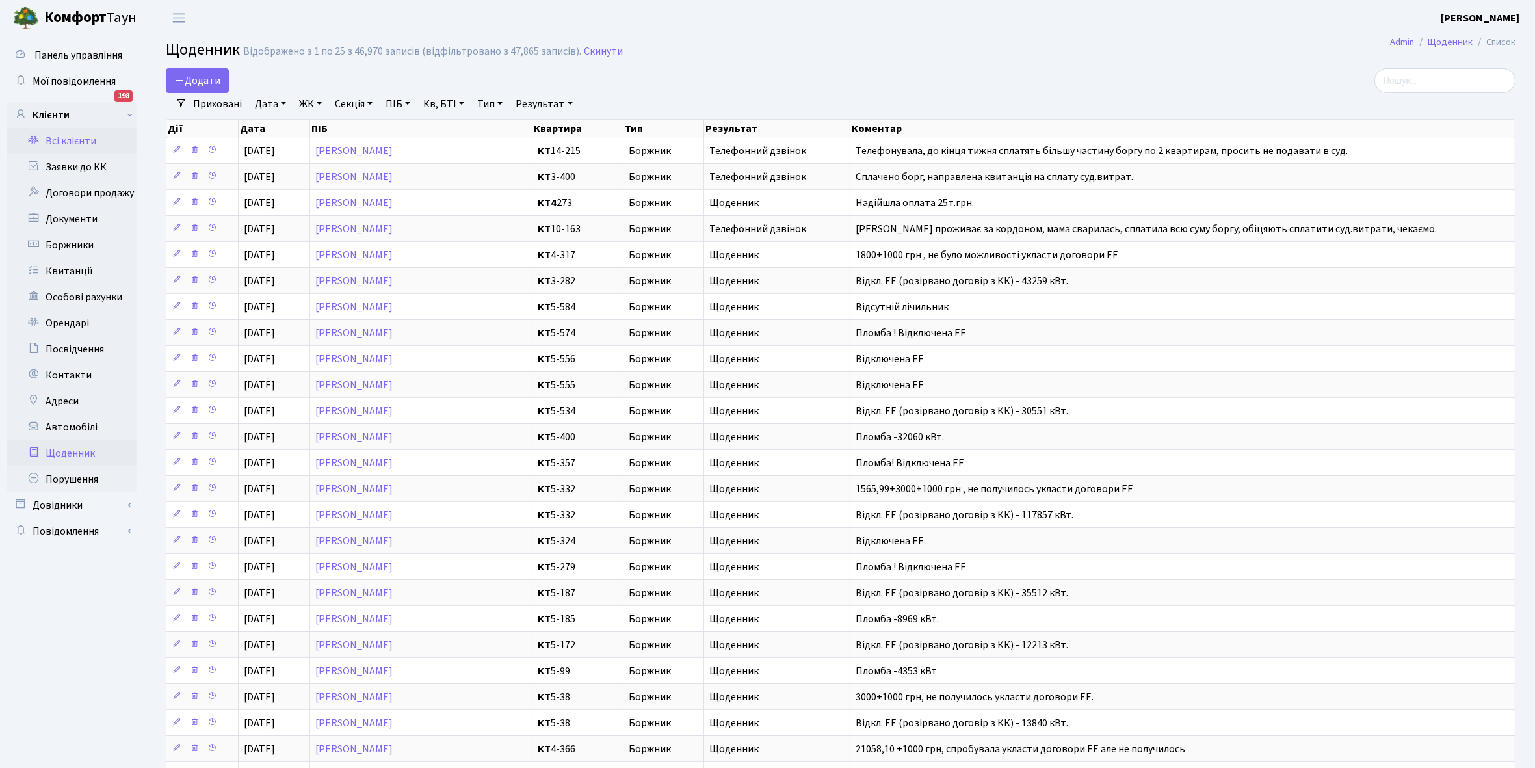
click at [73, 135] on link "Всі клієнти" at bounding box center [72, 141] width 130 height 26
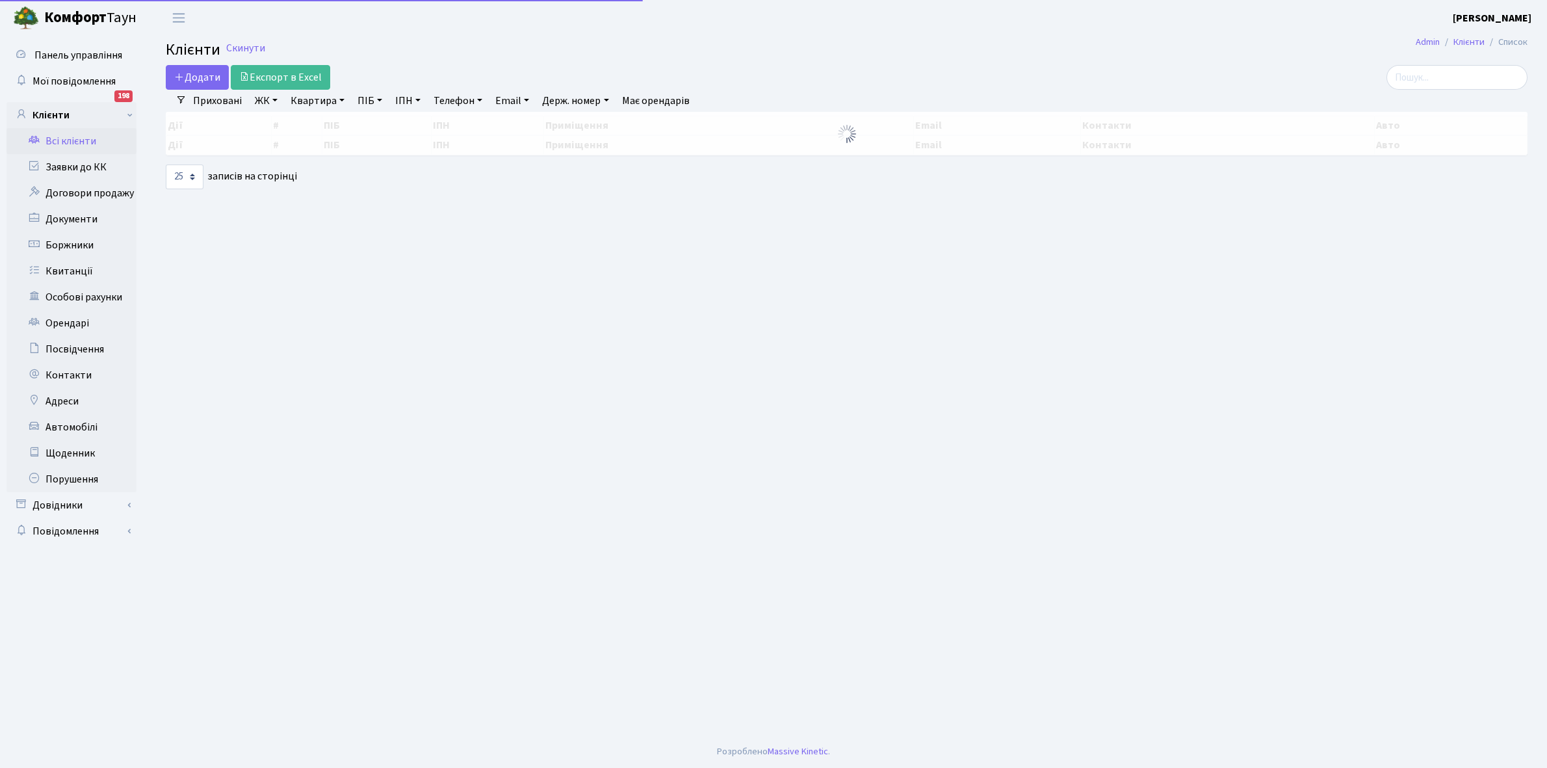
select select "25"
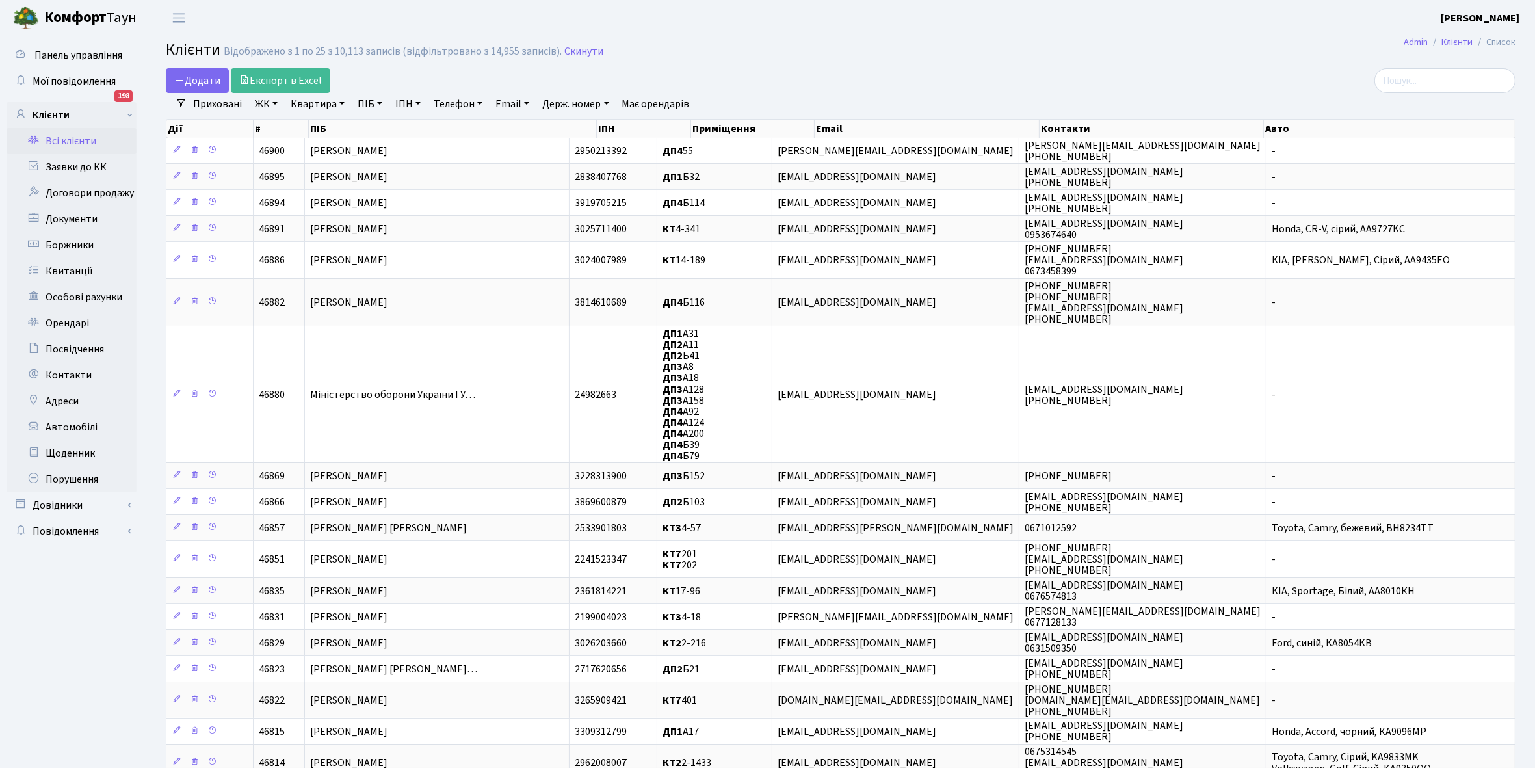
click at [276, 102] on link "ЖК" at bounding box center [266, 104] width 33 height 22
click at [296, 146] on li "КТ, вул. Регенераторна, 4" at bounding box center [330, 149] width 157 height 23
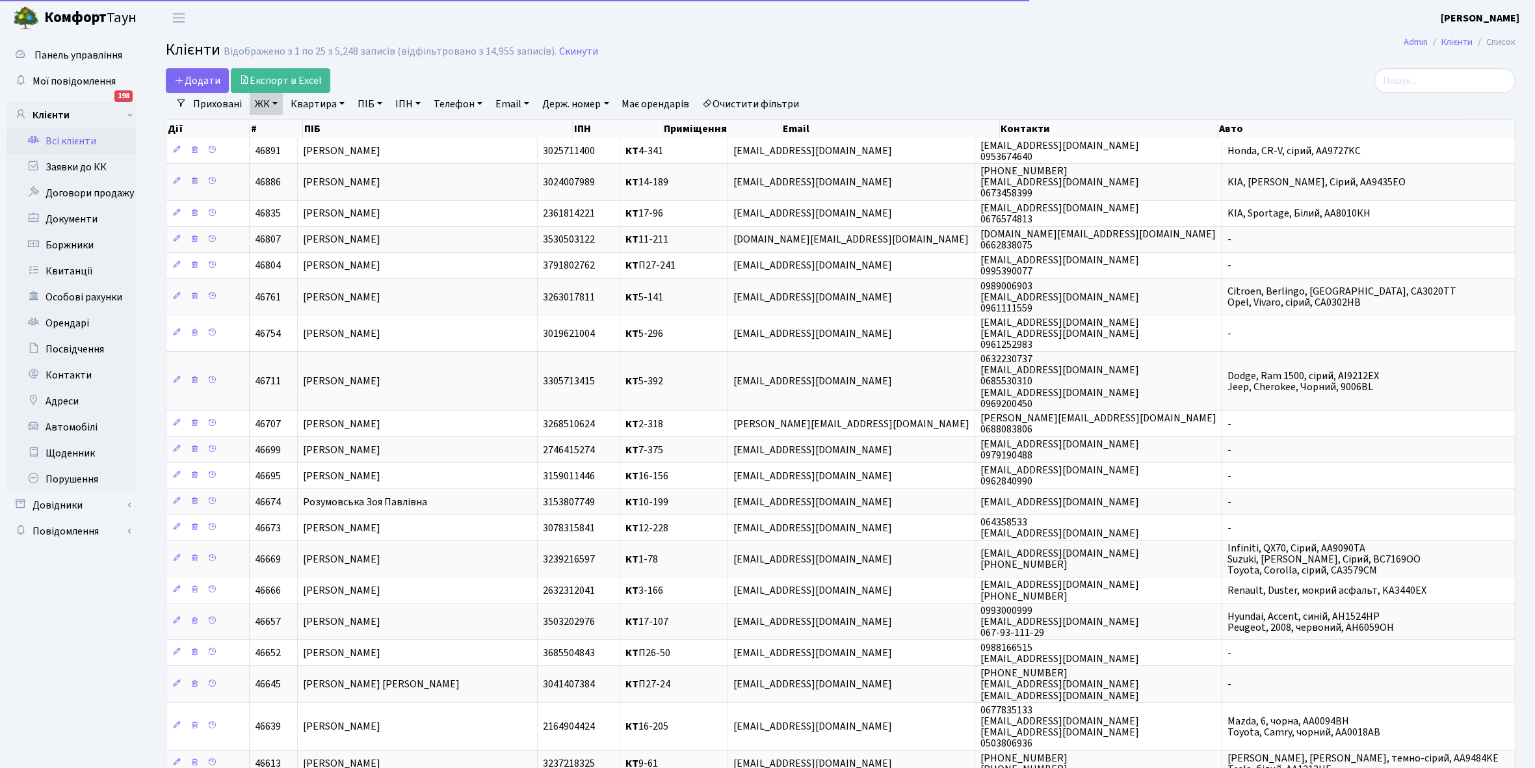
click at [340, 103] on link "Квартира" at bounding box center [317, 104] width 64 height 22
click at [332, 127] on input "text" at bounding box center [324, 129] width 76 height 25
type input "2-300"
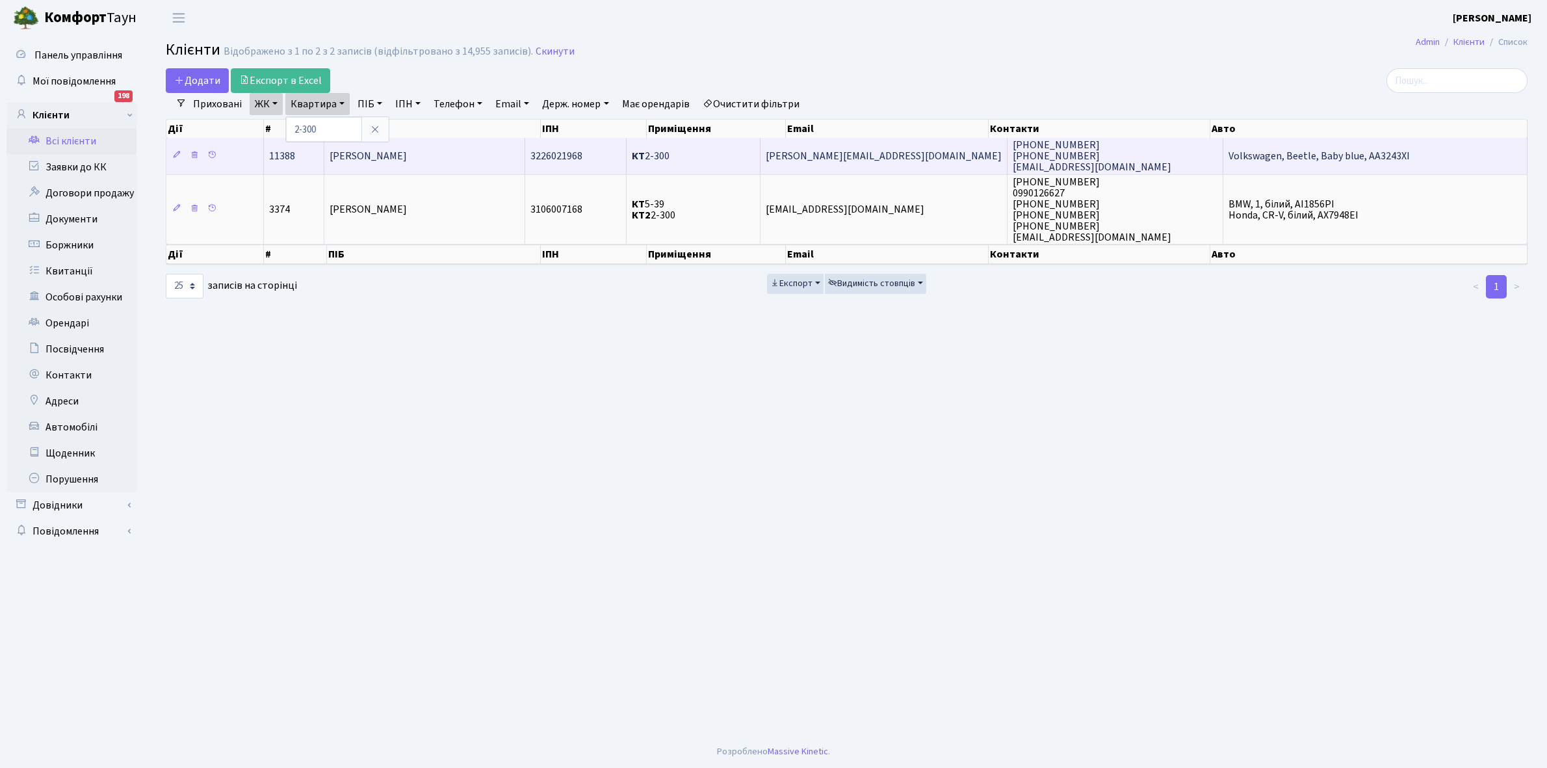
click at [407, 153] on span "[PERSON_NAME]" at bounding box center [368, 156] width 77 height 14
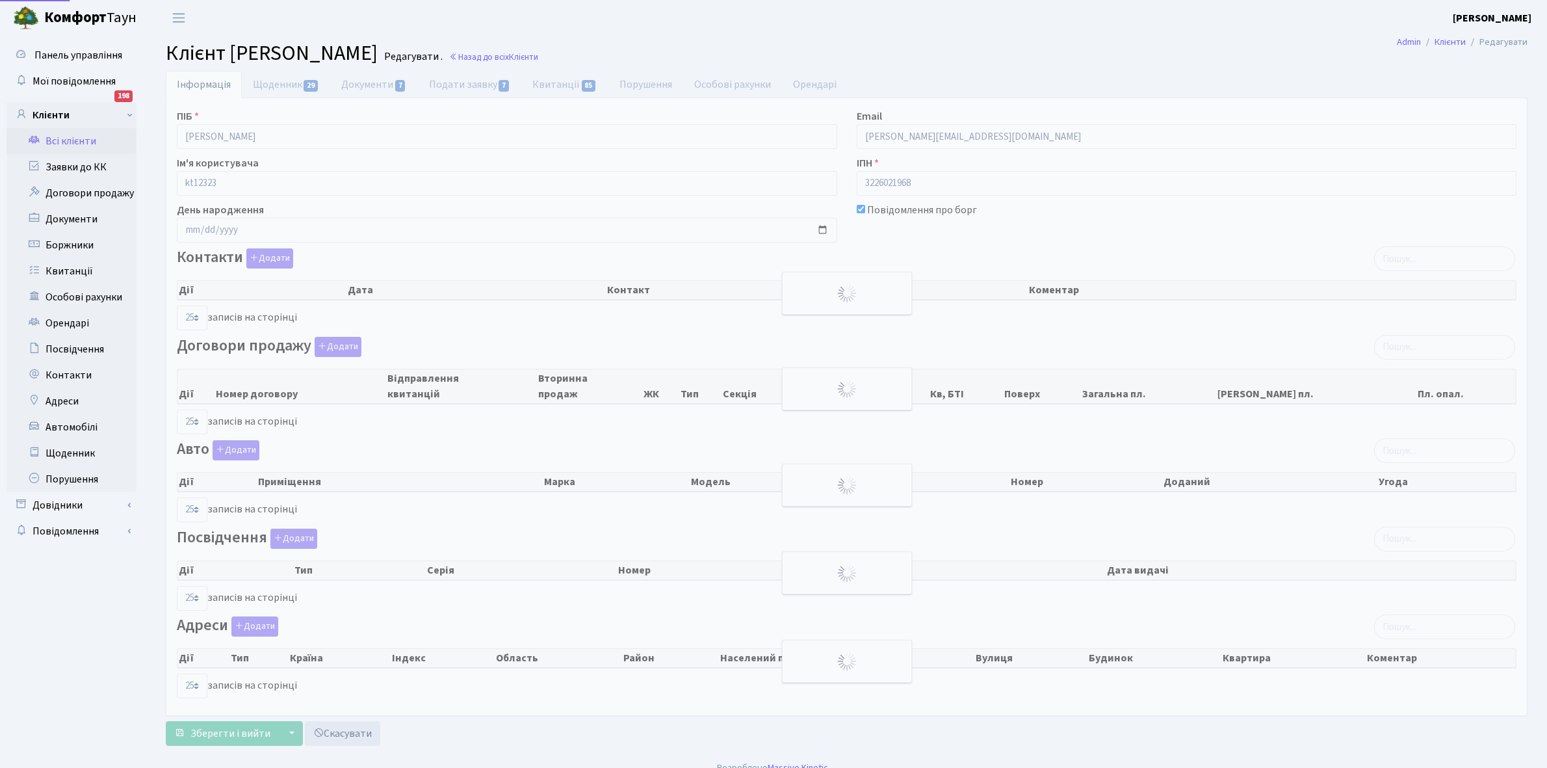
select select "25"
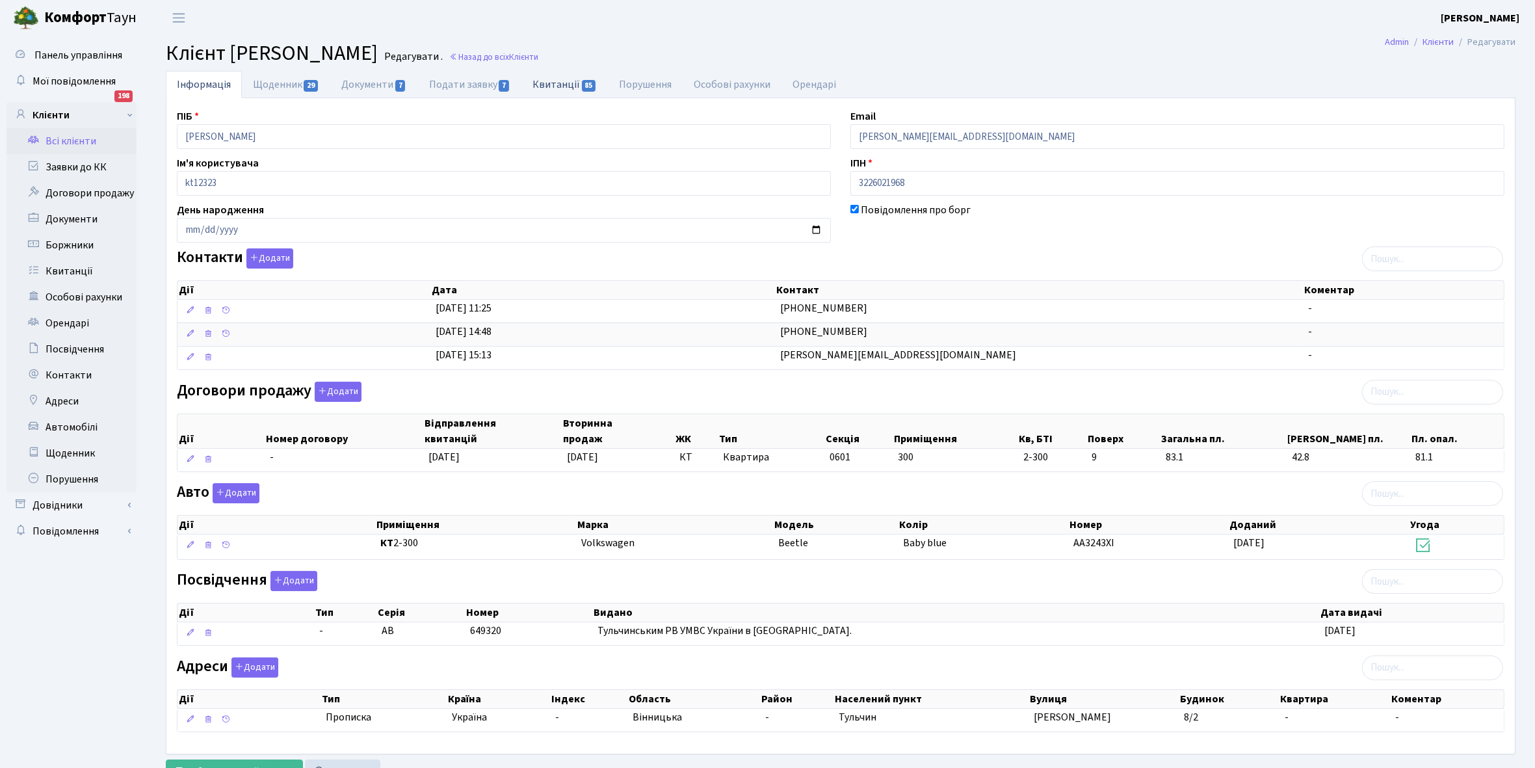
click at [557, 85] on link "Квитанції 85" at bounding box center [564, 84] width 86 height 27
select select "25"
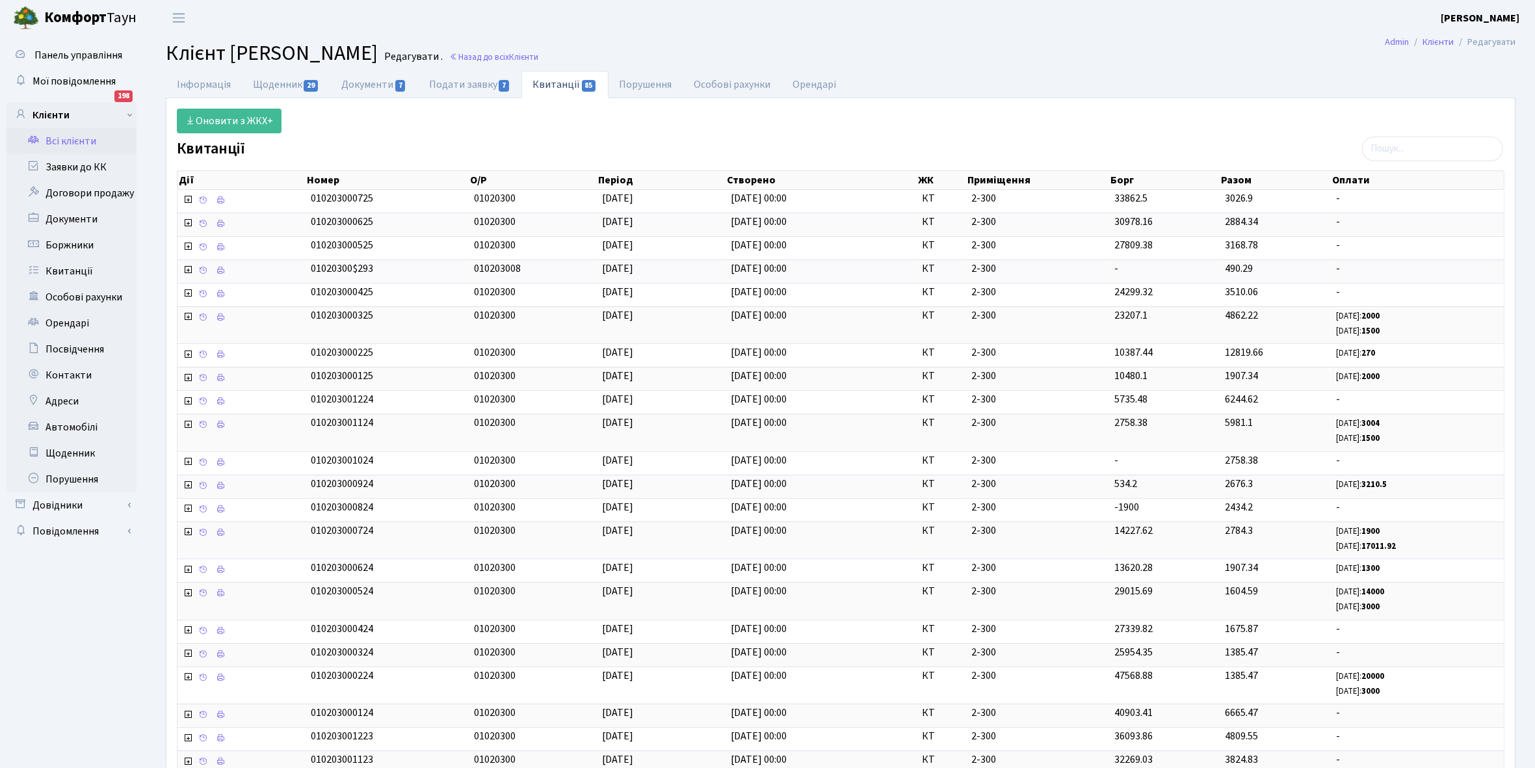
click at [555, 83] on link "Квитанції 85" at bounding box center [564, 84] width 86 height 27
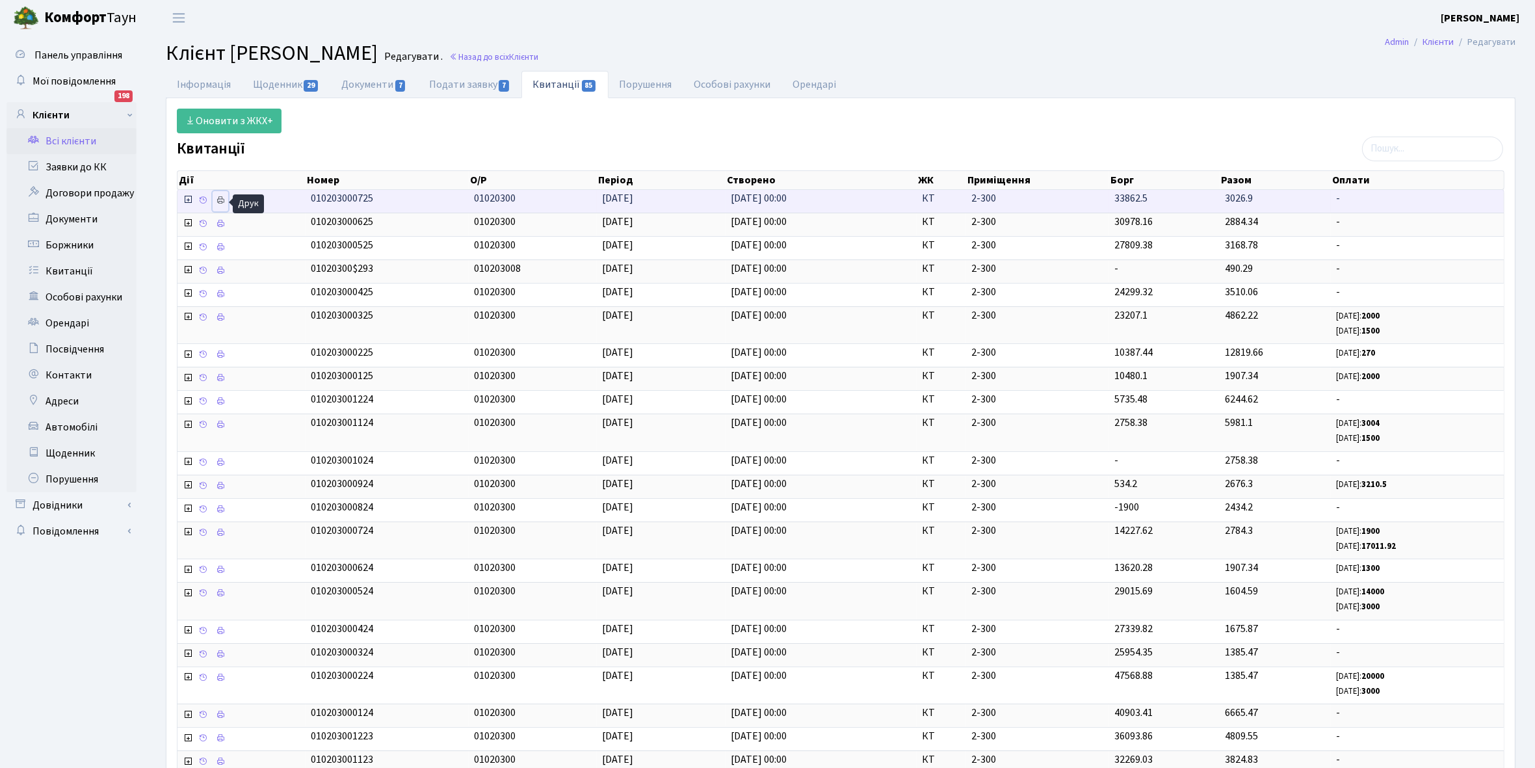
click at [223, 202] on icon at bounding box center [220, 200] width 9 height 9
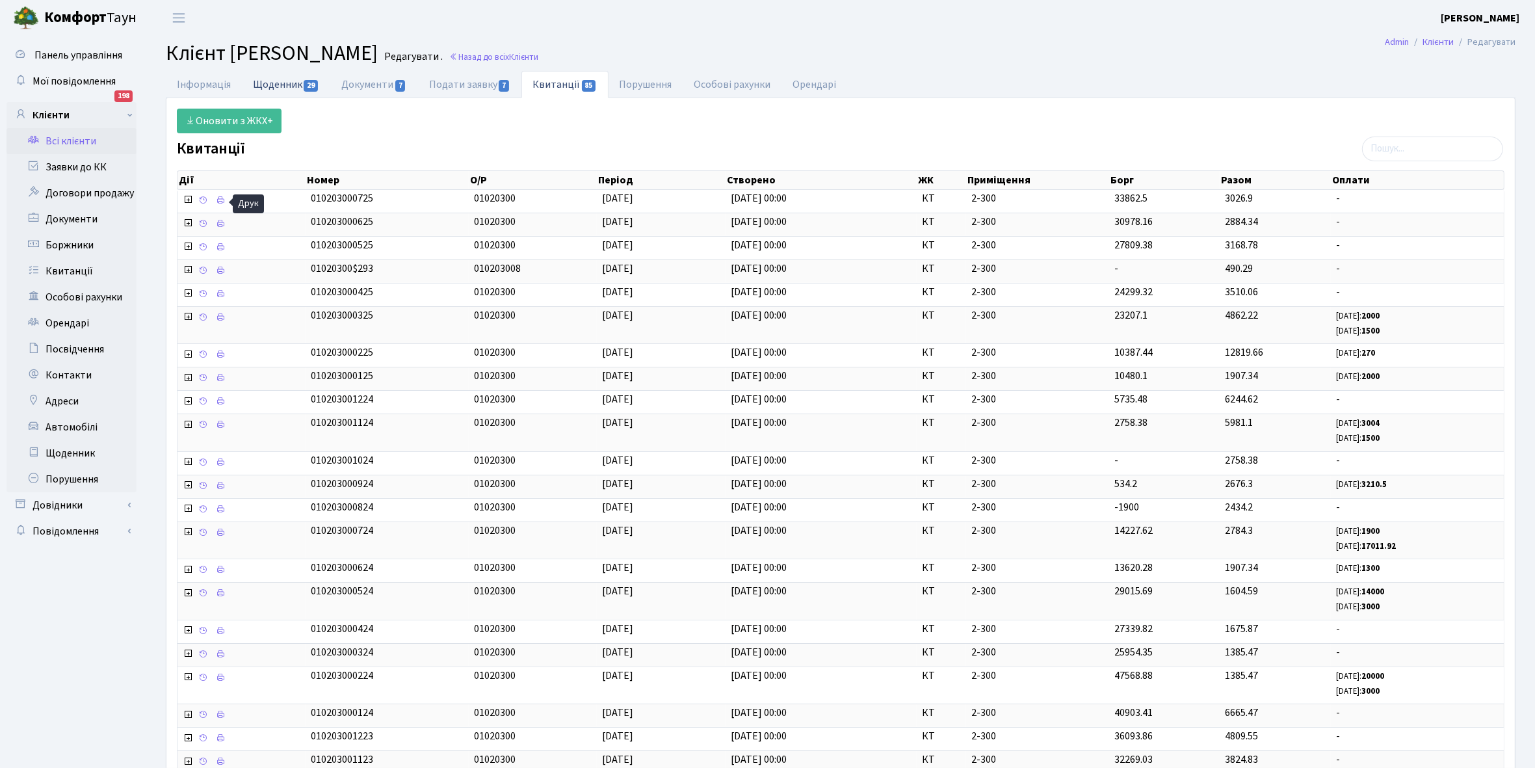
click at [272, 83] on link "Щоденник 29" at bounding box center [286, 84] width 88 height 27
select select "25"
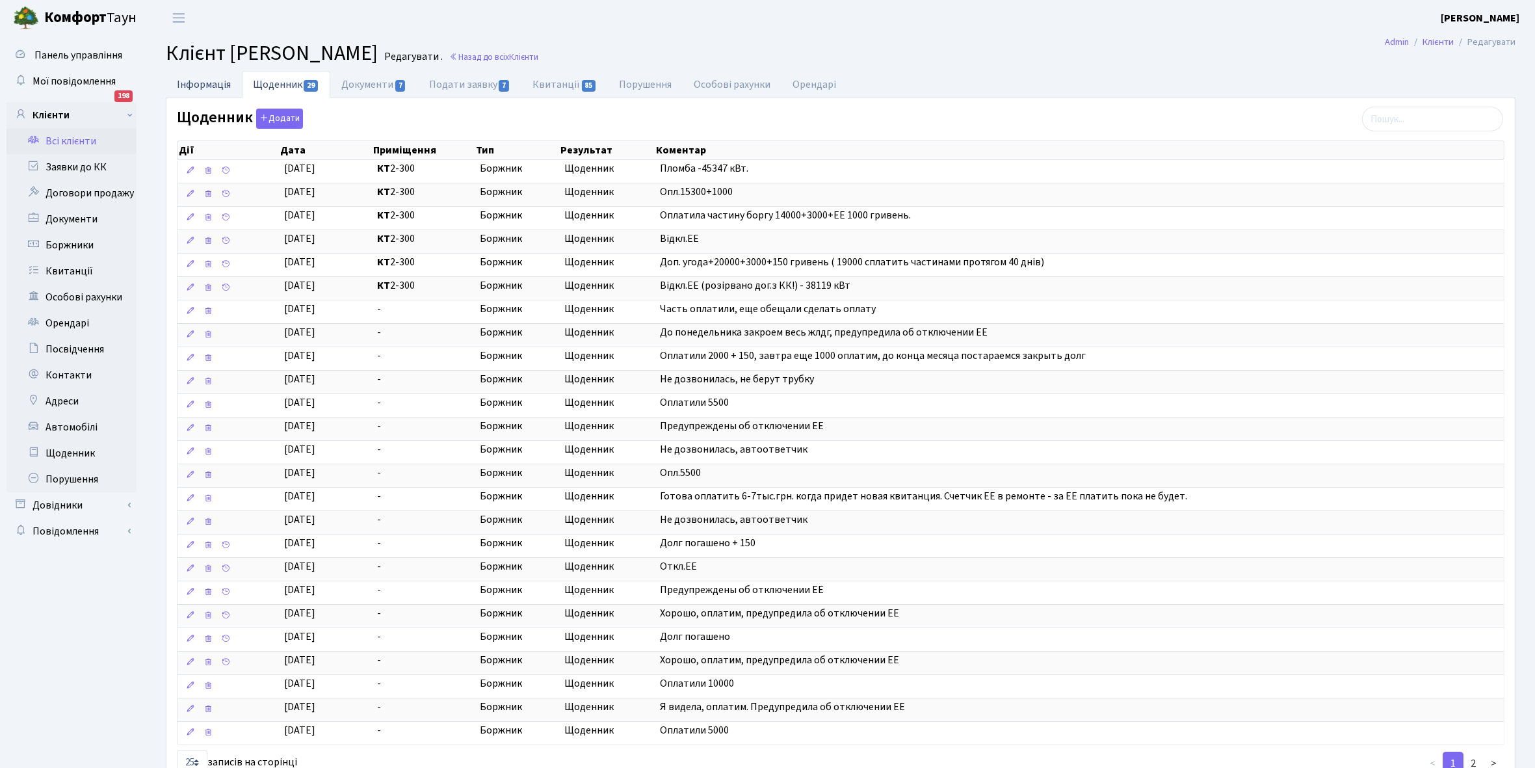
click at [202, 86] on link "Інформація" at bounding box center [204, 84] width 76 height 27
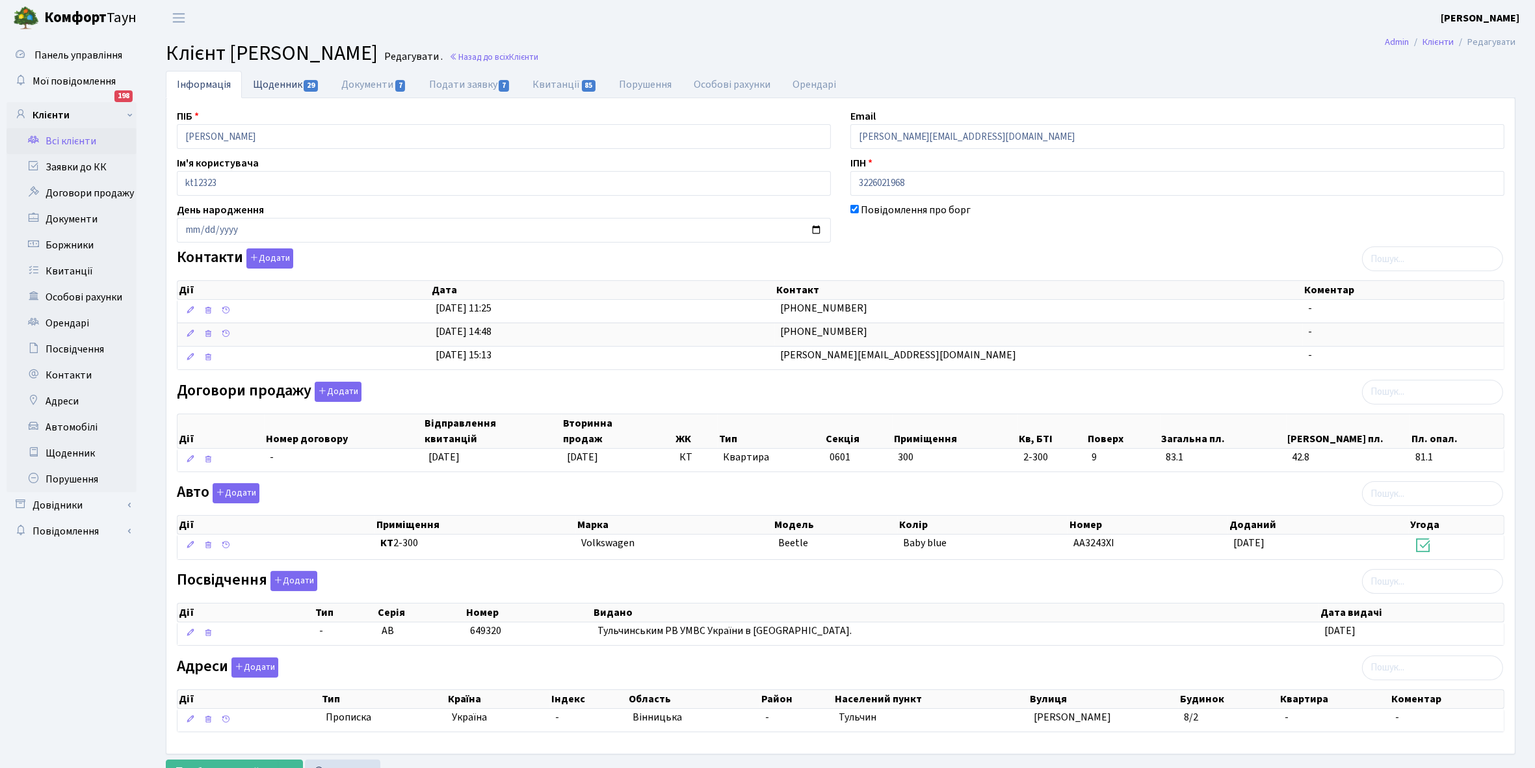
click at [275, 82] on link "Щоденник 29" at bounding box center [286, 84] width 88 height 27
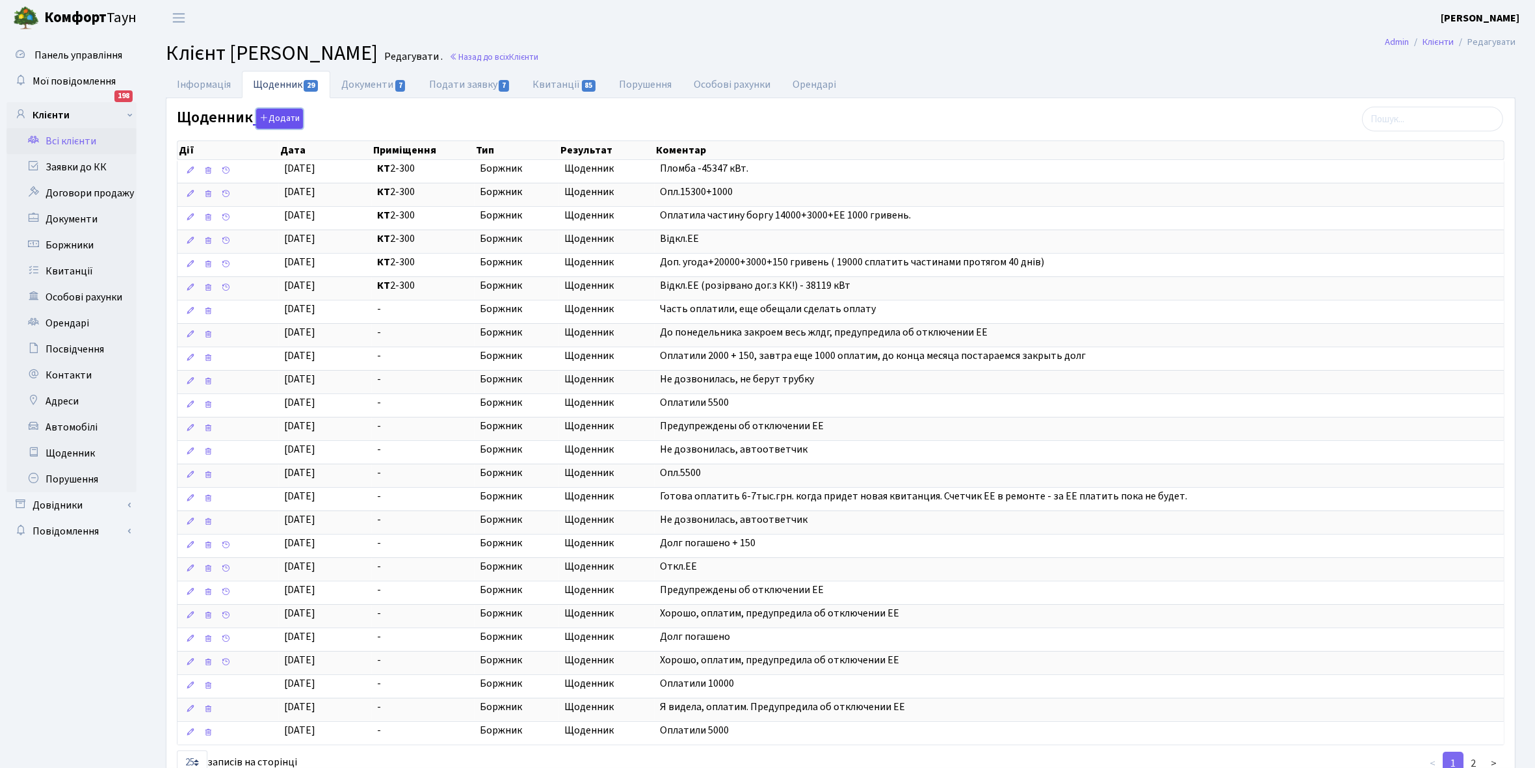
click at [274, 117] on button "Додати" at bounding box center [279, 119] width 47 height 20
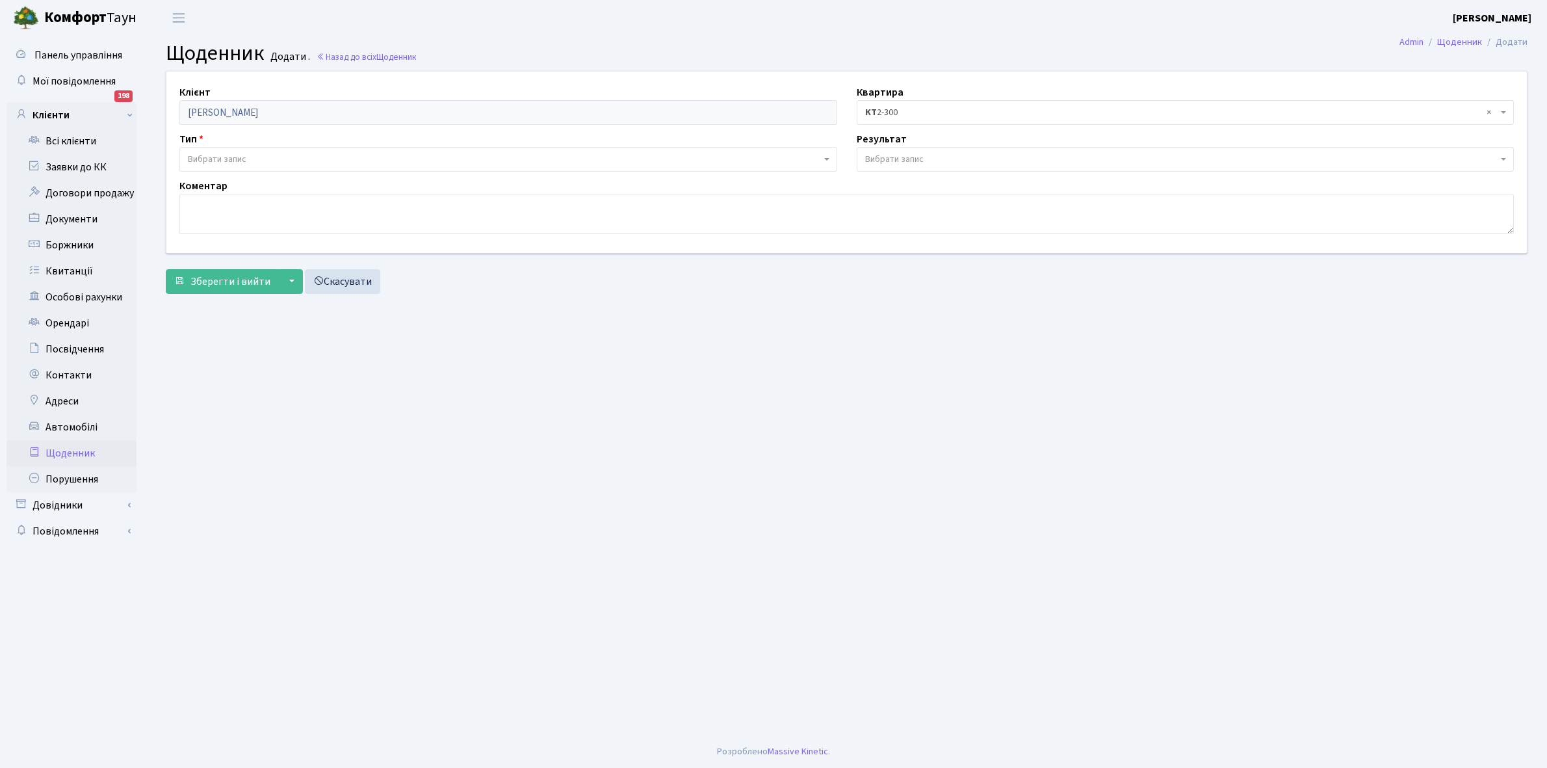
click at [217, 160] on span "Вибрати запис" at bounding box center [217, 159] width 59 height 13
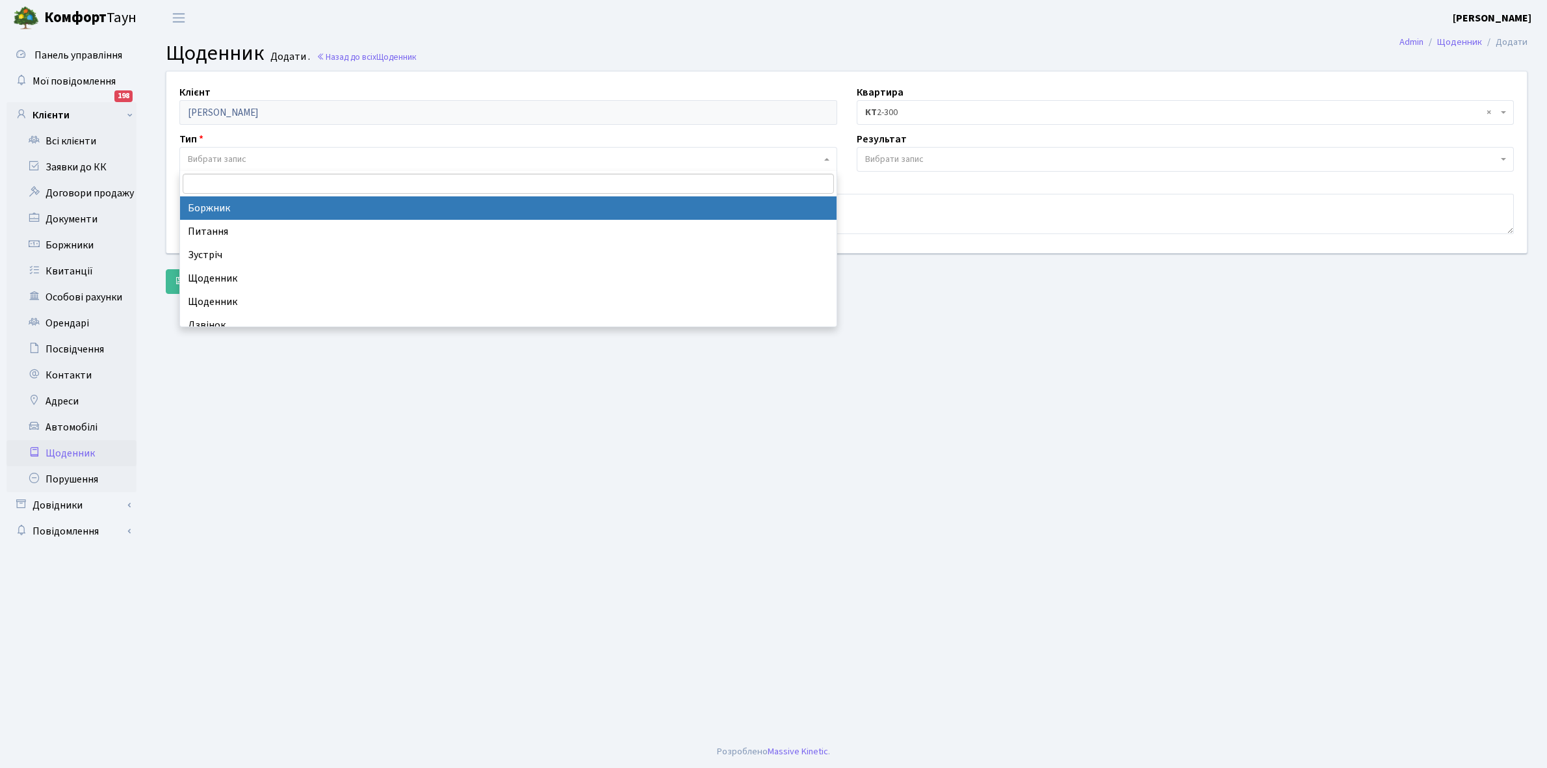
select select "189"
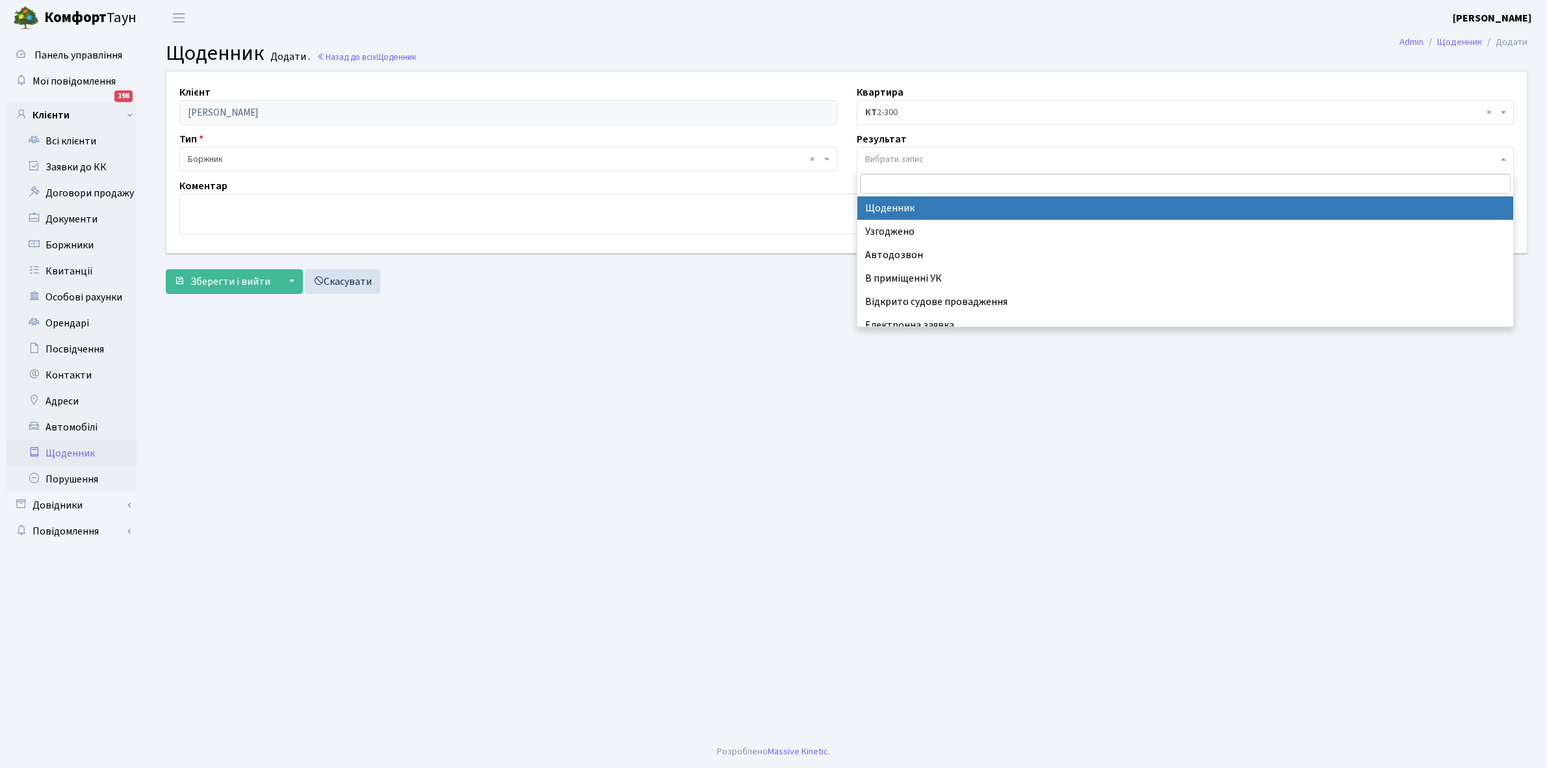
click at [904, 157] on span "Вибрати запис" at bounding box center [894, 159] width 59 height 13
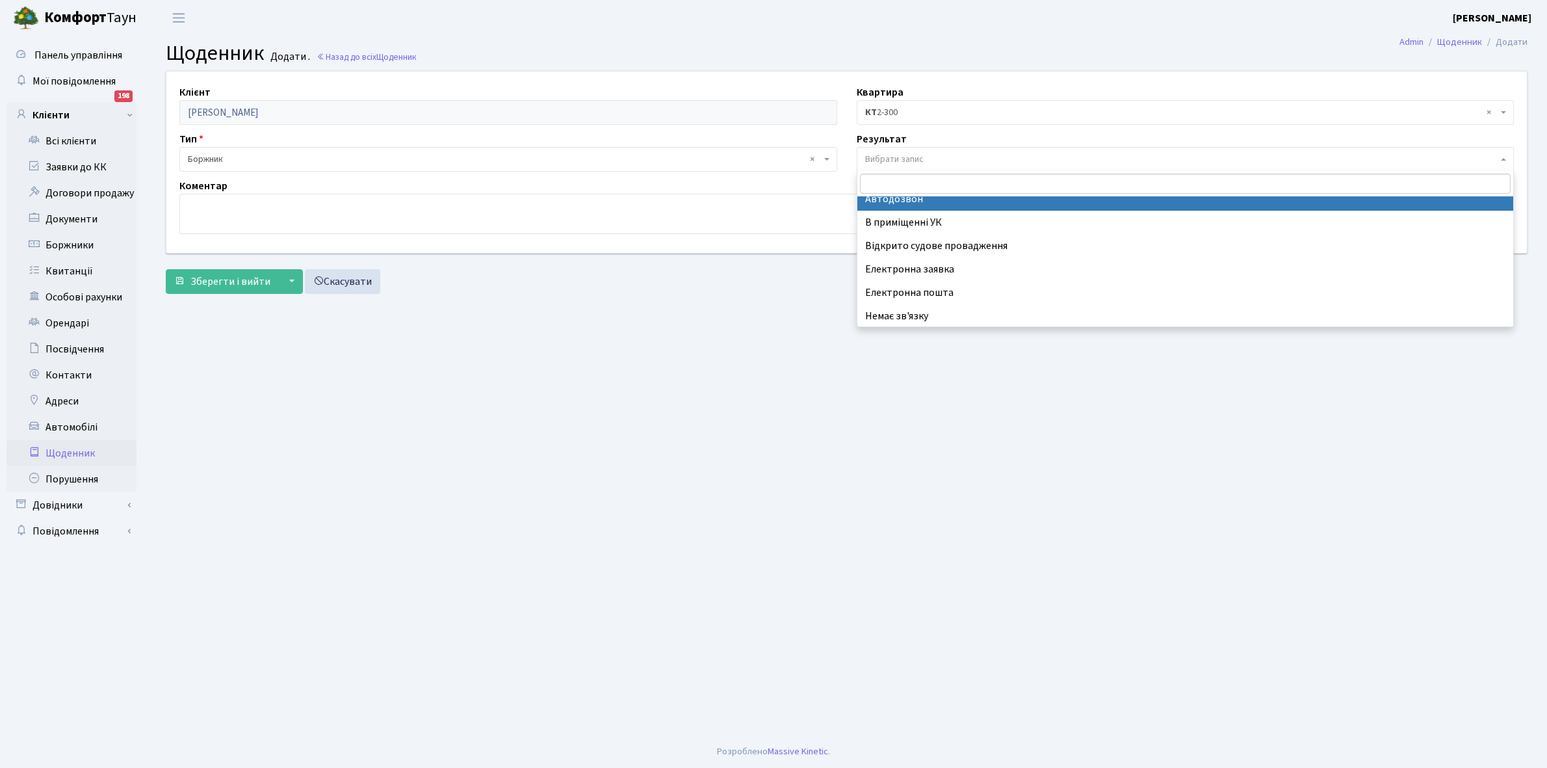
scroll to position [80, 0]
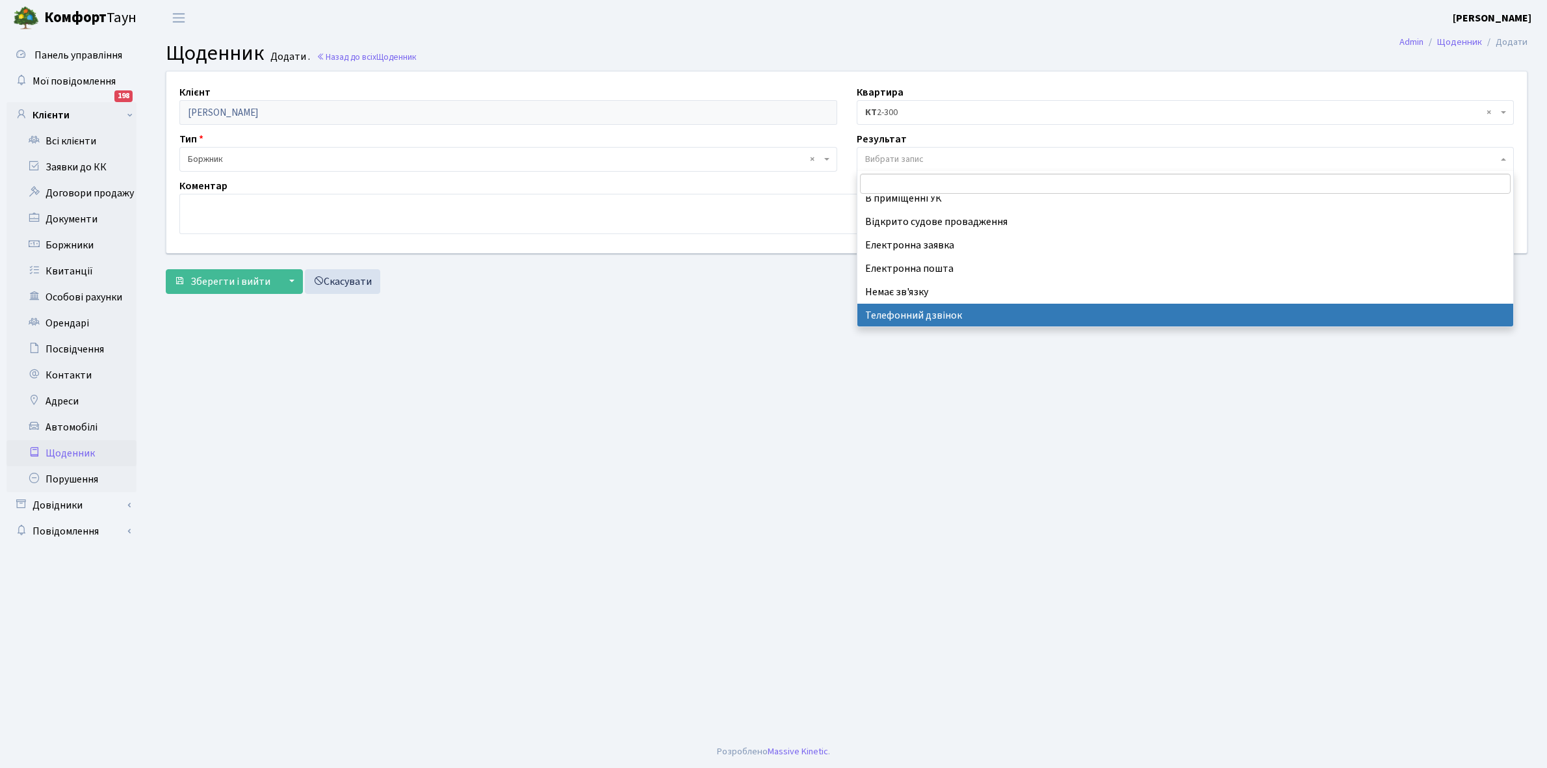
select select "196"
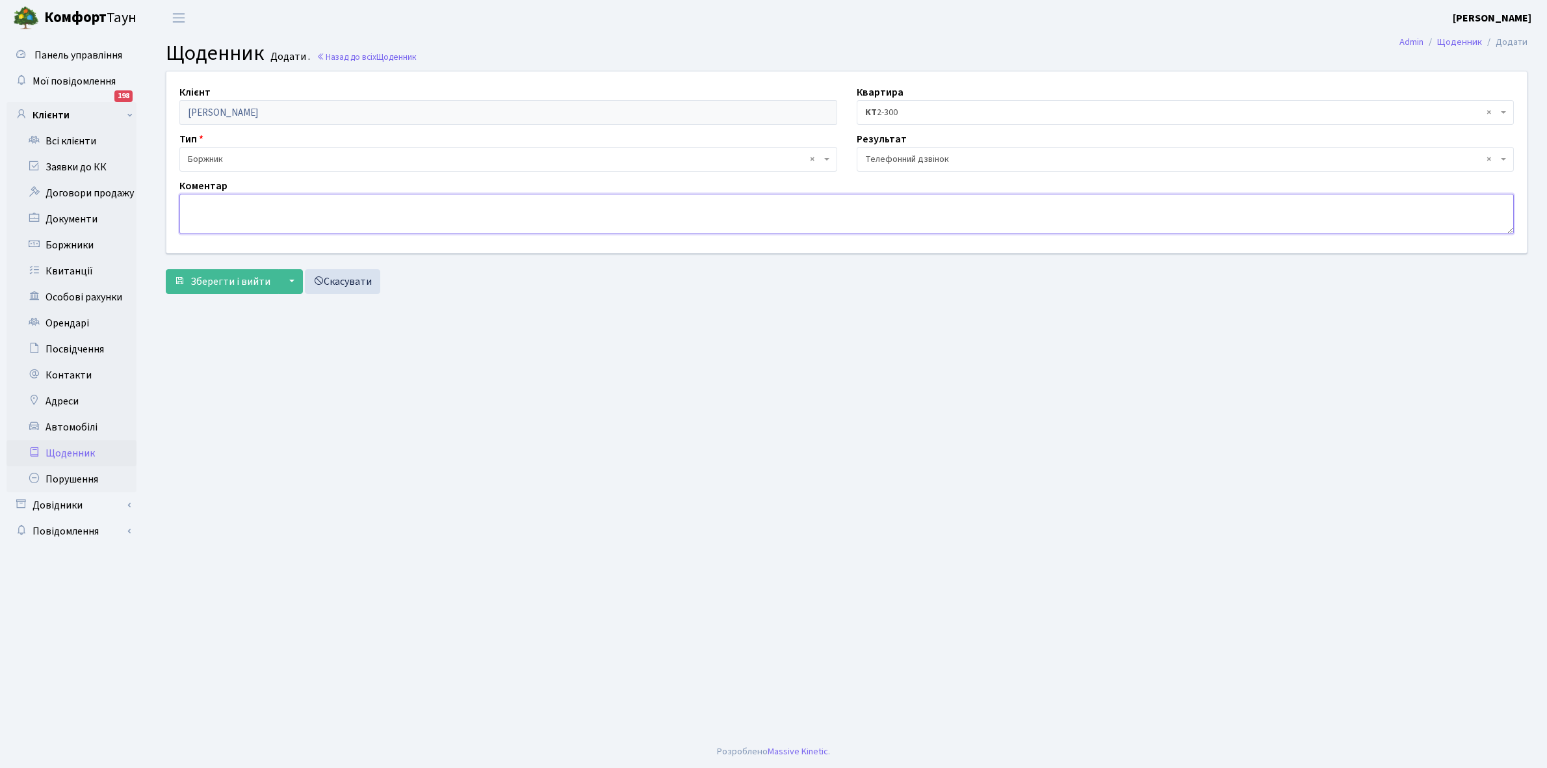
click at [209, 211] on textarea at bounding box center [846, 214] width 1335 height 40
click at [254, 210] on textarea "Не бере тру" at bounding box center [846, 214] width 1335 height 40
type textarea "Н"
click at [222, 286] on span "Зберегти і вийти" at bounding box center [231, 281] width 80 height 14
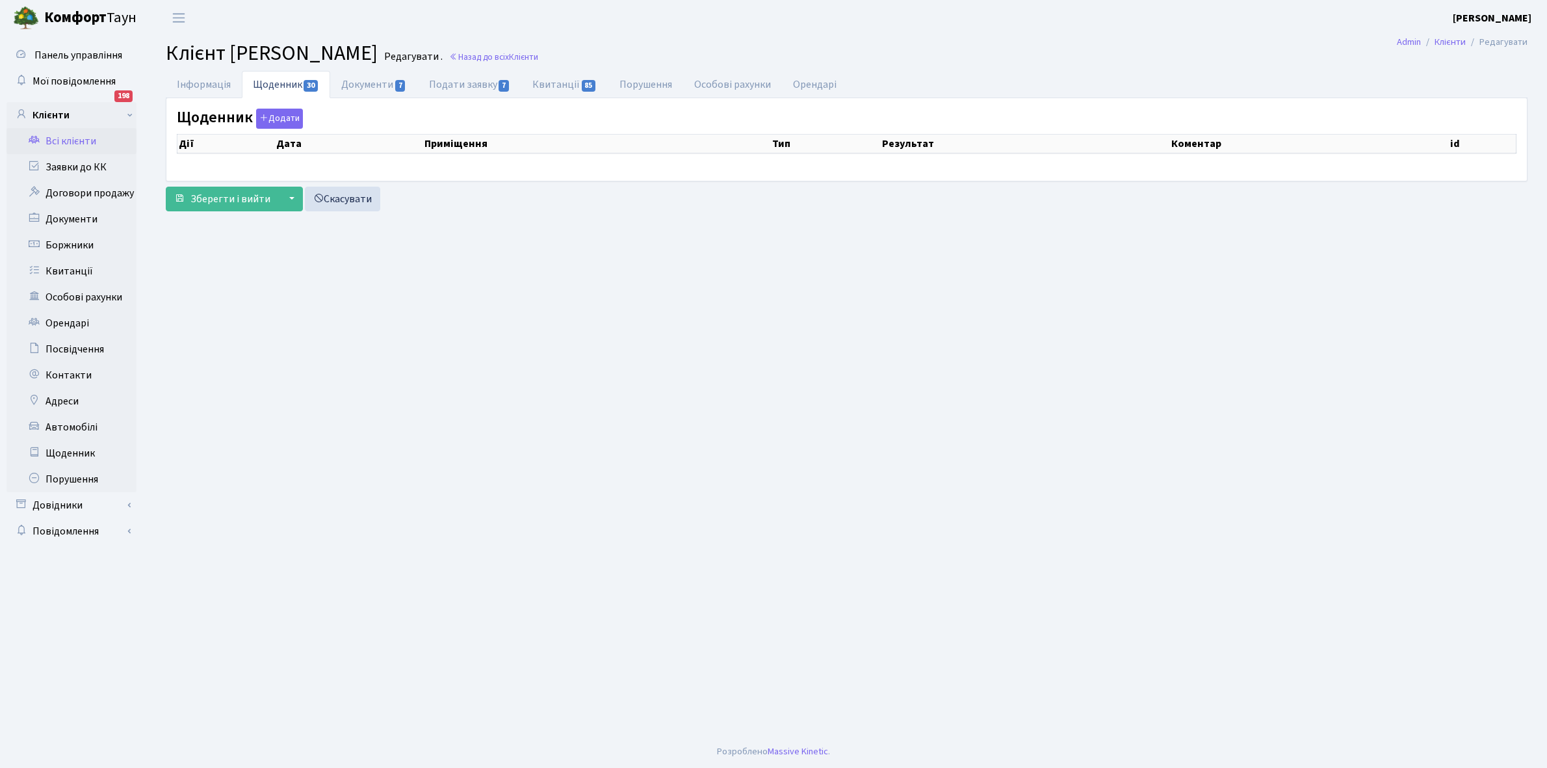
select select "25"
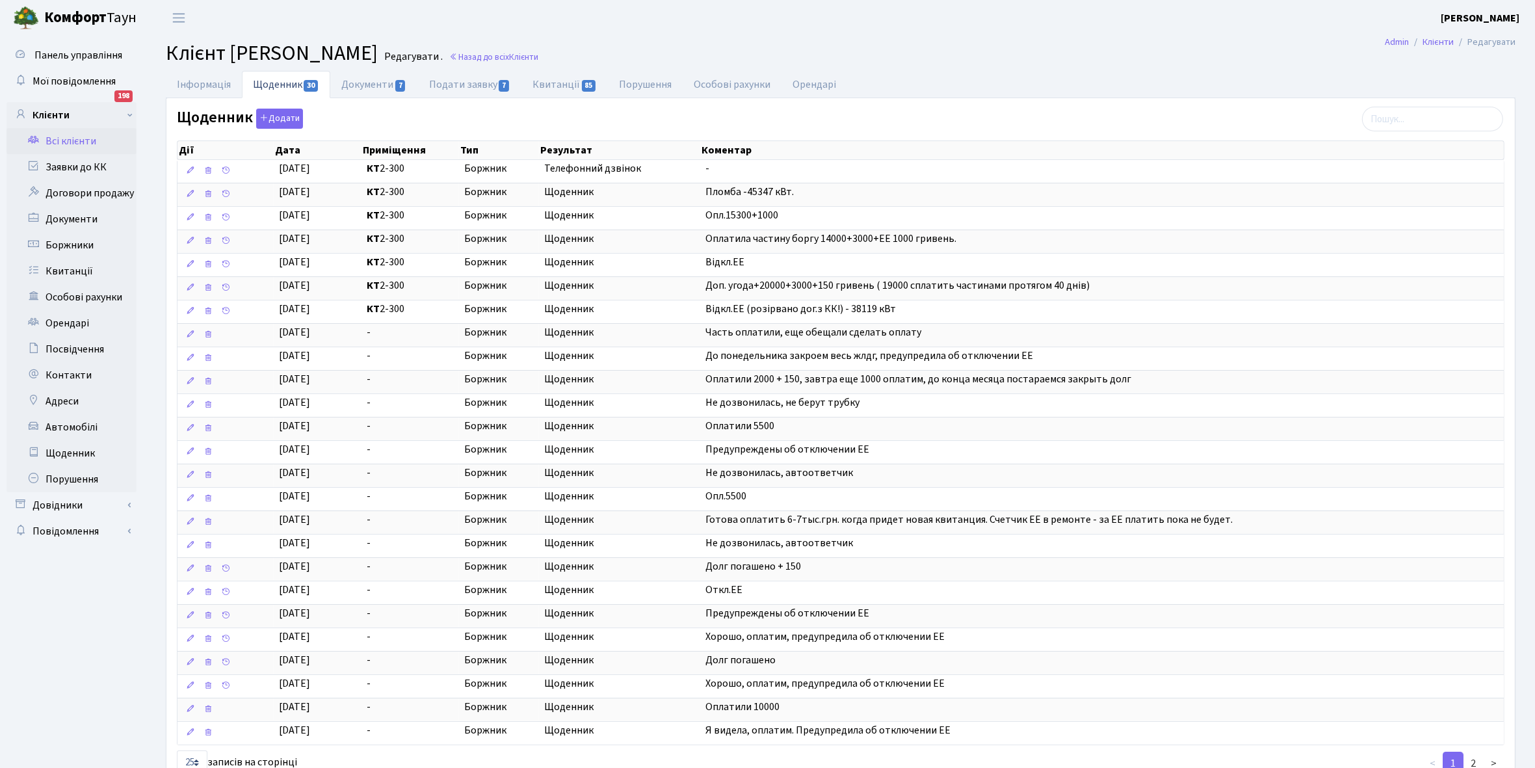
click at [76, 138] on link "Всі клієнти" at bounding box center [72, 141] width 130 height 26
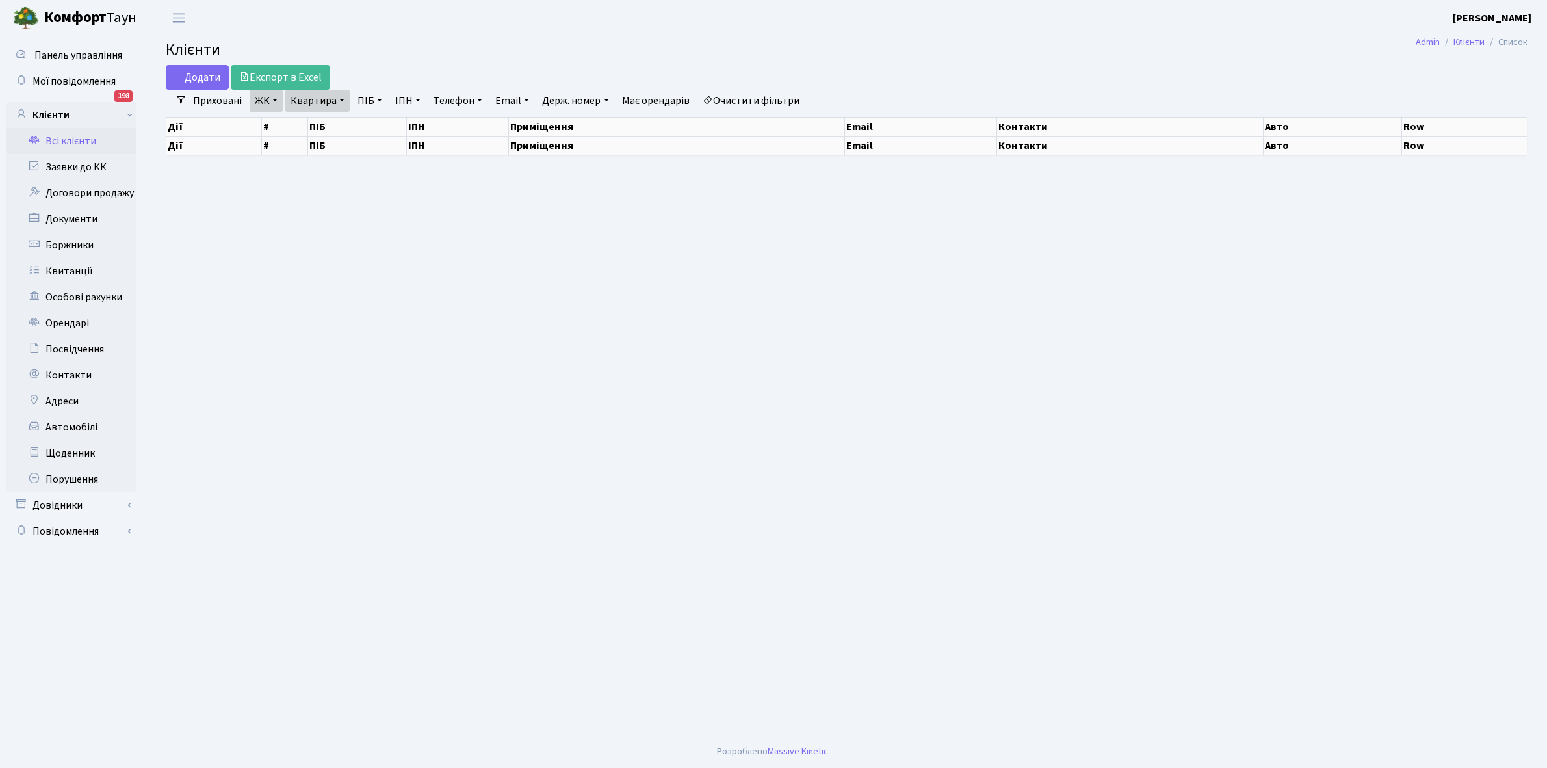
select select "25"
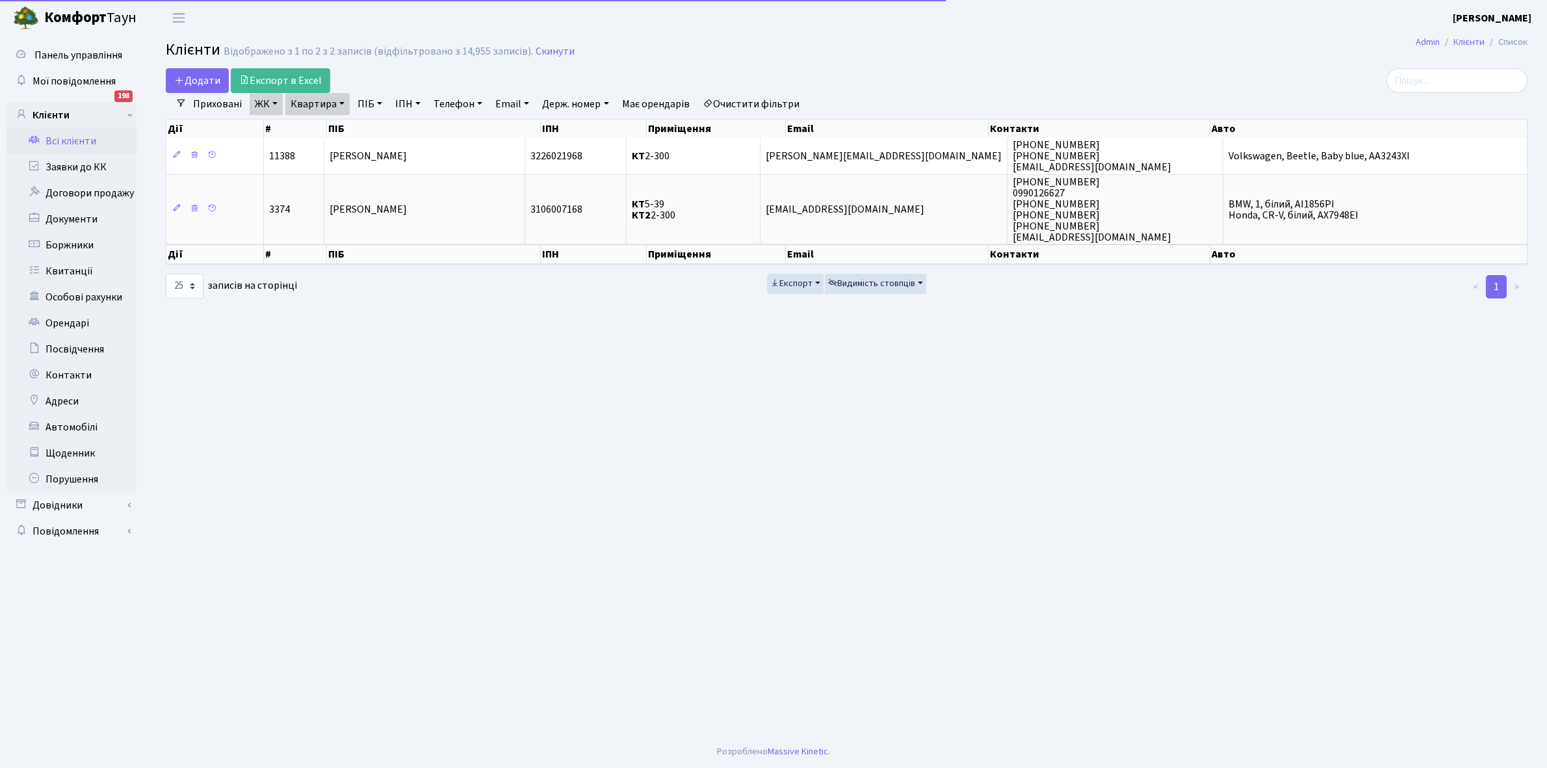
click at [340, 101] on link "Квартира" at bounding box center [317, 104] width 64 height 22
click at [338, 125] on input "2-300" at bounding box center [324, 129] width 76 height 25
type input "2-348"
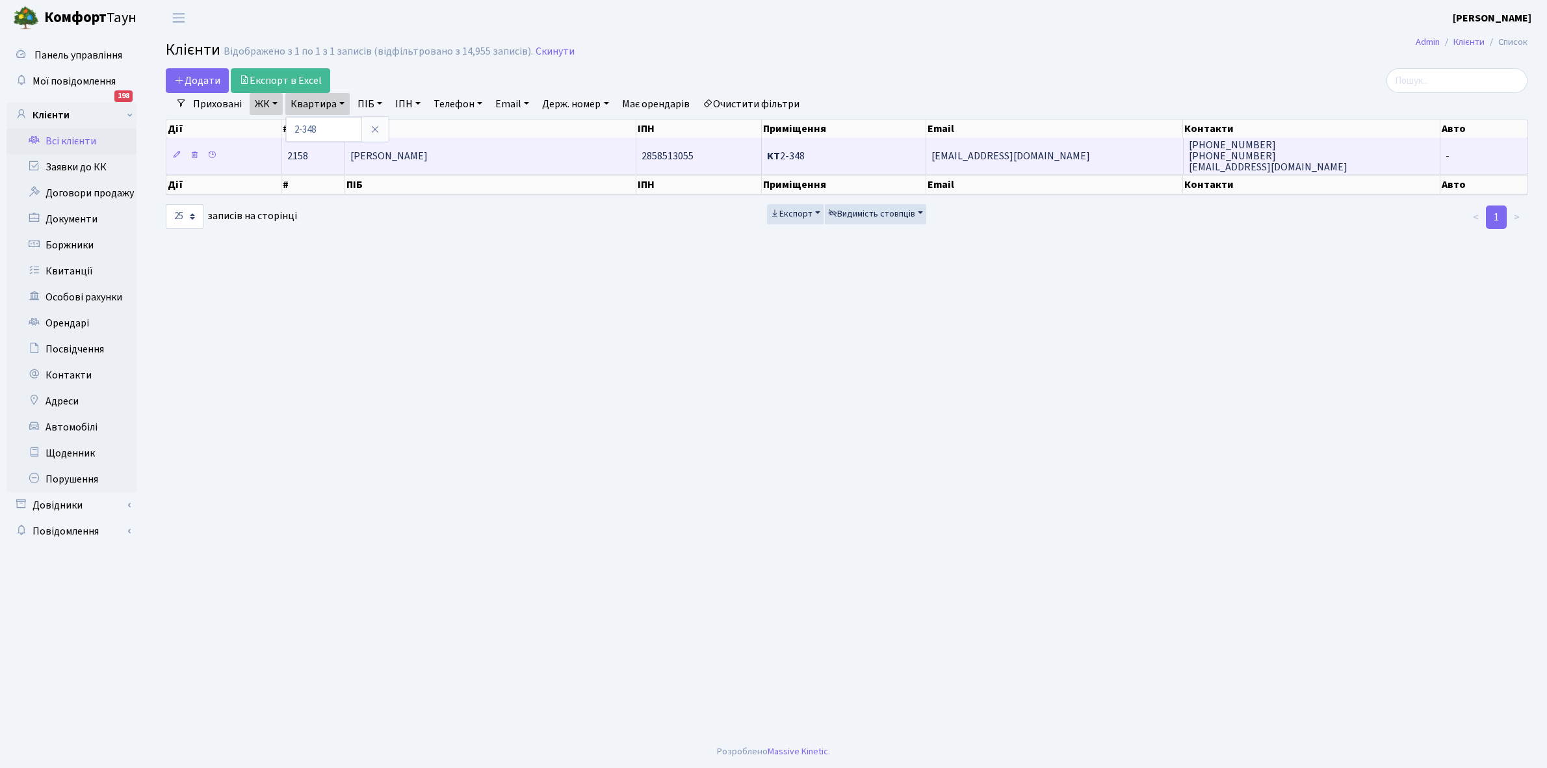
click at [440, 148] on td "[PERSON_NAME]" at bounding box center [490, 156] width 291 height 36
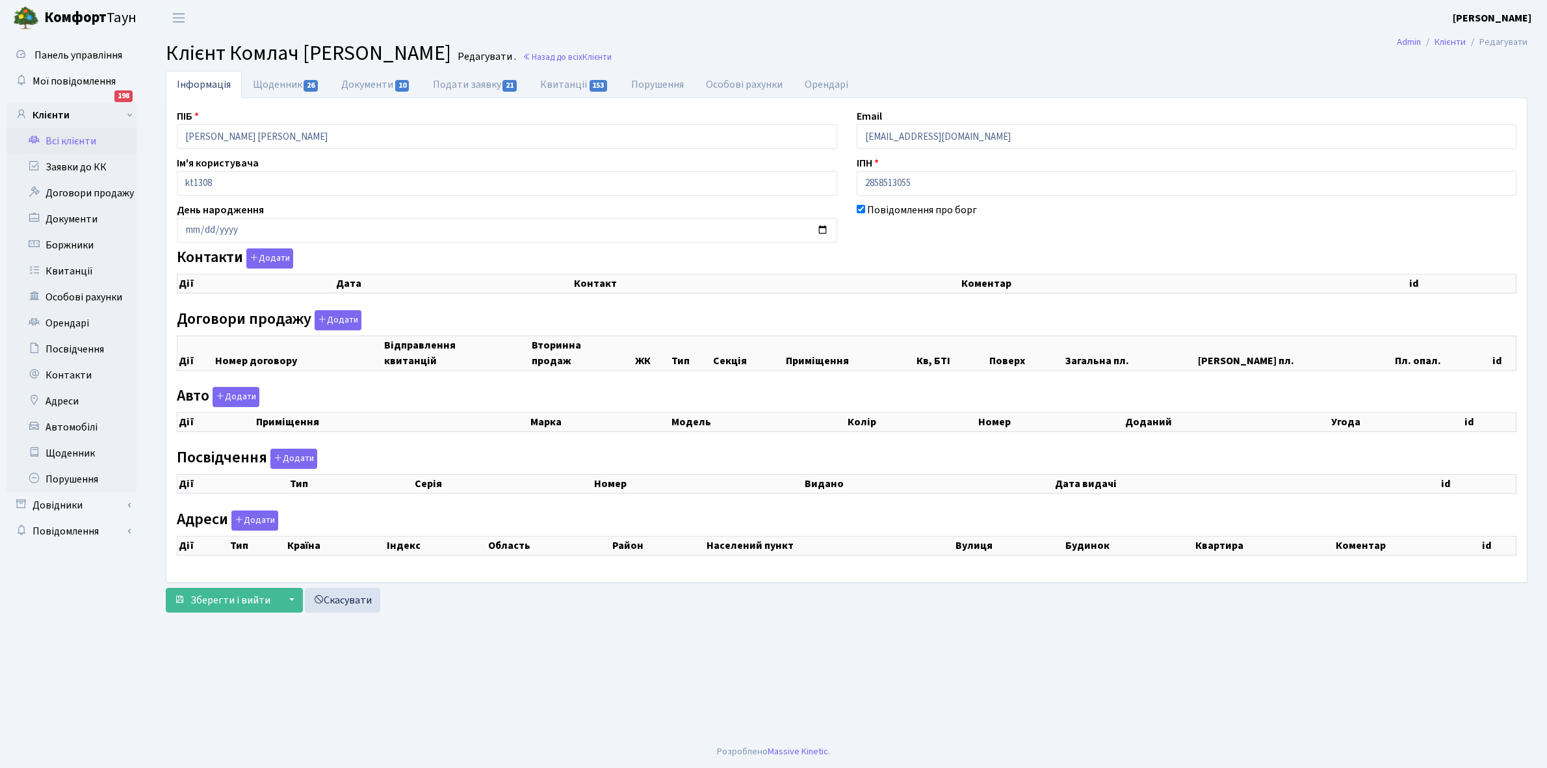
checkbox input "true"
select select "25"
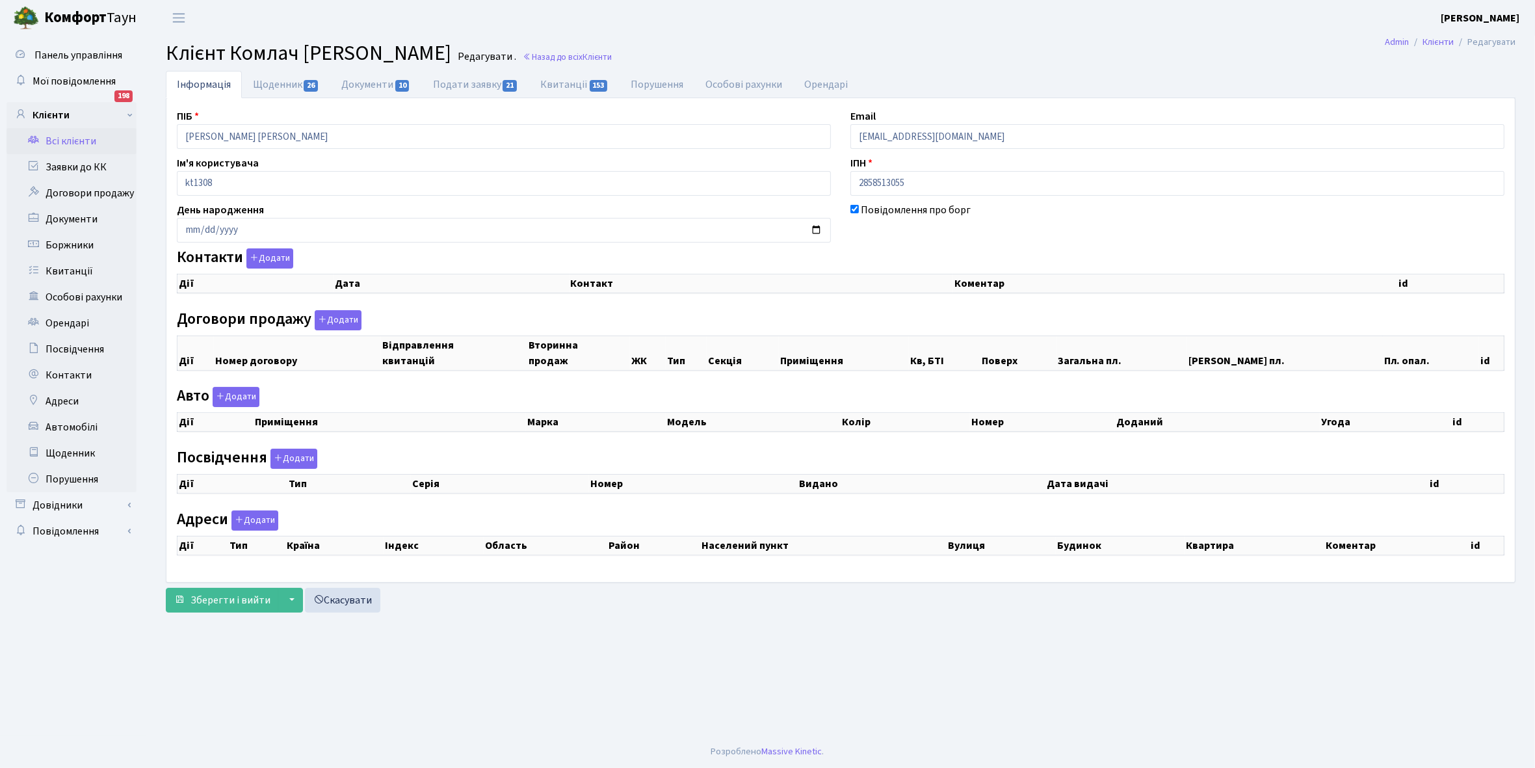
select select "25"
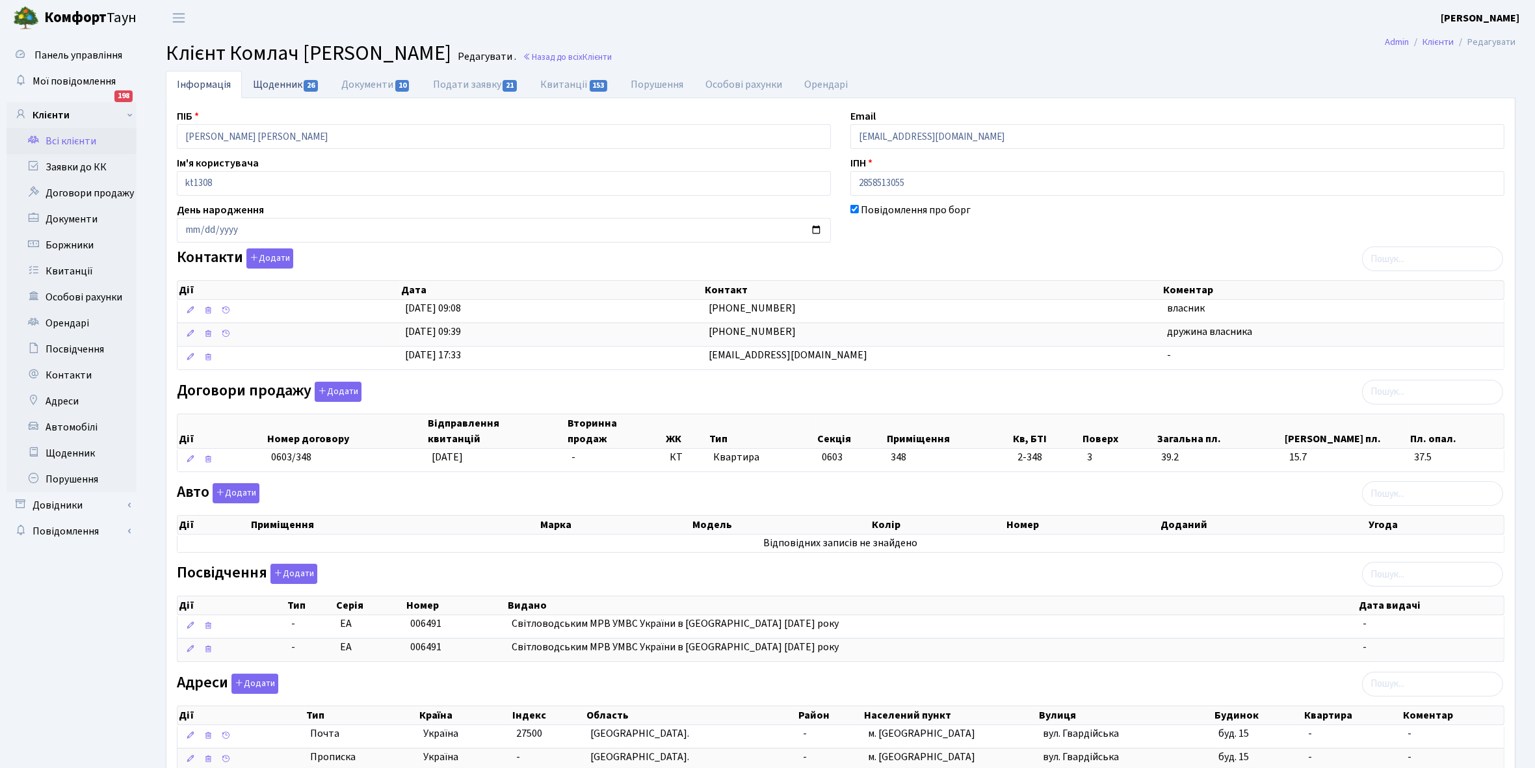
click at [274, 86] on link "Щоденник 26" at bounding box center [286, 84] width 88 height 27
select select "25"
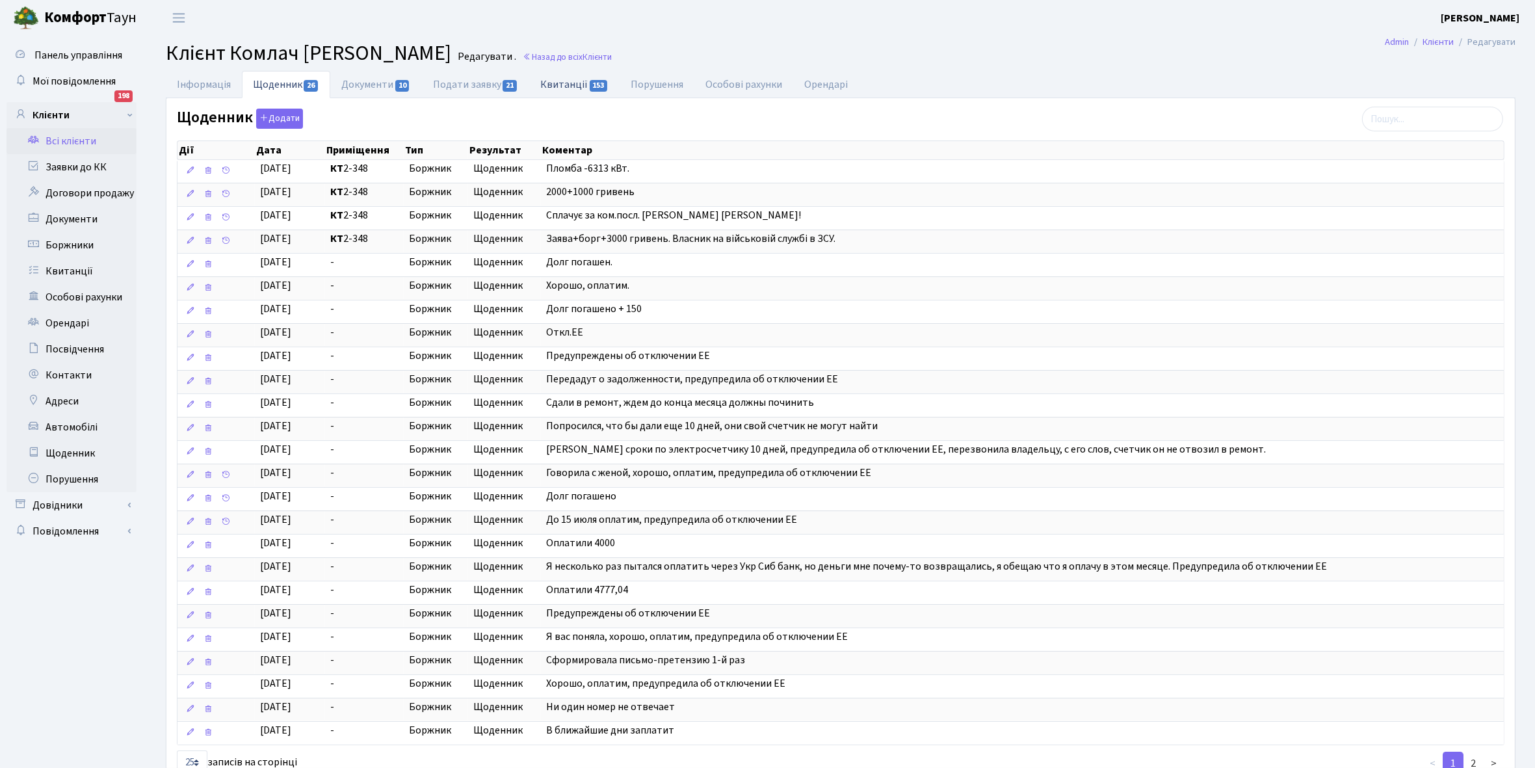
click at [566, 80] on link "Квитанції 153" at bounding box center [574, 84] width 90 height 27
select select "25"
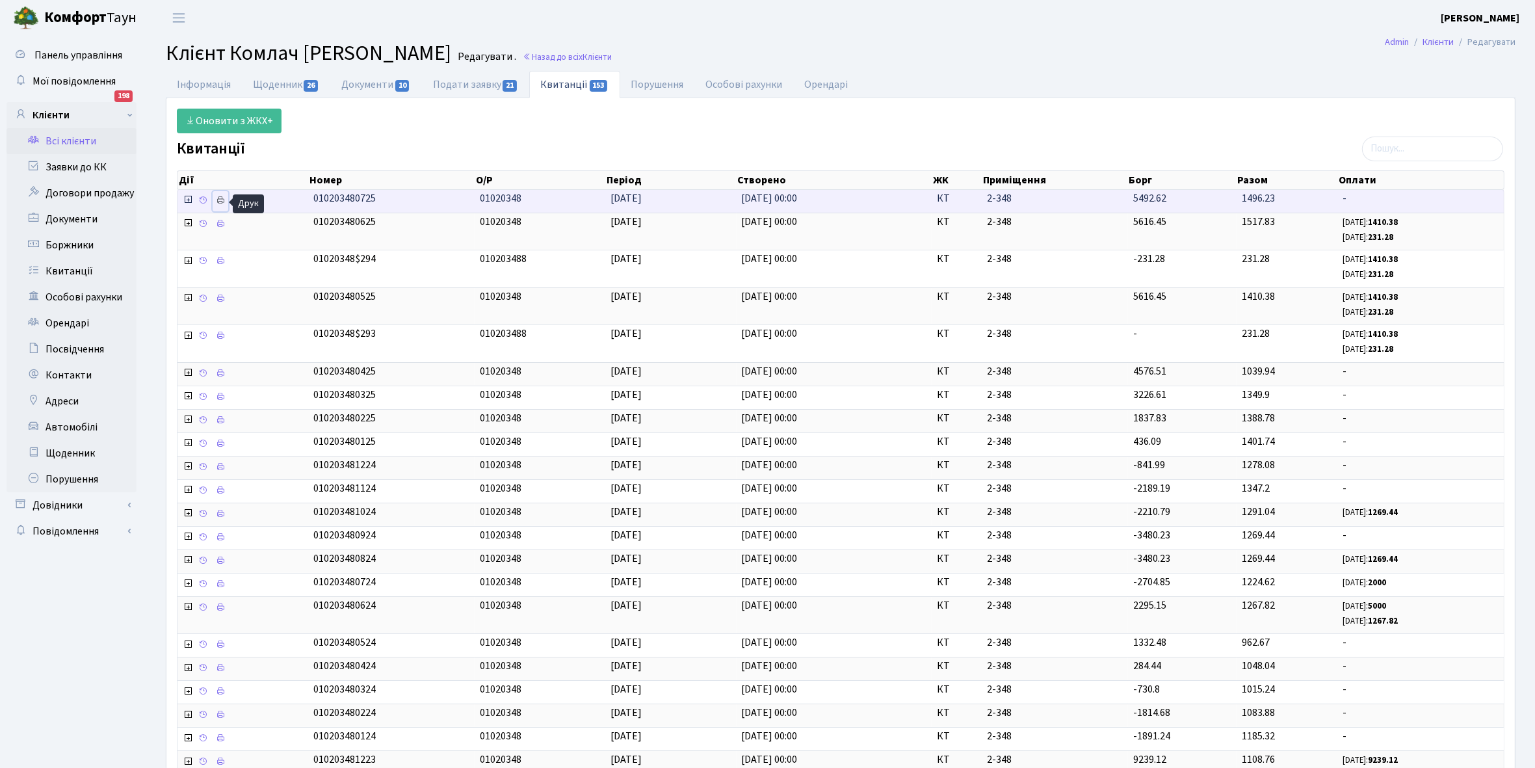
click at [222, 198] on icon at bounding box center [220, 200] width 9 height 9
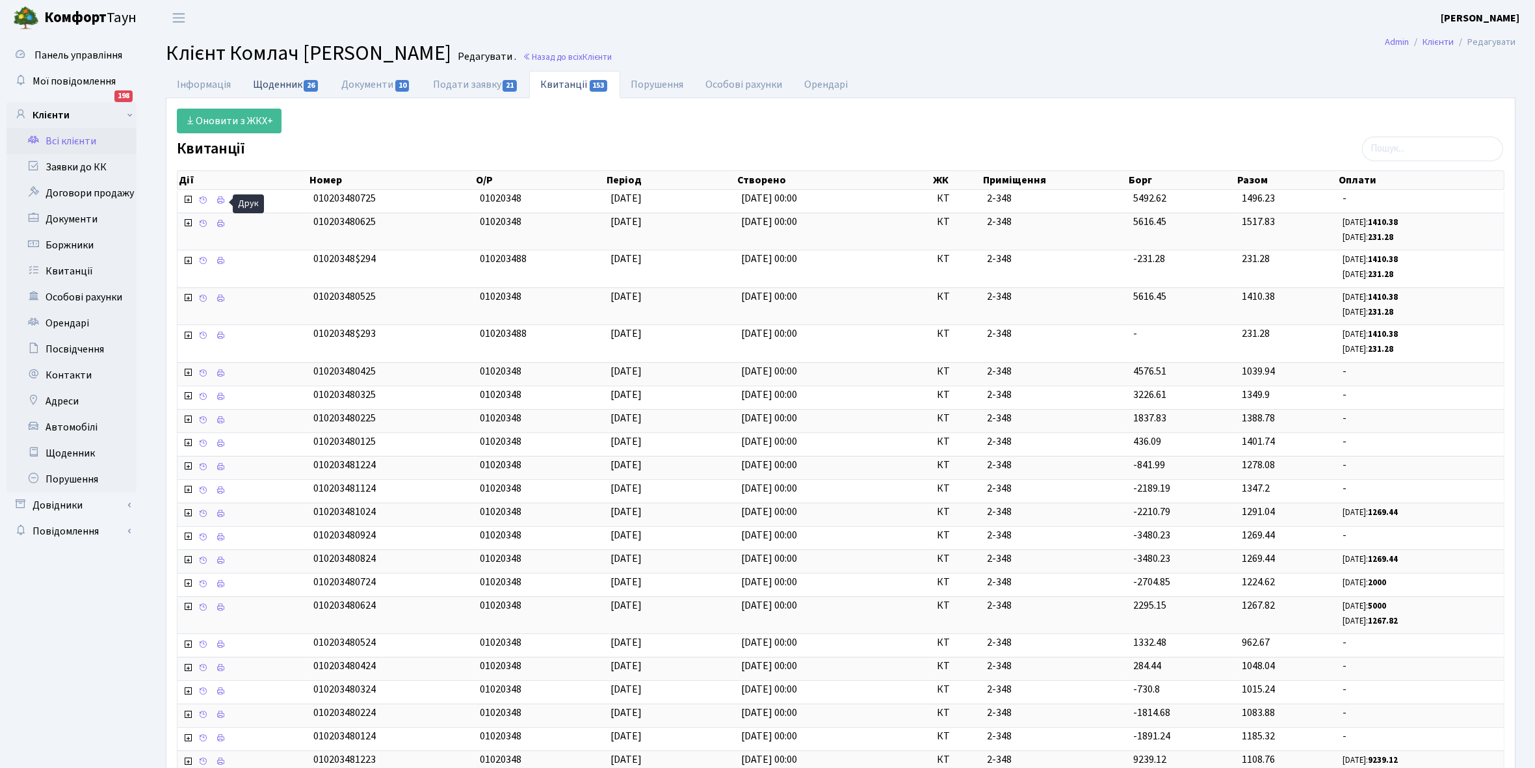
click at [278, 83] on link "Щоденник 26" at bounding box center [286, 84] width 88 height 27
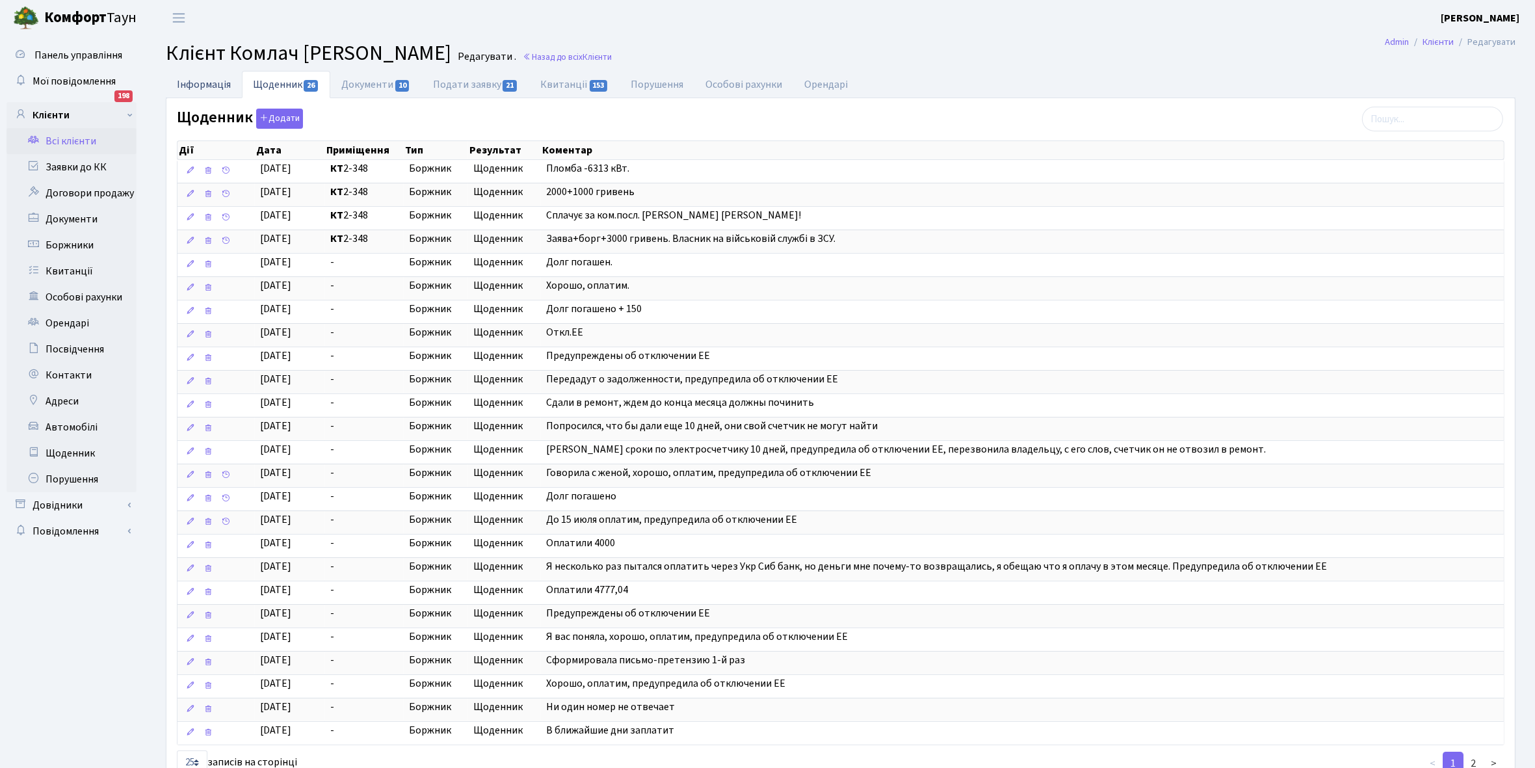
click at [189, 83] on link "Інформація" at bounding box center [204, 84] width 76 height 27
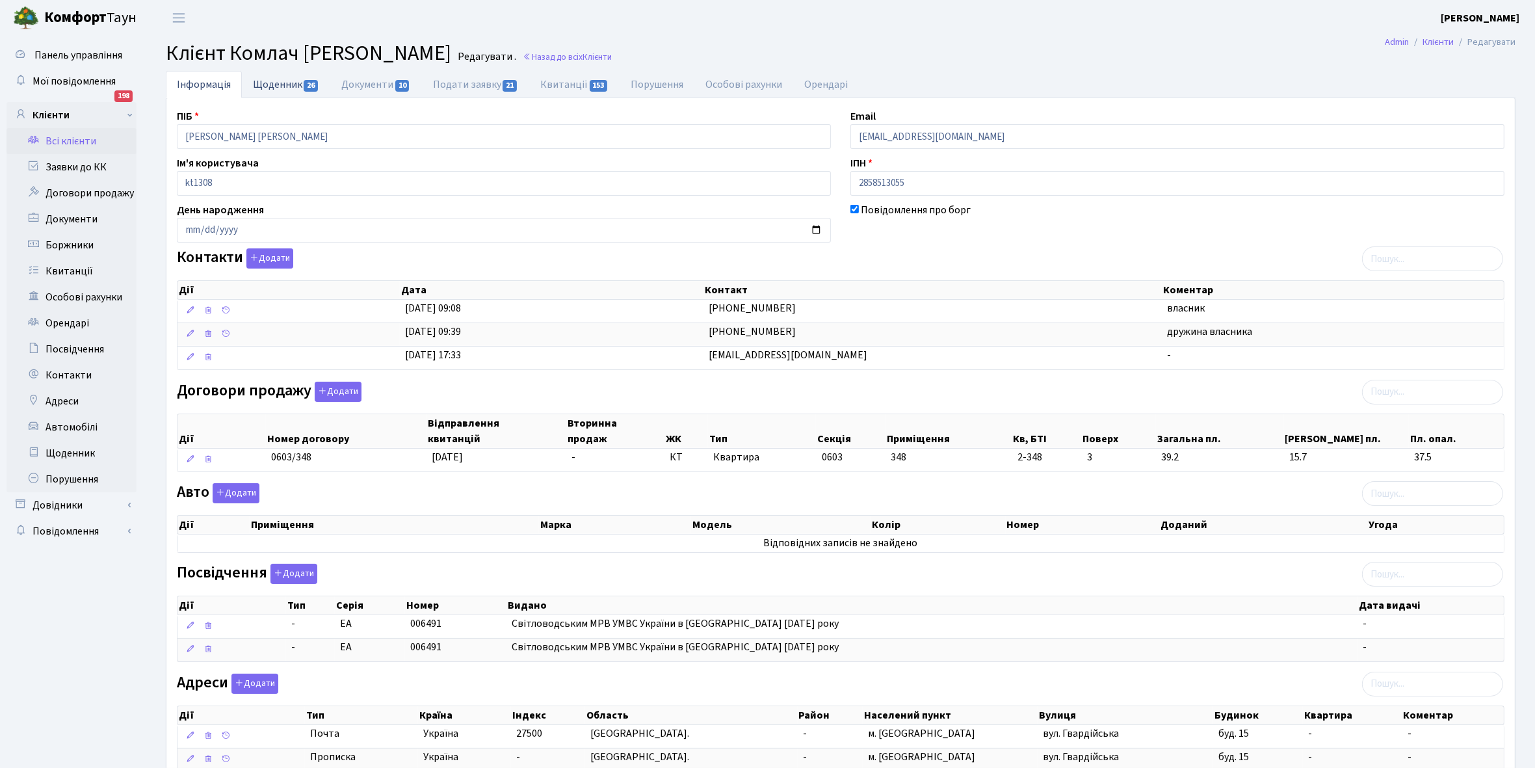
click at [277, 83] on link "Щоденник 26" at bounding box center [286, 84] width 88 height 27
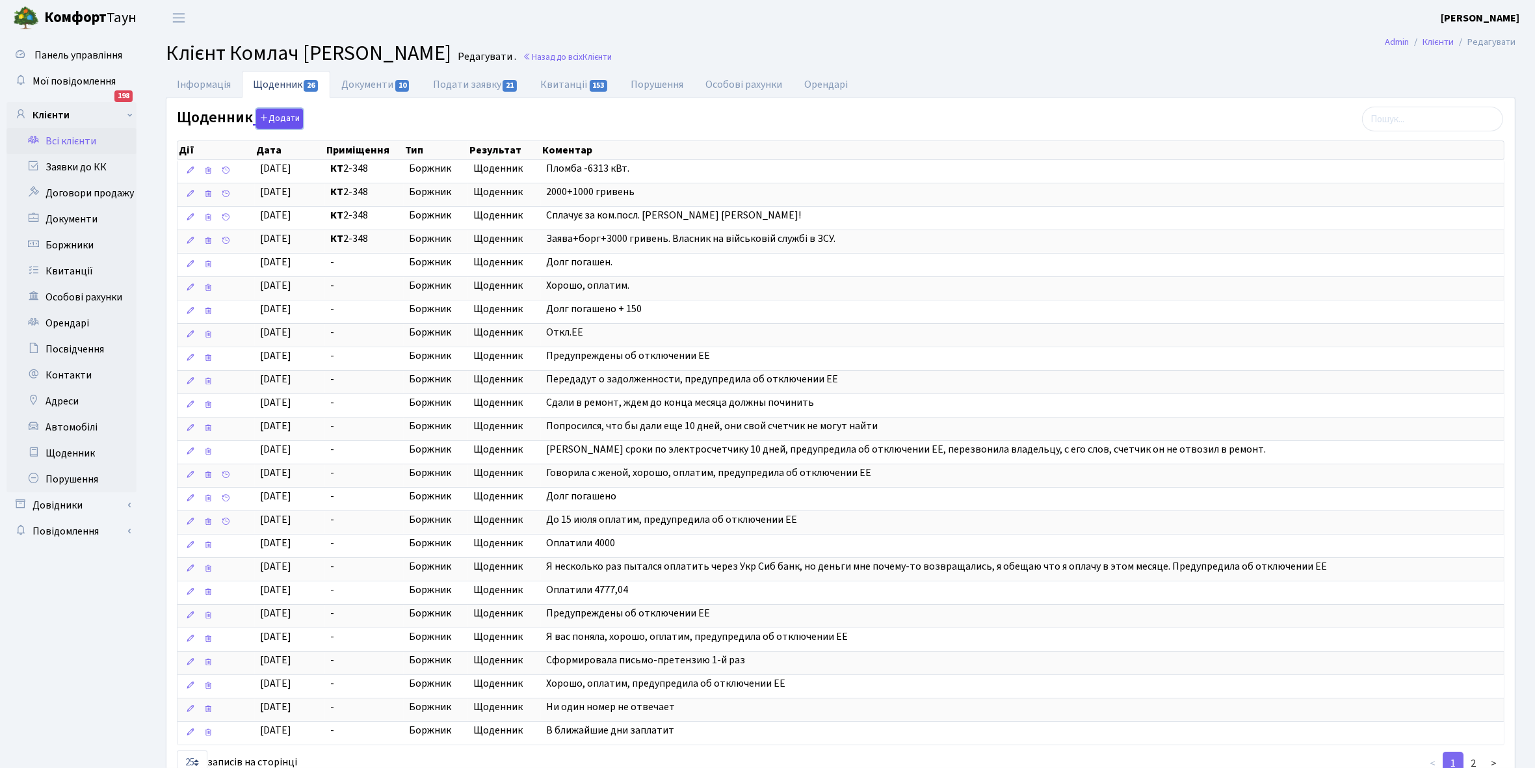
click at [282, 120] on button "Додати" at bounding box center [279, 119] width 47 height 20
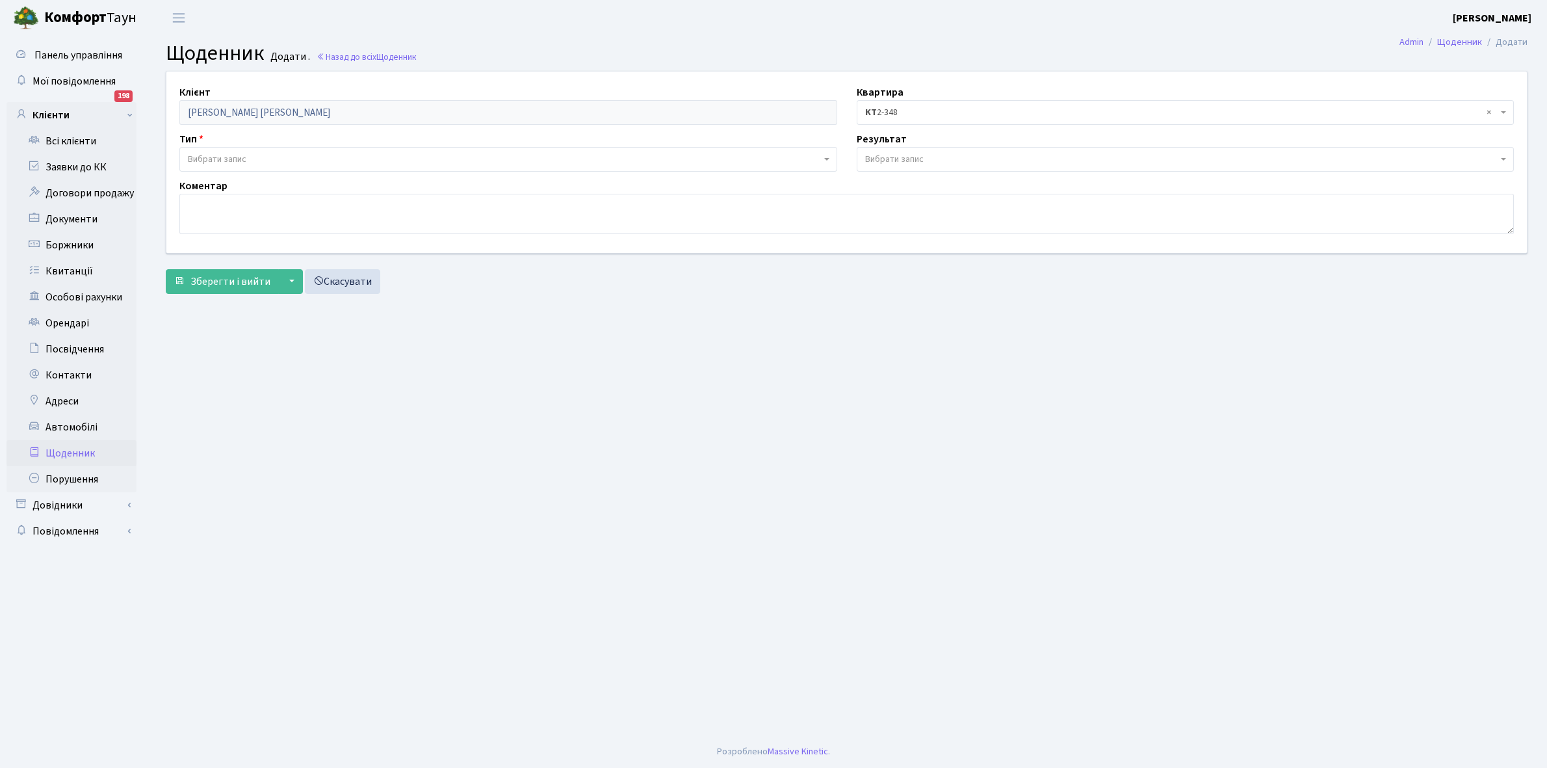
click at [238, 157] on span "Вибрати запис" at bounding box center [217, 159] width 59 height 13
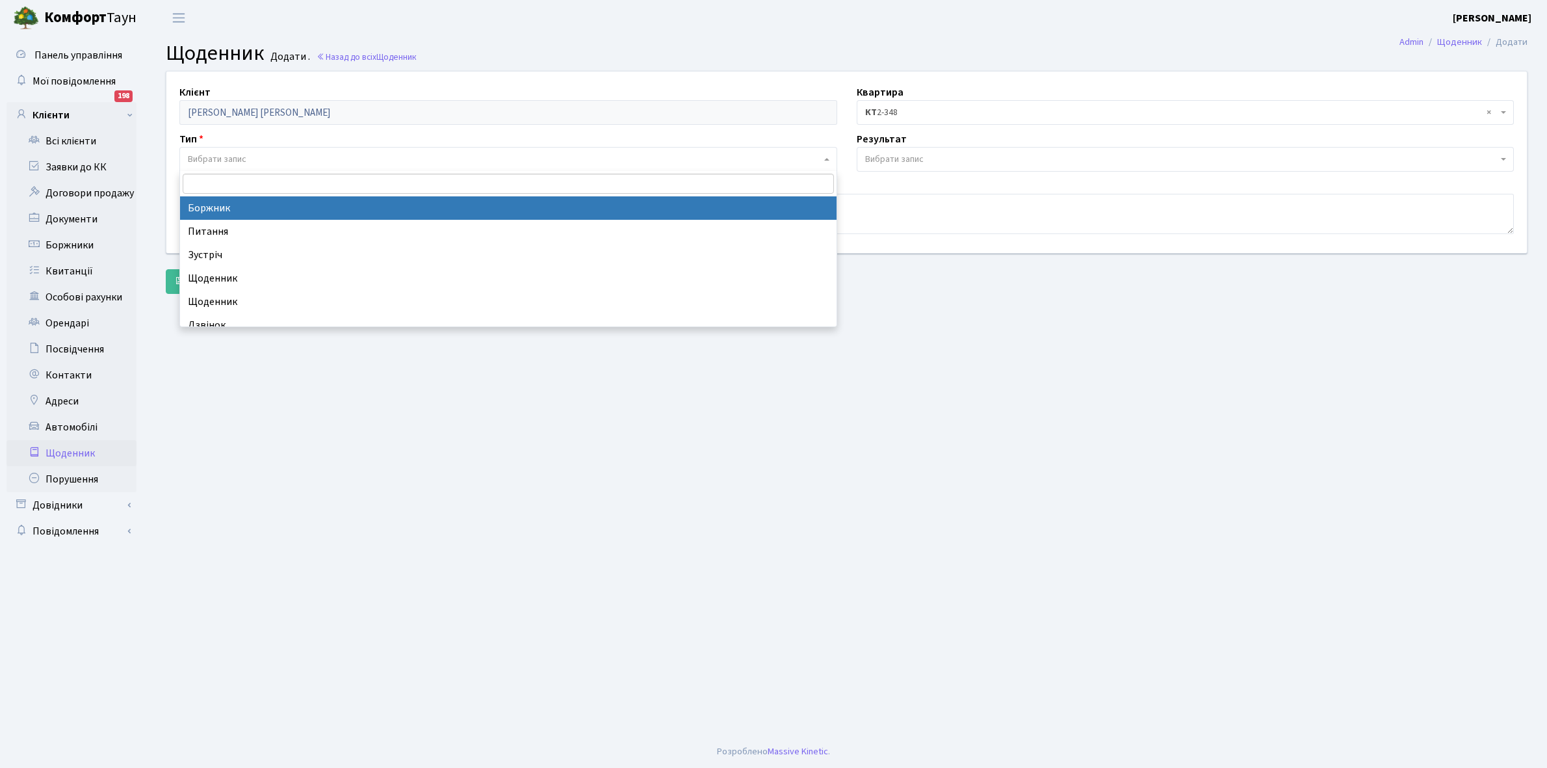
select select "189"
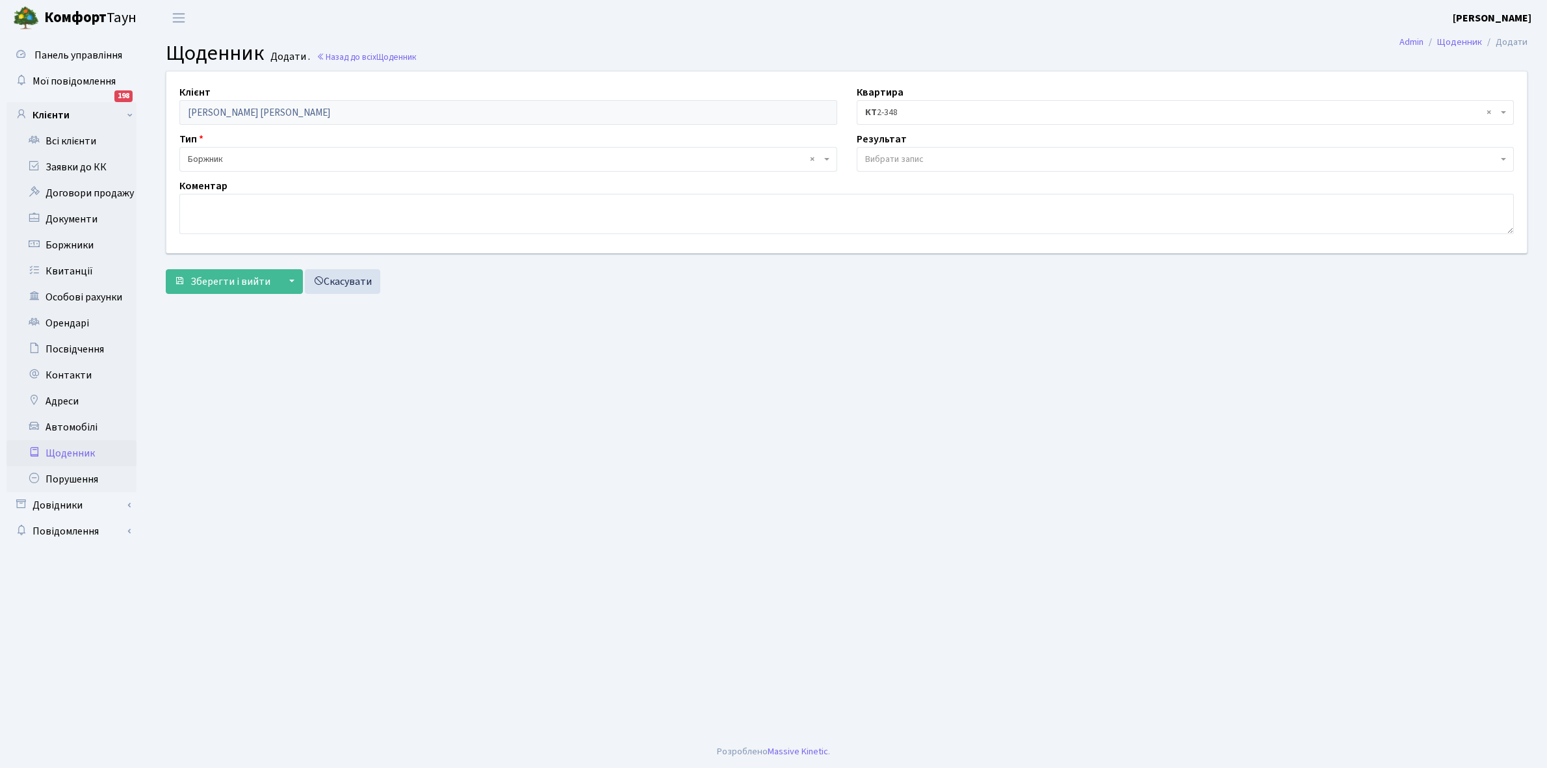
click at [896, 155] on span "Вибрати запис" at bounding box center [894, 159] width 59 height 13
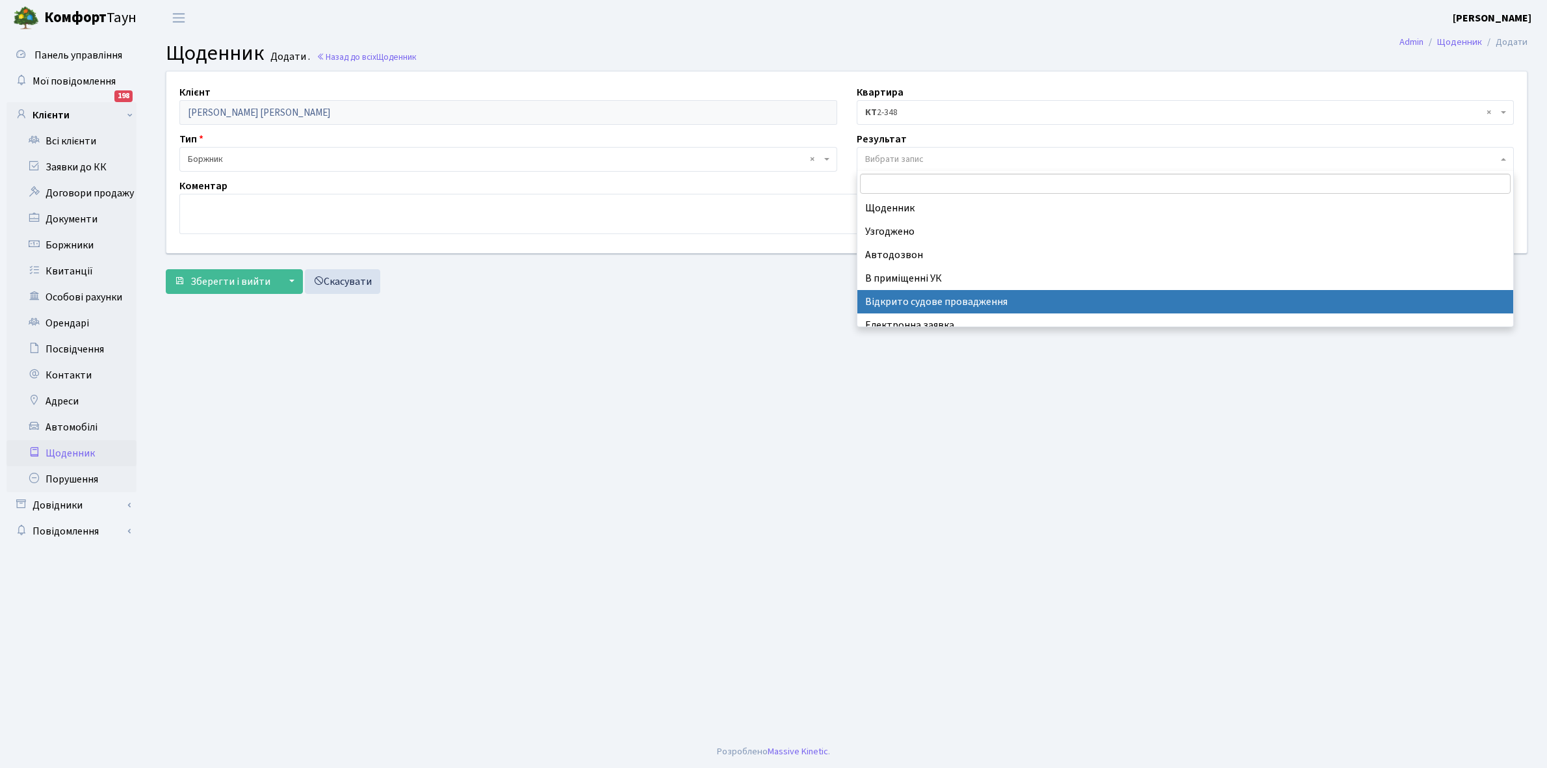
scroll to position [80, 0]
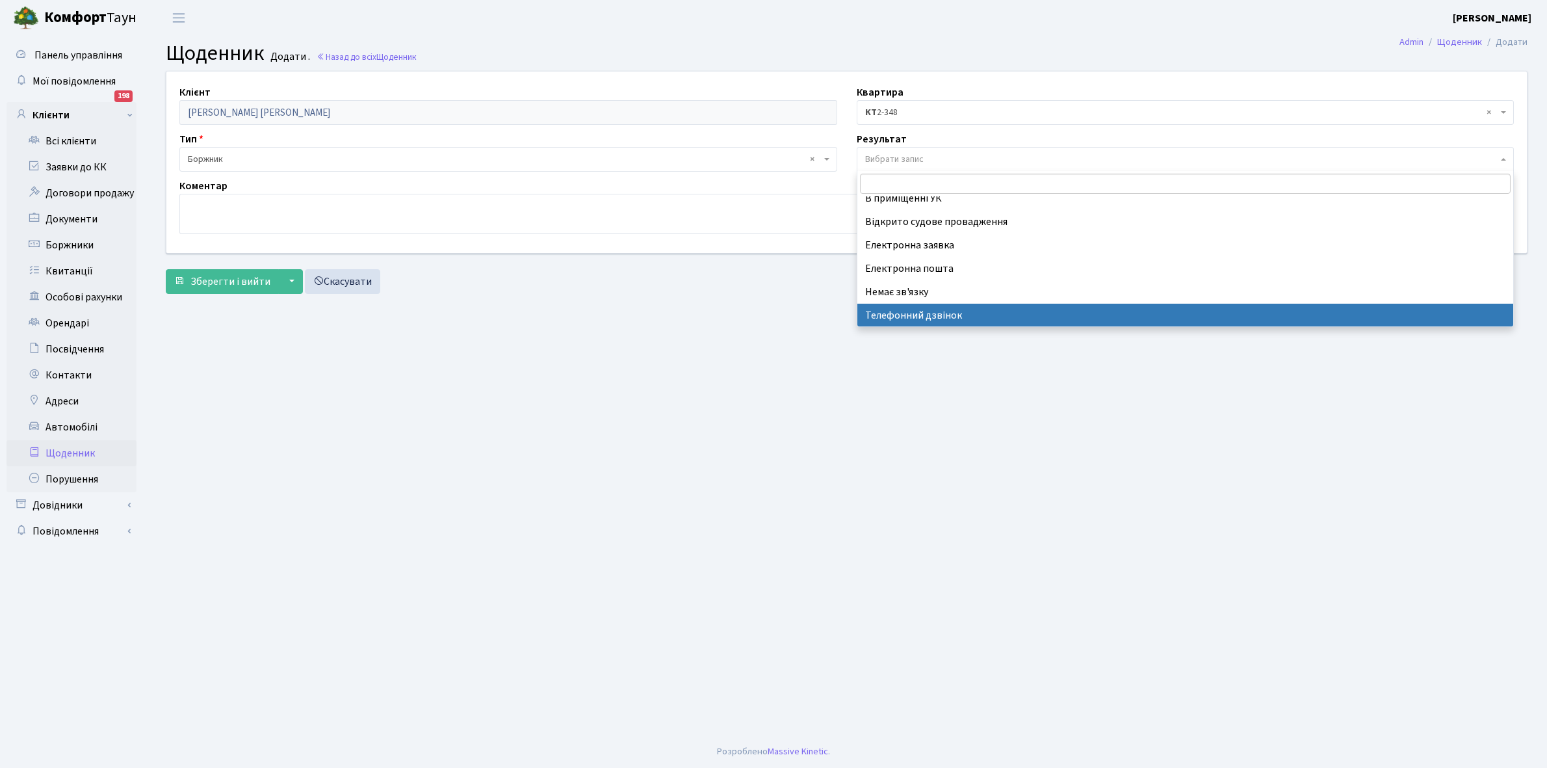
select select "196"
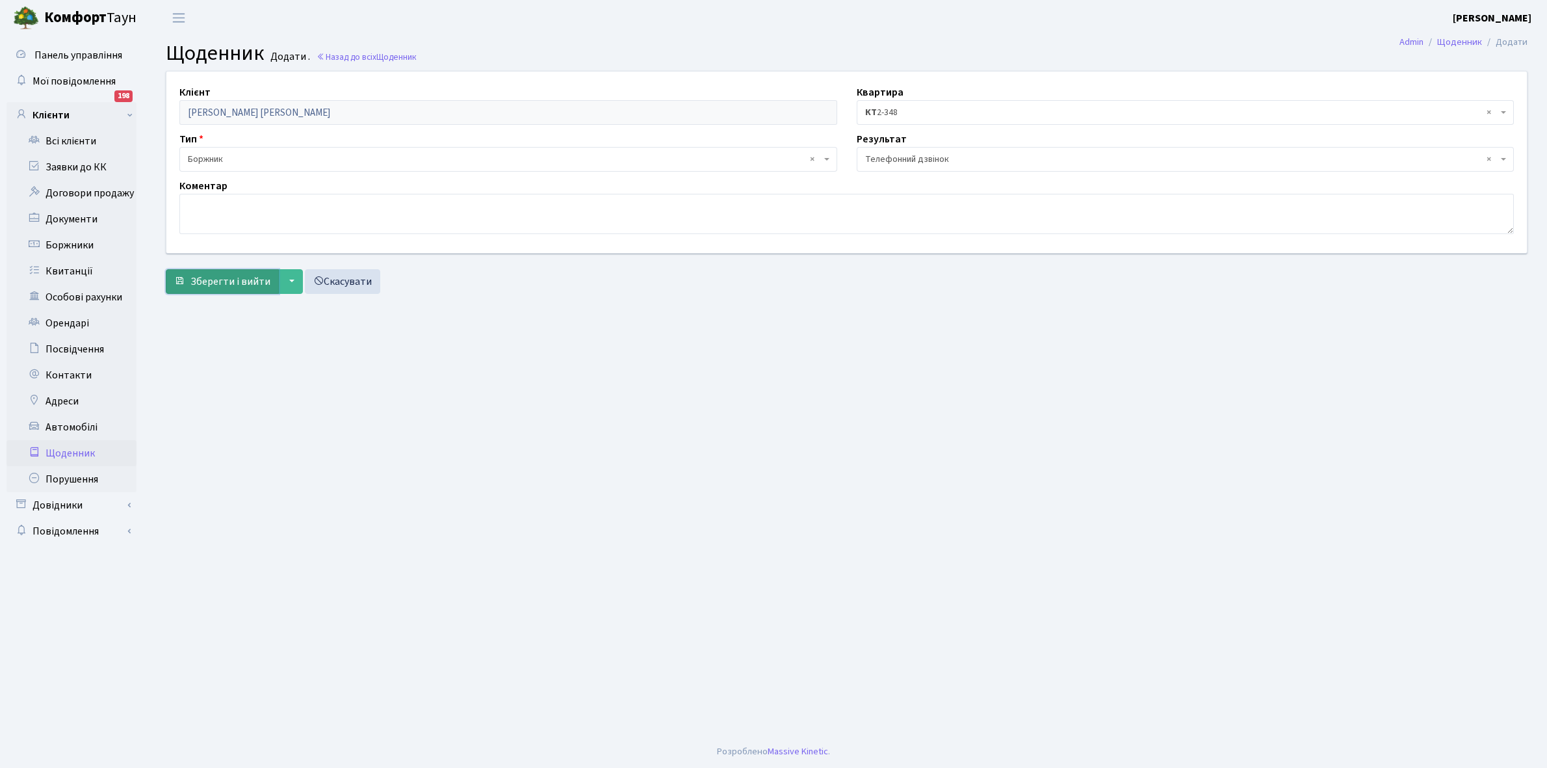
click at [241, 282] on span "Зберегти і вийти" at bounding box center [231, 281] width 80 height 14
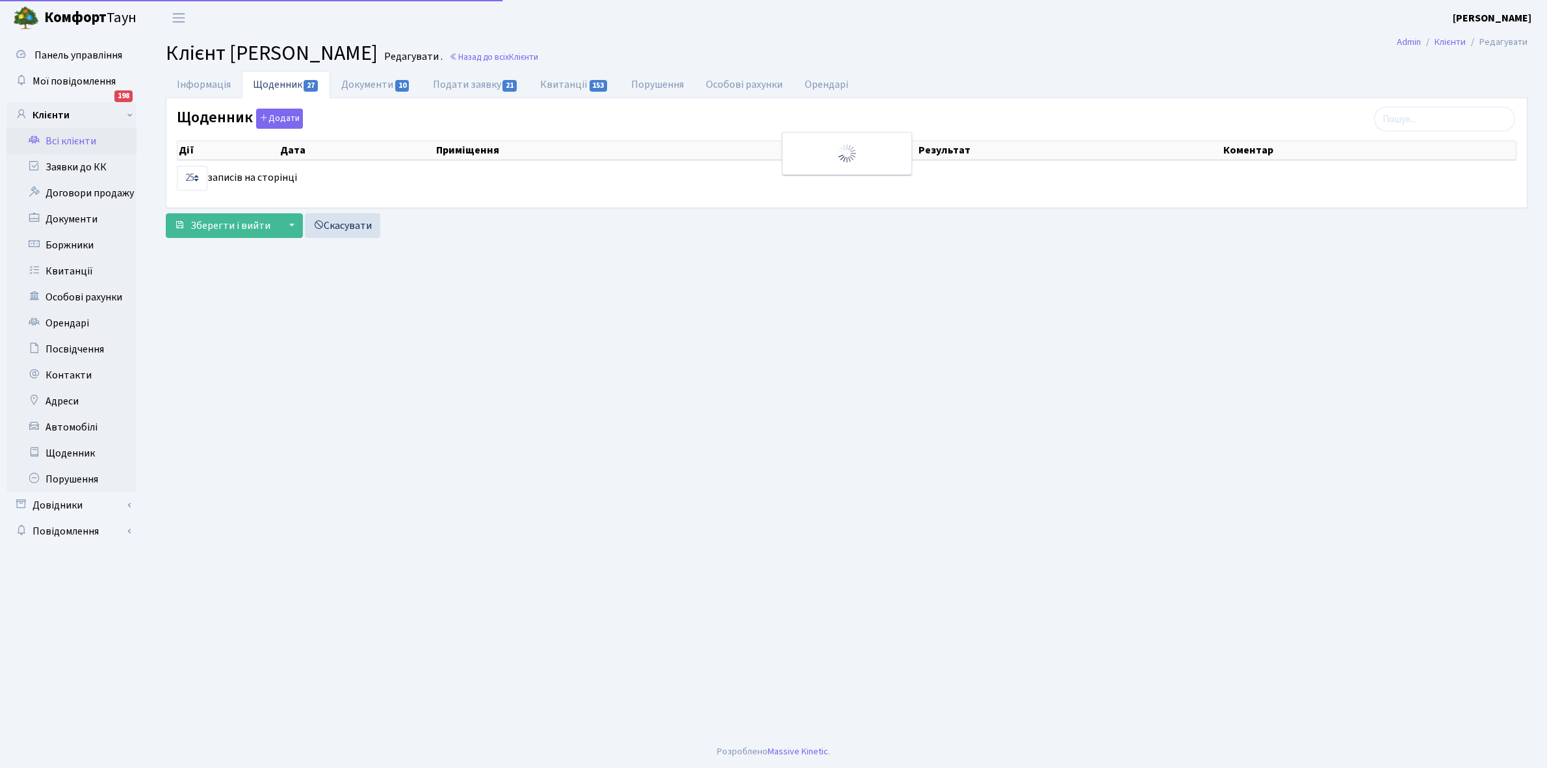
select select "25"
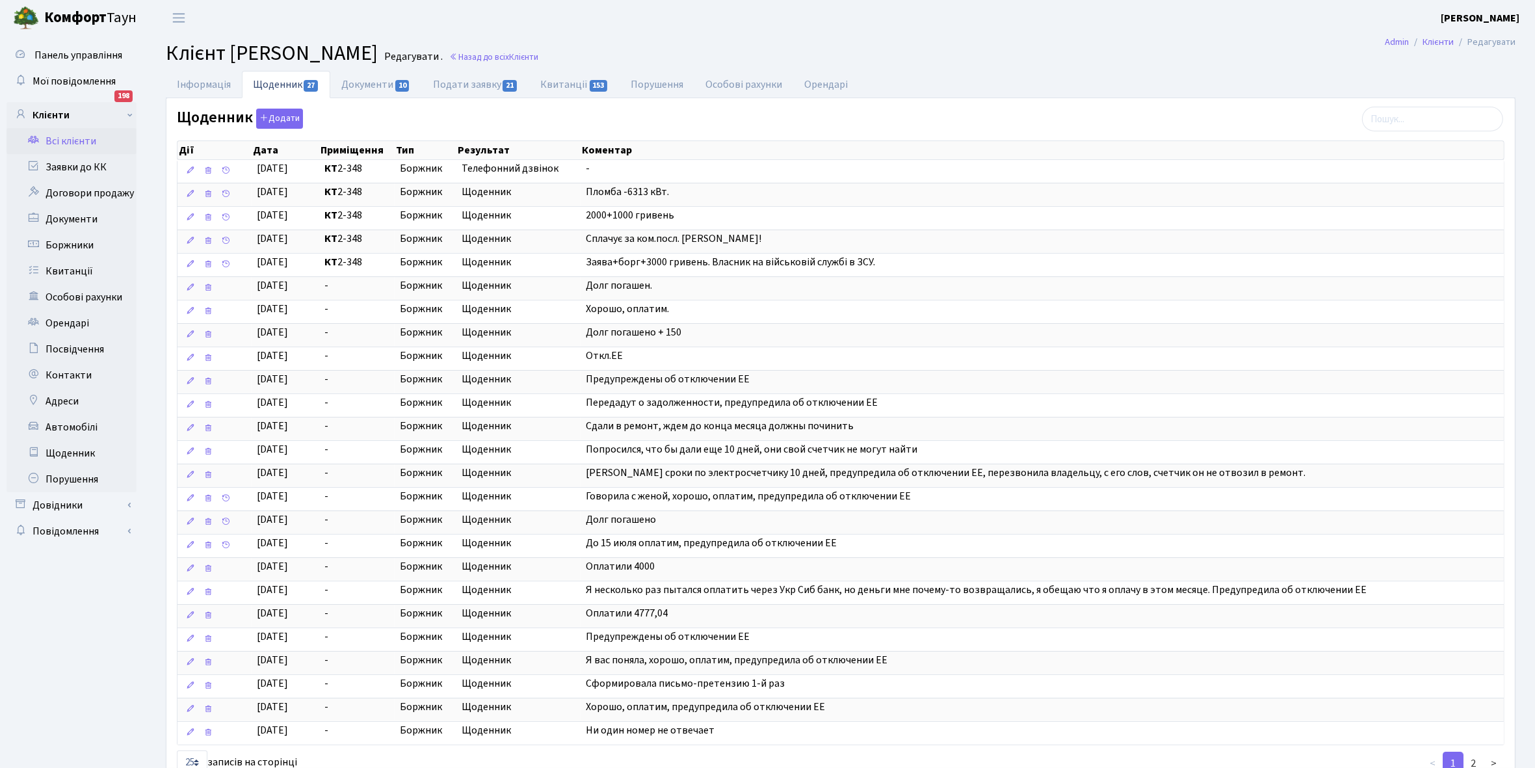
click at [73, 137] on link "Всі клієнти" at bounding box center [72, 141] width 130 height 26
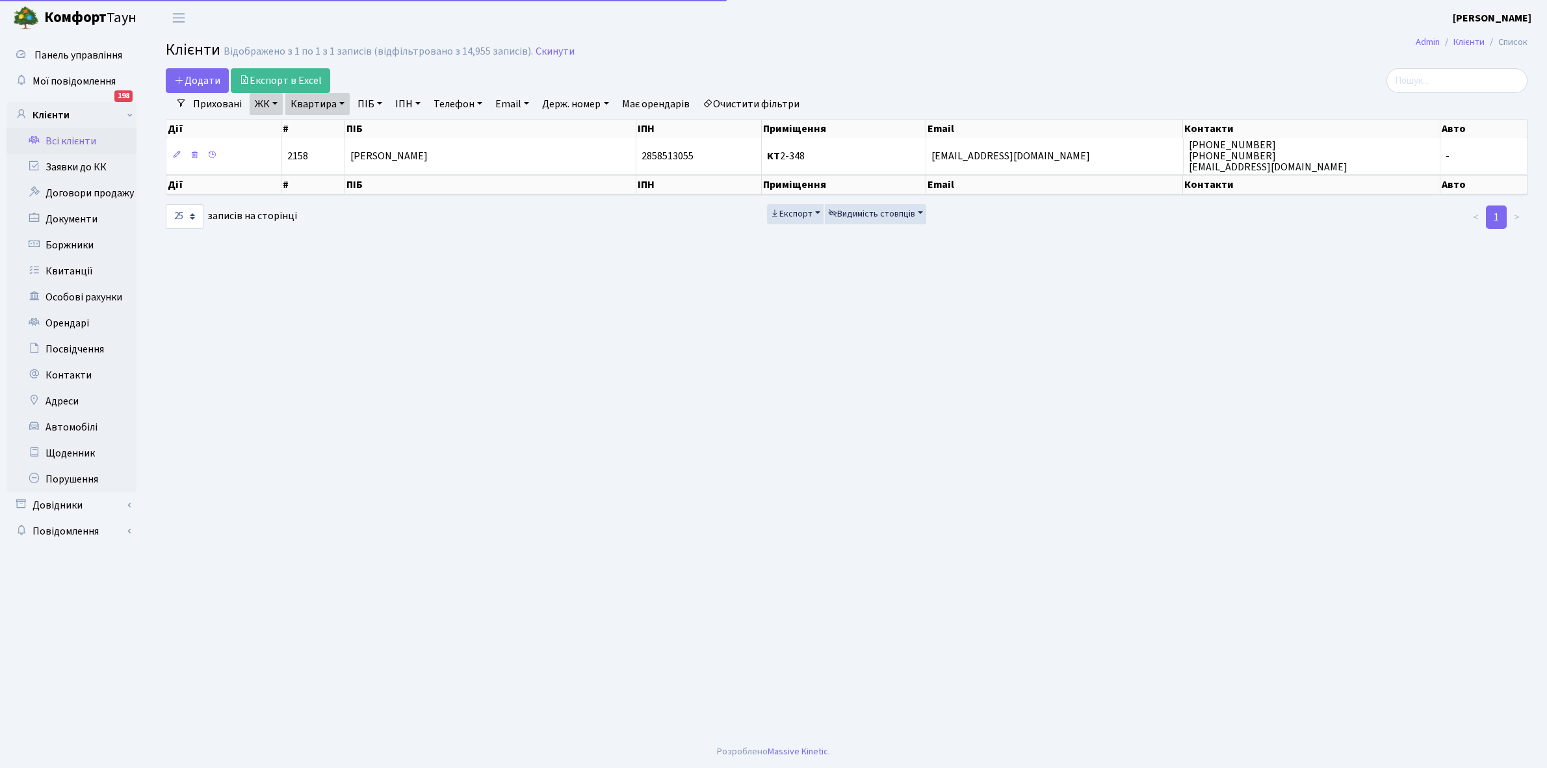
select select "25"
click at [343, 102] on link "Квартира" at bounding box center [317, 104] width 64 height 22
click at [348, 130] on input "2-348" at bounding box center [324, 129] width 76 height 25
type input "2"
type input "3-259"
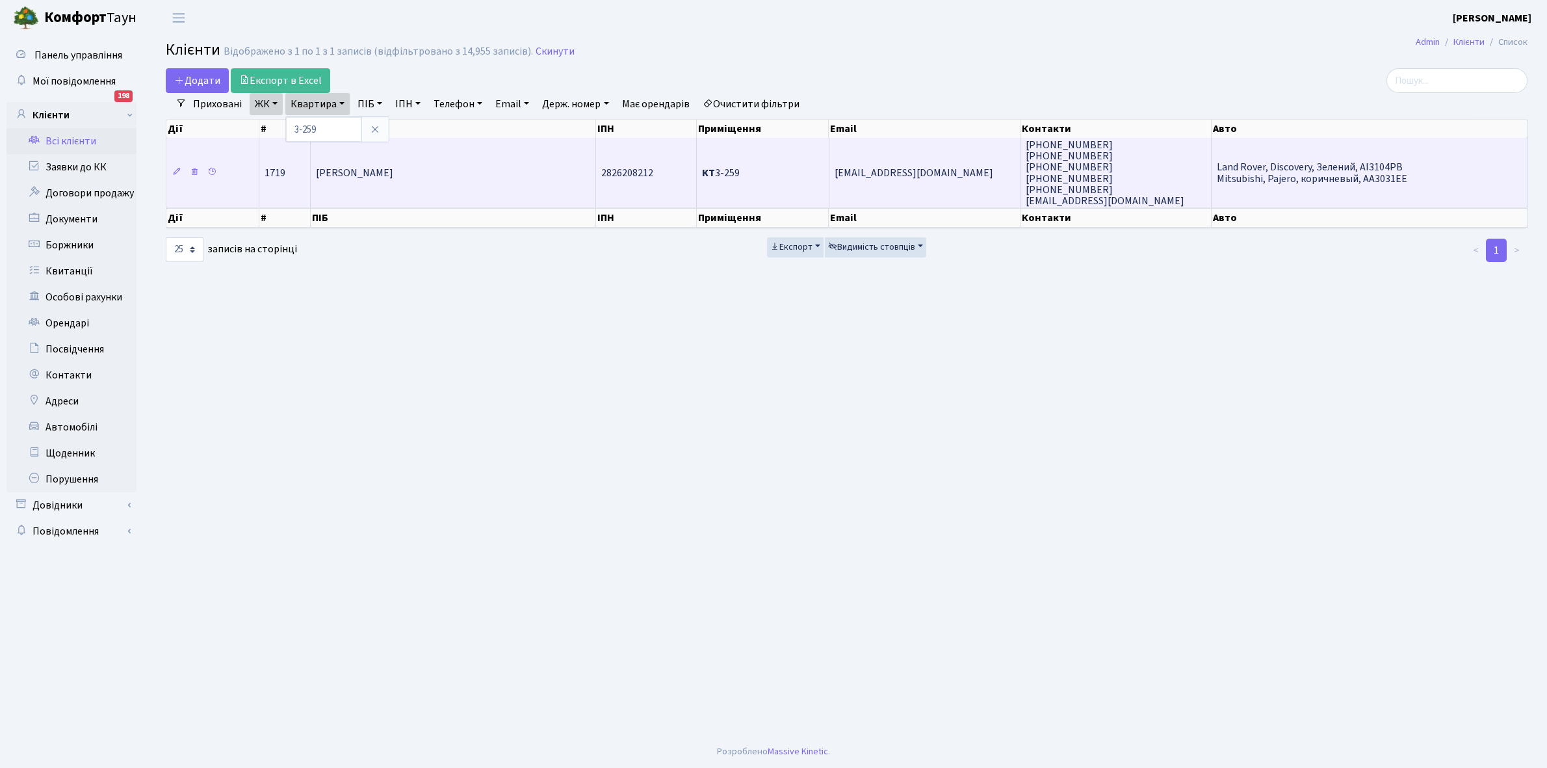
click at [393, 170] on span "[PERSON_NAME] [PERSON_NAME]" at bounding box center [354, 173] width 77 height 14
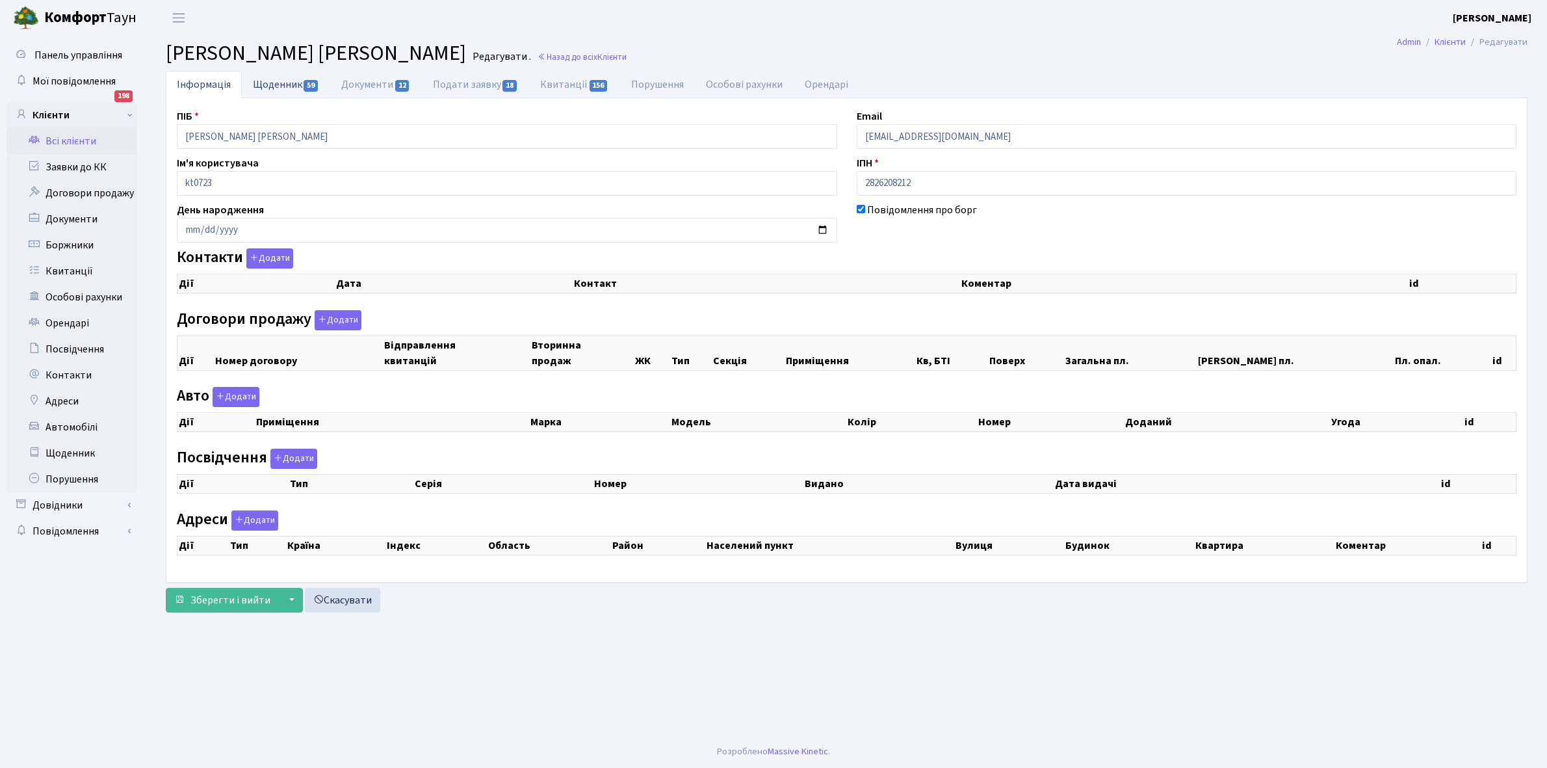
checkbox input "true"
select select "25"
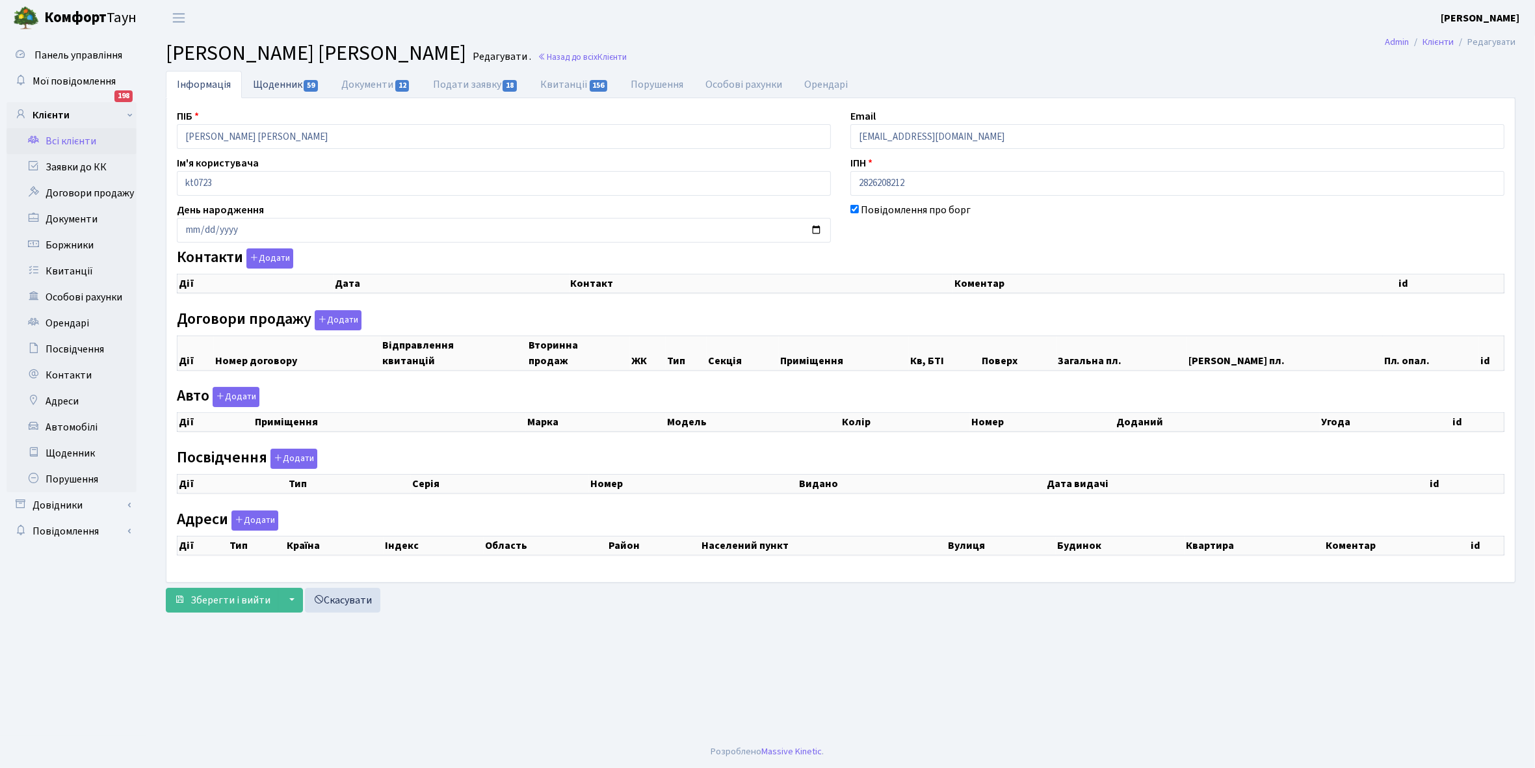
select select "25"
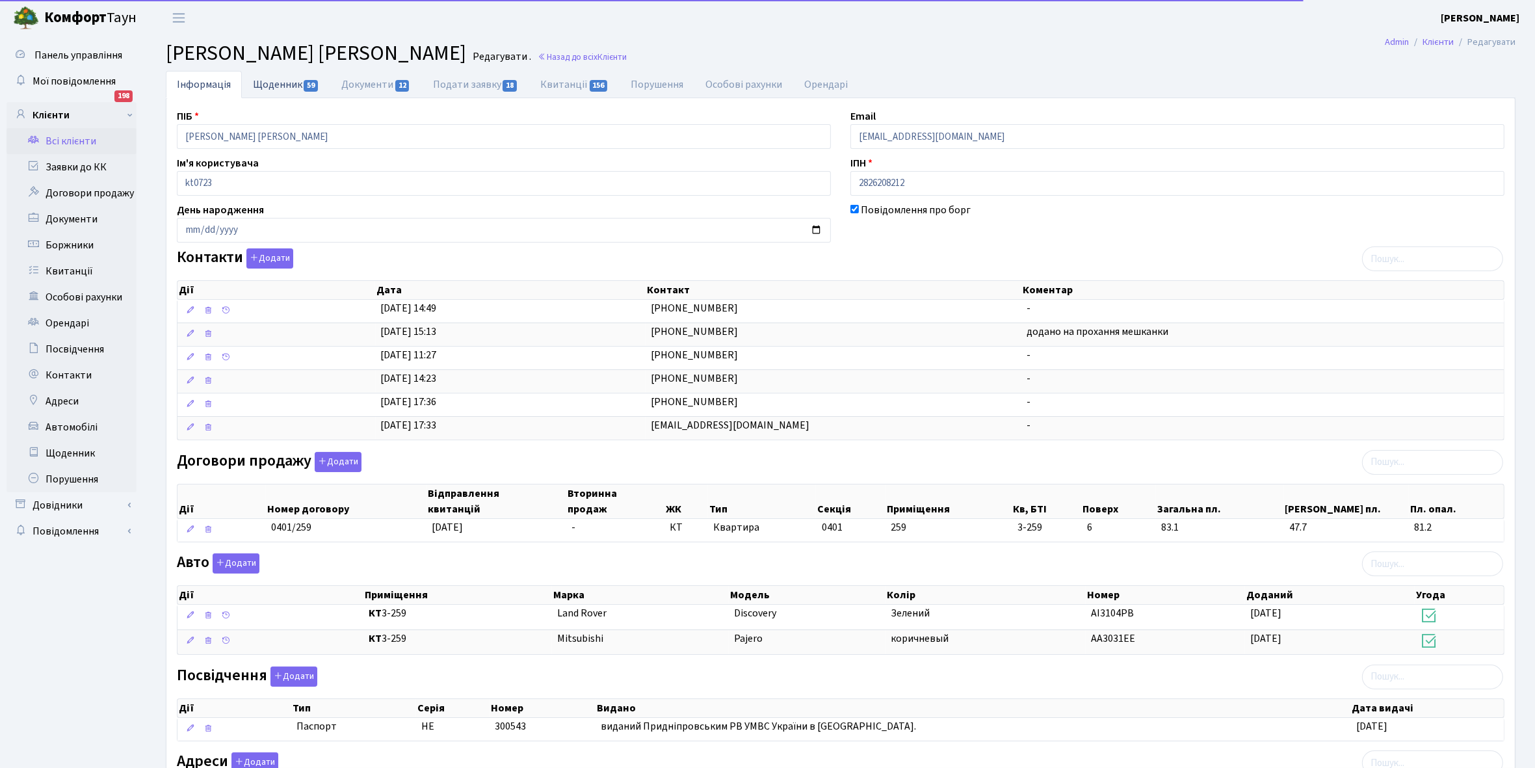
click at [282, 83] on link "Щоденник 59" at bounding box center [286, 84] width 88 height 27
select select "25"
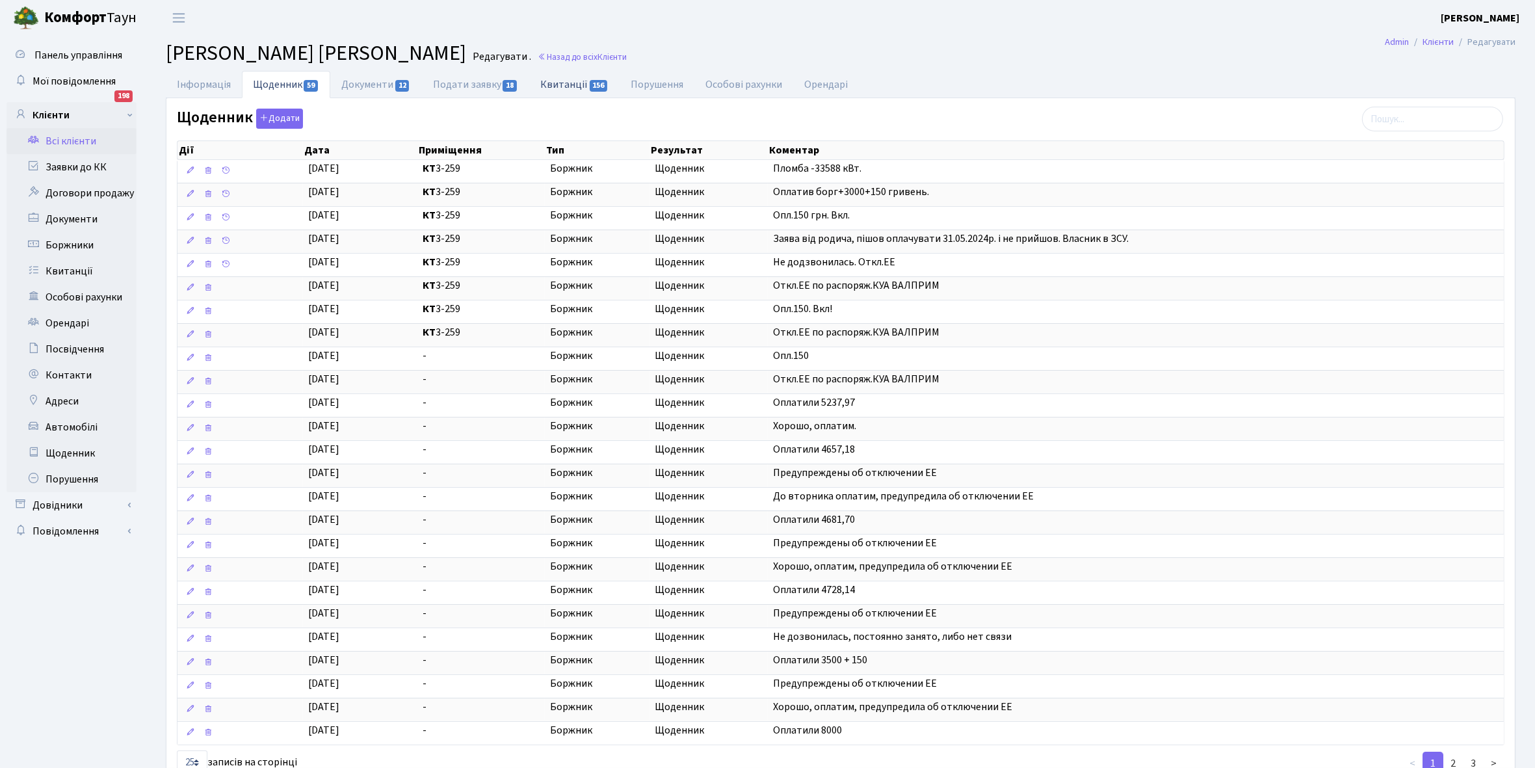
click at [557, 83] on link "Квитанції 156" at bounding box center [574, 84] width 90 height 27
select select "25"
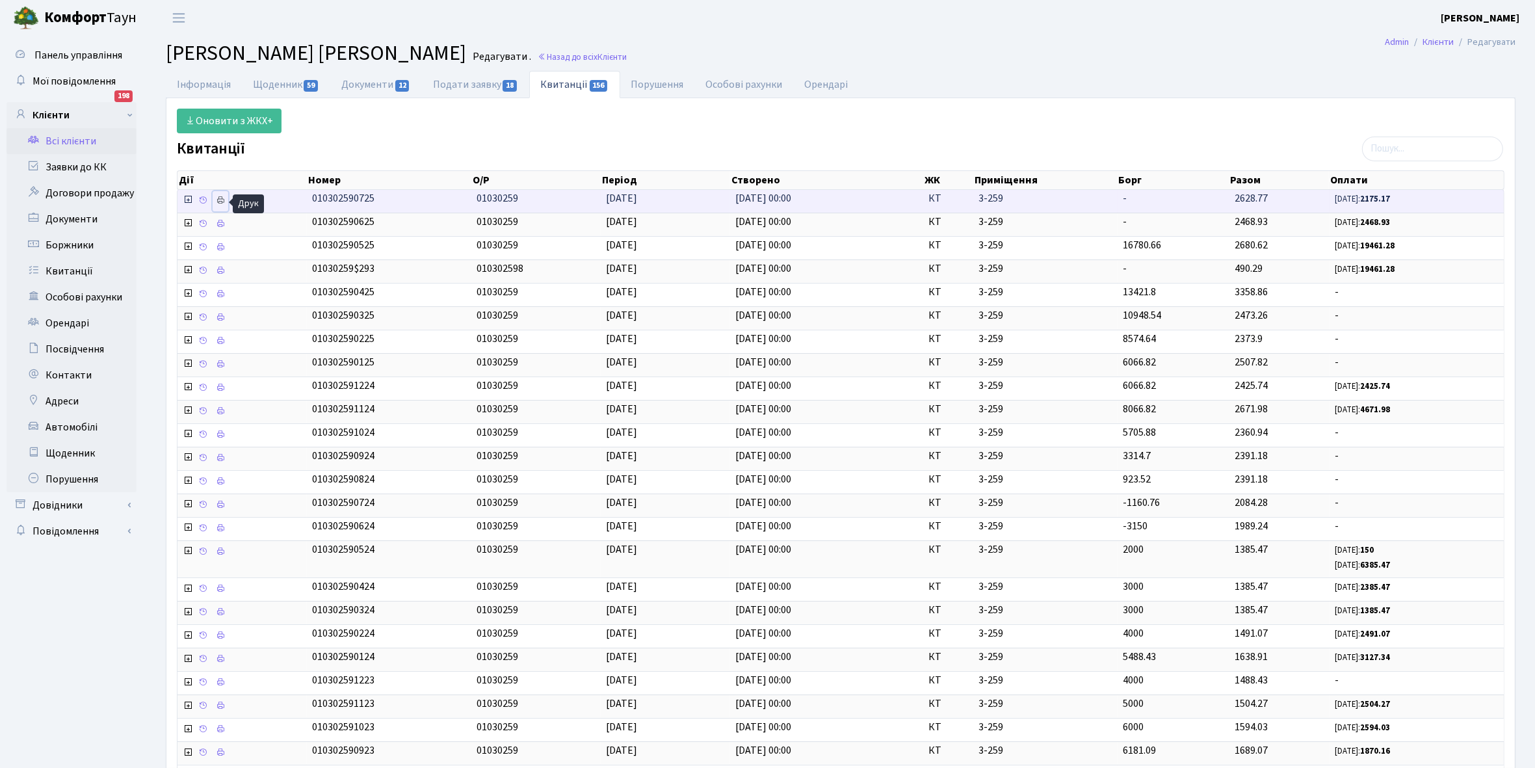
click at [222, 205] on icon at bounding box center [220, 200] width 9 height 9
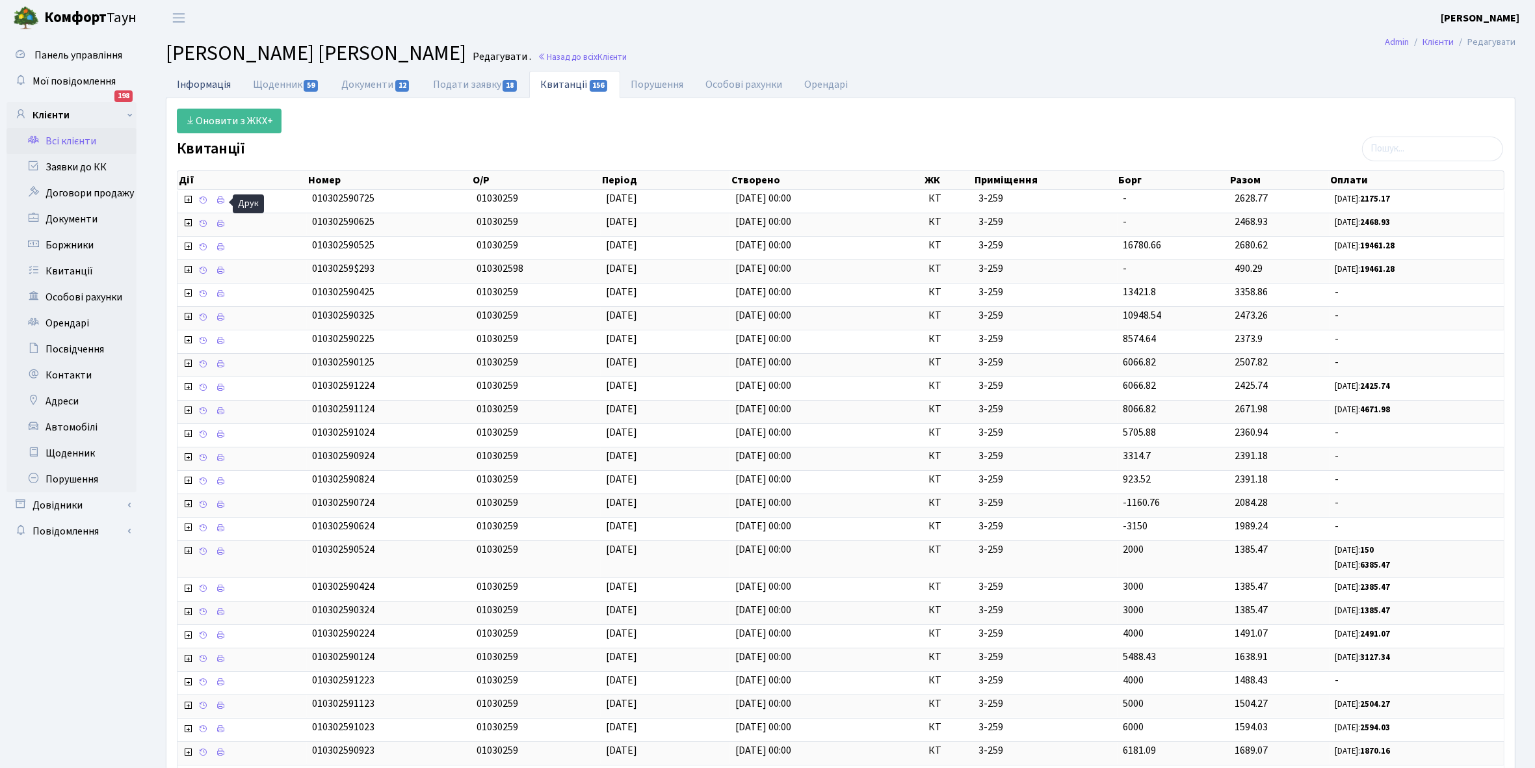
click at [194, 88] on link "Інформація" at bounding box center [204, 84] width 76 height 27
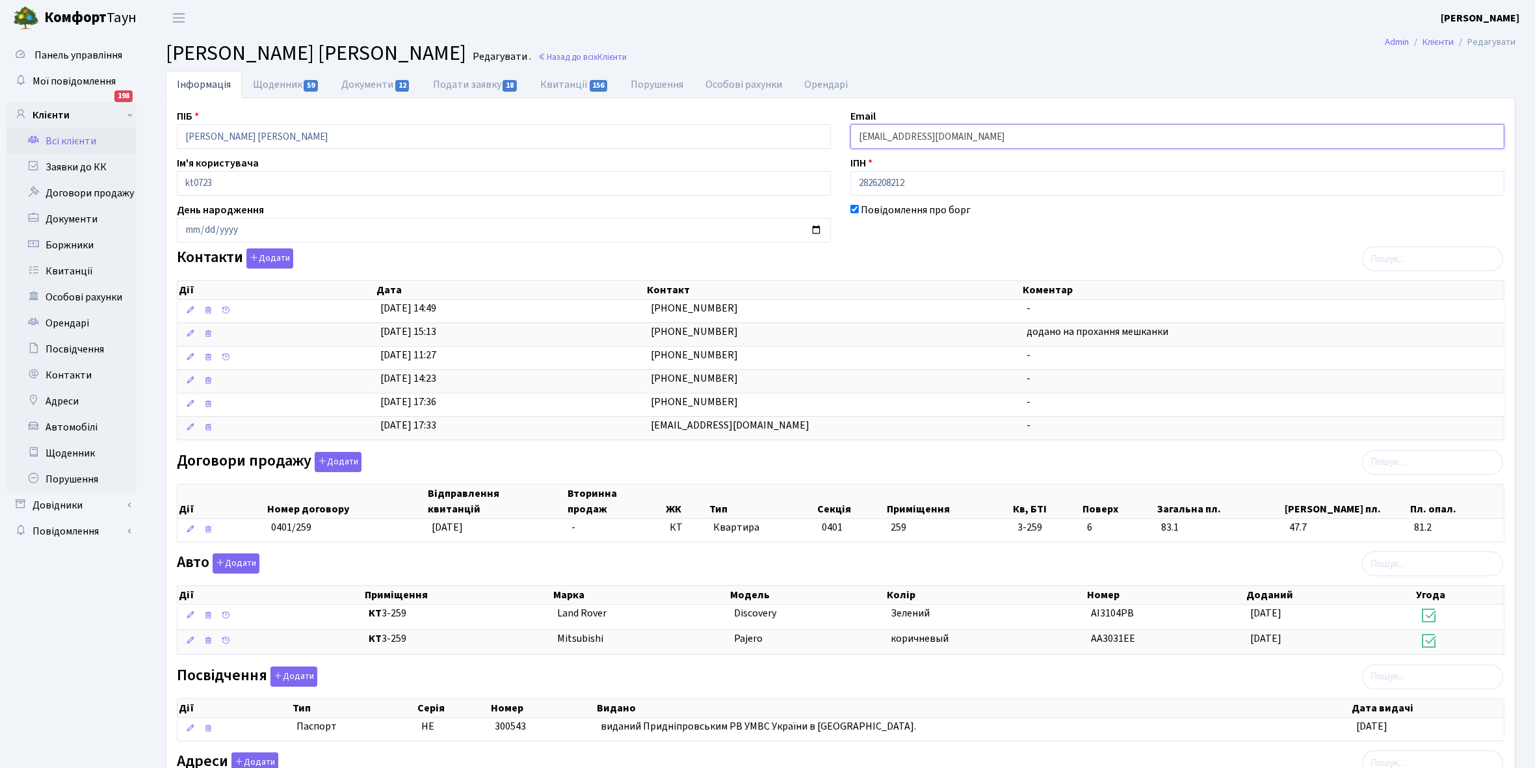
drag, startPoint x: 853, startPoint y: 134, endPoint x: 1044, endPoint y: 150, distance: 191.2
click at [1044, 150] on div "ПІБ Красовський Олександр Григорович Email alkrasovskiy@gmail.com Ім'я користув…" at bounding box center [840, 485] width 1347 height 753
click at [70, 140] on link "Всі клієнти" at bounding box center [72, 141] width 130 height 26
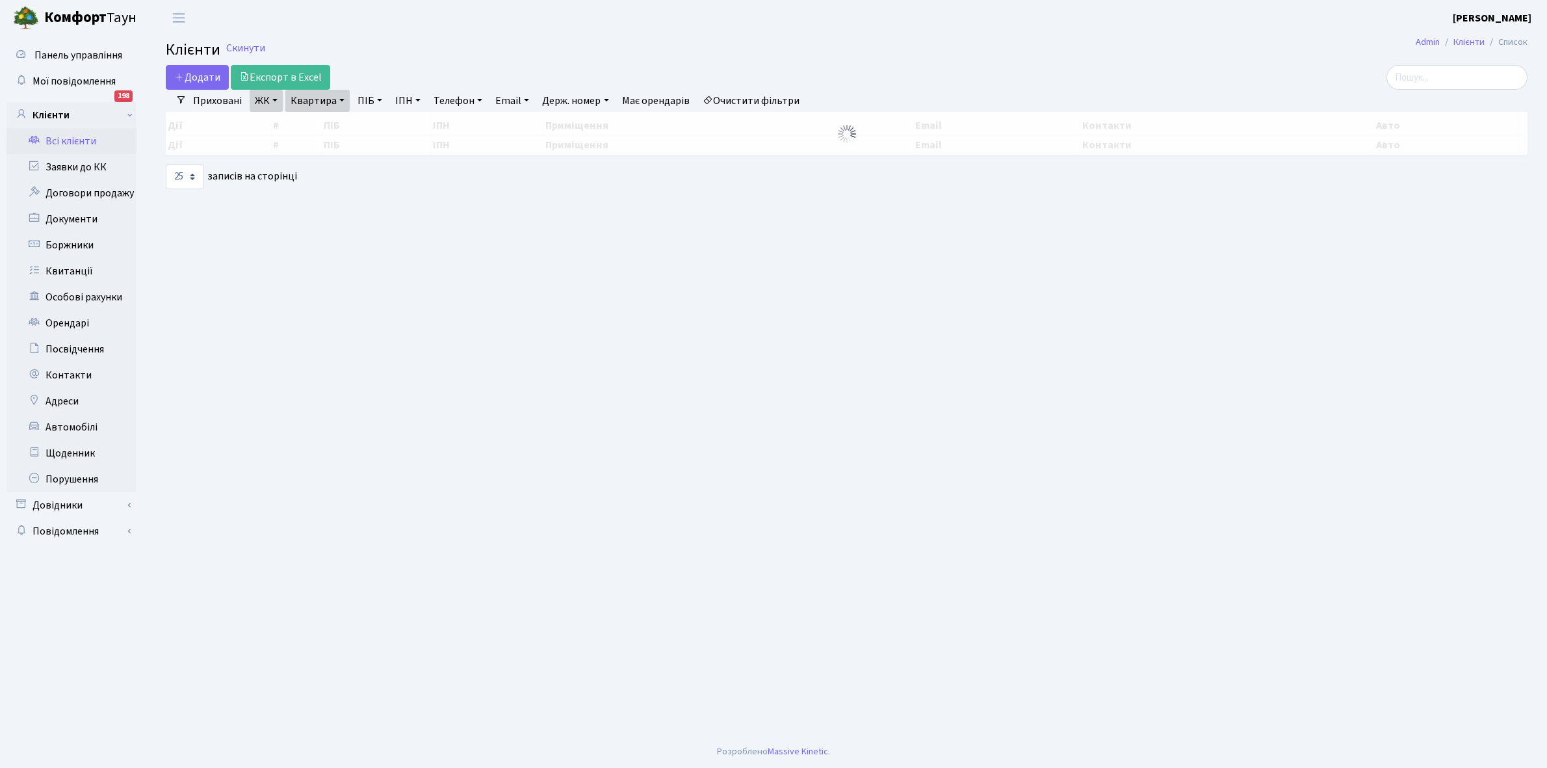
select select "25"
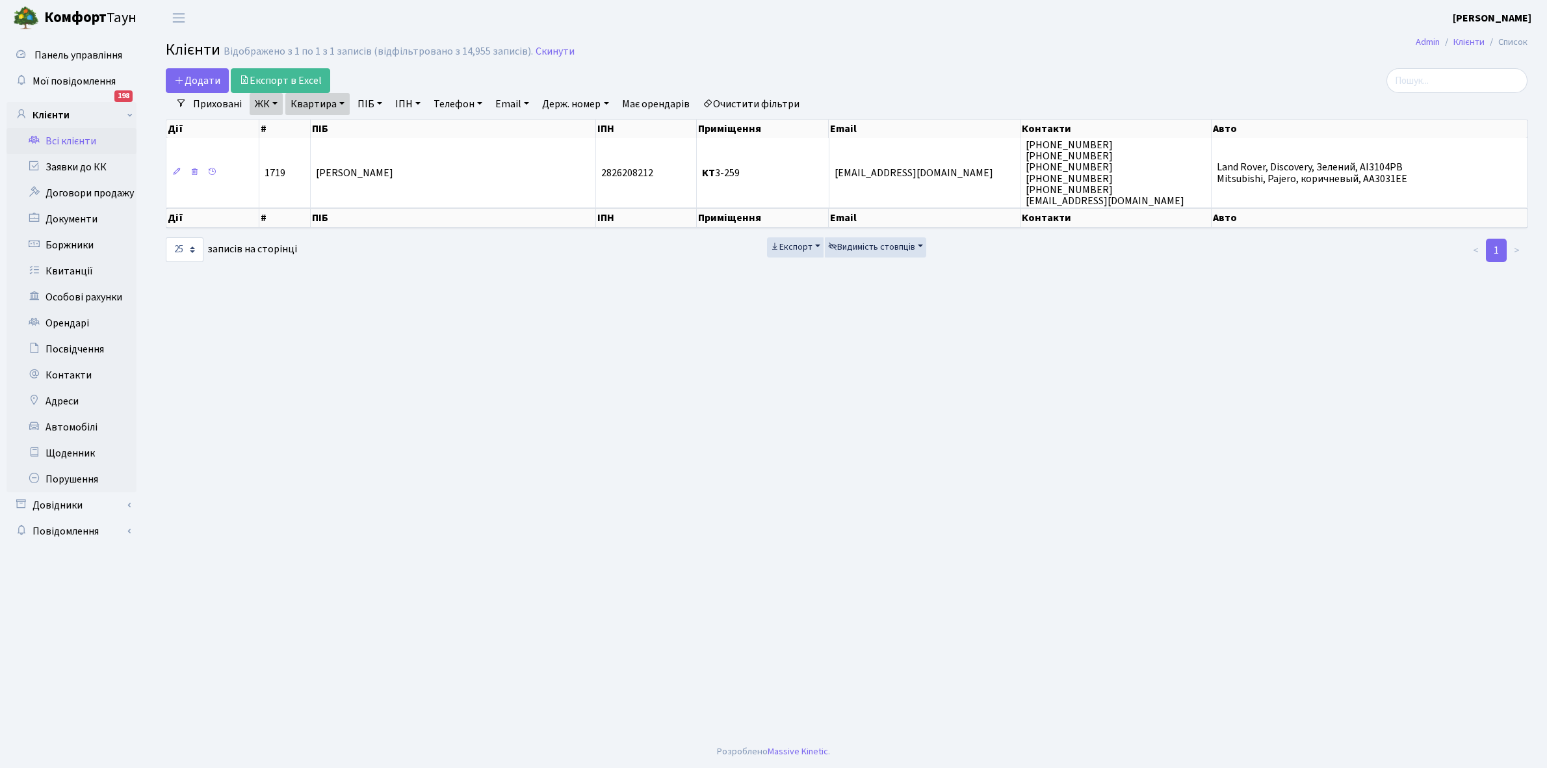
click at [341, 103] on link "Квартира" at bounding box center [317, 104] width 64 height 22
click at [334, 131] on input "3-259" at bounding box center [324, 129] width 76 height 25
type input "3-267"
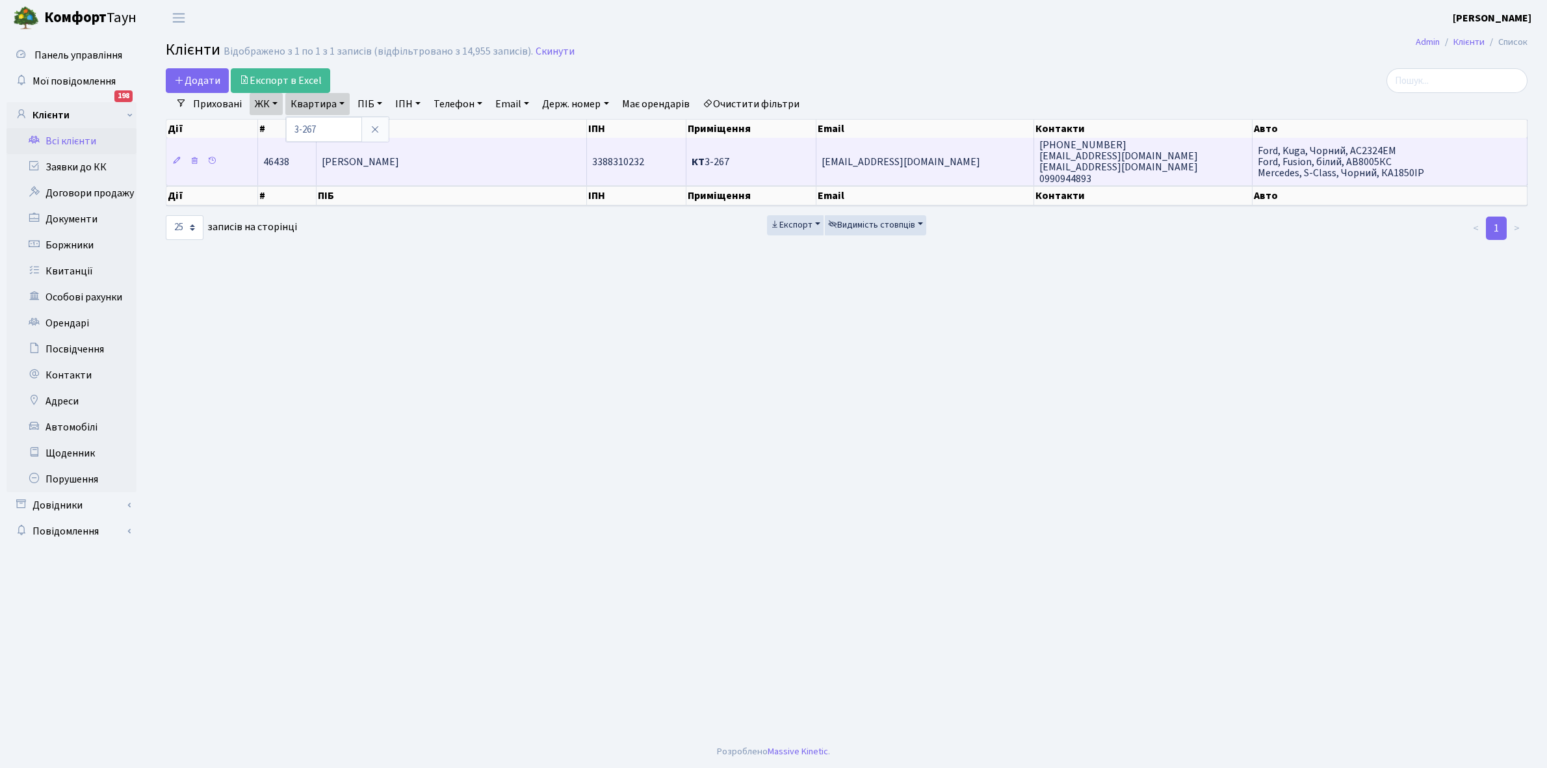
click at [497, 150] on td "[PERSON_NAME]" at bounding box center [452, 161] width 270 height 47
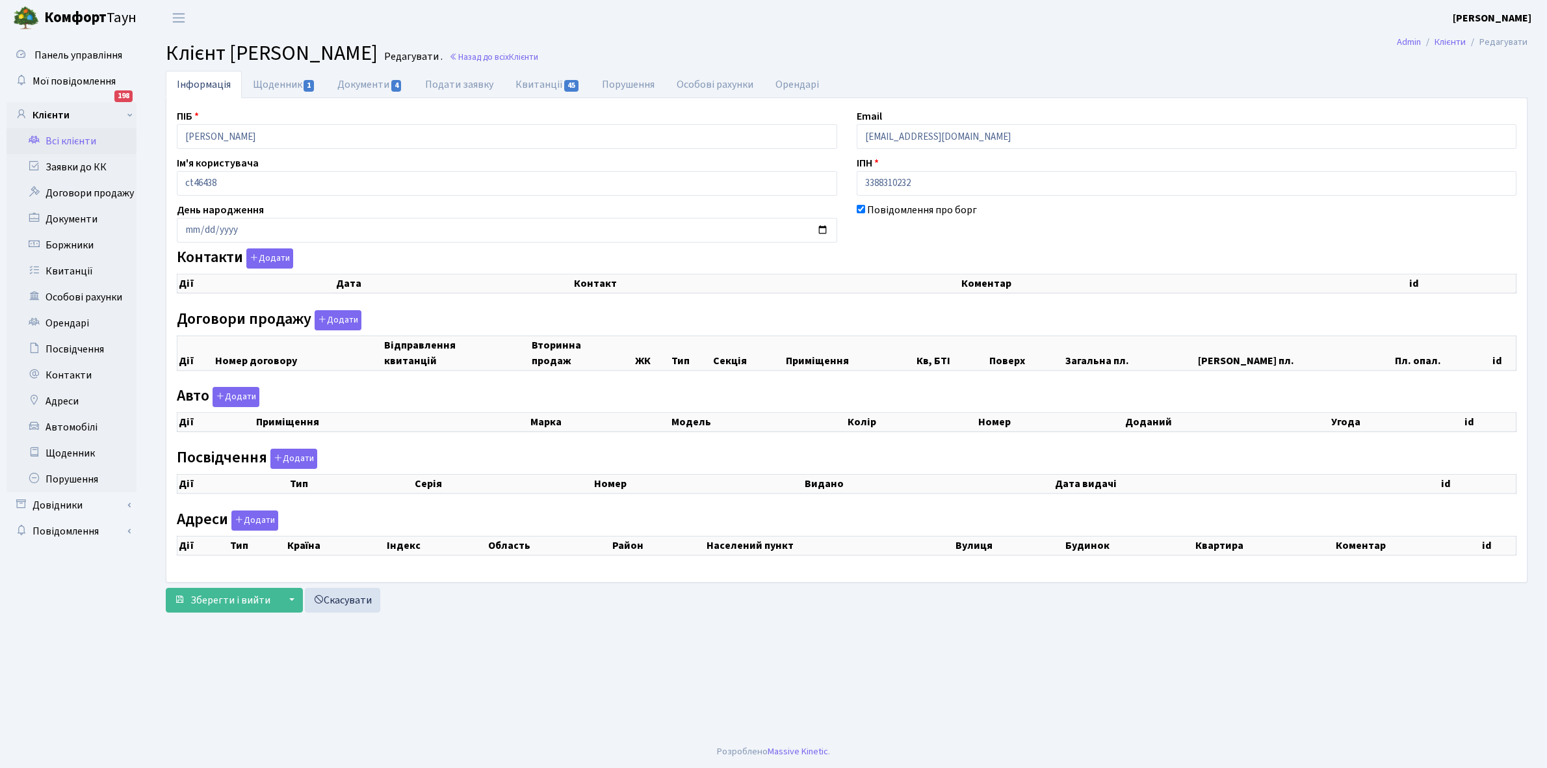
checkbox input "true"
select select "25"
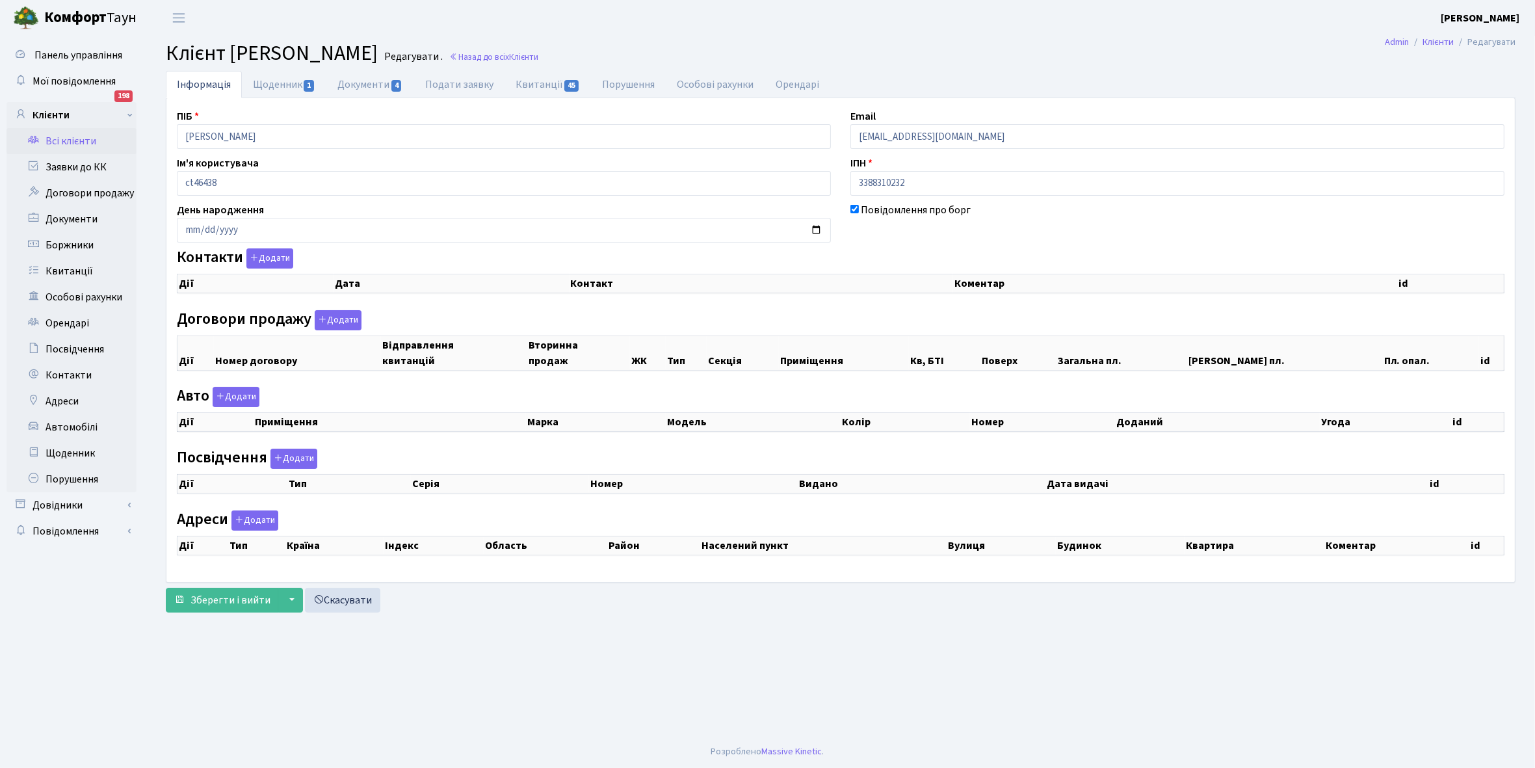
select select "25"
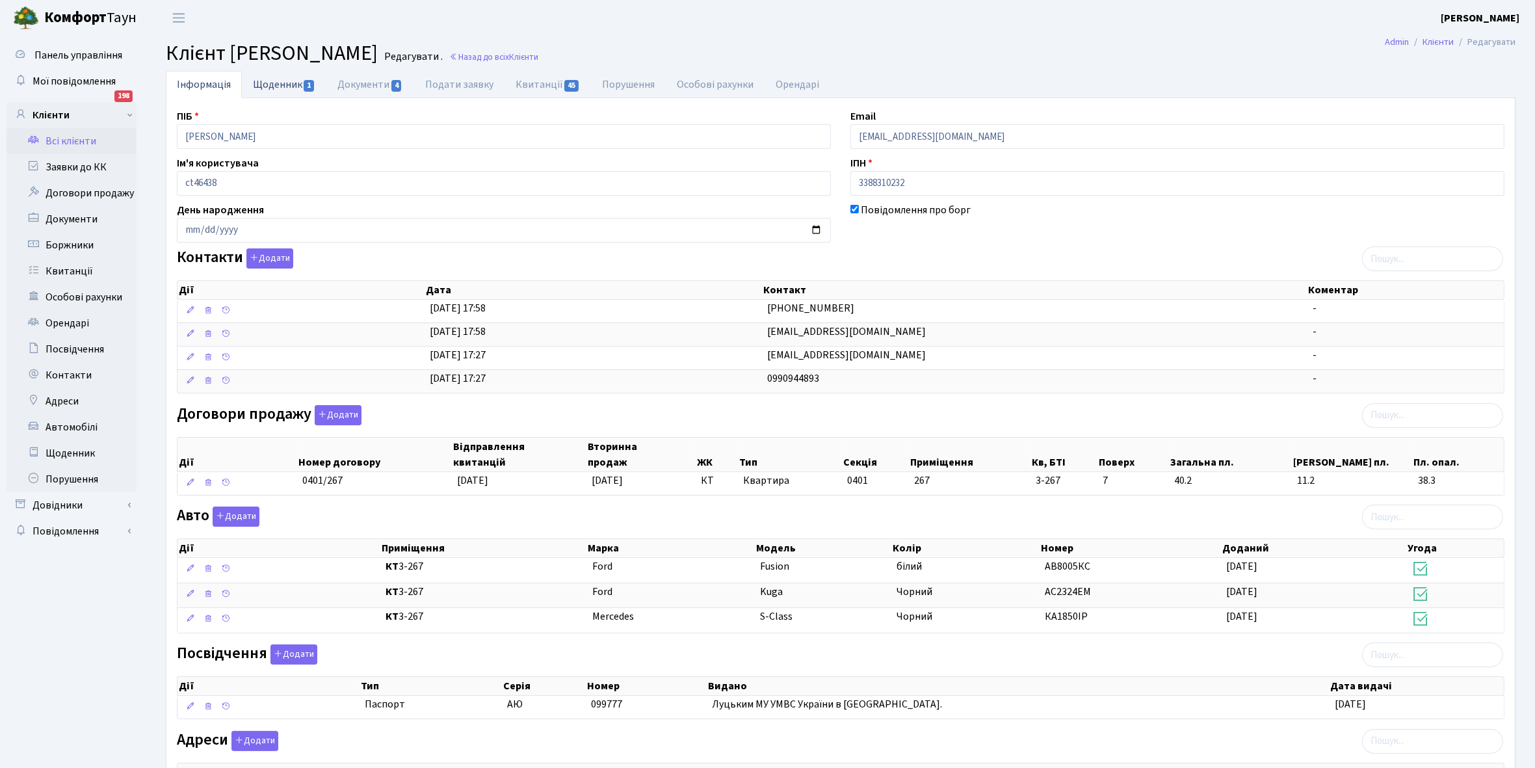
click at [274, 82] on link "Щоденник 1" at bounding box center [284, 84] width 85 height 27
select select "25"
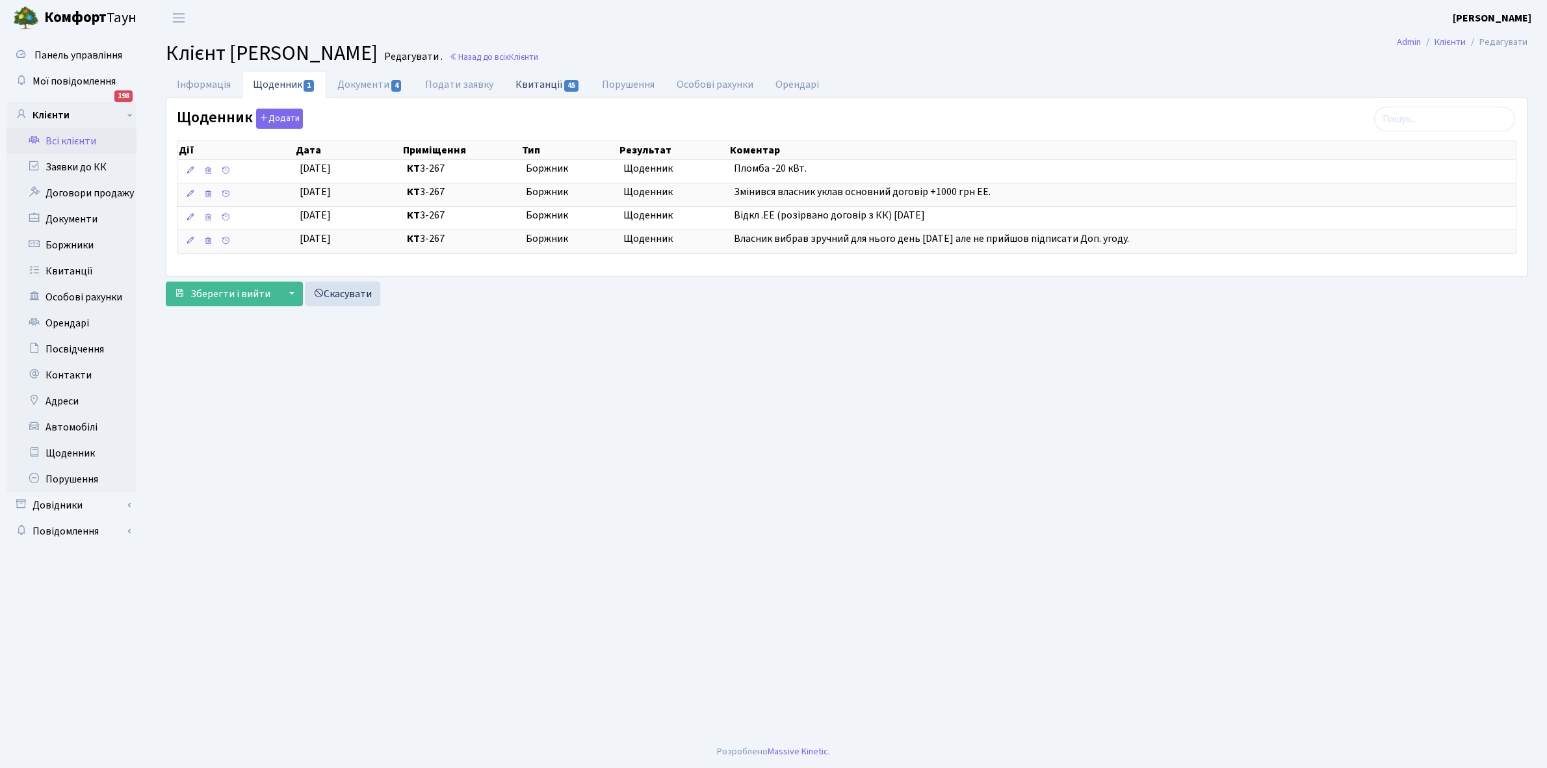
click at [531, 81] on link "Квитанції 45" at bounding box center [548, 84] width 86 height 27
select select "25"
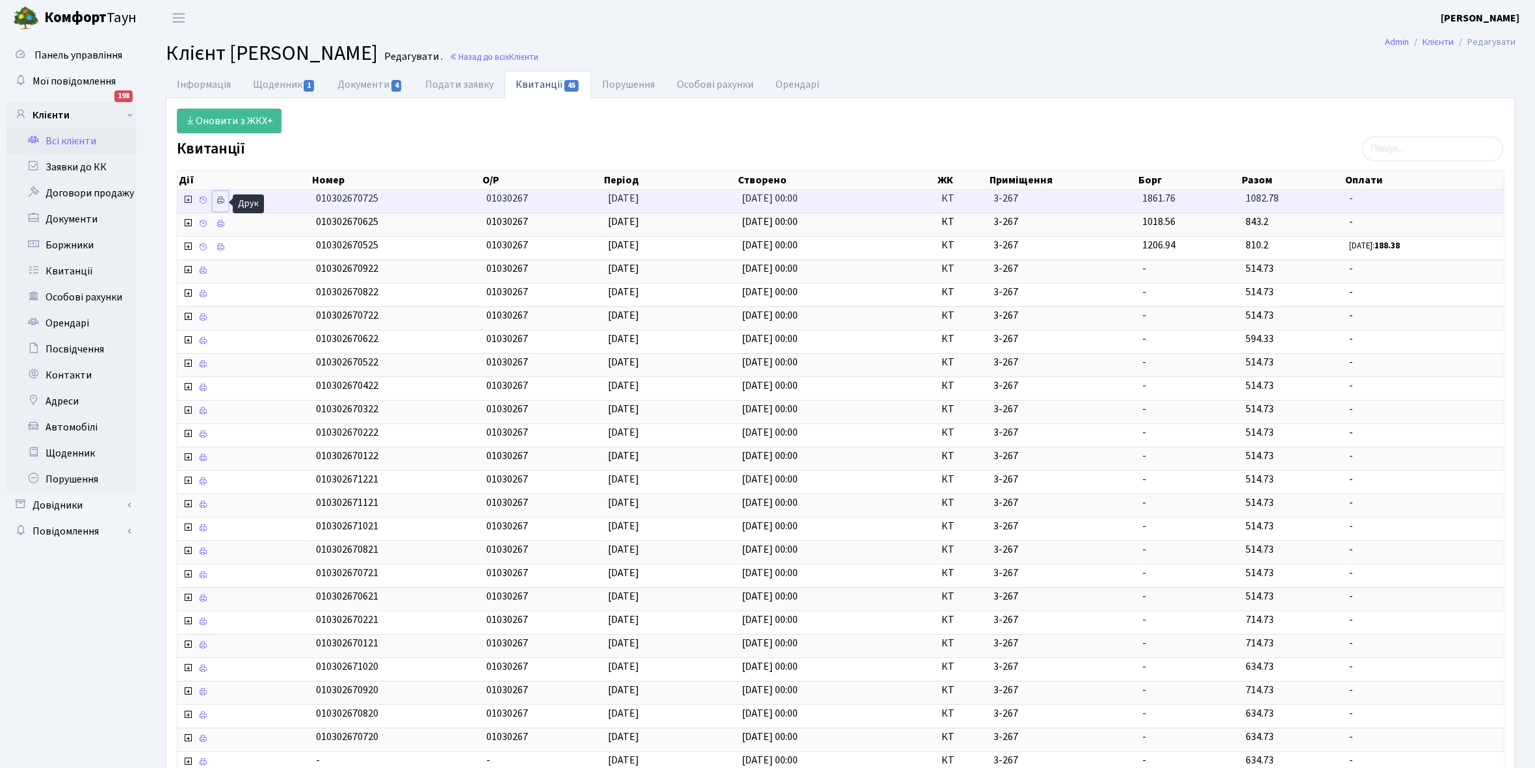
click at [225, 198] on icon at bounding box center [220, 200] width 9 height 9
click at [203, 81] on link "Інформація" at bounding box center [204, 84] width 76 height 27
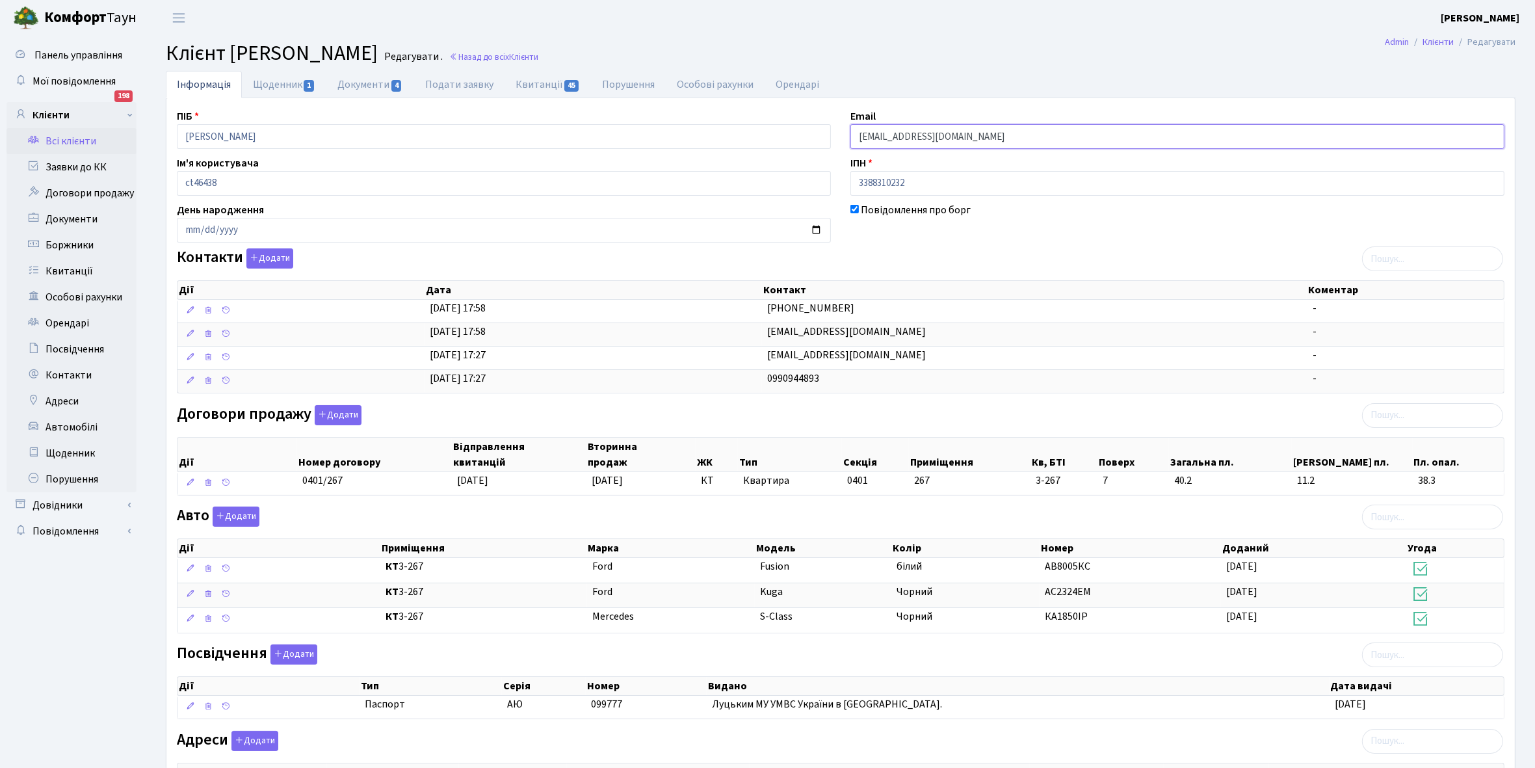
drag, startPoint x: 858, startPoint y: 135, endPoint x: 1029, endPoint y: 138, distance: 170.4
click at [1029, 138] on input "[EMAIL_ADDRESS][DOMAIN_NAME]" at bounding box center [1177, 136] width 654 height 25
click at [62, 138] on link "Всі клієнти" at bounding box center [72, 141] width 130 height 26
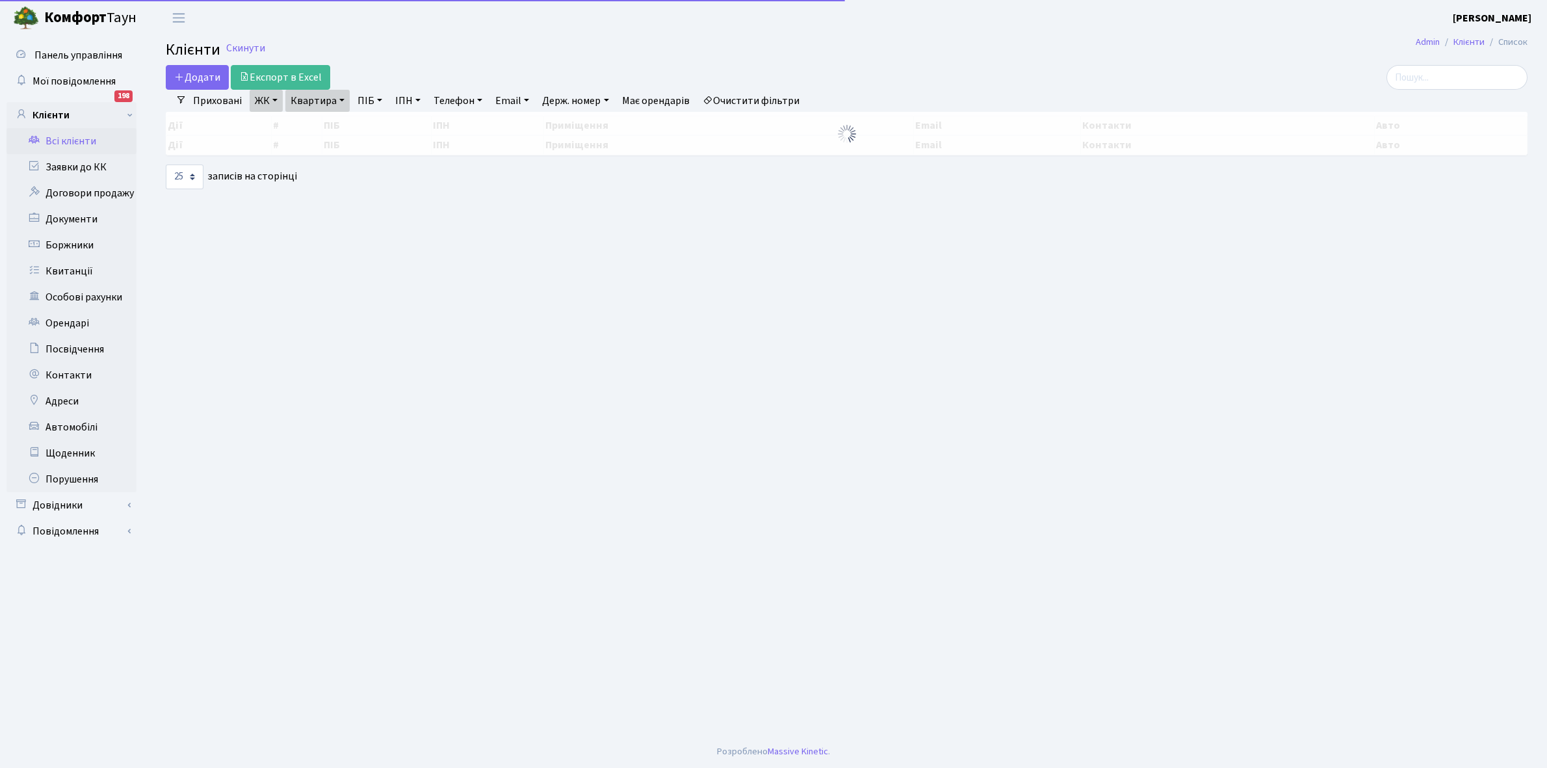
select select "25"
